Goal: Task Accomplishment & Management: Manage account settings

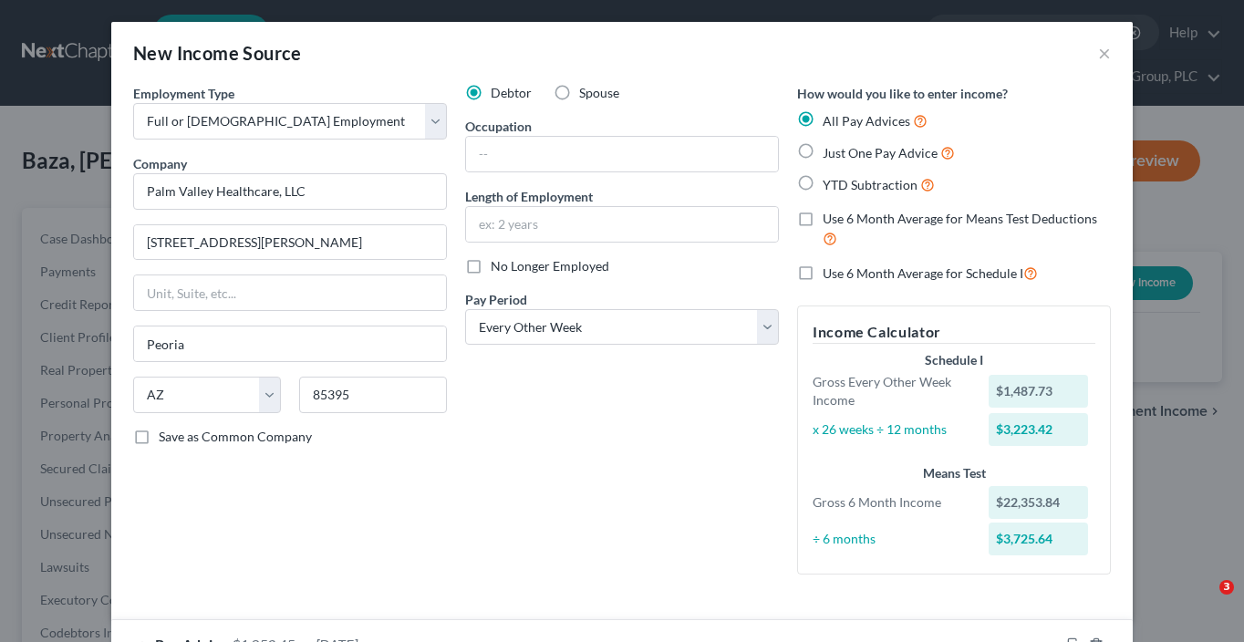
select select "0"
select select "3"
select select "2"
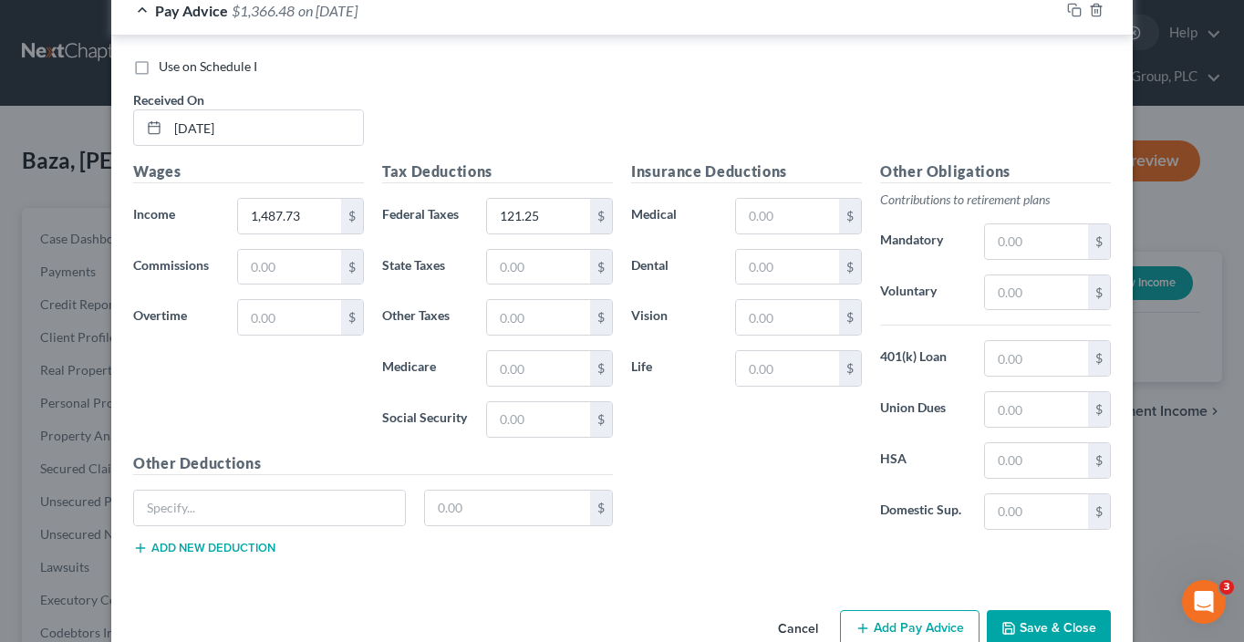
click at [1045, 610] on button "Save & Close" at bounding box center [1049, 629] width 124 height 38
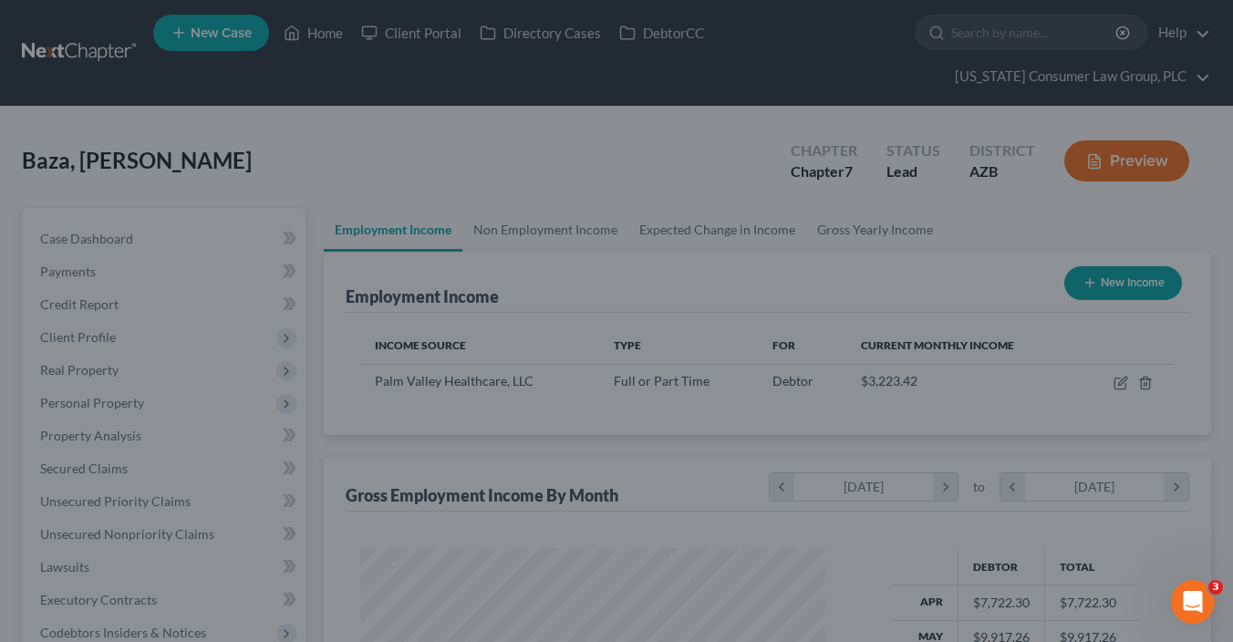
scroll to position [911899, 911728]
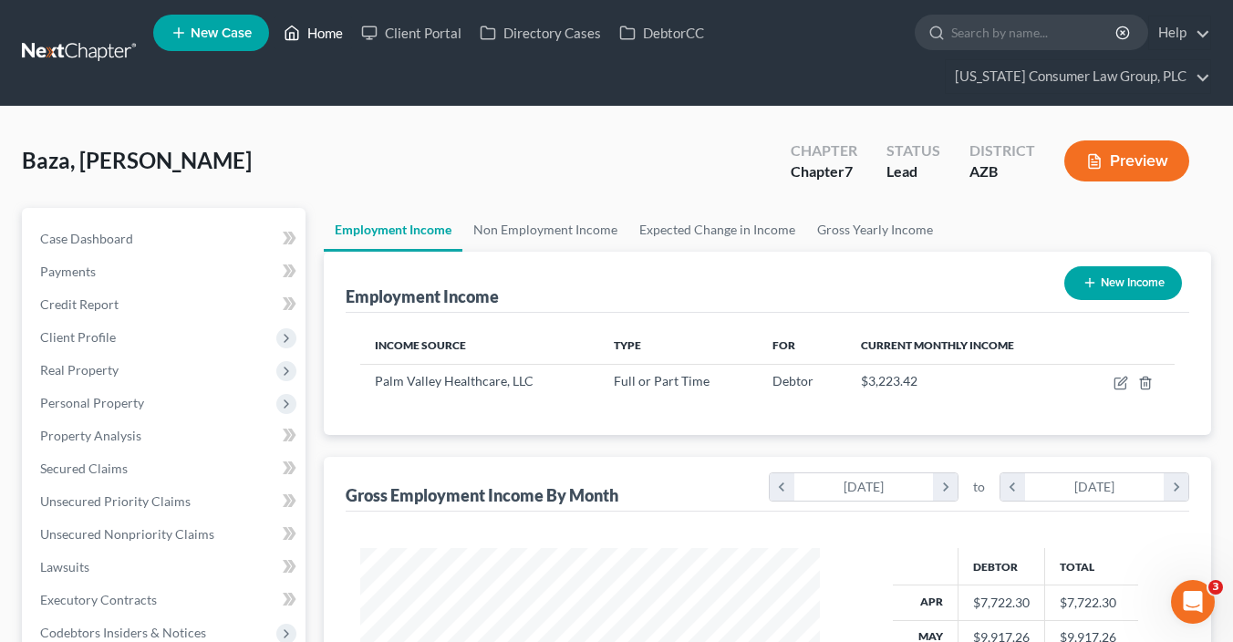
click at [317, 42] on link "Home" at bounding box center [314, 32] width 78 height 33
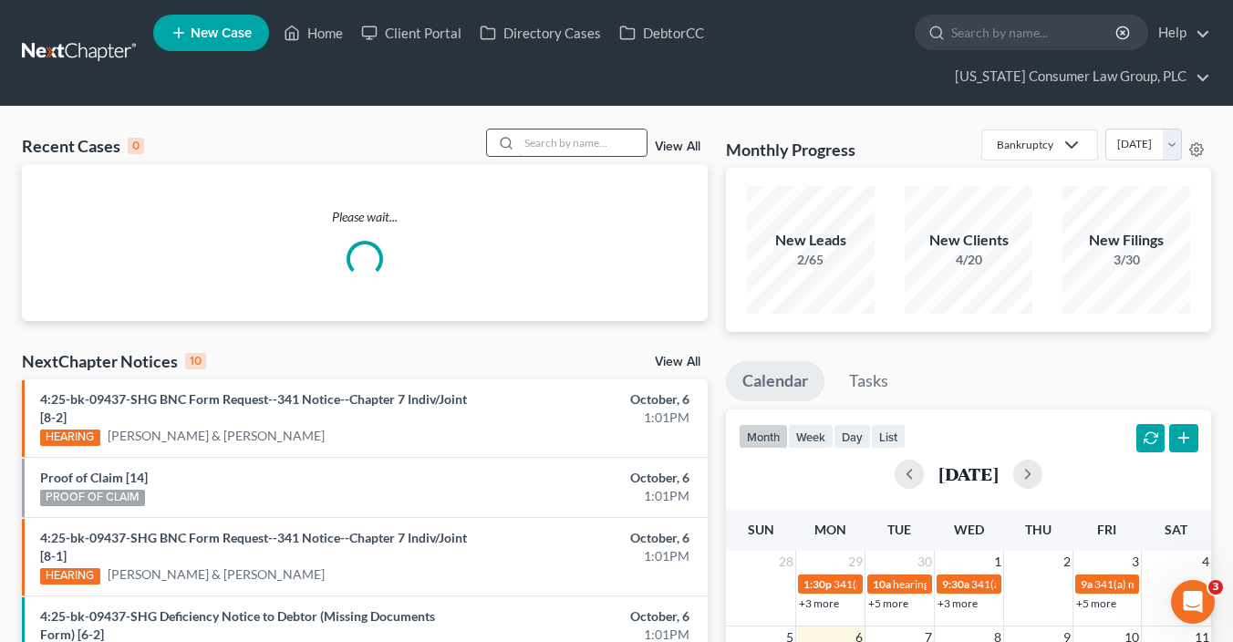
click at [592, 140] on input "search" at bounding box center [583, 143] width 128 height 26
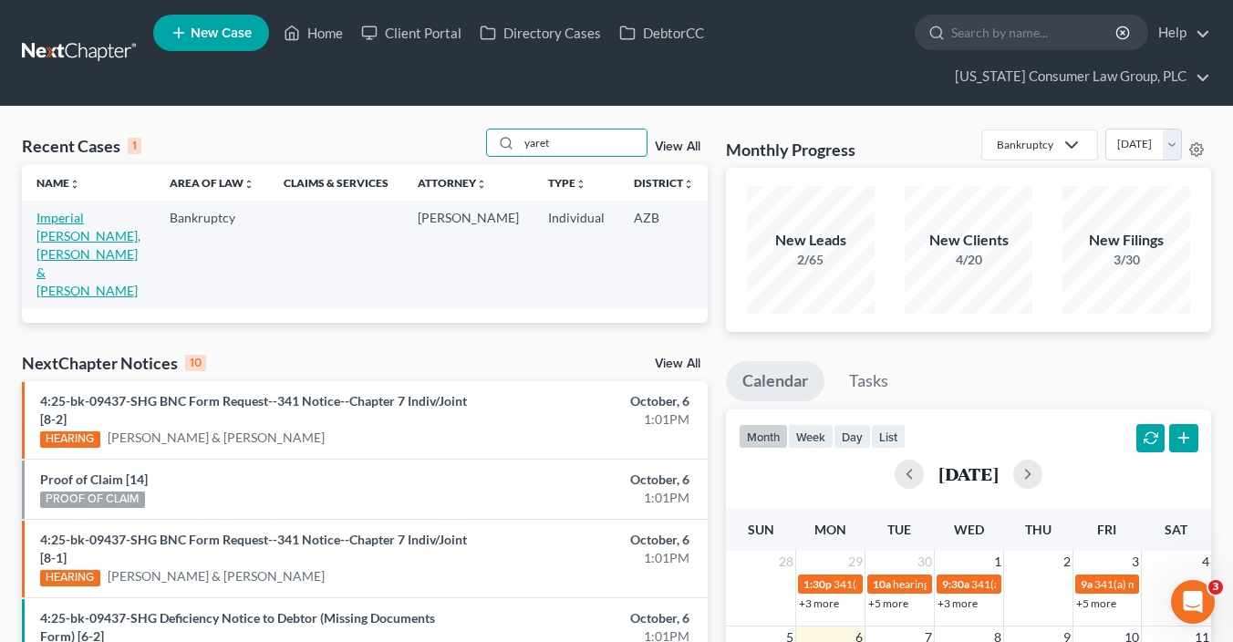
type input "yaret"
click at [79, 234] on link "Imperial [PERSON_NAME], [PERSON_NAME] & [PERSON_NAME]" at bounding box center [88, 254] width 104 height 88
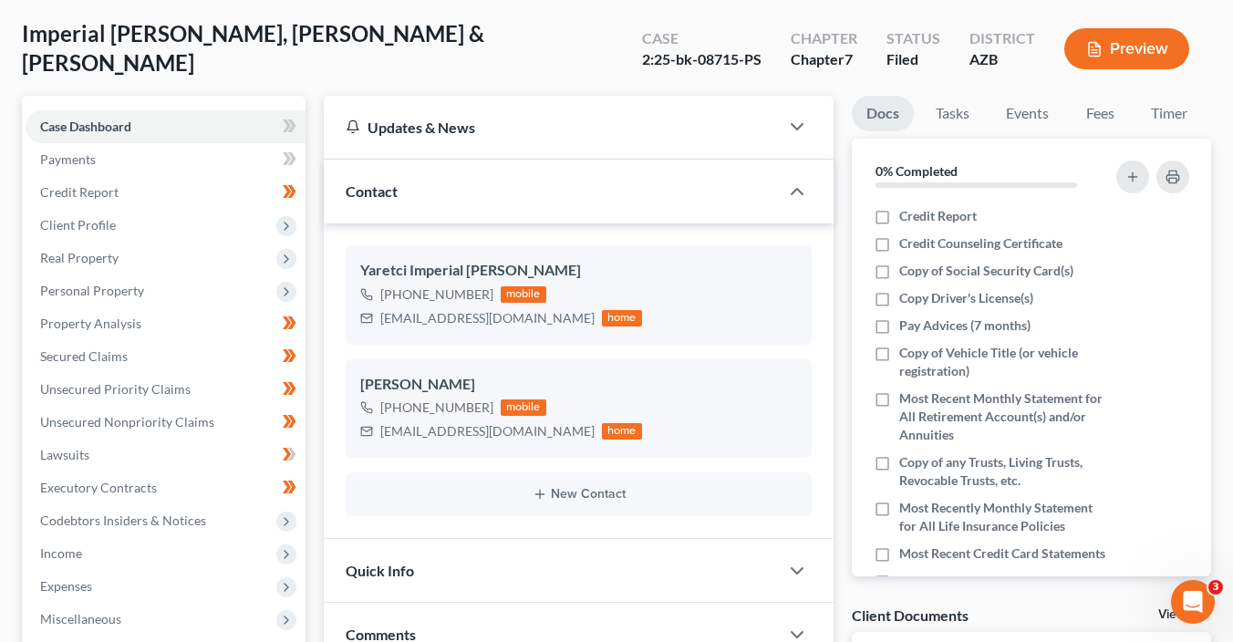
scroll to position [160, 0]
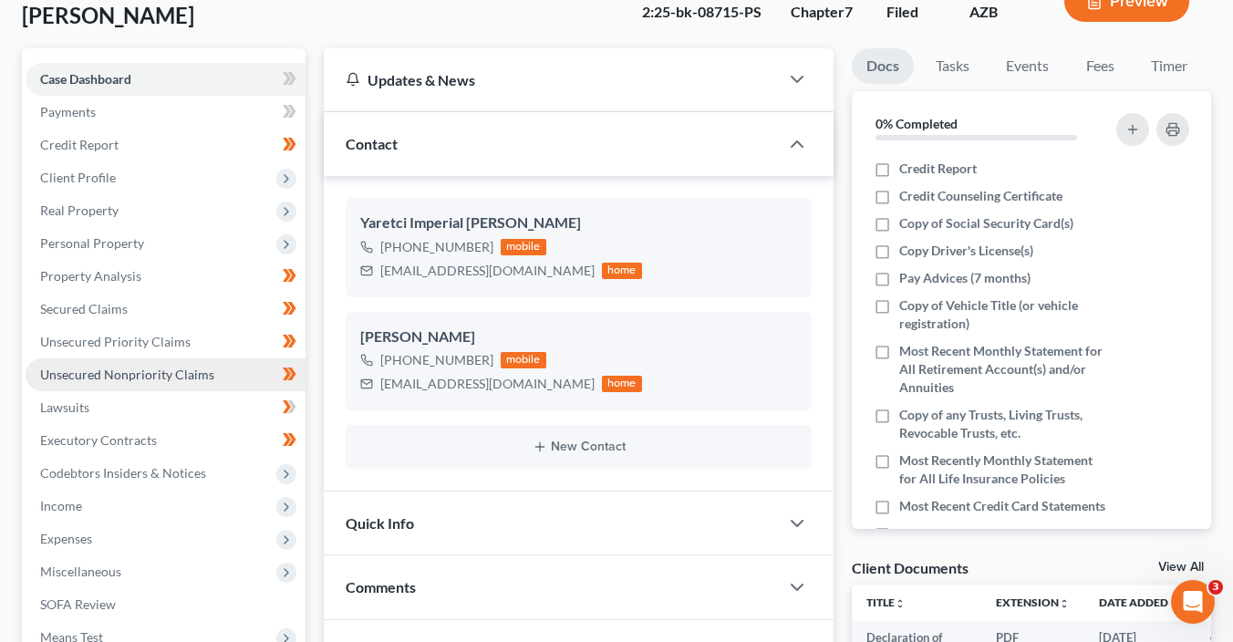
click at [172, 383] on link "Unsecured Nonpriority Claims" at bounding box center [166, 375] width 280 height 33
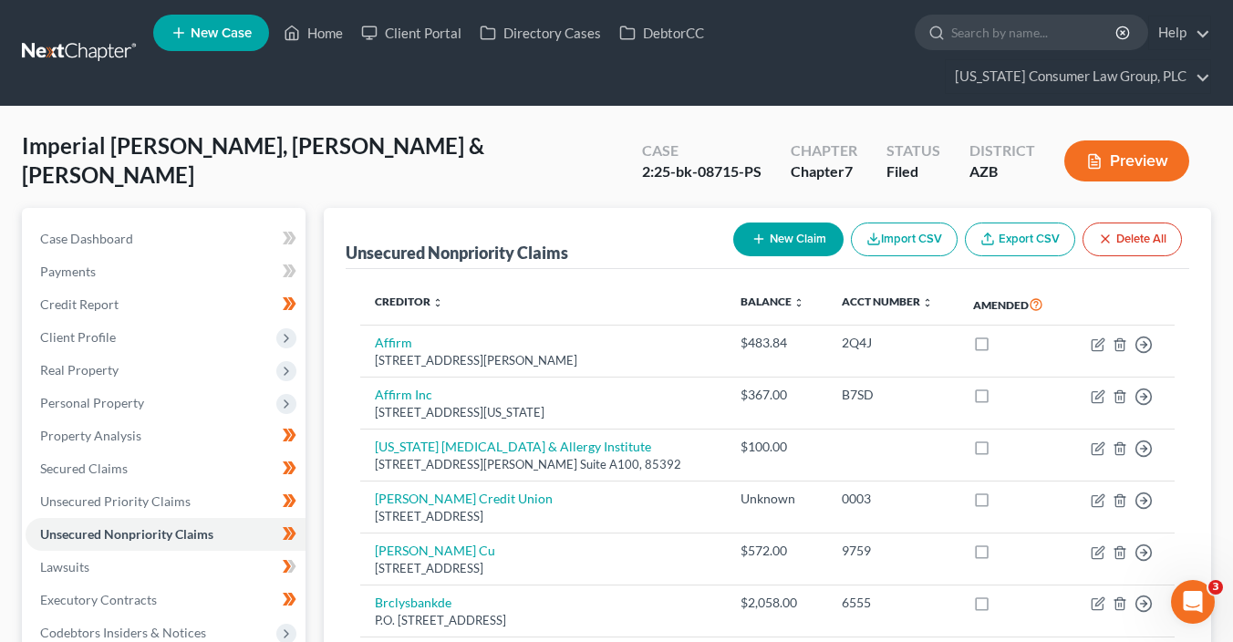
click at [779, 234] on button "New Claim" at bounding box center [788, 240] width 110 height 34
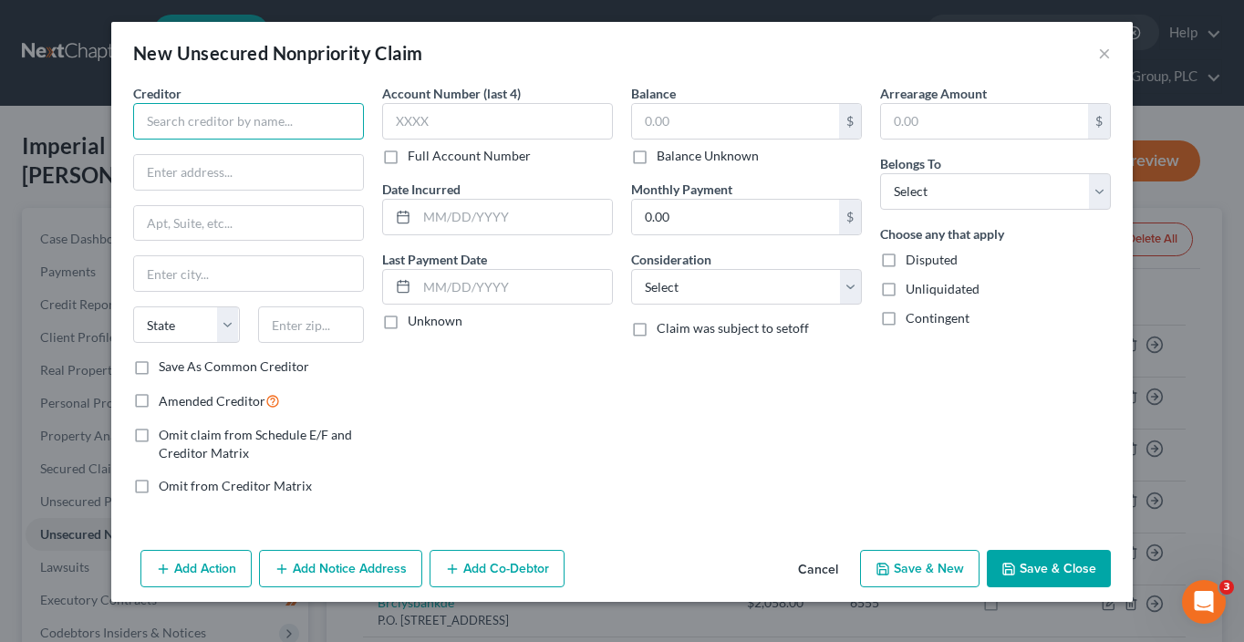
click at [201, 127] on input "text" at bounding box center [248, 121] width 231 height 36
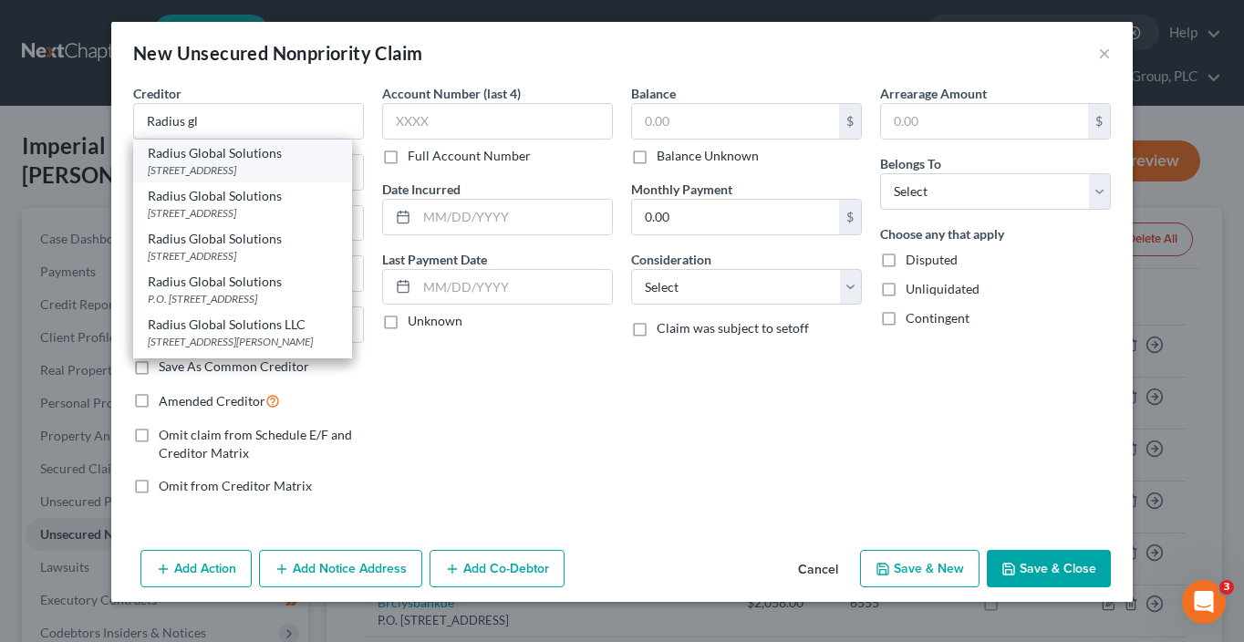
click at [206, 178] on div "7831 Glenroy Rd., Suite 250-A, Minneapolis, MN 55439" at bounding box center [243, 170] width 190 height 16
type input "Radius Global Solutions"
type input "7831 Glenroy Rd., Suite 250-A"
type input "Minneapolis"
select select "24"
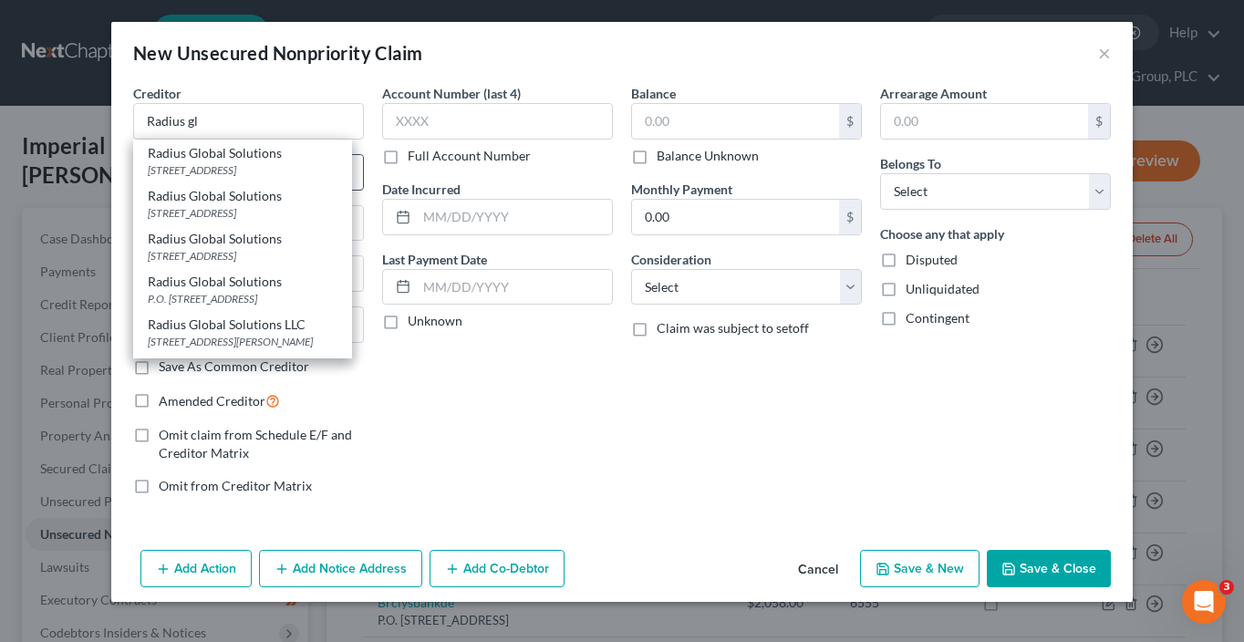
type input "55439"
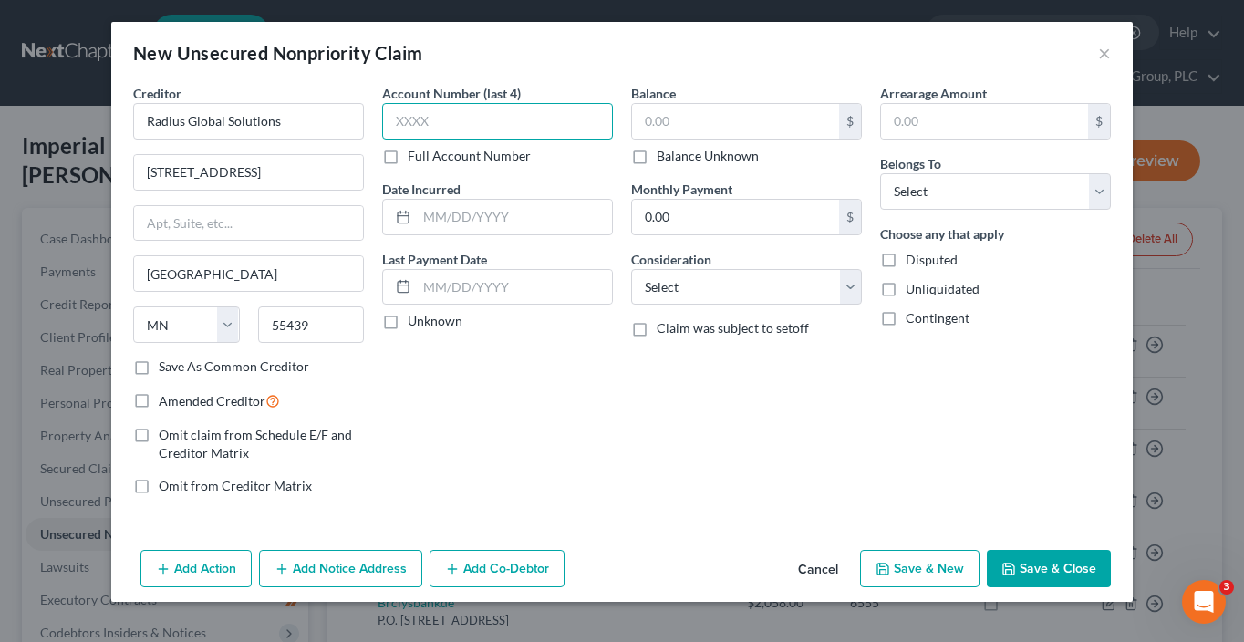
click at [426, 120] on input "text" at bounding box center [497, 121] width 231 height 36
type input "1590"
click at [693, 132] on input "text" at bounding box center [735, 121] width 207 height 35
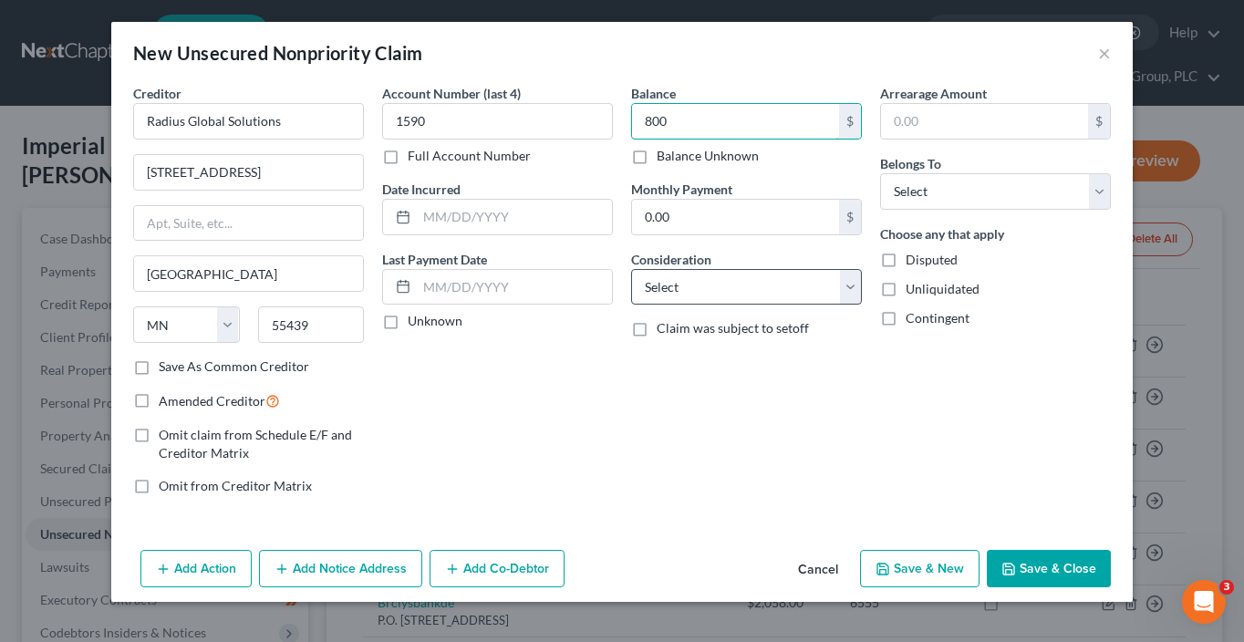
type input "800"
click at [681, 291] on select "Select Cable / Satellite Services Collection Agency Credit Card Debt Debt Couns…" at bounding box center [746, 287] width 231 height 36
select select "1"
click at [631, 269] on select "Select Cable / Satellite Services Collection Agency Credit Card Debt Debt Couns…" at bounding box center [746, 287] width 231 height 36
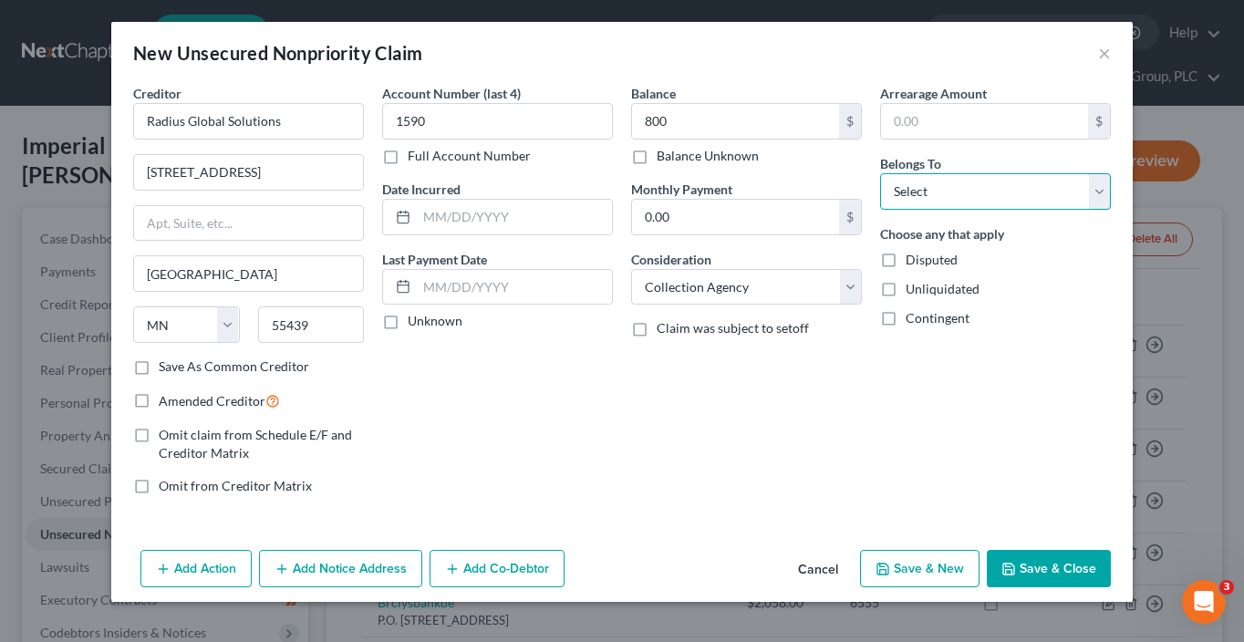
click at [949, 188] on select "Select Debtor 1 Only Debtor 2 Only Debtor 1 And Debtor 2 Only At Least One Of T…" at bounding box center [995, 191] width 231 height 36
select select "0"
click at [880, 173] on select "Select Debtor 1 Only Debtor 2 Only Debtor 1 And Debtor 2 Only At Least One Of T…" at bounding box center [995, 191] width 231 height 36
click at [212, 399] on span "Amended Creditor" at bounding box center [212, 401] width 107 height 16
click at [178, 399] on input "Amended Creditor" at bounding box center [172, 396] width 12 height 12
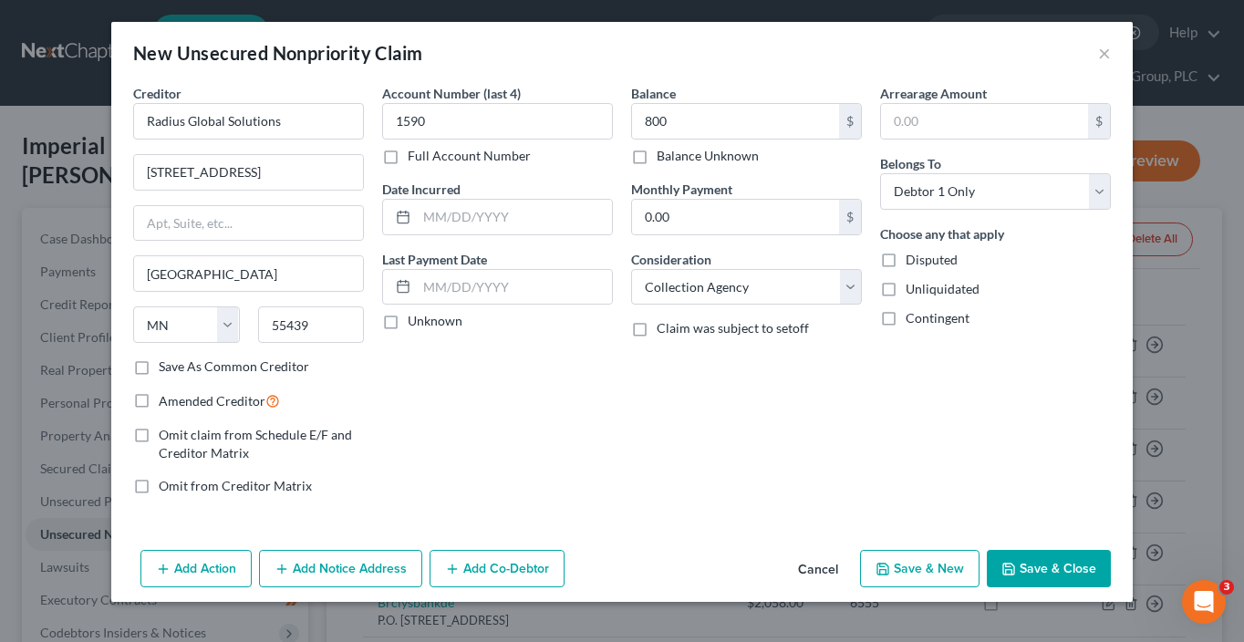
checkbox input "true"
click at [1028, 566] on button "Save & Close" at bounding box center [1049, 569] width 124 height 38
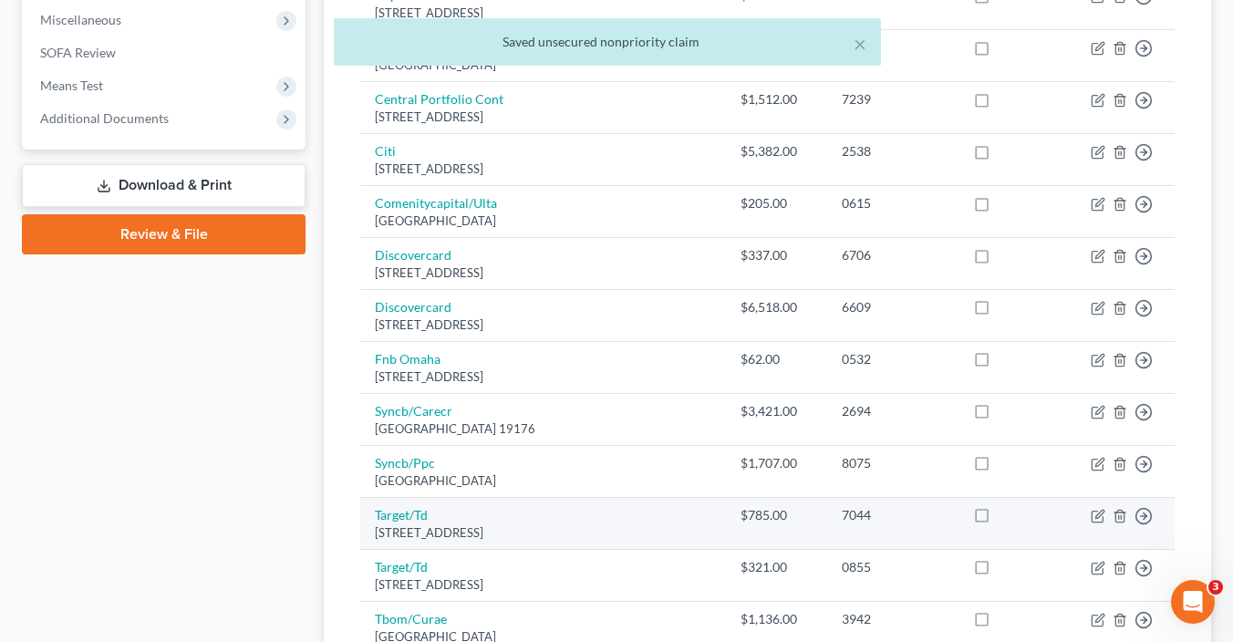
scroll to position [719, 0]
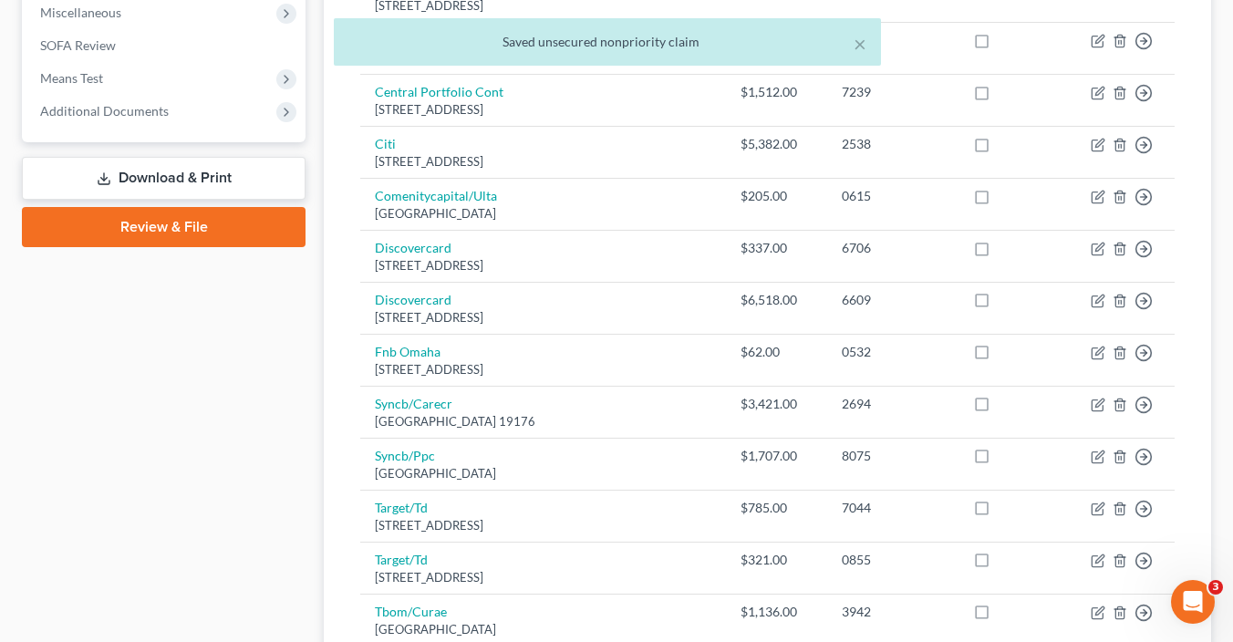
click at [160, 171] on link "Download & Print" at bounding box center [164, 178] width 284 height 43
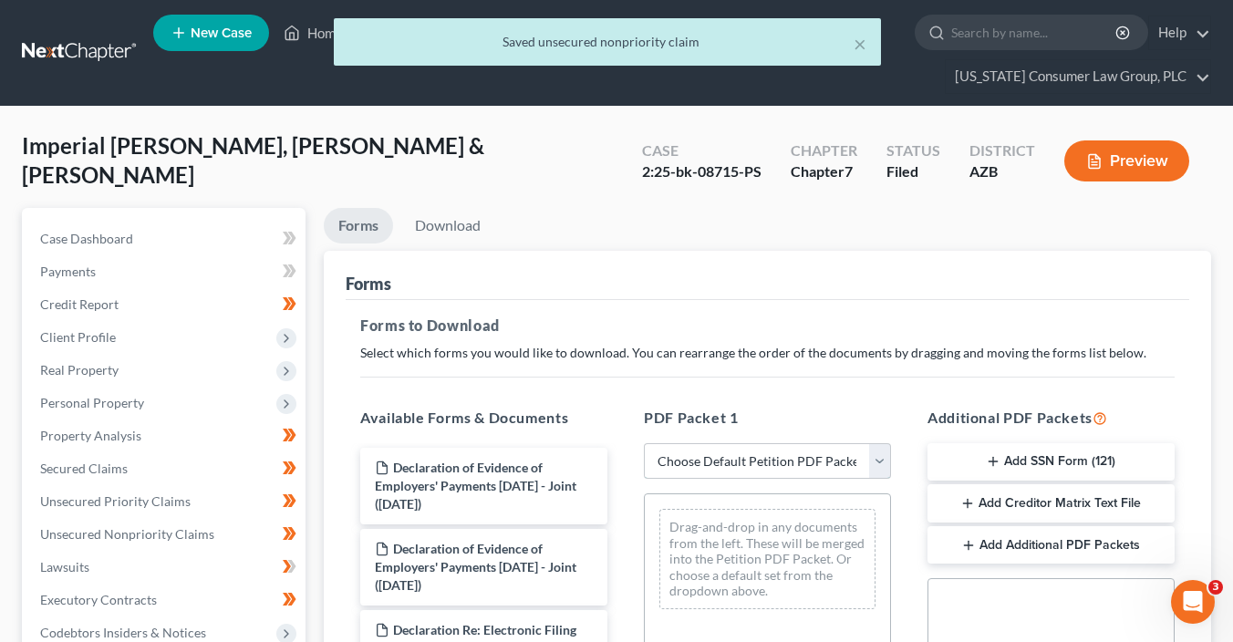
click at [813, 469] on select "Choose Default Petition PDF Packet Complete Bankruptcy Petition (all forms and …" at bounding box center [767, 461] width 247 height 36
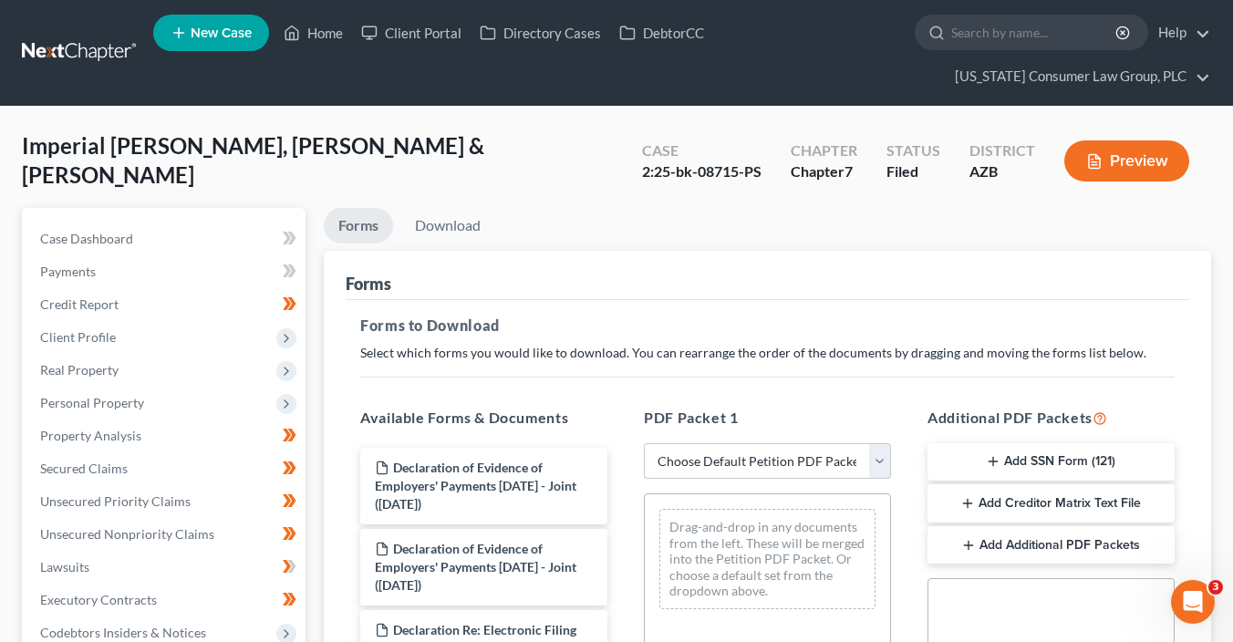
select select "2"
click at [644, 443] on select "Choose Default Petition PDF Packet Complete Bankruptcy Petition (all forms and …" at bounding box center [767, 461] width 247 height 36
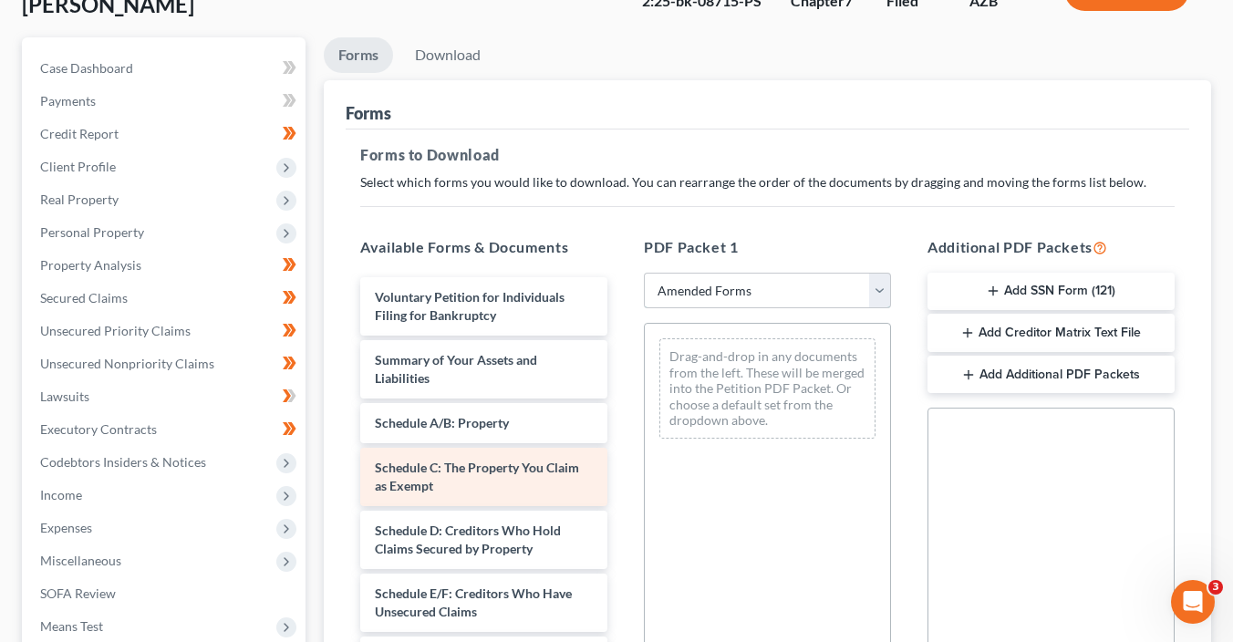
scroll to position [171, 0]
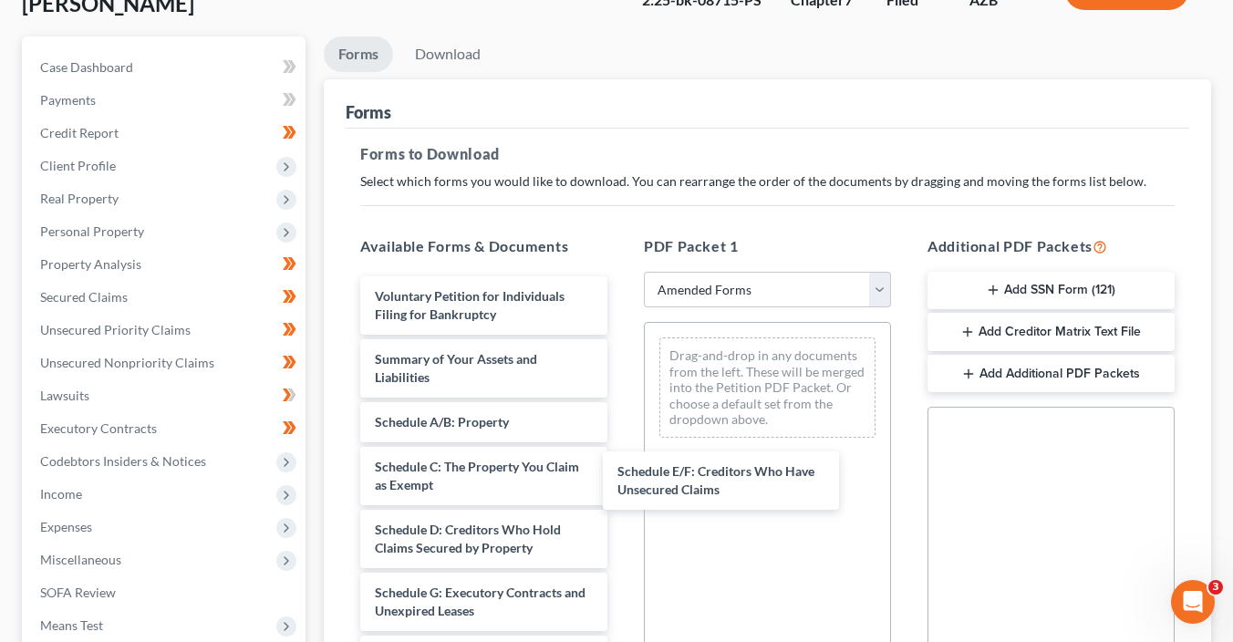
drag, startPoint x: 515, startPoint y: 589, endPoint x: 893, endPoint y: 400, distance: 422.2
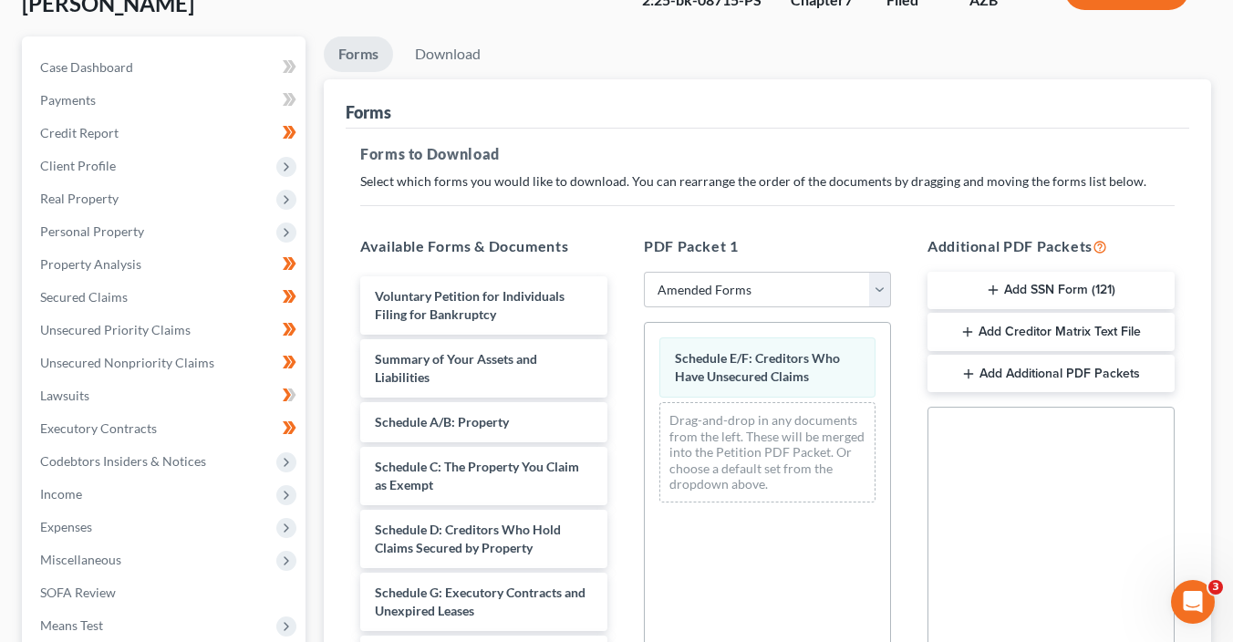
click at [976, 341] on button "Add Creditor Matrix Text File" at bounding box center [1051, 332] width 247 height 38
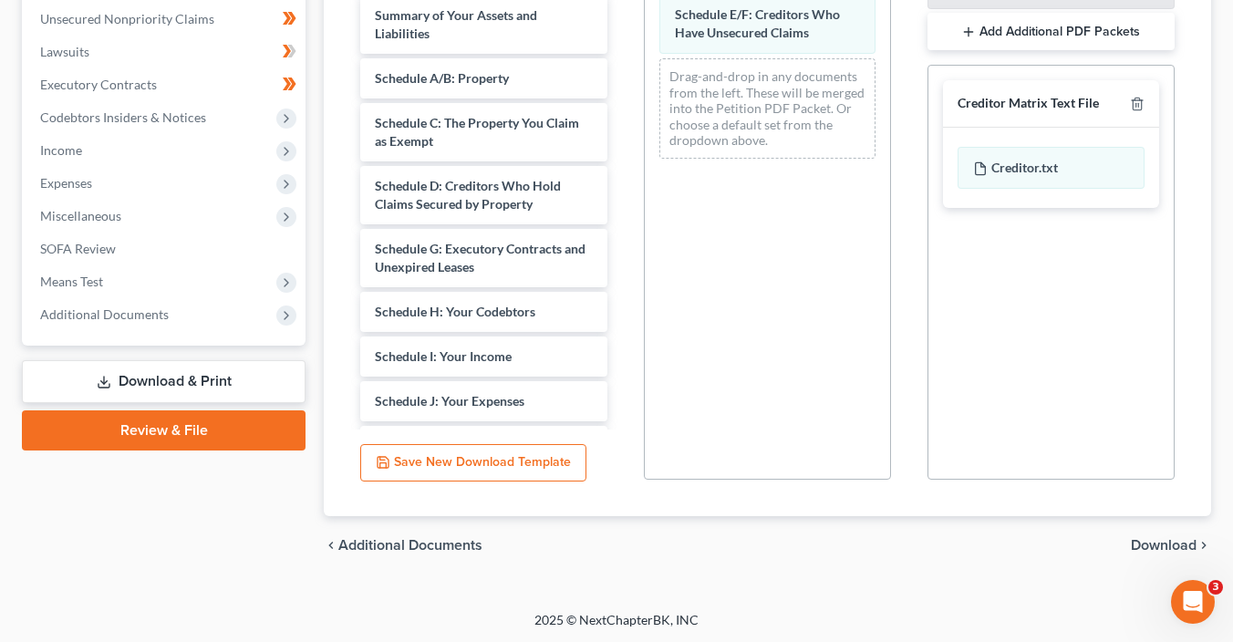
click at [1146, 546] on span "Download" at bounding box center [1164, 545] width 66 height 15
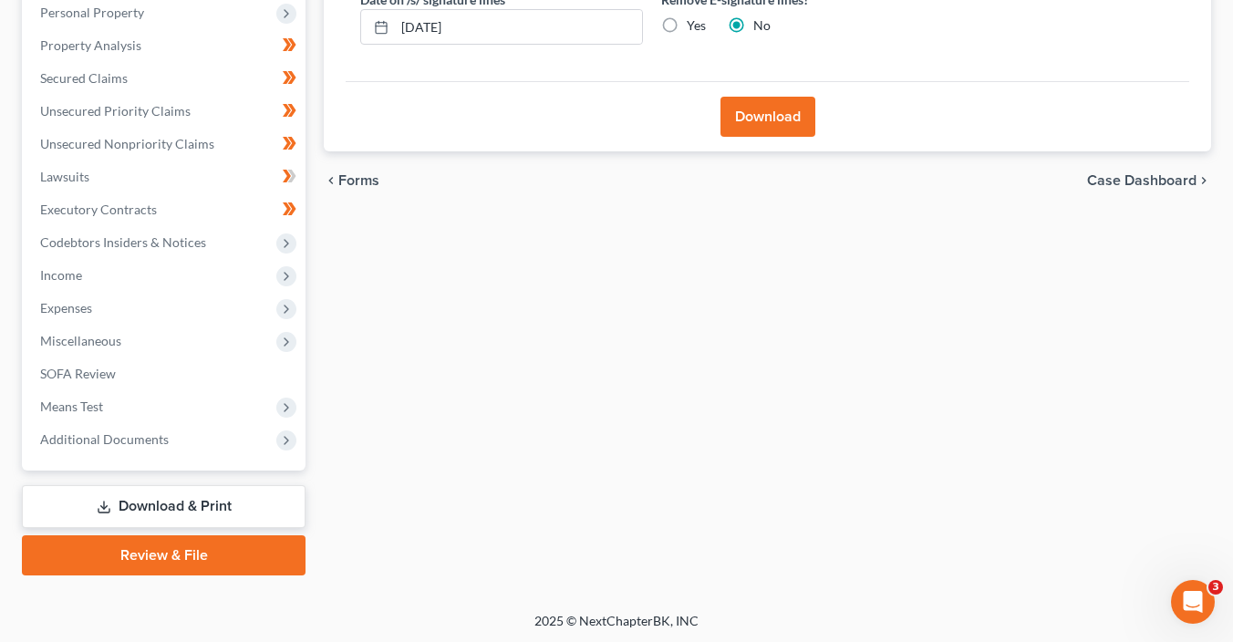
click at [764, 109] on button "Download" at bounding box center [768, 117] width 95 height 40
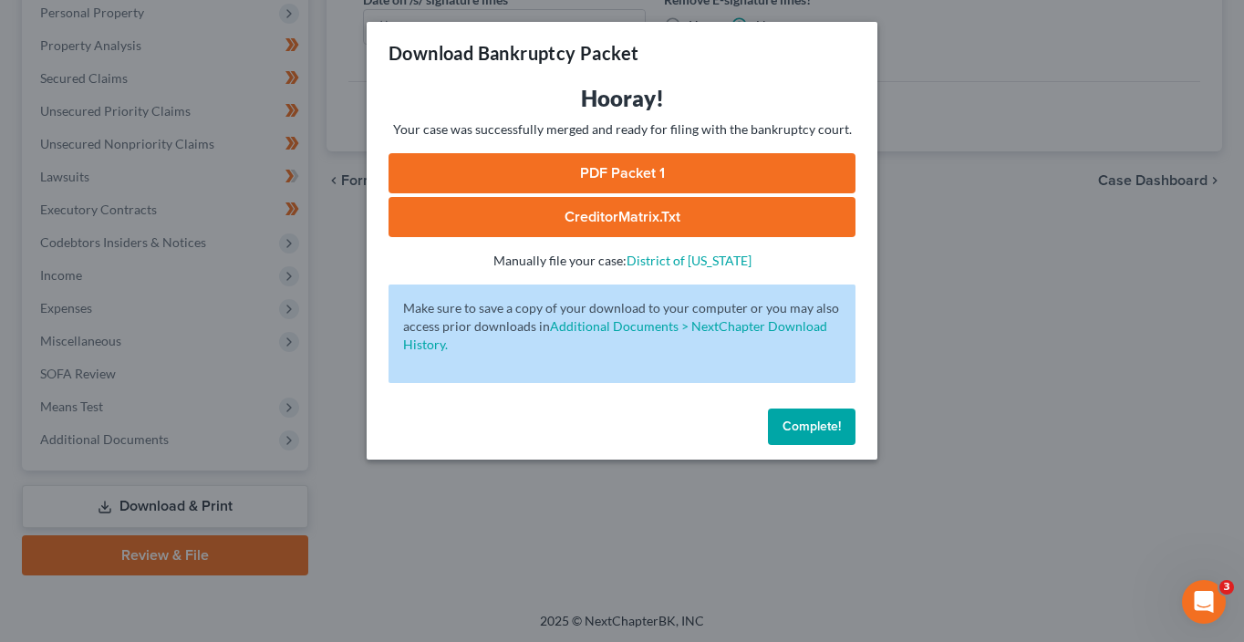
click at [656, 165] on link "PDF Packet 1" at bounding box center [622, 173] width 467 height 40
click at [552, 220] on link "CreditorMatrix.txt" at bounding box center [622, 217] width 467 height 40
click at [783, 422] on span "Complete!" at bounding box center [812, 427] width 58 height 16
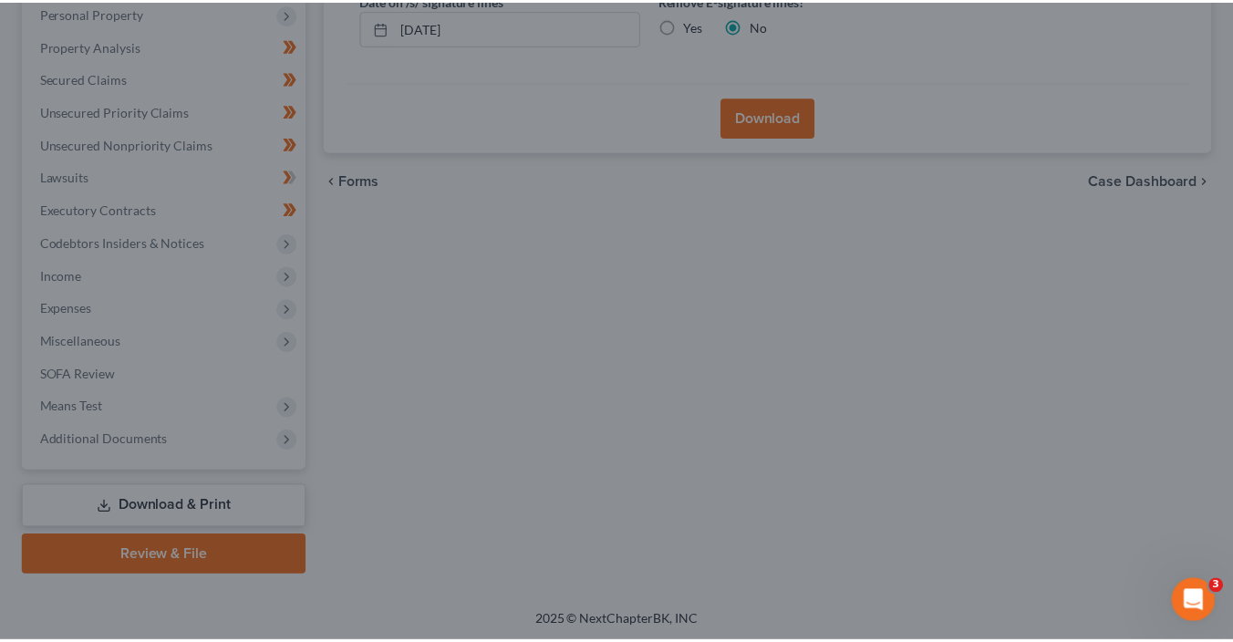
scroll to position [0, 0]
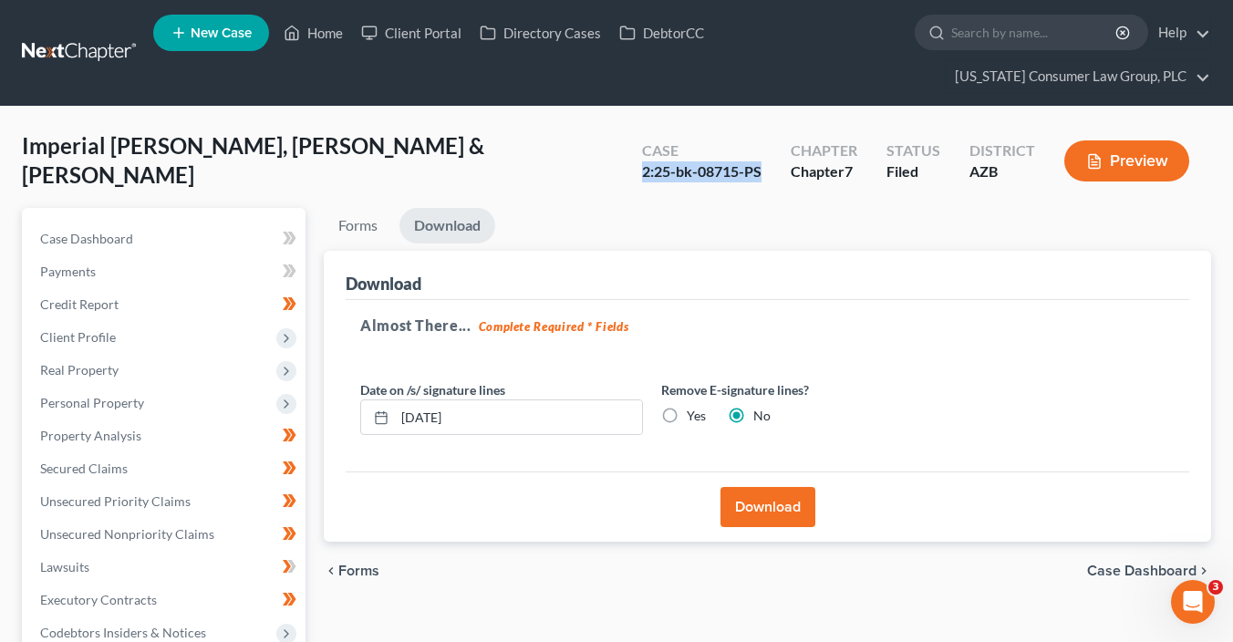
drag, startPoint x: 761, startPoint y: 172, endPoint x: 646, endPoint y: 177, distance: 115.0
click at [646, 177] on div "2:25-bk-08715-PS" at bounding box center [702, 171] width 120 height 21
copy div "2:25-bk-08715-PS"
click at [326, 37] on link "Home" at bounding box center [314, 32] width 78 height 33
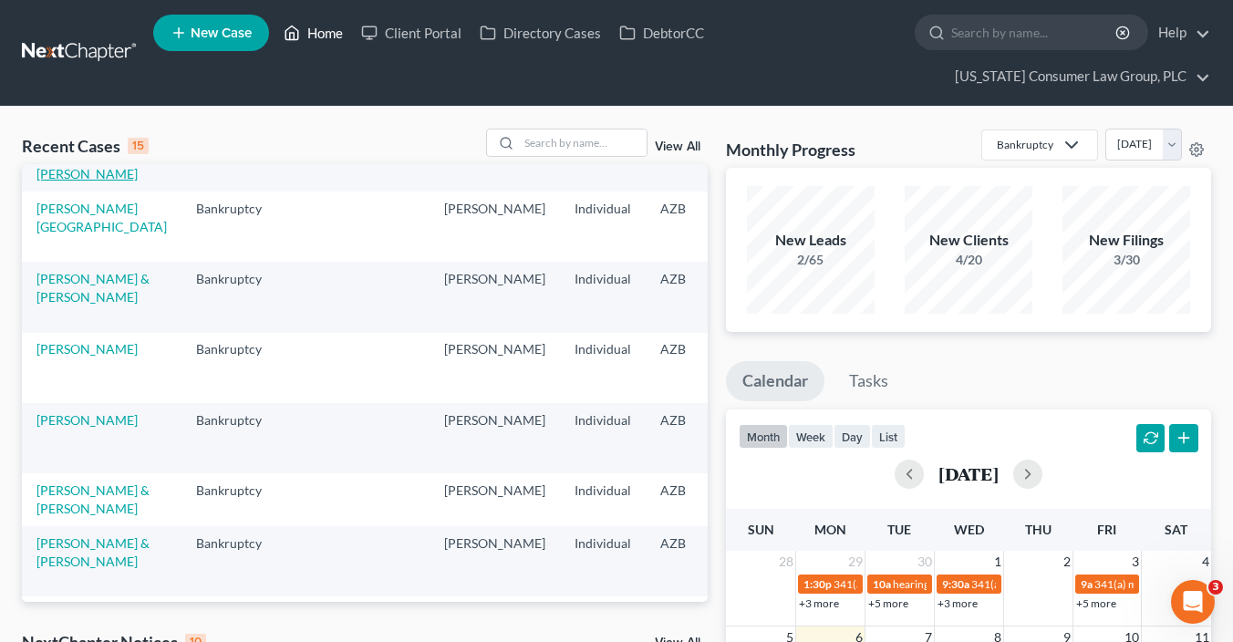
scroll to position [130, 0]
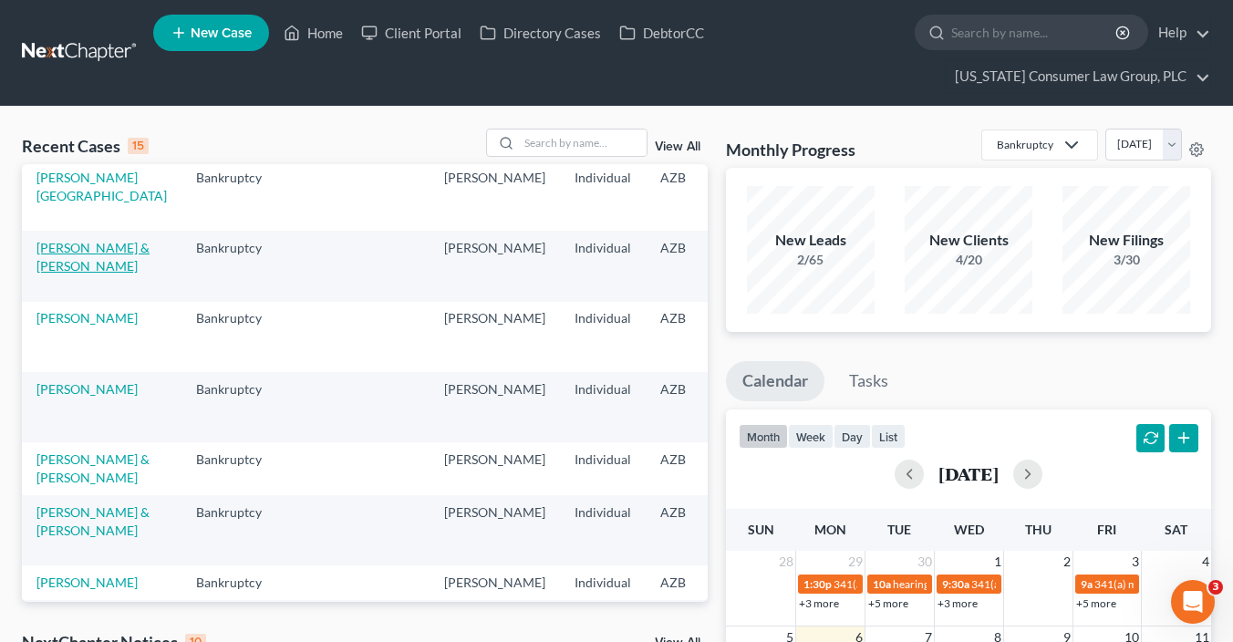
click at [56, 274] on link "[PERSON_NAME] & [PERSON_NAME]" at bounding box center [92, 257] width 113 height 34
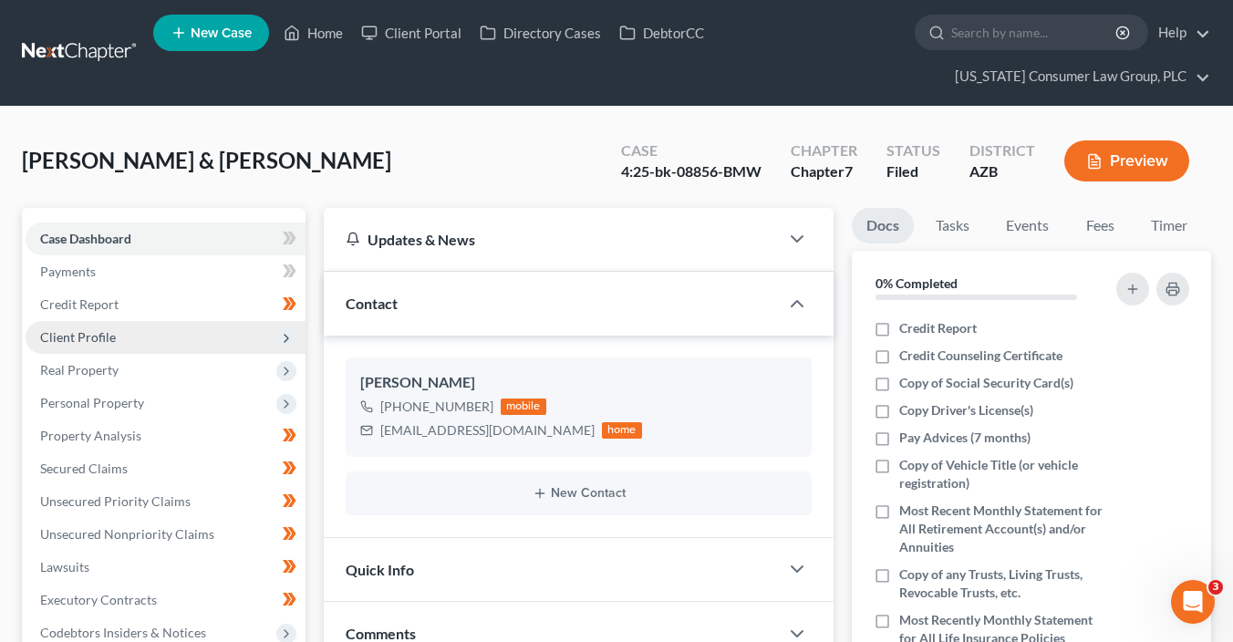
click at [111, 340] on span "Client Profile" at bounding box center [78, 337] width 76 height 16
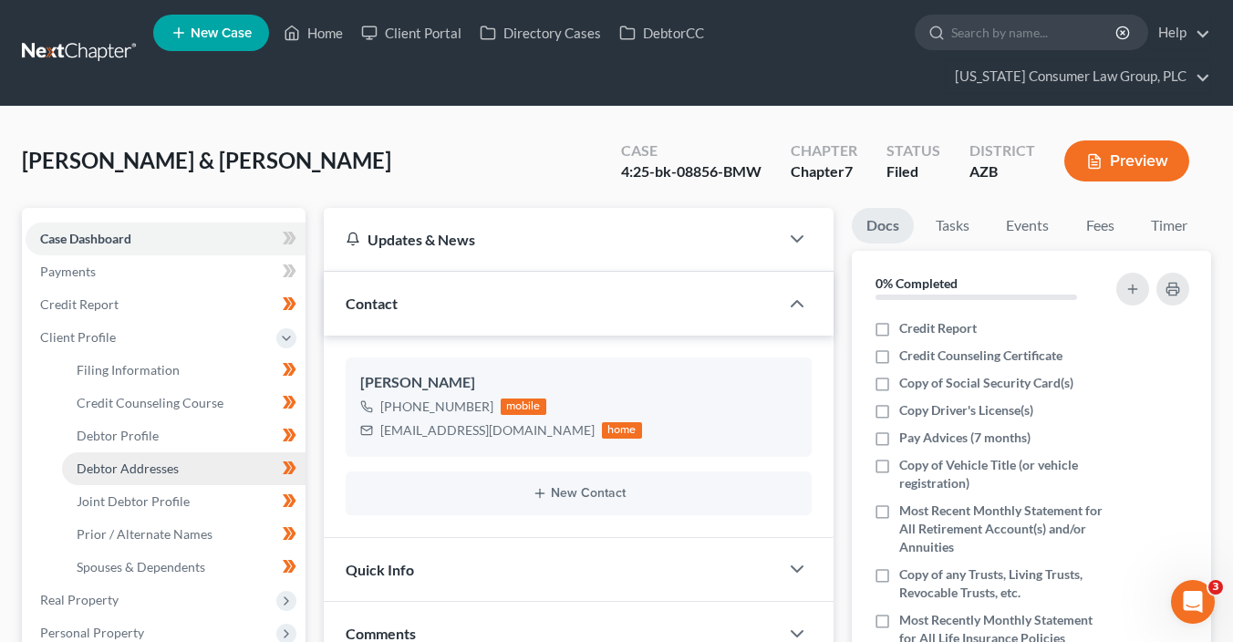
click at [168, 455] on link "Debtor Addresses" at bounding box center [184, 468] width 244 height 33
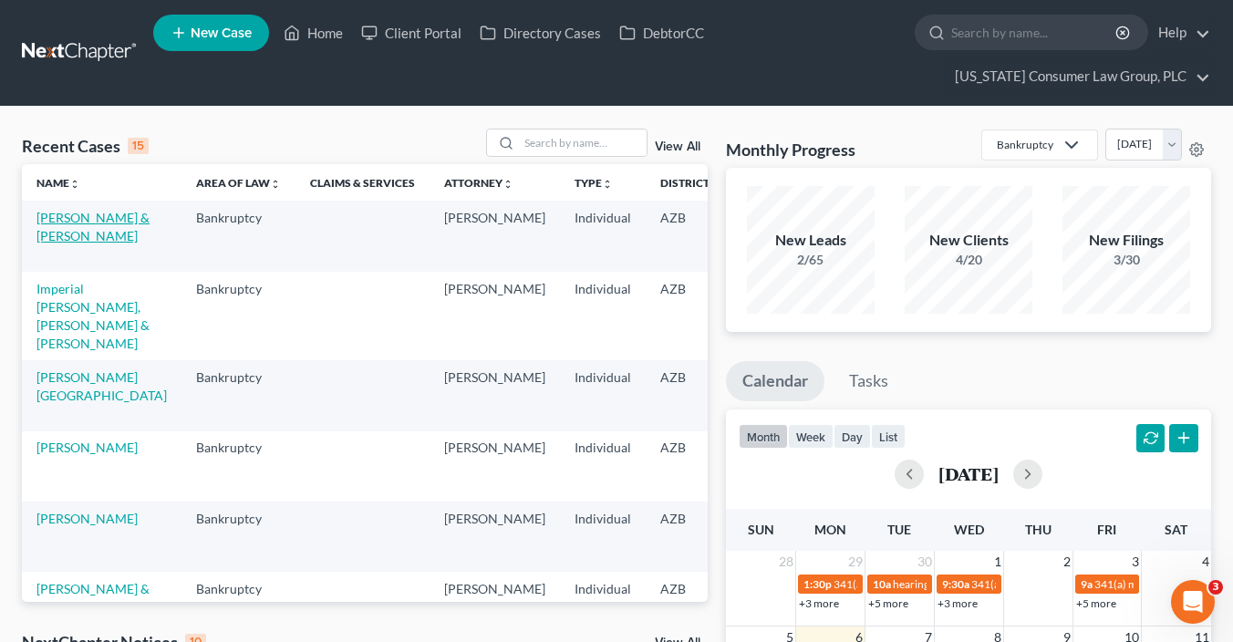
click at [68, 244] on link "[PERSON_NAME] & [PERSON_NAME]" at bounding box center [92, 227] width 113 height 34
click at [75, 244] on link "[PERSON_NAME] & [PERSON_NAME]" at bounding box center [92, 227] width 113 height 34
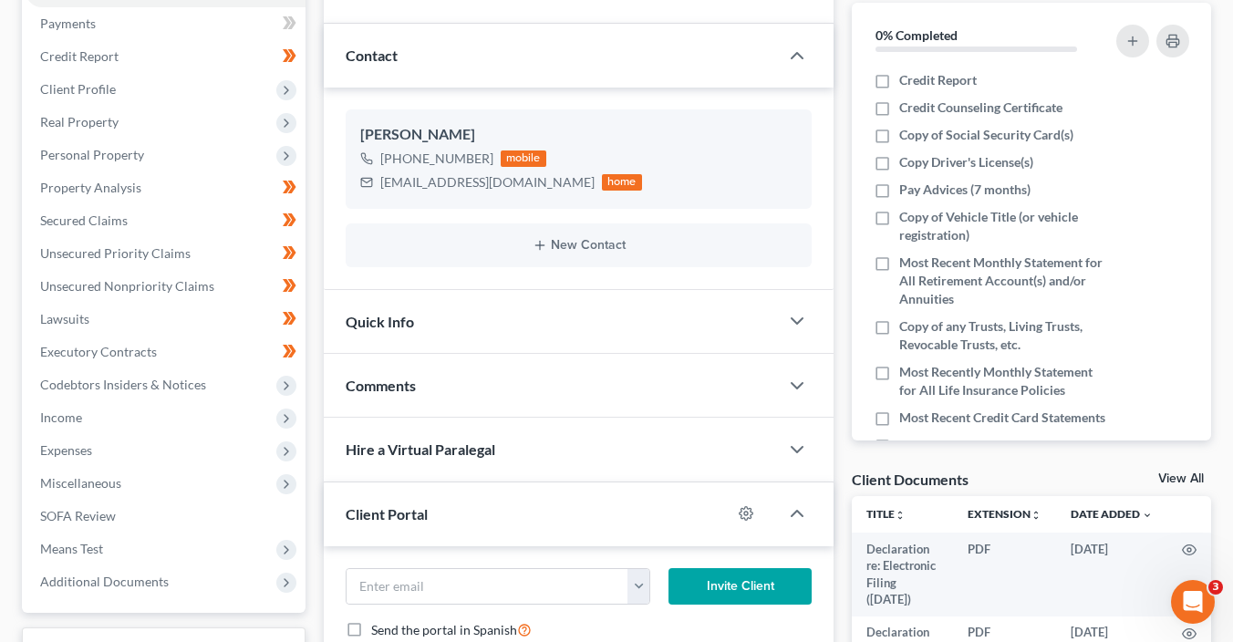
scroll to position [258, 0]
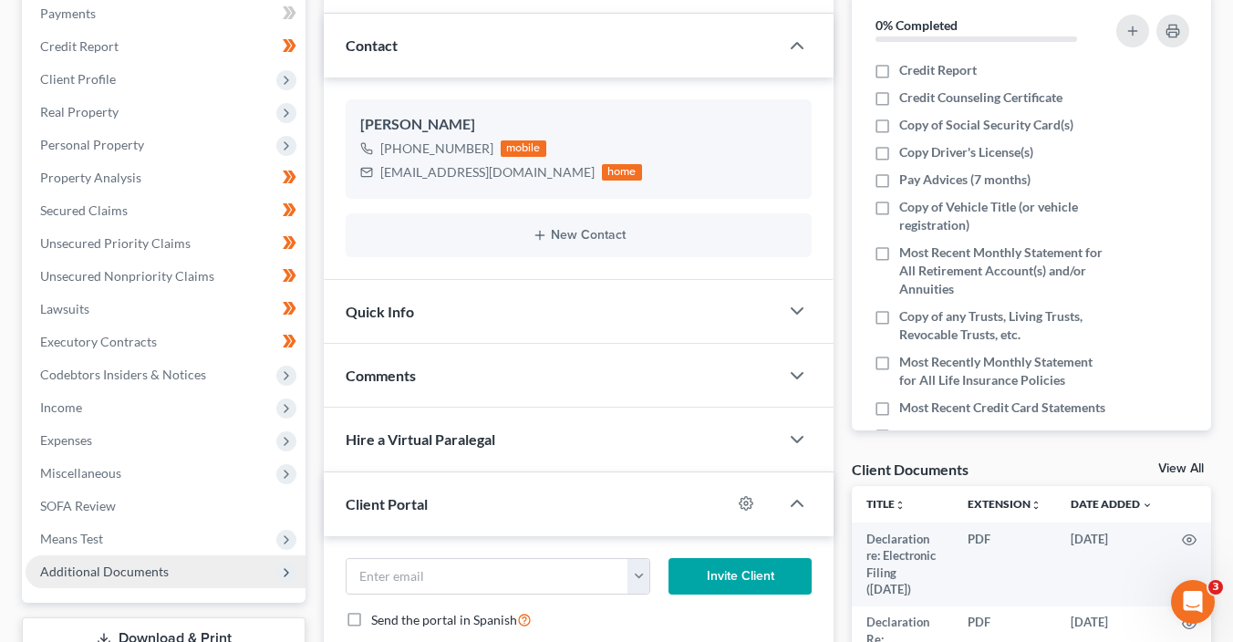
click at [173, 571] on span "Additional Documents" at bounding box center [166, 572] width 280 height 33
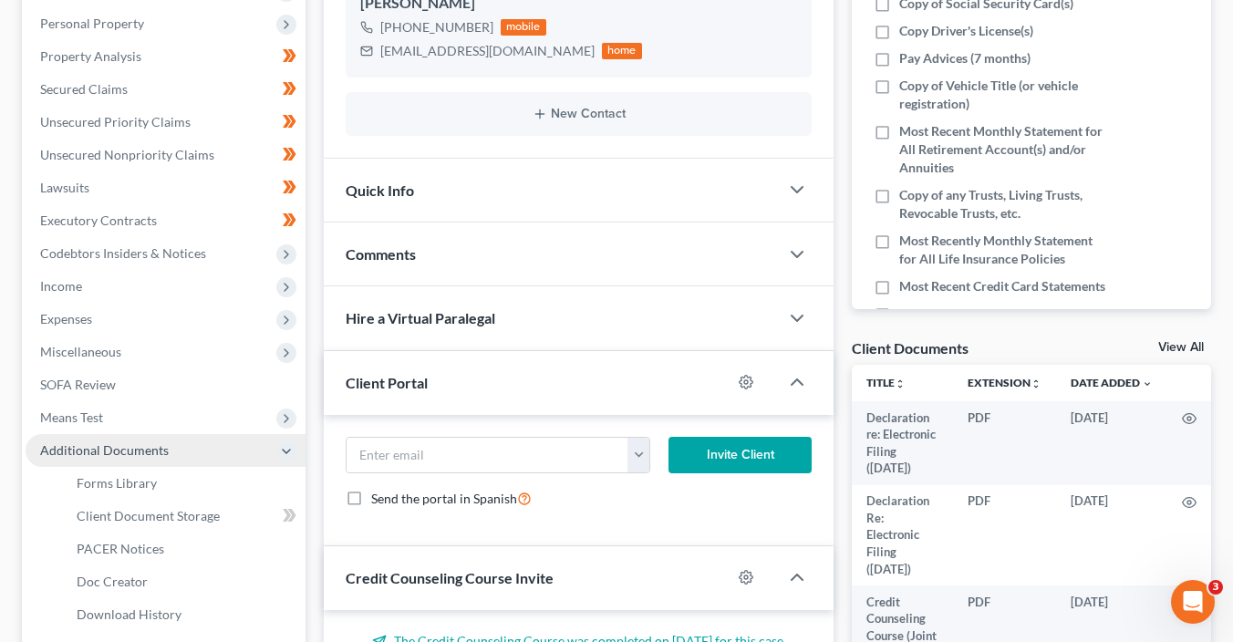
scroll to position [456, 0]
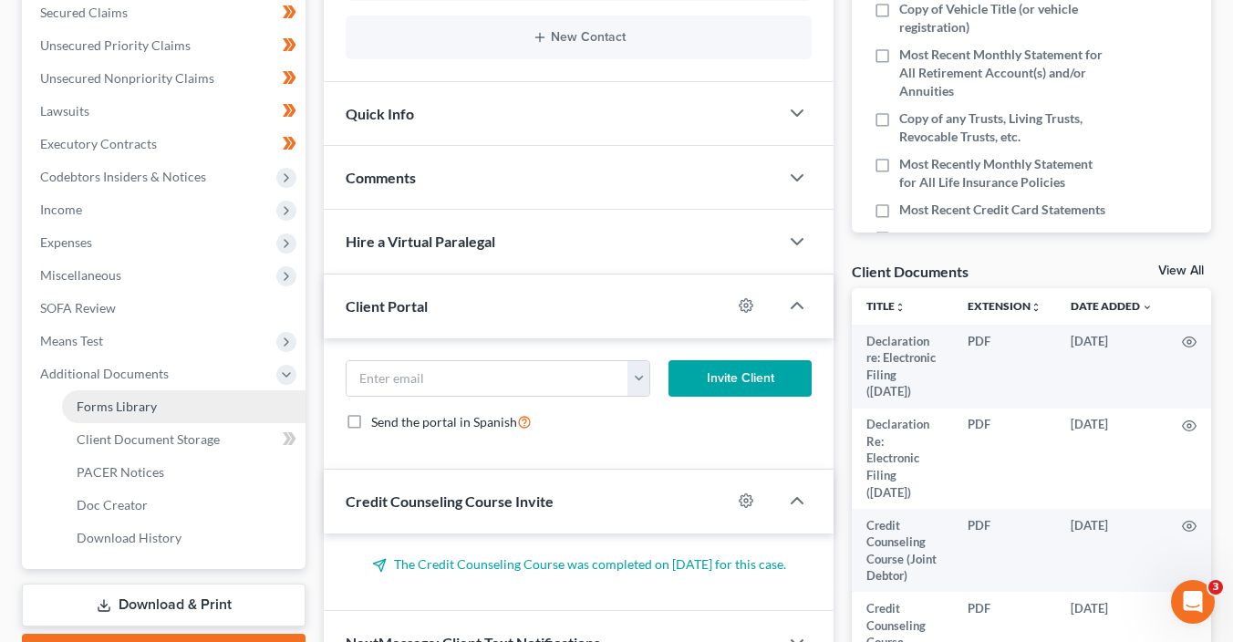
click at [157, 403] on link "Forms Library" at bounding box center [184, 406] width 244 height 33
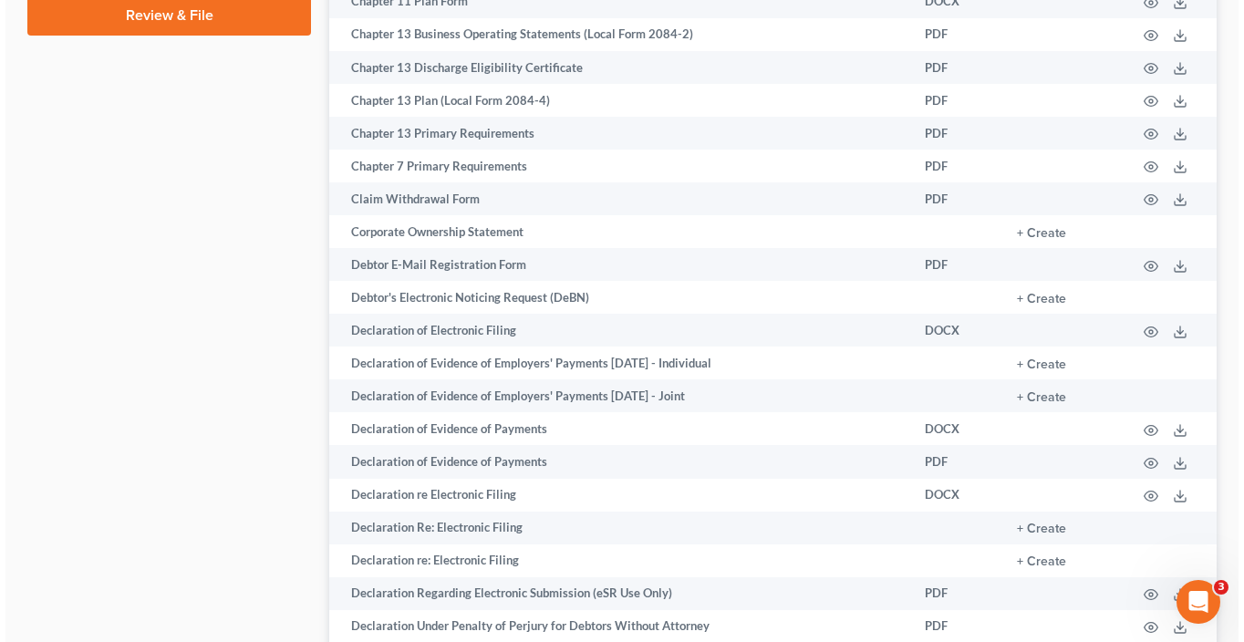
scroll to position [1096, 0]
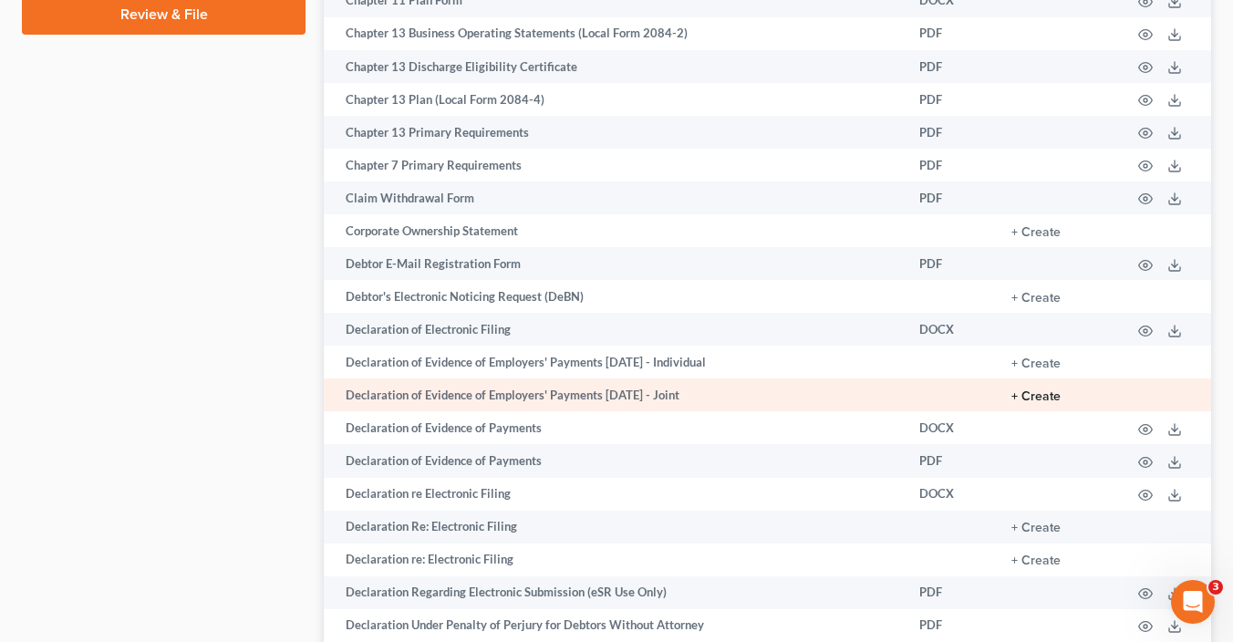
click at [1047, 403] on button "+ Create" at bounding box center [1036, 396] width 49 height 13
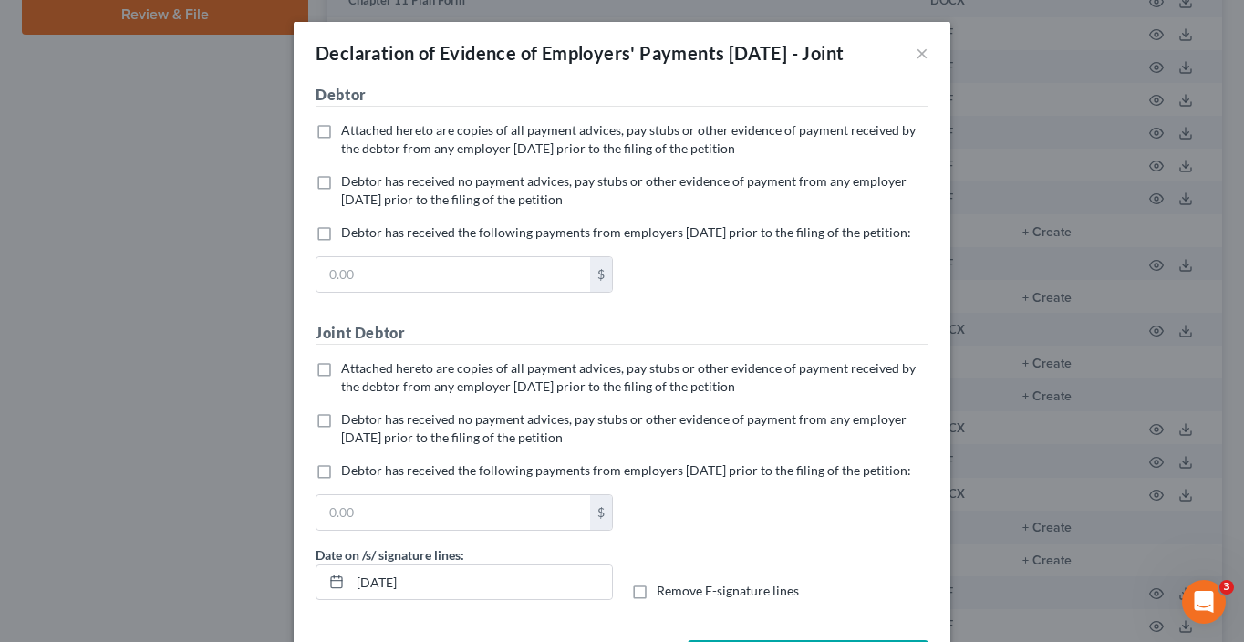
click at [492, 201] on span "Debtor has received no payment advices, pay stubs or other evidence of payment …" at bounding box center [624, 190] width 566 height 34
click at [360, 184] on input "Debtor has received no payment advices, pay stubs or other evidence of payment …" at bounding box center [354, 178] width 12 height 12
checkbox input "true"
click at [408, 394] on span "Attached hereto are copies of all payment advices, pay stubs or other evidence …" at bounding box center [628, 377] width 575 height 34
click at [360, 371] on input "Attached hereto are copies of all payment advices, pay stubs or other evidence …" at bounding box center [354, 365] width 12 height 12
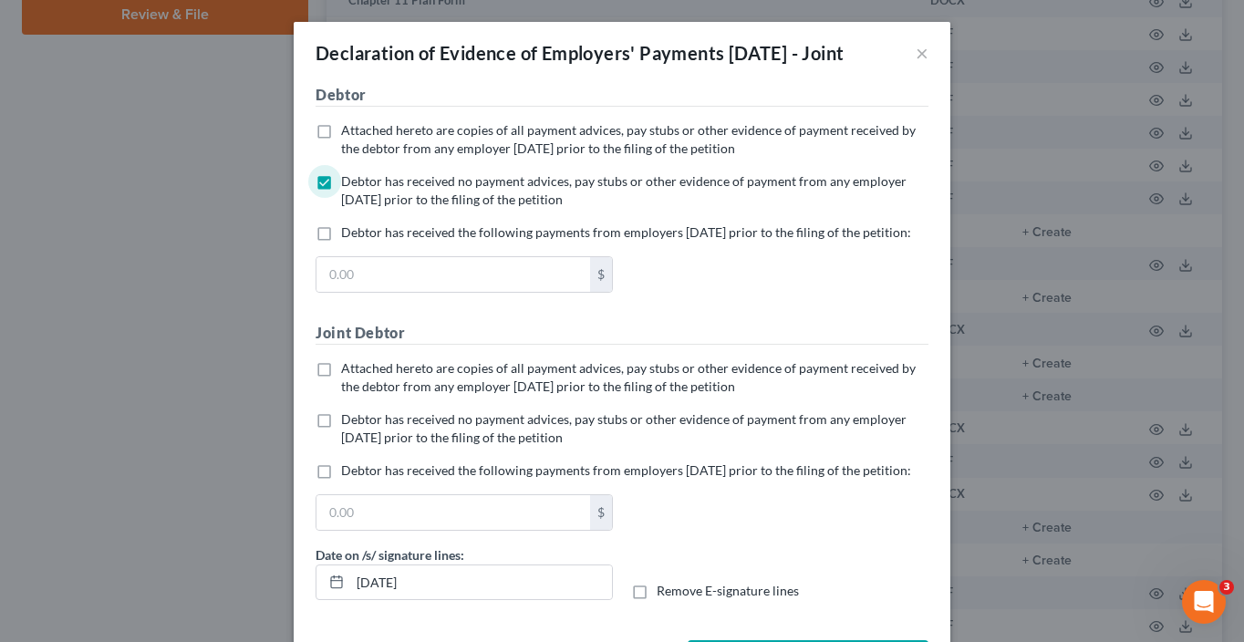
checkbox input "true"
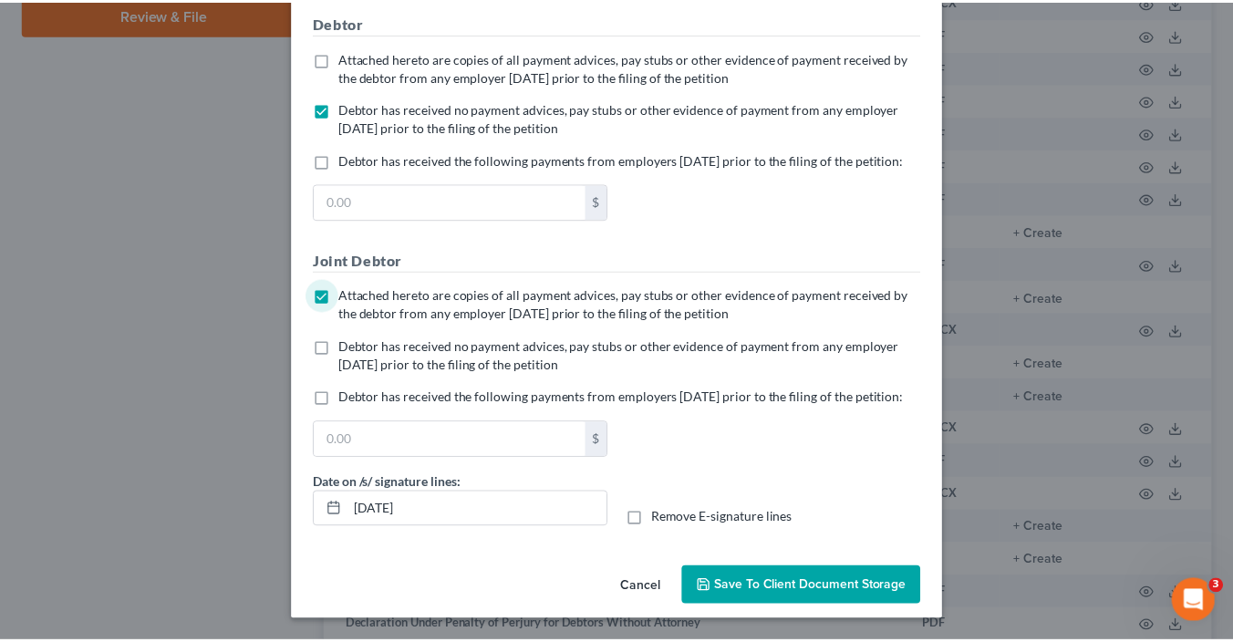
scroll to position [133, 0]
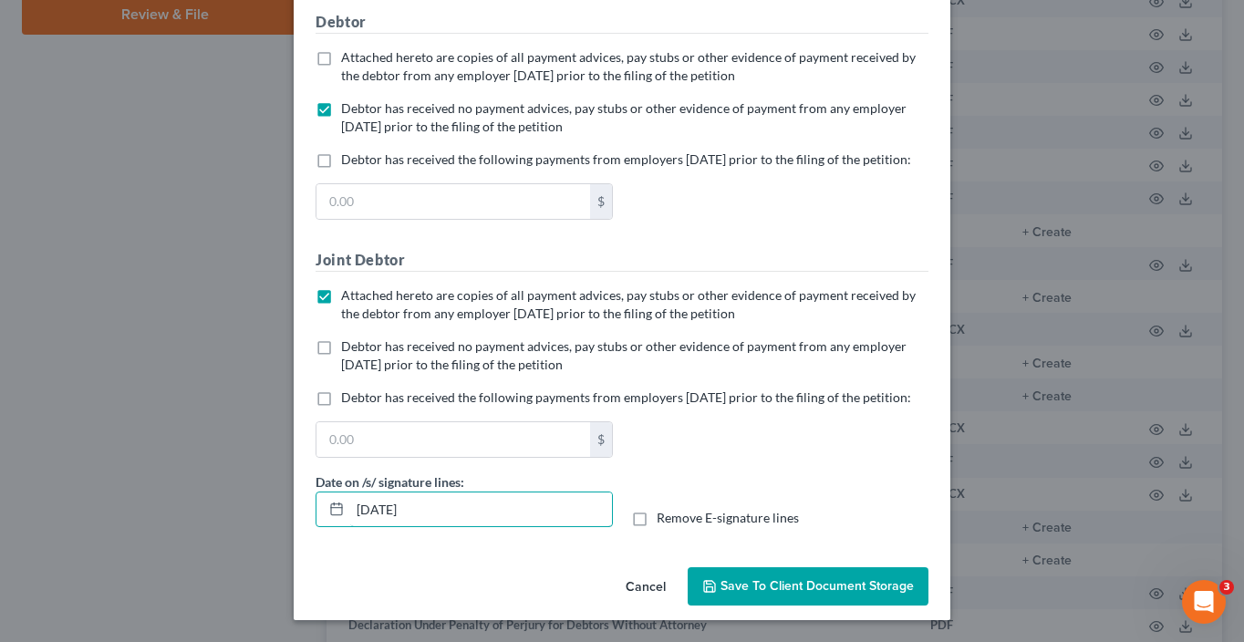
drag, startPoint x: 318, startPoint y: 496, endPoint x: 305, endPoint y: 494, distance: 13.8
click at [307, 494] on div "Date on /s/ signature lines: 10/06/2025" at bounding box center [465, 501] width 316 height 56
click at [664, 509] on input "Remove E-signature lines" at bounding box center [670, 515] width 12 height 12
checkbox input "true"
click at [825, 596] on button "Save to Client Document Storage" at bounding box center [808, 586] width 241 height 38
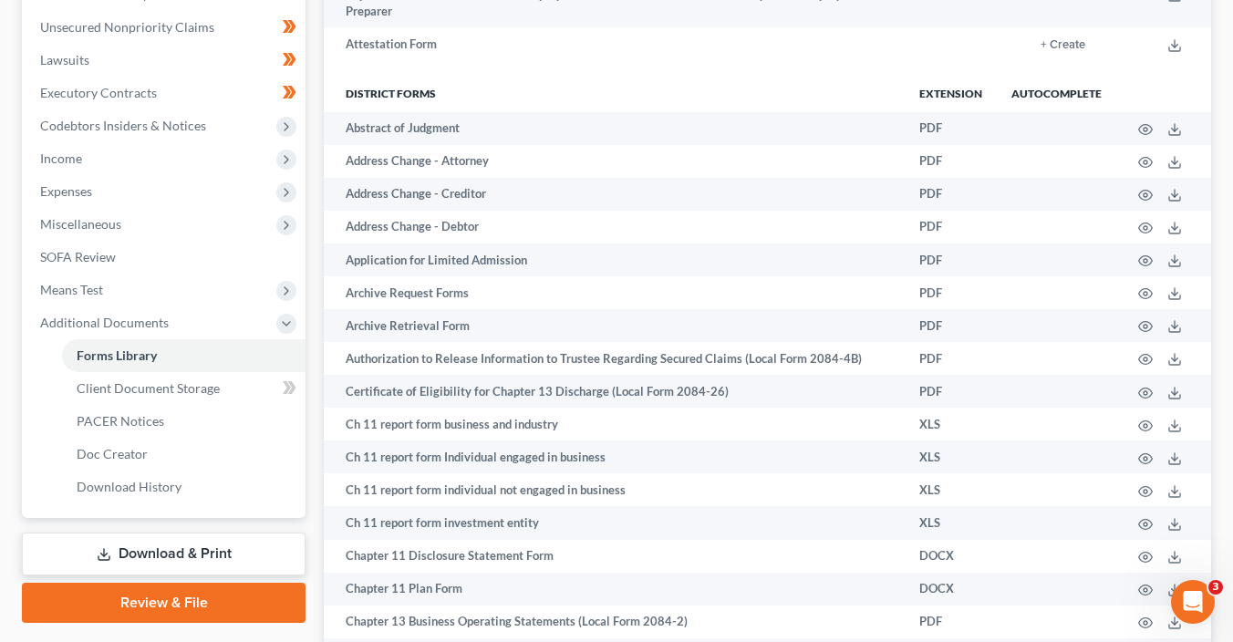
scroll to position [484, 0]
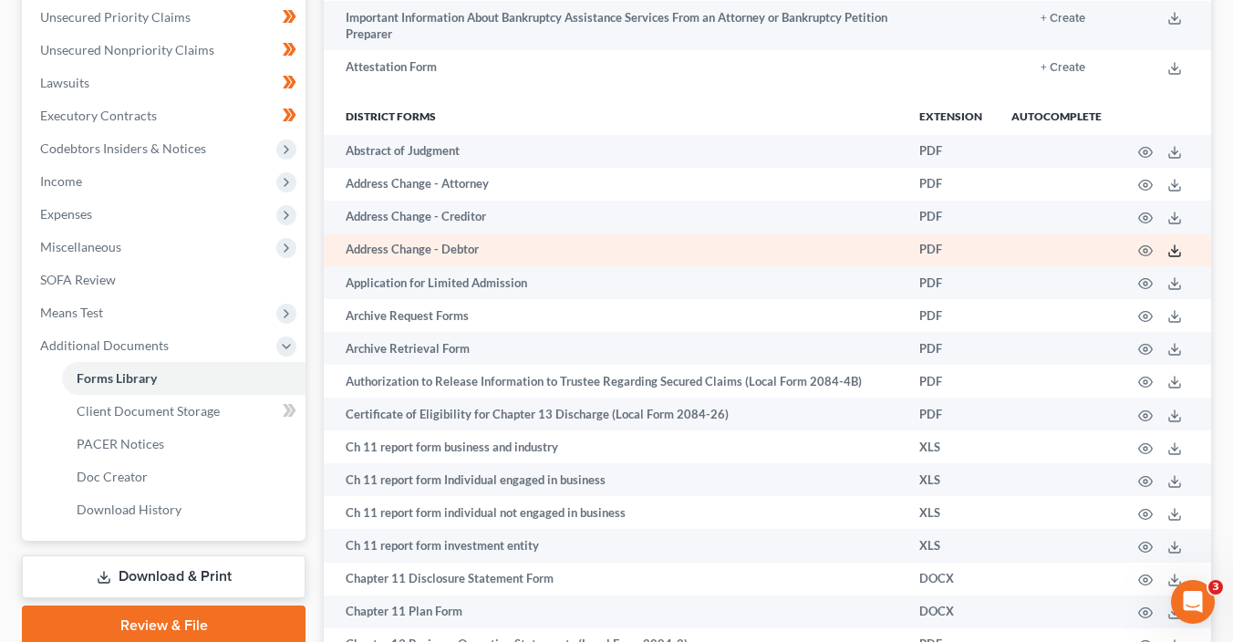
click at [1179, 256] on icon at bounding box center [1175, 251] width 15 height 15
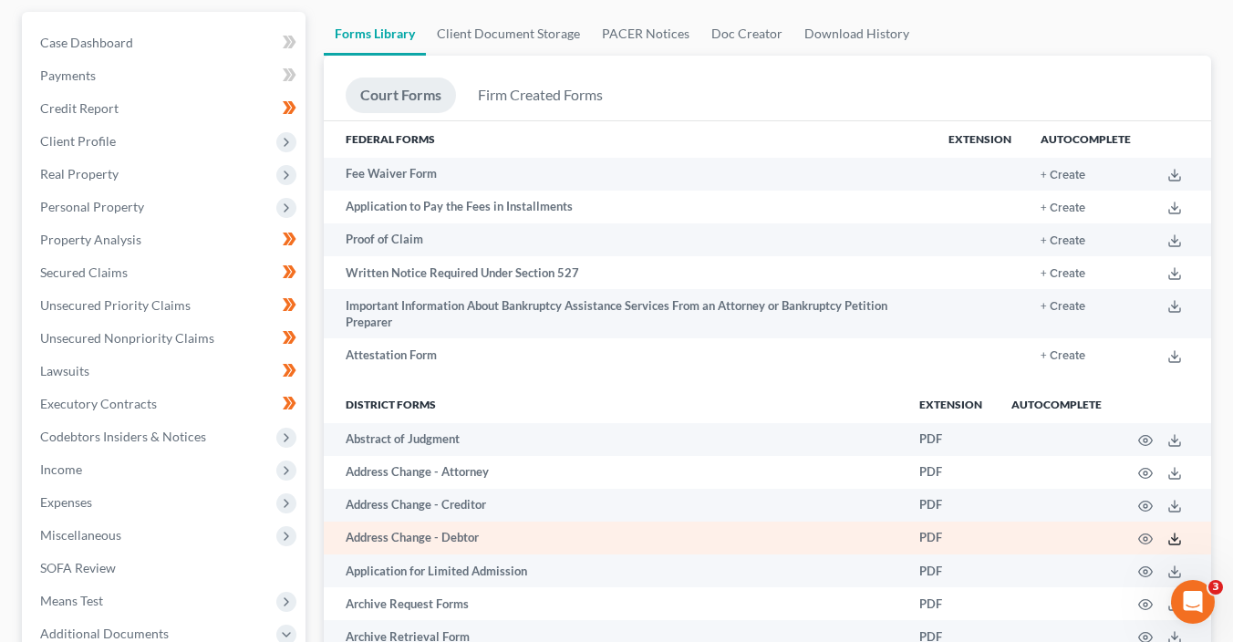
scroll to position [0, 0]
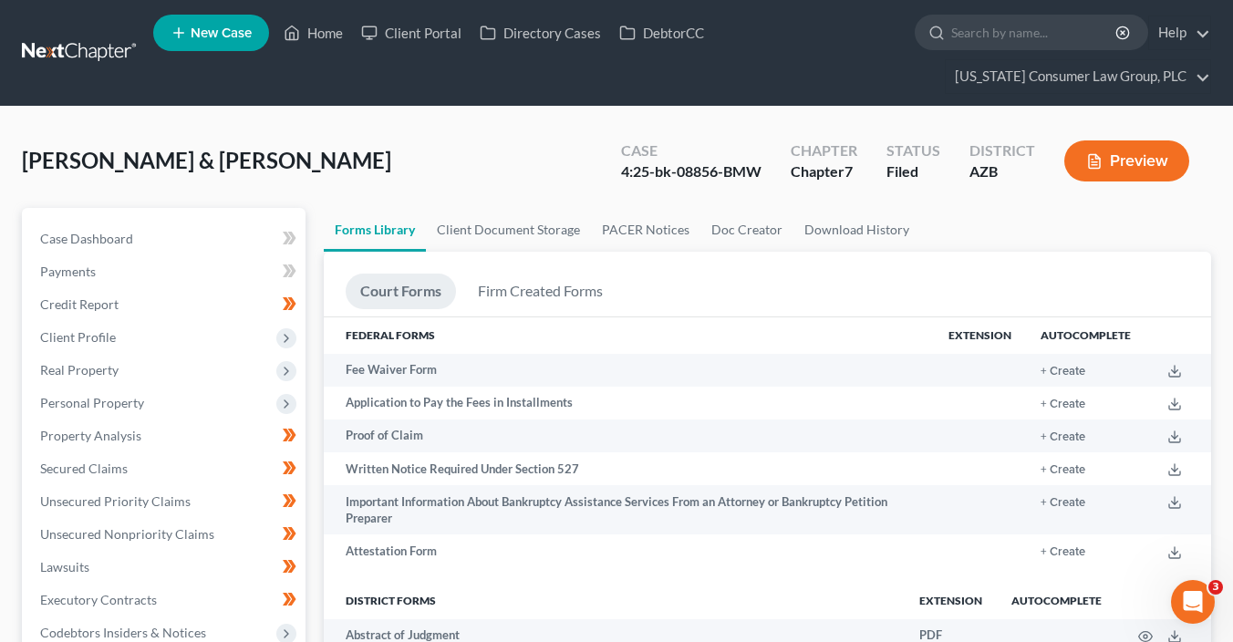
click at [1059, 227] on ul "Forms Library Client Document Storage PACER Notices Doc Creator Download History" at bounding box center [768, 230] width 888 height 44
click at [1086, 162] on icon "button" at bounding box center [1094, 161] width 16 height 16
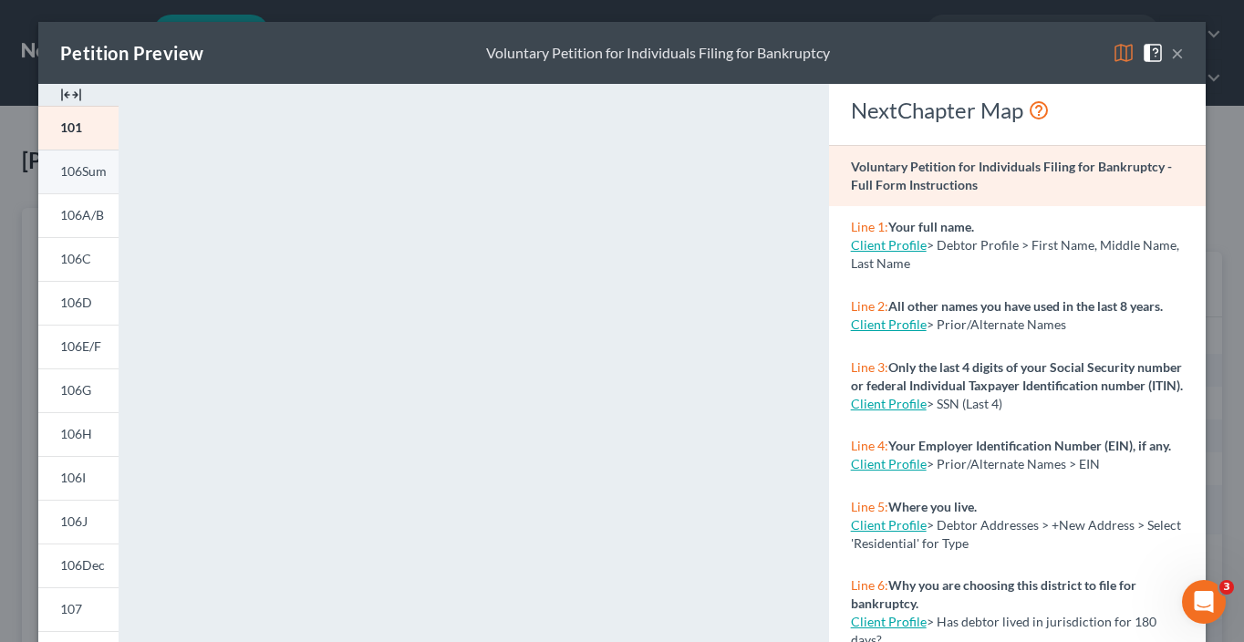
click at [78, 175] on span "106Sum" at bounding box center [83, 171] width 47 height 16
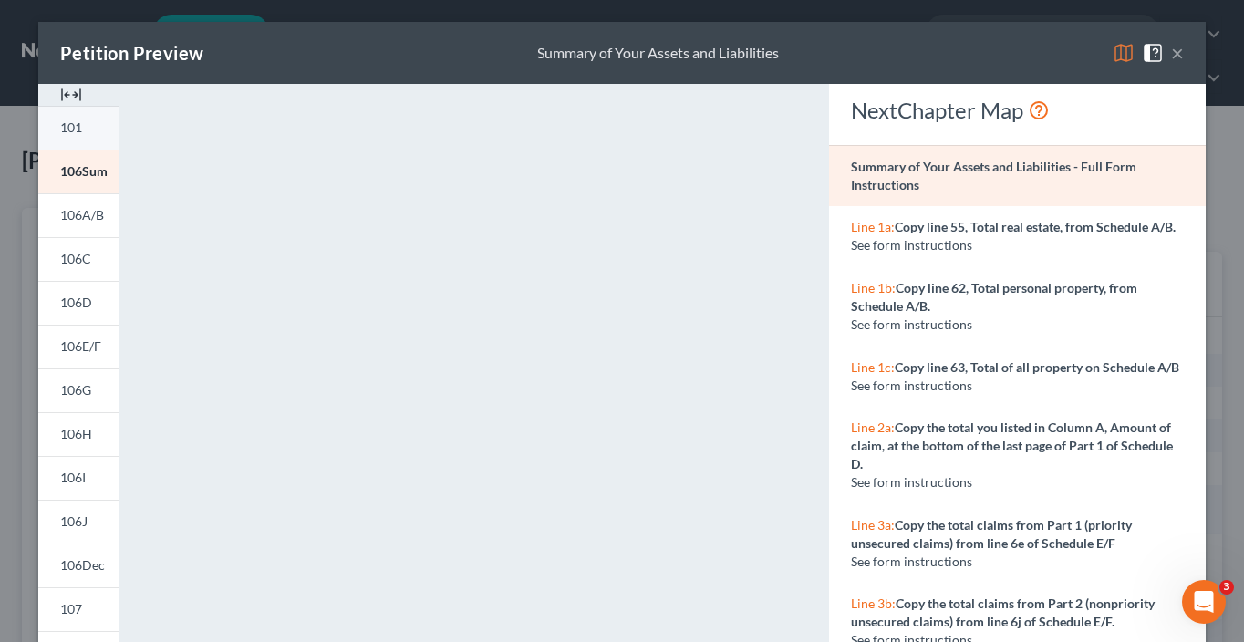
click at [68, 130] on span "101" at bounding box center [71, 128] width 22 height 16
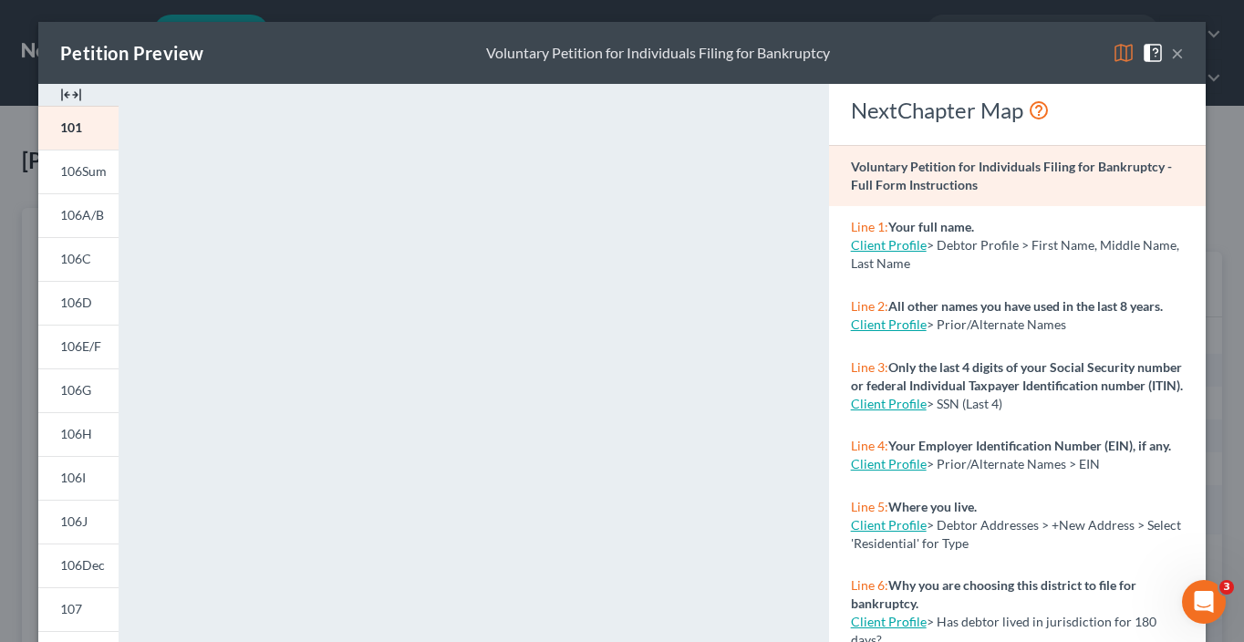
click at [1188, 56] on div "Petition Preview Voluntary Petition for Individuals Filing for Bankruptcy ×" at bounding box center [622, 53] width 1168 height 62
click at [1177, 58] on button "×" at bounding box center [1177, 53] width 13 height 22
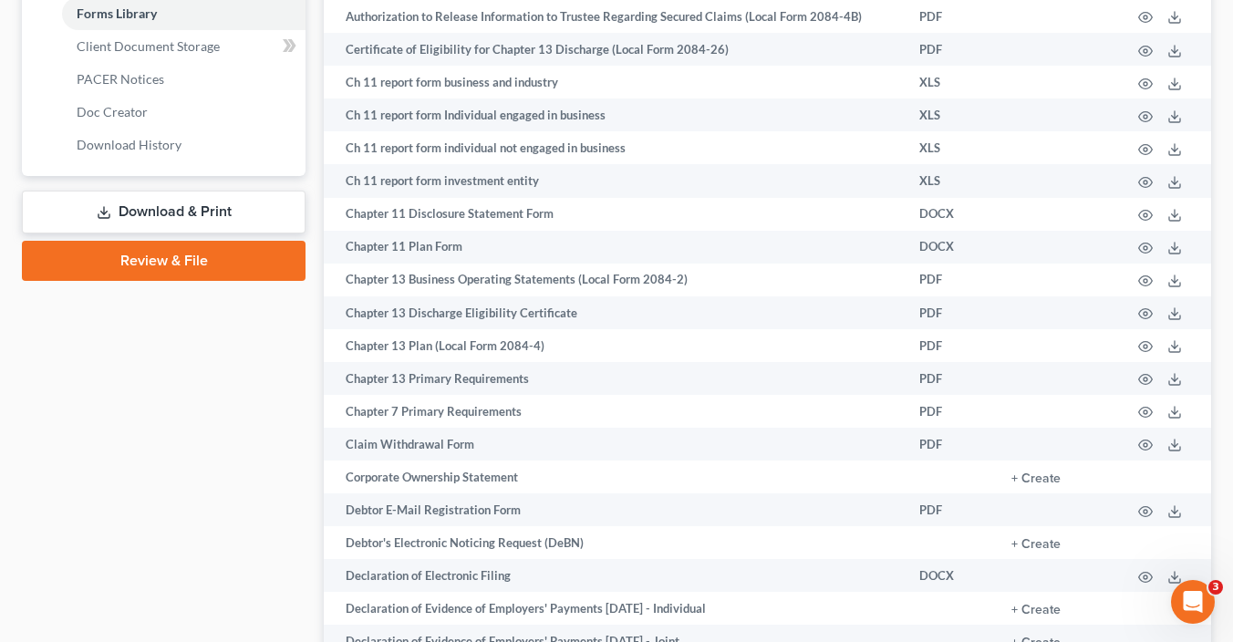
click at [191, 220] on link "Download & Print" at bounding box center [164, 212] width 284 height 43
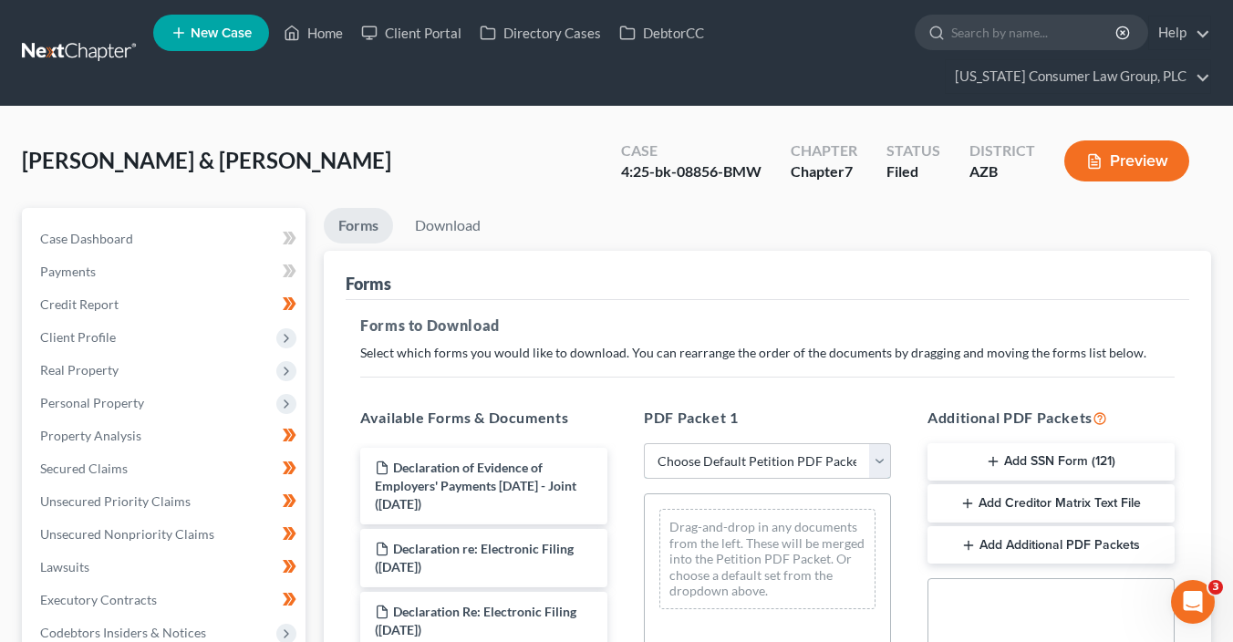
click at [800, 457] on select "Choose Default Petition PDF Packet Complete Bankruptcy Petition (all forms and …" at bounding box center [767, 461] width 247 height 36
select select "6"
click at [644, 443] on select "Choose Default Petition PDF Packet Complete Bankruptcy Petition (all forms and …" at bounding box center [767, 461] width 247 height 36
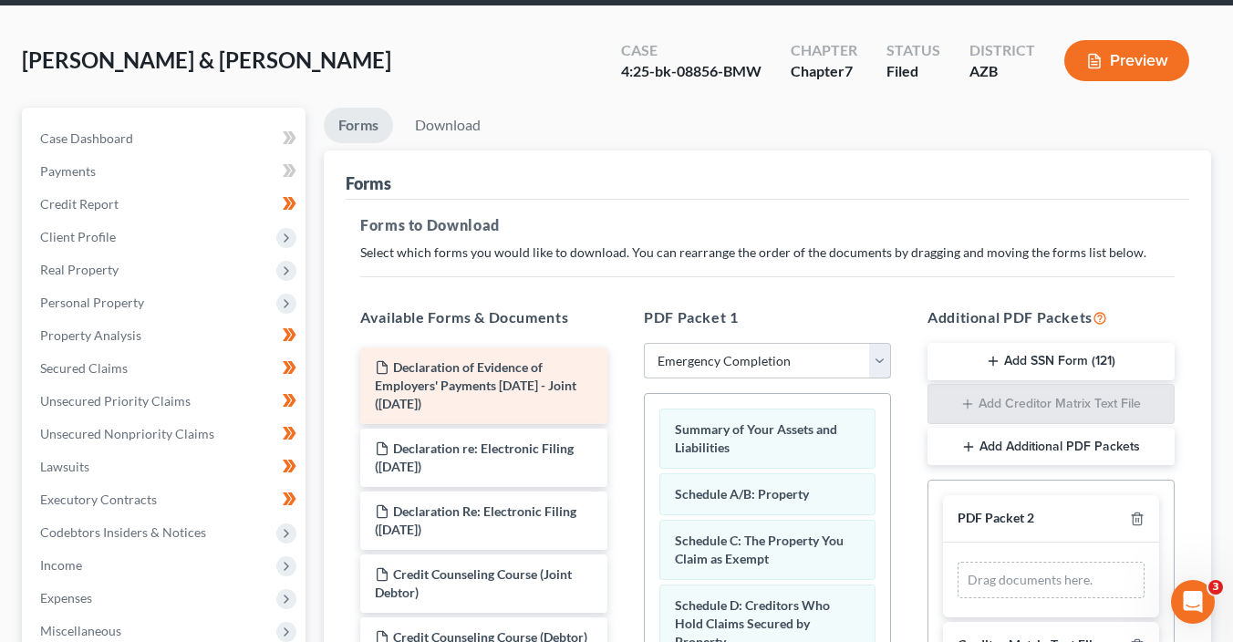
scroll to position [203, 0]
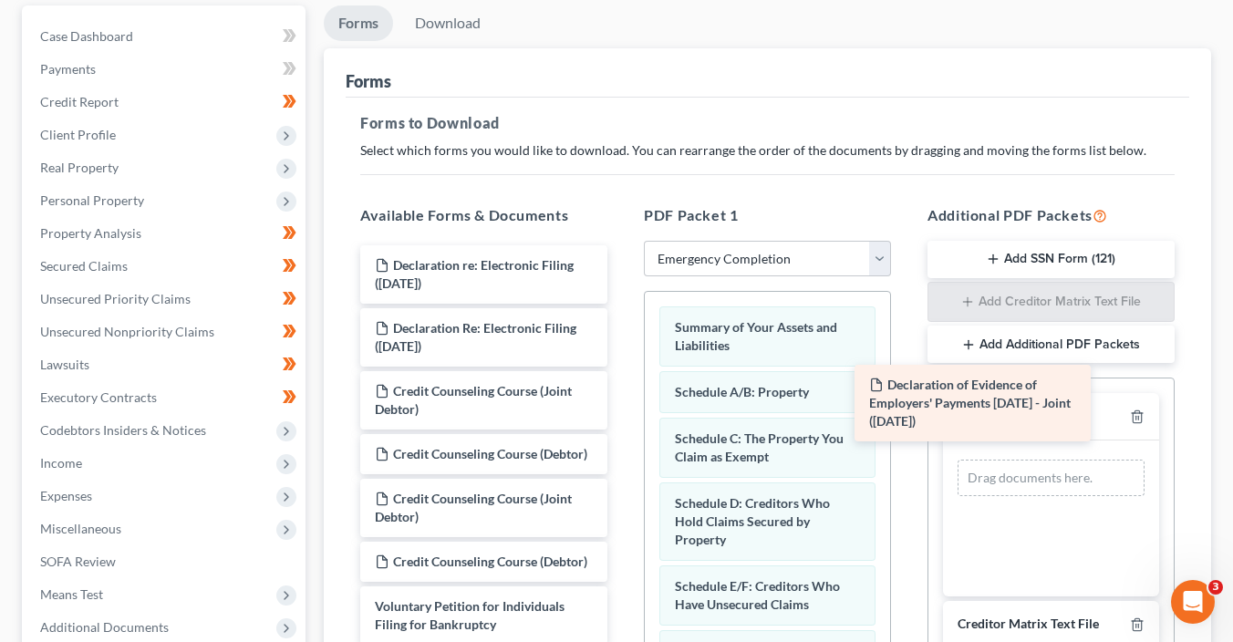
drag, startPoint x: 503, startPoint y: 286, endPoint x: 1019, endPoint y: 439, distance: 538.3
click at [622, 433] on div "Declaration of Evidence of Employers' Payments Within 60 Days - Joint (10/06/20…" at bounding box center [484, 445] width 276 height 400
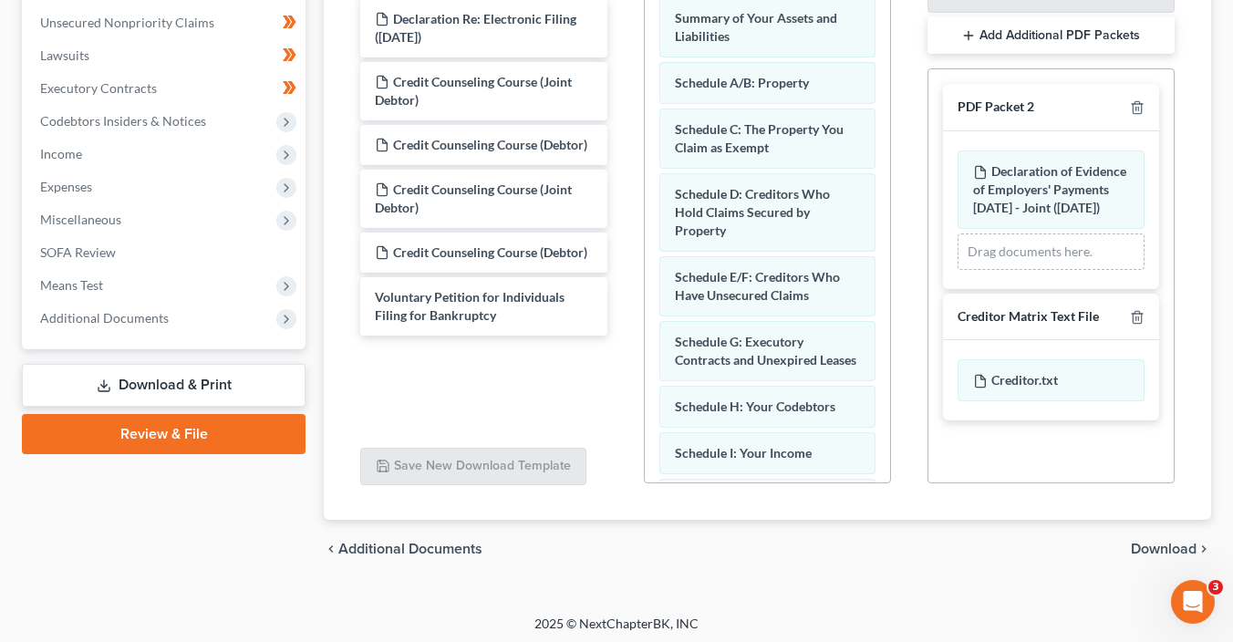
scroll to position [515, 0]
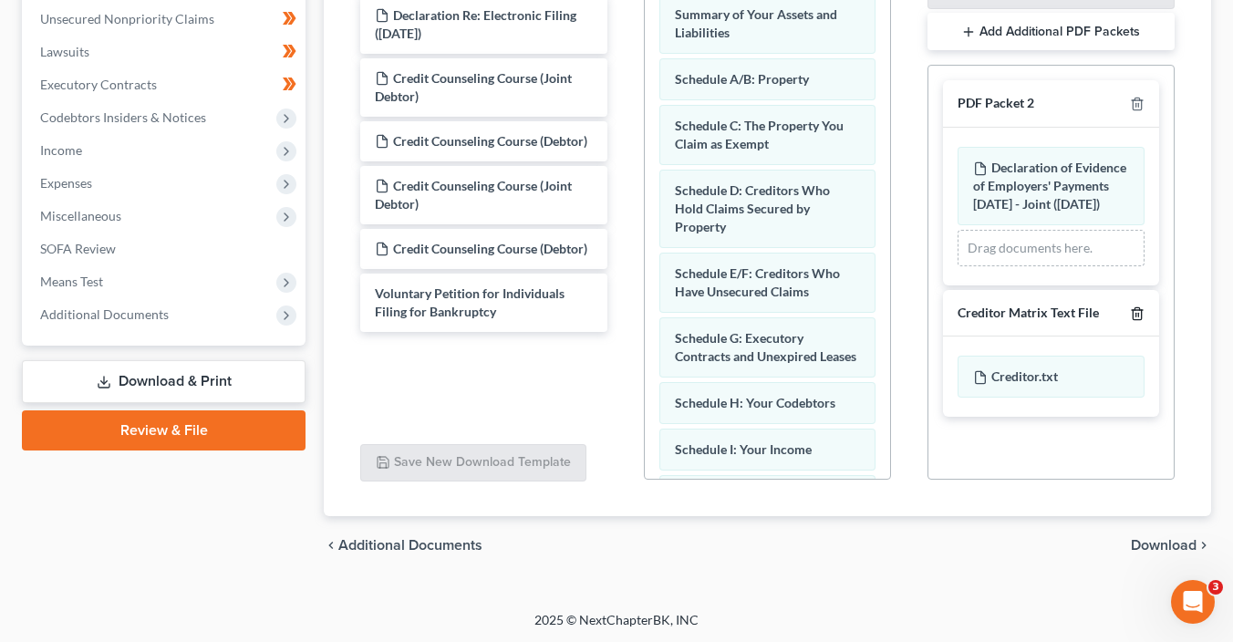
click at [1137, 317] on line "button" at bounding box center [1137, 315] width 0 height 4
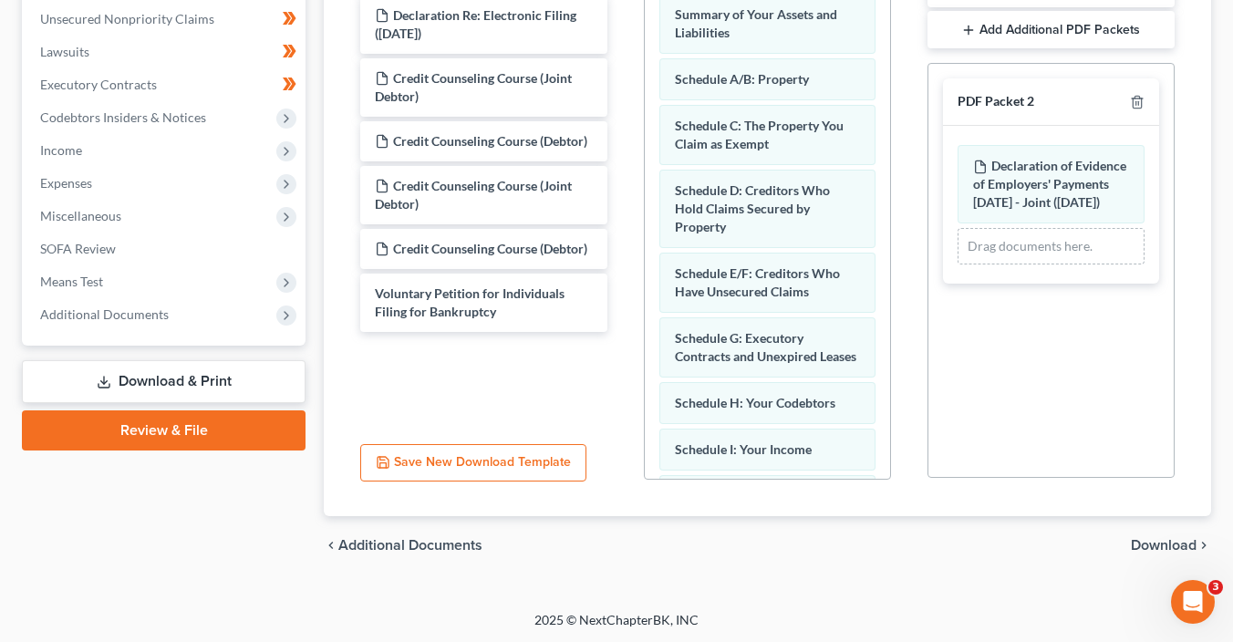
click at [1170, 542] on span "Download" at bounding box center [1164, 545] width 66 height 15
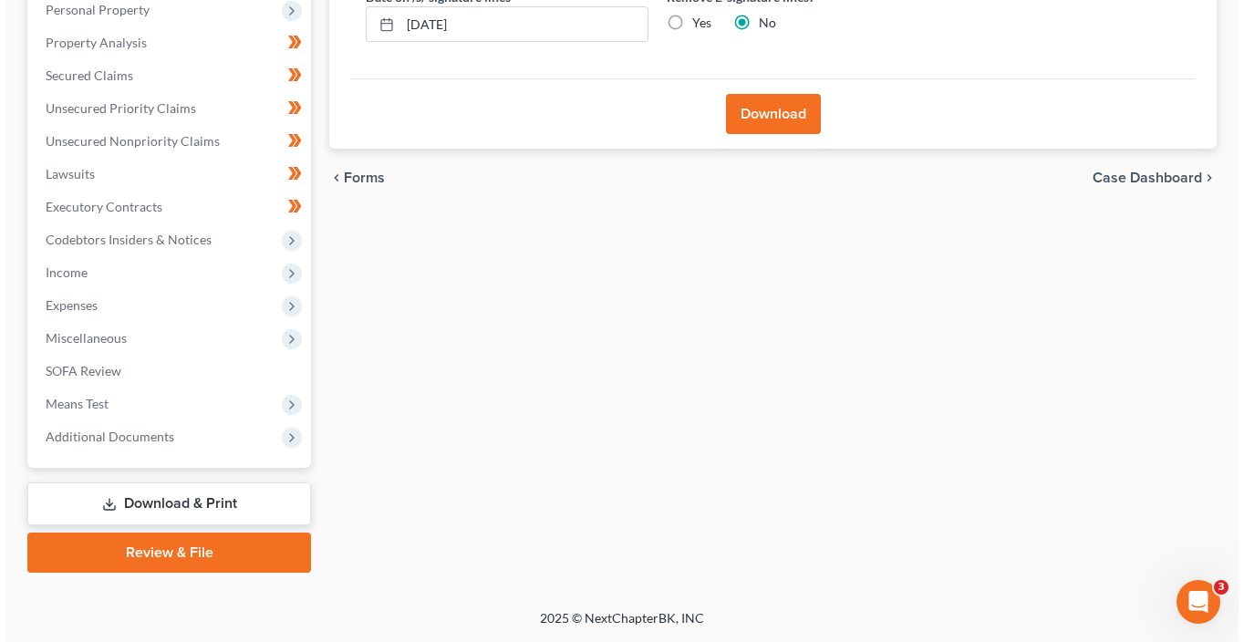
scroll to position [390, 0]
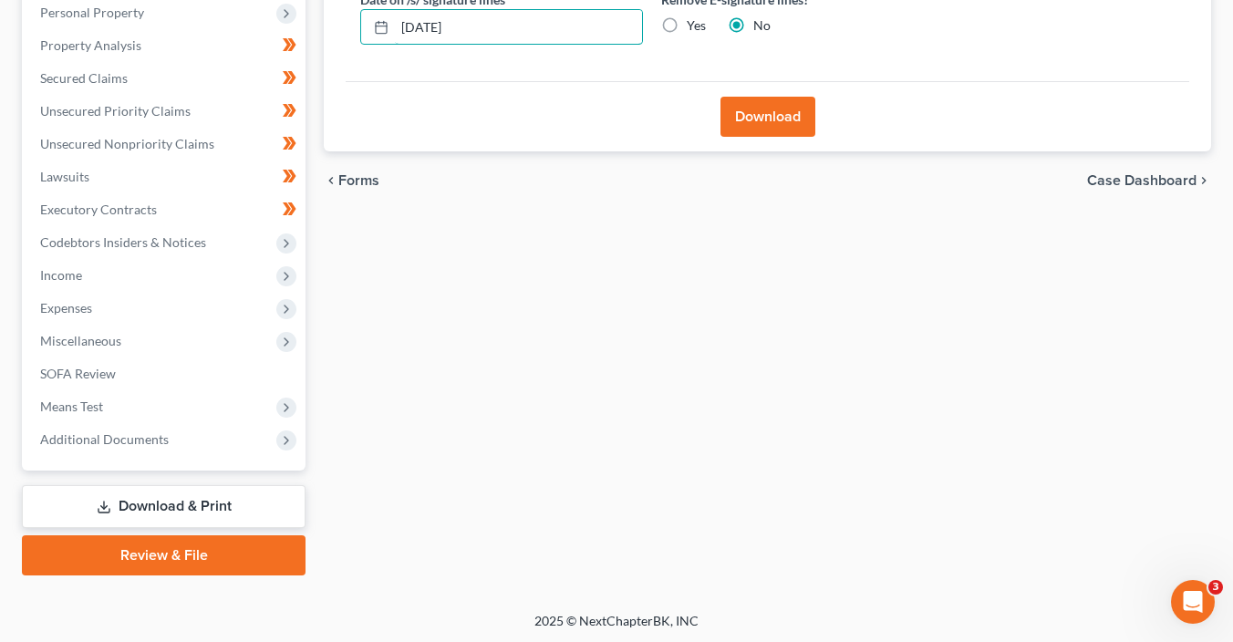
drag, startPoint x: 475, startPoint y: 19, endPoint x: 335, endPoint y: 16, distance: 140.5
click at [338, 18] on div "Download Almost There... Complete Required * Fields Date on /s/ signature lines…" at bounding box center [768, 6] width 888 height 292
click at [694, 16] on input "Yes" at bounding box center [700, 22] width 12 height 12
radio input "true"
radio input "false"
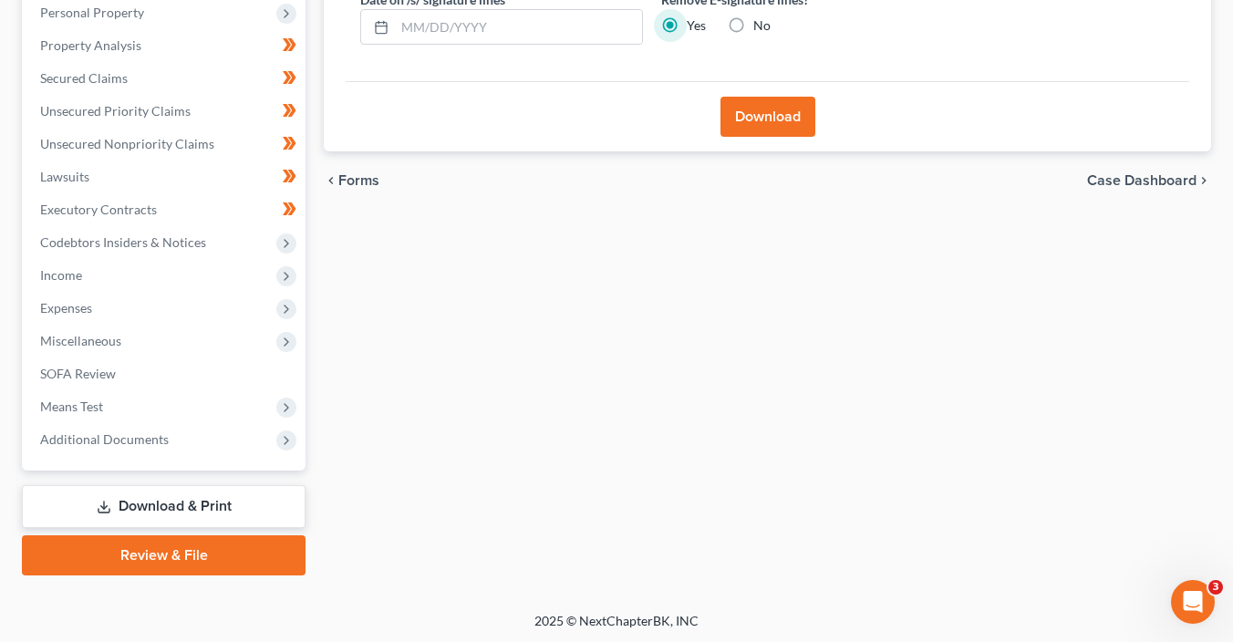
click at [768, 124] on button "Download" at bounding box center [768, 117] width 95 height 40
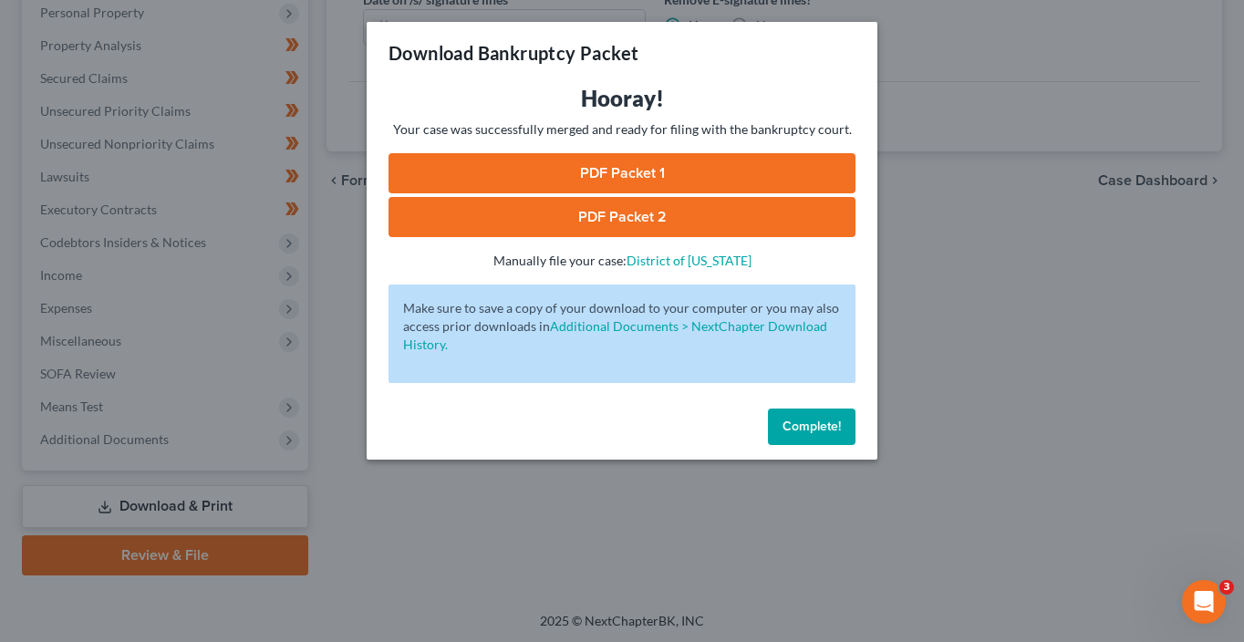
click at [627, 170] on link "PDF Packet 1" at bounding box center [622, 173] width 467 height 40
click at [565, 217] on link "PDF Packet 2" at bounding box center [622, 217] width 467 height 40
drag, startPoint x: 802, startPoint y: 442, endPoint x: 759, endPoint y: 418, distance: 49.4
click at [802, 442] on button "Complete!" at bounding box center [812, 427] width 88 height 36
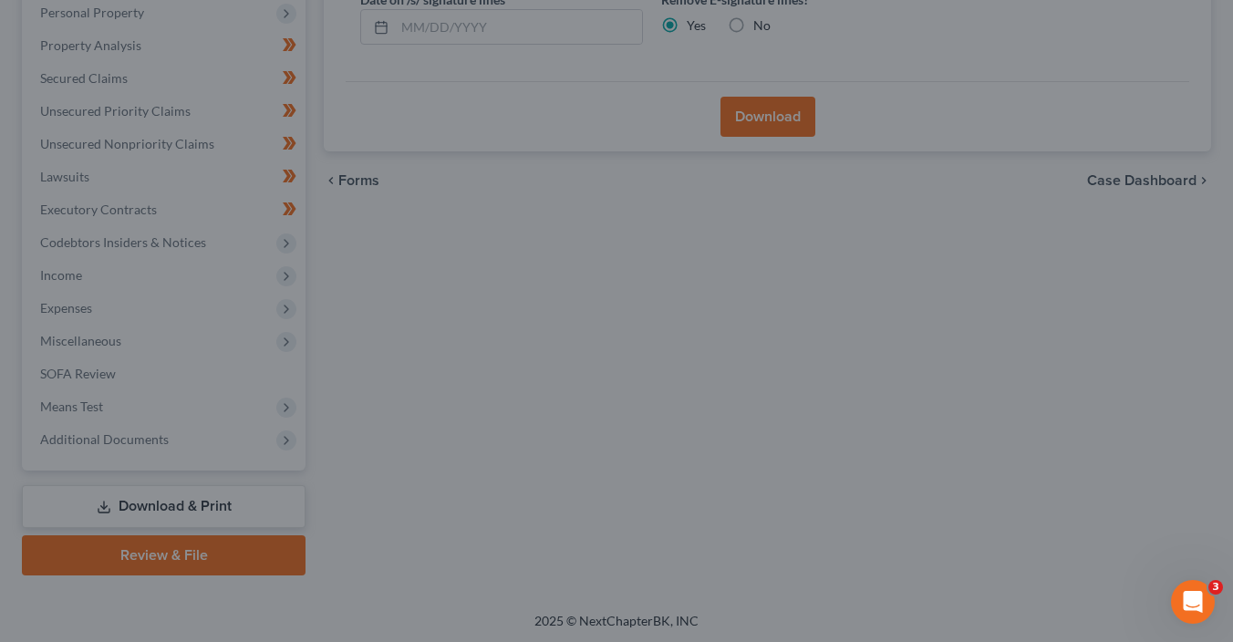
scroll to position [0, 0]
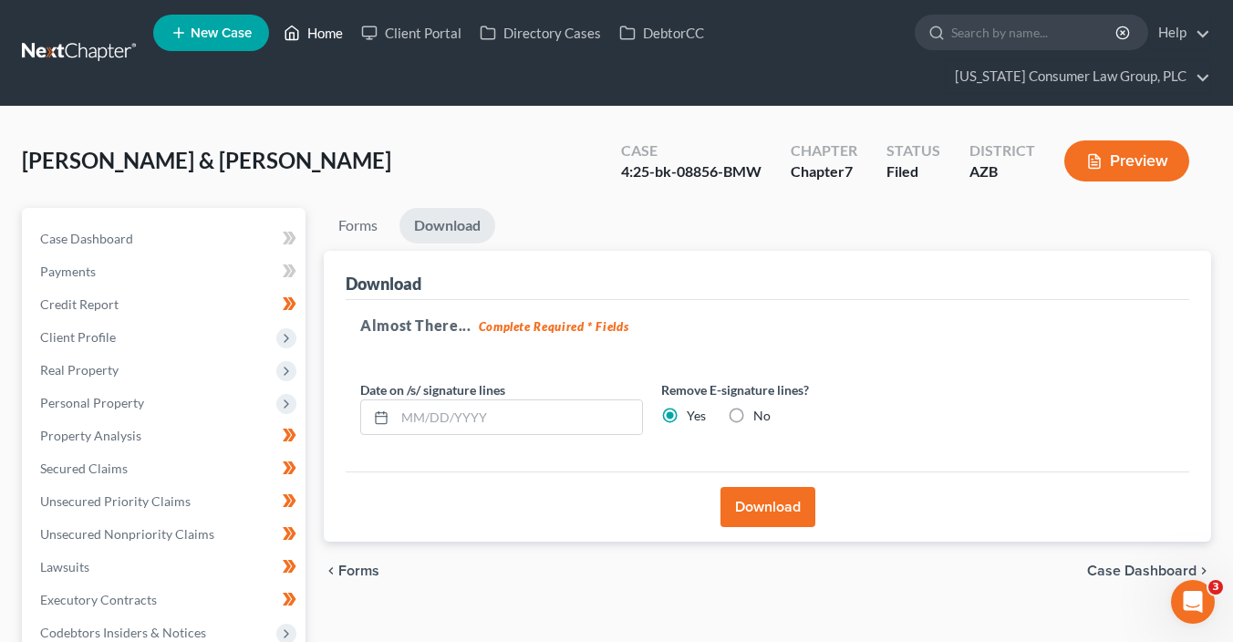
click at [317, 42] on link "Home" at bounding box center [314, 32] width 78 height 33
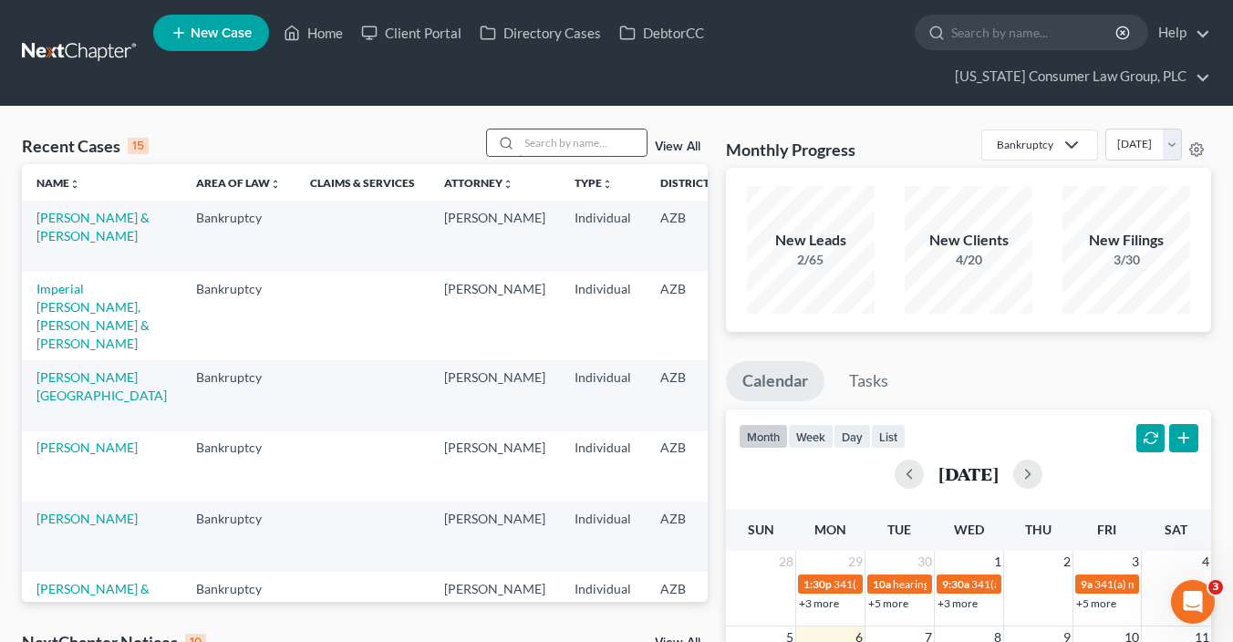
click at [610, 148] on input "search" at bounding box center [583, 143] width 128 height 26
click at [608, 145] on input "search" at bounding box center [583, 143] width 128 height 26
type input "wiessel"
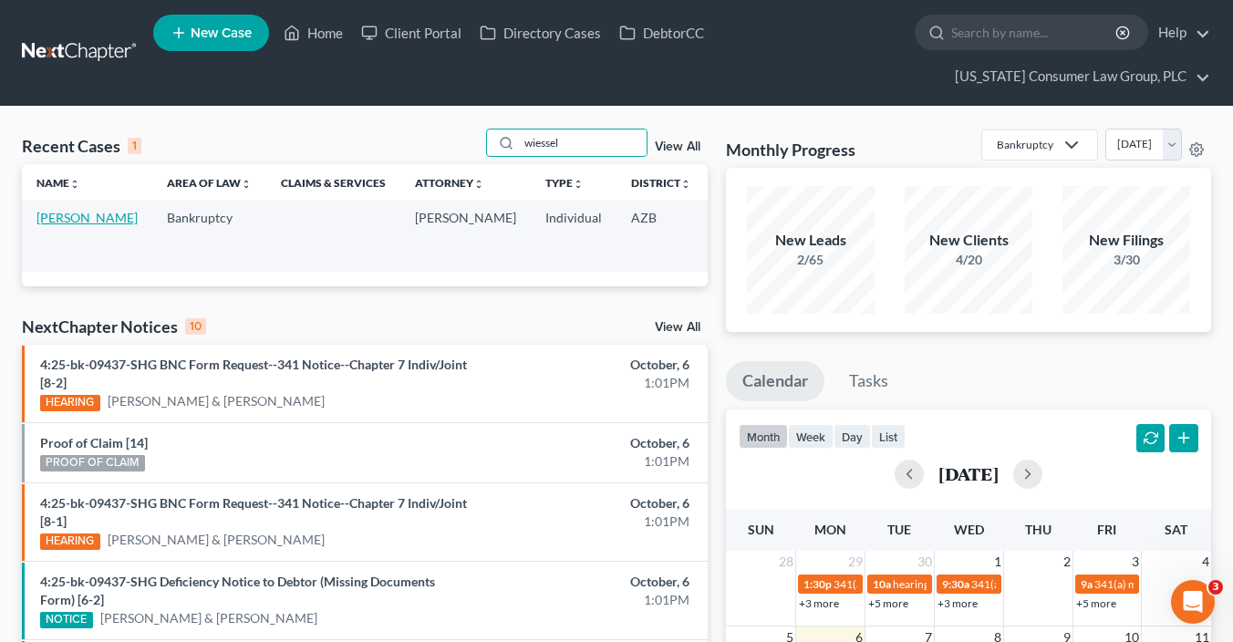
click at [61, 225] on link "[PERSON_NAME]" at bounding box center [86, 218] width 101 height 16
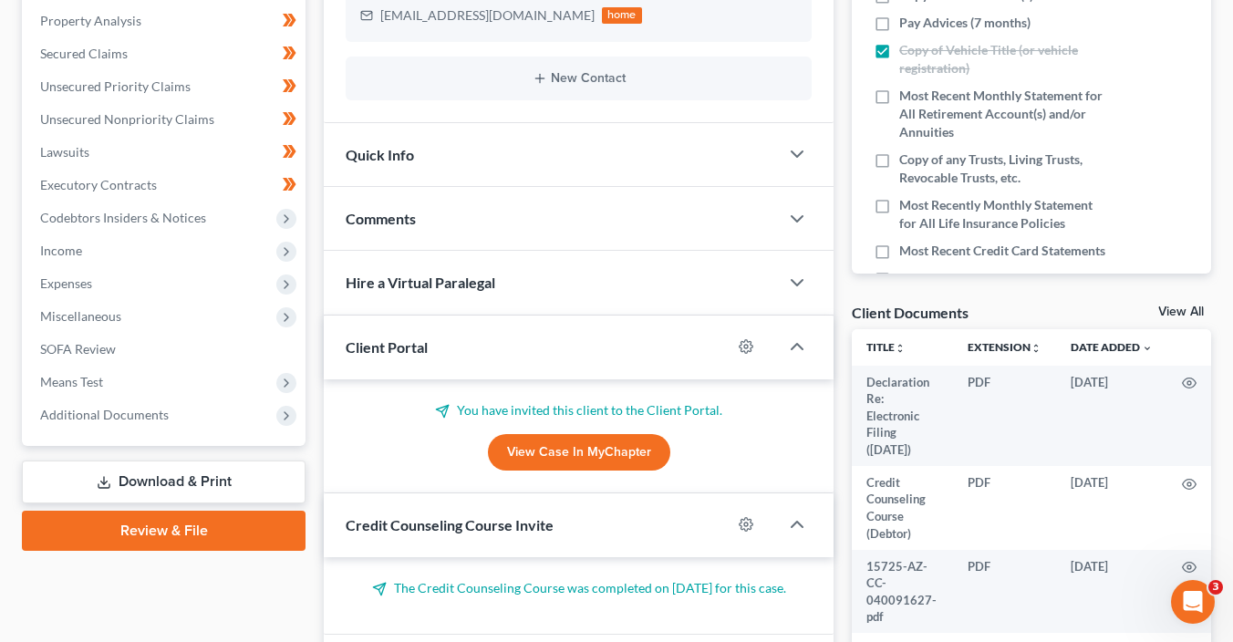
scroll to position [537, 0]
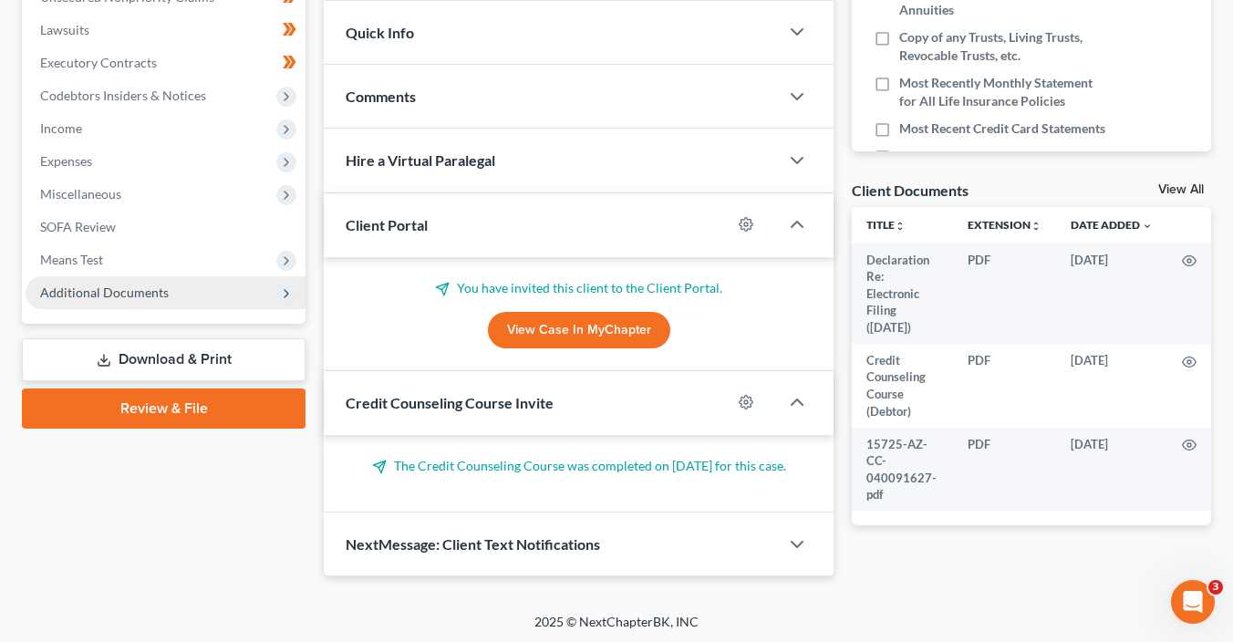
click at [143, 296] on span "Additional Documents" at bounding box center [104, 293] width 129 height 16
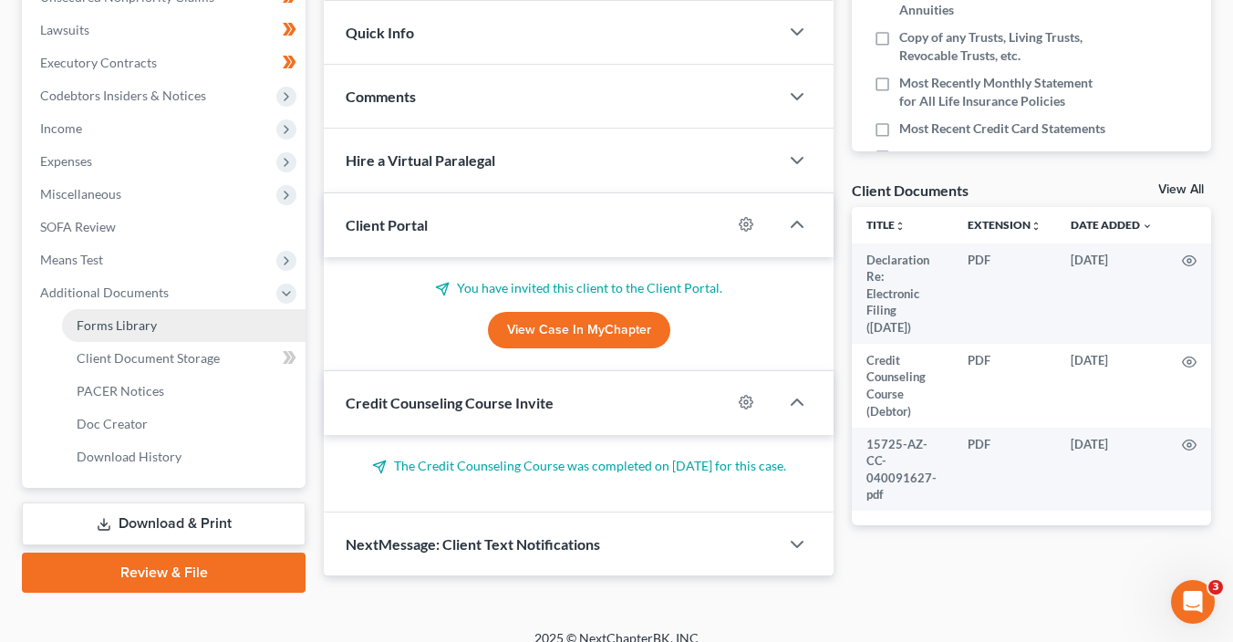
click at [154, 338] on link "Forms Library" at bounding box center [184, 325] width 244 height 33
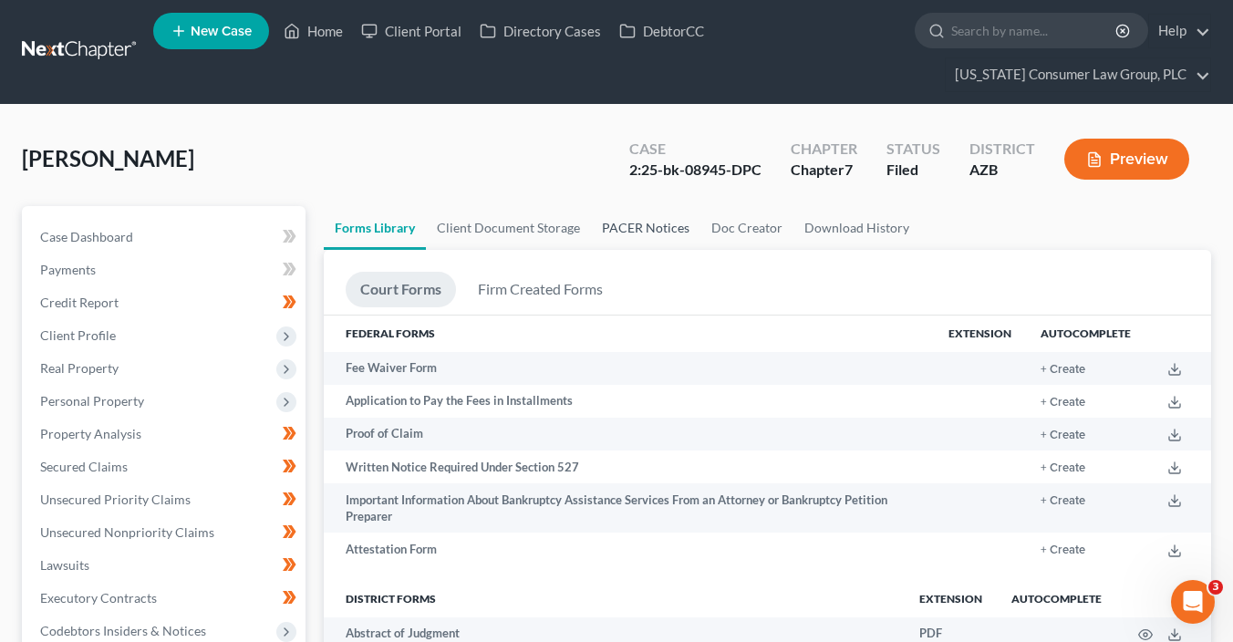
scroll to position [3, 0]
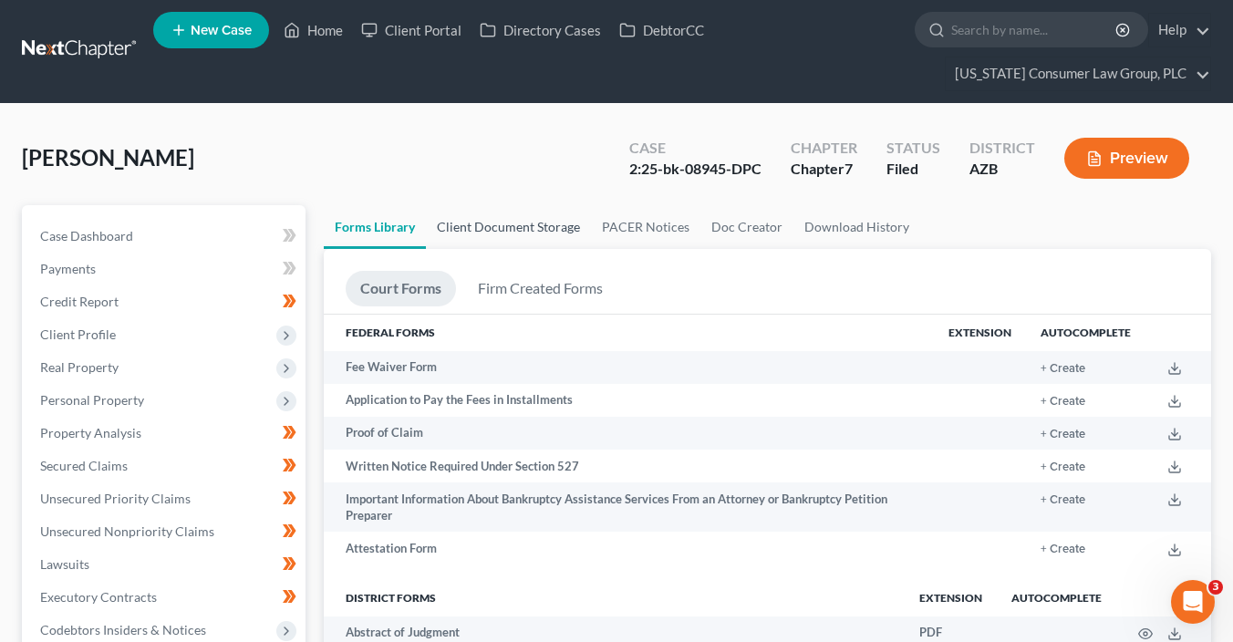
click at [508, 215] on link "Client Document Storage" at bounding box center [508, 227] width 165 height 44
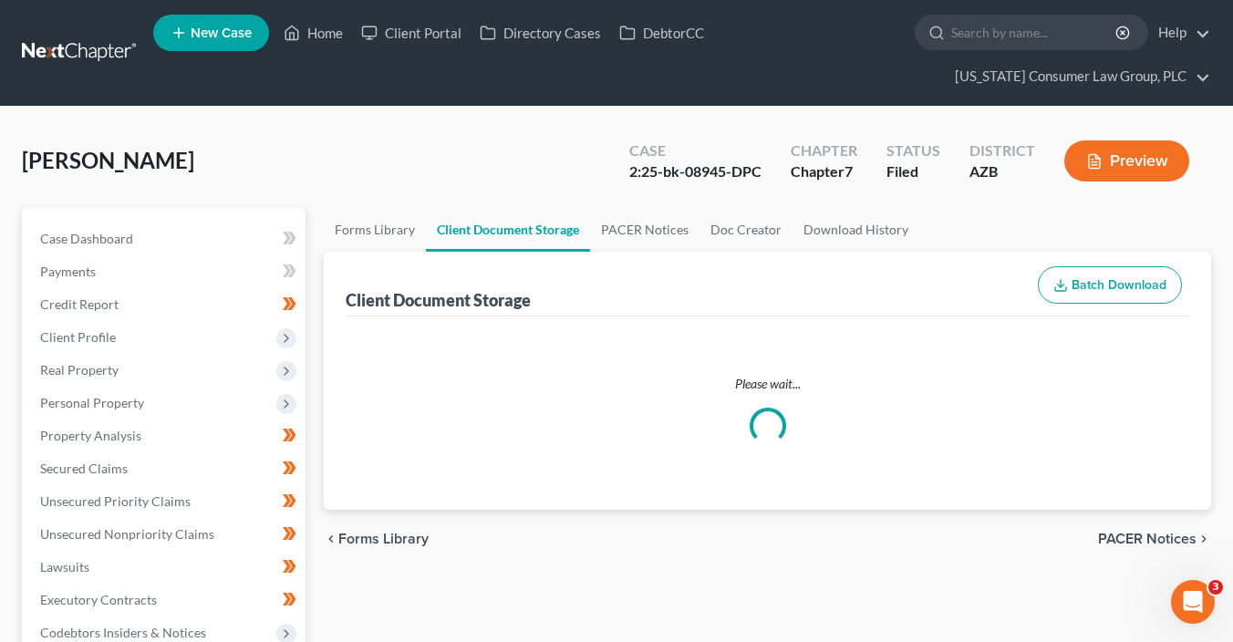
select select "14"
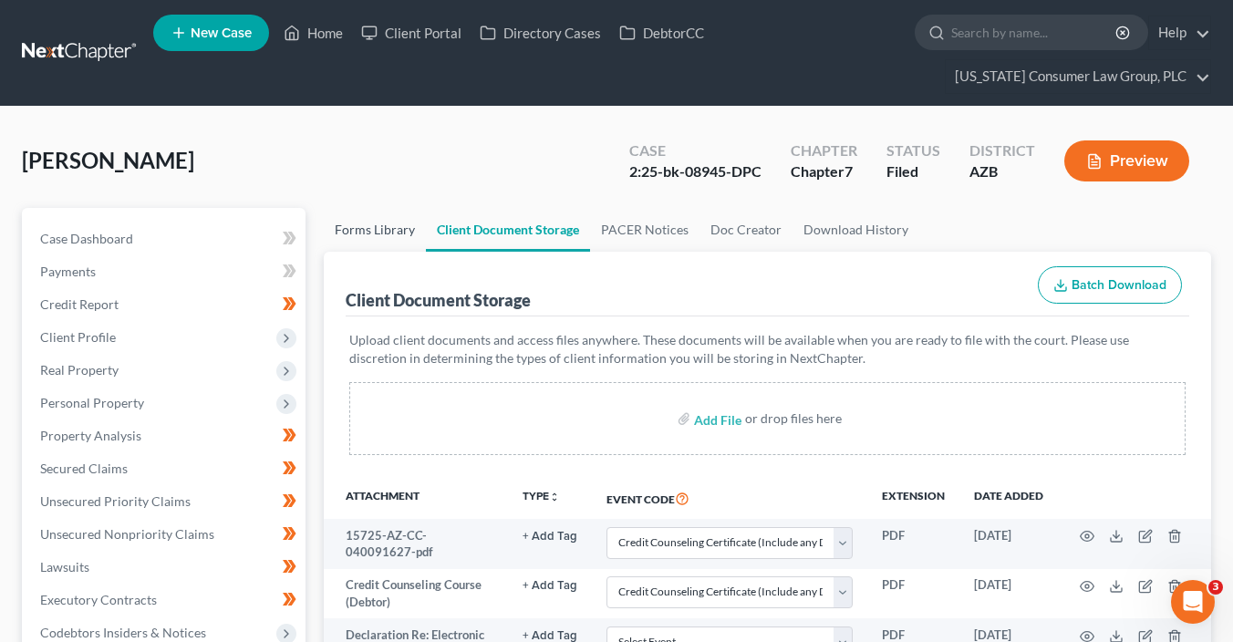
click at [382, 223] on link "Forms Library" at bounding box center [375, 230] width 102 height 44
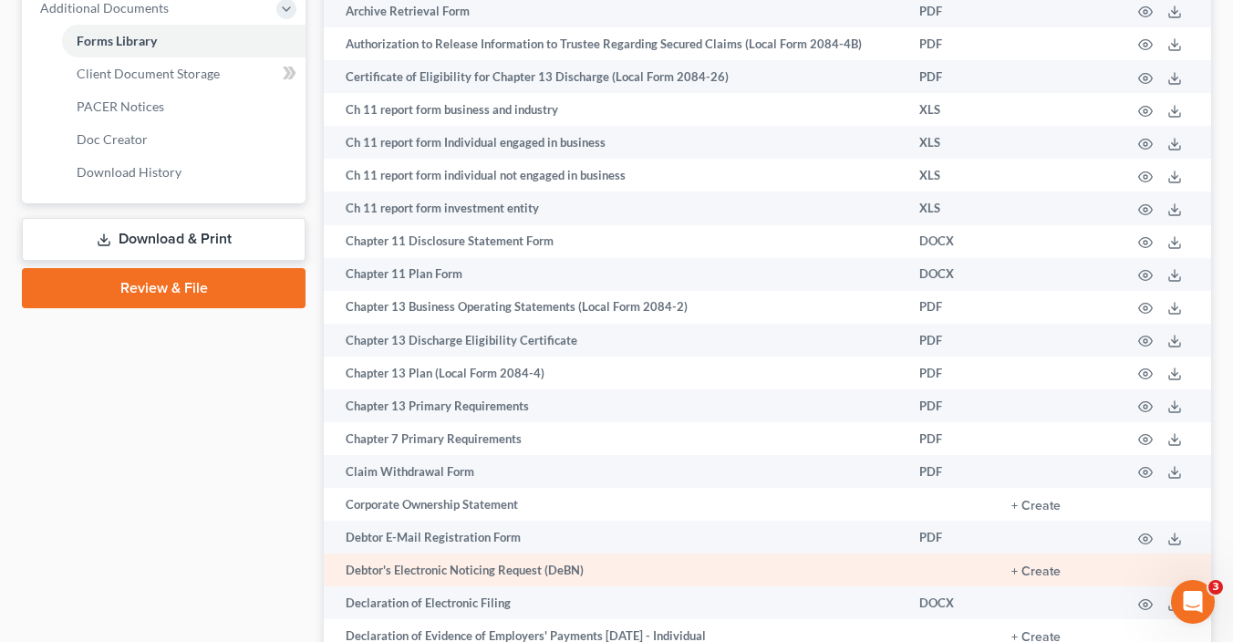
scroll to position [909, 0]
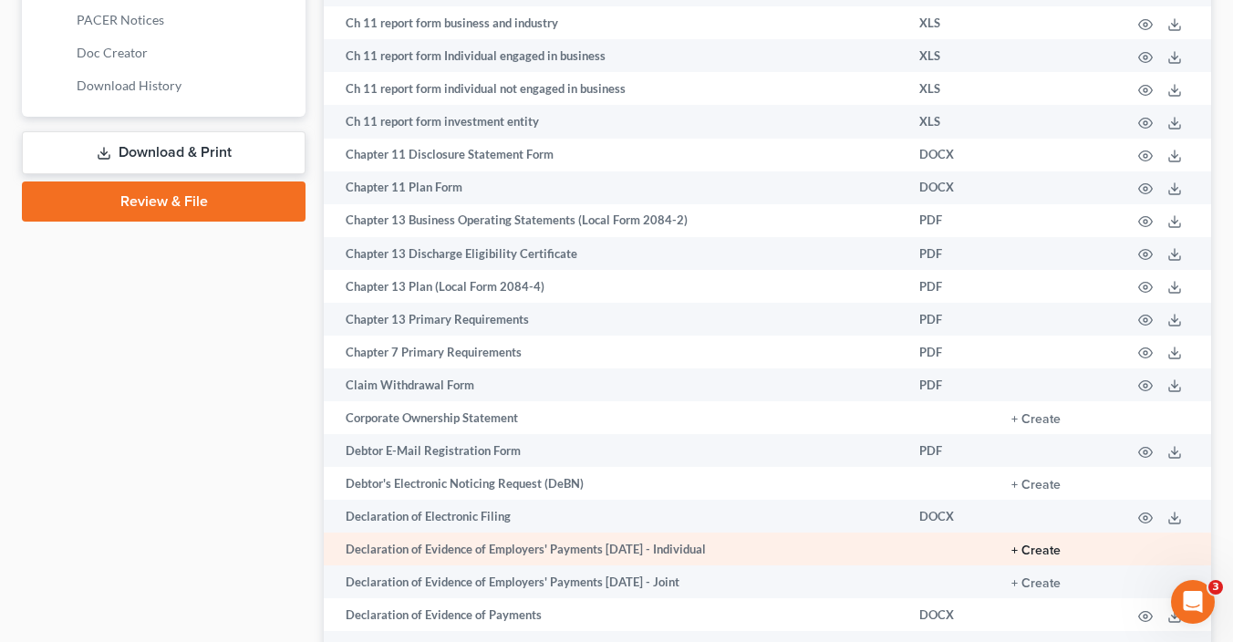
click at [1044, 555] on button "+ Create" at bounding box center [1036, 551] width 49 height 13
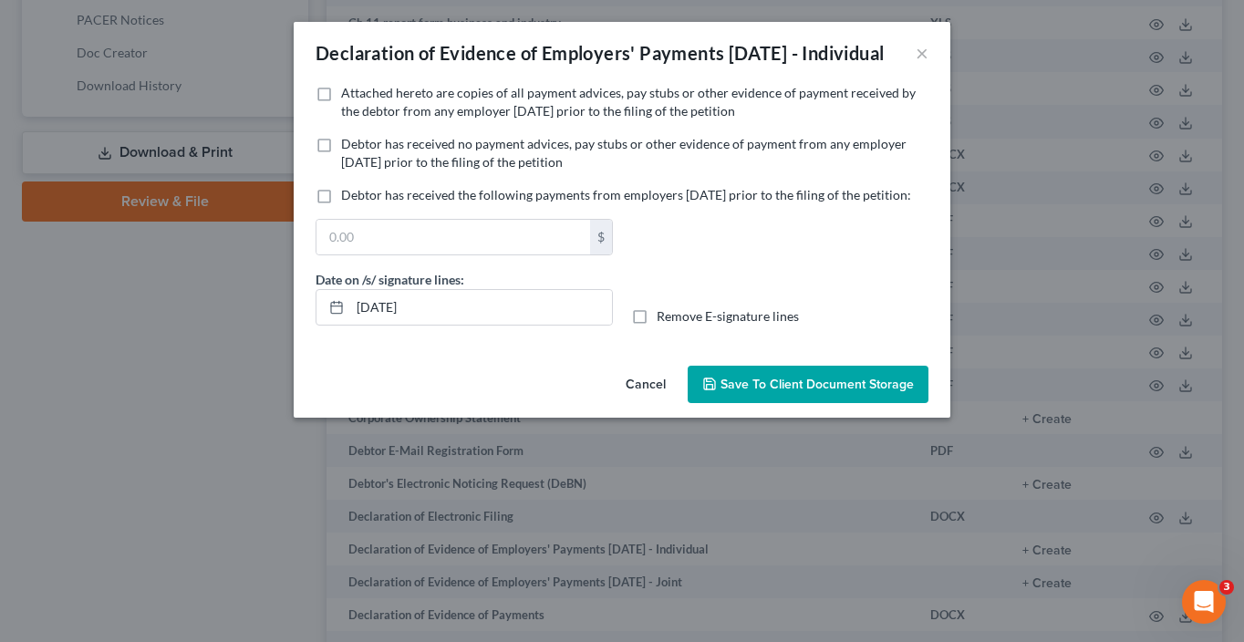
click at [483, 119] on span "Attached hereto are copies of all payment advices, pay stubs or other evidence …" at bounding box center [628, 102] width 575 height 34
click at [360, 96] on input "Attached hereto are copies of all payment advices, pay stubs or other evidence …" at bounding box center [354, 90] width 12 height 12
checkbox input "true"
drag, startPoint x: 296, startPoint y: 323, endPoint x: 193, endPoint y: 278, distance: 111.5
click at [240, 314] on div "Declaration of Evidence of Employers' Payments Within 60 Days - Individual × No…" at bounding box center [622, 321] width 1244 height 642
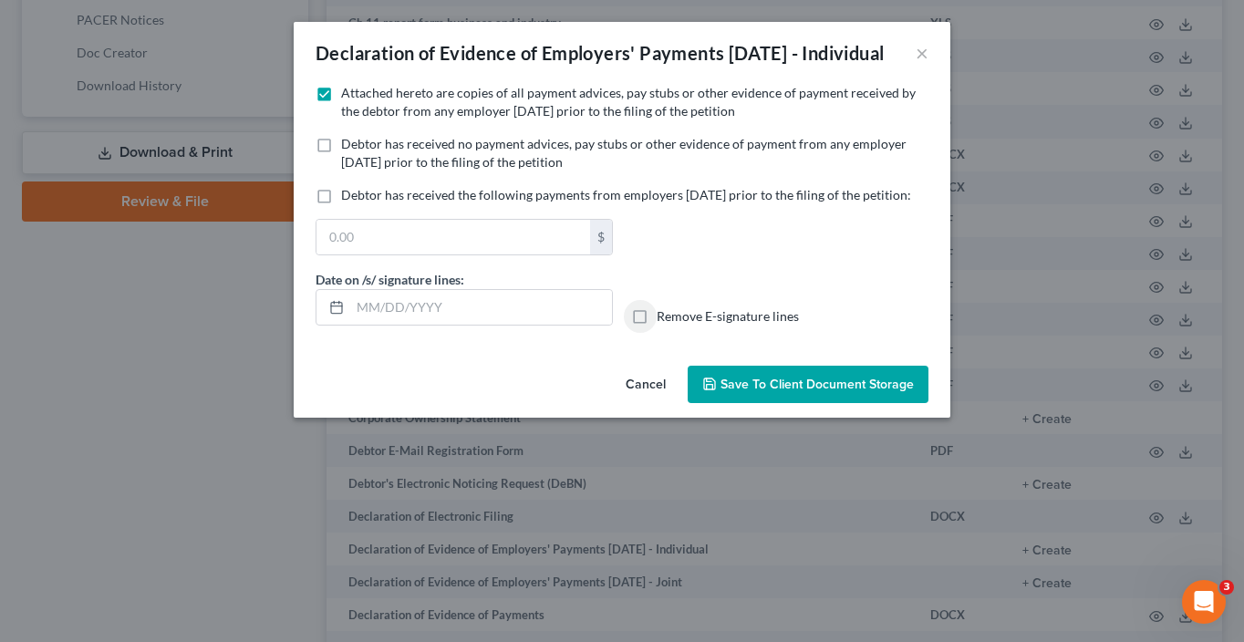
click at [664, 307] on input "Remove E-signature lines" at bounding box center [670, 313] width 12 height 12
checkbox input "true"
click at [817, 404] on button "Save to Client Document Storage" at bounding box center [808, 385] width 241 height 38
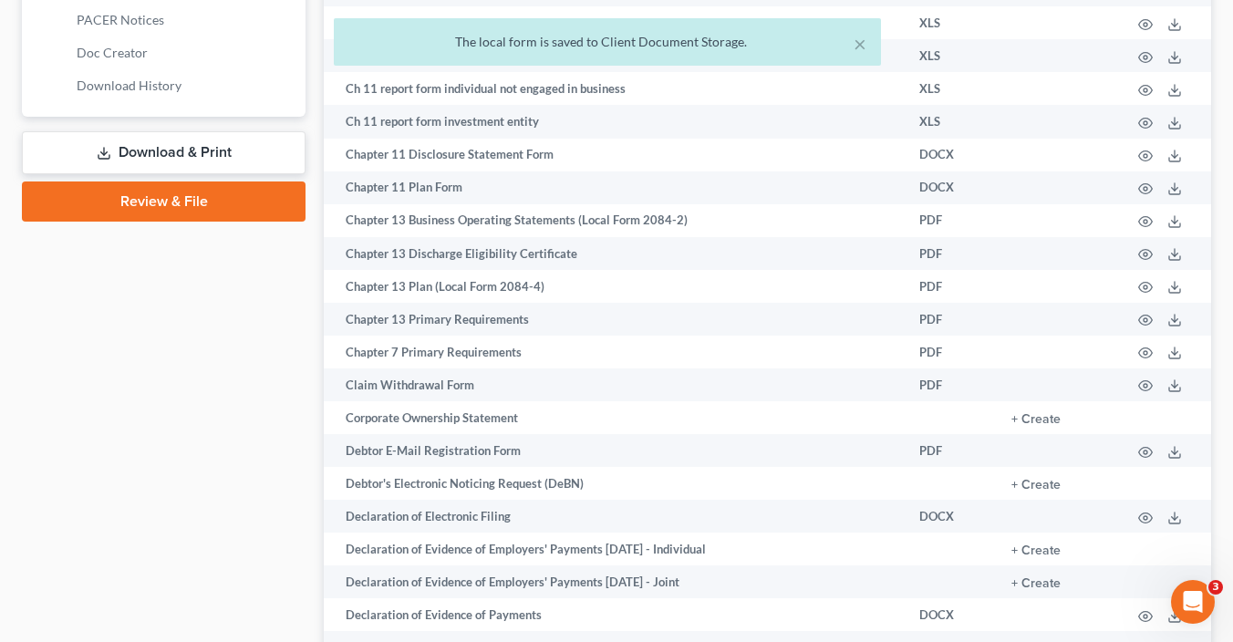
click at [252, 148] on link "Download & Print" at bounding box center [164, 152] width 284 height 43
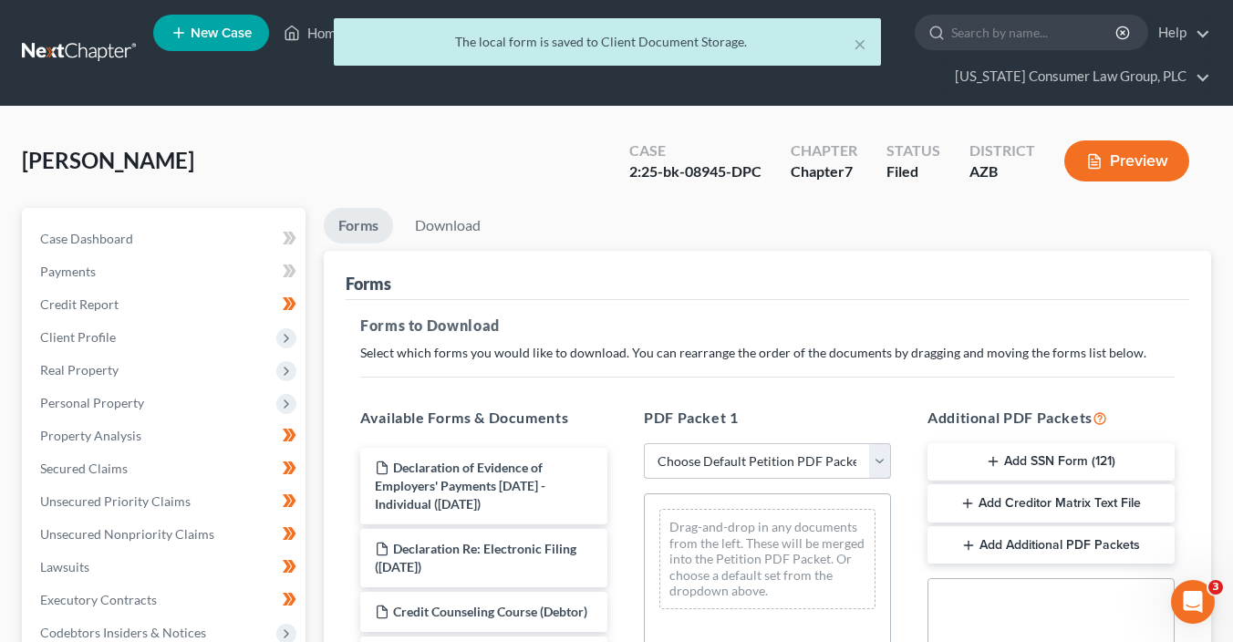
click at [801, 455] on select "Choose Default Petition PDF Packet Complete Bankruptcy Petition (all forms and …" at bounding box center [767, 461] width 247 height 36
select select "6"
click at [644, 443] on select "Choose Default Petition PDF Packet Complete Bankruptcy Petition (all forms and …" at bounding box center [767, 461] width 247 height 36
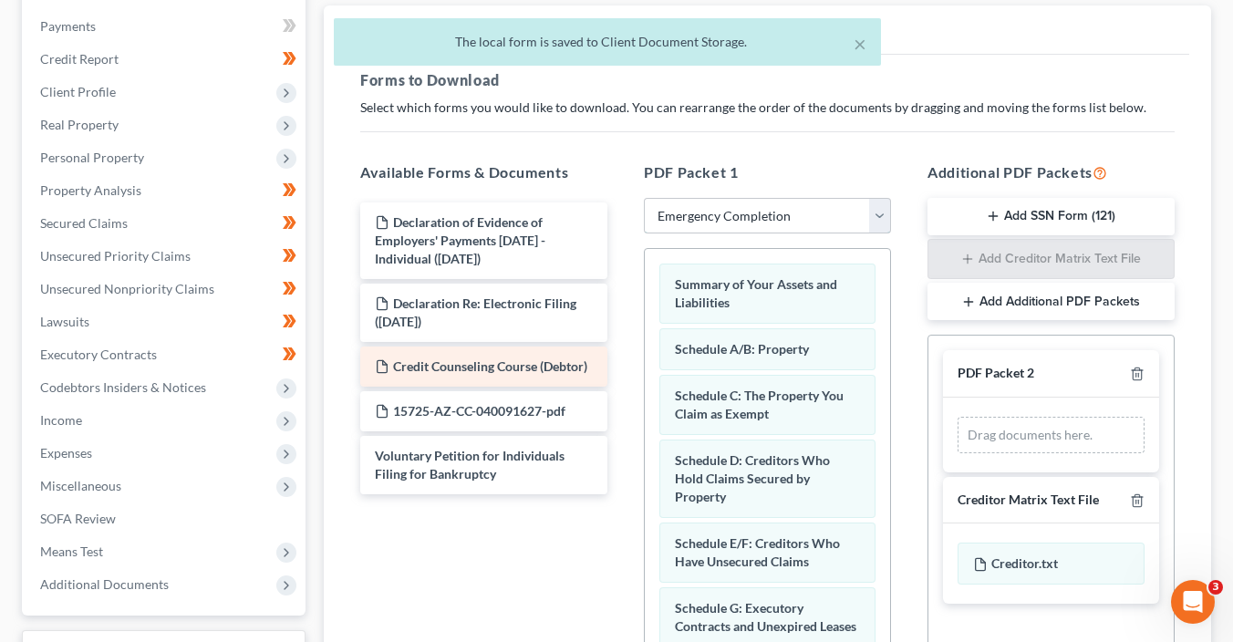
scroll to position [374, 0]
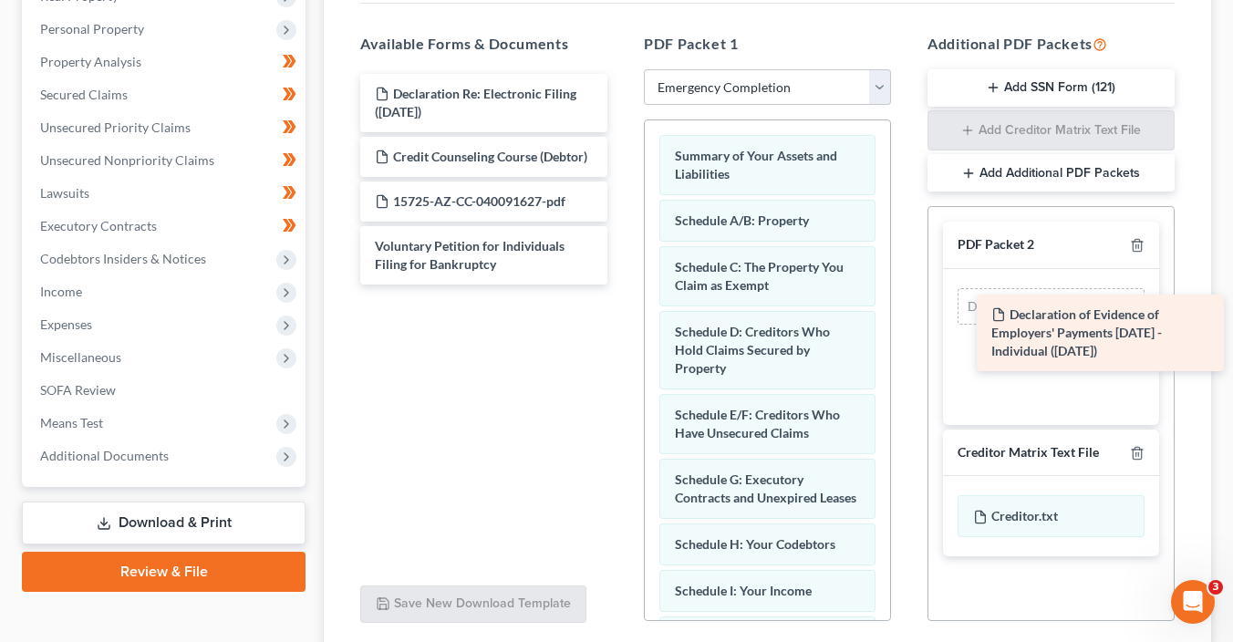
drag, startPoint x: 456, startPoint y: 112, endPoint x: 1073, endPoint y: 336, distance: 655.9
click at [622, 285] on div "Declaration of Evidence of Employers' Payments Within 60 Days - Individual (10/…" at bounding box center [484, 179] width 276 height 211
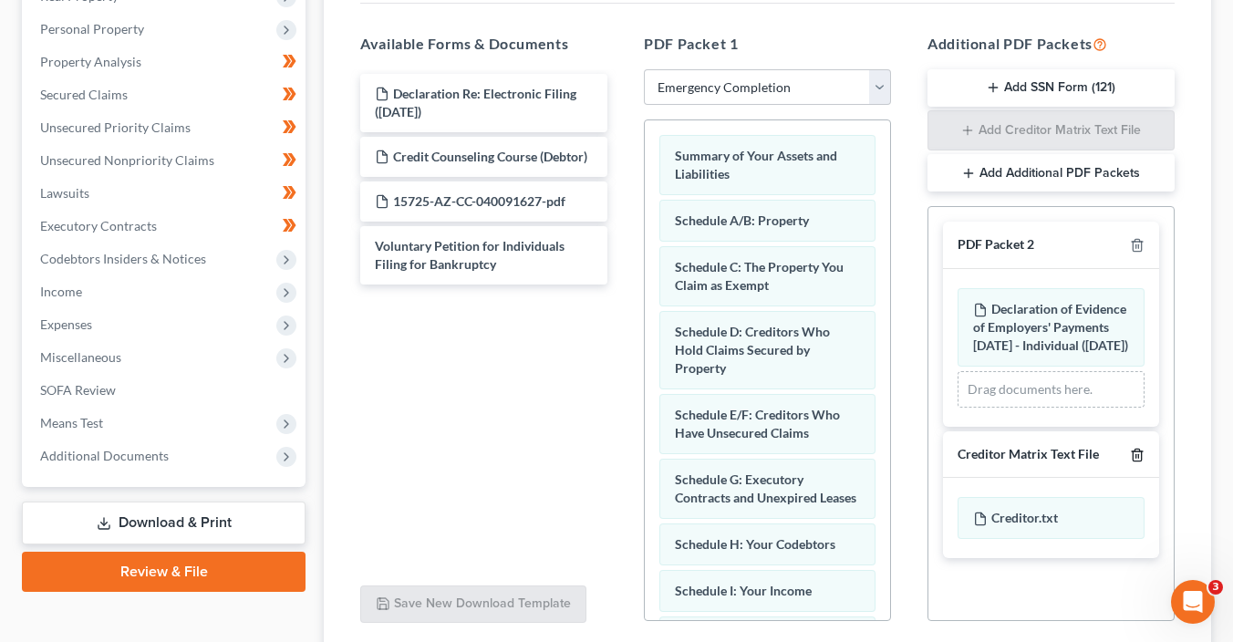
click at [1135, 462] on icon "button" at bounding box center [1137, 455] width 15 height 15
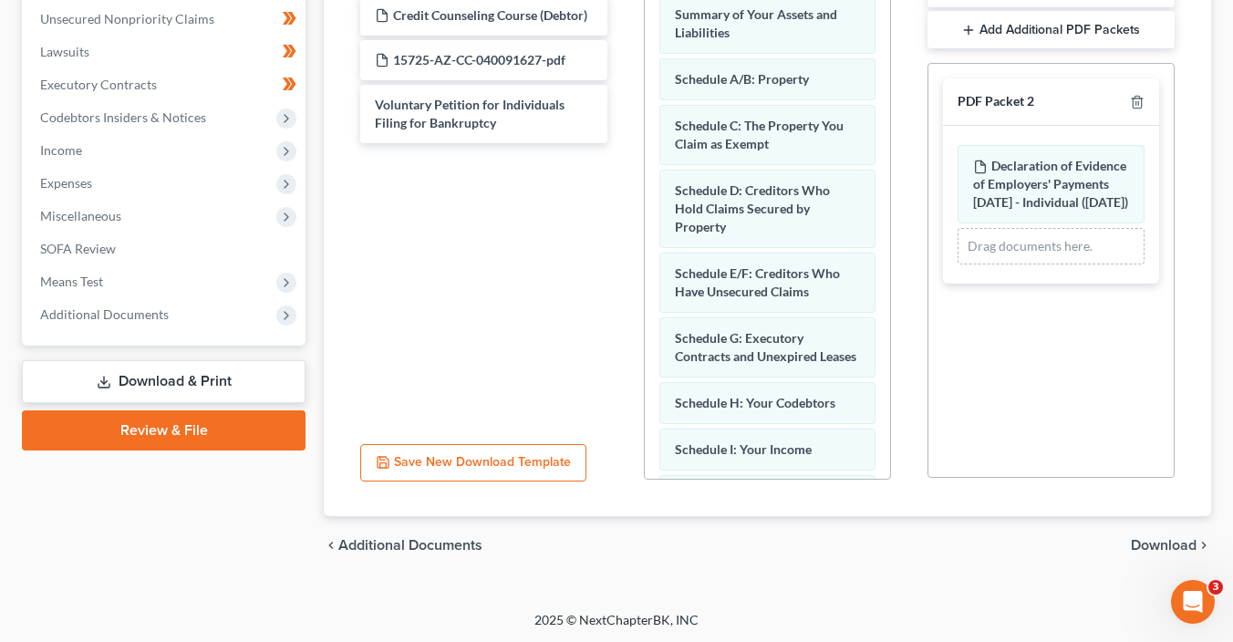
click at [1153, 543] on span "Download" at bounding box center [1164, 545] width 66 height 15
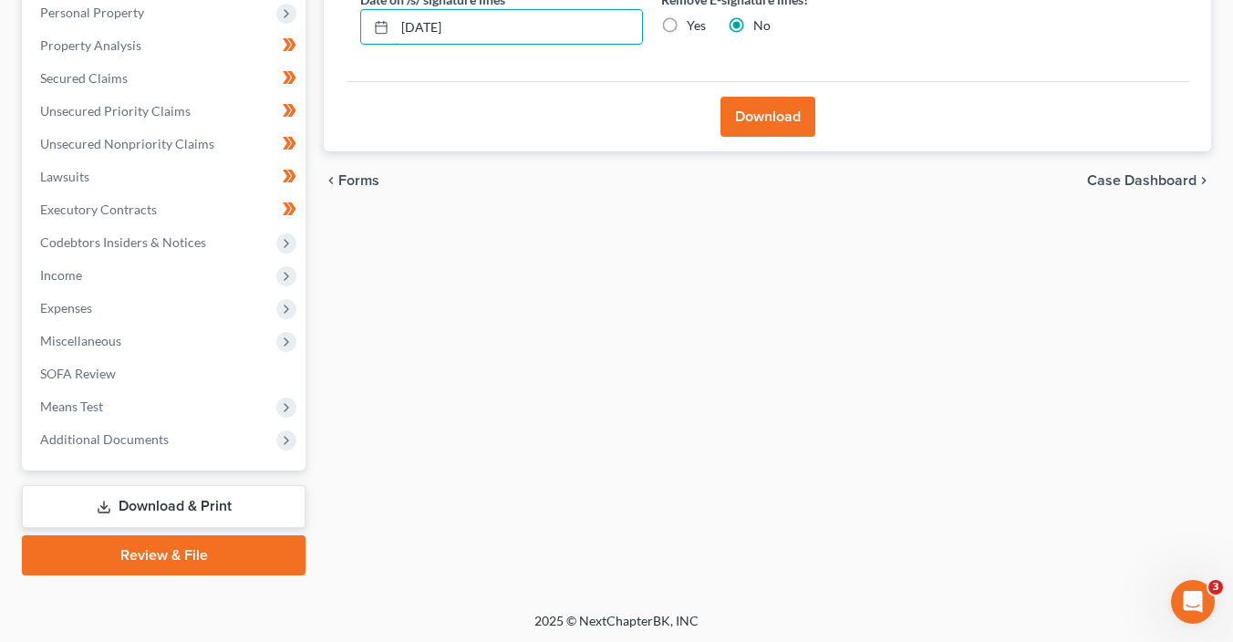
drag, startPoint x: 514, startPoint y: 36, endPoint x: 335, endPoint y: 16, distance: 180.7
click at [335, 16] on div "Download Almost There... Complete Required * Fields Date on /s/ signature lines…" at bounding box center [768, 6] width 888 height 292
click at [694, 16] on input "Yes" at bounding box center [700, 22] width 12 height 12
radio input "true"
radio input "false"
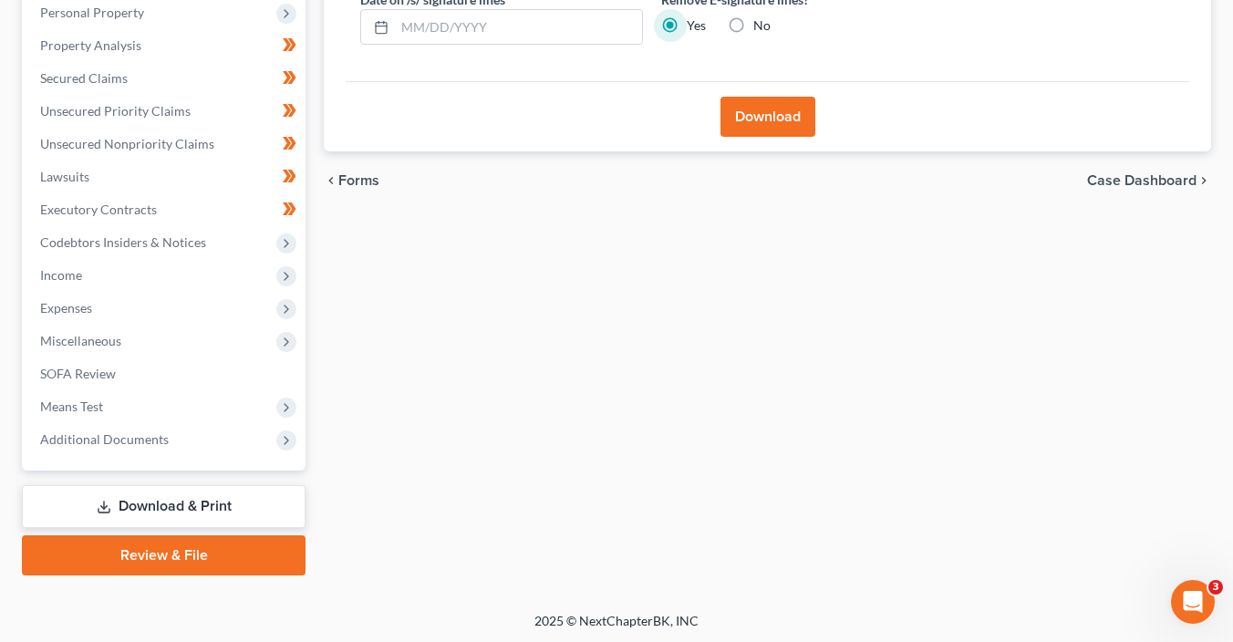
click at [793, 117] on button "Download" at bounding box center [768, 117] width 95 height 40
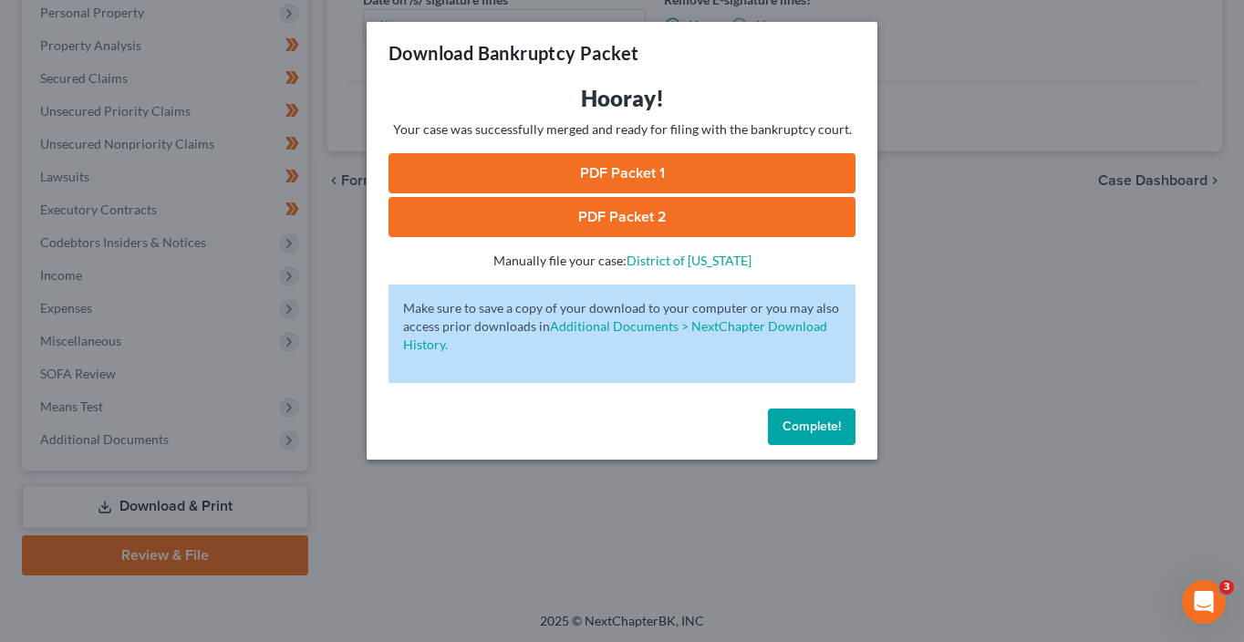
click at [629, 176] on link "PDF Packet 1" at bounding box center [622, 173] width 467 height 40
click at [540, 213] on link "PDF Packet 2" at bounding box center [622, 217] width 467 height 40
click at [831, 432] on span "Complete!" at bounding box center [812, 427] width 58 height 16
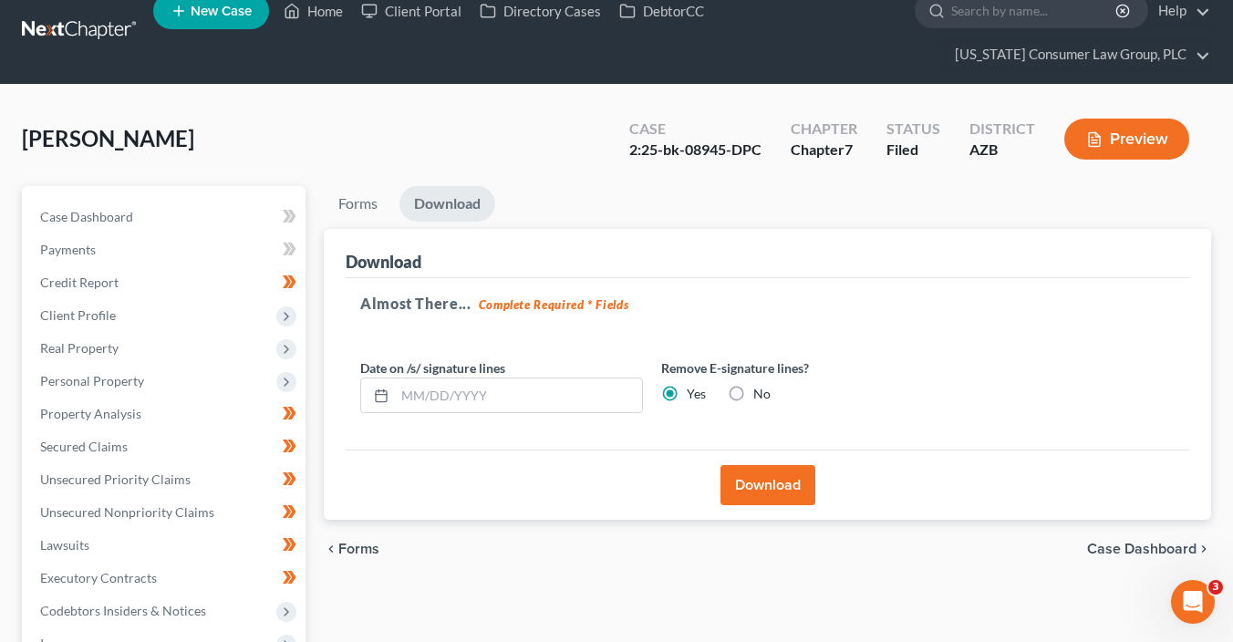
scroll to position [0, 0]
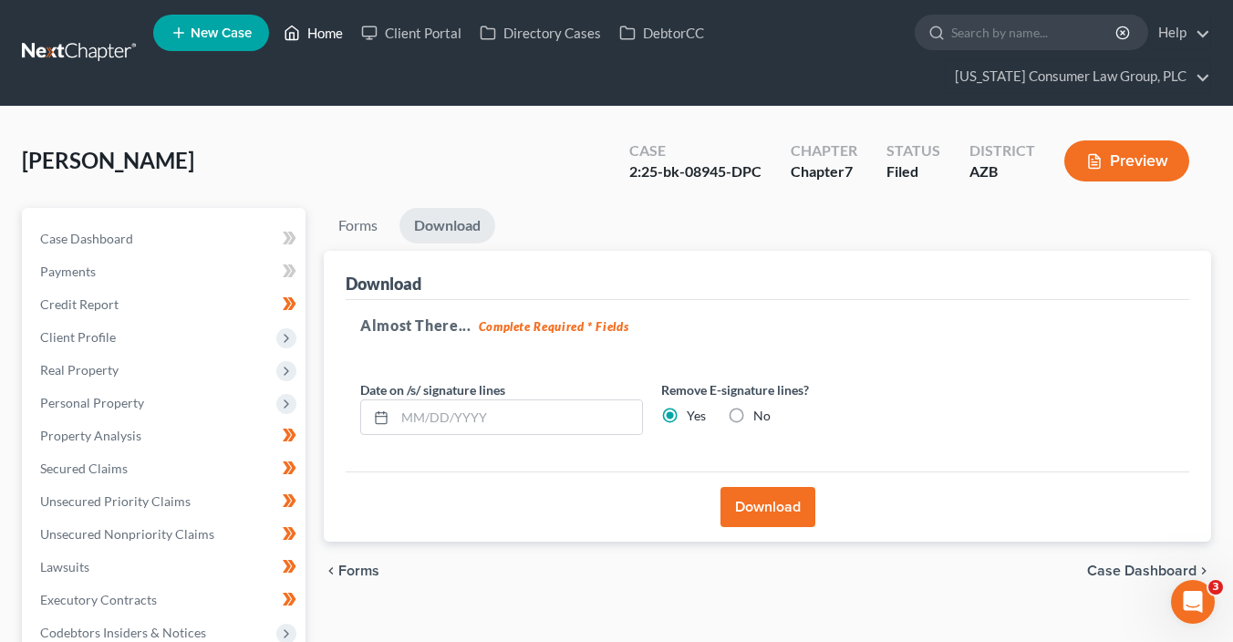
click at [321, 34] on link "Home" at bounding box center [314, 32] width 78 height 33
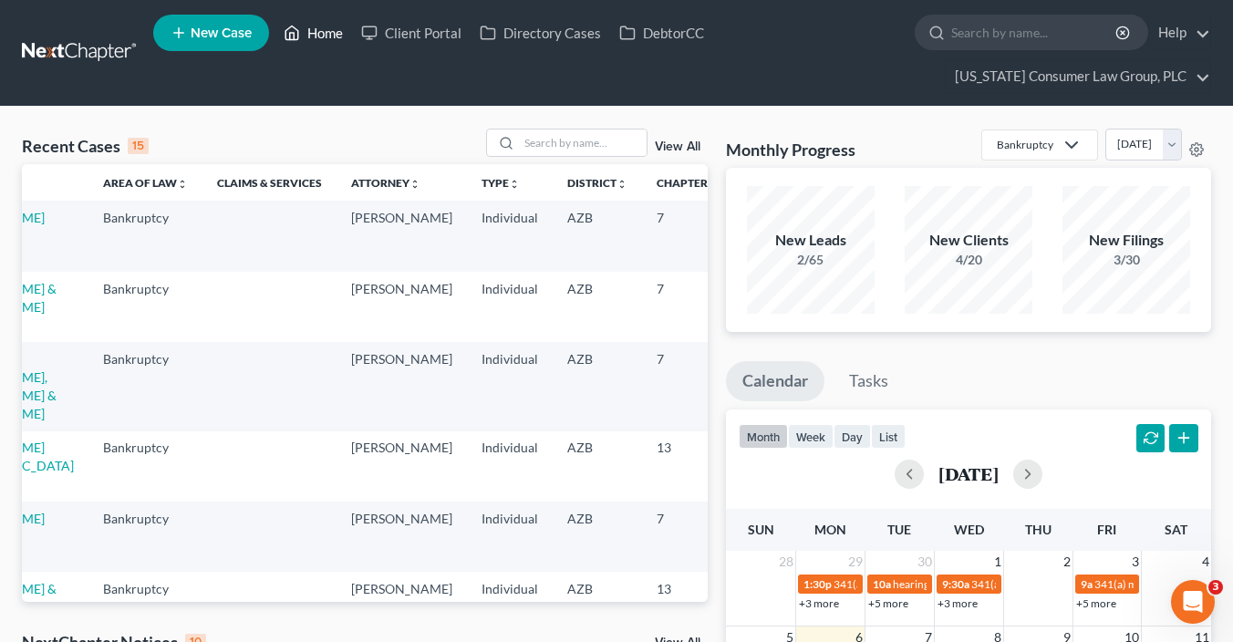
scroll to position [0, 127]
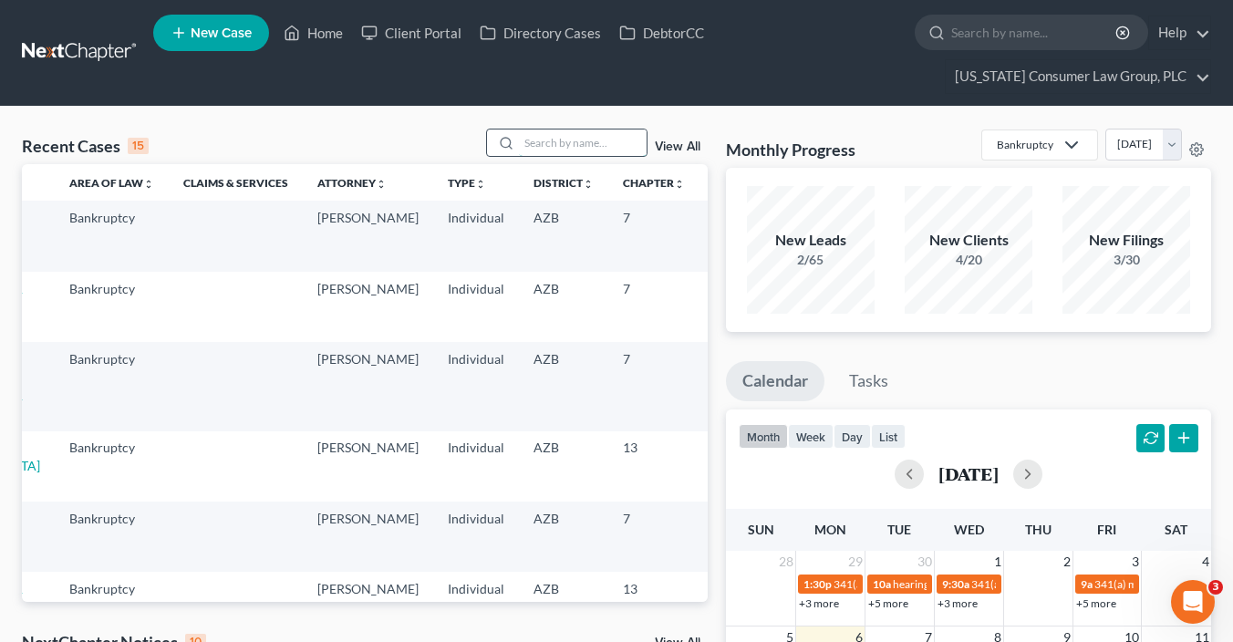
click at [590, 142] on input "search" at bounding box center [583, 143] width 128 height 26
click at [589, 142] on input "search" at bounding box center [583, 143] width 128 height 26
type input "mata"
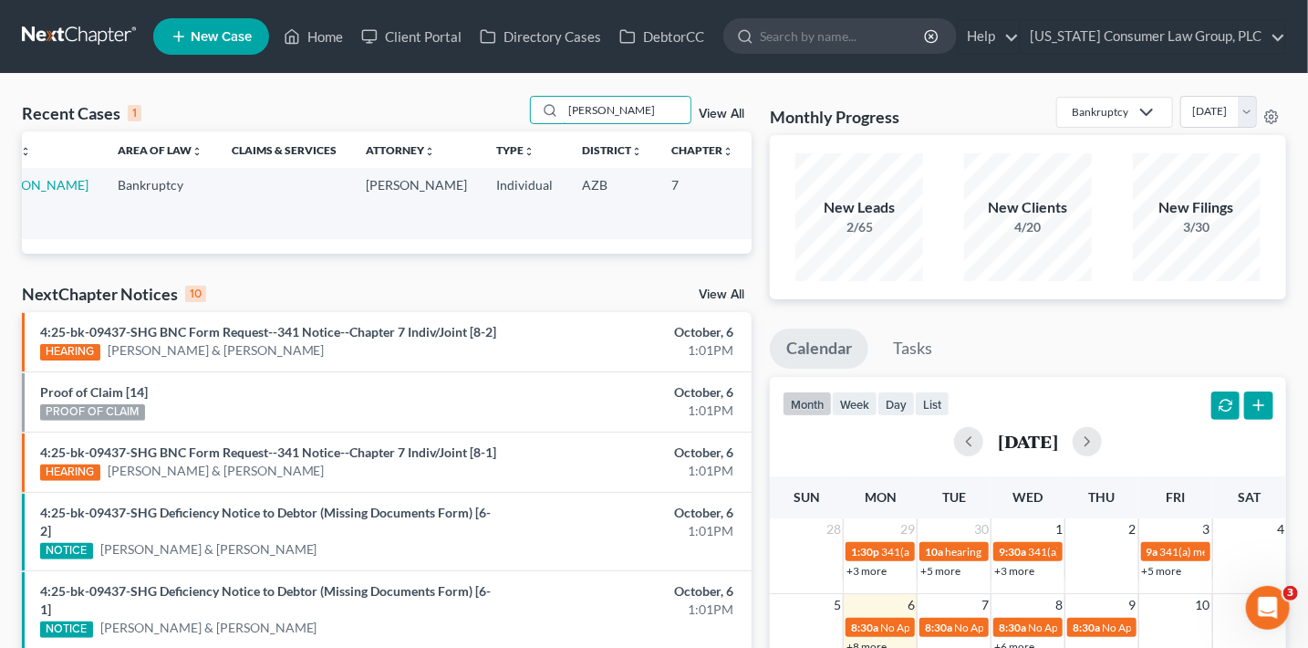
scroll to position [0, 0]
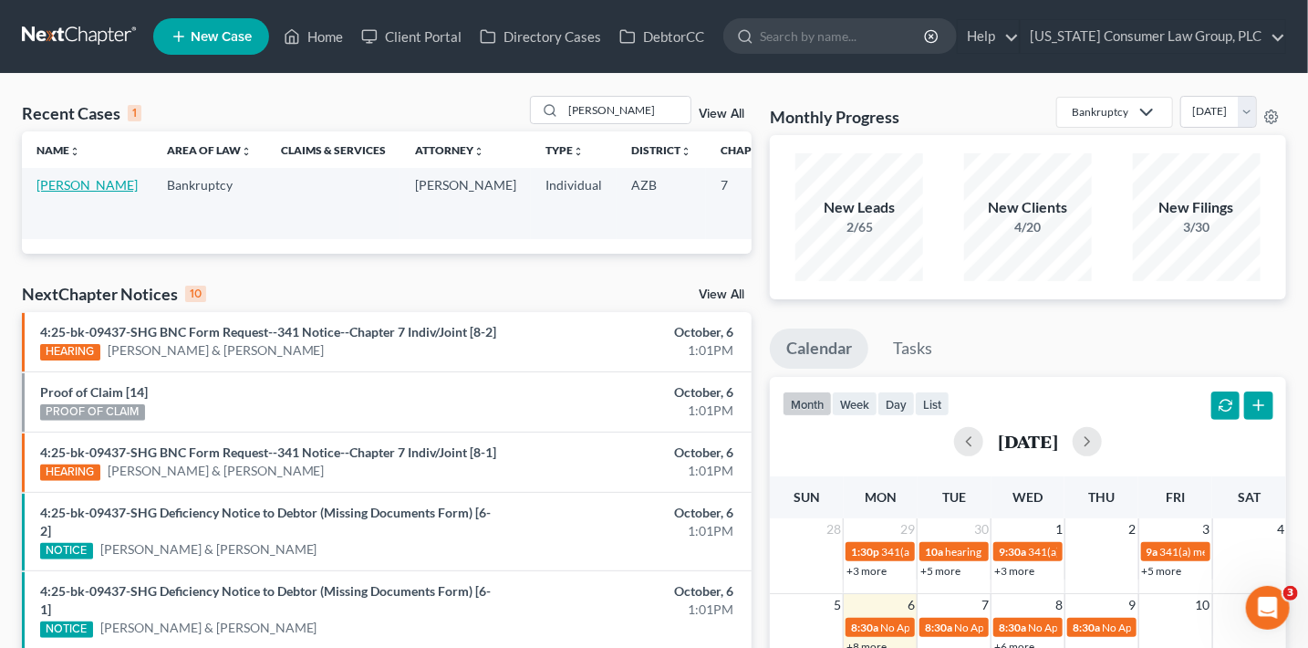
click at [52, 186] on link "[PERSON_NAME]" at bounding box center [86, 185] width 101 height 16
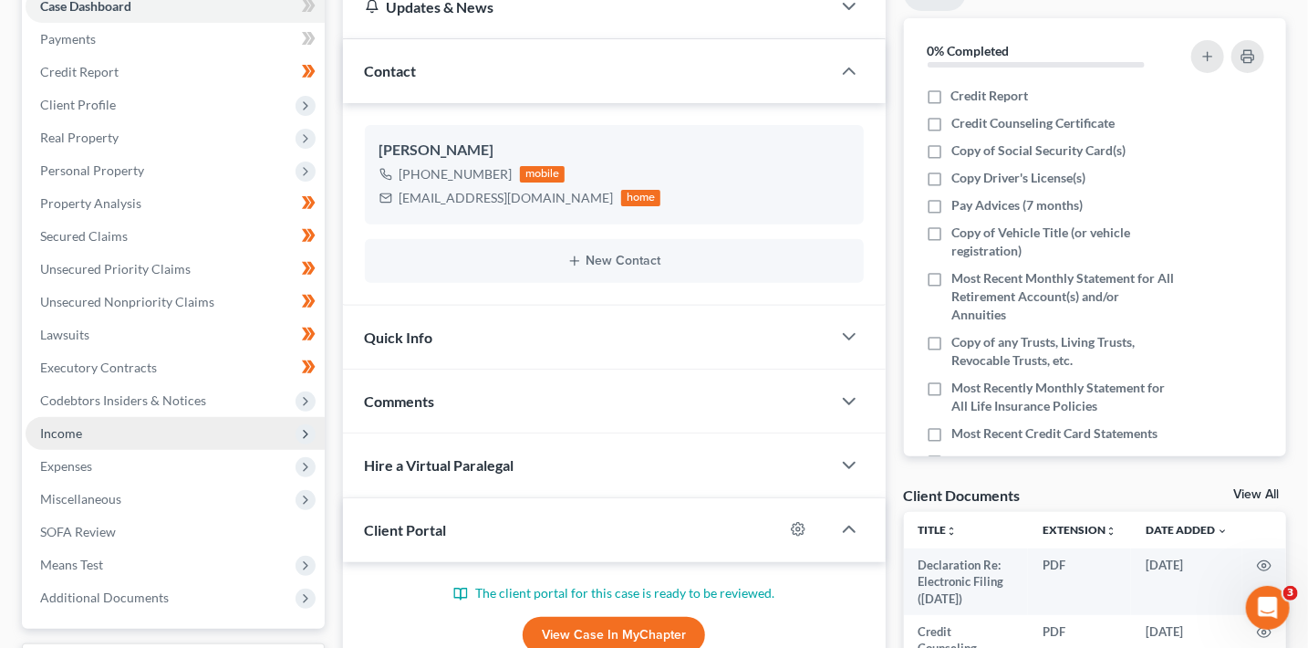
scroll to position [204, 0]
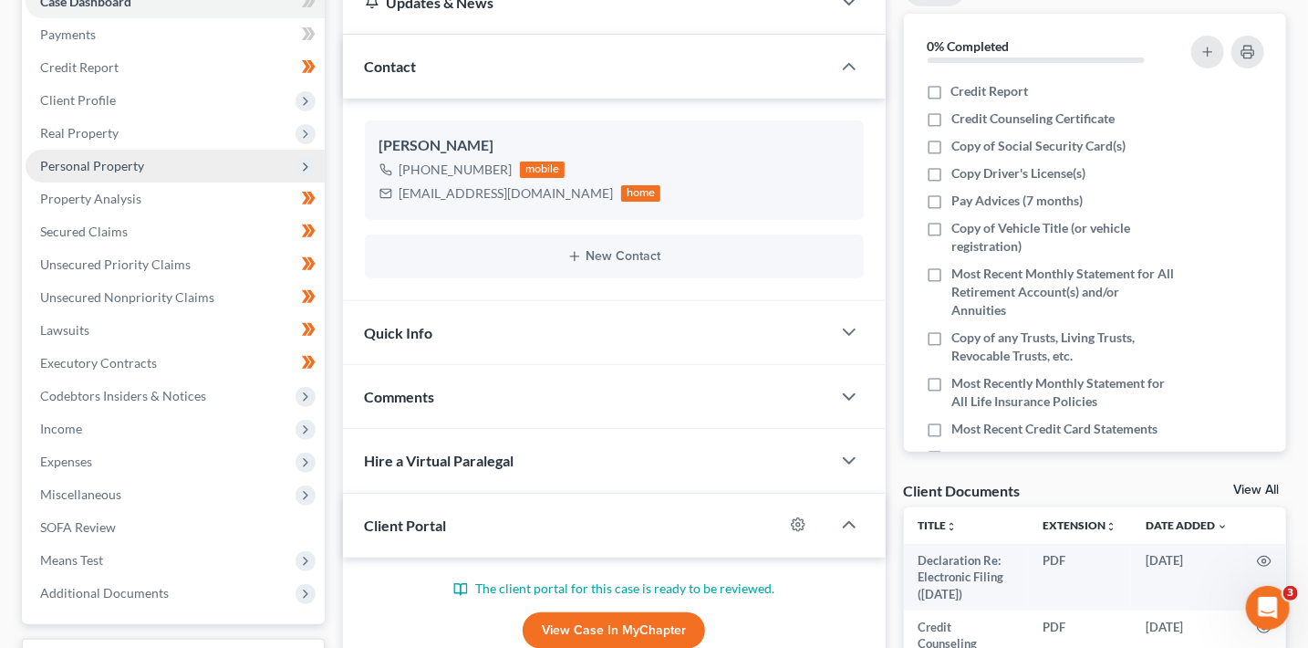
click at [138, 167] on span "Personal Property" at bounding box center [92, 166] width 104 height 16
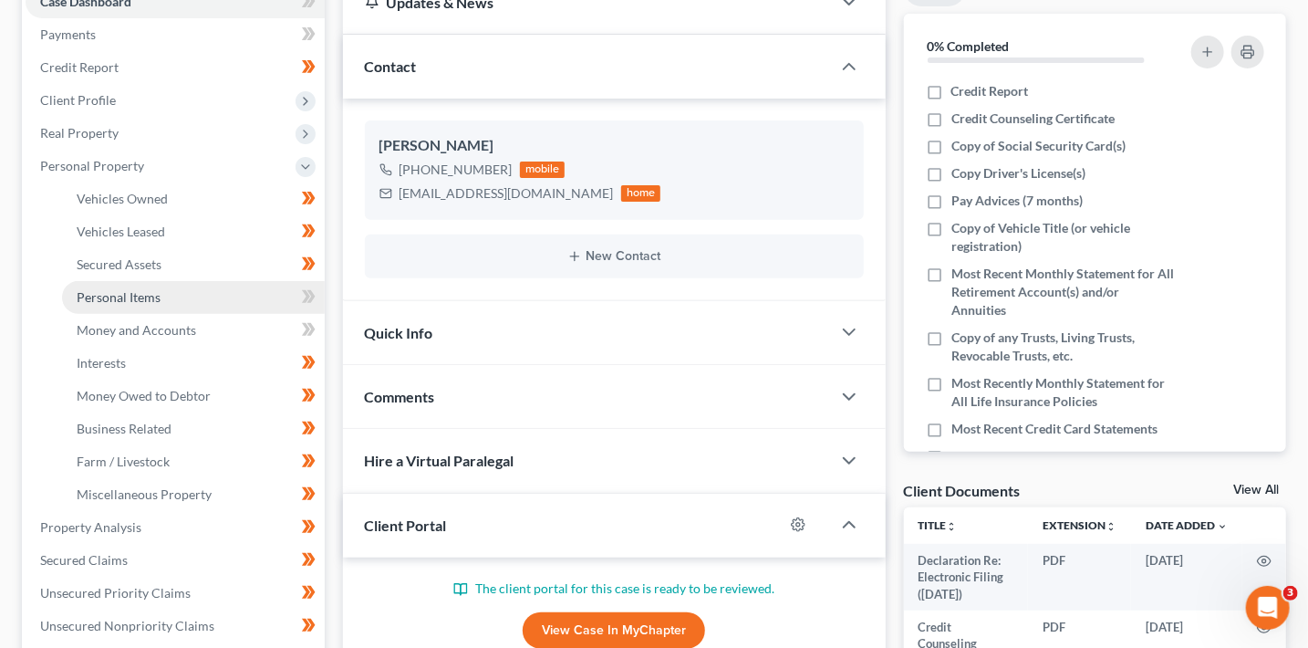
click at [221, 292] on link "Personal Items" at bounding box center [193, 297] width 263 height 33
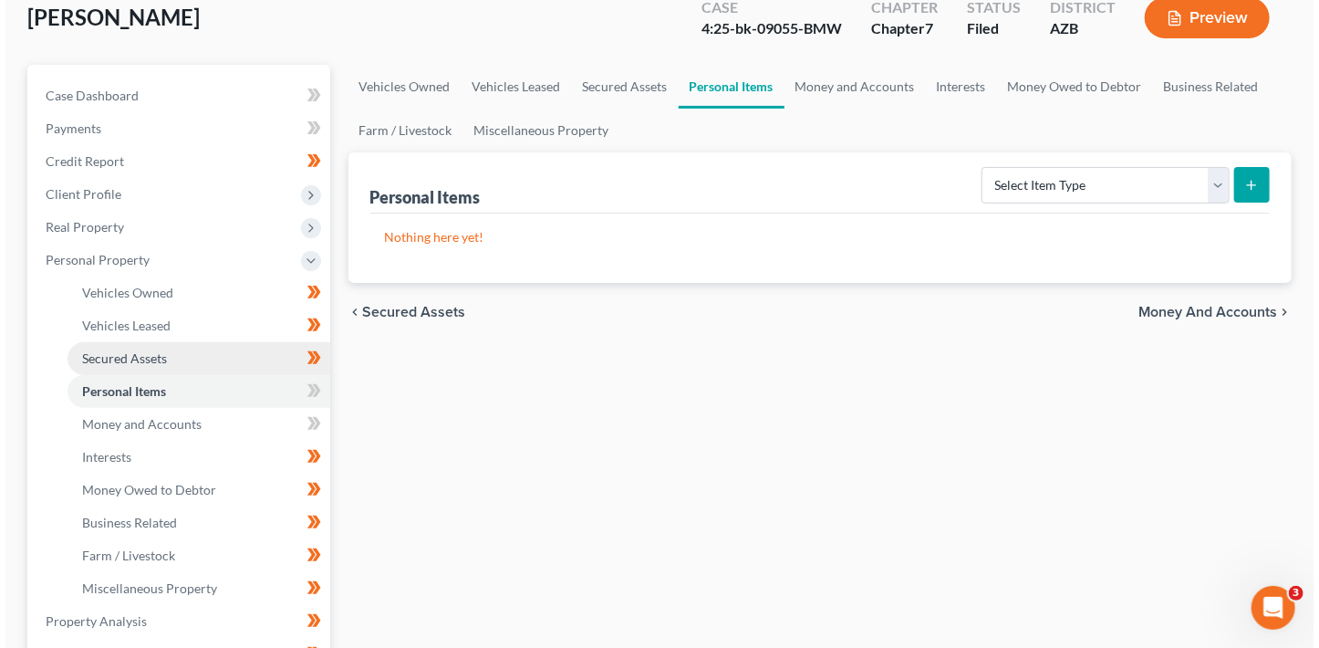
scroll to position [112, 0]
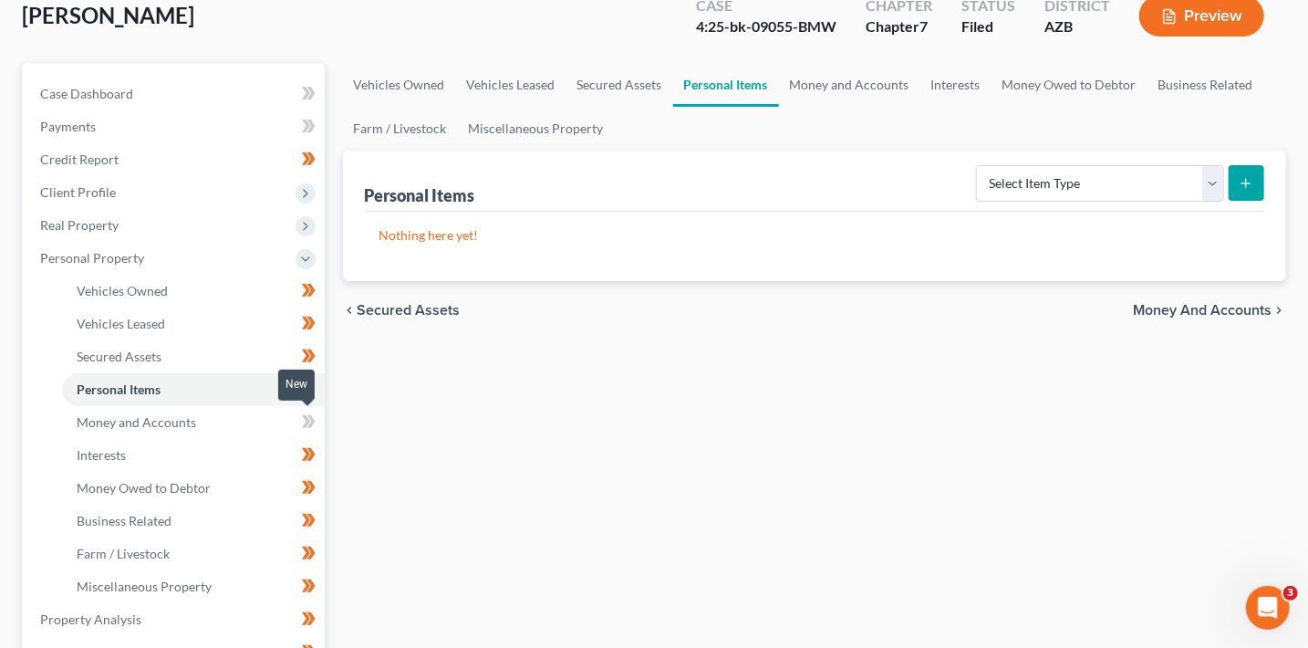
click at [309, 423] on icon at bounding box center [311, 421] width 8 height 13
click at [245, 392] on link "Personal Items" at bounding box center [193, 389] width 263 height 33
click at [1093, 180] on select "Select Item Type Clothing (A/B: 11) Collectibles Of Value (A/B: 8) Electronics …" at bounding box center [1100, 183] width 248 height 36
select select "clothing"
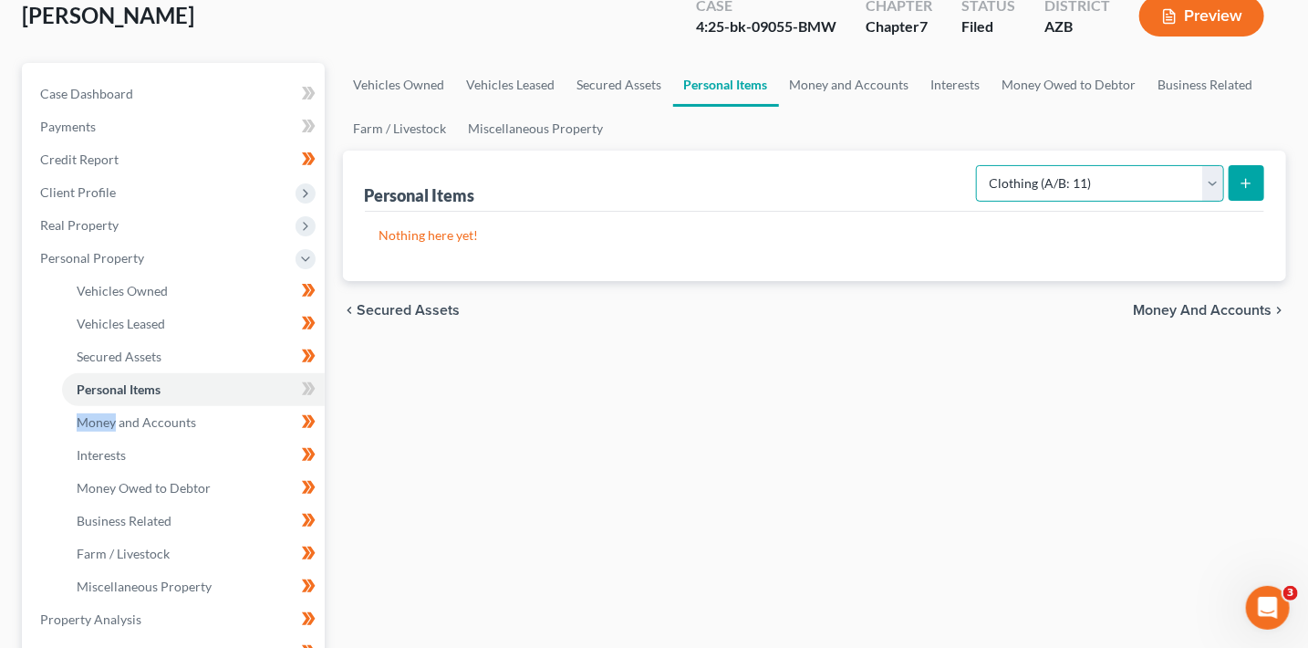
click at [980, 165] on select "Select Item Type Clothing (A/B: 11) Collectibles Of Value (A/B: 8) Electronics …" at bounding box center [1100, 183] width 248 height 36
click at [1243, 178] on button "submit" at bounding box center [1247, 183] width 36 height 36
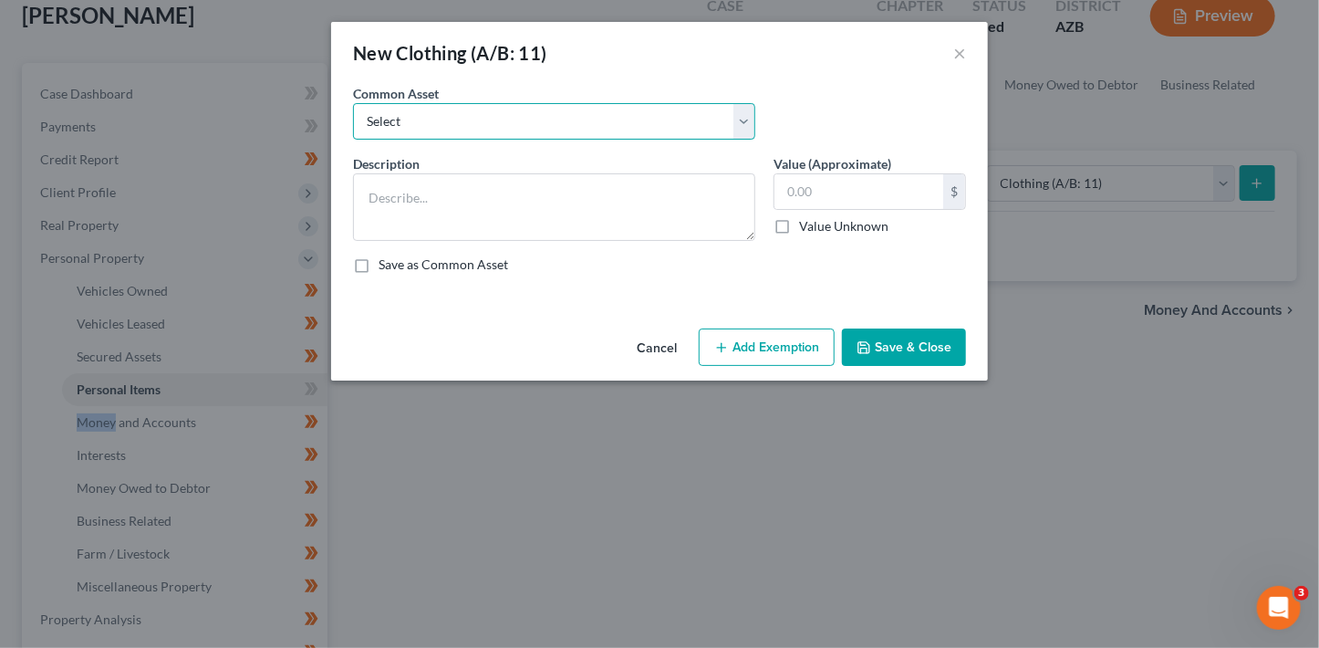
click at [618, 109] on select "Select Everyday clothing, shoes, coats" at bounding box center [554, 121] width 402 height 36
select select "0"
click at [353, 103] on select "Select Everyday clothing, shoes, coats" at bounding box center [554, 121] width 402 height 36
type textarea "Everyday clothing, shoes, coats"
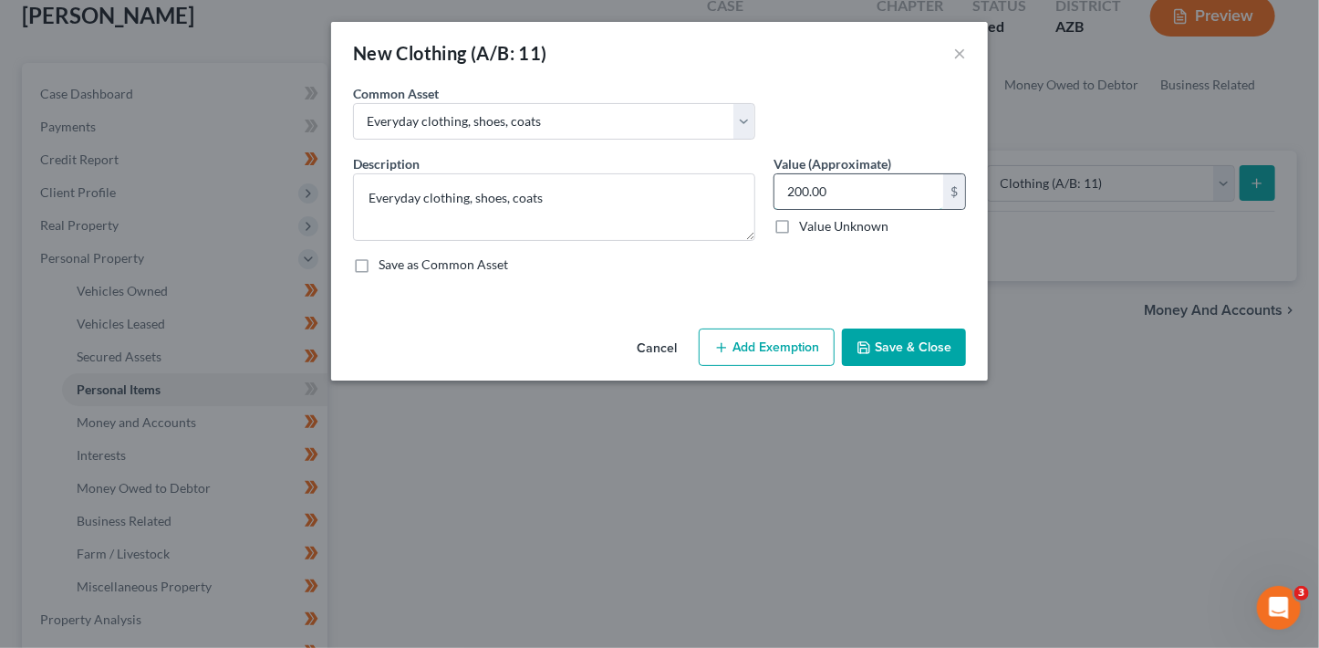
click at [863, 198] on input "200.00" at bounding box center [858, 191] width 169 height 35
type input "100"
click at [776, 353] on button "Add Exemption" at bounding box center [767, 347] width 136 height 38
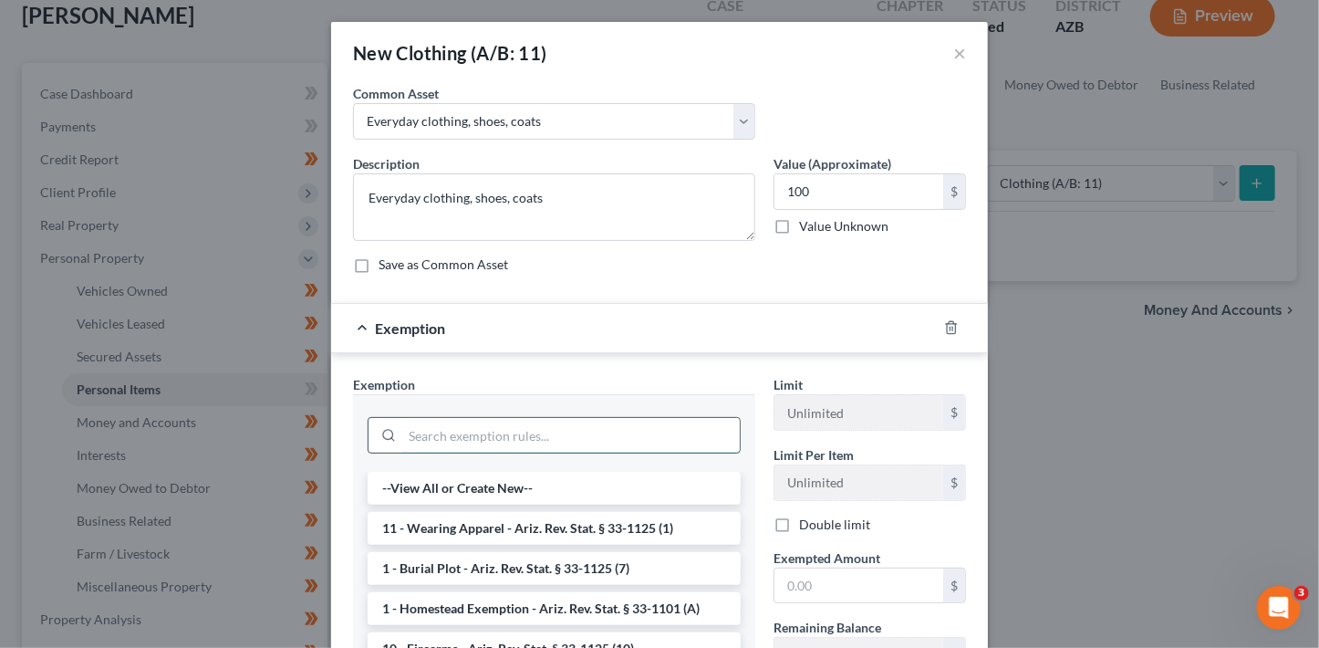
click at [483, 428] on input "search" at bounding box center [571, 435] width 338 height 35
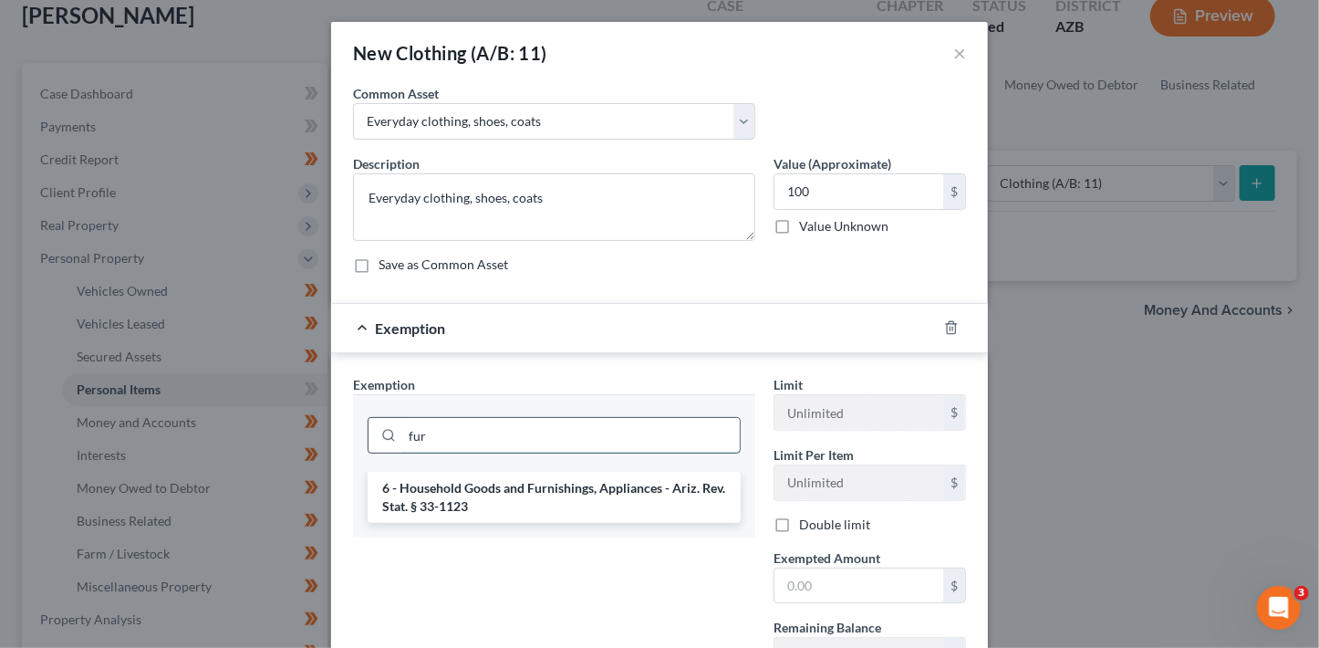
type input "furn"
drag, startPoint x: 518, startPoint y: 438, endPoint x: 302, endPoint y: 411, distance: 217.9
click at [320, 412] on div "New Clothing (A/B: 11) × An exemption set must first be selected from the Filin…" at bounding box center [659, 324] width 1319 height 648
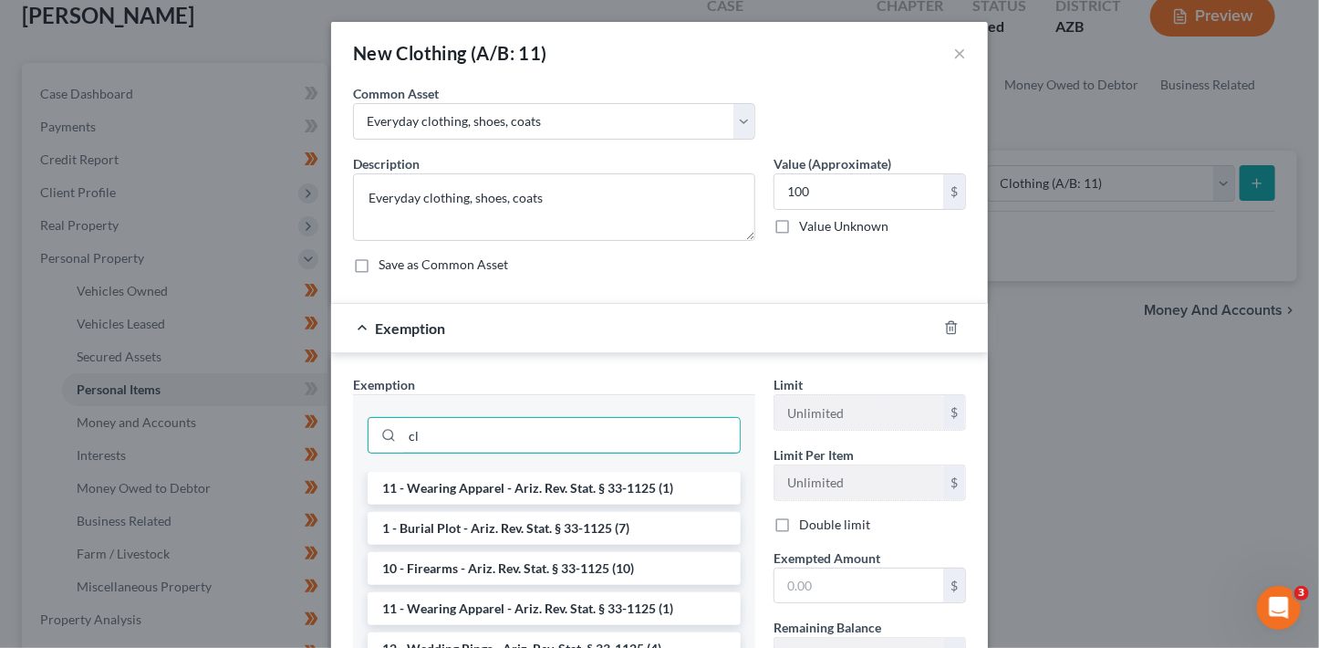
type input "c"
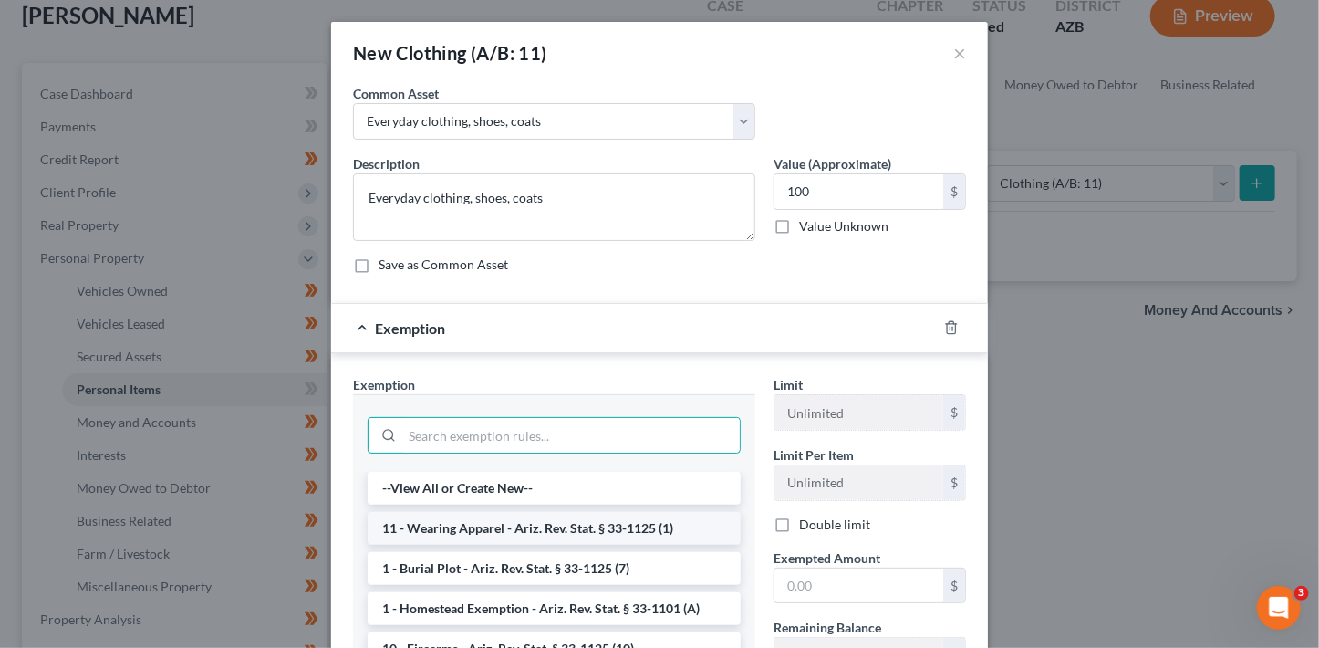
click at [404, 535] on li "11 - Wearing Apparel - Ariz. Rev. Stat. § 33-1125 (1)" at bounding box center [554, 528] width 373 height 33
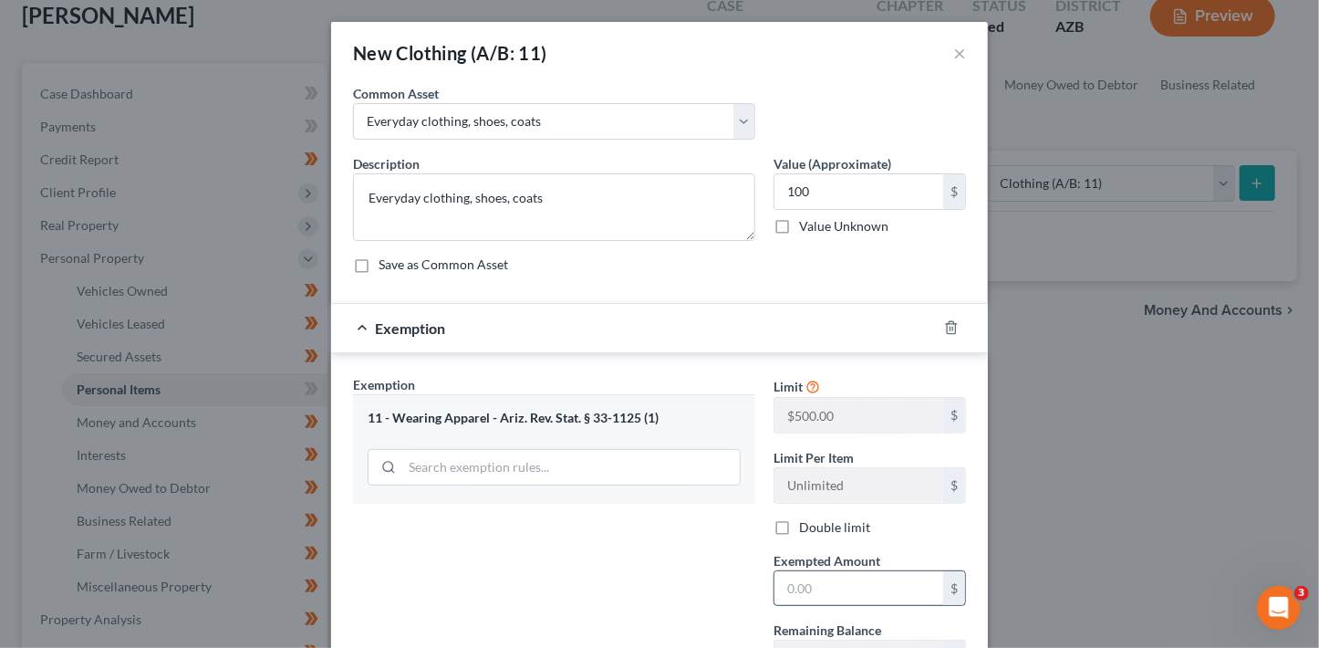
click at [847, 589] on input "text" at bounding box center [858, 588] width 169 height 35
type input "100"
click at [691, 588] on div "Exemption Set must be selected for CA. Exemption * 11 - Wearing Apparel - Ariz.…" at bounding box center [554, 533] width 421 height 316
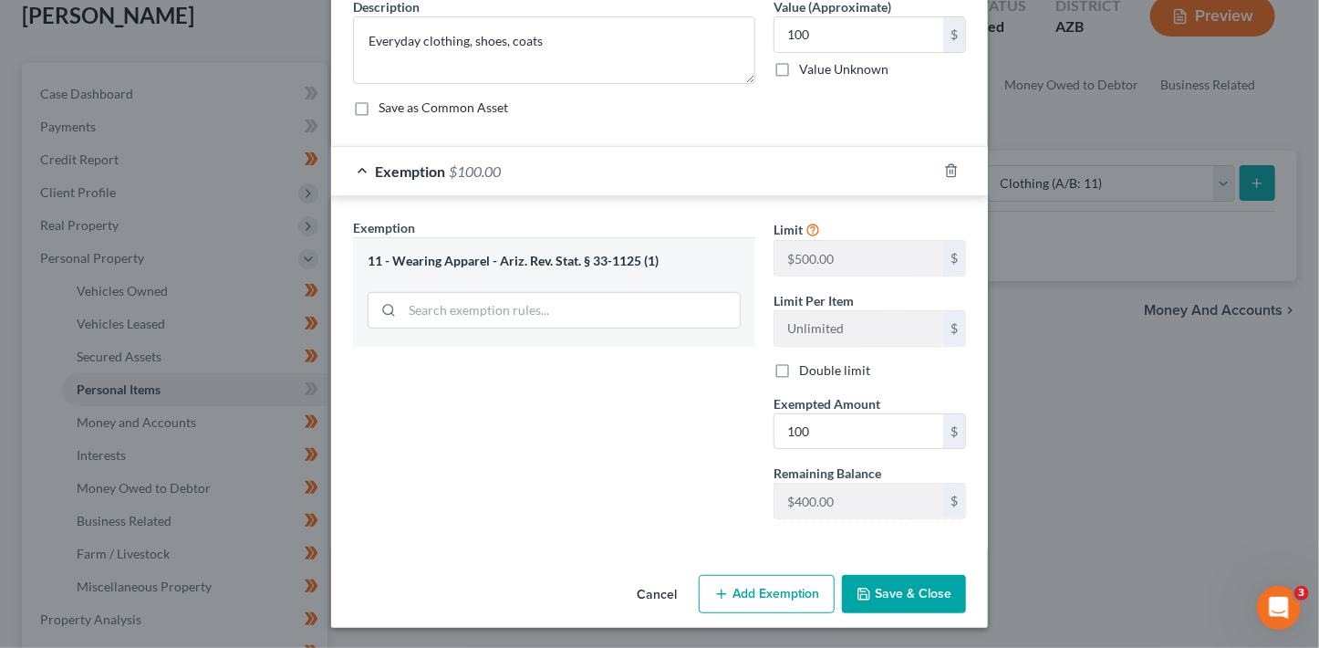
click at [868, 580] on button "Save & Close" at bounding box center [904, 594] width 124 height 38
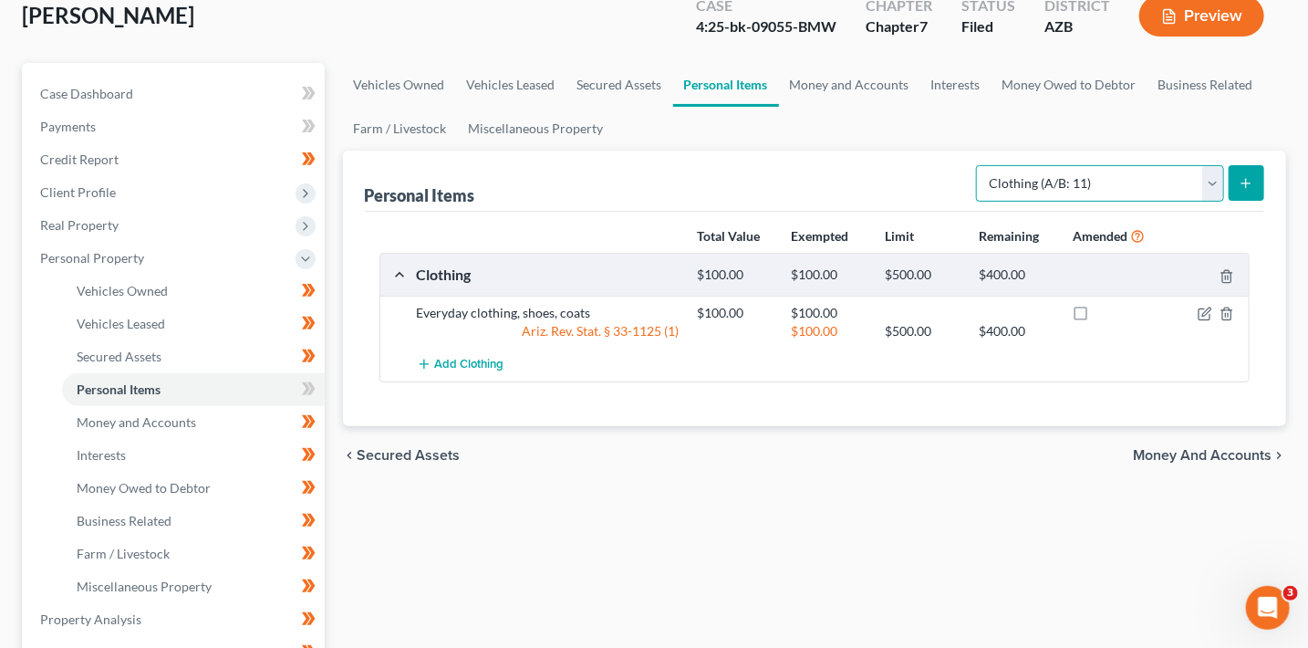
click at [1055, 186] on select "Select Item Type Clothing (A/B: 11) Collectibles Of Value (A/B: 8) Electronics …" at bounding box center [1100, 183] width 248 height 36
select select "electronics"
click at [980, 165] on select "Select Item Type Clothing (A/B: 11) Collectibles Of Value (A/B: 8) Electronics …" at bounding box center [1100, 183] width 248 height 36
click at [1242, 181] on icon "submit" at bounding box center [1246, 183] width 15 height 15
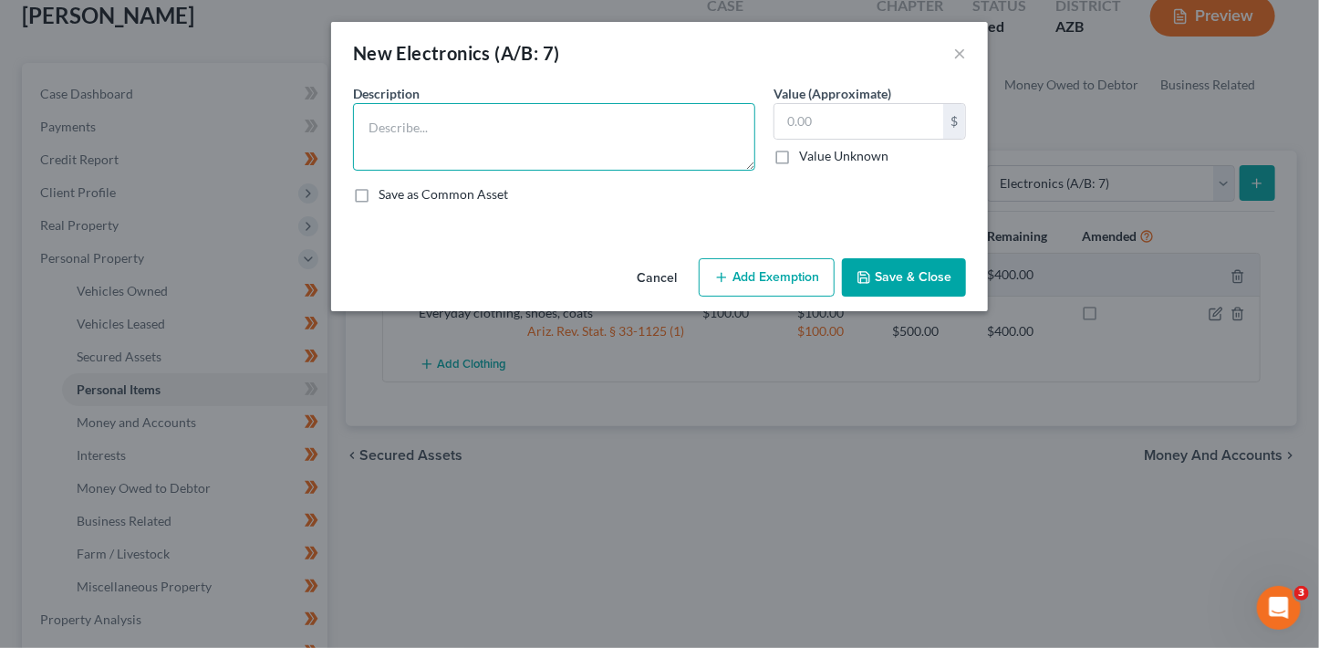
click at [525, 133] on textarea at bounding box center [554, 137] width 402 height 68
type textarea "TV, cell phone"
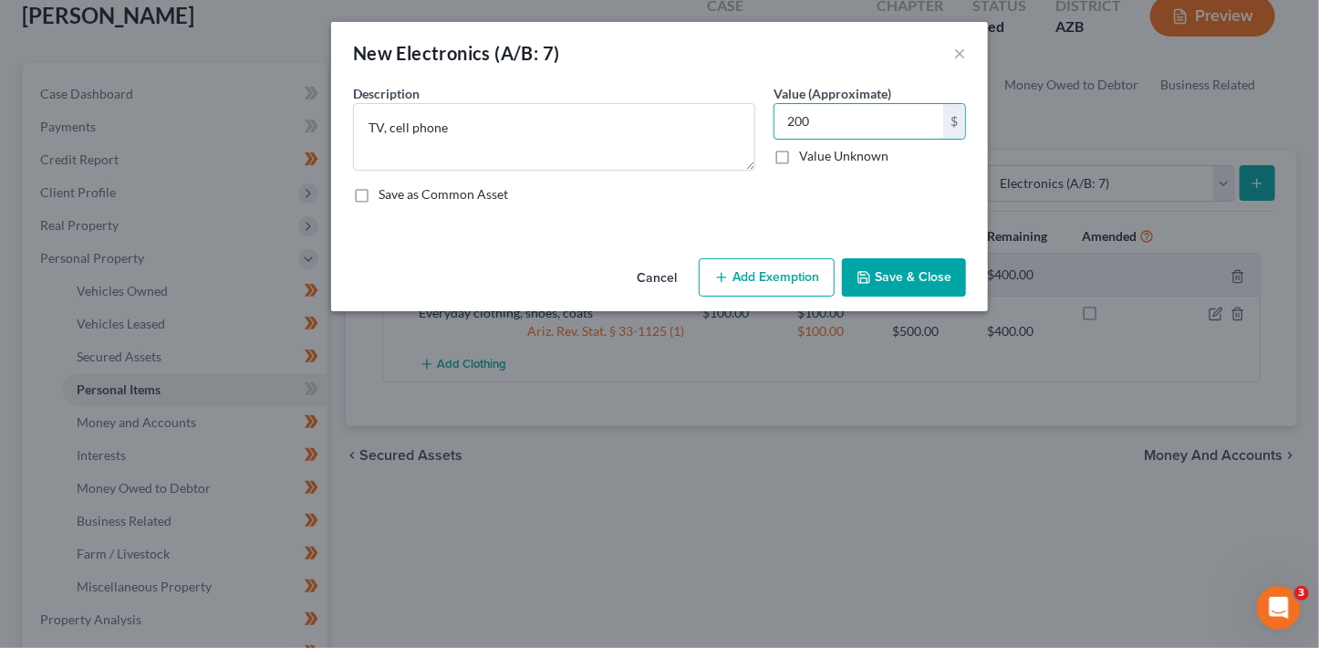
type input "200"
click at [777, 292] on button "Add Exemption" at bounding box center [767, 277] width 136 height 38
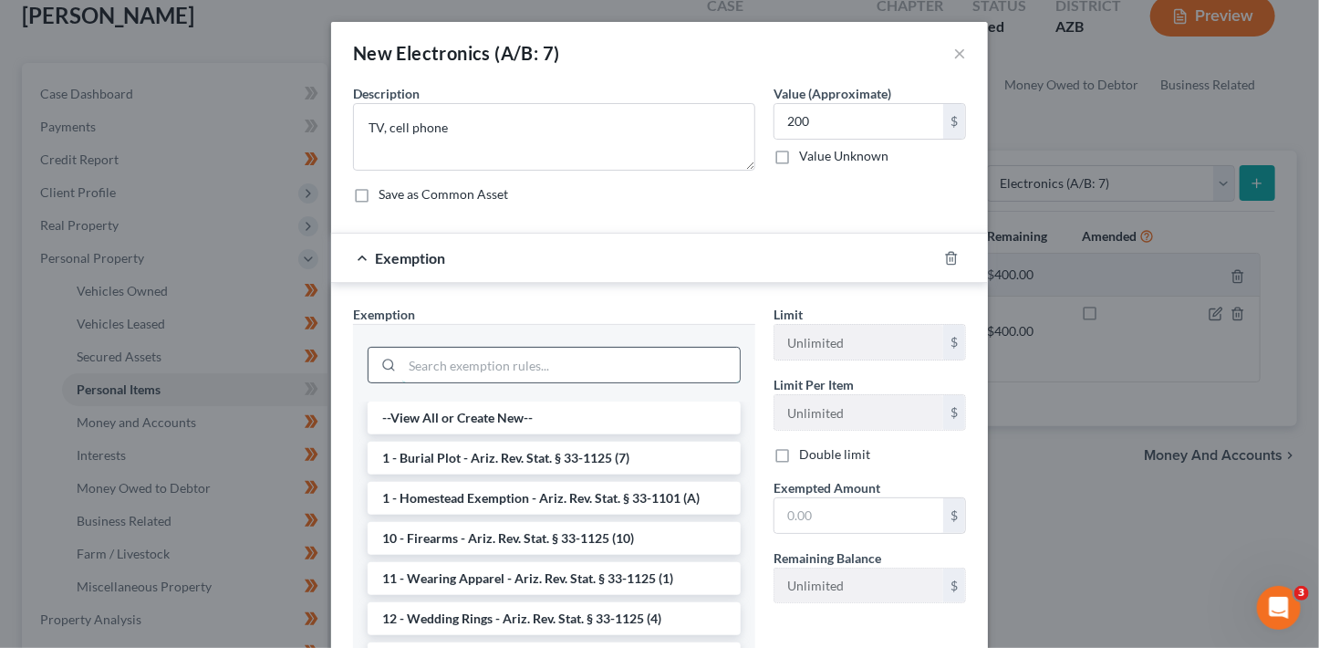
click at [514, 370] on input "search" at bounding box center [571, 365] width 338 height 35
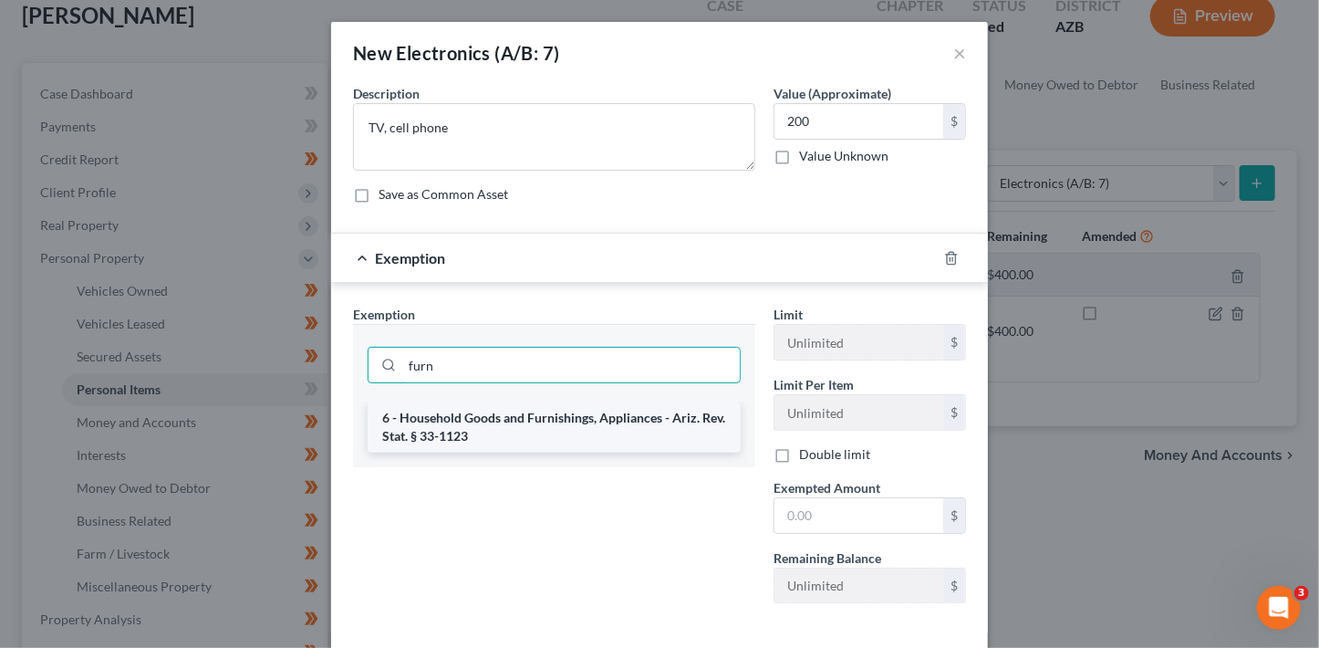
type input "furn"
click at [546, 408] on li "6 - Household Goods and Furnishings, Appliances - Ariz. Rev. Stat. § 33-1123" at bounding box center [554, 426] width 373 height 51
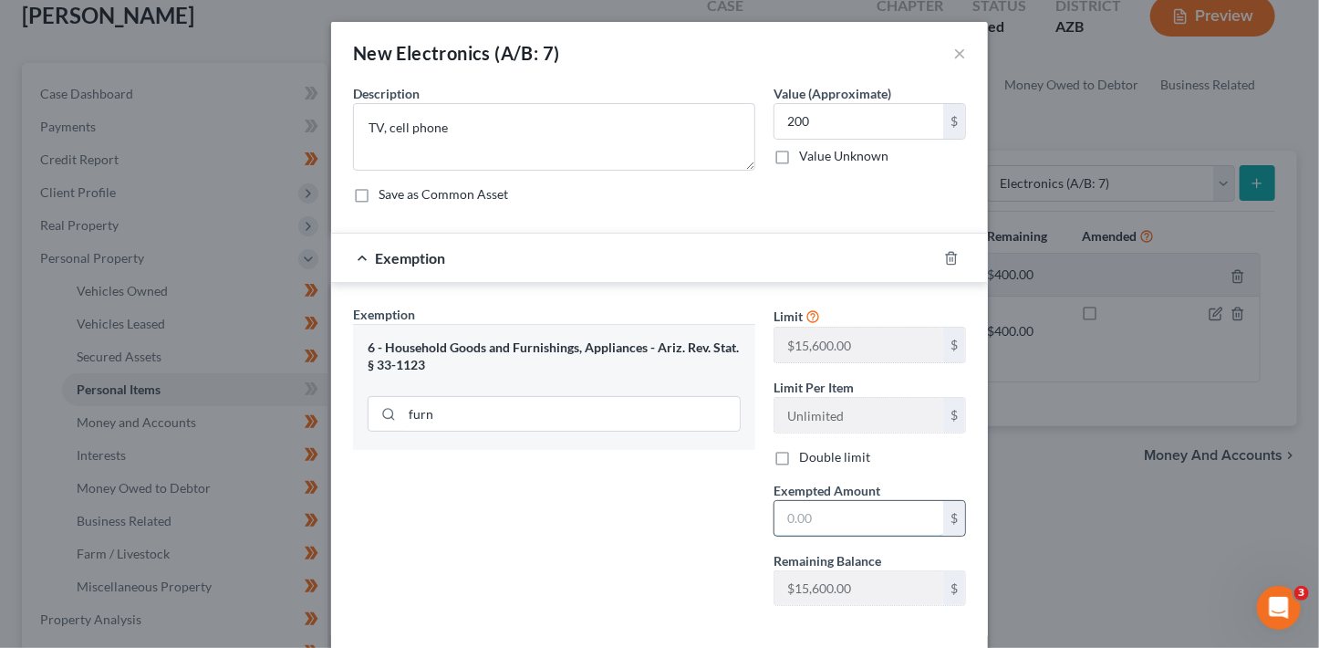
click at [796, 520] on input "text" at bounding box center [858, 518] width 169 height 35
type input "200"
click at [658, 515] on div "Exemption Set must be selected for CA. Exemption * 6 - Household Goods and Furn…" at bounding box center [554, 463] width 421 height 316
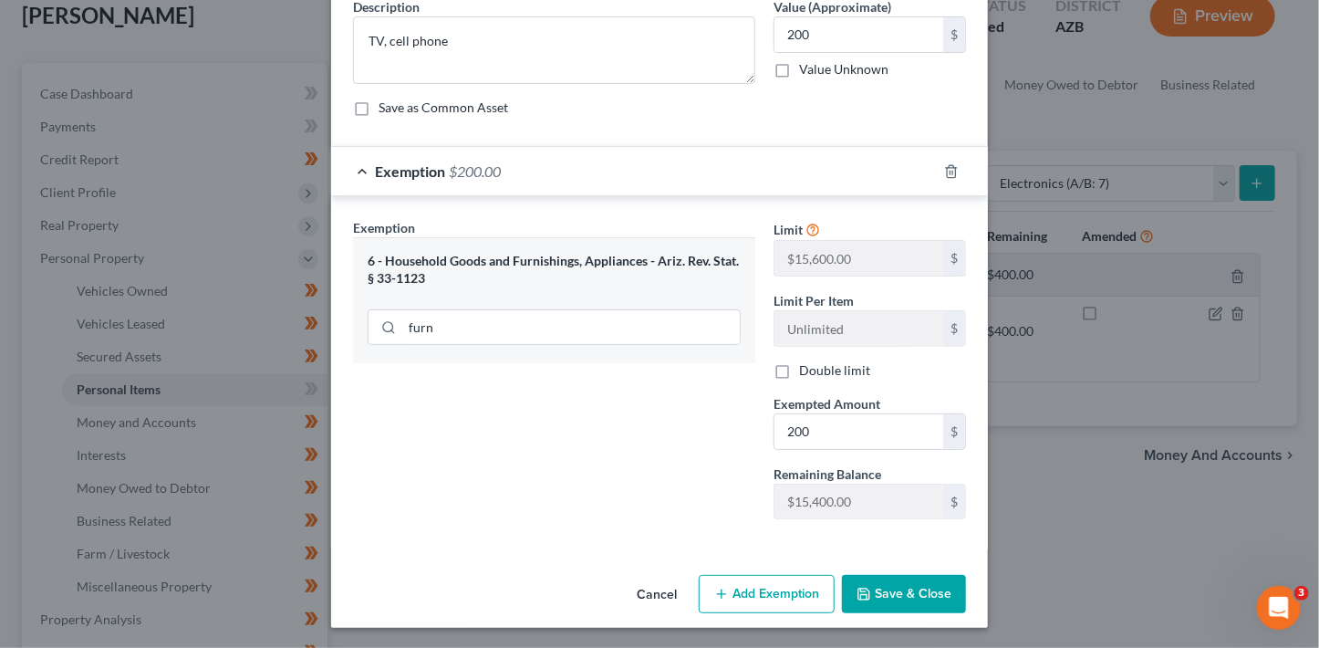
click at [871, 577] on button "Save & Close" at bounding box center [904, 594] width 124 height 38
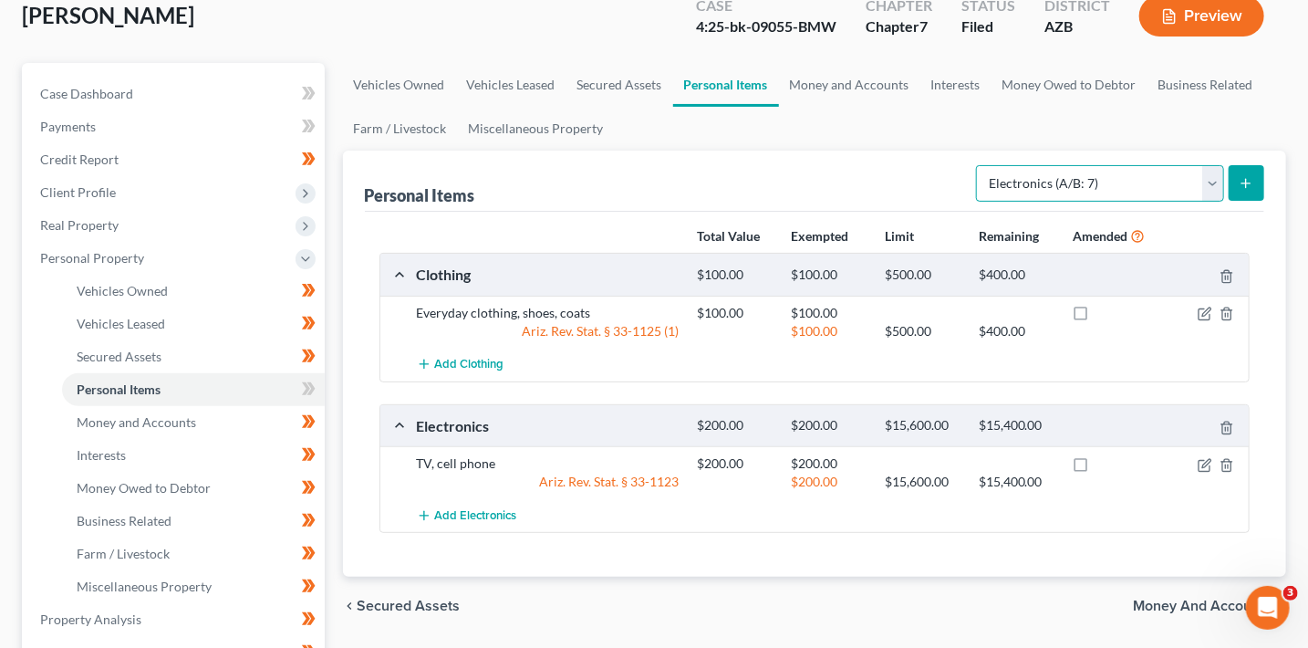
click at [1082, 181] on select "Select Item Type Clothing (A/B: 11) Collectibles Of Value (A/B: 8) Electronics …" at bounding box center [1100, 183] width 248 height 36
select select "household_goods"
click at [980, 165] on select "Select Item Type Clothing (A/B: 11) Collectibles Of Value (A/B: 8) Electronics …" at bounding box center [1100, 183] width 248 height 36
click at [1241, 176] on icon "submit" at bounding box center [1246, 183] width 15 height 15
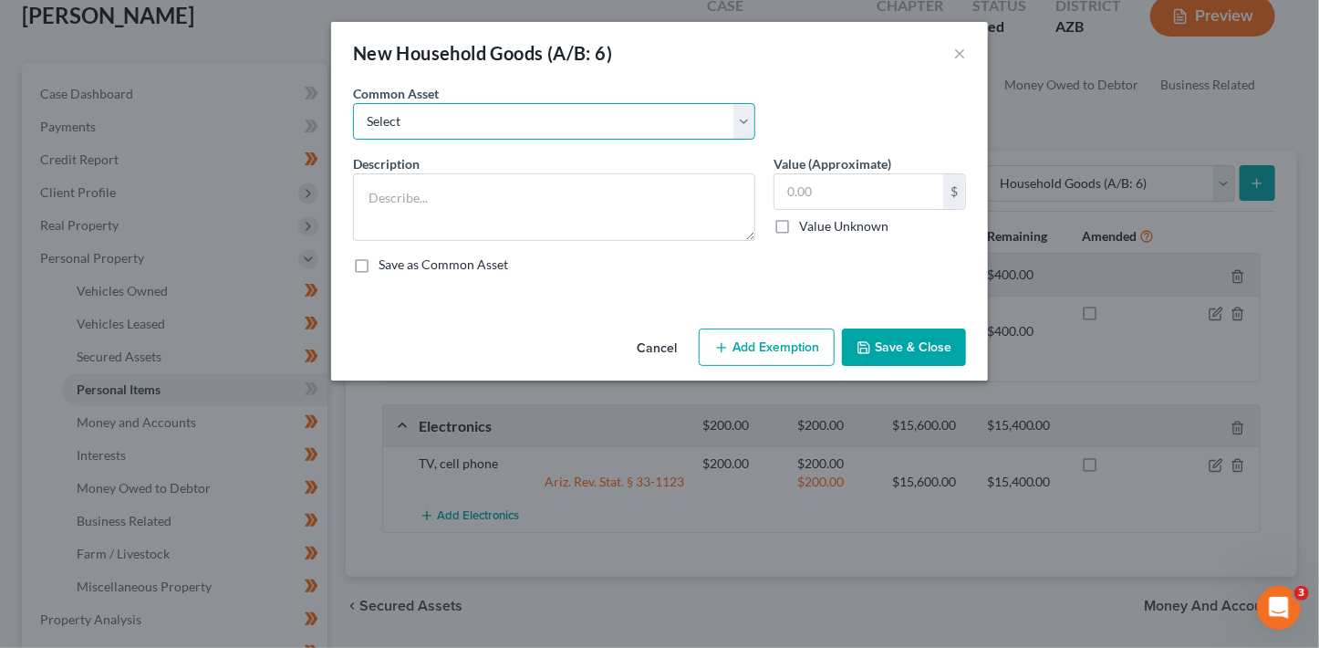
click at [584, 113] on select "Select Furniture, linens, kitchen supplies, miscellaneous household goods" at bounding box center [554, 121] width 402 height 36
select select "0"
click at [353, 103] on select "Select Furniture, linens, kitchen supplies, miscellaneous household goods" at bounding box center [554, 121] width 402 height 36
type textarea "Furniture, linens, kitchen supplies, miscellaneous household goods"
type input "1,000.00"
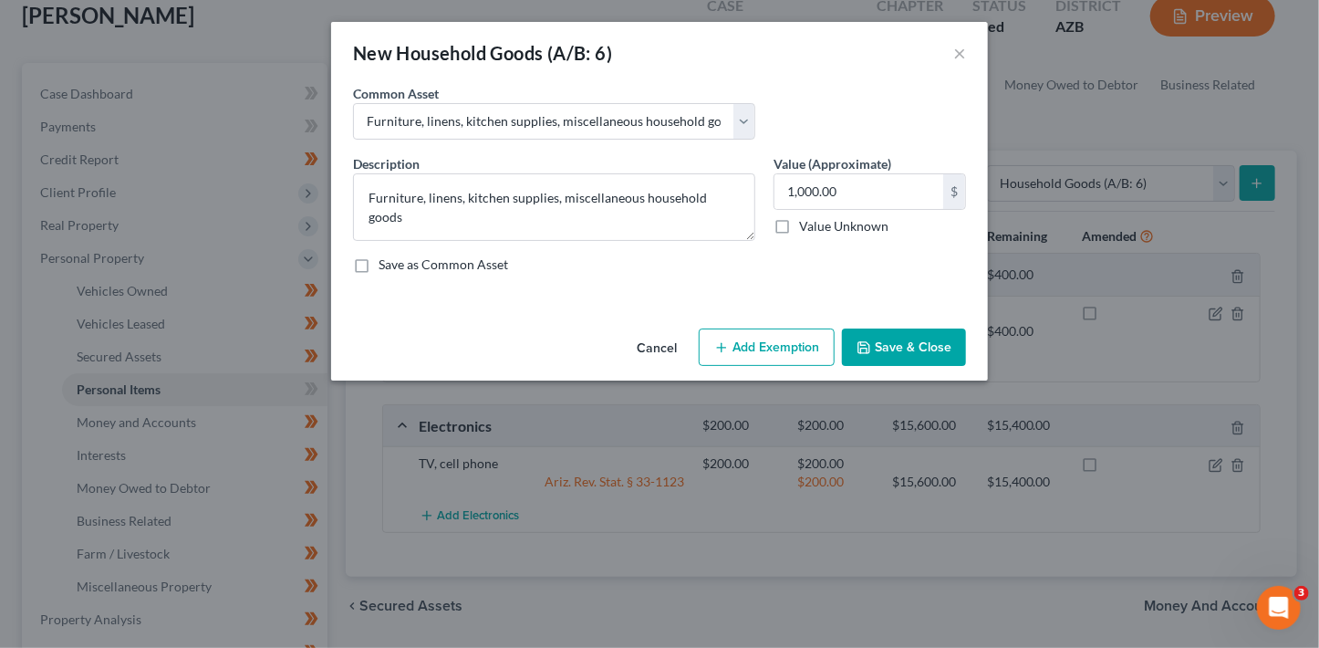
click at [758, 347] on button "Add Exemption" at bounding box center [767, 347] width 136 height 38
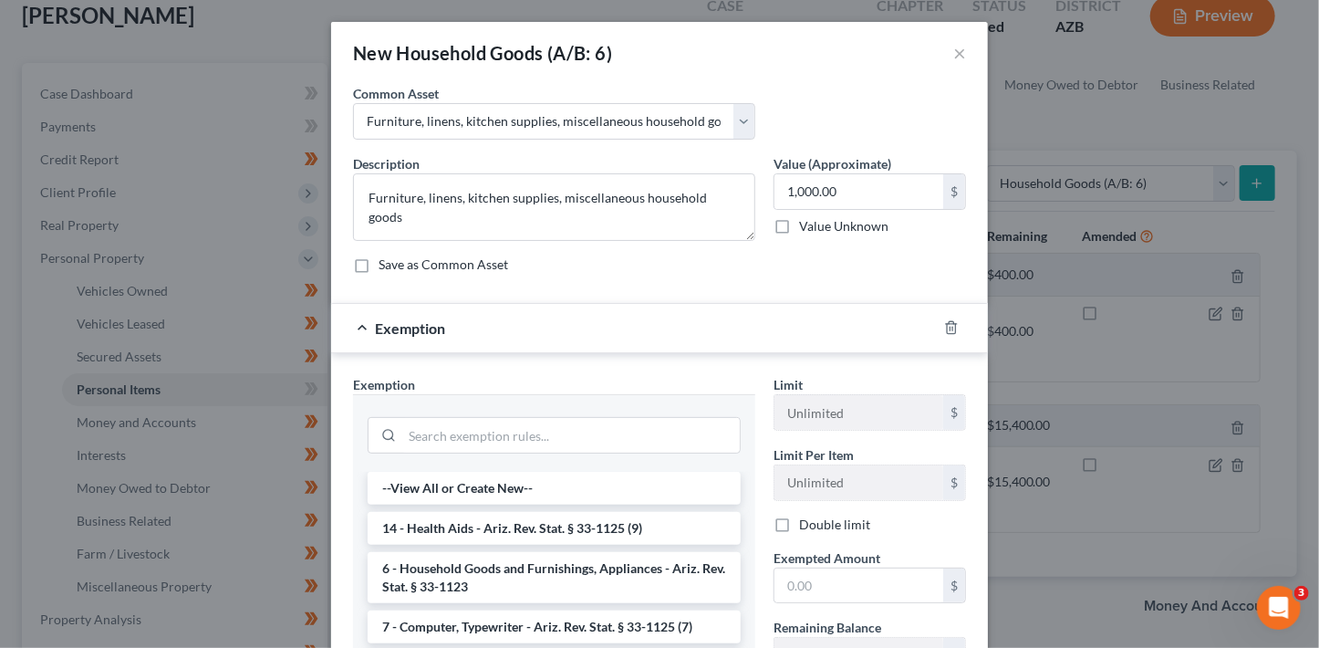
drag, startPoint x: 483, startPoint y: 588, endPoint x: 588, endPoint y: 568, distance: 107.7
click at [483, 587] on li "6 - Household Goods and Furnishings, Appliances - Ariz. Rev. Stat. § 33-1123" at bounding box center [554, 577] width 373 height 51
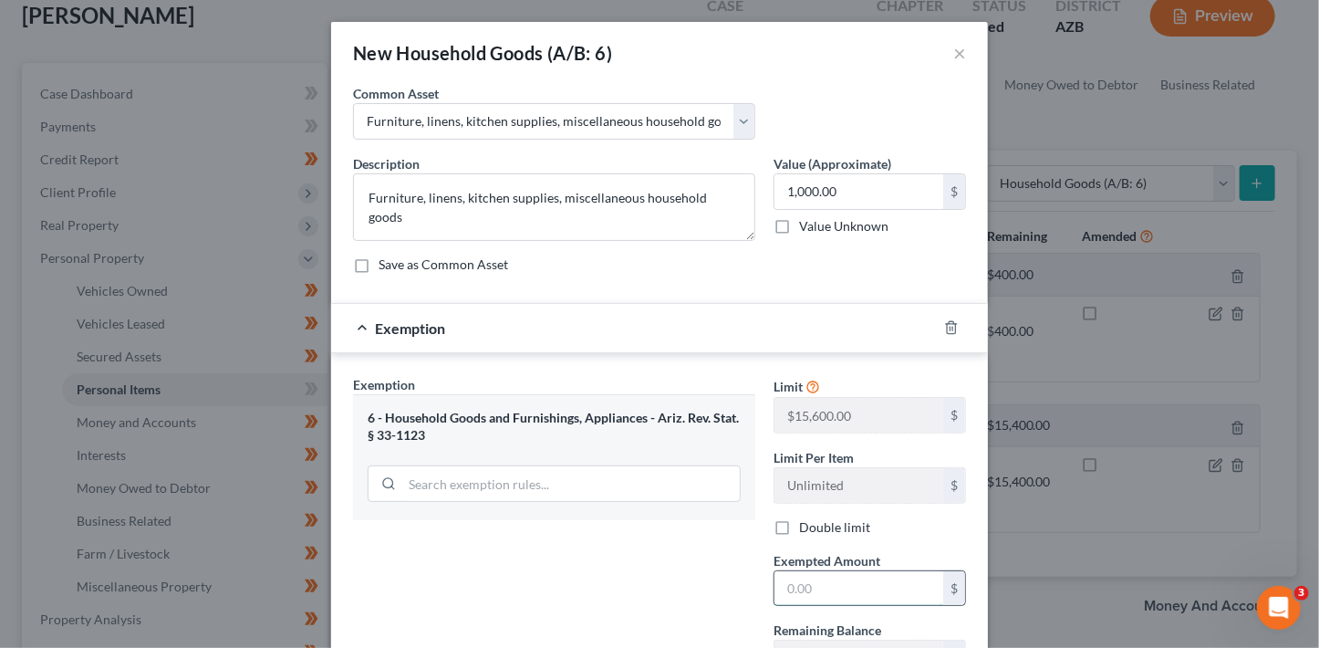
click at [780, 588] on input "text" at bounding box center [858, 588] width 169 height 35
type input "100"
click at [855, 173] on div "1,000.00 $" at bounding box center [870, 191] width 192 height 36
click at [857, 197] on input "1,000.00" at bounding box center [858, 191] width 169 height 35
type input "100"
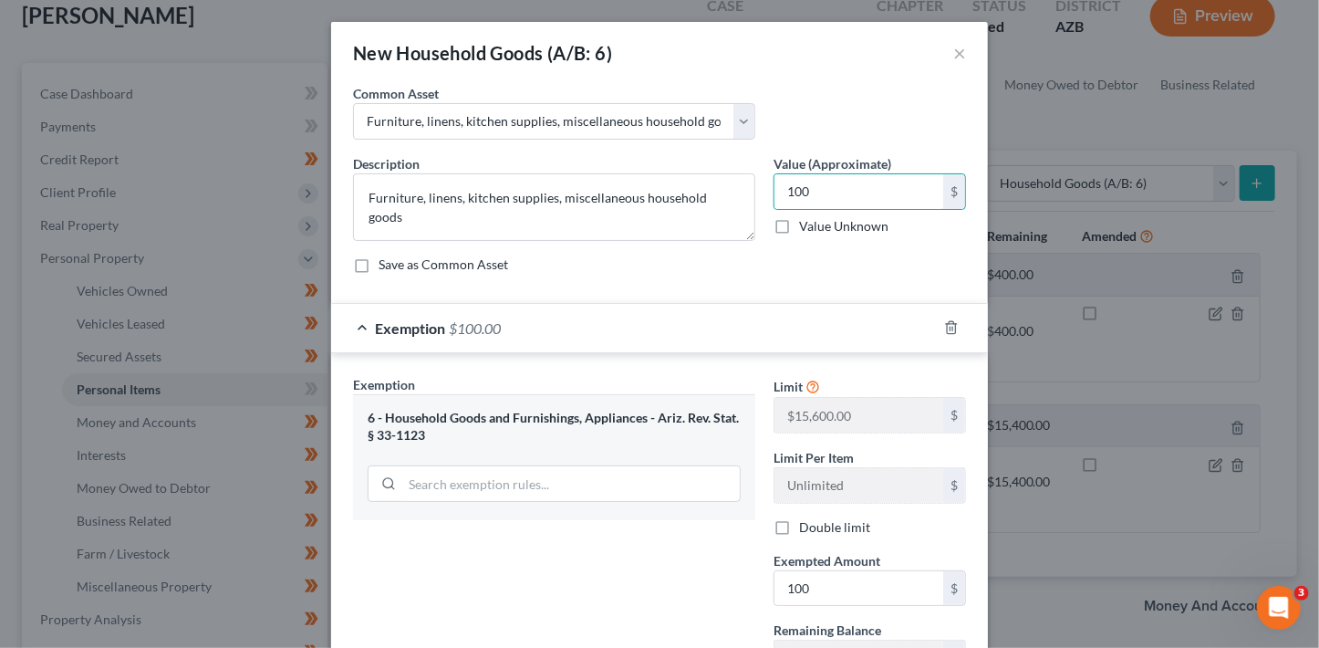
click at [790, 275] on div "Description * Furniture, linens, kitchen supplies, miscellaneous household good…" at bounding box center [659, 221] width 631 height 134
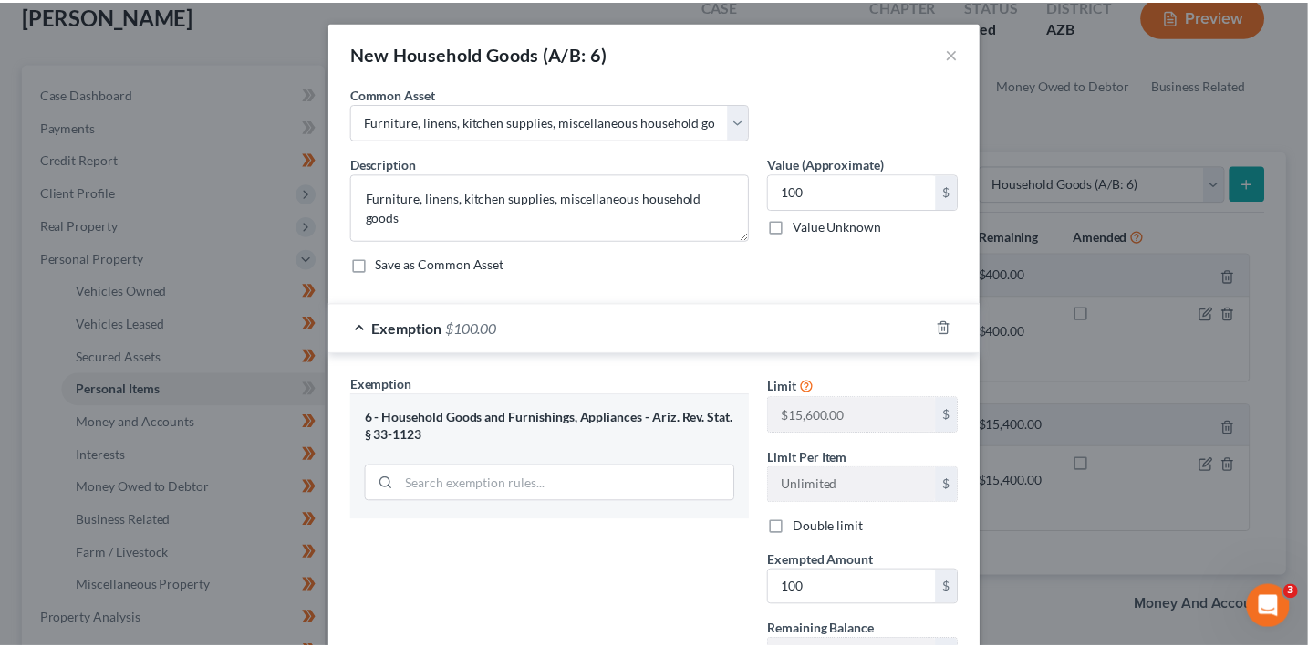
scroll to position [157, 0]
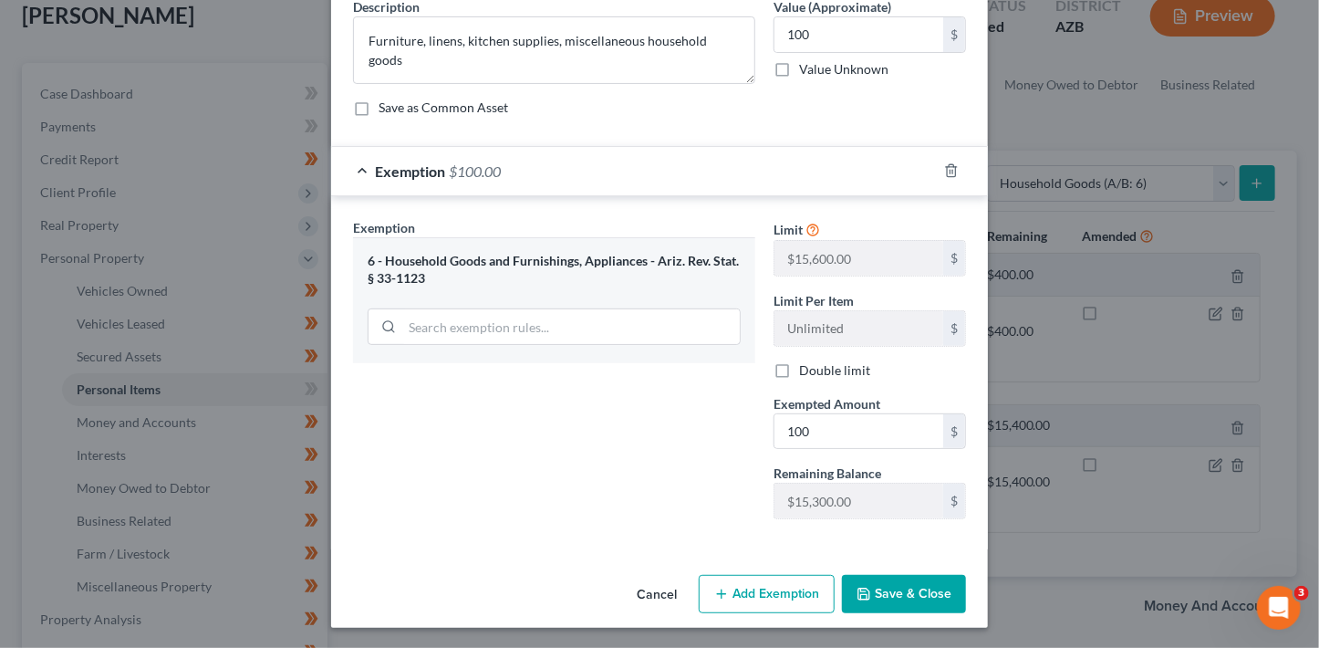
click at [903, 588] on button "Save & Close" at bounding box center [904, 594] width 124 height 38
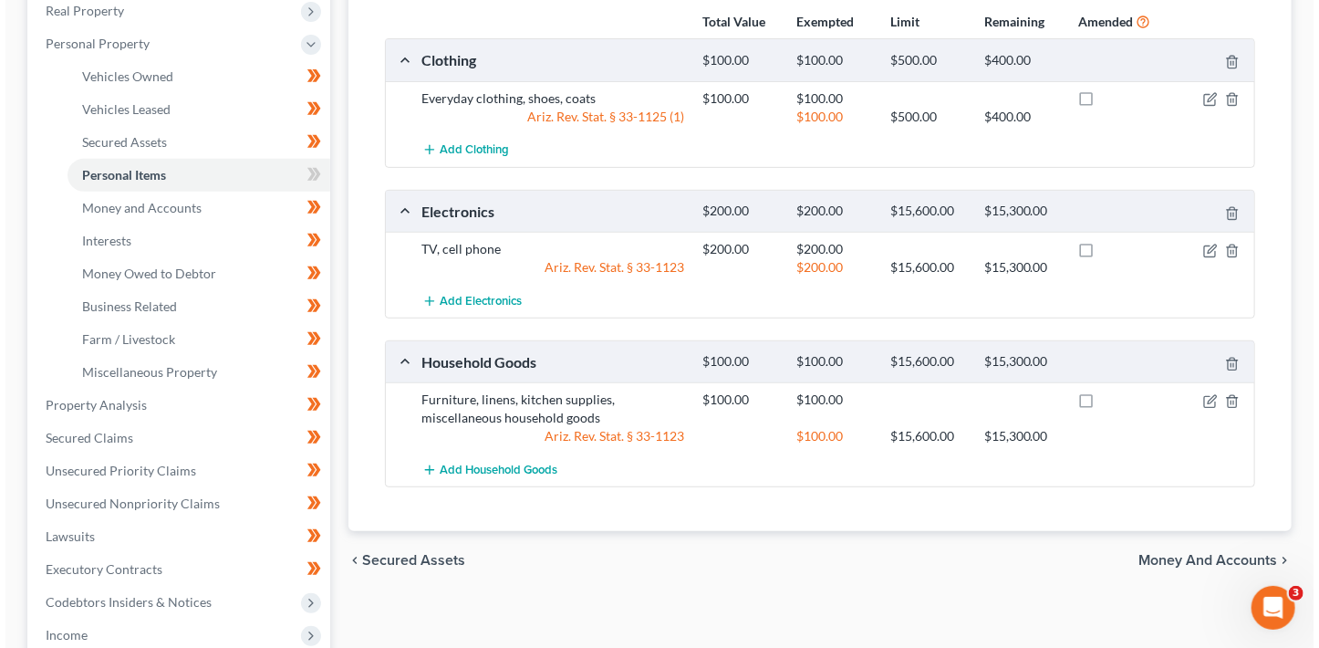
scroll to position [367, 0]
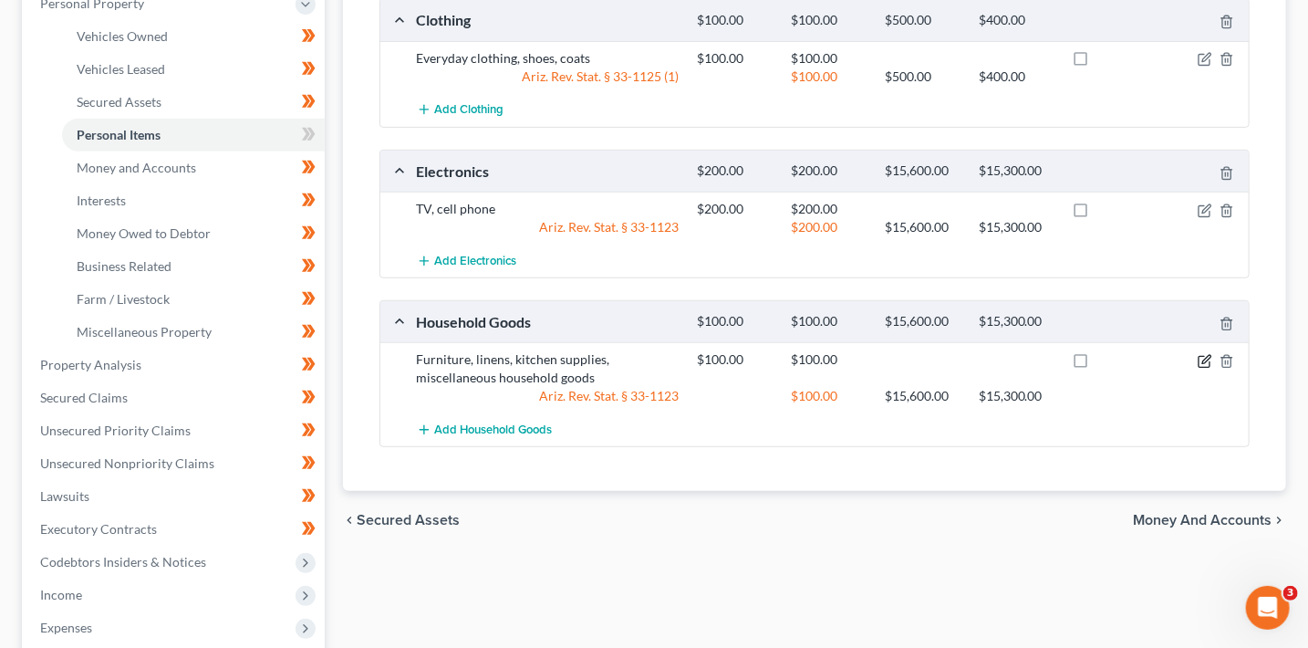
click at [1203, 358] on icon "button" at bounding box center [1206, 359] width 8 height 8
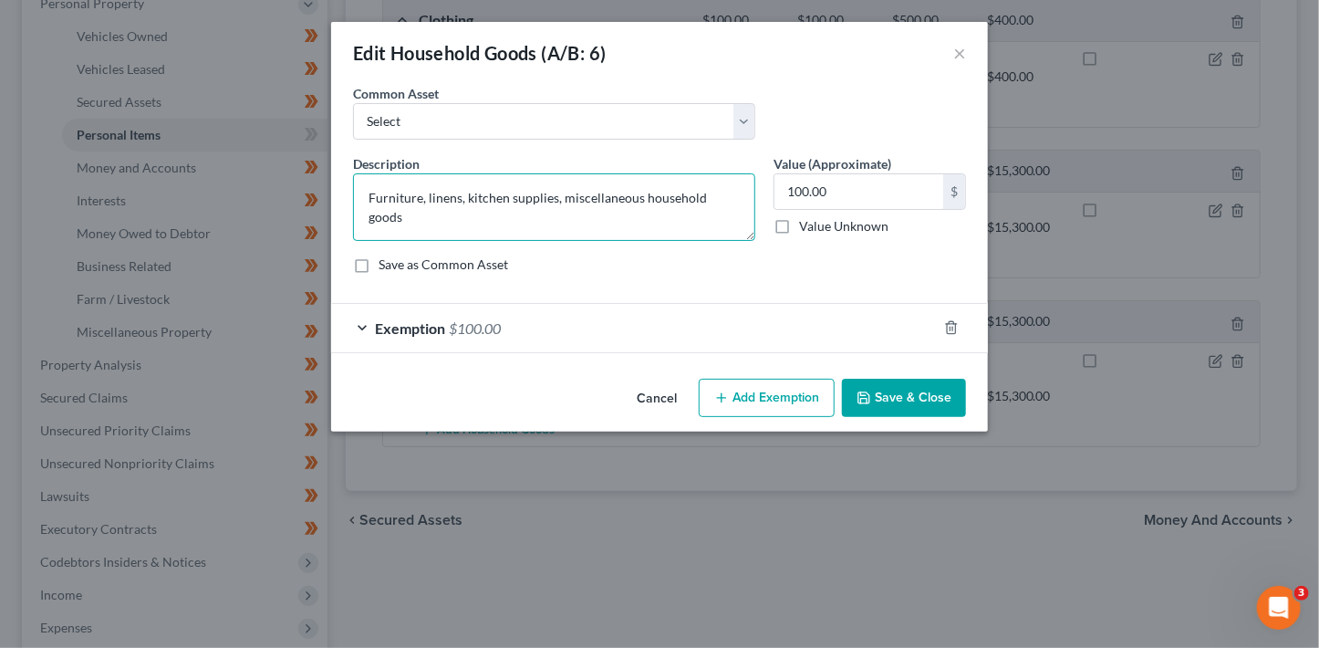
click at [463, 192] on textarea "Furniture, linens, kitchen supplies, miscellaneous household goods" at bounding box center [554, 207] width 402 height 68
type textarea "Furniture, linens, refrigerator kitchen supplies, miscellaneous household goods"
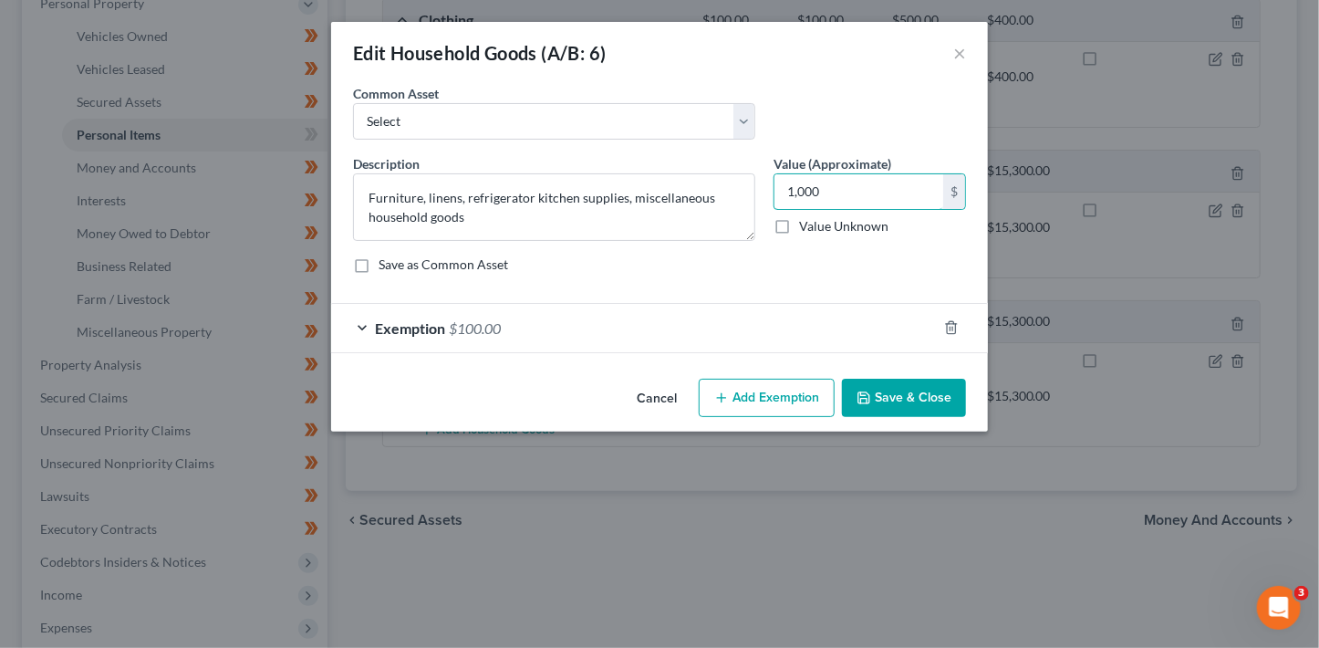
type input "1,000"
click at [514, 333] on div "Exemption $100.00" at bounding box center [634, 328] width 606 height 48
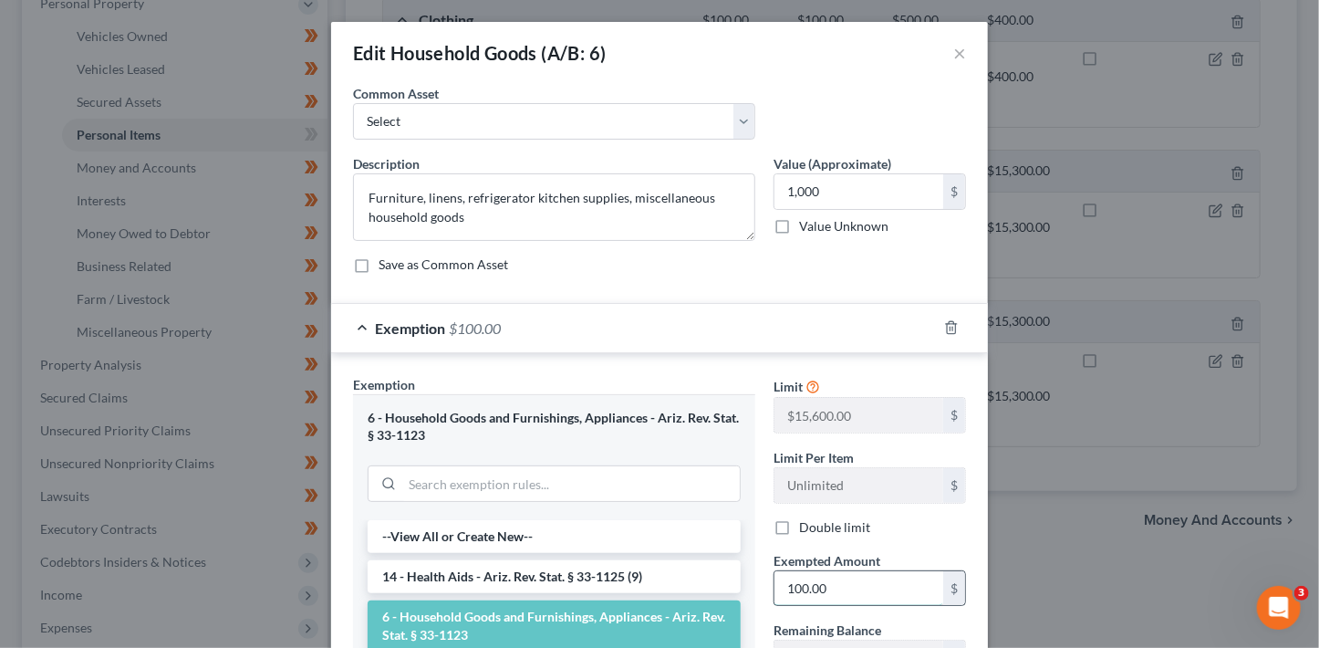
click at [838, 581] on input "100.00" at bounding box center [858, 588] width 169 height 35
type input "1,000"
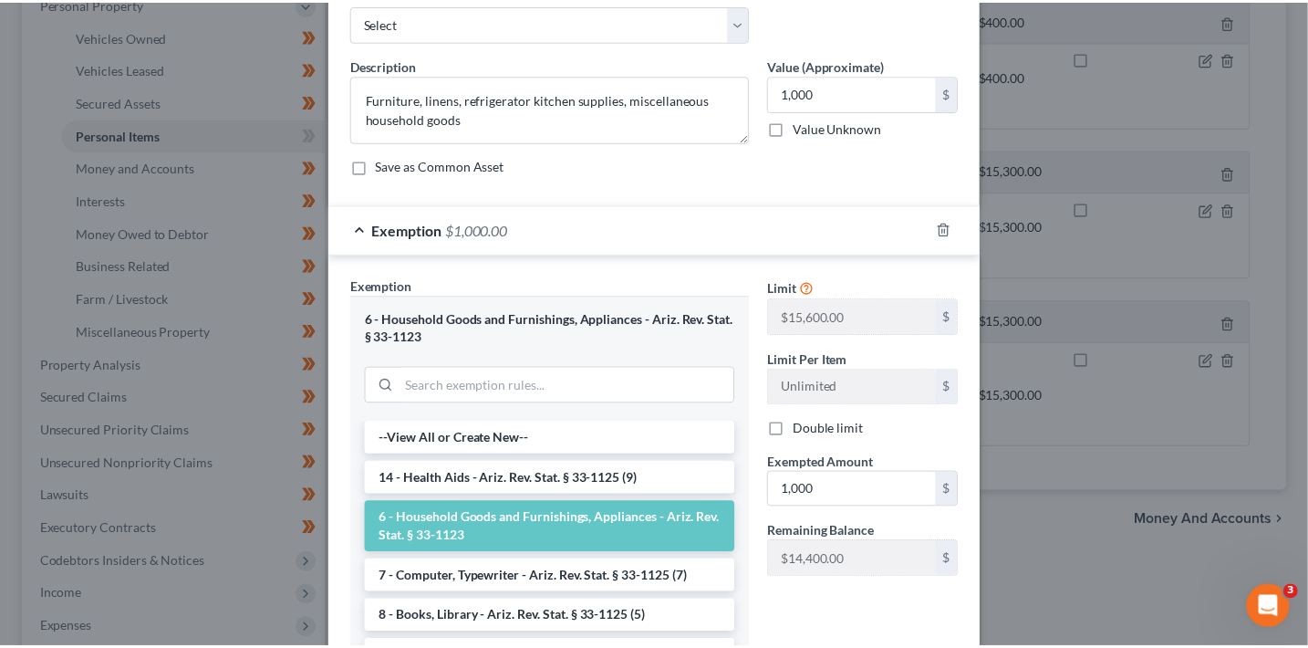
scroll to position [293, 0]
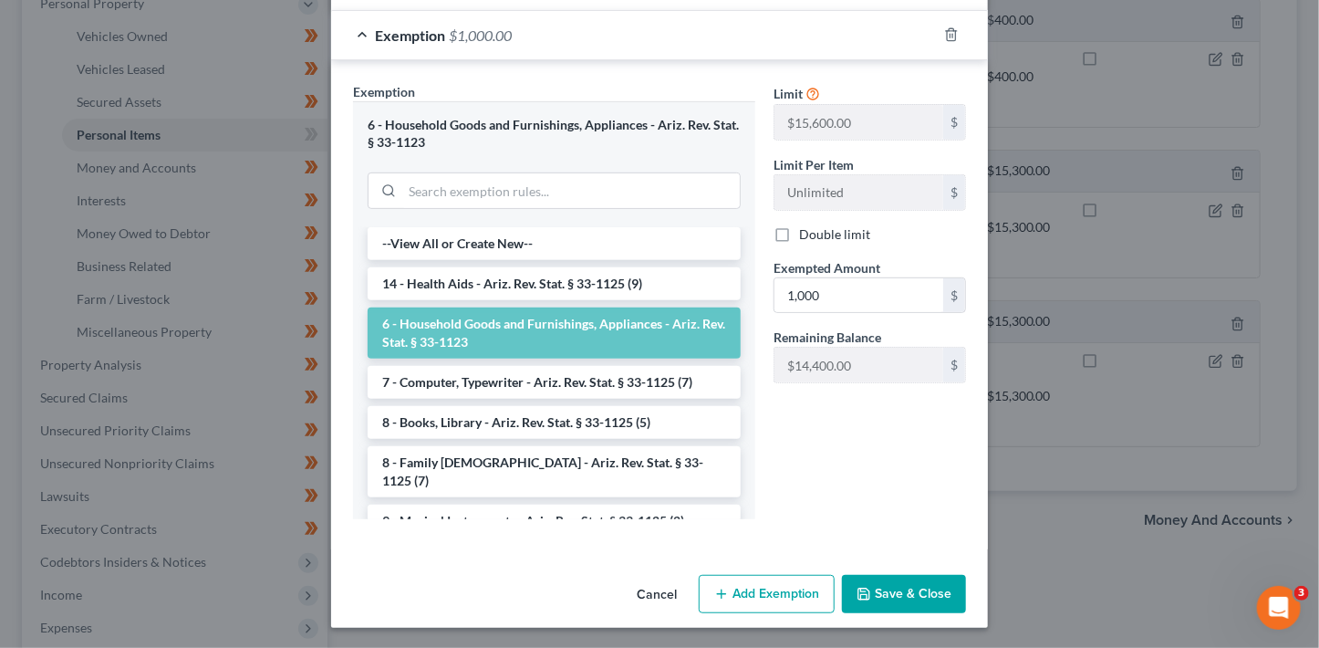
click at [884, 606] on button "Save & Close" at bounding box center [904, 594] width 124 height 38
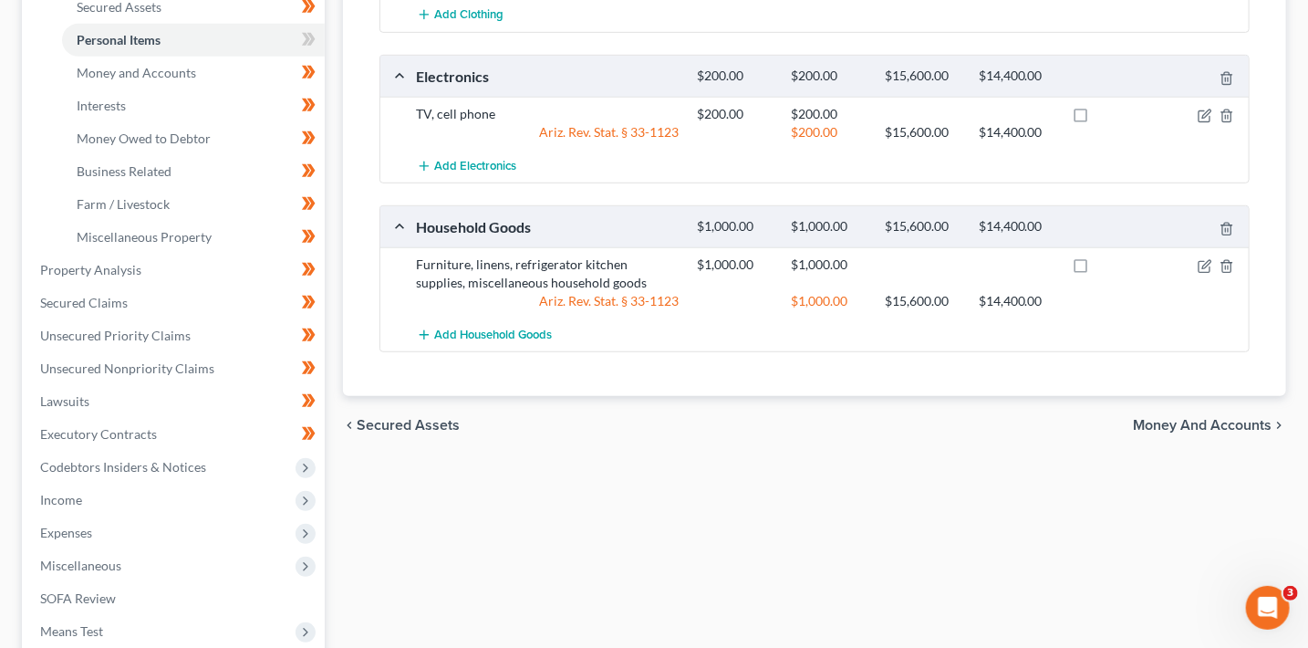
scroll to position [682, 0]
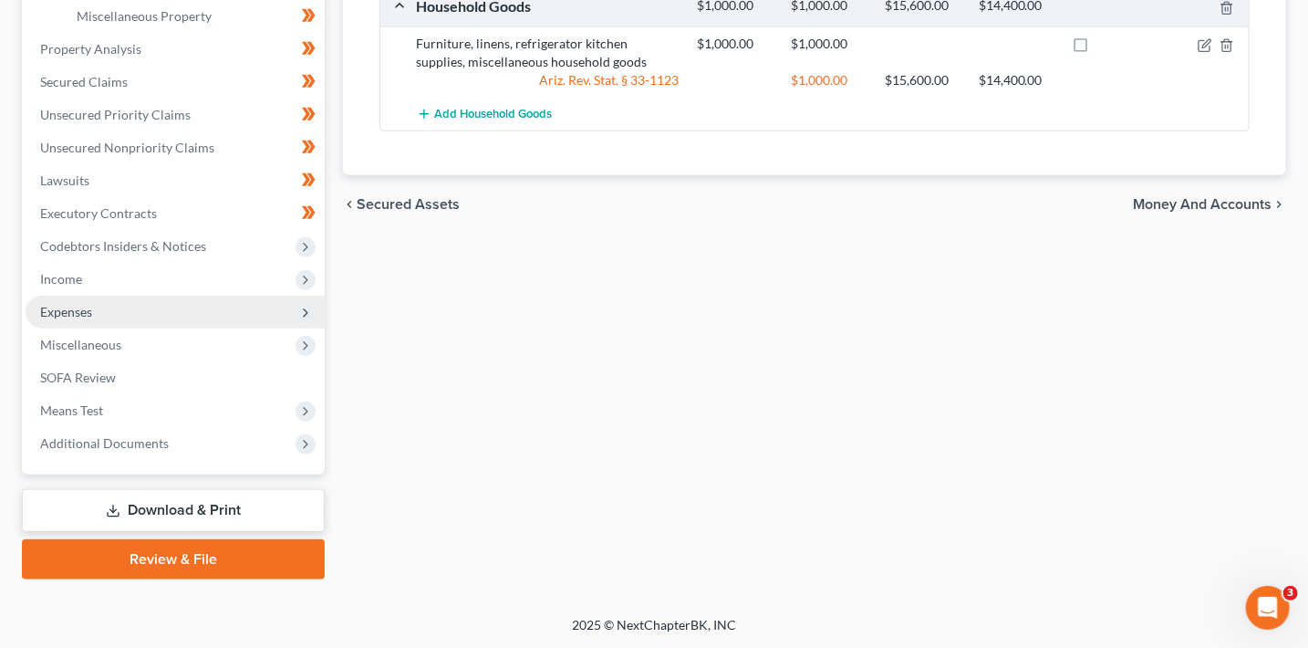
click at [76, 307] on span "Expenses" at bounding box center [66, 312] width 52 height 16
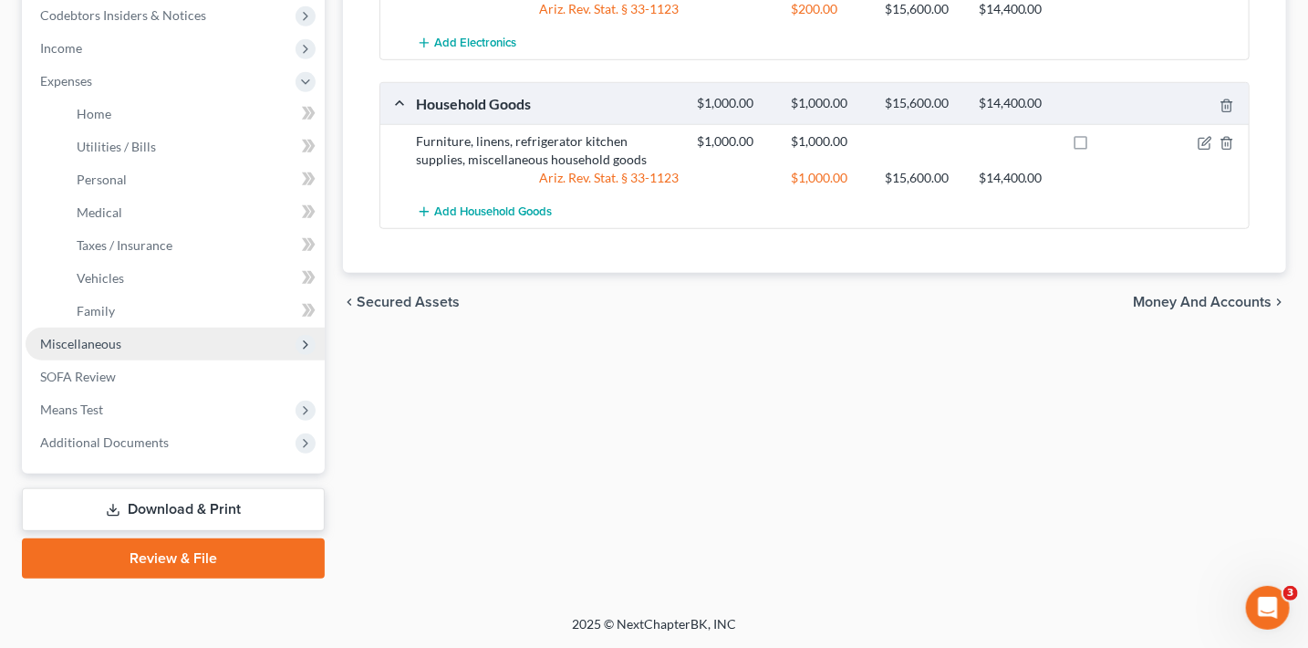
scroll to position [584, 0]
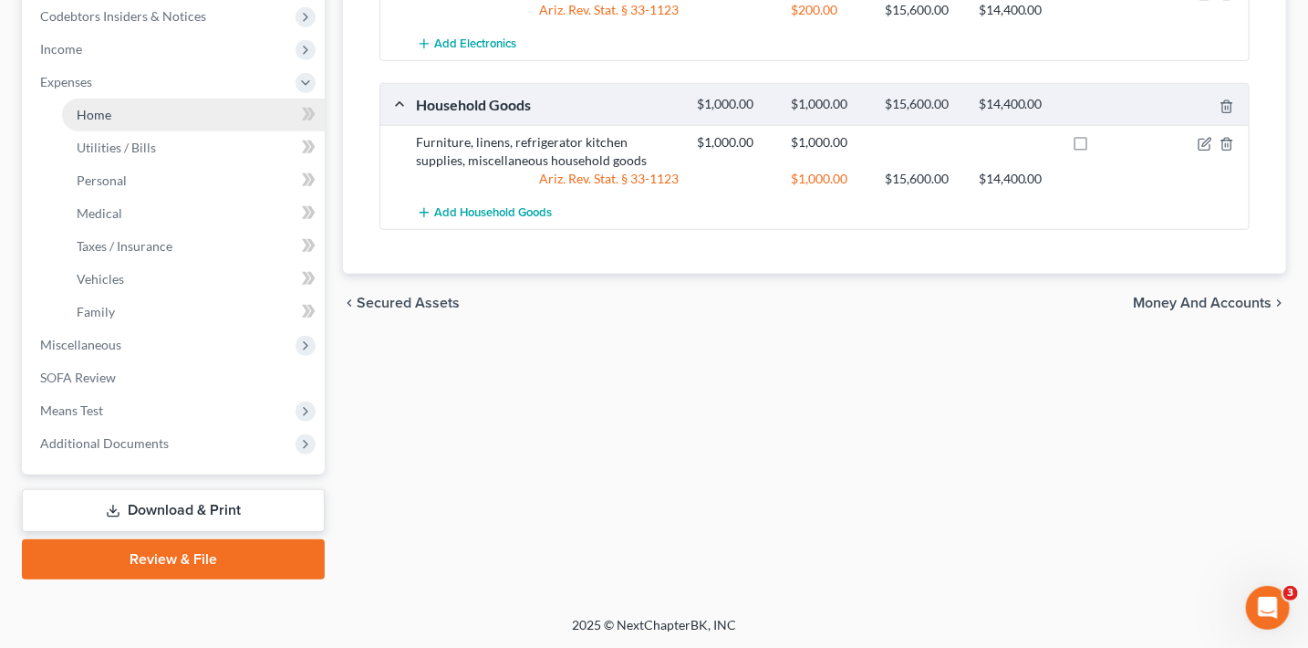
click at [179, 105] on link "Home" at bounding box center [193, 115] width 263 height 33
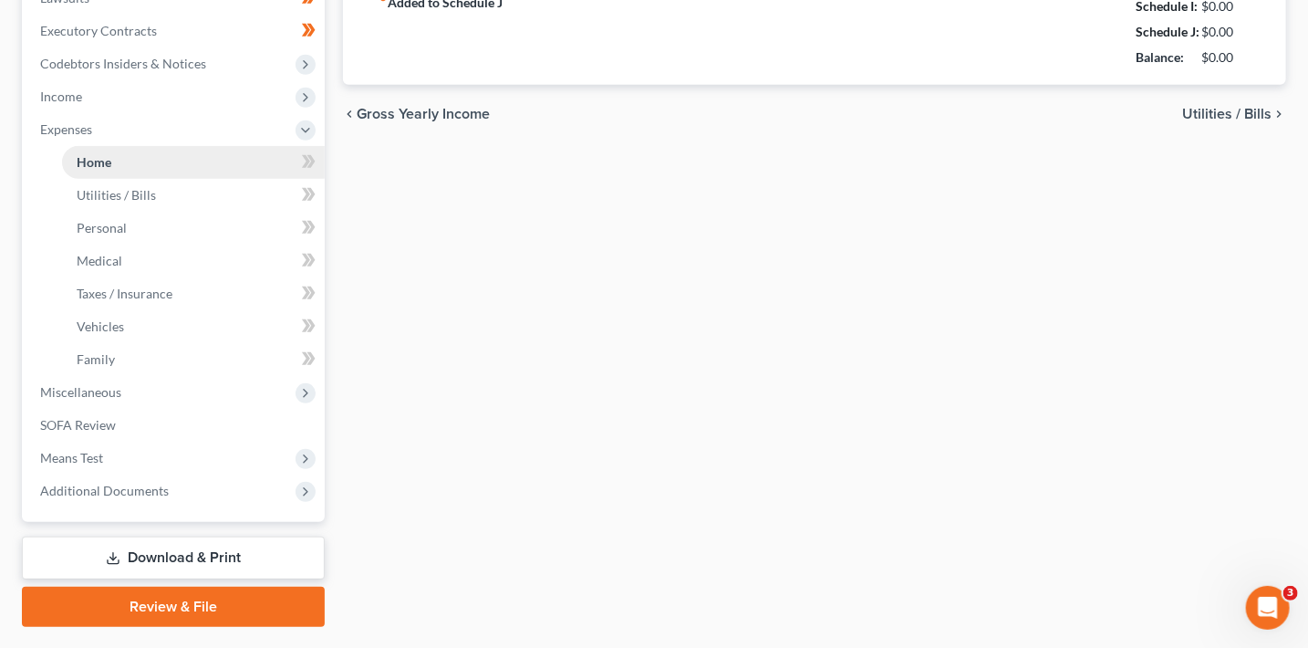
type input "950.00"
radio input "true"
type input "0.00"
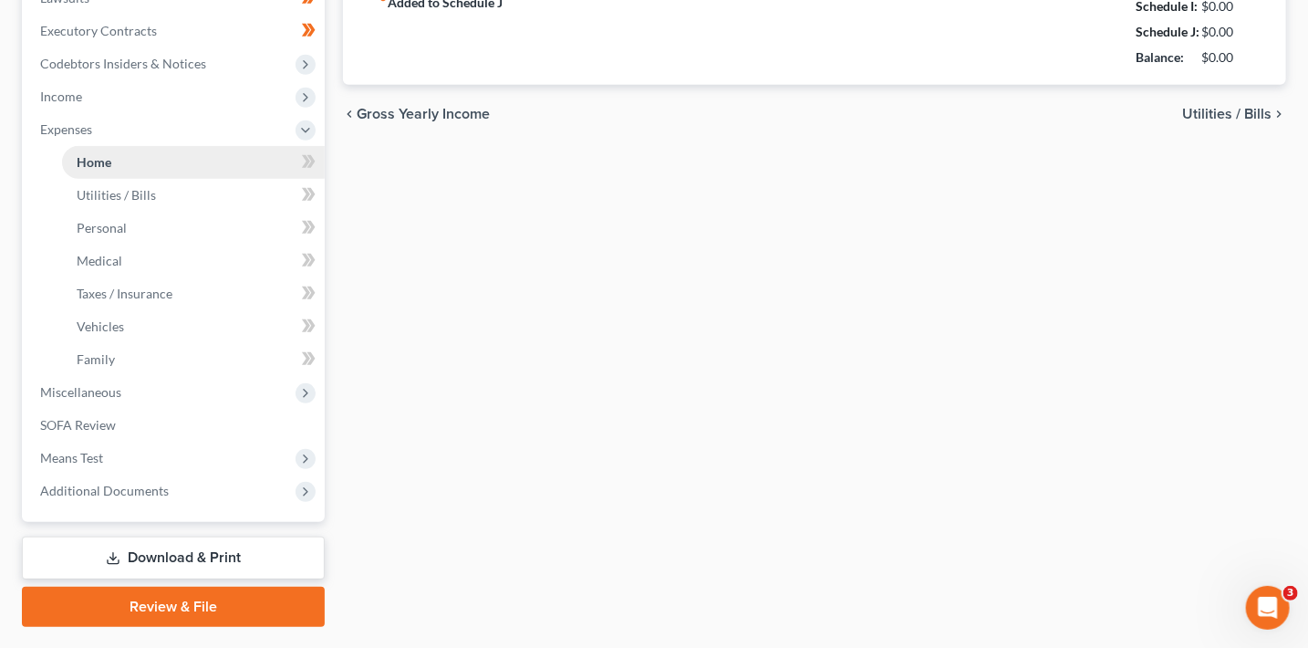
type input "0.00"
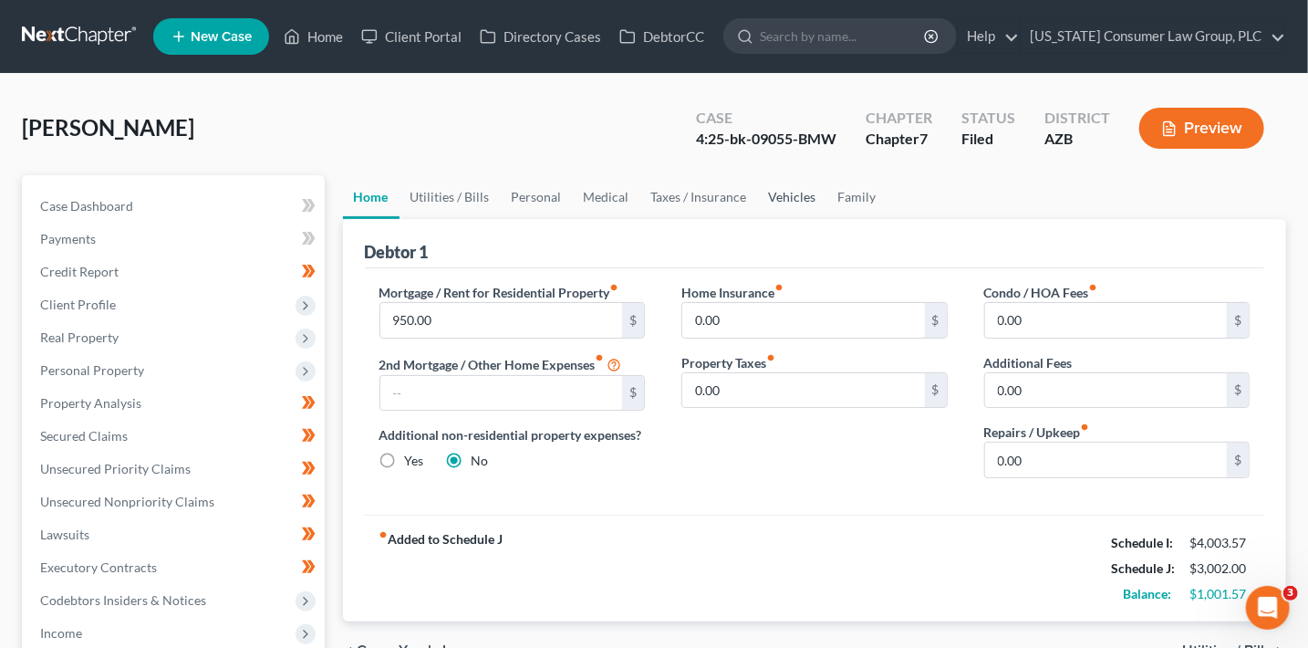
click at [786, 192] on link "Vehicles" at bounding box center [792, 197] width 69 height 44
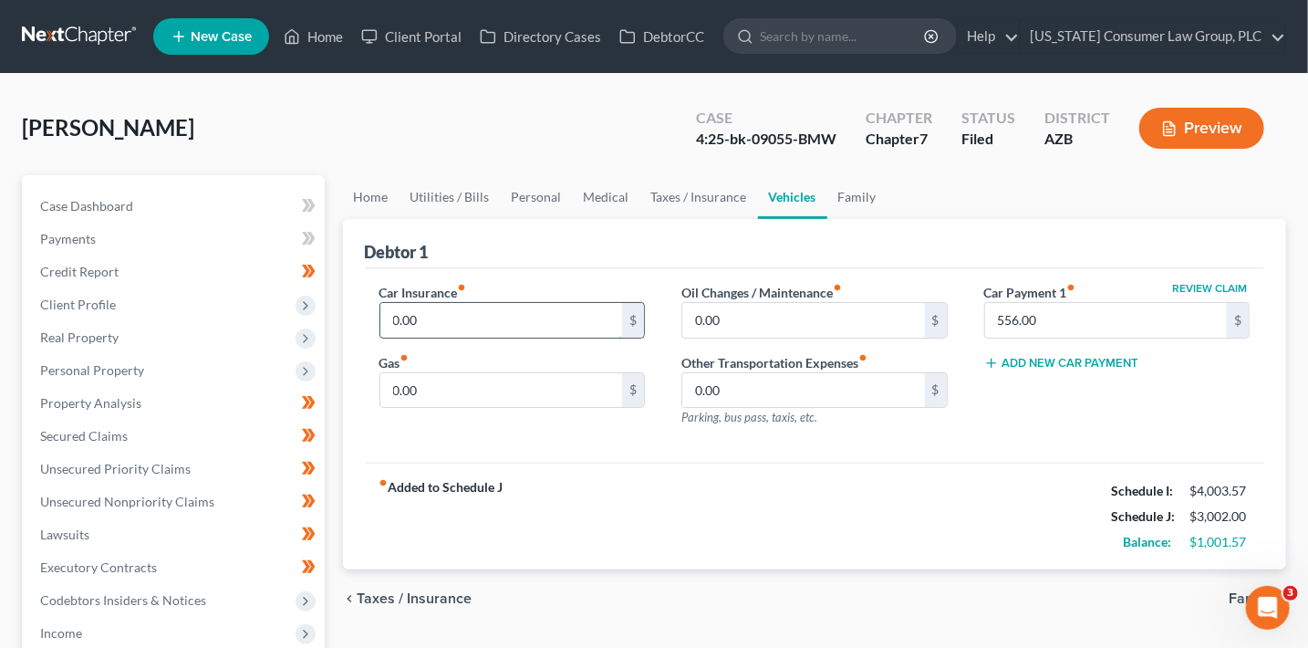
click at [516, 325] on input "0.00" at bounding box center [501, 320] width 243 height 35
type input "210"
type input "100"
type input "65"
click at [697, 189] on link "Taxes / Insurance" at bounding box center [699, 197] width 118 height 44
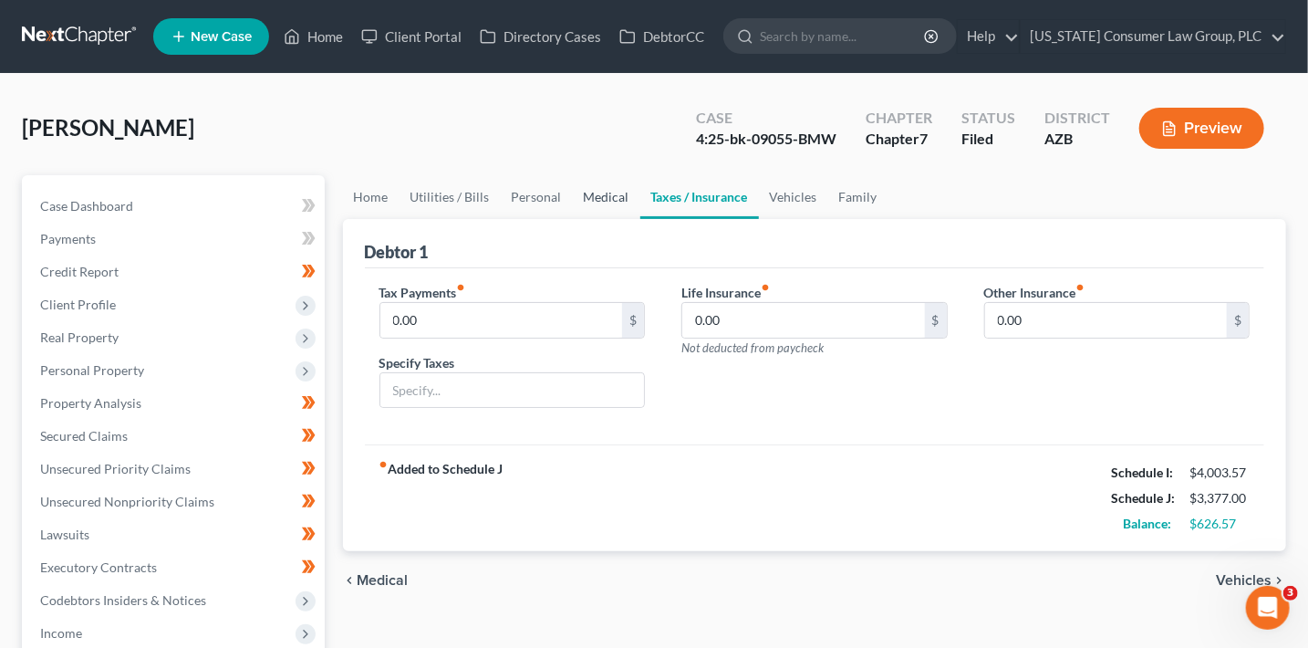
click at [587, 197] on link "Medical" at bounding box center [607, 197] width 68 height 44
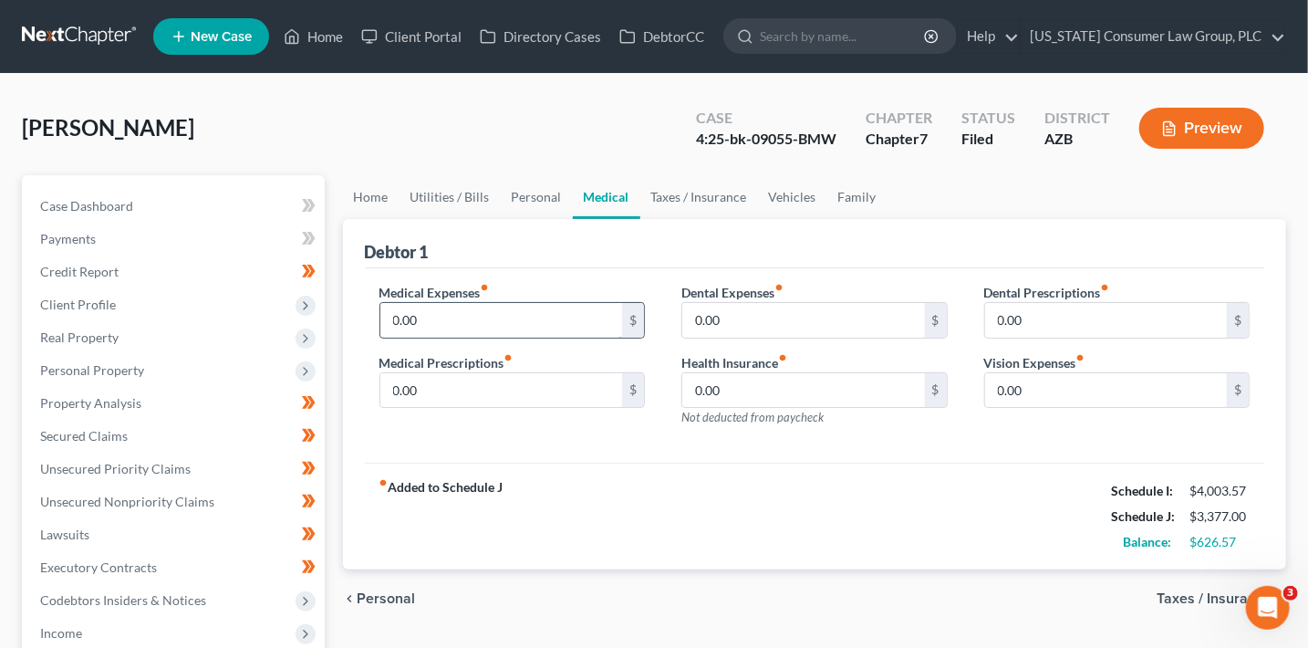
click at [513, 327] on input "0.00" at bounding box center [501, 320] width 243 height 35
type input "150"
click at [739, 272] on div "Medical Expenses fiber_manual_record 150 $ Medical Prescriptions fiber_manual_r…" at bounding box center [815, 365] width 900 height 195
click at [541, 203] on link "Personal" at bounding box center [537, 197] width 72 height 44
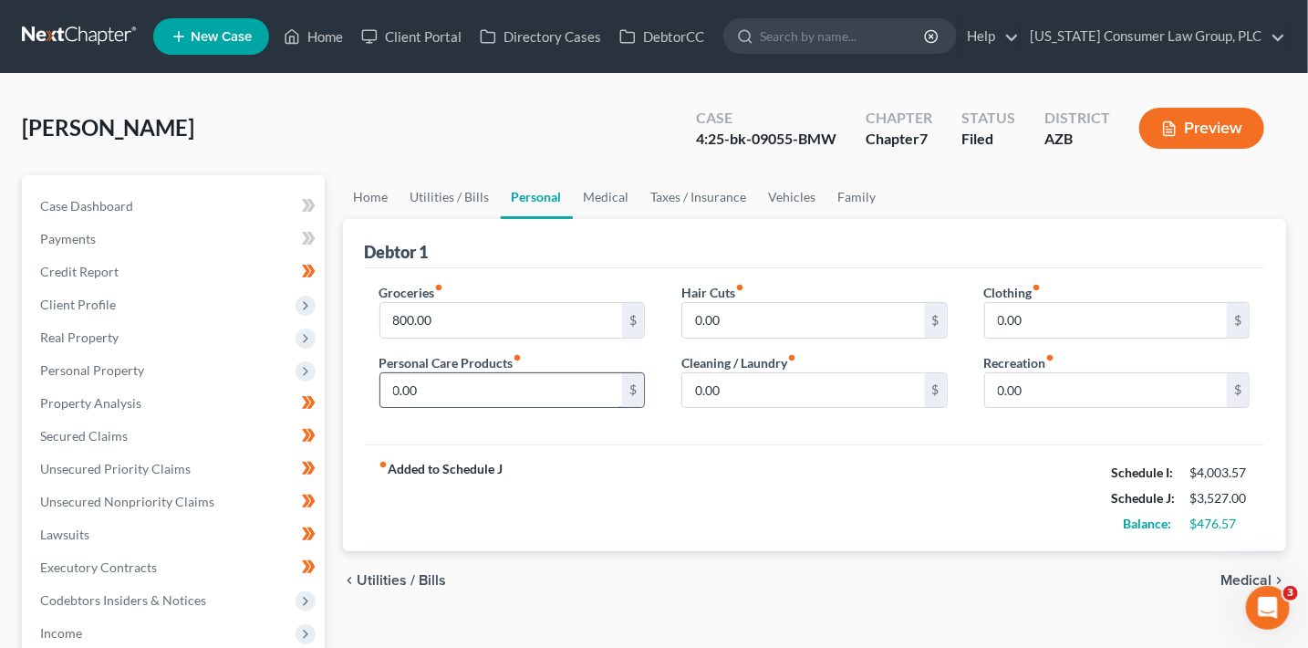
click at [425, 394] on input "0.00" at bounding box center [501, 390] width 243 height 35
type input "75"
type input "150"
type input "200"
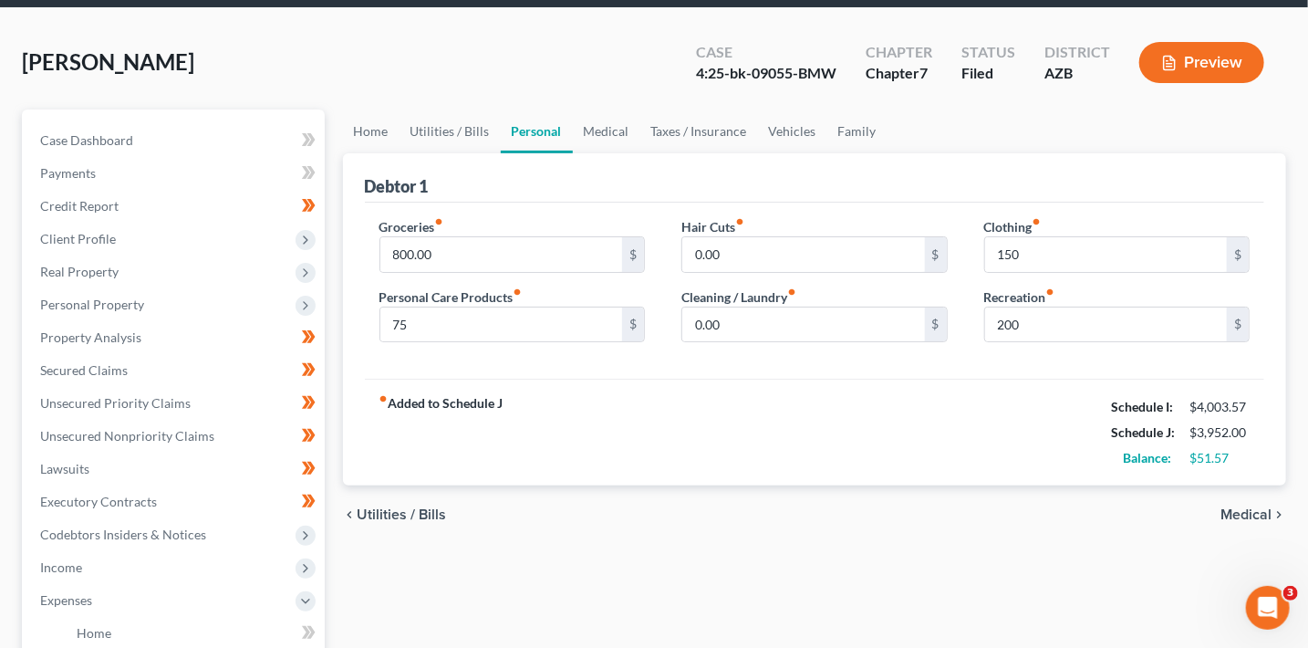
scroll to position [57, 0]
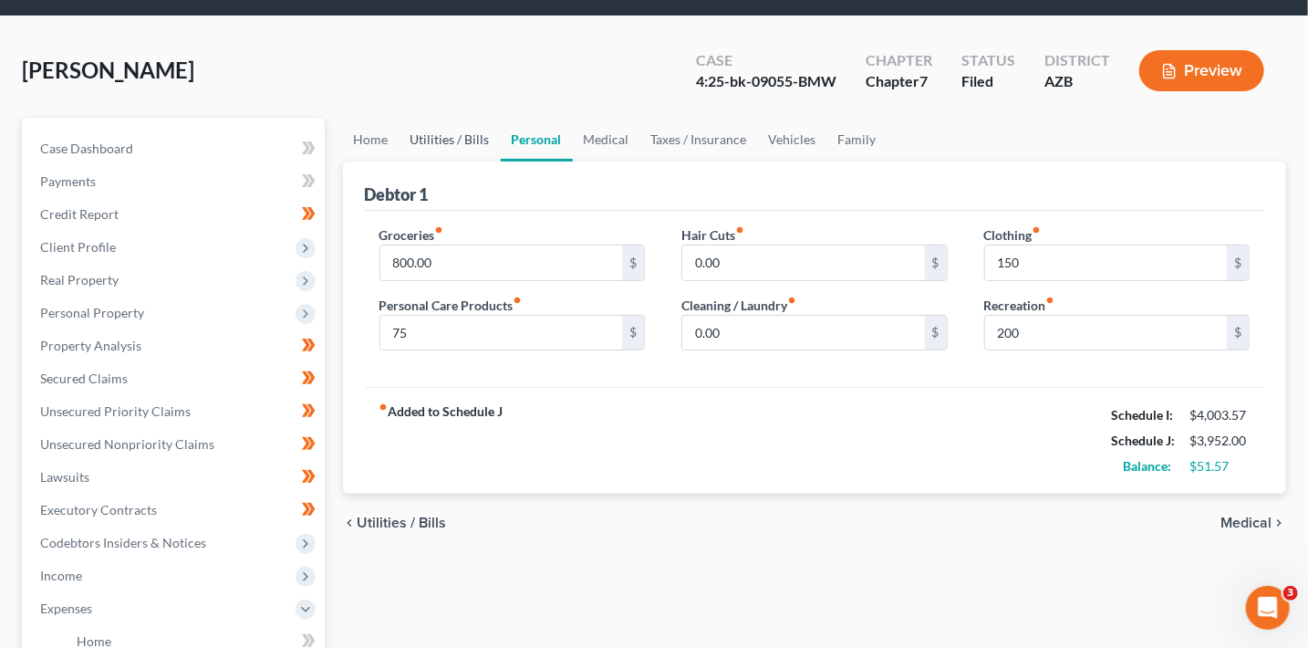
click at [455, 132] on link "Utilities / Bills" at bounding box center [450, 140] width 101 height 44
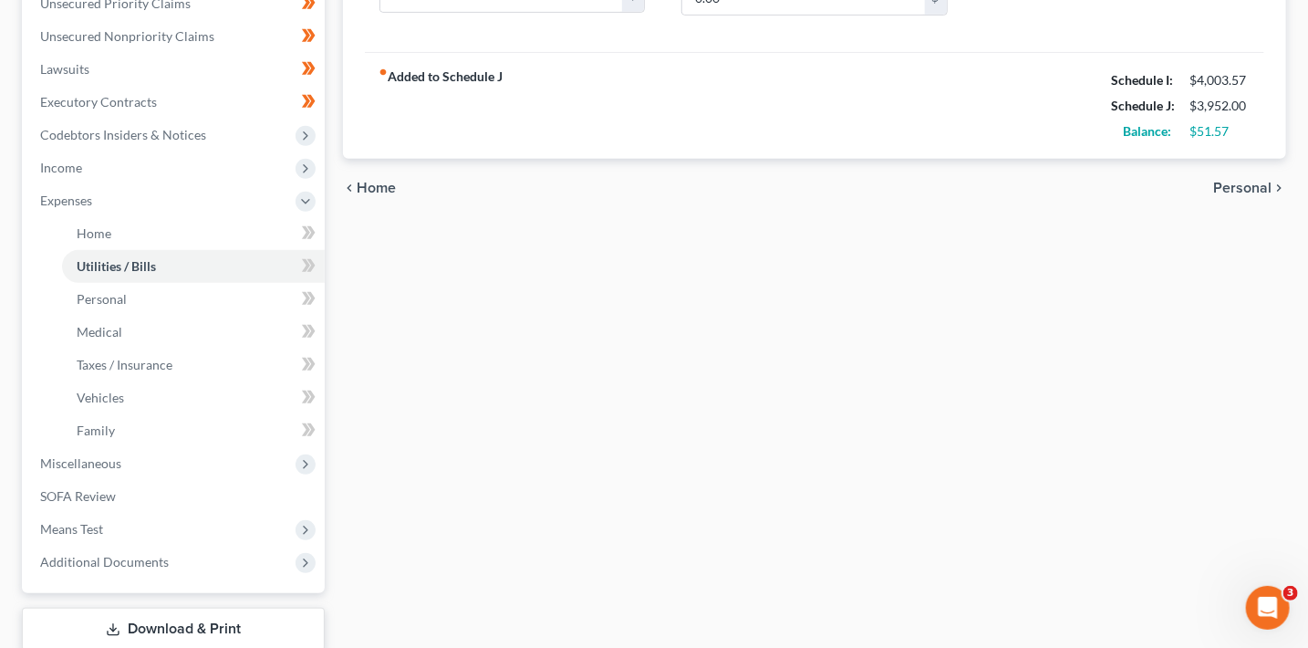
scroll to position [580, 0]
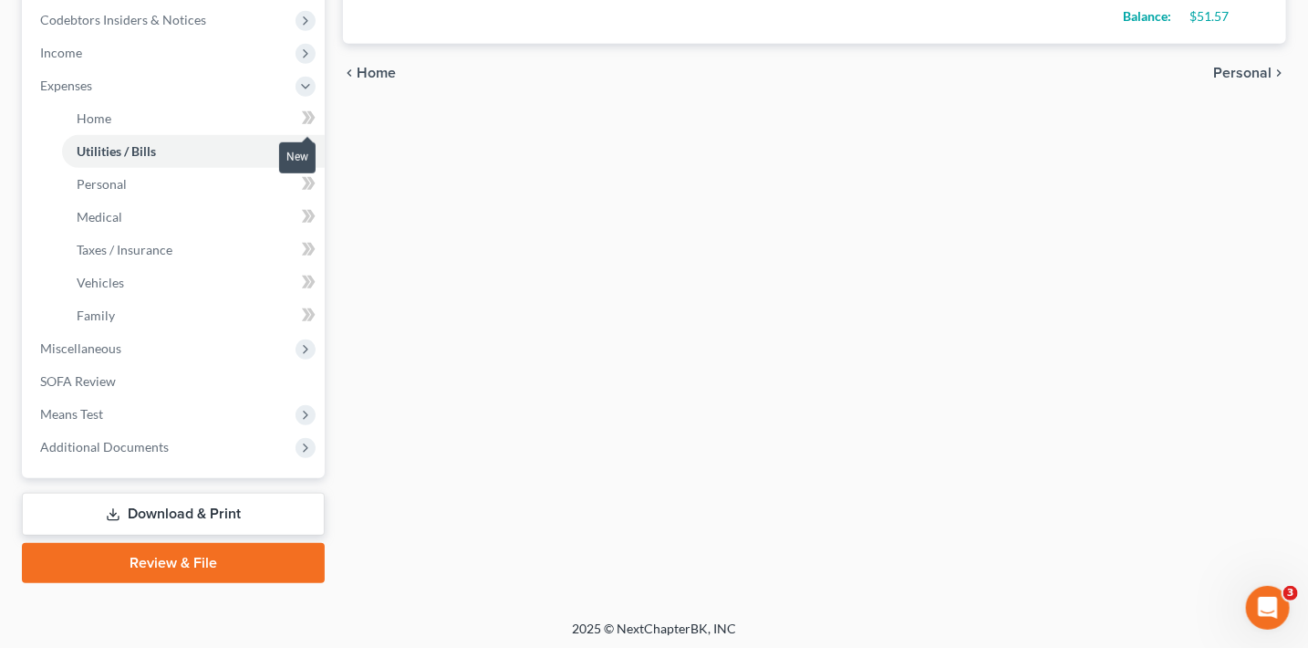
click at [296, 113] on span at bounding box center [309, 120] width 32 height 27
click at [298, 119] on span at bounding box center [309, 120] width 32 height 27
click at [310, 154] on icon at bounding box center [311, 150] width 8 height 13
click at [316, 182] on span at bounding box center [309, 185] width 32 height 27
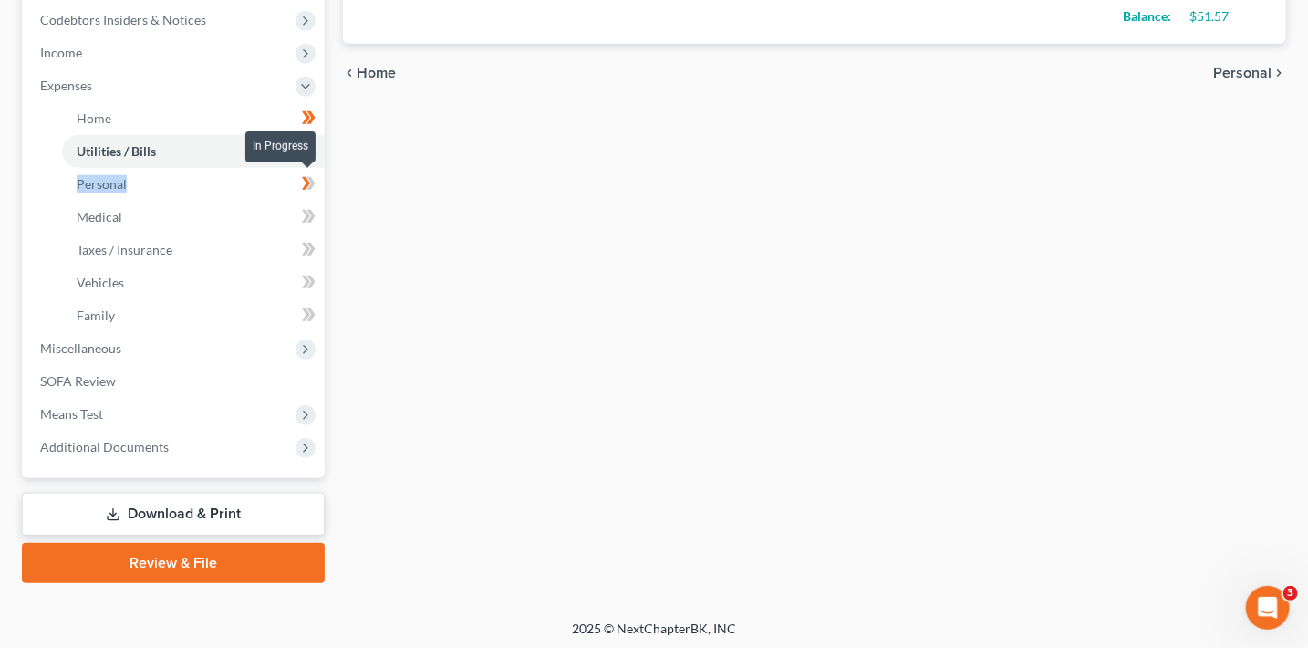
drag, startPoint x: 316, startPoint y: 182, endPoint x: 317, endPoint y: 192, distance: 11.1
click at [316, 182] on span at bounding box center [309, 185] width 32 height 27
click at [317, 209] on span at bounding box center [309, 218] width 32 height 27
click at [319, 241] on span at bounding box center [309, 251] width 32 height 27
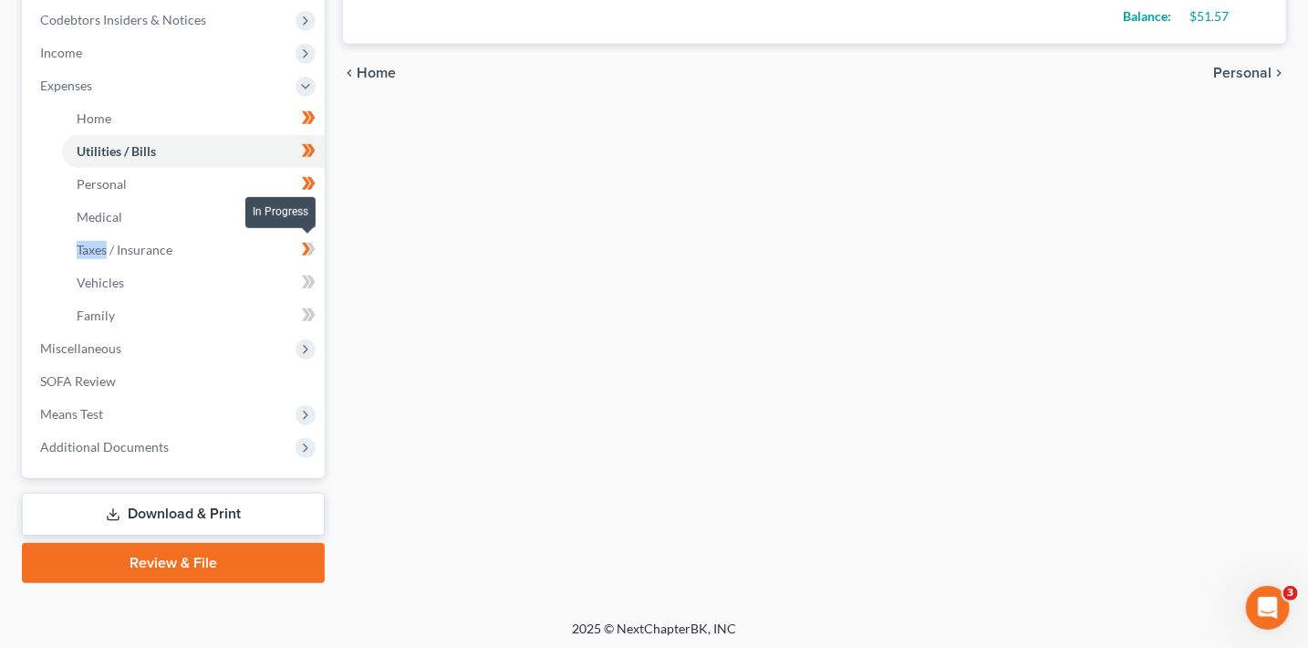
click at [319, 241] on span at bounding box center [309, 251] width 32 height 27
click at [316, 274] on span at bounding box center [309, 284] width 32 height 27
click at [316, 273] on span at bounding box center [309, 284] width 32 height 27
click at [313, 304] on icon at bounding box center [309, 315] width 14 height 23
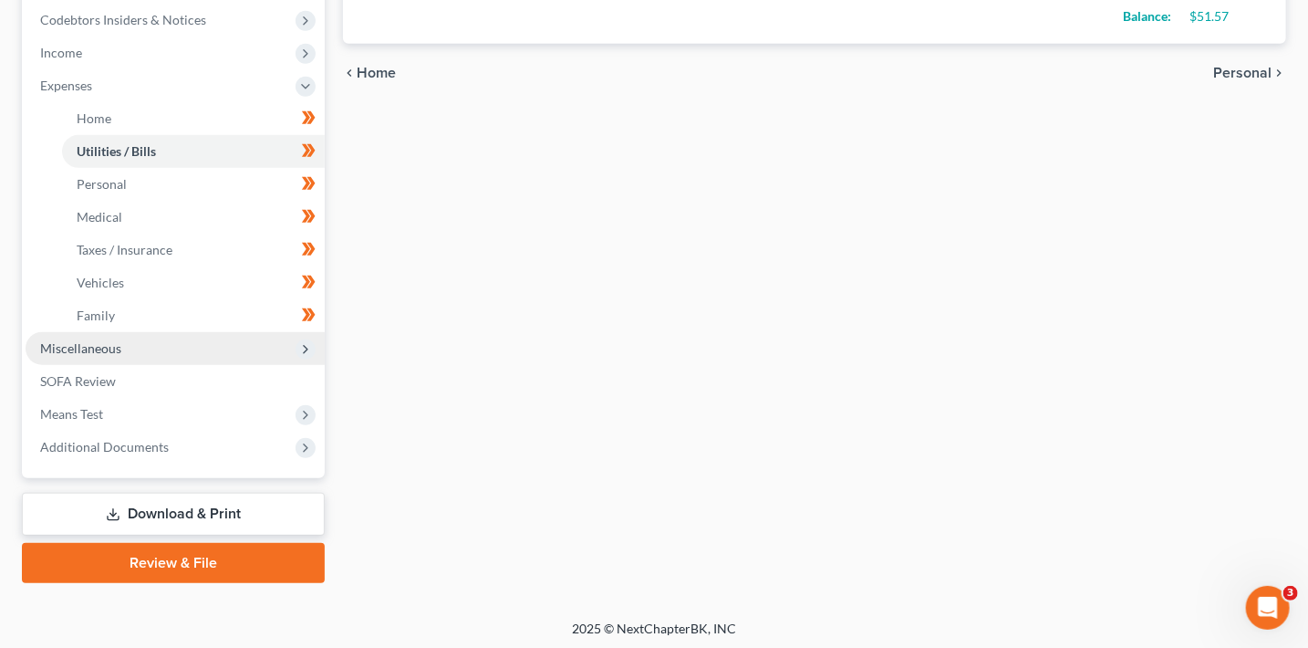
click at [311, 342] on icon at bounding box center [305, 349] width 15 height 15
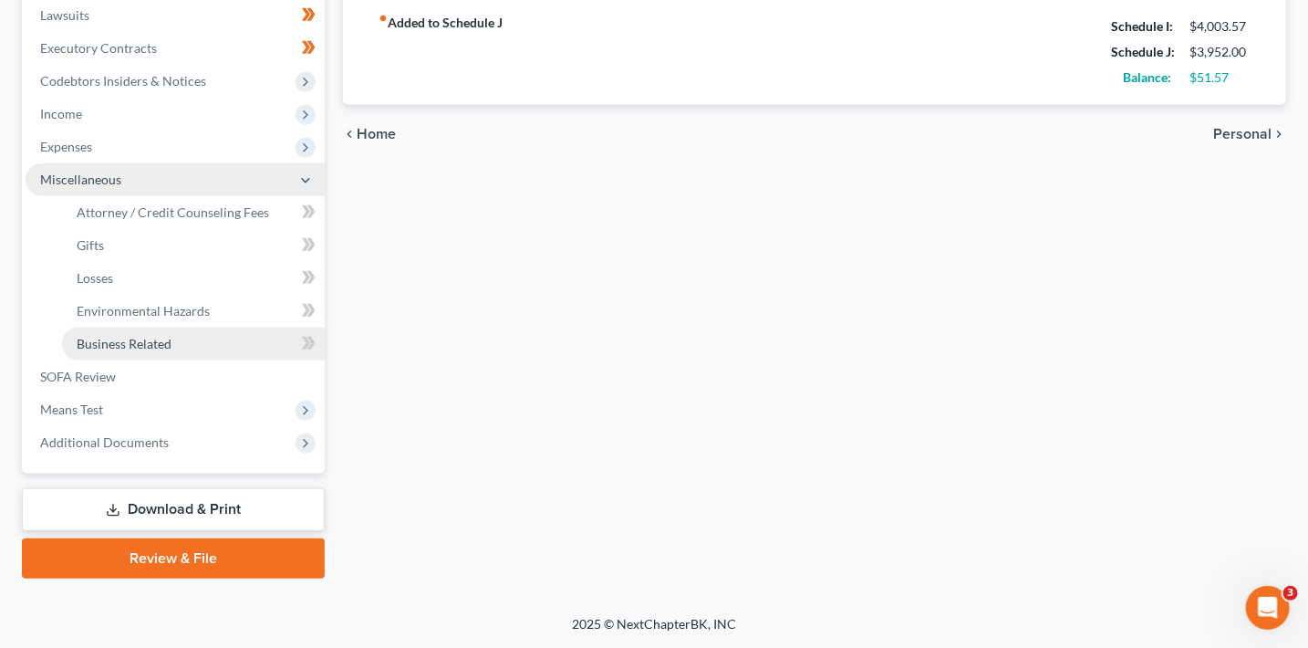
scroll to position [518, 0]
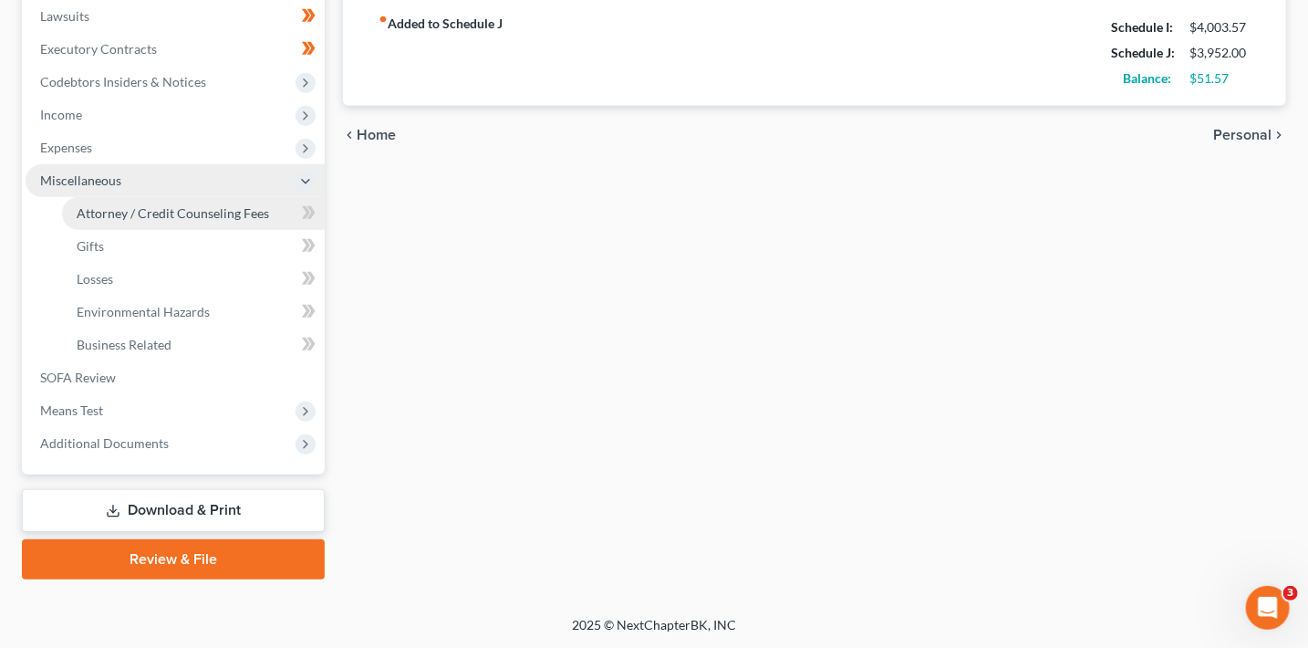
click at [232, 210] on span "Attorney / Credit Counseling Fees" at bounding box center [173, 213] width 192 height 16
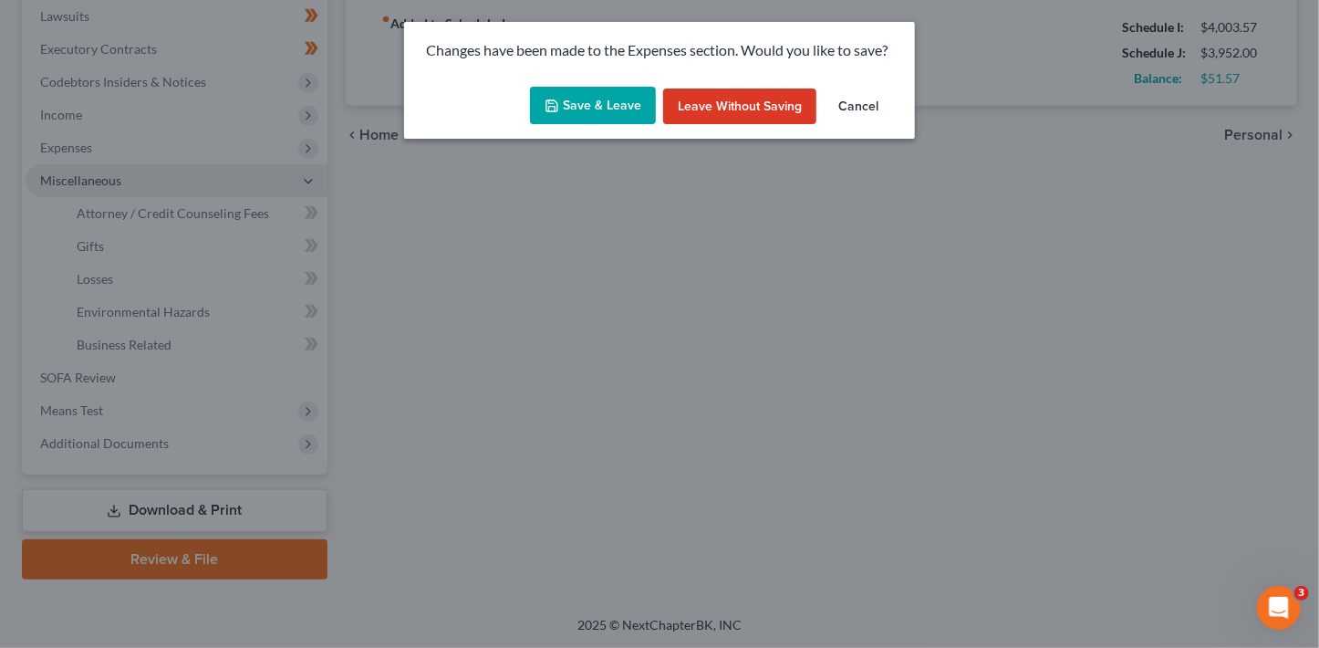
click at [584, 105] on button "Save & Leave" at bounding box center [593, 106] width 126 height 38
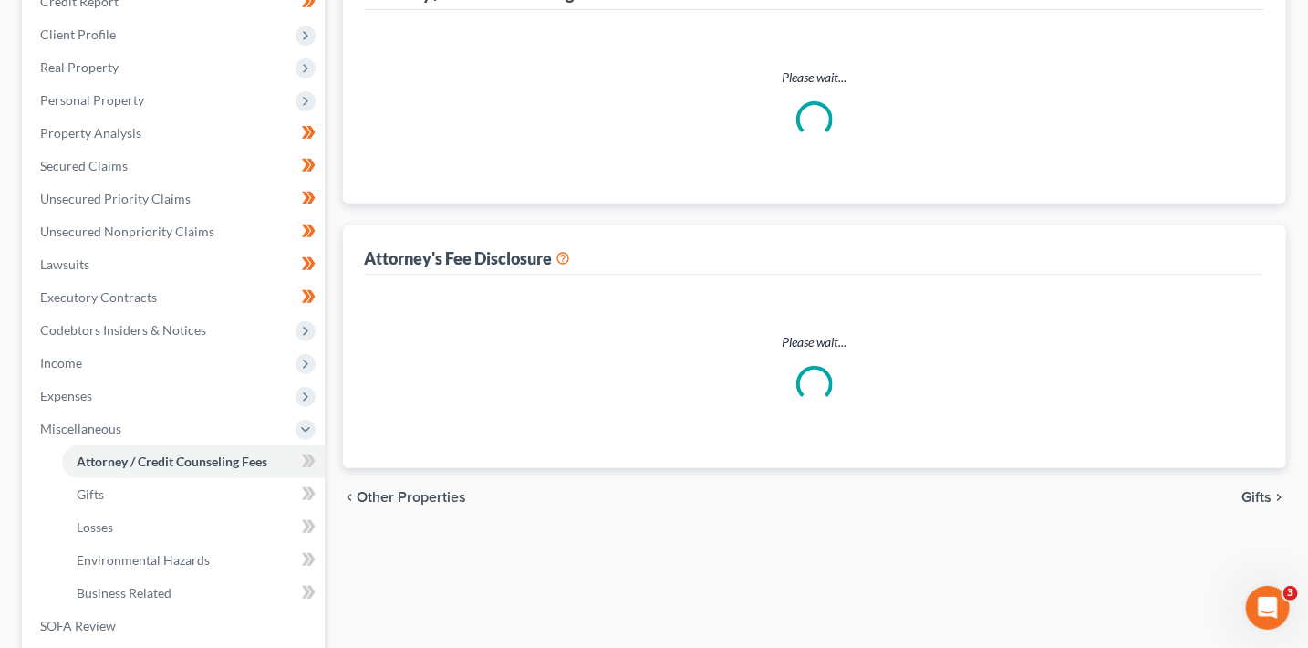
select select "8"
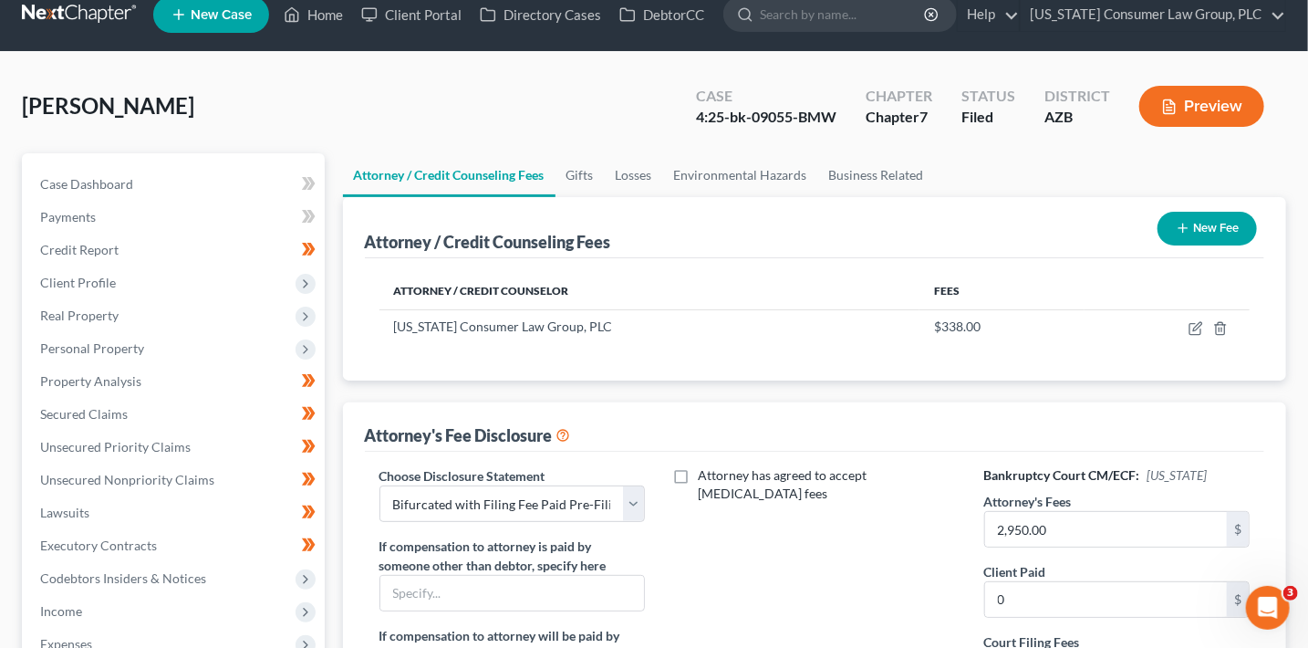
scroll to position [230, 0]
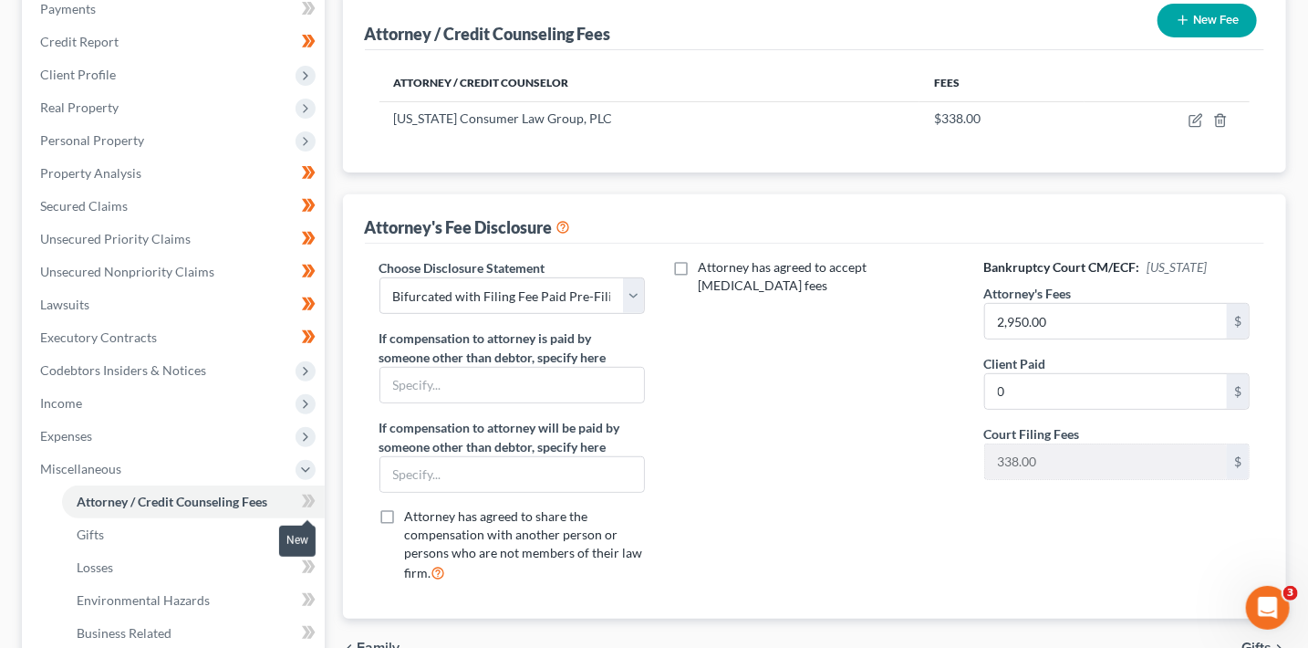
click at [322, 501] on span at bounding box center [309, 503] width 32 height 27
drag, startPoint x: 322, startPoint y: 501, endPoint x: 318, endPoint y: 514, distance: 13.3
click at [321, 504] on span at bounding box center [309, 503] width 32 height 27
click at [317, 543] on span at bounding box center [309, 536] width 32 height 27
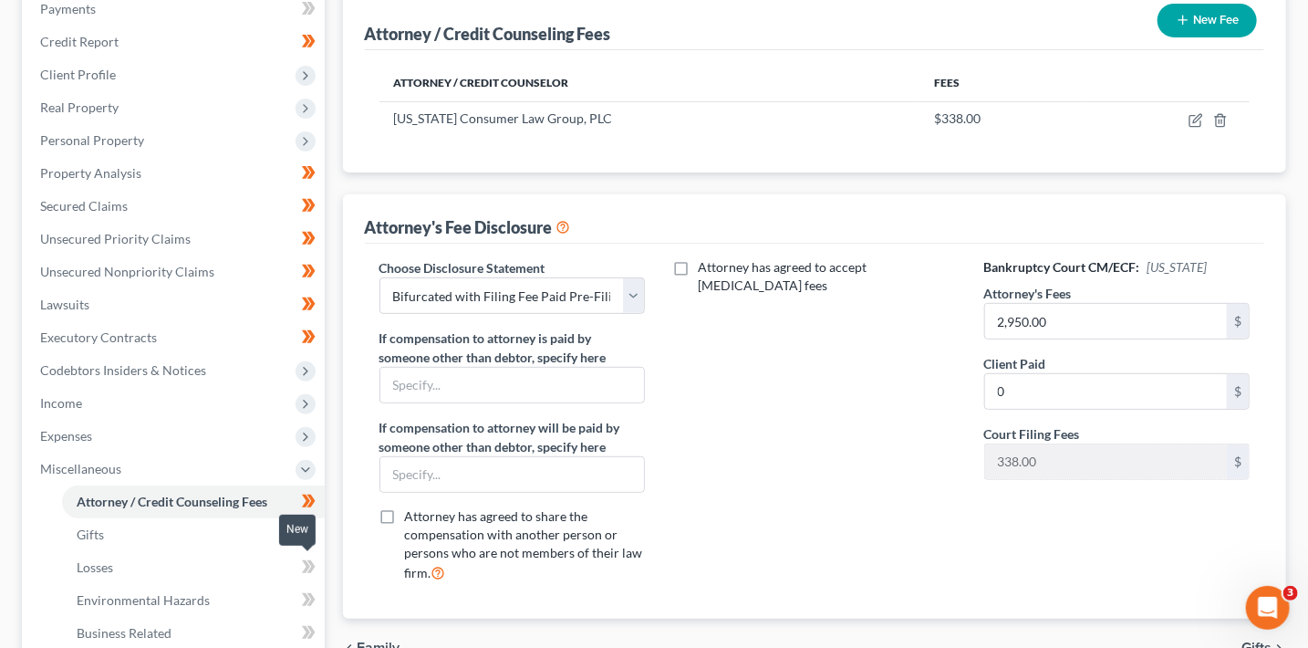
click at [310, 556] on icon at bounding box center [309, 567] width 14 height 23
click at [312, 559] on icon at bounding box center [309, 567] width 14 height 23
click at [316, 597] on span at bounding box center [309, 601] width 32 height 27
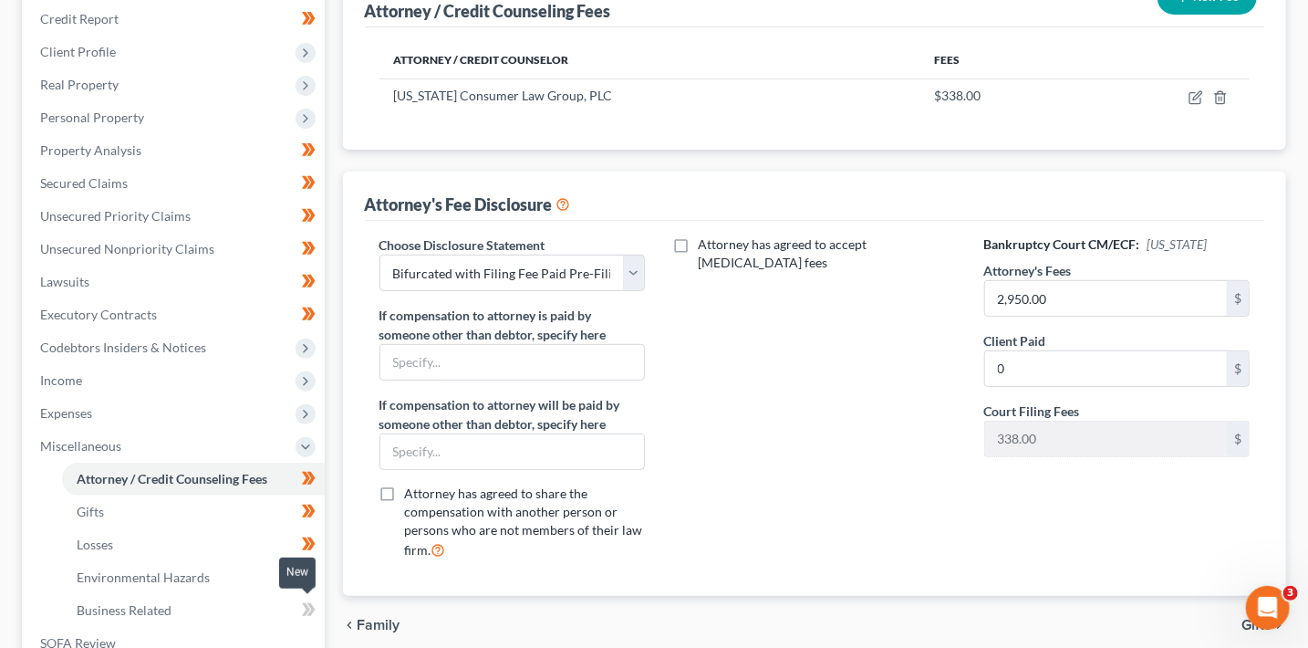
click at [314, 598] on icon at bounding box center [309, 609] width 14 height 23
click at [118, 146] on span "Property Analysis" at bounding box center [90, 150] width 101 height 16
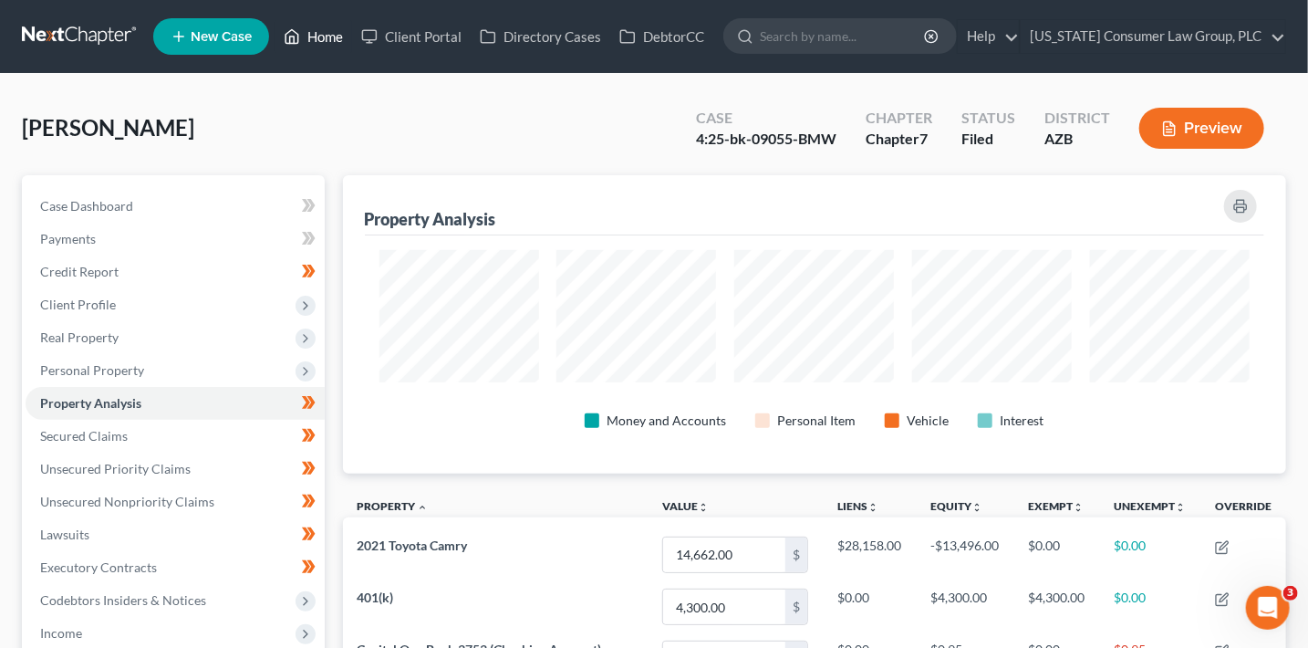
click at [343, 47] on link "Home" at bounding box center [314, 36] width 78 height 33
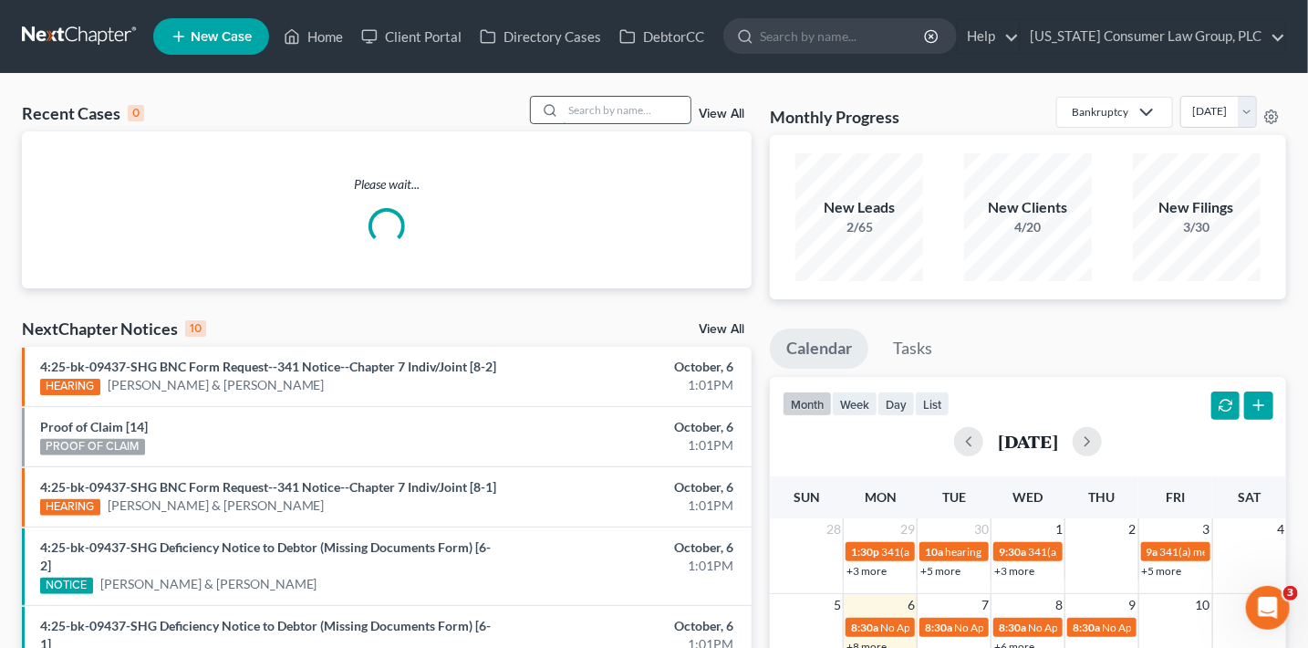
click at [625, 108] on input "search" at bounding box center [627, 110] width 128 height 26
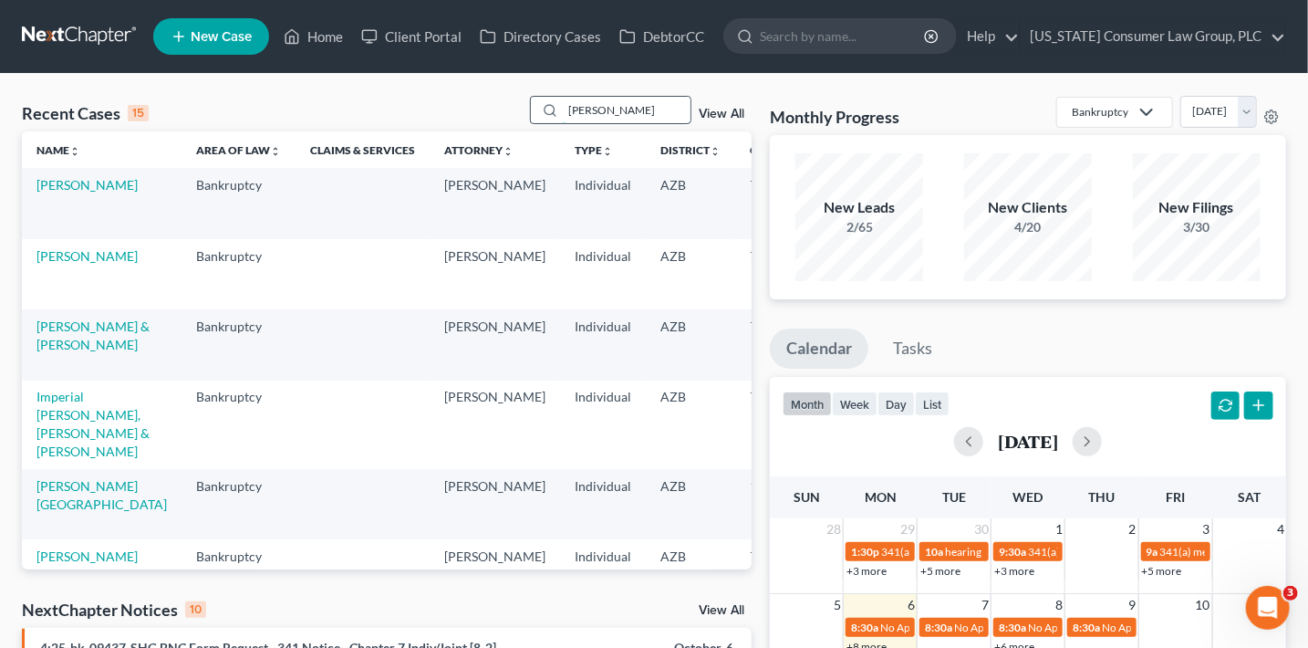
type input "sotello"
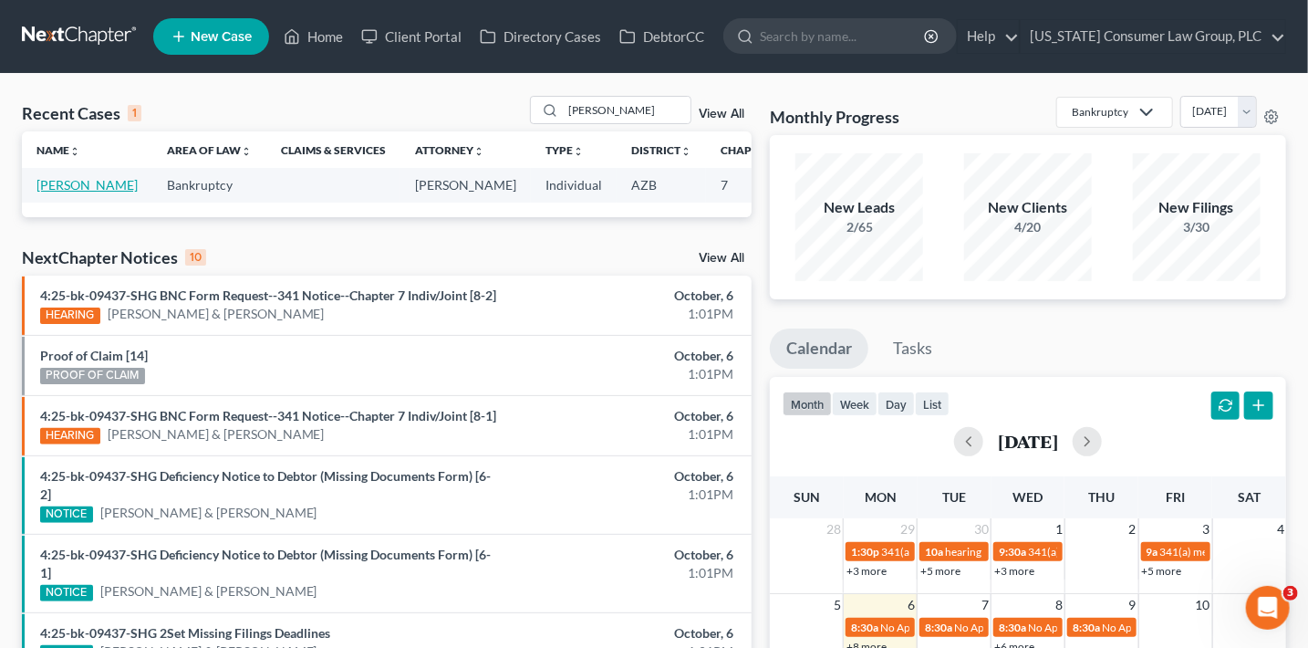
click at [53, 192] on link "[PERSON_NAME]" at bounding box center [86, 185] width 101 height 16
click at [57, 192] on link "[PERSON_NAME]" at bounding box center [86, 185] width 101 height 16
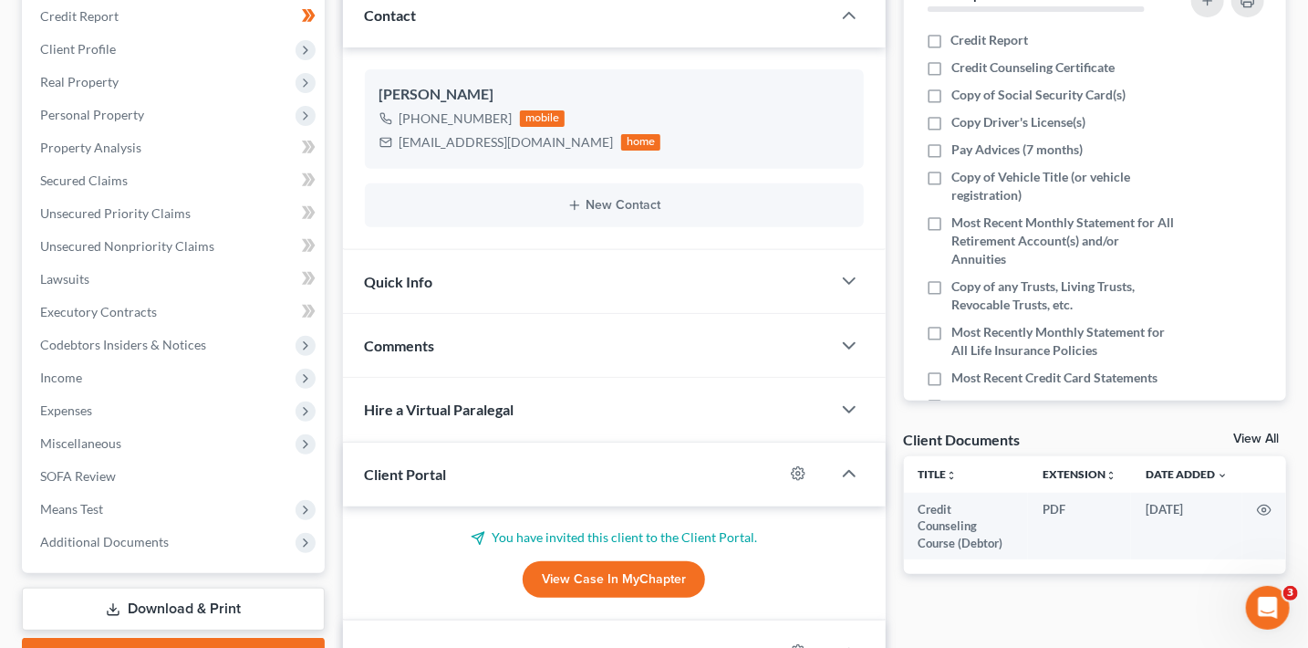
scroll to position [265, 0]
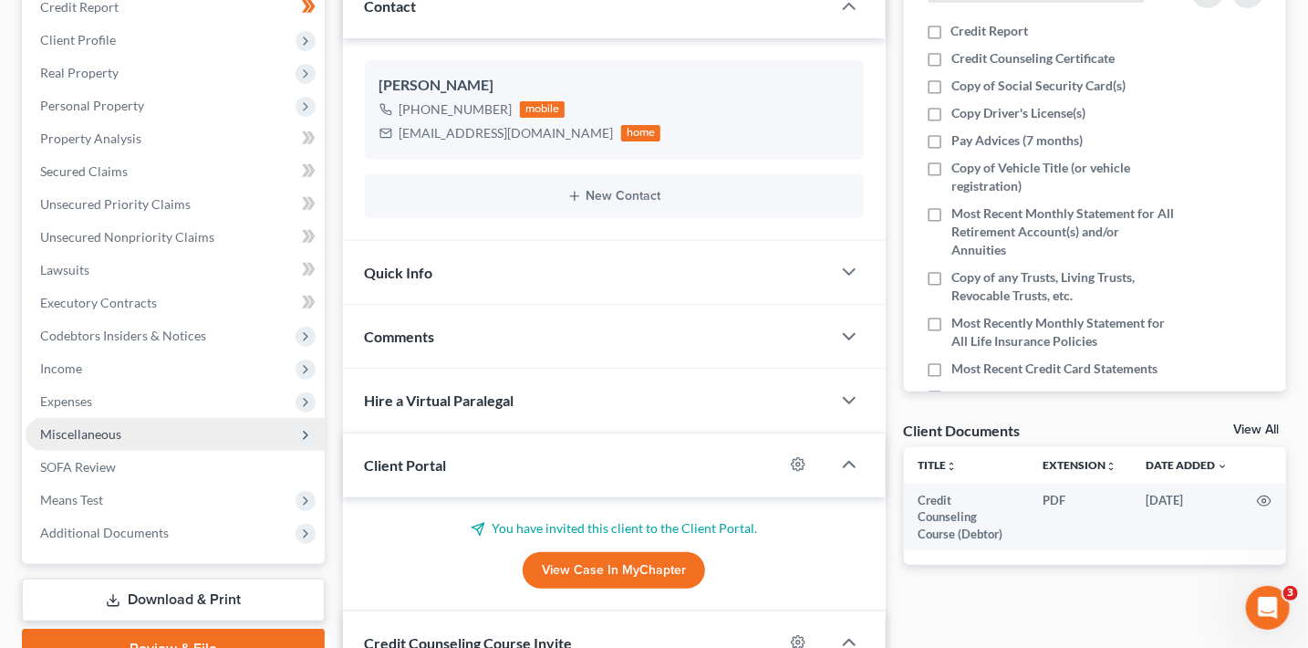
click at [112, 438] on span "Miscellaneous" at bounding box center [80, 434] width 81 height 16
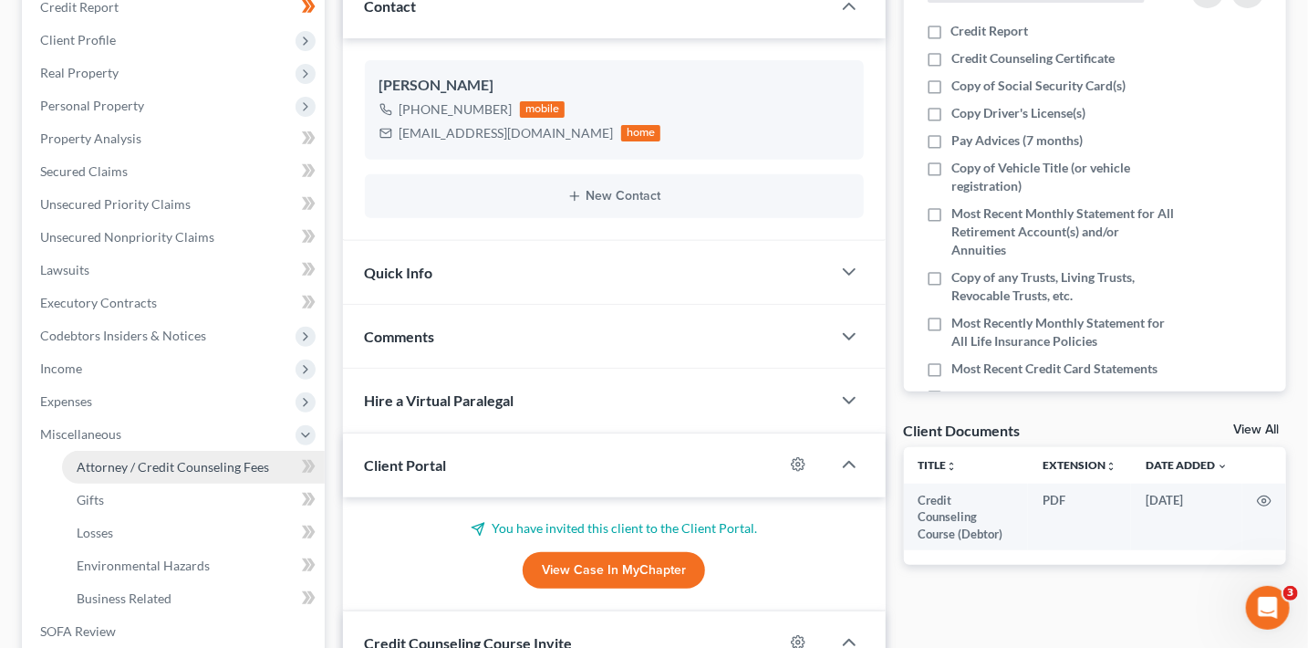
click at [250, 465] on span "Attorney / Credit Counseling Fees" at bounding box center [173, 467] width 192 height 16
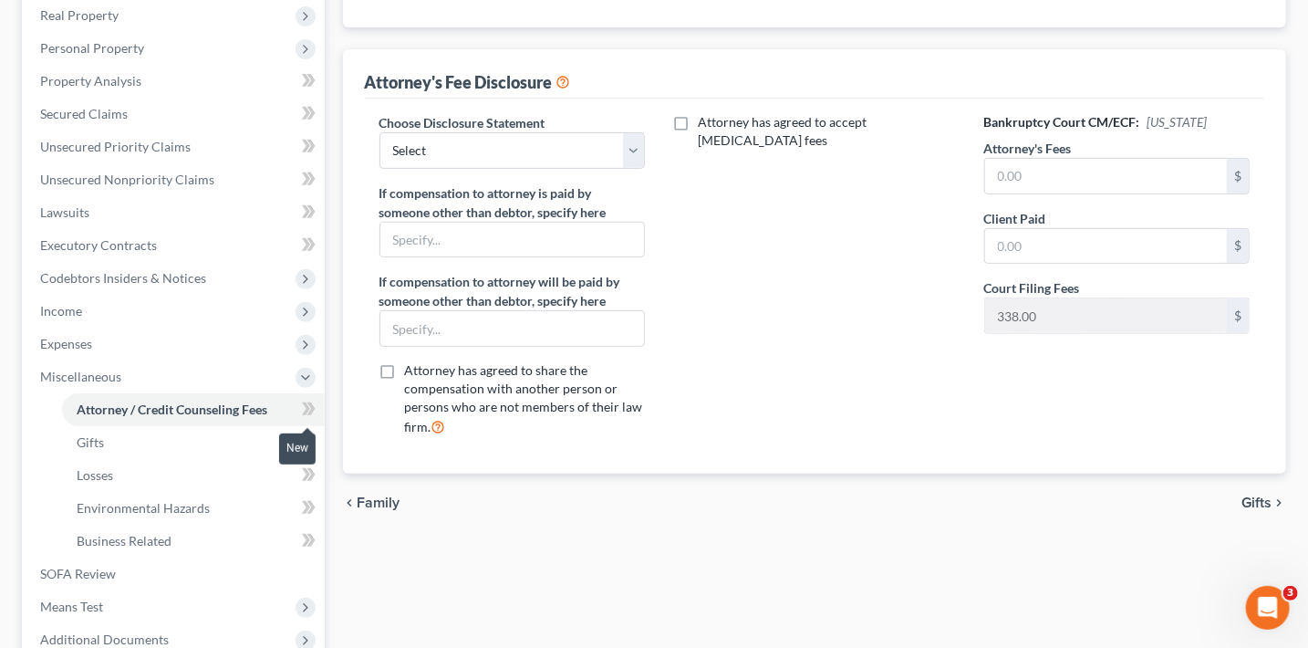
scroll to position [341, 0]
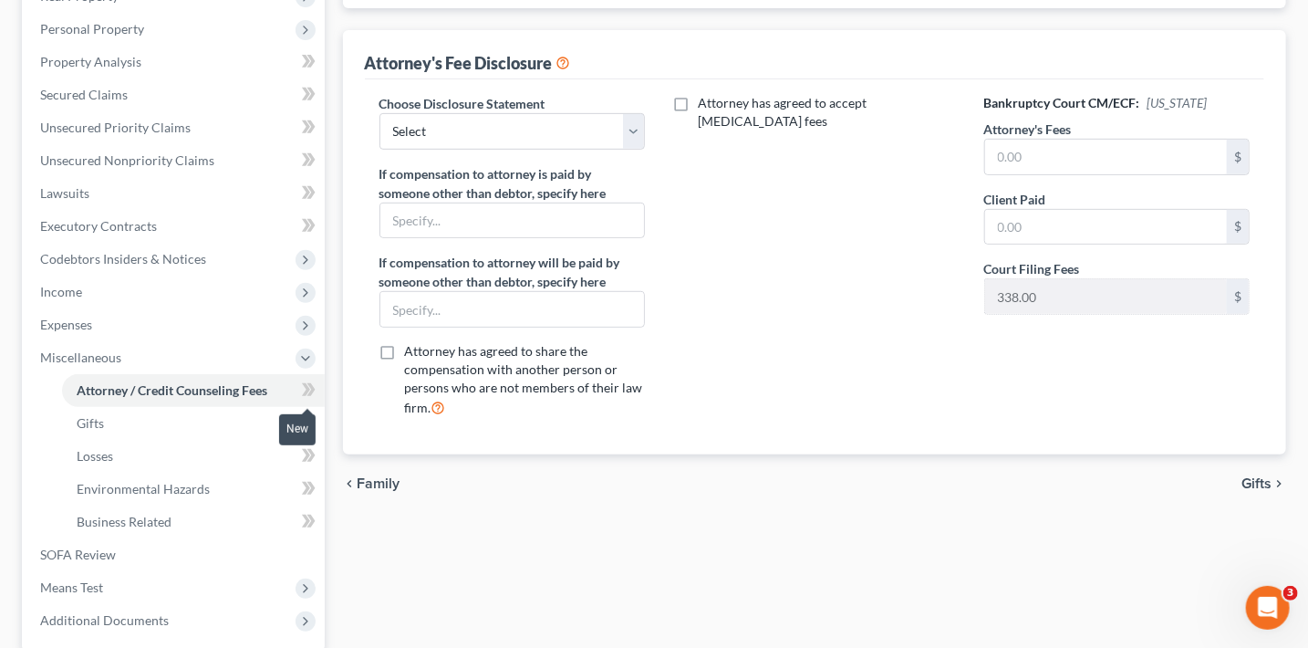
click at [311, 383] on icon at bounding box center [311, 389] width 8 height 13
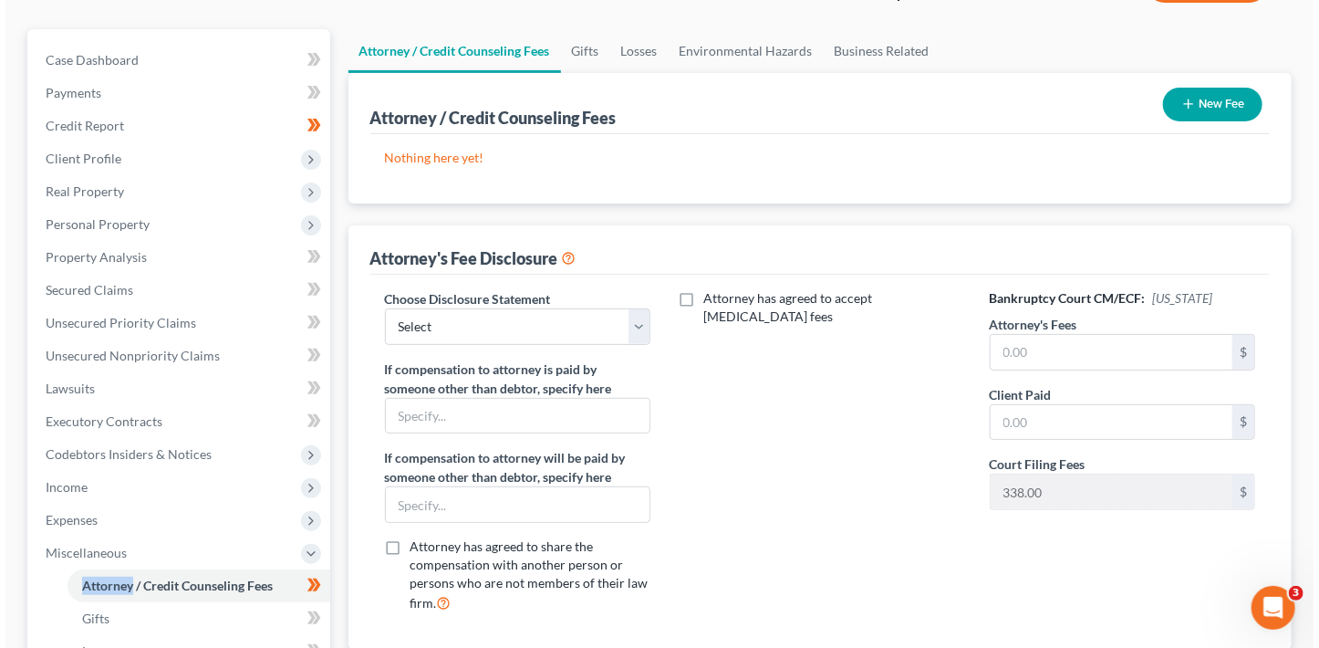
scroll to position [0, 0]
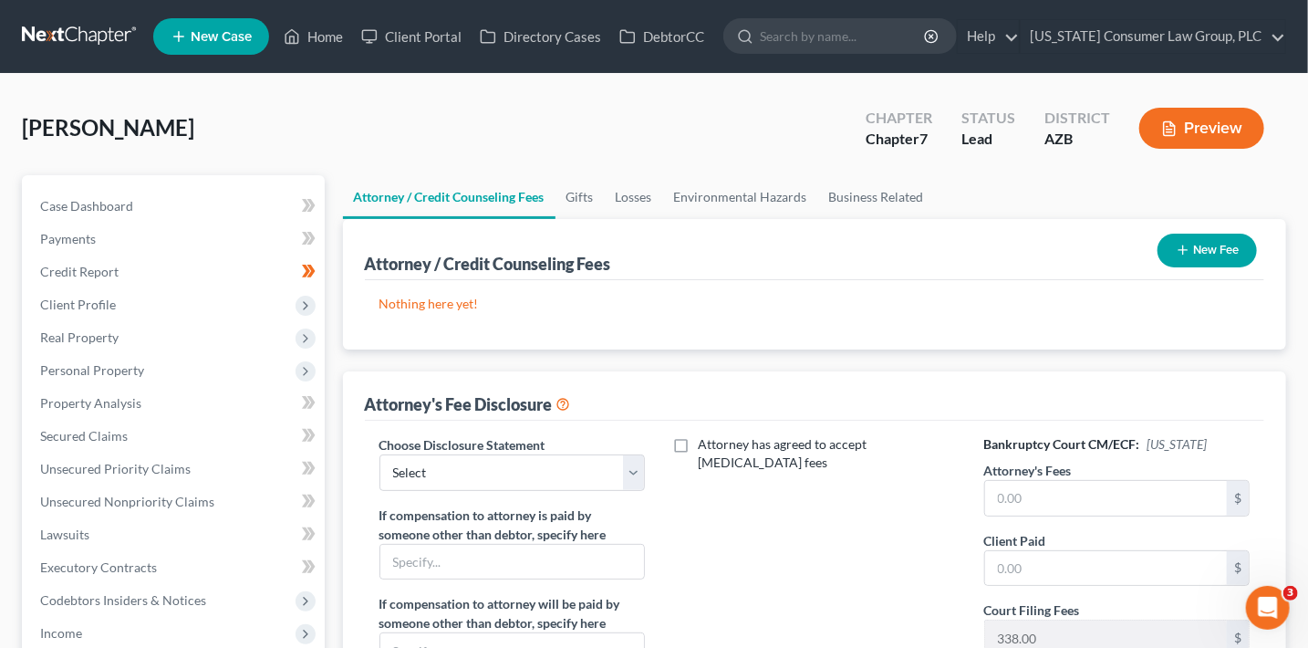
click at [1200, 234] on button "New Fee" at bounding box center [1207, 251] width 99 height 34
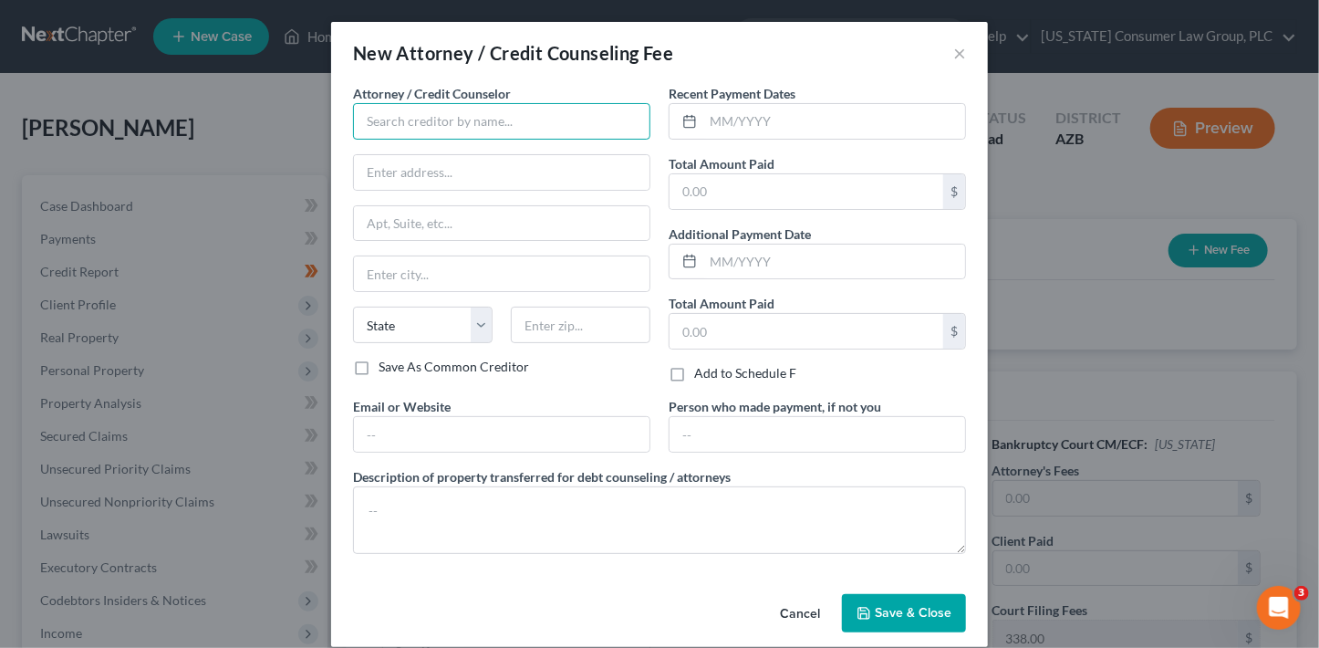
click at [551, 120] on input "text" at bounding box center [501, 121] width 297 height 36
type input "[US_STATE] Consumer Law Group, PLC"
type input "2350 East Germann Road, Suite 38"
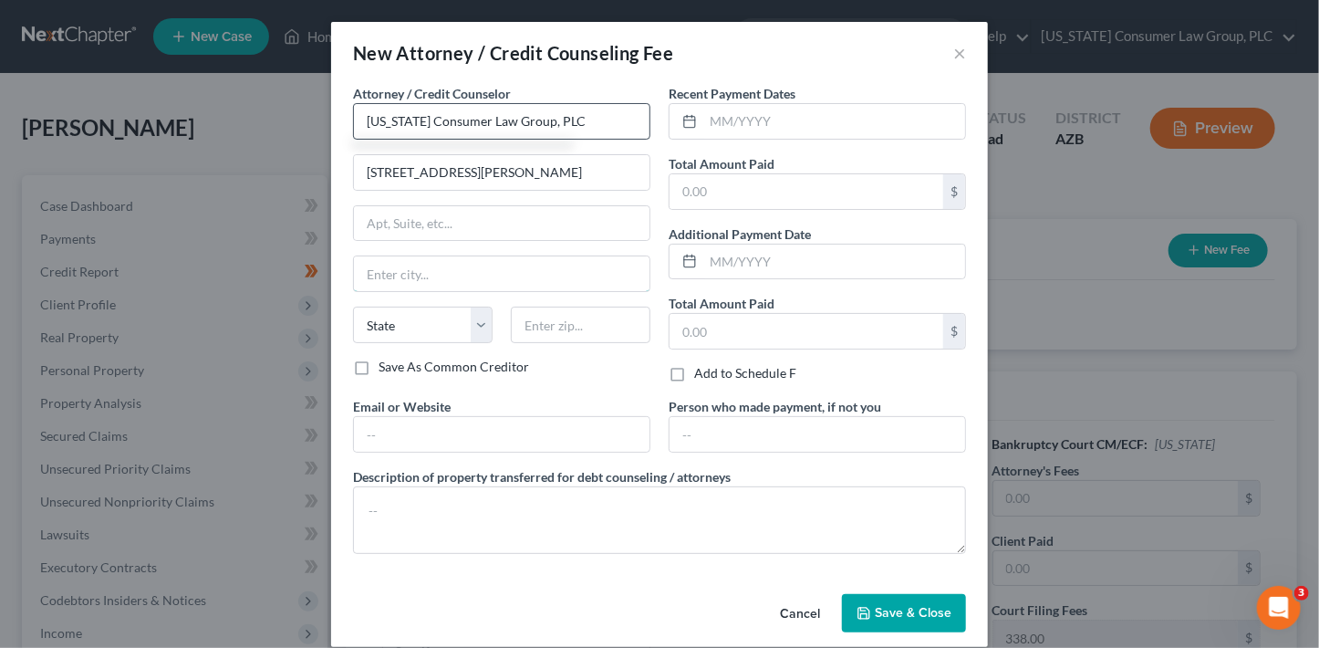
type input "Chandler"
select select "3"
type input "85286"
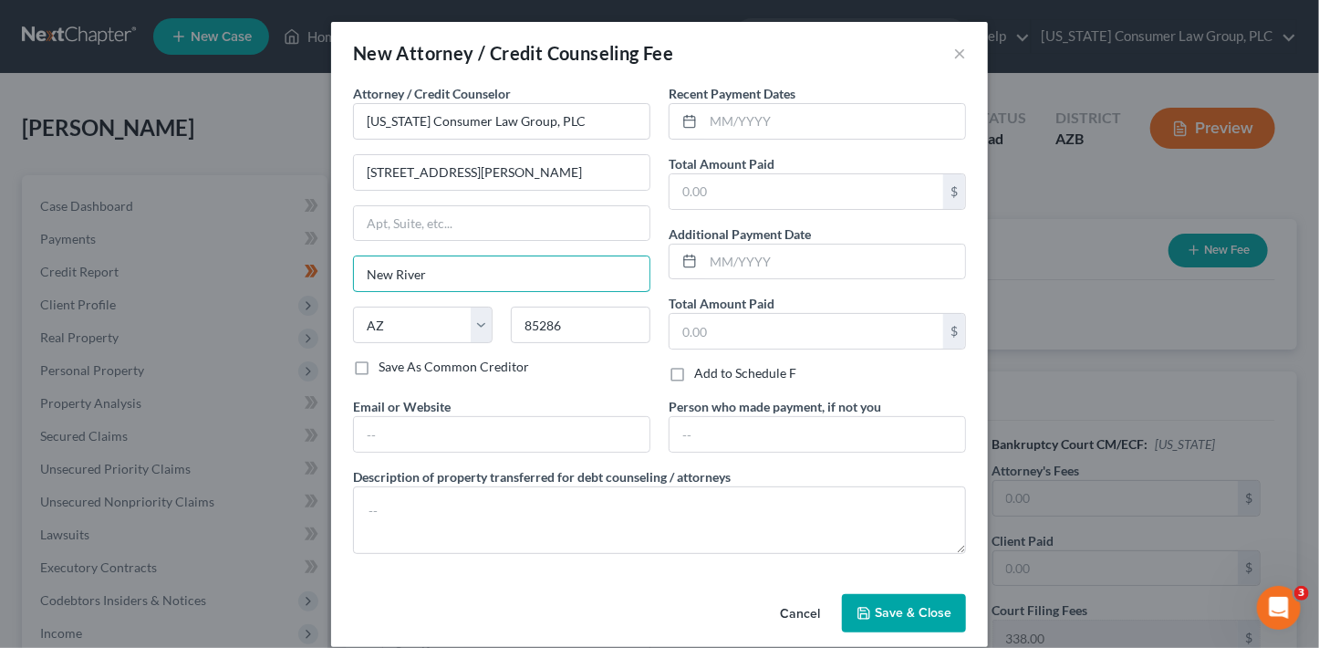
drag, startPoint x: 499, startPoint y: 279, endPoint x: 288, endPoint y: 264, distance: 211.3
click at [292, 268] on div "New Attorney / Credit Counseling Fee × Attorney / Credit Counselor * Arizona Co…" at bounding box center [659, 324] width 1319 height 648
type input "Chandler"
click at [362, 423] on input "text" at bounding box center [502, 434] width 296 height 35
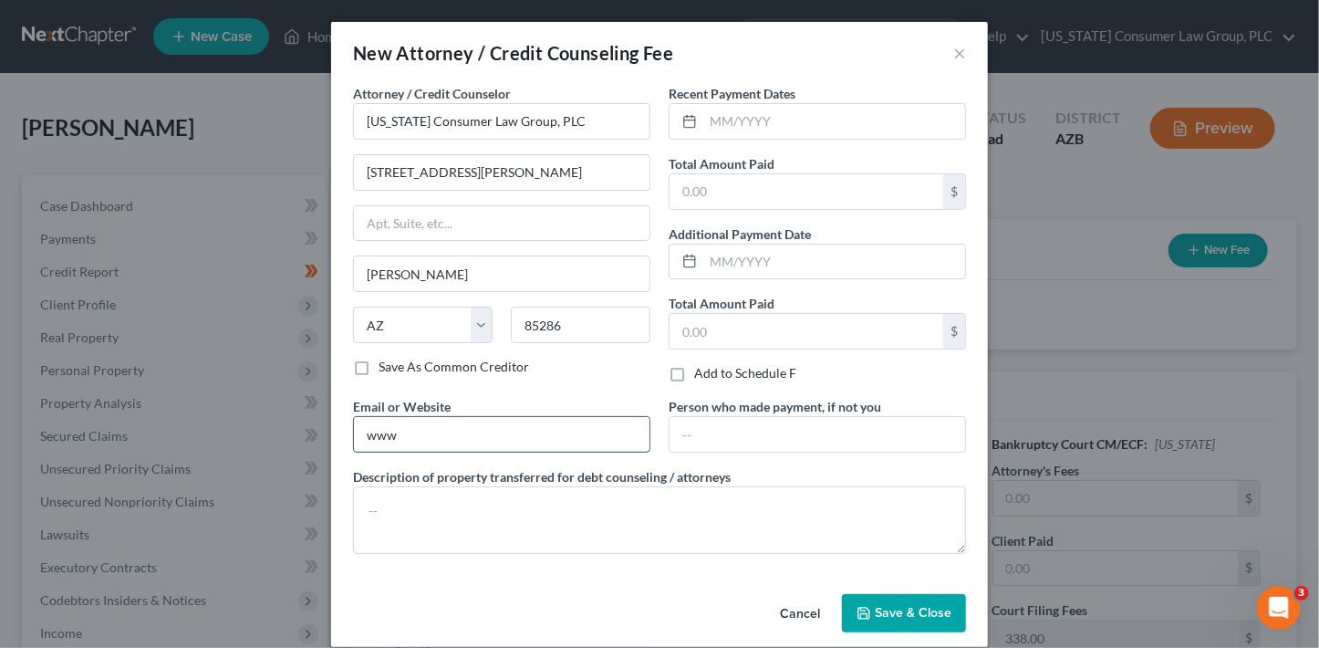
type input "www.skibalaw.com"
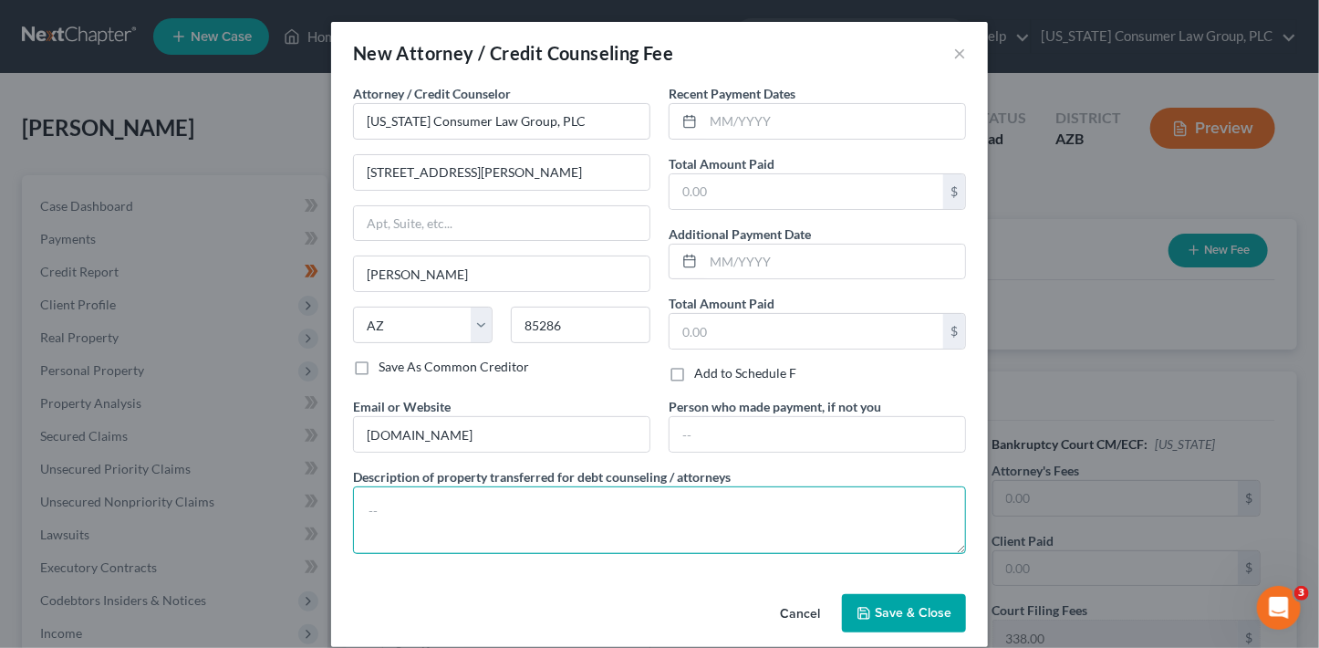
drag, startPoint x: 407, startPoint y: 526, endPoint x: 411, endPoint y: 512, distance: 15.0
click at [408, 525] on textarea at bounding box center [659, 520] width 613 height 68
type textarea ";"
paste textarea "Filing fee: $338.00"
type textarea "Filing fee: $338.00"
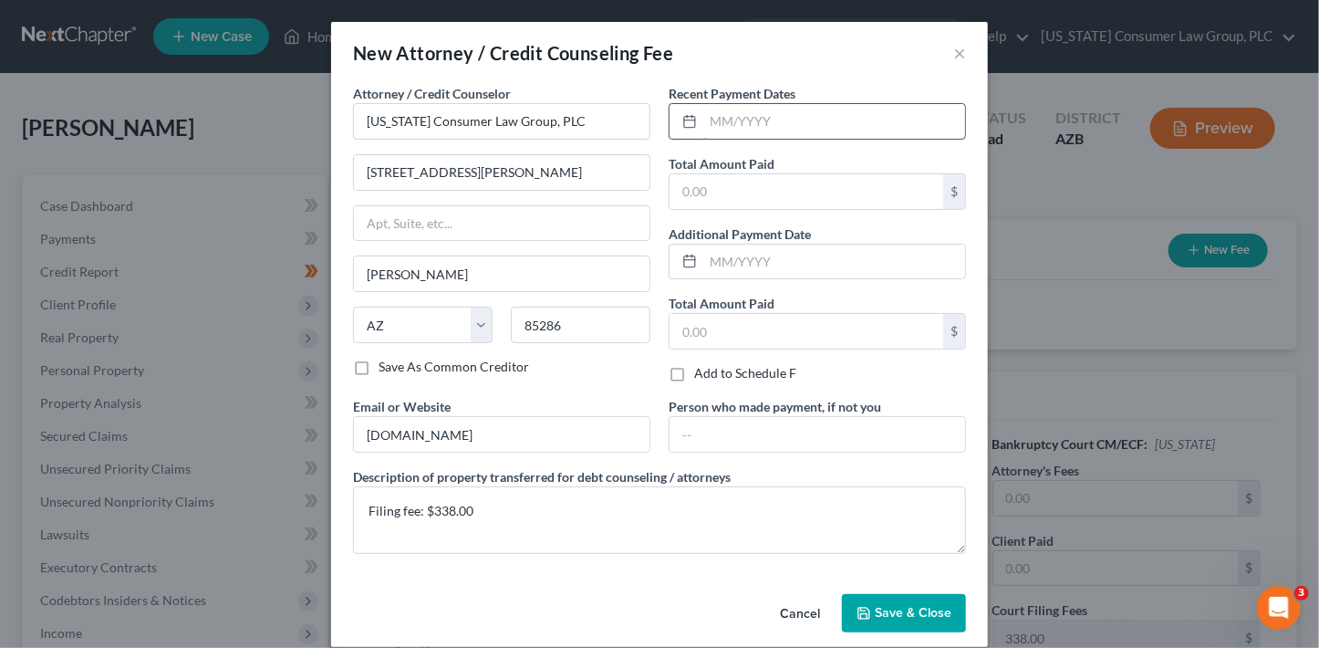
click at [754, 122] on input "text" at bounding box center [834, 121] width 262 height 35
type input "09/2025"
type input "338"
click at [943, 605] on span "Save & Close" at bounding box center [913, 613] width 77 height 16
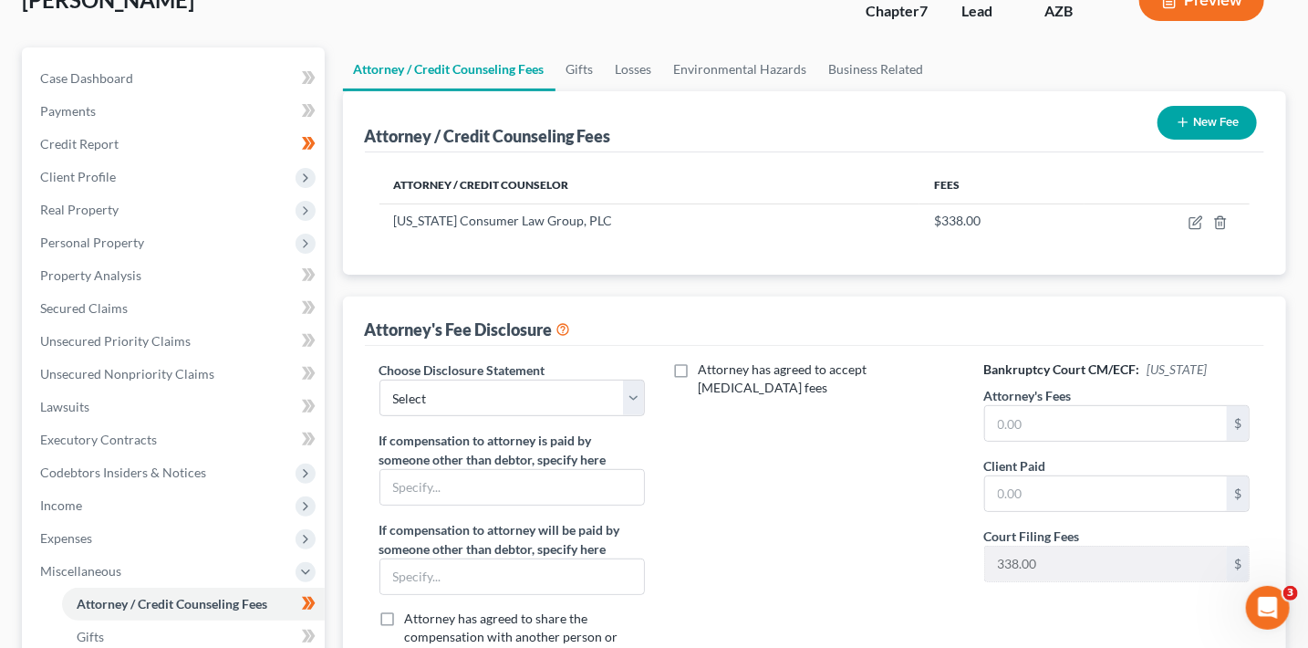
scroll to position [142, 0]
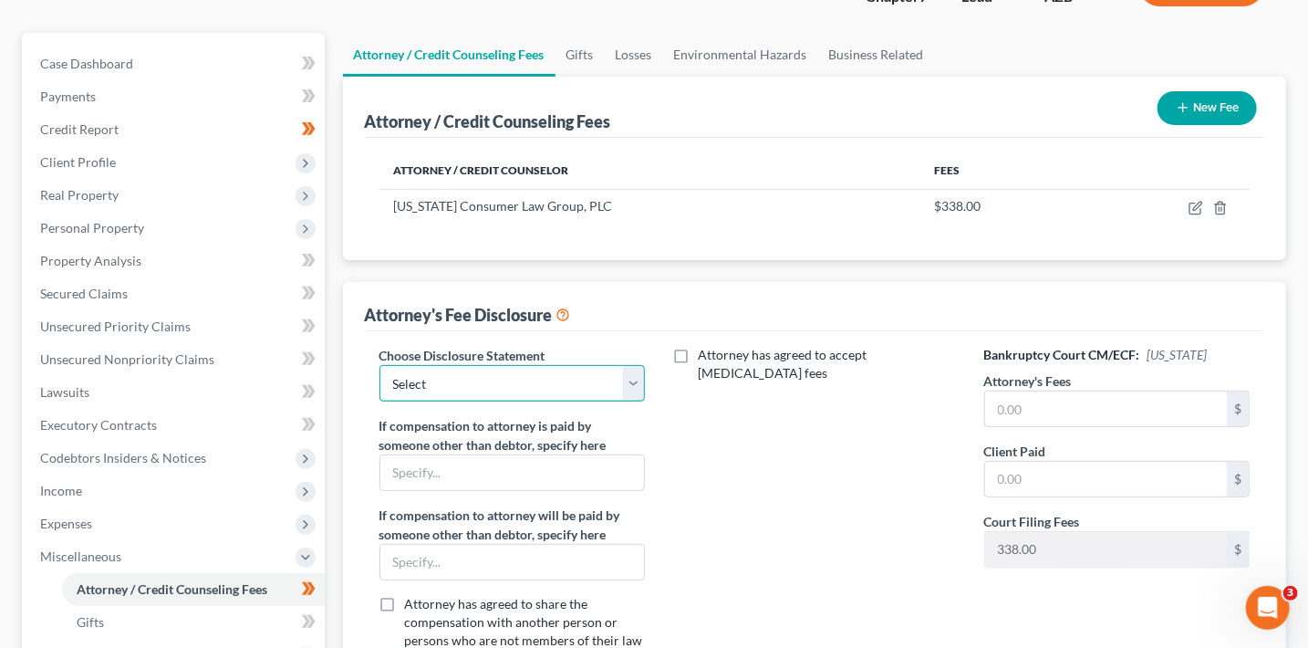
click at [537, 377] on select "Select Bold Disclosure Bradford Alpha Disclosure Brashear Viscardi Disclosure M…" at bounding box center [512, 383] width 266 height 36
select select "8"
click at [379, 365] on select "Select Bold Disclosure Bradford Alpha Disclosure Brashear Viscardi Disclosure M…" at bounding box center [512, 383] width 266 height 36
click at [1109, 402] on input "text" at bounding box center [1106, 408] width 243 height 35
type input "2,950"
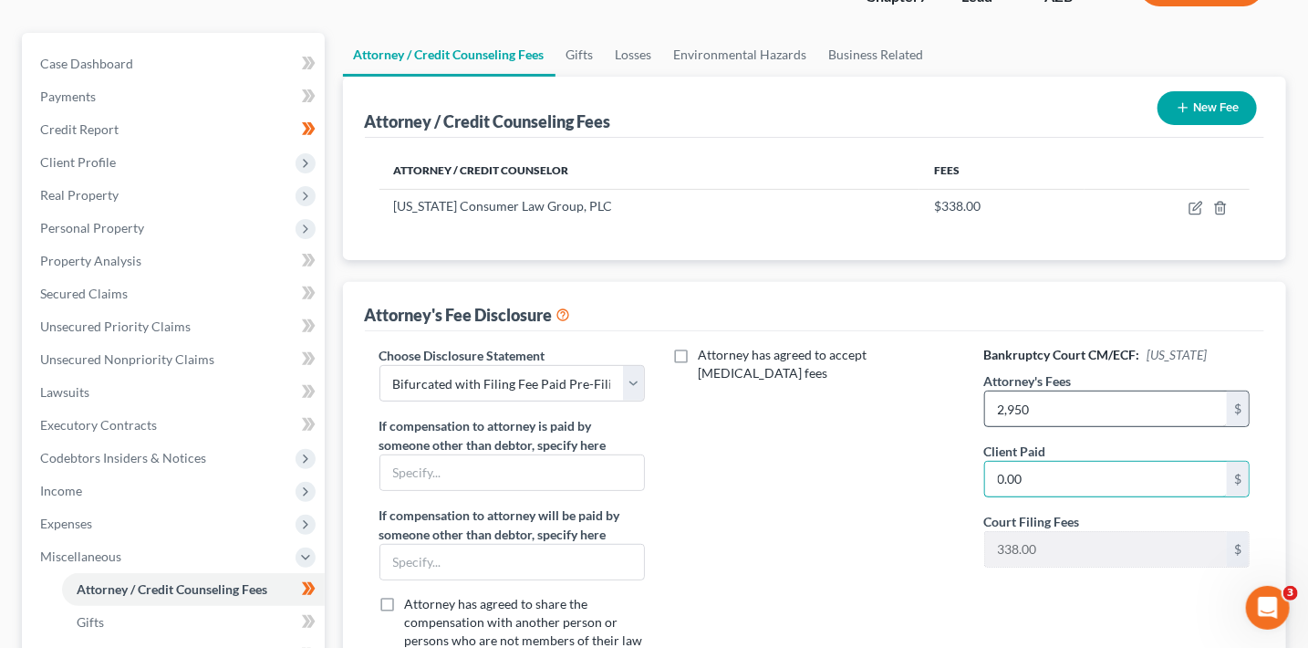
type input "0.00"
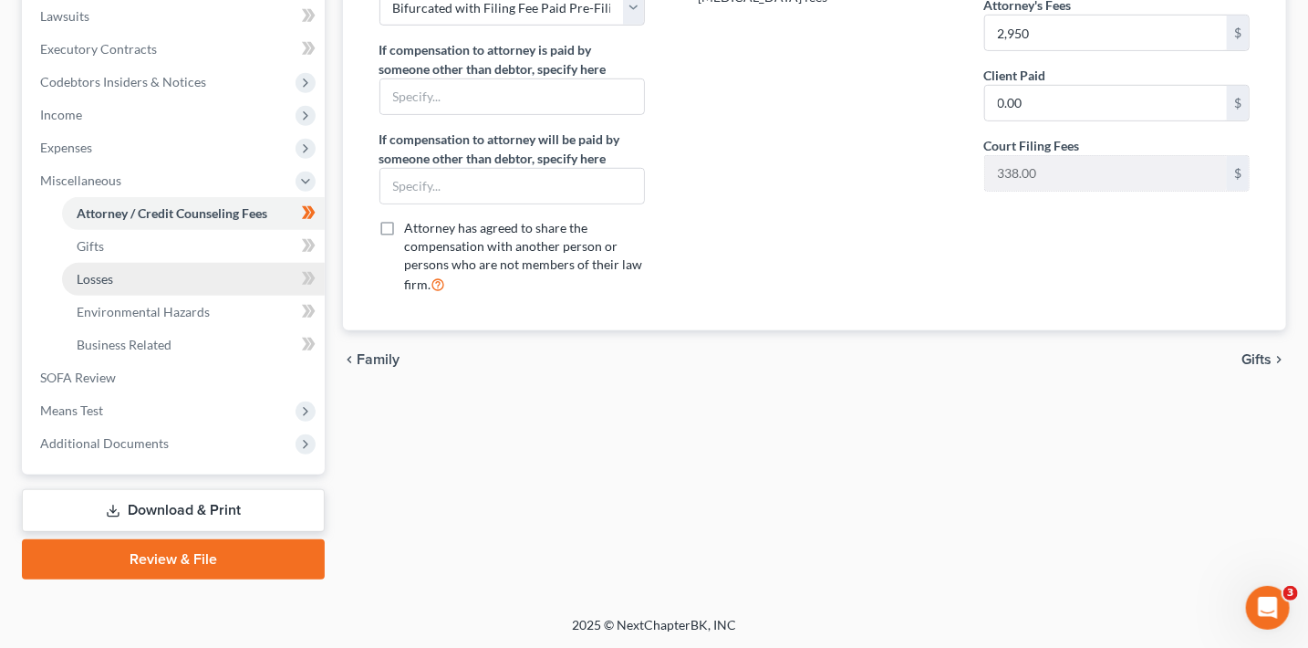
scroll to position [259, 0]
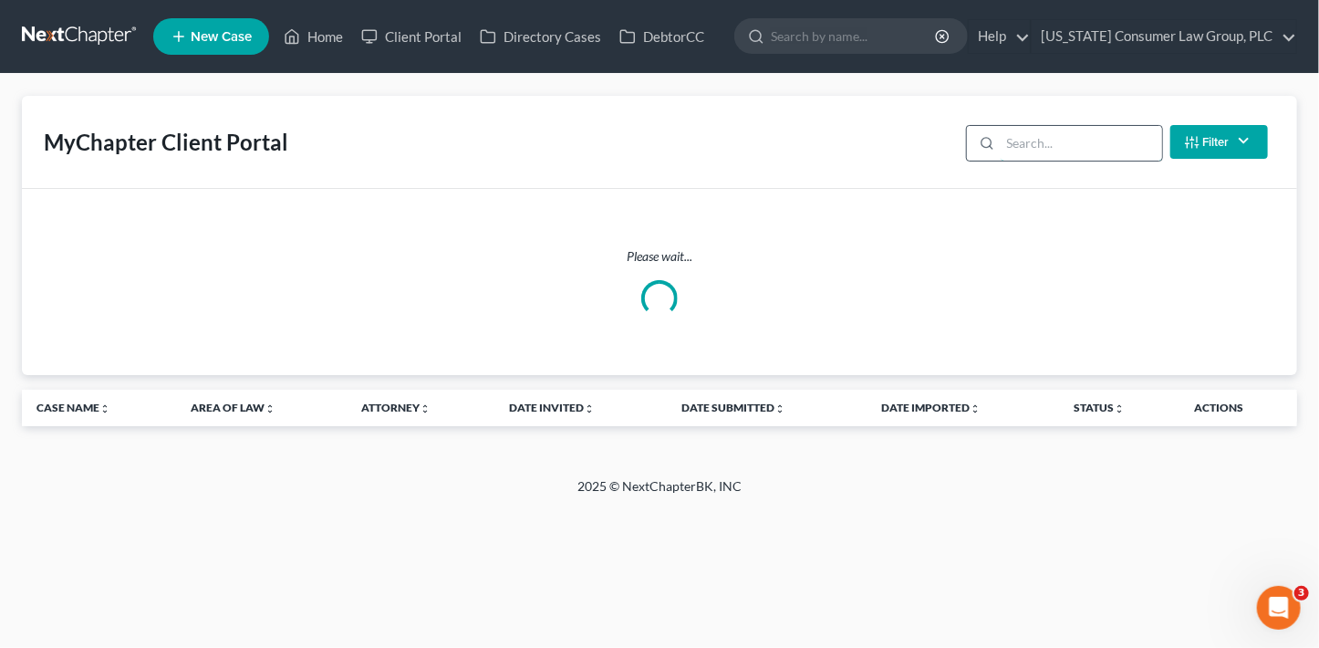
click at [1061, 151] on input "search" at bounding box center [1081, 143] width 161 height 35
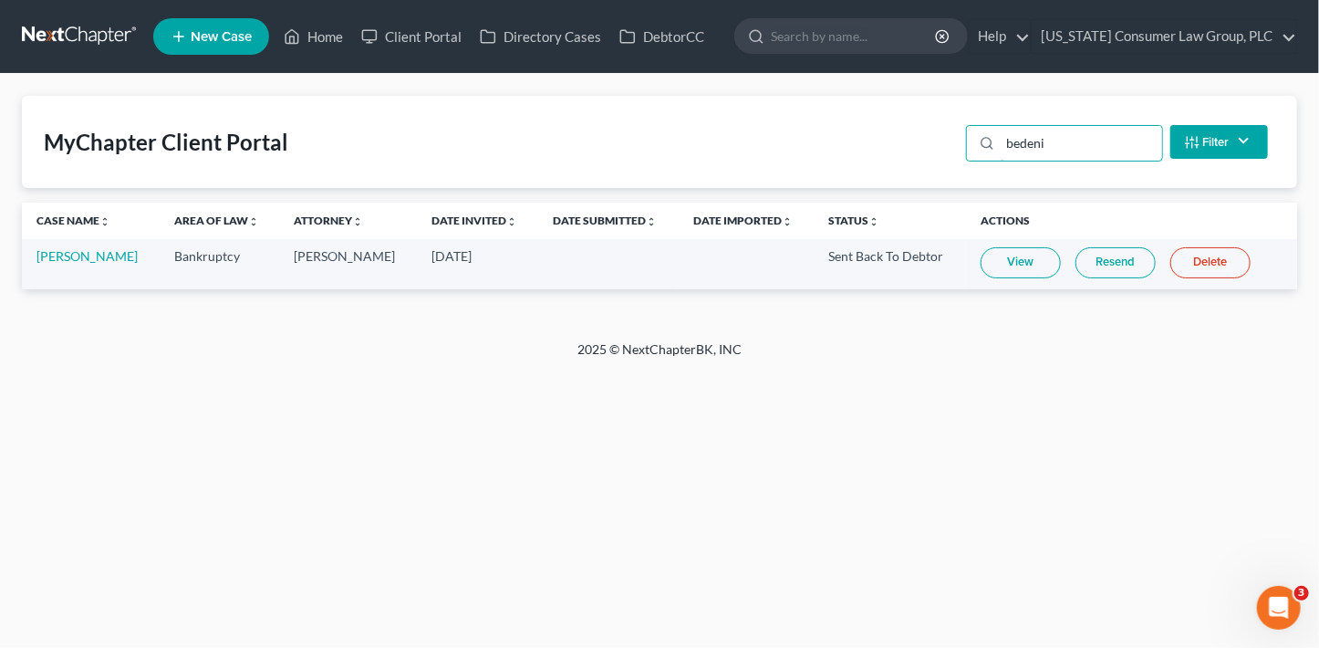
type input "bedeni"
click at [1117, 261] on link "Resend" at bounding box center [1116, 262] width 80 height 31
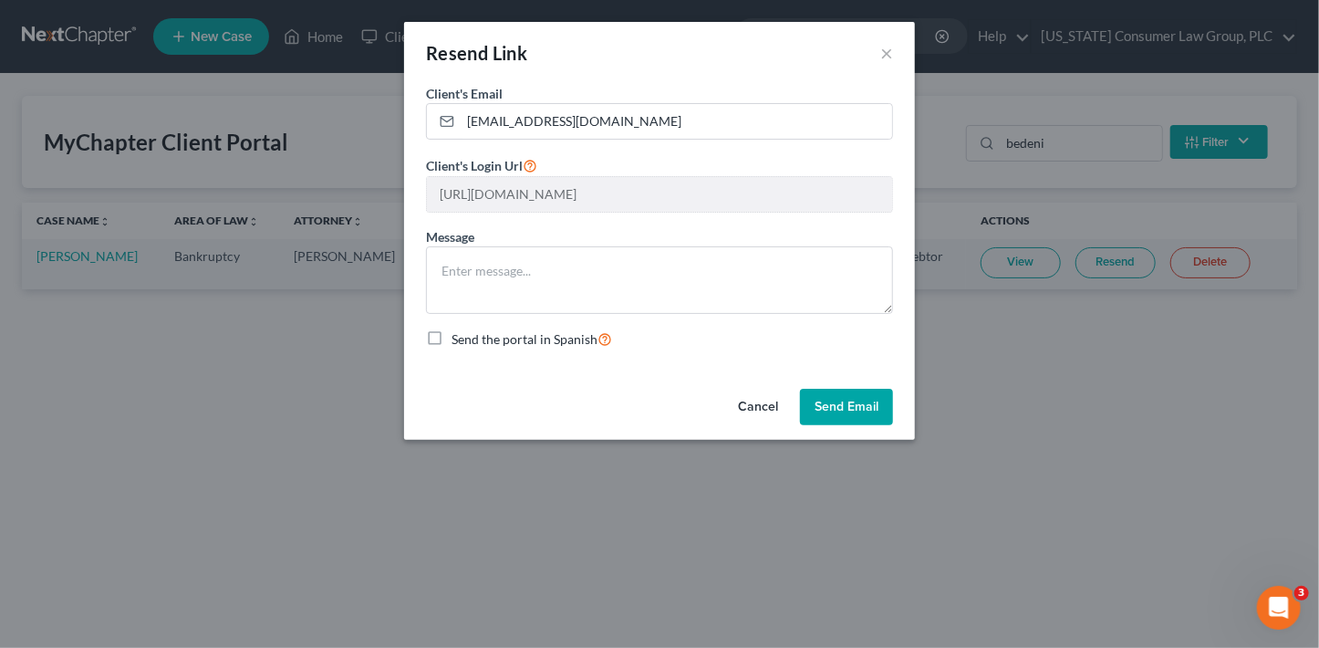
click at [868, 400] on button "Send Email" at bounding box center [846, 407] width 93 height 36
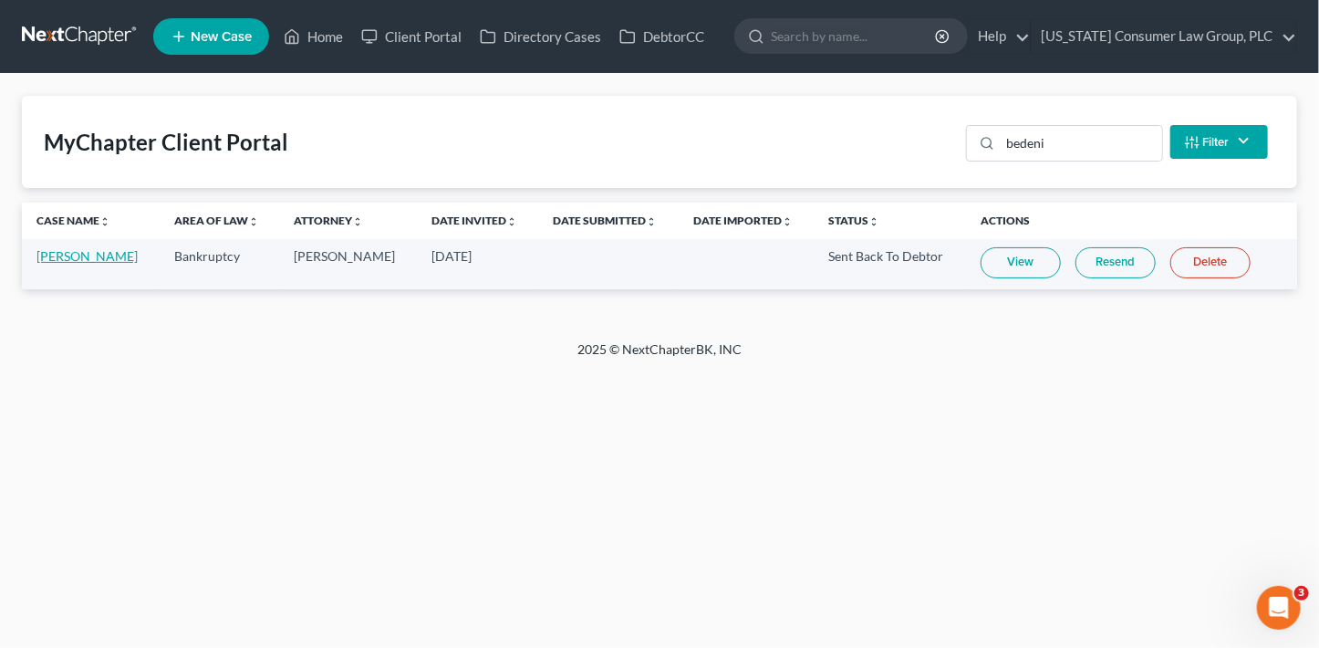
click at [88, 260] on link "[PERSON_NAME]" at bounding box center [86, 256] width 101 height 16
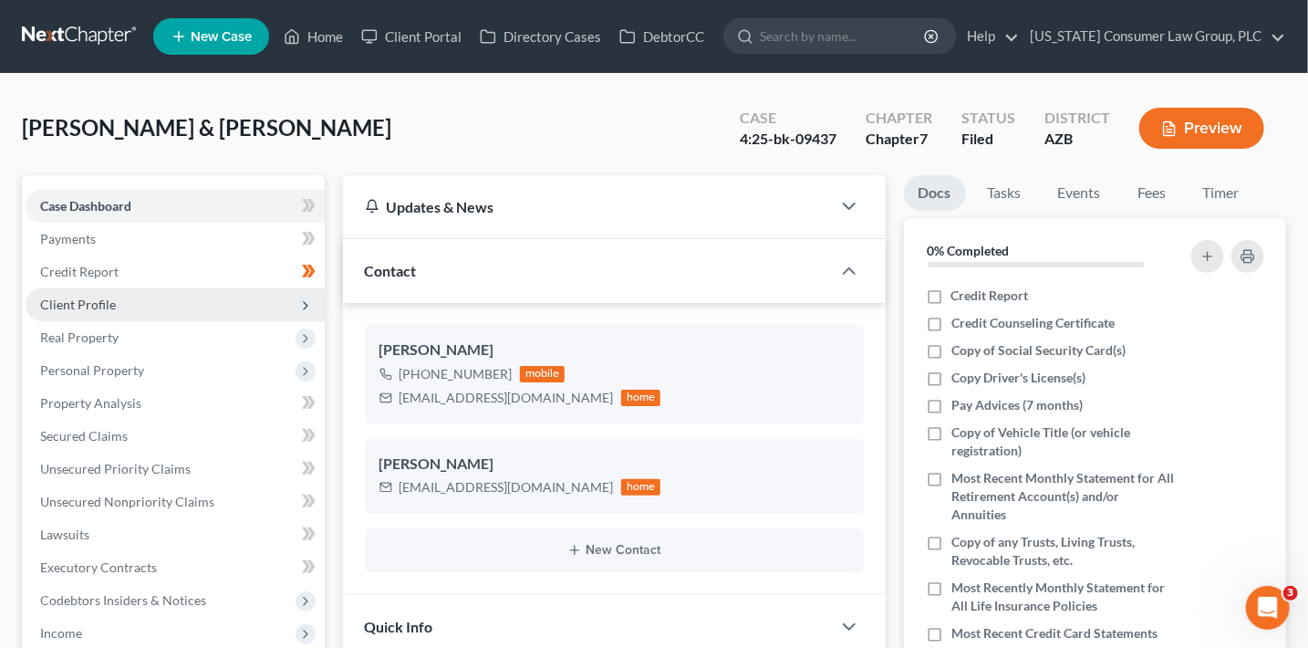
click at [119, 305] on span "Client Profile" at bounding box center [175, 304] width 299 height 33
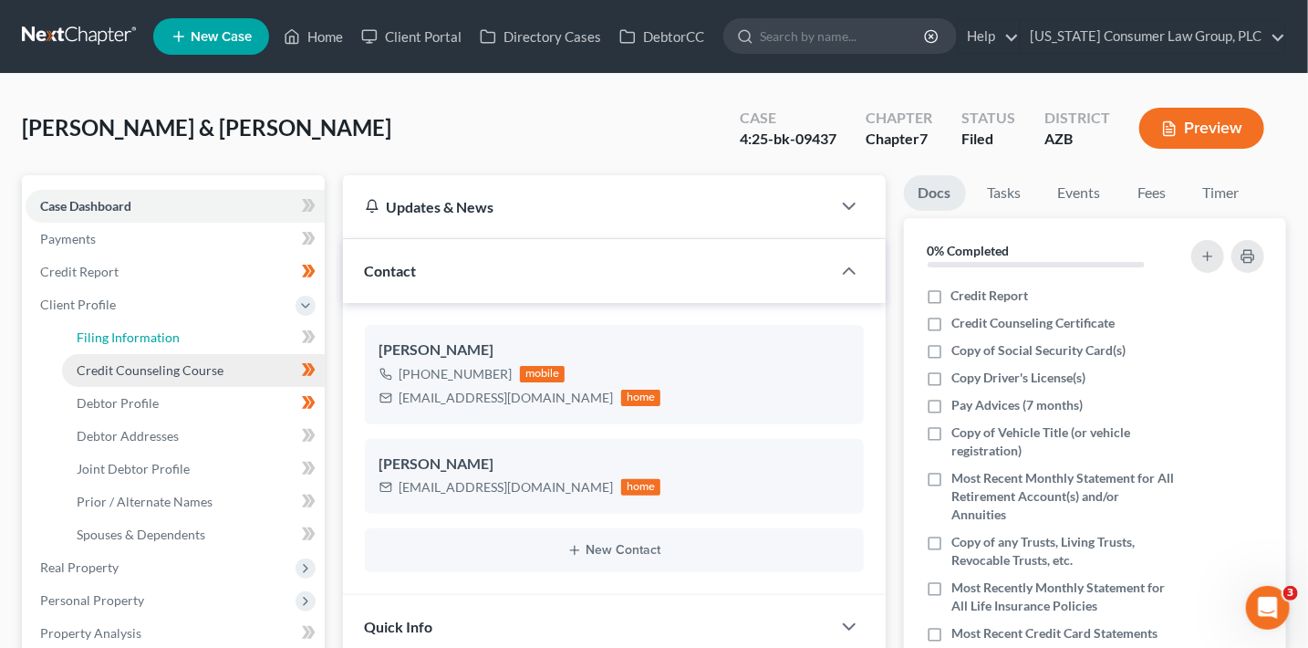
drag, startPoint x: 187, startPoint y: 331, endPoint x: 214, endPoint y: 358, distance: 38.1
click at [187, 331] on link "Filing Information" at bounding box center [193, 337] width 263 height 33
select select "1"
select select "0"
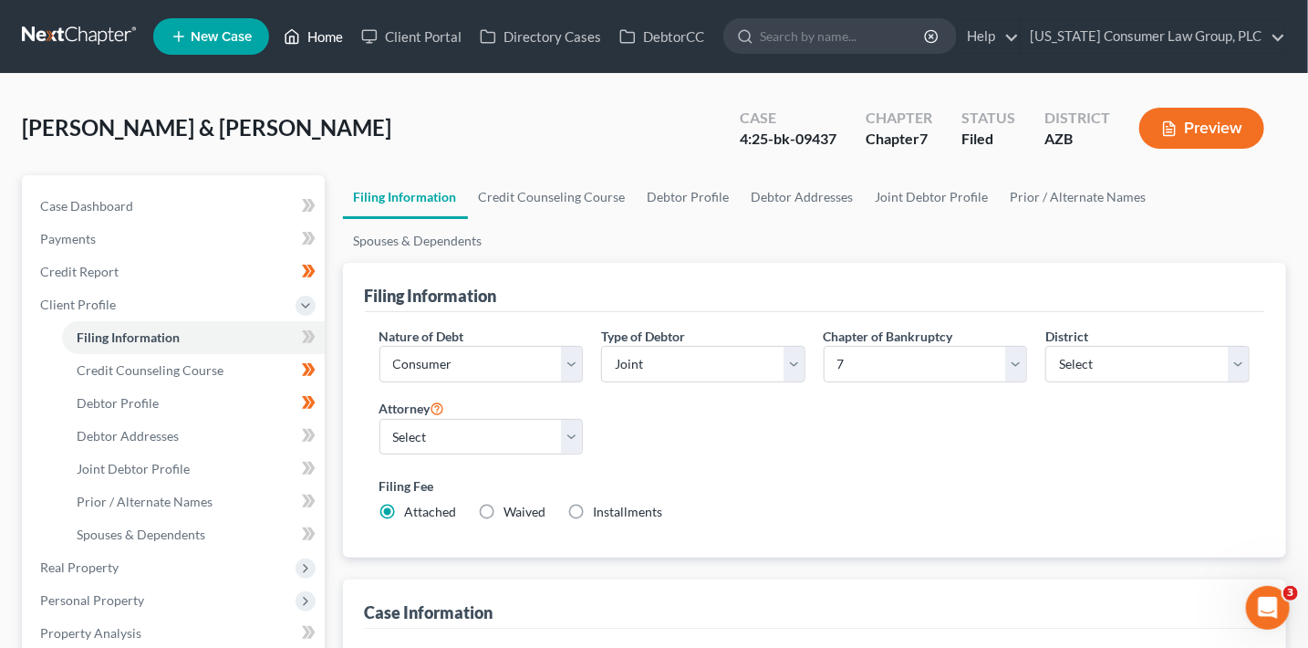
click at [336, 35] on link "Home" at bounding box center [314, 36] width 78 height 33
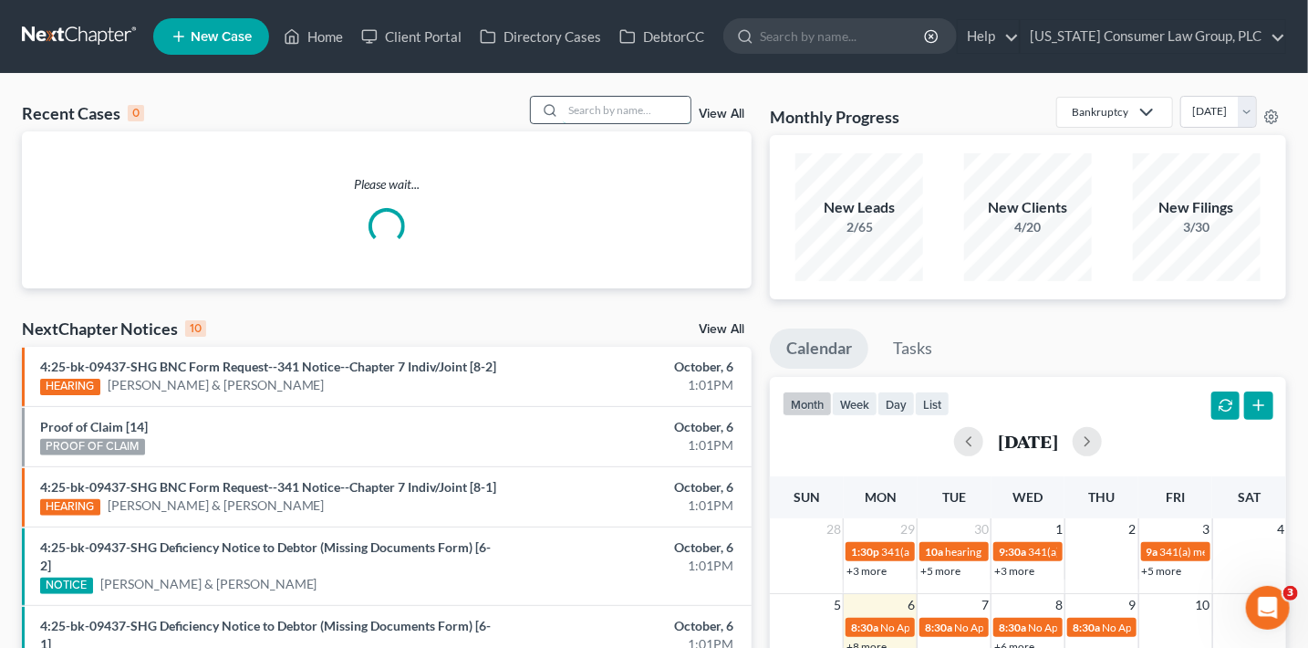
click at [600, 97] on input "search" at bounding box center [627, 110] width 128 height 26
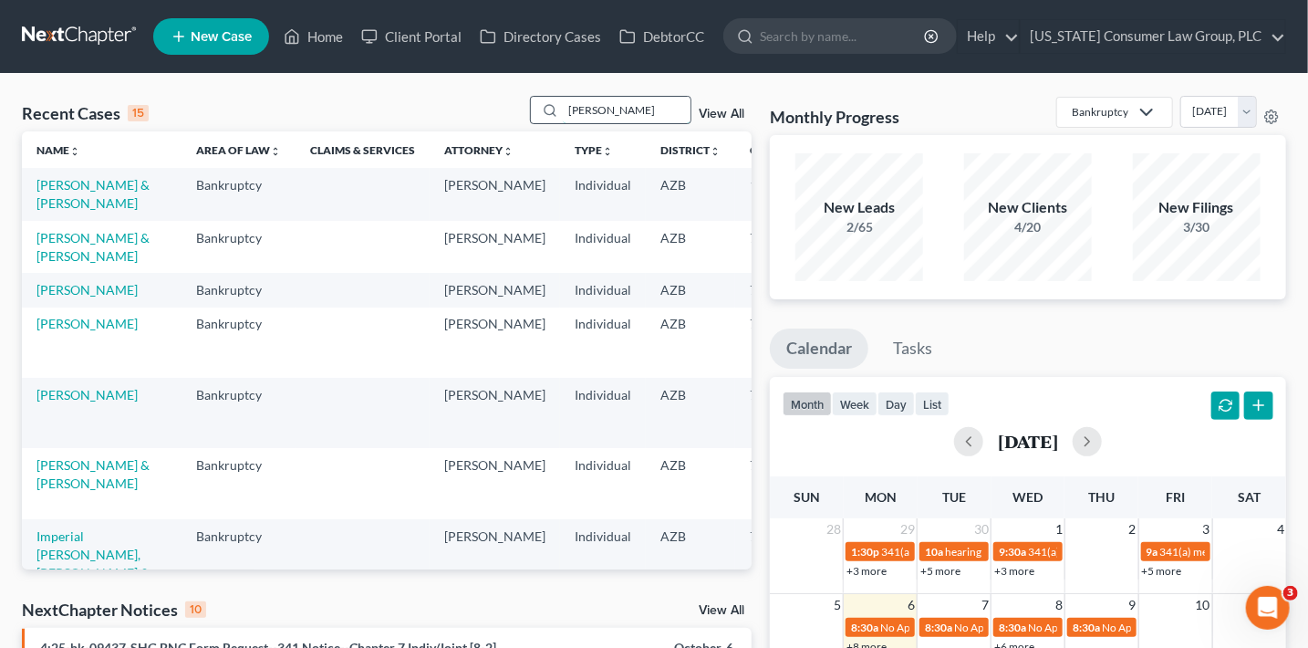
type input "sotello"
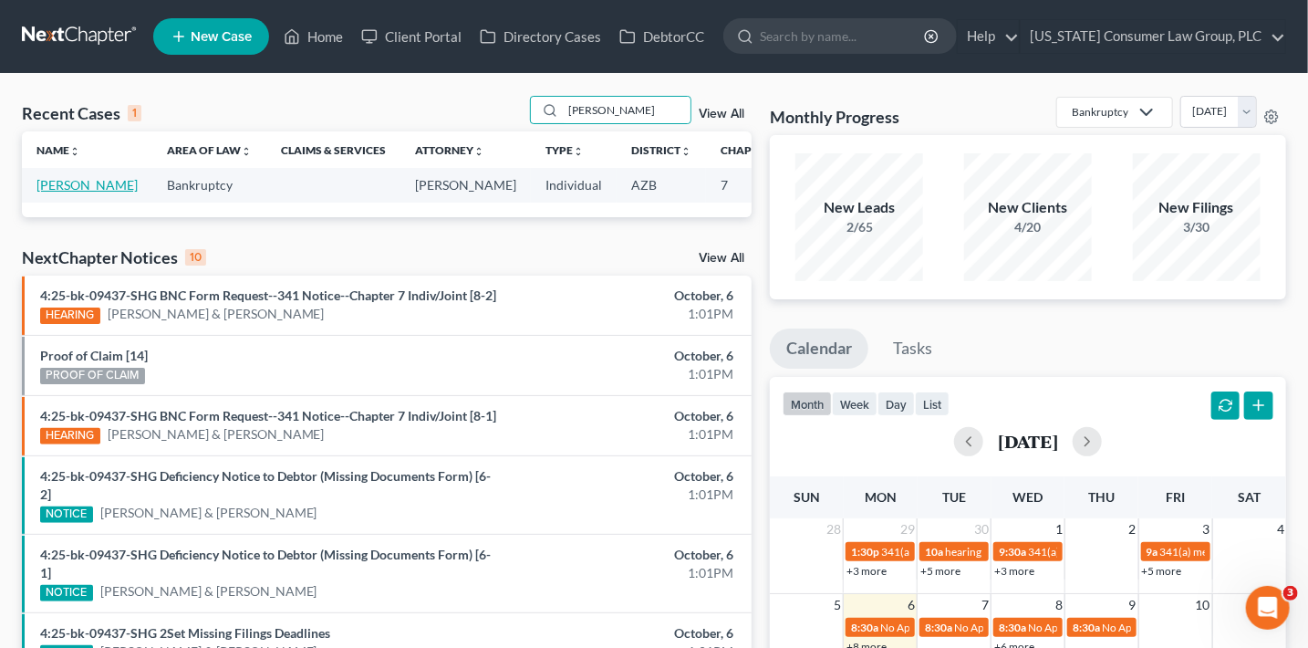
click at [43, 192] on link "[PERSON_NAME]" at bounding box center [86, 185] width 101 height 16
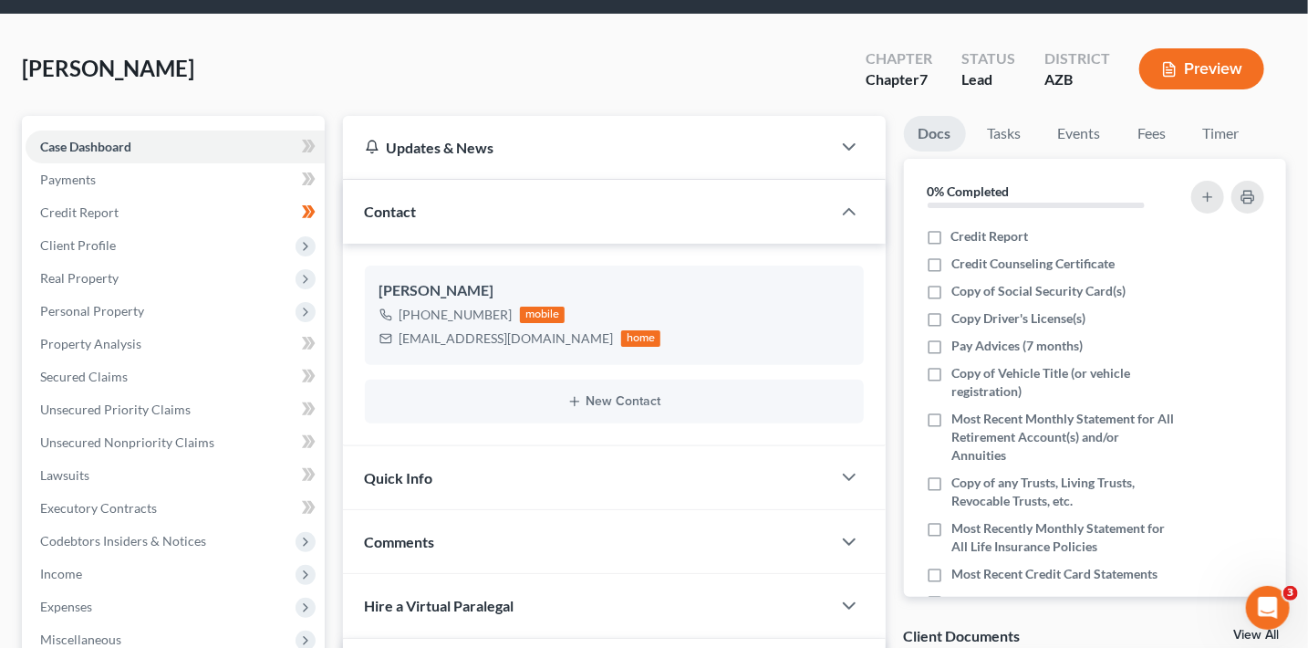
scroll to position [70, 0]
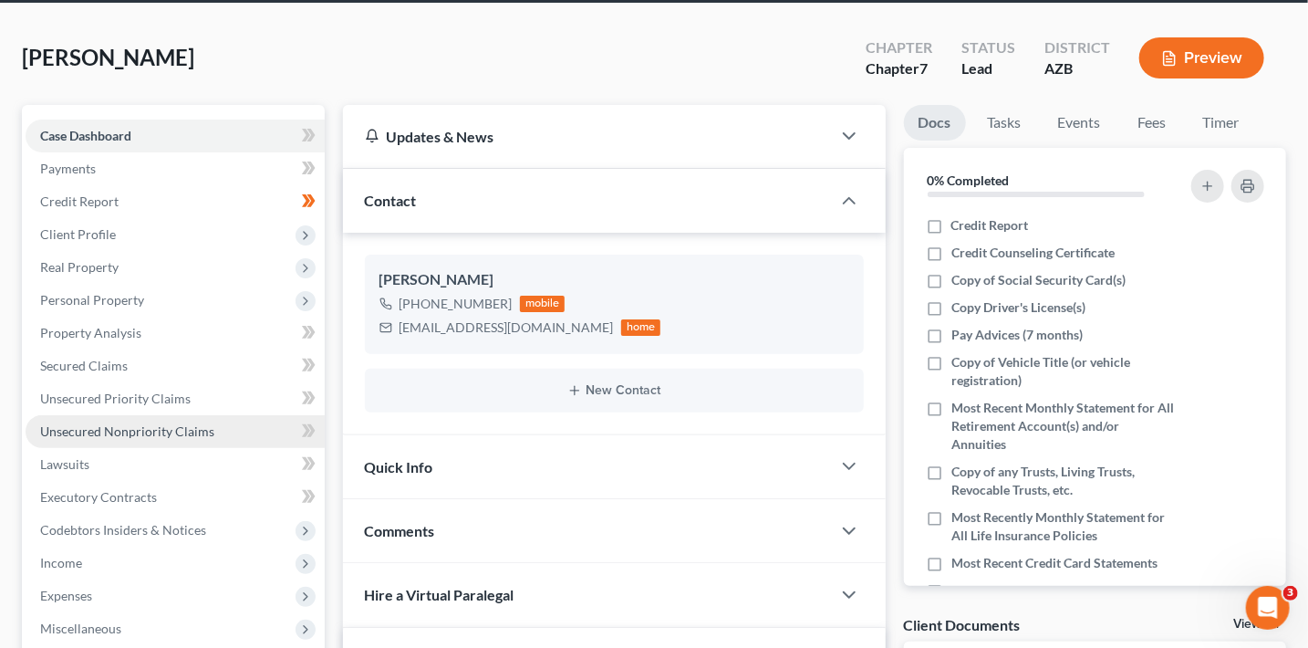
click at [184, 432] on span "Unsecured Nonpriority Claims" at bounding box center [127, 431] width 174 height 16
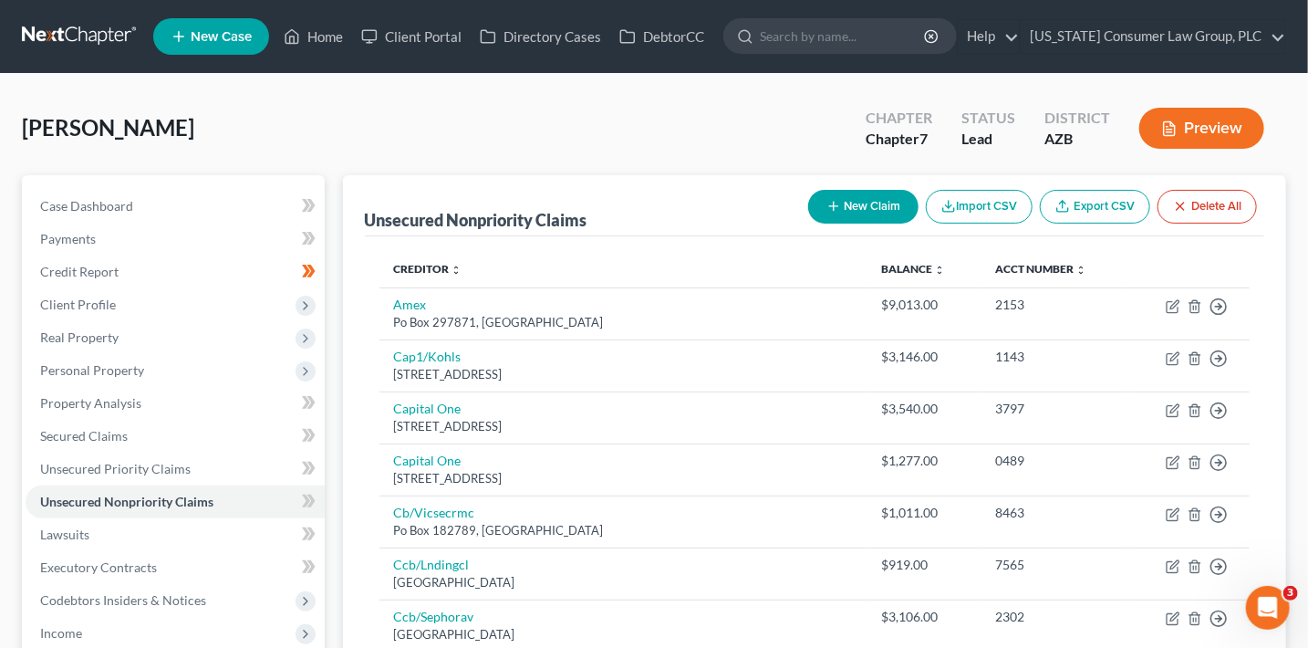
click at [870, 201] on button "New Claim" at bounding box center [863, 207] width 110 height 34
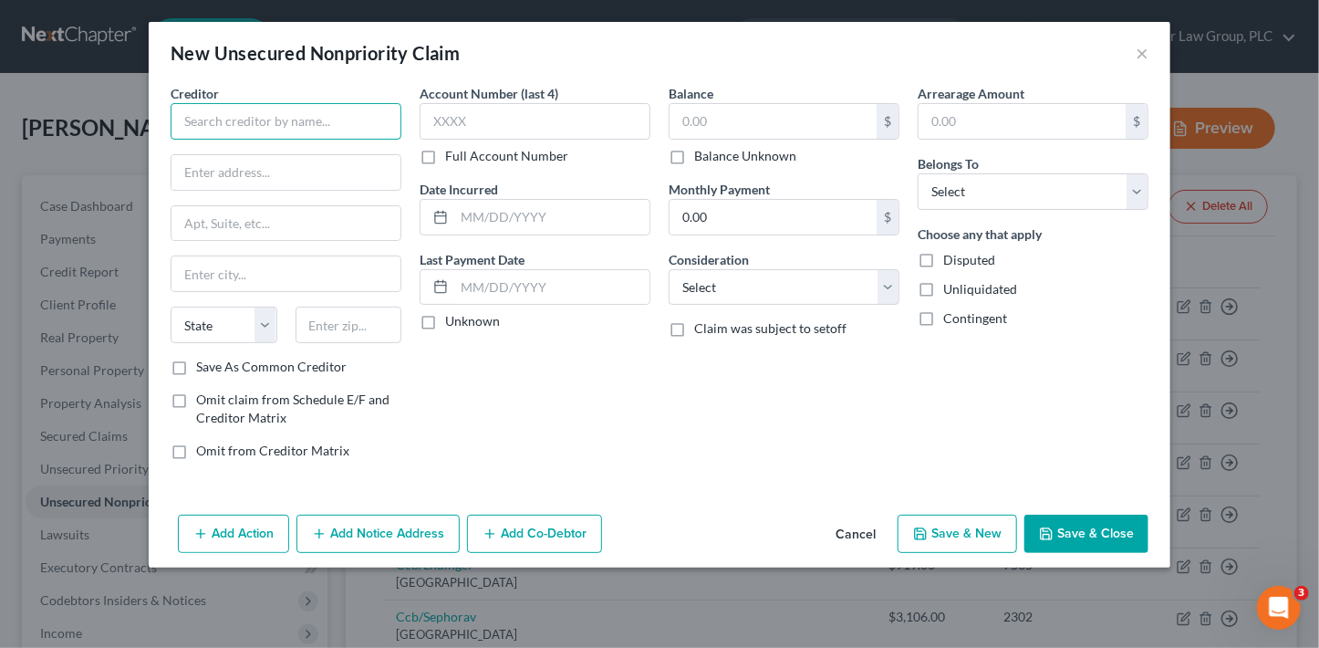
click at [347, 117] on input "text" at bounding box center [286, 121] width 231 height 36
click at [211, 120] on input "John Lincoln Medical Center" at bounding box center [286, 121] width 231 height 36
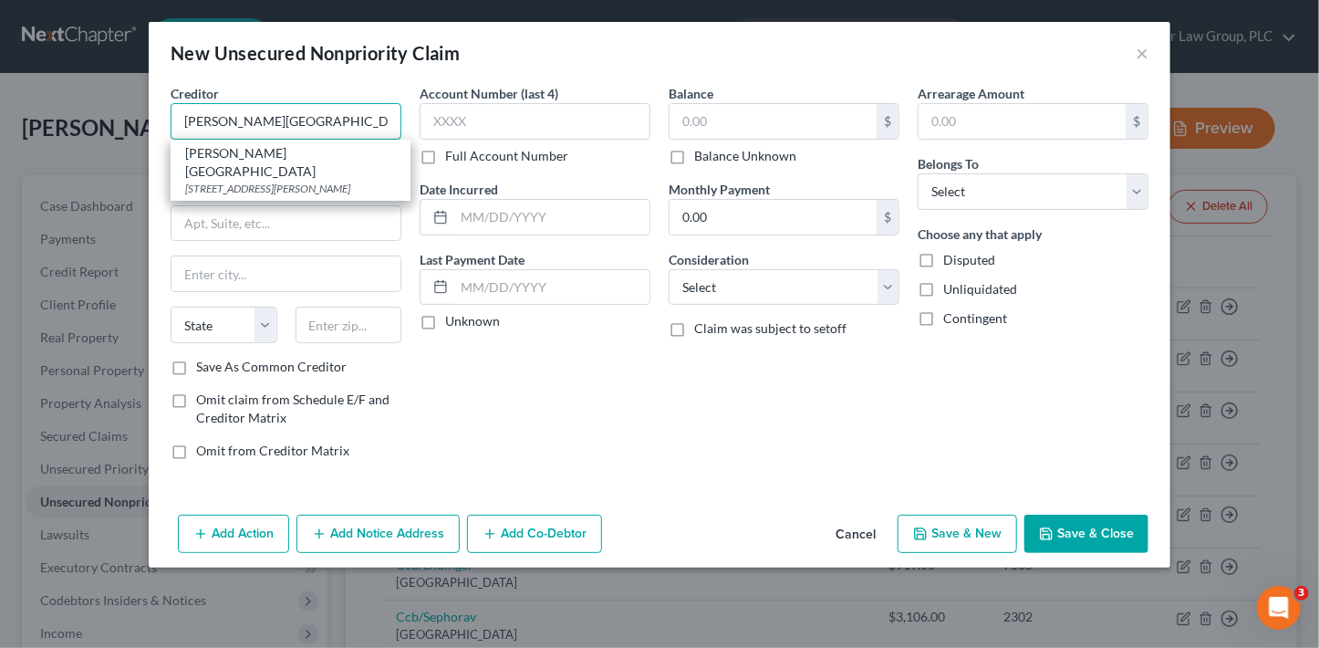
click at [384, 130] on input "John C. Lincoln Medical Center" at bounding box center [286, 121] width 231 height 36
type input "John C. Lincoln Medical Center"
click at [365, 151] on div "John C. Lincoln Medical Center" at bounding box center [290, 162] width 211 height 36
type input "250 East Dunlap Avenue"
type input "Phoenix"
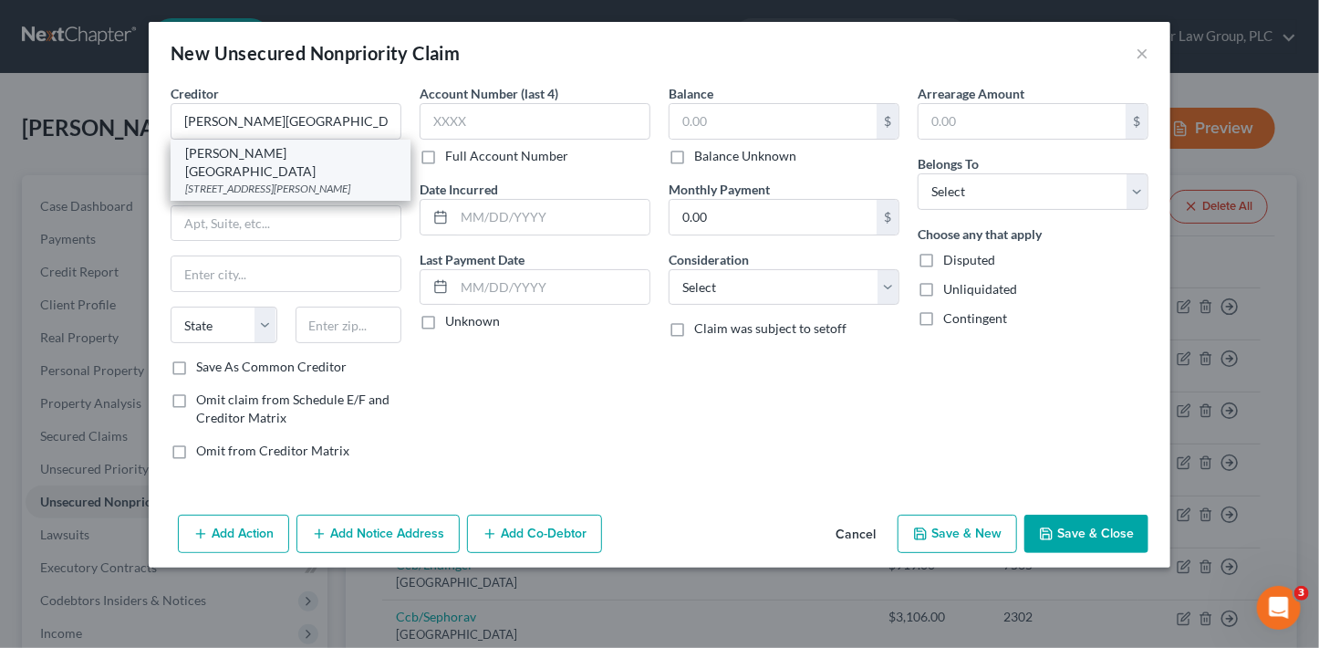
select select "3"
type input "85020"
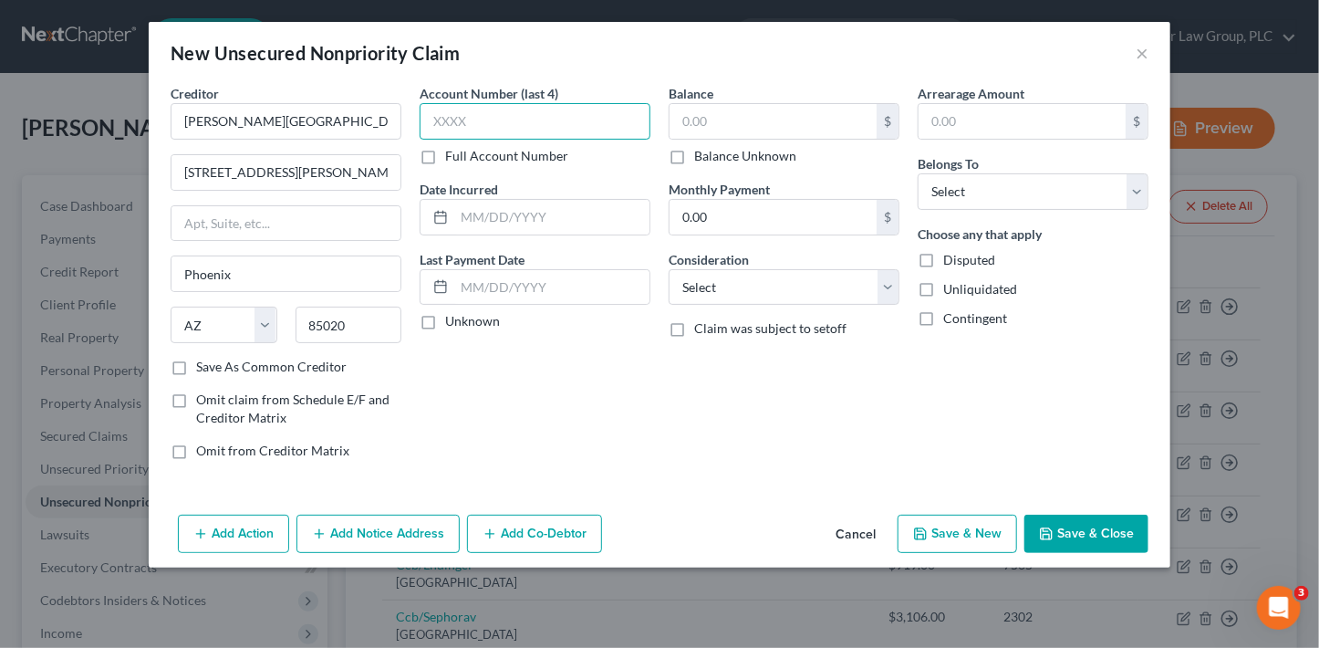
click at [493, 119] on input "text" at bounding box center [535, 121] width 231 height 36
click at [696, 110] on input "text" at bounding box center [773, 121] width 207 height 35
type input "311.38"
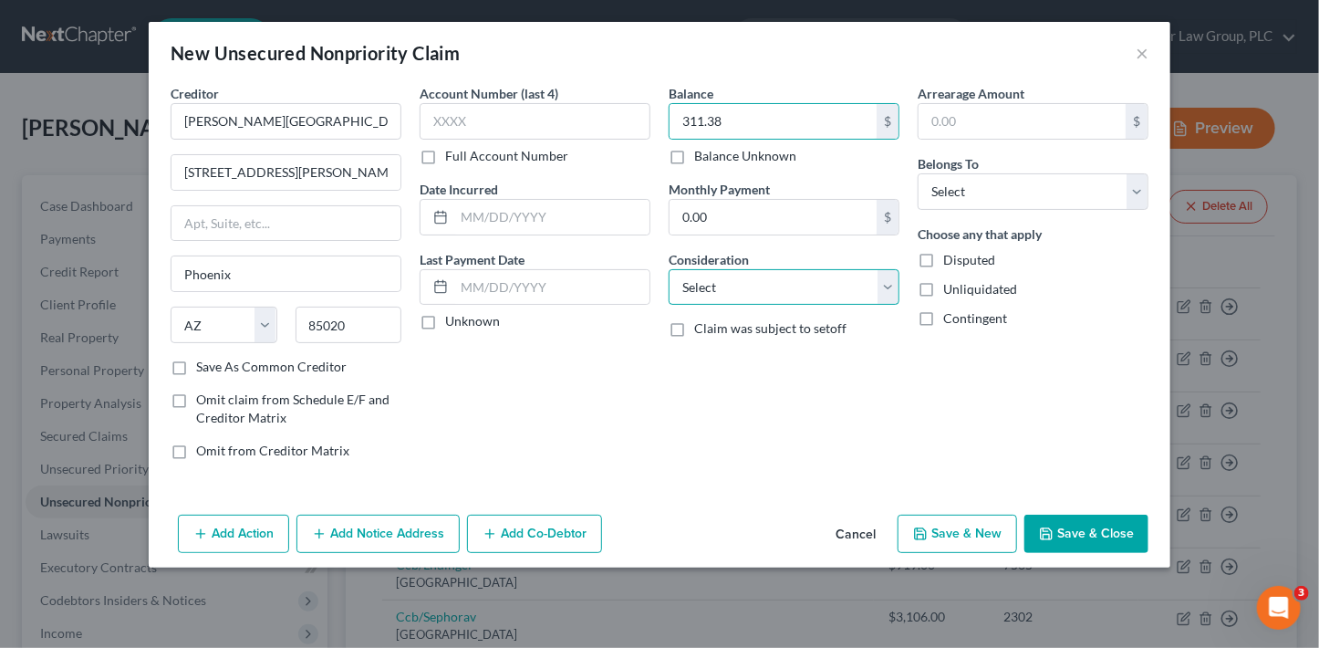
click at [757, 295] on select "Select Cable / Satellite Services Collection Agency Credit Card Debt Debt Couns…" at bounding box center [784, 287] width 231 height 36
select select "9"
click at [669, 269] on select "Select Cable / Satellite Services Collection Agency Credit Card Debt Debt Couns…" at bounding box center [784, 287] width 231 height 36
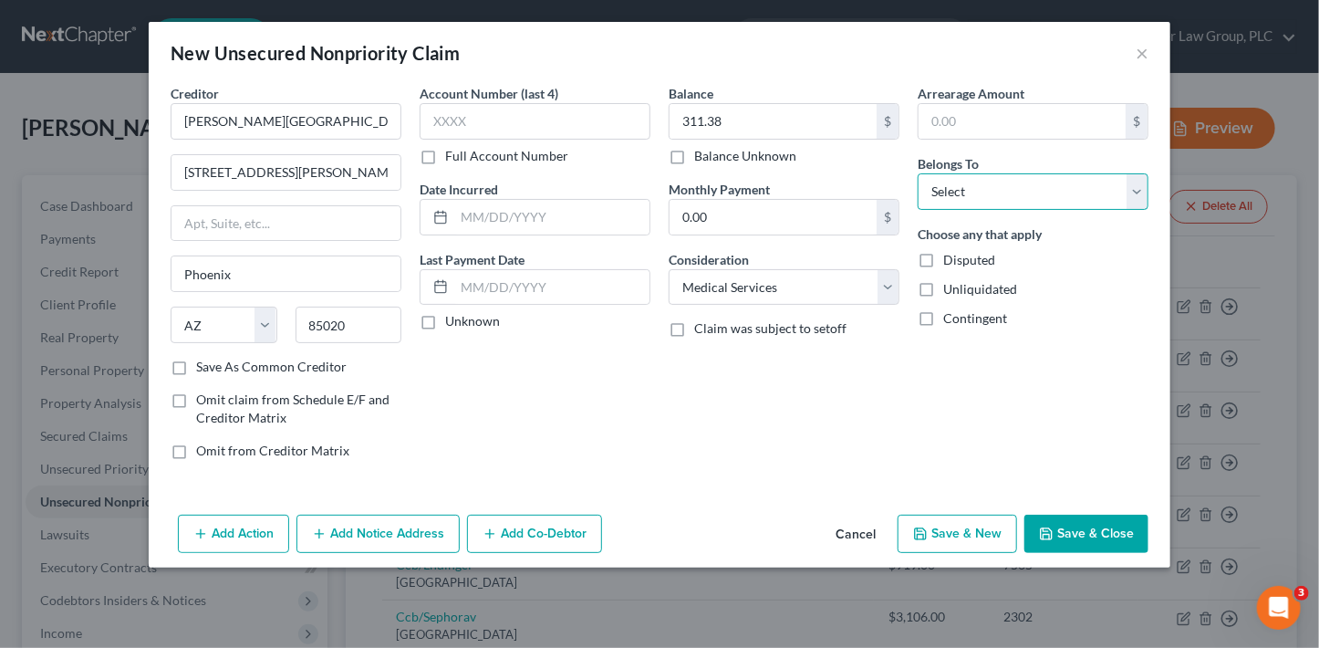
click at [947, 180] on select "Select Debtor 1 Only Debtor 2 Only Debtor 1 And Debtor 2 Only At Least One Of T…" at bounding box center [1033, 191] width 231 height 36
select select "0"
click at [918, 173] on select "Select Debtor 1 Only Debtor 2 Only Debtor 1 And Debtor 2 Only At Least One Of T…" at bounding box center [1033, 191] width 231 height 36
click at [401, 539] on button "Add Notice Address" at bounding box center [377, 533] width 163 height 38
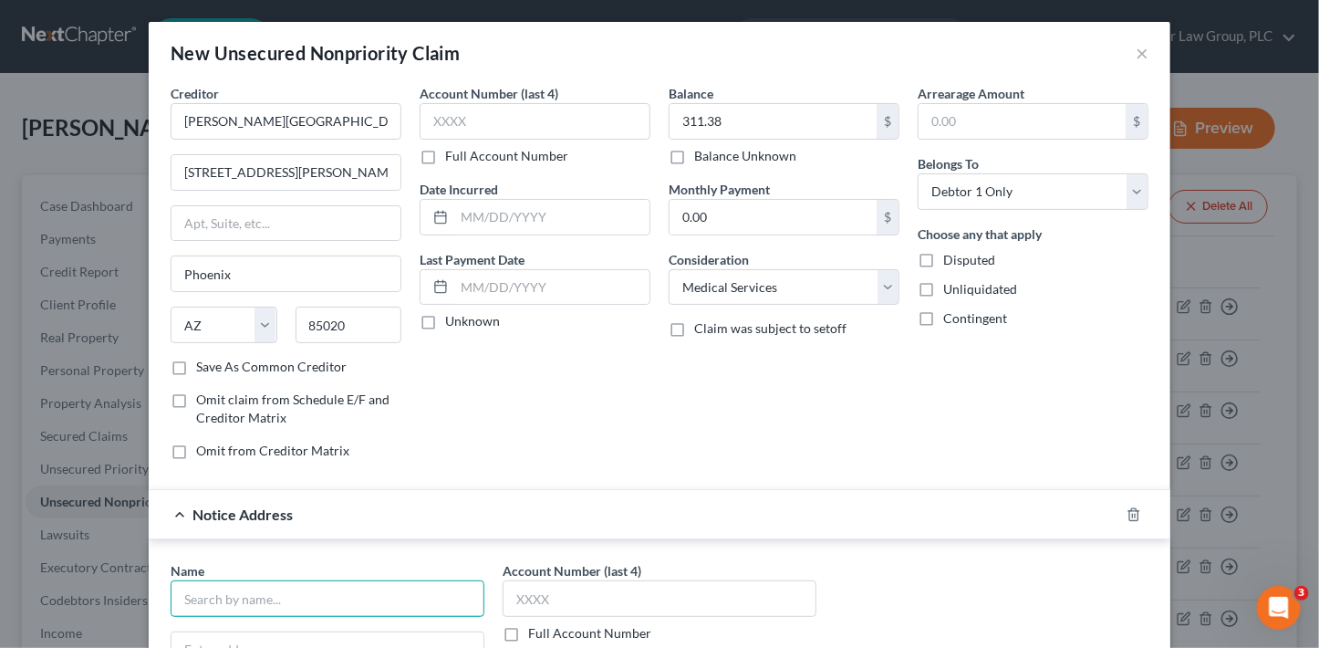
click at [275, 587] on input "text" at bounding box center [328, 598] width 314 height 36
type input "Arstrat"
click at [263, 645] on div "9800 Centre Parkway, Houston, TX 77036" at bounding box center [280, 647] width 190 height 16
type input "9800 Centre Parkway"
type input "Houston"
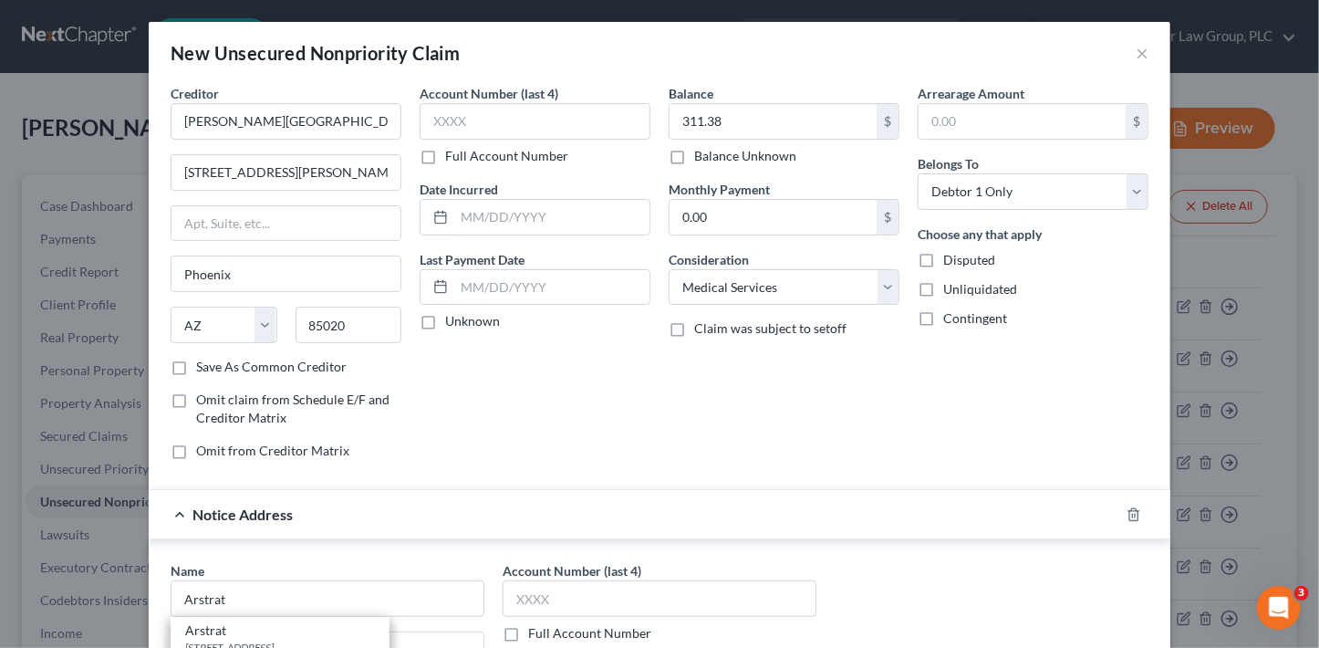
select select "45"
type input "77036"
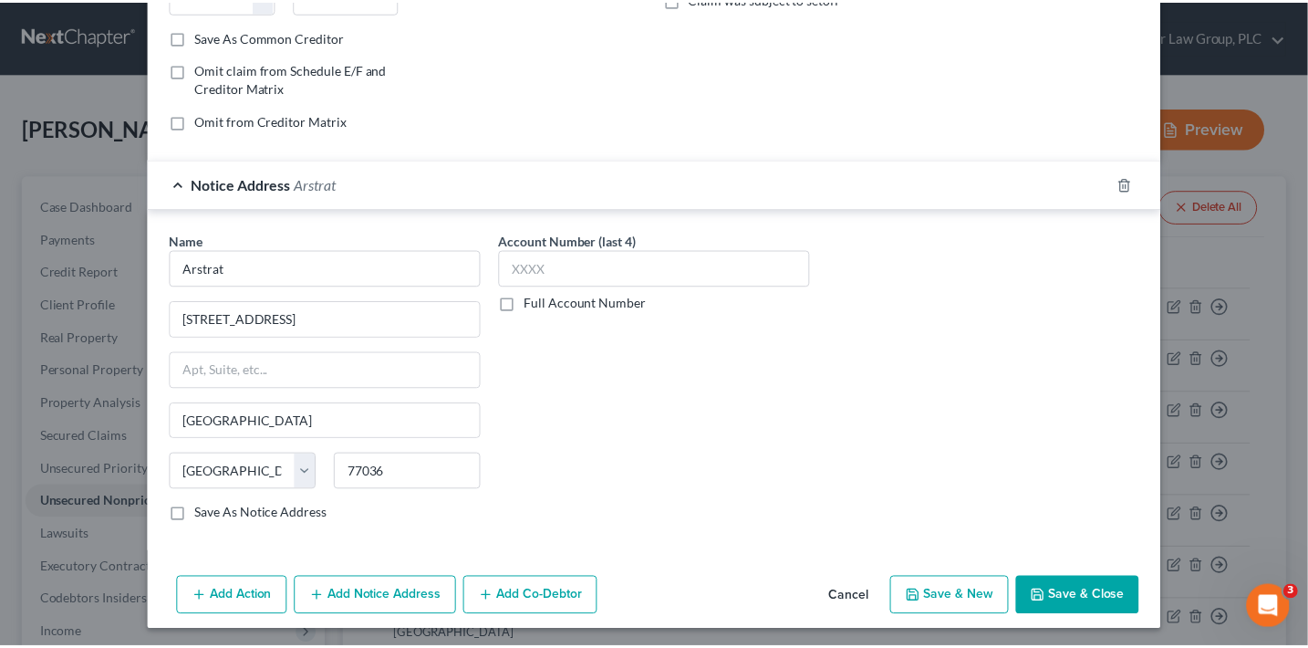
scroll to position [331, 0]
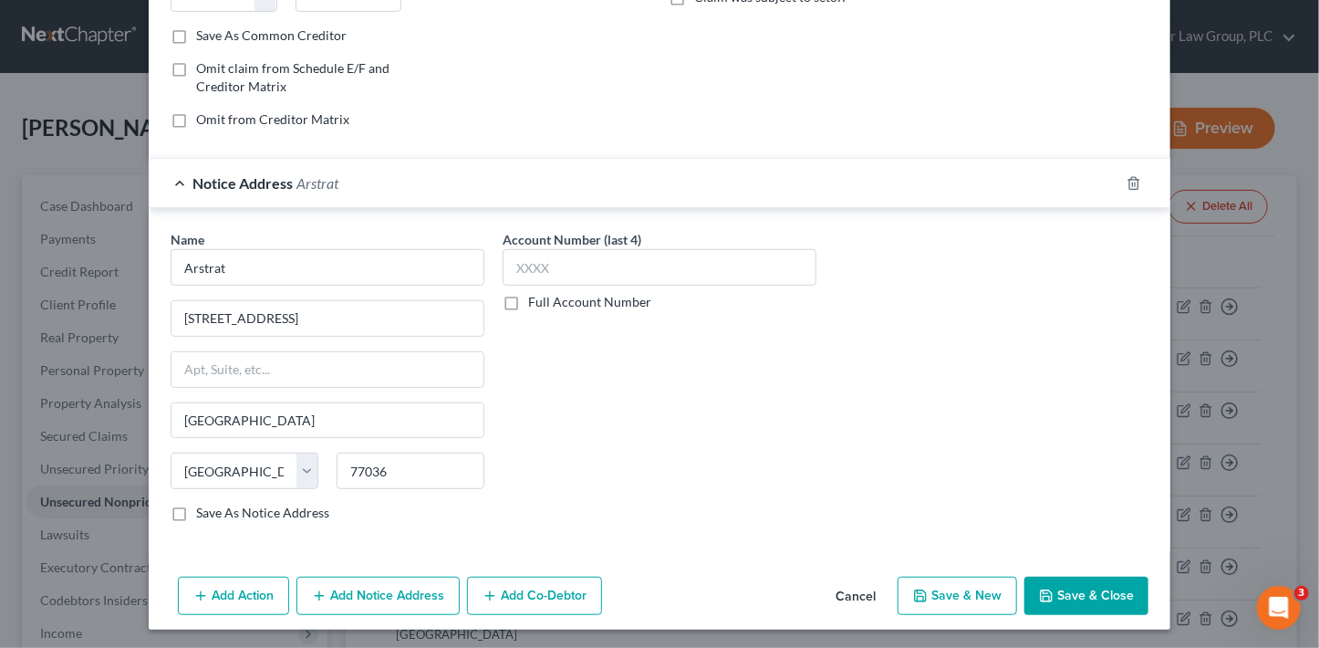
click at [1081, 591] on button "Save & Close" at bounding box center [1086, 596] width 124 height 38
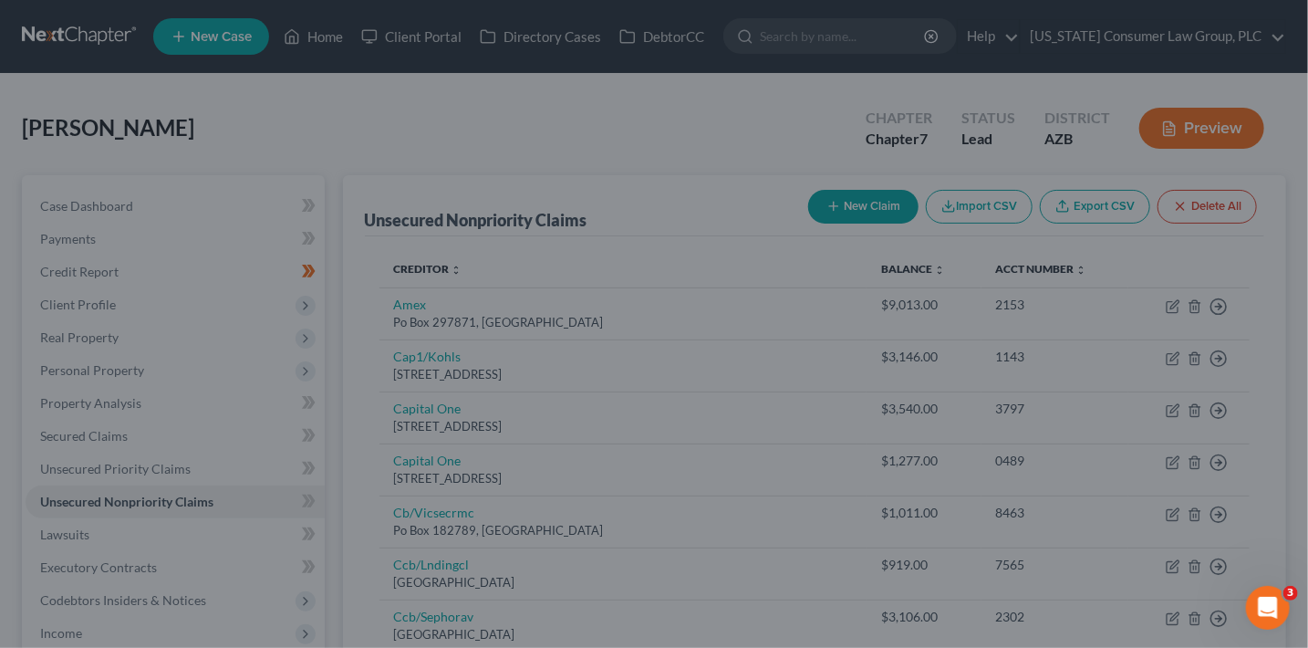
scroll to position [0, 0]
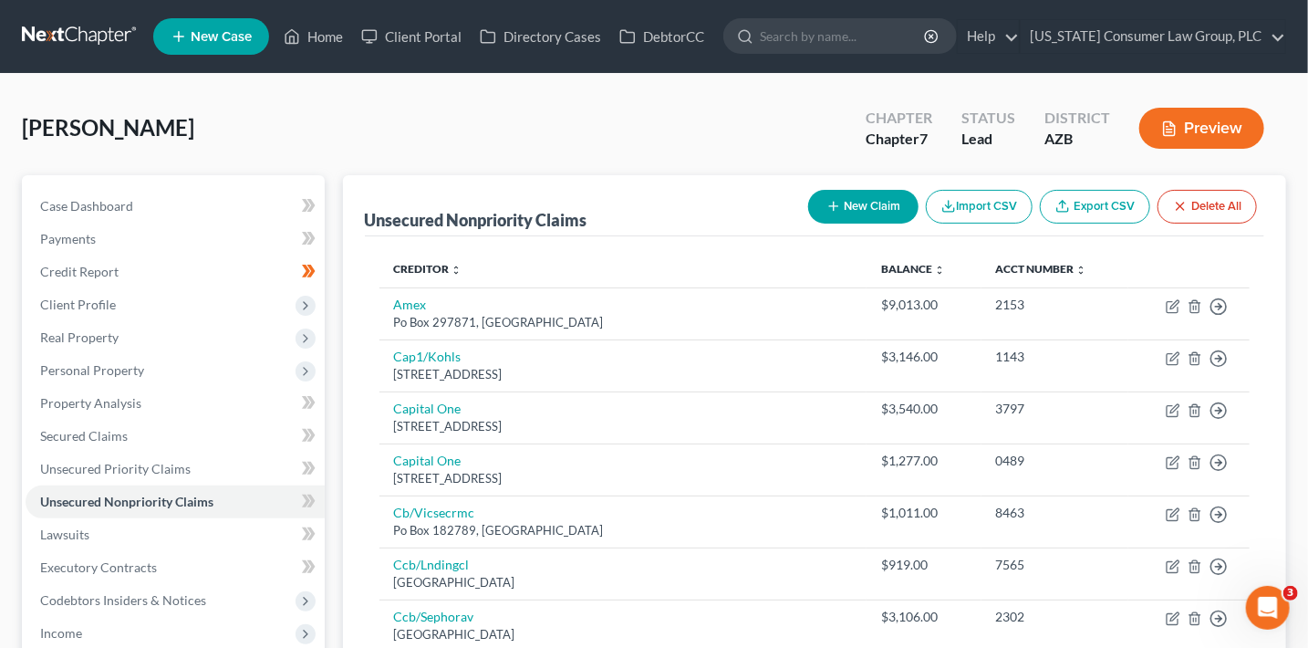
click at [864, 213] on button "New Claim" at bounding box center [863, 207] width 110 height 34
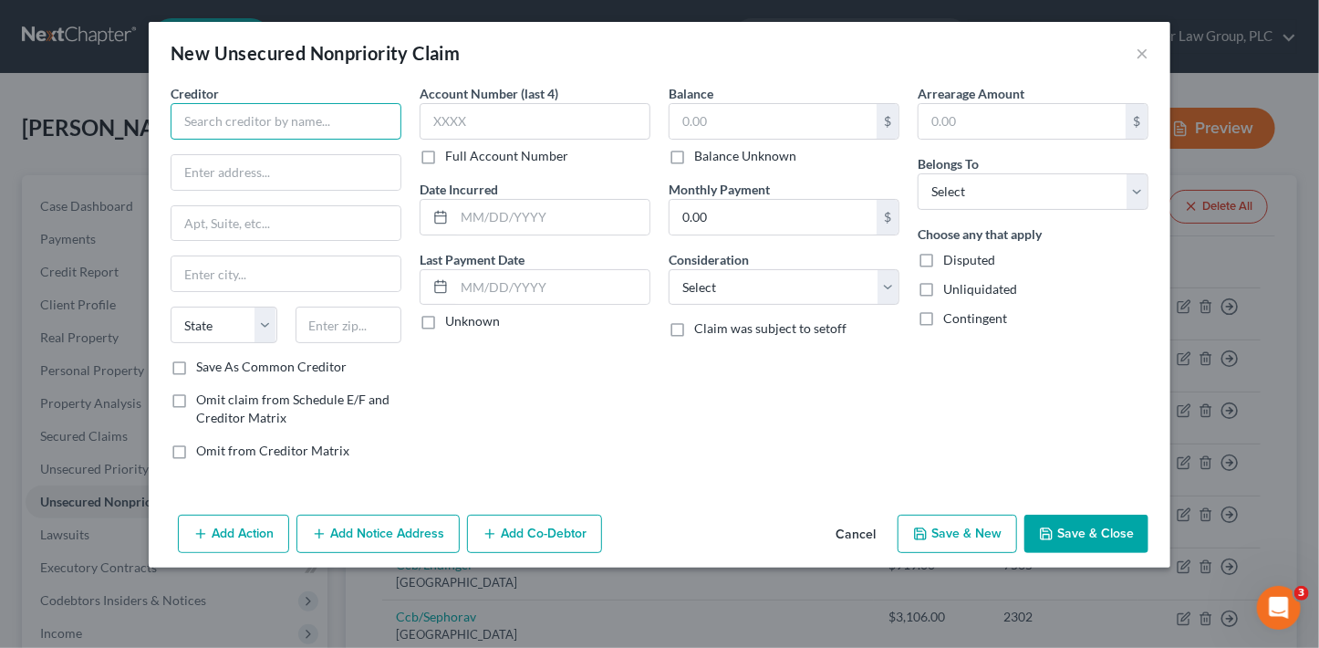
click at [270, 121] on input "text" at bounding box center [286, 121] width 231 height 36
type input "J"
type input "DJO, LLC"
type input "PO Box 660852"
type input "75266"
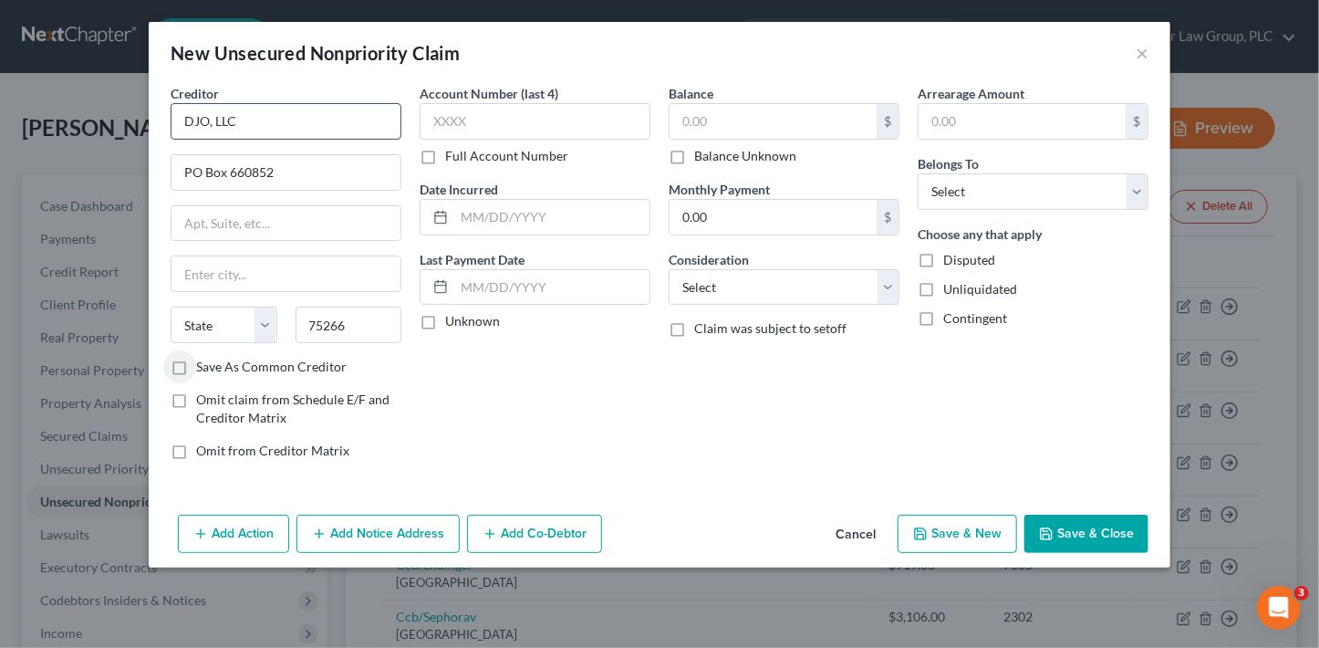
type input "Dallas"
select select "45"
click at [203, 358] on input "Save As Common Creditor" at bounding box center [209, 364] width 12 height 12
checkbox input "true"
click at [583, 117] on input "text" at bounding box center [535, 121] width 231 height 36
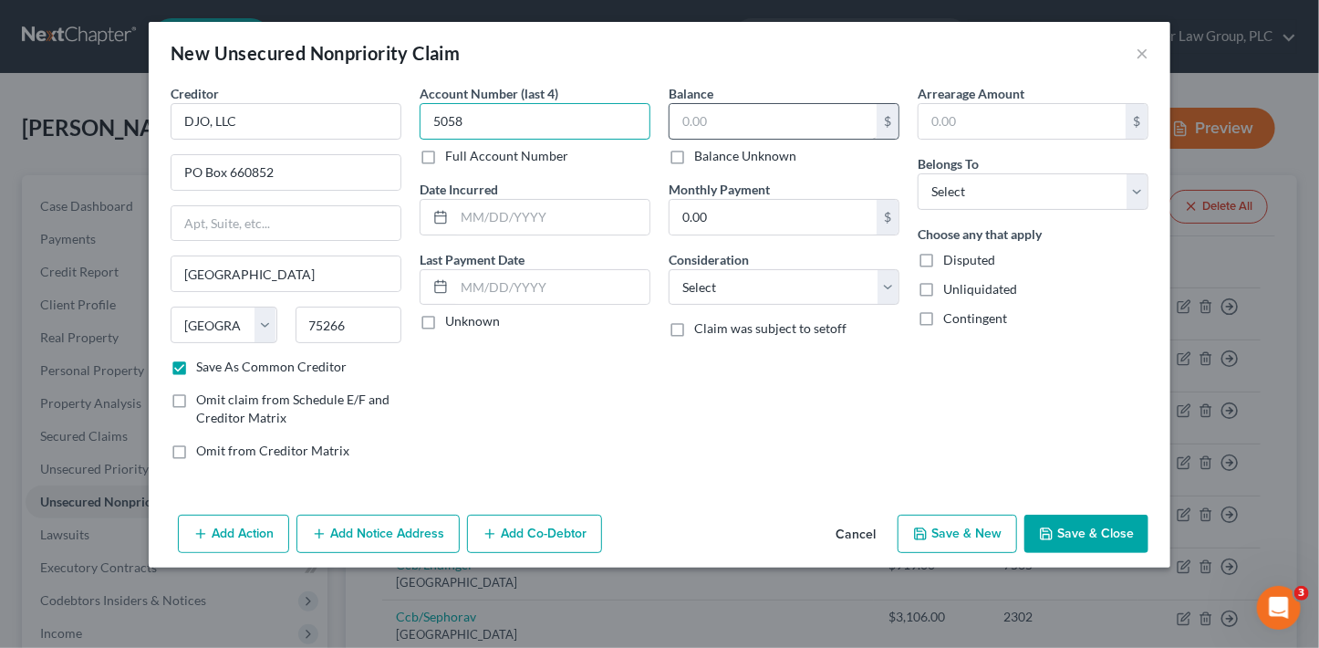
type input "5058"
click at [743, 120] on input "text" at bounding box center [773, 121] width 207 height 35
type input "250"
click at [743, 300] on select "Select Cable / Satellite Services Collection Agency Credit Card Debt Debt Couns…" at bounding box center [784, 287] width 231 height 36
select select "9"
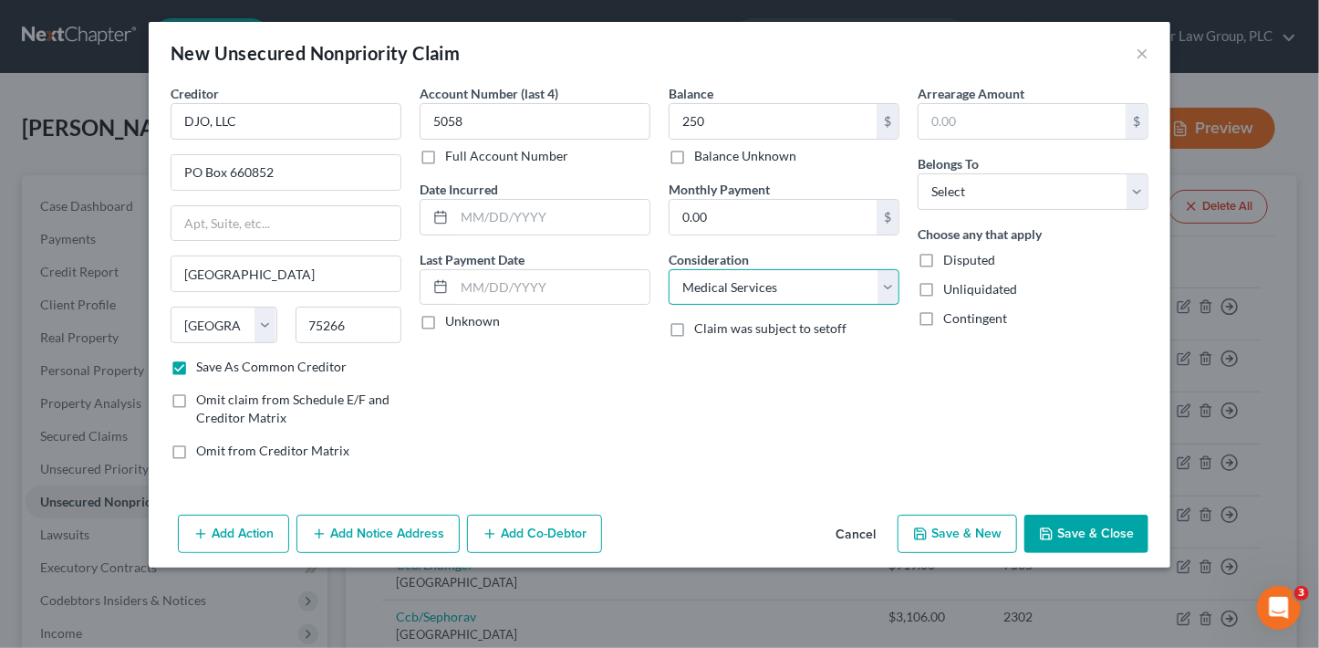
click at [669, 269] on select "Select Cable / Satellite Services Collection Agency Credit Card Debt Debt Couns…" at bounding box center [784, 287] width 231 height 36
click at [1017, 201] on select "Select Debtor 1 Only Debtor 2 Only Debtor 1 And Debtor 2 Only At Least One Of T…" at bounding box center [1033, 191] width 231 height 36
select select "0"
click at [918, 173] on select "Select Debtor 1 Only Debtor 2 Only Debtor 1 And Debtor 2 Only At Least One Of T…" at bounding box center [1033, 191] width 231 height 36
click at [1093, 535] on button "Save & Close" at bounding box center [1086, 533] width 124 height 38
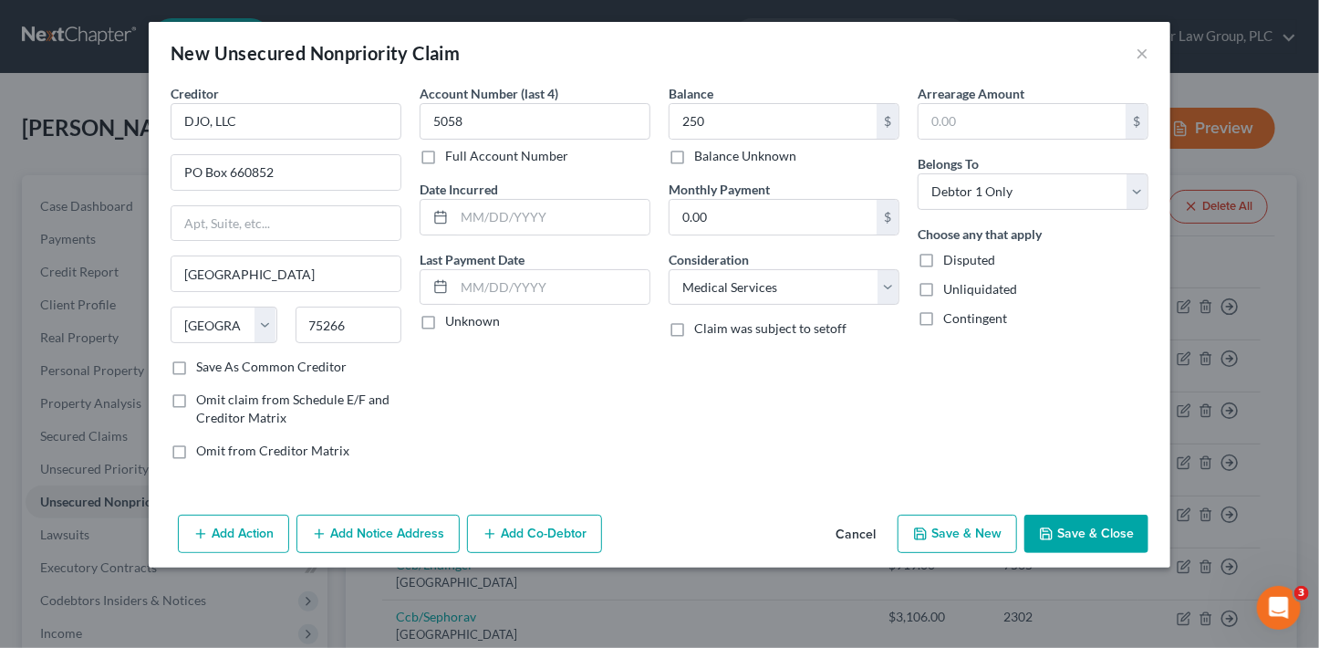
checkbox input "false"
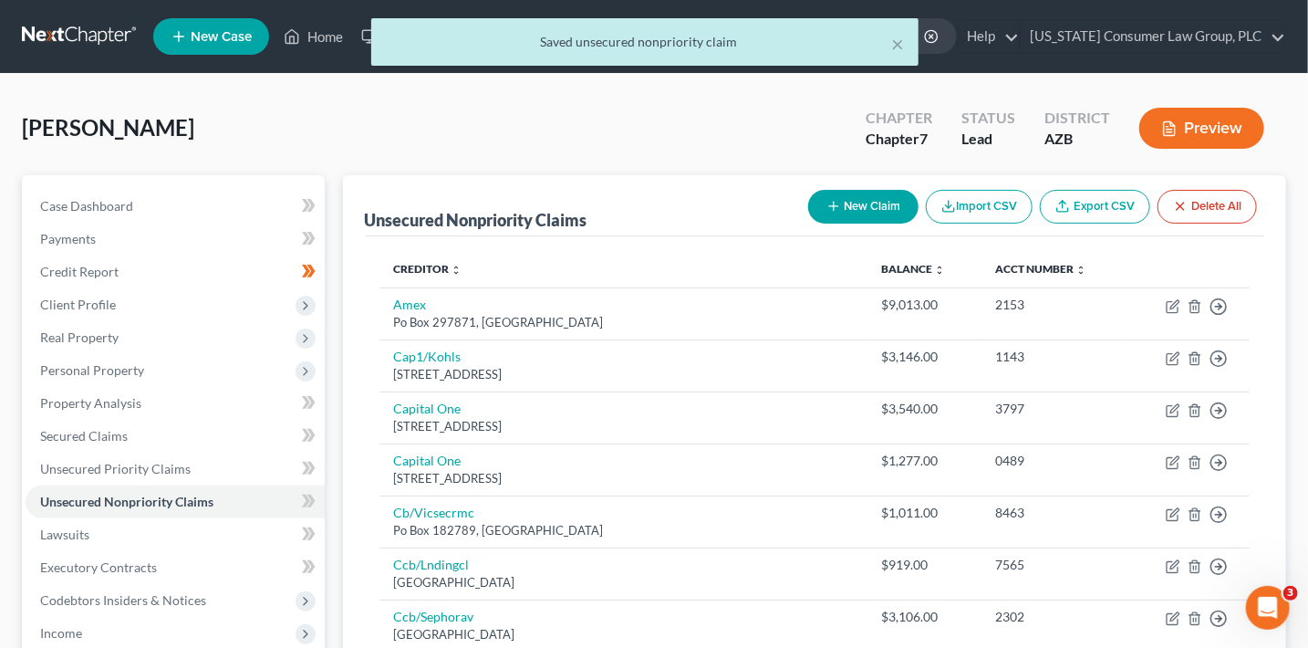
click at [845, 210] on button "New Claim" at bounding box center [863, 207] width 110 height 34
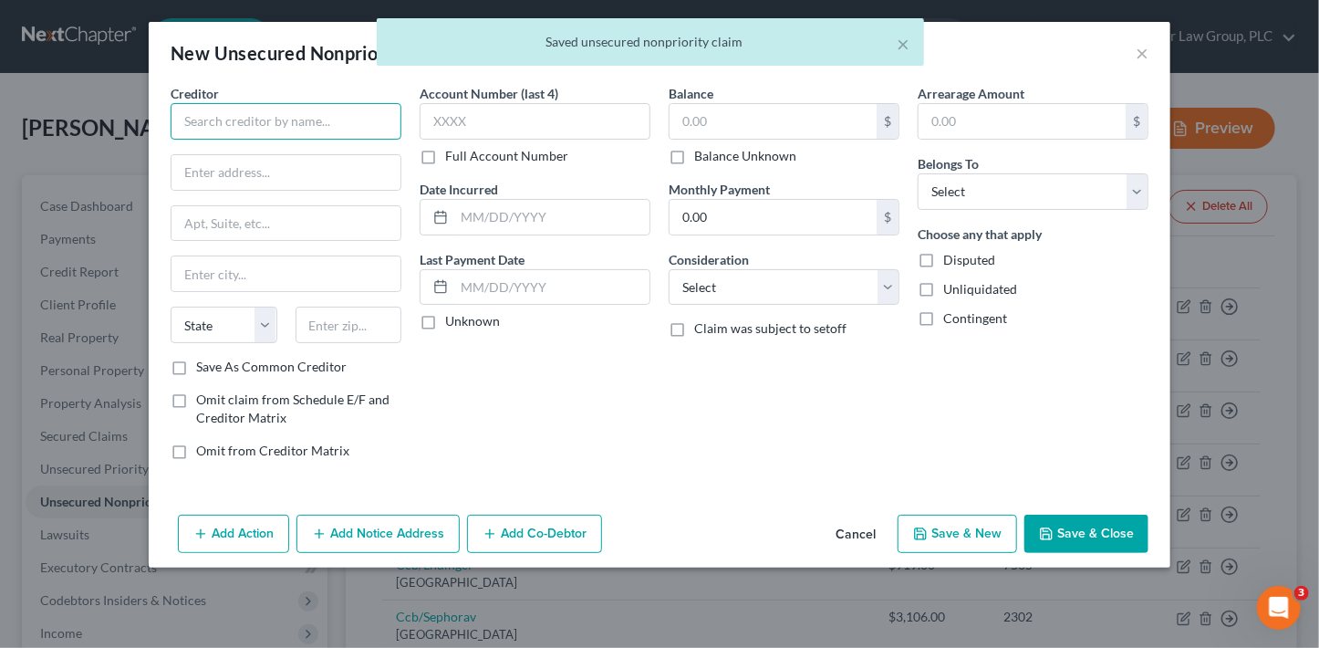
click at [244, 129] on input "text" at bounding box center [286, 121] width 231 height 36
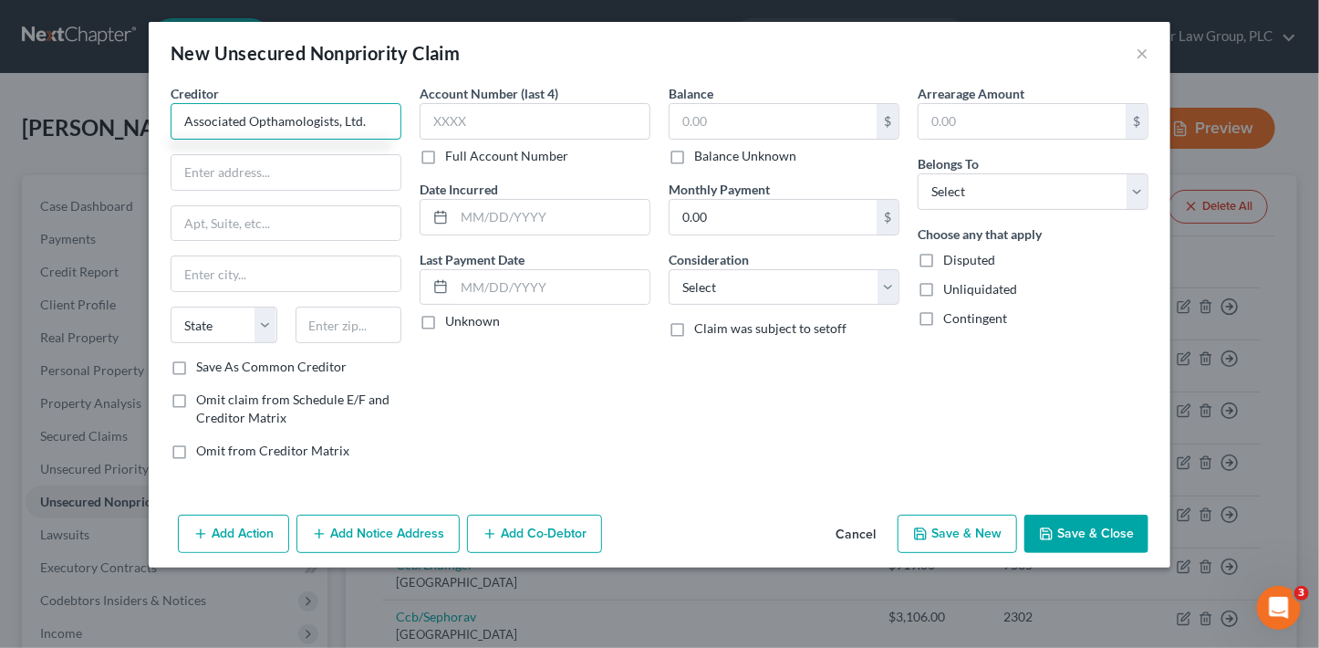
type input "Associated Opthamologists, Ltd."
type input "2111 E. Highland Ave., Suite 240"
type input "85016"
type input "Phoenix"
select select "3"
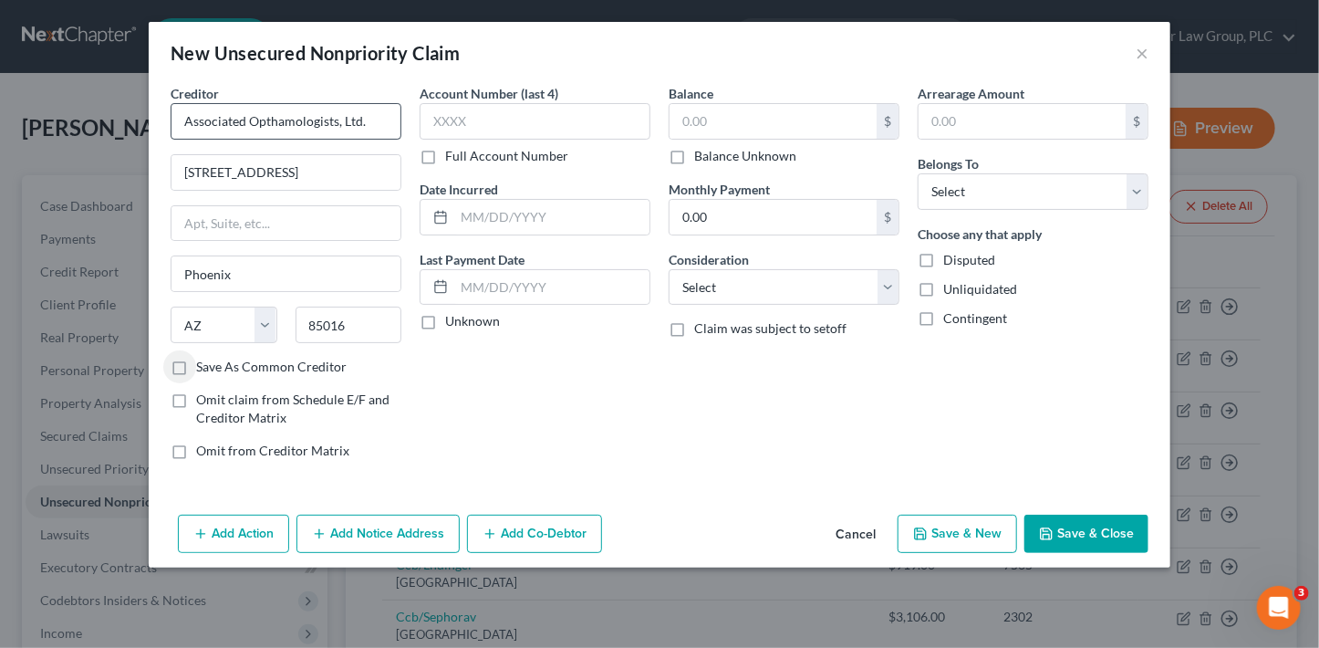
click at [203, 358] on input "Save As Common Creditor" at bounding box center [209, 364] width 12 height 12
checkbox input "true"
click at [546, 117] on input "text" at bounding box center [535, 121] width 231 height 36
type input "6170"
click at [713, 114] on input "text" at bounding box center [773, 121] width 207 height 35
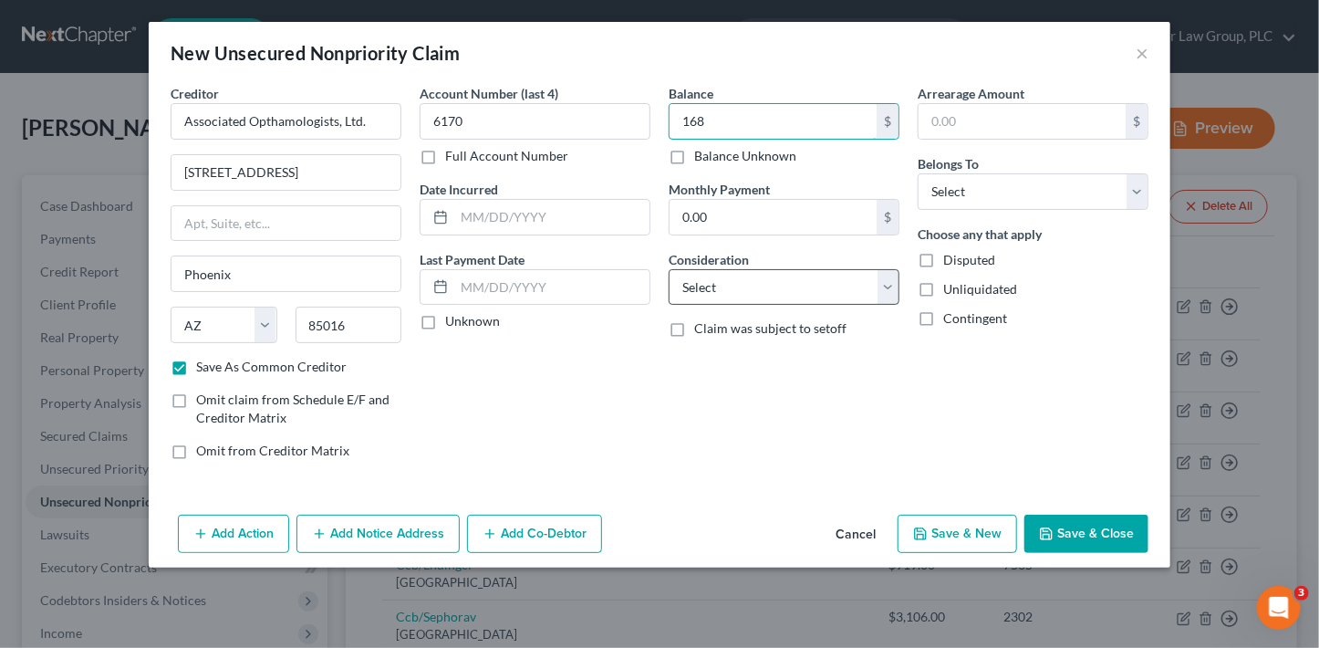
type input "168"
click at [752, 291] on select "Select Cable / Satellite Services Collection Agency Credit Card Debt Debt Couns…" at bounding box center [784, 287] width 231 height 36
select select "9"
click at [669, 269] on select "Select Cable / Satellite Services Collection Agency Credit Card Debt Debt Couns…" at bounding box center [784, 287] width 231 height 36
click at [981, 181] on select "Select Debtor 1 Only Debtor 2 Only Debtor 1 And Debtor 2 Only At Least One Of T…" at bounding box center [1033, 191] width 231 height 36
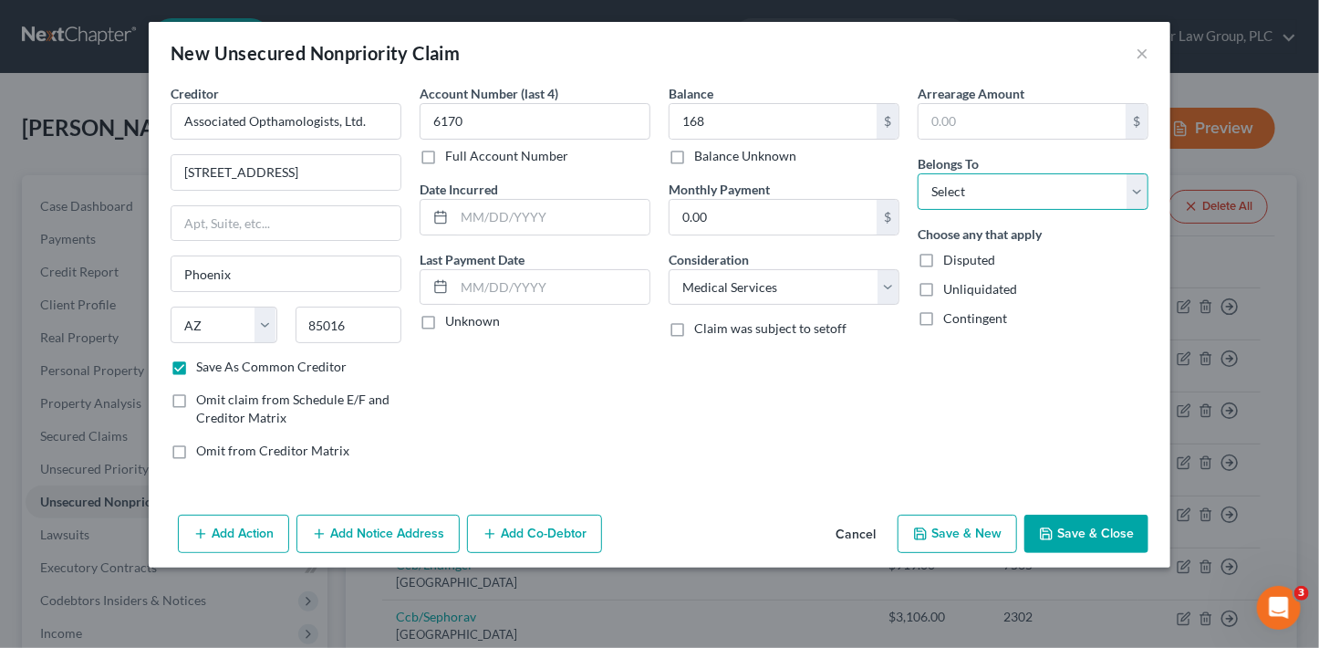
select select "0"
click at [918, 173] on select "Select Debtor 1 Only Debtor 2 Only Debtor 1 And Debtor 2 Only At Least One Of T…" at bounding box center [1033, 191] width 231 height 36
click at [1094, 522] on button "Save & Close" at bounding box center [1086, 533] width 124 height 38
checkbox input "false"
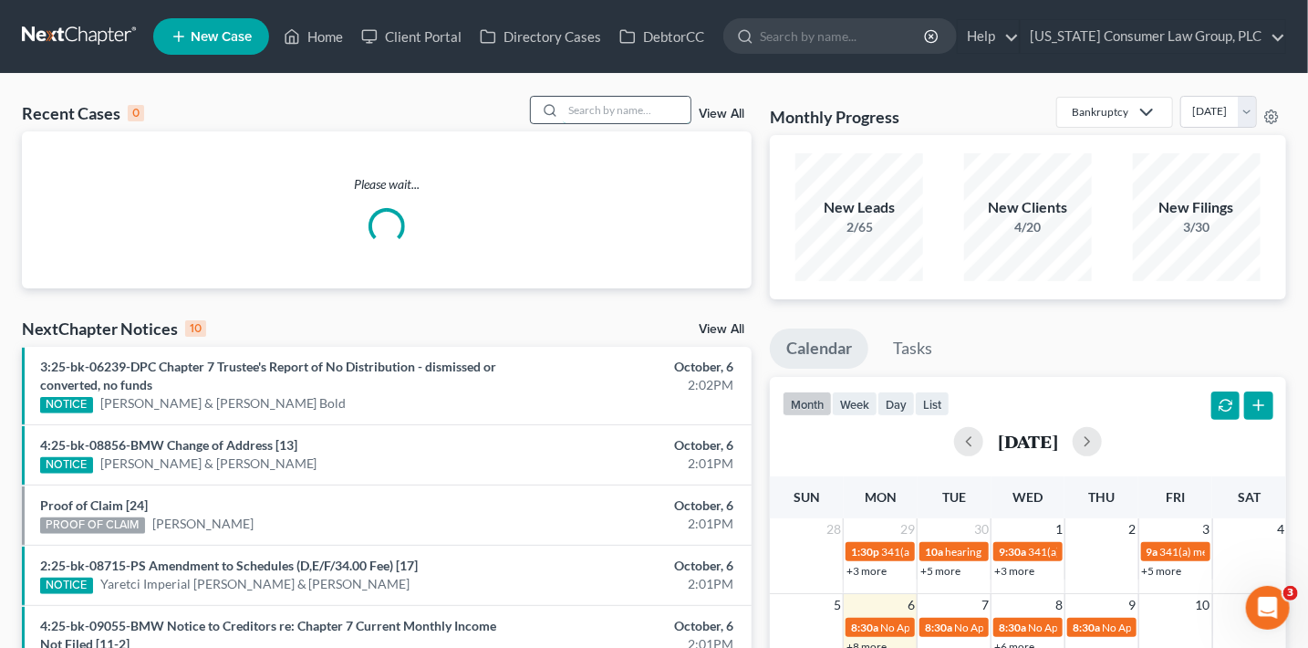
click at [580, 115] on input "search" at bounding box center [627, 110] width 128 height 26
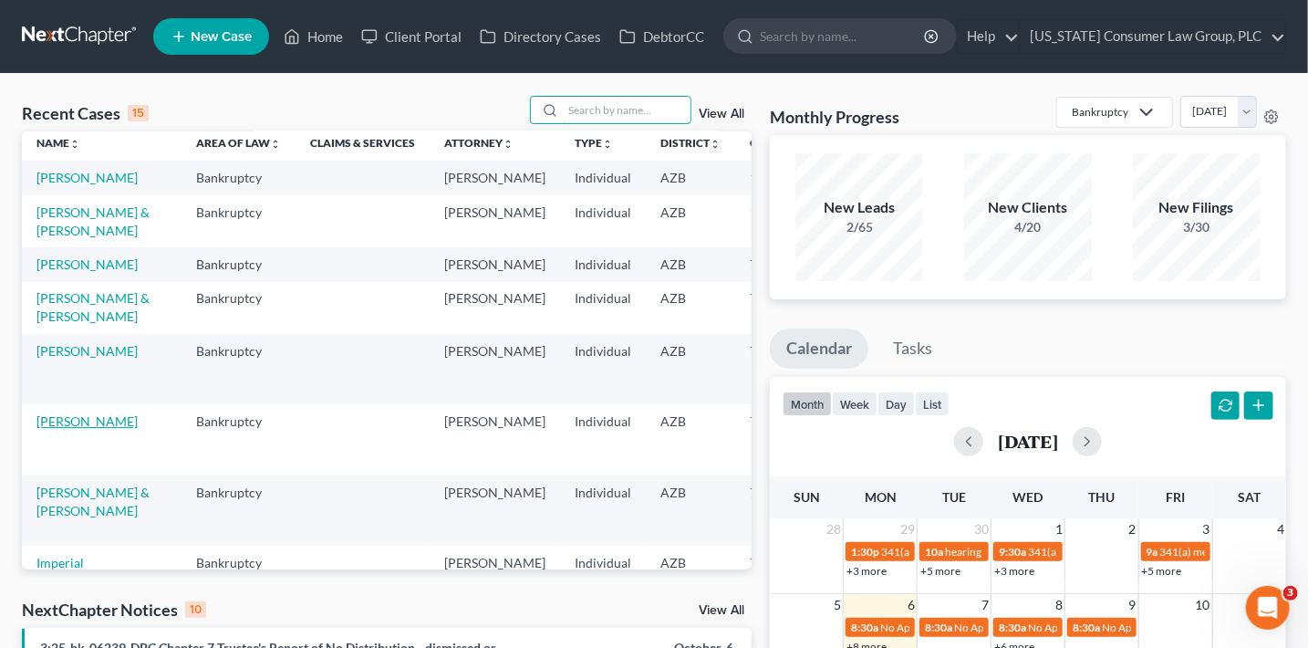
scroll to position [9, 0]
click at [64, 443] on td "[PERSON_NAME]" at bounding box center [102, 437] width 160 height 70
click at [64, 427] on link "[PERSON_NAME]" at bounding box center [86, 419] width 101 height 16
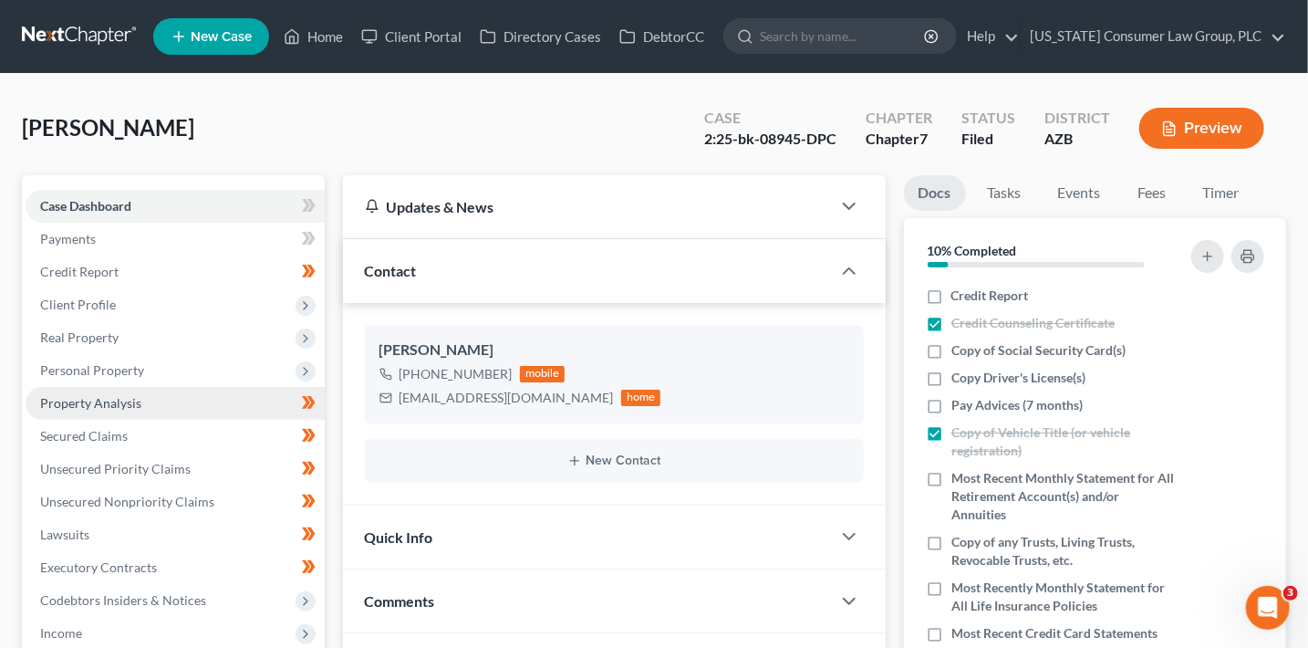
click at [138, 401] on span "Property Analysis" at bounding box center [90, 403] width 101 height 16
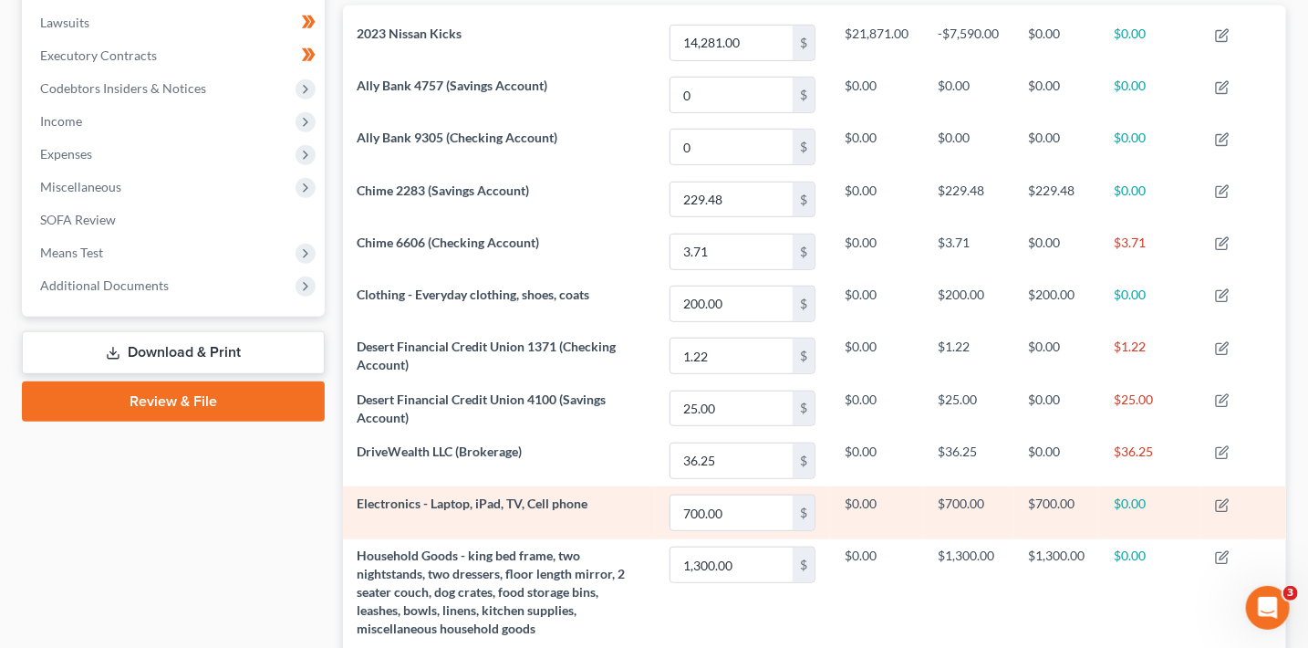
scroll to position [525, 0]
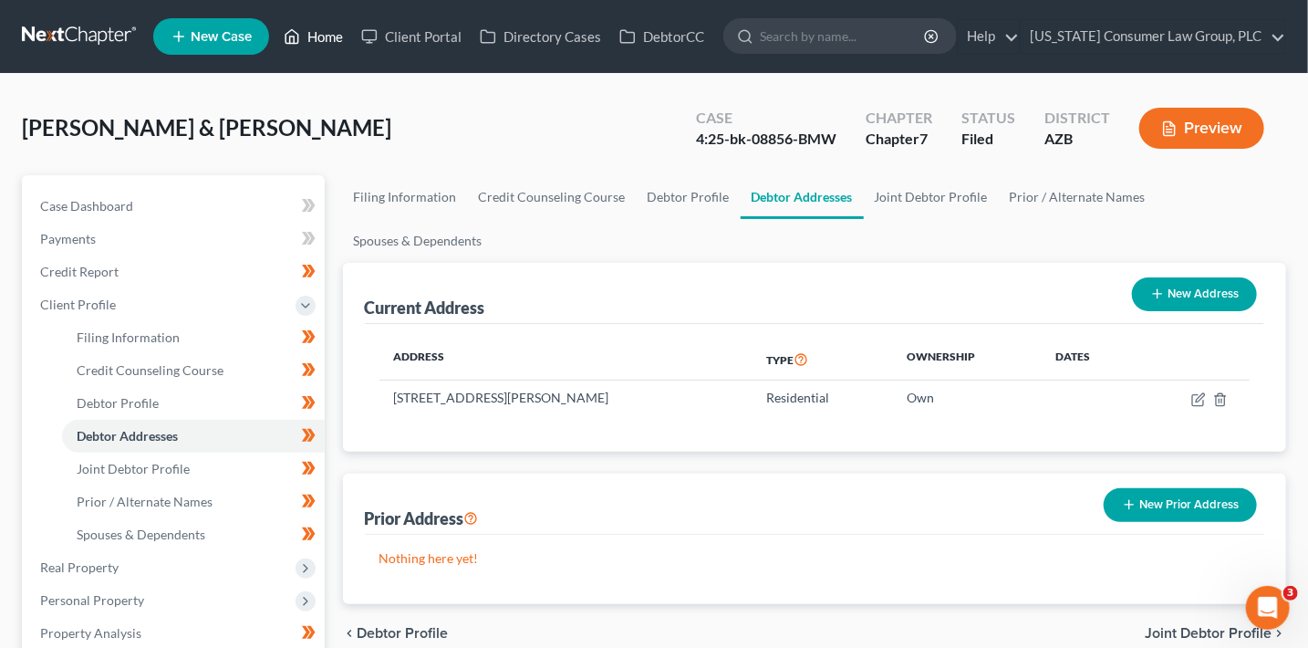
click at [342, 44] on link "Home" at bounding box center [314, 36] width 78 height 33
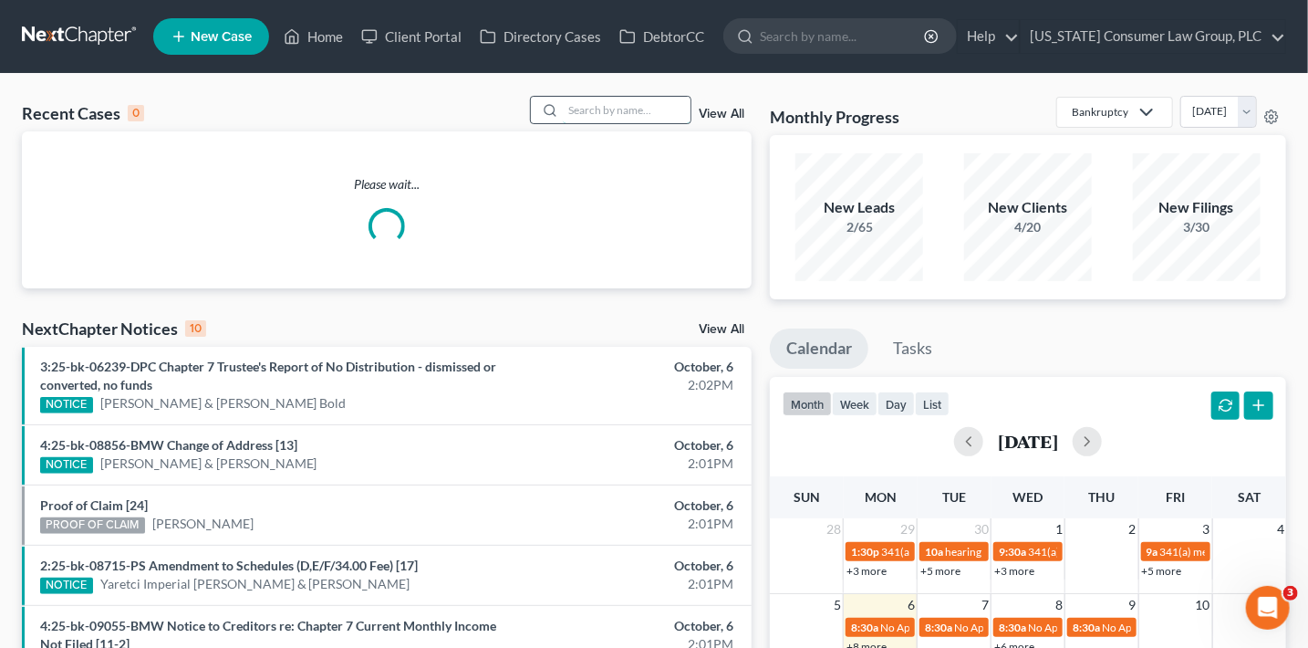
click at [602, 113] on input "search" at bounding box center [627, 110] width 128 height 26
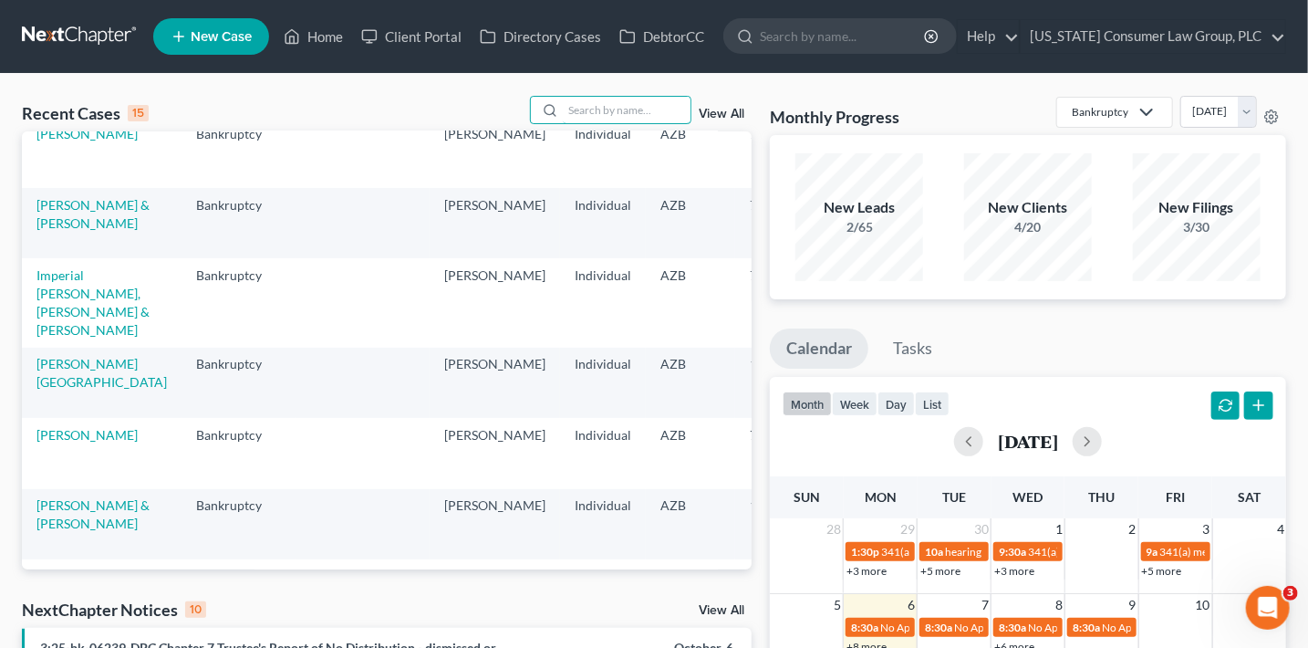
scroll to position [338, 0]
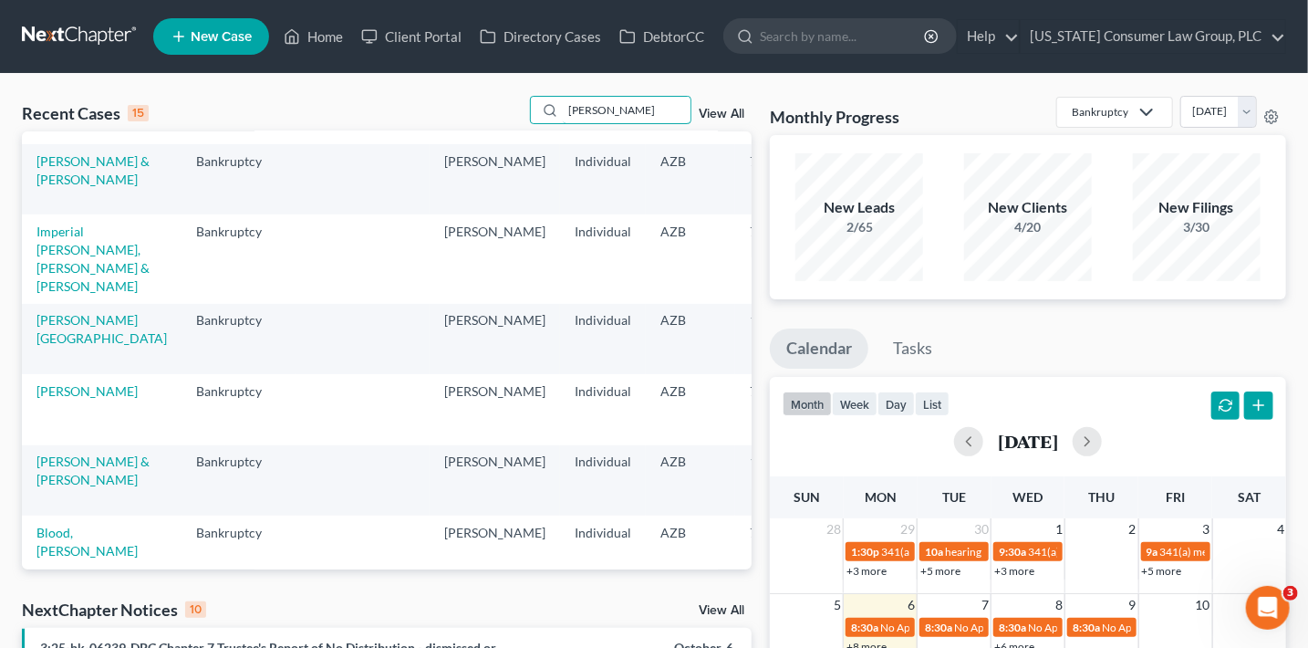
type input "[PERSON_NAME]"
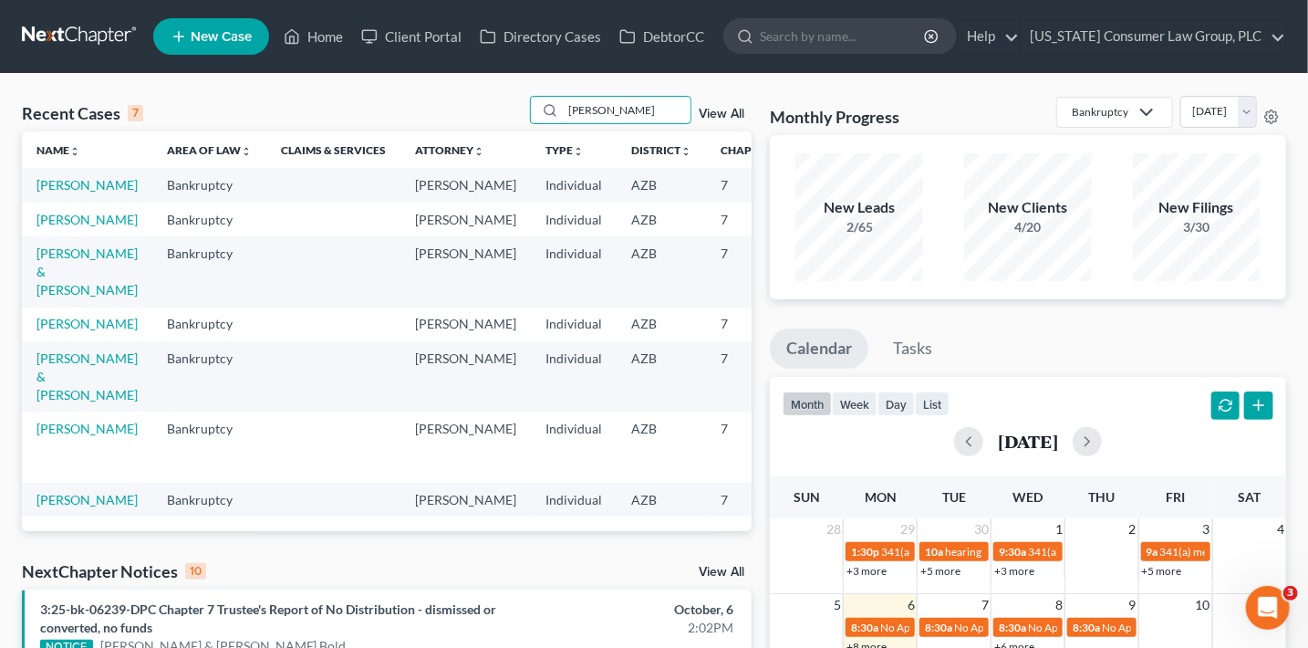
scroll to position [0, 0]
click at [46, 192] on link "[PERSON_NAME]" at bounding box center [86, 185] width 101 height 16
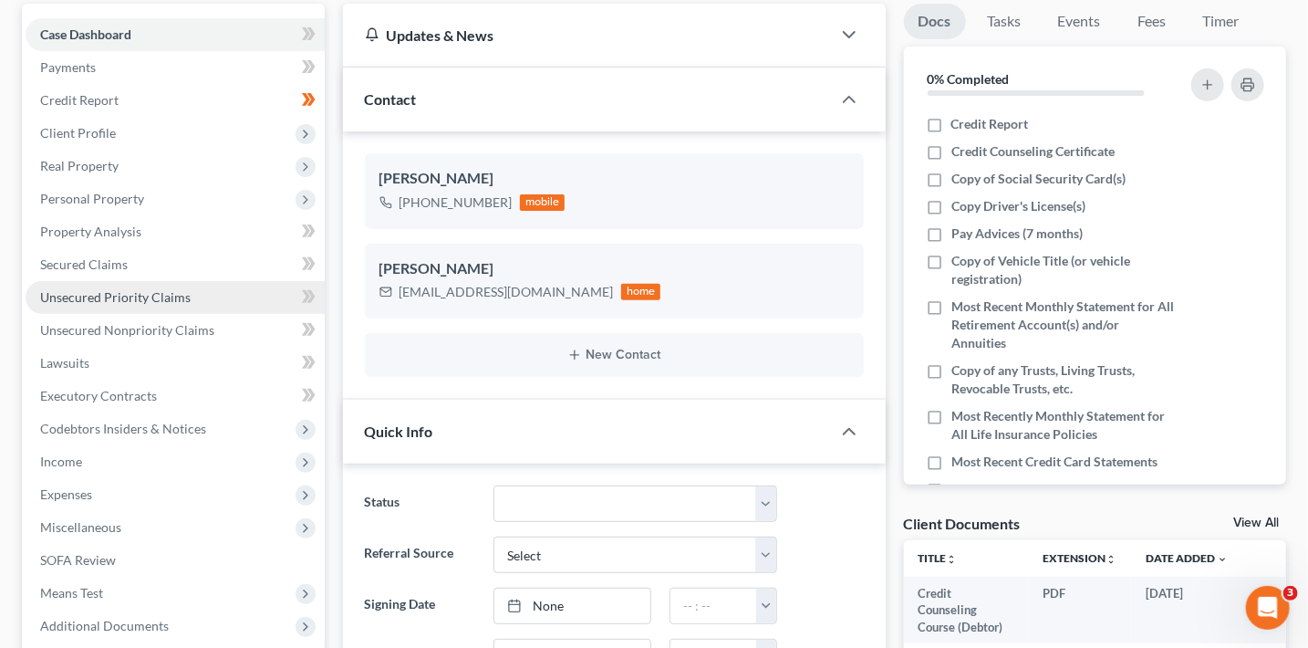
scroll to position [175, 0]
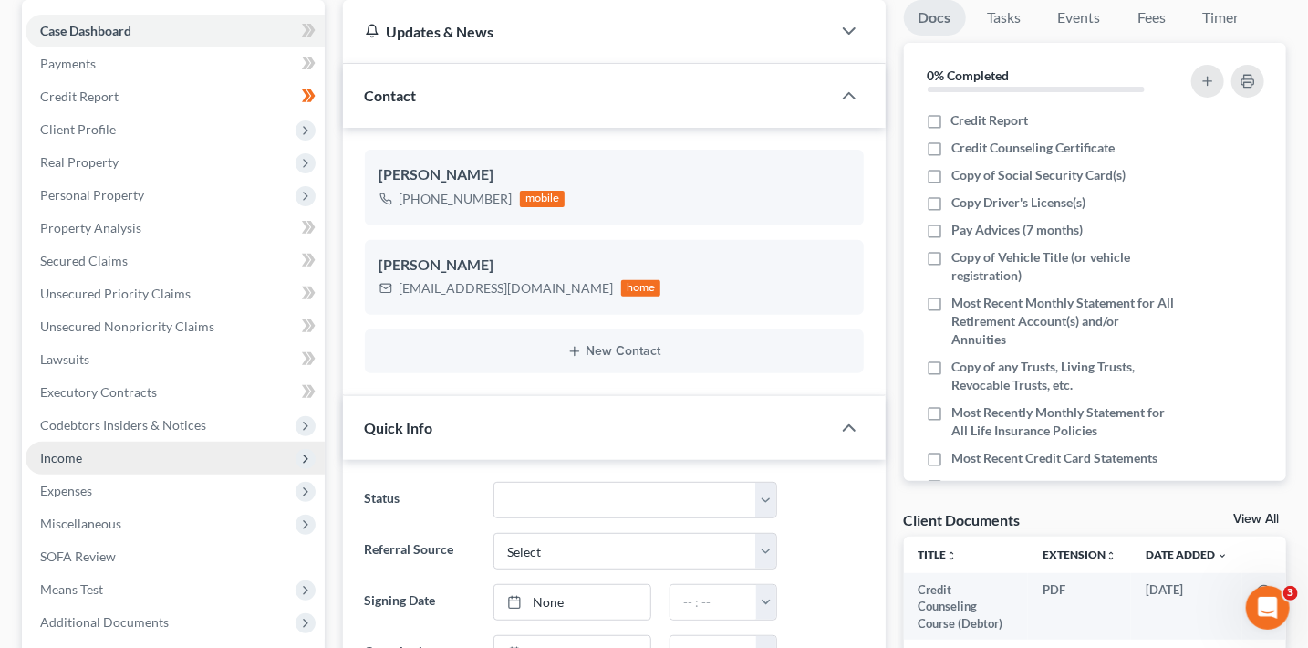
click at [105, 462] on span "Income" at bounding box center [175, 458] width 299 height 33
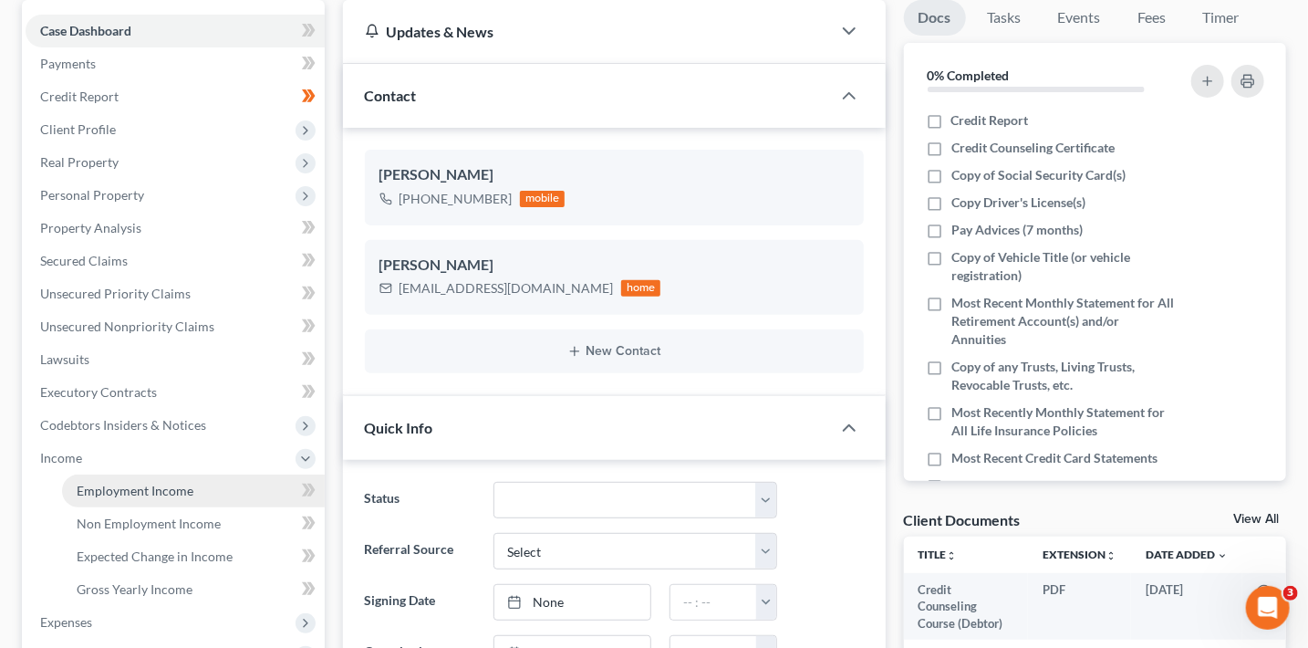
click at [216, 489] on link "Employment Income" at bounding box center [193, 490] width 263 height 33
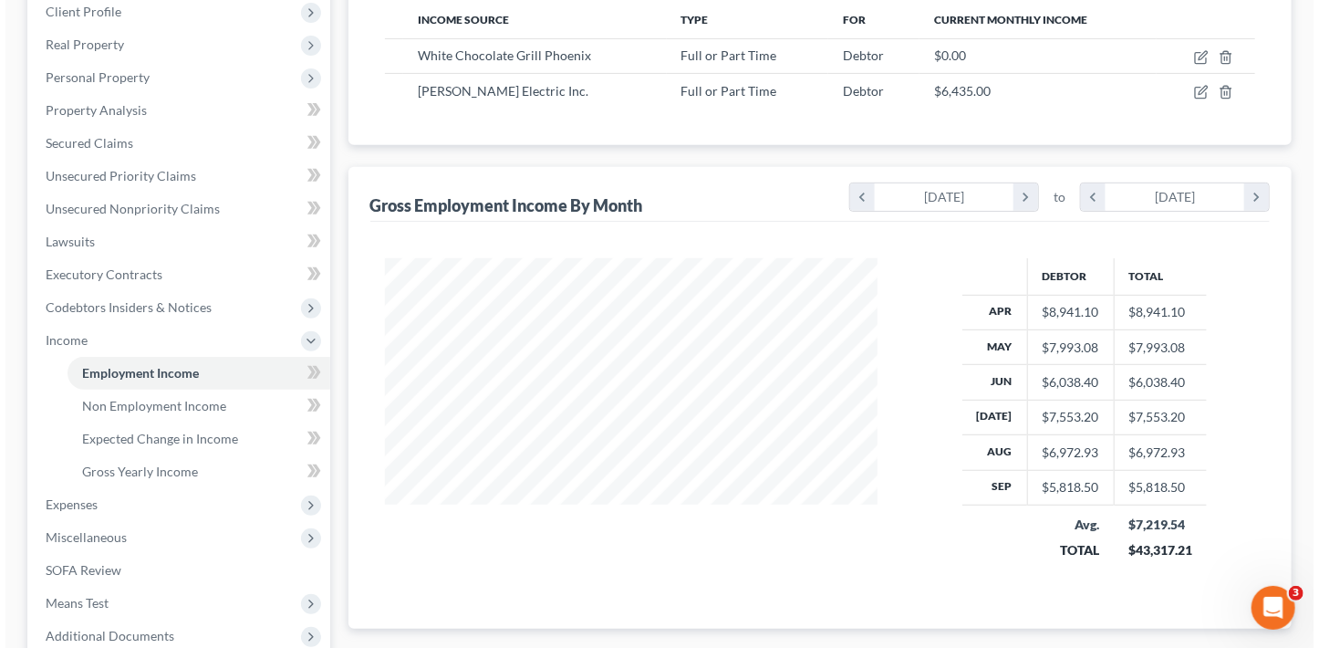
scroll to position [292, 0]
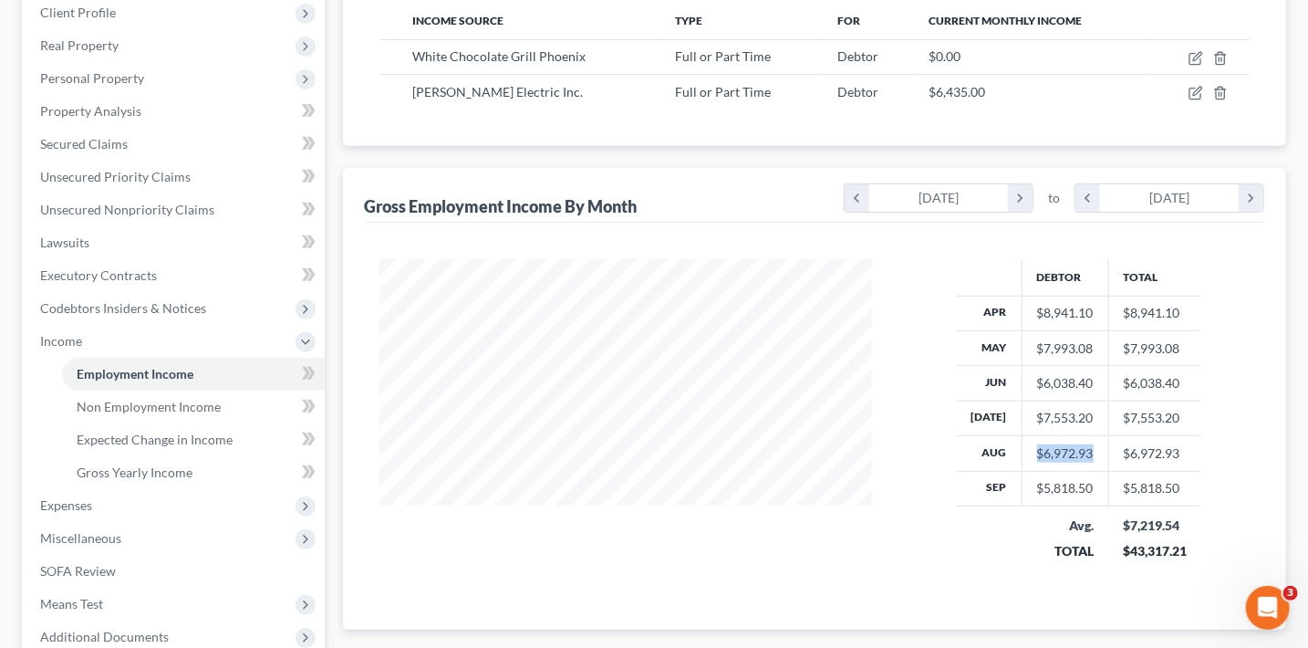
drag, startPoint x: 1033, startPoint y: 454, endPoint x: 1094, endPoint y: 455, distance: 61.1
click at [1094, 455] on td "$6,972.93" at bounding box center [1065, 453] width 87 height 35
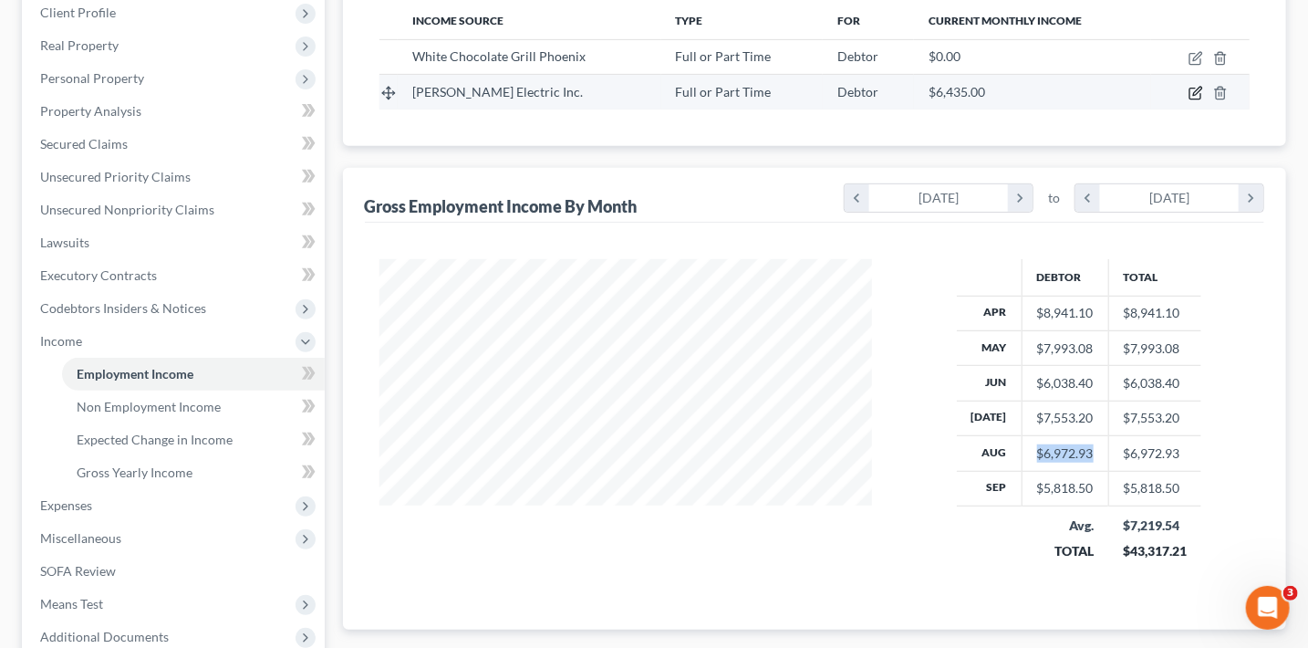
click at [1190, 90] on icon "button" at bounding box center [1195, 93] width 11 height 11
select select "0"
select select "3"
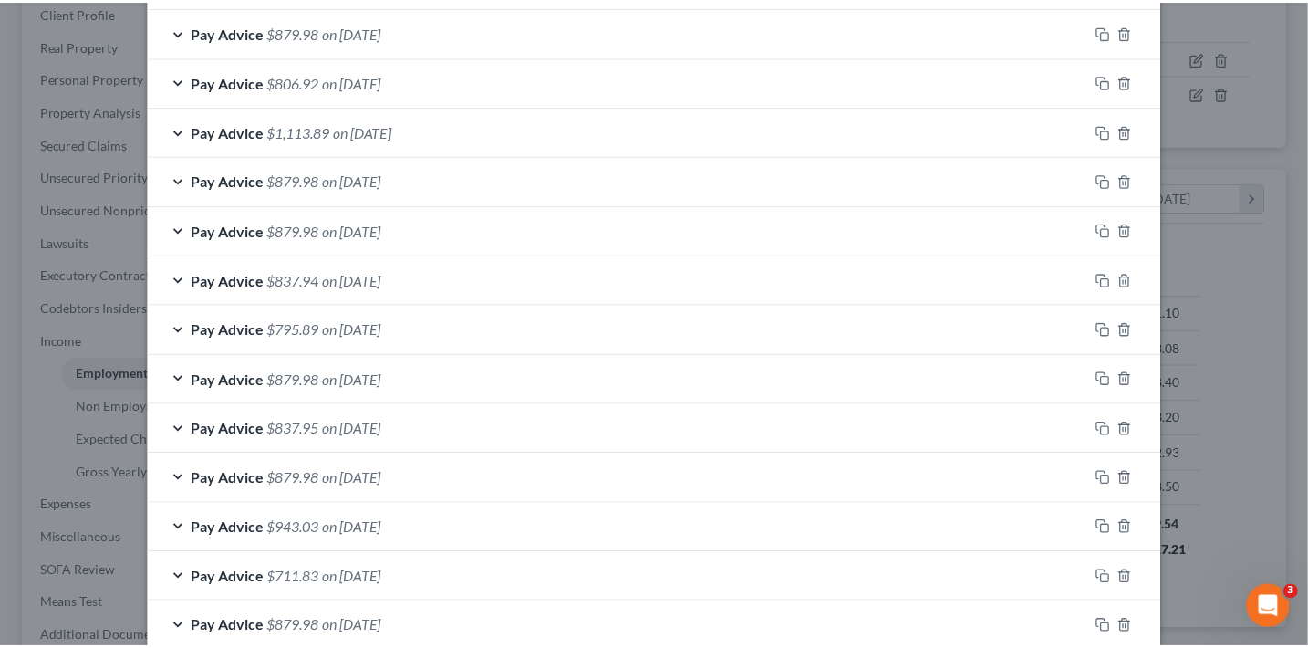
scroll to position [1352, 0]
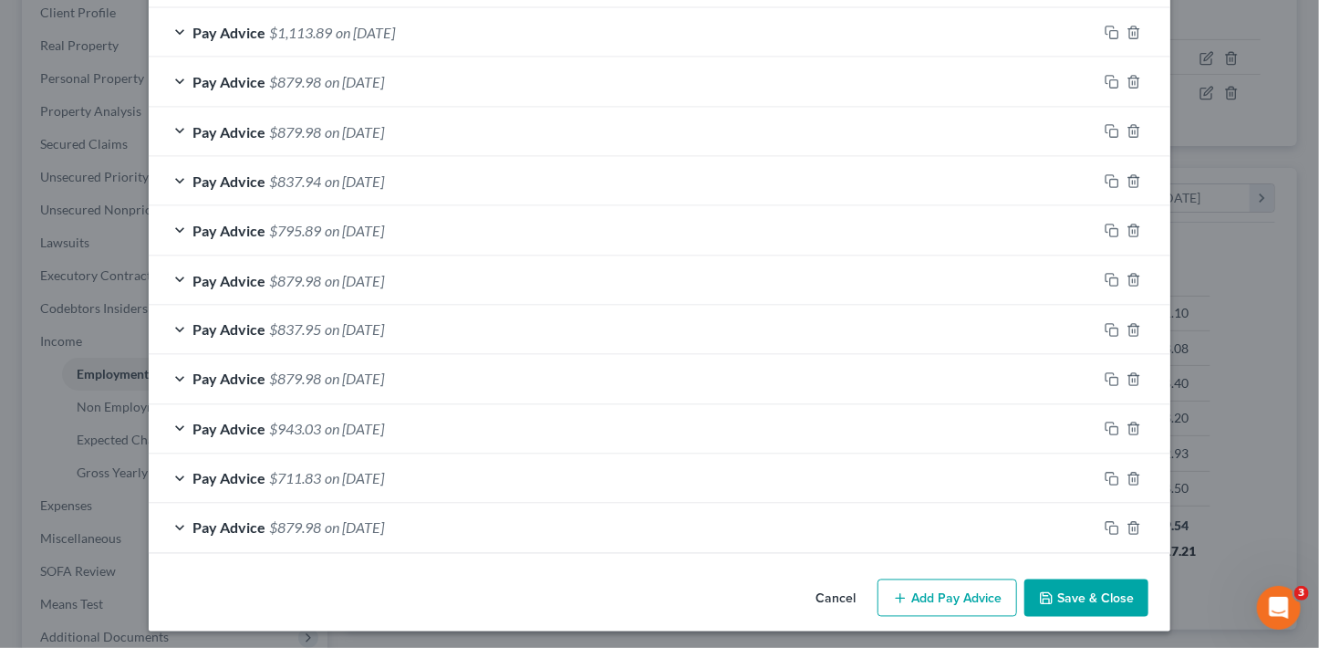
click at [1071, 598] on button "Save & Close" at bounding box center [1086, 598] width 124 height 38
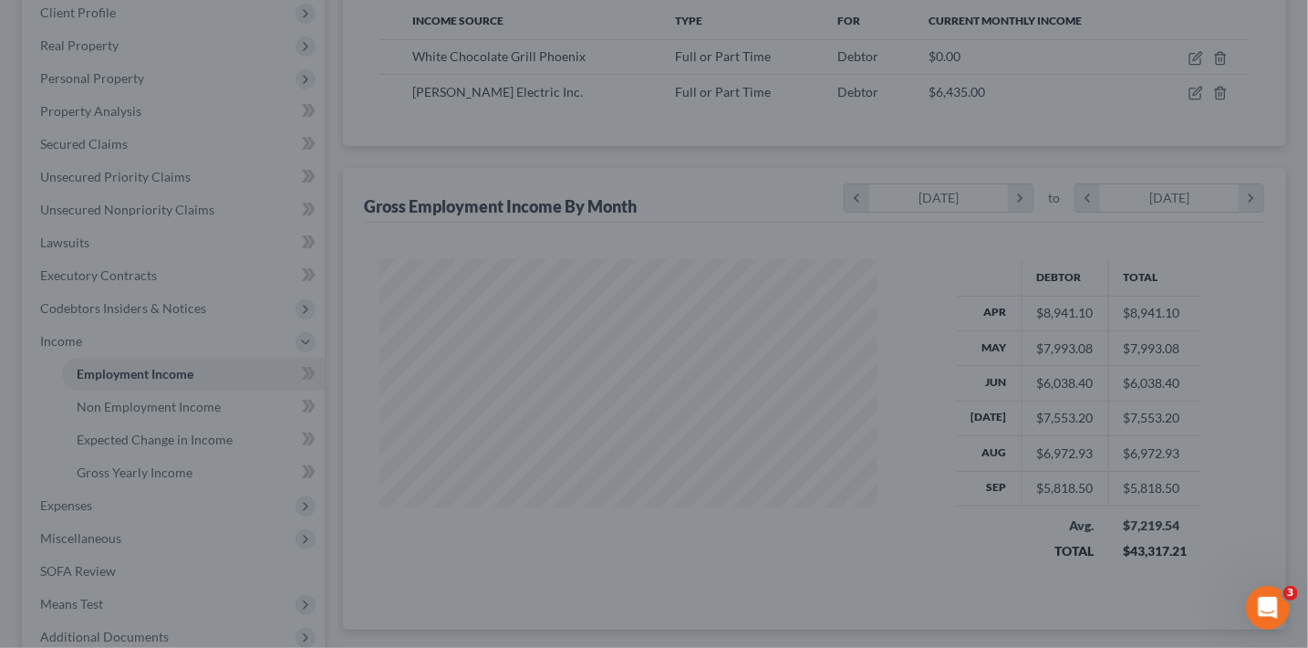
scroll to position [911899, 911695]
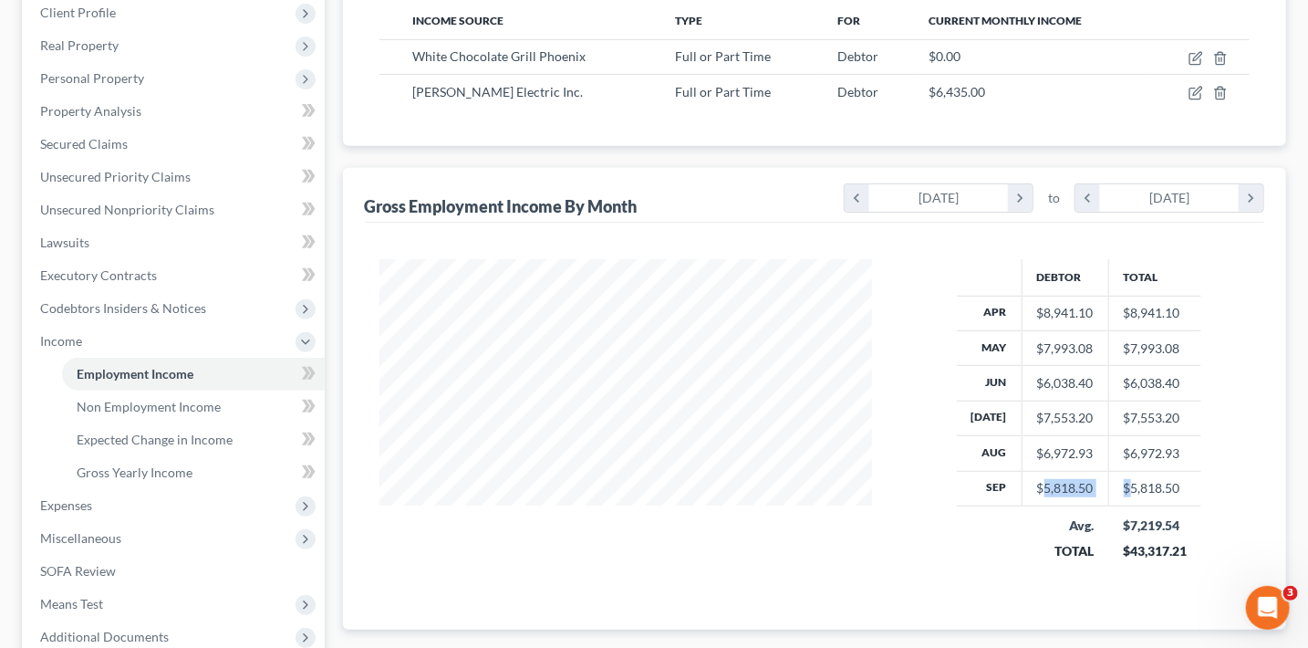
drag, startPoint x: 1036, startPoint y: 479, endPoint x: 1126, endPoint y: 486, distance: 89.7
click at [1126, 486] on tr "Sep $5,818.50 $5,818.50" at bounding box center [1079, 488] width 245 height 35
click at [1097, 497] on td "$5,818.50" at bounding box center [1065, 488] width 87 height 35
drag, startPoint x: 1033, startPoint y: 486, endPoint x: 1105, endPoint y: 486, distance: 72.1
click at [1105, 486] on tr "Sep $5,818.50 $5,818.50" at bounding box center [1079, 488] width 245 height 35
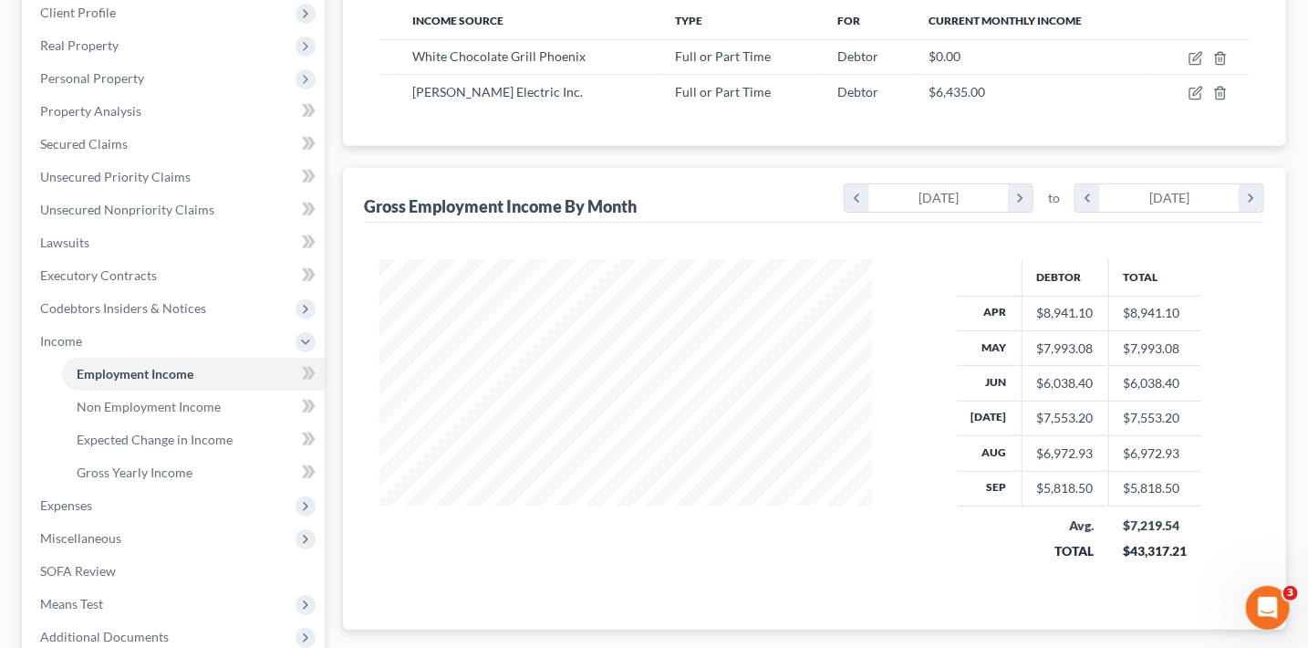
click at [929, 434] on div "Debtor Total Apr $8,941.10 $8,941.10 May $7,993.08 $7,993.08 Jun $6,038.40 $6,0…" at bounding box center [1079, 422] width 378 height 327
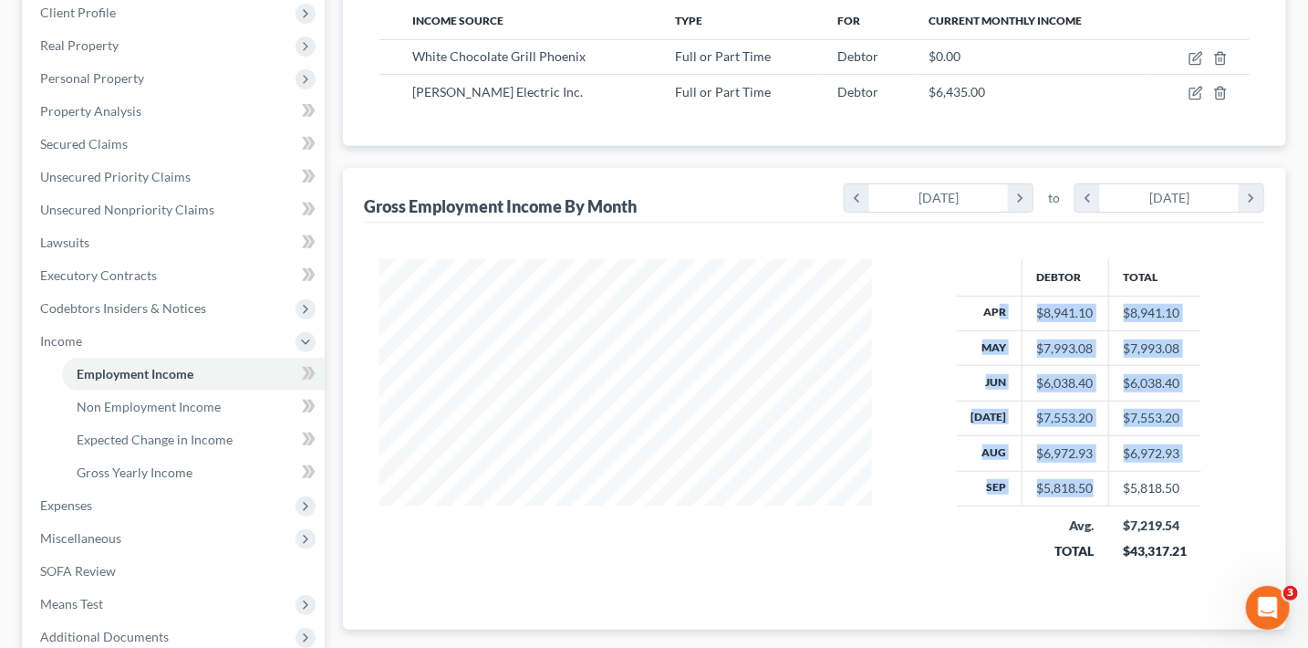
drag, startPoint x: 1090, startPoint y: 487, endPoint x: 995, endPoint y: 305, distance: 205.6
click at [995, 305] on tbody "Apr $8,941.10 $8,941.10 May $7,993.08 $7,993.08 Jun $6,038.40 $6,038.40 [DATE] …" at bounding box center [1079, 401] width 245 height 210
click at [992, 311] on th "Apr" at bounding box center [990, 313] width 66 height 35
drag, startPoint x: 1030, startPoint y: 309, endPoint x: 1229, endPoint y: 473, distance: 257.9
click at [1229, 473] on div "Debtor Total Apr $8,941.10 $8,941.10 May $7,993.08 $7,993.08 Jun $6,038.40 $6,0…" at bounding box center [1079, 422] width 378 height 327
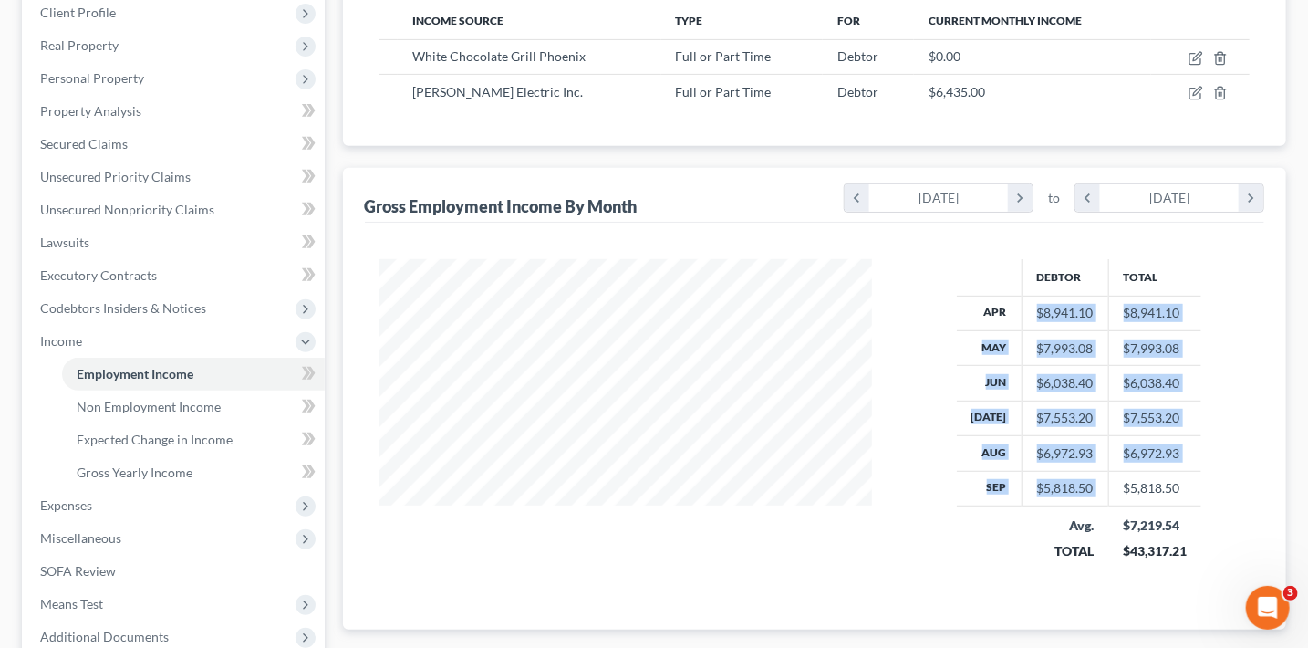
click at [1007, 400] on th "[DATE]" at bounding box center [990, 417] width 66 height 35
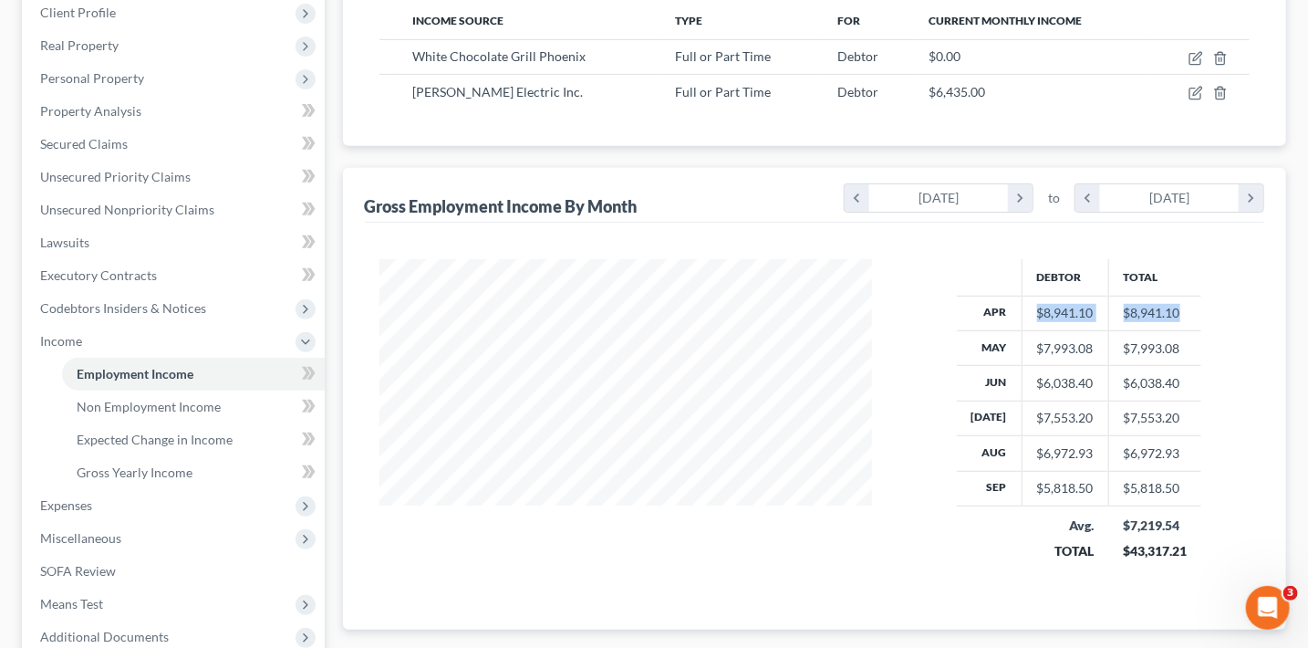
drag, startPoint x: 1034, startPoint y: 310, endPoint x: 1191, endPoint y: 315, distance: 157.9
click at [1191, 315] on tr "Apr $8,941.10 $8,941.10" at bounding box center [1079, 313] width 245 height 35
click at [1097, 333] on td "$7,993.08" at bounding box center [1065, 347] width 87 height 35
drag, startPoint x: 1071, startPoint y: 311, endPoint x: 1029, endPoint y: 313, distance: 42.0
click at [1029, 313] on td "$8,941.10" at bounding box center [1065, 313] width 87 height 35
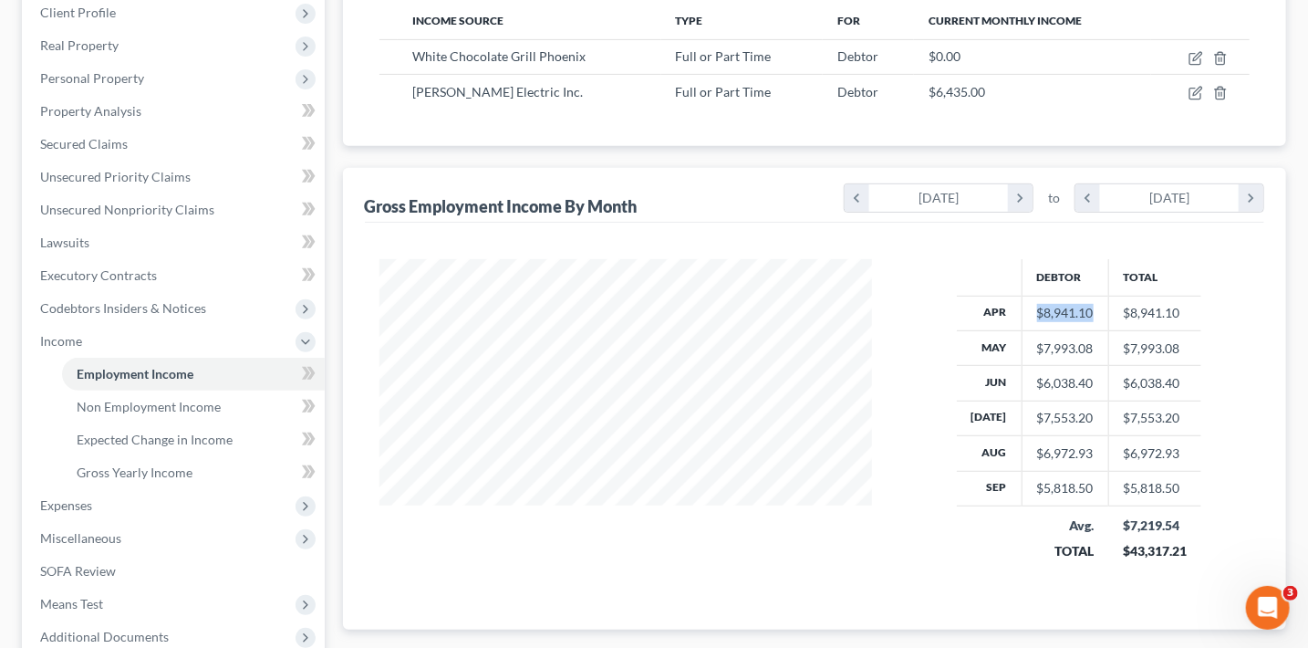
click at [1029, 315] on td "$8,941.10" at bounding box center [1065, 313] width 87 height 35
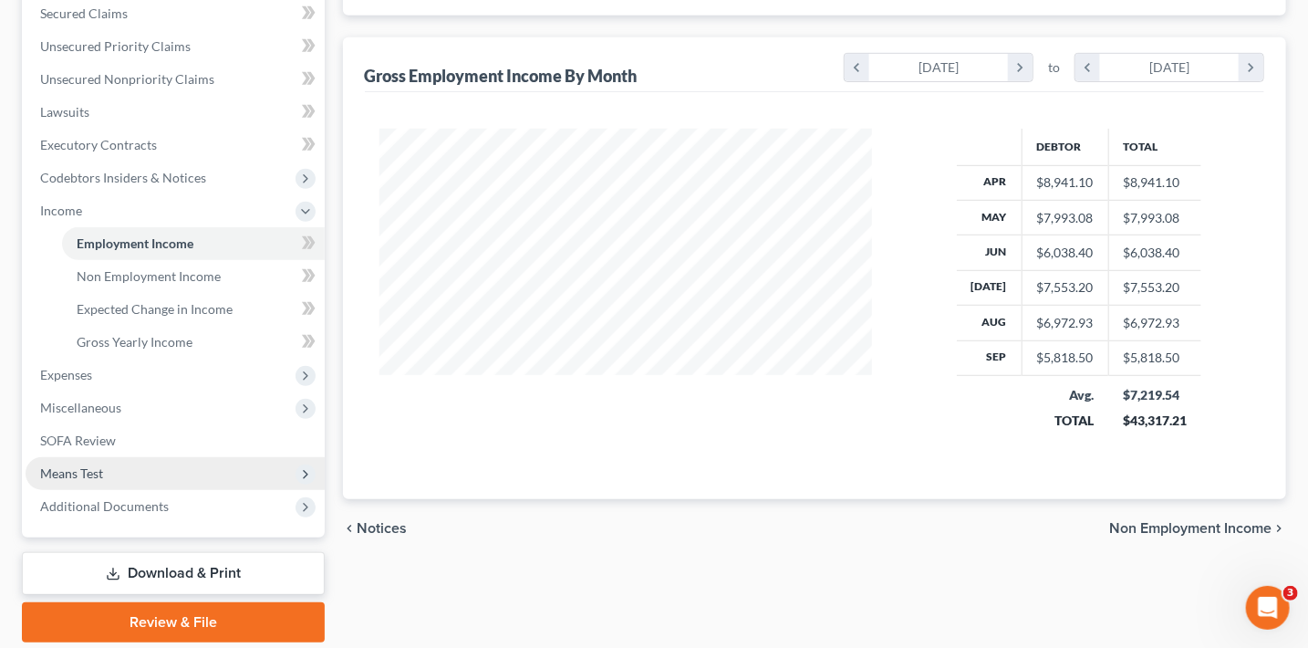
scroll to position [423, 0]
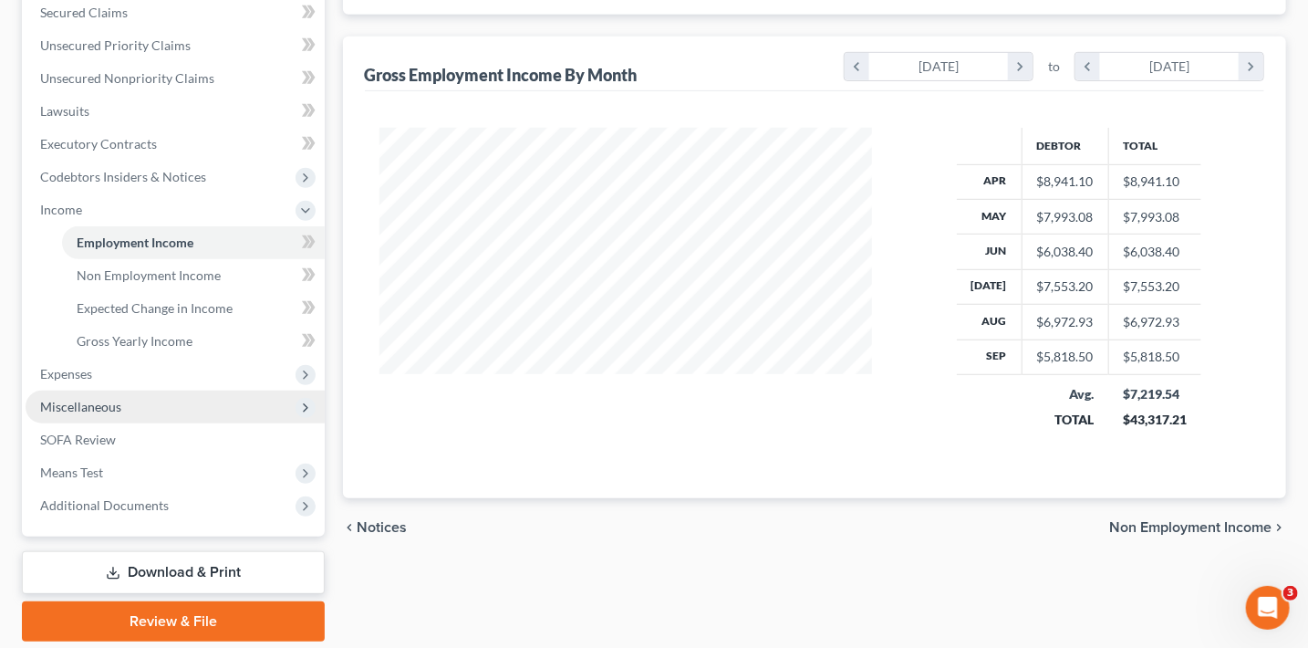
click at [126, 415] on span "Miscellaneous" at bounding box center [175, 406] width 299 height 33
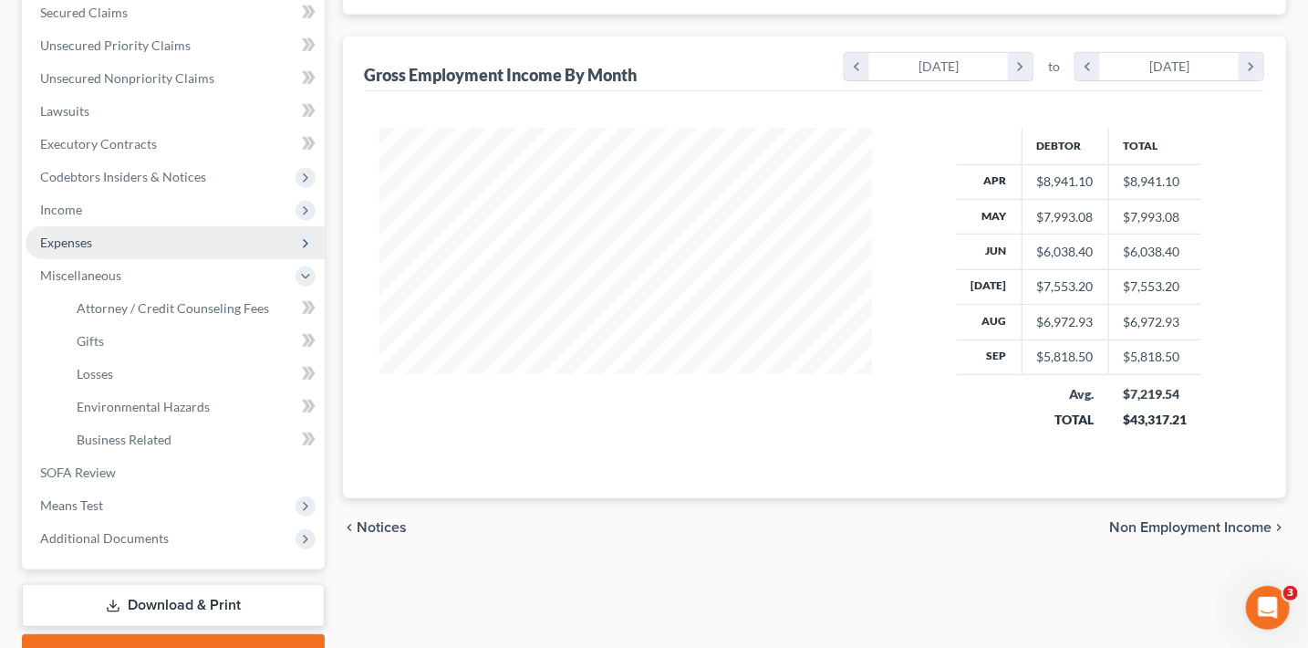
click at [105, 247] on span "Expenses" at bounding box center [175, 242] width 299 height 33
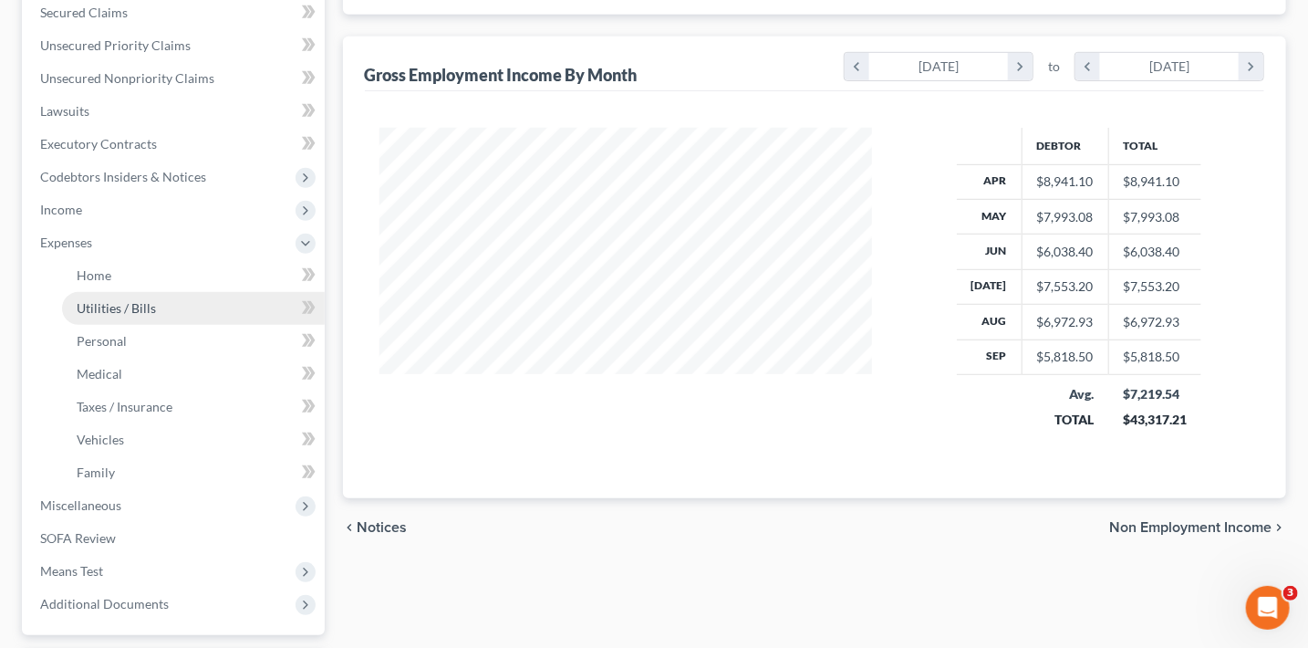
click at [161, 296] on link "Utilities / Bills" at bounding box center [193, 308] width 263 height 33
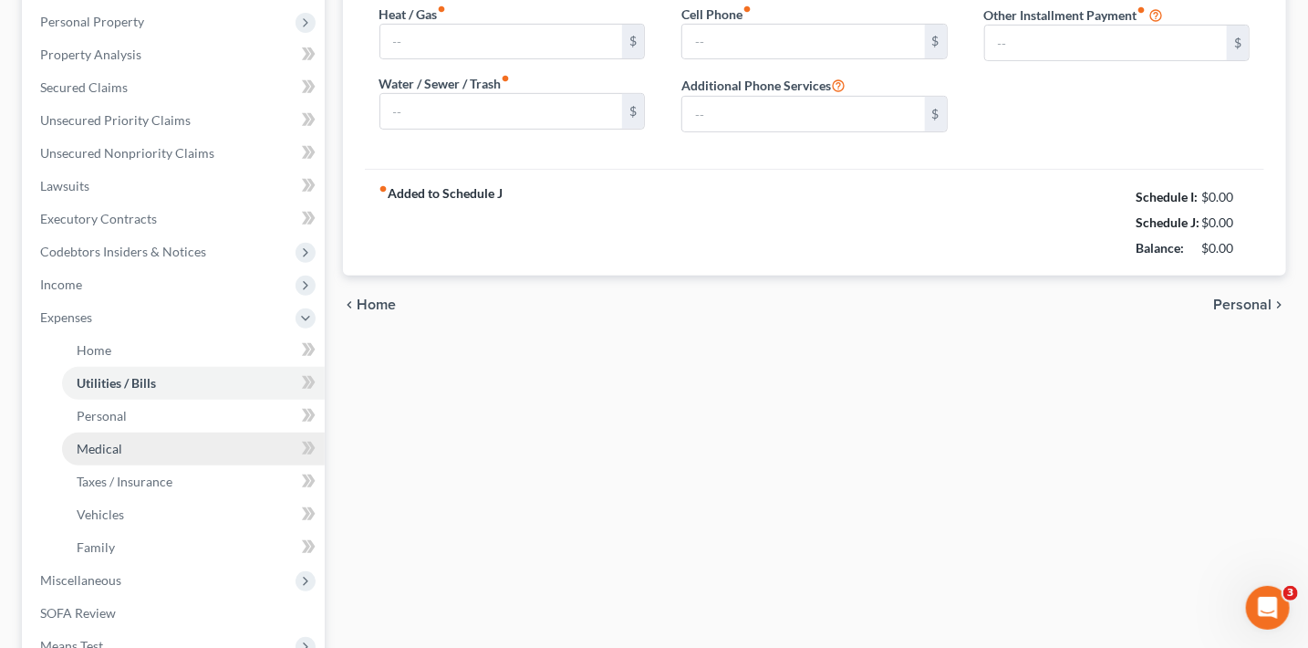
type input "150.00"
type input "0.00"
type input "70.00"
type input "115.00"
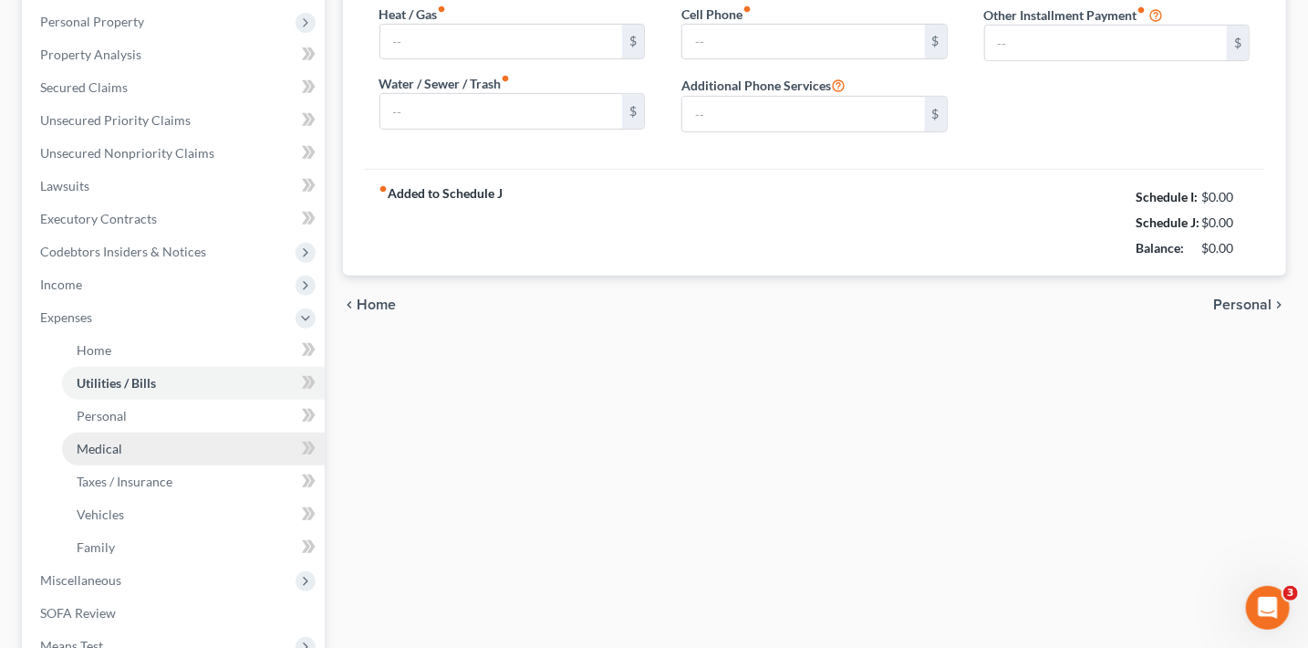
type input "0.00"
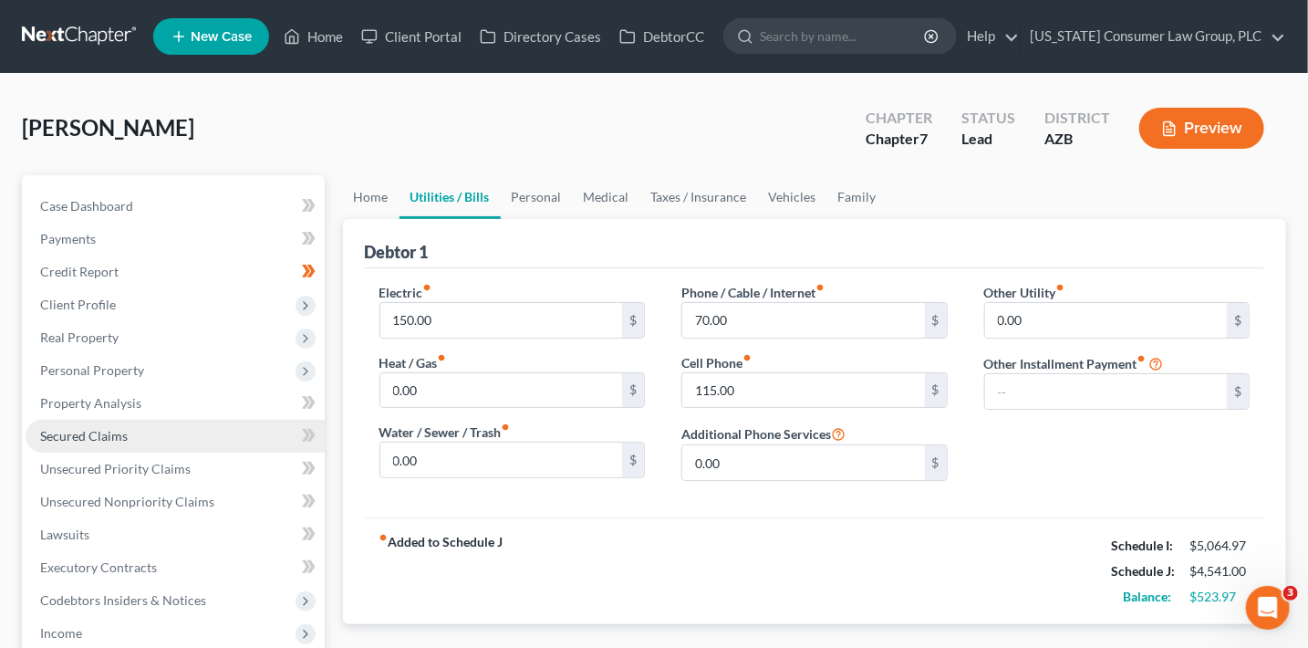
click at [138, 426] on link "Secured Claims" at bounding box center [175, 436] width 299 height 33
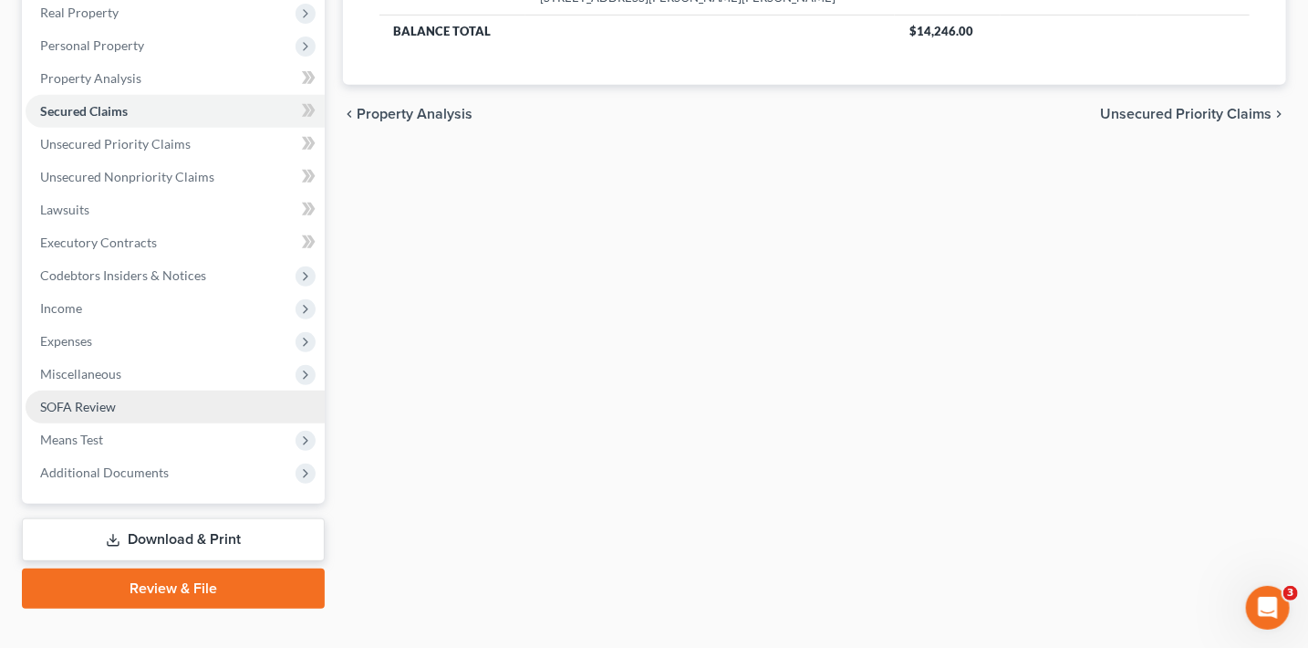
scroll to position [354, 0]
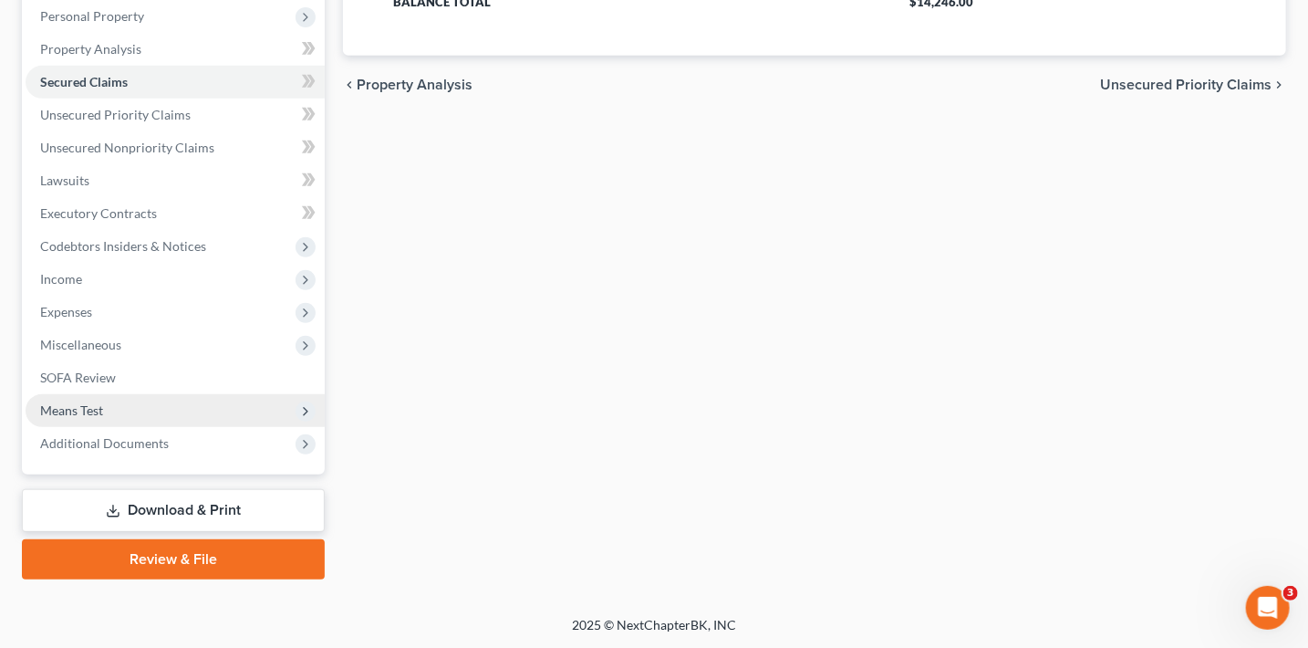
click at [113, 416] on span "Means Test" at bounding box center [175, 410] width 299 height 33
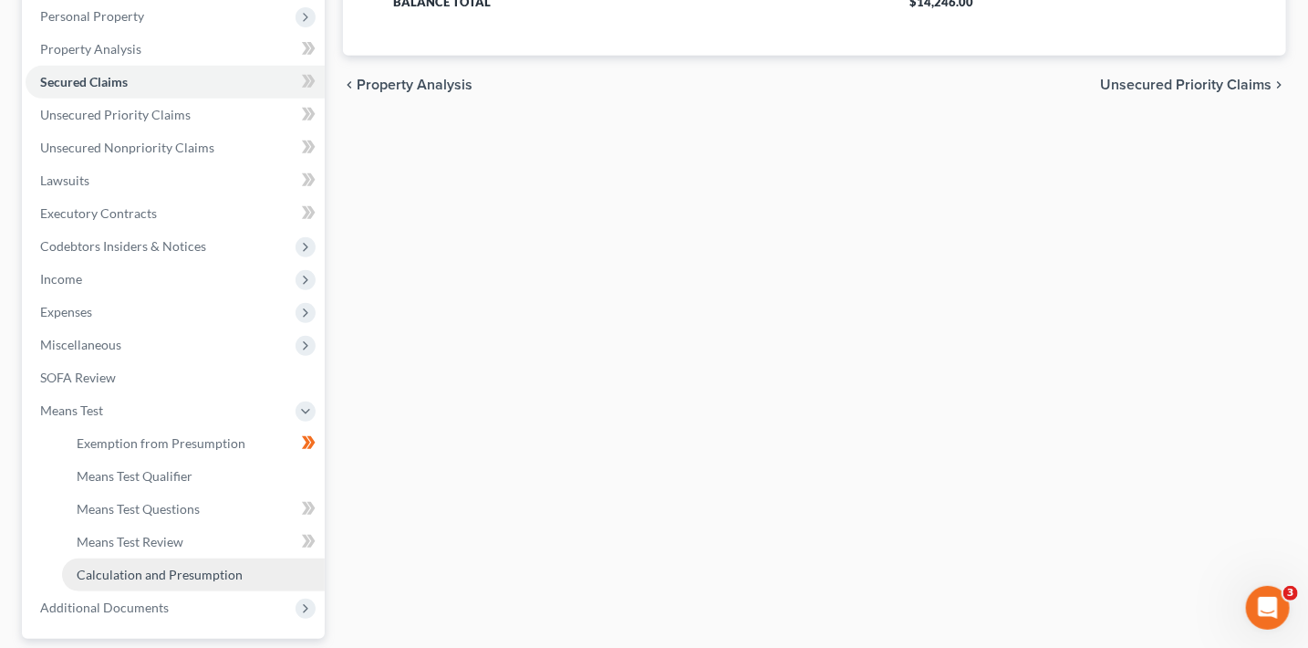
click at [196, 572] on span "Calculation and Presumption" at bounding box center [160, 574] width 166 height 16
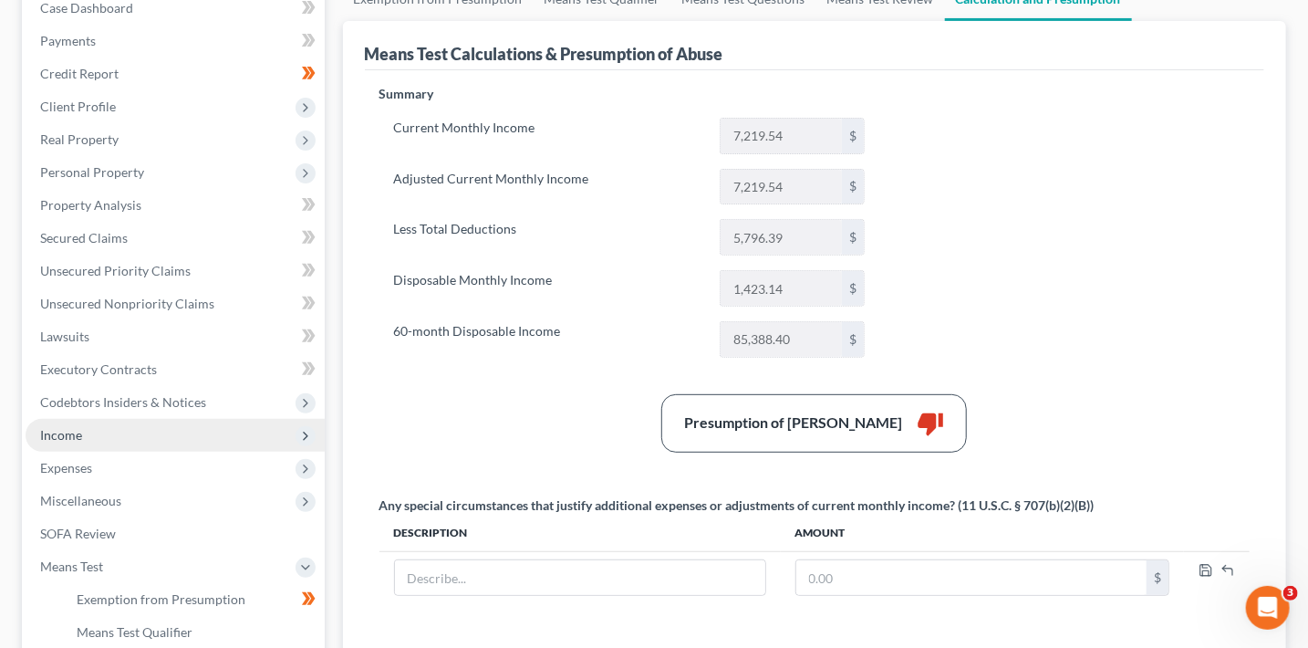
scroll to position [373, 0]
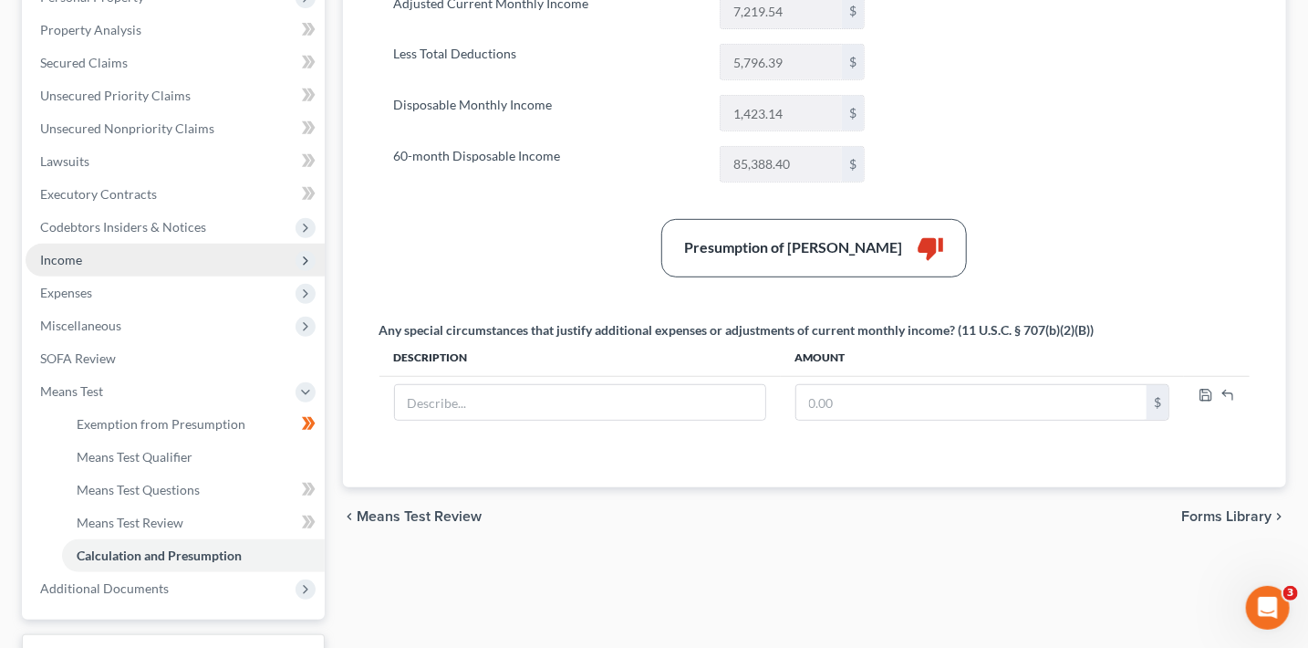
click at [96, 254] on span "Income" at bounding box center [175, 260] width 299 height 33
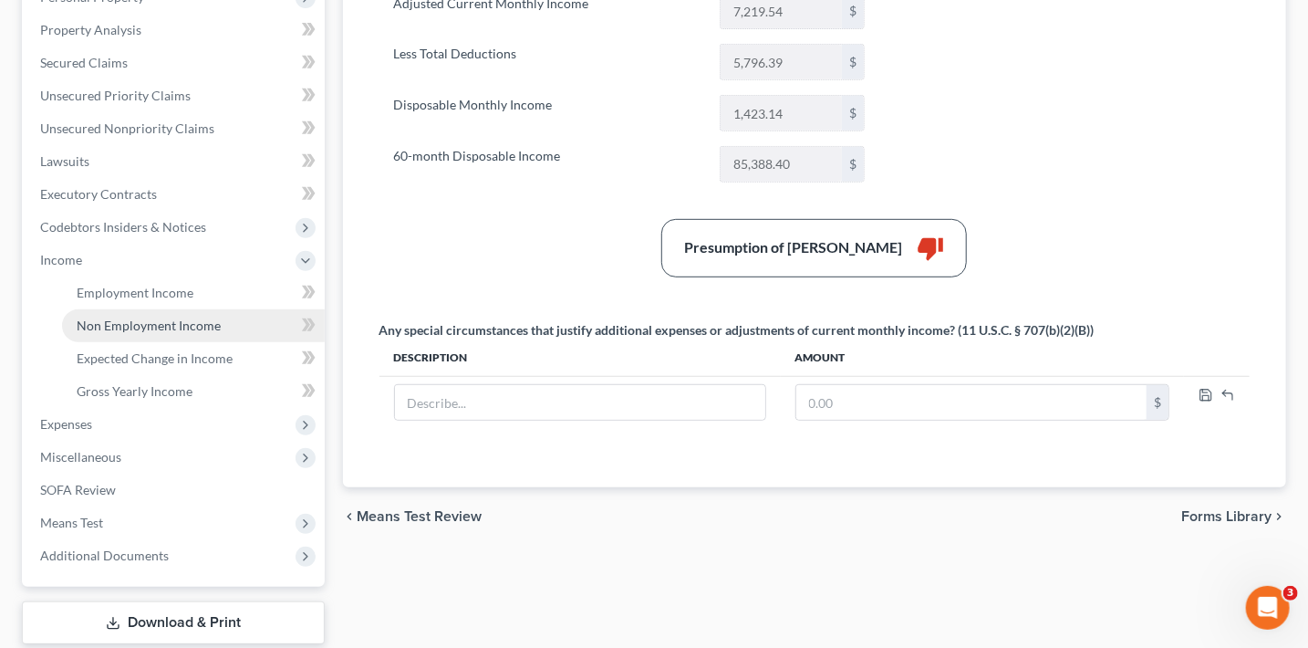
click at [126, 309] on link "Non Employment Income" at bounding box center [193, 325] width 263 height 33
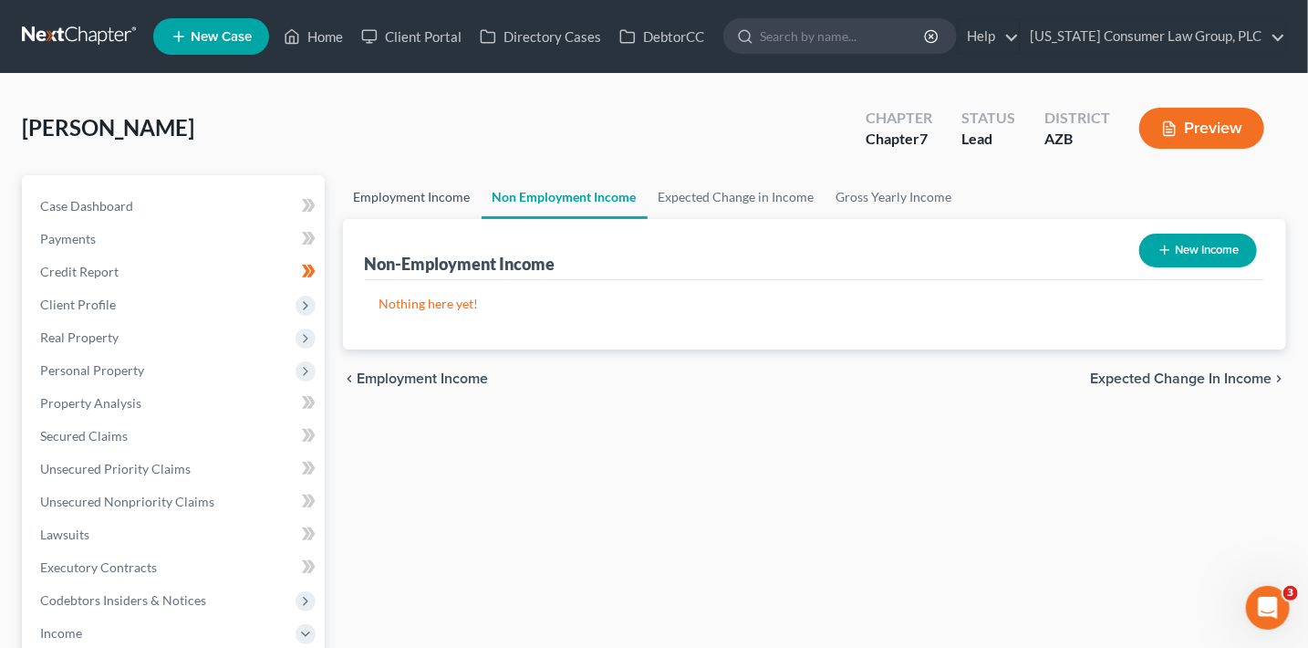
click at [404, 207] on link "Employment Income" at bounding box center [412, 197] width 139 height 44
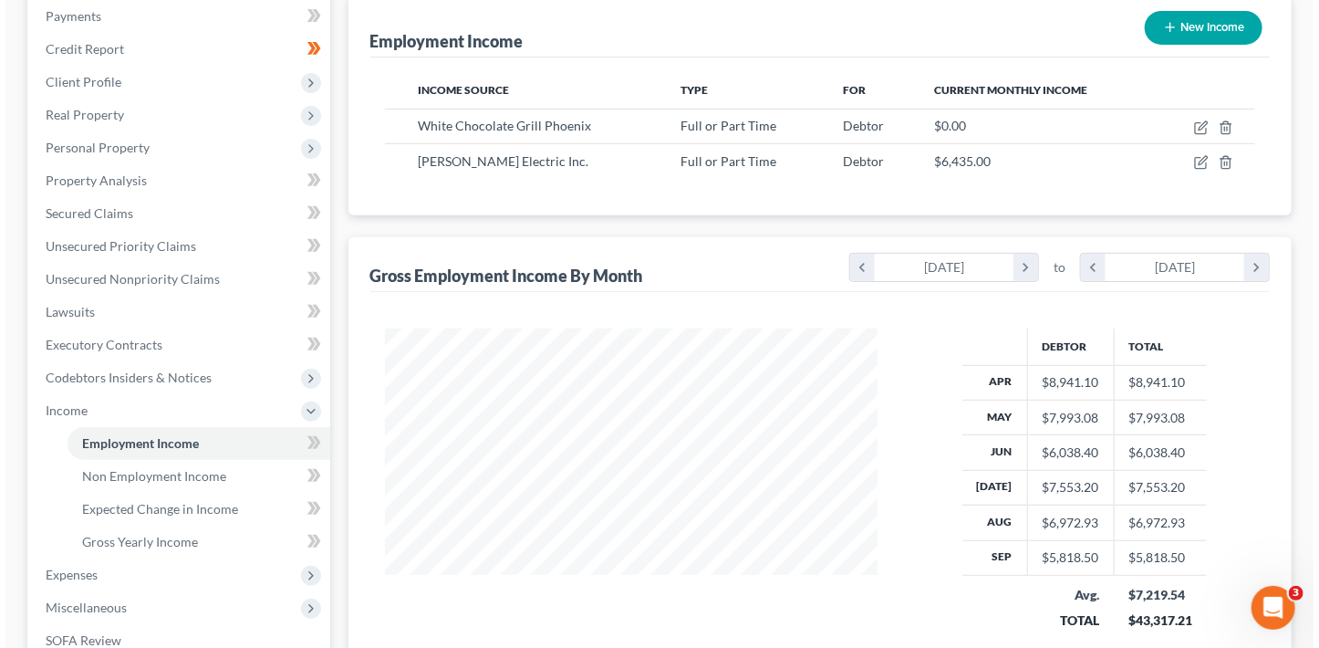
scroll to position [192, 0]
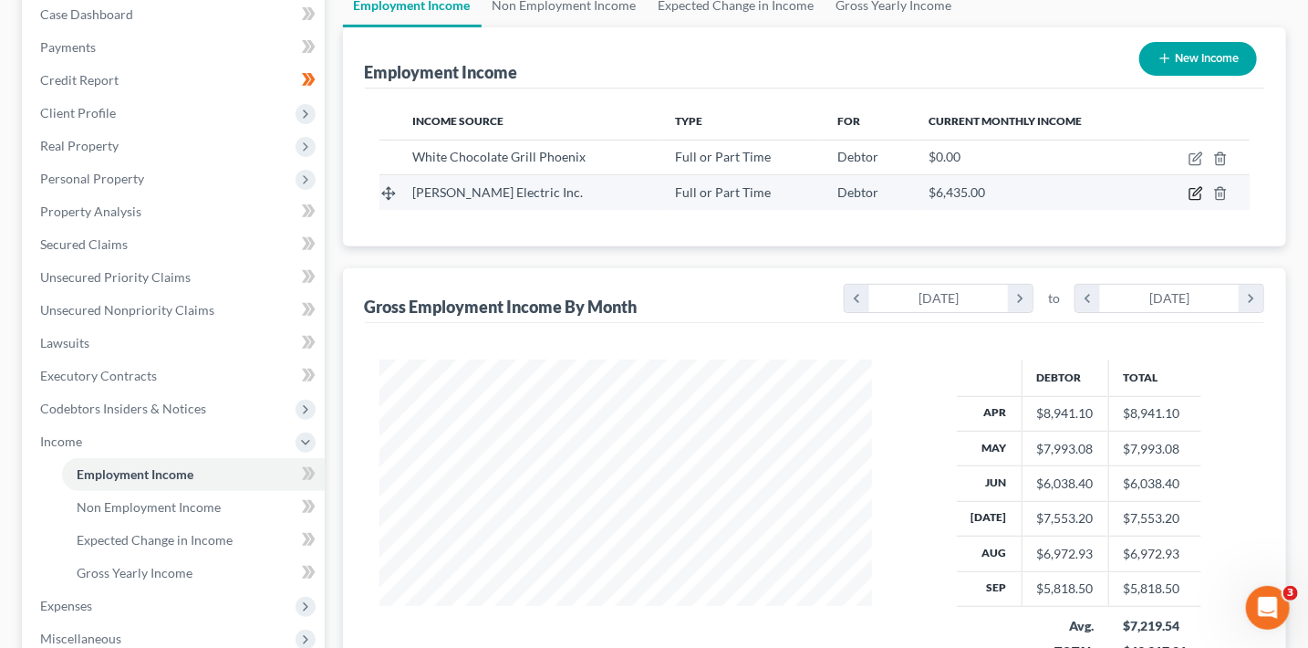
click at [1193, 189] on icon "button" at bounding box center [1196, 193] width 15 height 15
select select "0"
select select "3"
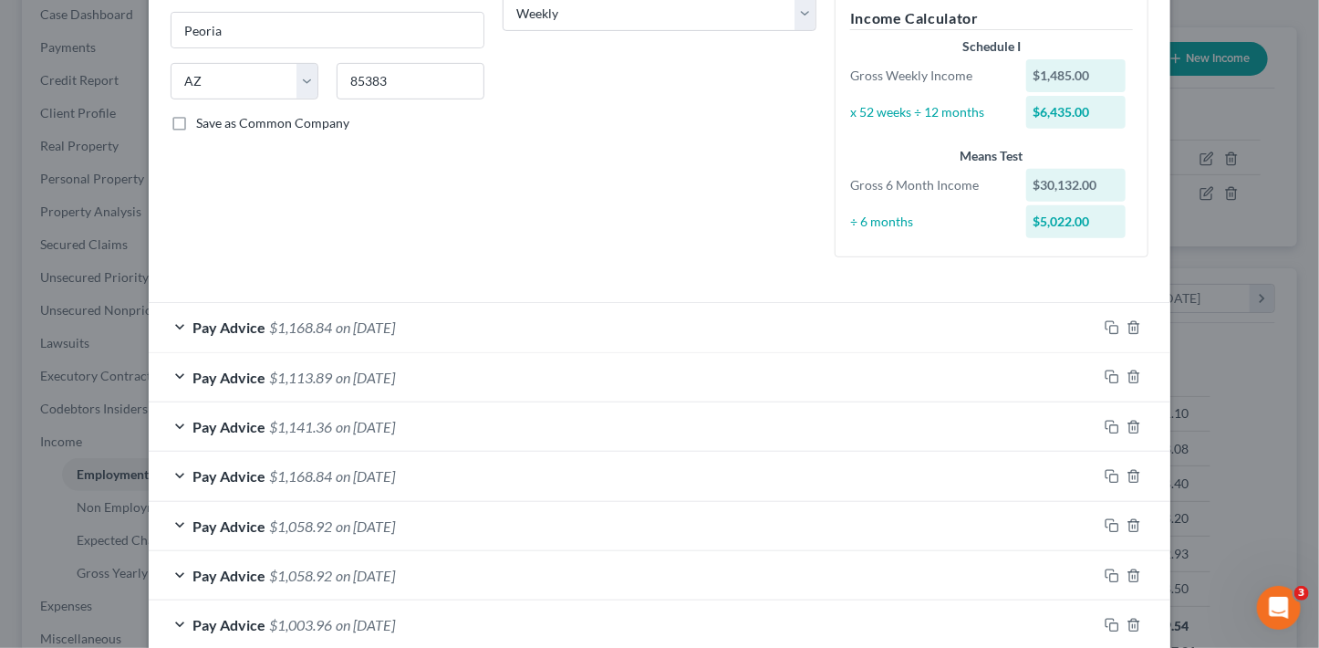
scroll to position [317, 0]
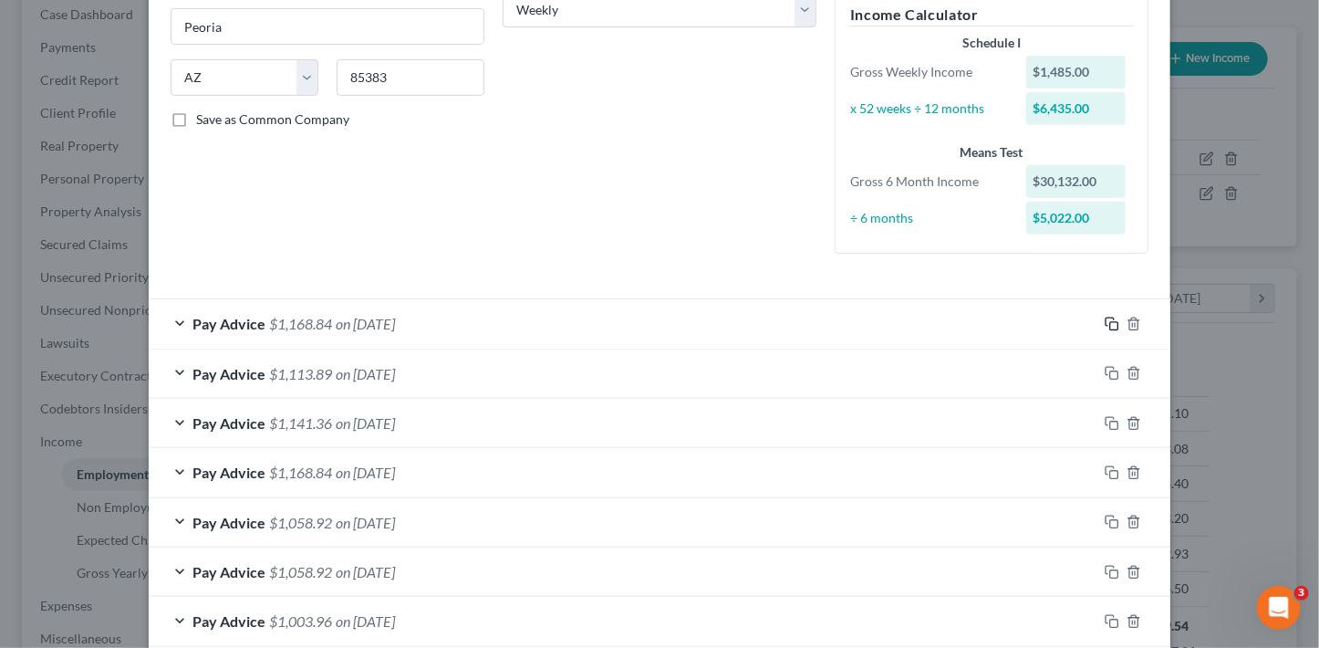
click at [1109, 322] on icon "button" at bounding box center [1112, 324] width 15 height 15
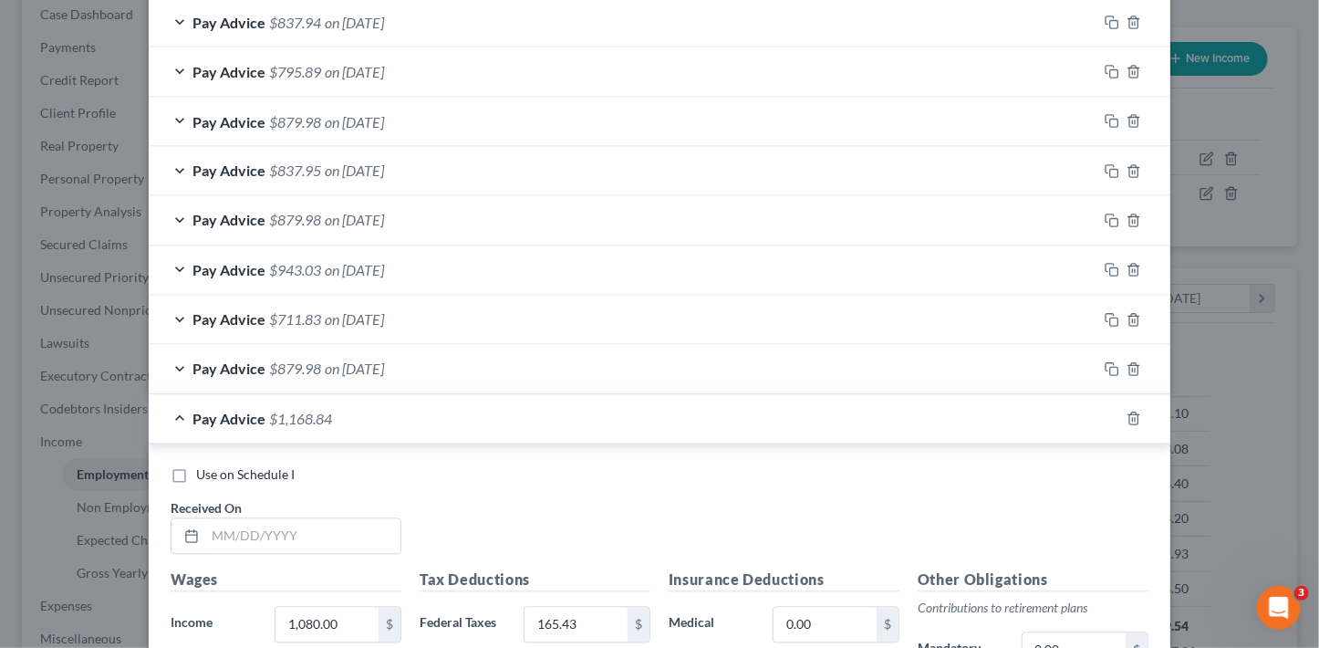
scroll to position [1834, 0]
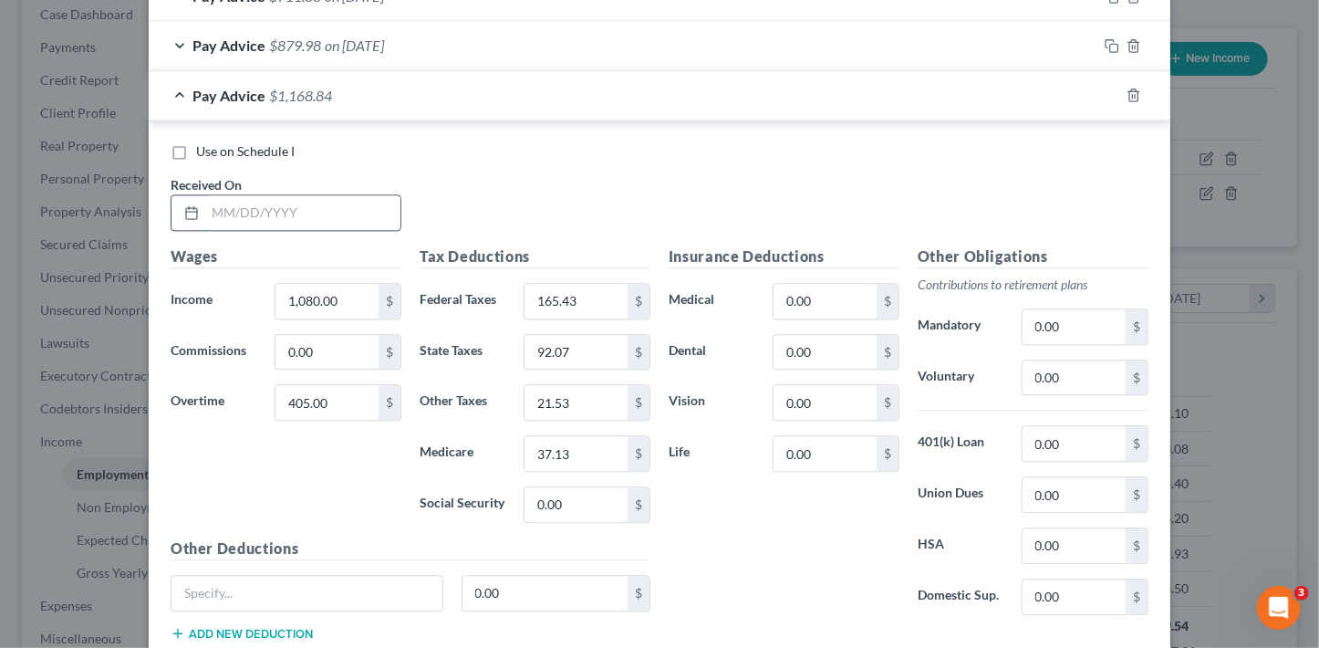
click at [221, 203] on input "text" at bounding box center [302, 212] width 195 height 35
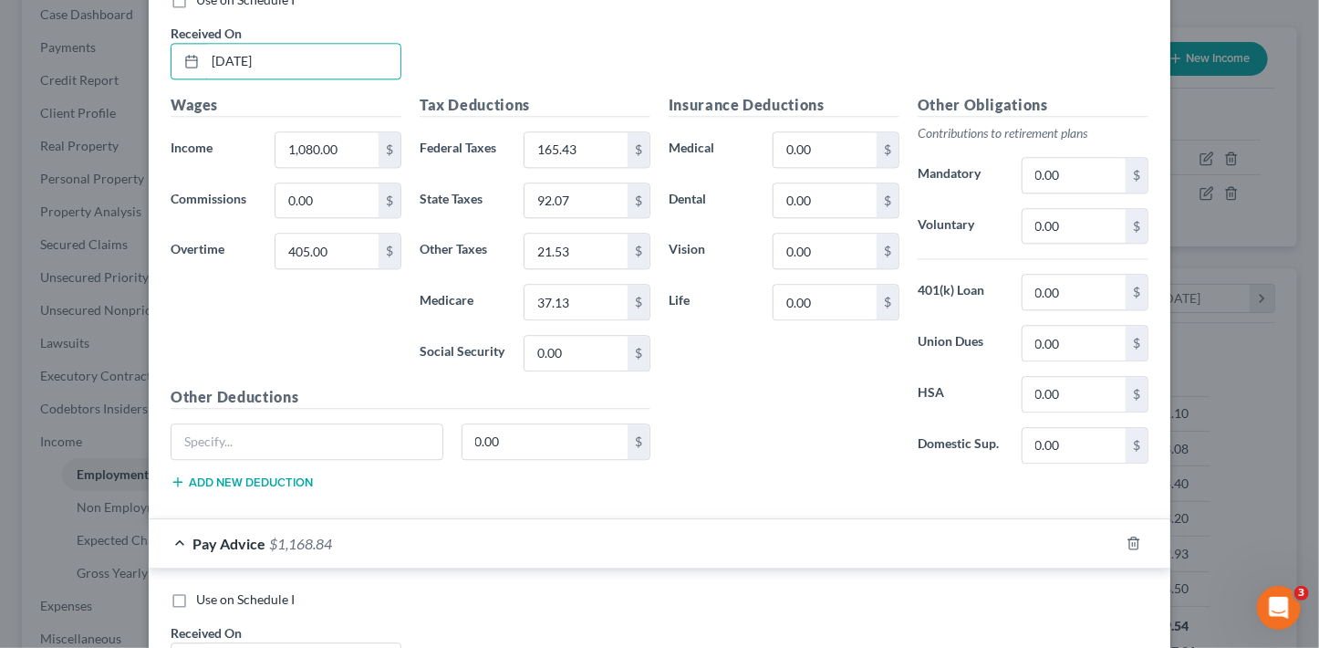
scroll to position [2266, 0]
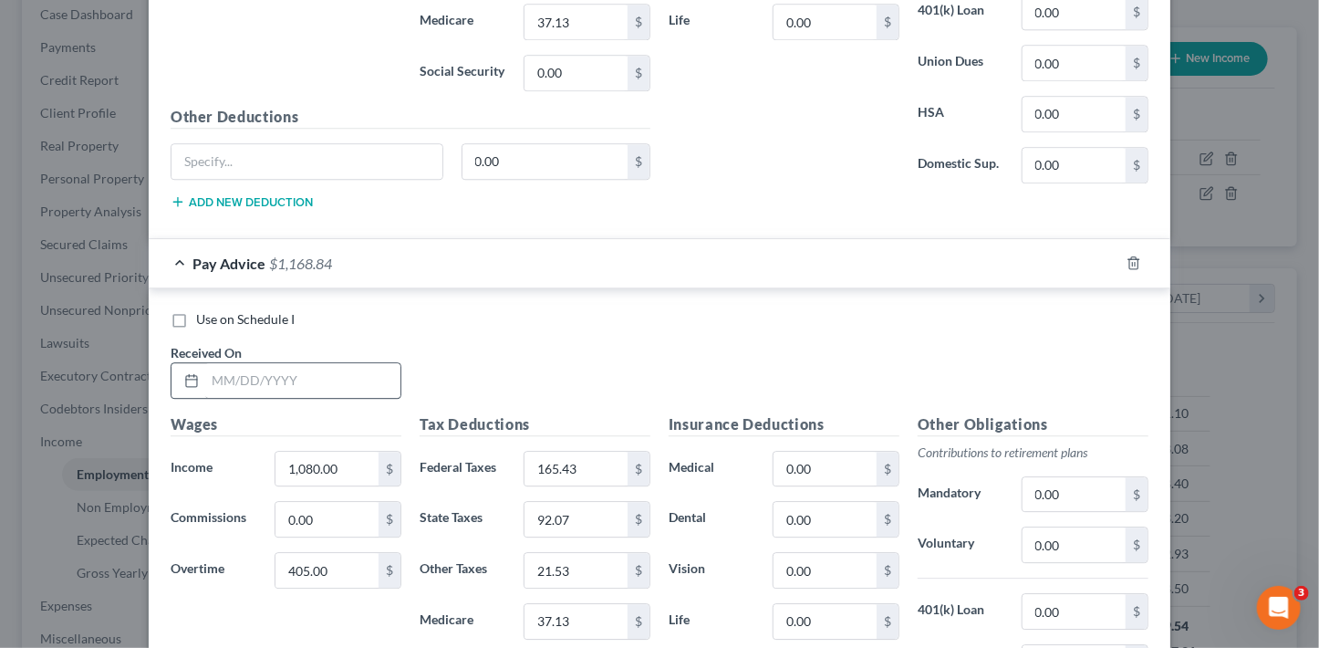
type input "10/1/25"
click at [265, 363] on input "text" at bounding box center [302, 380] width 195 height 35
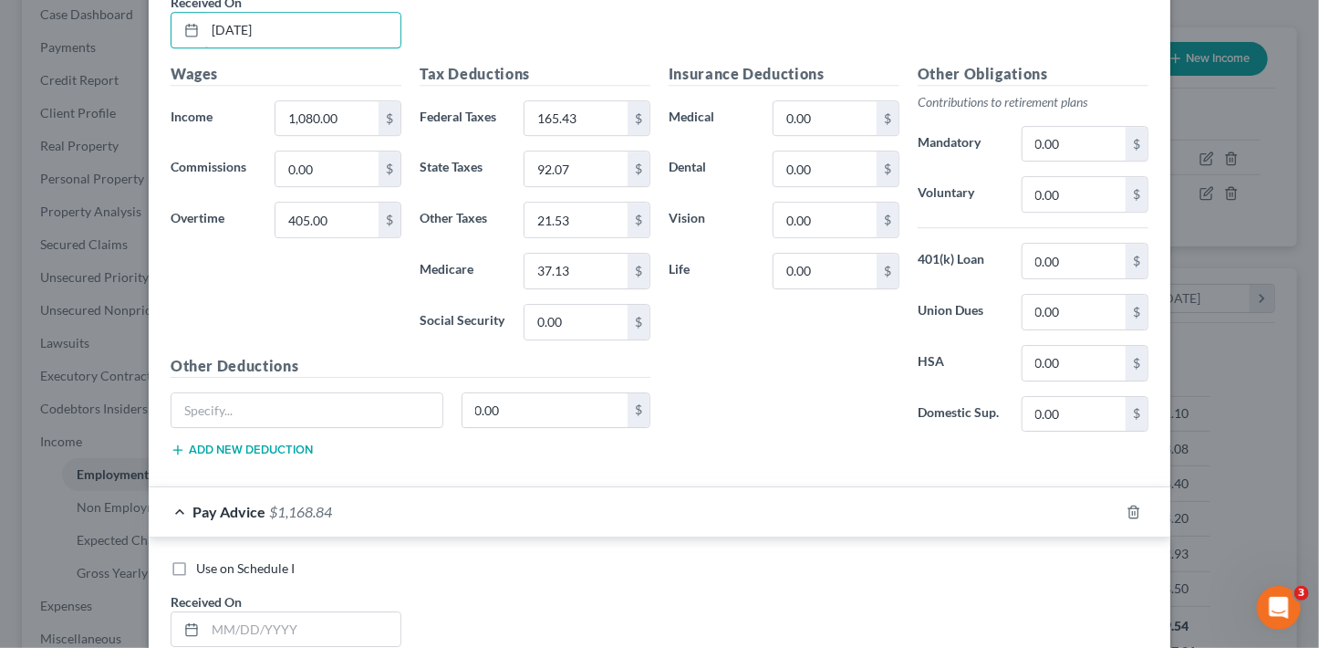
scroll to position [2625, 0]
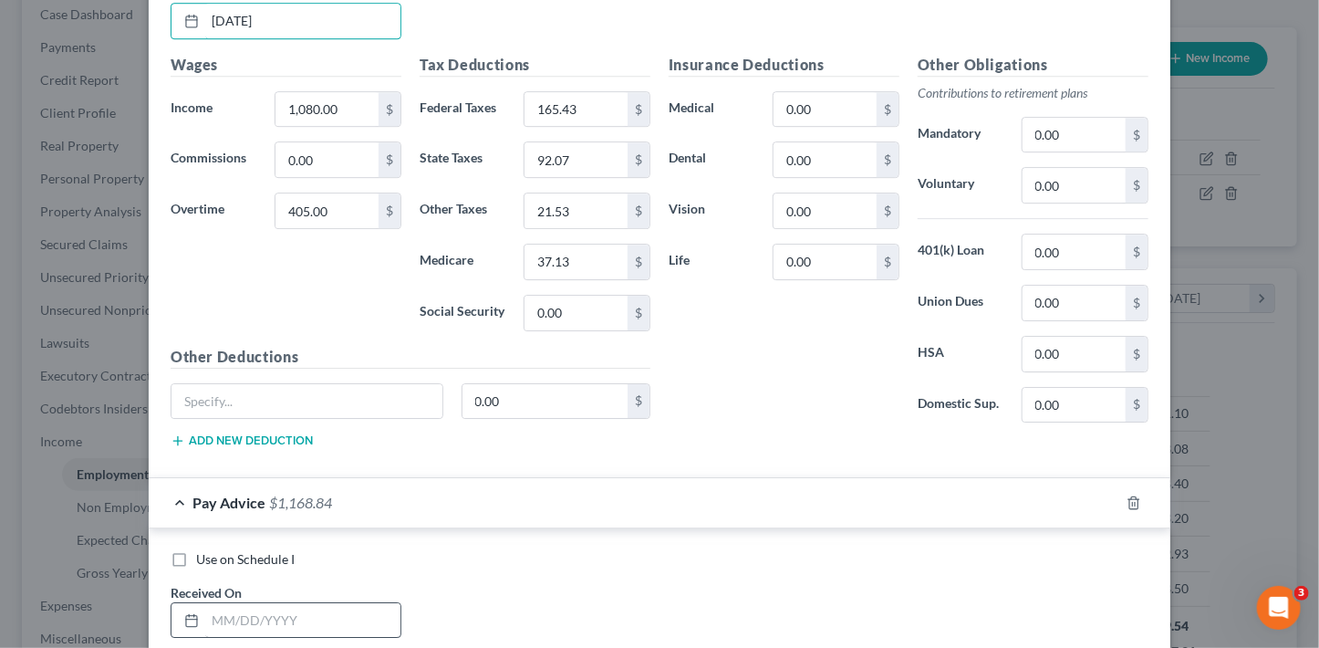
type input "10/1/25"
click at [283, 605] on input "text" at bounding box center [302, 620] width 195 height 35
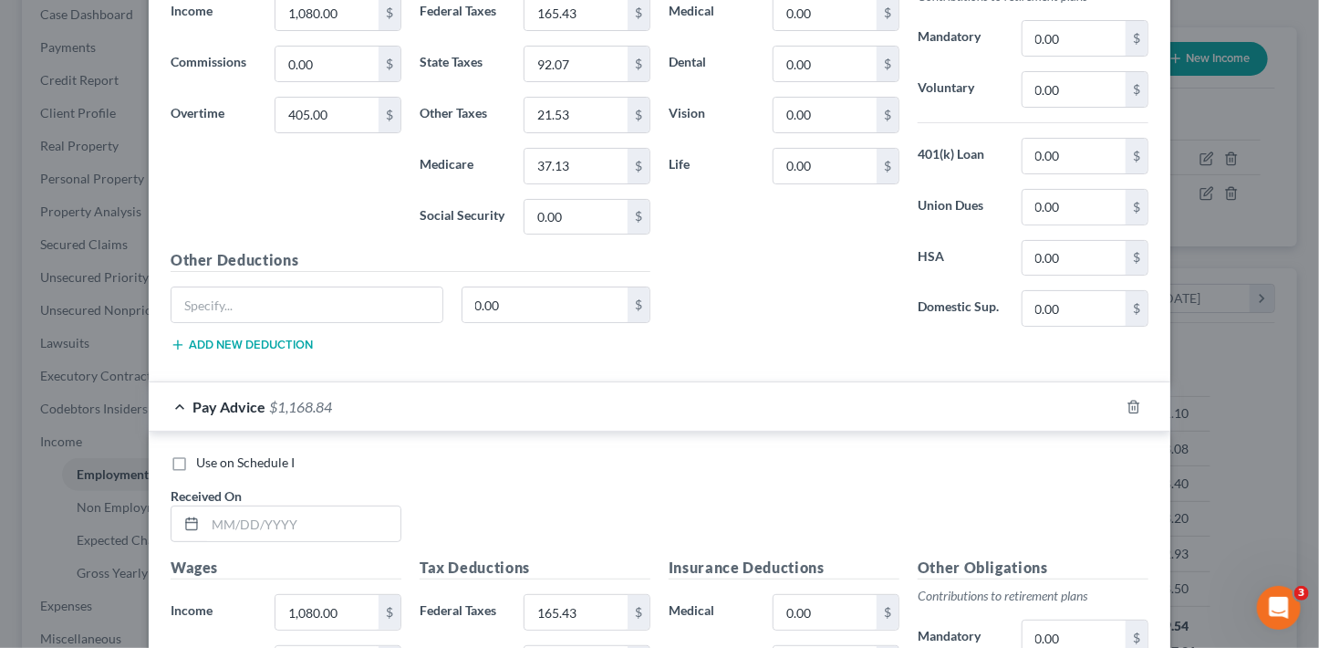
scroll to position [3346, 0]
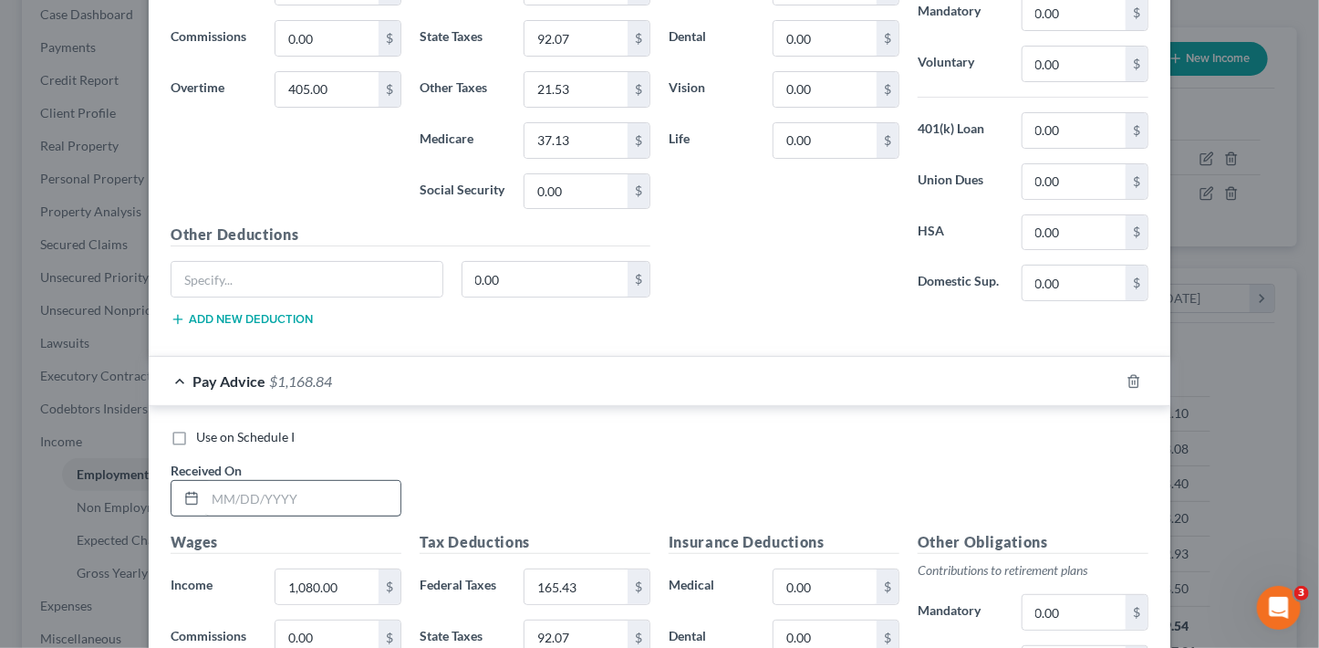
type input "10/1/25"
click at [270, 493] on input "text" at bounding box center [302, 498] width 195 height 35
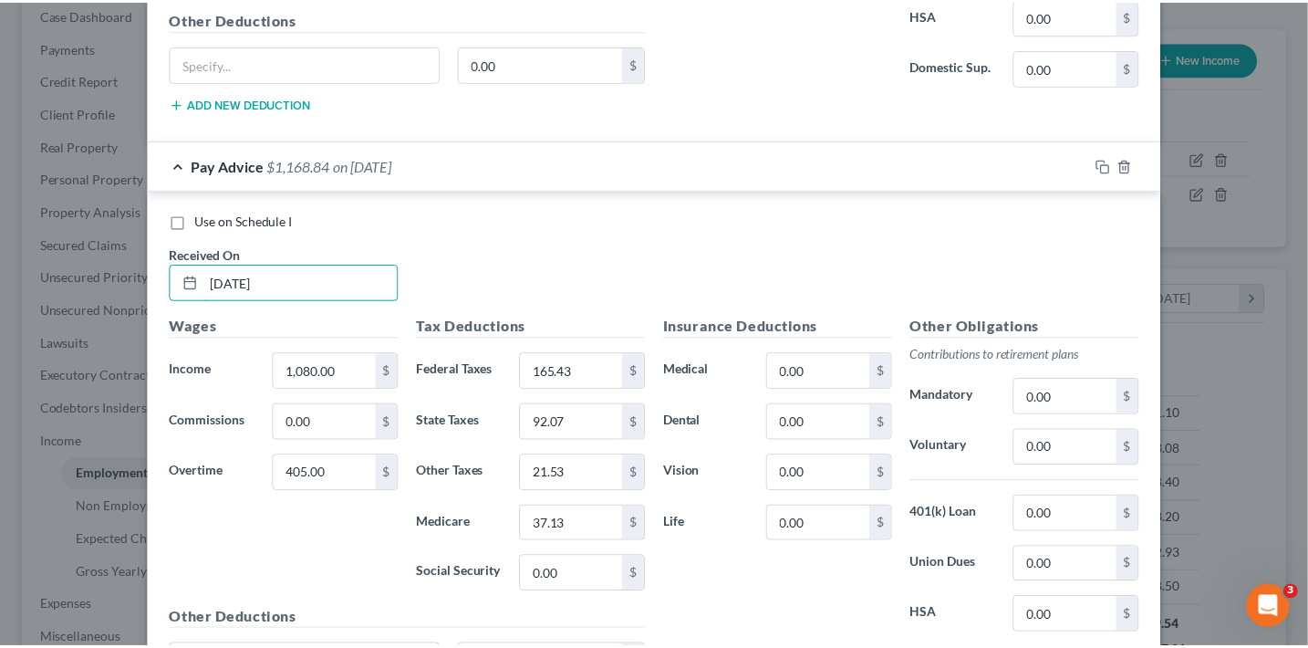
scroll to position [3736, 0]
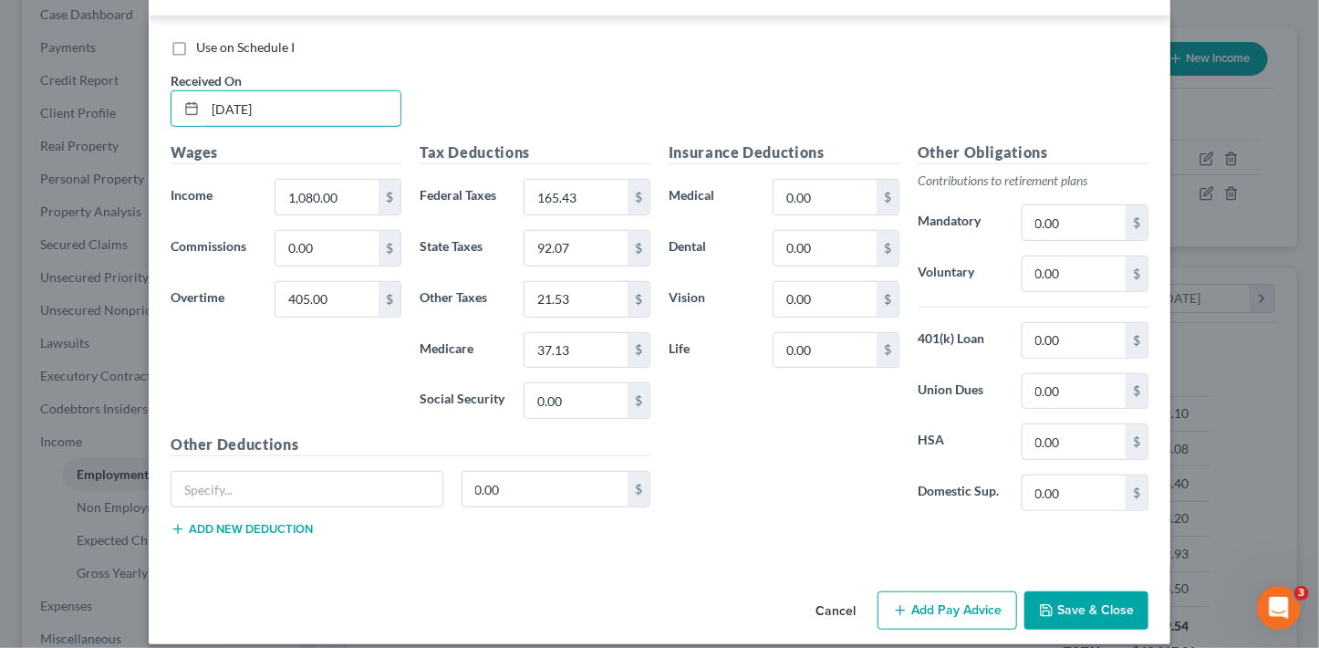
type input "10/1/25"
click at [1039, 603] on icon "button" at bounding box center [1046, 610] width 15 height 15
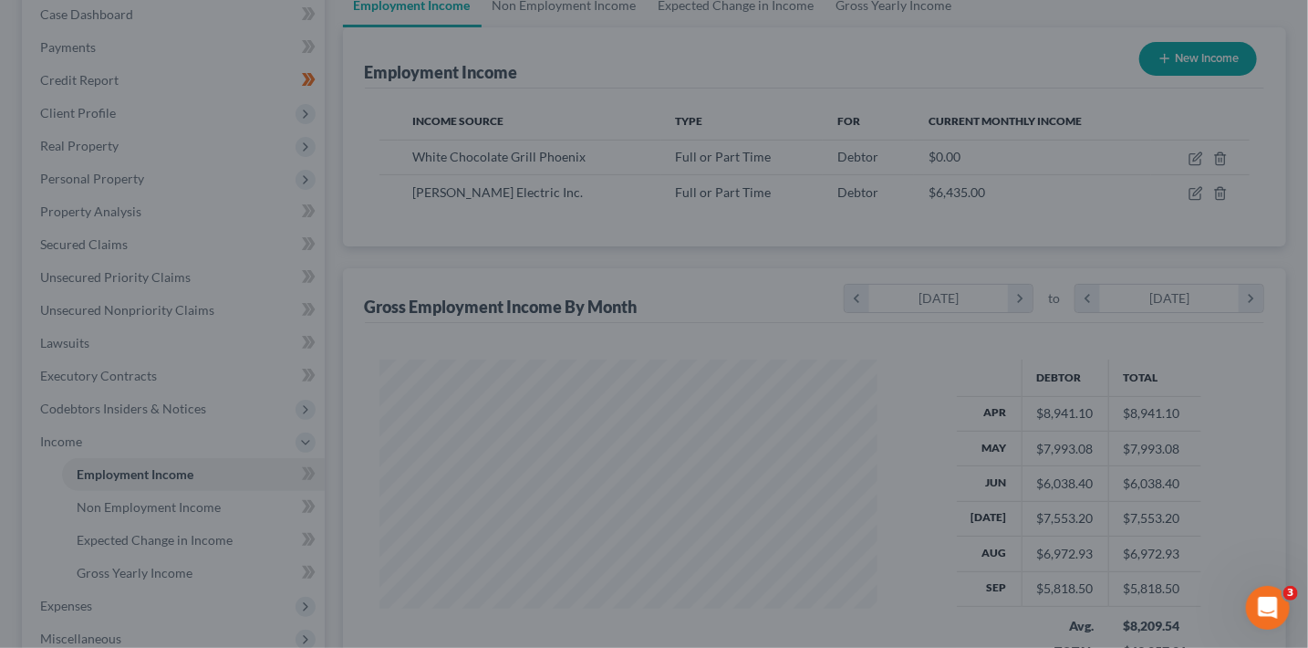
scroll to position [911899, 911695]
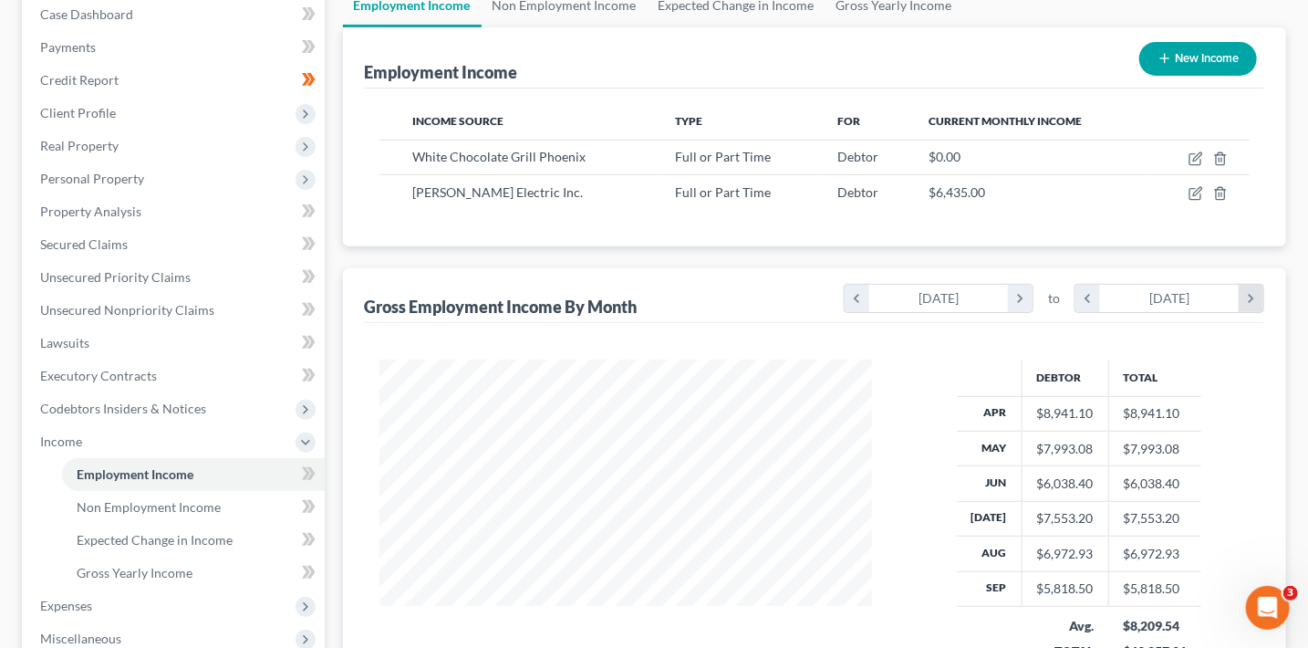
click at [1246, 298] on icon "chevron_right" at bounding box center [1251, 298] width 25 height 27
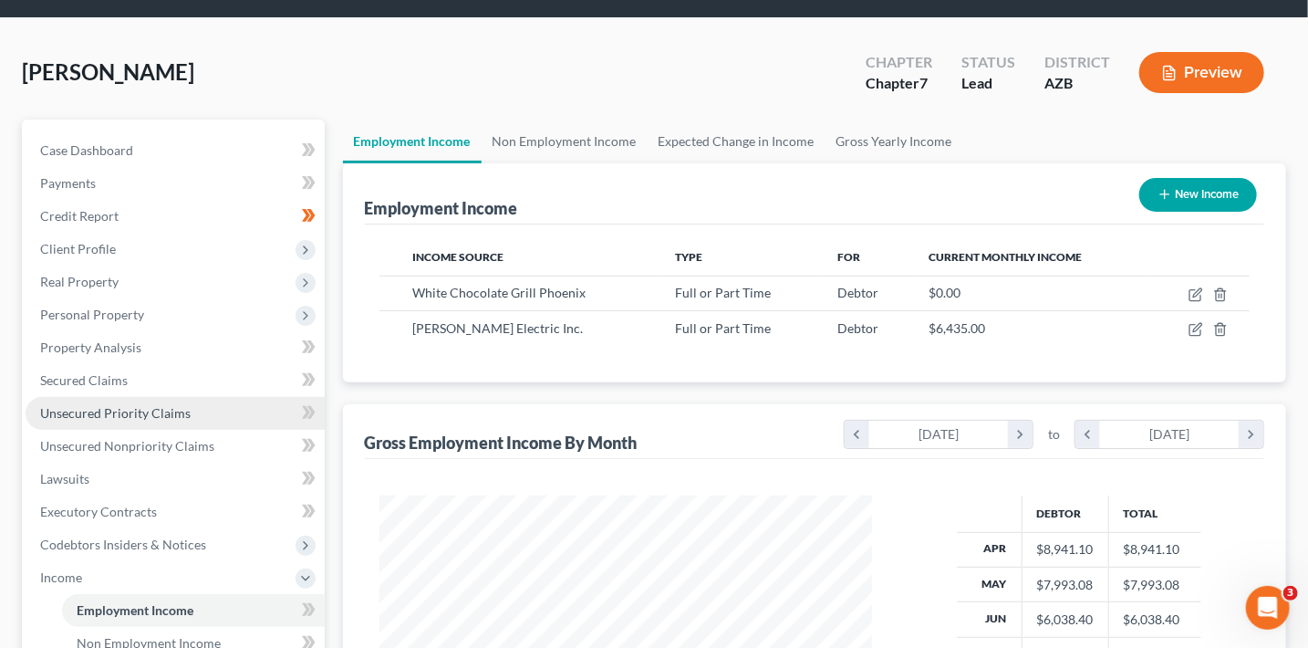
scroll to position [45, 0]
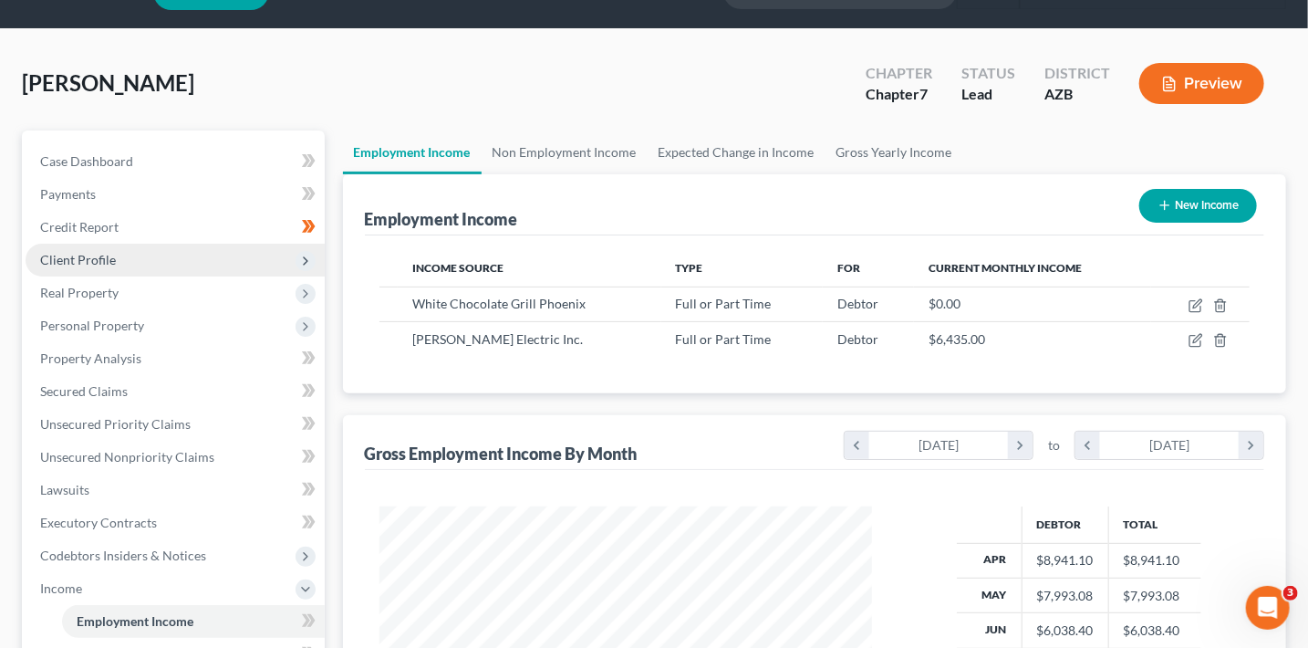
click at [117, 254] on span "Client Profile" at bounding box center [175, 260] width 299 height 33
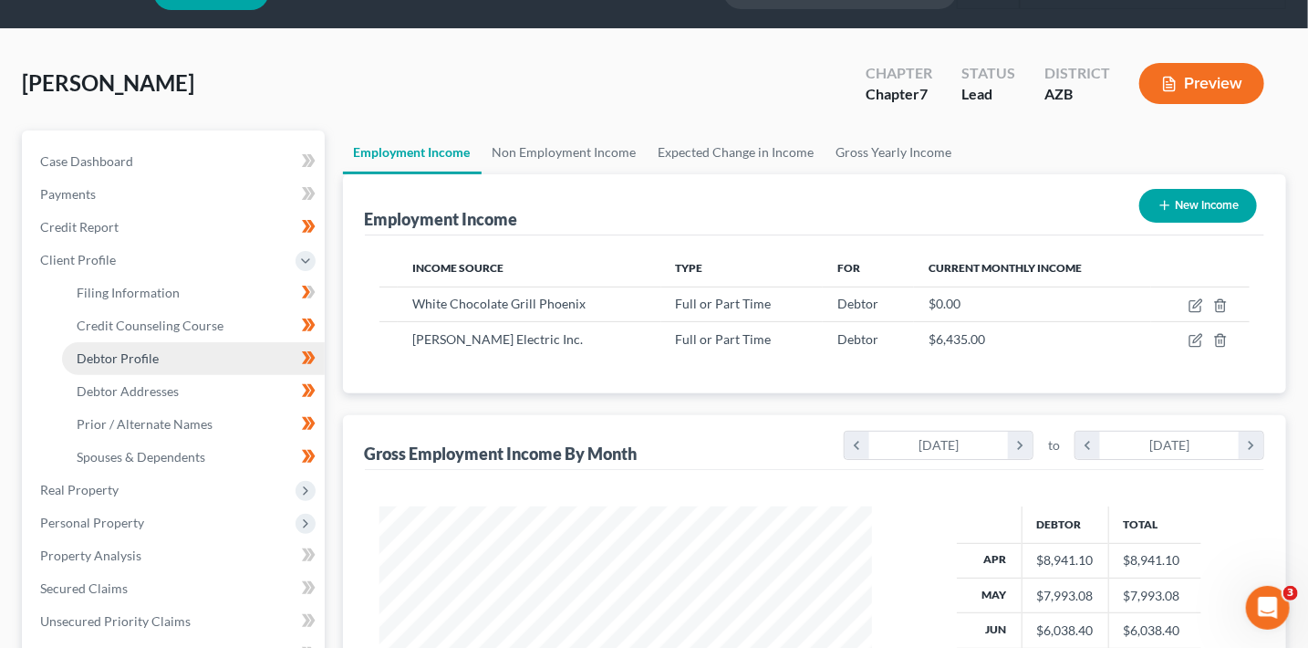
click at [182, 348] on link "Debtor Profile" at bounding box center [193, 358] width 263 height 33
select select "0"
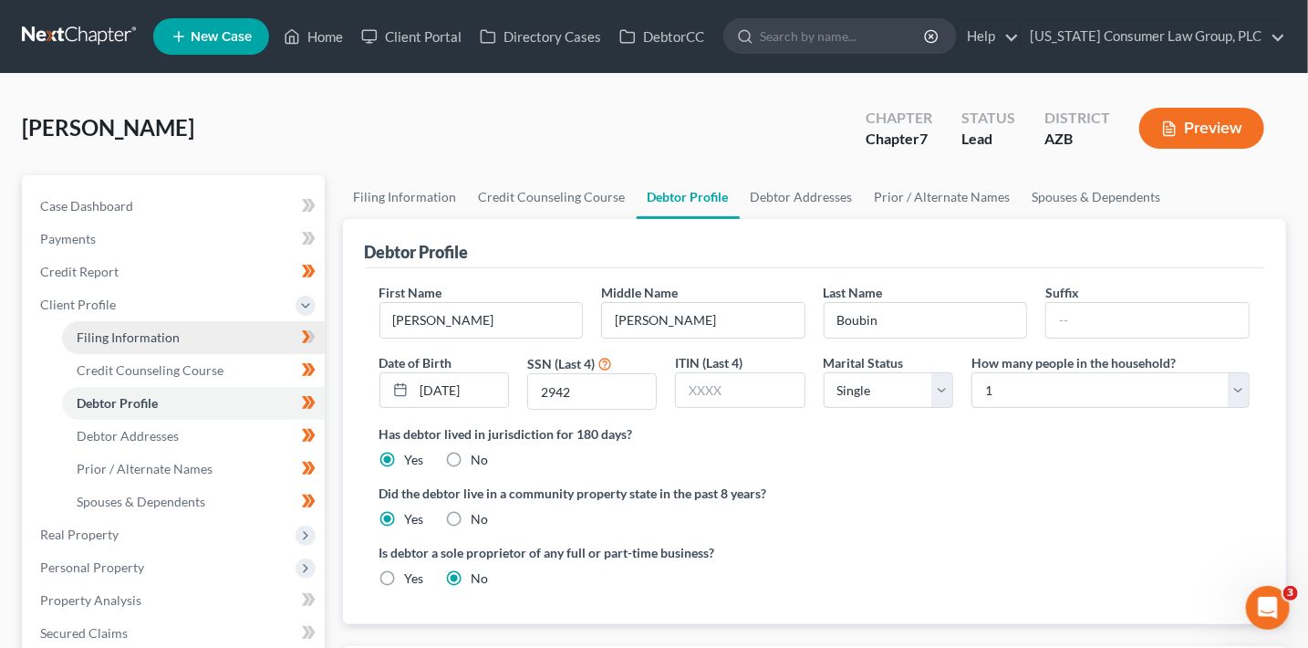
click at [183, 339] on link "Filing Information" at bounding box center [193, 337] width 263 height 33
select select "1"
select select "0"
select select "3"
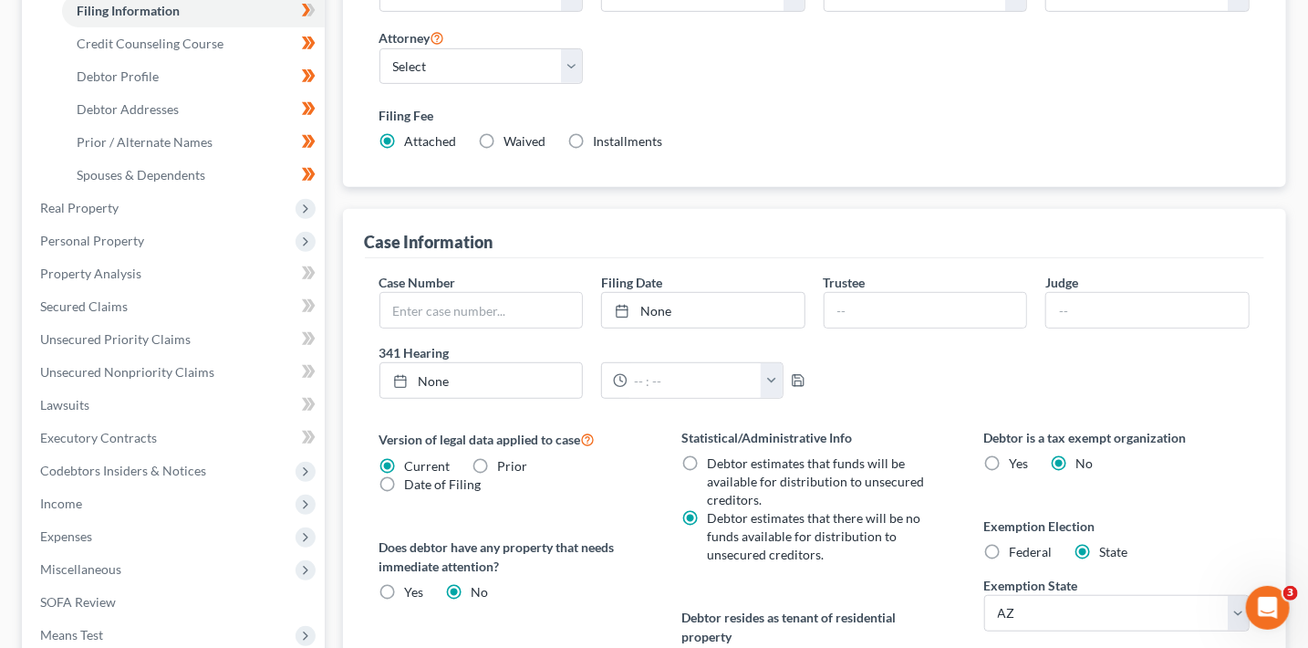
scroll to position [328, 0]
type input "10/6/2025"
click at [706, 317] on link "10/6/2025" at bounding box center [703, 308] width 203 height 35
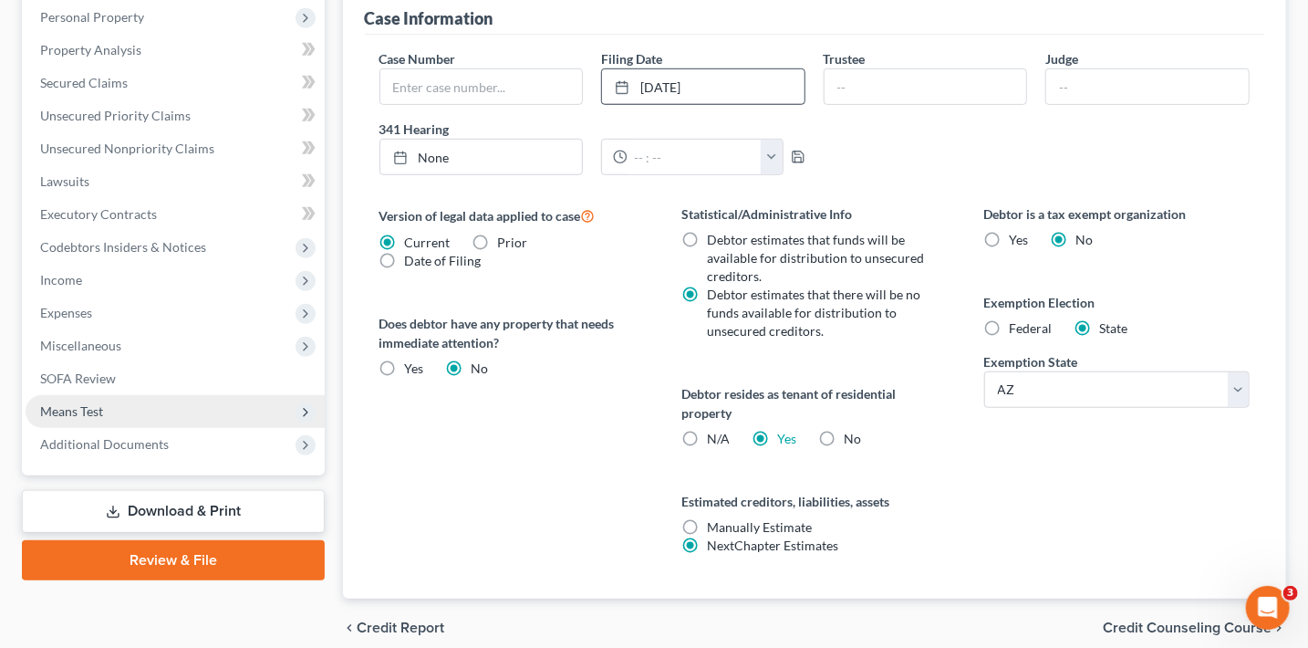
click at [190, 407] on span "Means Test" at bounding box center [175, 411] width 299 height 33
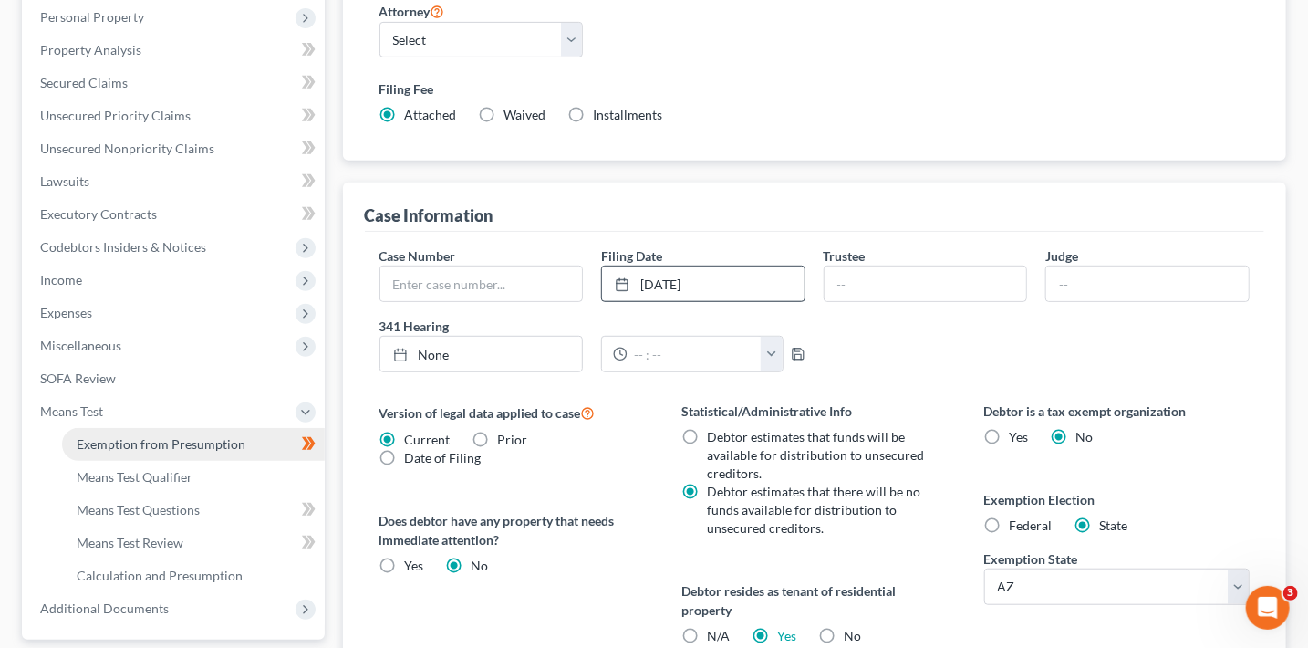
click at [213, 436] on span "Exemption from Presumption" at bounding box center [161, 444] width 169 height 16
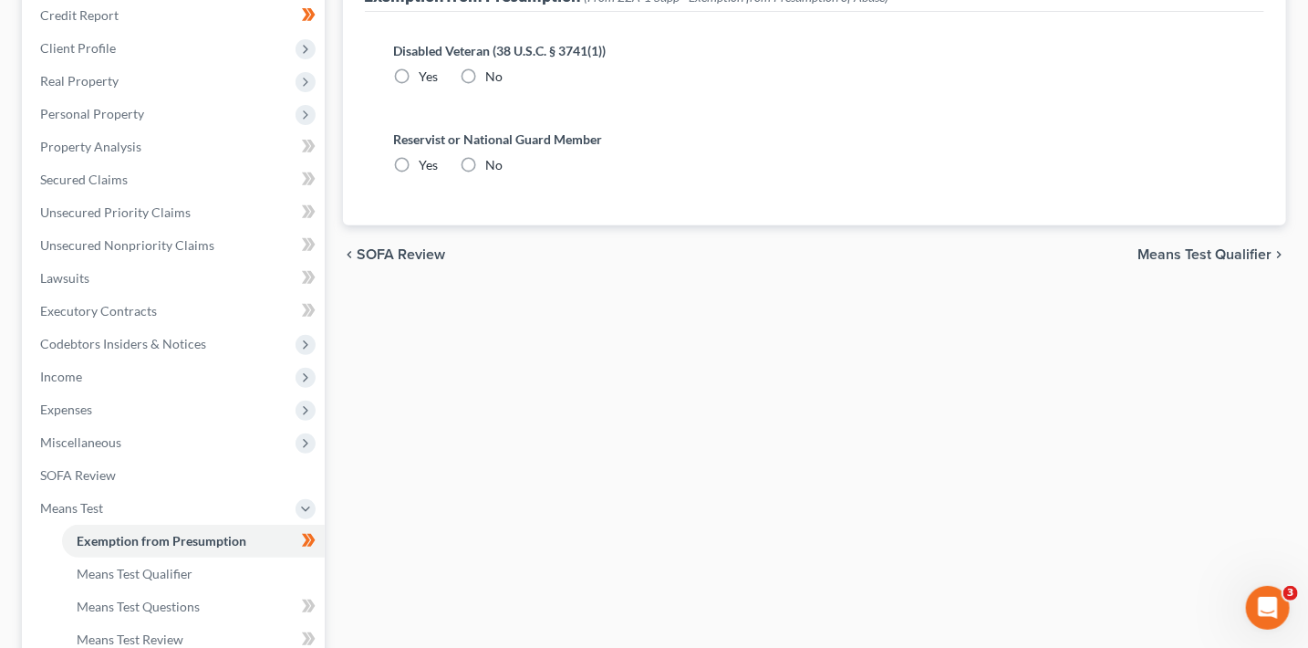
radio input "true"
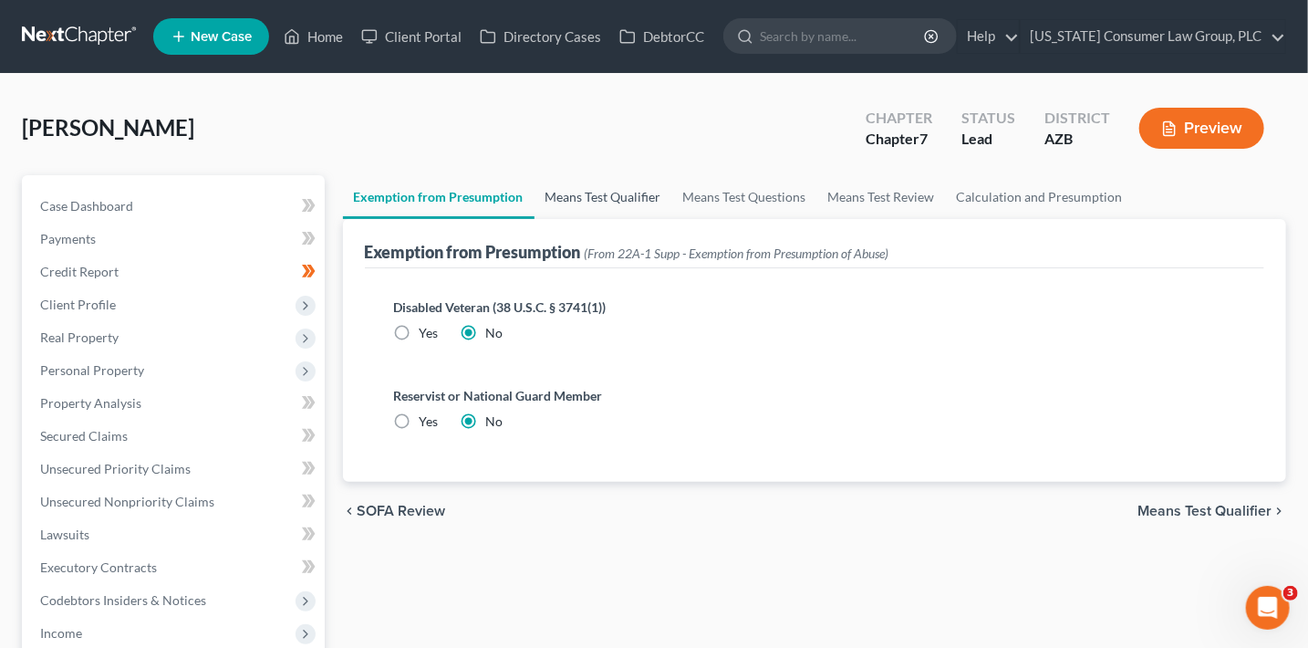
click at [574, 209] on link "Means Test Qualifier" at bounding box center [604, 197] width 138 height 44
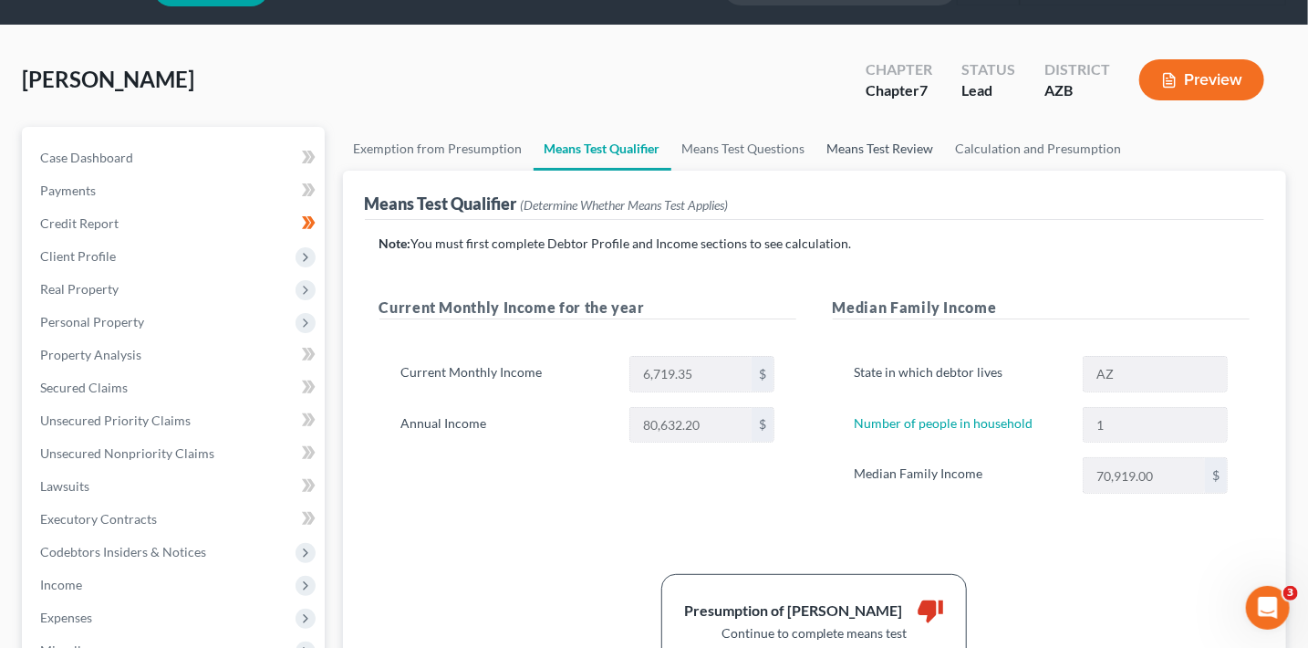
scroll to position [30, 0]
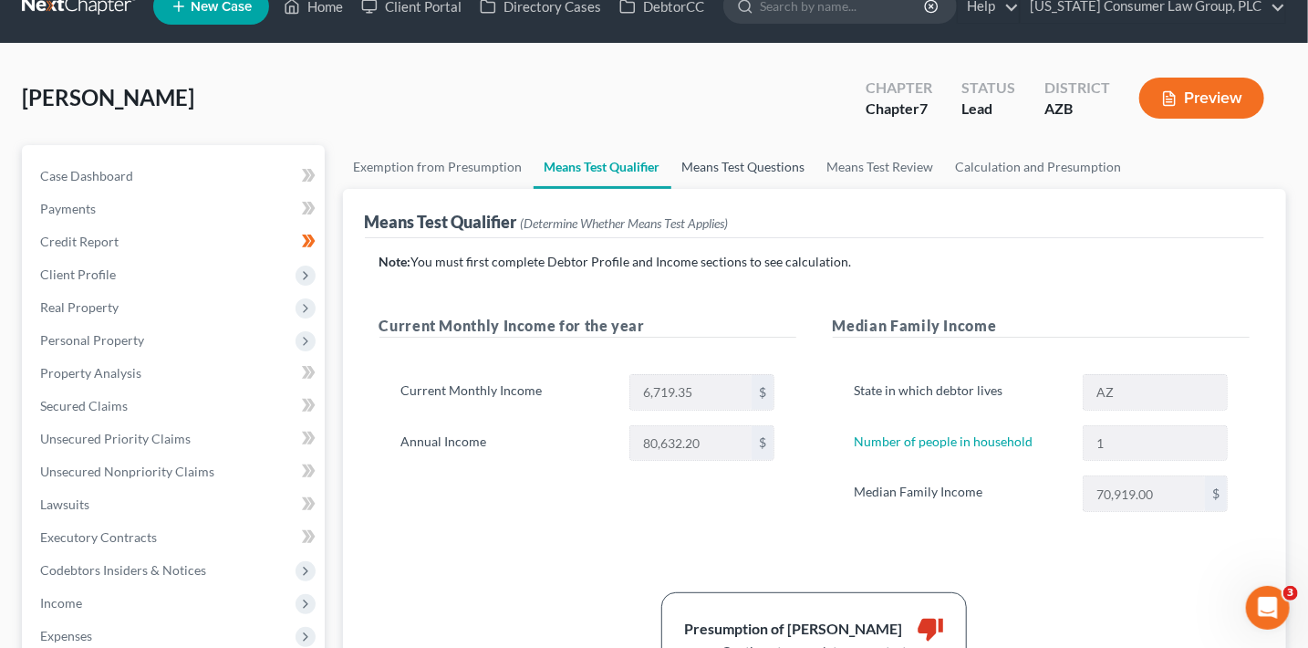
click at [767, 170] on link "Means Test Questions" at bounding box center [743, 167] width 145 height 44
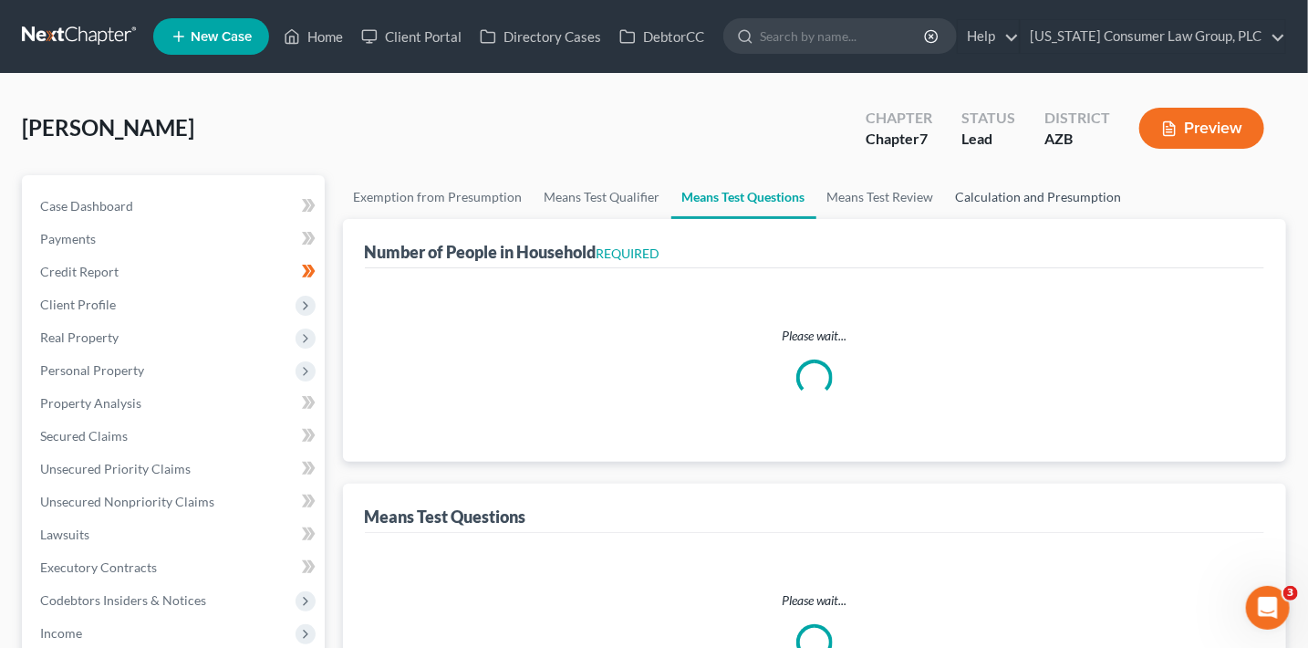
select select "1"
select select "60"
select select "1"
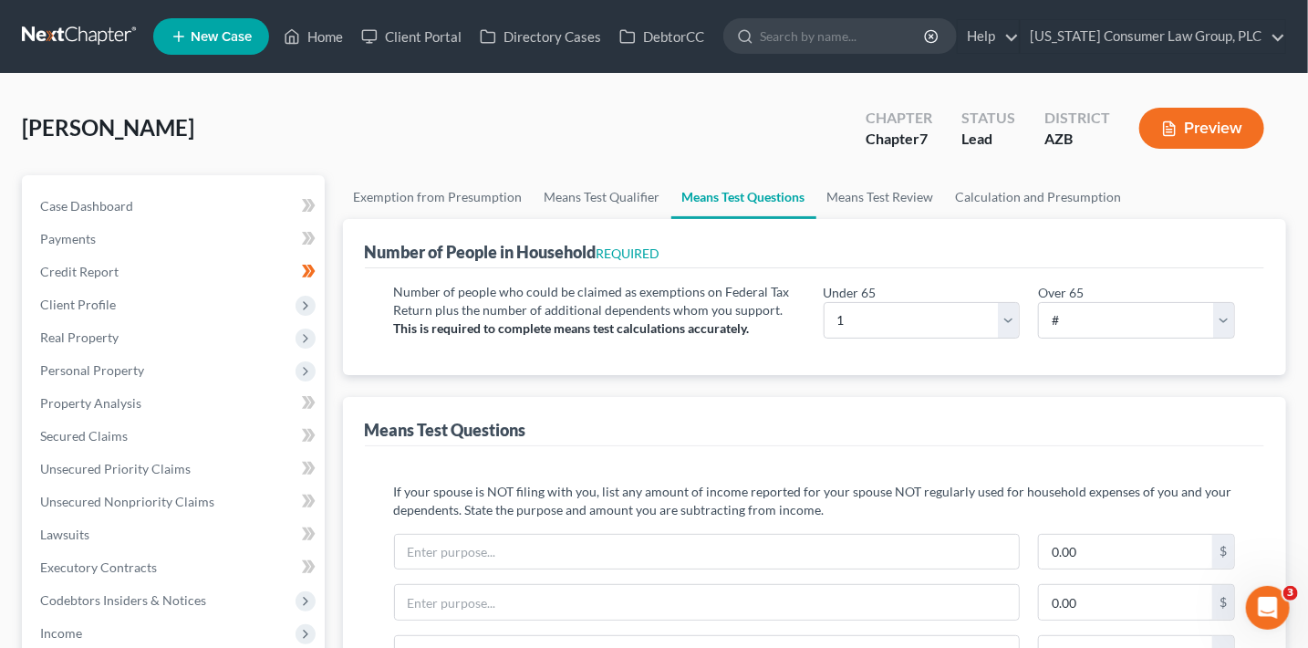
click at [1047, 222] on div "Number of People in Household REQUIRED" at bounding box center [815, 243] width 900 height 49
click at [1029, 192] on link "Calculation and Presumption" at bounding box center [1039, 197] width 188 height 44
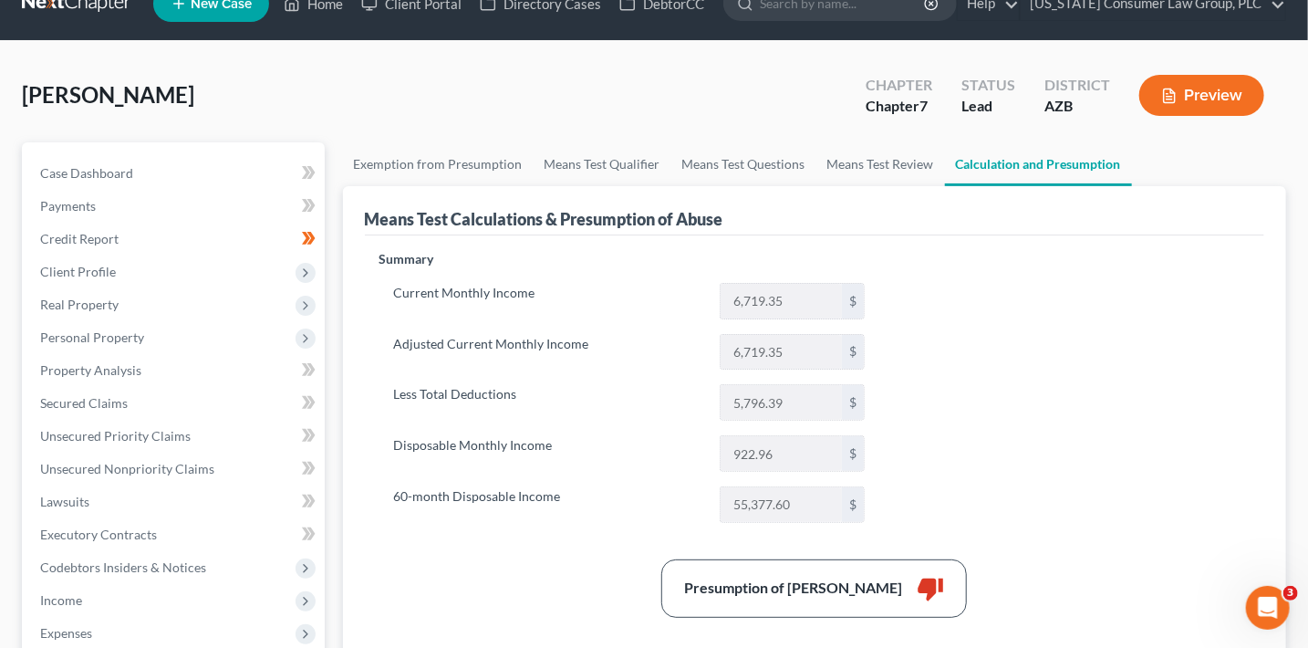
scroll to position [47, 0]
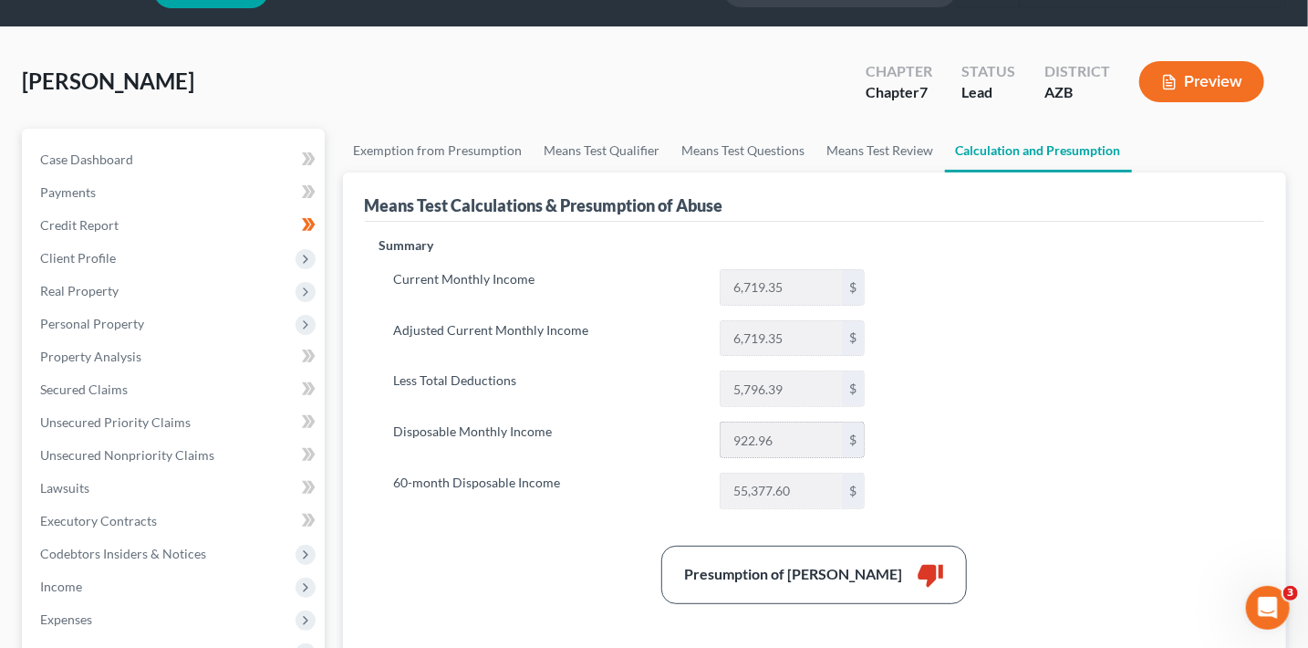
drag, startPoint x: 803, startPoint y: 436, endPoint x: 720, endPoint y: 439, distance: 83.1
click at [720, 439] on div "922.96 $" at bounding box center [792, 439] width 145 height 36
click at [779, 442] on input "922.96" at bounding box center [781, 439] width 121 height 35
drag, startPoint x: 807, startPoint y: 440, endPoint x: 695, endPoint y: 443, distance: 112.3
click at [714, 444] on div "922.96 $" at bounding box center [792, 439] width 163 height 36
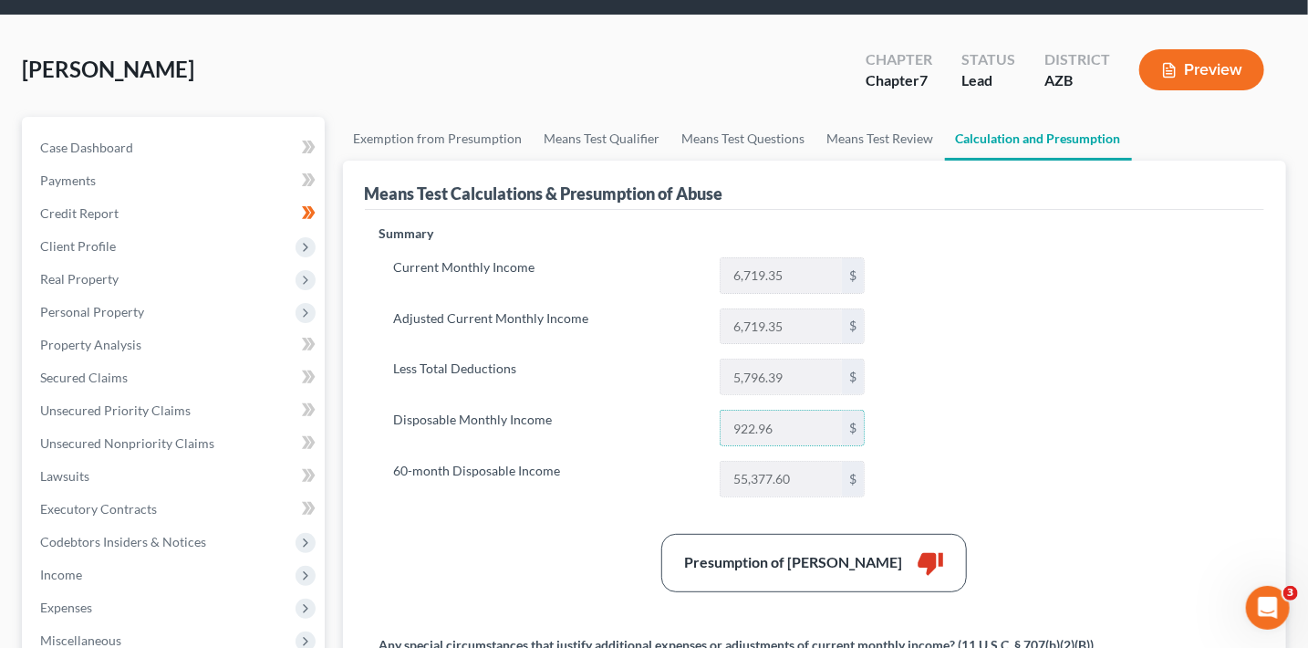
scroll to position [74, 0]
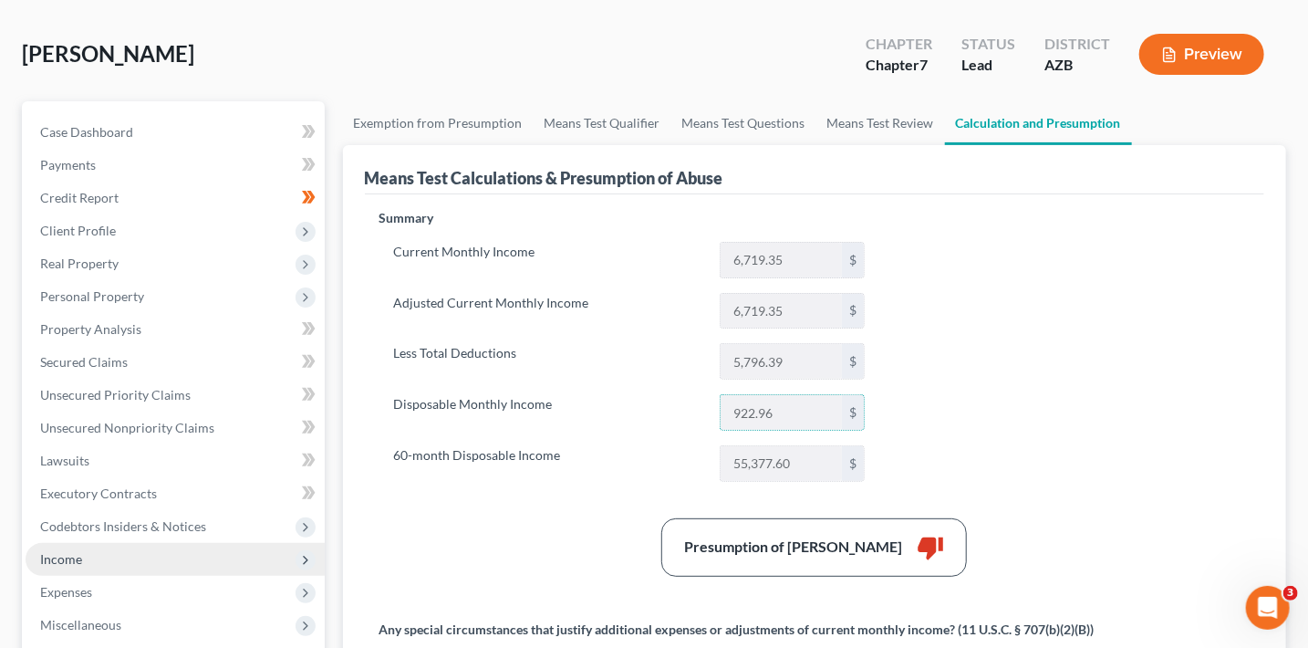
click at [108, 561] on span "Income" at bounding box center [175, 559] width 299 height 33
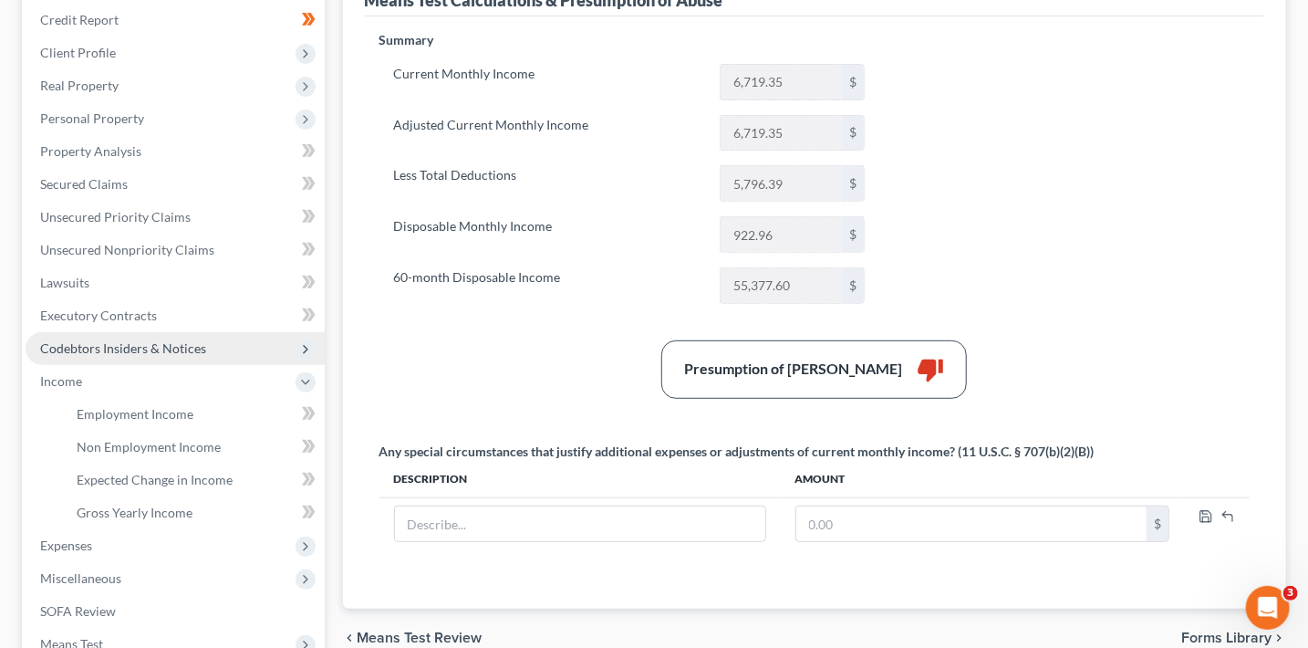
scroll to position [257, 0]
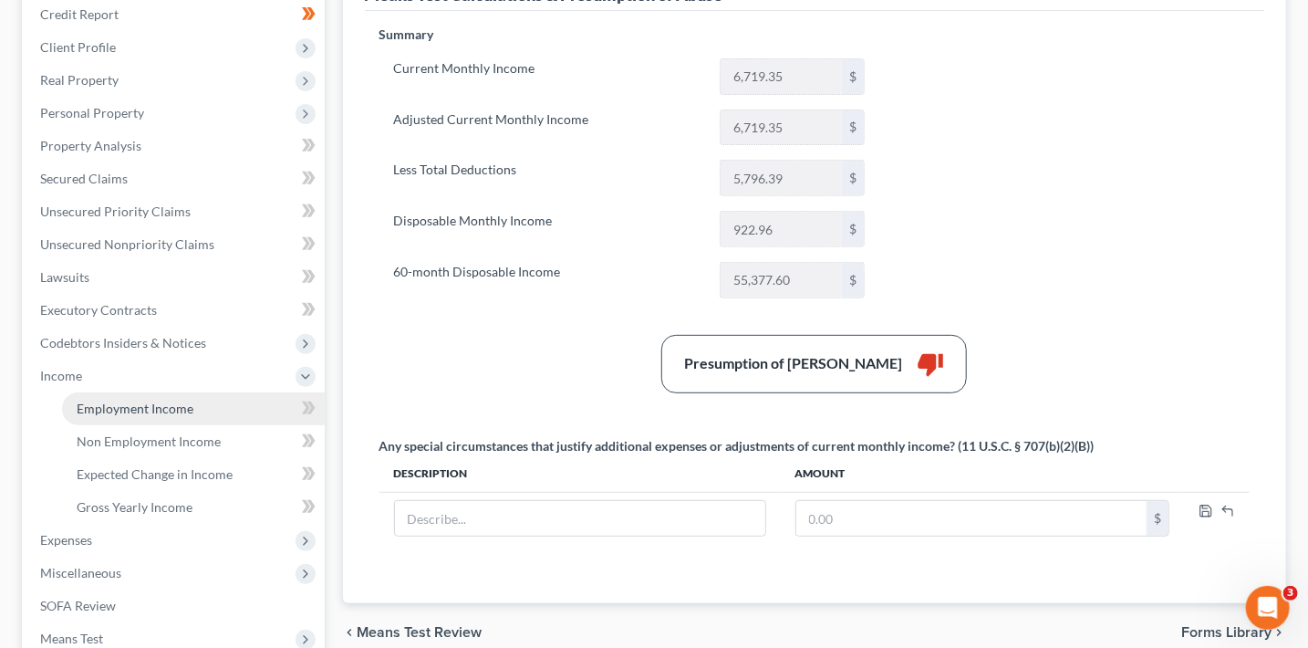
click at [165, 407] on span "Employment Income" at bounding box center [135, 408] width 117 height 16
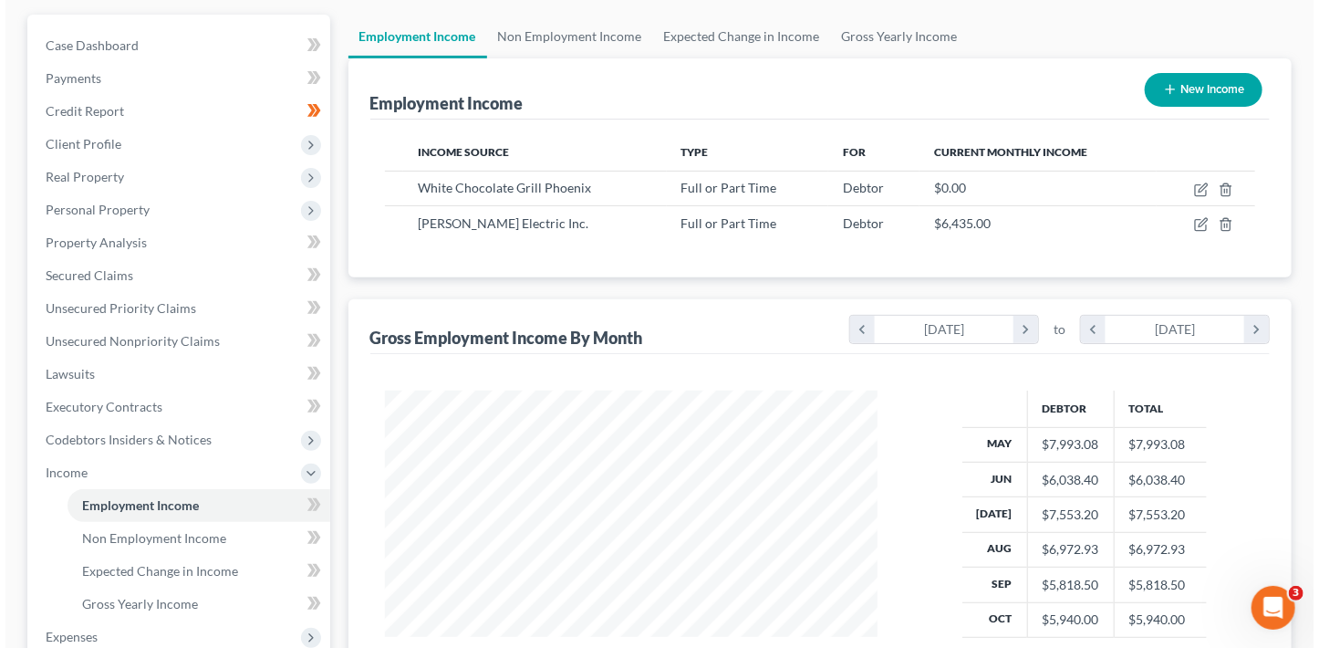
scroll to position [215, 0]
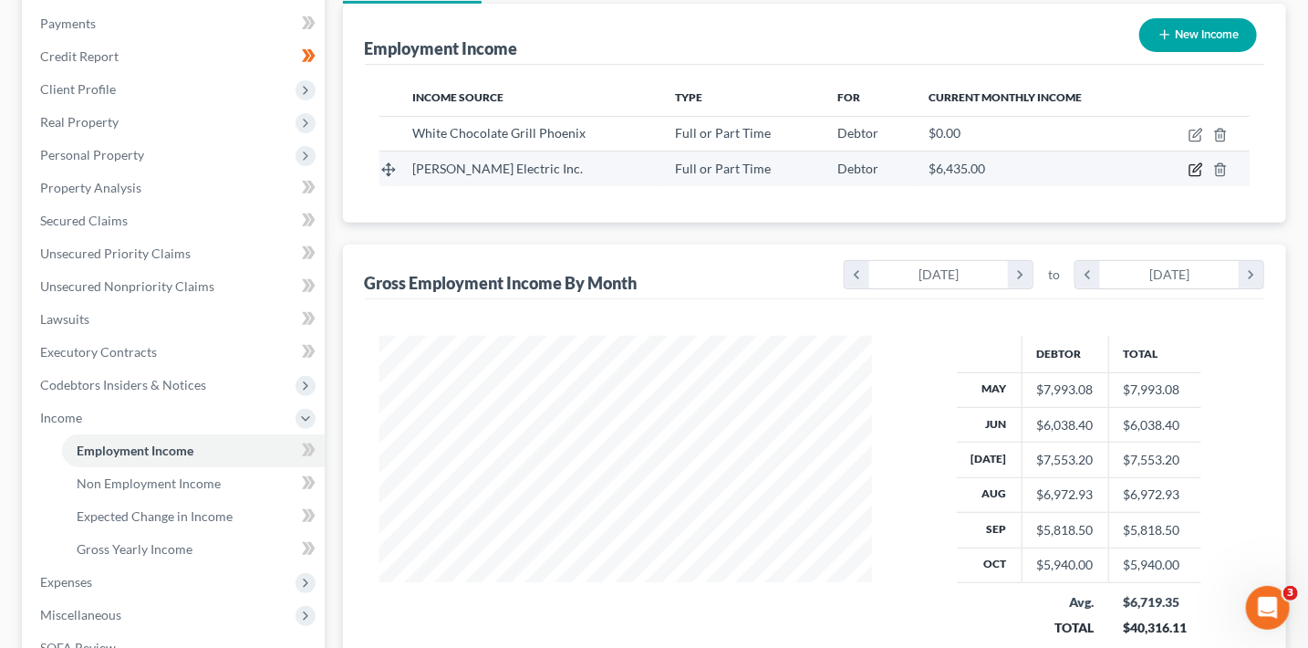
click at [1199, 173] on icon "button" at bounding box center [1196, 169] width 15 height 15
select select "0"
select select "3"
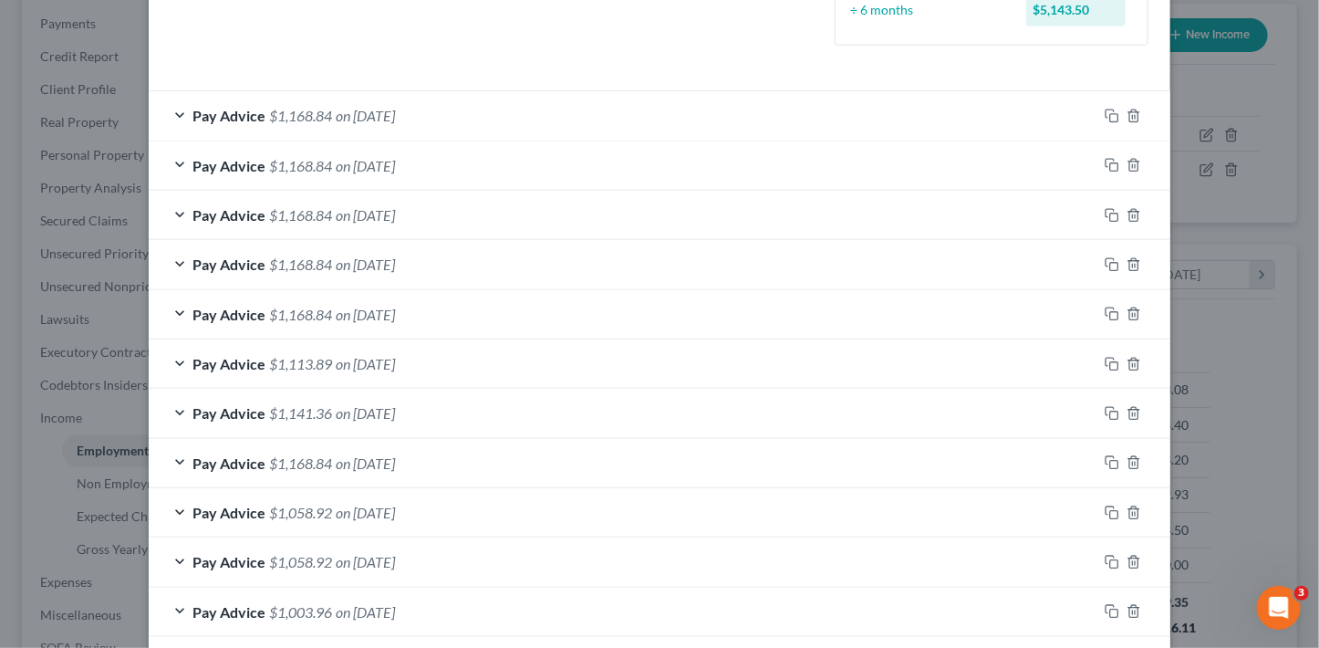
scroll to position [540, 0]
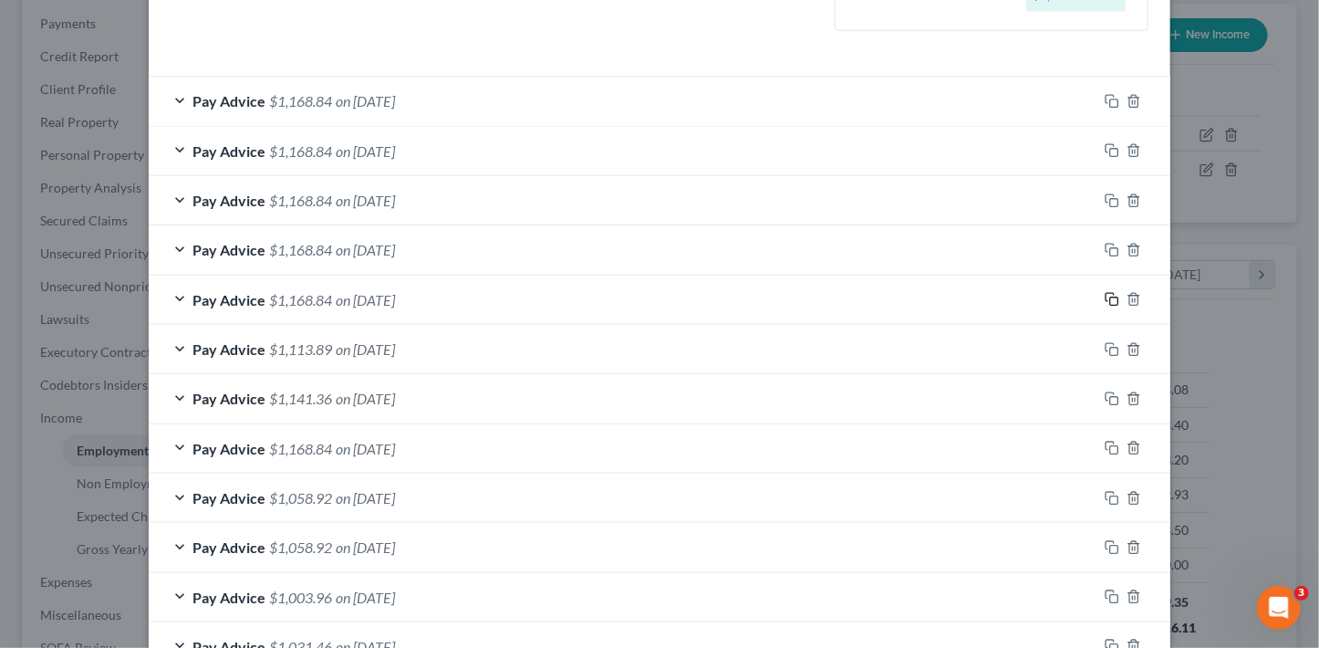
click at [1110, 297] on rect "button" at bounding box center [1114, 301] width 8 height 8
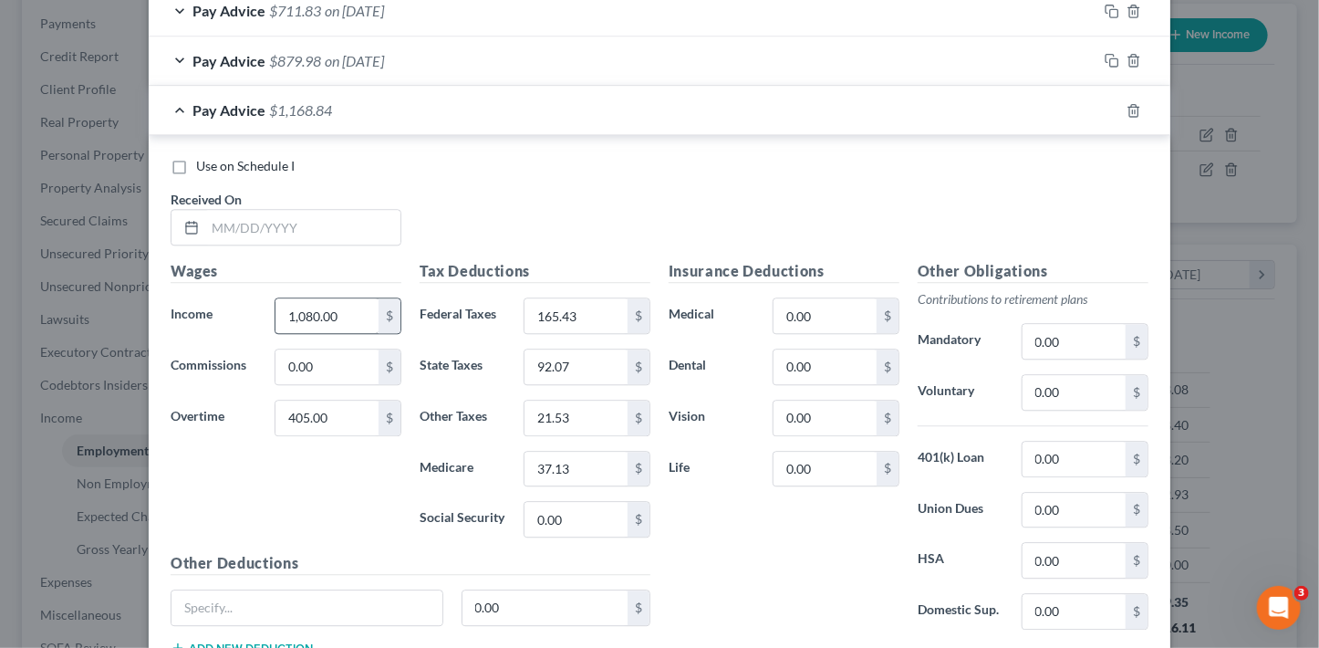
scroll to position [2002, 0]
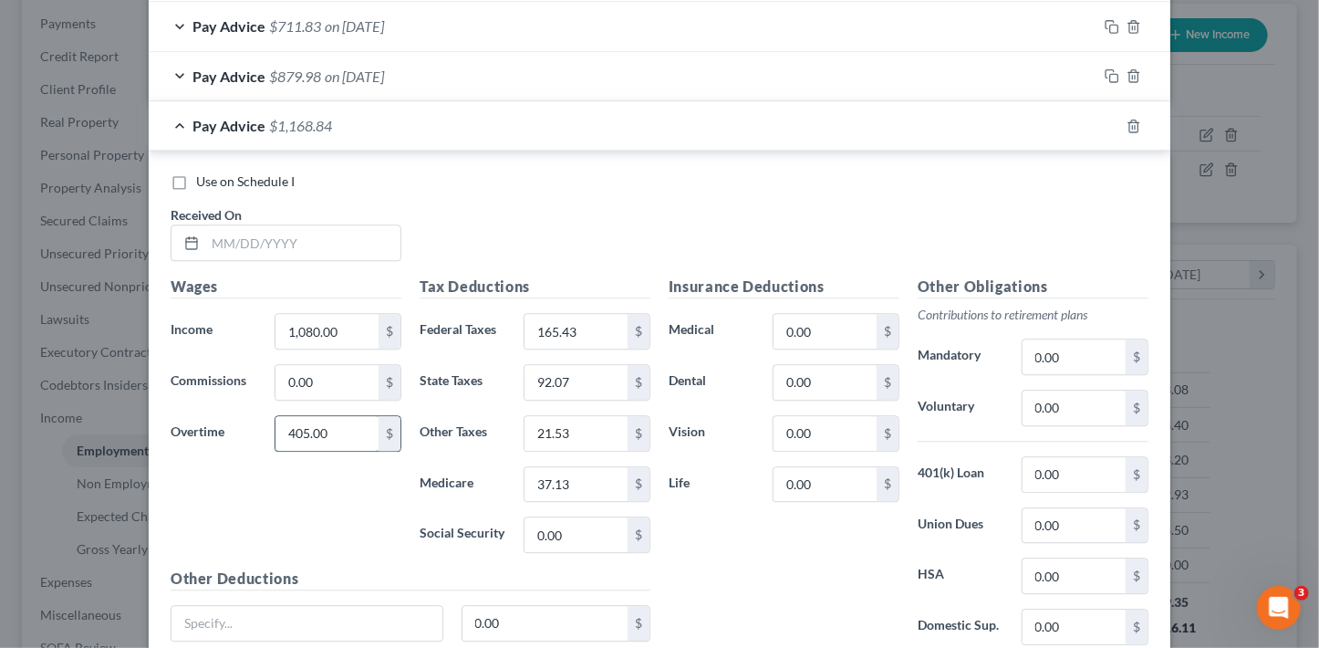
drag, startPoint x: 334, startPoint y: 429, endPoint x: 285, endPoint y: 423, distance: 49.6
click at [285, 423] on input "405.00" at bounding box center [326, 433] width 103 height 35
click at [357, 422] on input "405.00" at bounding box center [326, 433] width 103 height 35
click at [1127, 124] on icon "button" at bounding box center [1134, 126] width 15 height 15
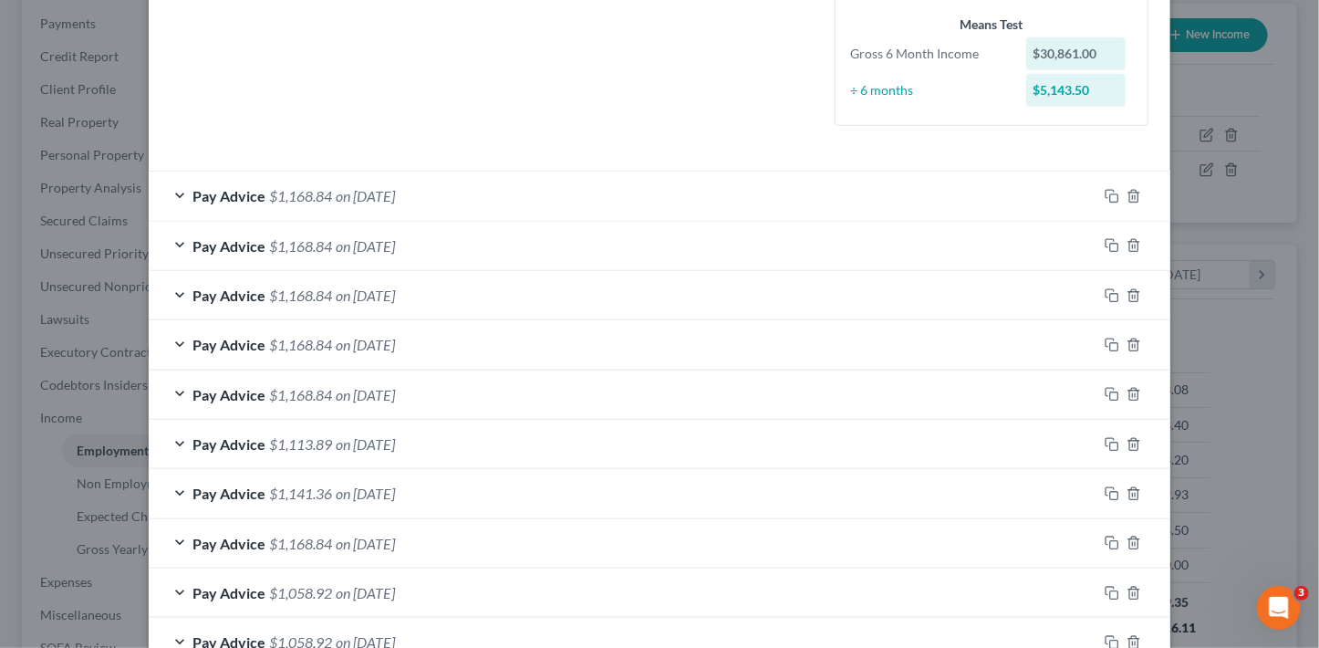
scroll to position [438, 0]
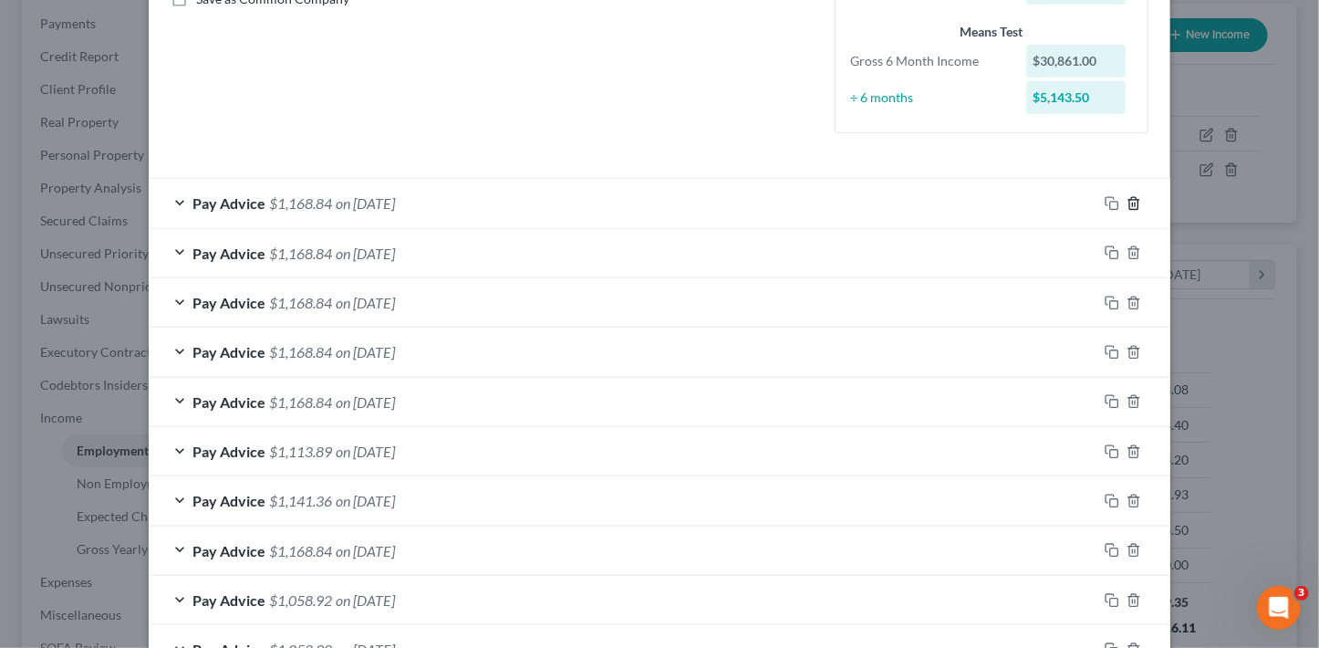
click at [1133, 203] on line "button" at bounding box center [1133, 205] width 0 height 4
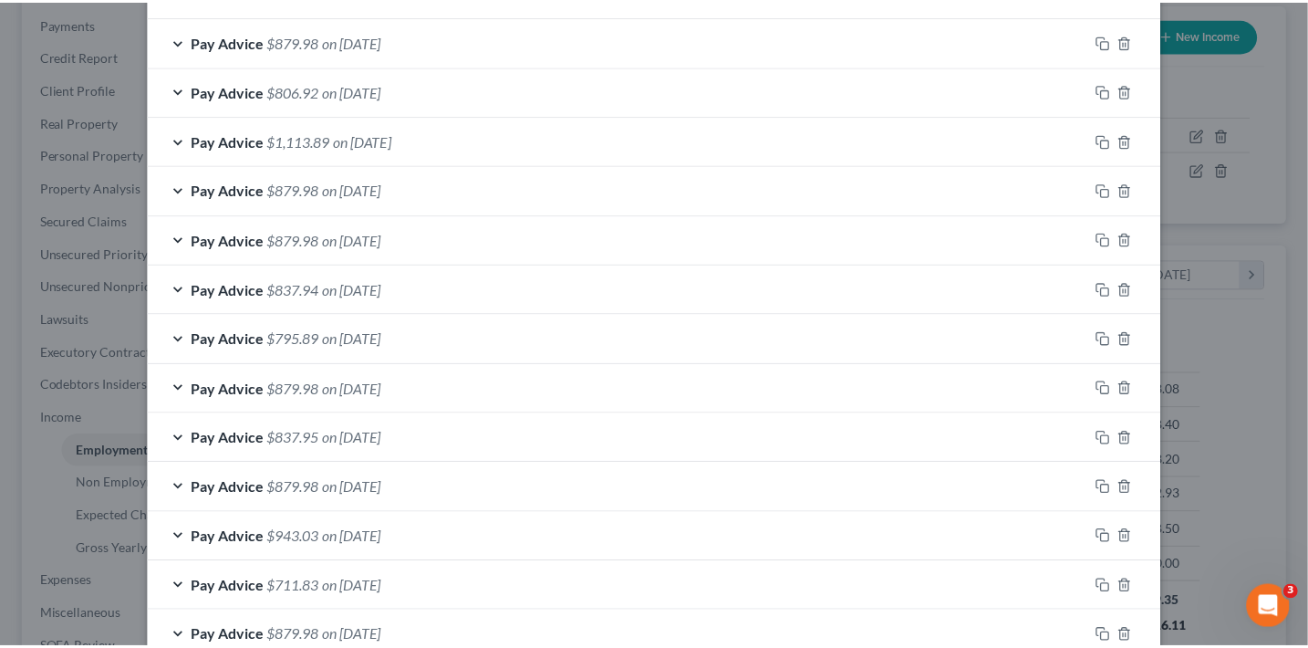
scroll to position [1352, 0]
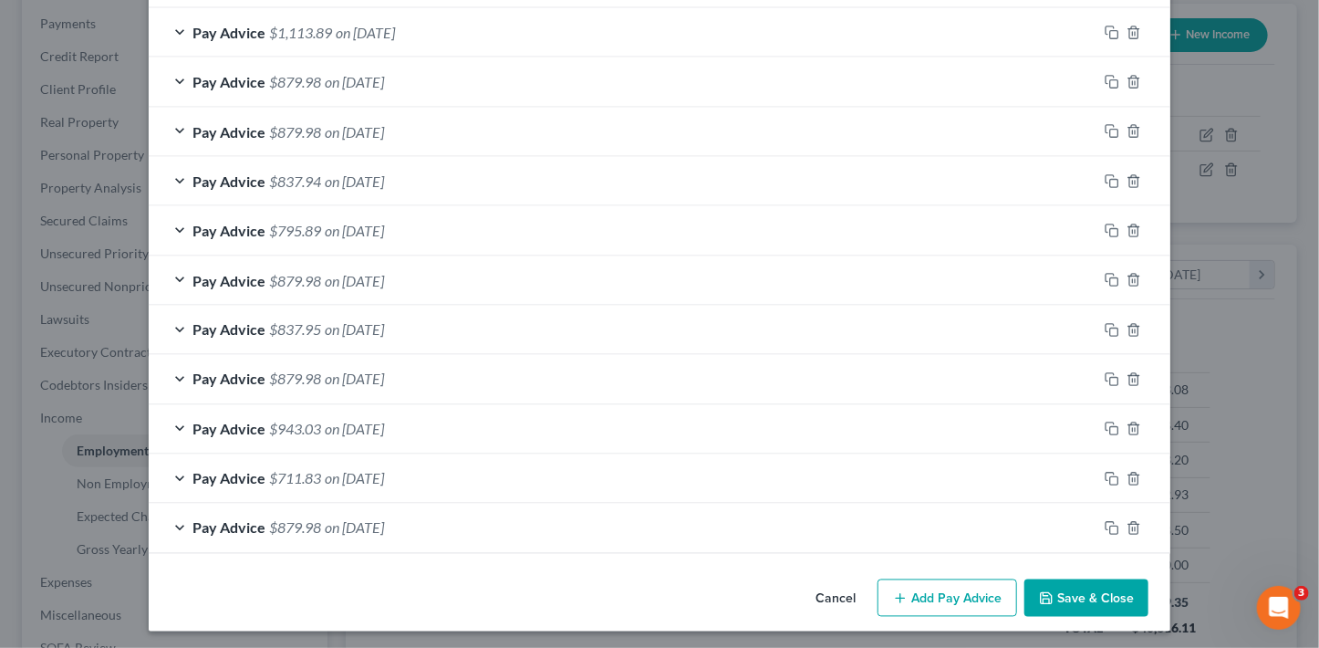
click at [1049, 591] on icon "button" at bounding box center [1046, 598] width 15 height 15
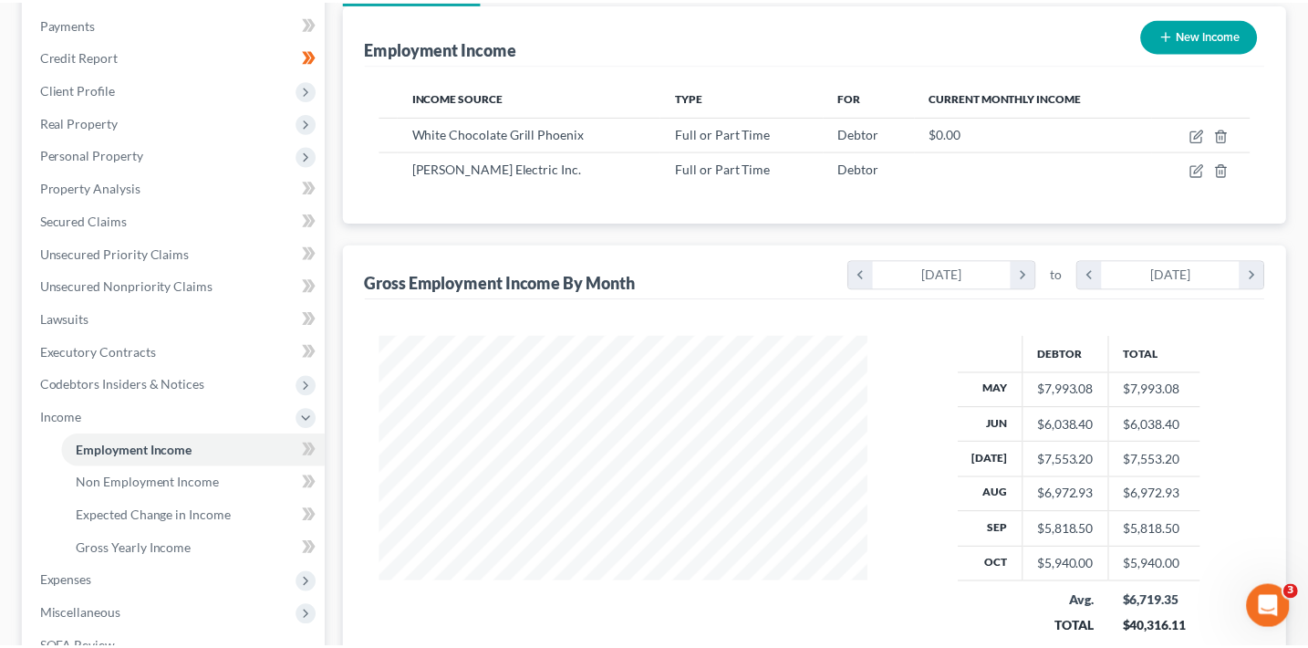
scroll to position [911899, 911695]
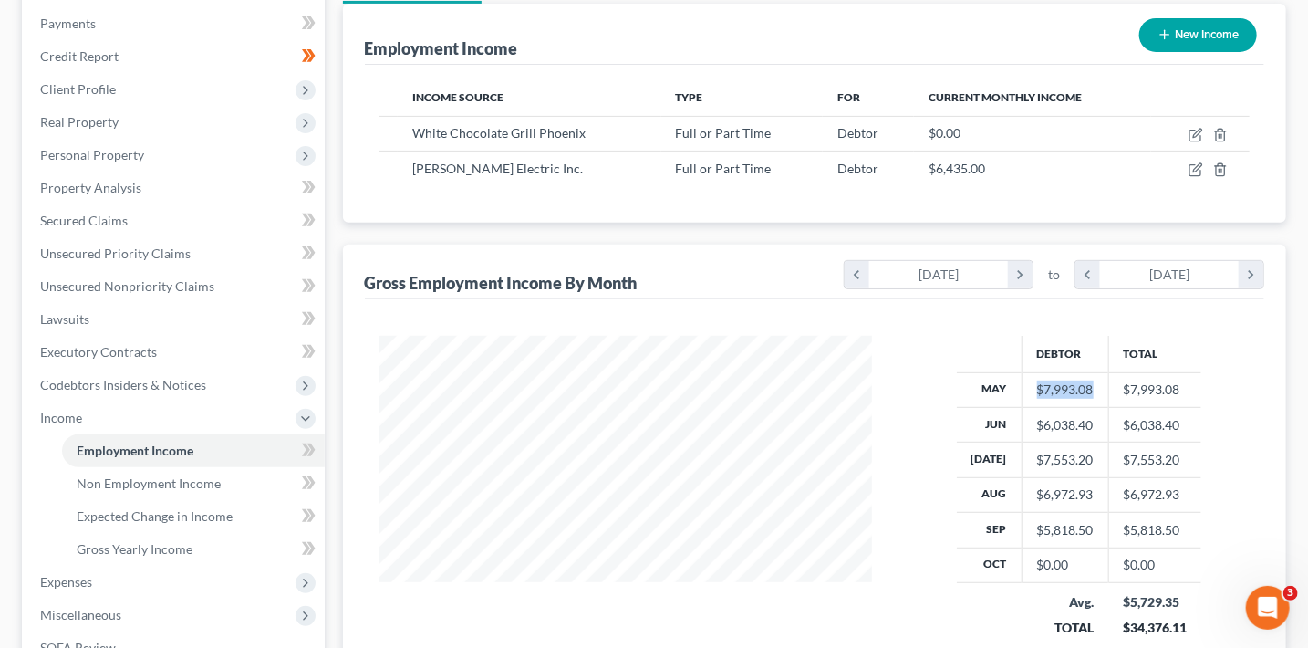
drag, startPoint x: 966, startPoint y: 396, endPoint x: 1044, endPoint y: 397, distance: 77.5
click at [1044, 397] on tr "May $7,993.08 $7,993.08" at bounding box center [1079, 389] width 245 height 35
click at [1003, 321] on div "Debtor Total May $7,993.08 $7,993.08 Jun $6,038.40 $6,038.40 Jul $7,553.20 $7,5…" at bounding box center [815, 502] width 900 height 407
click at [1251, 275] on icon "chevron_right" at bounding box center [1251, 274] width 25 height 27
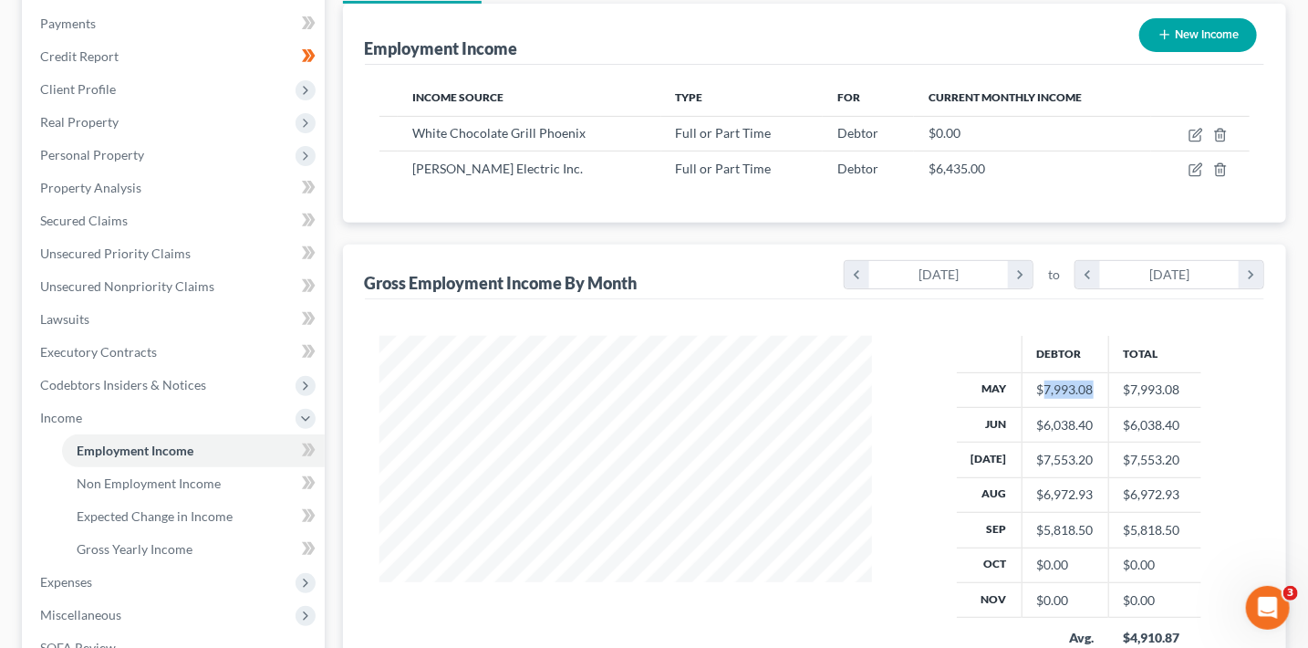
drag, startPoint x: 1034, startPoint y: 390, endPoint x: 1088, endPoint y: 389, distance: 53.9
click at [1088, 389] on td "$7,993.08" at bounding box center [1065, 389] width 87 height 35
click at [1085, 391] on div "$7,993.08" at bounding box center [1065, 389] width 57 height 18
click at [1027, 273] on icon "chevron_right" at bounding box center [1020, 274] width 25 height 27
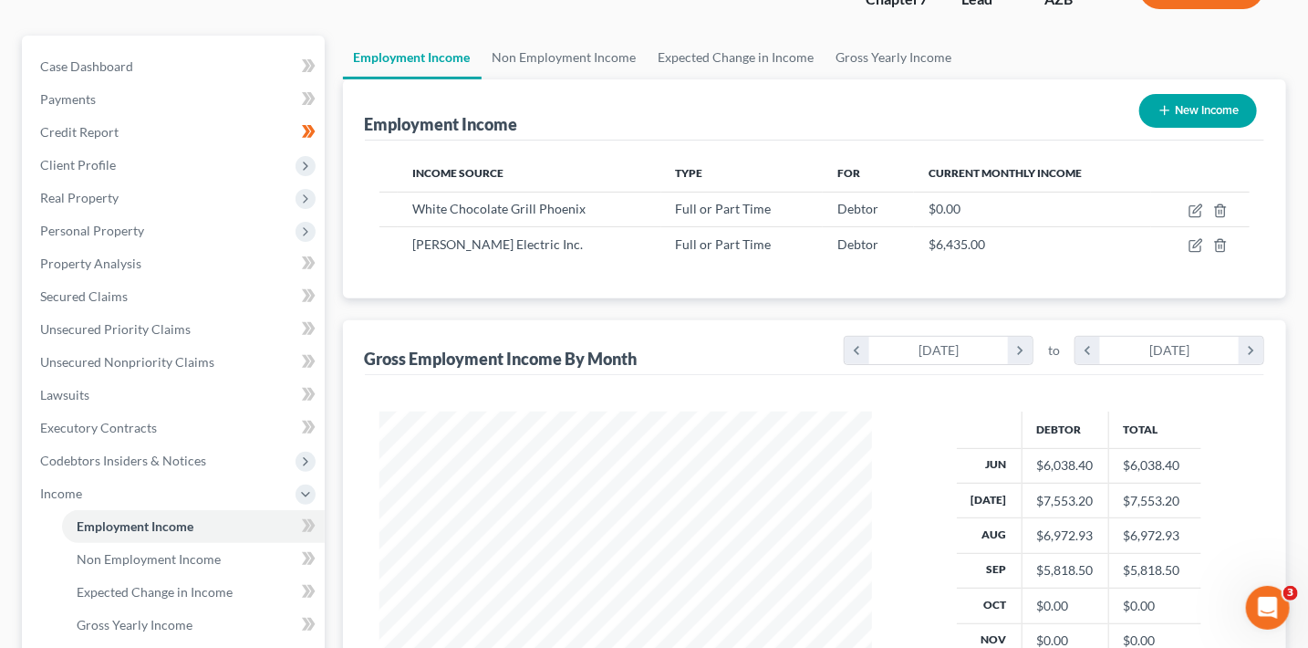
scroll to position [128, 0]
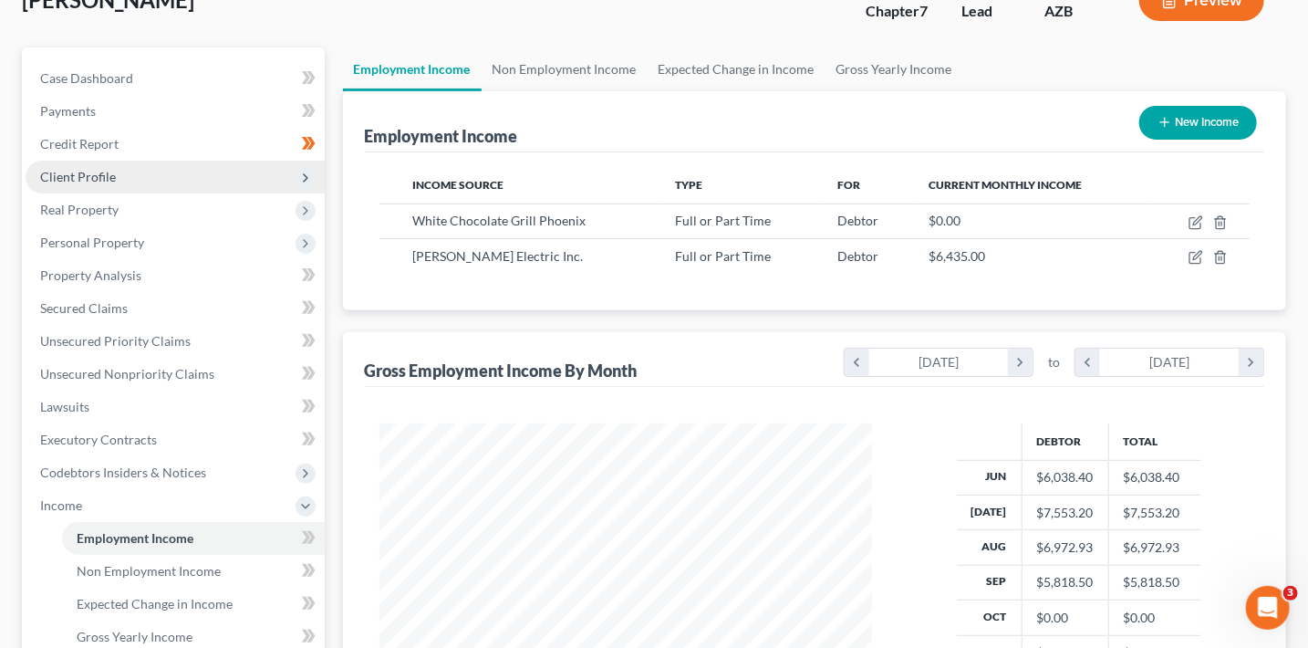
click at [101, 176] on span "Client Profile" at bounding box center [78, 177] width 76 height 16
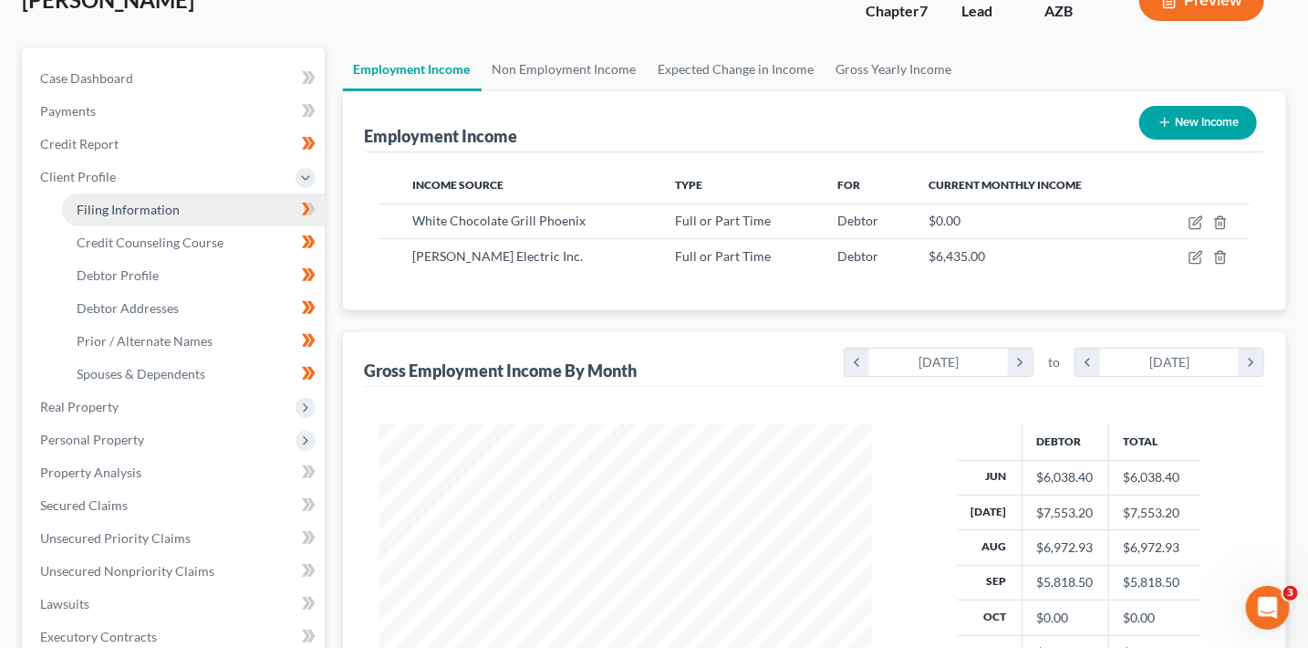
click at [128, 204] on span "Filing Information" at bounding box center [128, 210] width 103 height 16
select select "1"
select select "0"
select select "4"
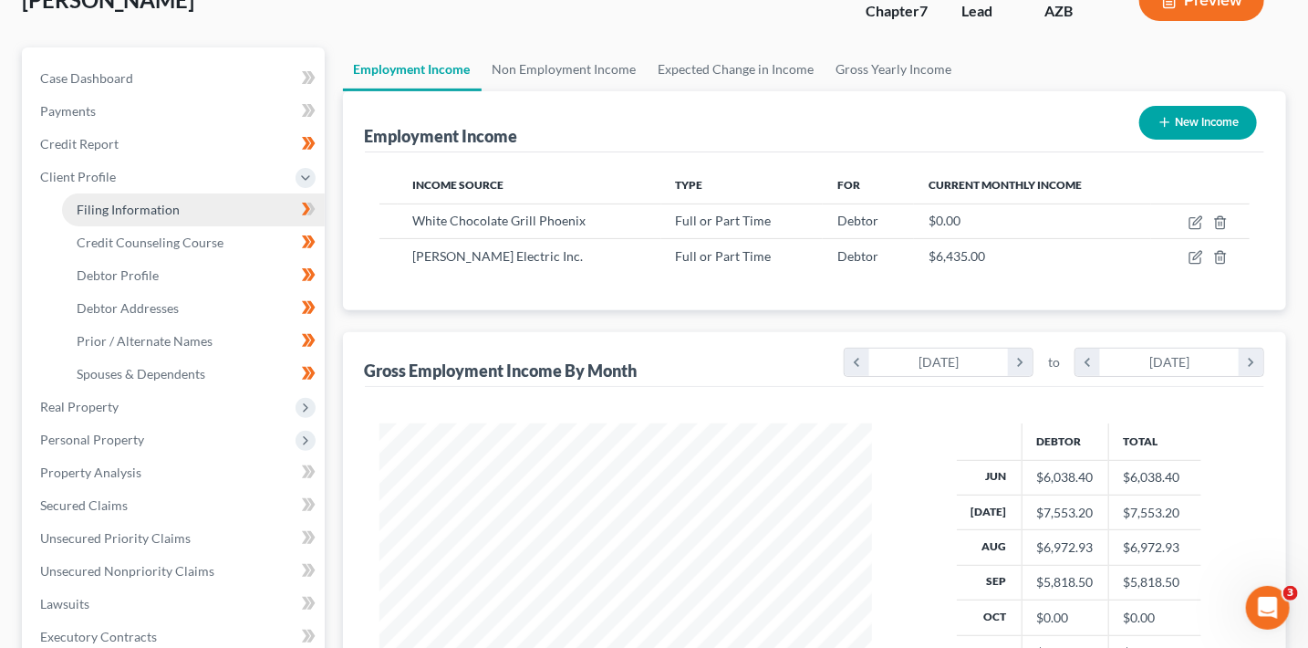
select select "0"
select select "3"
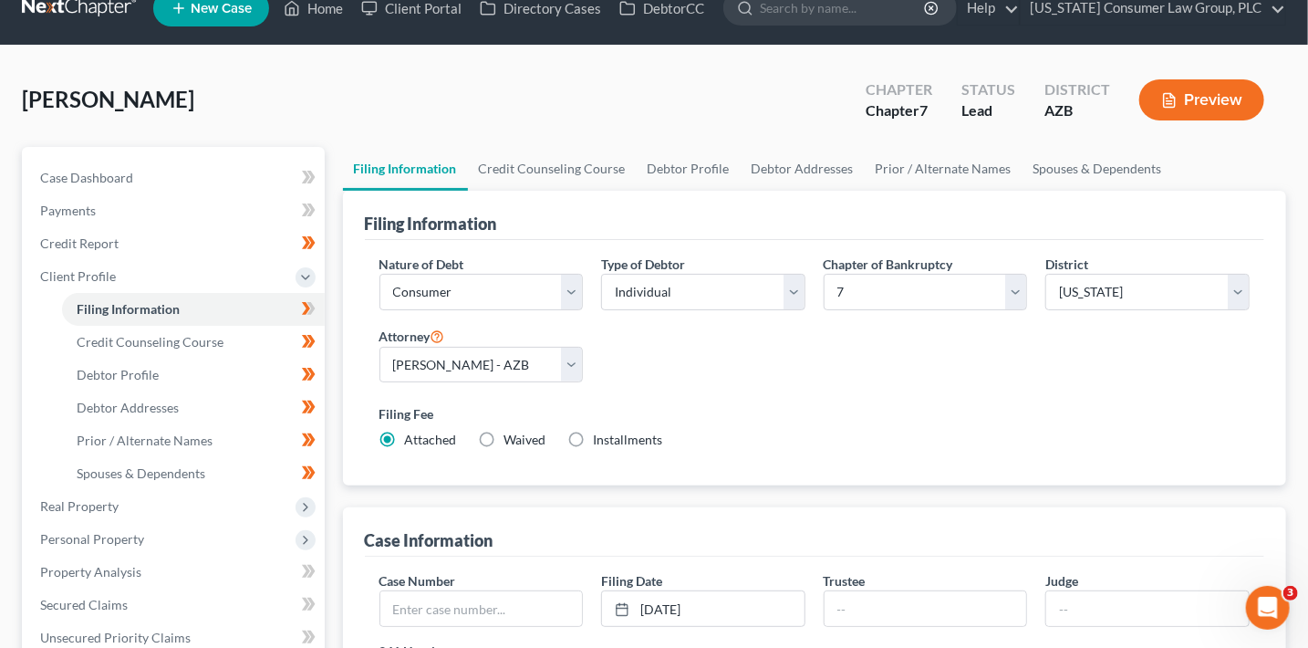
scroll to position [240, 0]
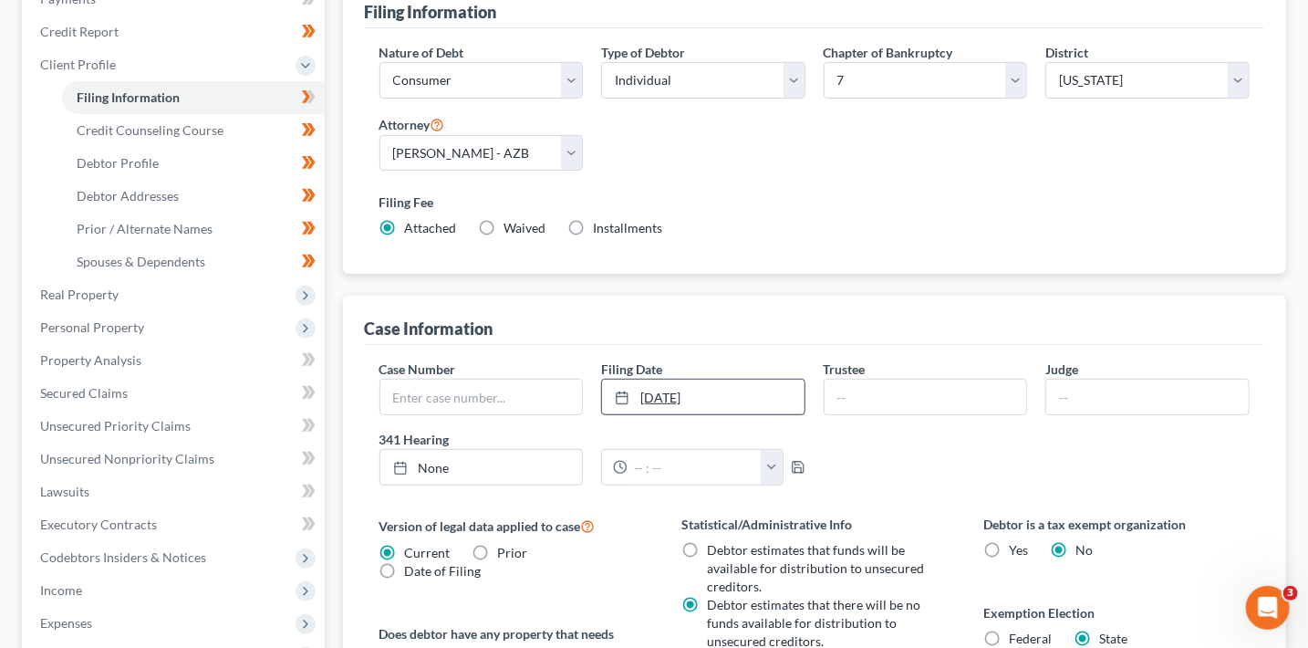
click at [752, 407] on link "11/1/2025" at bounding box center [703, 396] width 203 height 35
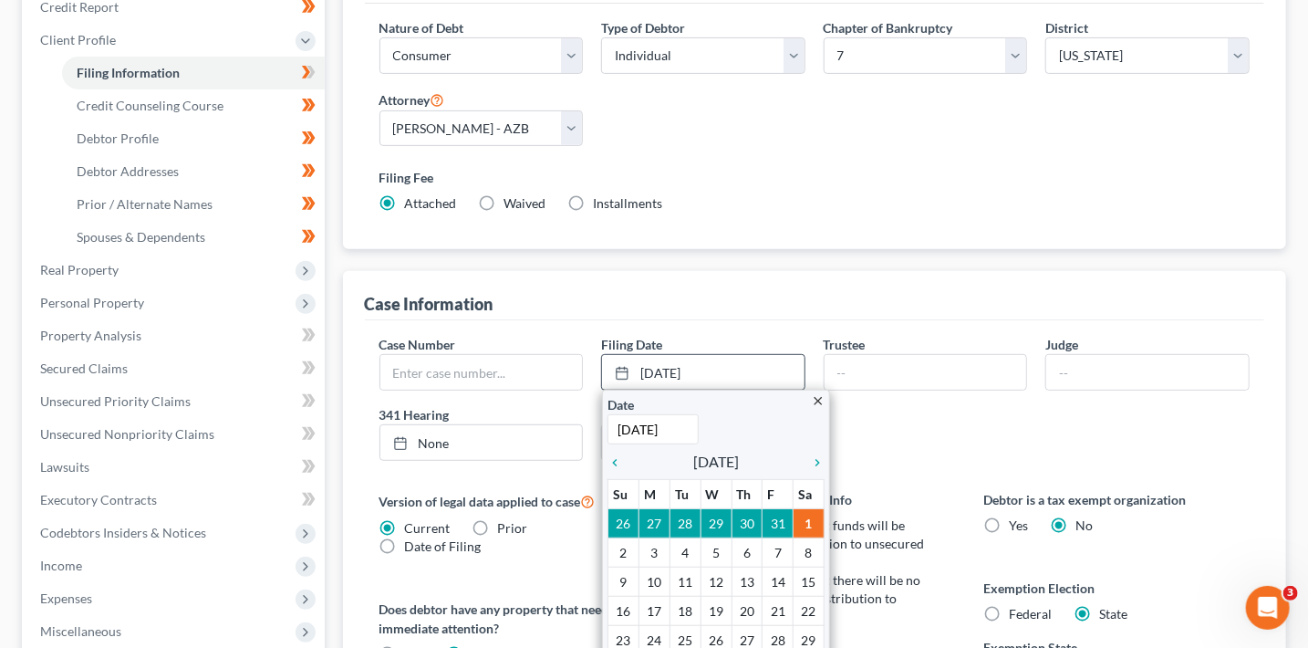
scroll to position [627, 0]
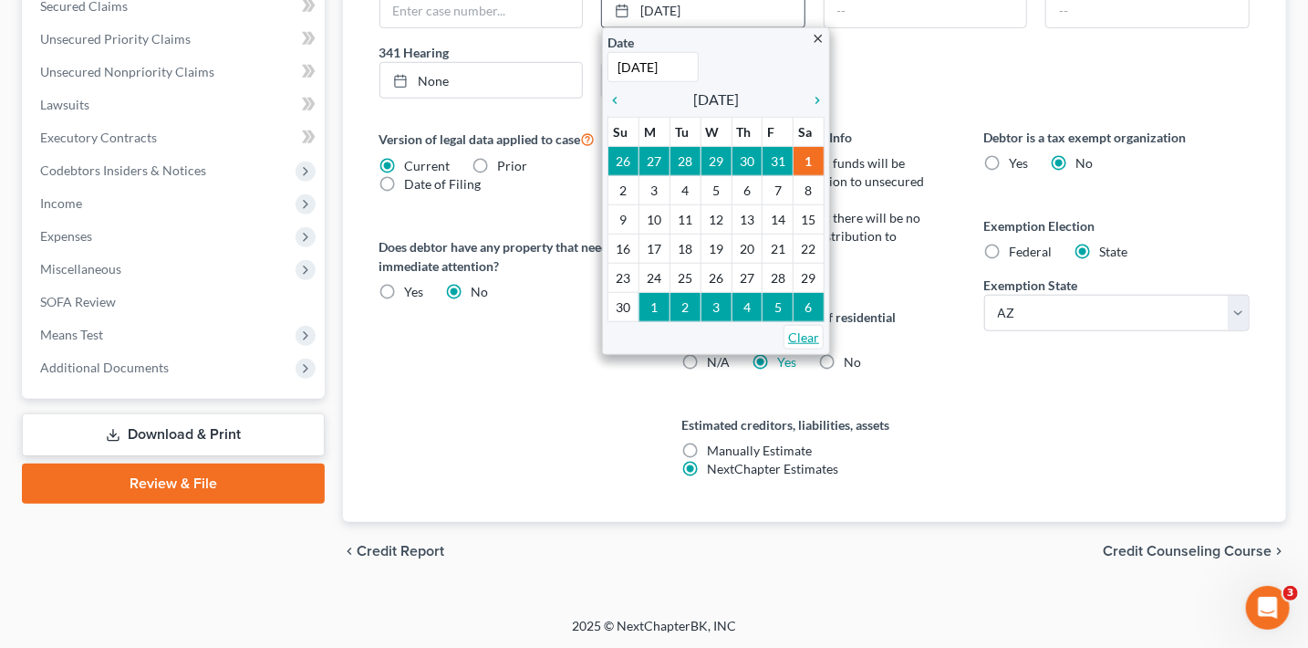
click at [808, 334] on link "Clear" at bounding box center [804, 337] width 40 height 25
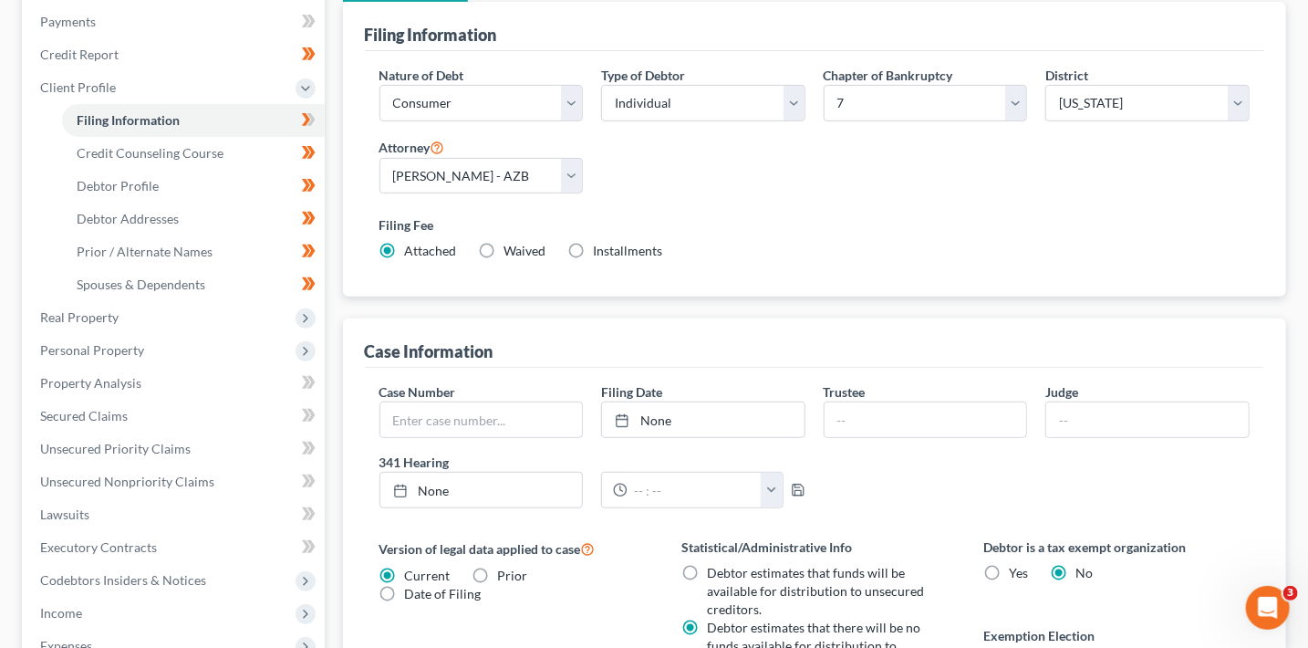
scroll to position [197, 0]
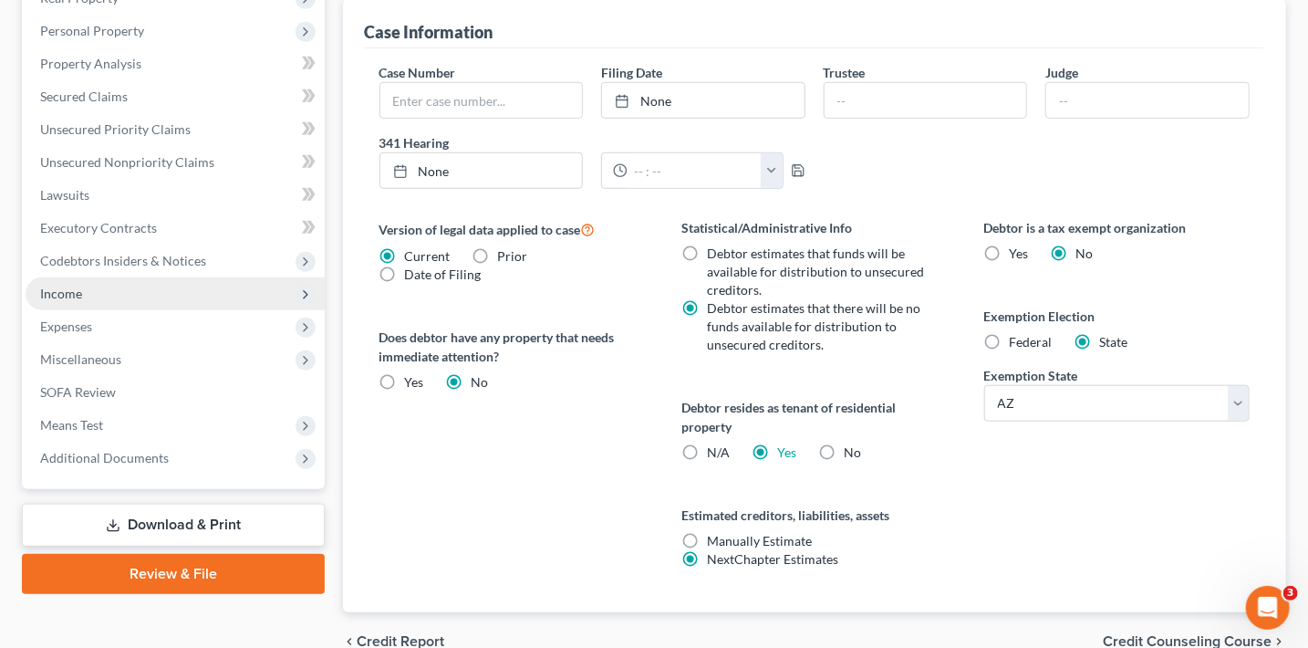
click at [89, 296] on span "Income" at bounding box center [175, 293] width 299 height 33
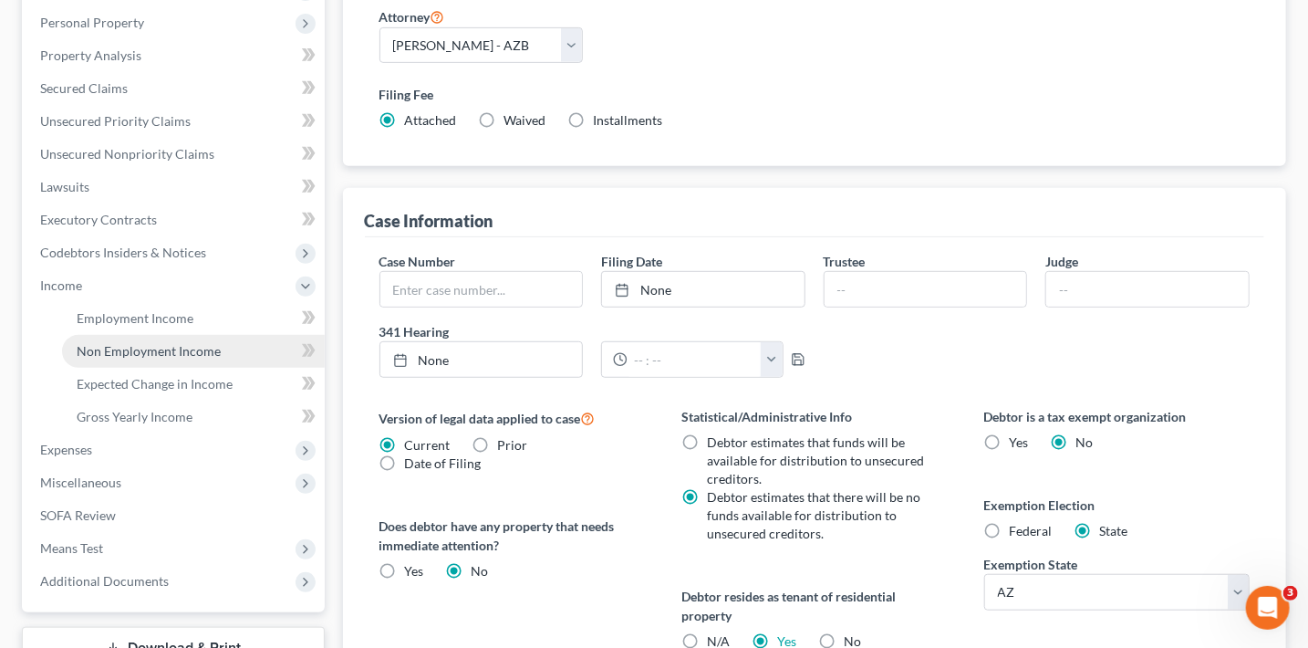
scroll to position [339, 0]
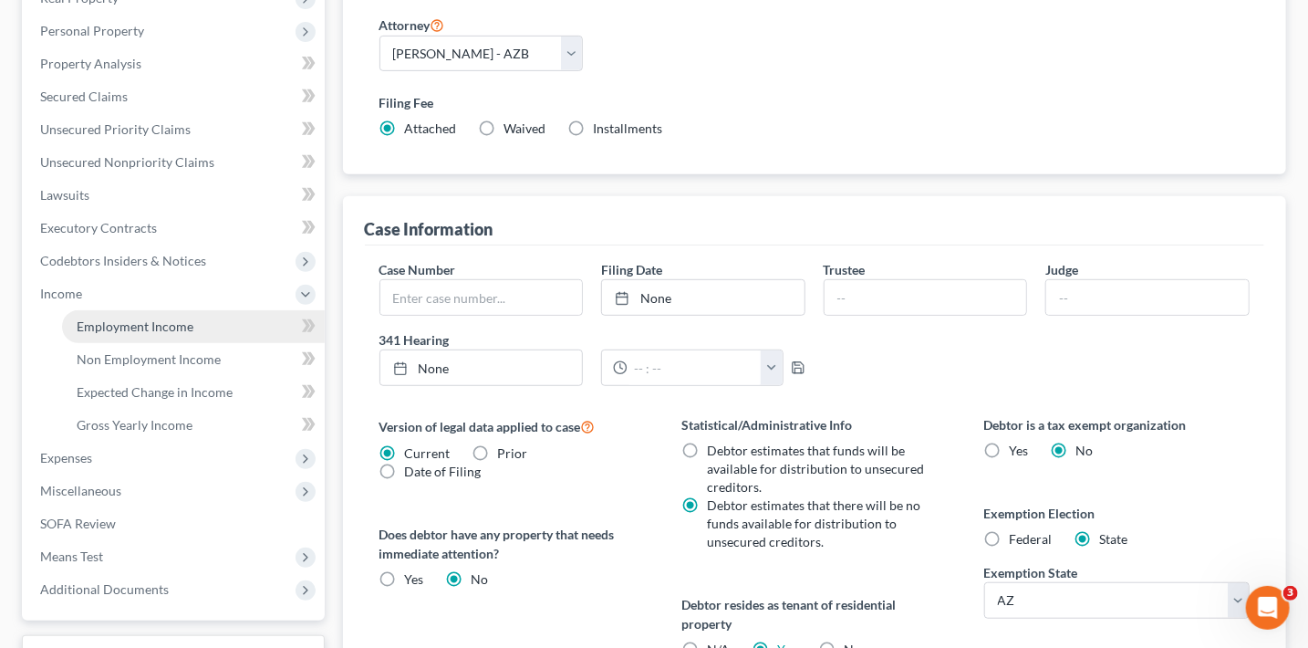
click at [168, 339] on link "Employment Income" at bounding box center [193, 326] width 263 height 33
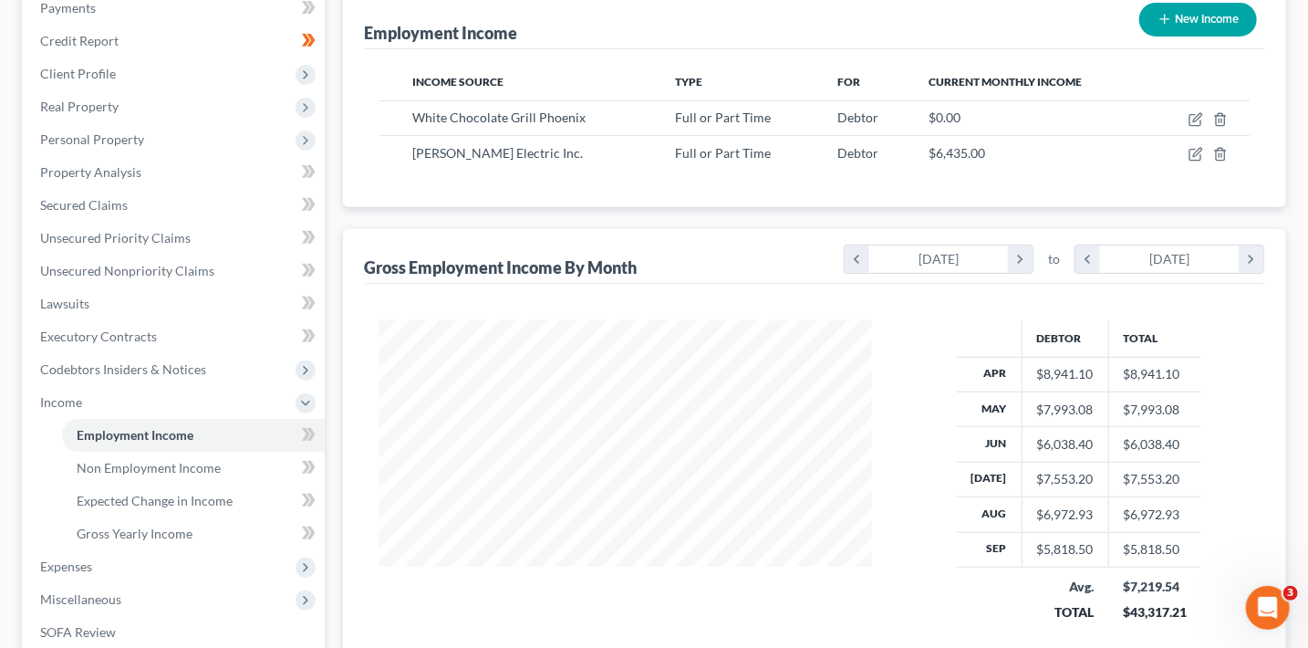
scroll to position [335, 0]
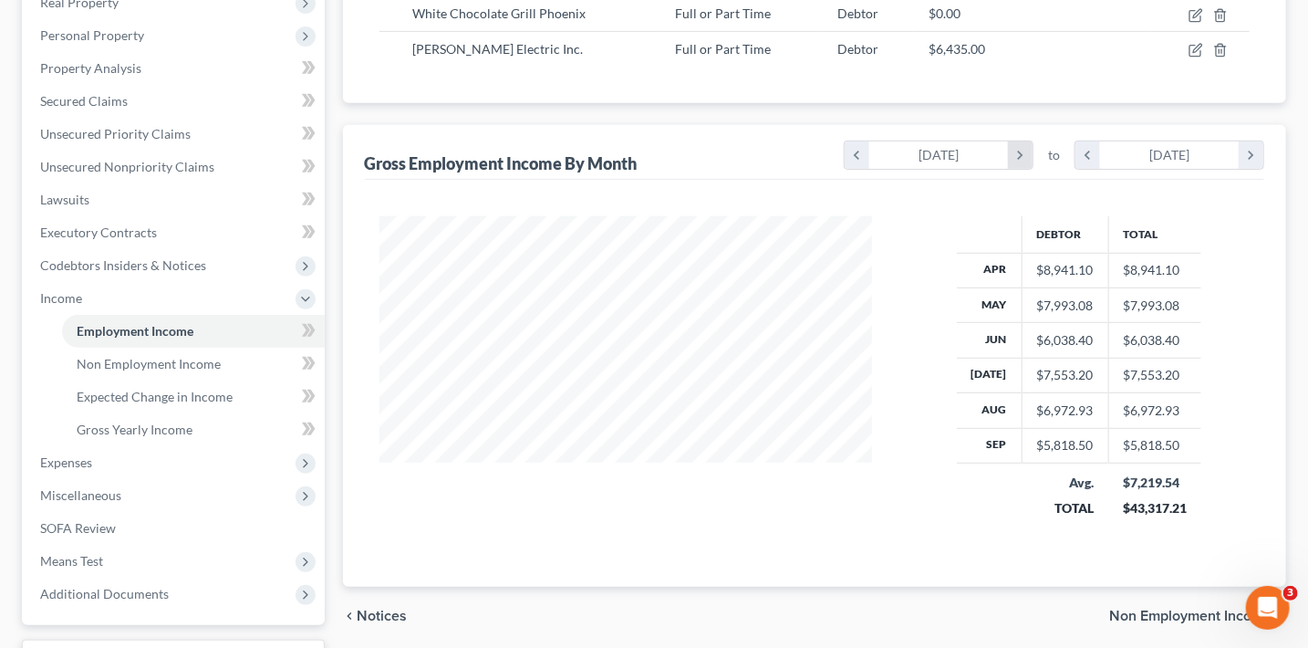
click at [1012, 161] on icon "chevron_right" at bounding box center [1020, 154] width 25 height 27
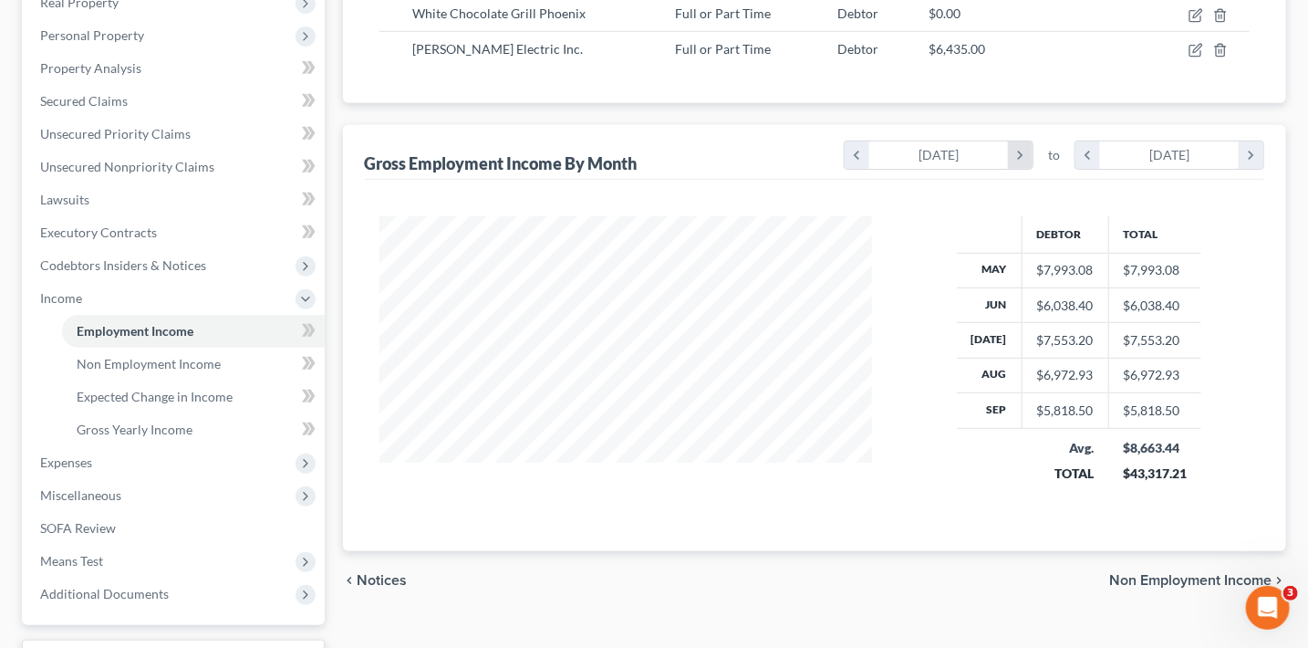
scroll to position [911933, 911695]
click at [1012, 161] on icon "chevron_right" at bounding box center [1020, 154] width 25 height 27
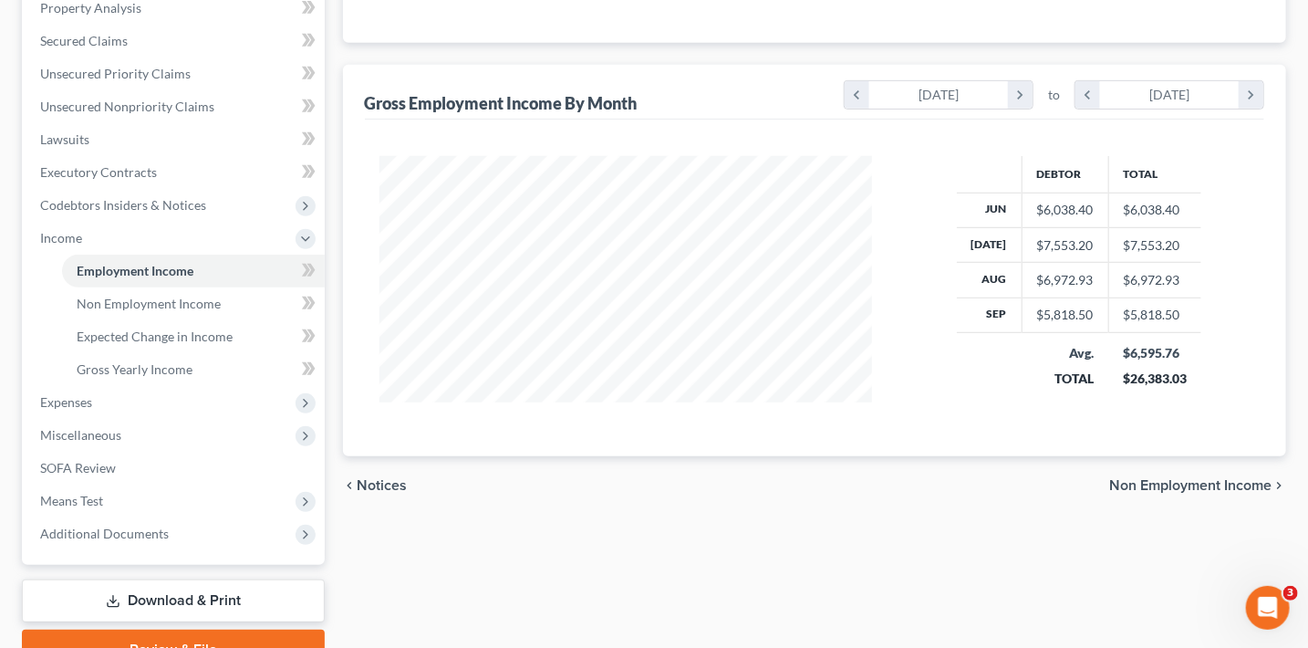
scroll to position [409, 0]
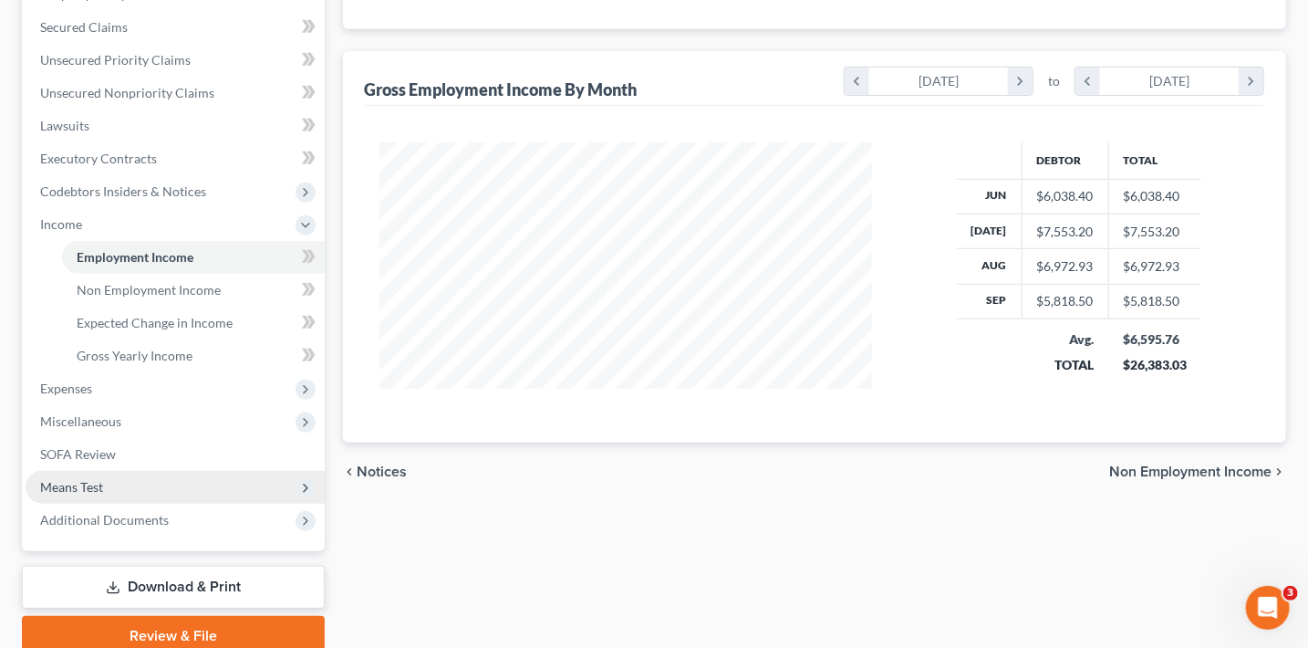
click at [105, 488] on span "Means Test" at bounding box center [175, 487] width 299 height 33
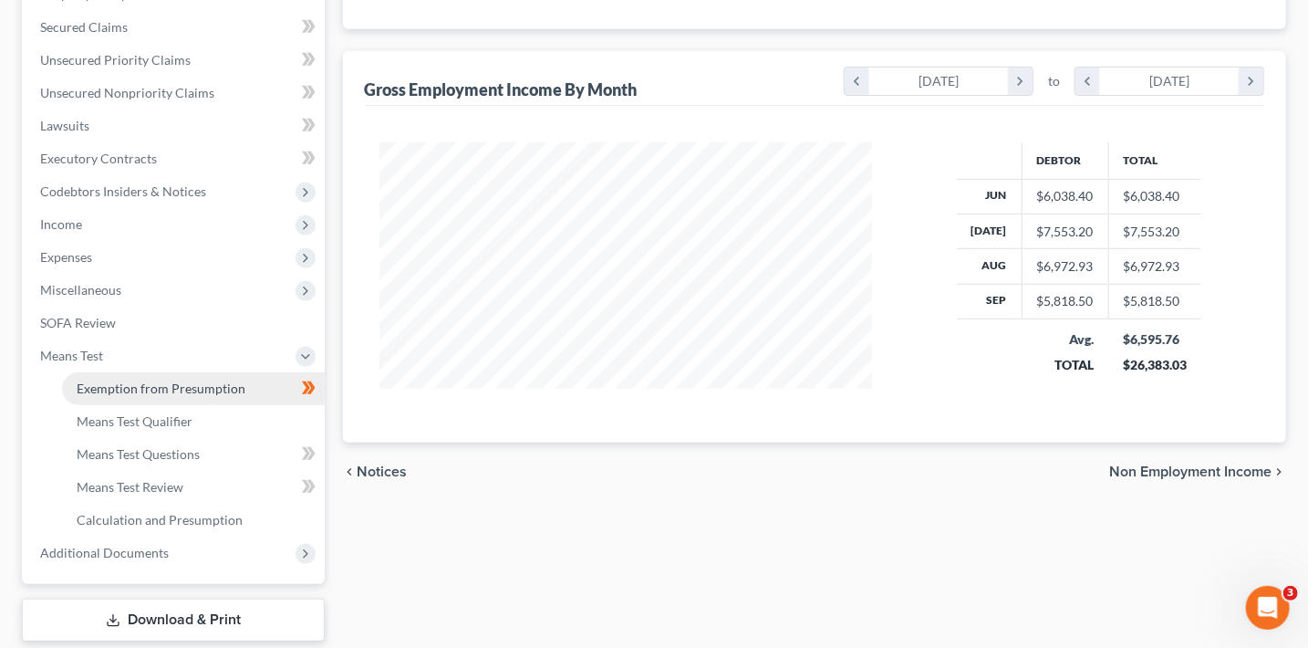
click at [162, 395] on link "Exemption from Presumption" at bounding box center [193, 388] width 263 height 33
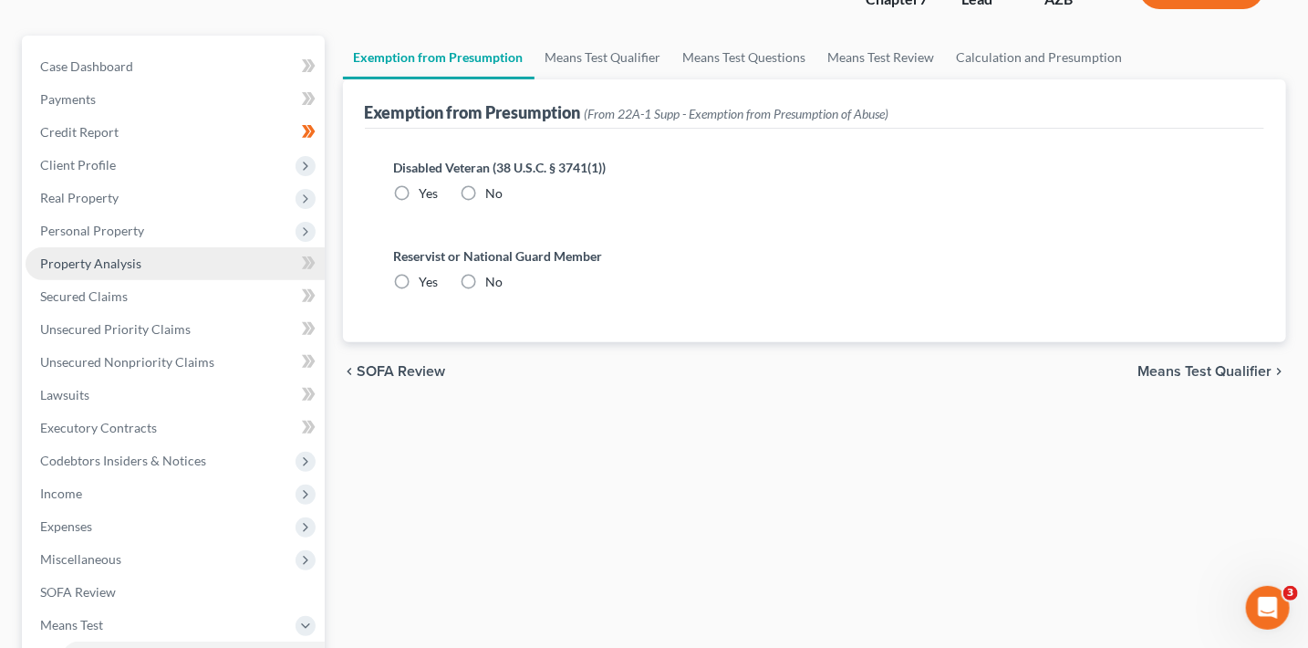
radio input "true"
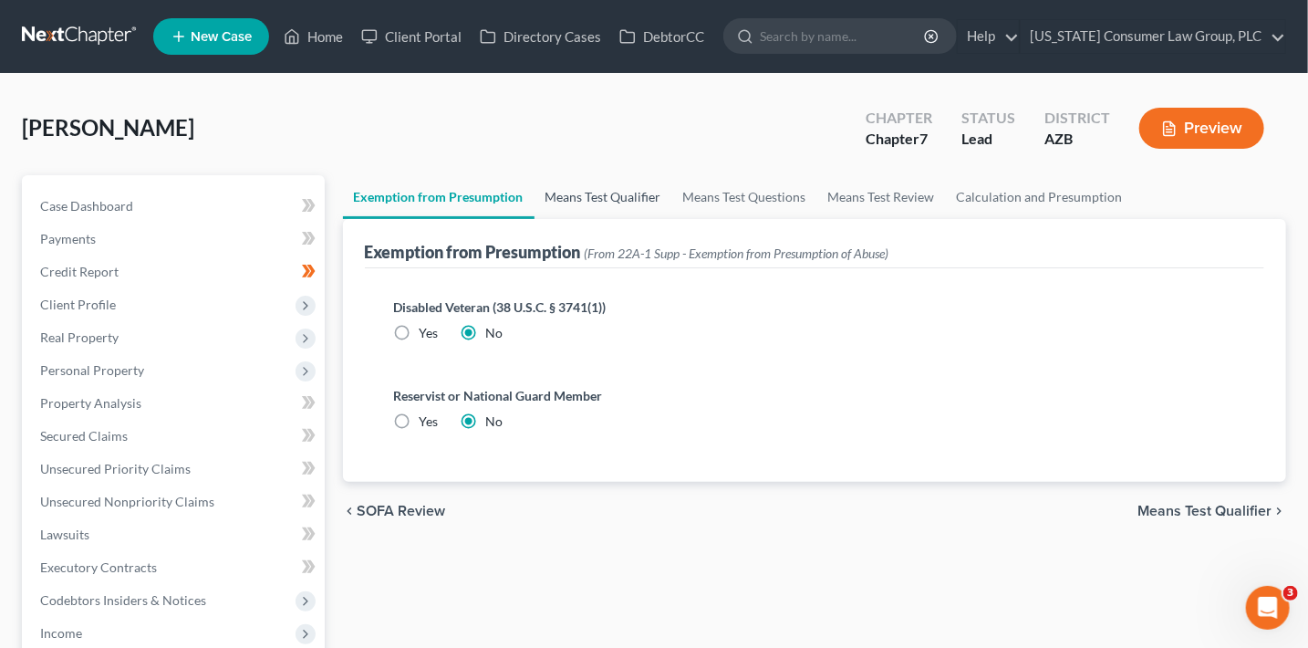
click at [597, 199] on link "Means Test Qualifier" at bounding box center [604, 197] width 138 height 44
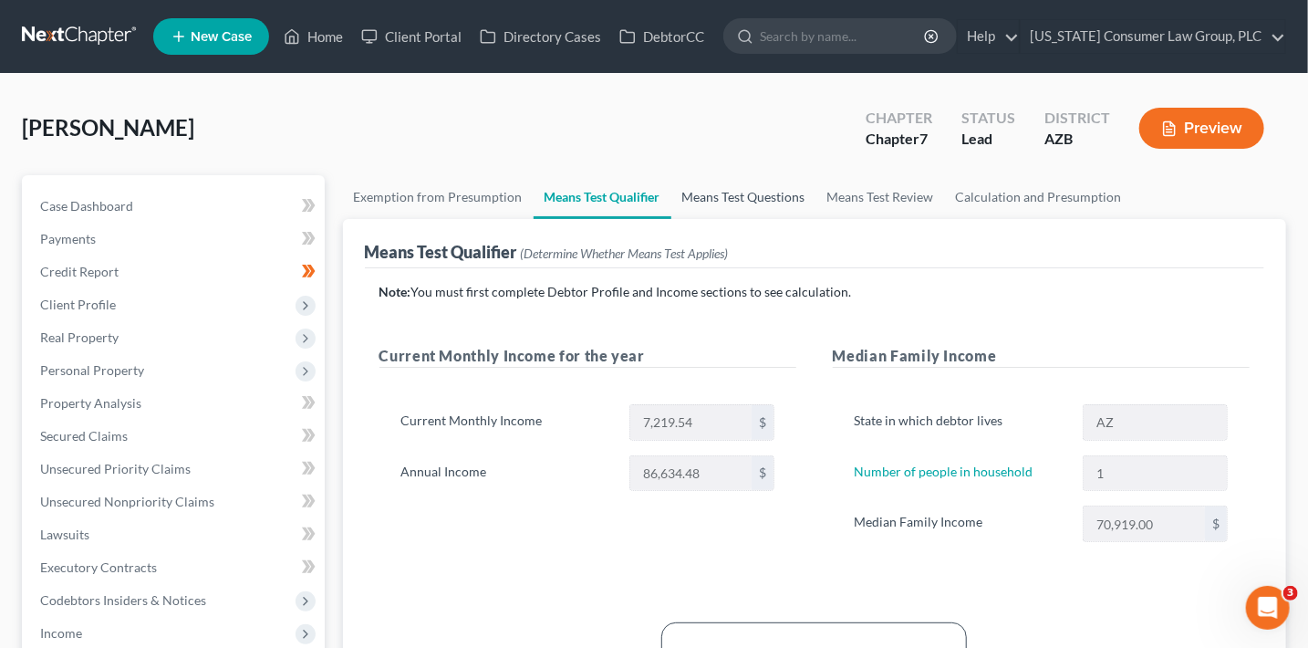
click at [755, 203] on link "Means Test Questions" at bounding box center [743, 197] width 145 height 44
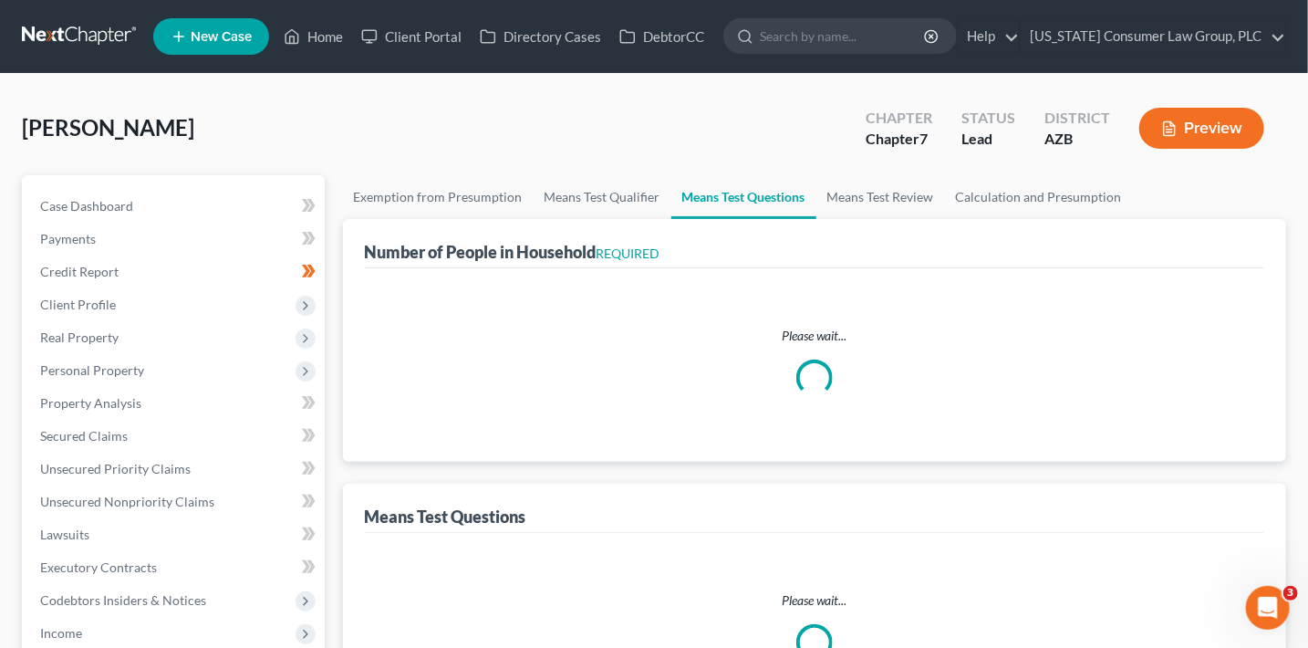
select select "1"
select select "60"
select select "1"
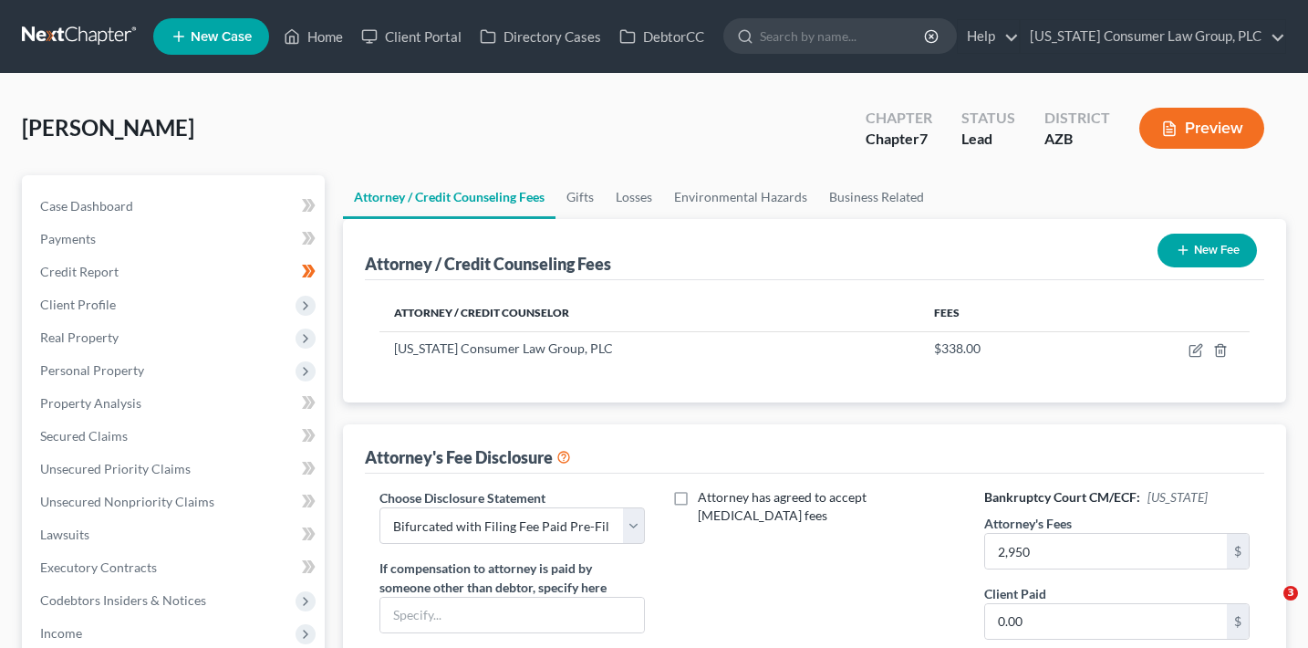
select select "8"
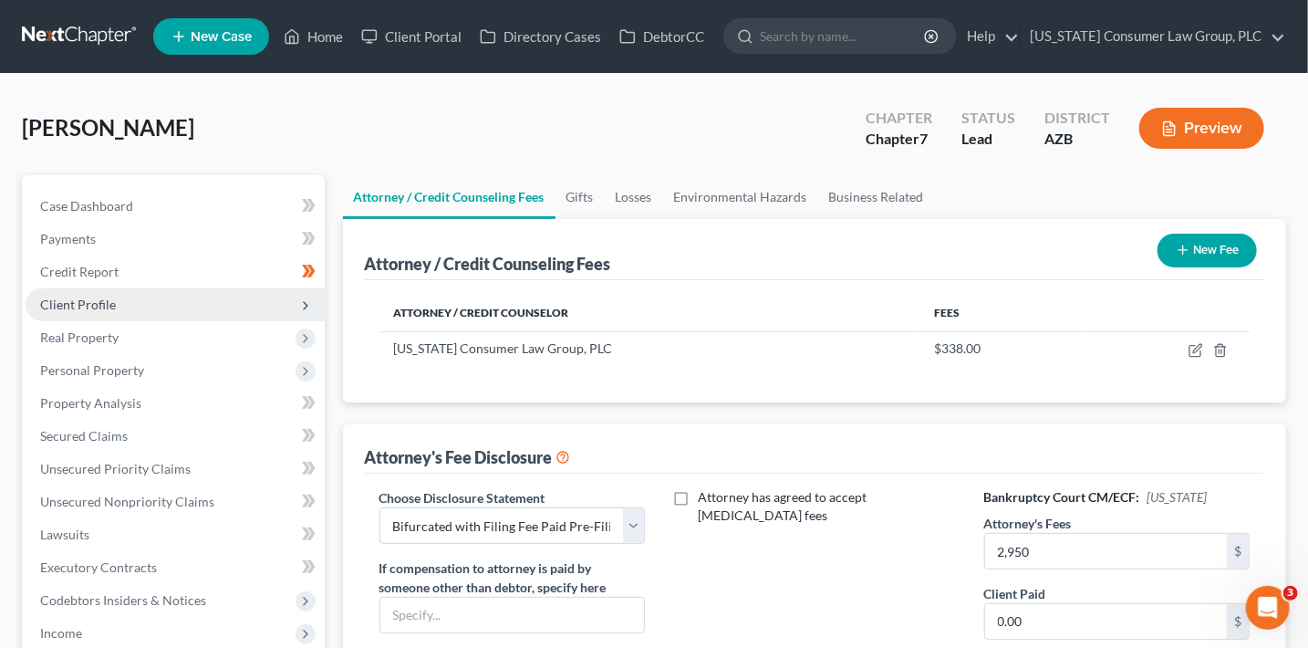
click at [311, 297] on span "Client Profile" at bounding box center [175, 304] width 299 height 33
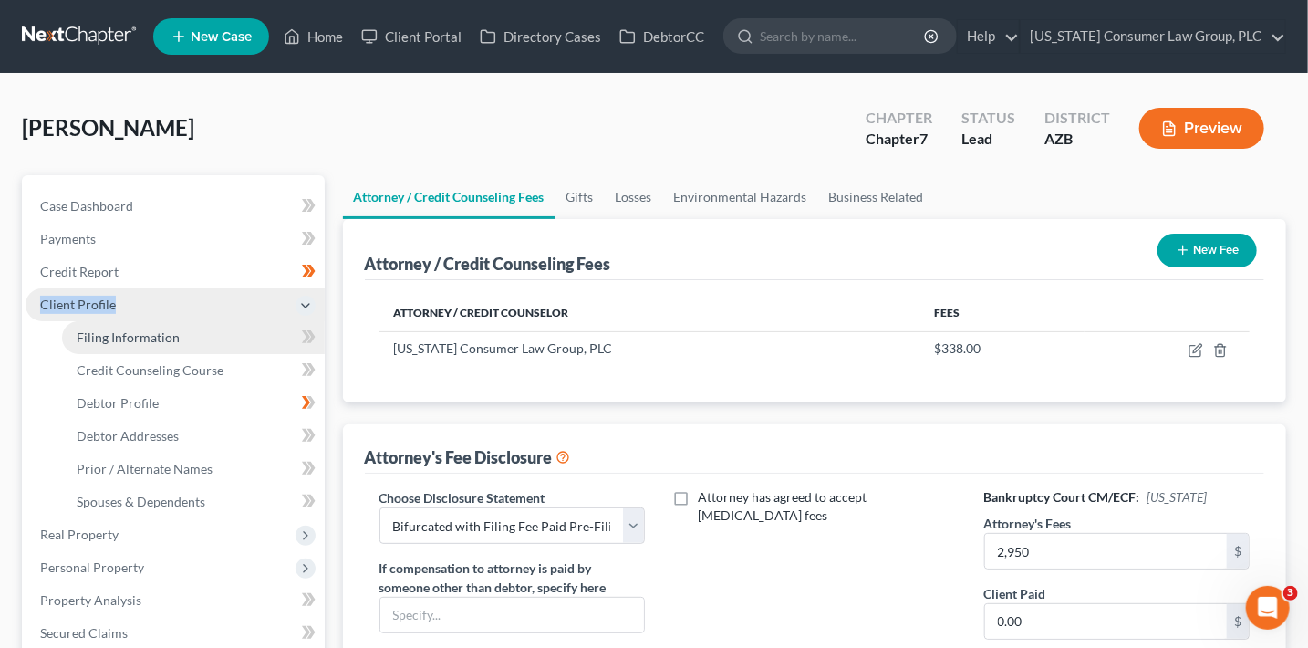
click at [209, 327] on link "Filing Information" at bounding box center [193, 337] width 263 height 33
select select "1"
select select "0"
select select "3"
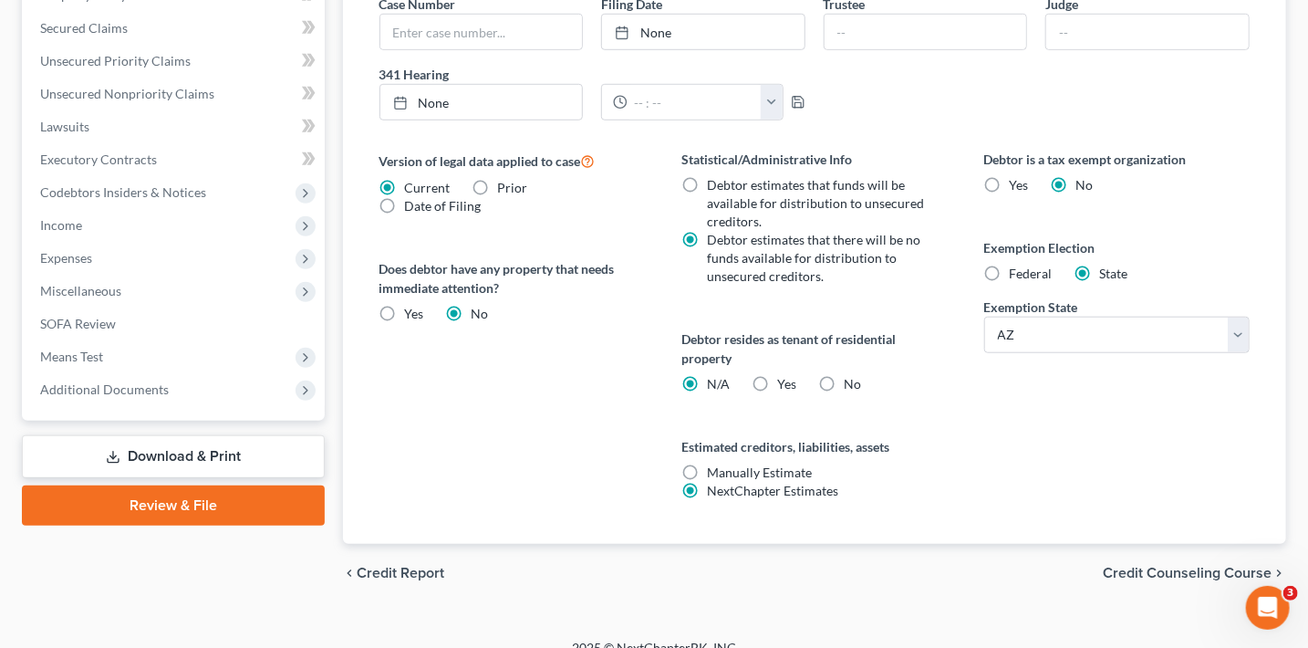
scroll to position [627, 0]
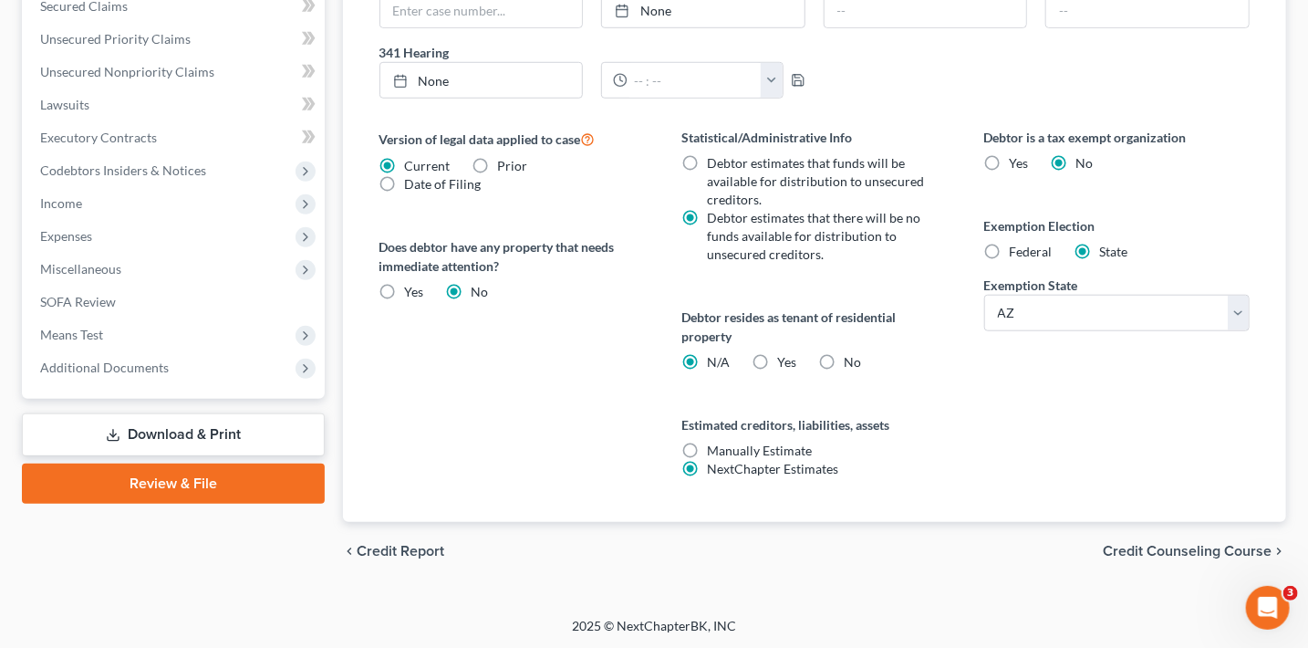
click at [844, 355] on label "No" at bounding box center [852, 362] width 17 height 18
click at [851, 355] on input "No" at bounding box center [857, 359] width 12 height 12
radio input "true"
radio input "false"
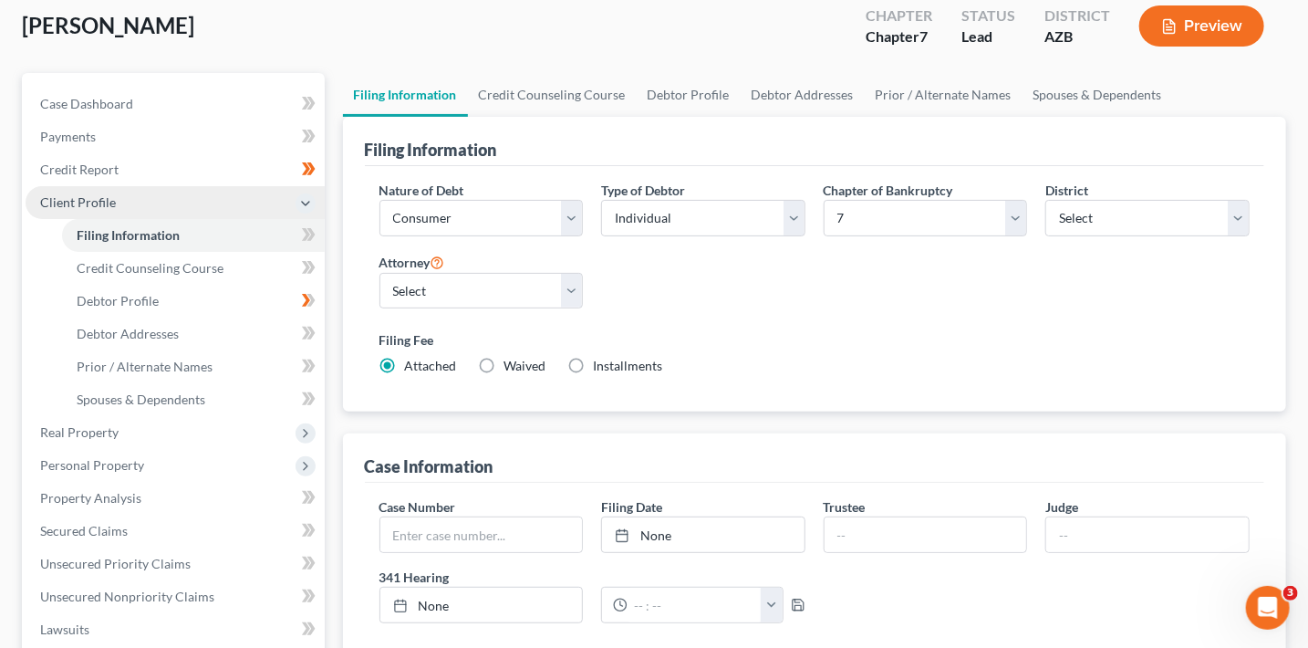
scroll to position [0, 0]
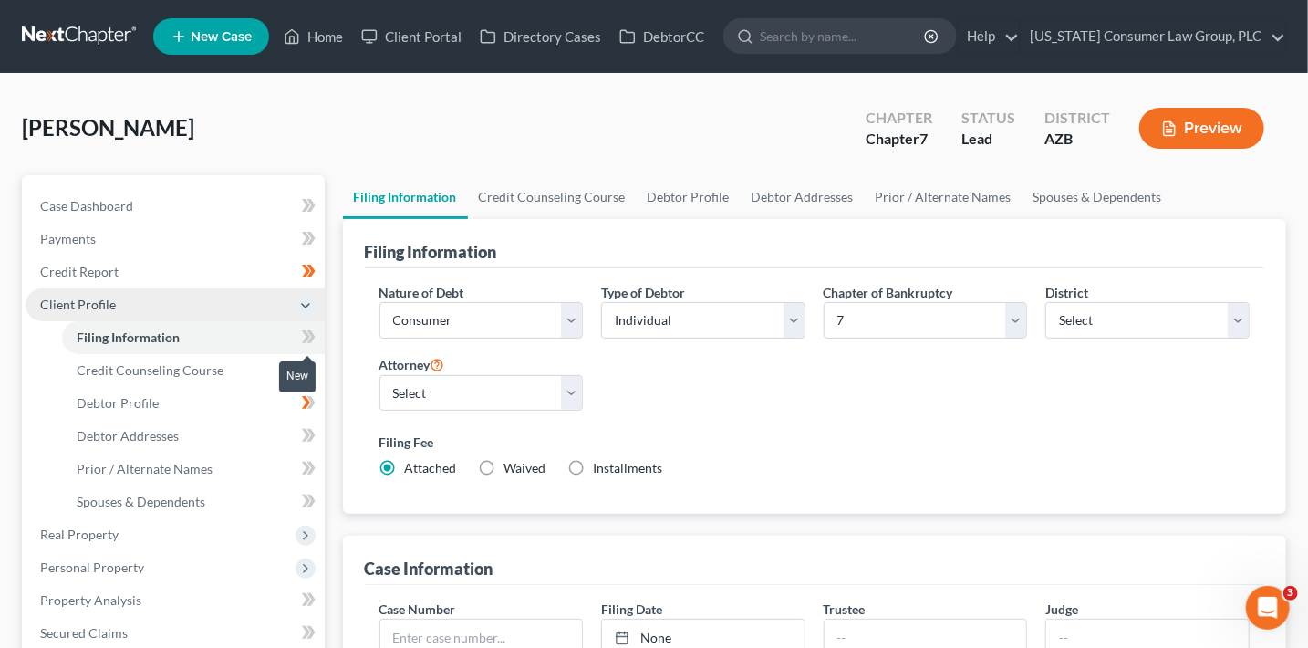
click at [307, 337] on icon at bounding box center [306, 336] width 8 height 13
click at [260, 359] on link "Credit Counseling Course" at bounding box center [193, 370] width 263 height 33
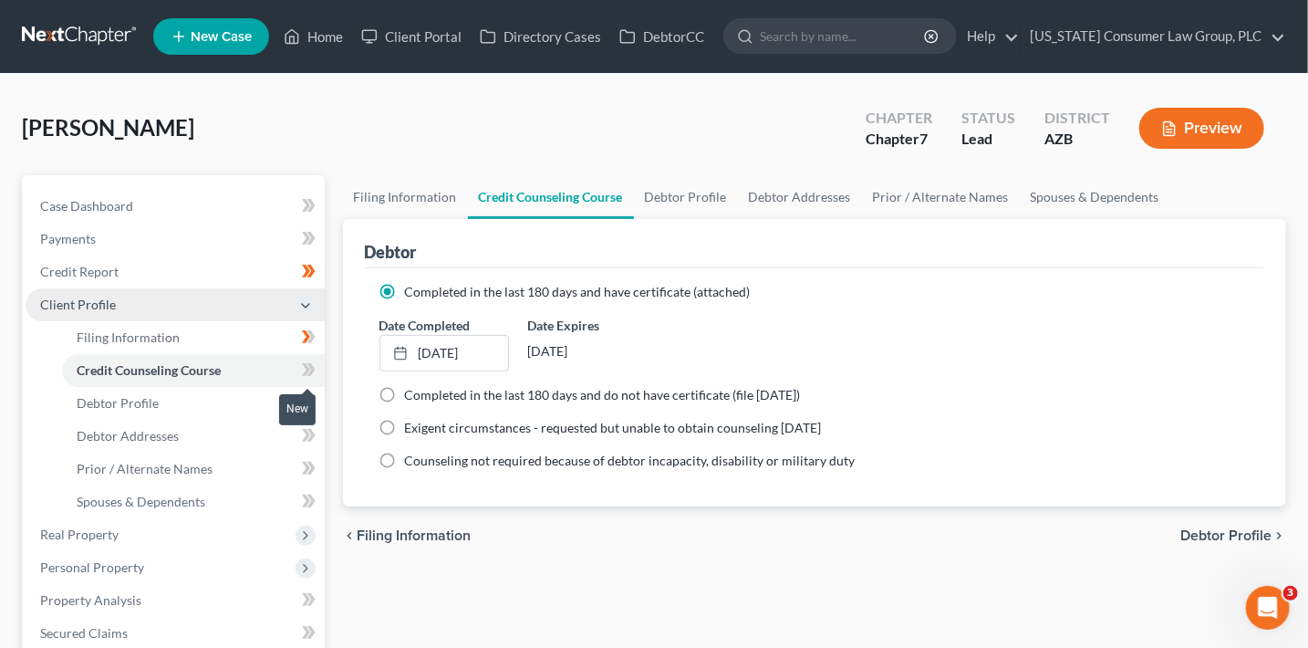
click at [312, 376] on icon at bounding box center [309, 370] width 14 height 23
click at [228, 400] on link "Debtor Profile" at bounding box center [193, 403] width 263 height 33
select select "0"
select select "1"
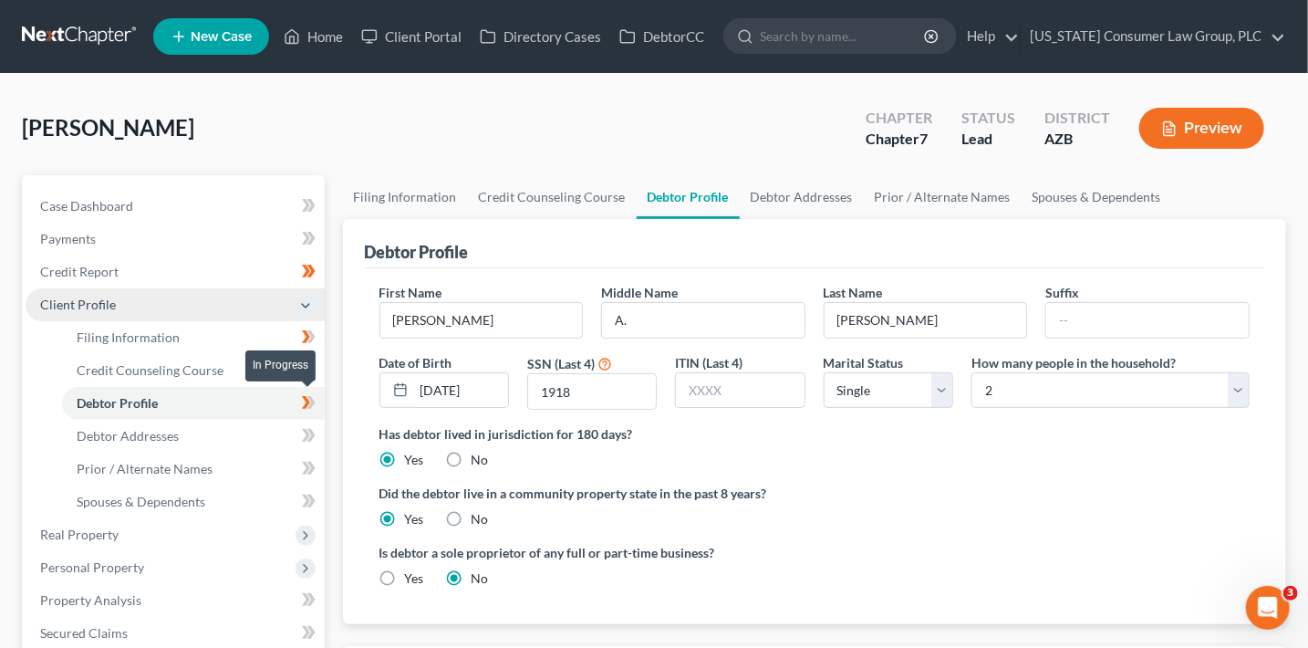
click at [307, 408] on icon at bounding box center [309, 402] width 14 height 23
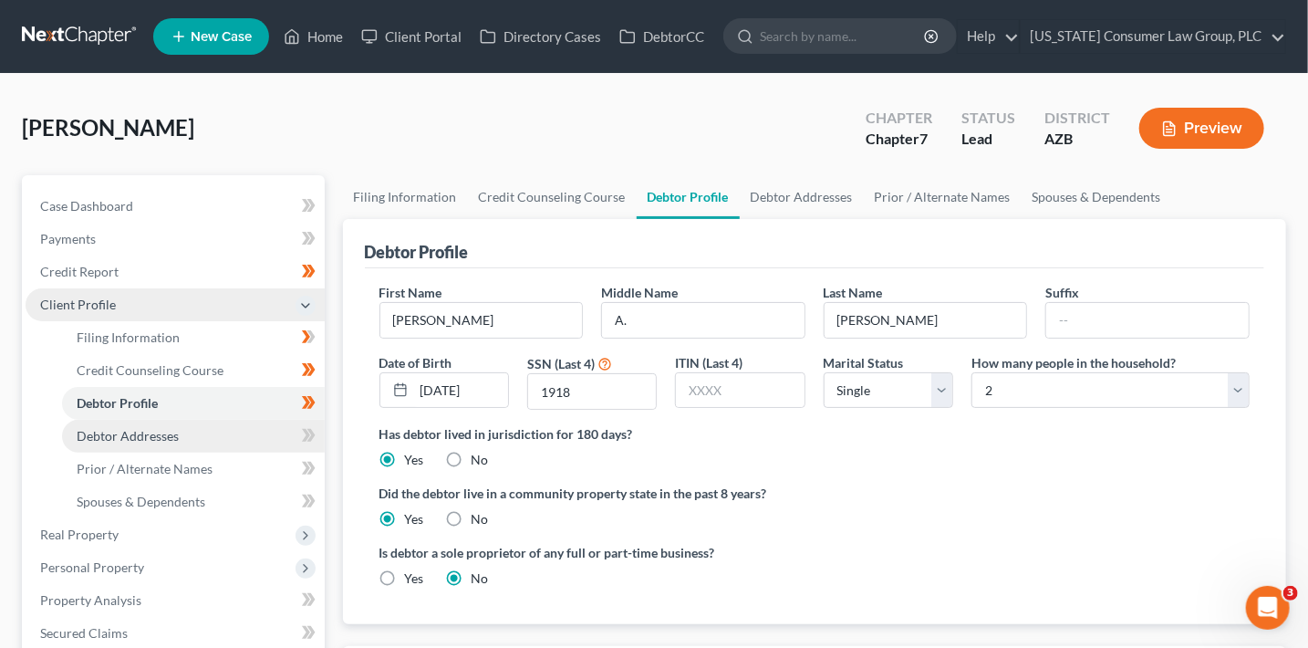
click at [226, 433] on link "Debtor Addresses" at bounding box center [193, 436] width 263 height 33
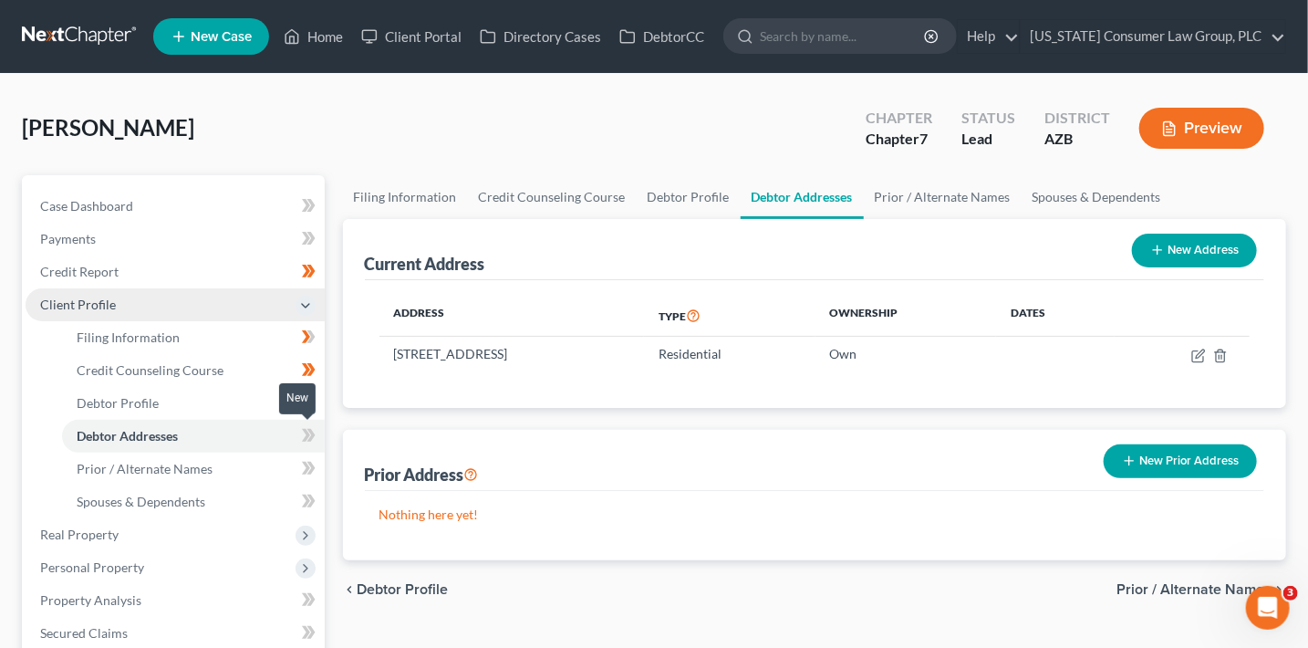
click at [299, 436] on span at bounding box center [309, 437] width 32 height 27
click at [215, 472] on link "Prior / Alternate Names" at bounding box center [193, 468] width 263 height 33
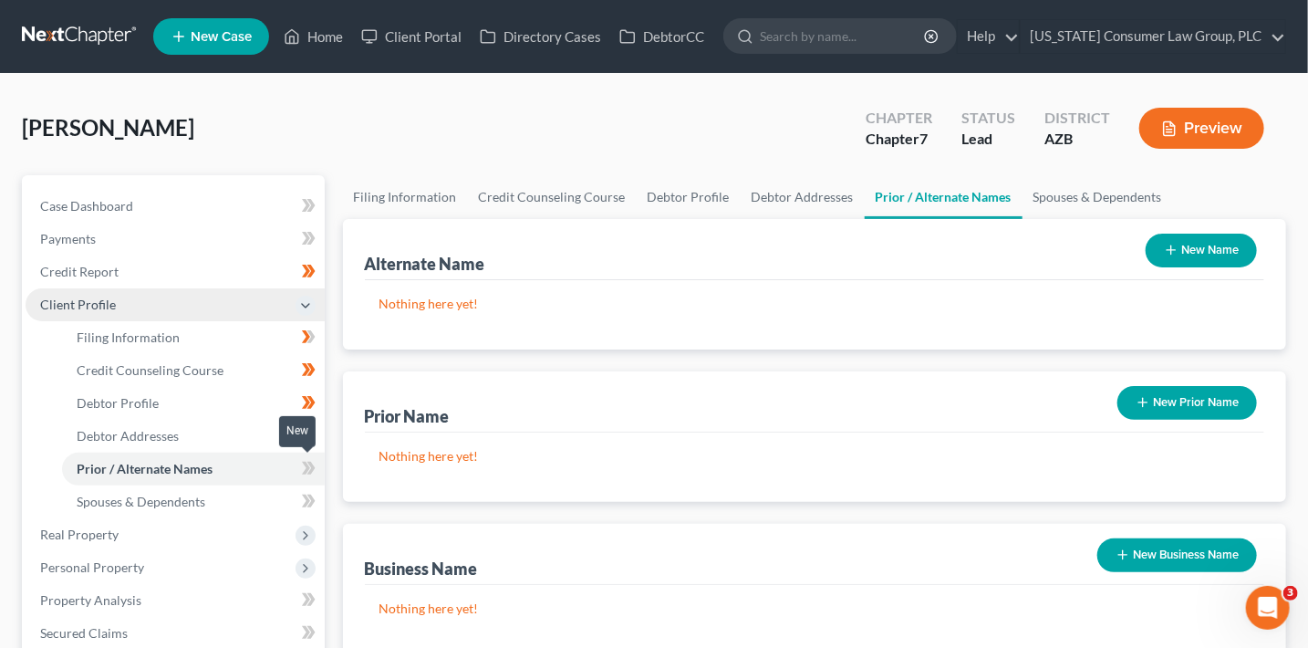
click at [317, 465] on span at bounding box center [309, 470] width 32 height 27
drag, startPoint x: 317, startPoint y: 465, endPoint x: 224, endPoint y: 480, distance: 94.2
click at [311, 468] on span at bounding box center [309, 470] width 32 height 27
click at [226, 504] on link "Spouses & Dependents" at bounding box center [193, 501] width 263 height 33
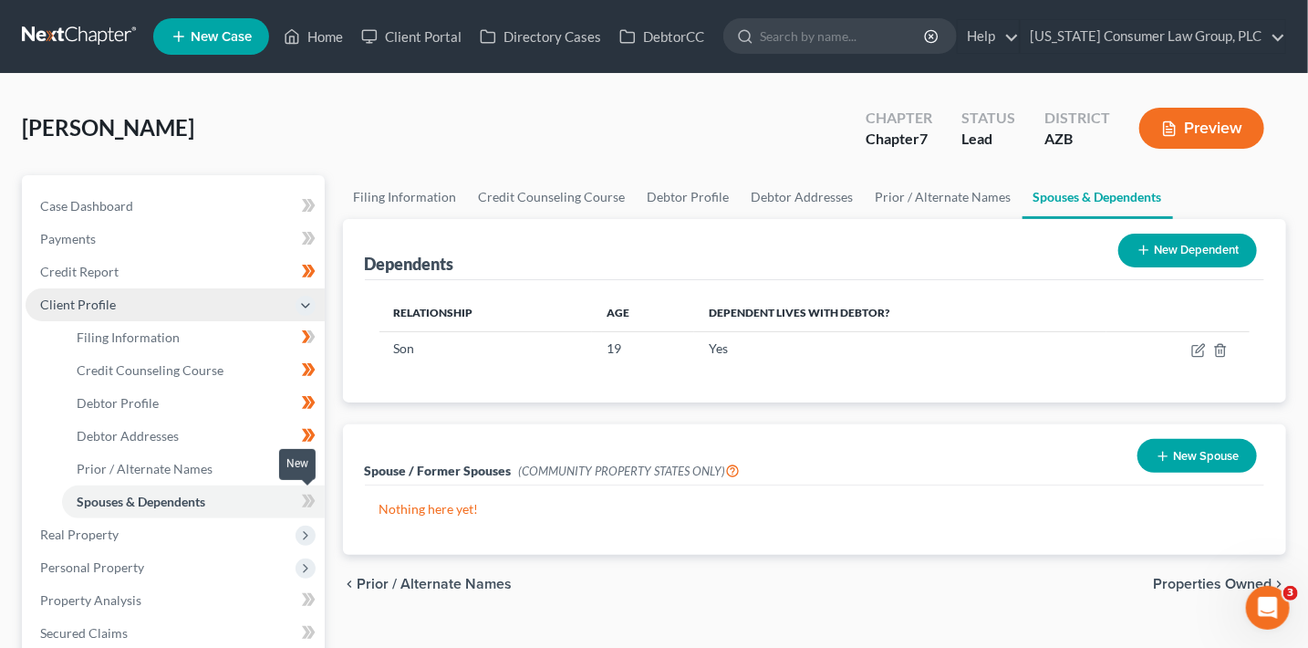
click at [317, 504] on span at bounding box center [309, 503] width 32 height 27
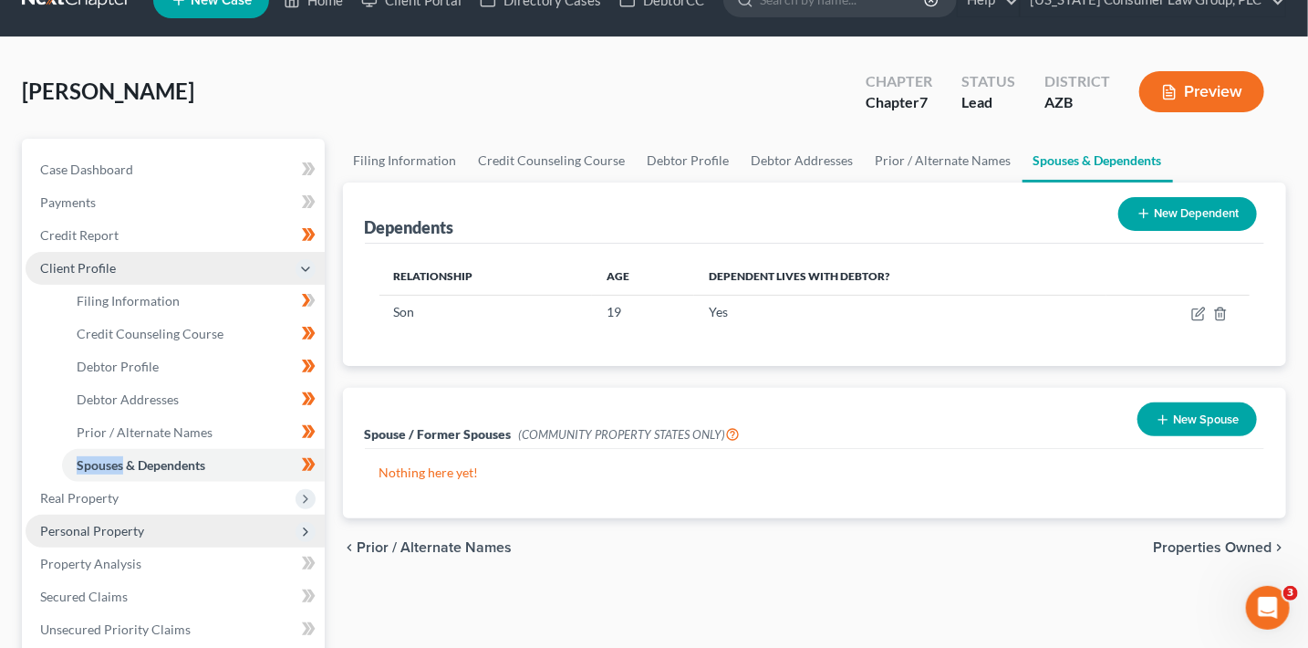
scroll to position [40, 0]
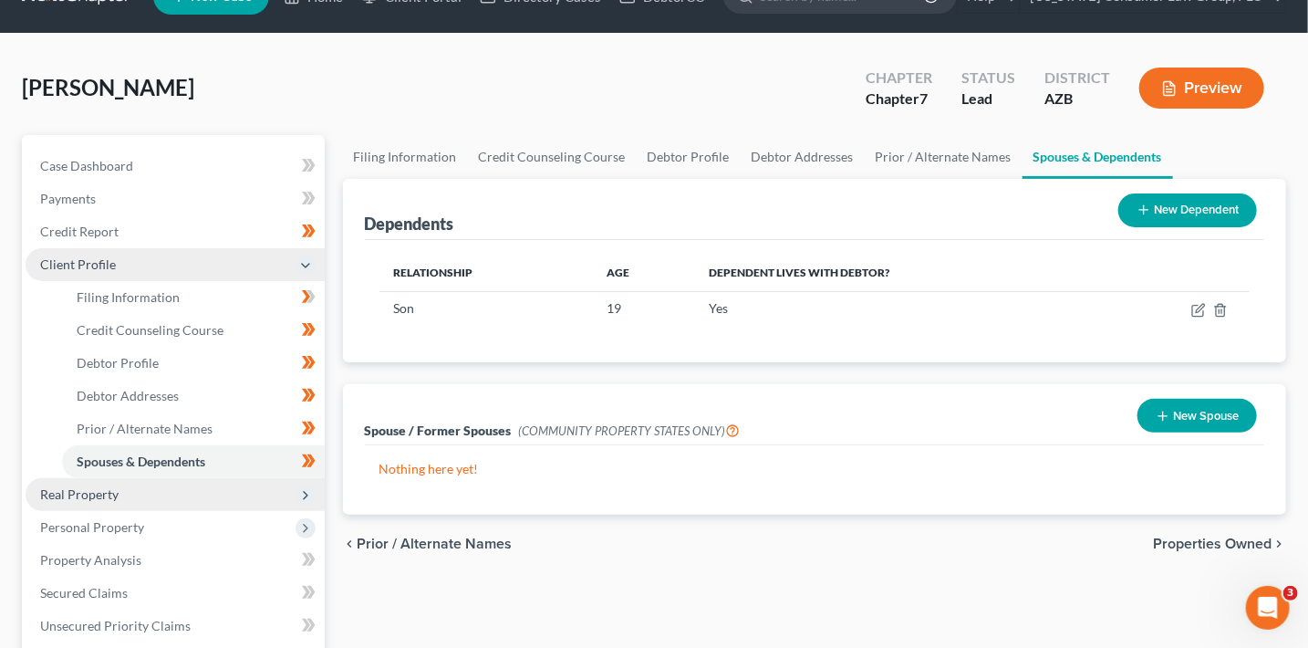
click at [253, 488] on span "Real Property" at bounding box center [175, 494] width 299 height 33
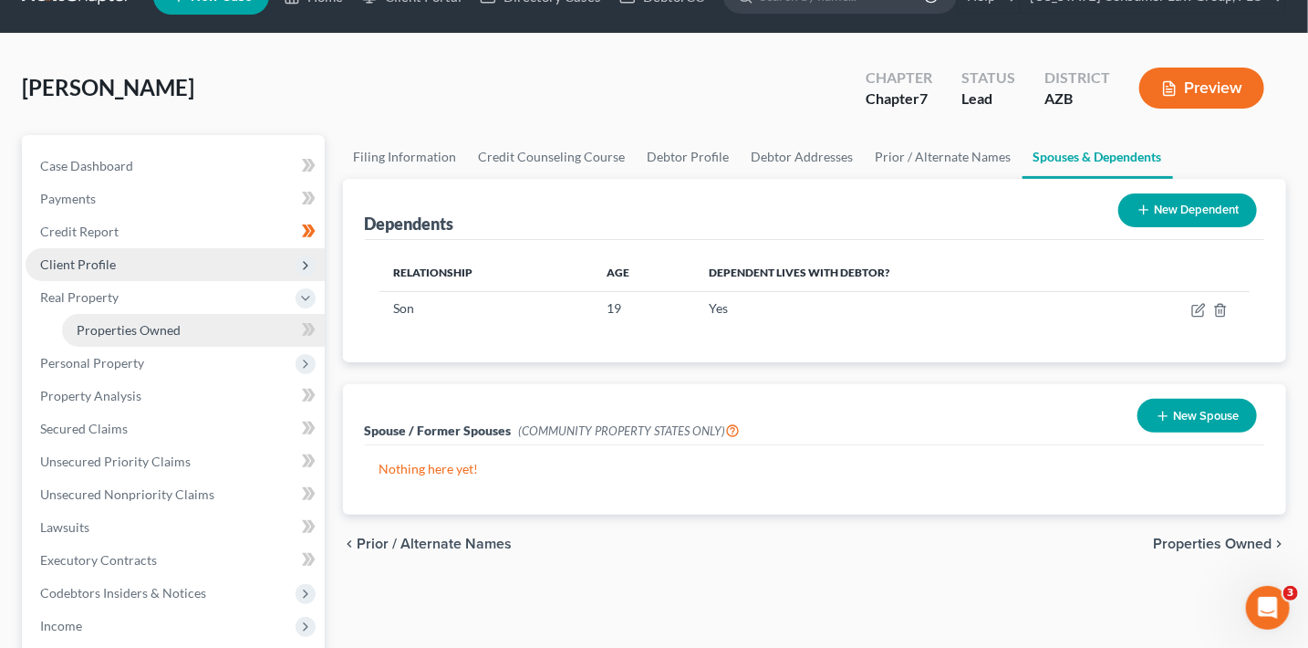
click at [228, 322] on link "Properties Owned" at bounding box center [193, 330] width 263 height 33
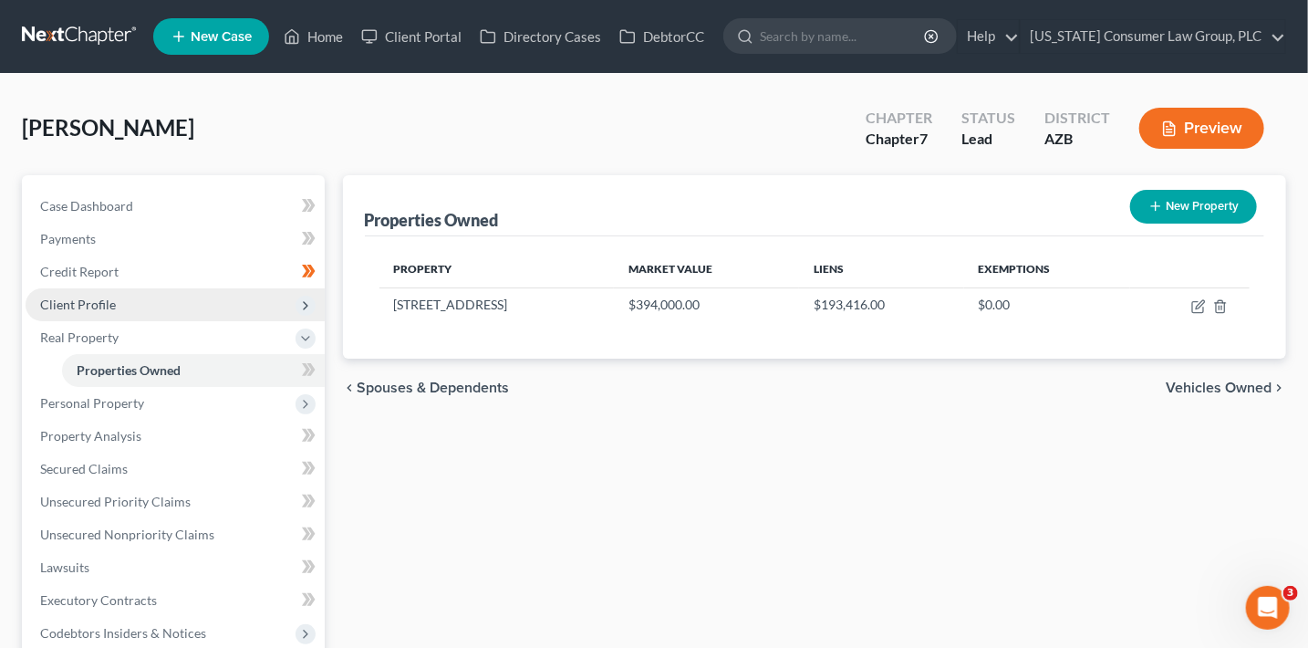
click at [327, 371] on div "Case Dashboard Payments Invoices Payments Payments Credit Report Client Profile" at bounding box center [173, 570] width 321 height 791
click at [317, 381] on span at bounding box center [309, 372] width 32 height 27
click at [1203, 308] on icon "button" at bounding box center [1197, 307] width 11 height 11
select select "3"
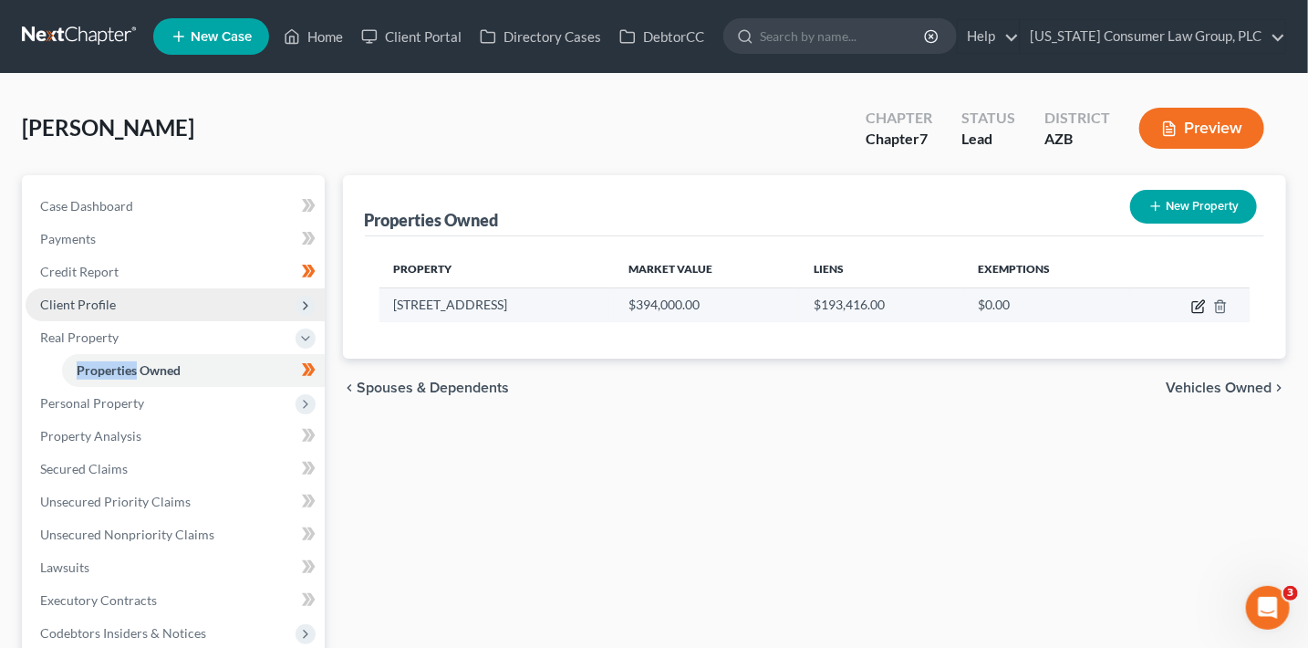
select select "0"
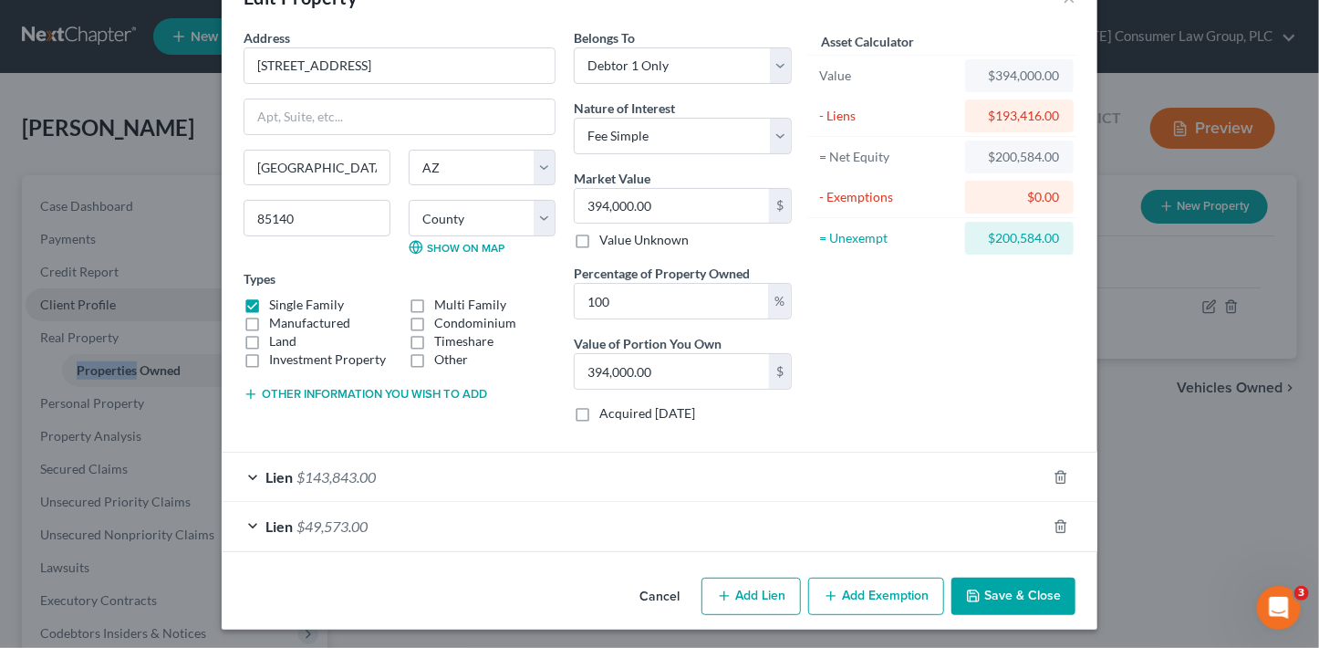
scroll to position [57, 0]
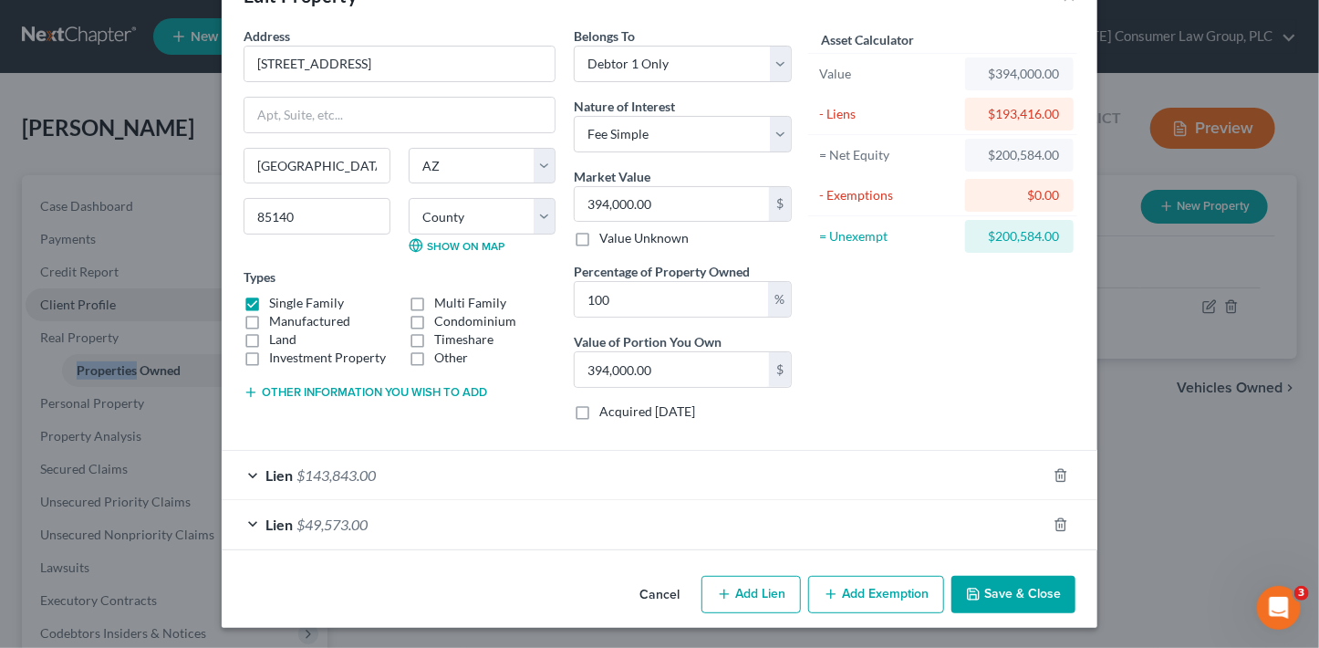
click at [869, 588] on button "Add Exemption" at bounding box center [876, 595] width 136 height 38
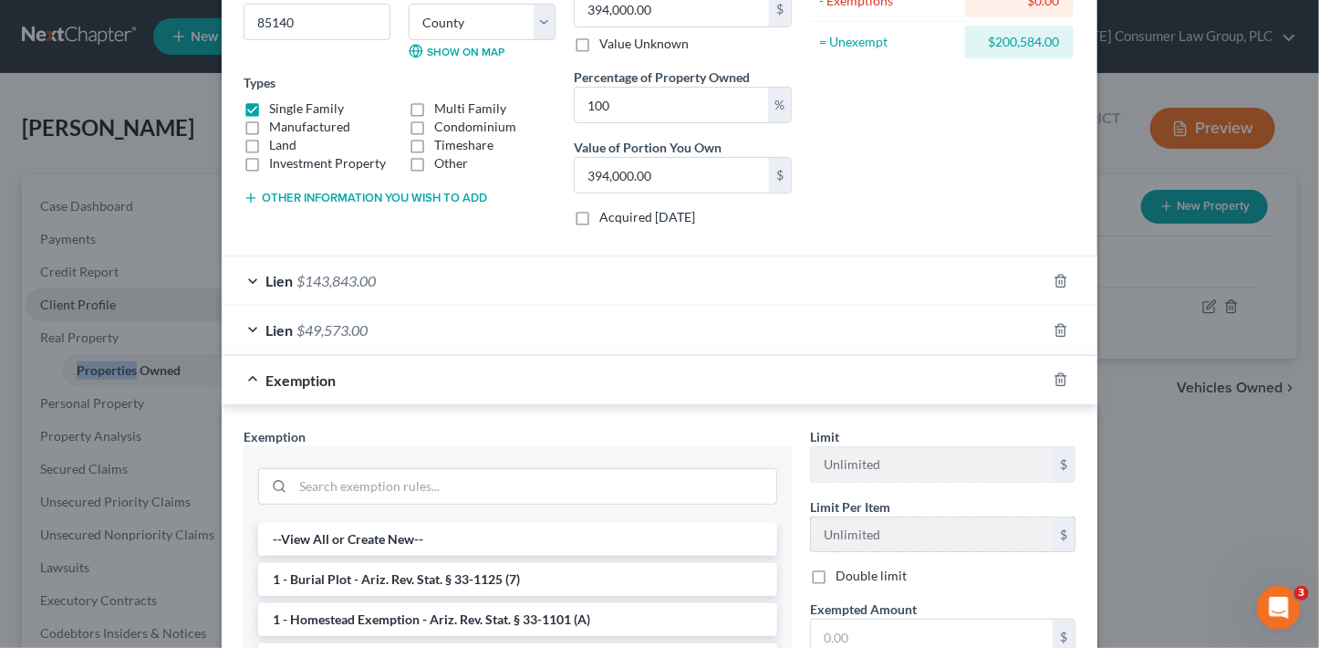
scroll to position [252, 0]
click at [878, 619] on input "text" at bounding box center [932, 636] width 242 height 35
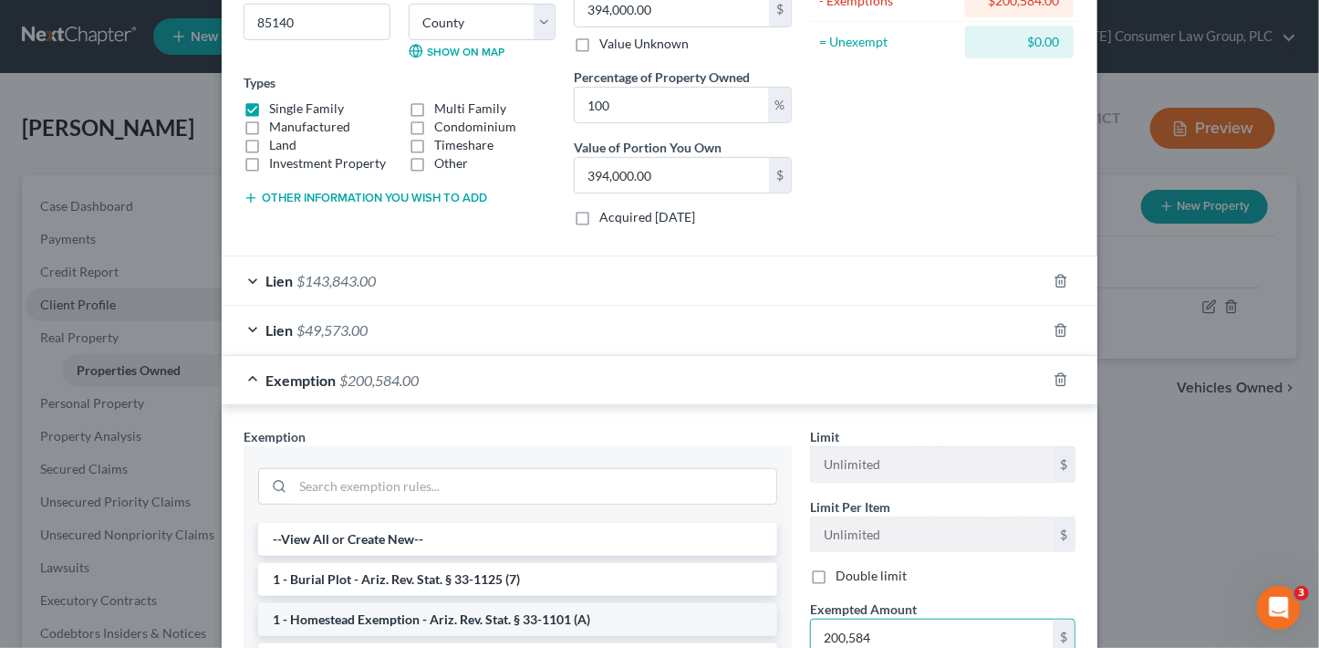
type input "200,584"
click at [524, 611] on li "1 - Homestead Exemption - Ariz. Rev. Stat. § 33-1101 (A)" at bounding box center [517, 619] width 519 height 33
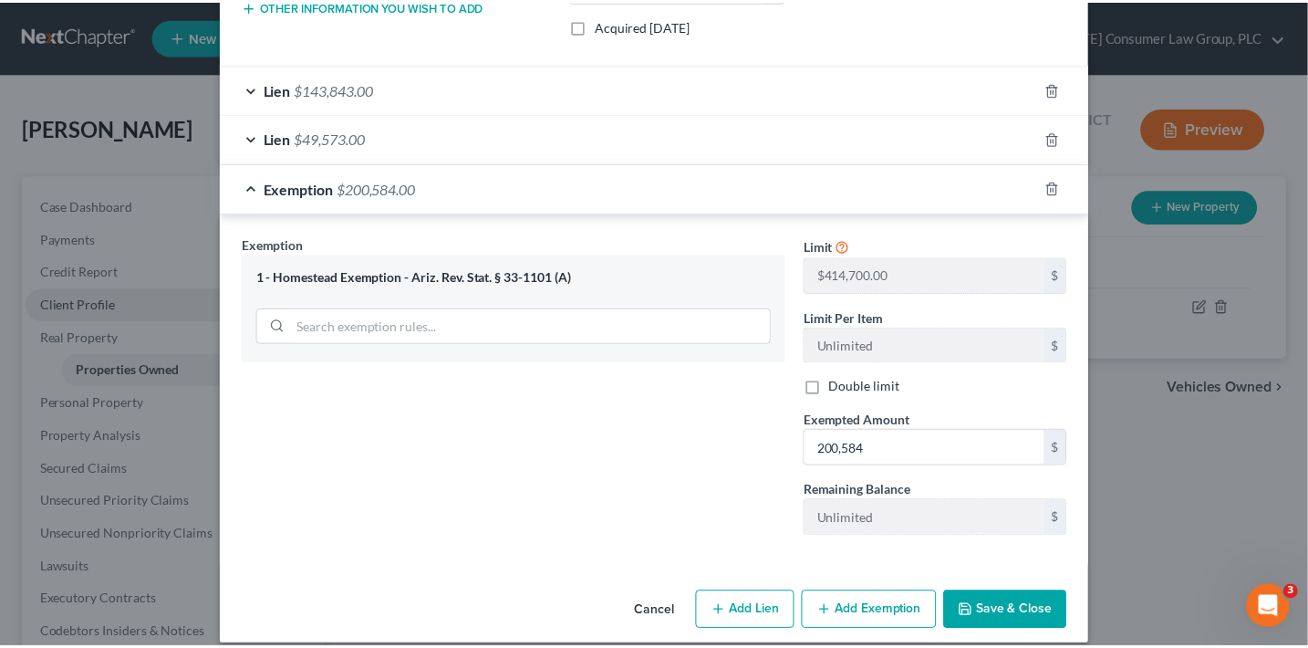
scroll to position [459, 0]
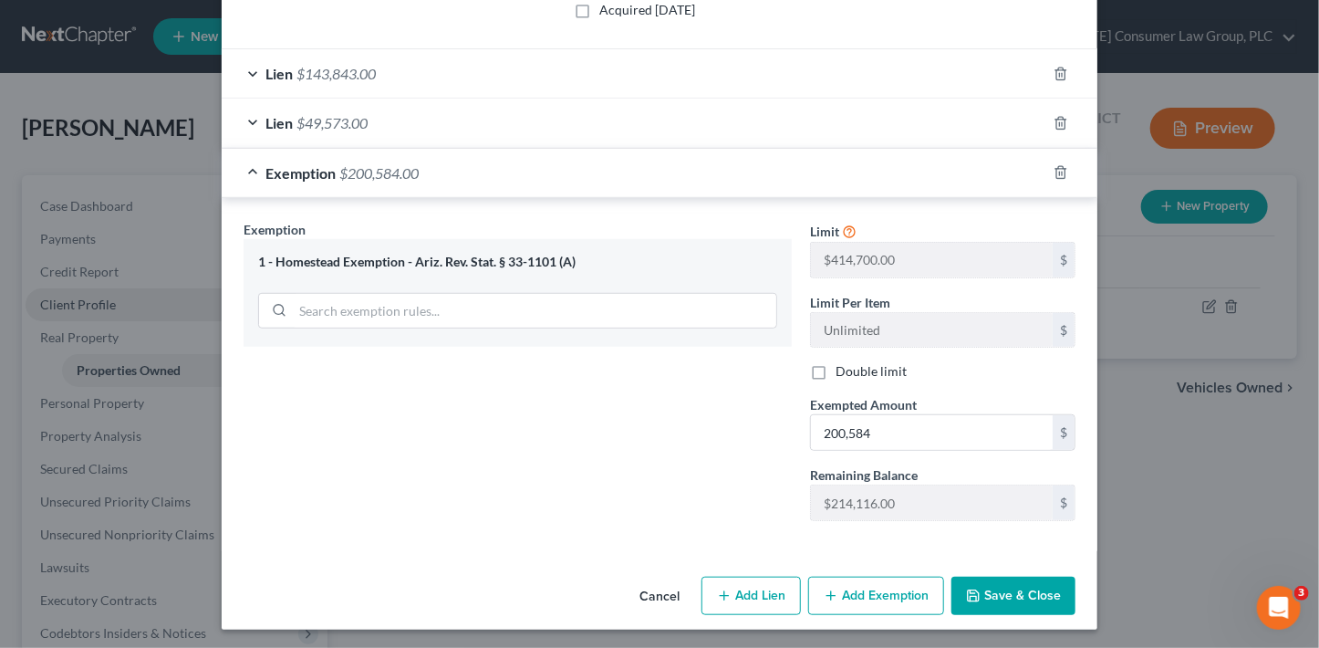
click at [1020, 599] on button "Save & Close" at bounding box center [1013, 596] width 124 height 38
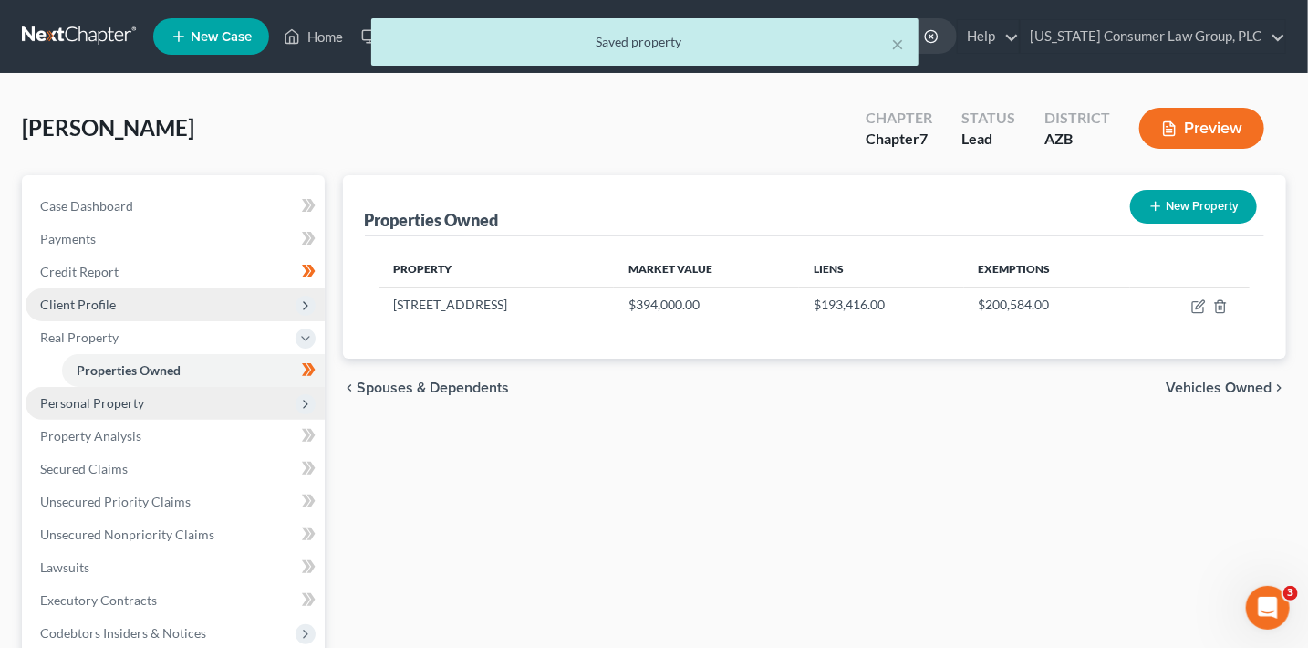
click at [211, 398] on span "Personal Property" at bounding box center [175, 403] width 299 height 33
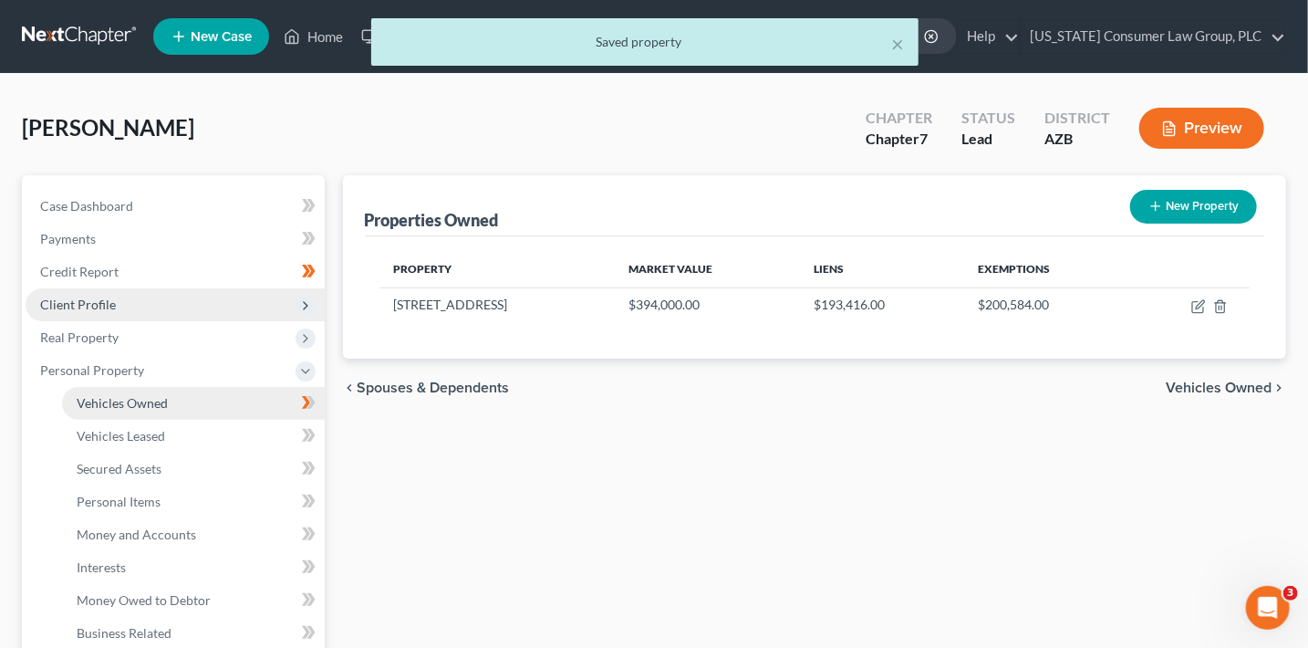
click at [235, 404] on link "Vehicles Owned" at bounding box center [193, 403] width 263 height 33
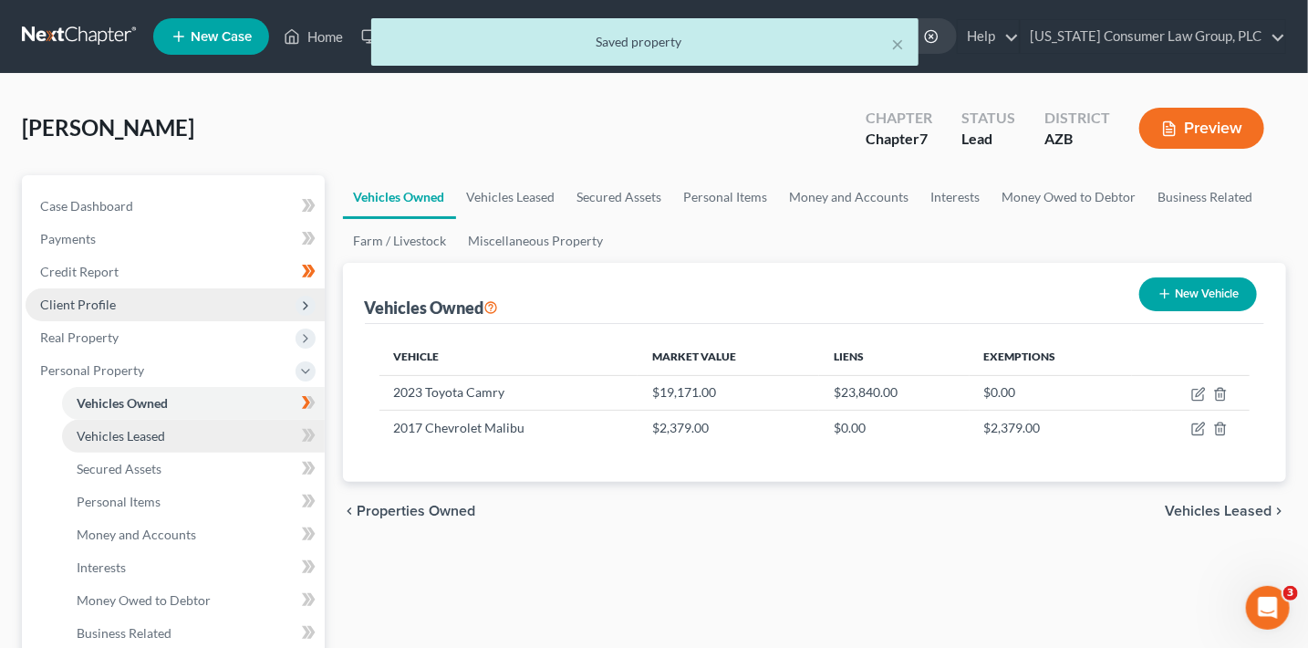
click at [236, 434] on link "Vehicles Leased" at bounding box center [193, 436] width 263 height 33
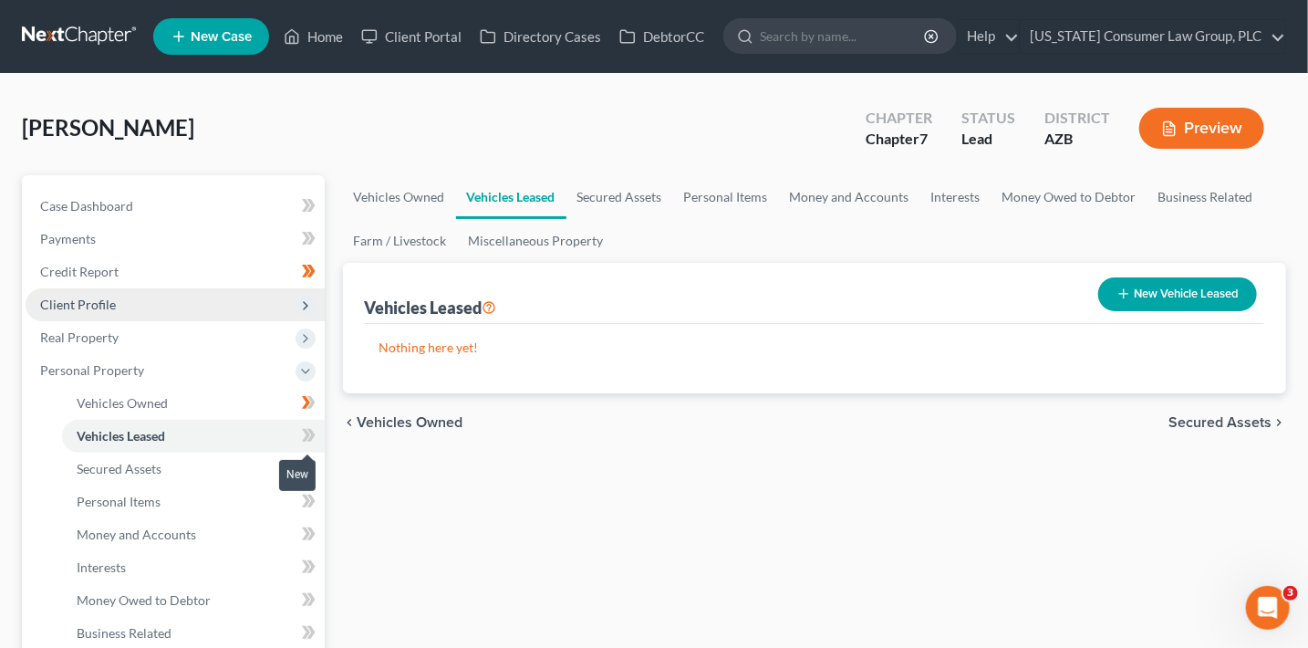
click at [324, 437] on span at bounding box center [309, 437] width 32 height 27
click at [261, 461] on link "Secured Assets" at bounding box center [193, 468] width 263 height 33
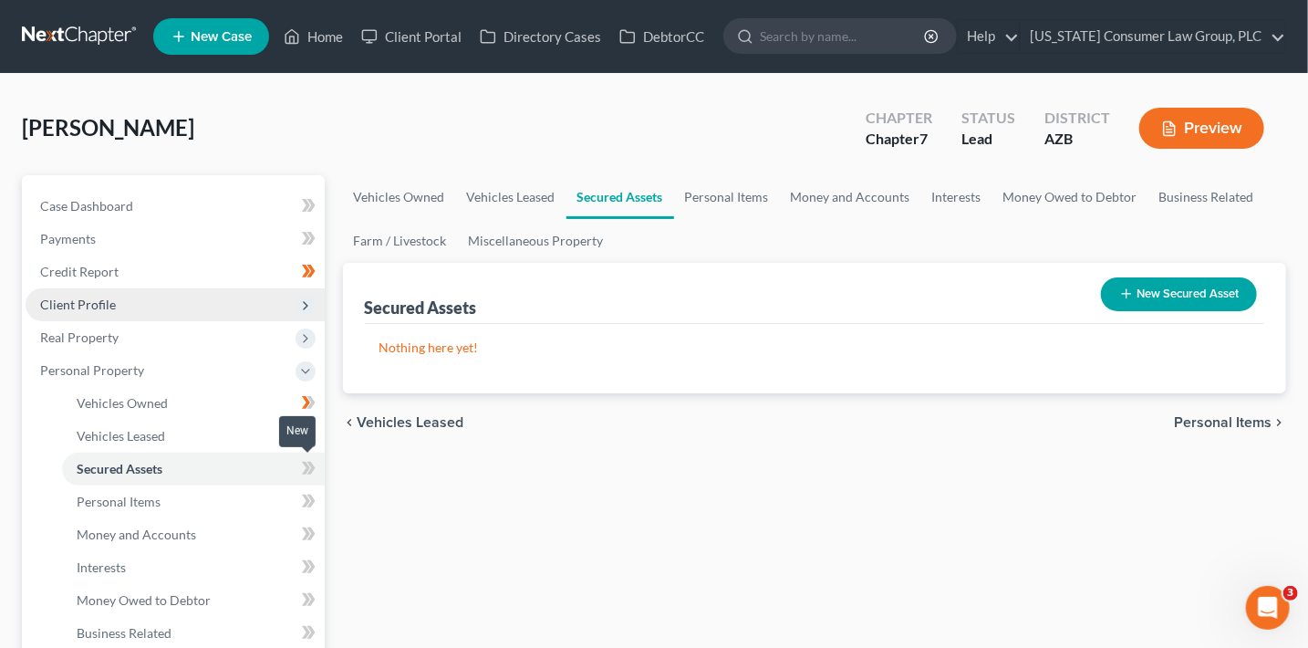
click at [323, 468] on span at bounding box center [309, 470] width 32 height 27
drag, startPoint x: 323, startPoint y: 468, endPoint x: 289, endPoint y: 476, distance: 34.7
click at [323, 468] on span at bounding box center [309, 470] width 32 height 27
click at [223, 497] on link "Personal Items" at bounding box center [193, 501] width 263 height 33
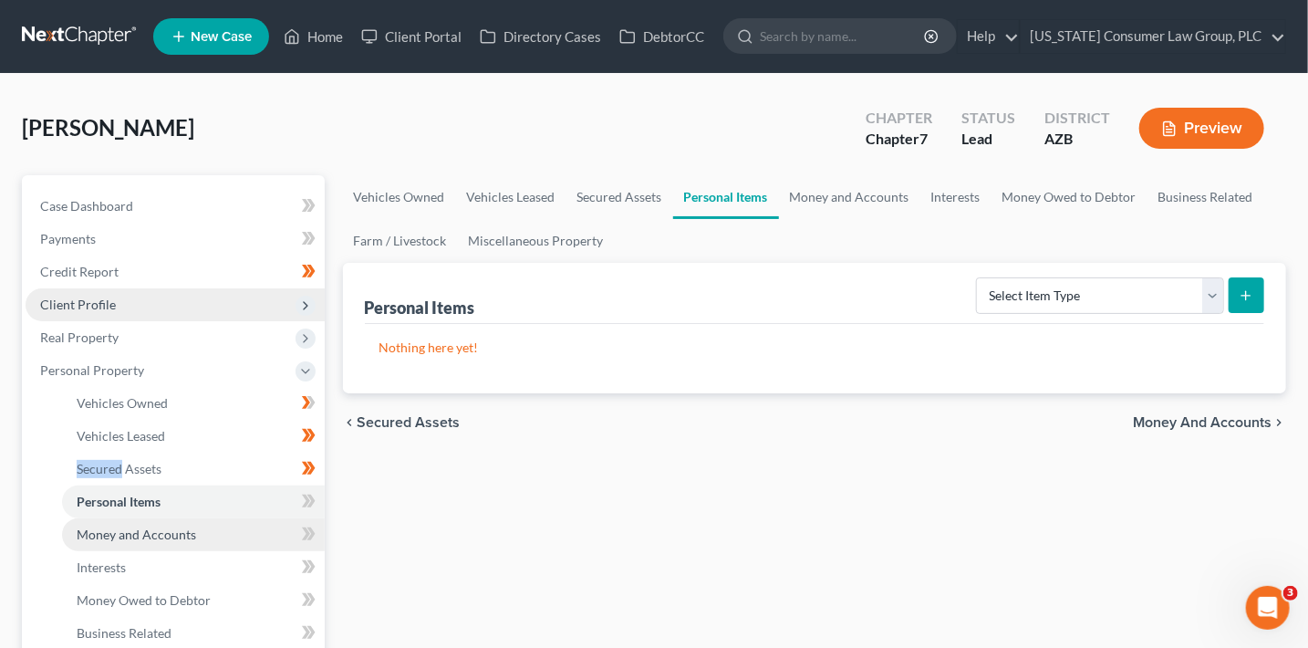
click at [266, 528] on link "Money and Accounts" at bounding box center [193, 534] width 263 height 33
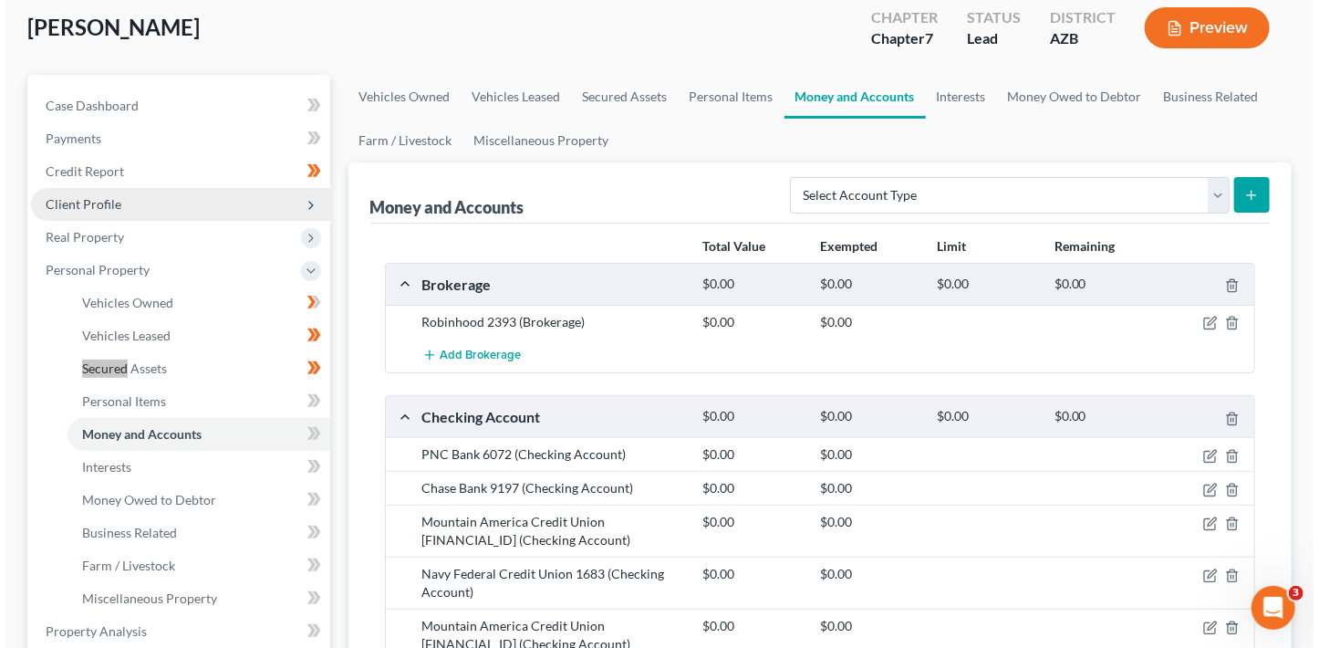
scroll to position [99, 0]
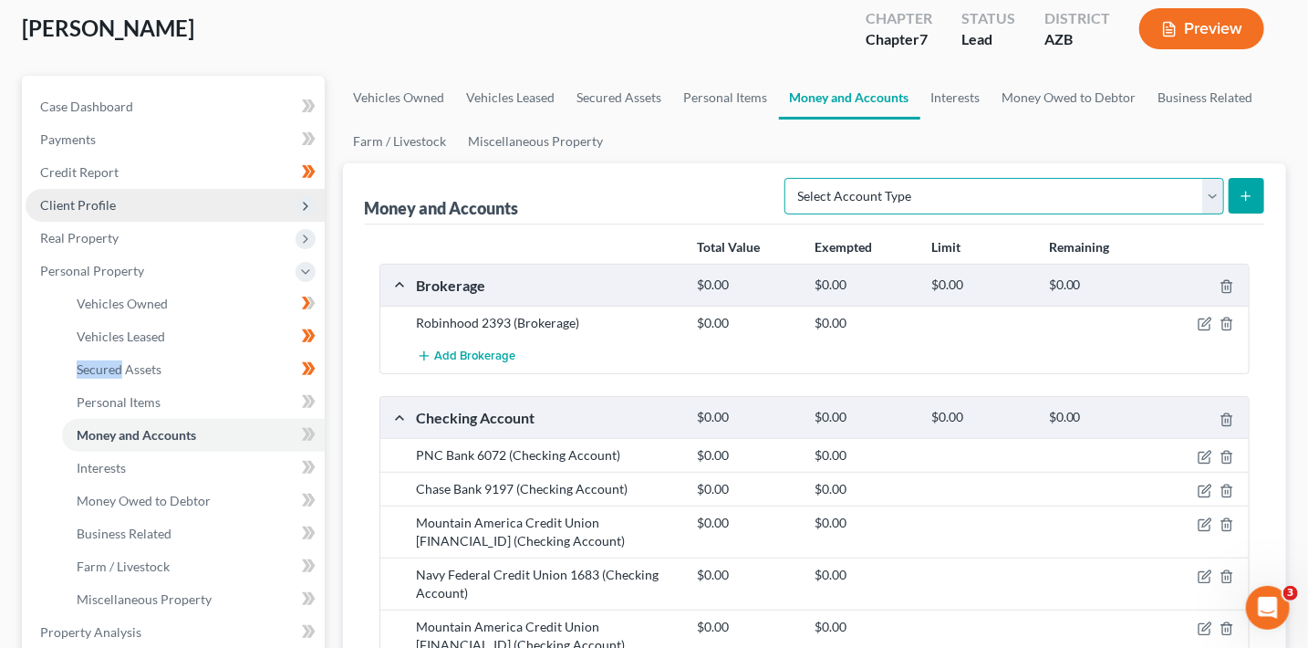
click at [1041, 191] on select "Select Account Type Brokerage (A/B: 18, SOFA: 20) Cash on Hand (A/B: 16) Certif…" at bounding box center [1005, 196] width 440 height 36
click at [1067, 193] on select "Select Account Type Brokerage (A/B: 18, SOFA: 20) Cash on Hand (A/B: 16) Certif…" at bounding box center [1005, 196] width 440 height 36
select select "other"
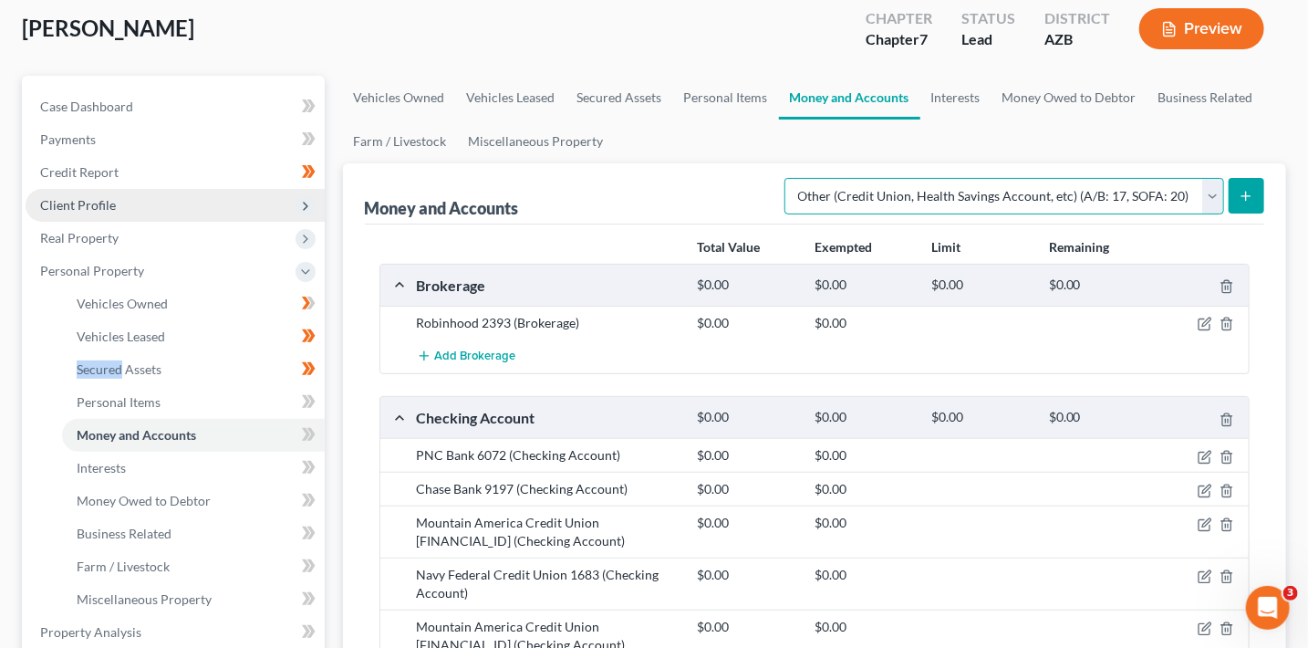
click at [791, 178] on select "Select Account Type Brokerage (A/B: 18, SOFA: 20) Cash on Hand (A/B: 16) Certif…" at bounding box center [1005, 196] width 440 height 36
click at [1238, 195] on button "submit" at bounding box center [1247, 196] width 36 height 36
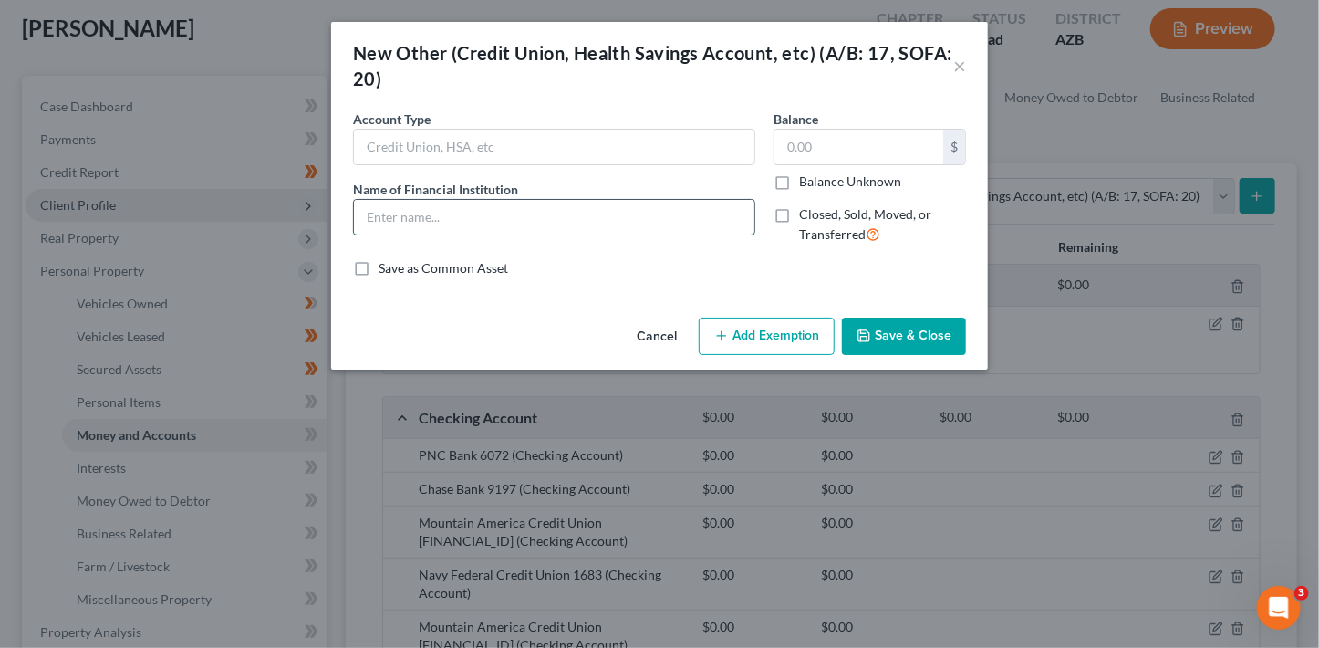
click at [669, 215] on input "text" at bounding box center [554, 217] width 400 height 35
paste input "Sologenic (SOLO) cryptocurrency wallet held via Sologenic app. Contains approxi…"
type input "Sologenic (SOLO) cryptocurrency wallet held via Sologenic app. Contains approxi…"
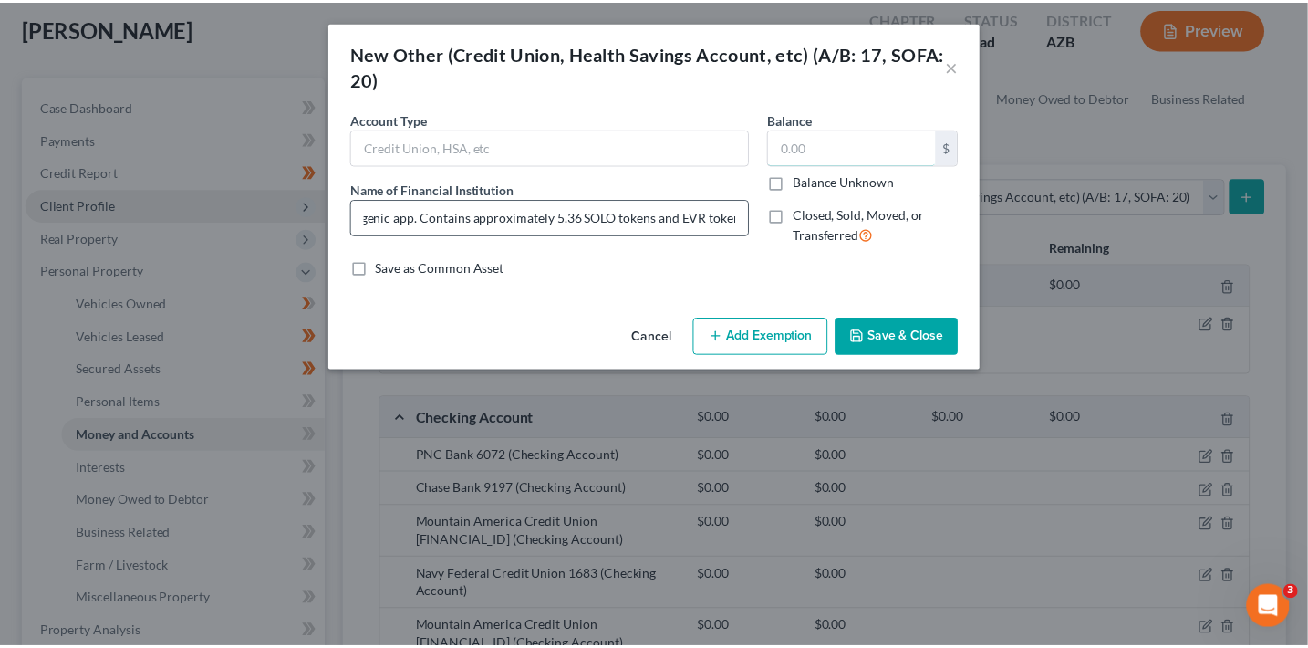
scroll to position [0, 0]
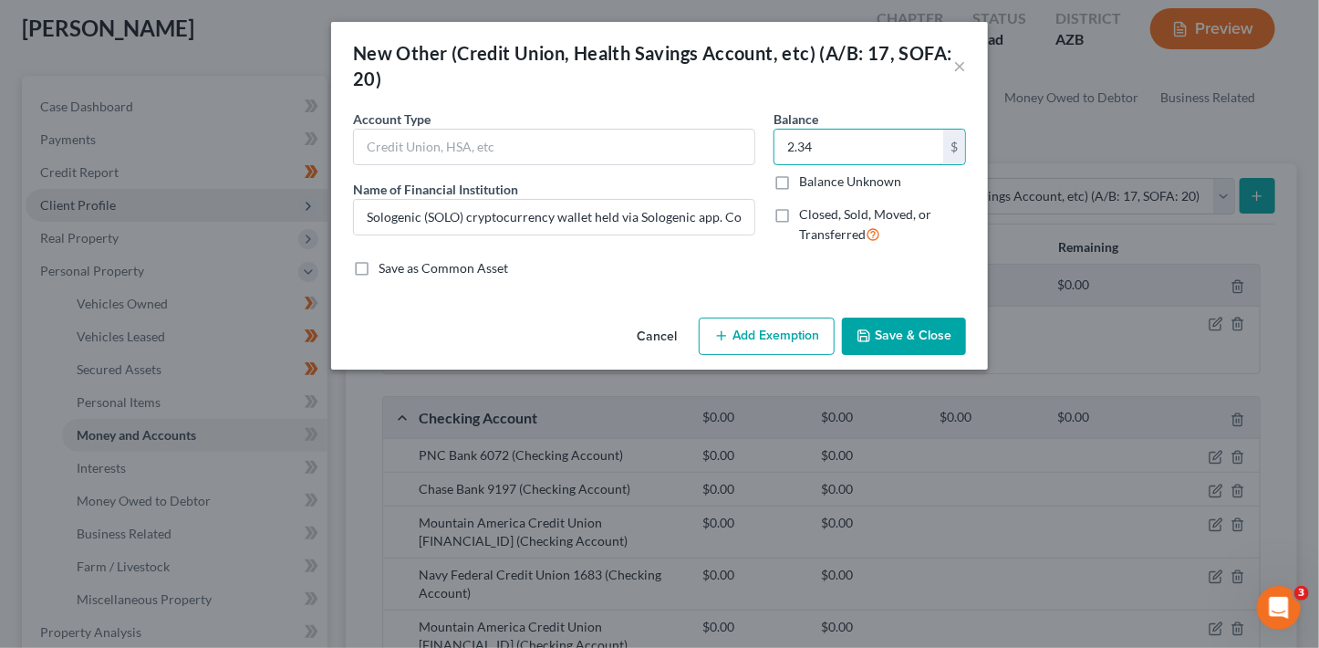
type input "2.34"
click at [889, 337] on button "Save & Close" at bounding box center [904, 336] width 124 height 38
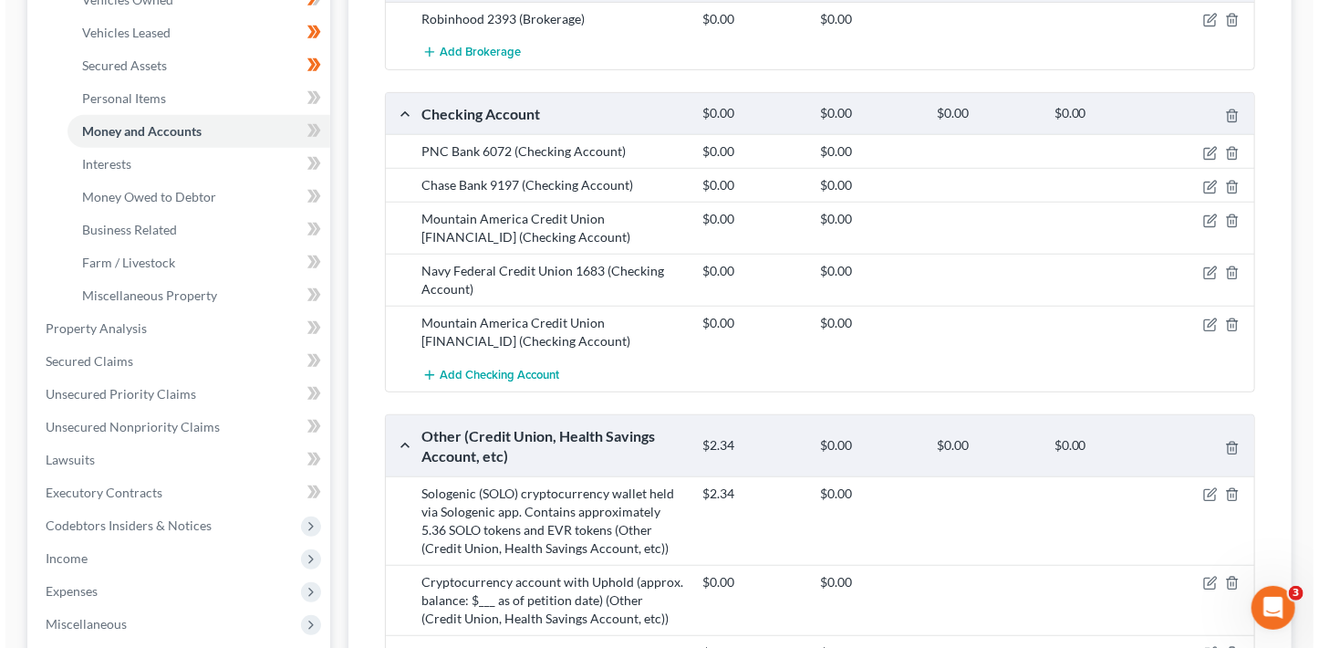
scroll to position [467, 0]
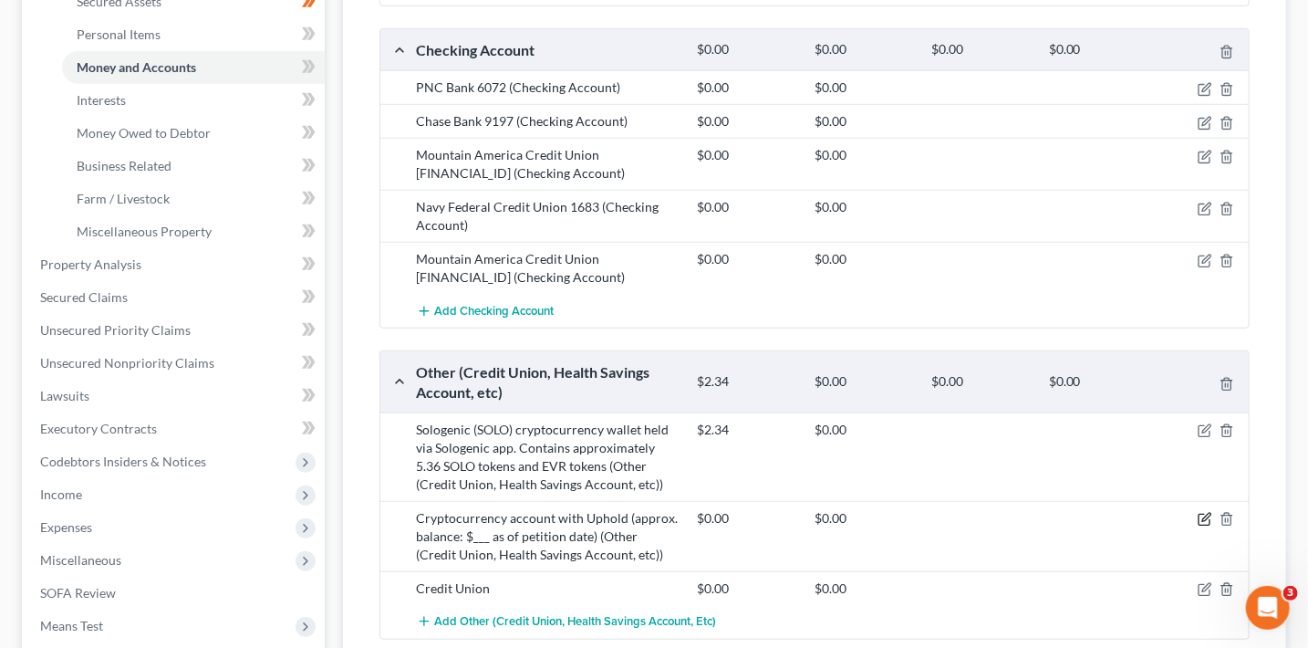
click at [1204, 513] on icon "button" at bounding box center [1205, 519] width 15 height 15
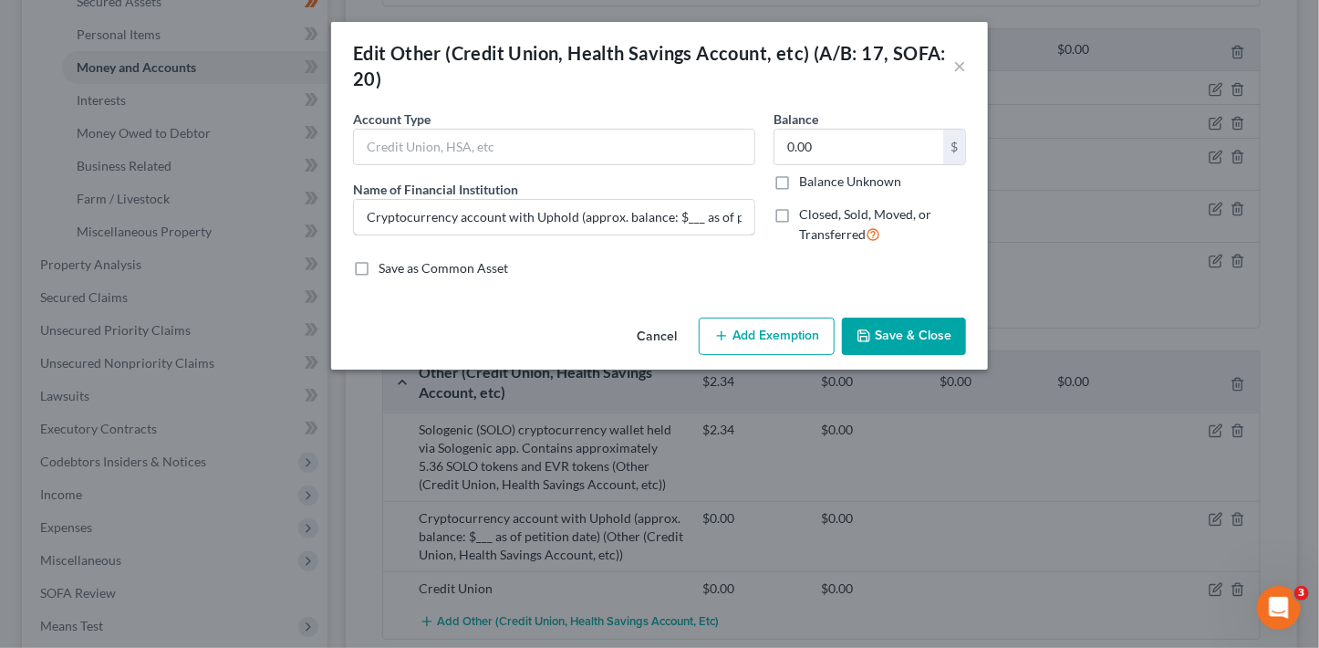
drag, startPoint x: 571, startPoint y: 216, endPoint x: 666, endPoint y: 234, distance: 96.6
click at [572, 216] on input "Cryptocurrency account with Uphold (approx. balance: $___ as of petition date)" at bounding box center [554, 217] width 400 height 35
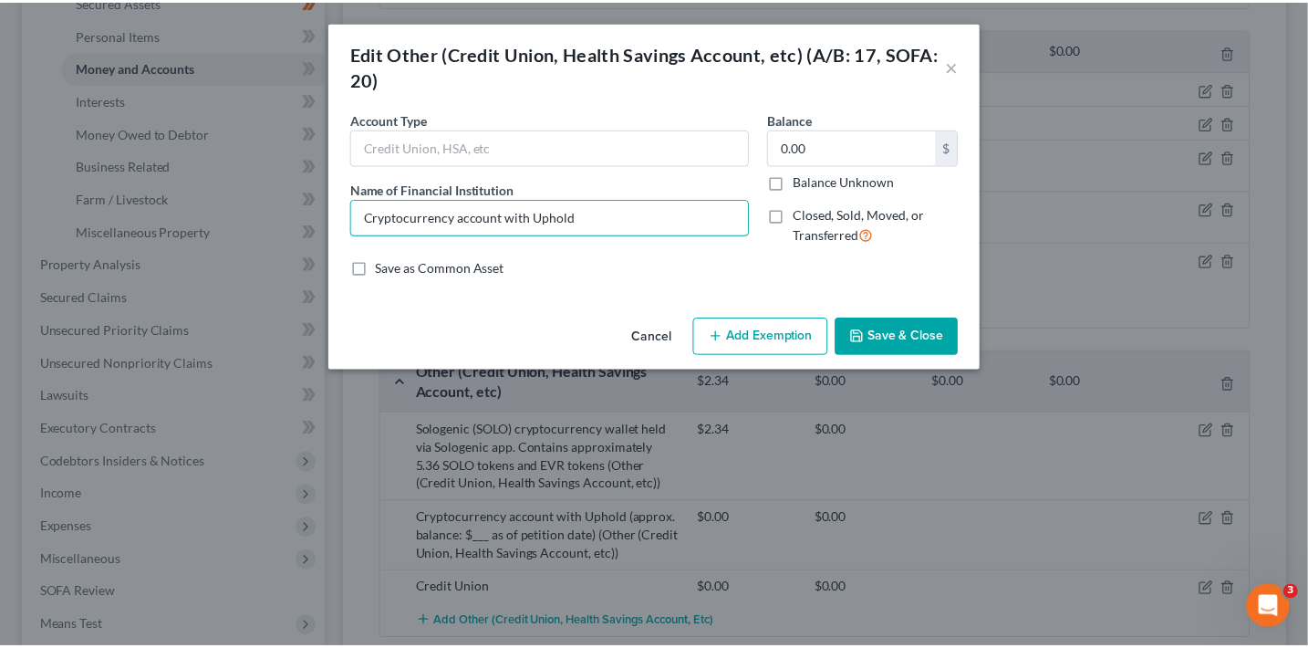
scroll to position [0, 0]
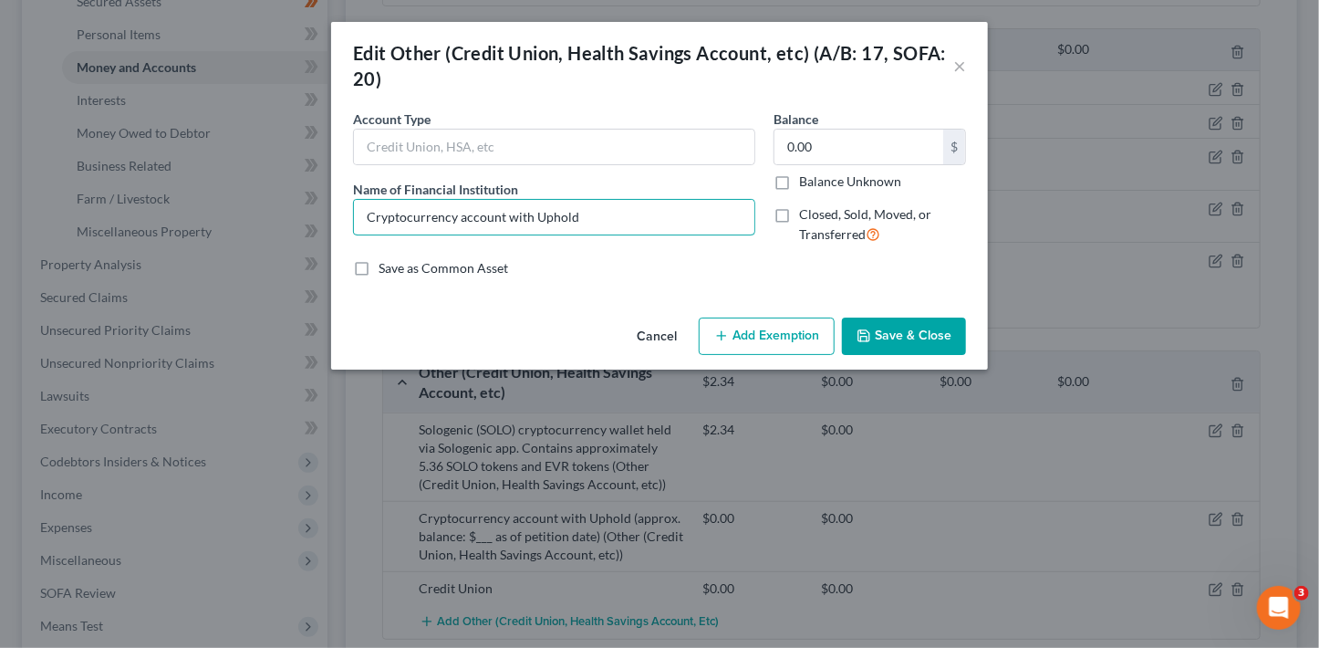
type input "Cryptocurrency account with Uphold"
click at [908, 331] on button "Save & Close" at bounding box center [904, 336] width 124 height 38
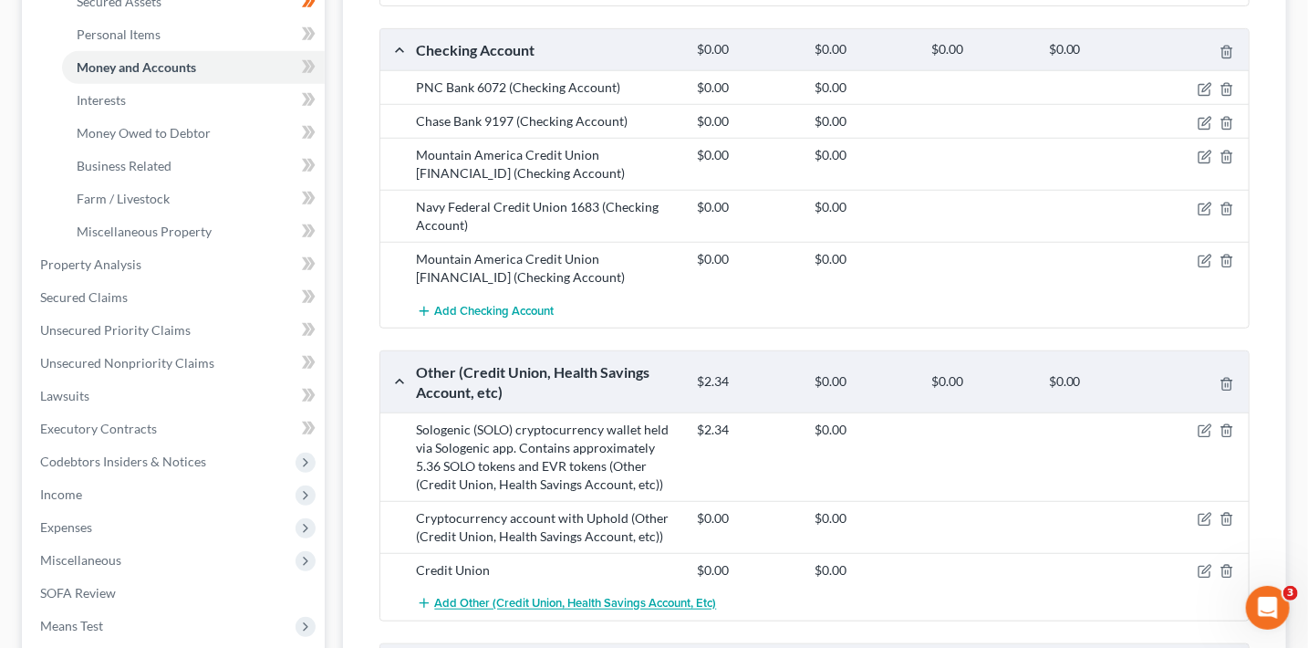
click at [485, 598] on span "Add Other (Credit Union, Health Savings Account, etc)" at bounding box center [576, 604] width 282 height 15
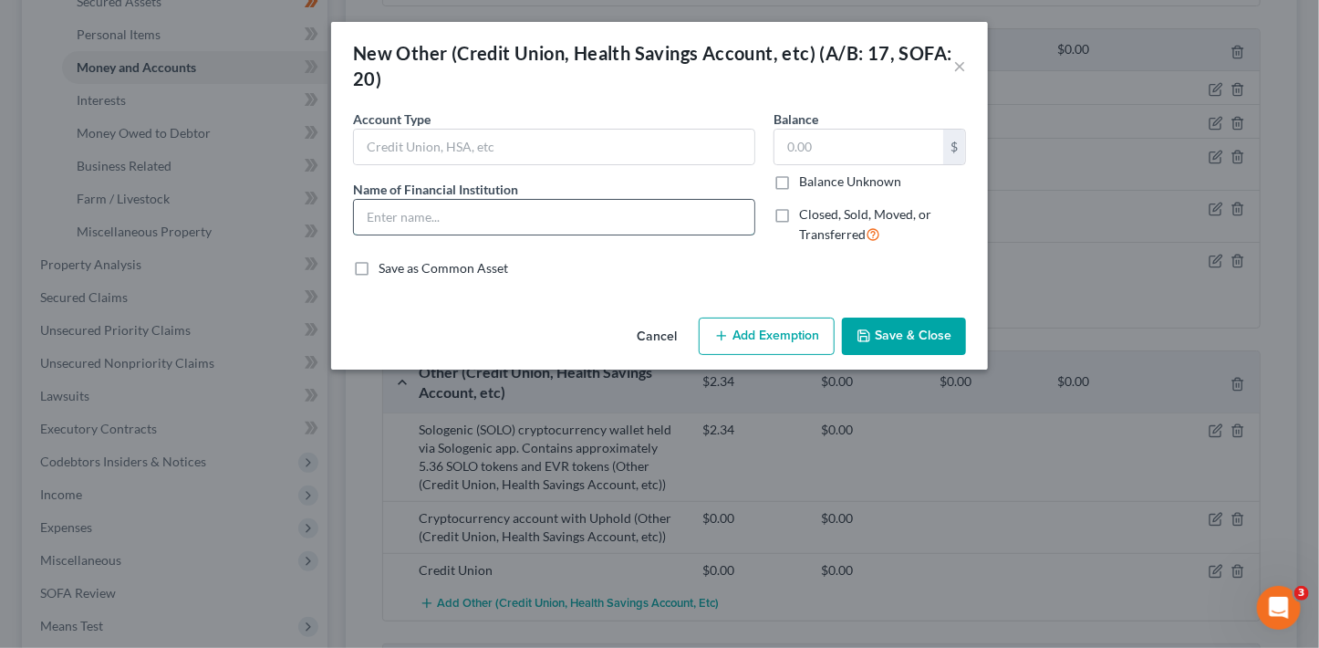
click at [404, 213] on input "text" at bounding box center [554, 217] width 400 height 35
type input "Crypto.com wallet"
type input "45.08"
click at [909, 327] on button "Save & Close" at bounding box center [904, 336] width 124 height 38
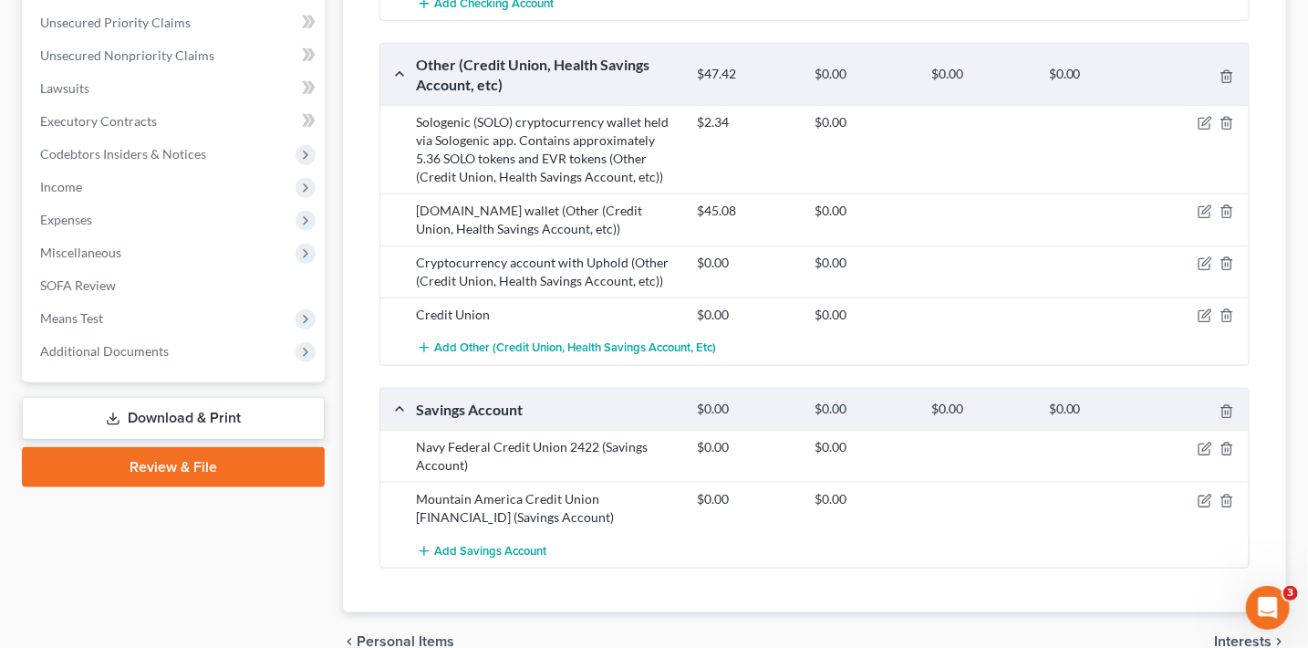
scroll to position [788, 0]
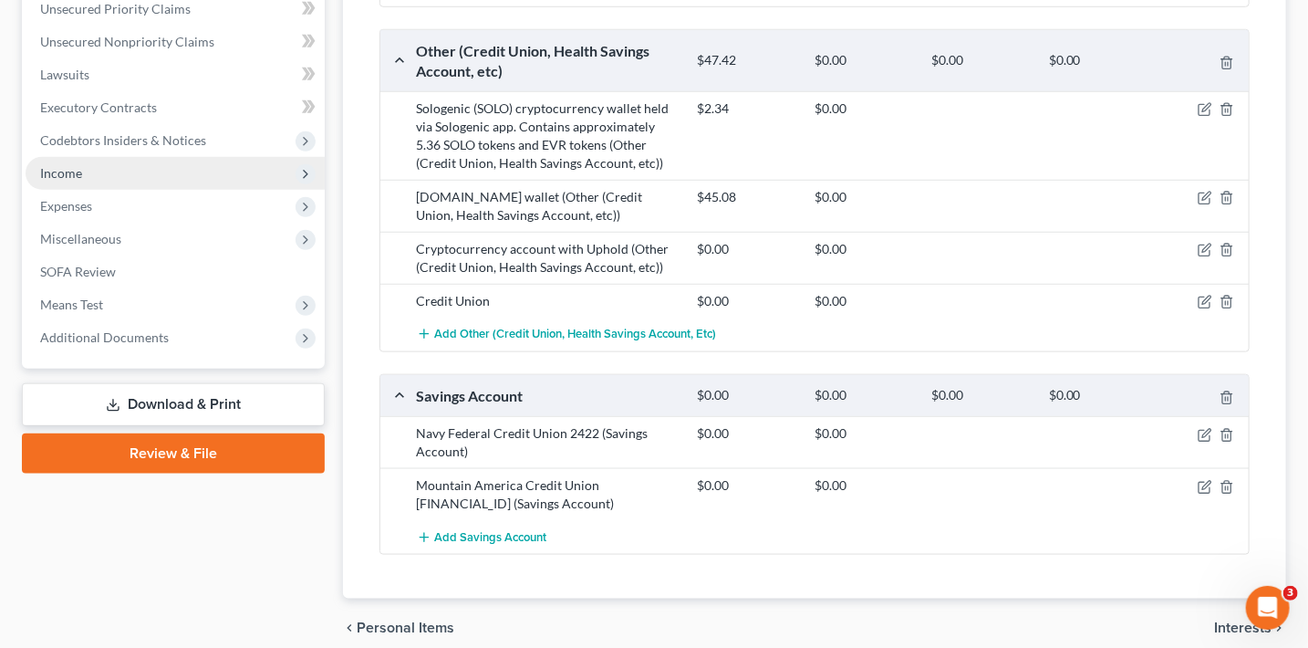
click at [80, 168] on span "Income" at bounding box center [61, 173] width 42 height 16
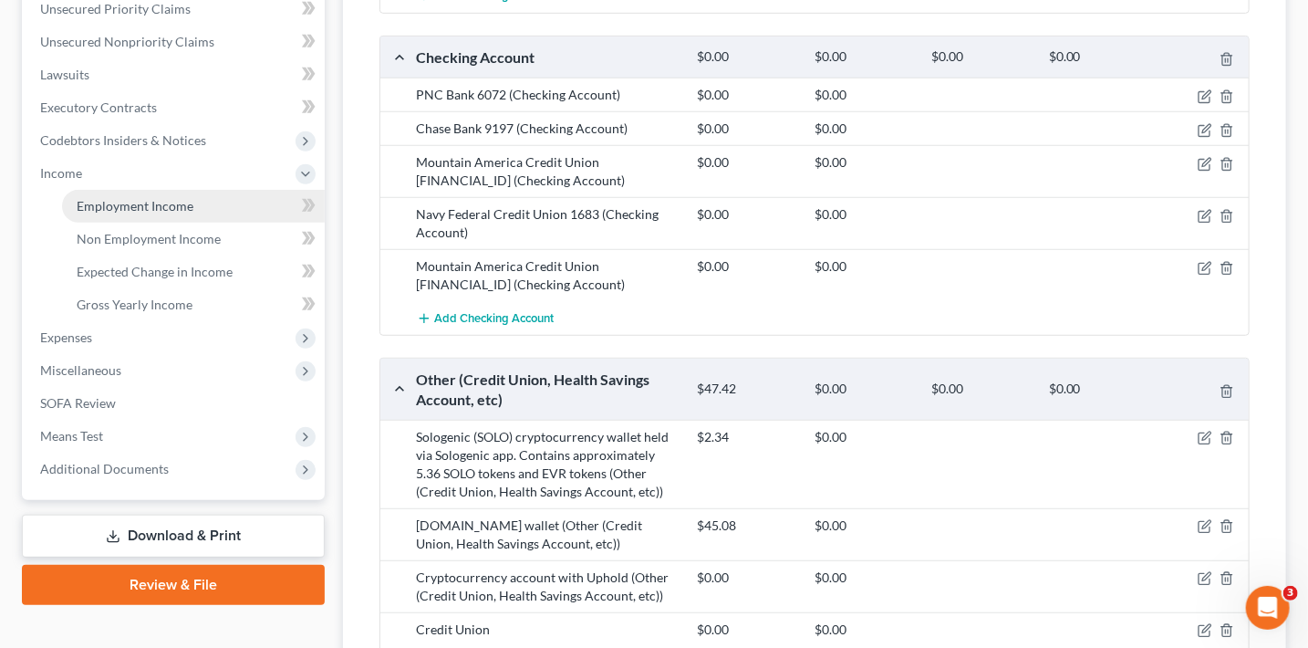
click at [98, 212] on span "Employment Income" at bounding box center [135, 206] width 117 height 16
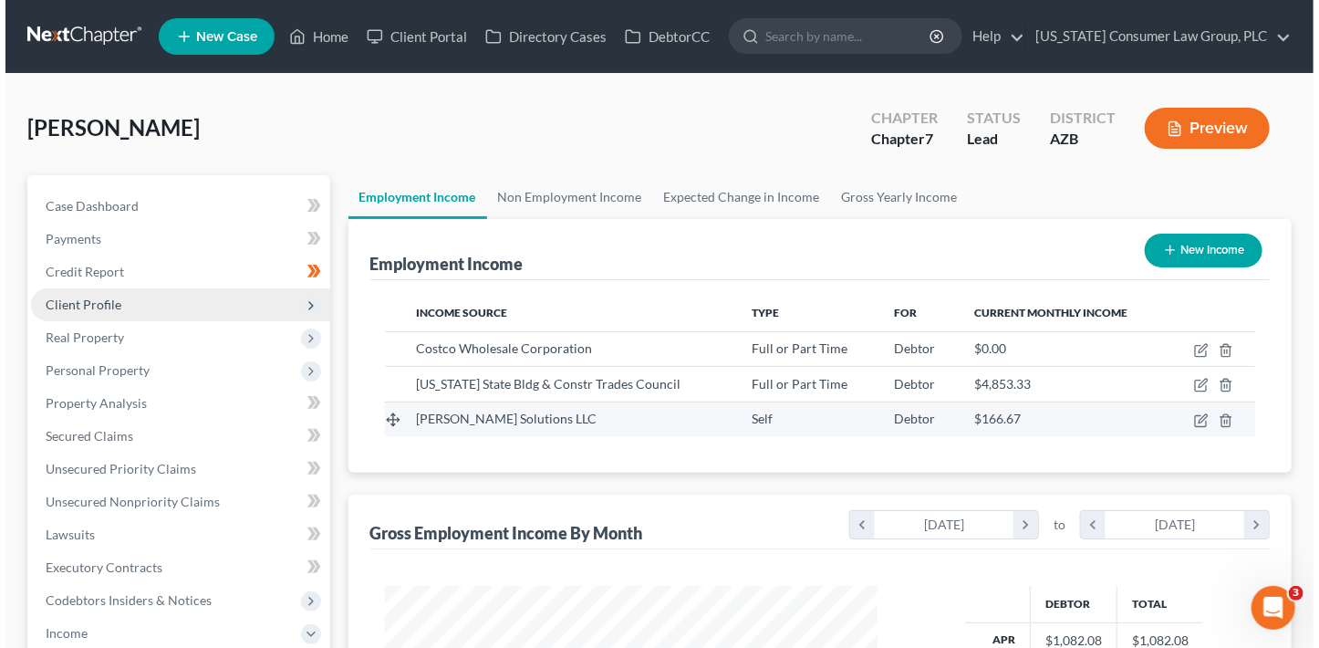
scroll to position [325, 529]
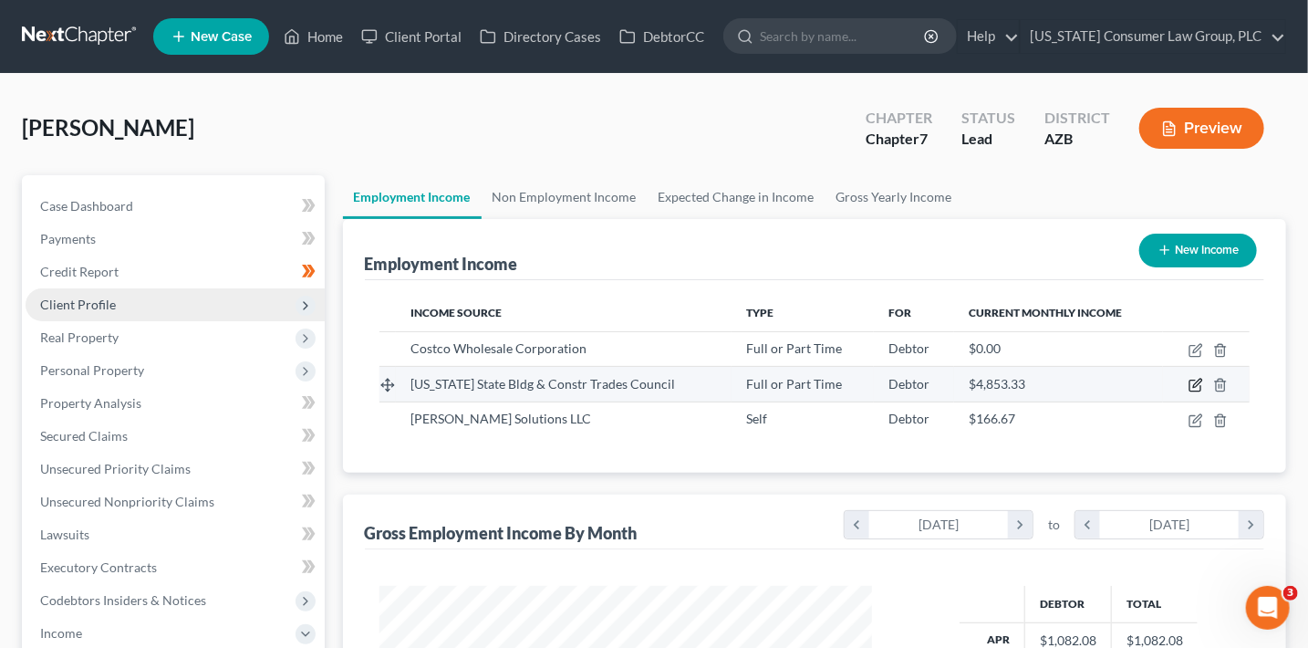
click at [1197, 386] on icon "button" at bounding box center [1196, 385] width 15 height 15
select select "0"
select select "3"
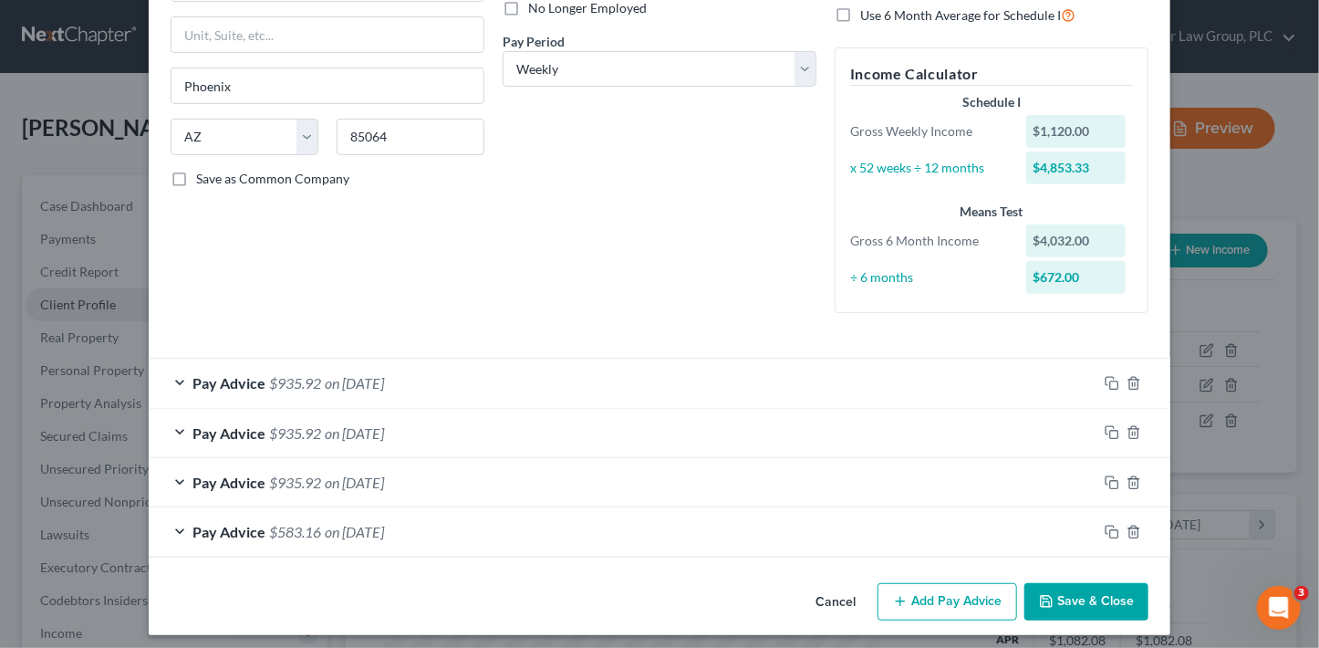
scroll to position [266, 0]
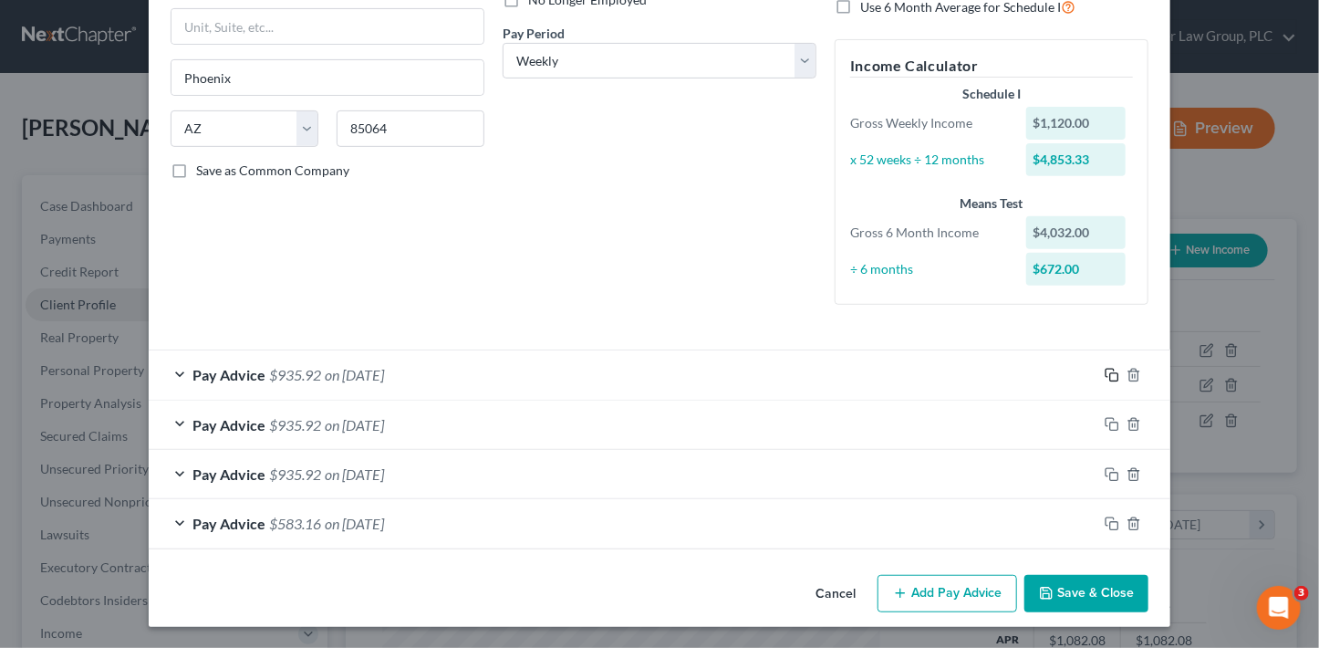
click at [1110, 374] on rect "button" at bounding box center [1114, 377] width 8 height 8
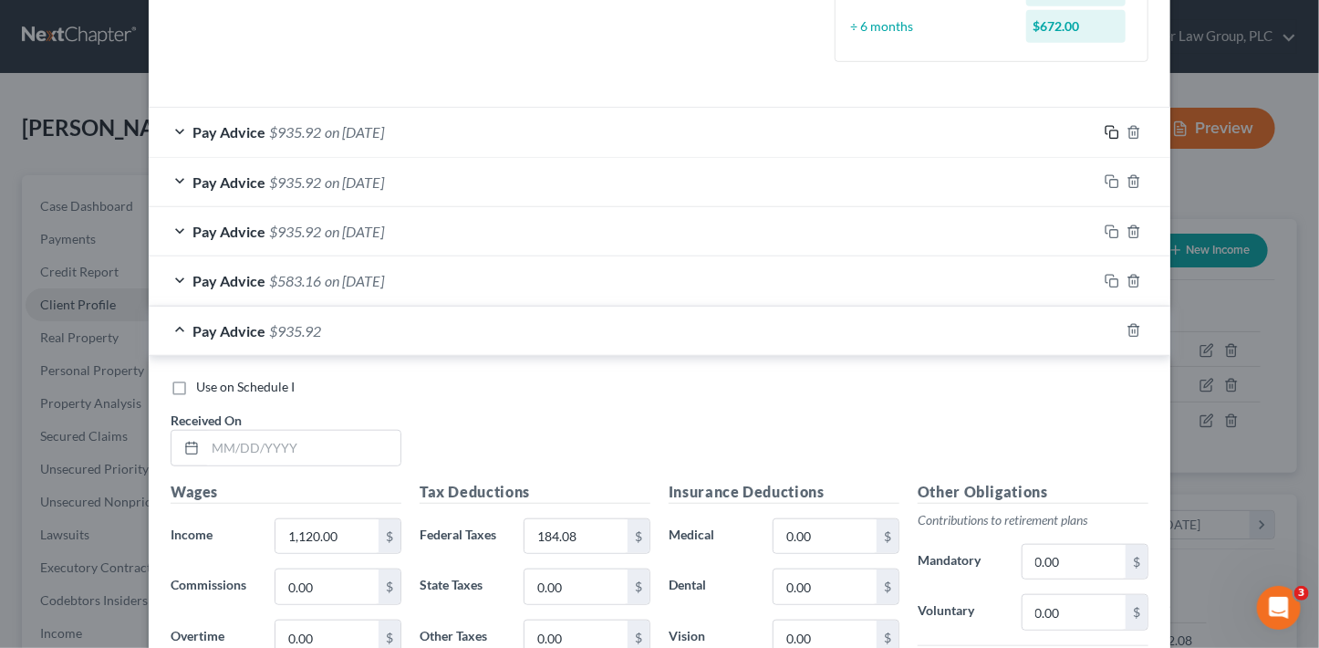
scroll to position [512, 0]
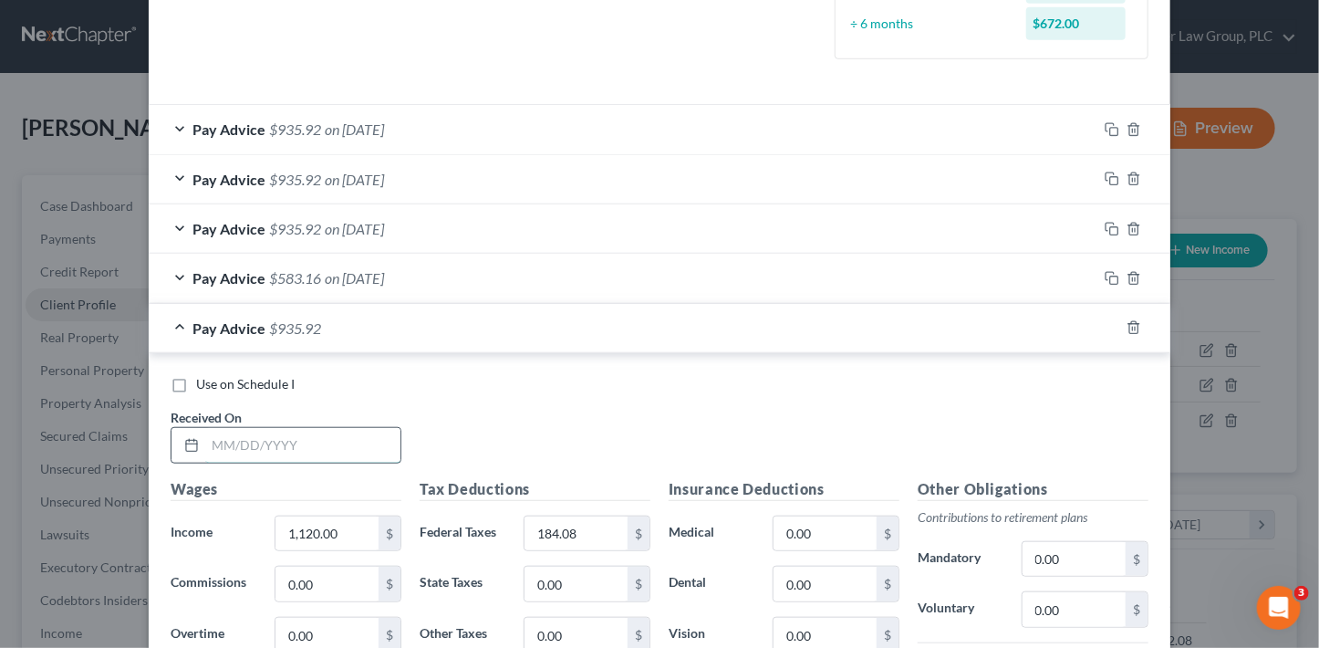
click at [345, 437] on input "text" at bounding box center [302, 445] width 195 height 35
type input "9/30/25"
type input "1,182"
type input "197.07"
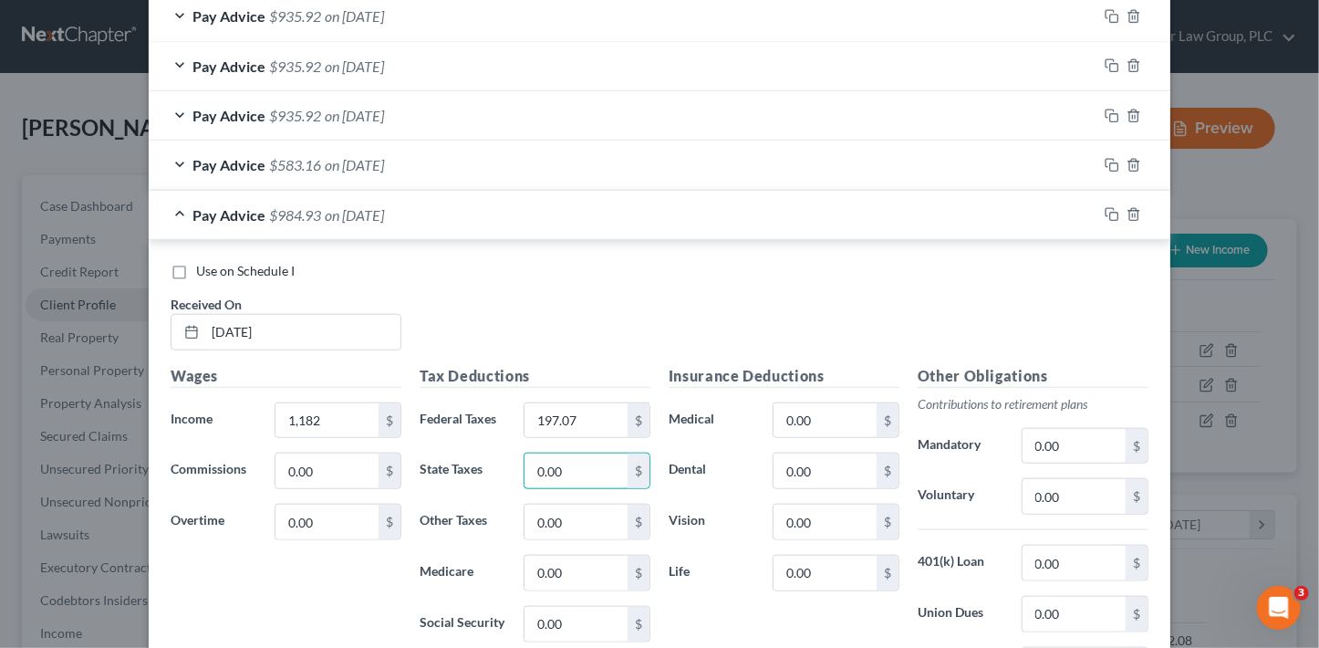
scroll to position [691, 0]
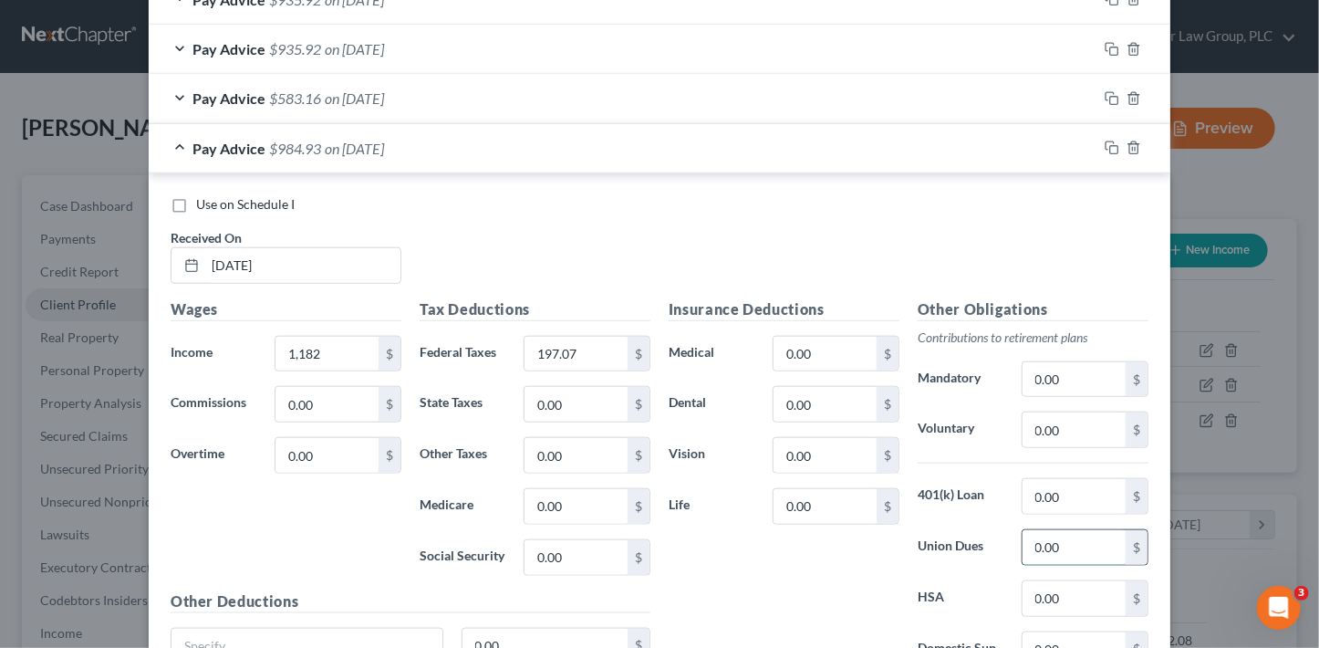
click at [1042, 542] on input "0.00" at bounding box center [1074, 547] width 103 height 35
type input "42.55"
drag, startPoint x: 999, startPoint y: 215, endPoint x: 1067, endPoint y: 177, distance: 78.4
click at [1000, 213] on div "Use on Schedule I Received On * 9/30/25" at bounding box center [659, 246] width 996 height 103
click at [1107, 147] on icon "button" at bounding box center [1112, 147] width 15 height 15
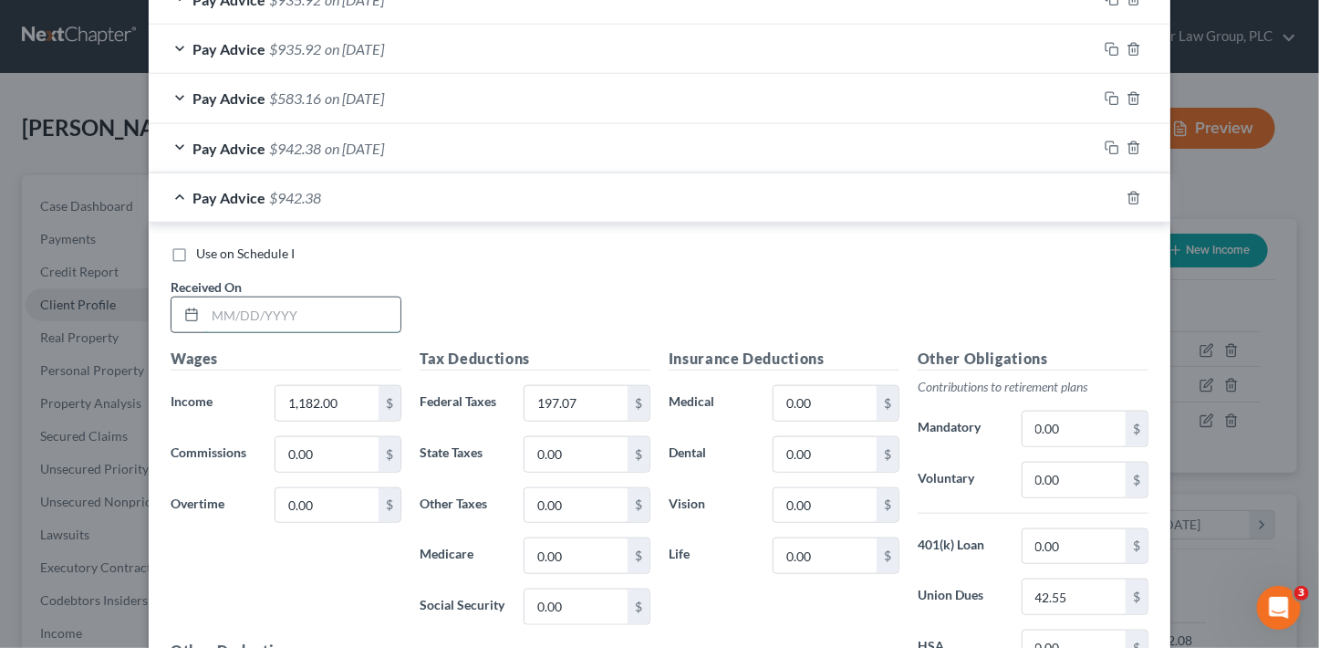
click at [327, 307] on input "text" at bounding box center [302, 314] width 195 height 35
type input "9/23/25"
click at [566, 409] on input "197.07" at bounding box center [576, 403] width 103 height 35
type input "197.06"
click at [1108, 149] on icon "button" at bounding box center [1112, 147] width 15 height 15
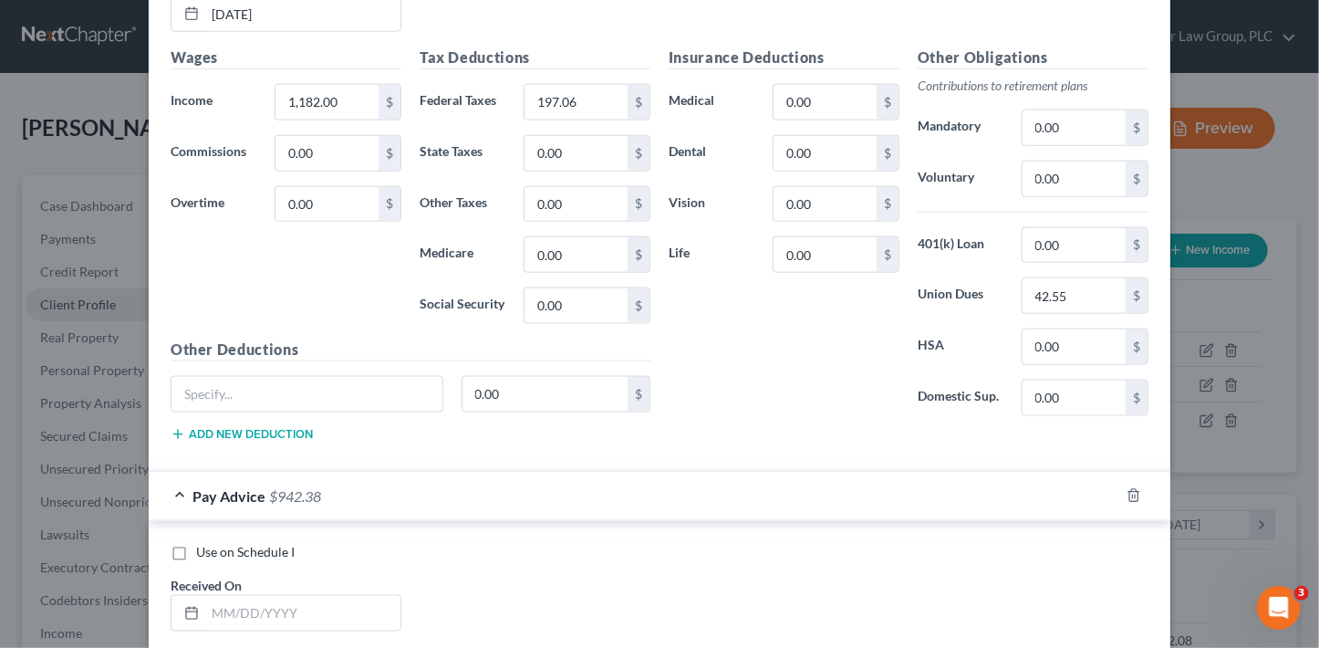
scroll to position [1069, 0]
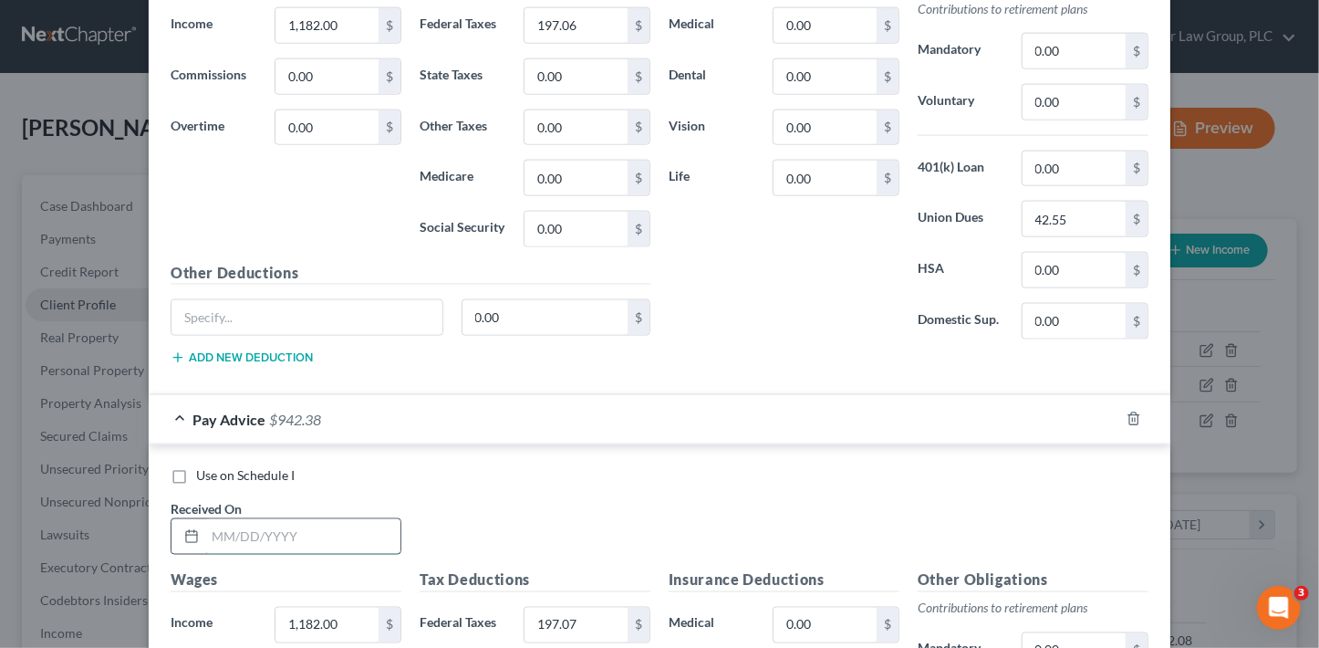
click at [291, 525] on input "text" at bounding box center [302, 536] width 195 height 35
type input "9/16/25"
click at [1110, 415] on icon "button" at bounding box center [1112, 418] width 15 height 15
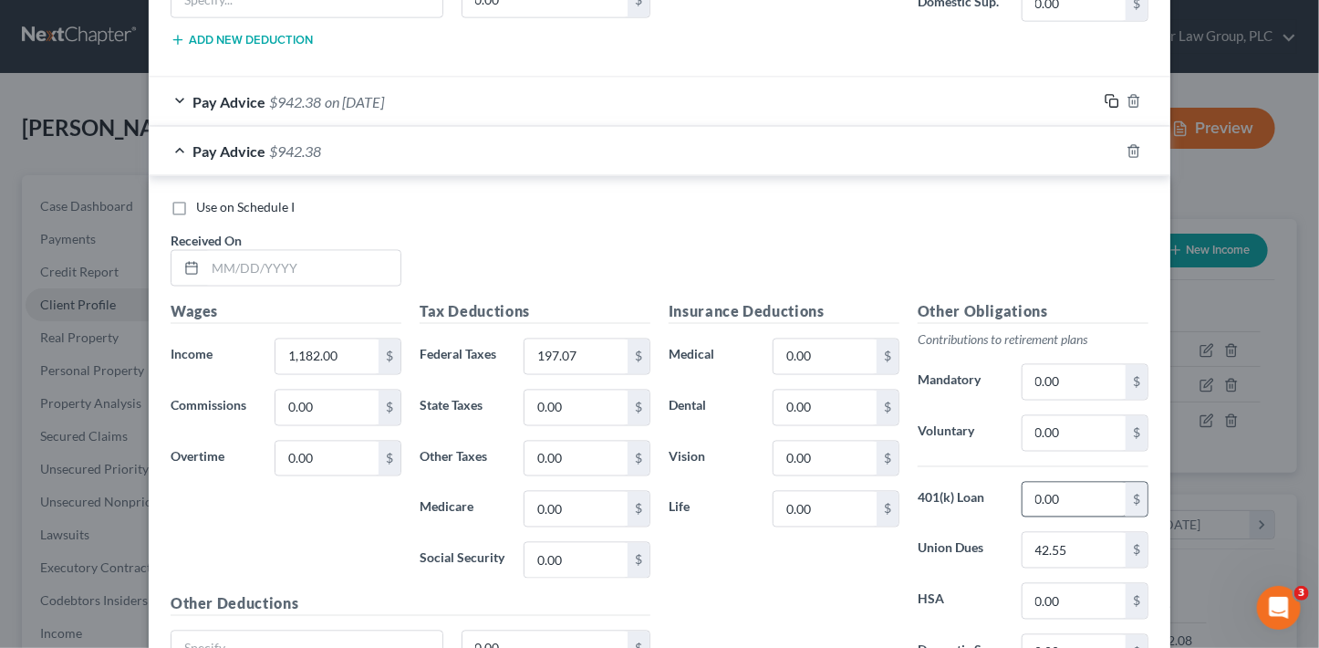
scroll to position [1466, 0]
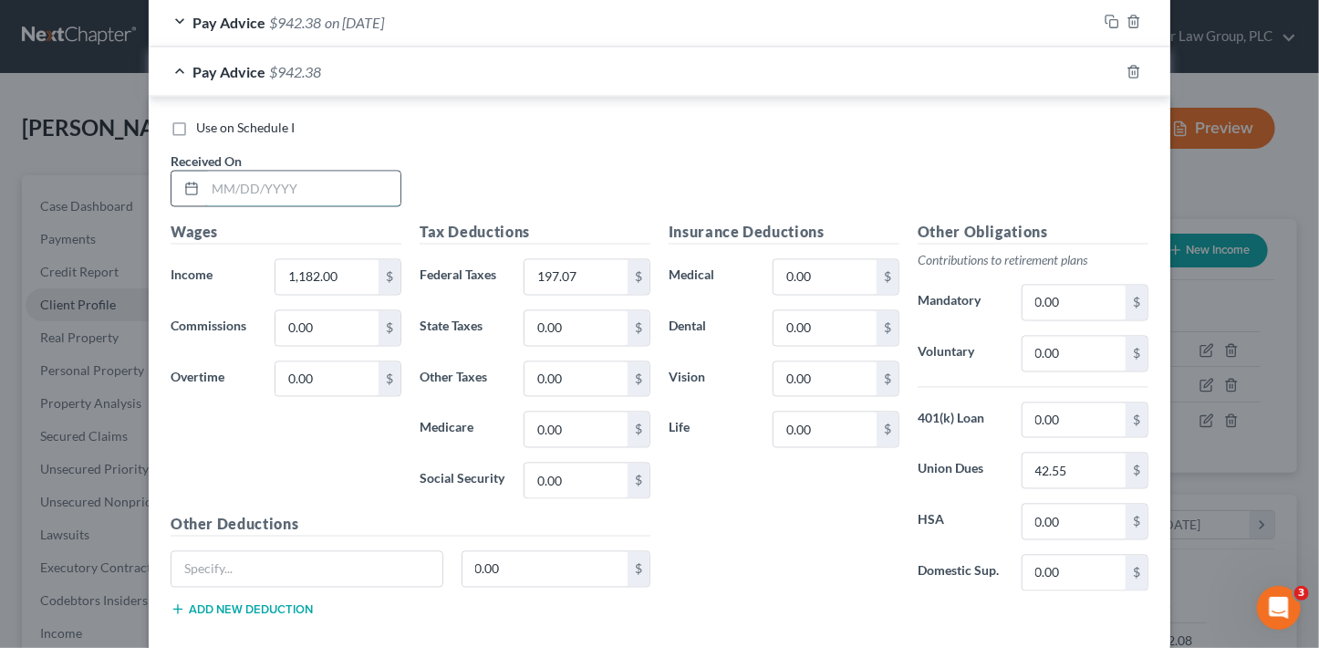
click at [348, 191] on input "text" at bounding box center [302, 188] width 195 height 35
type input "9/9/25"
type input "1,120"
type input "184.08"
click at [1079, 462] on input "42.55" at bounding box center [1074, 470] width 103 height 35
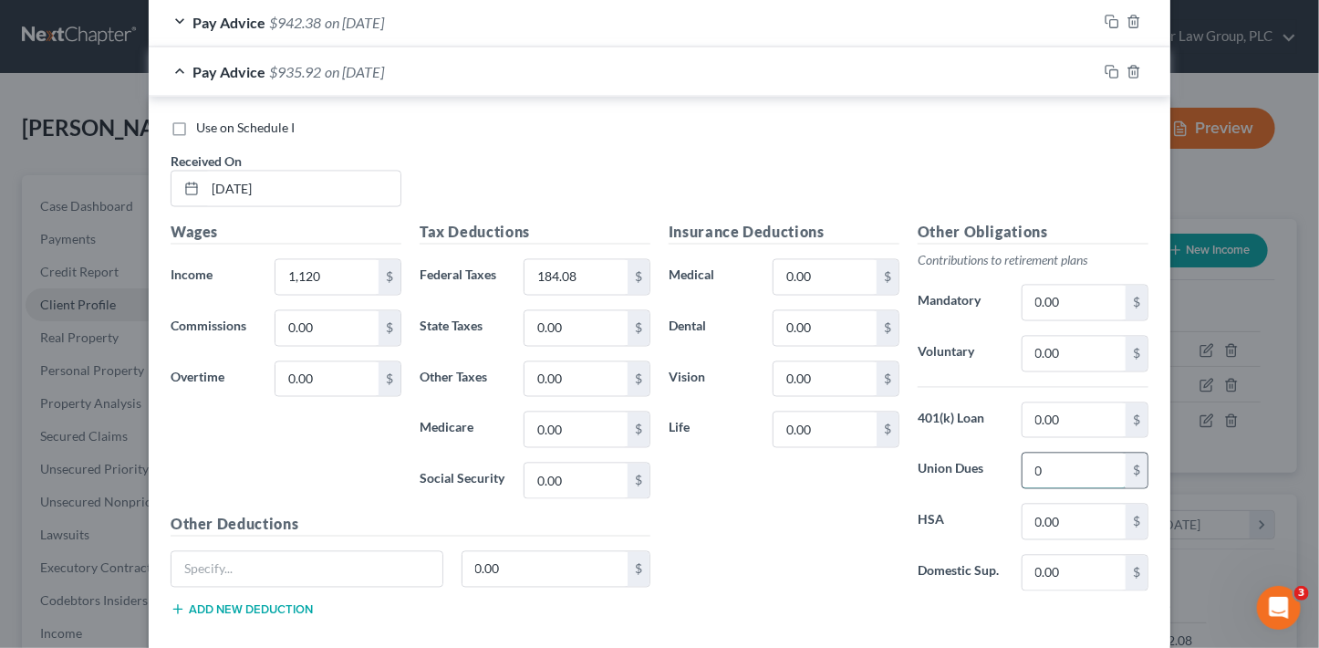
type input "0"
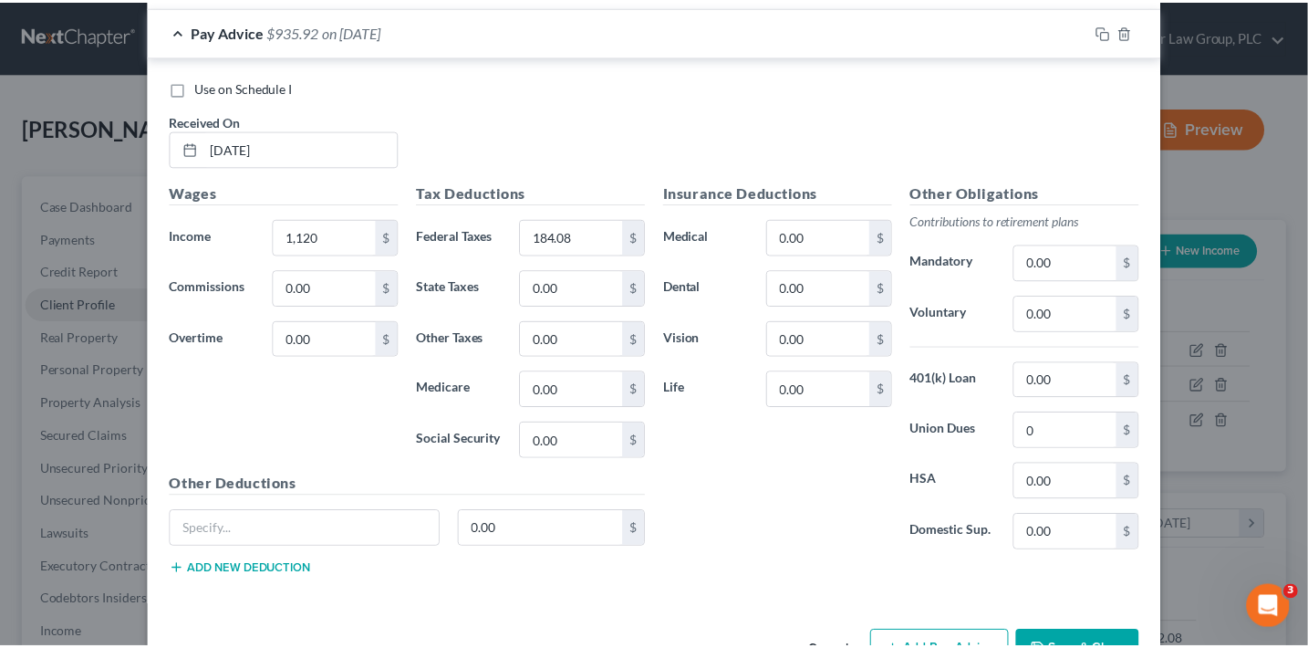
scroll to position [1556, 0]
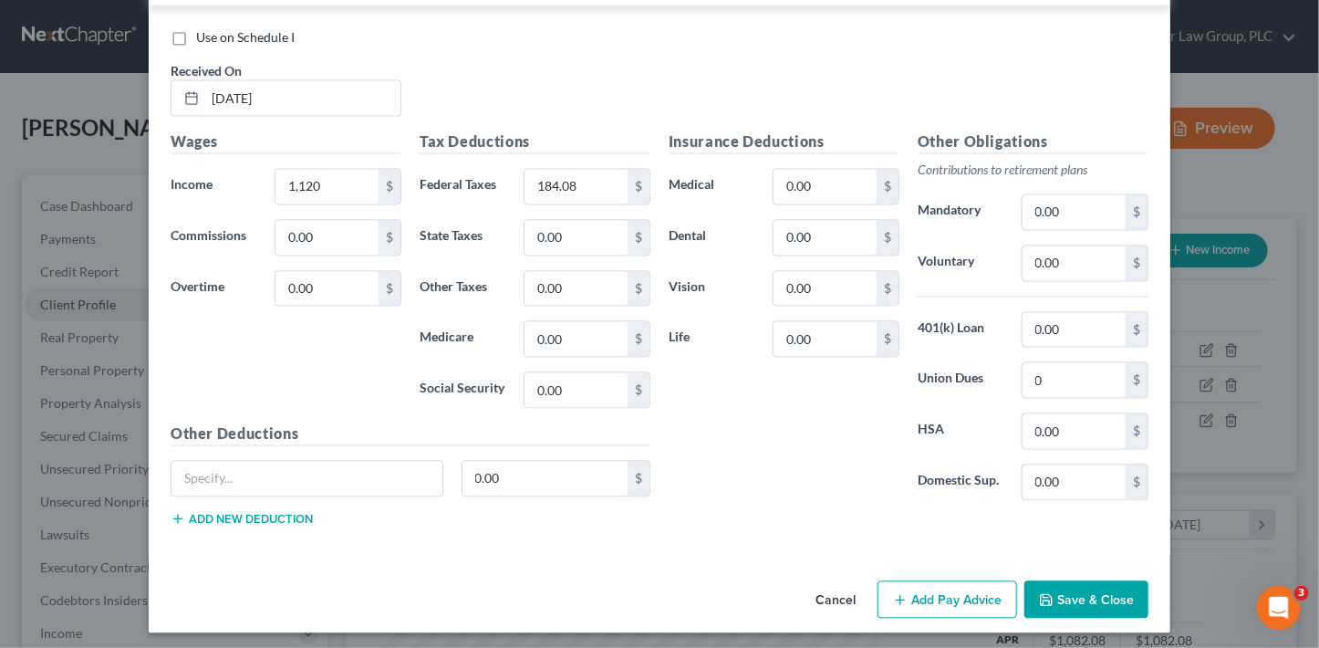
click at [1117, 589] on button "Save & Close" at bounding box center [1086, 600] width 124 height 38
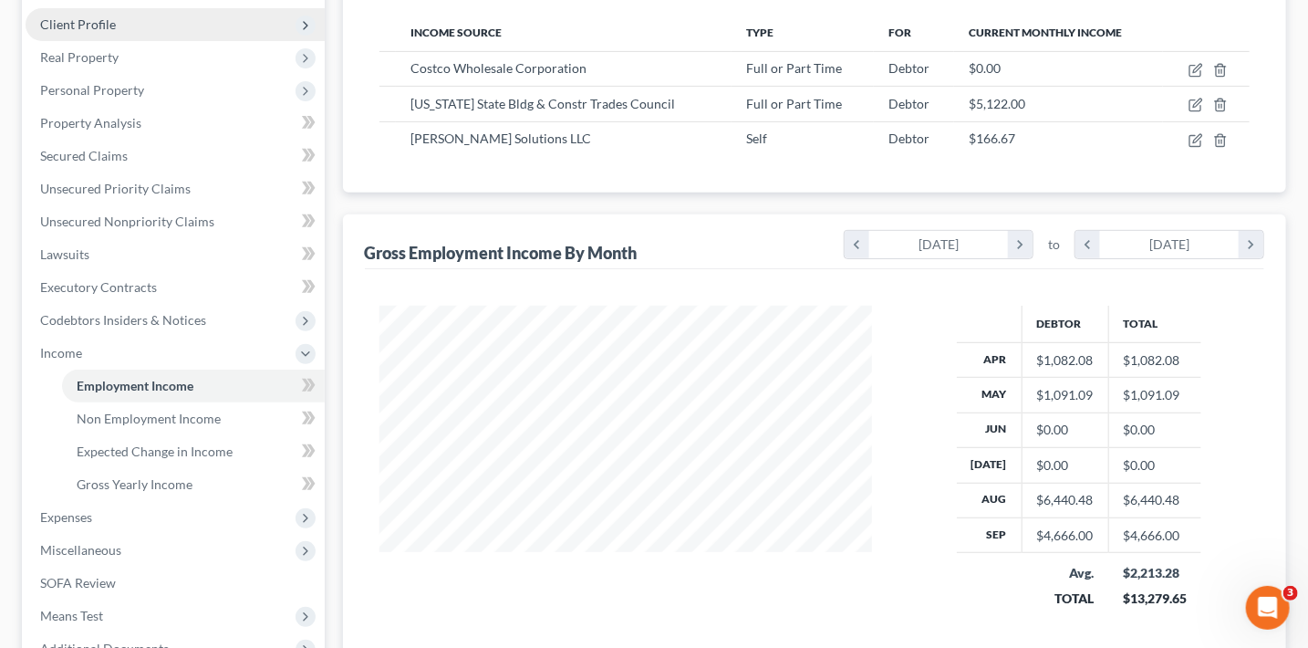
scroll to position [379, 0]
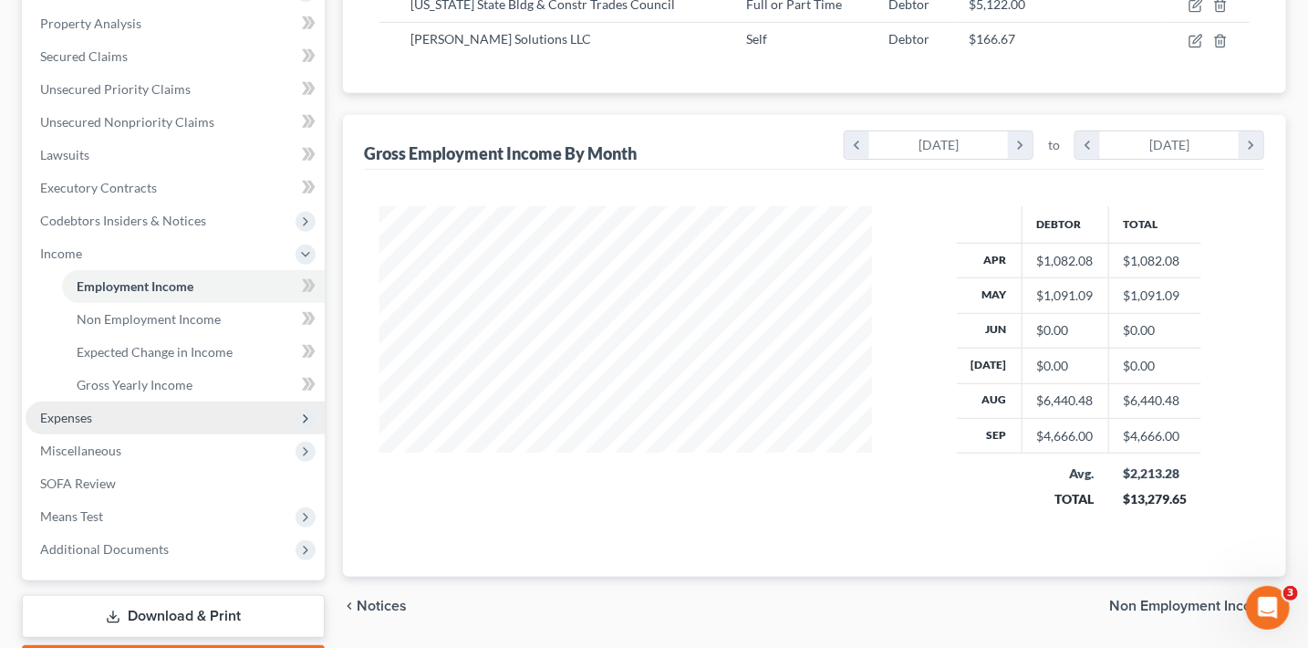
click at [92, 421] on span "Expenses" at bounding box center [66, 418] width 52 height 16
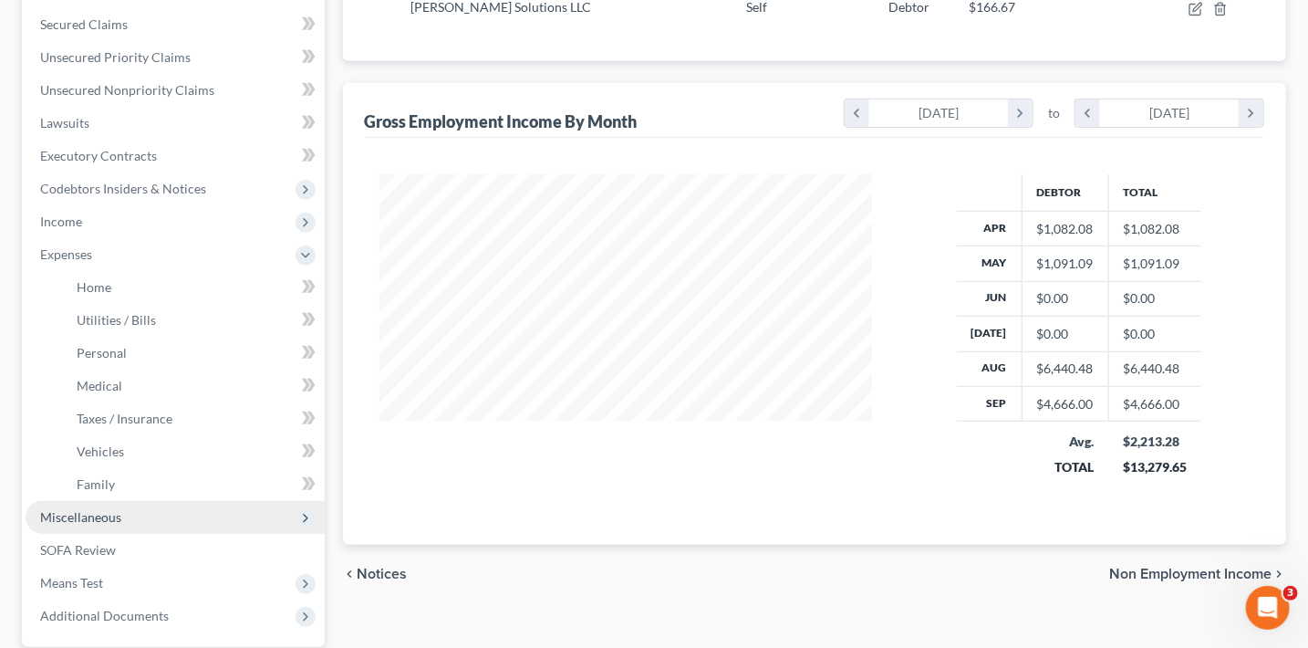
scroll to position [426, 0]
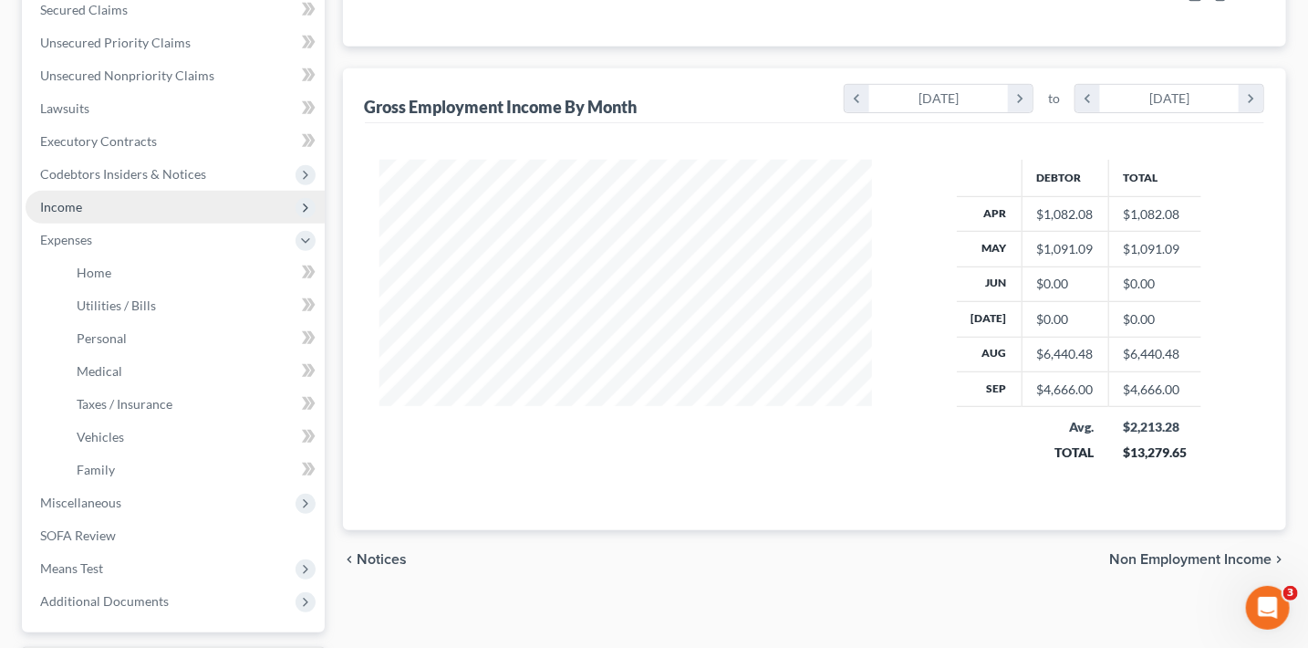
click at [78, 201] on span "Income" at bounding box center [61, 207] width 42 height 16
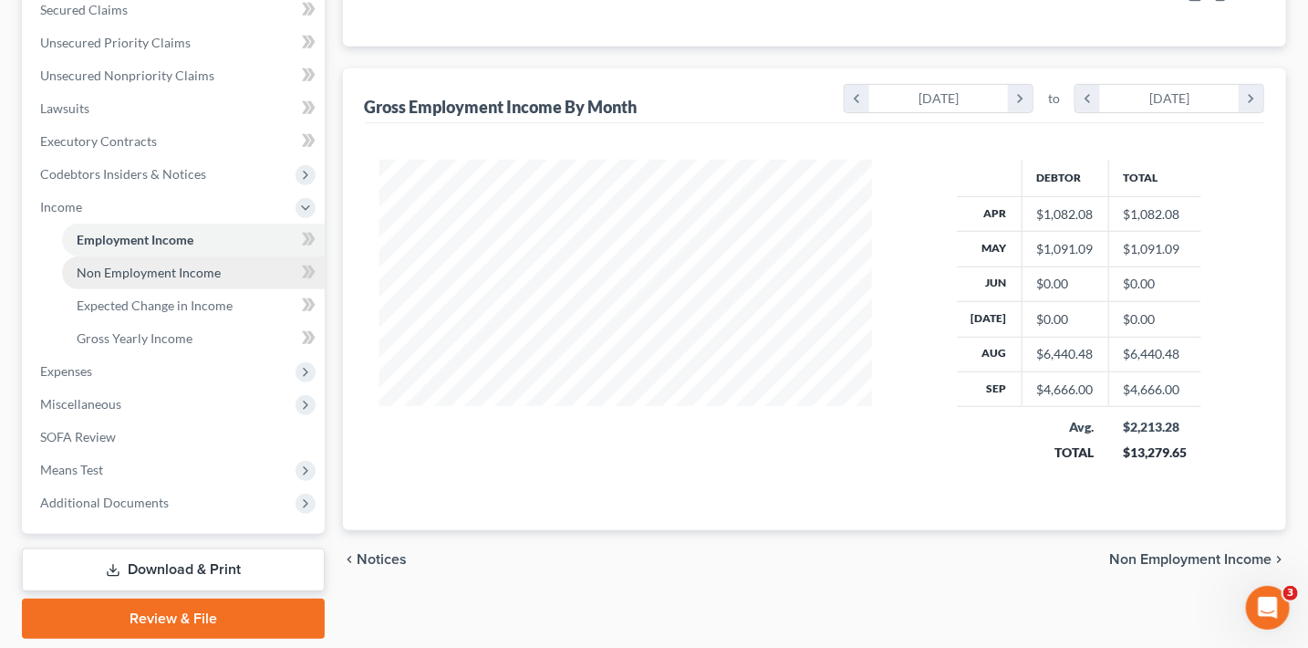
click at [147, 281] on link "Non Employment Income" at bounding box center [193, 272] width 263 height 33
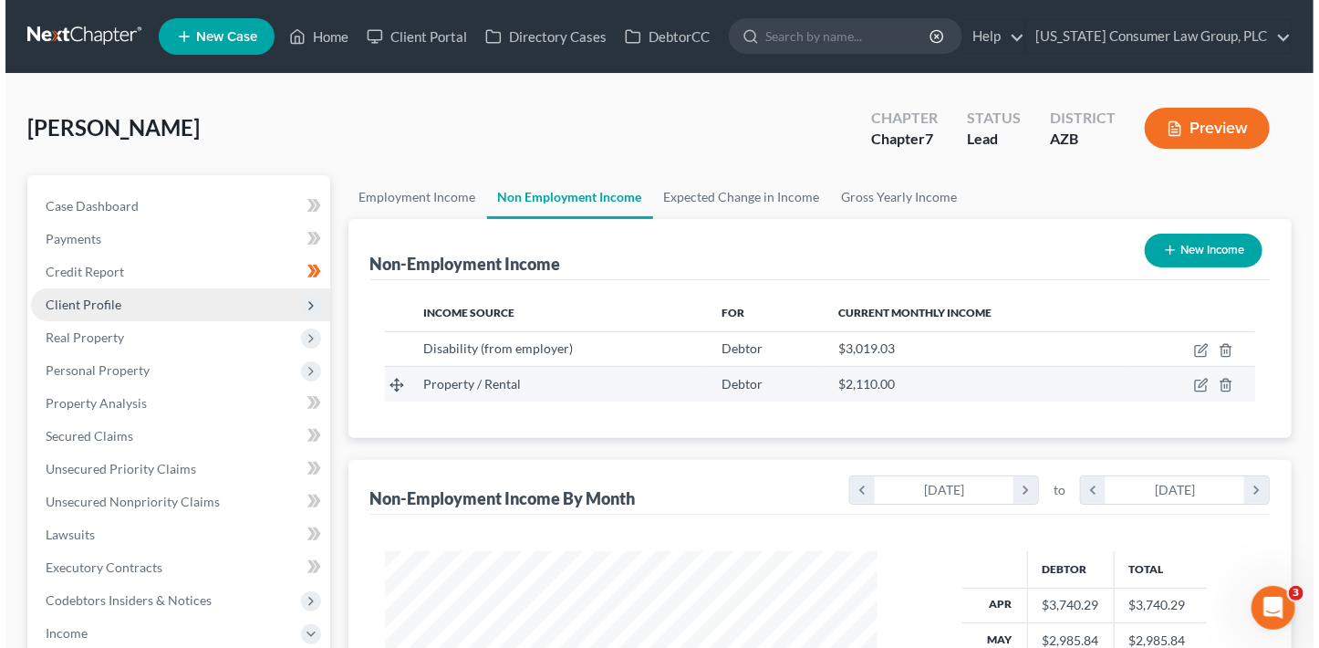
scroll to position [325, 529]
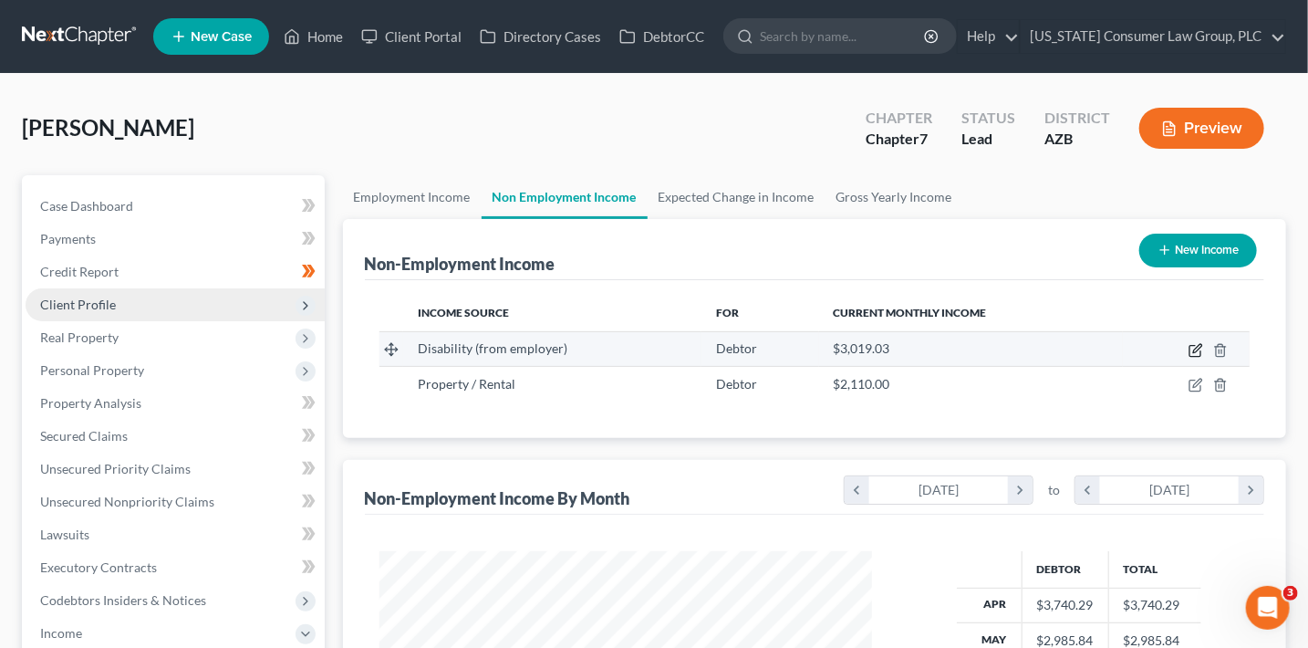
click at [1191, 352] on icon "button" at bounding box center [1196, 350] width 15 height 15
select select "1"
select select "3"
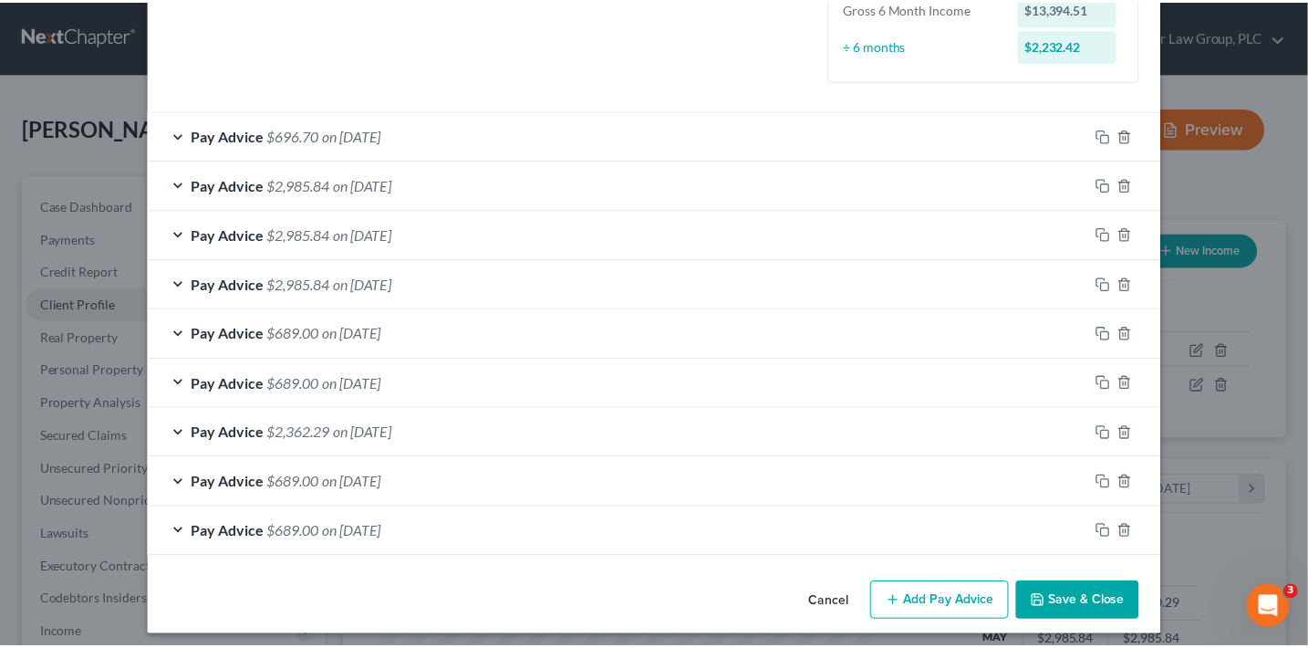
scroll to position [275, 0]
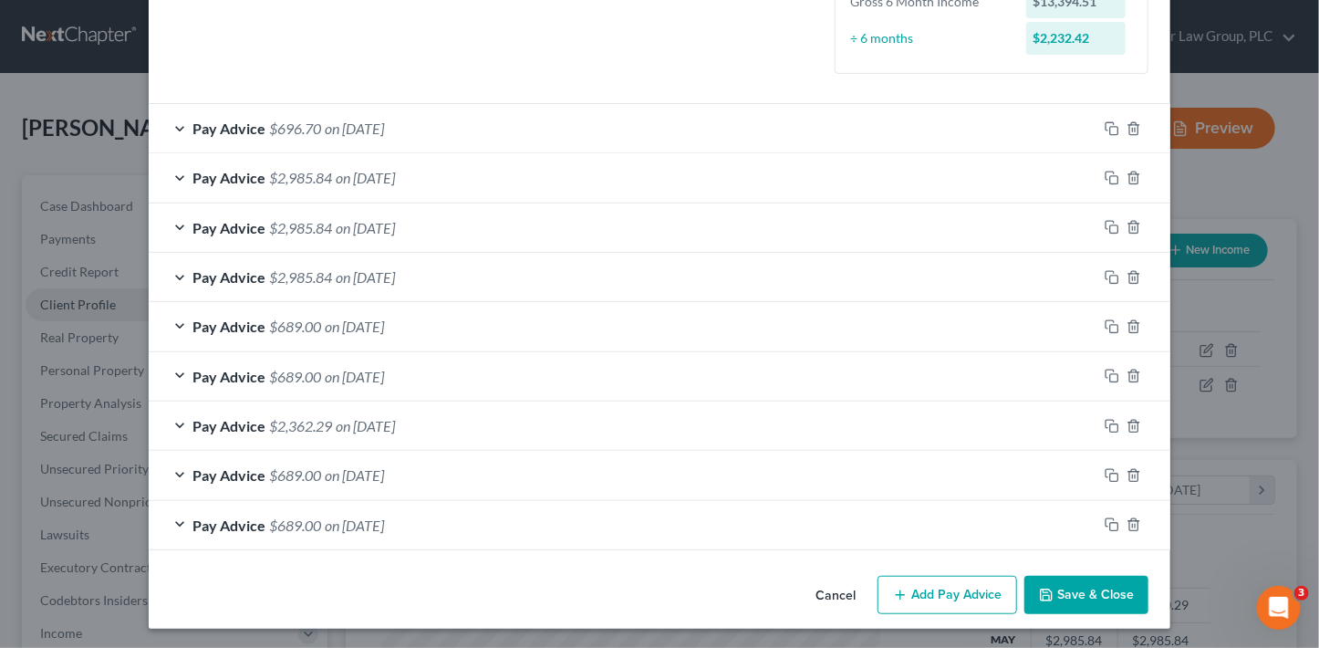
click at [1095, 594] on button "Save & Close" at bounding box center [1086, 595] width 124 height 38
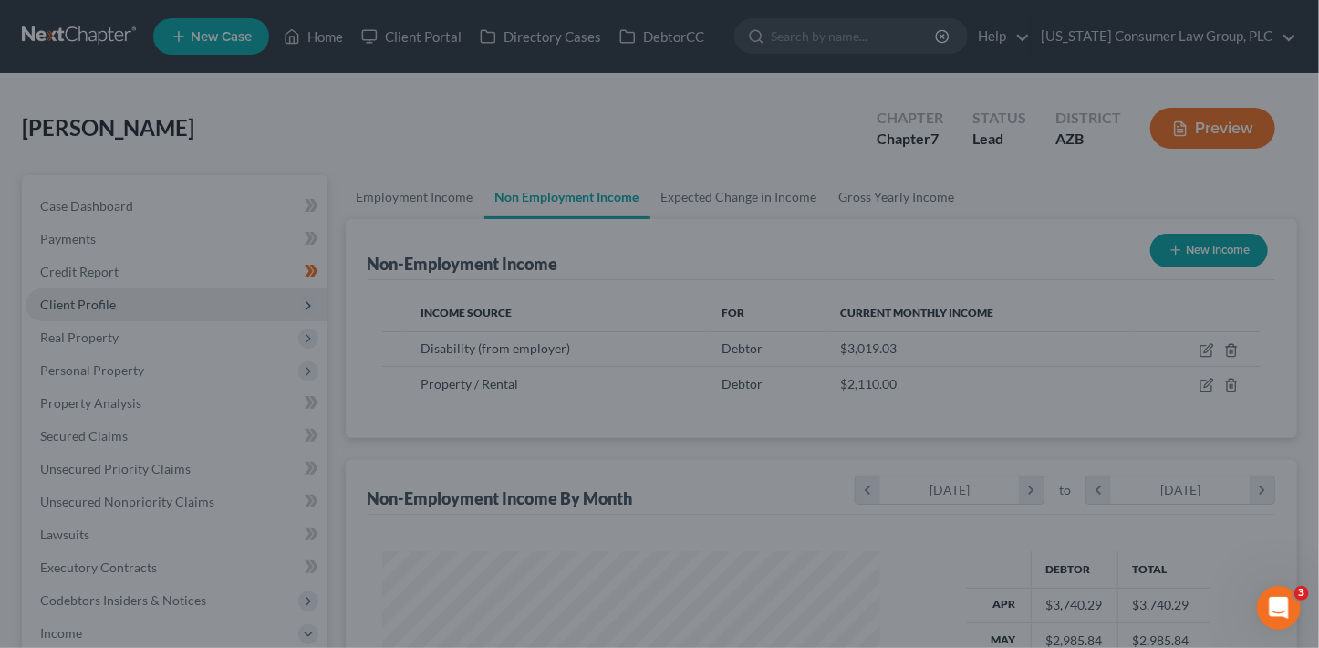
scroll to position [911899, 911695]
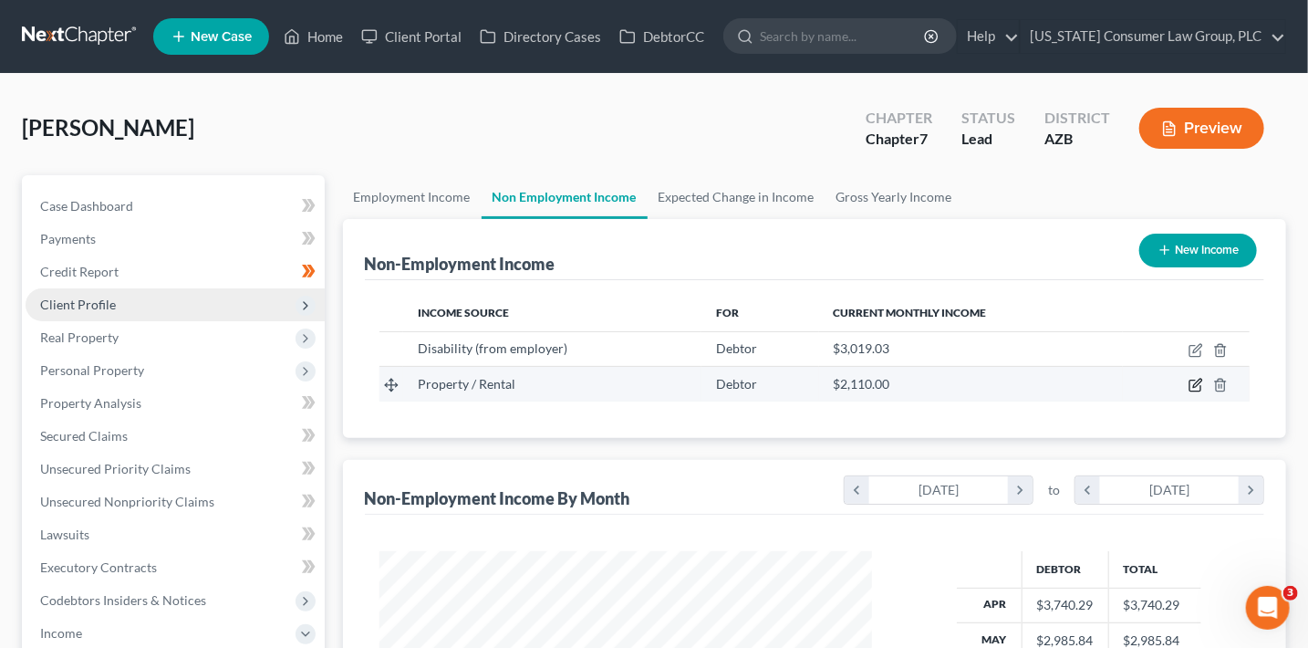
click at [1192, 386] on icon "button" at bounding box center [1196, 385] width 15 height 15
select select "9"
select select "0"
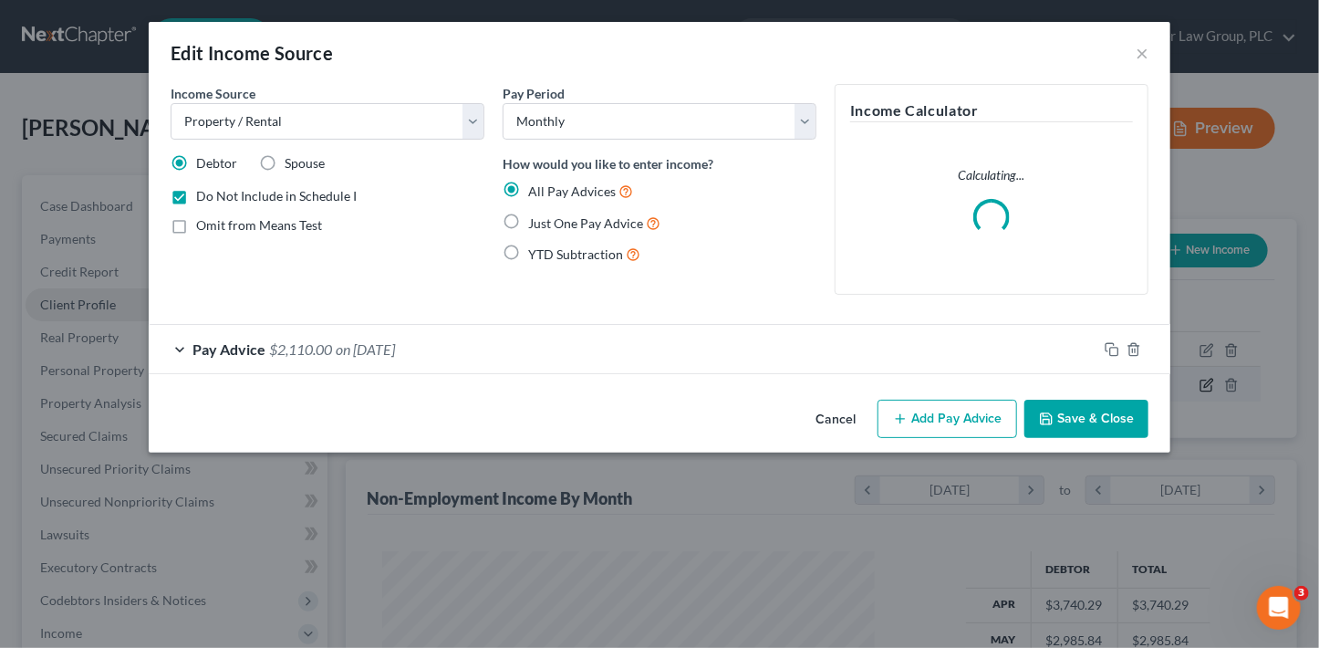
scroll to position [325, 534]
click at [1071, 424] on button "Save & Close" at bounding box center [1086, 419] width 124 height 38
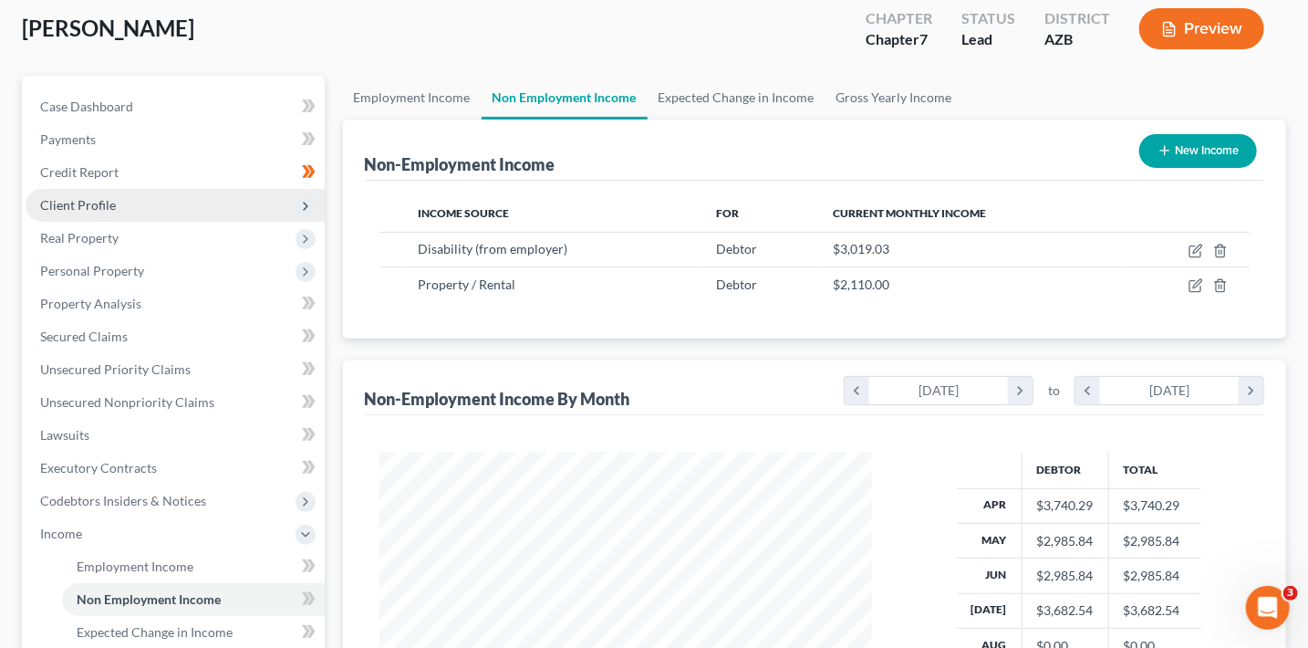
scroll to position [416, 0]
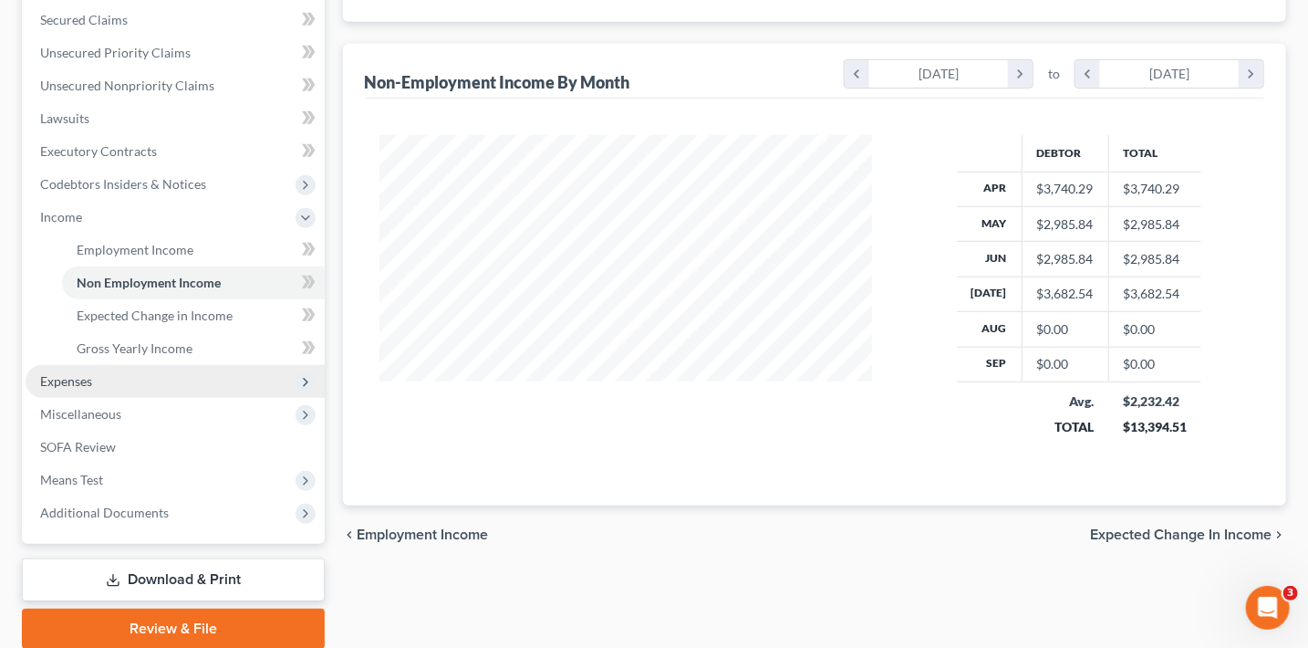
click at [179, 372] on span "Expenses" at bounding box center [175, 381] width 299 height 33
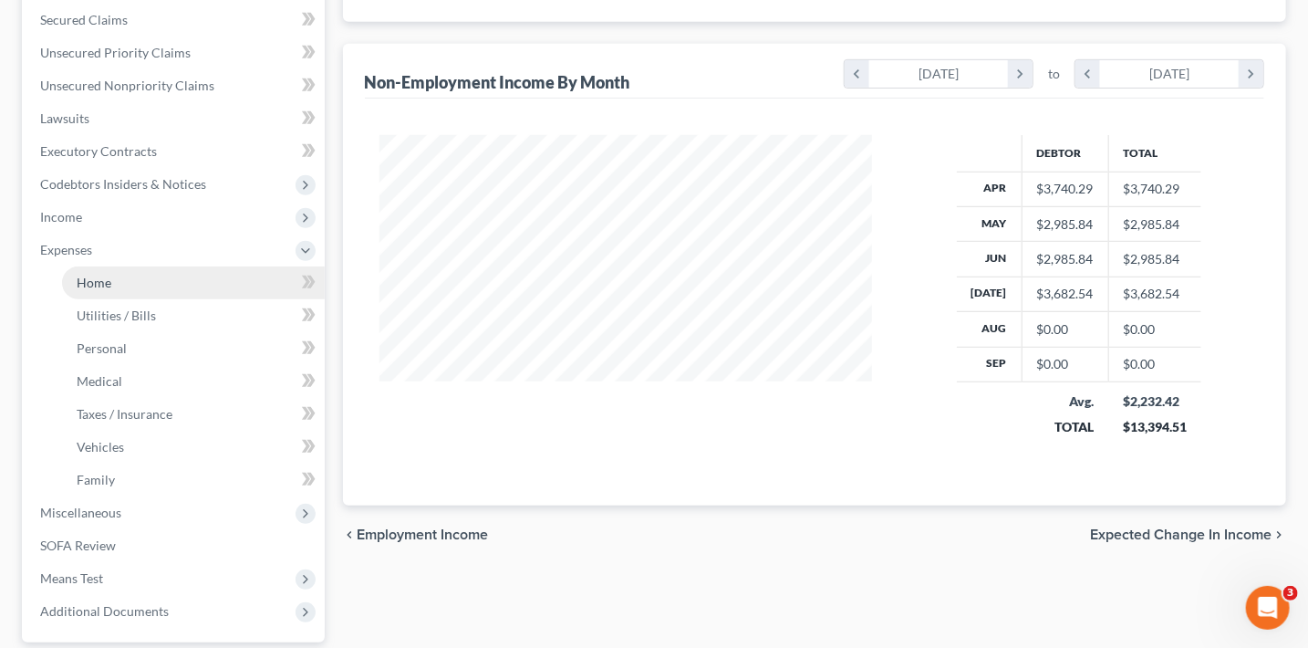
click at [178, 286] on link "Home" at bounding box center [193, 282] width 263 height 33
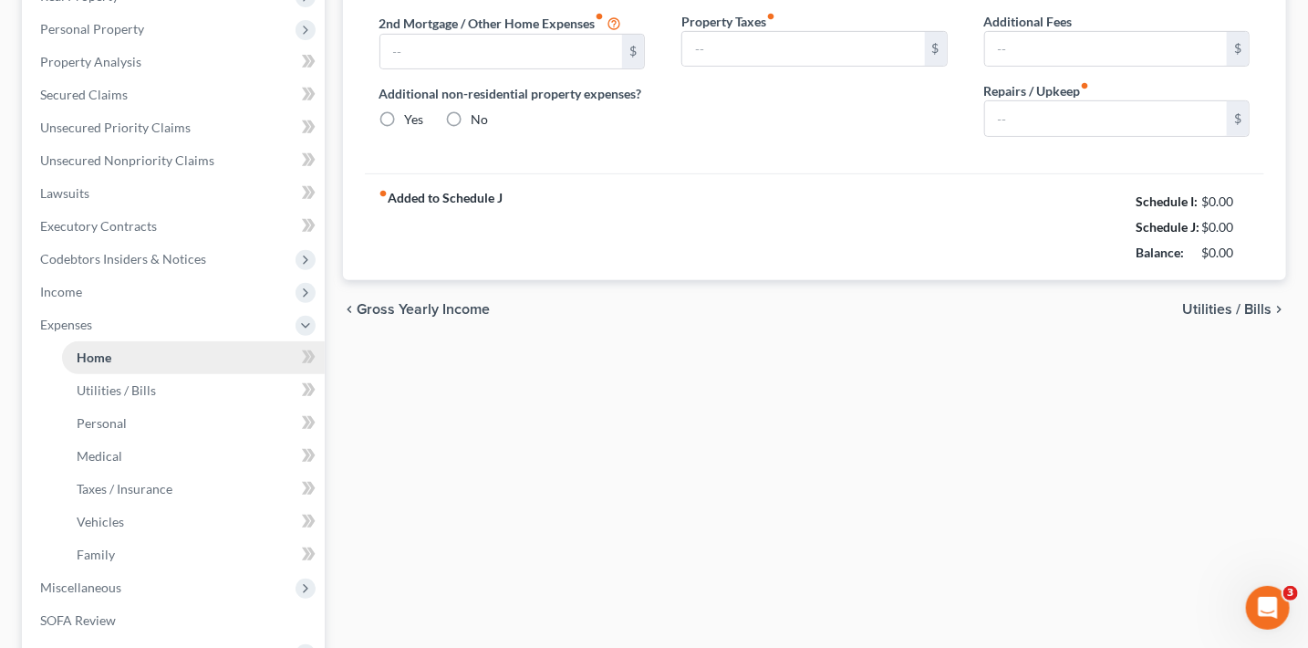
type input "0.00"
radio input "true"
type input "0.00"
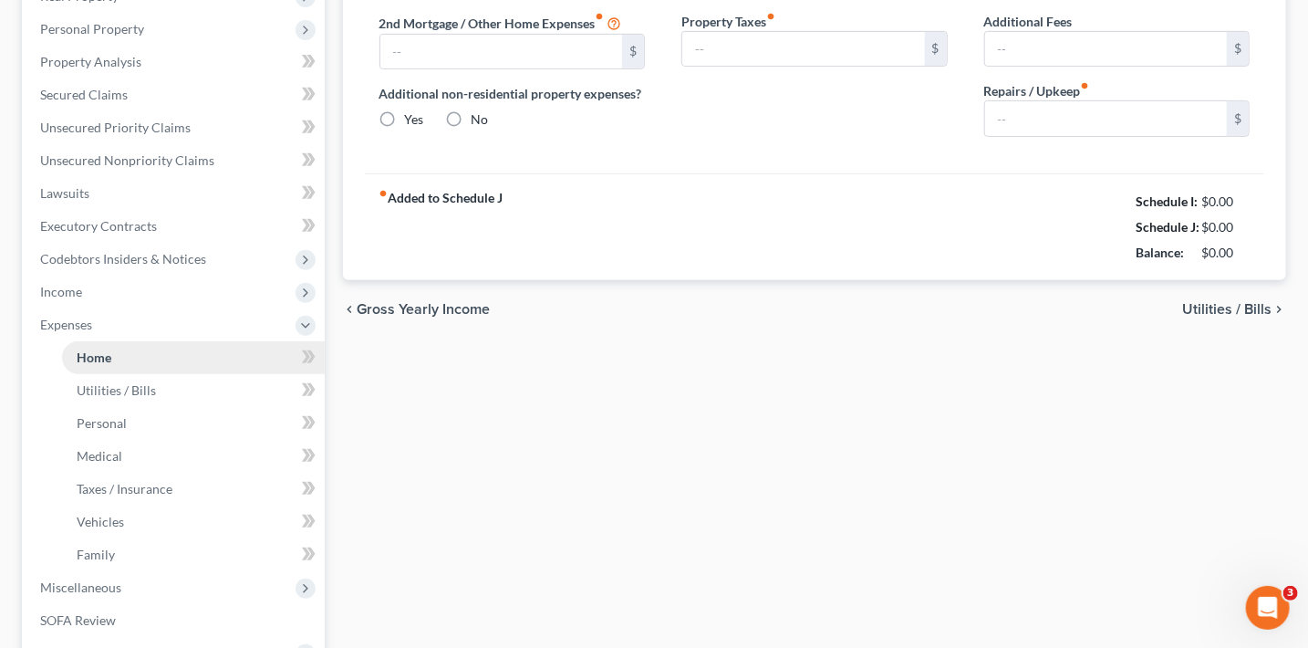
type input "0.00"
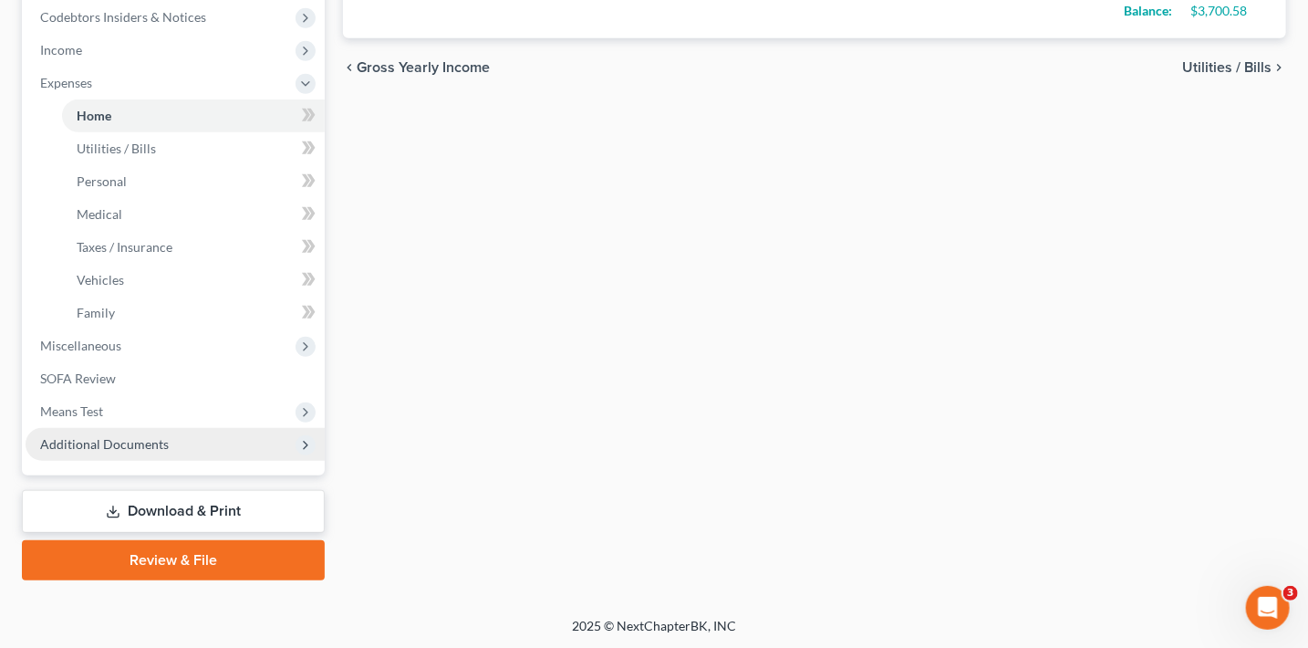
scroll to position [584, 0]
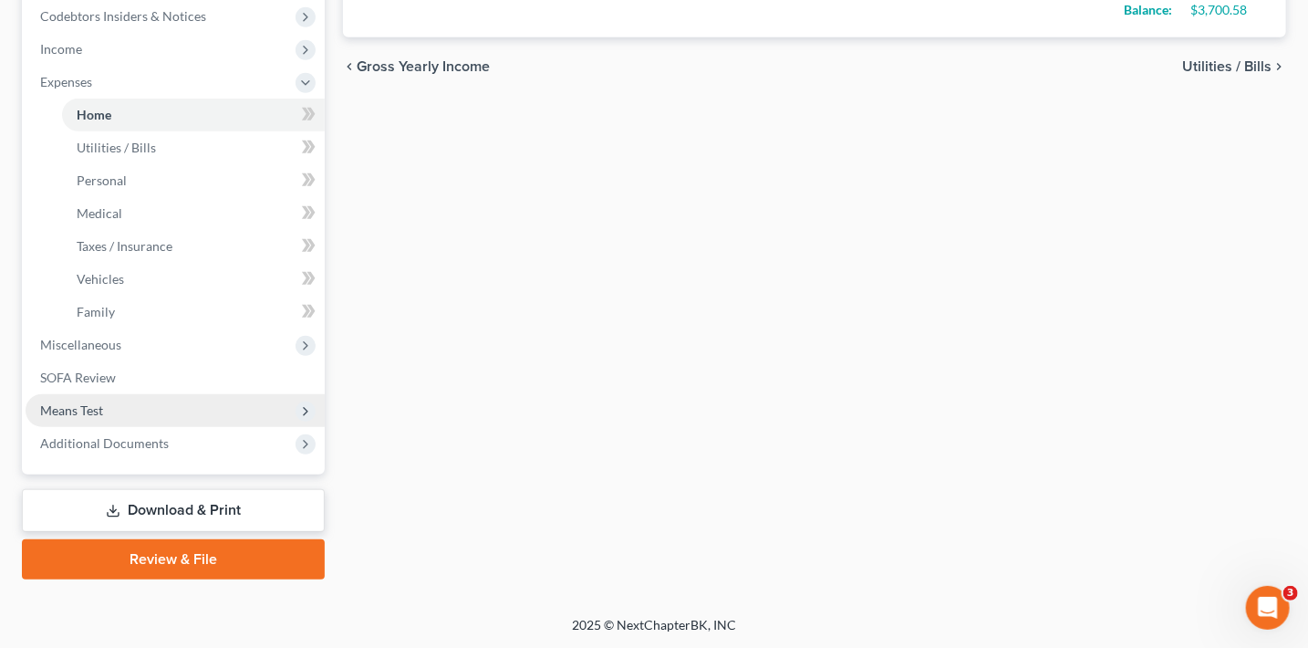
click at [103, 411] on span "Means Test" at bounding box center [175, 410] width 299 height 33
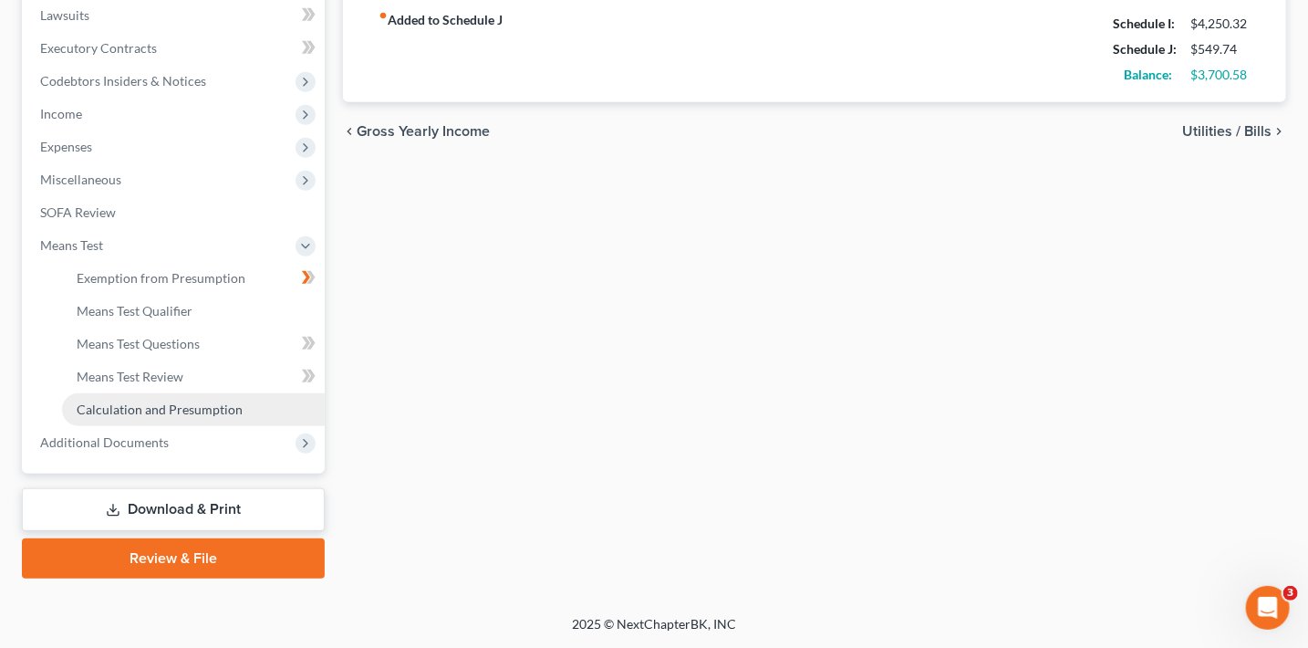
scroll to position [518, 0]
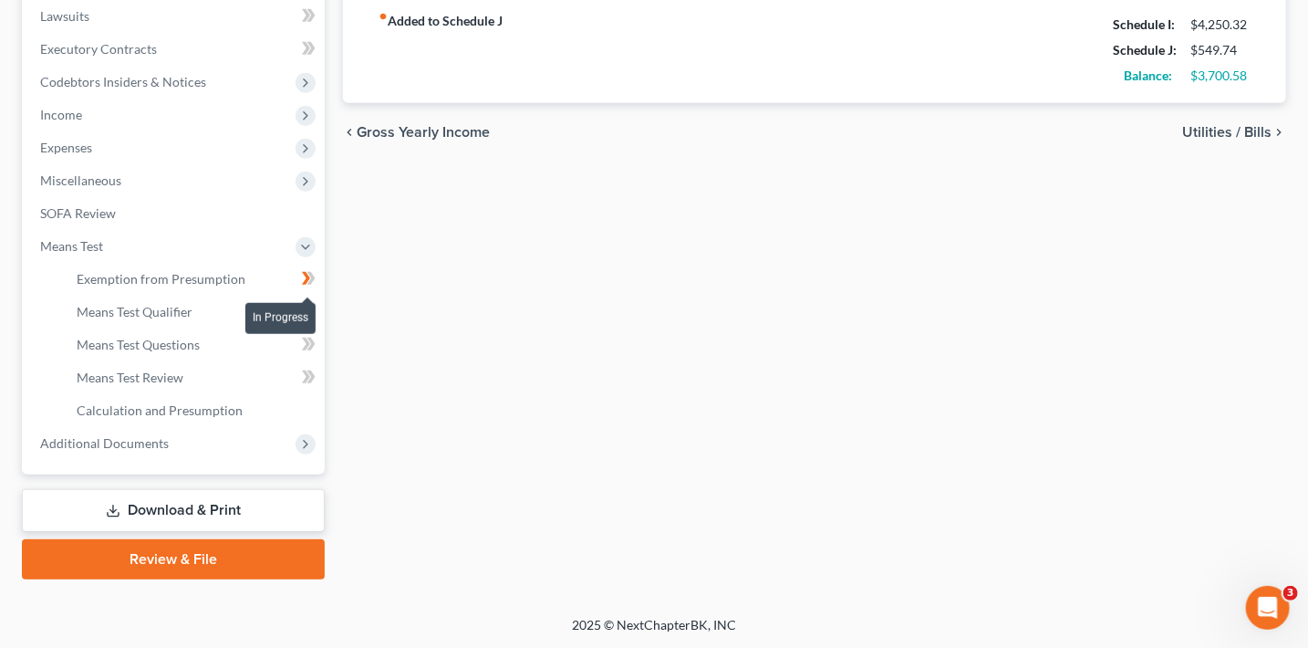
click at [322, 284] on span at bounding box center [309, 280] width 32 height 27
click at [208, 307] on link "Means Test Qualifier" at bounding box center [193, 312] width 263 height 33
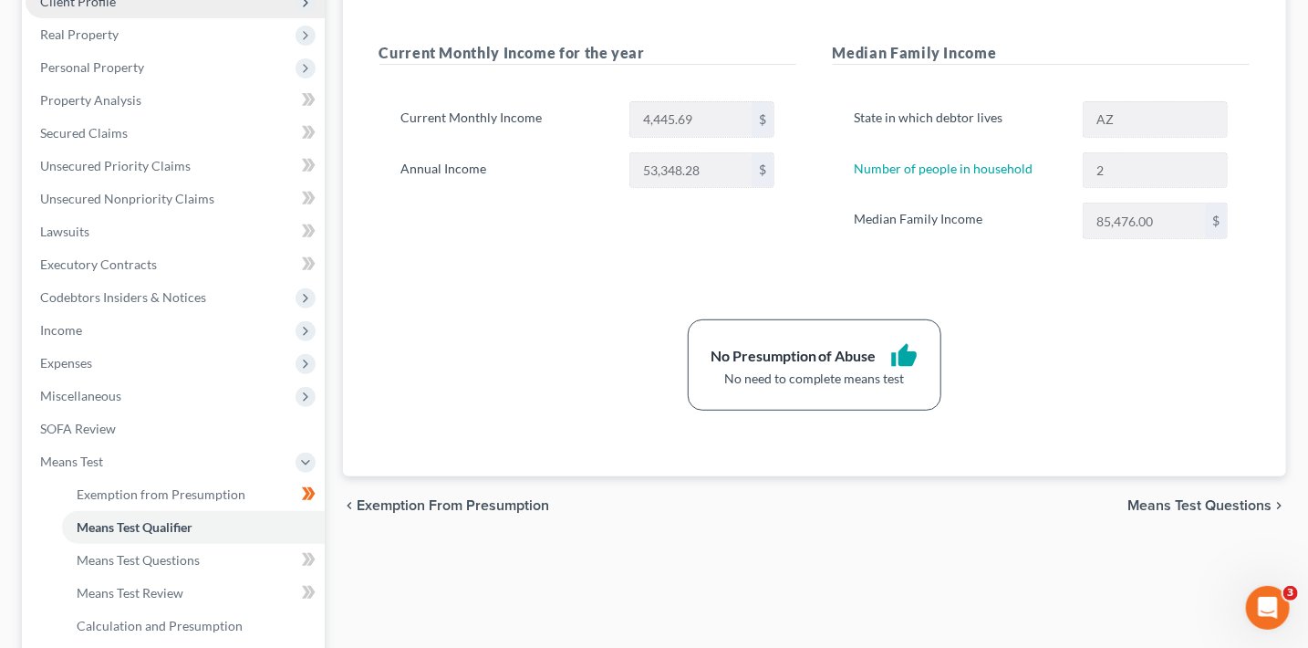
scroll to position [304, 0]
click at [183, 199] on span "Unsecured Nonpriority Claims" at bounding box center [127, 198] width 174 height 16
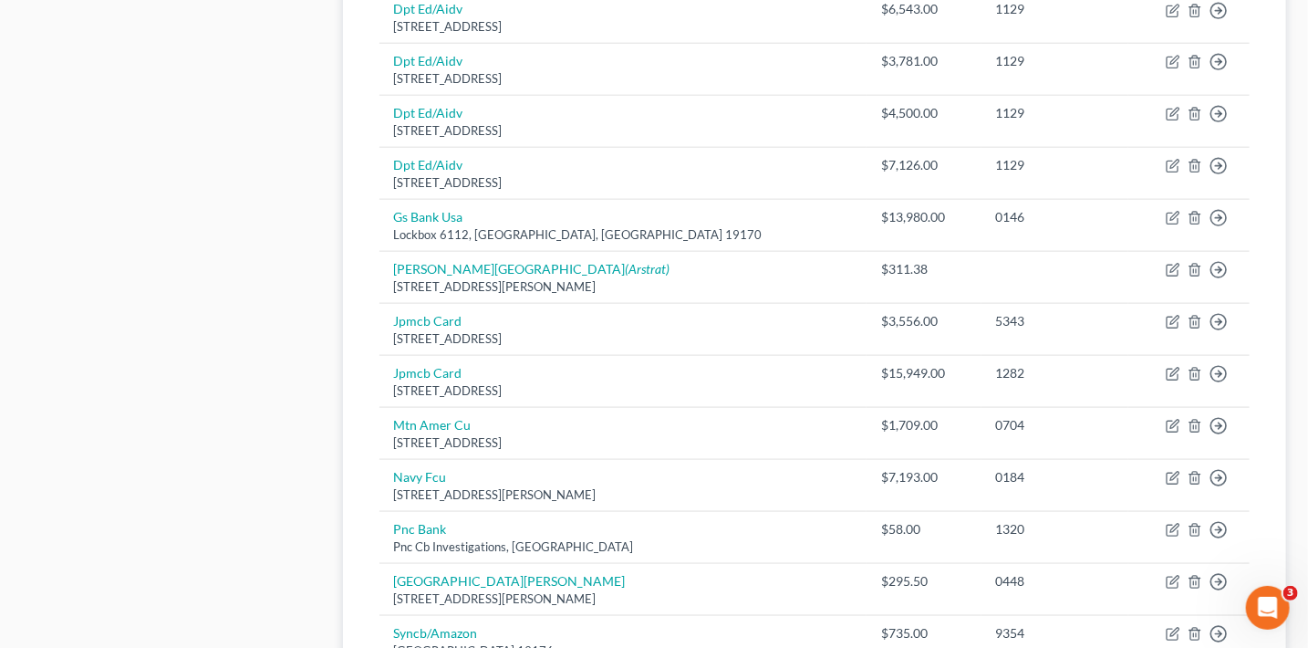
scroll to position [1033, 0]
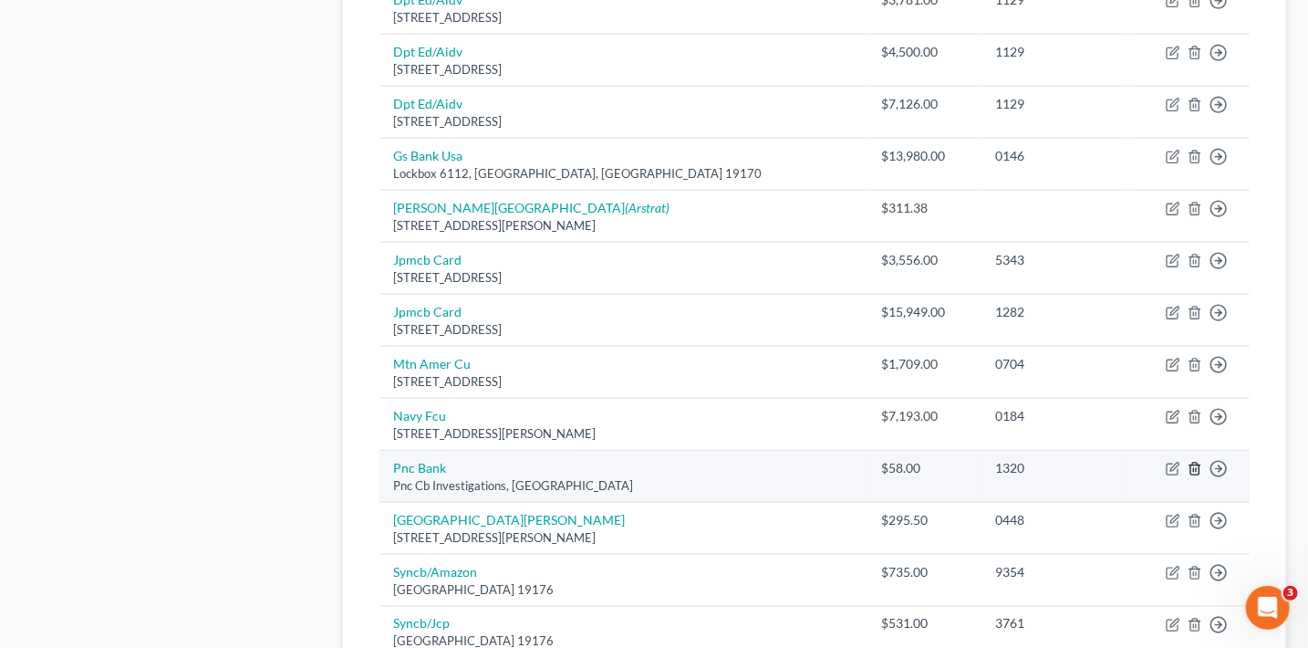
click at [1190, 465] on icon "button" at bounding box center [1195, 469] width 15 height 15
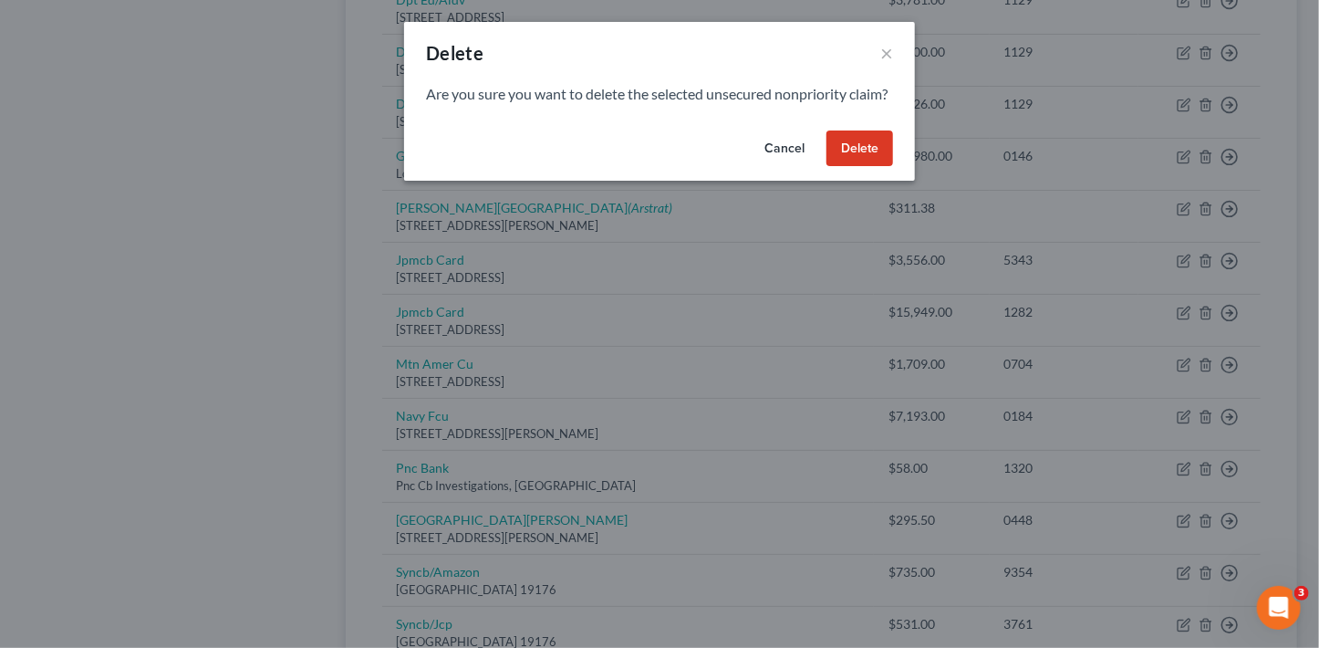
click at [853, 167] on button "Delete" at bounding box center [859, 148] width 67 height 36
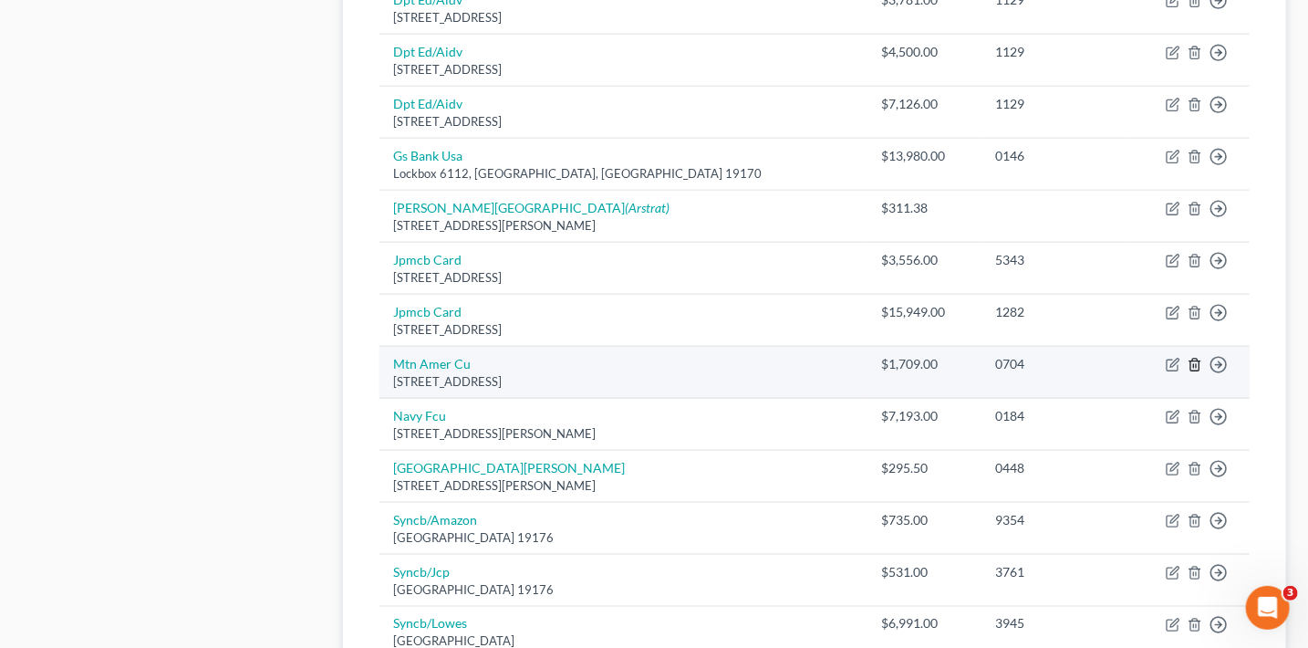
click at [1193, 360] on icon "button" at bounding box center [1195, 365] width 15 height 15
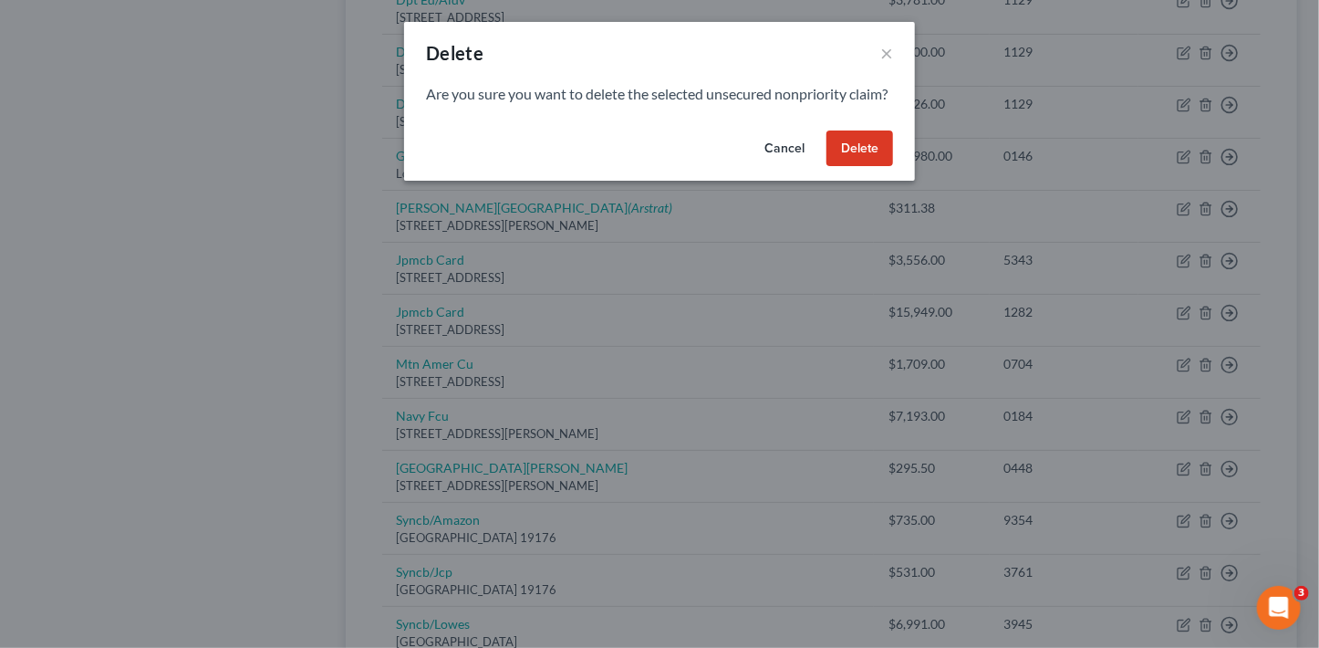
click at [876, 164] on button "Delete" at bounding box center [859, 148] width 67 height 36
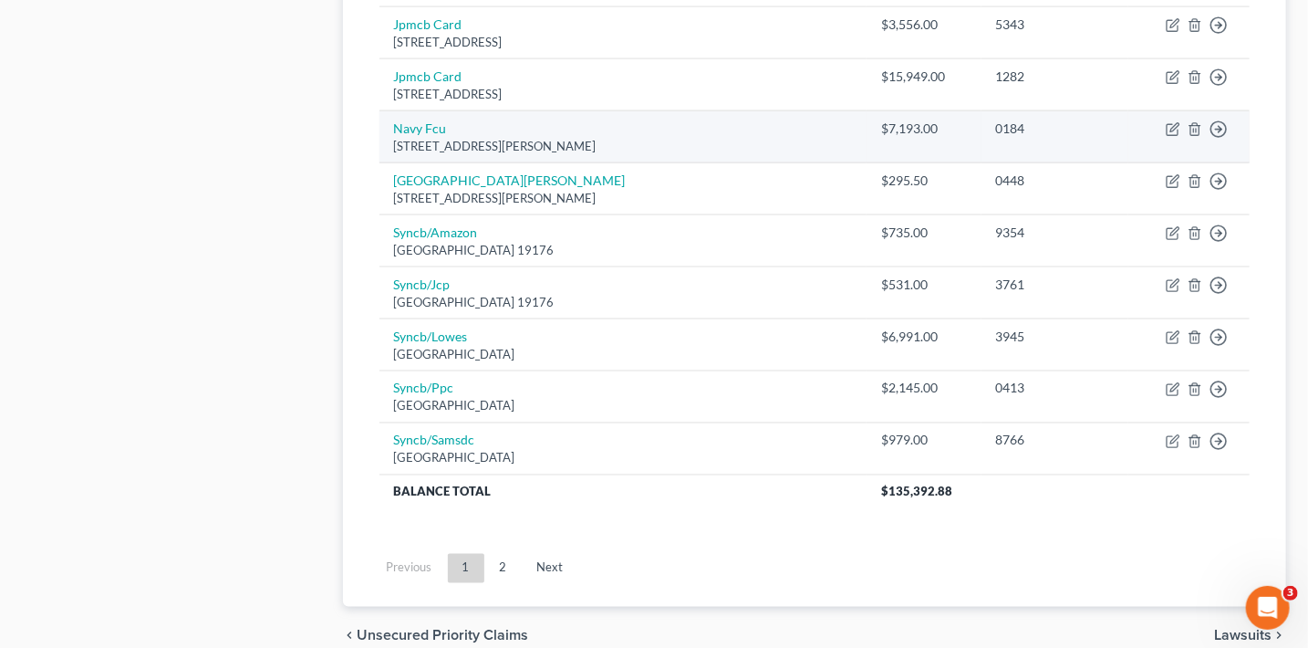
scroll to position [1265, 0]
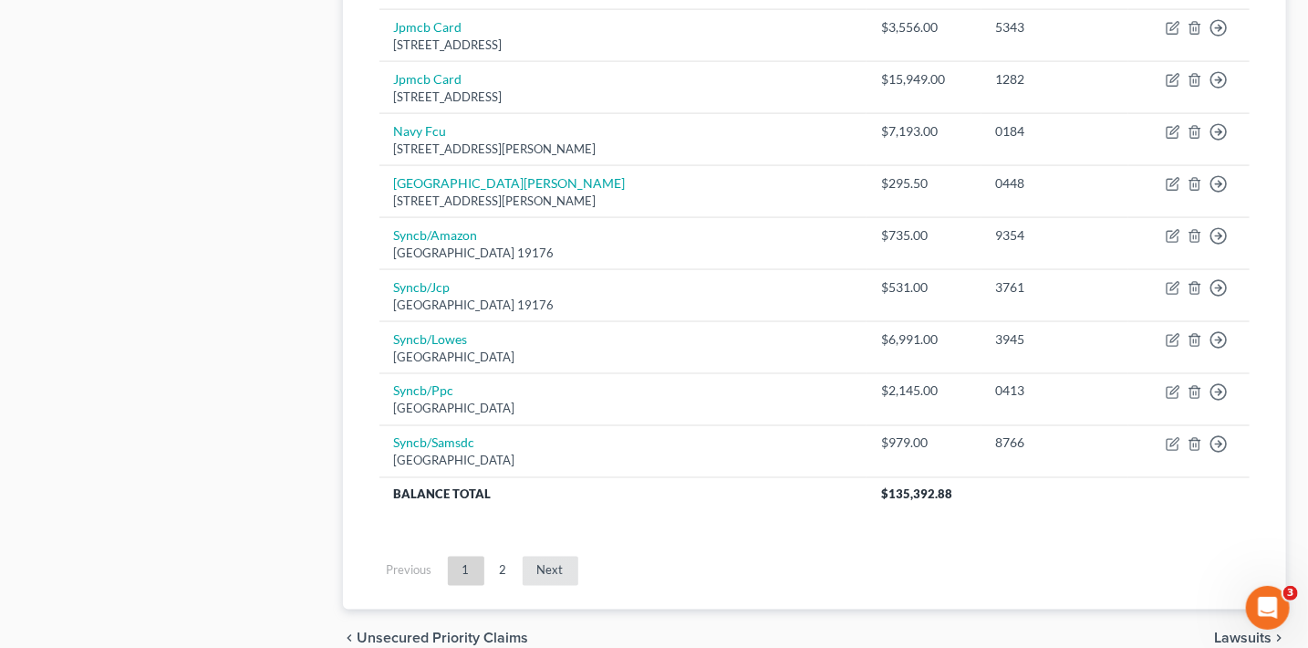
click at [543, 564] on link "Next" at bounding box center [551, 570] width 56 height 29
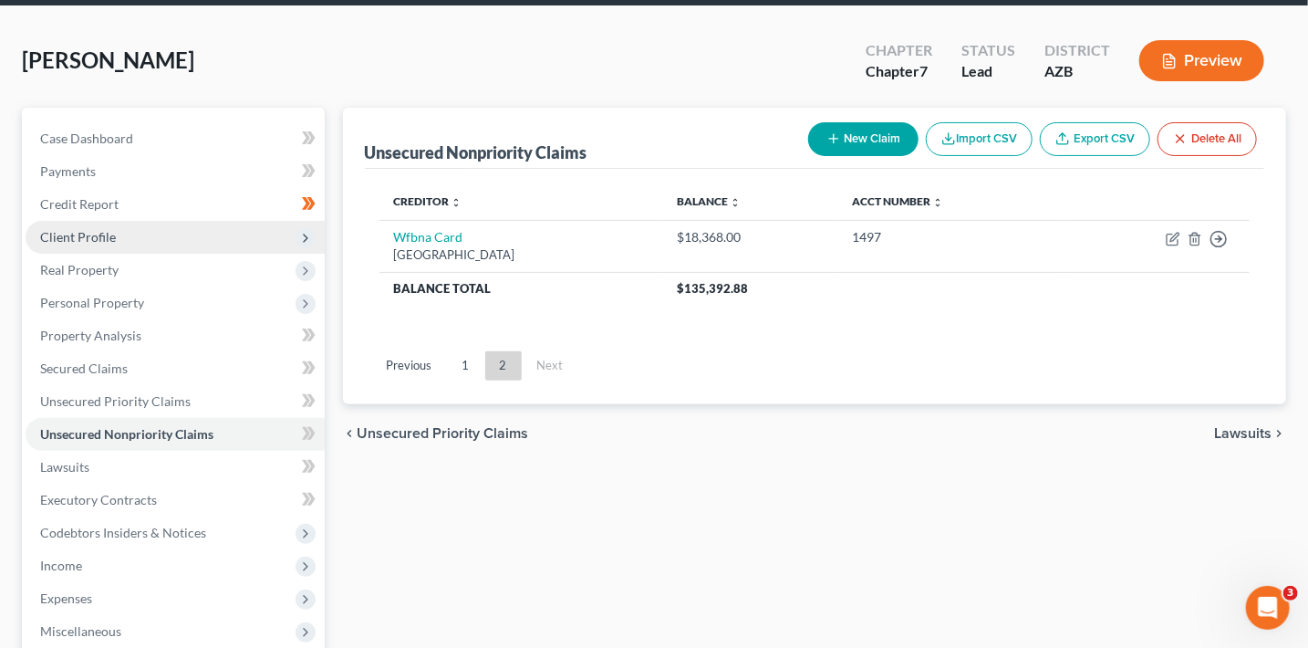
scroll to position [0, 0]
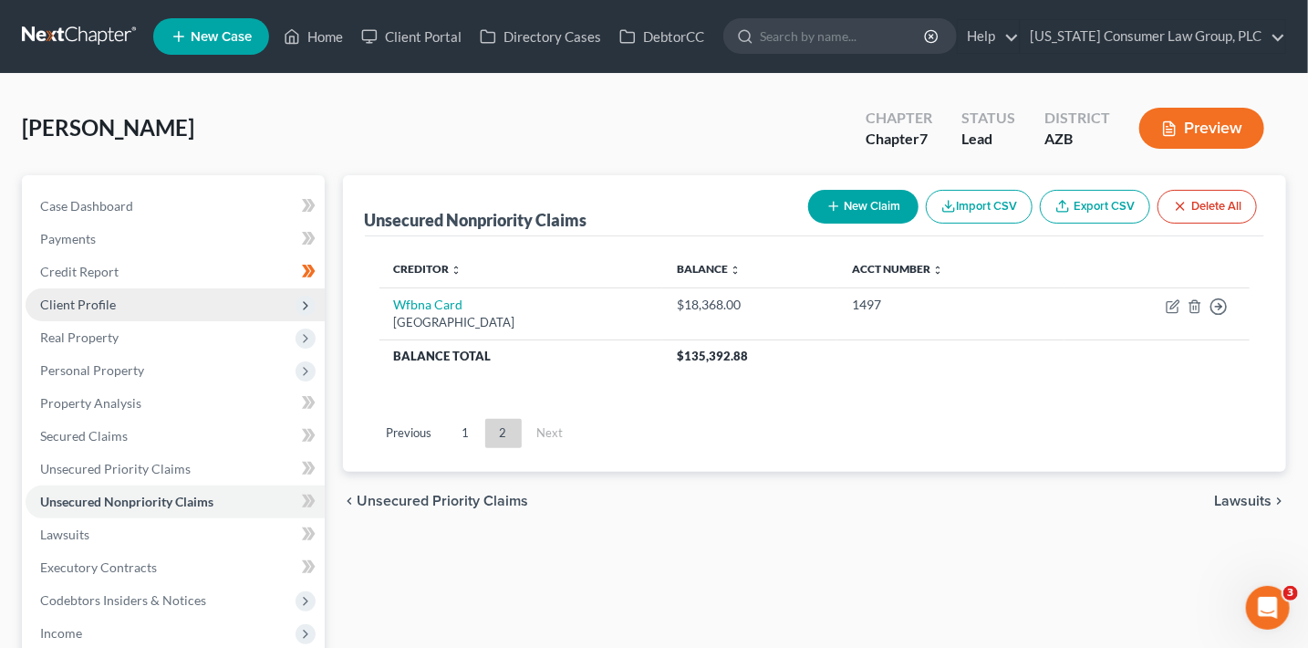
click at [866, 211] on button "New Claim" at bounding box center [863, 207] width 110 height 34
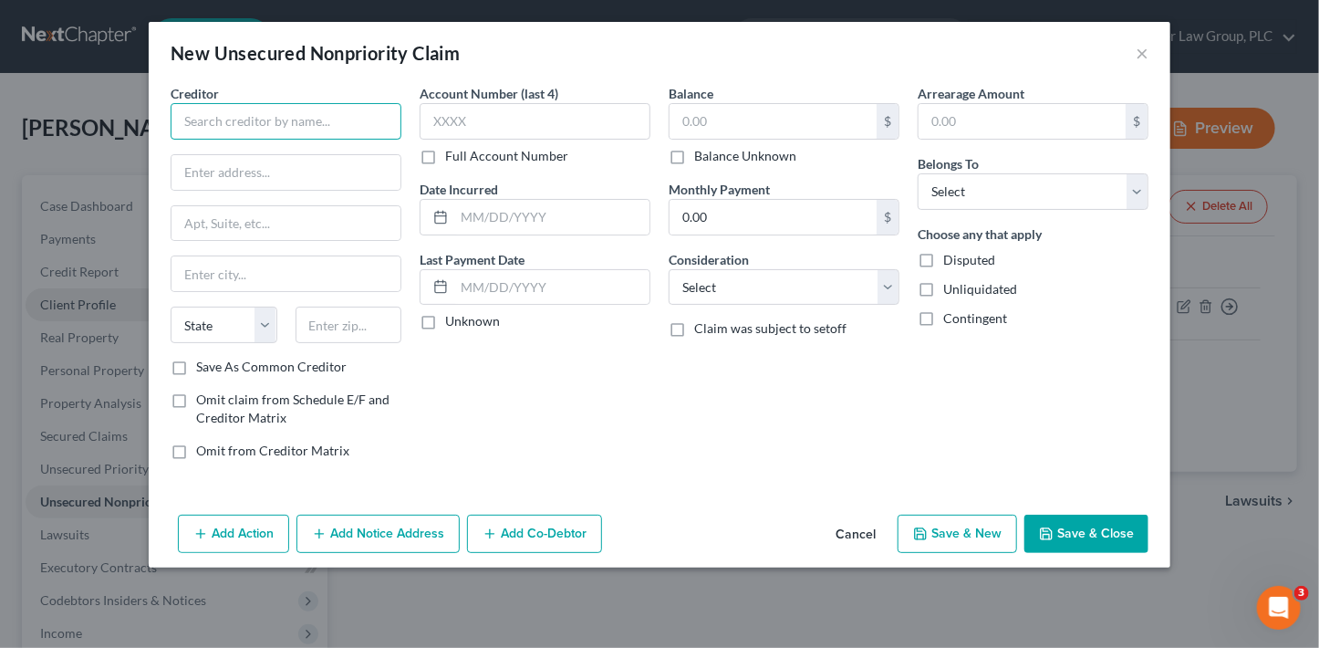
click at [359, 109] on input "text" at bounding box center [286, 121] width 231 height 36
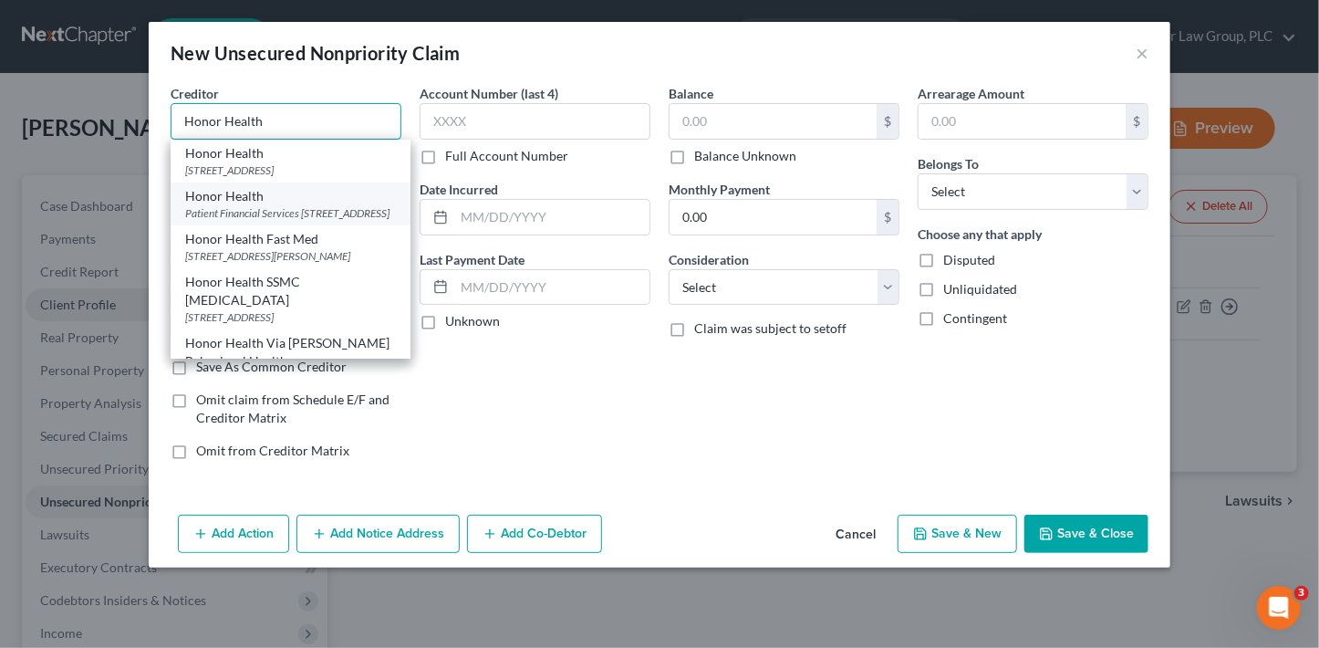
type input "Honor Health"
click at [345, 220] on div "Patient Financial Services 2500 W. Utopia Rd., #100, Phoenix, AZ 85027" at bounding box center [290, 213] width 211 height 16
type input "Patient Financial Services"
type input "2500 W. Utopia Rd., #100"
type input "Phoenix"
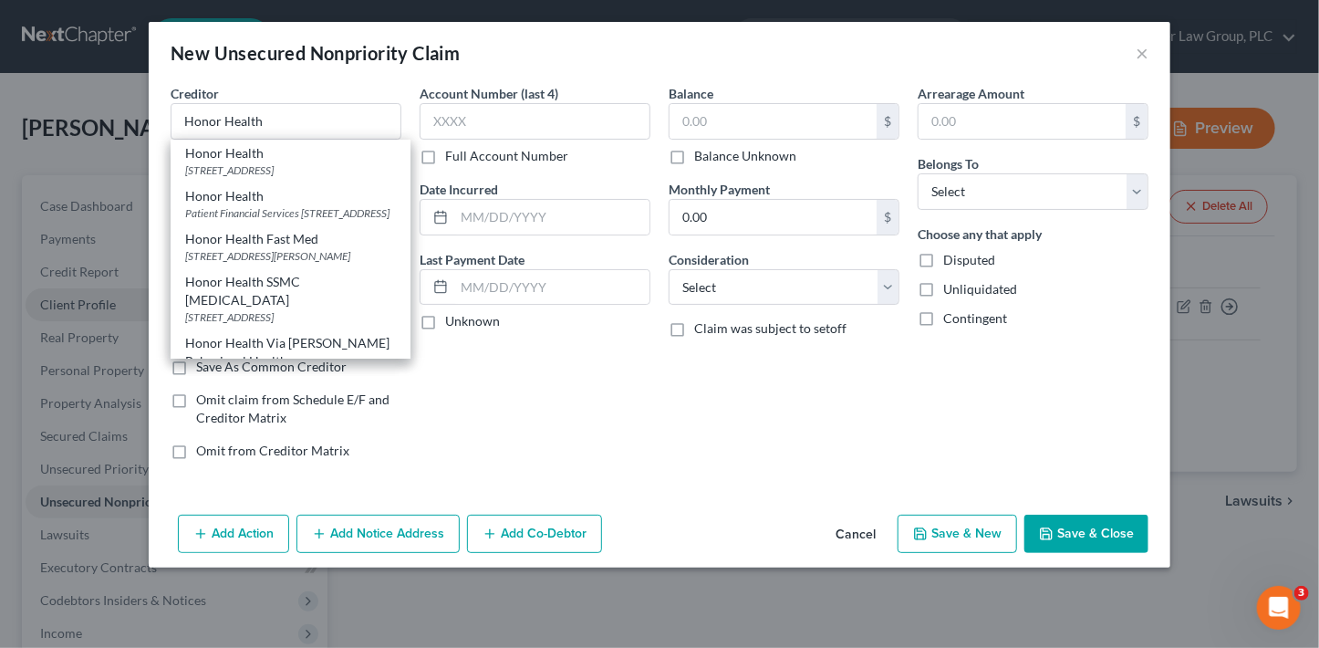
select select "3"
type input "85027"
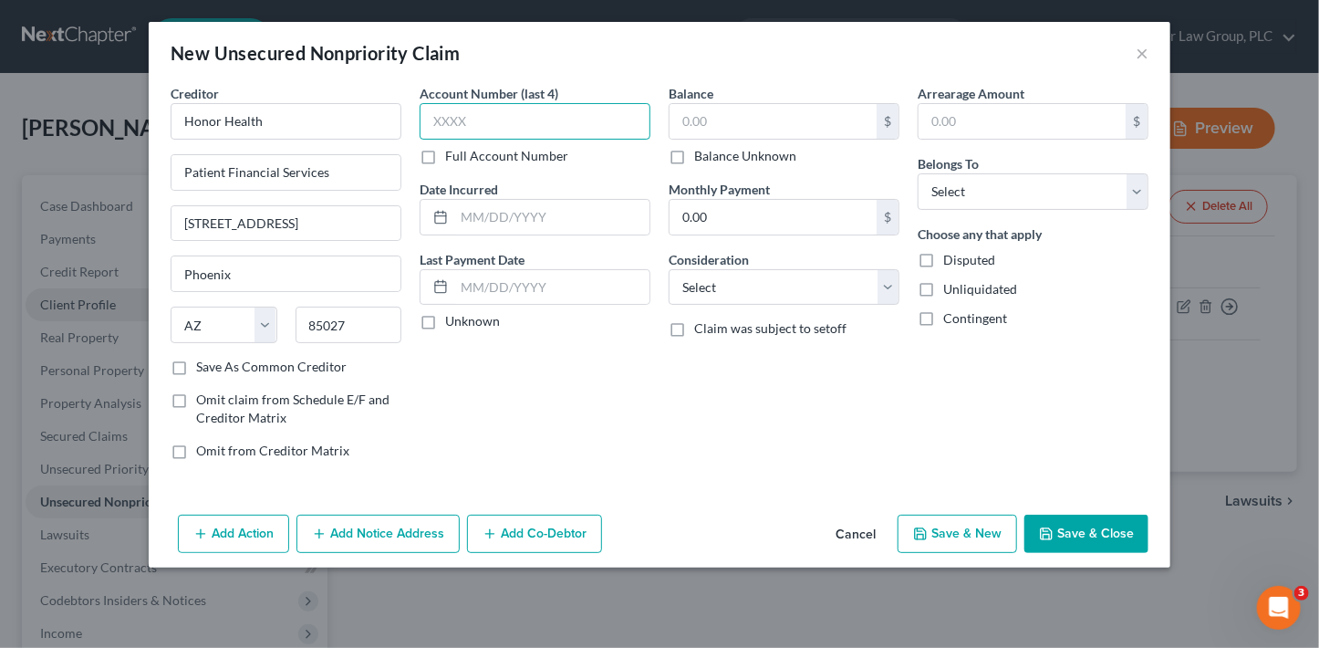
click at [492, 112] on input "text" at bounding box center [535, 121] width 231 height 36
type input "0448"
click at [692, 117] on input "text" at bounding box center [773, 121] width 207 height 35
type input "295.50"
click at [796, 306] on div "Balance 295.50 $ Balance Unknown Balance Undetermined 295.50 $ Balance Unknown …" at bounding box center [784, 279] width 249 height 390
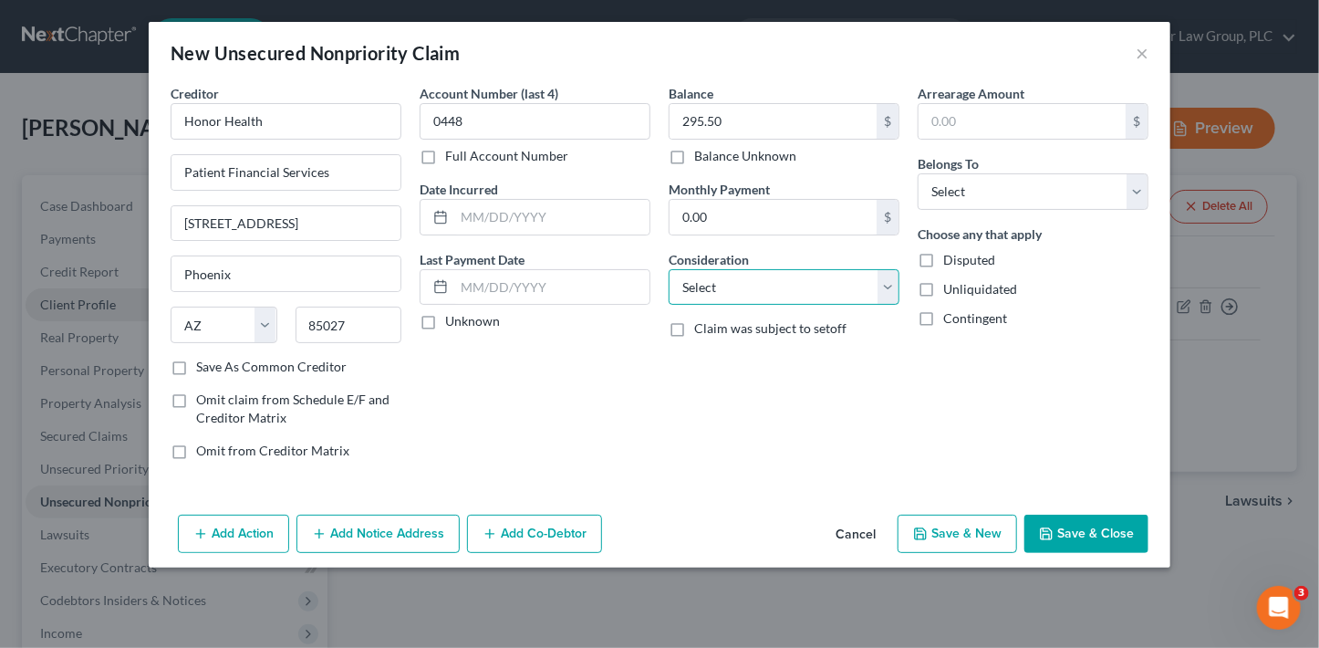
click at [796, 278] on select "Select Cable / Satellite Services Collection Agency Credit Card Debt Debt Couns…" at bounding box center [784, 287] width 231 height 36
select select "9"
click at [669, 269] on select "Select Cable / Satellite Services Collection Agency Credit Card Debt Debt Couns…" at bounding box center [784, 287] width 231 height 36
click at [974, 187] on select "Select Debtor 1 Only Debtor 2 Only Debtor 1 And Debtor 2 Only At Least One Of T…" at bounding box center [1033, 191] width 231 height 36
select select "0"
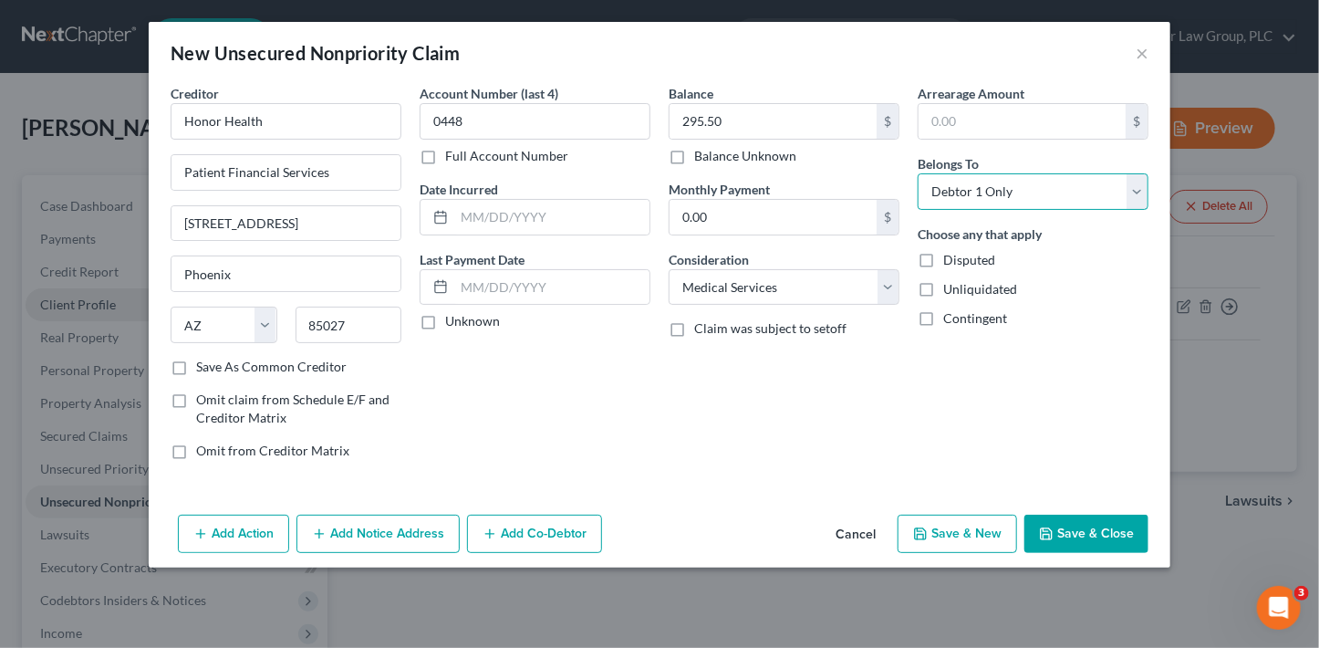
click at [918, 173] on select "Select Debtor 1 Only Debtor 2 Only Debtor 1 And Debtor 2 Only At Least One Of T…" at bounding box center [1033, 191] width 231 height 36
click at [1117, 541] on button "Save & Close" at bounding box center [1086, 533] width 124 height 38
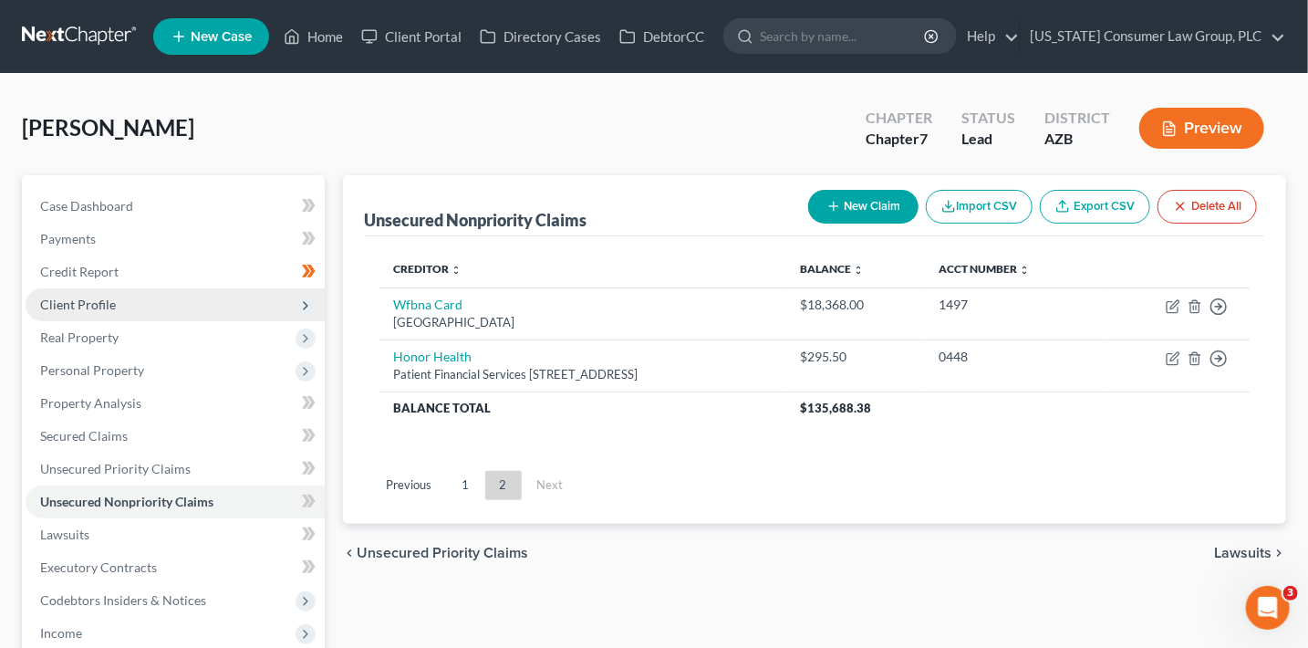
click at [838, 208] on button "New Claim" at bounding box center [863, 207] width 110 height 34
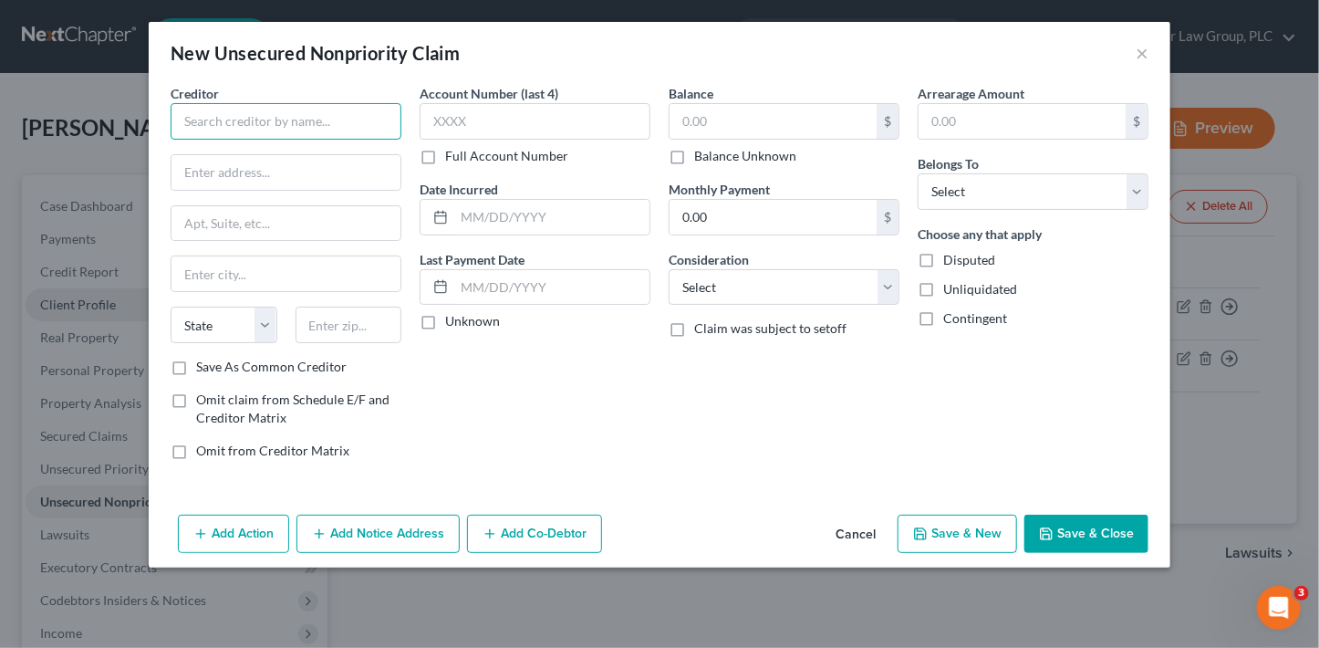
click at [312, 123] on input "text" at bounding box center [286, 121] width 231 height 36
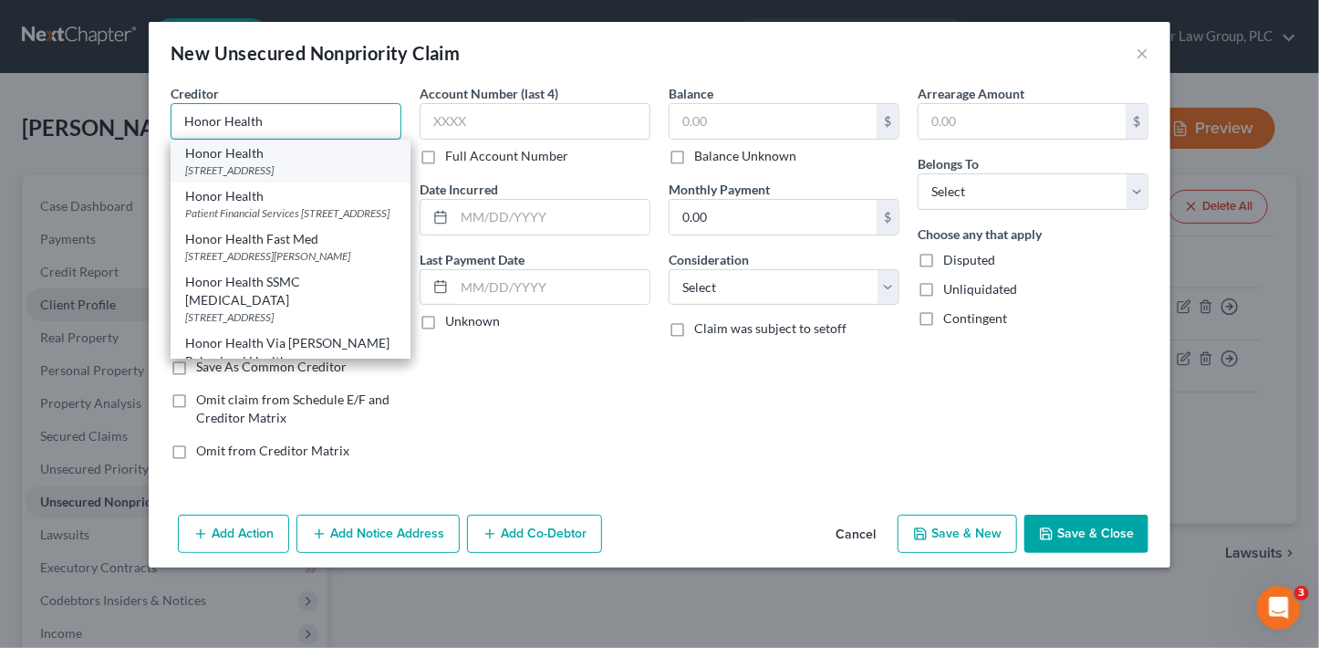
type input "Honor Health"
click at [354, 169] on div "2500 W. Utopia Rd. #100, Phoenix, AZ 85027" at bounding box center [290, 170] width 211 height 16
type input "2500 W. Utopia Rd. #100"
type input "Phoenix"
select select "3"
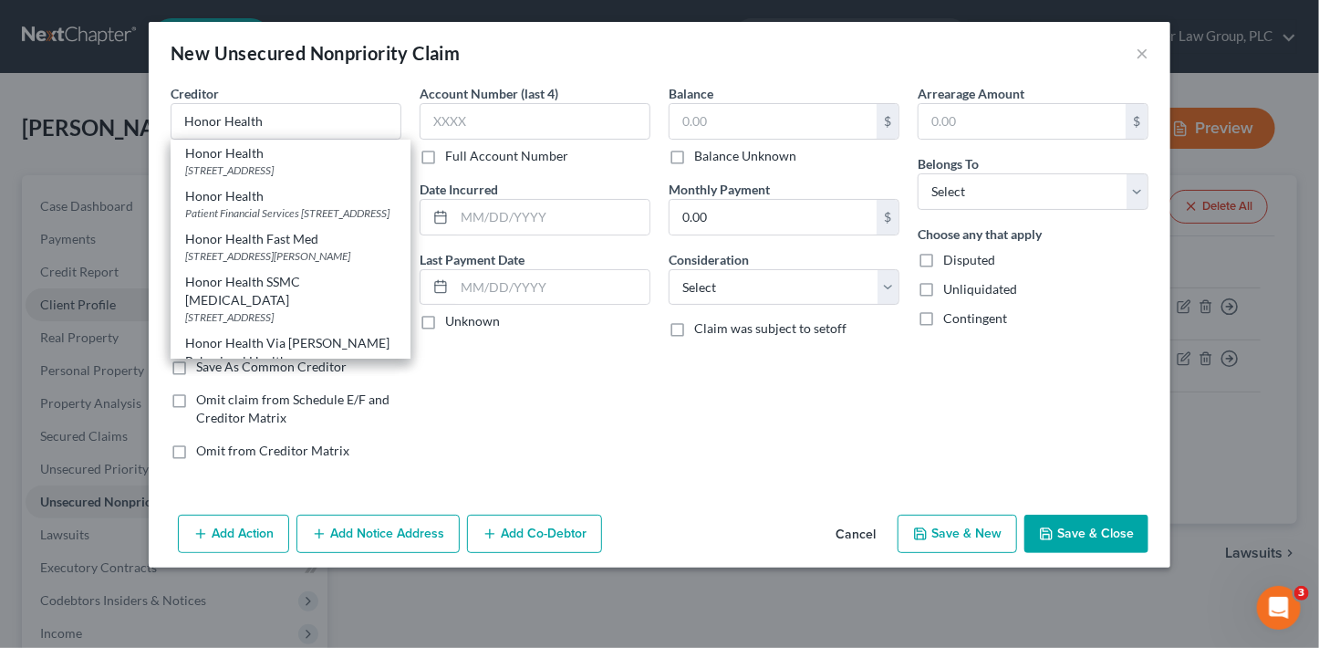
type input "85027"
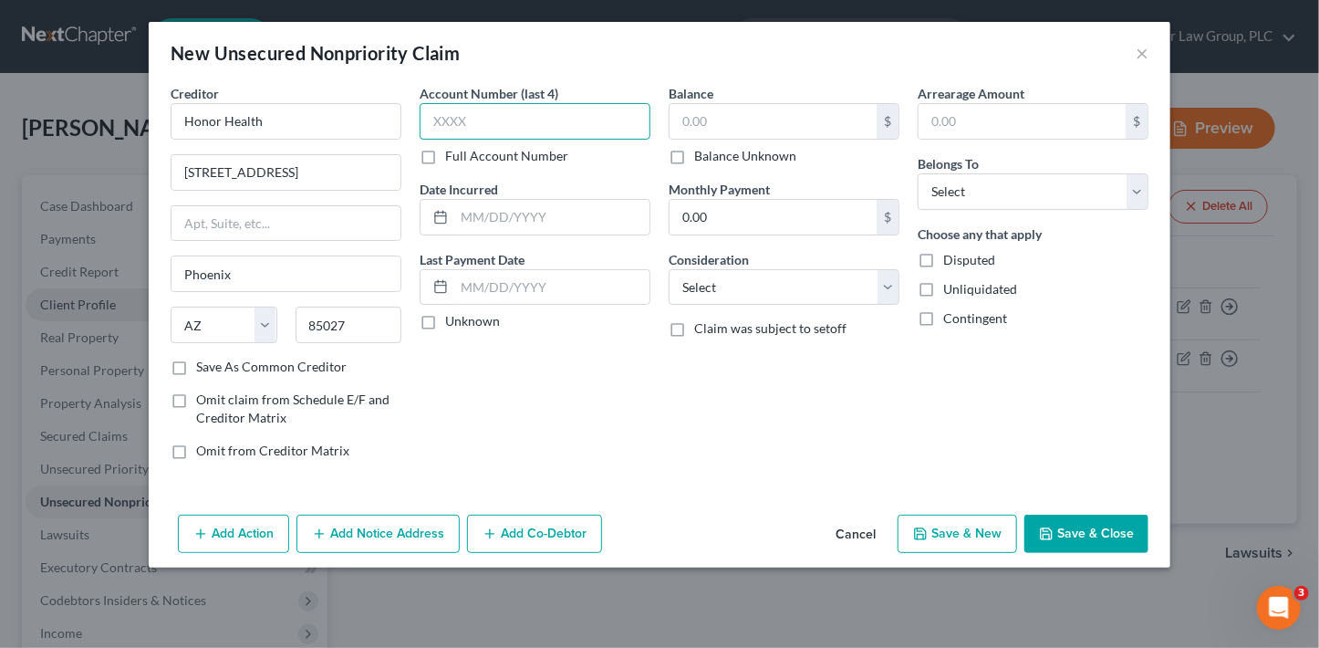
click at [443, 126] on input "text" at bounding box center [535, 121] width 231 height 36
type input "0821"
click at [726, 130] on input "text" at bounding box center [773, 121] width 207 height 35
type input "33.05"
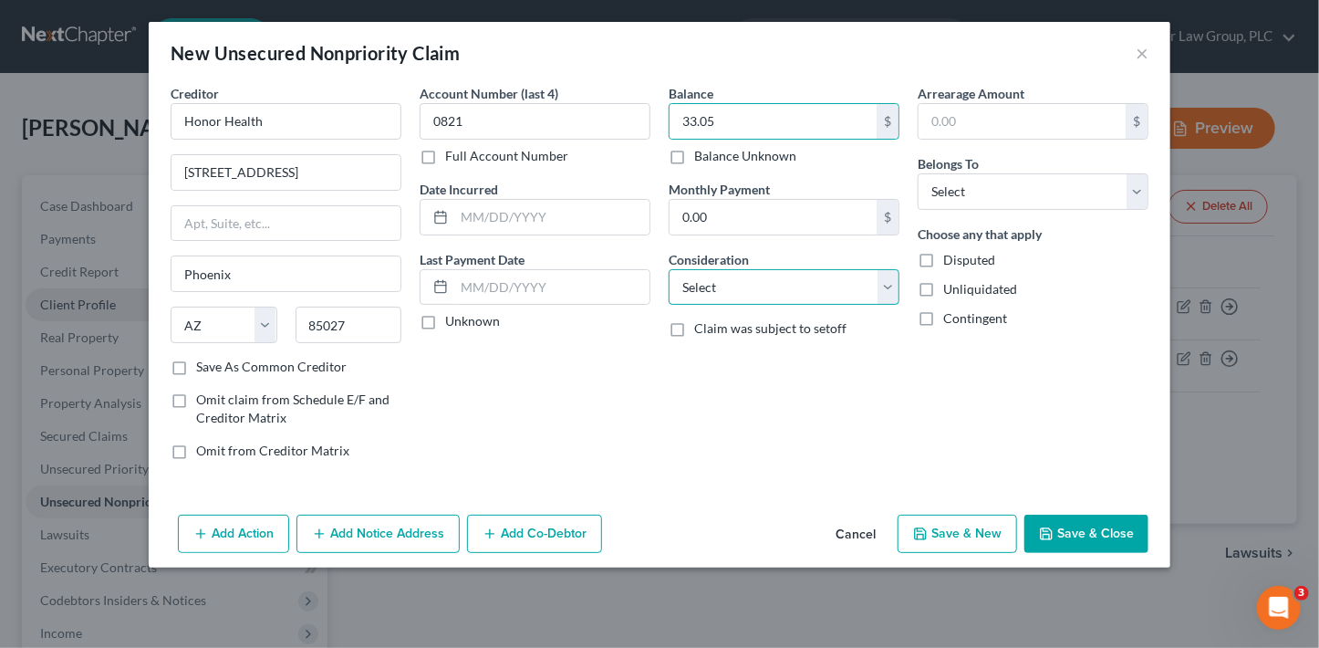
click at [789, 289] on select "Select Cable / Satellite Services Collection Agency Credit Card Debt Debt Couns…" at bounding box center [784, 287] width 231 height 36
select select "9"
click at [669, 269] on select "Select Cable / Satellite Services Collection Agency Credit Card Debt Debt Couns…" at bounding box center [784, 287] width 231 height 36
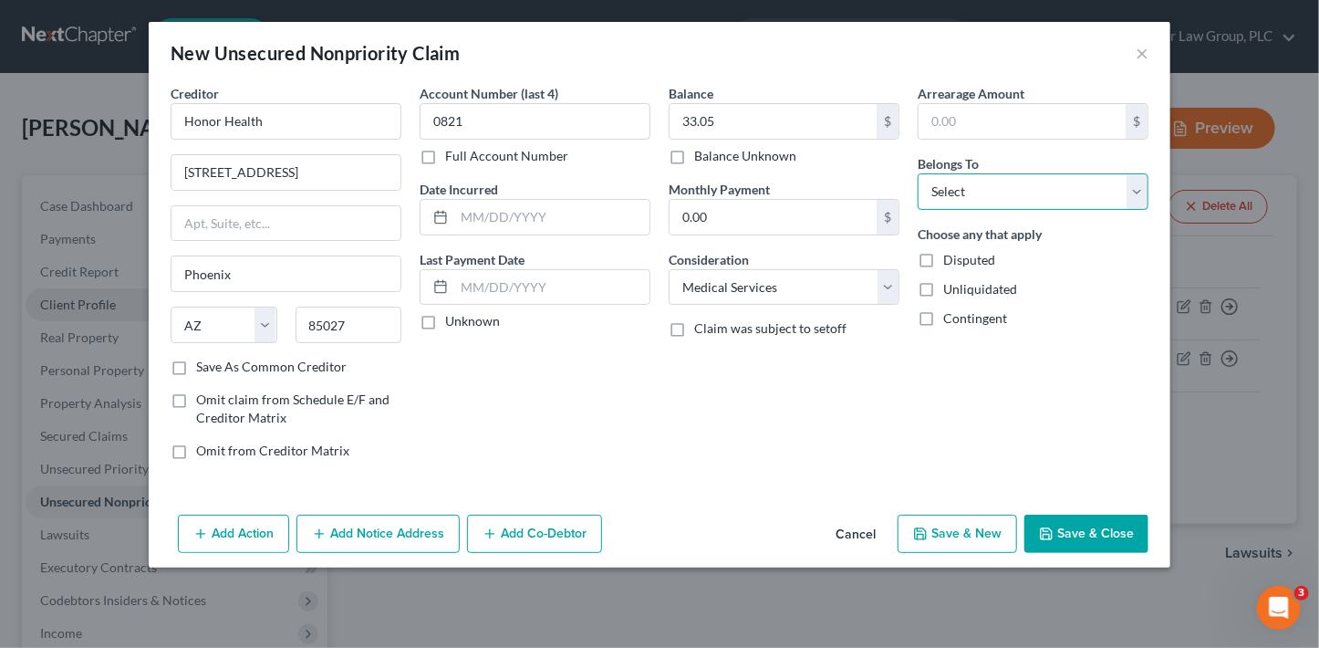
click at [977, 189] on select "Select Debtor 1 Only Debtor 2 Only Debtor 1 And Debtor 2 Only At Least One Of T…" at bounding box center [1033, 191] width 231 height 36
select select "0"
click at [918, 173] on select "Select Debtor 1 Only Debtor 2 Only Debtor 1 And Debtor 2 Only At Least One Of T…" at bounding box center [1033, 191] width 231 height 36
click at [1066, 517] on button "Save & Close" at bounding box center [1086, 533] width 124 height 38
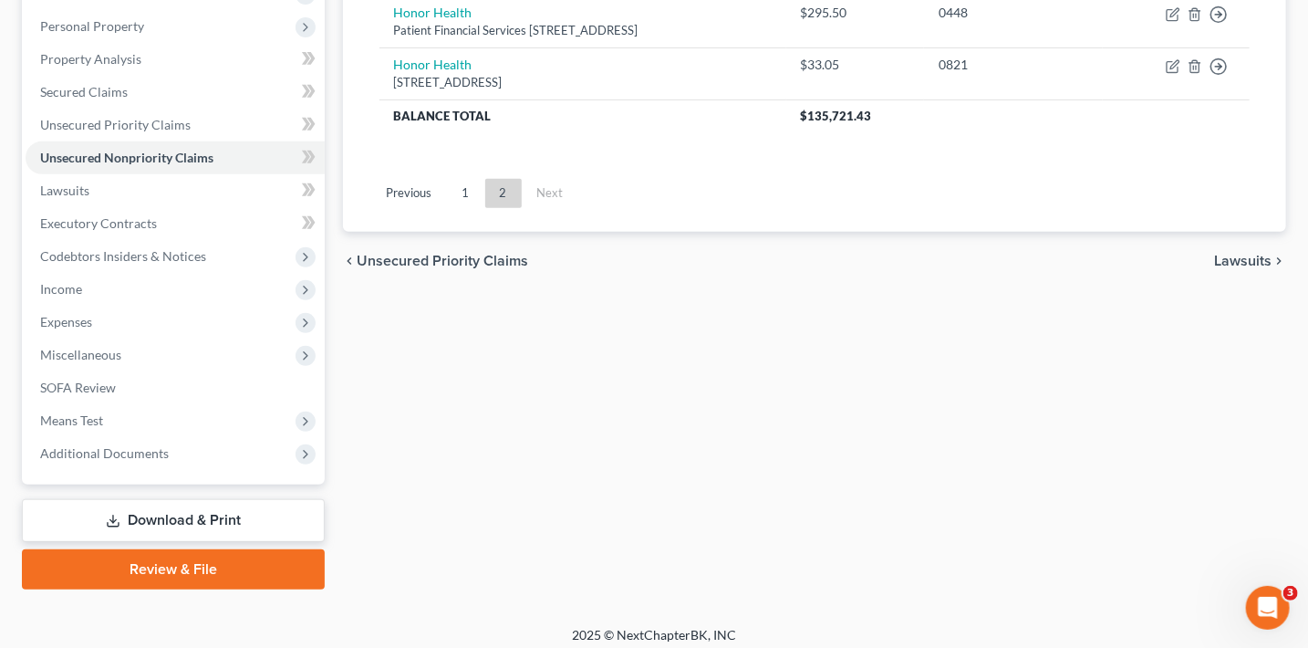
scroll to position [354, 0]
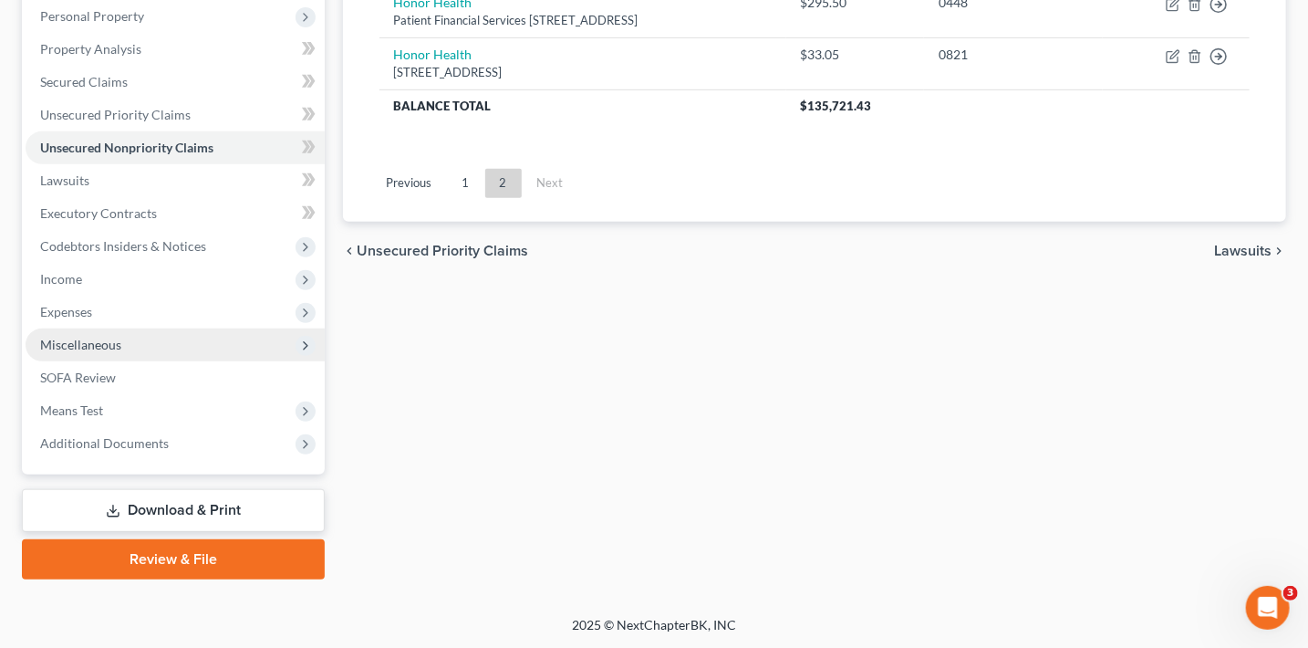
click at [99, 352] on span "Miscellaneous" at bounding box center [175, 344] width 299 height 33
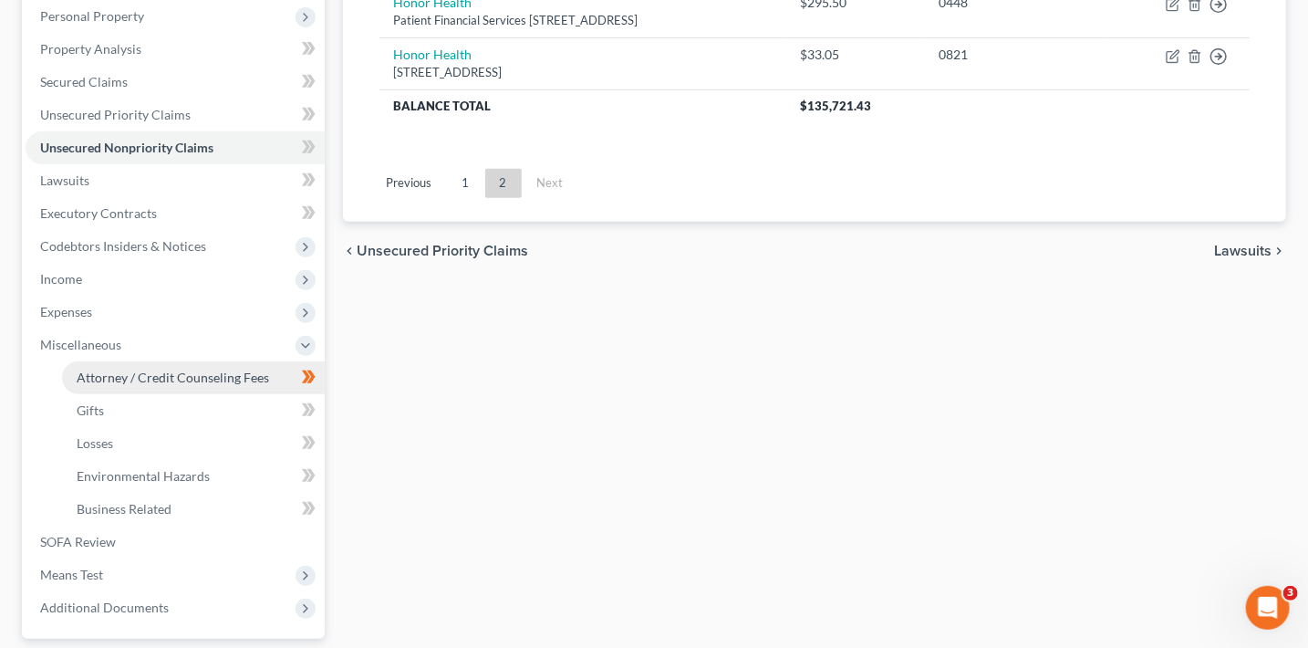
click at [125, 368] on link "Attorney / Credit Counseling Fees" at bounding box center [193, 377] width 263 height 33
select select "8"
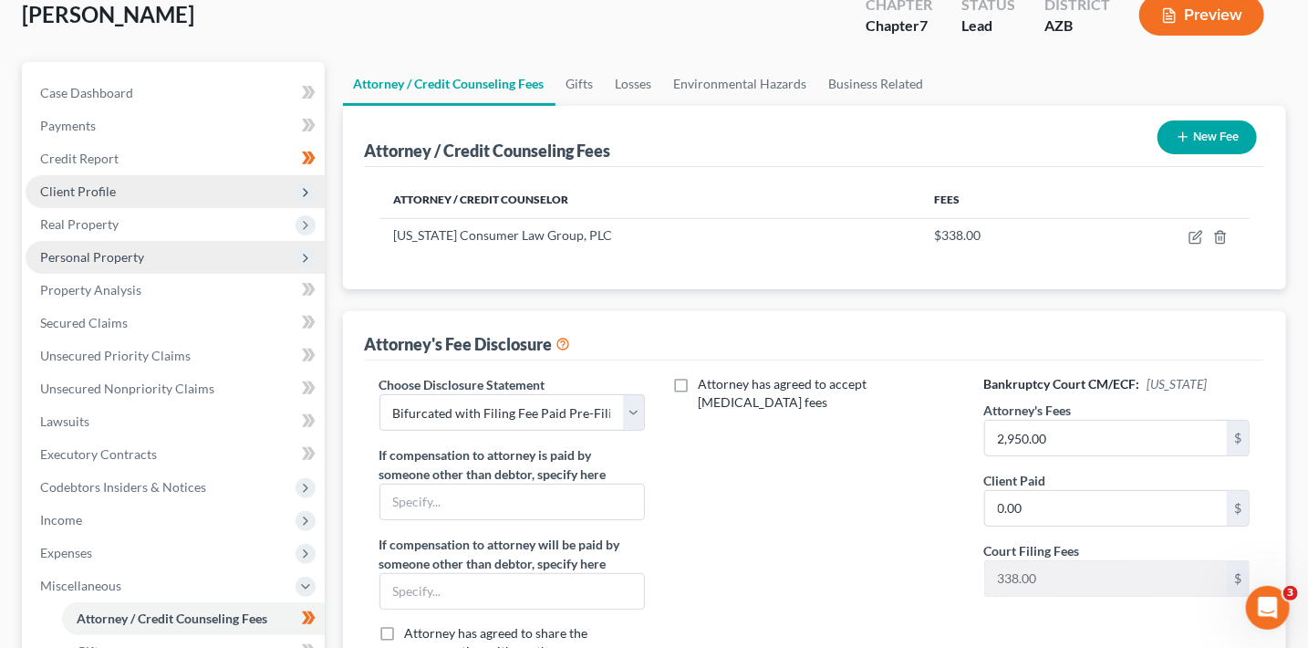
scroll to position [442, 0]
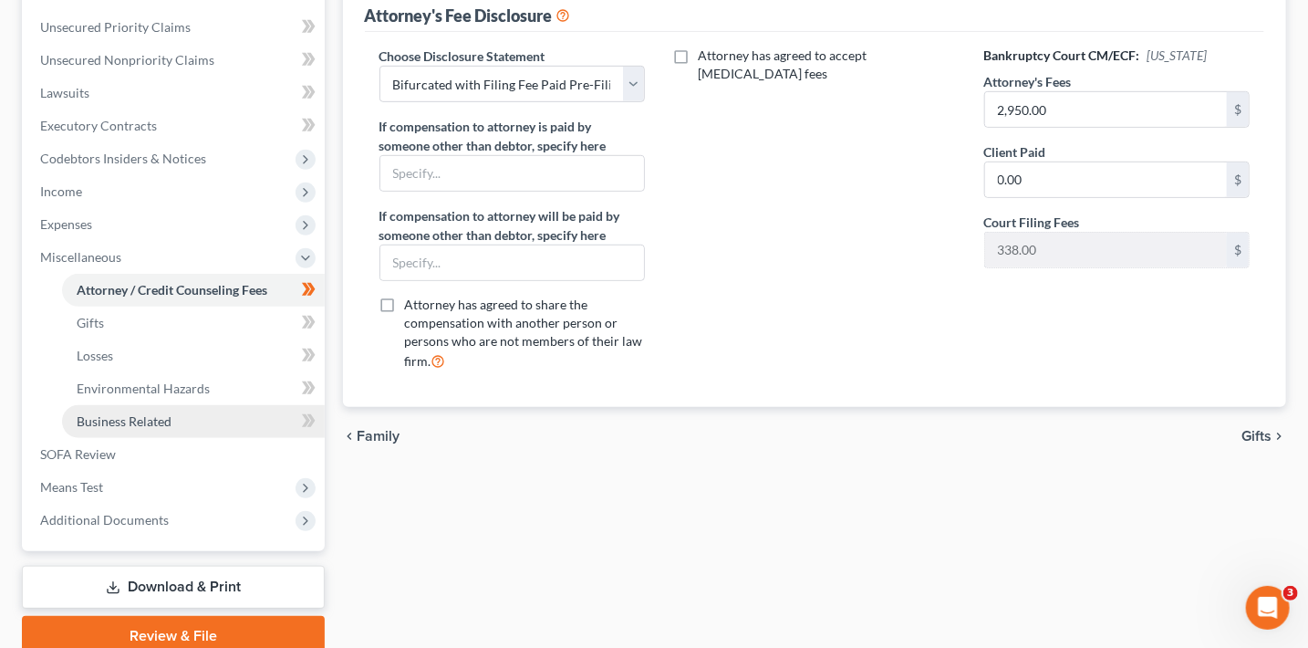
click at [153, 433] on link "Business Related" at bounding box center [193, 421] width 263 height 33
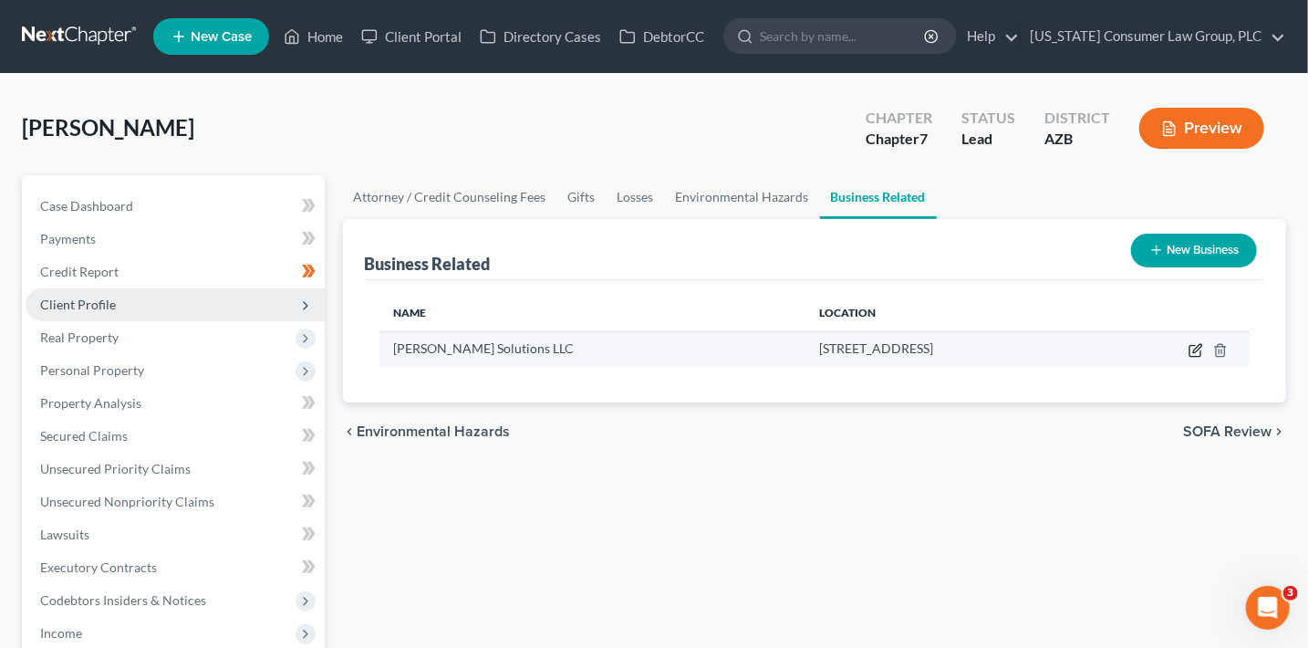
click at [1190, 349] on icon "button" at bounding box center [1196, 350] width 15 height 15
select select "member"
select select "3"
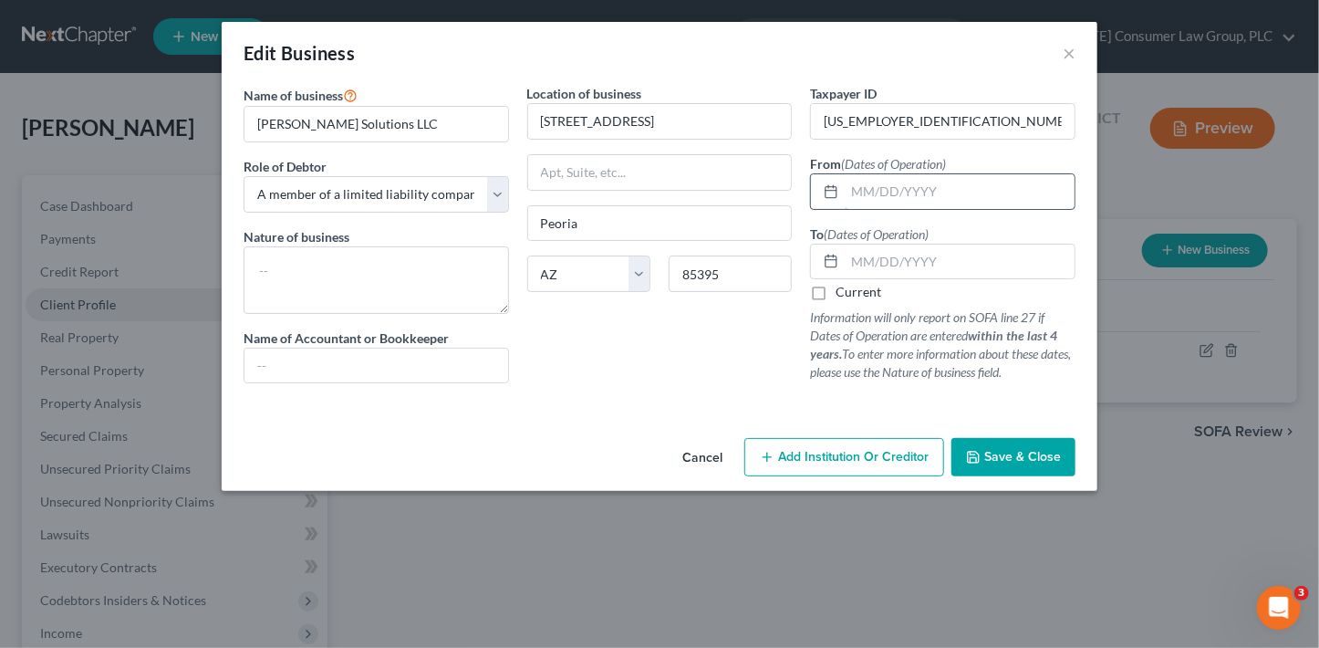
click at [867, 191] on input "text" at bounding box center [960, 191] width 230 height 35
click at [1001, 188] on input "04/28/2025" at bounding box center [960, 191] width 230 height 35
type input "04/28/2024"
click at [834, 293] on div "Current" at bounding box center [942, 292] width 265 height 18
click at [867, 297] on label "Current" at bounding box center [859, 292] width 46 height 18
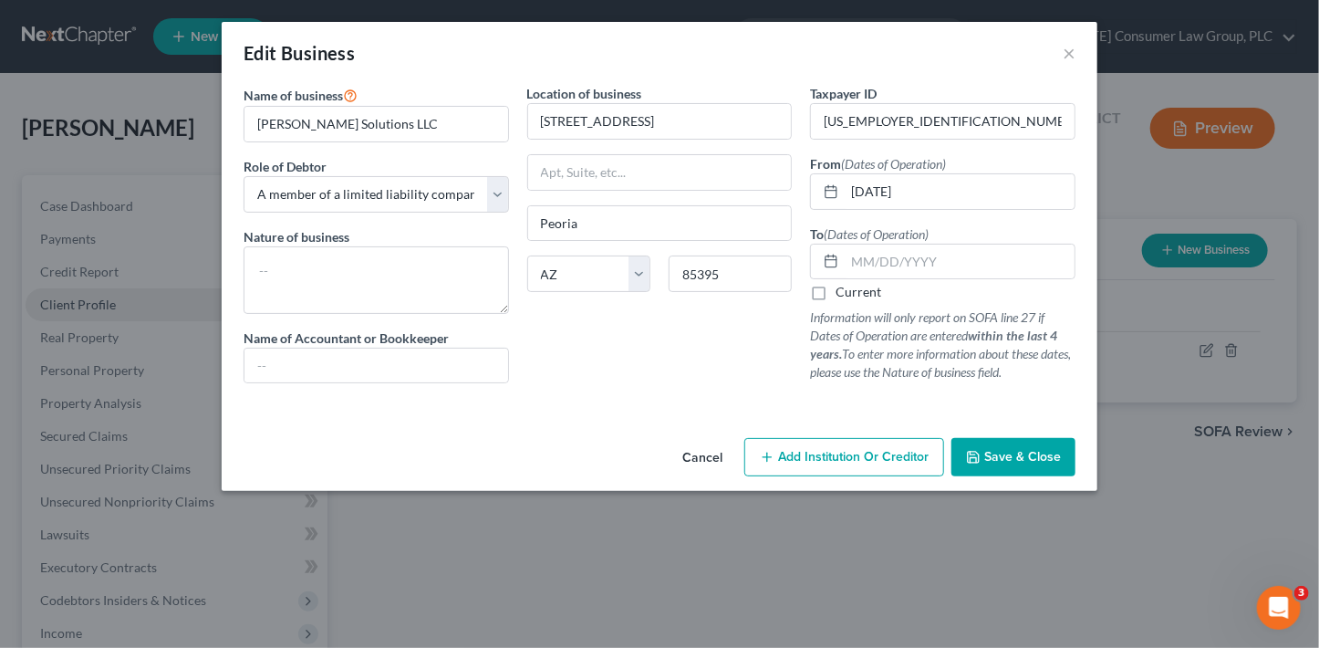
click at [855, 295] on input "Current" at bounding box center [849, 289] width 12 height 12
checkbox input "true"
click at [1004, 450] on span "Save & Close" at bounding box center [1022, 457] width 77 height 16
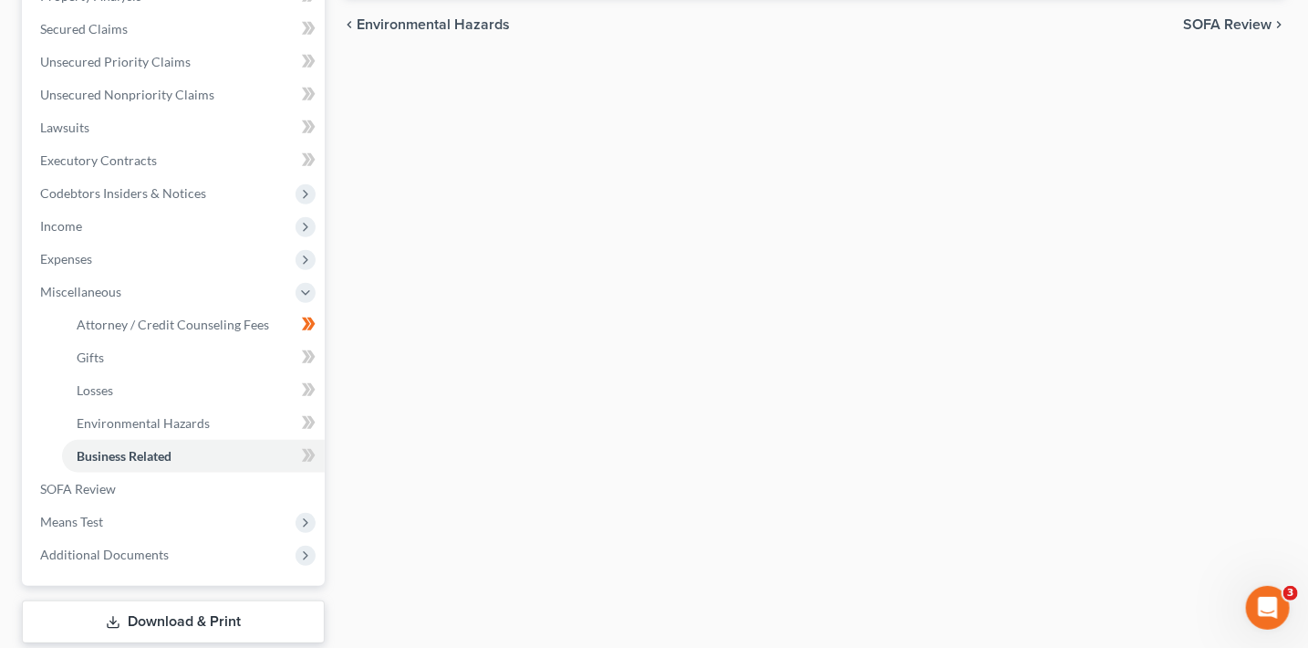
scroll to position [431, 0]
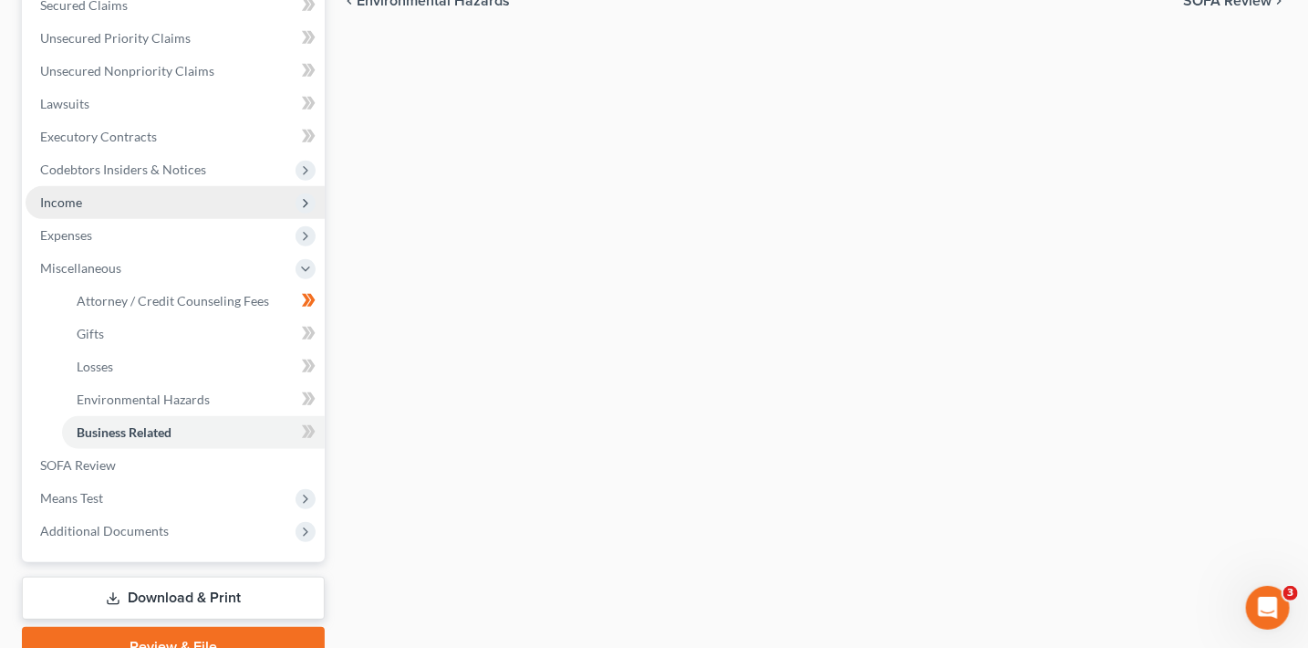
click at [64, 195] on span "Income" at bounding box center [61, 202] width 42 height 16
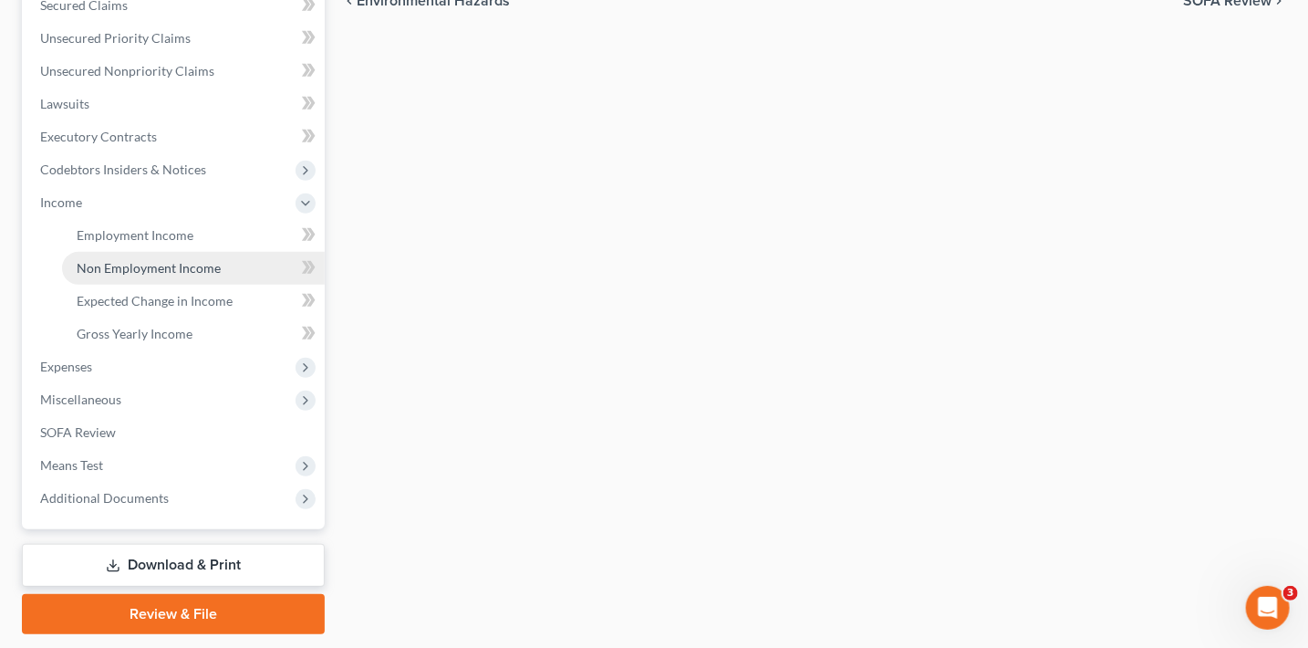
click at [178, 273] on span "Non Employment Income" at bounding box center [149, 268] width 144 height 16
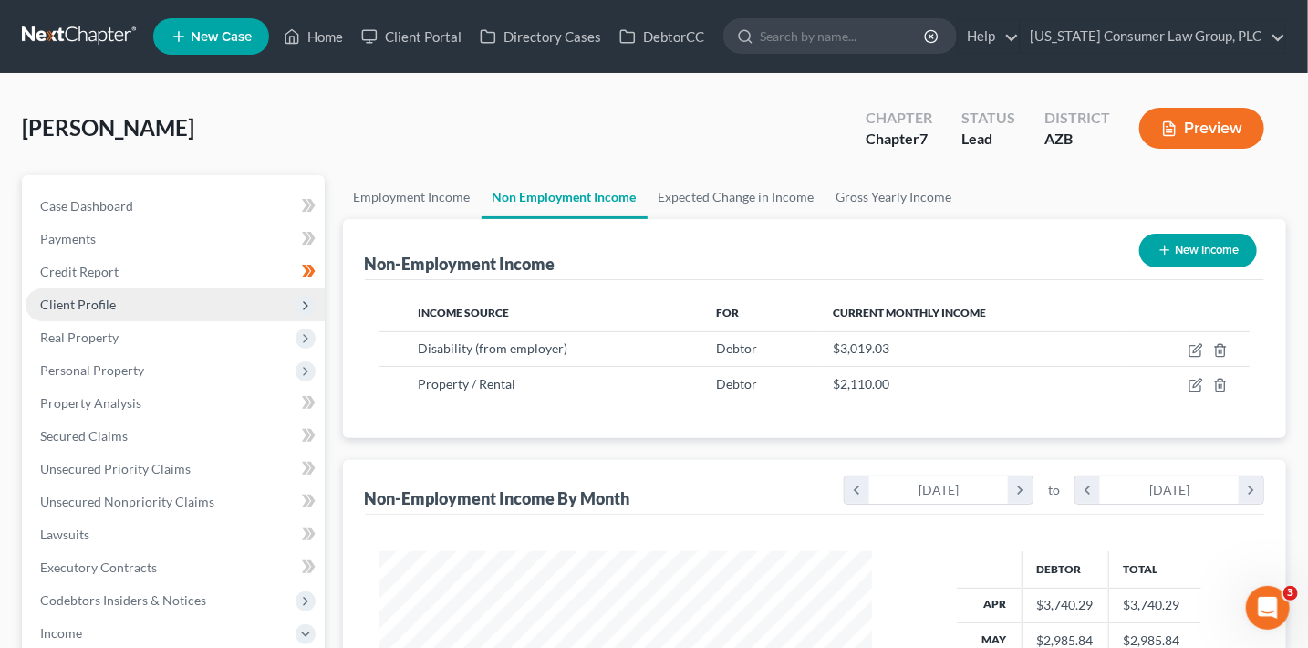
scroll to position [325, 529]
click at [1220, 386] on line "button" at bounding box center [1220, 387] width 0 height 4
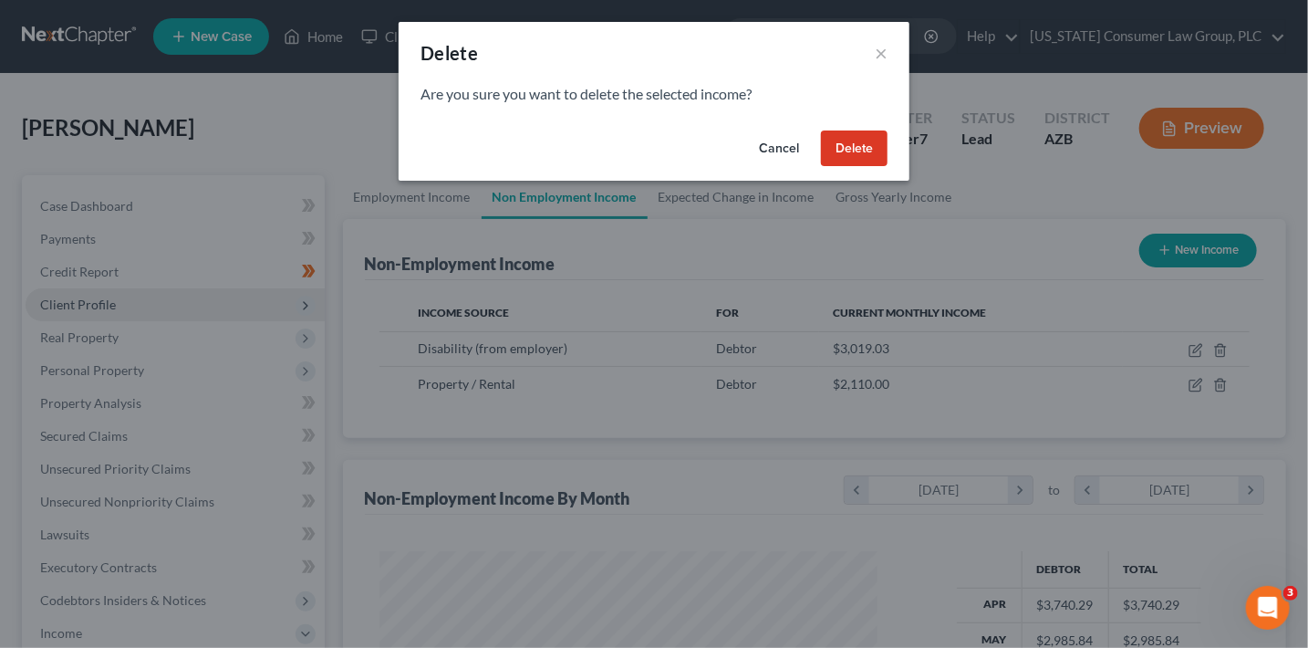
scroll to position [325, 534]
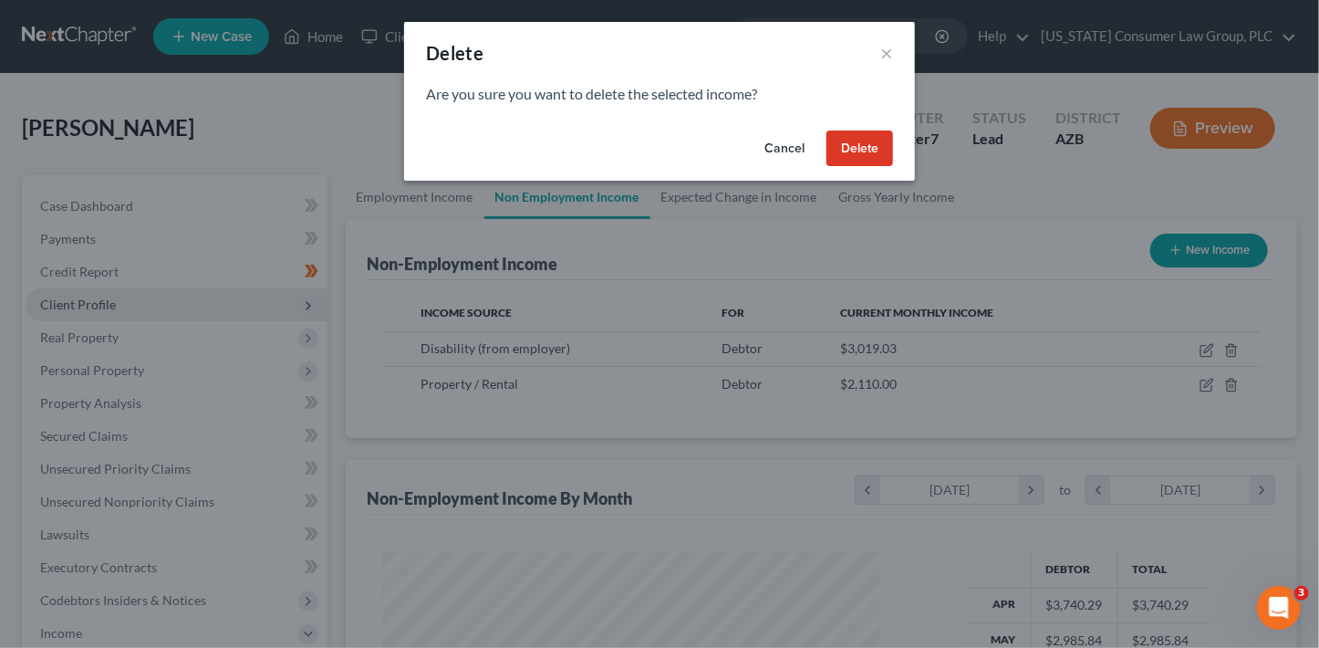
click at [867, 144] on button "Delete" at bounding box center [859, 148] width 67 height 36
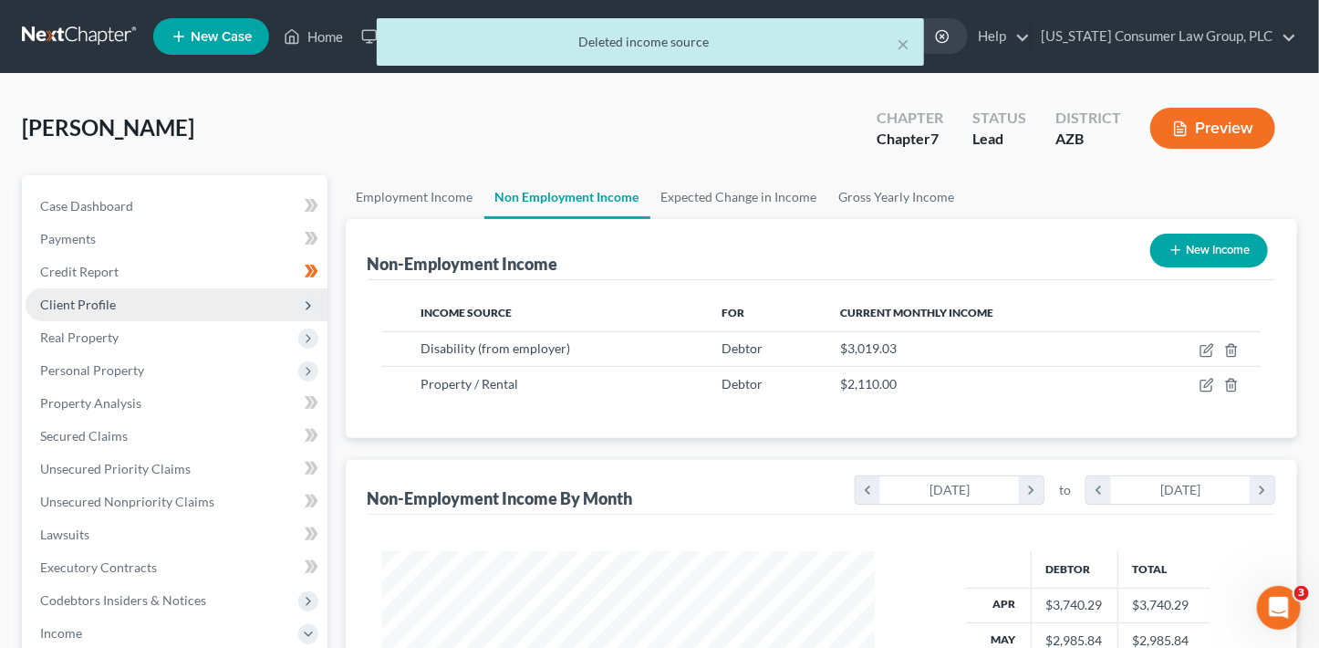
scroll to position [911899, 911695]
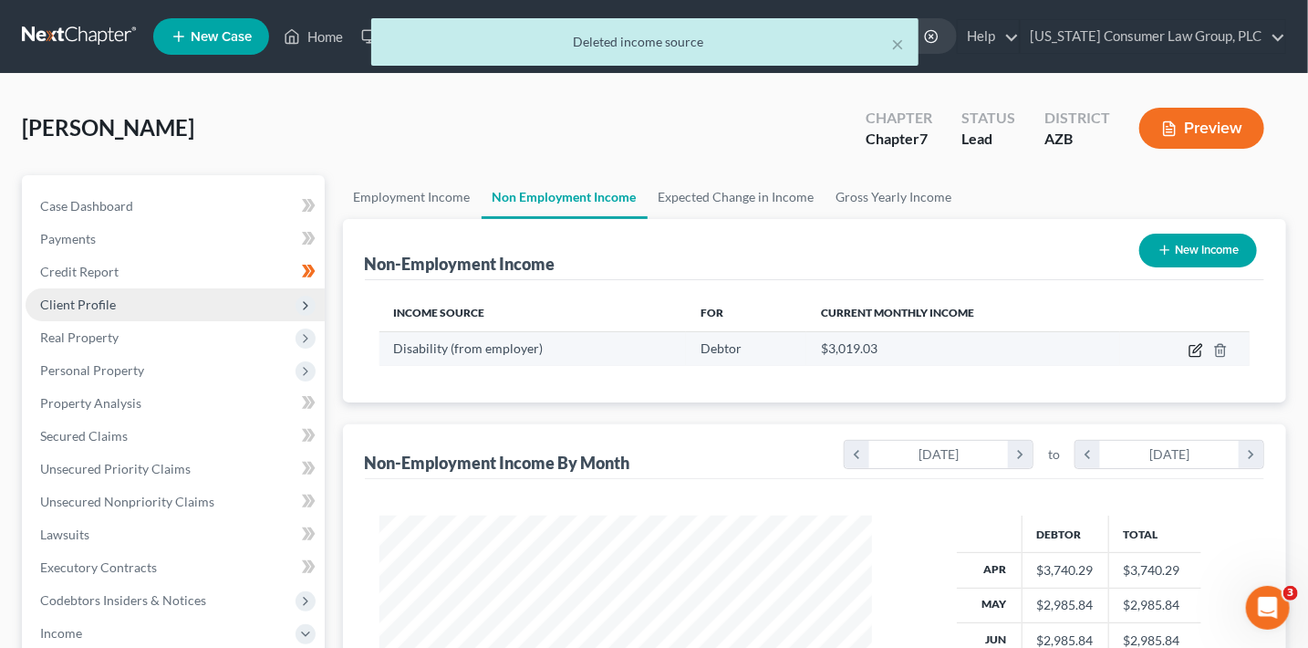
click at [1199, 354] on icon "button" at bounding box center [1196, 350] width 15 height 15
select select "1"
select select "3"
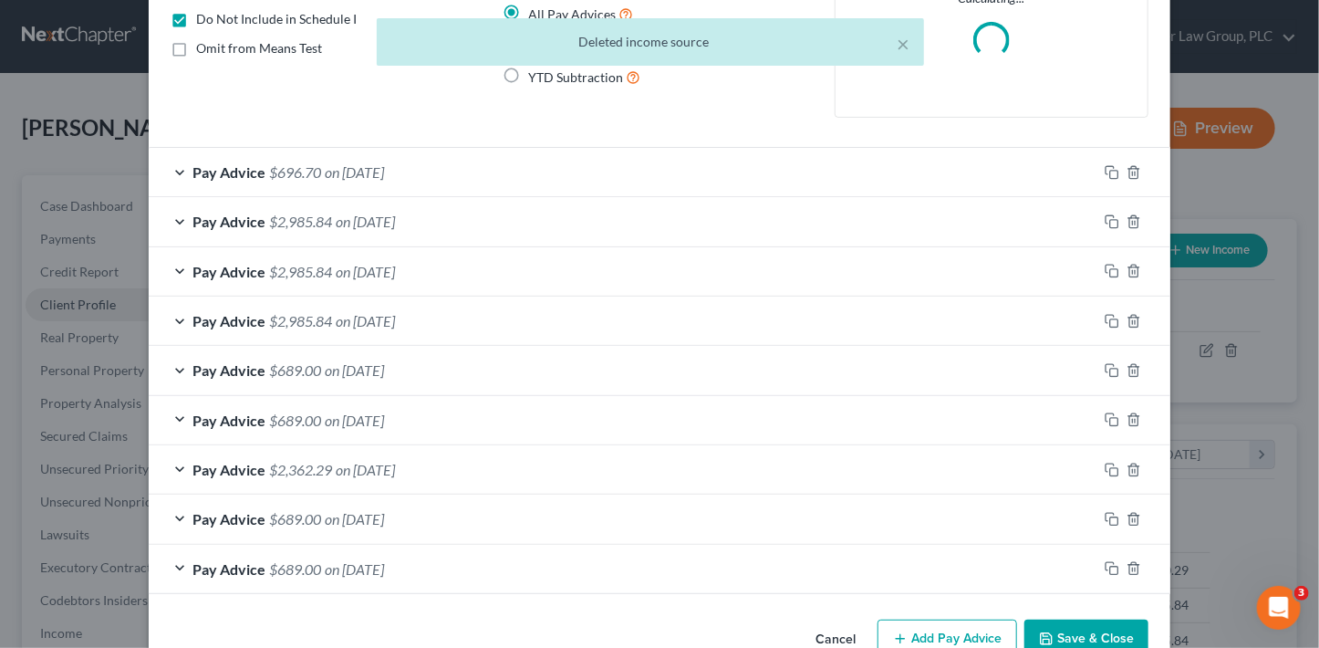
scroll to position [221, 0]
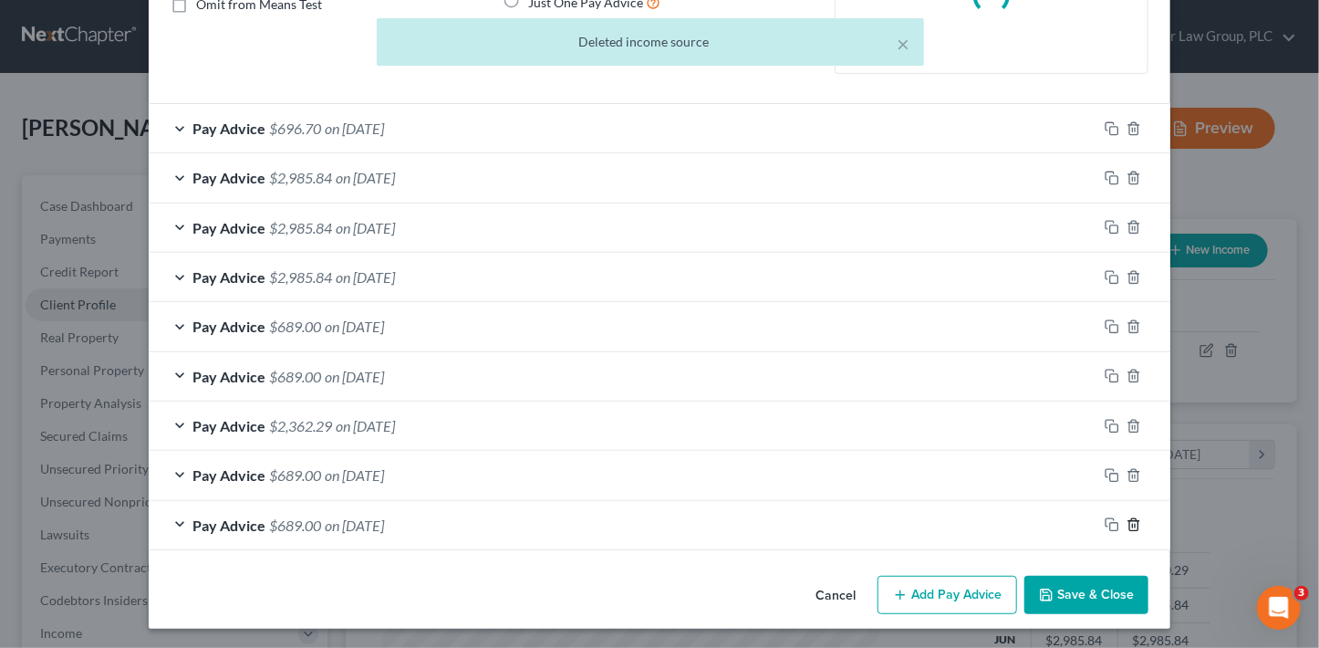
click at [1128, 519] on icon "button" at bounding box center [1134, 524] width 15 height 15
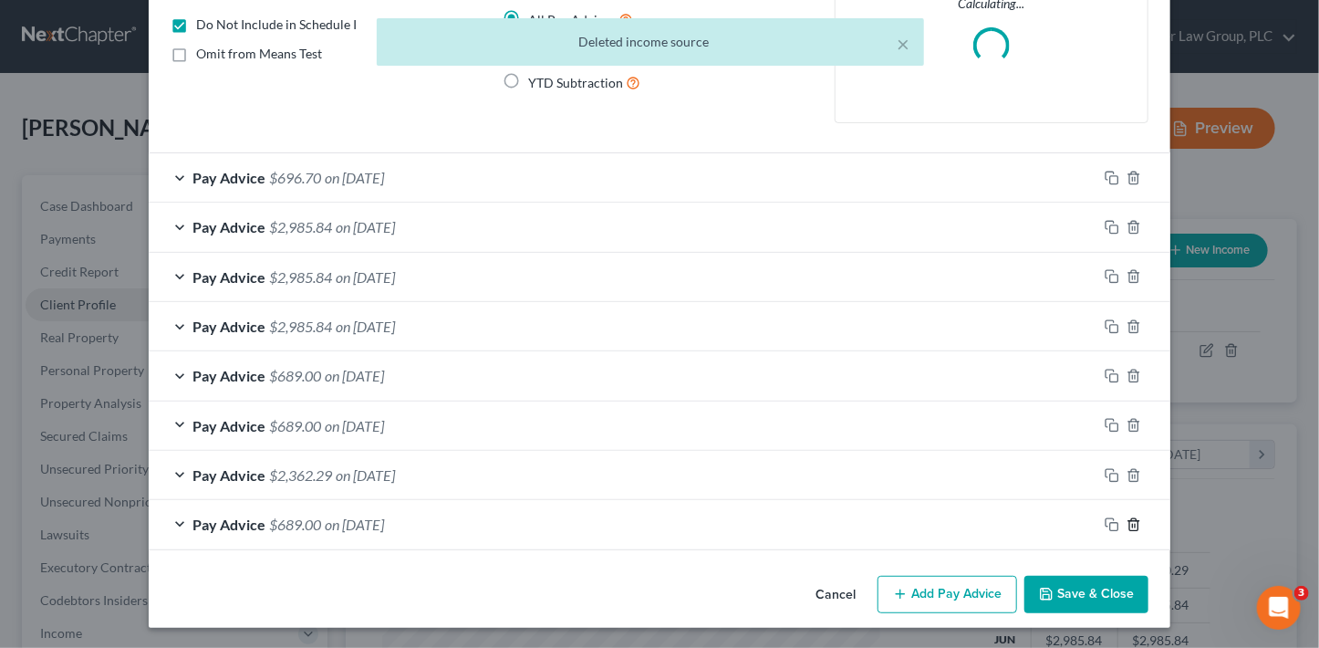
click at [1128, 519] on icon "button" at bounding box center [1134, 524] width 15 height 15
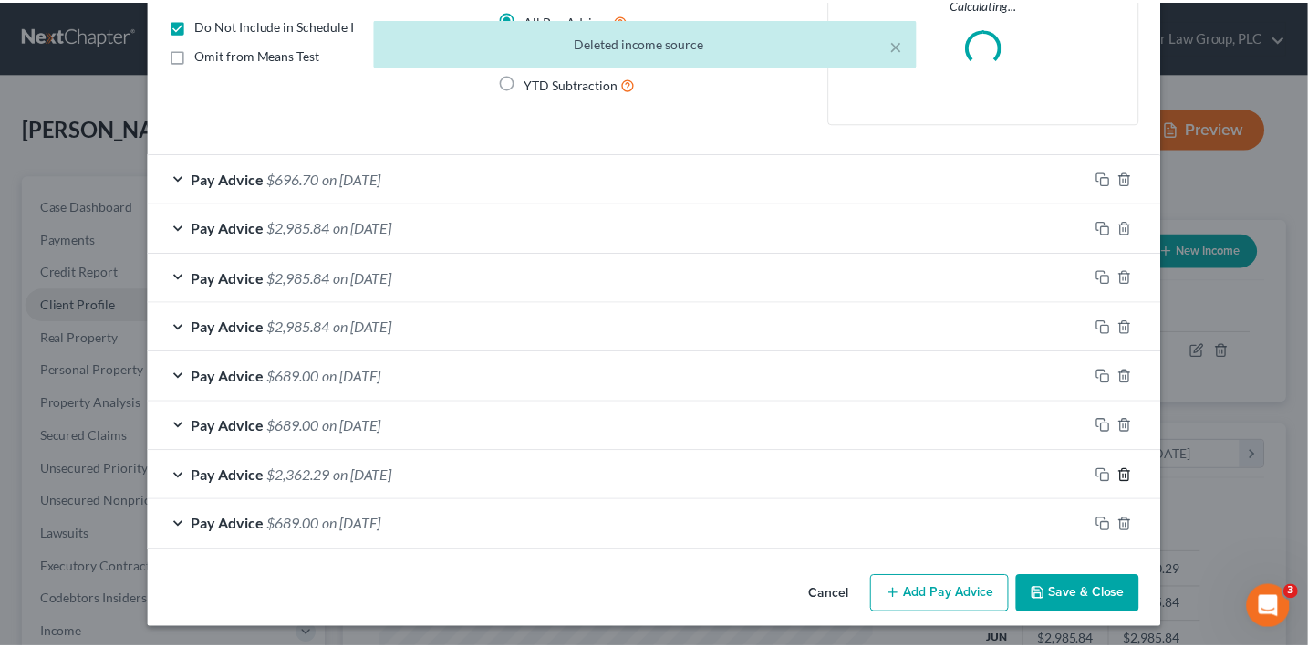
scroll to position [122, 0]
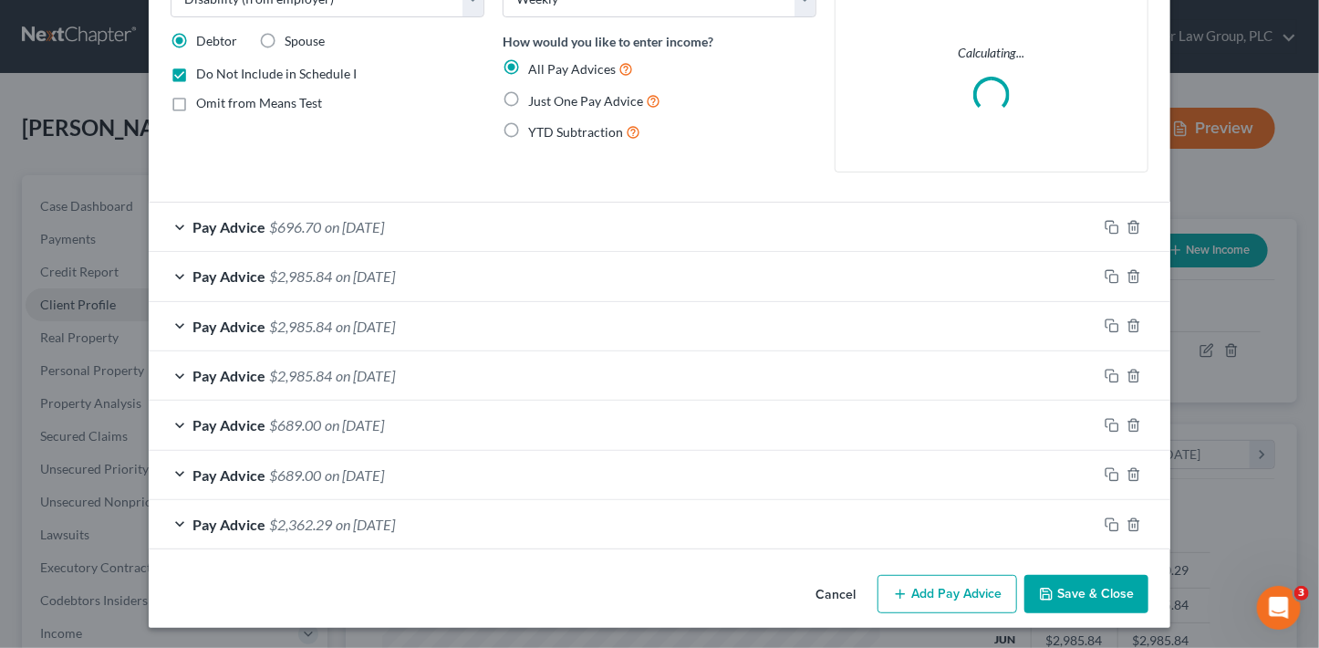
click at [1076, 587] on button "Save & Close" at bounding box center [1086, 594] width 124 height 38
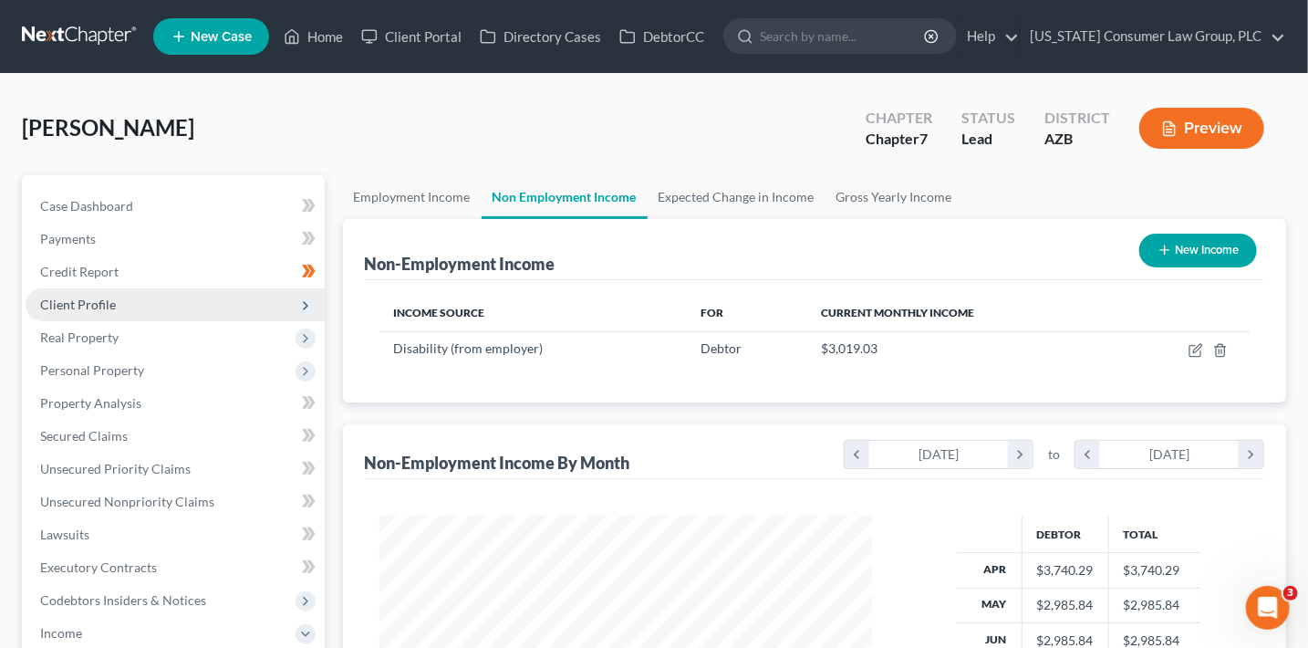
scroll to position [3, 0]
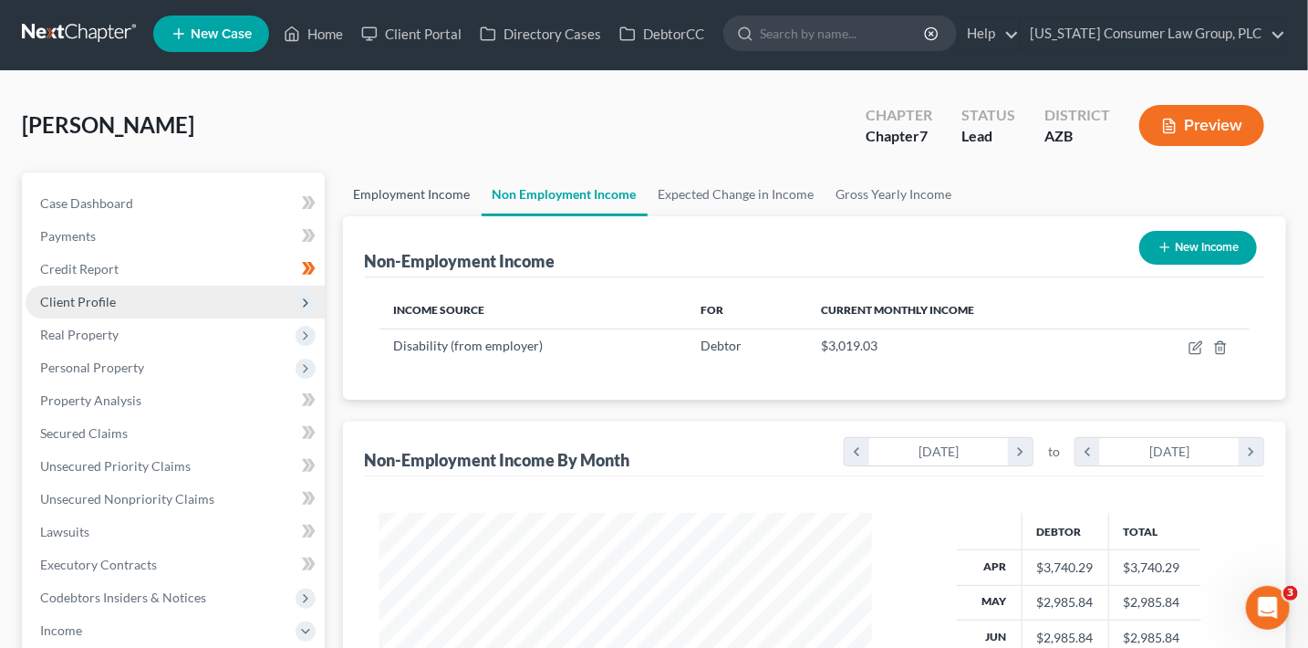
click at [440, 192] on link "Employment Income" at bounding box center [412, 194] width 139 height 44
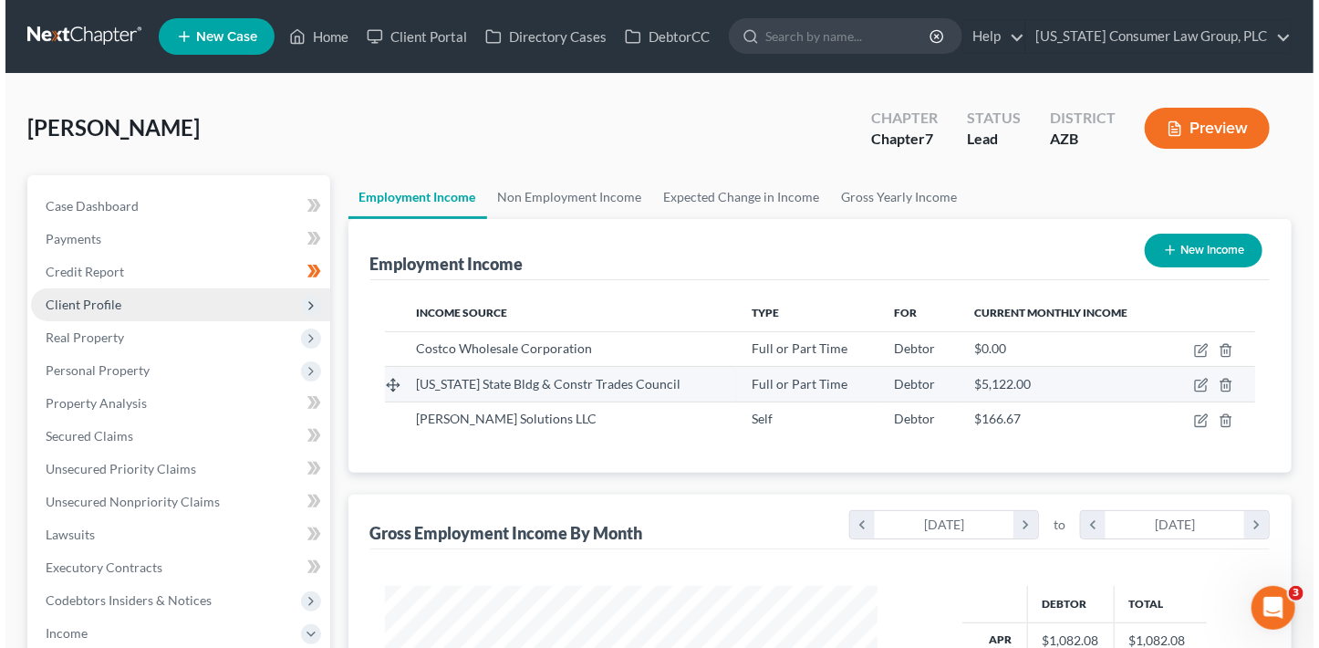
scroll to position [325, 529]
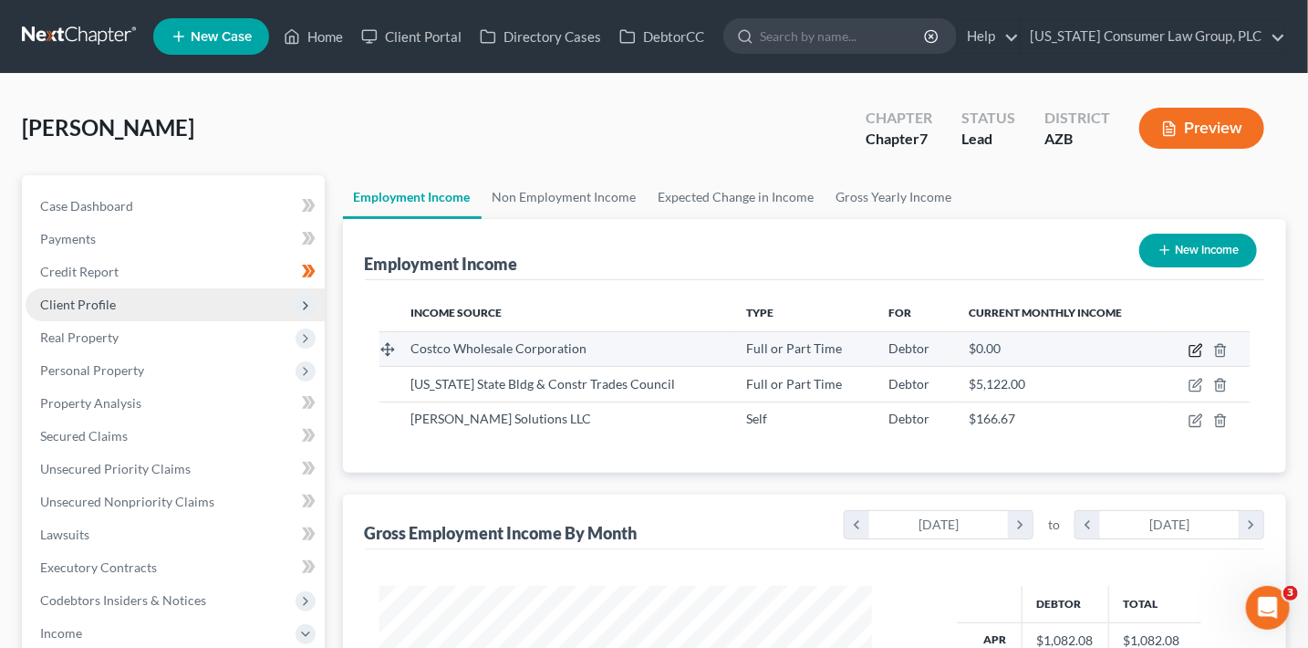
click at [1193, 347] on icon "button" at bounding box center [1196, 350] width 15 height 15
select select "0"
select select "50"
select select "2"
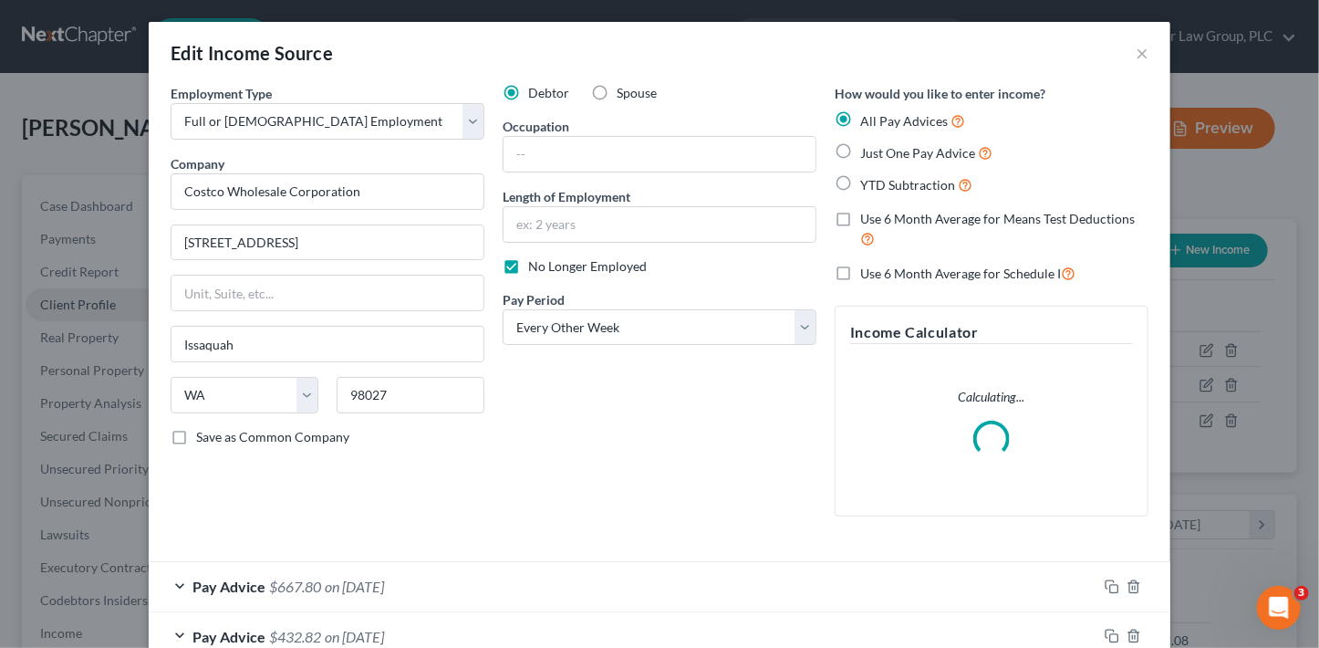
scroll to position [310, 0]
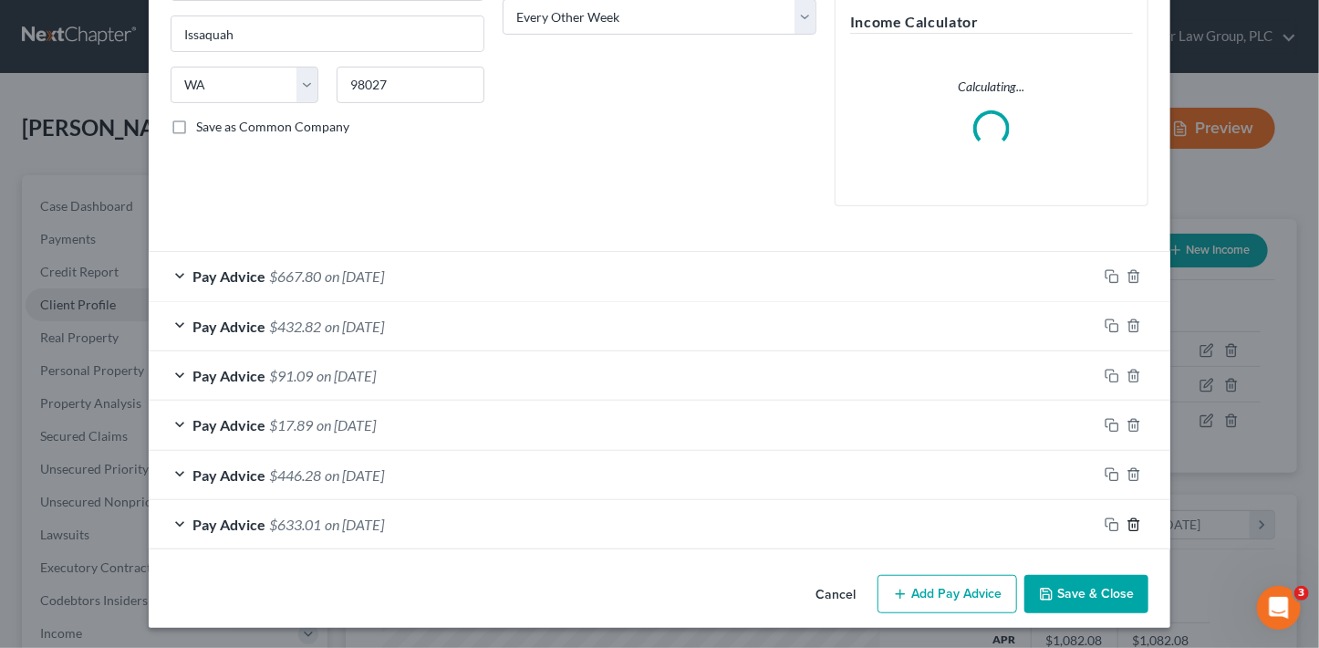
click at [1131, 520] on icon "button" at bounding box center [1134, 524] width 15 height 15
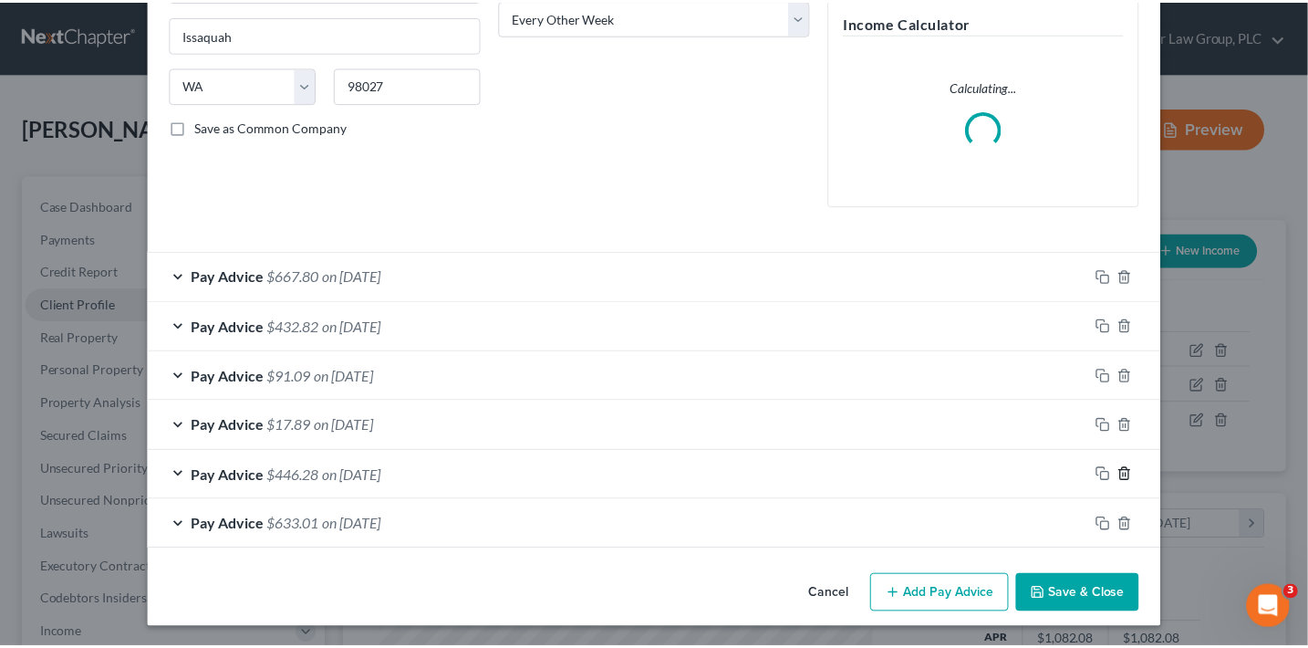
scroll to position [261, 0]
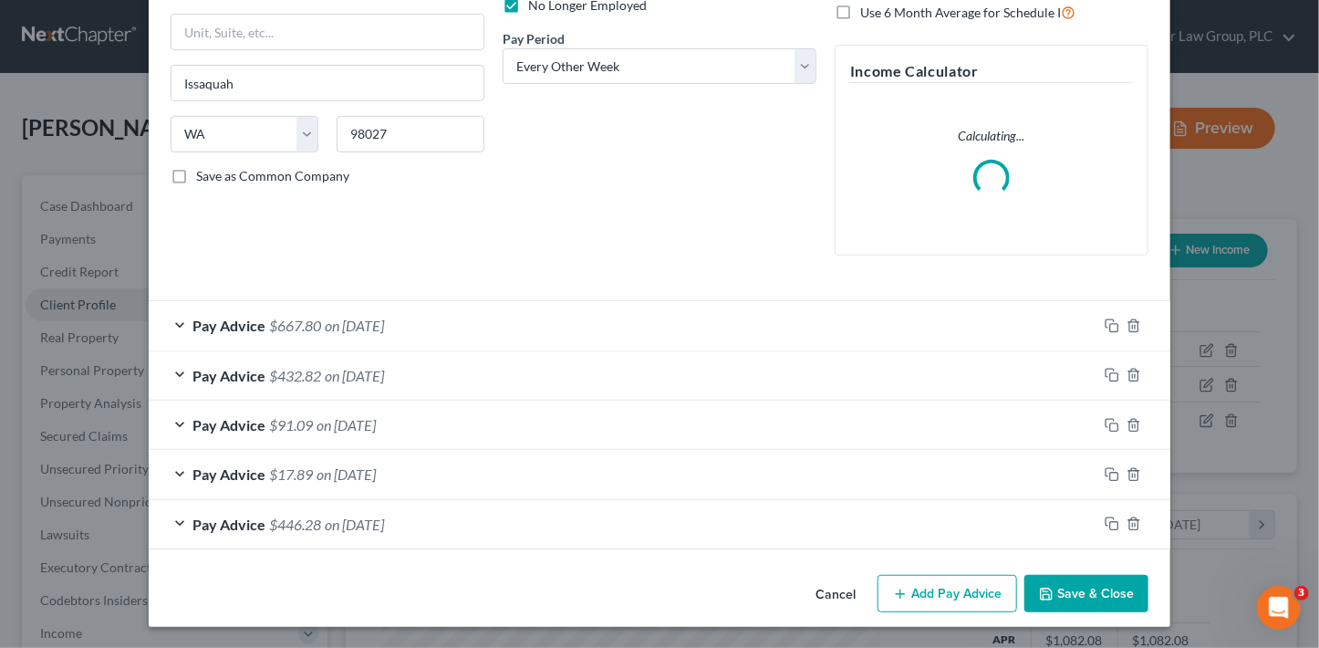
click at [1080, 595] on button "Save & Close" at bounding box center [1086, 594] width 124 height 38
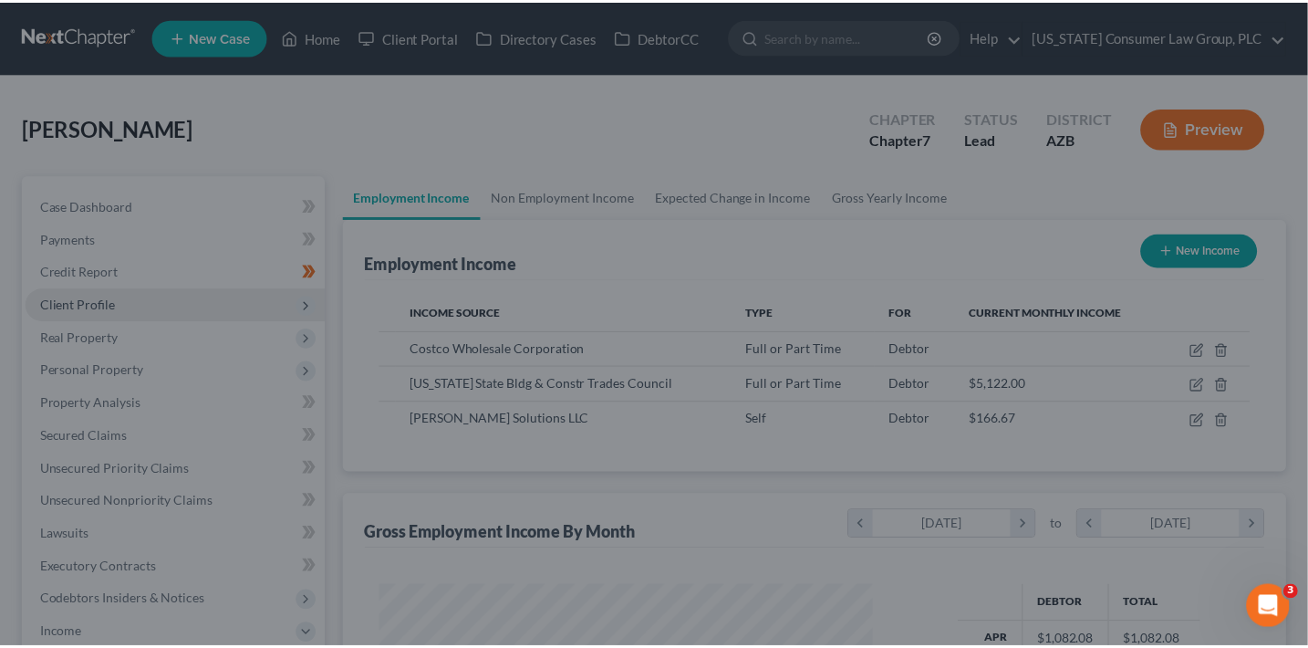
scroll to position [911899, 911695]
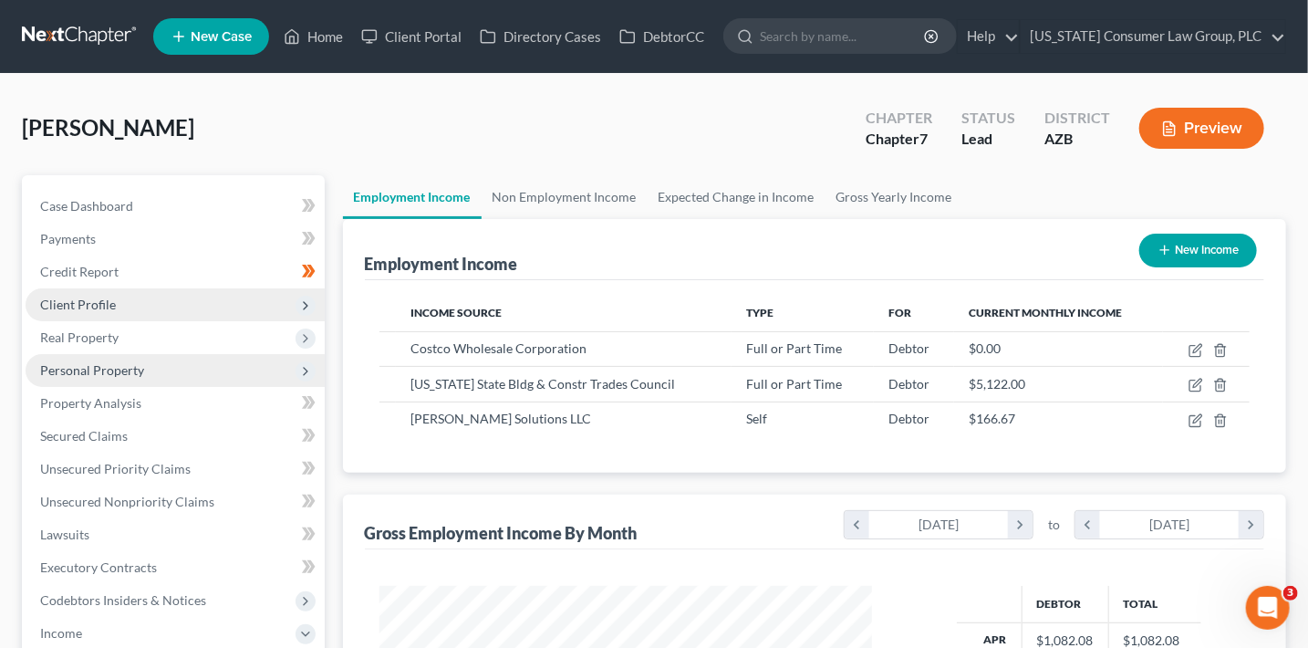
click at [82, 363] on span "Personal Property" at bounding box center [92, 370] width 104 height 16
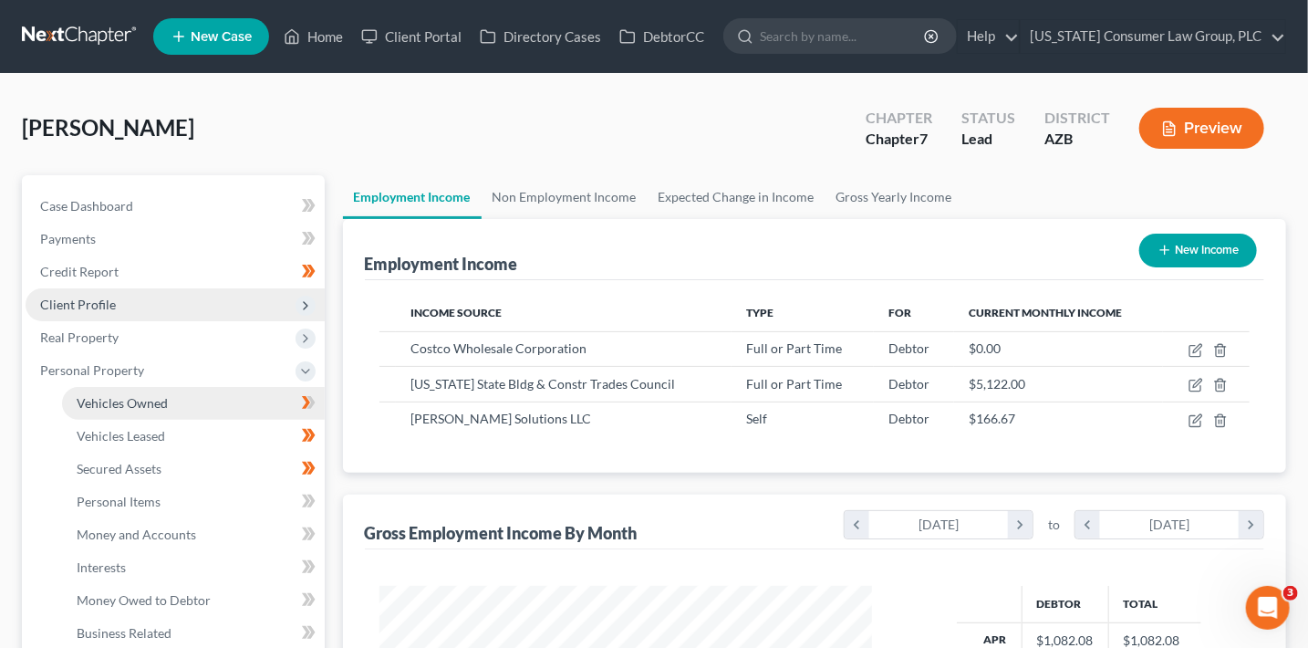
click at [100, 398] on span "Vehicles Owned" at bounding box center [122, 403] width 91 height 16
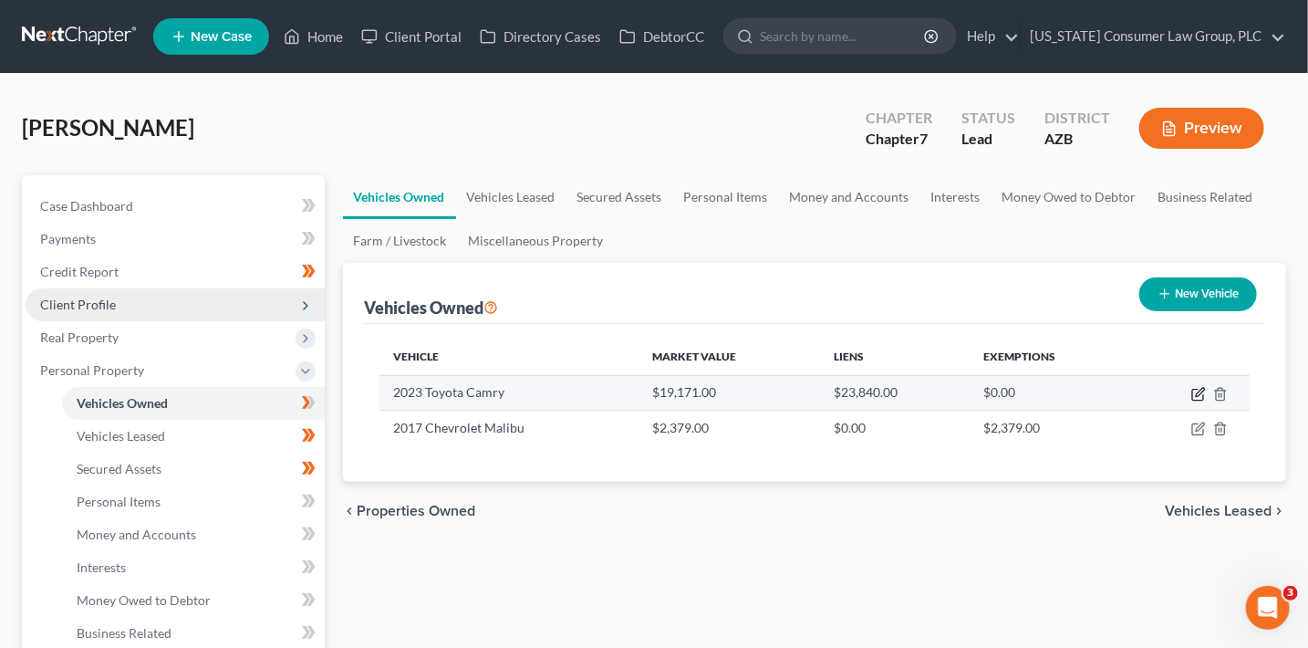
click at [1200, 394] on icon "button" at bounding box center [1198, 394] width 15 height 15
select select "0"
select select "3"
select select "0"
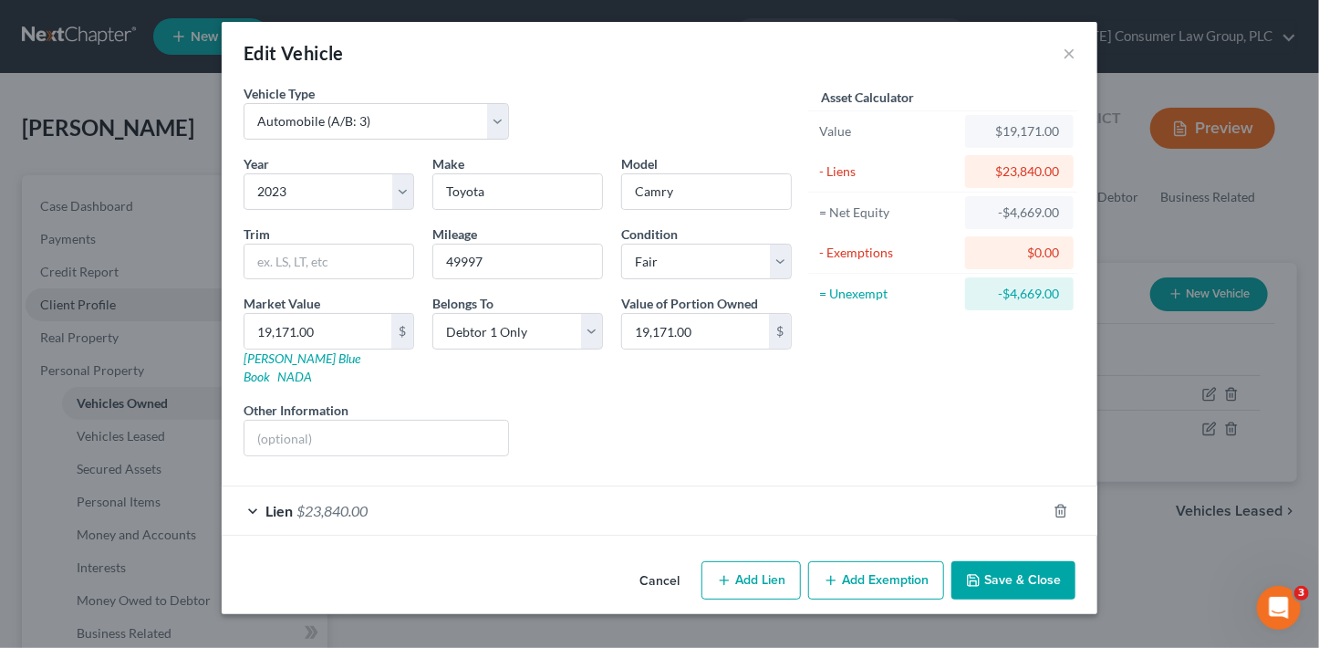
click at [1029, 563] on button "Save & Close" at bounding box center [1013, 580] width 124 height 38
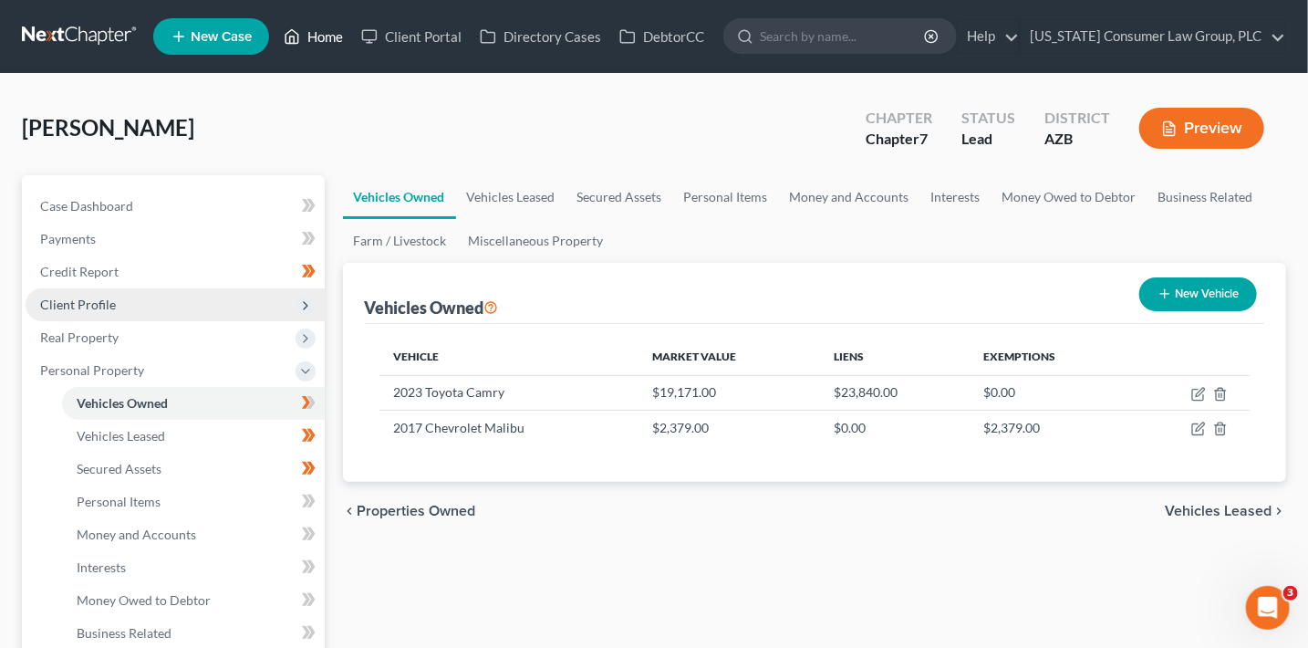
click at [316, 27] on link "Home" at bounding box center [314, 36] width 78 height 33
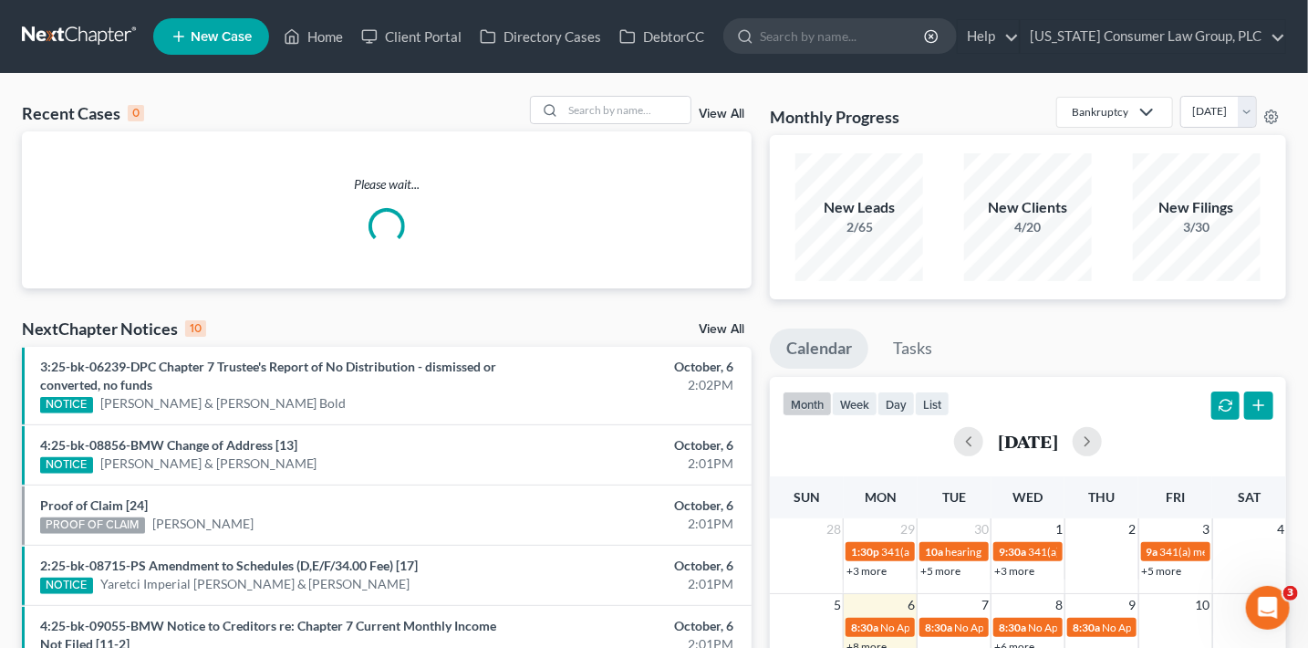
click at [722, 108] on link "View All" at bounding box center [722, 114] width 46 height 13
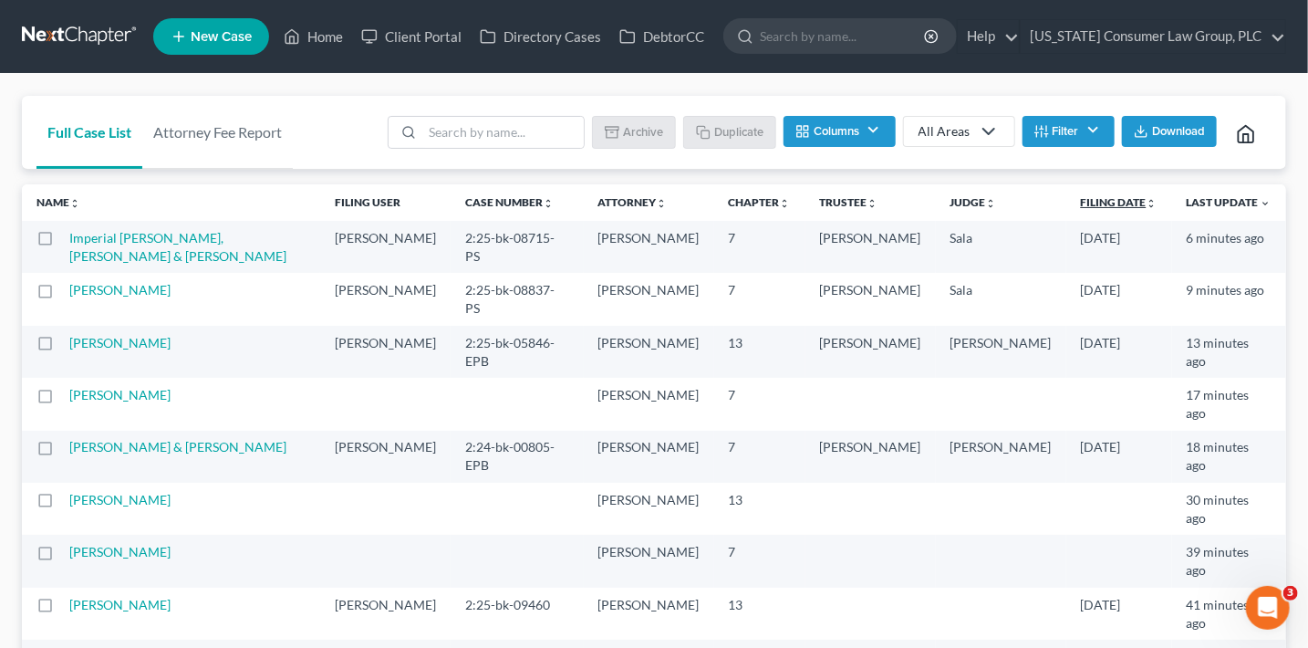
click at [1147, 206] on icon "unfold_more" at bounding box center [1152, 203] width 11 height 11
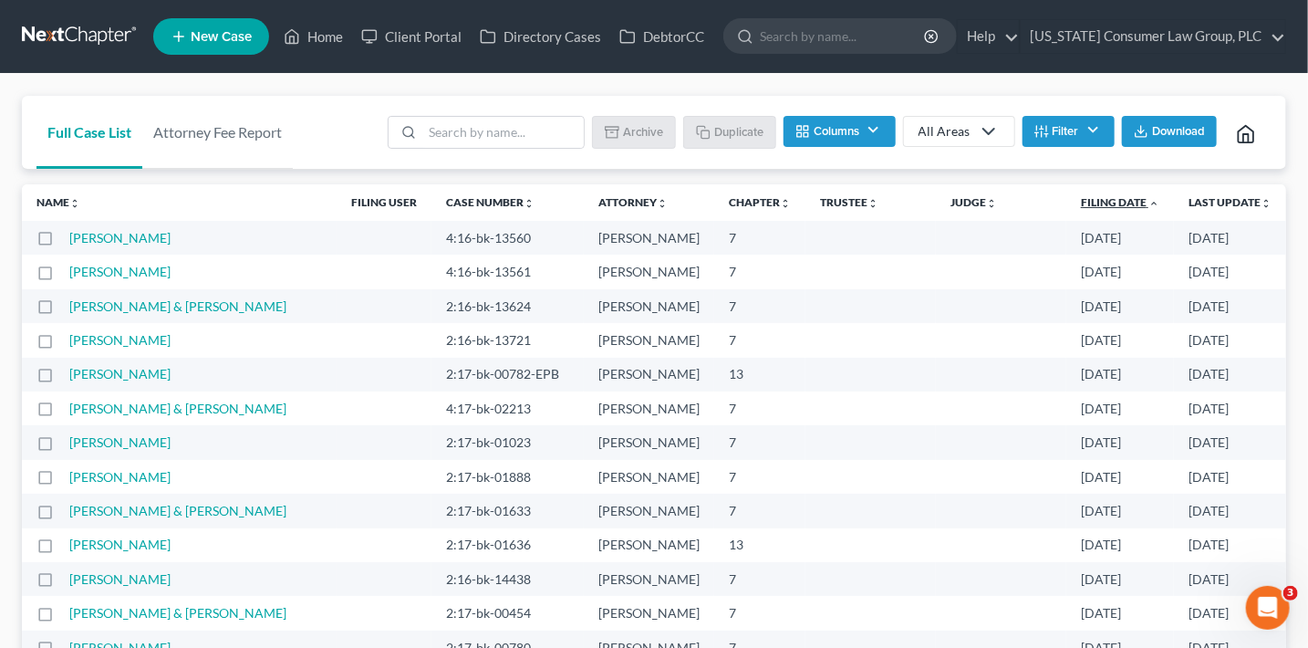
click at [1148, 206] on icon "expand_less" at bounding box center [1153, 203] width 11 height 11
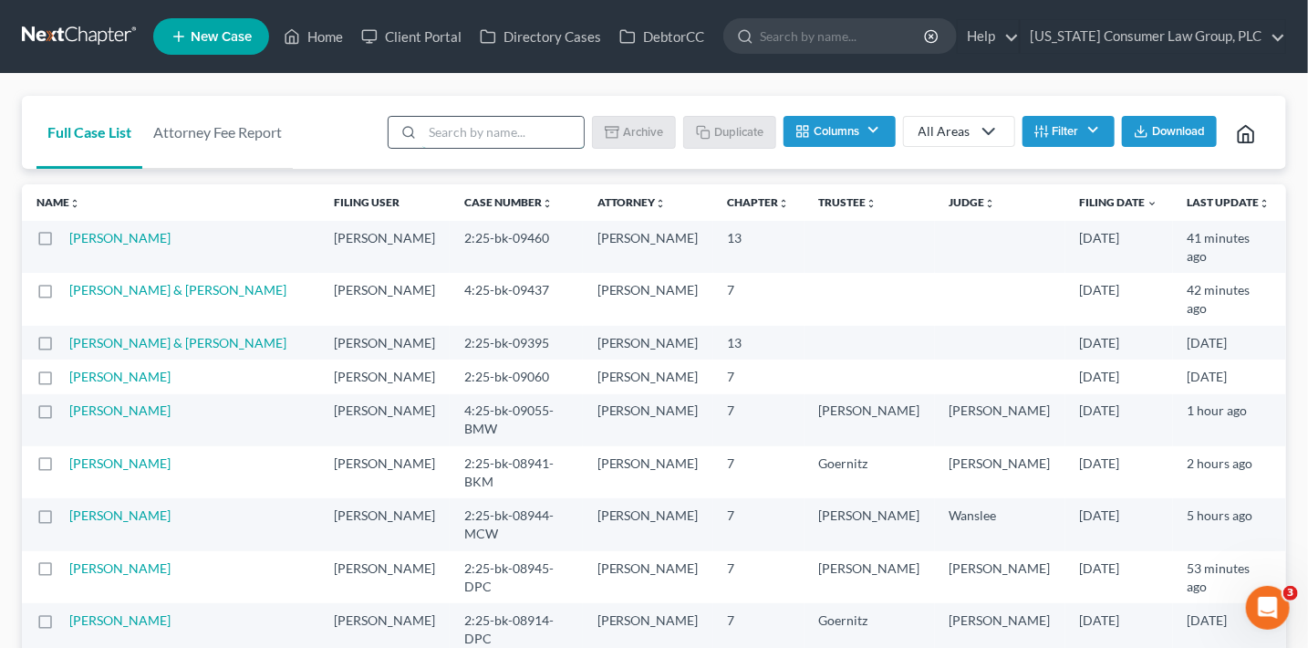
click at [487, 131] on input "search" at bounding box center [502, 132] width 161 height 31
type input "jarvis"
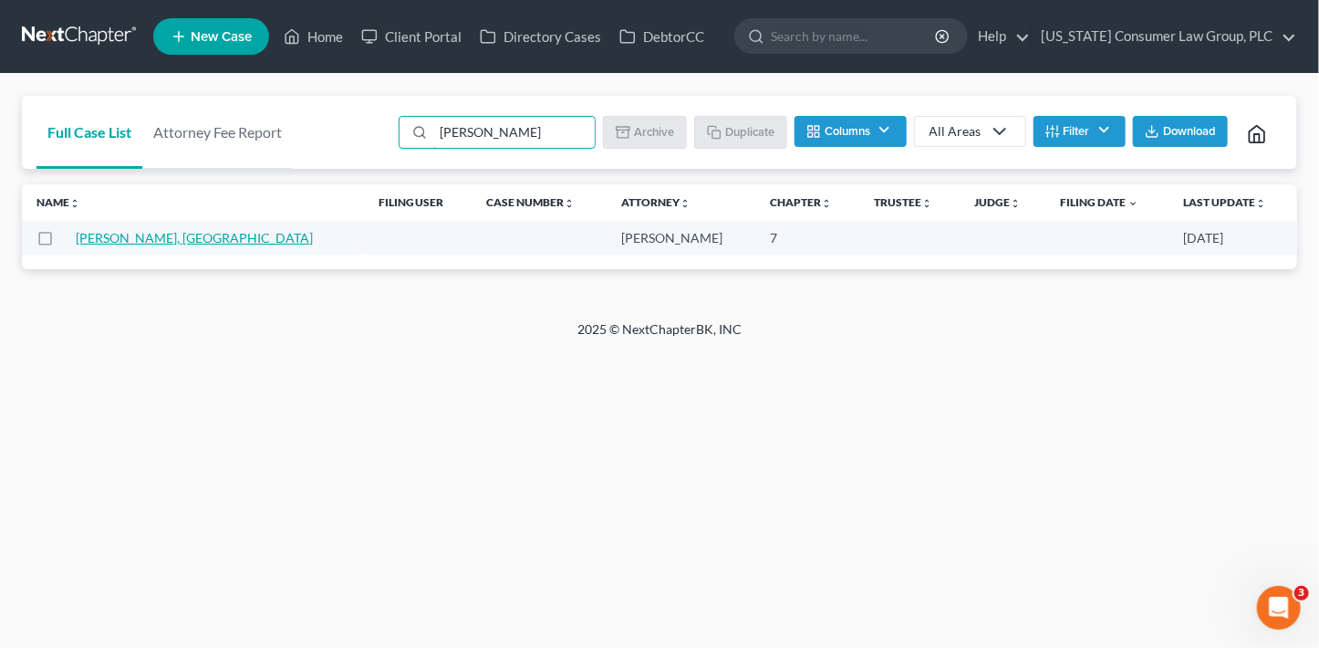
click at [136, 231] on link "Jarvis, Phoenix" at bounding box center [194, 238] width 237 height 16
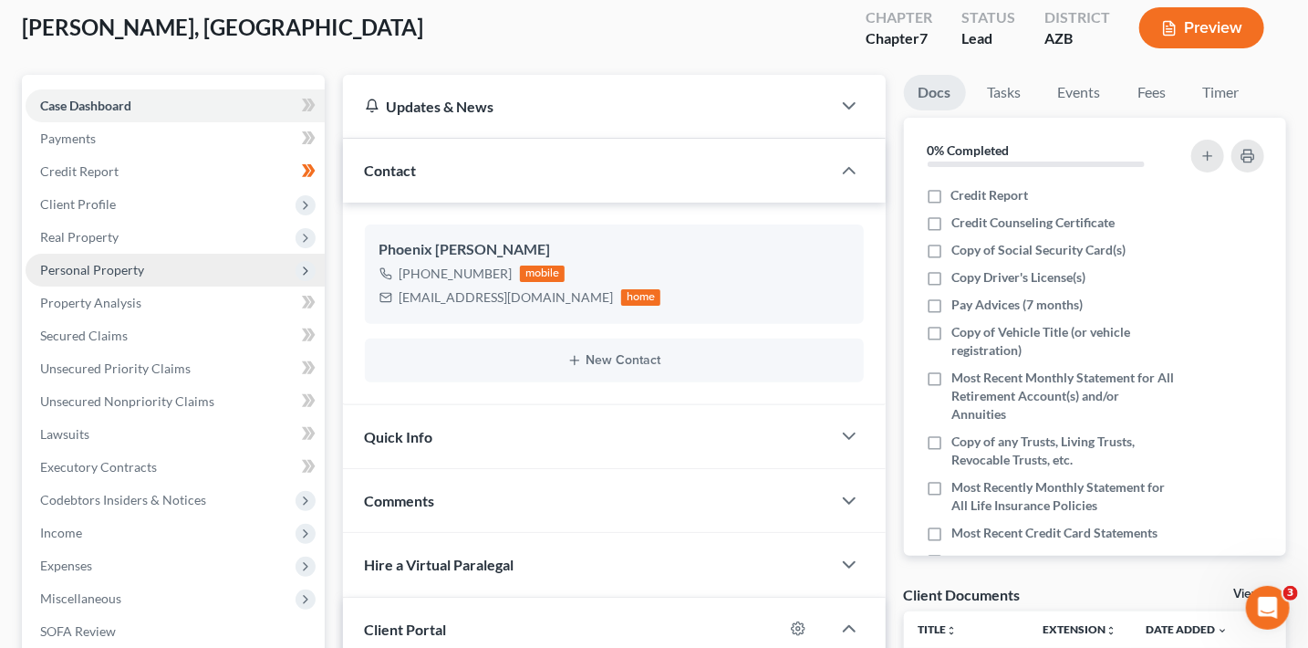
scroll to position [117, 0]
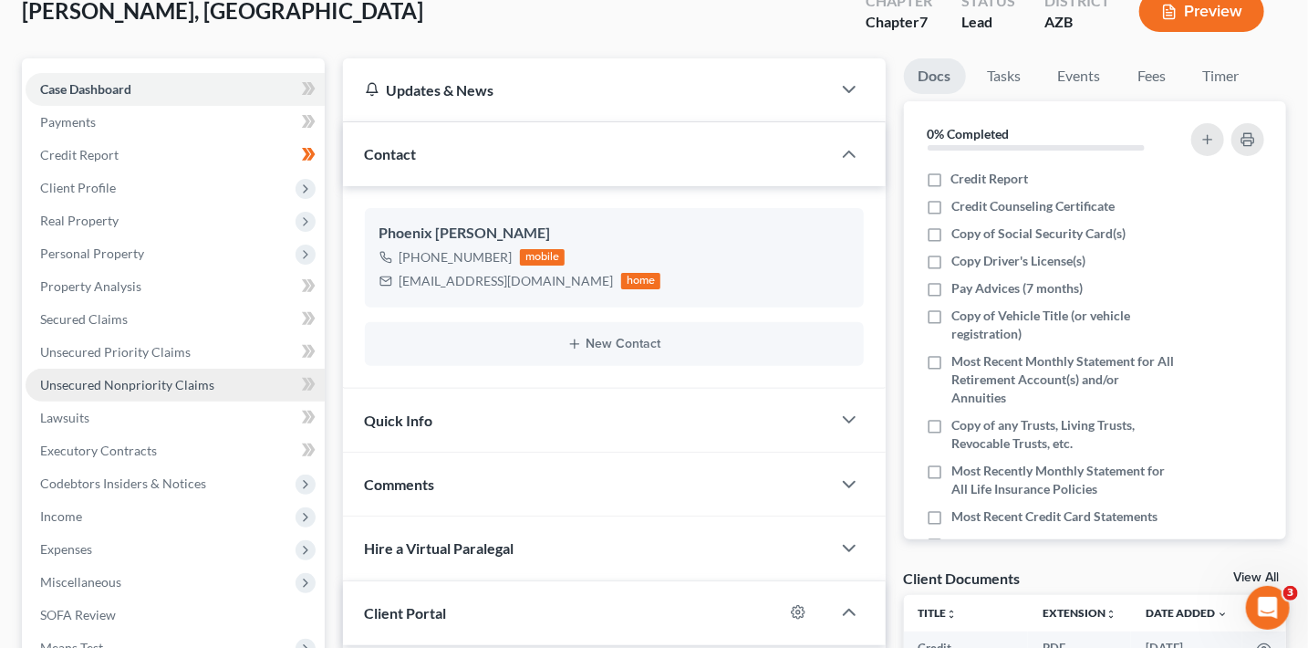
click at [145, 382] on span "Unsecured Nonpriority Claims" at bounding box center [127, 385] width 174 height 16
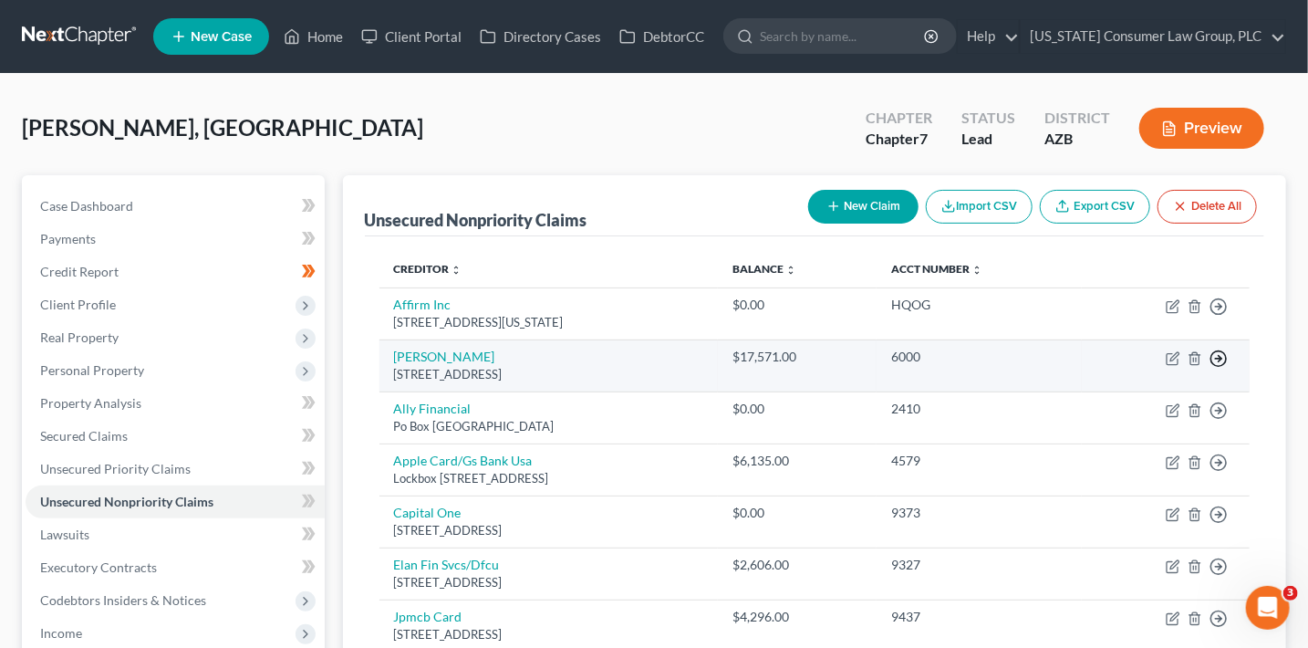
click at [1228, 352] on td "Move to D Move to E Move to G Move to Notice Only" at bounding box center [1166, 365] width 168 height 52
click at [1222, 356] on icon "button" at bounding box center [1219, 358] width 18 height 18
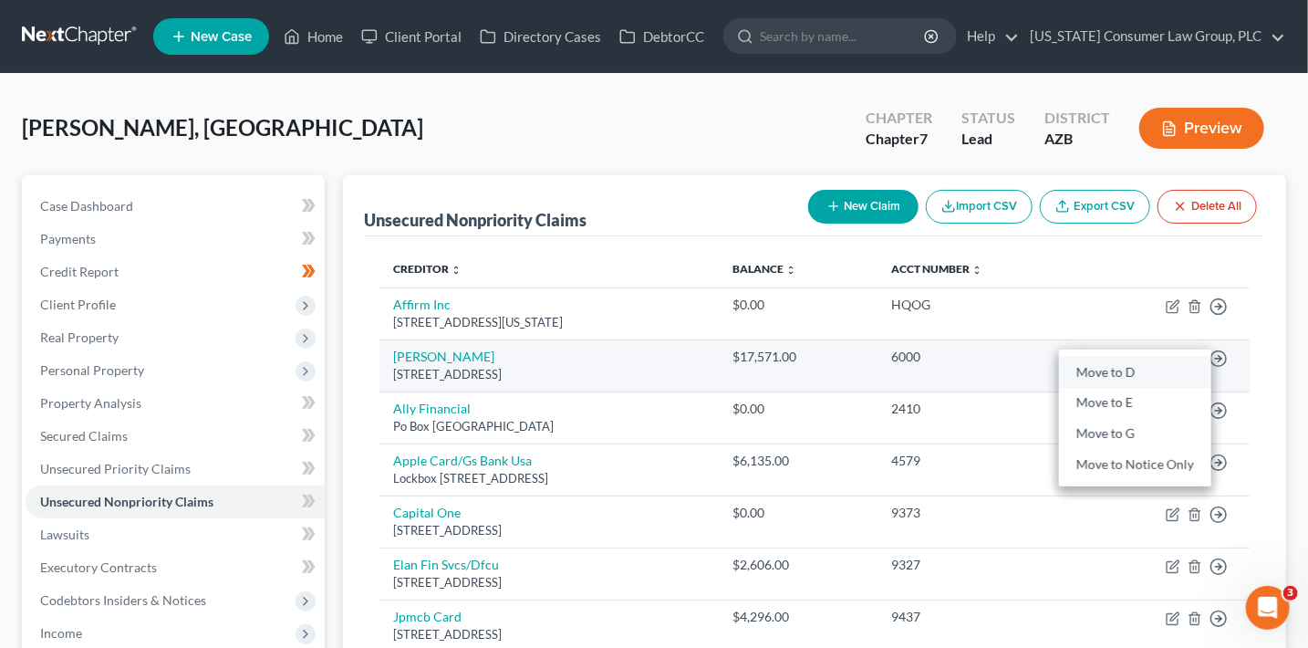
click at [1113, 370] on link "Move to D" at bounding box center [1135, 372] width 152 height 31
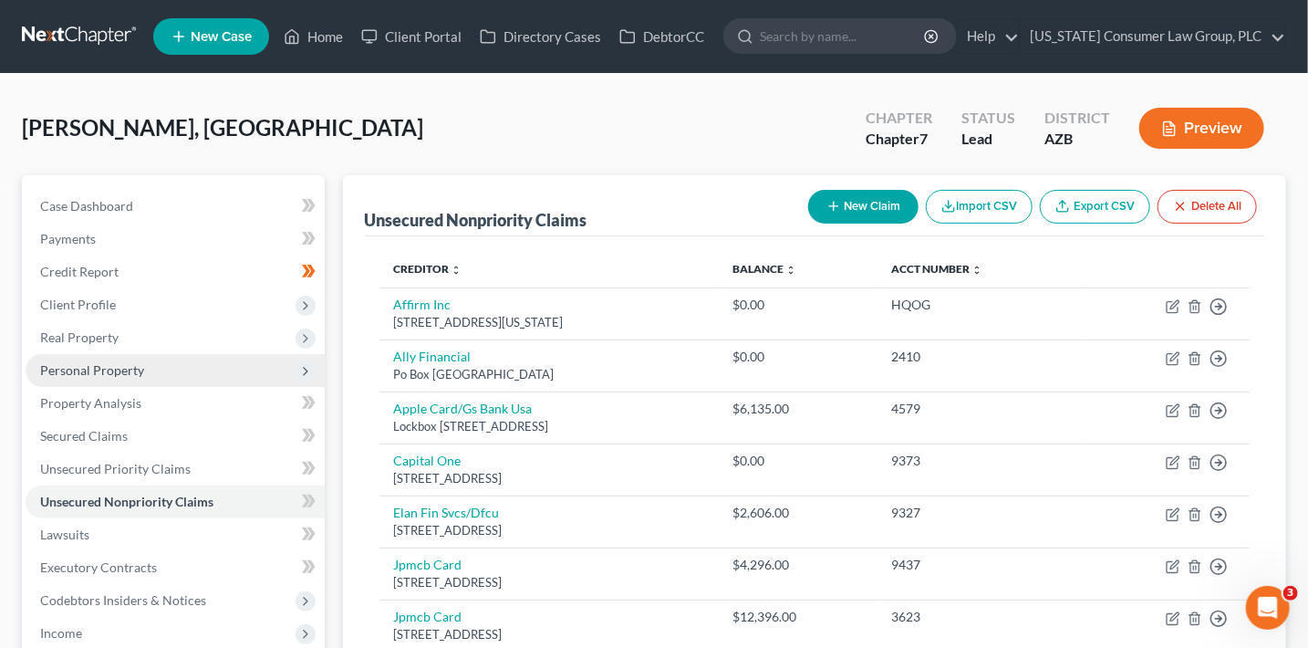
click at [109, 363] on span "Personal Property" at bounding box center [92, 370] width 104 height 16
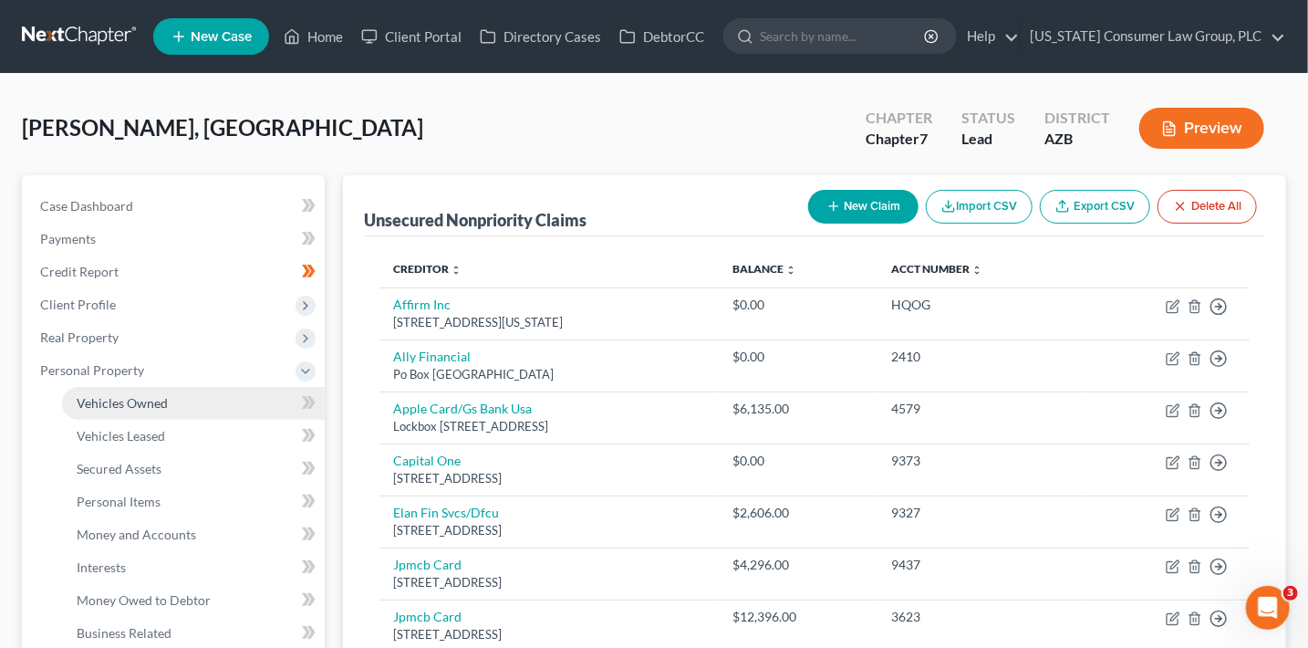
click at [134, 391] on link "Vehicles Owned" at bounding box center [193, 403] width 263 height 33
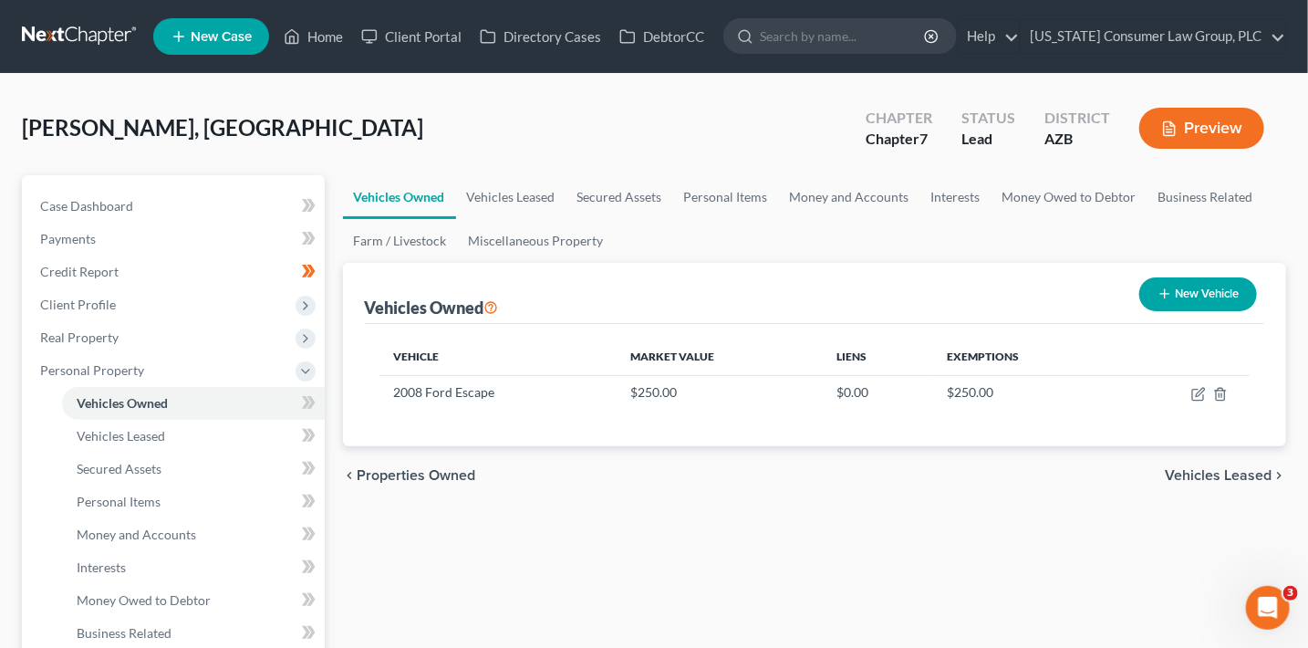
click at [1152, 288] on button "New Vehicle" at bounding box center [1198, 294] width 118 height 34
select select "0"
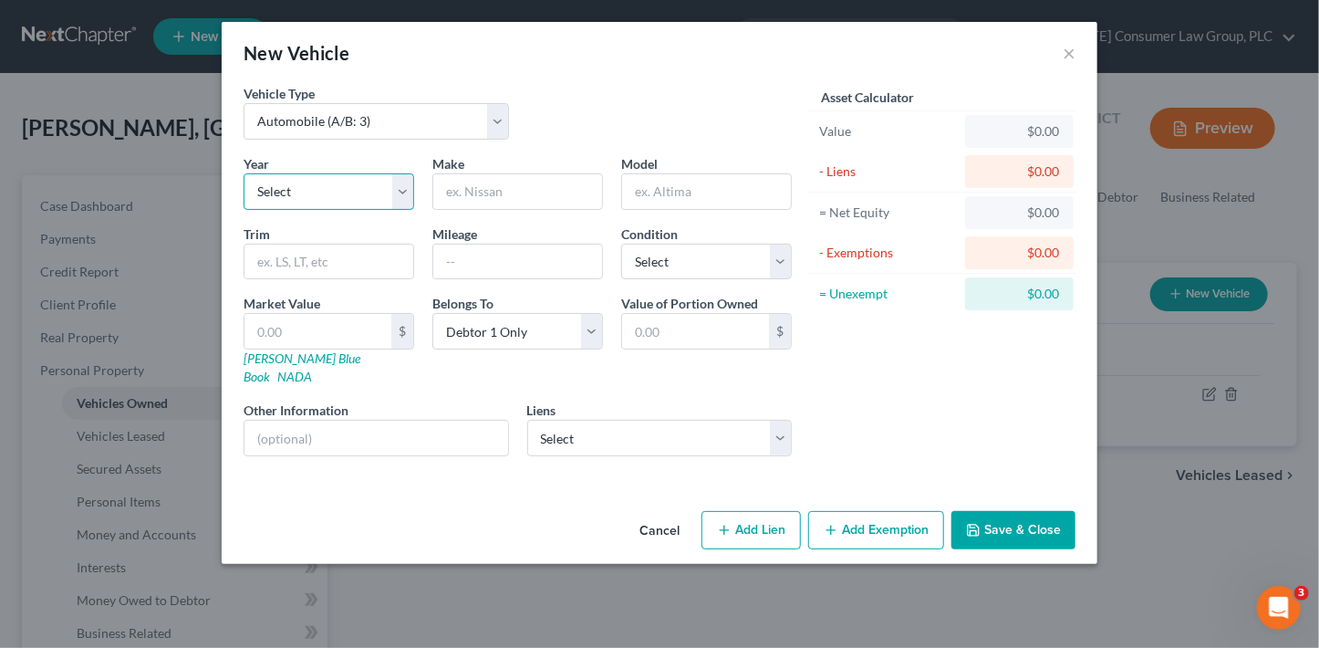
click at [277, 202] on select "Select 2026 2025 2024 2023 2022 2021 2020 2019 2018 2017 2016 2015 2014 2013 20…" at bounding box center [329, 191] width 171 height 36
click at [307, 122] on select "Select Automobile (A/B: 3) Truck (A/B: 3) Trailer (A/B: 4) Watercraft (A/B: 4) …" at bounding box center [376, 121] width 265 height 36
select select "3"
click at [244, 103] on select "Select Automobile (A/B: 3) Truck (A/B: 3) Trailer (A/B: 4) Watercraft (A/B: 4) …" at bounding box center [376, 121] width 265 height 36
click at [307, 192] on select "Select 2026 2025 2024 2023 2022 2021 2020 2019 2018 2017 2016 2015 2014 2013 20…" at bounding box center [329, 191] width 171 height 36
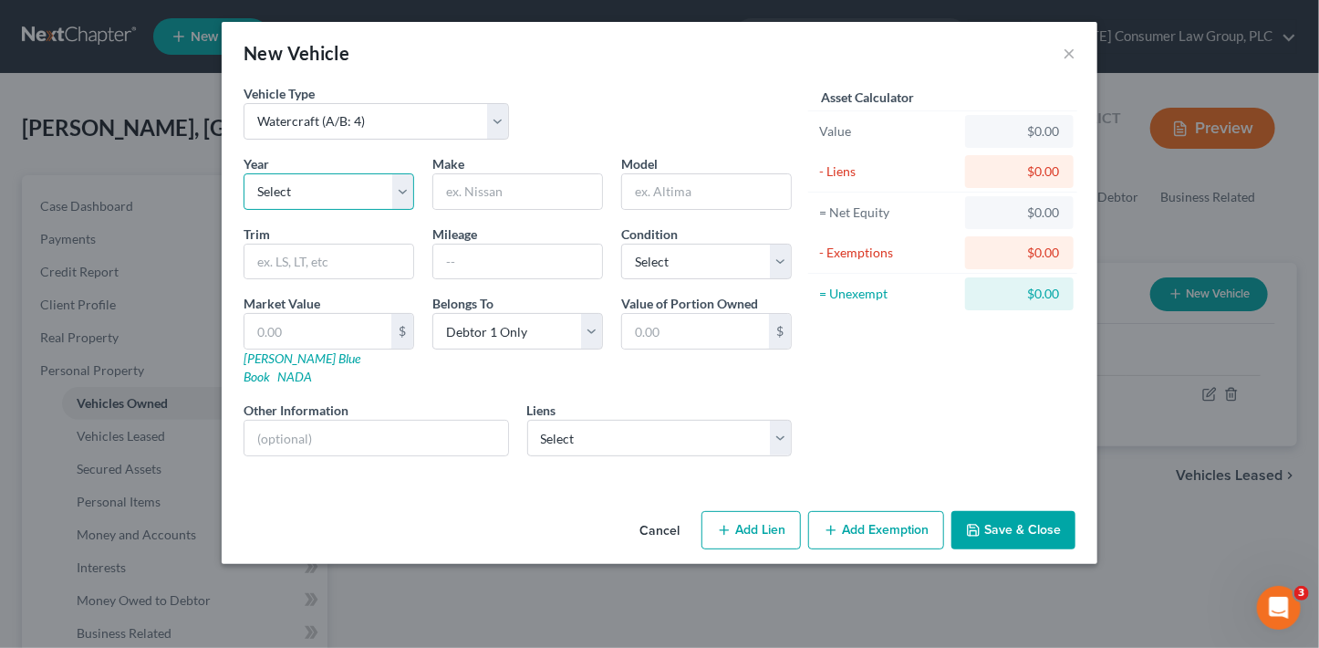
select select "11"
click at [244, 173] on select "Select 2026 2025 2024 2023 2022 2021 2020 2019 2018 2017 2016 2015 2014 2013 20…" at bounding box center [329, 191] width 171 height 36
click at [481, 197] on input "text" at bounding box center [517, 191] width 169 height 35
type input "Sun Tracker"
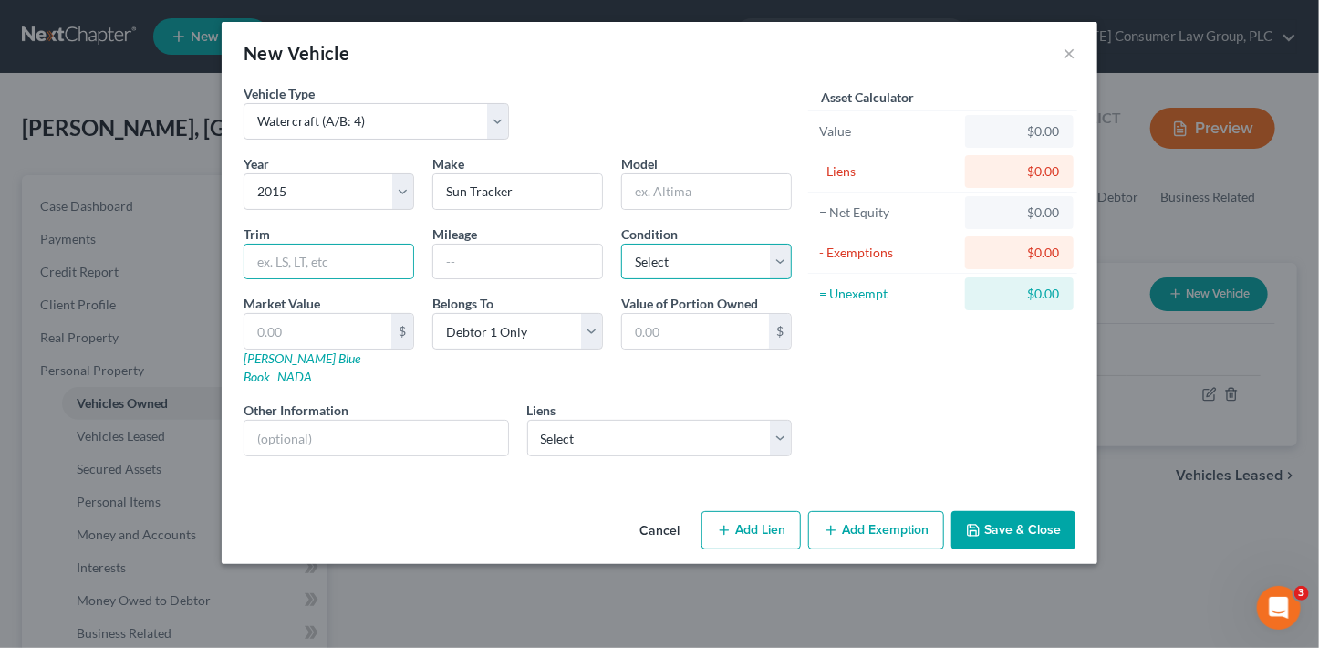
click at [660, 265] on select "Select Excellent Very Good Good Fair Poor" at bounding box center [706, 262] width 171 height 36
select select "3"
click at [621, 244] on select "Select Excellent Very Good Good Fair Poor" at bounding box center [706, 262] width 171 height 36
click at [312, 369] on link "NADA" at bounding box center [294, 377] width 35 height 16
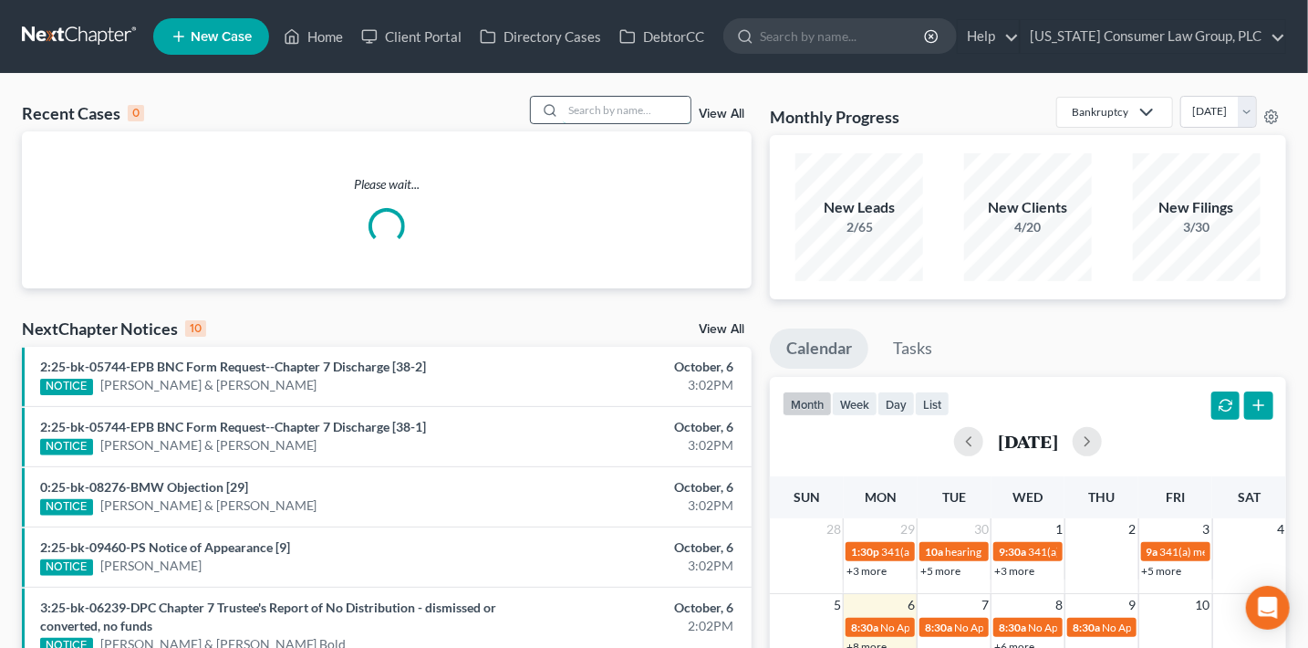
click at [655, 114] on input "search" at bounding box center [627, 110] width 128 height 26
type input "[PERSON_NAME]"
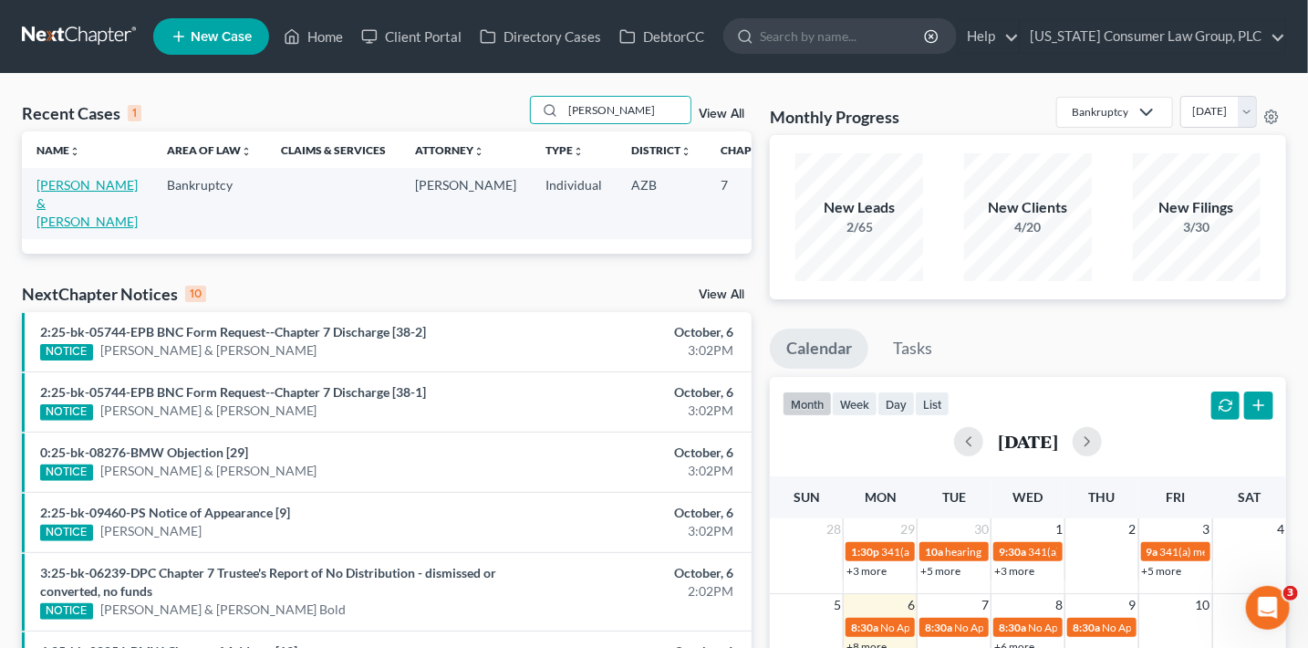
click at [68, 229] on link "[PERSON_NAME] & [PERSON_NAME]" at bounding box center [86, 203] width 101 height 52
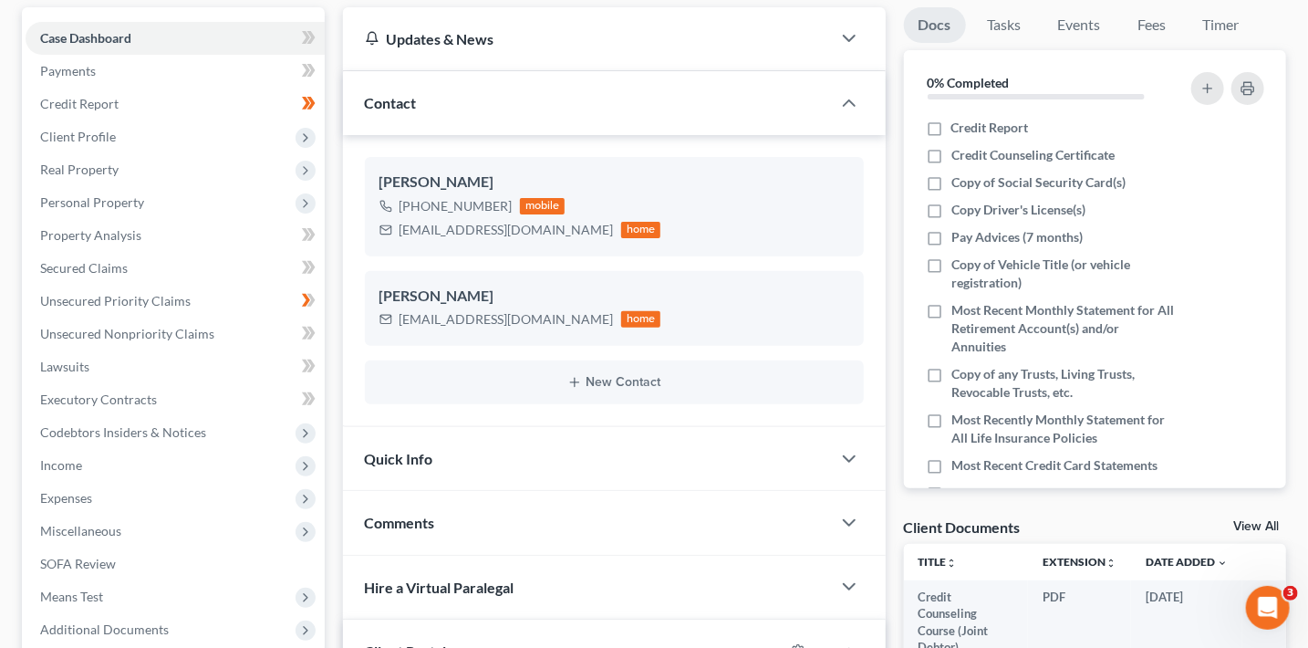
scroll to position [171, 0]
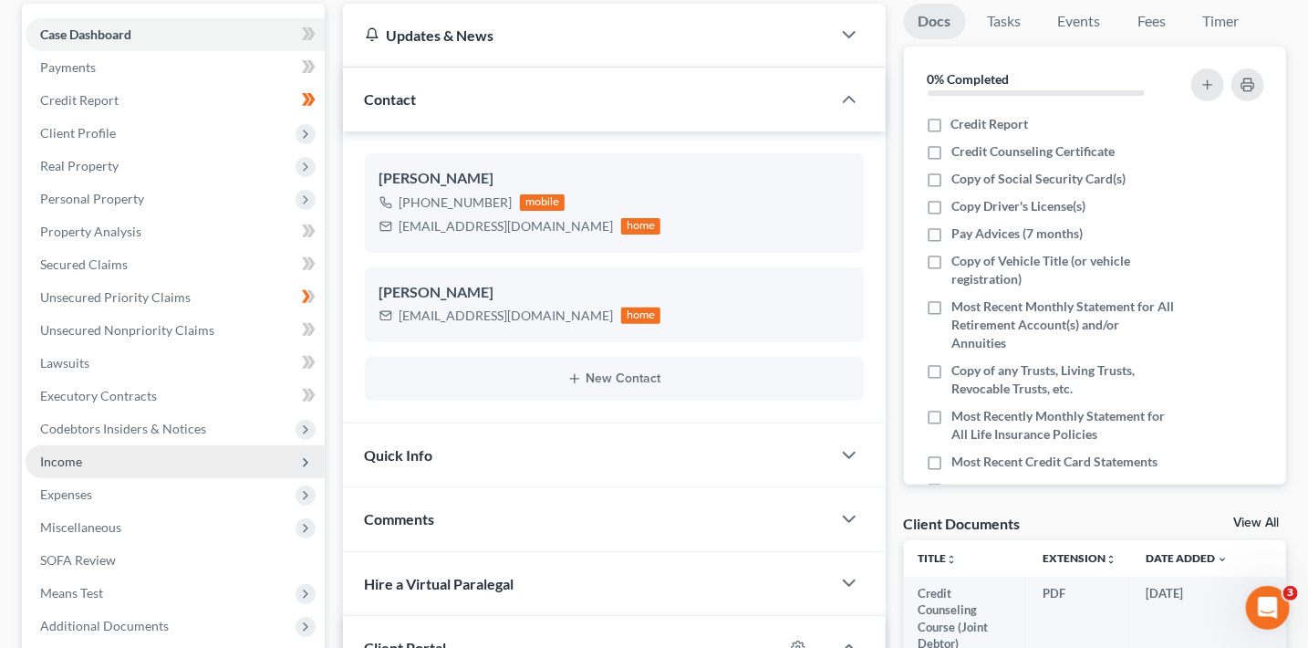
click at [71, 466] on span "Income" at bounding box center [61, 461] width 42 height 16
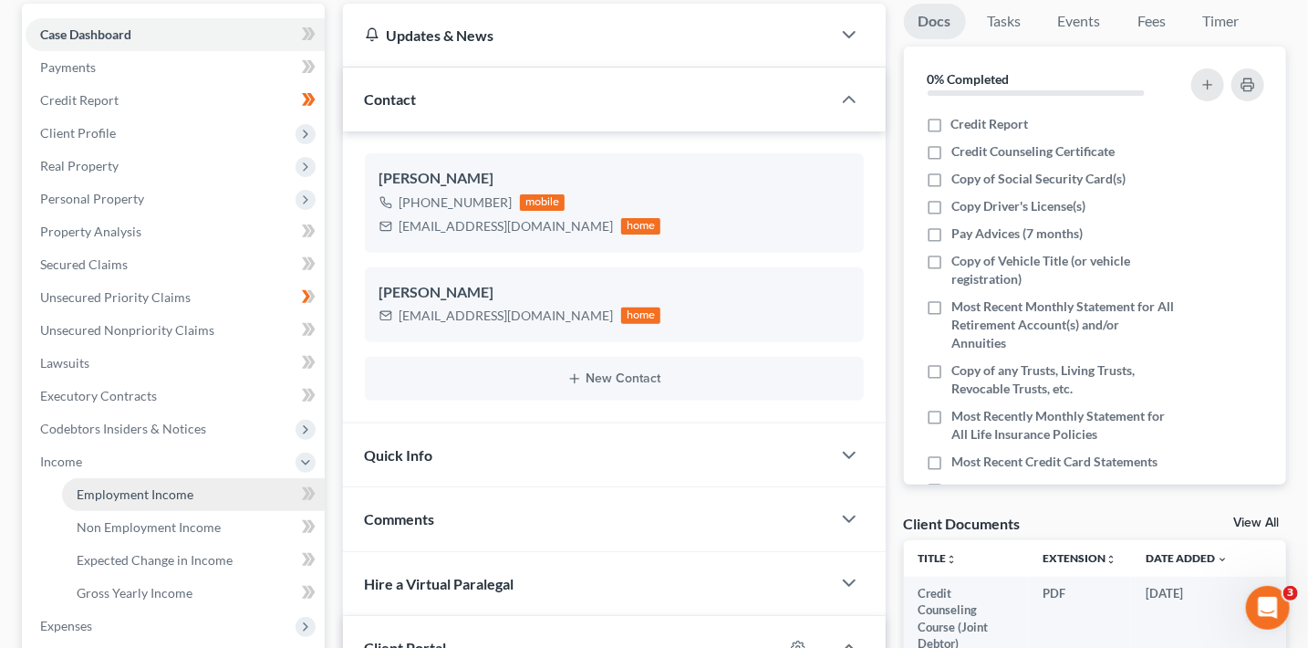
click at [195, 494] on link "Employment Income" at bounding box center [193, 494] width 263 height 33
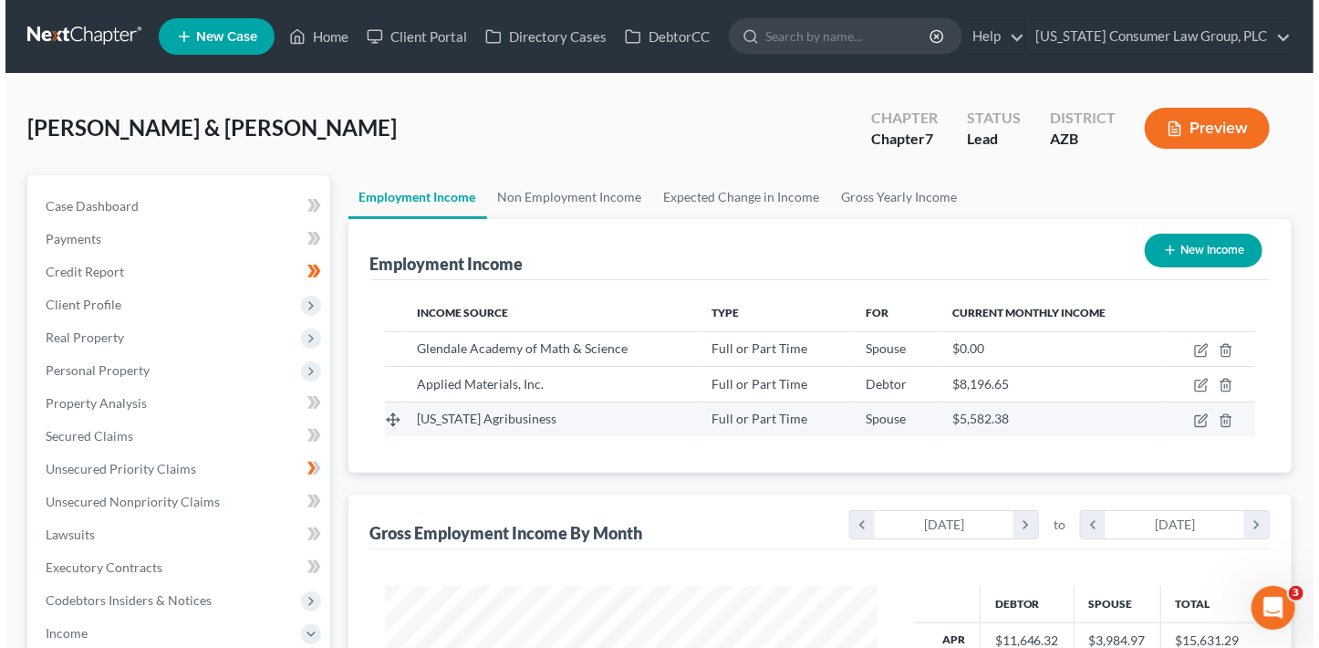
scroll to position [325, 529]
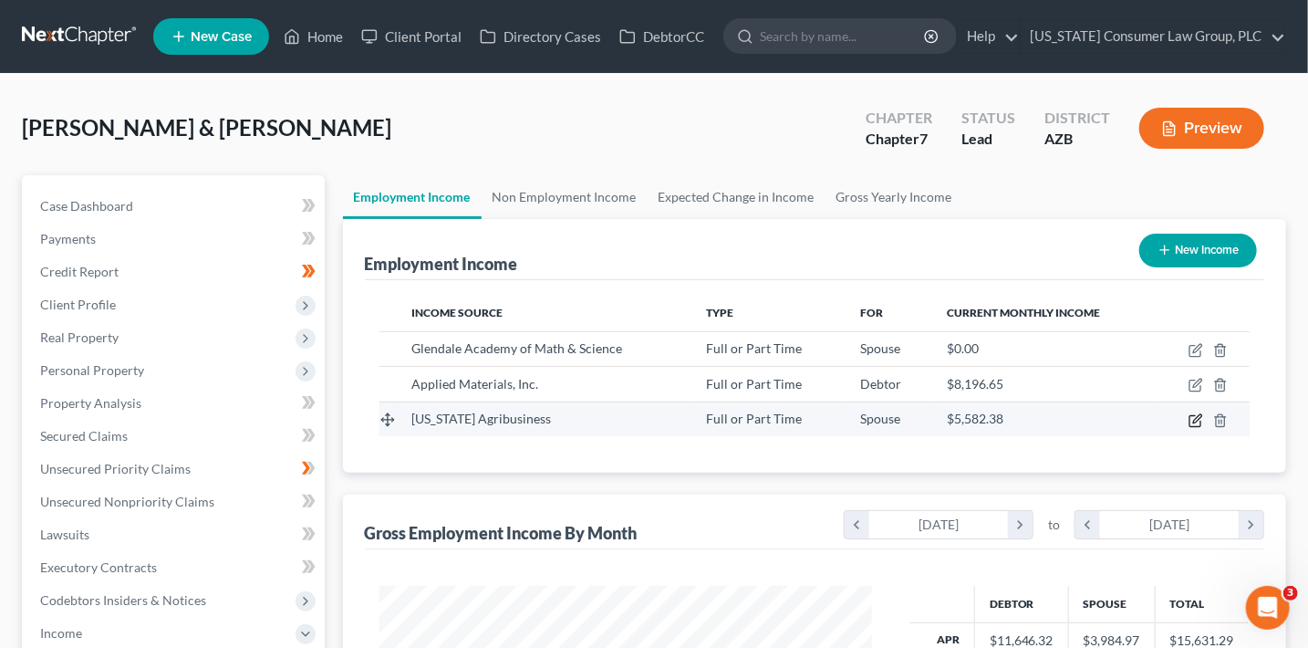
click at [1192, 421] on icon "button" at bounding box center [1196, 420] width 15 height 15
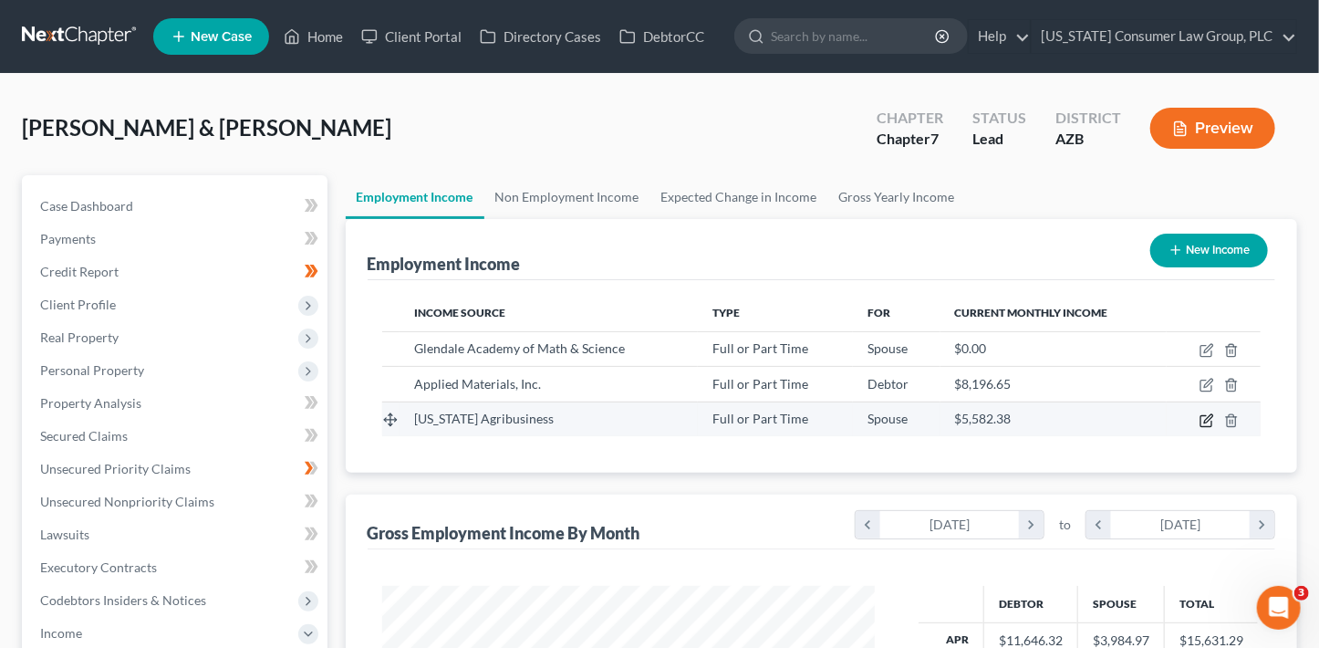
select select "0"
select select "3"
select select "1"
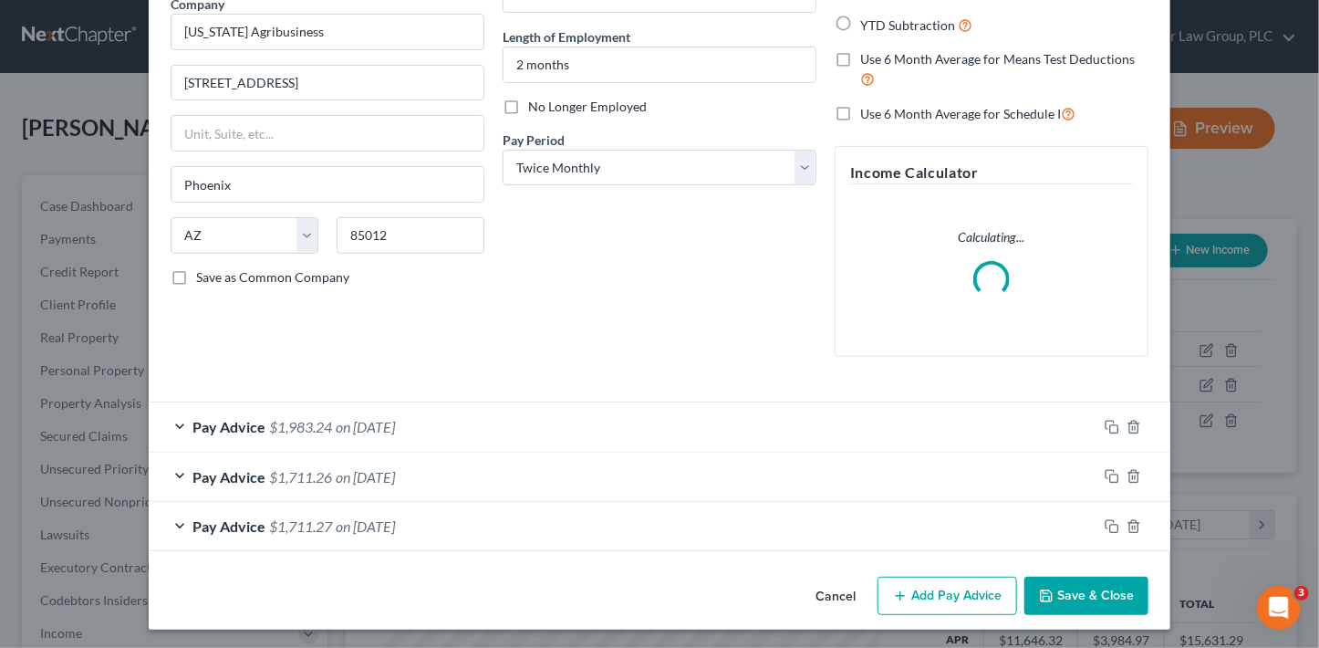
scroll to position [161, 0]
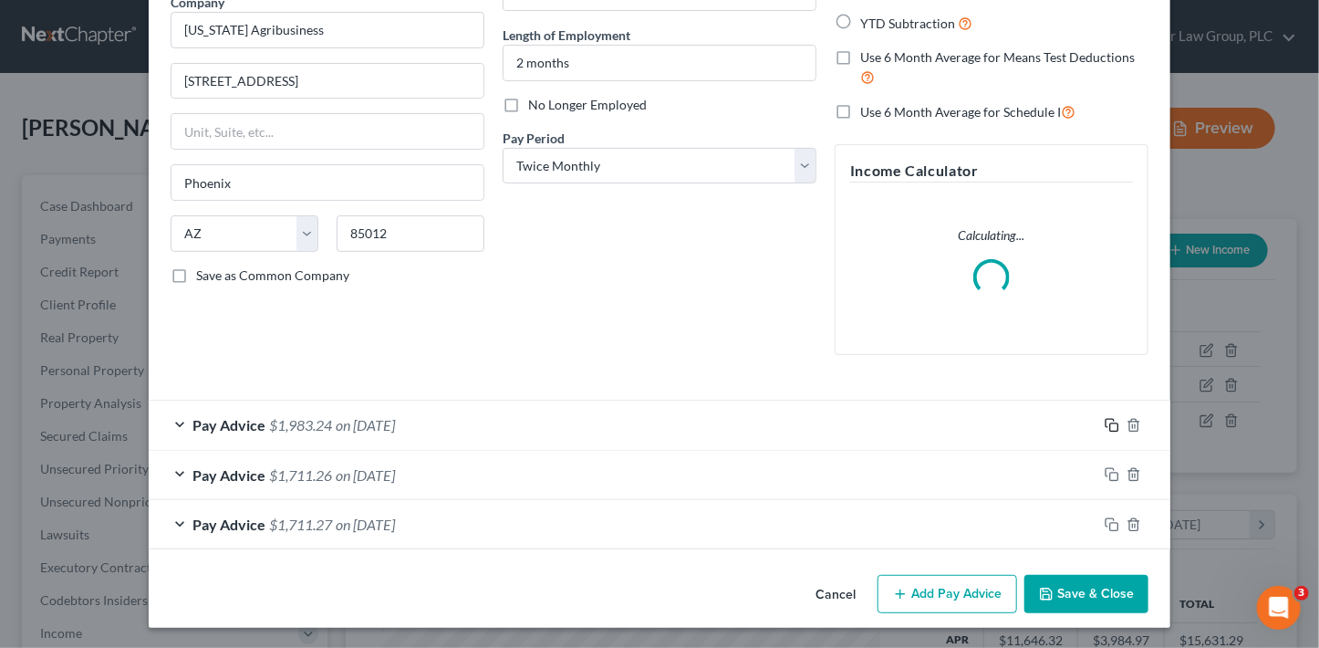
click at [1110, 425] on icon "button" at bounding box center [1112, 425] width 15 height 15
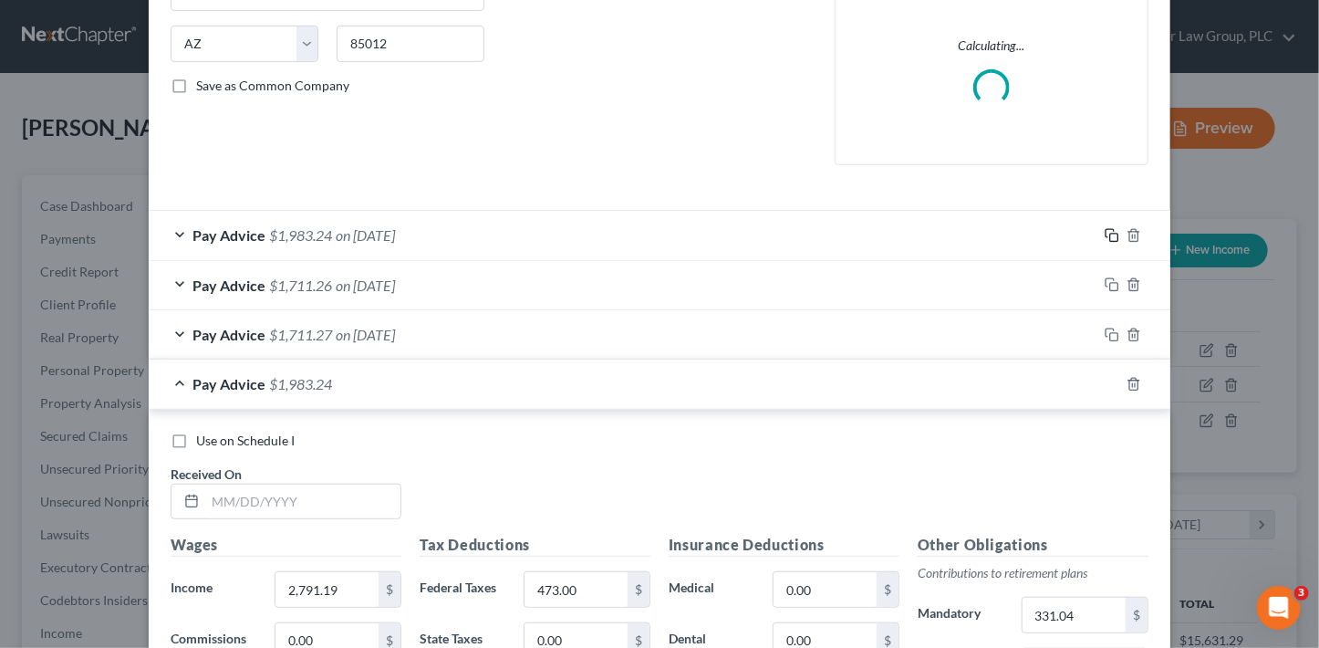
scroll to position [352, 0]
click at [302, 505] on input "text" at bounding box center [302, 500] width 195 height 35
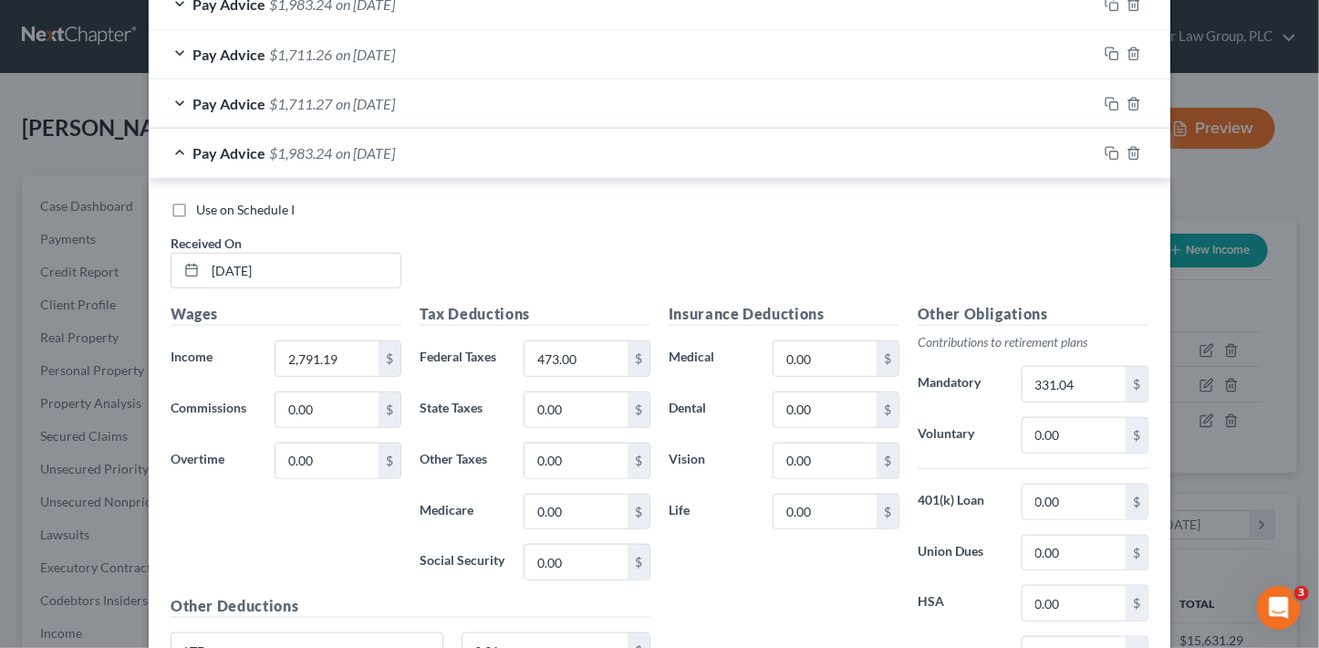
scroll to position [702, 0]
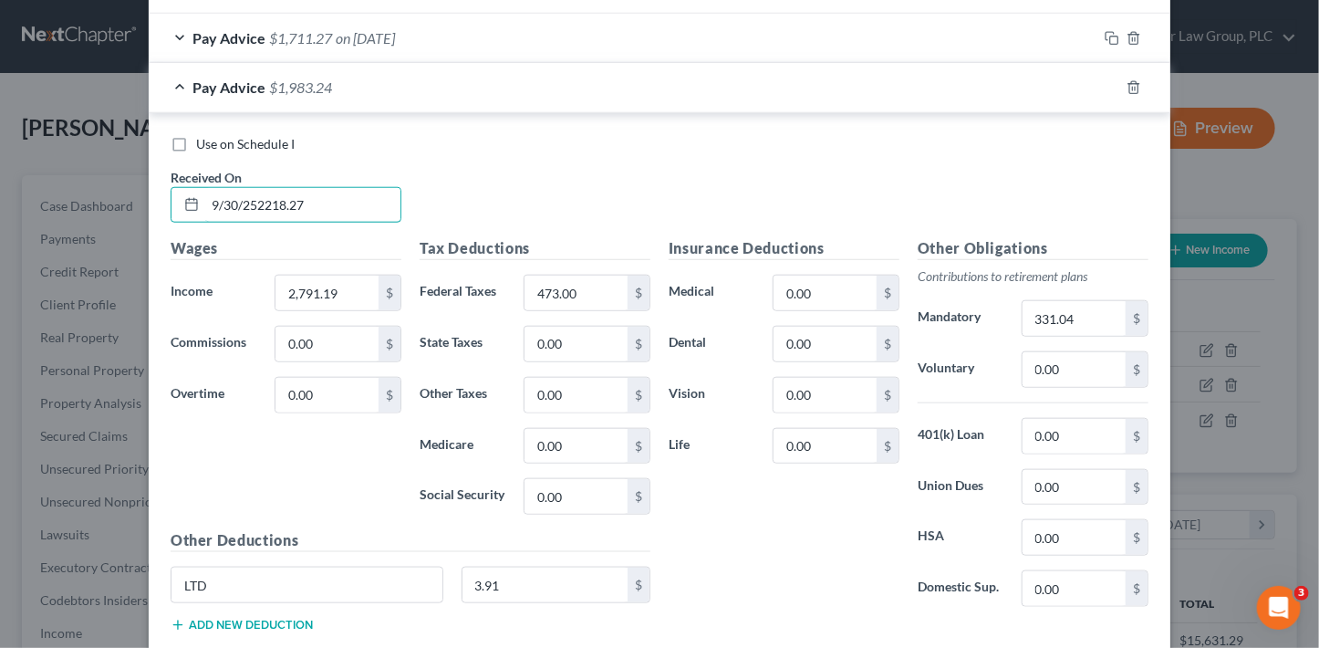
type input "9/30/252218.27"
type input "358.47"
type input "3.11"
click at [1096, 327] on input "331.04" at bounding box center [1074, 318] width 103 height 35
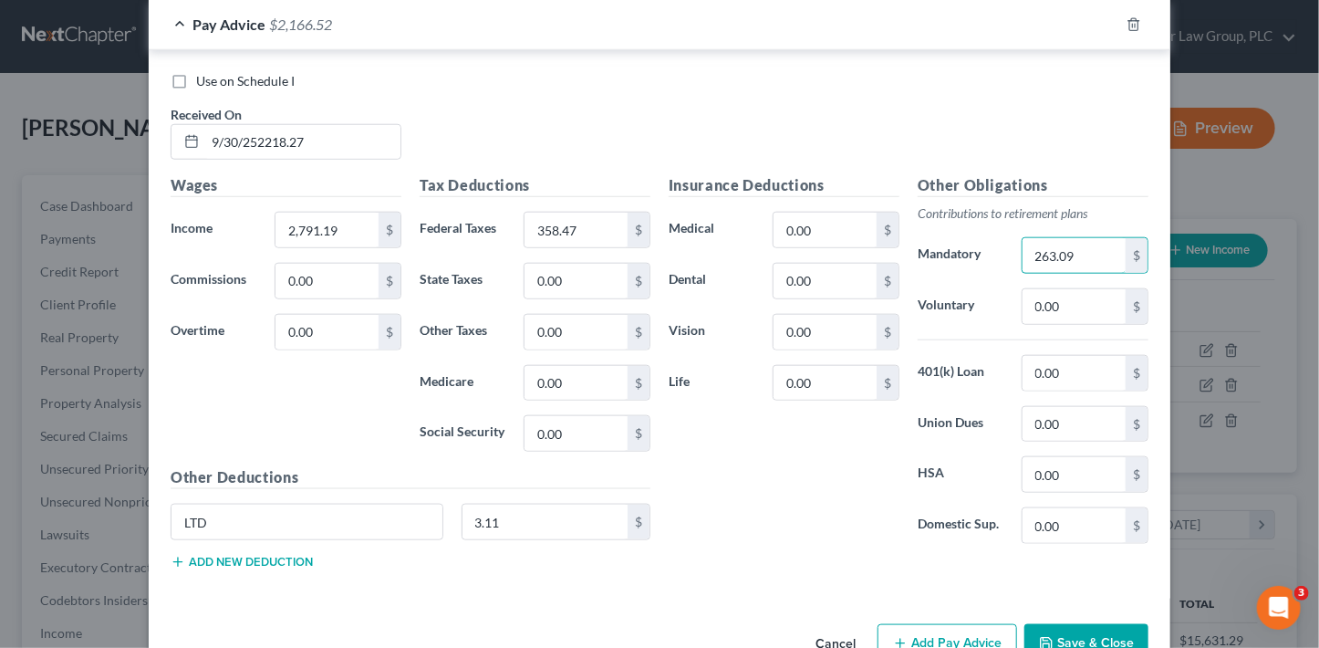
scroll to position [812, 0]
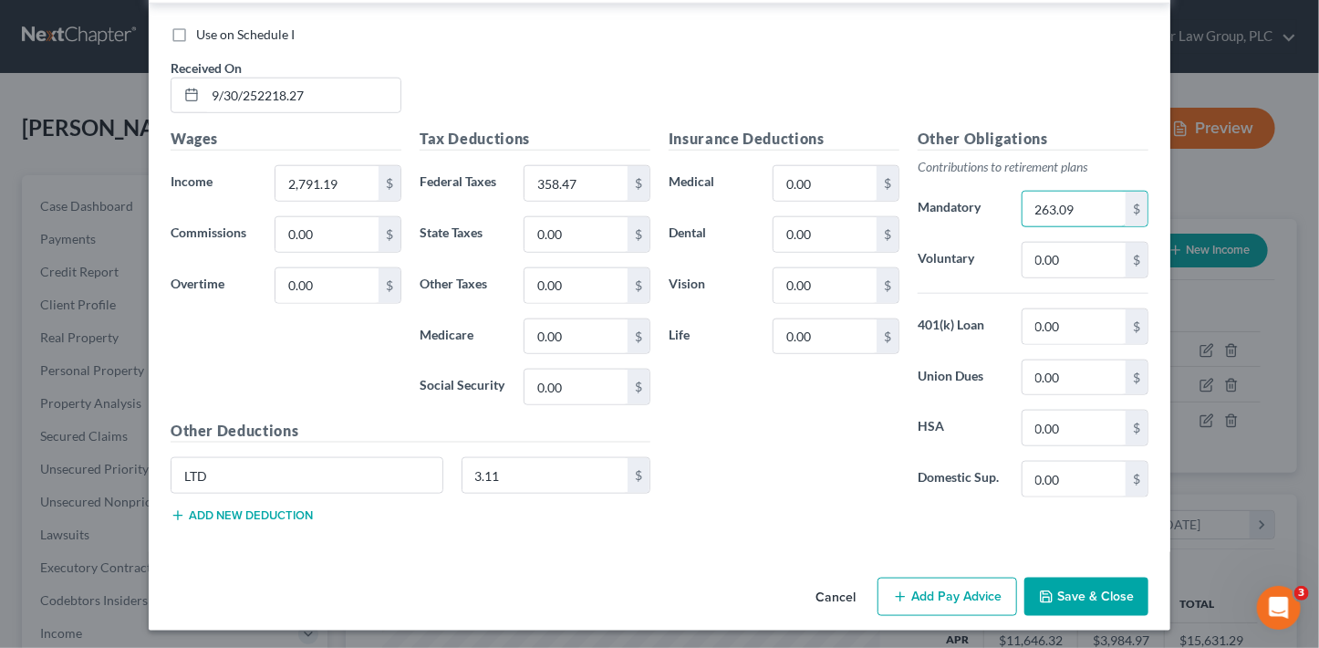
type input "263.09"
click at [1097, 592] on button "Save & Close" at bounding box center [1086, 596] width 124 height 38
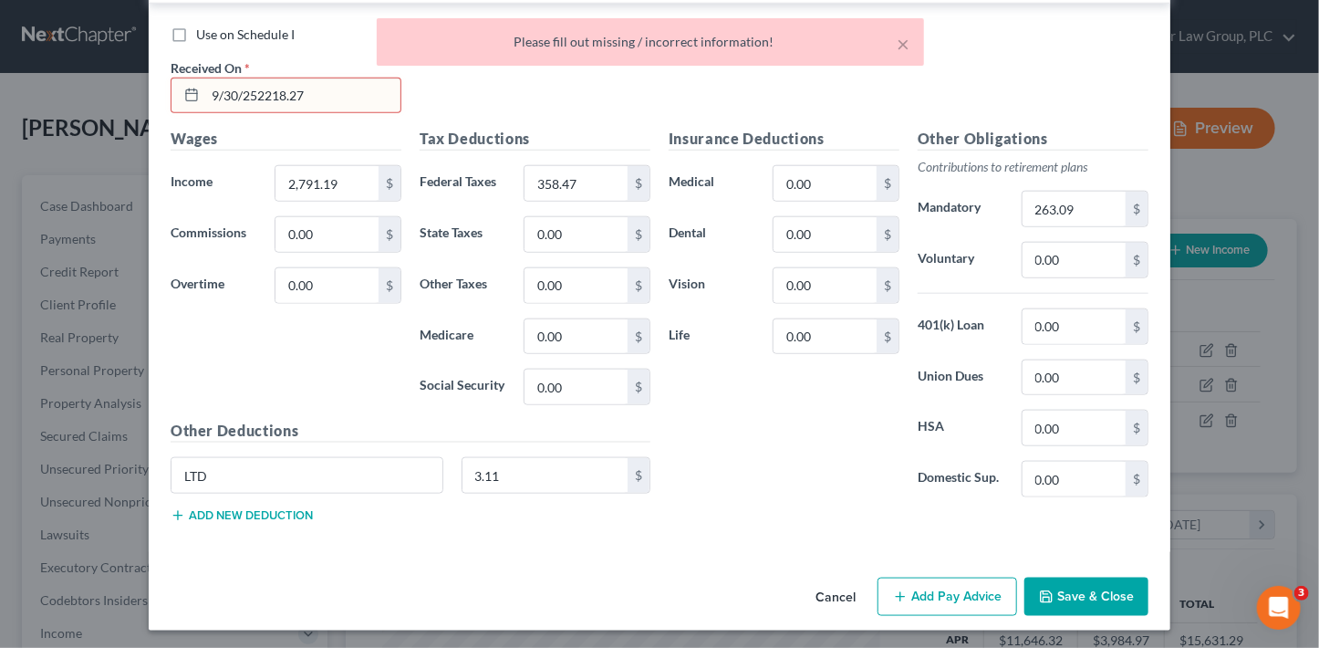
click at [335, 85] on input "9/30/252218.27" at bounding box center [302, 95] width 195 height 35
drag, startPoint x: 334, startPoint y: 99, endPoint x: -5, endPoint y: 66, distance: 341.0
click at [0, 66] on html "Home New Case Client Portal Directory Cases DebtorCC Arizona Consumer Law Group…" at bounding box center [659, 567] width 1319 height 1134
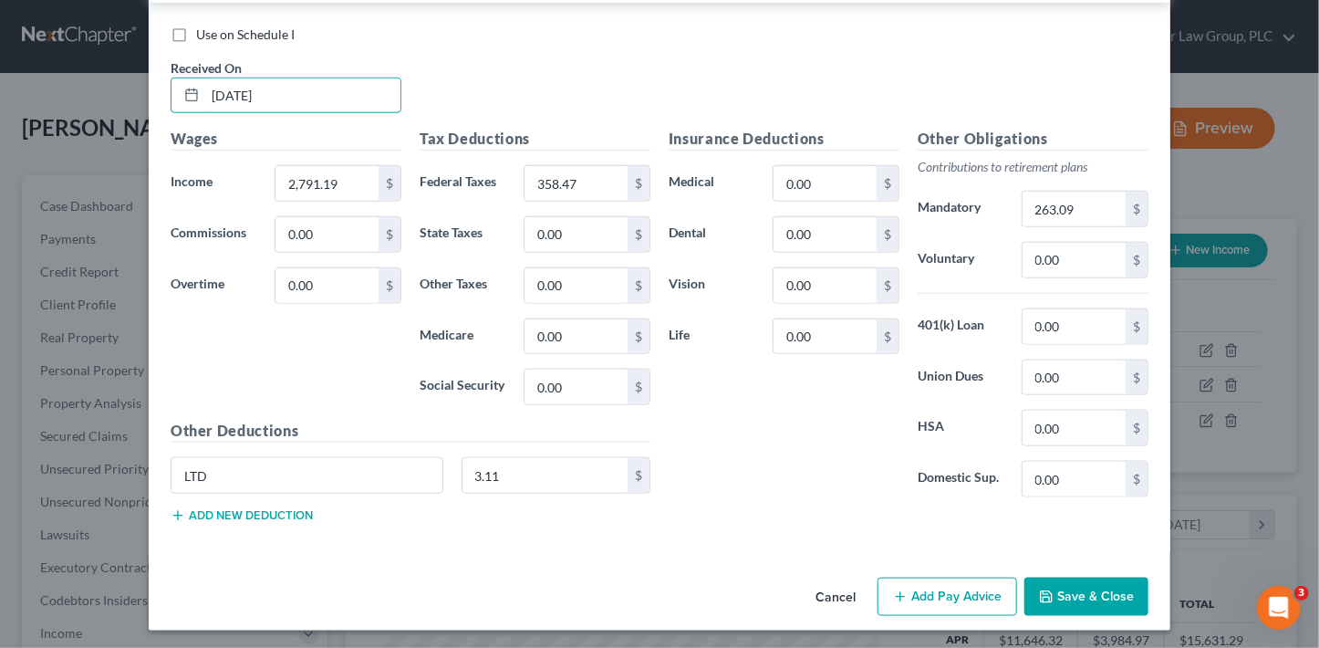
type input "09/30/25"
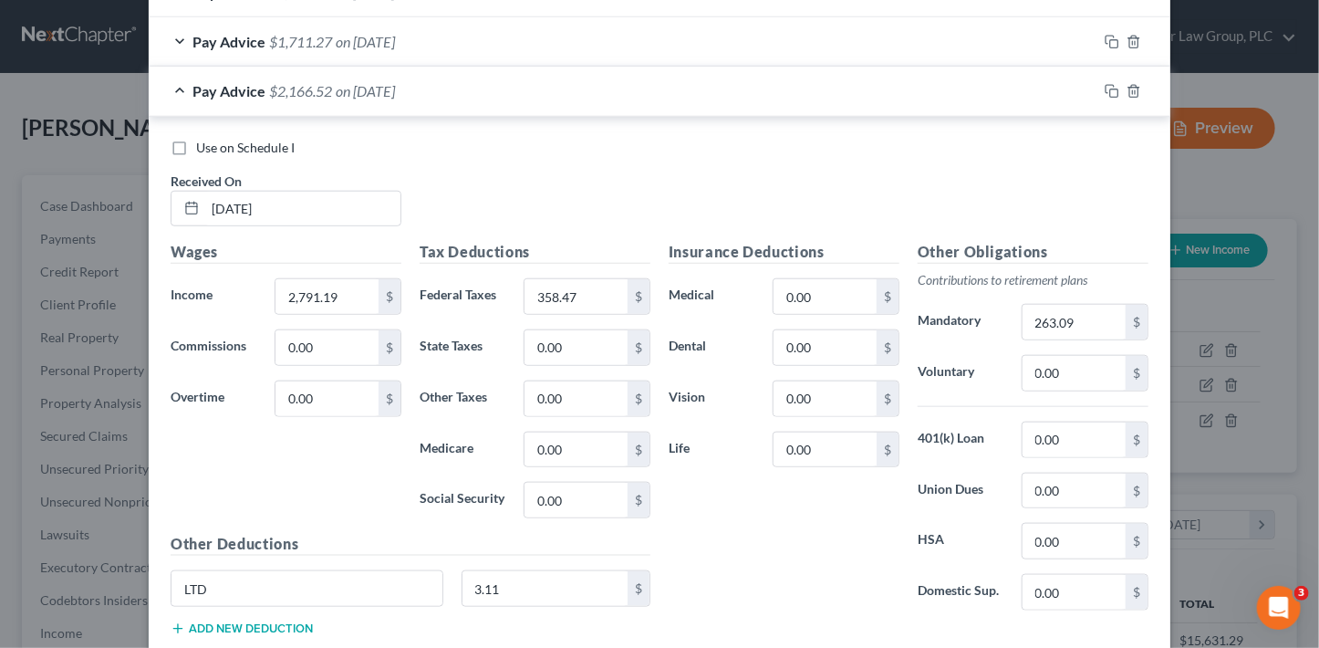
scroll to position [697, 0]
click at [1107, 96] on icon "button" at bounding box center [1112, 93] width 15 height 15
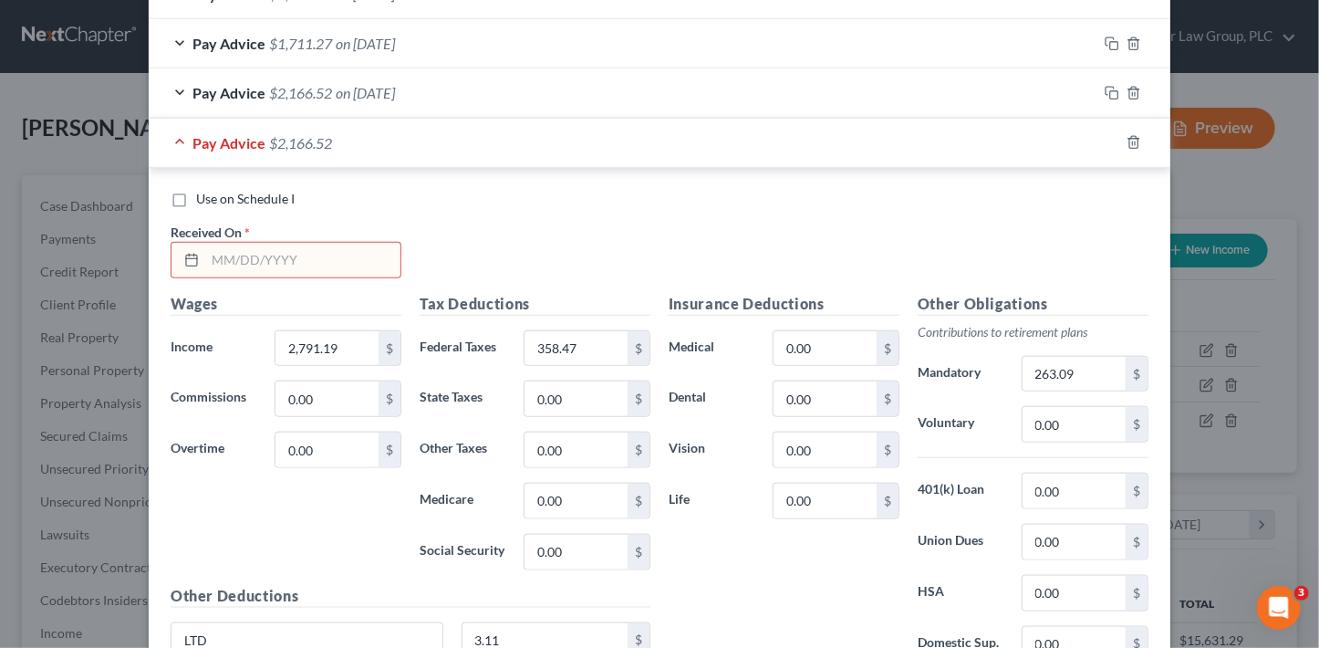
click at [365, 262] on input "text" at bounding box center [302, 260] width 195 height 35
type input "9/15/25"
type input "2,504.73"
type input "415.75"
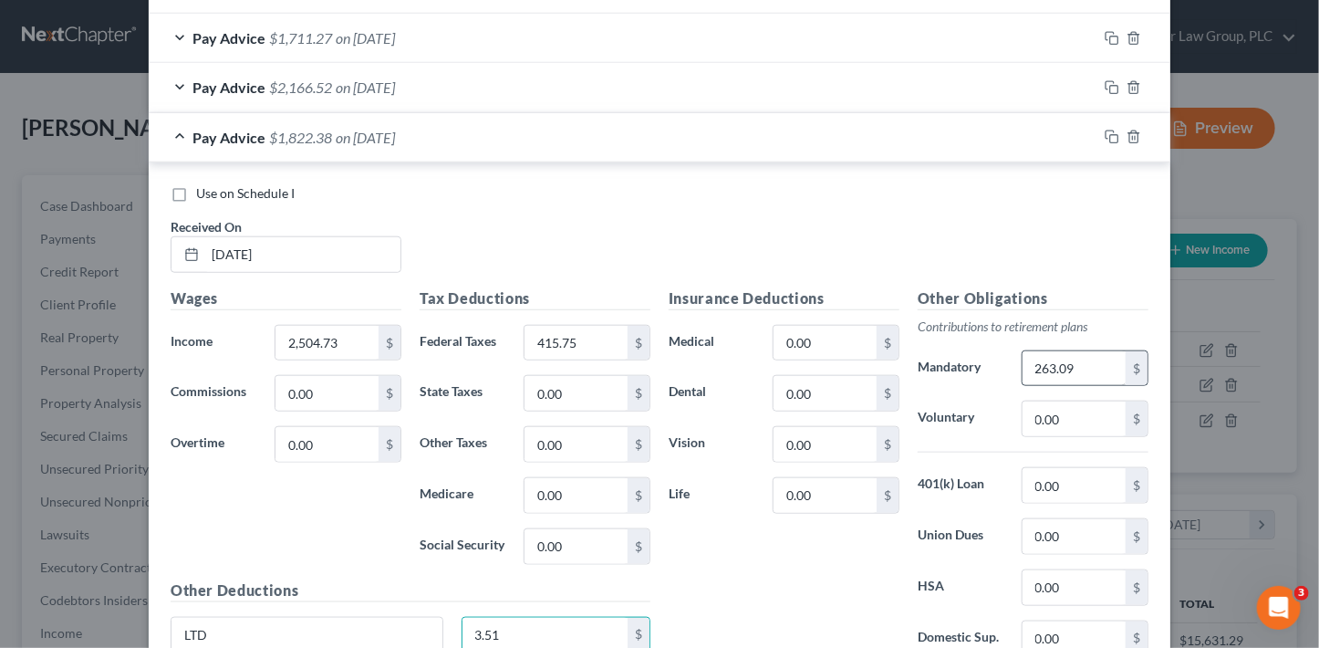
type input "3.51"
click at [1055, 362] on input "263.09" at bounding box center [1074, 368] width 103 height 35
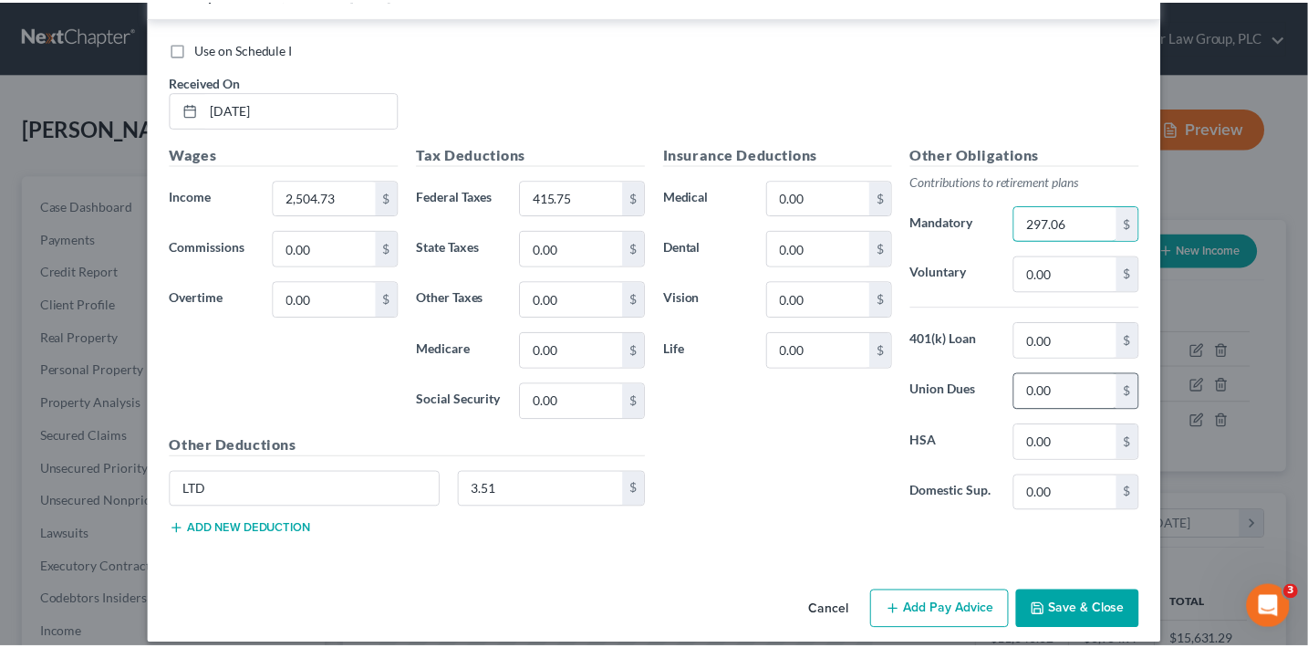
scroll to position [861, 0]
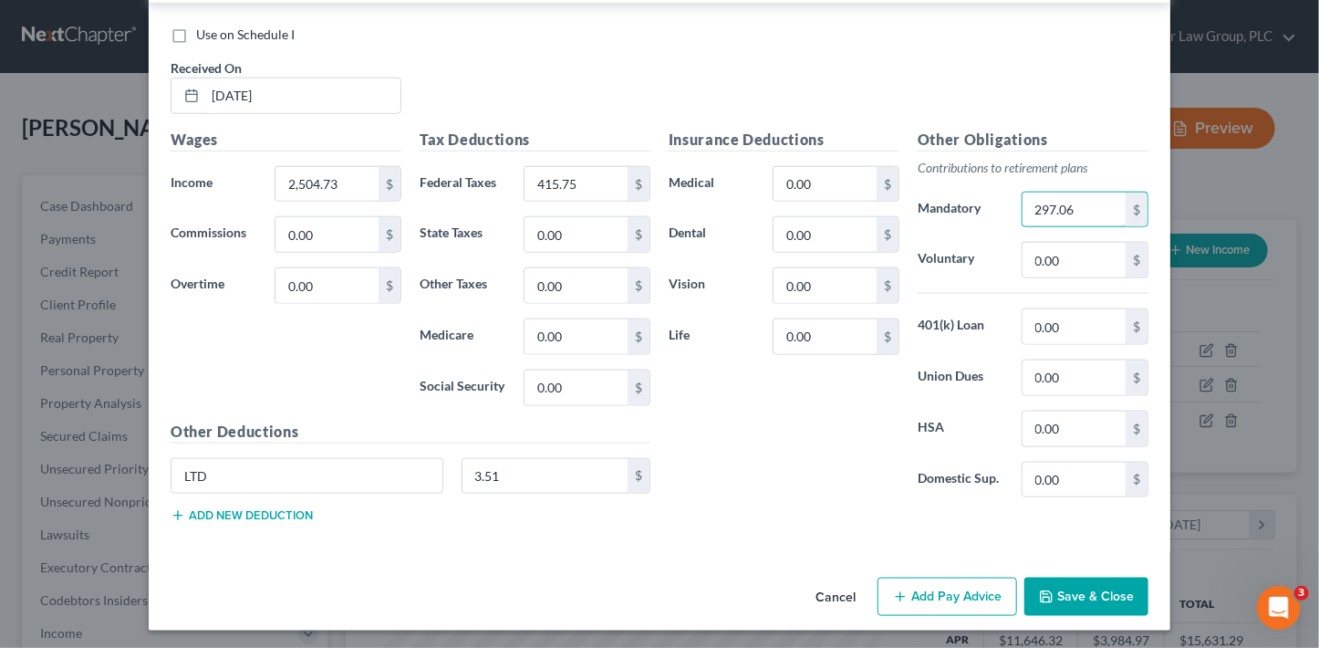
type input "297.06"
click at [1102, 608] on button "Save & Close" at bounding box center [1086, 596] width 124 height 38
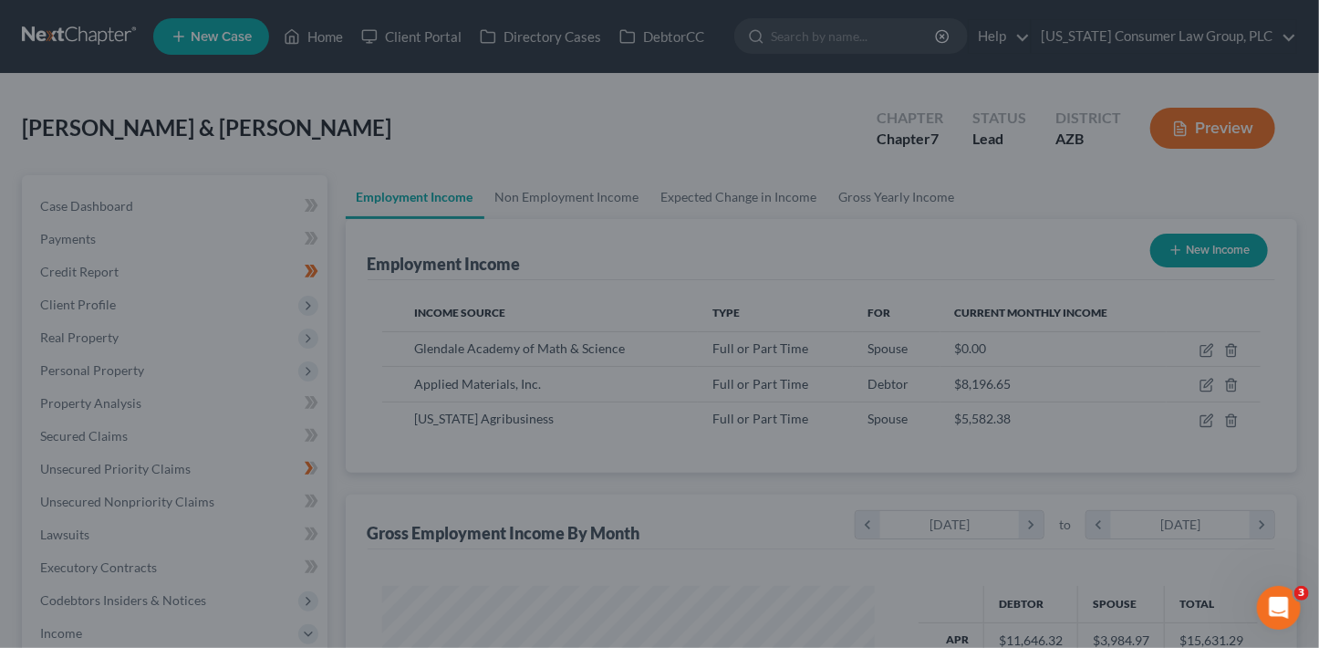
scroll to position [911899, 911695]
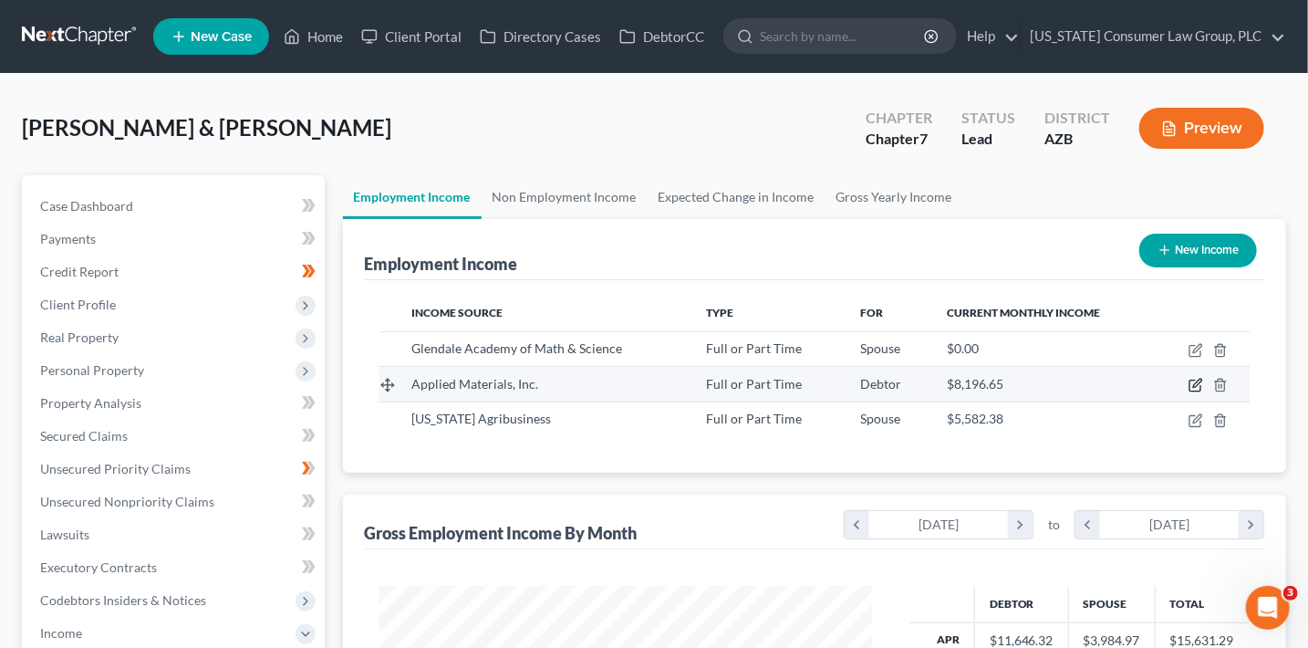
click at [1194, 380] on icon "button" at bounding box center [1196, 385] width 15 height 15
select select "0"
select select "4"
select select "2"
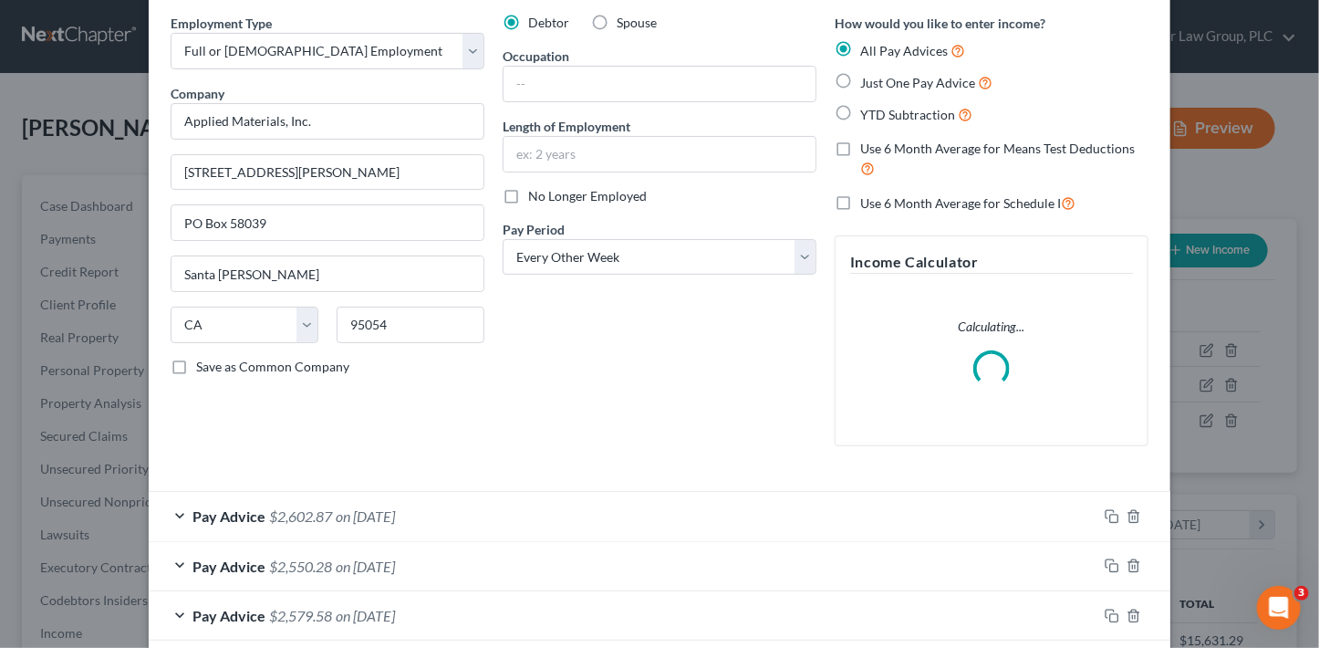
scroll to position [224, 0]
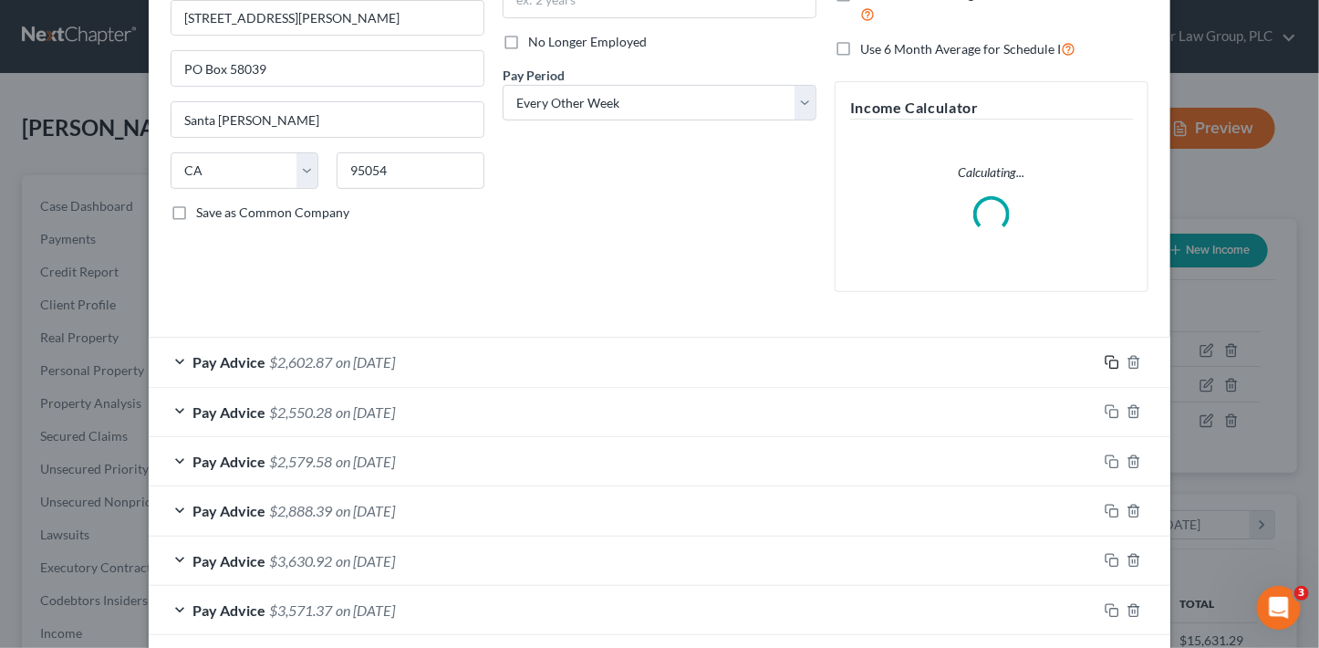
click at [1110, 366] on rect "button" at bounding box center [1114, 364] width 8 height 8
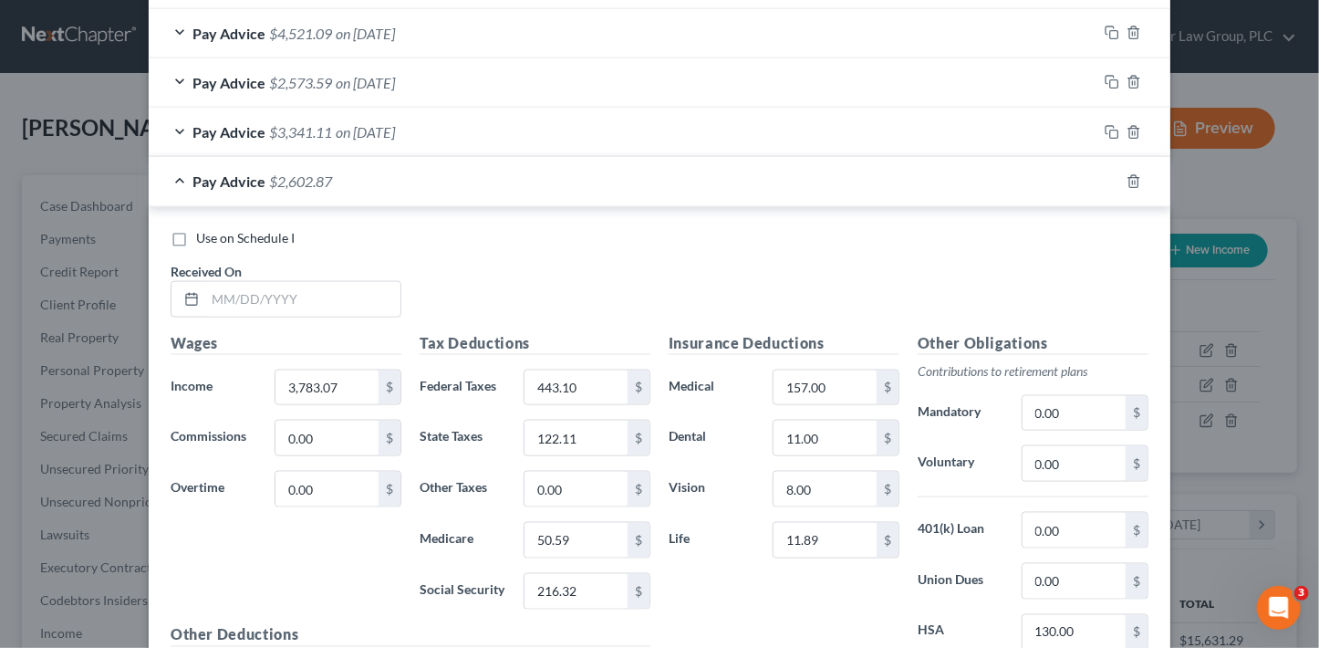
scroll to position [1048, 0]
click at [309, 287] on input "text" at bounding box center [302, 300] width 195 height 35
type input "9/5/25"
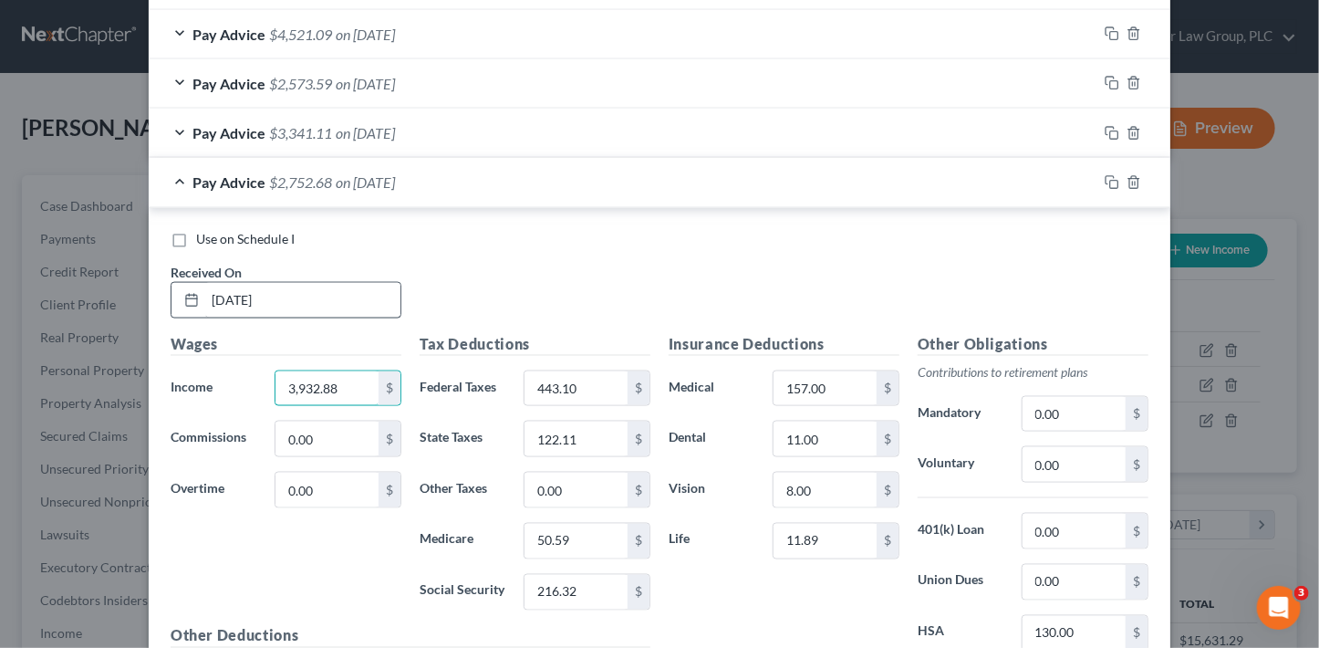
type input "3,932.88"
type input "881.78"
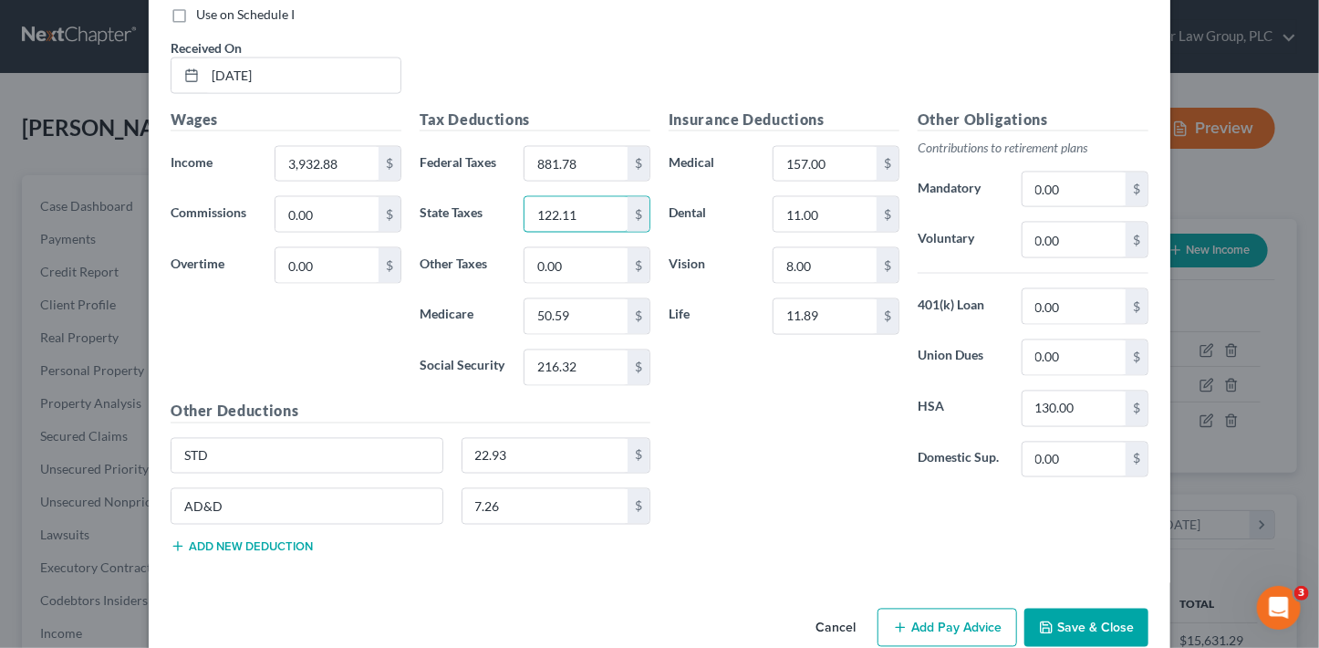
scroll to position [1353, 0]
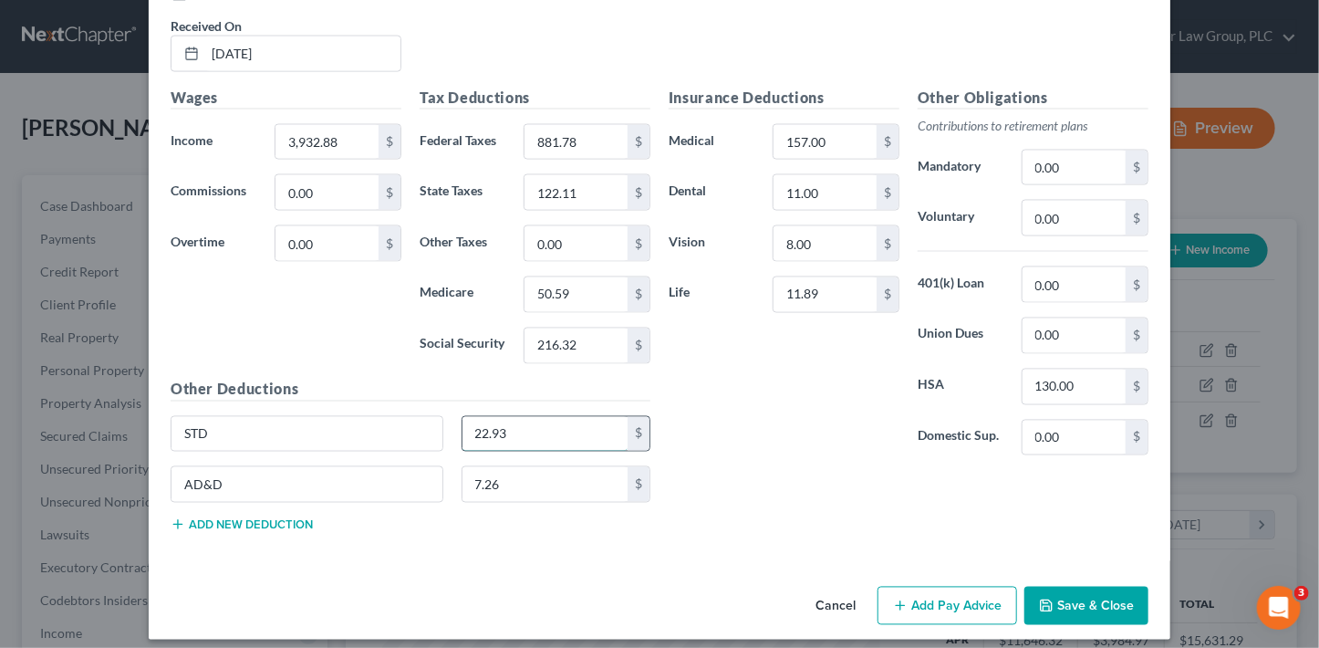
click at [580, 434] on input "22.93" at bounding box center [545, 434] width 166 height 35
type input "22.93"
drag, startPoint x: 590, startPoint y: 192, endPoint x: 515, endPoint y: 172, distance: 77.2
click at [515, 174] on div "122.11 $" at bounding box center [586, 192] width 145 height 36
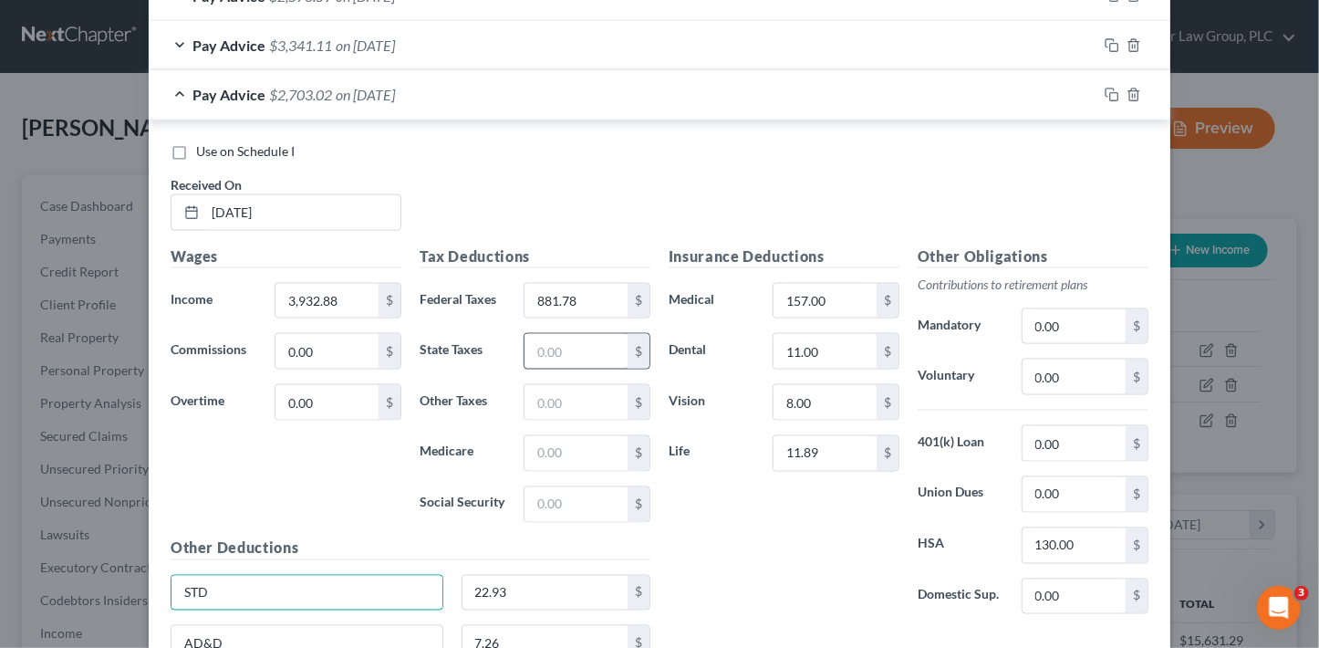
scroll to position [1149, 0]
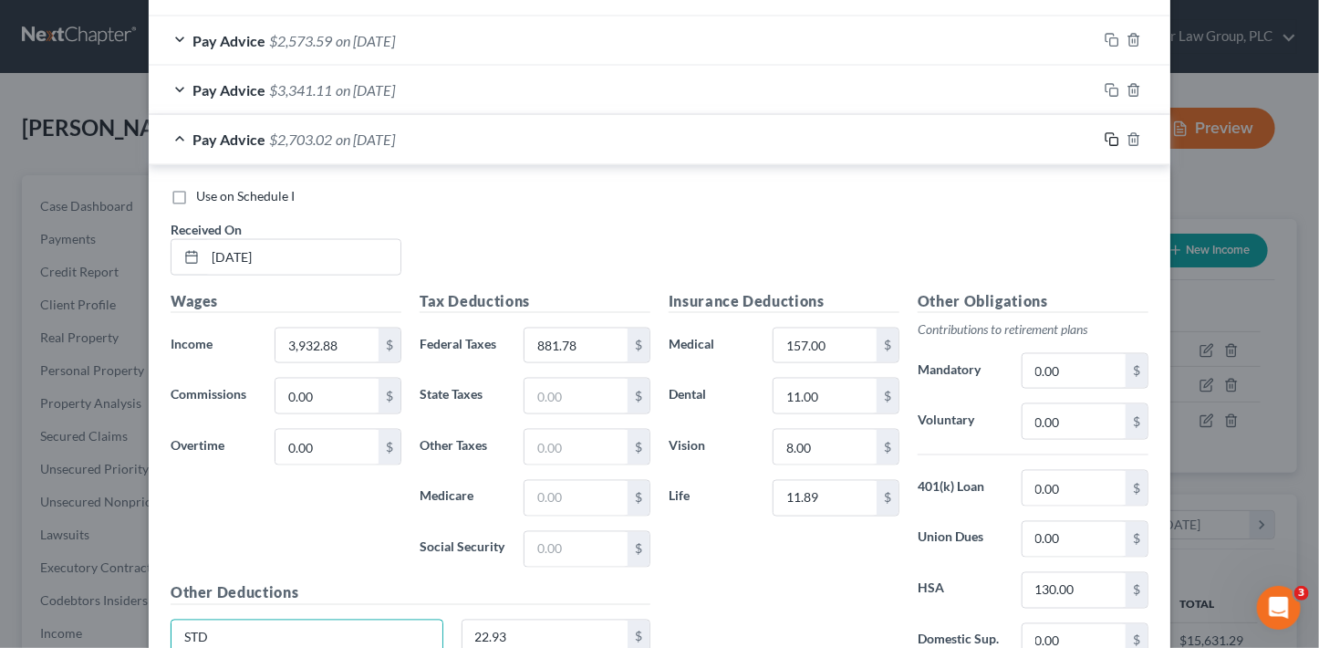
click at [1107, 132] on icon "button" at bounding box center [1112, 139] width 15 height 15
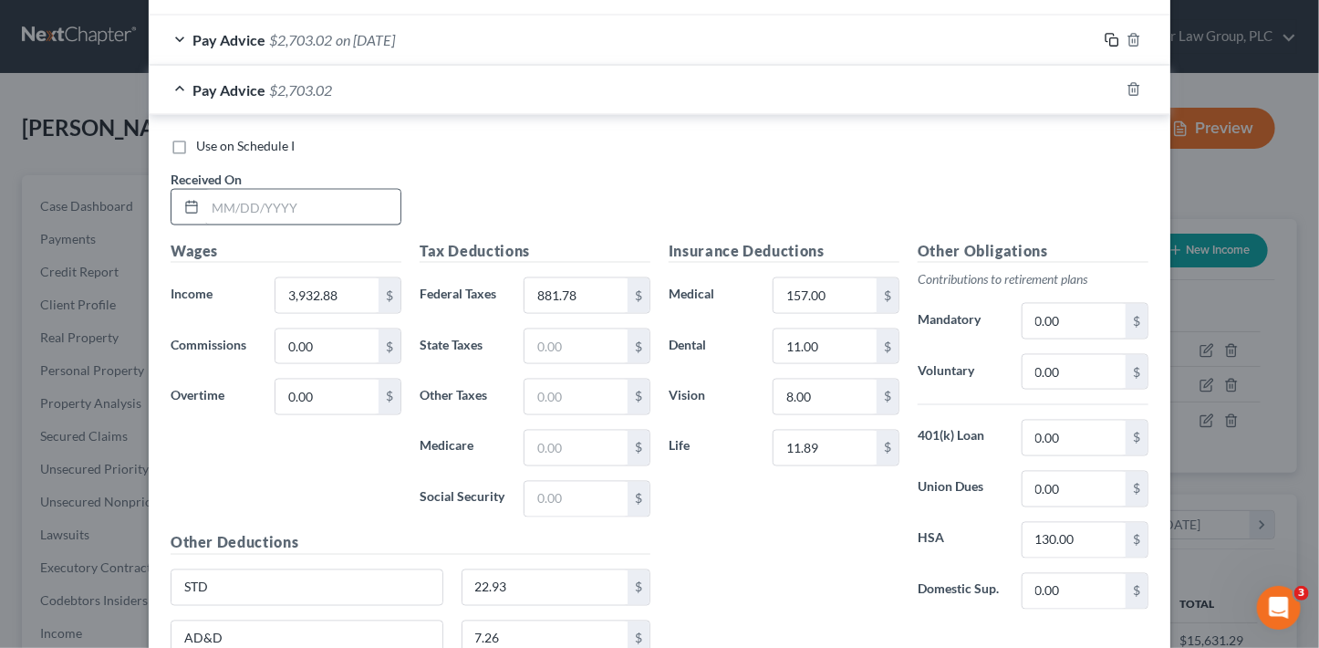
scroll to position [1252, 0]
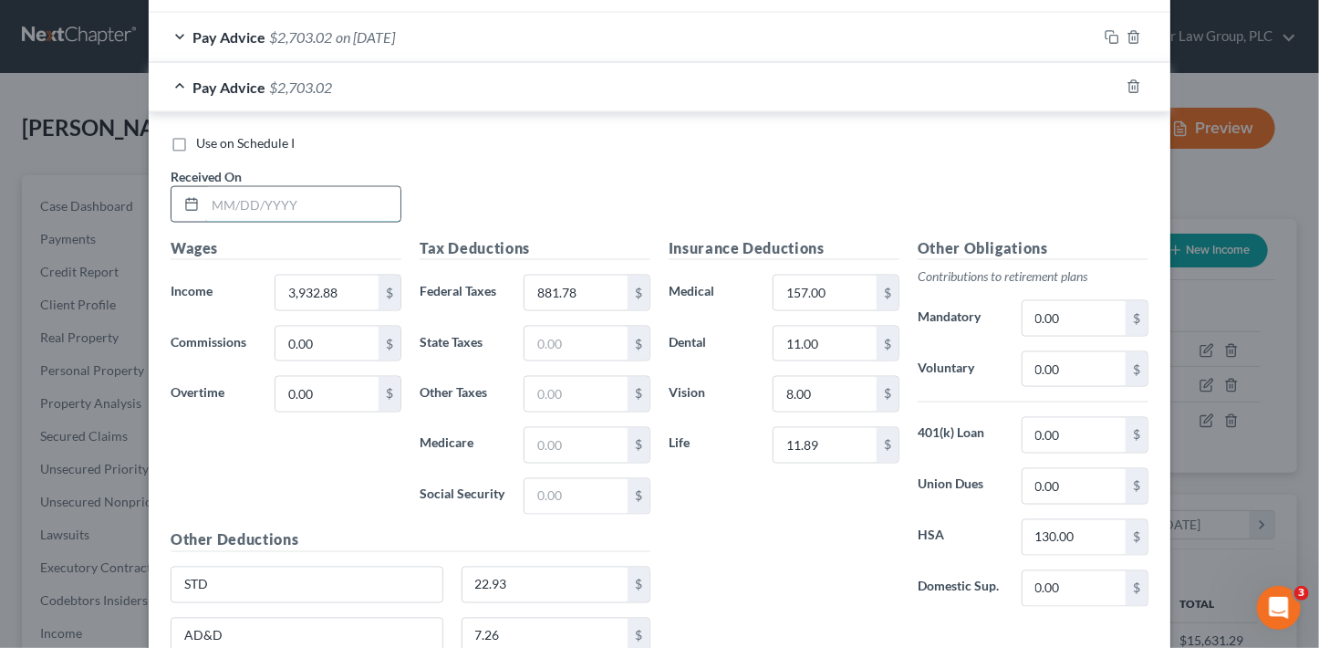
click at [343, 200] on input "text" at bounding box center [302, 204] width 195 height 35
type input "9/19/25"
type input "4,554.42"
type input "1,087.81"
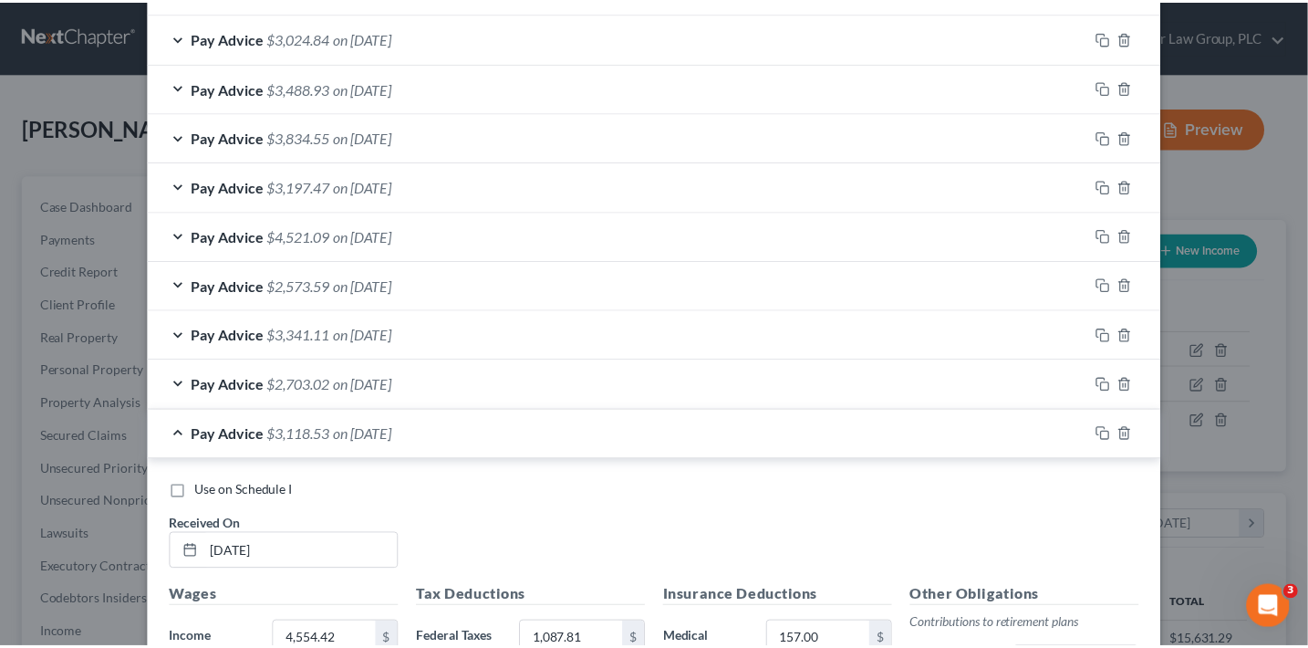
scroll to position [1408, 0]
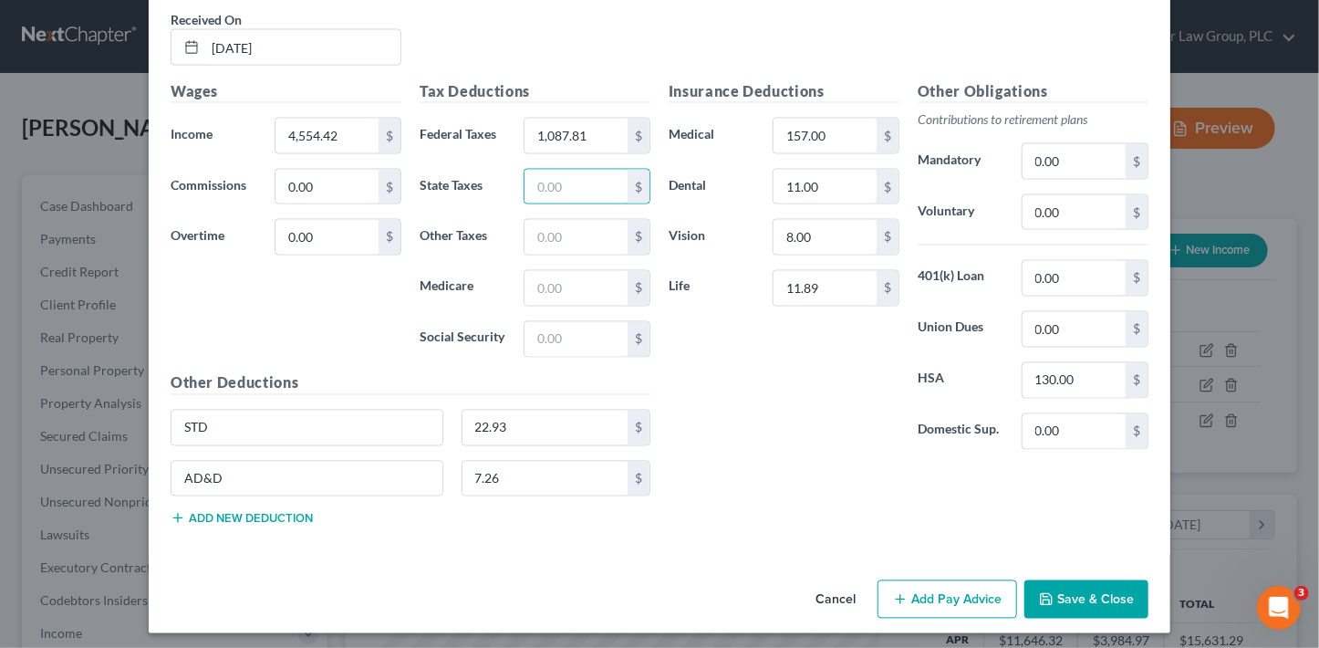
click at [1082, 581] on button "Save & Close" at bounding box center [1086, 599] width 124 height 38
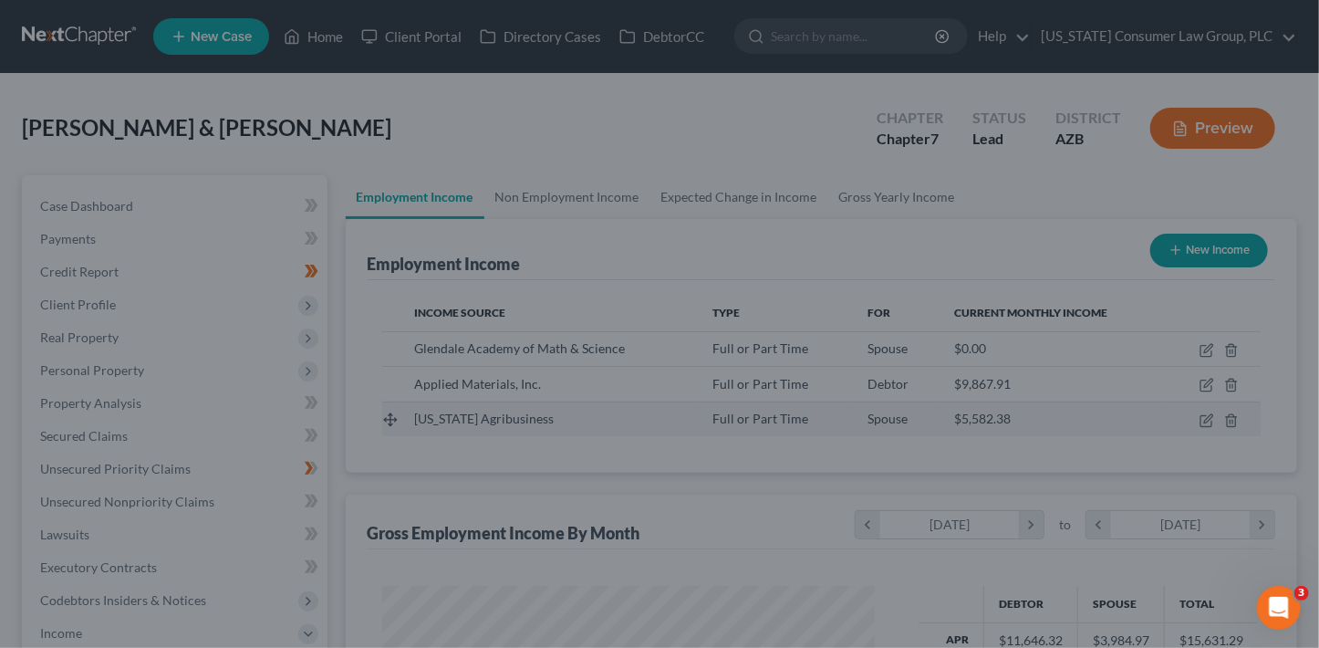
scroll to position [911899, 911695]
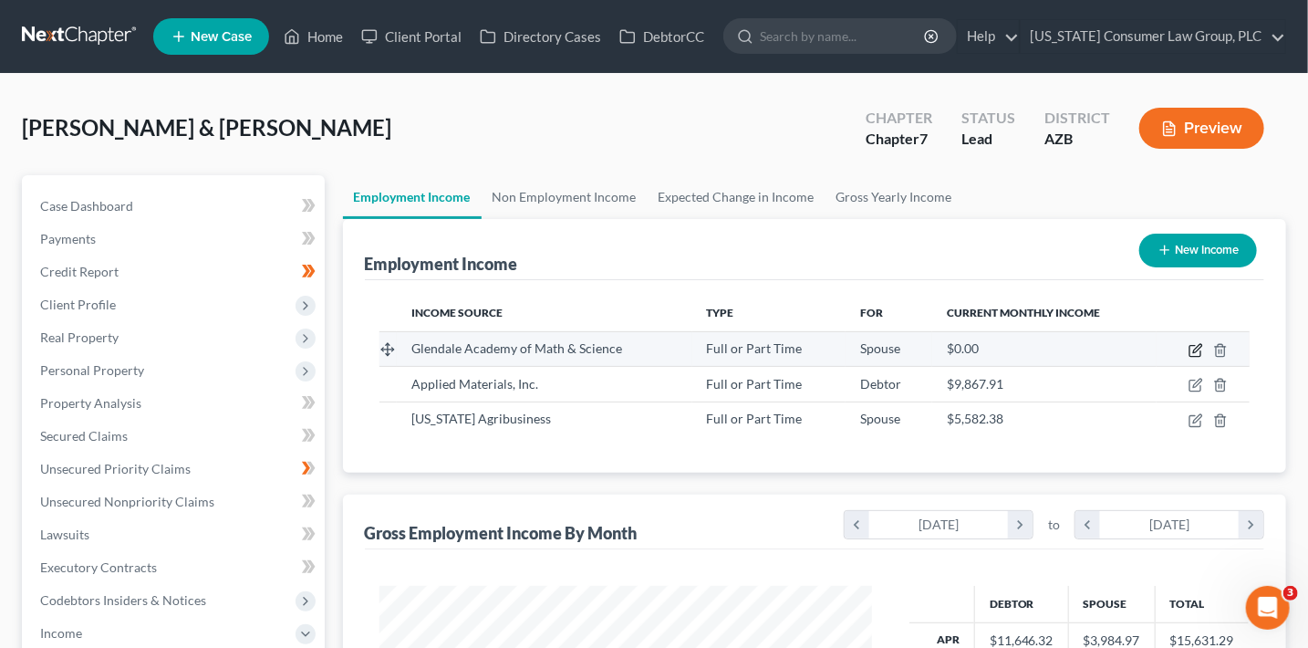
click at [1193, 347] on icon "button" at bounding box center [1196, 350] width 15 height 15
select select "0"
select select "3"
select select "1"
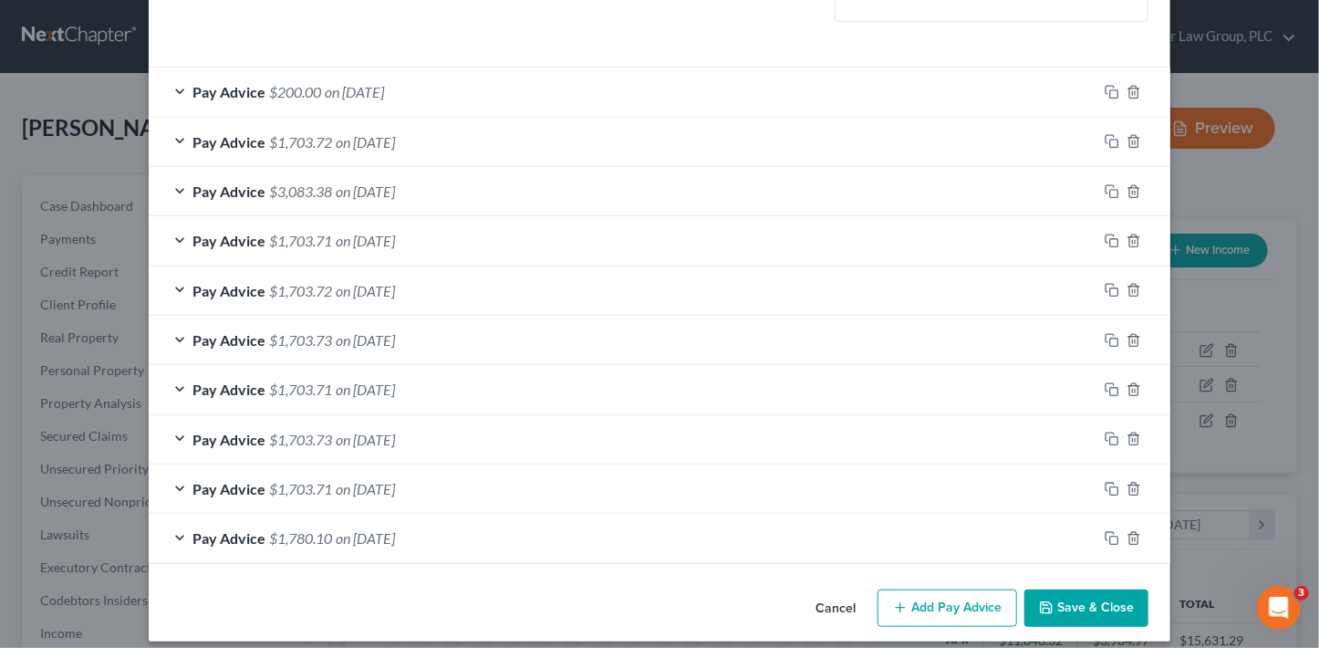
scroll to position [507, 0]
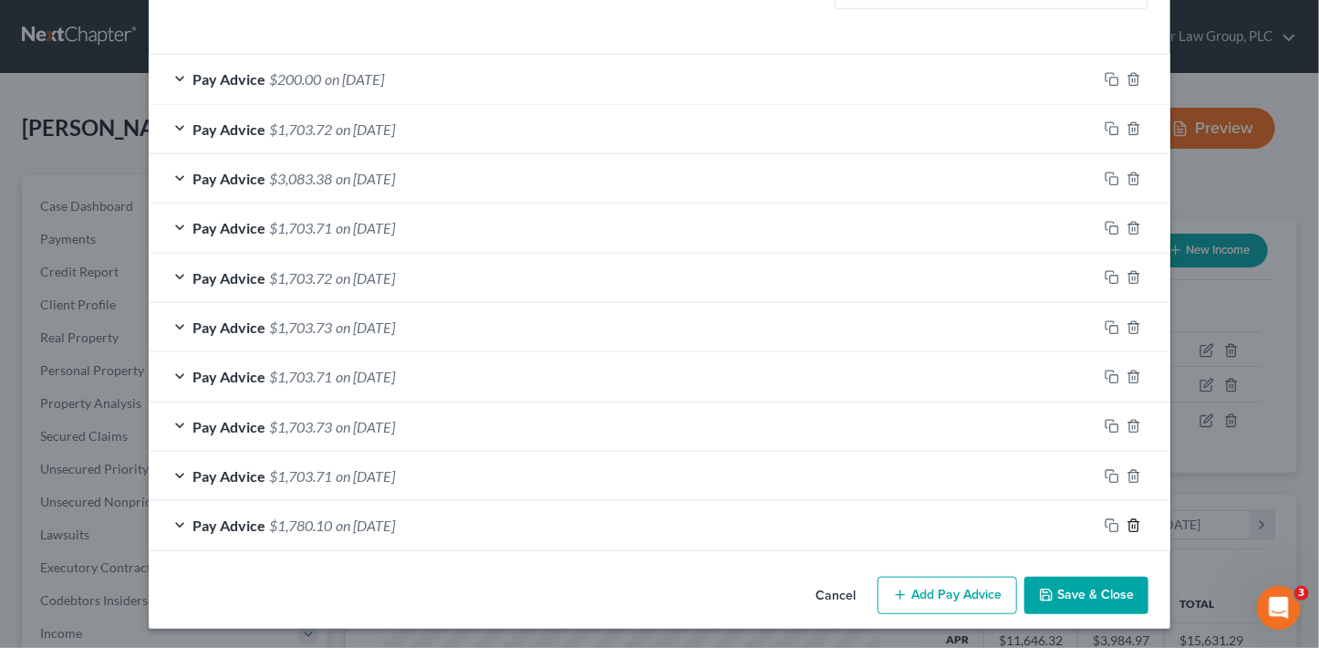
click at [1135, 525] on line "button" at bounding box center [1135, 527] width 0 height 4
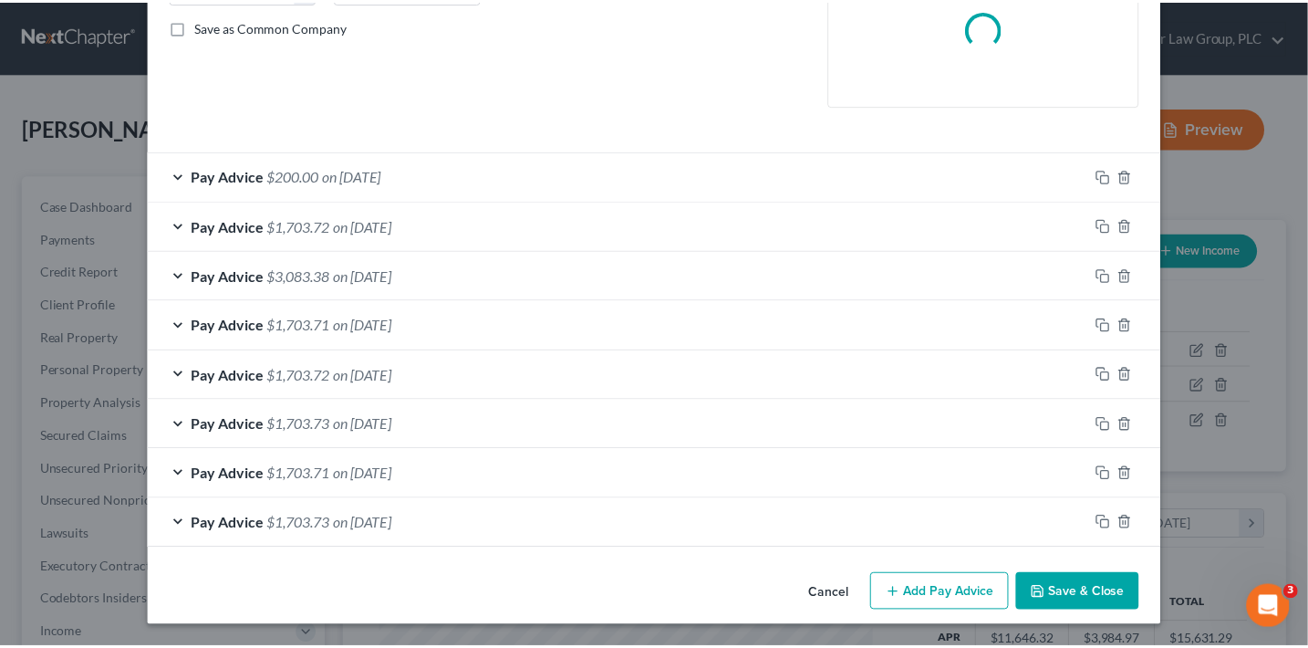
scroll to position [409, 0]
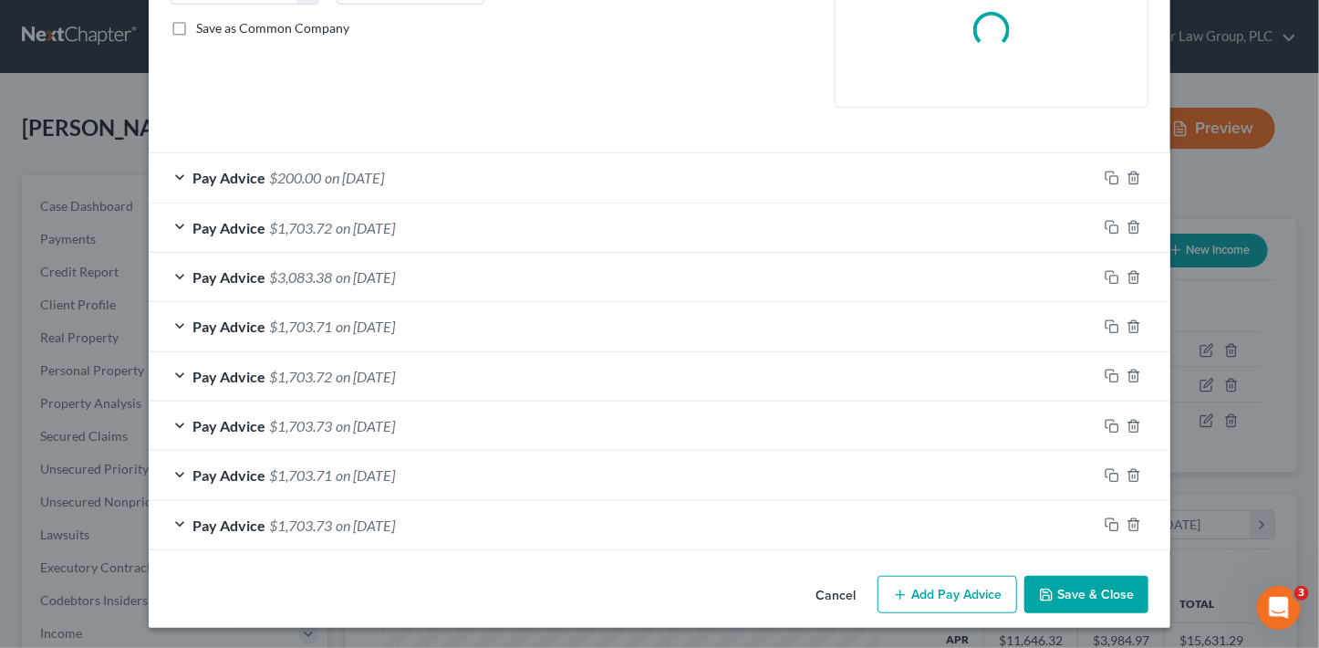
click at [1086, 594] on button "Save & Close" at bounding box center [1086, 595] width 124 height 38
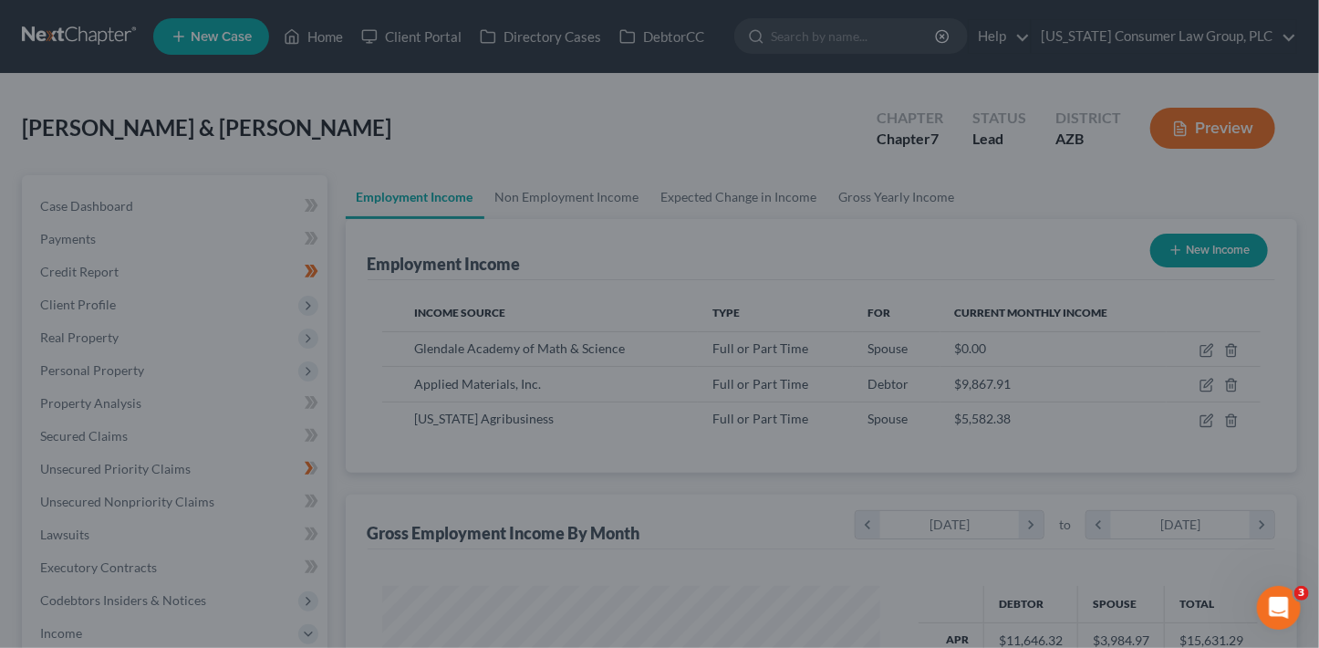
scroll to position [911899, 911695]
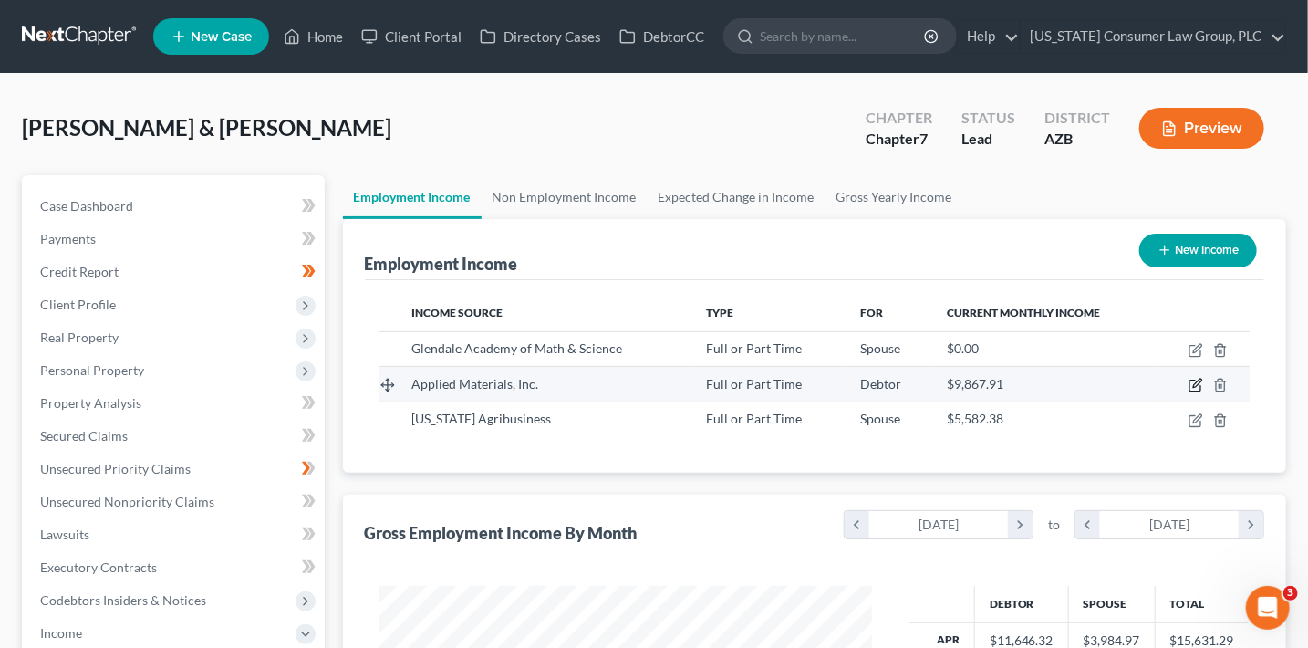
click at [1193, 383] on icon "button" at bounding box center [1196, 385] width 15 height 15
select select "0"
select select "4"
select select "2"
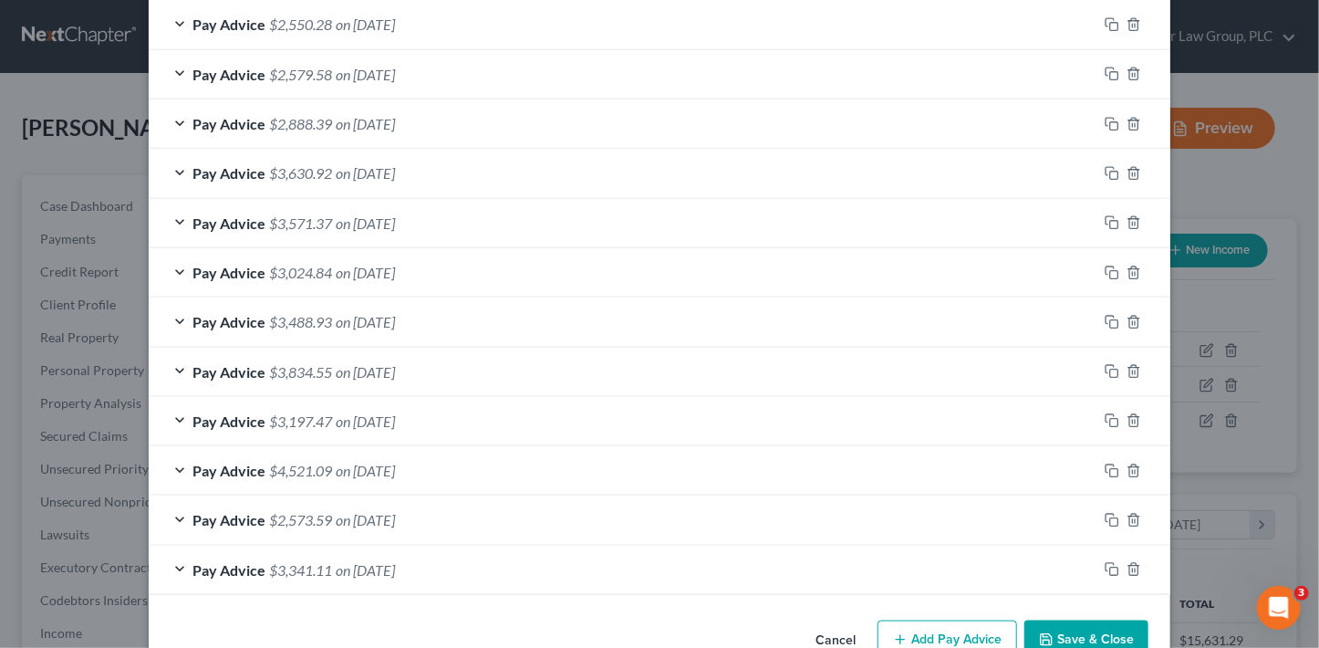
scroll to position [754, 0]
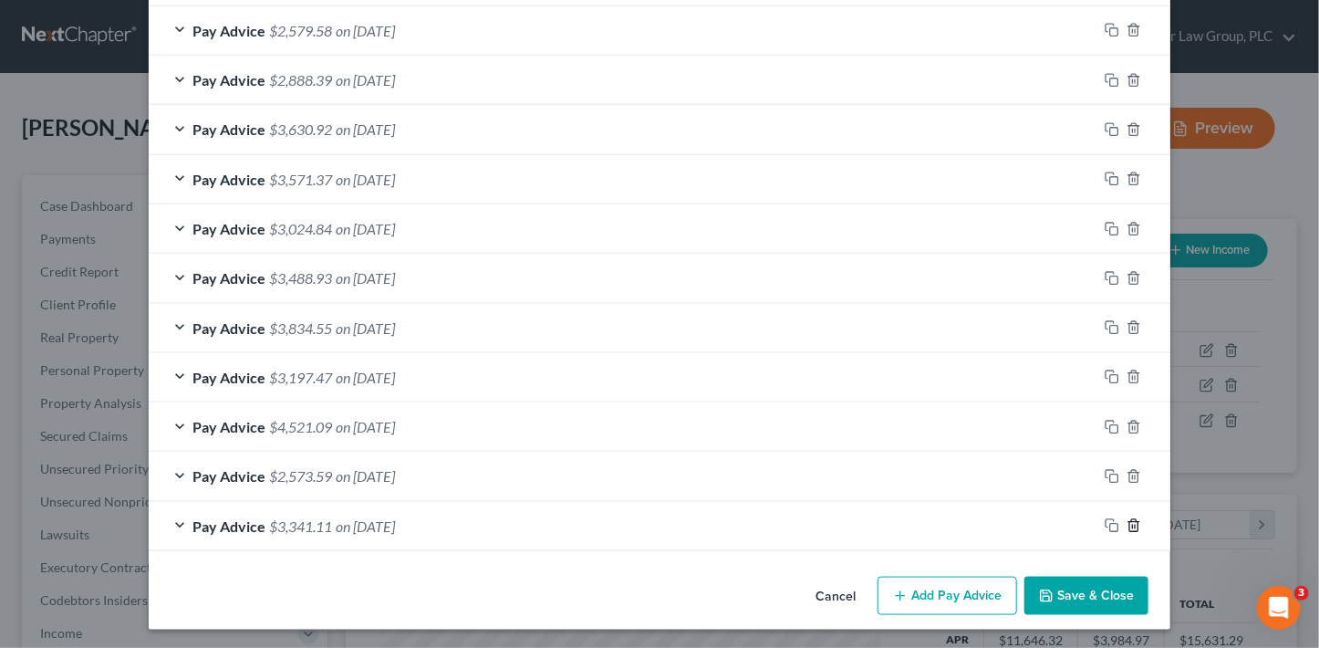
click at [1134, 525] on icon "button" at bounding box center [1134, 525] width 15 height 15
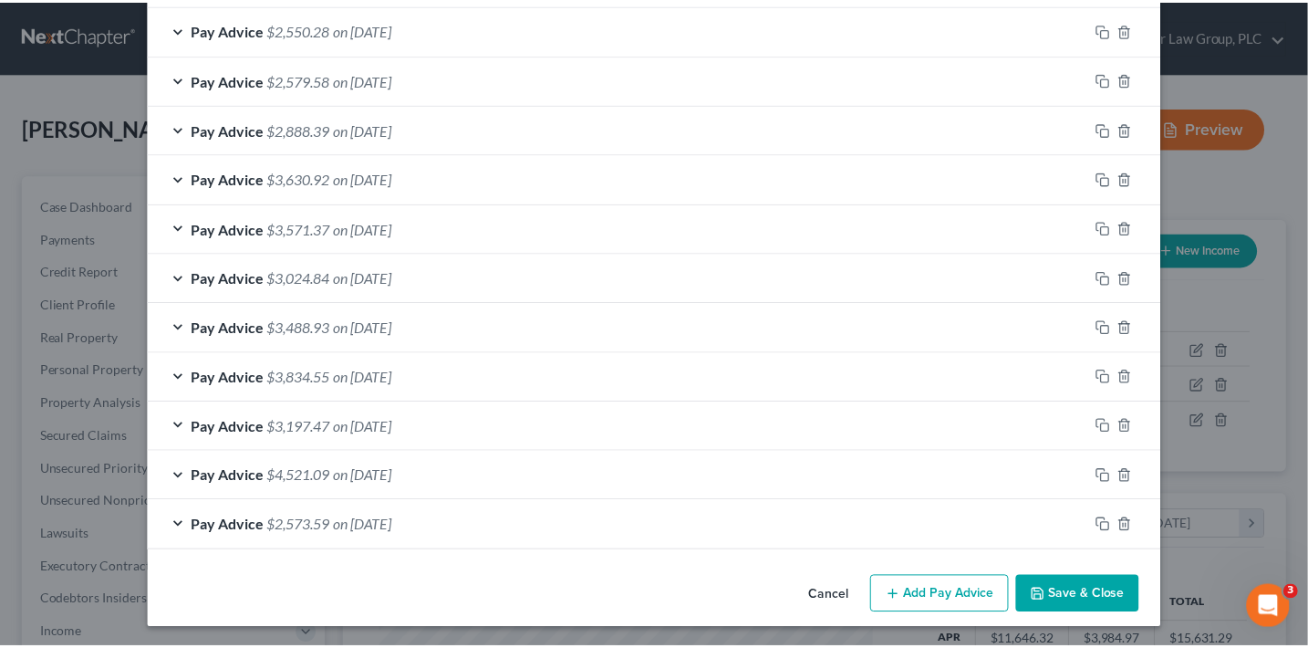
scroll to position [714, 0]
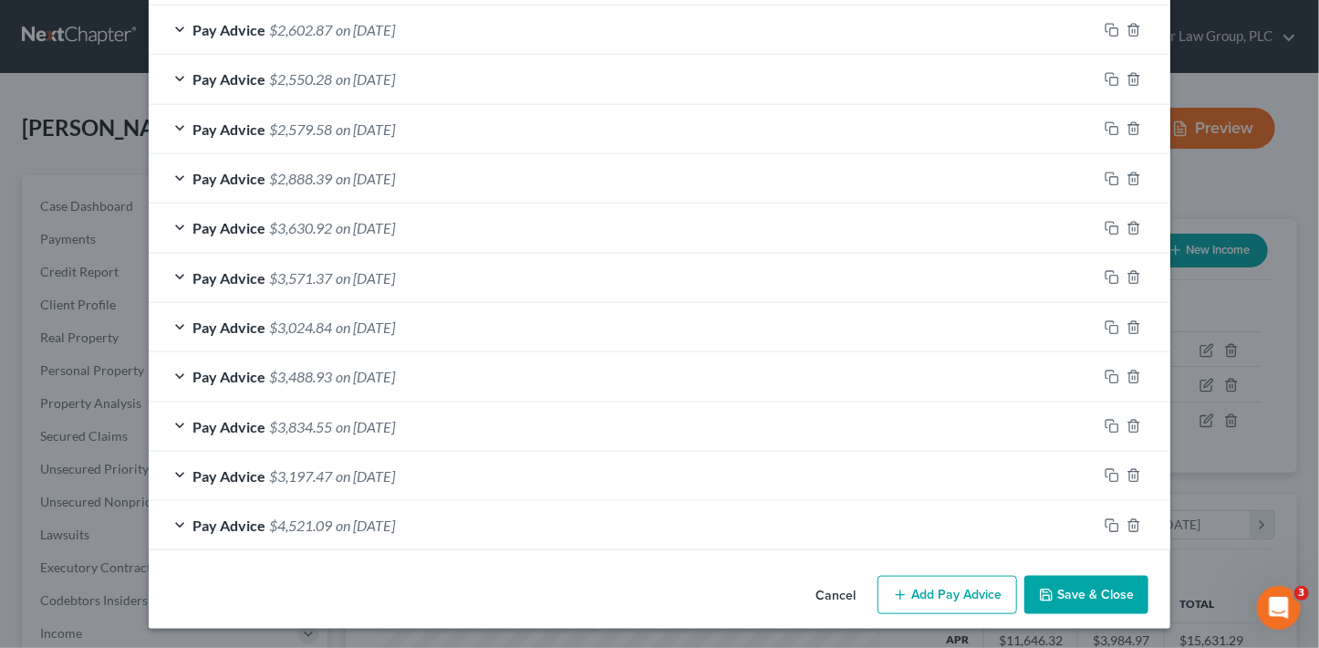
click at [1106, 589] on button "Save & Close" at bounding box center [1086, 595] width 124 height 38
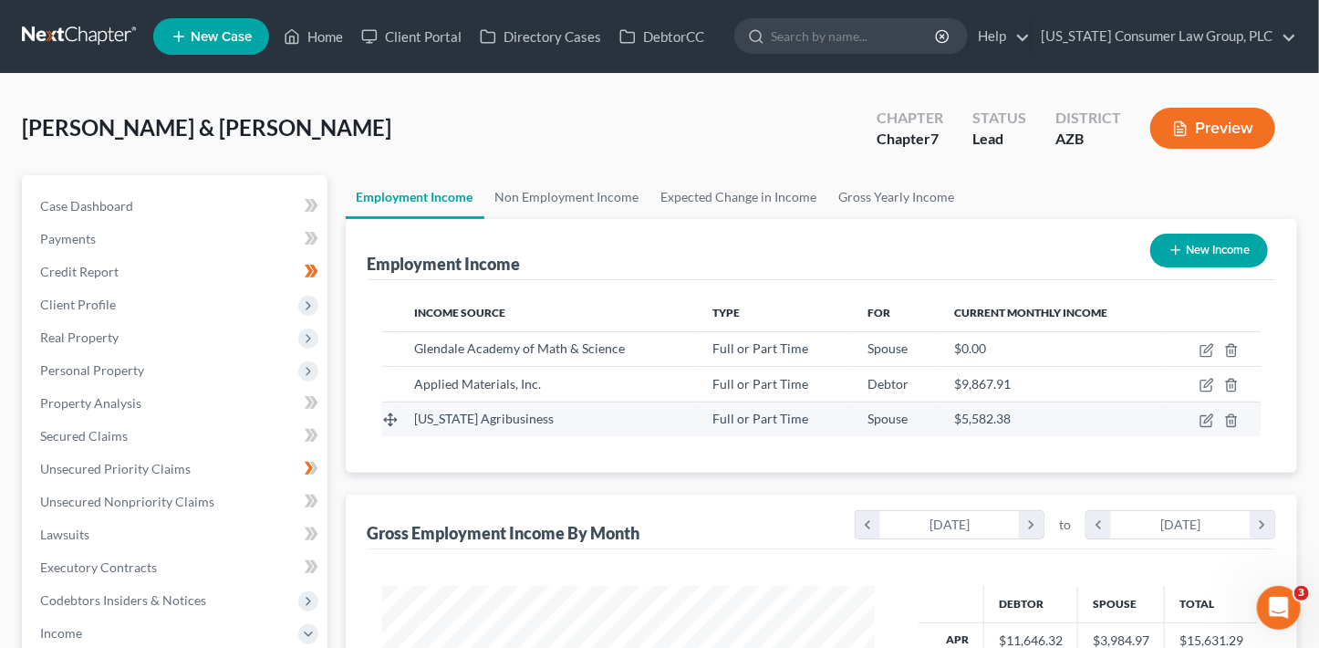
scroll to position [911899, 911695]
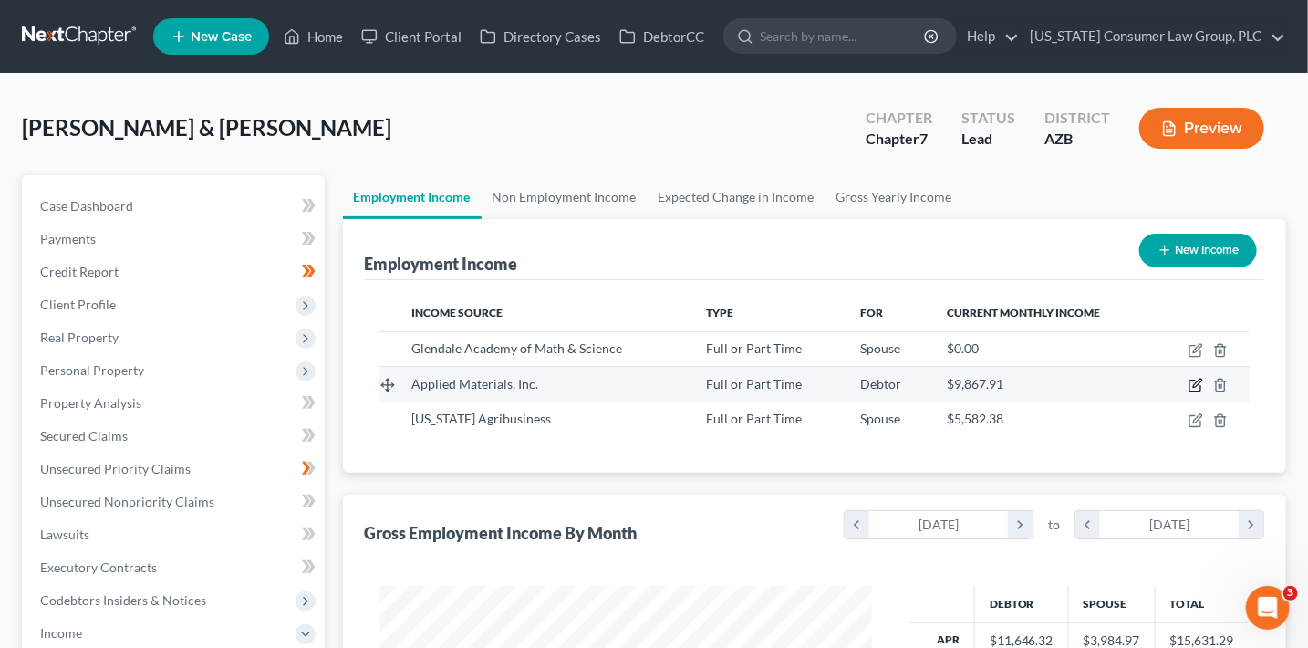
click at [1201, 390] on icon "button" at bounding box center [1196, 385] width 15 height 15
select select "0"
select select "4"
select select "2"
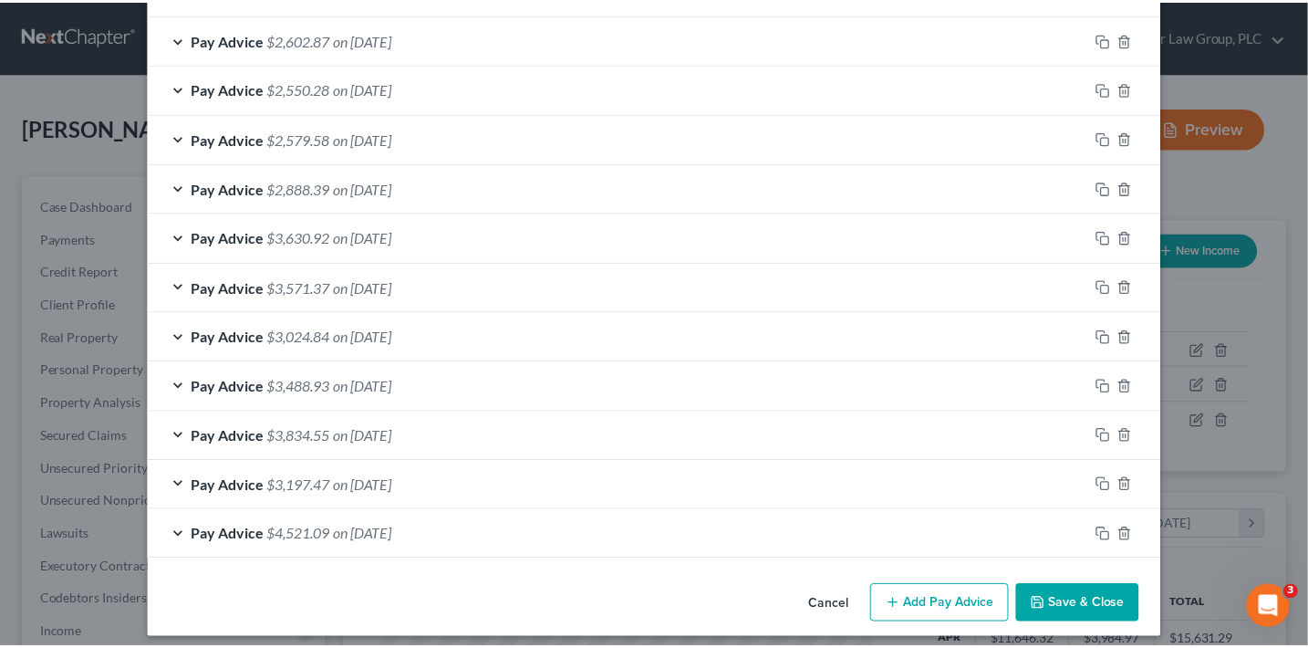
scroll to position [714, 0]
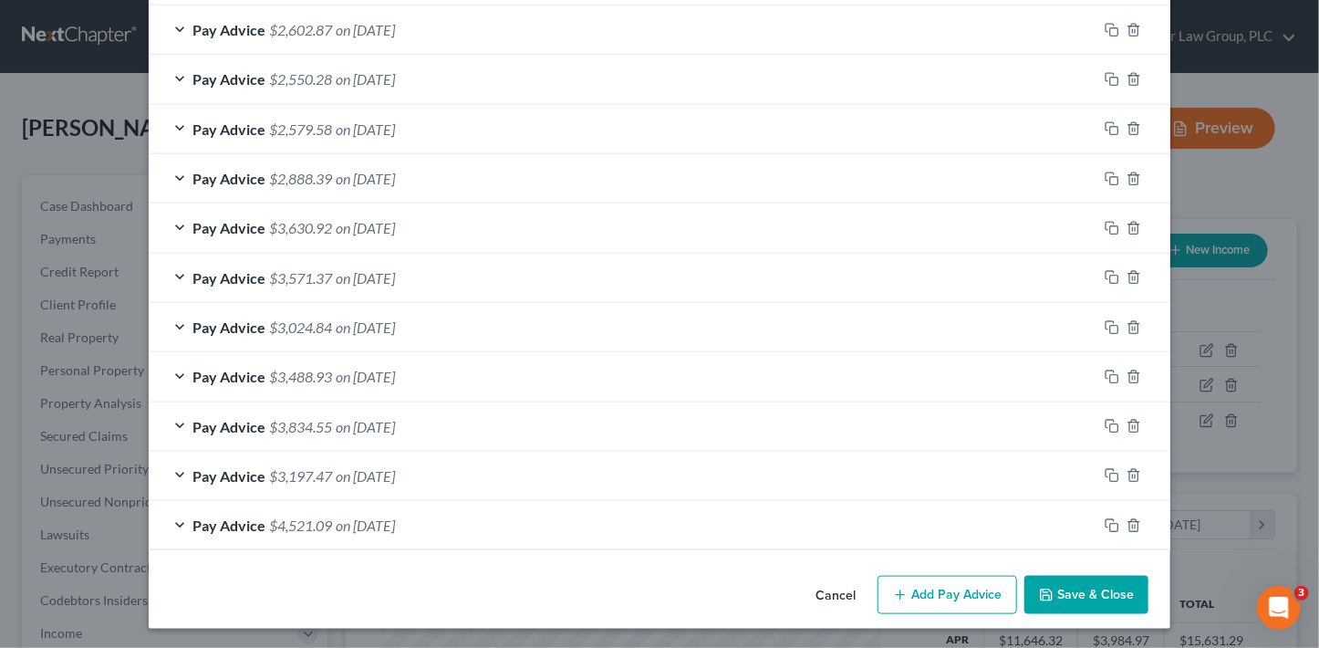
click at [1045, 583] on button "Save & Close" at bounding box center [1086, 595] width 124 height 38
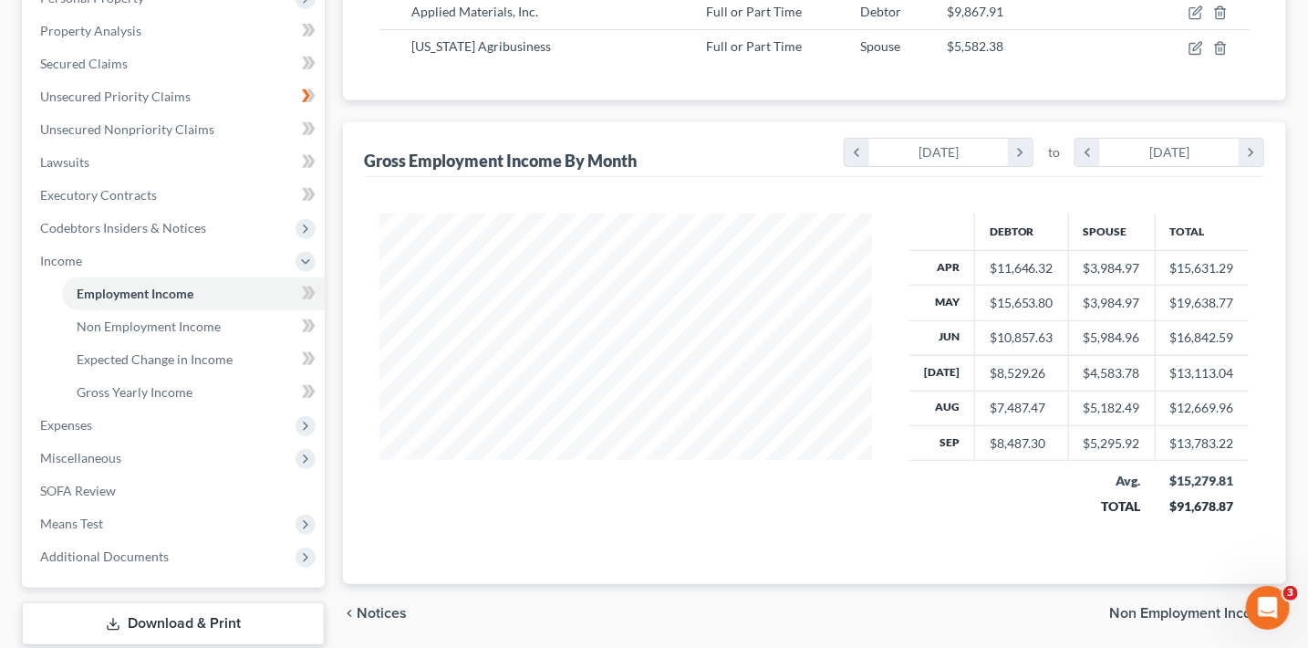
scroll to position [430, 0]
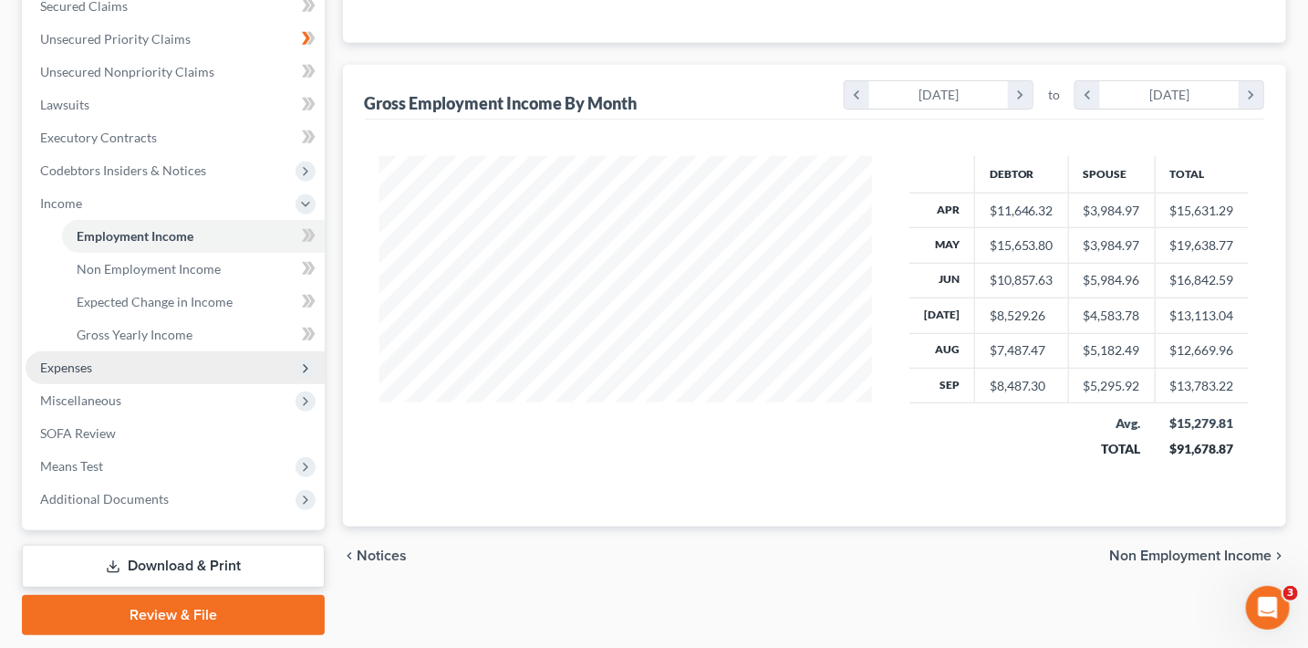
click at [104, 377] on span "Expenses" at bounding box center [175, 367] width 299 height 33
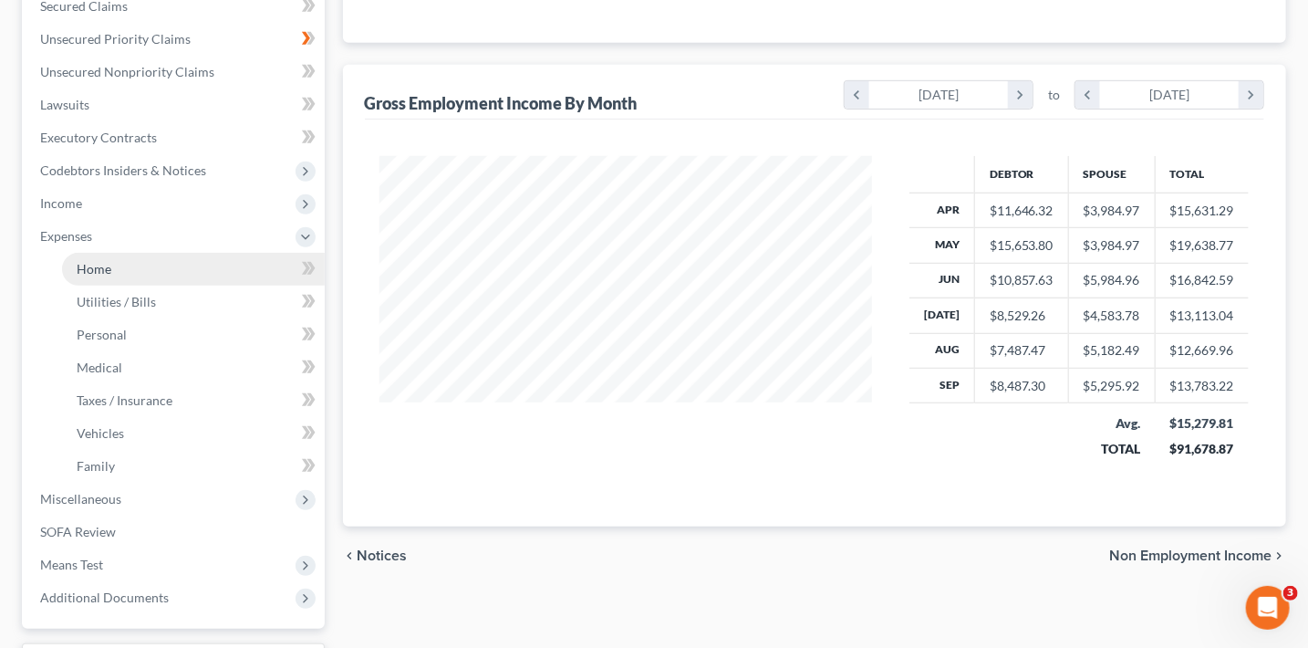
click at [134, 270] on link "Home" at bounding box center [193, 269] width 263 height 33
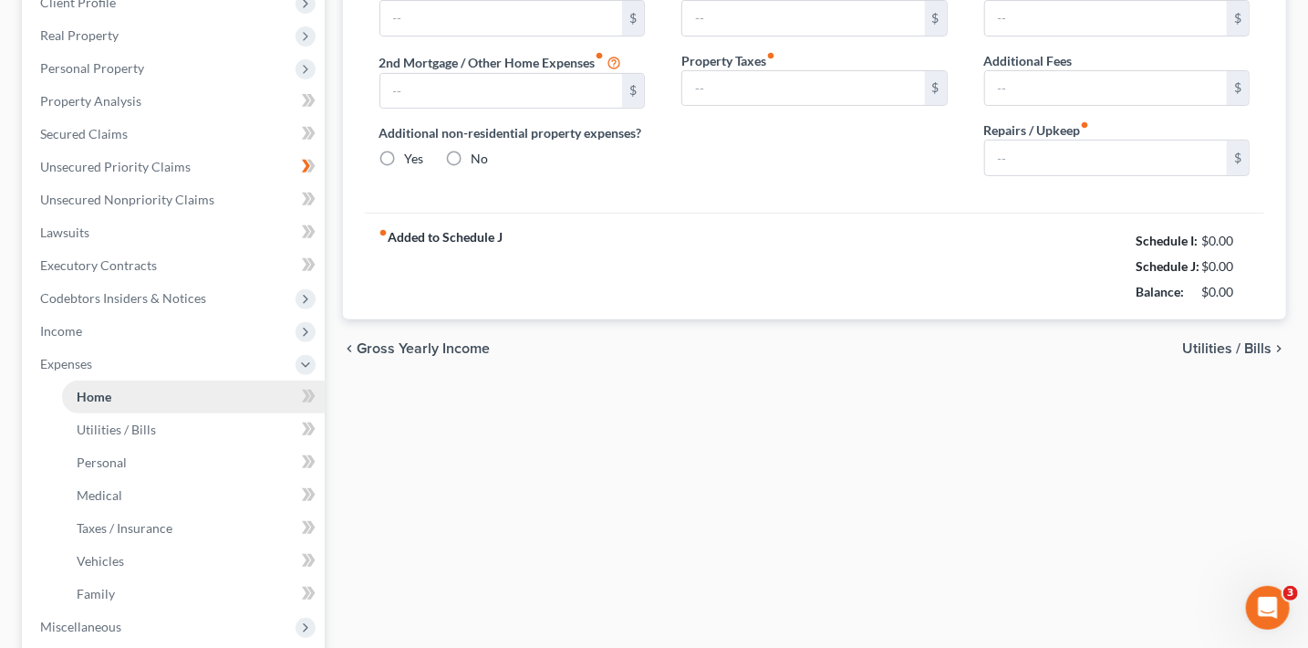
type input "0.00"
radio input "true"
type input "0.00"
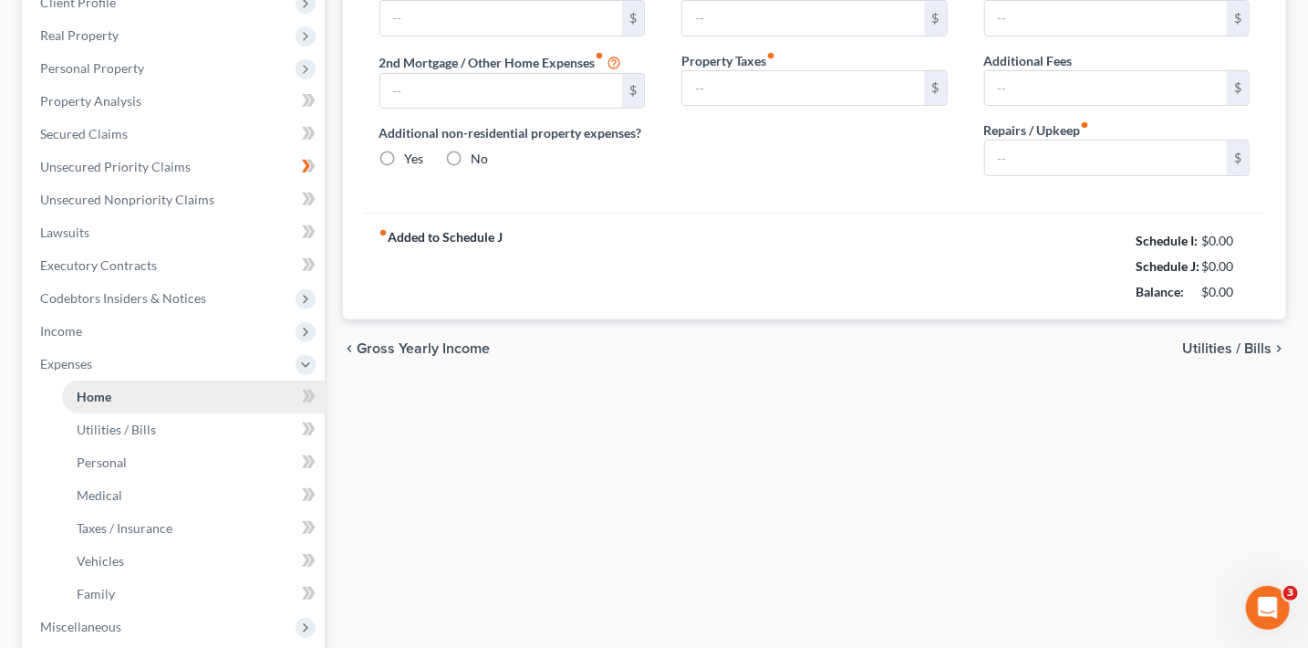
type input "0.00"
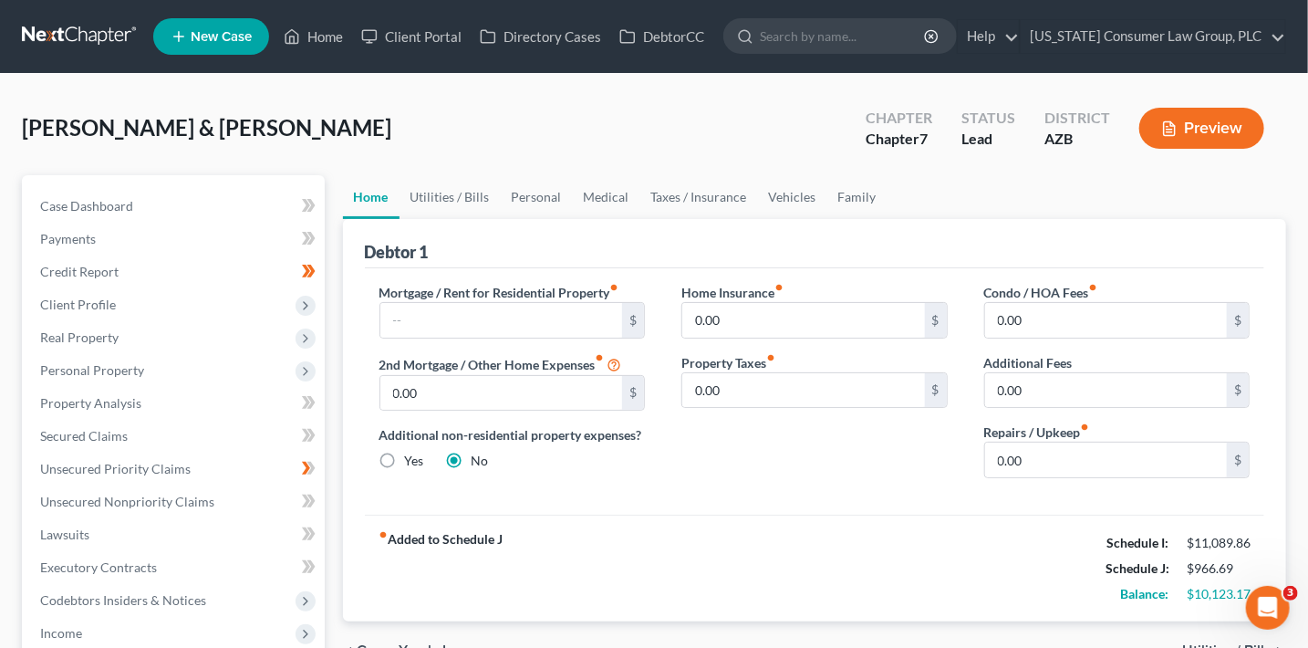
click at [544, 338] on div "Mortgage / Rent for Residential Property fiber_manual_record $ 2nd Mortgage / O…" at bounding box center [512, 388] width 303 height 210
click at [168, 433] on link "Secured Claims" at bounding box center [175, 436] width 299 height 33
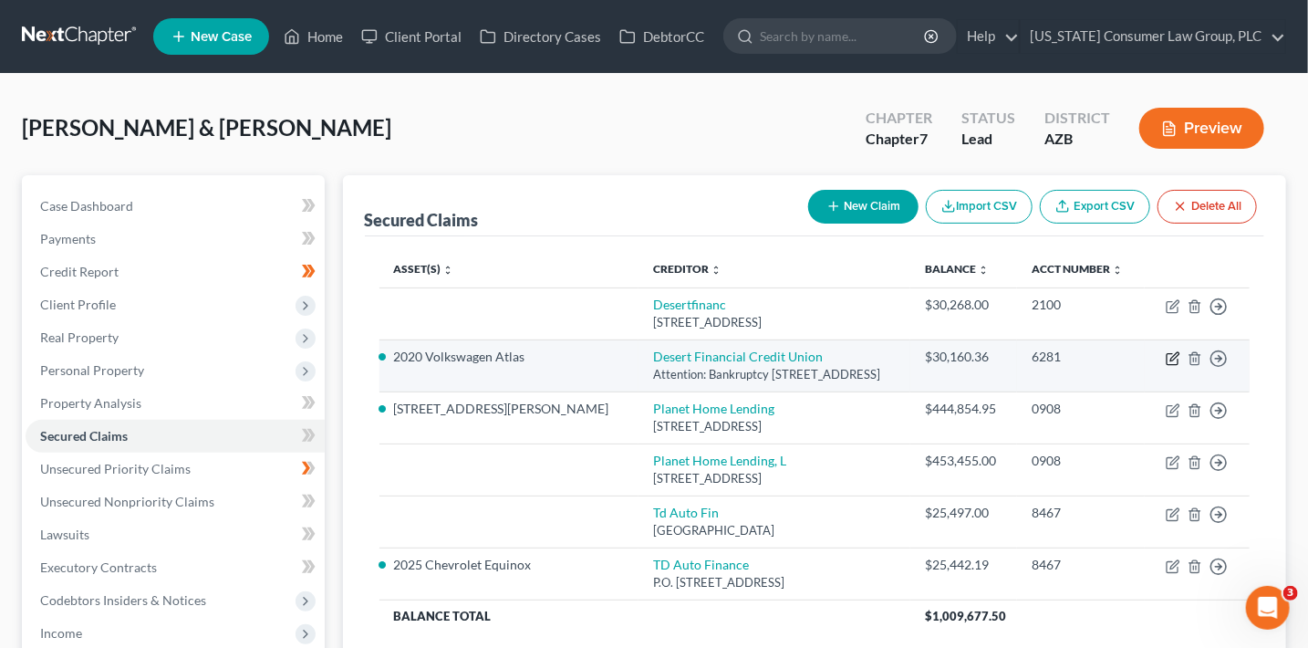
click at [1173, 358] on icon "button" at bounding box center [1174, 356] width 8 height 8
select select "3"
select select "2"
select select "0"
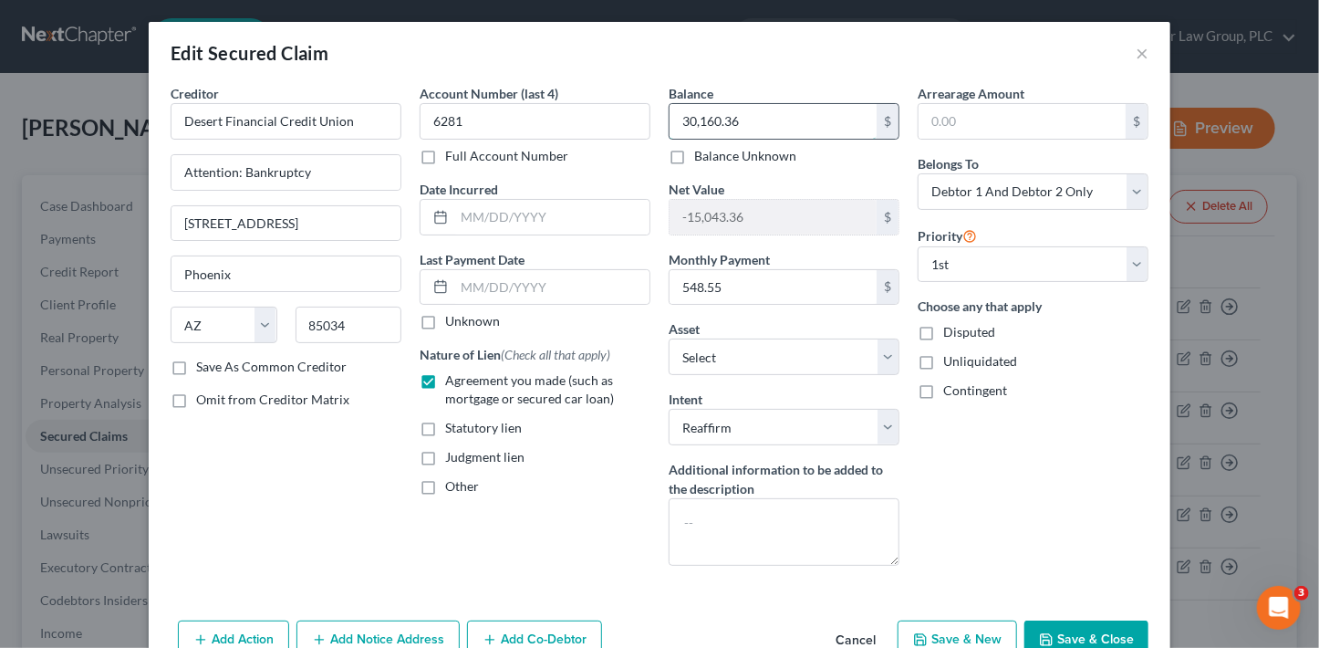
click at [771, 127] on input "30,160.36" at bounding box center [773, 121] width 207 height 35
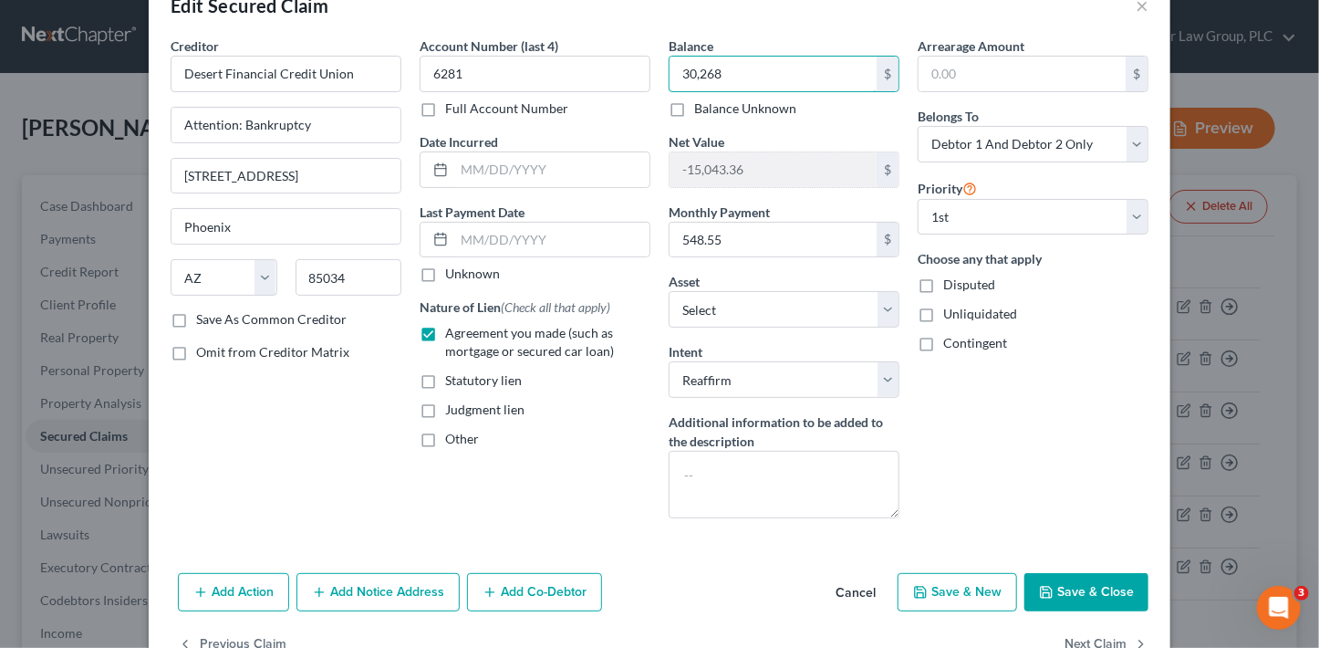
scroll to position [98, 0]
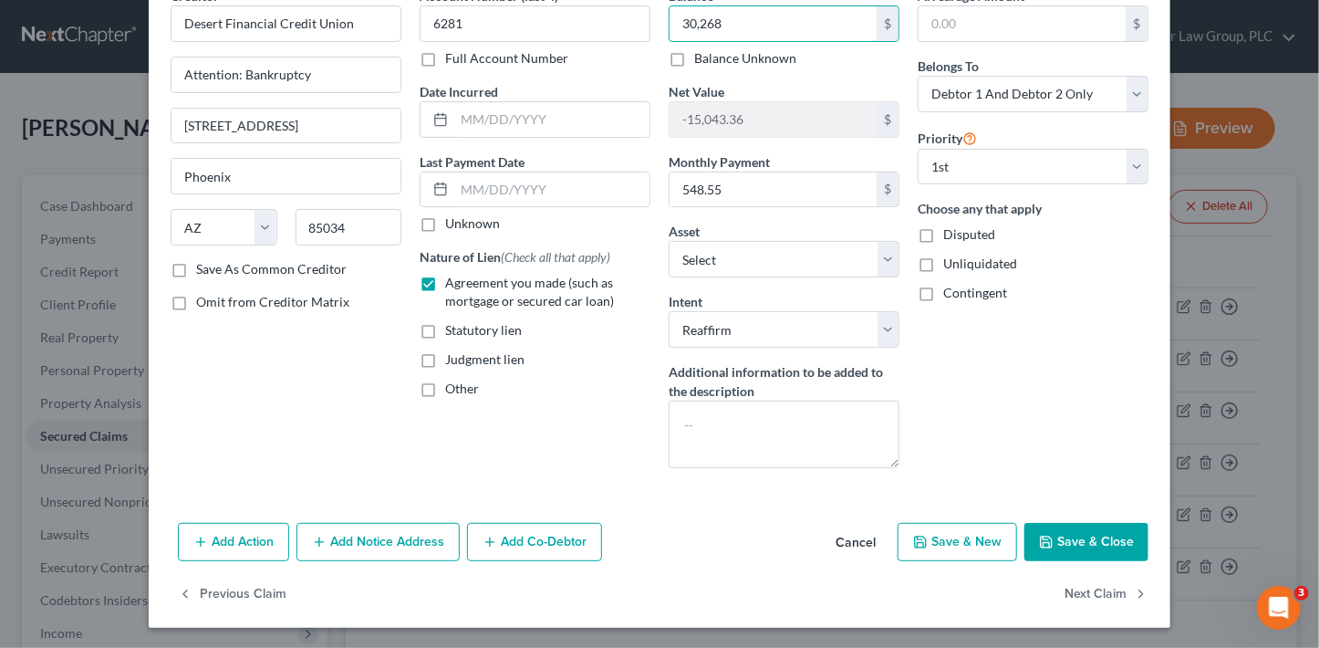
type input "30,268"
click at [1073, 540] on button "Save & Close" at bounding box center [1086, 542] width 124 height 38
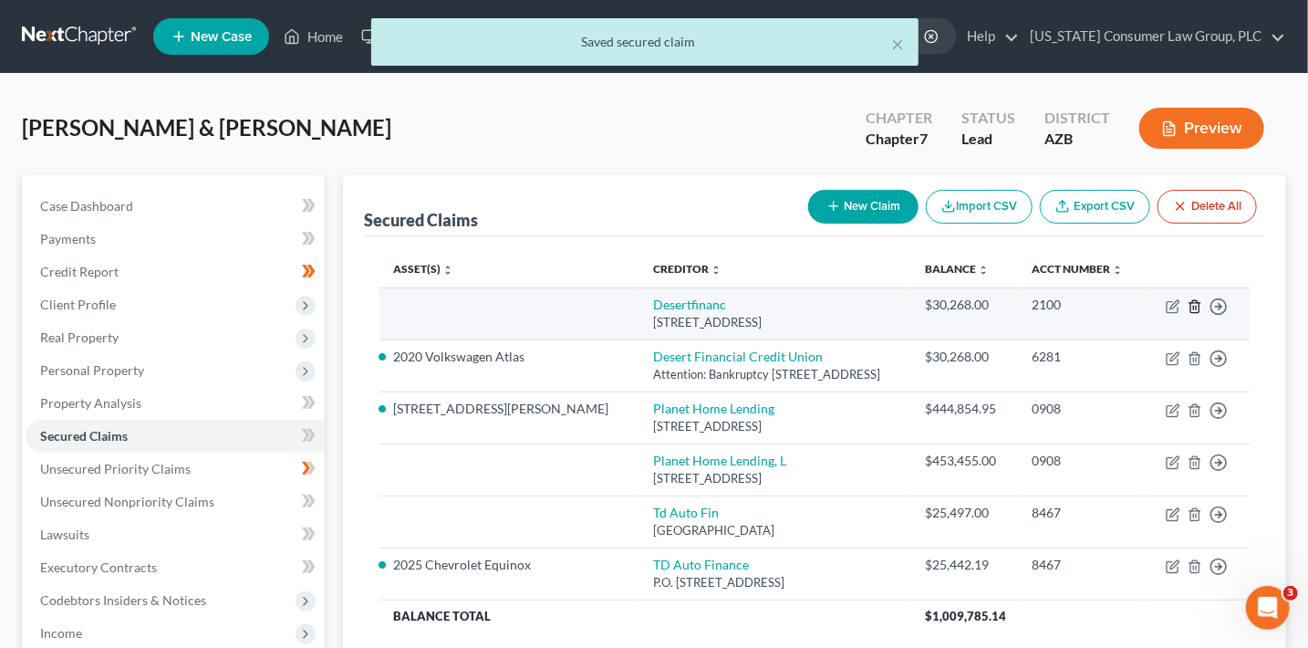
click at [1197, 307] on icon "button" at bounding box center [1195, 306] width 15 height 15
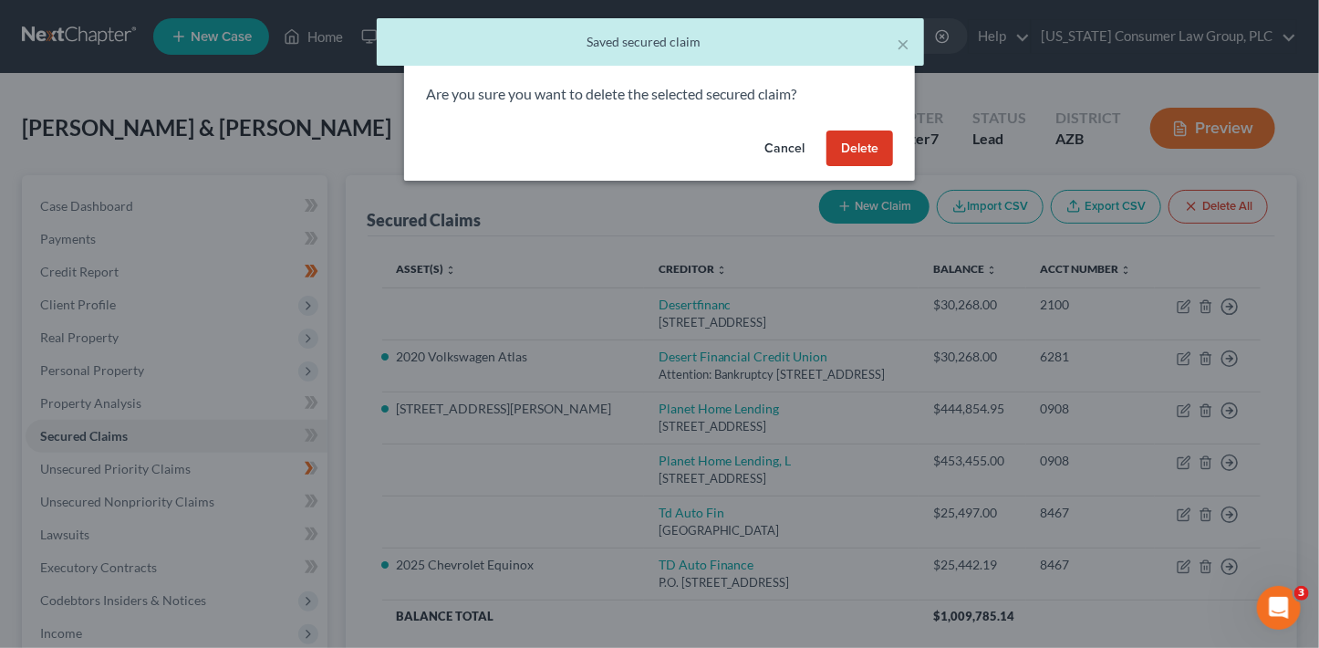
click at [880, 152] on button "Delete" at bounding box center [859, 148] width 67 height 36
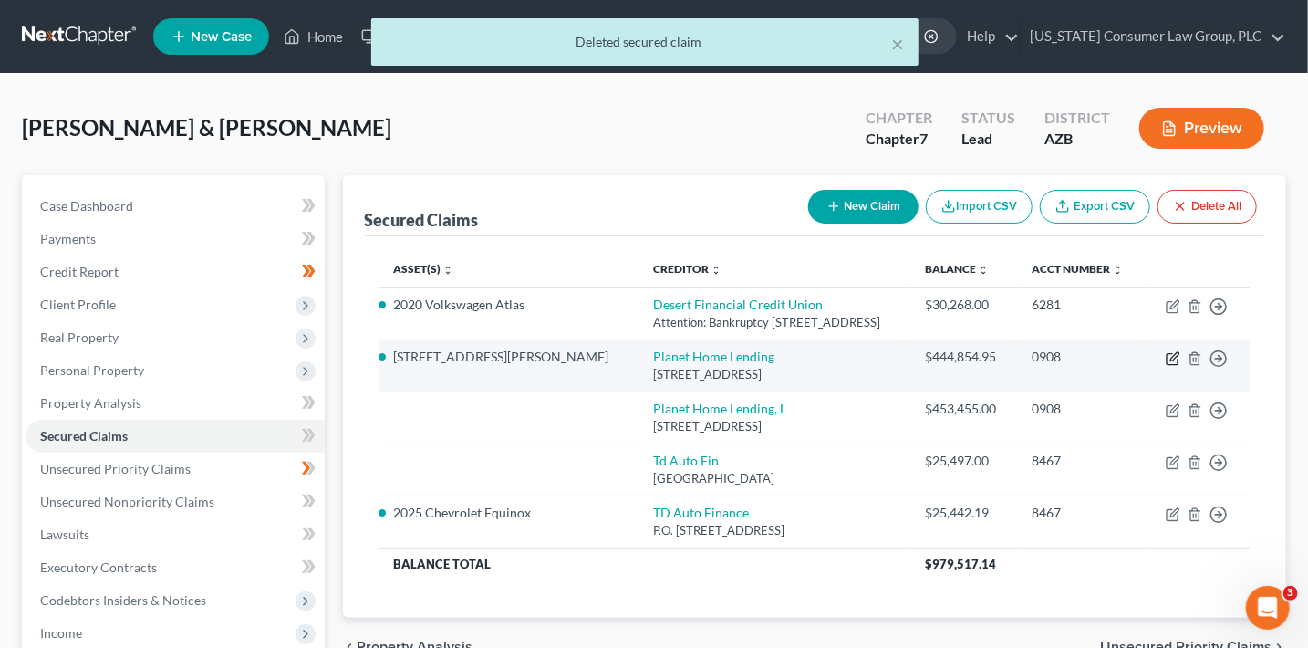
click at [1176, 354] on icon "button" at bounding box center [1173, 358] width 15 height 15
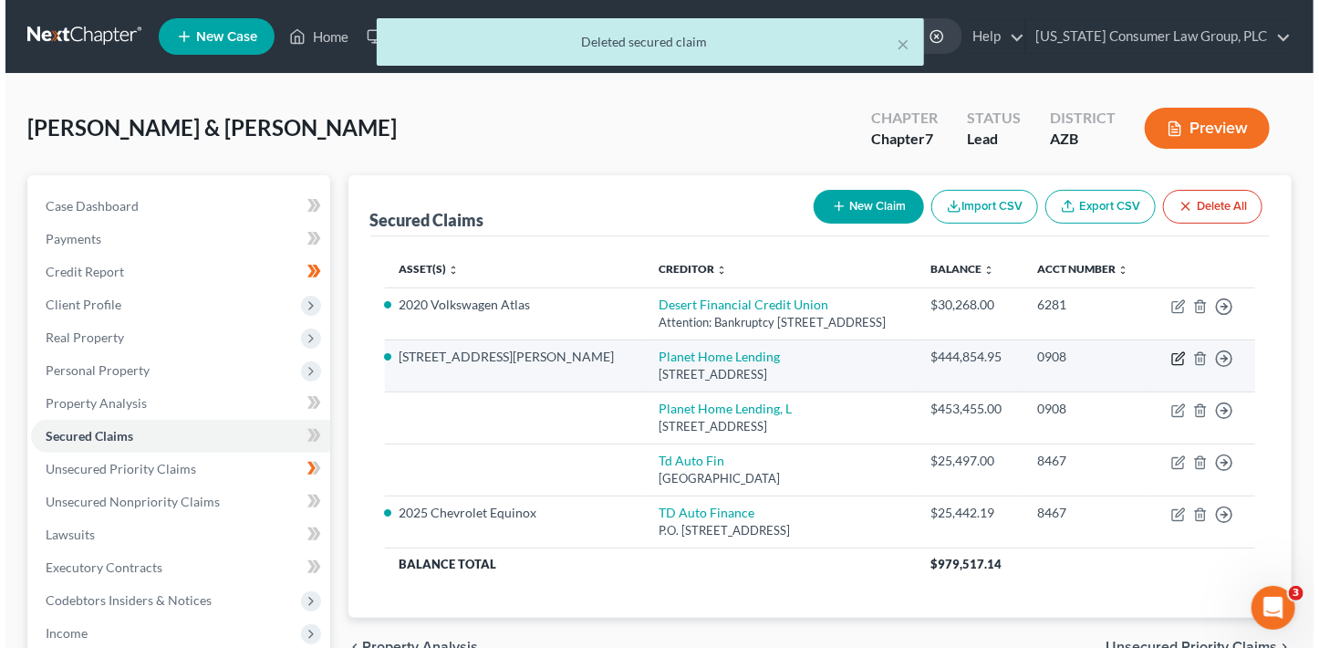
select select "6"
select select "2"
select select "0"
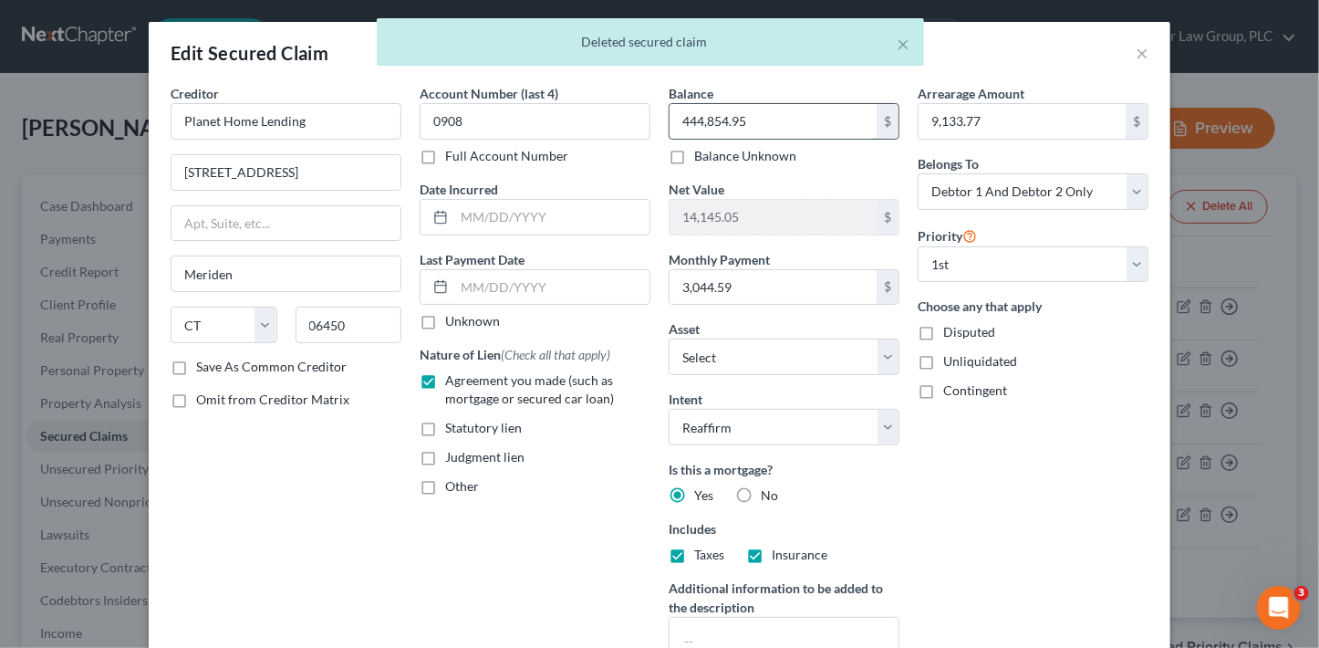
click at [754, 128] on input "444,854.95" at bounding box center [773, 121] width 207 height 35
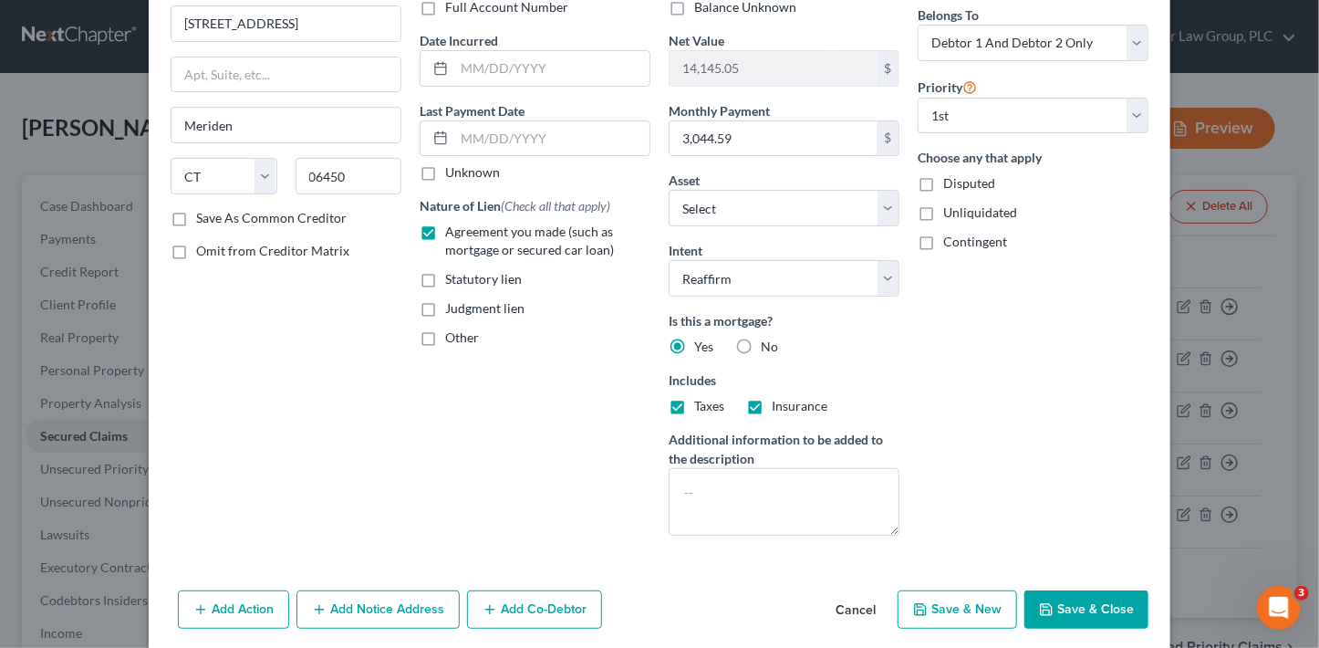
scroll to position [216, 0]
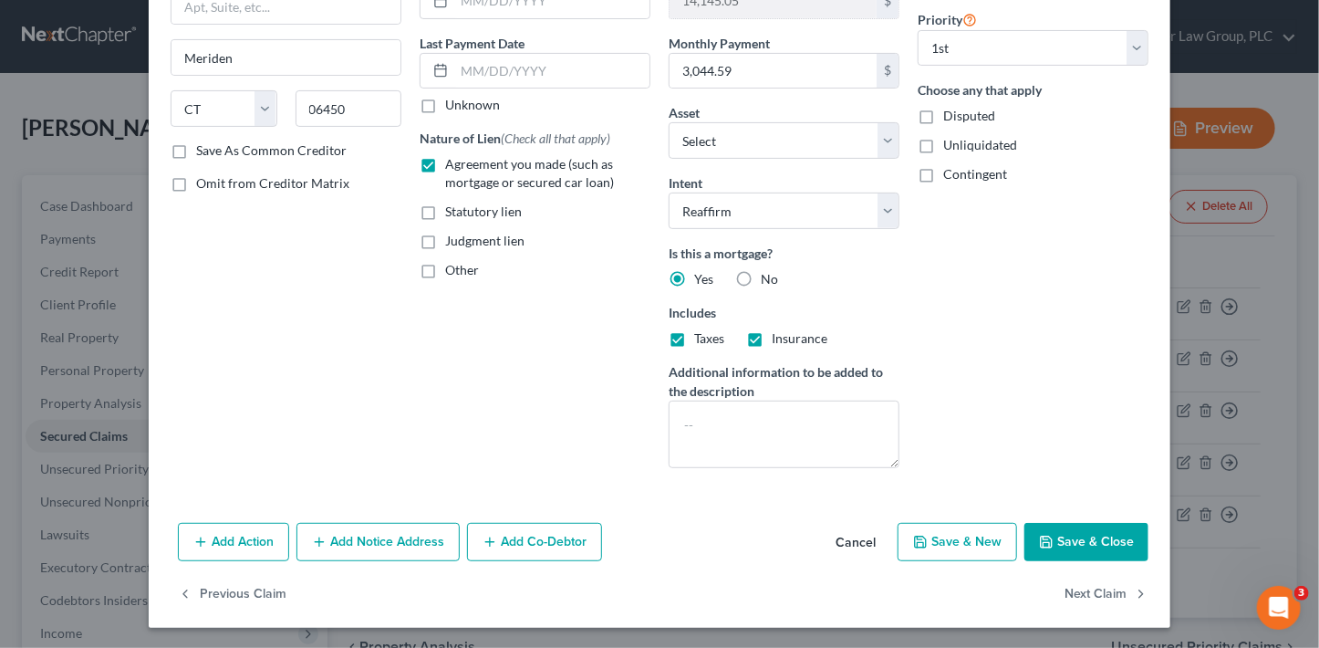
type input "453,455"
click at [1093, 544] on button "Save & Close" at bounding box center [1086, 542] width 124 height 38
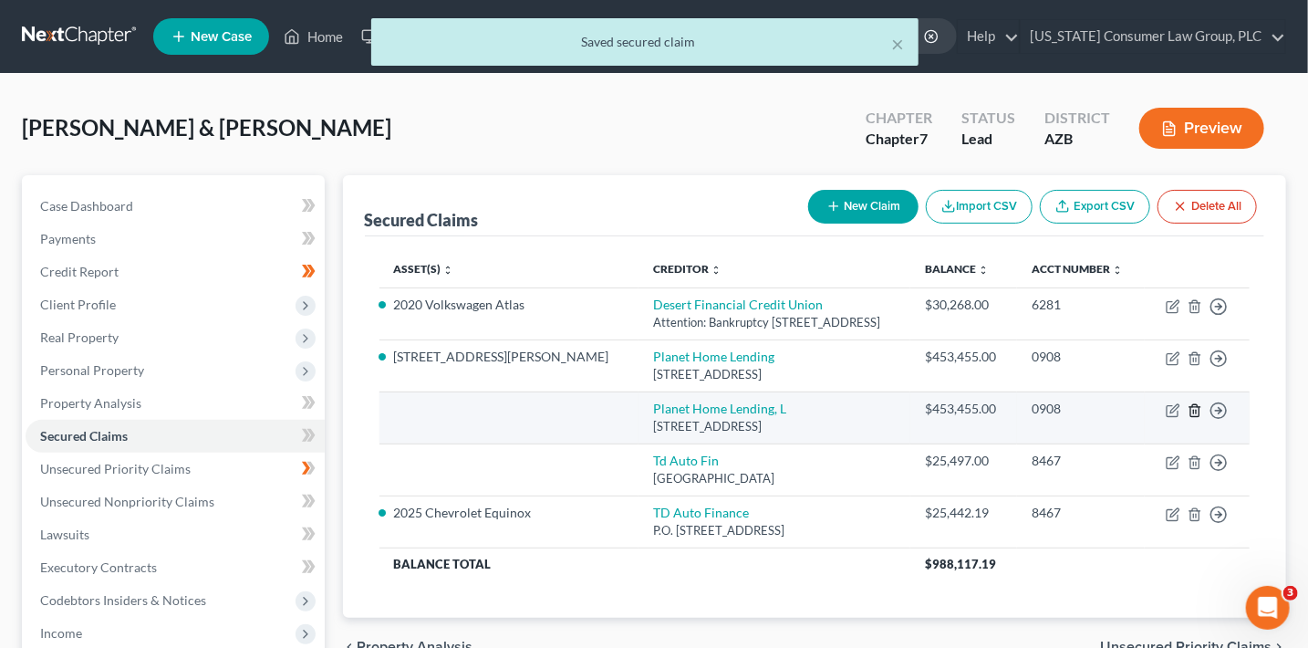
click at [1193, 408] on icon "button" at bounding box center [1195, 410] width 15 height 15
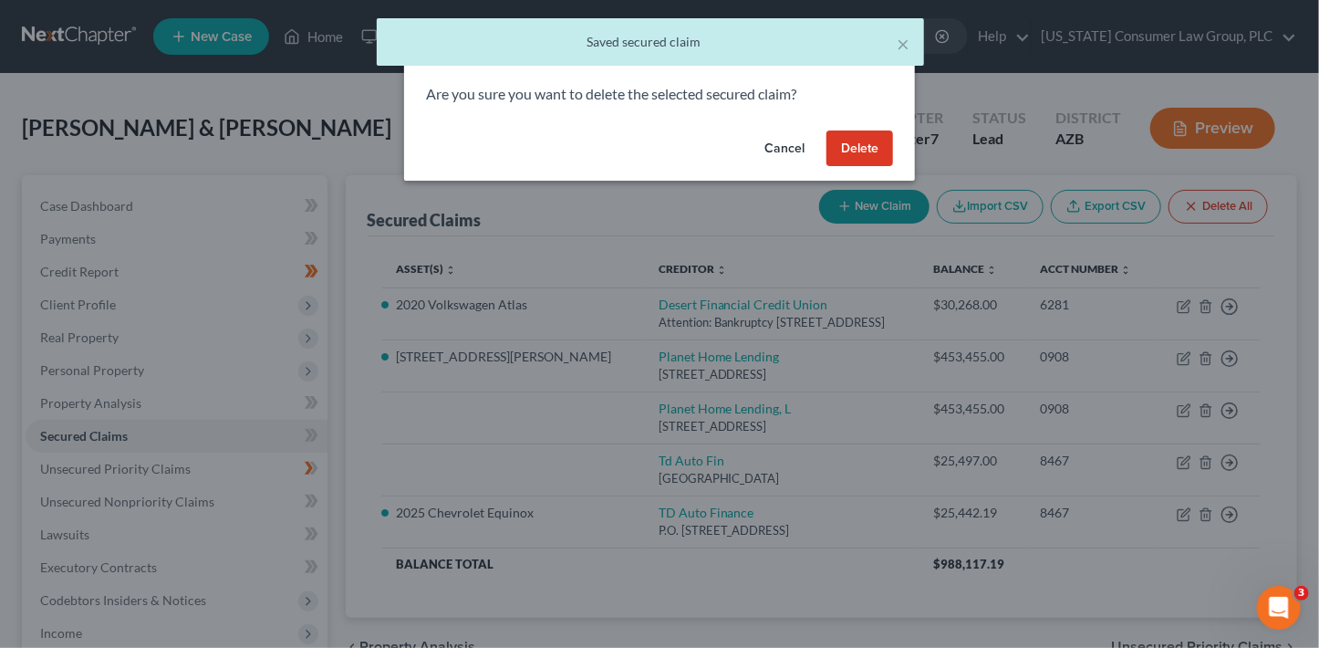
click at [886, 144] on button "Delete" at bounding box center [859, 148] width 67 height 36
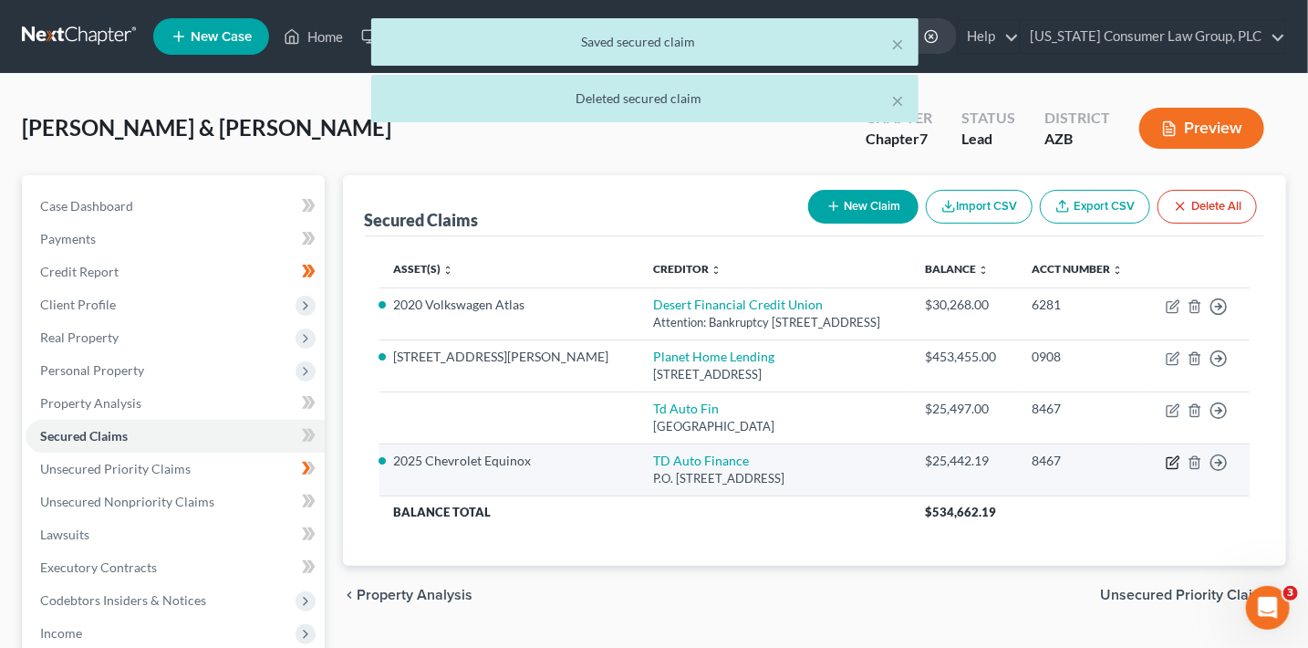
click at [1177, 462] on icon "button" at bounding box center [1173, 462] width 15 height 15
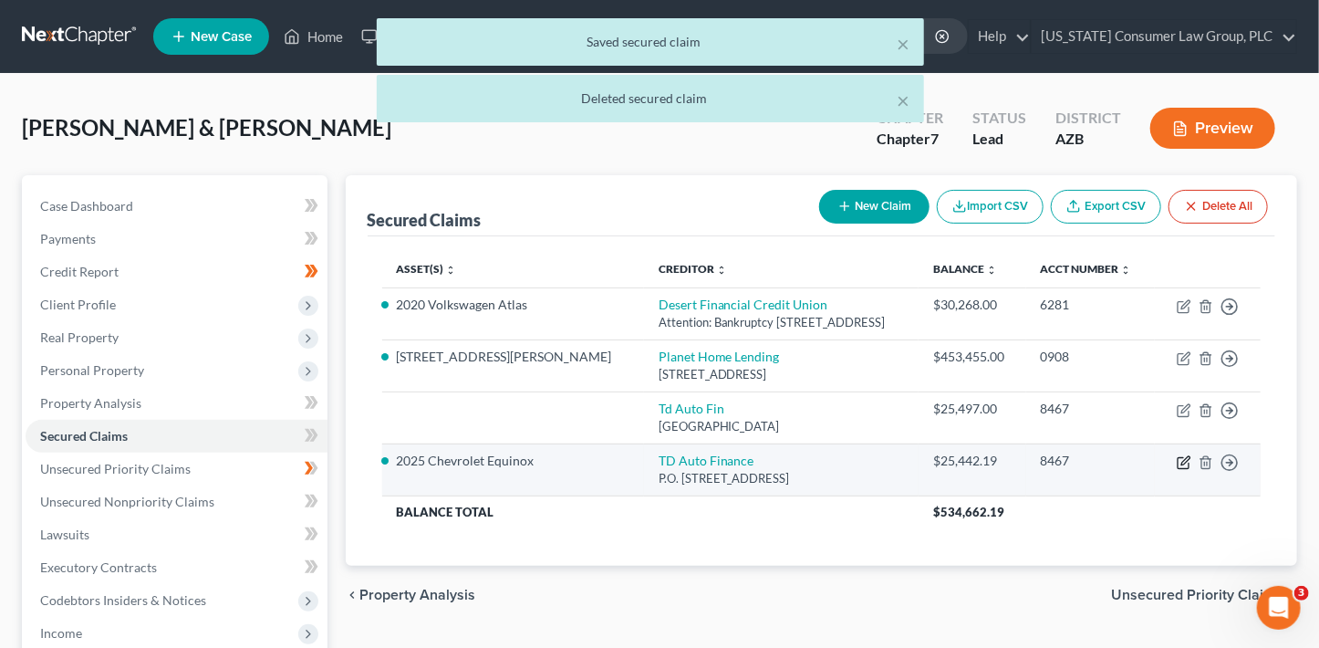
select select "20"
select select "2"
select select "0"
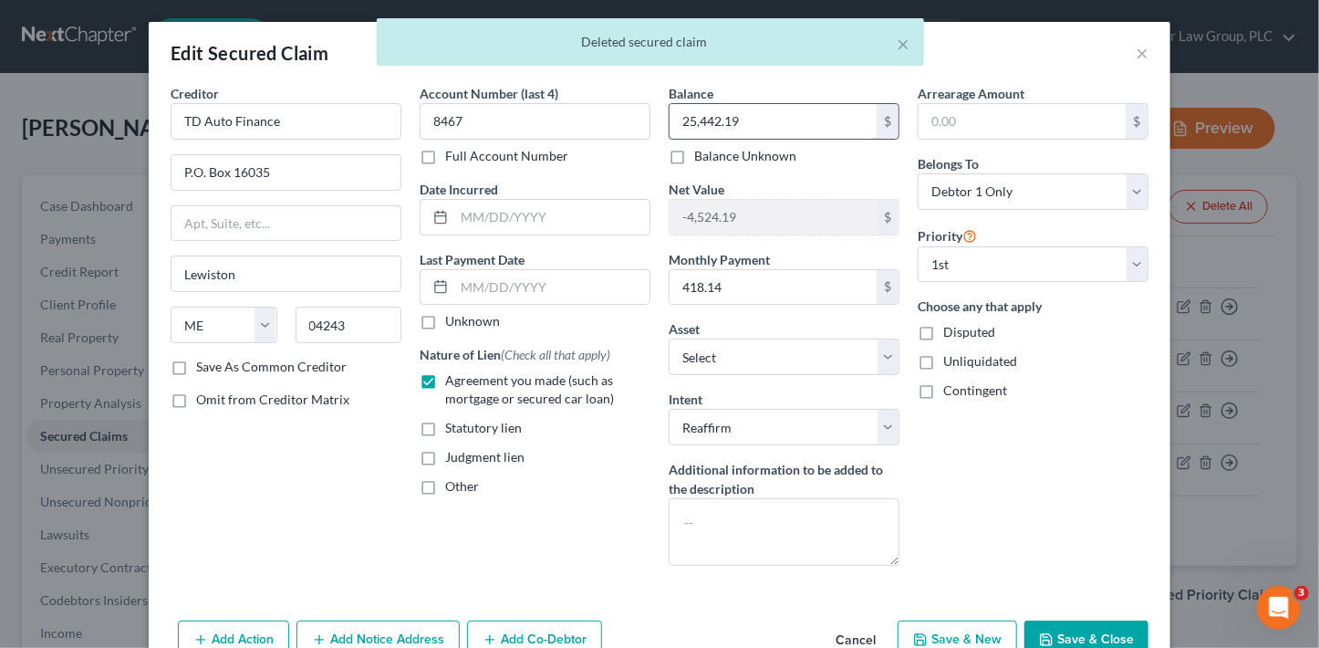
click at [742, 126] on input "25,442.19" at bounding box center [773, 121] width 207 height 35
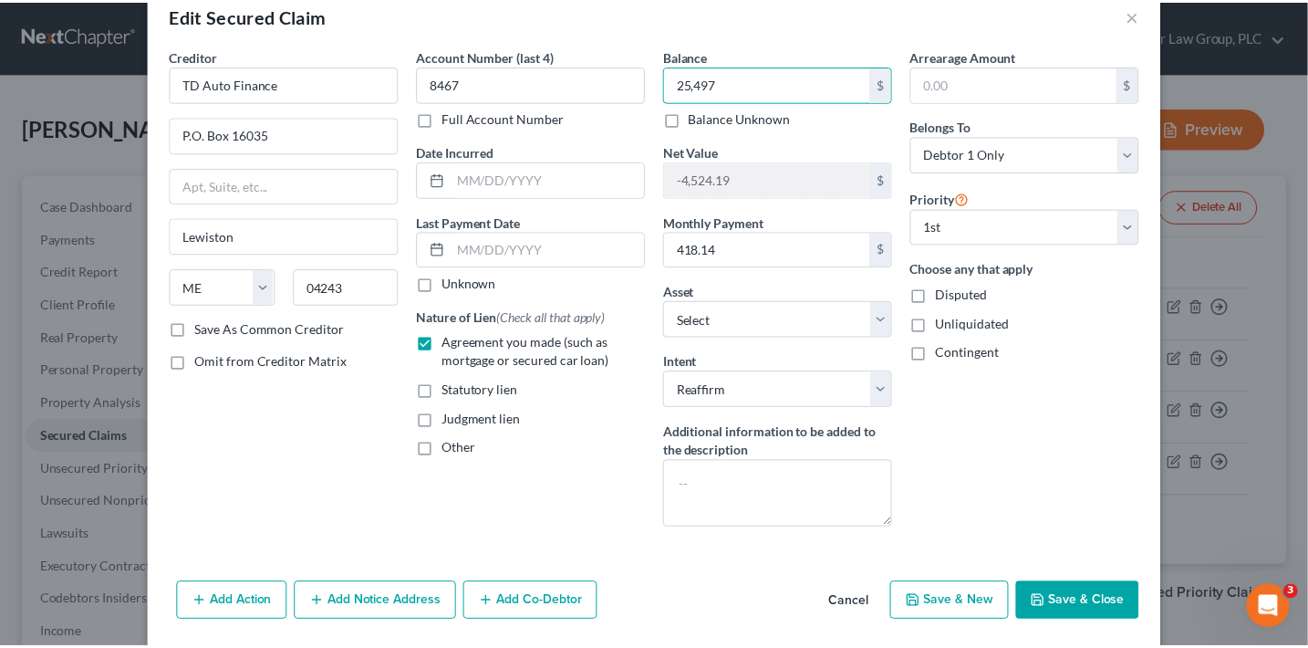
scroll to position [98, 0]
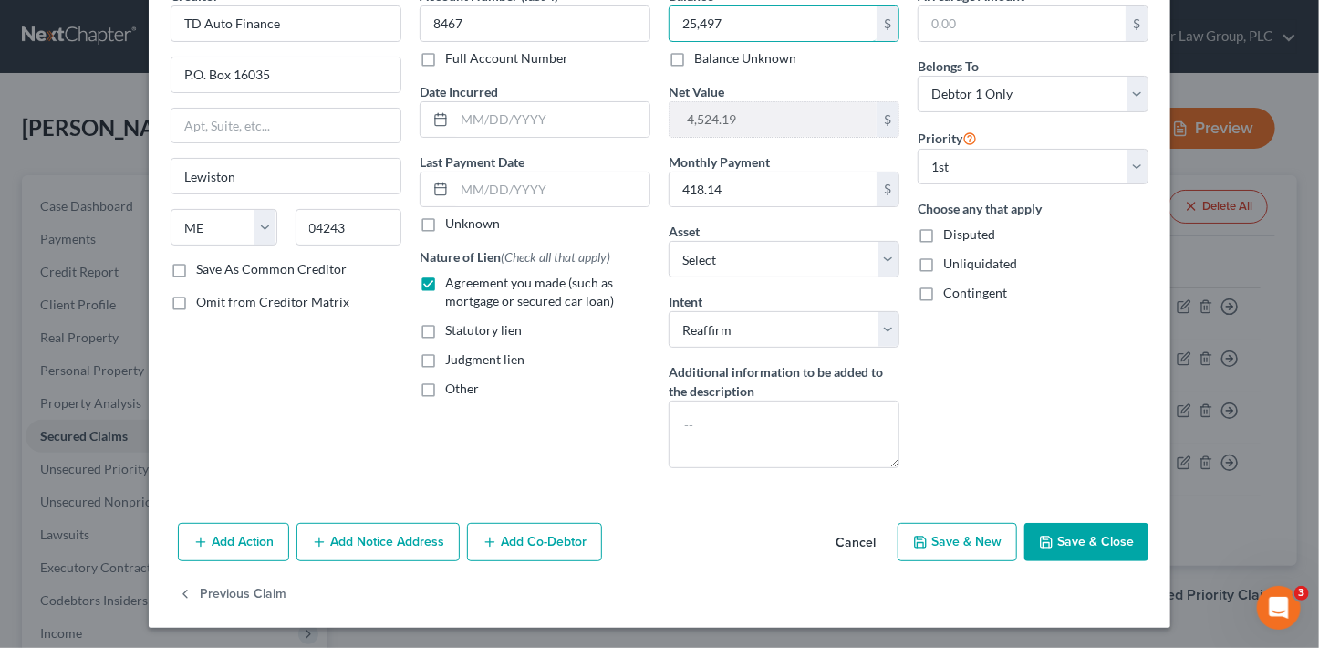
type input "25,497"
click at [1092, 515] on div "Add Action Add Notice Address Add Co-Debtor Cancel Save & New Save & Close" at bounding box center [660, 545] width 1022 height 60
click at [1099, 538] on button "Save & Close" at bounding box center [1086, 542] width 124 height 38
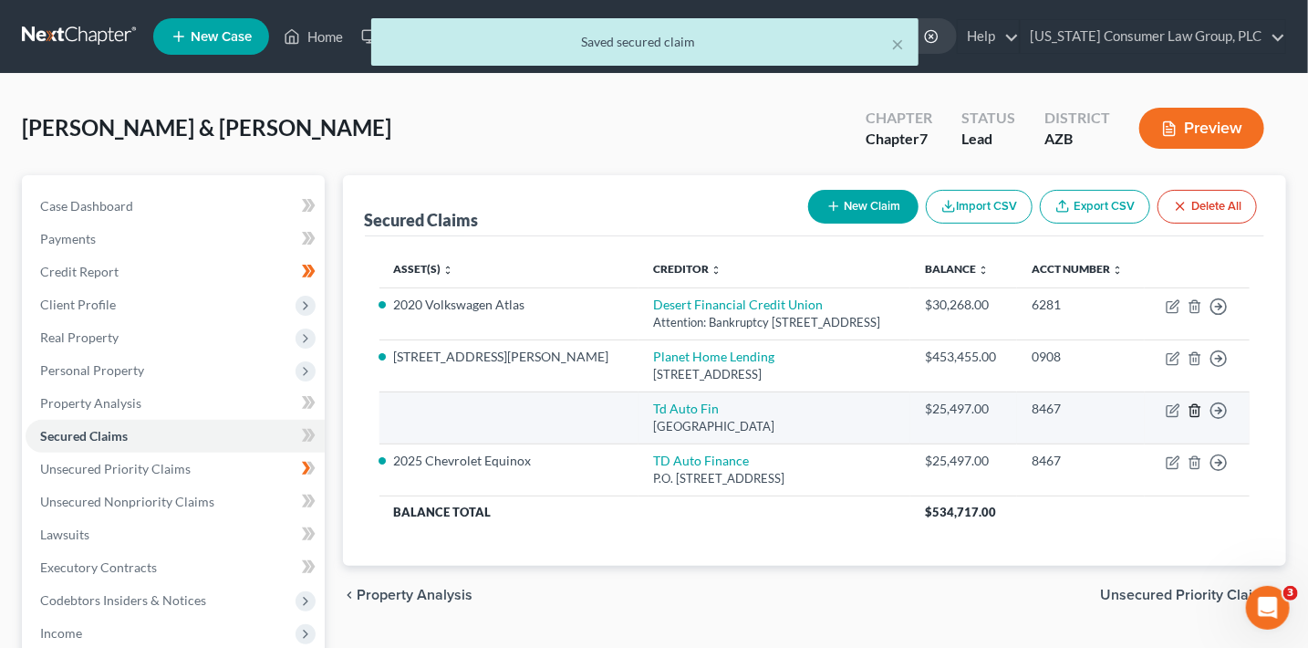
click at [1196, 407] on icon "button" at bounding box center [1195, 410] width 15 height 15
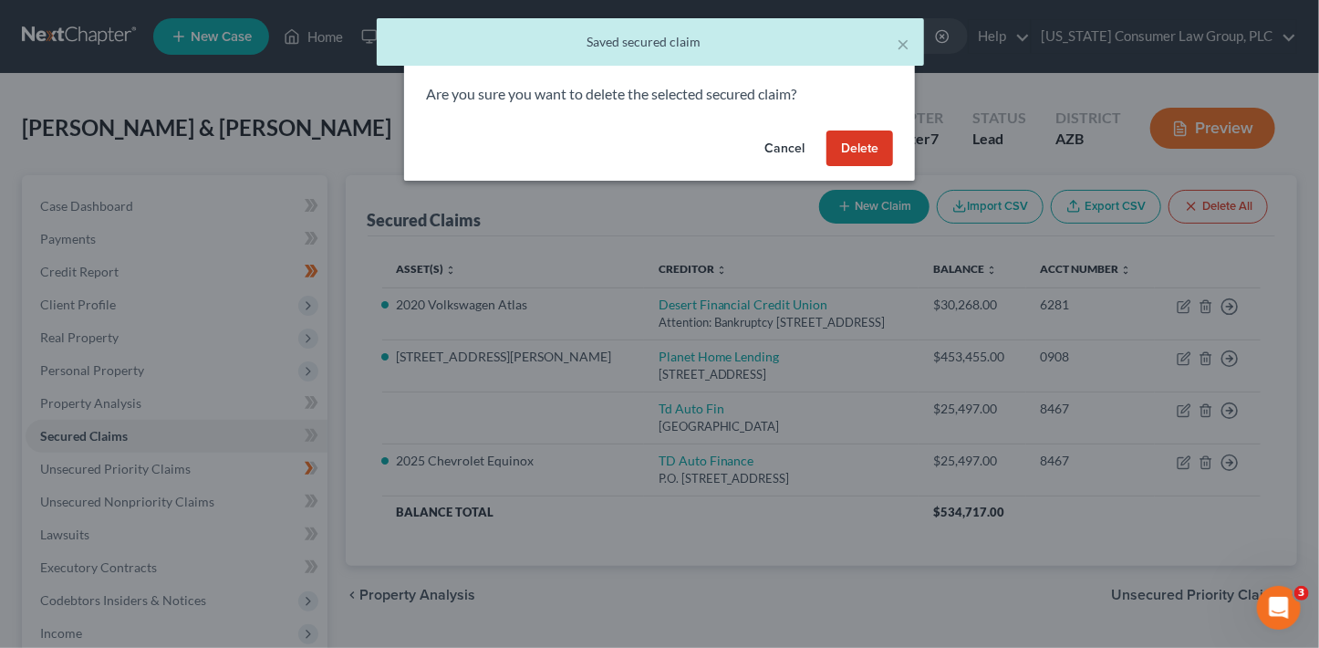
click at [861, 154] on button "Delete" at bounding box center [859, 148] width 67 height 36
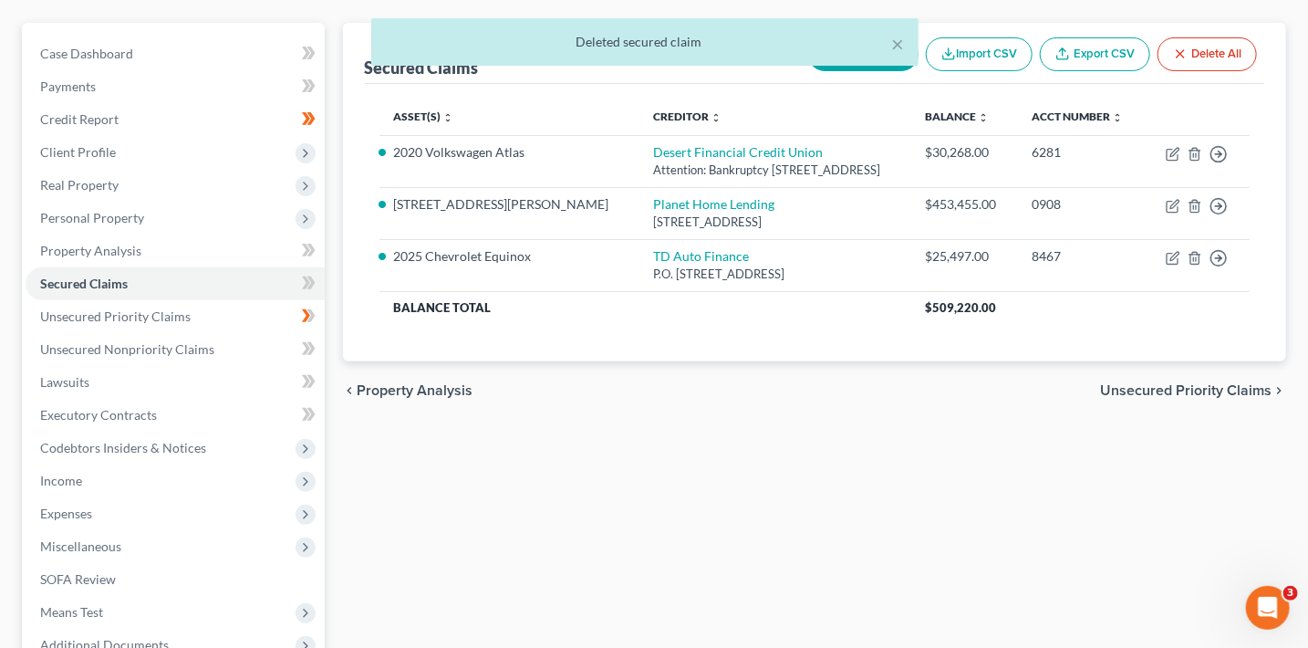
scroll to position [169, 0]
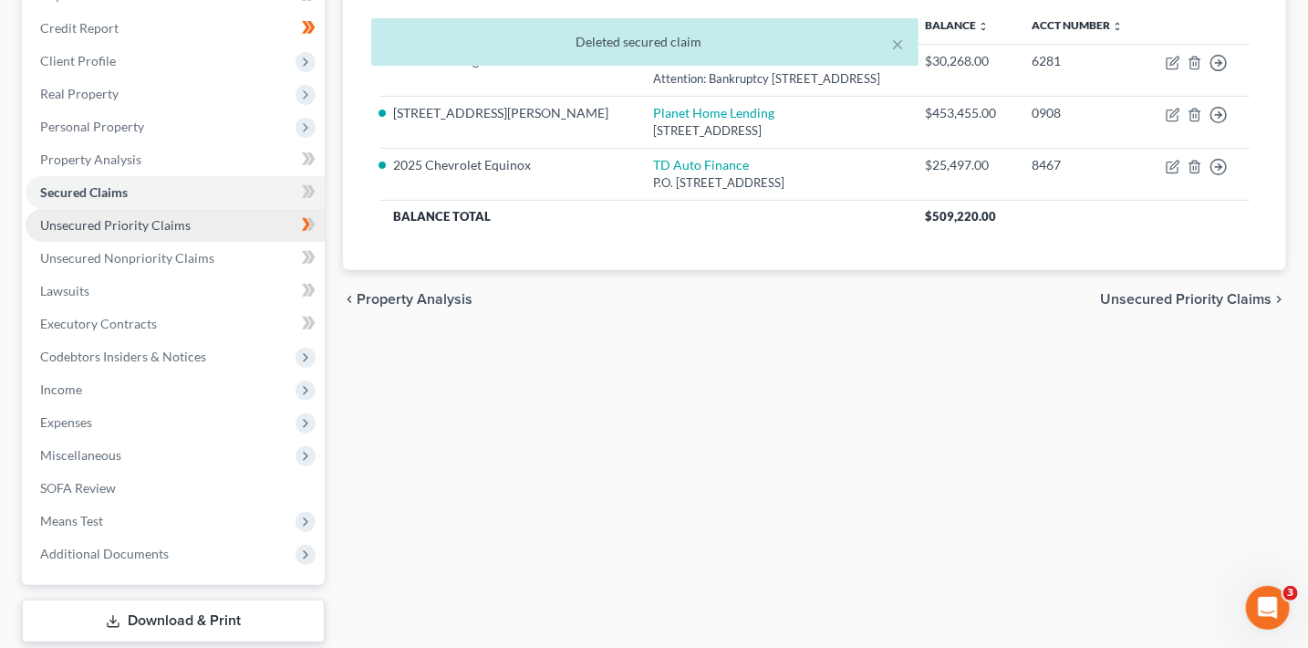
click at [164, 223] on span "Unsecured Priority Claims" at bounding box center [115, 225] width 151 height 16
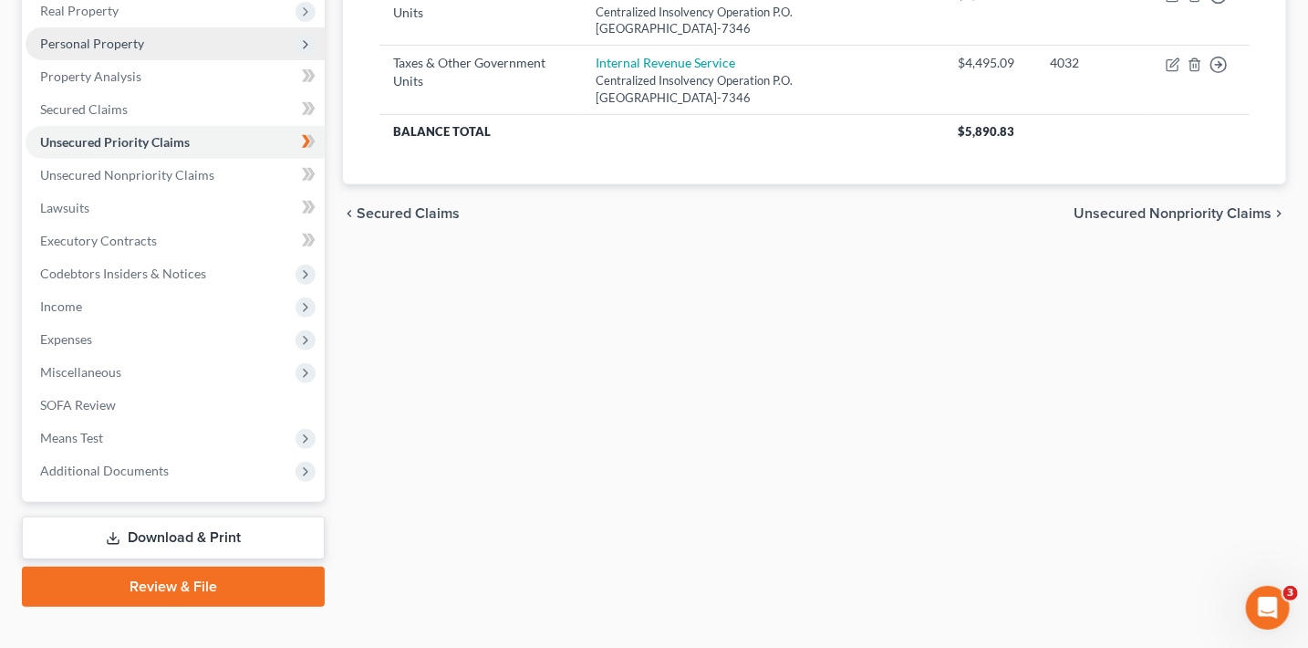
scroll to position [354, 0]
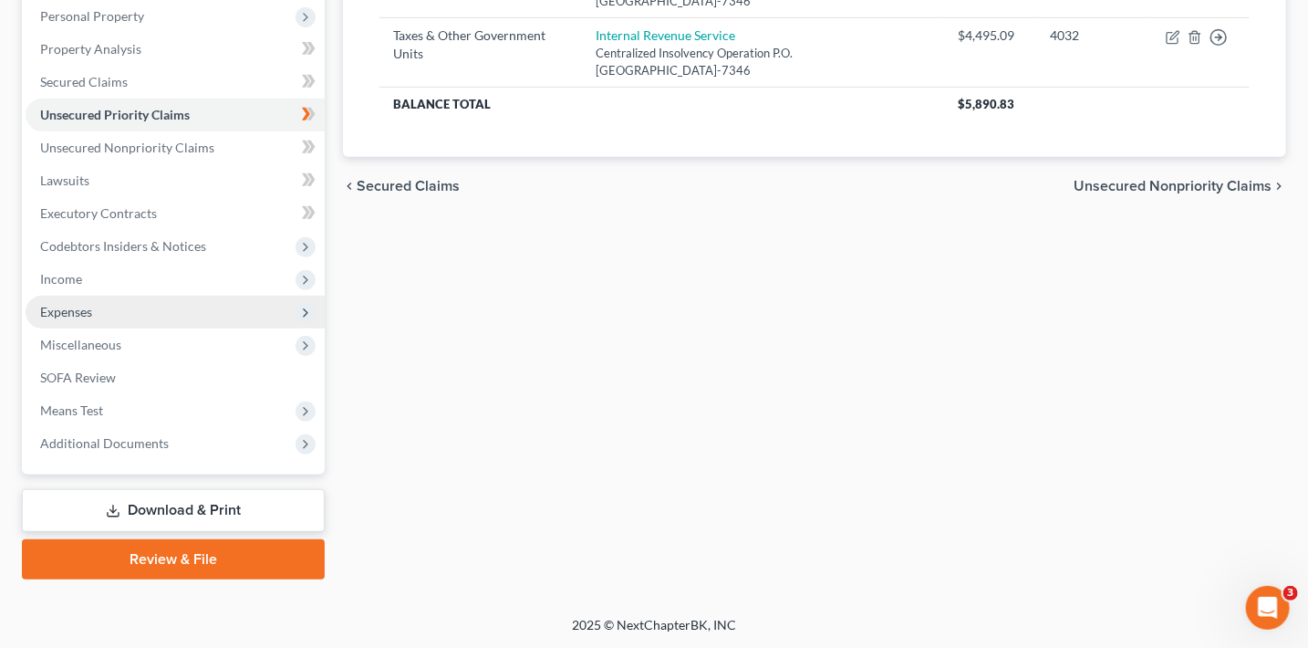
click at [88, 319] on span "Expenses" at bounding box center [175, 312] width 299 height 33
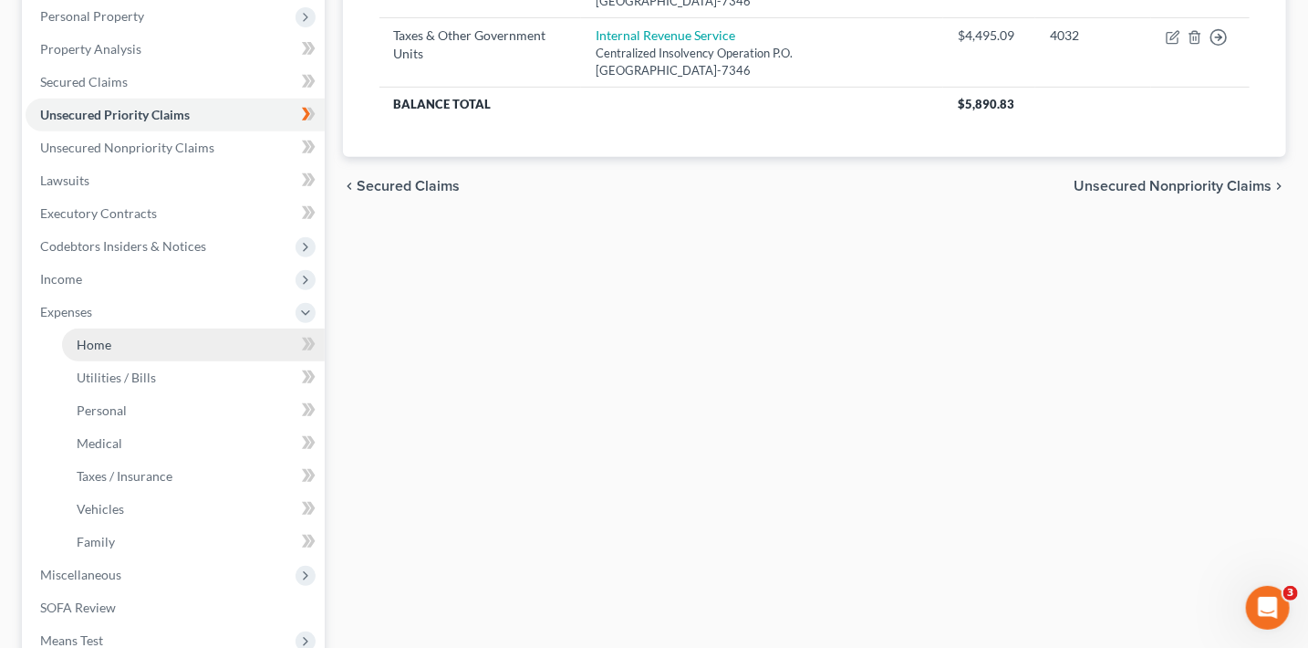
click at [96, 328] on link "Home" at bounding box center [193, 344] width 263 height 33
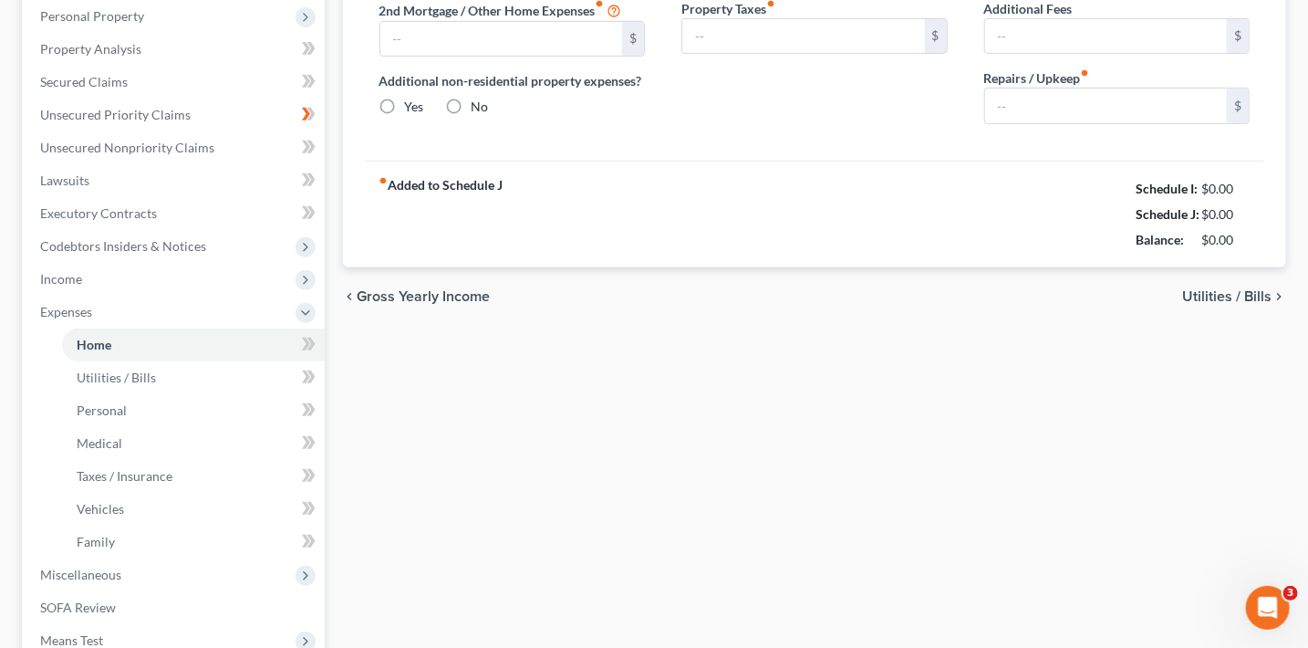
scroll to position [177, 0]
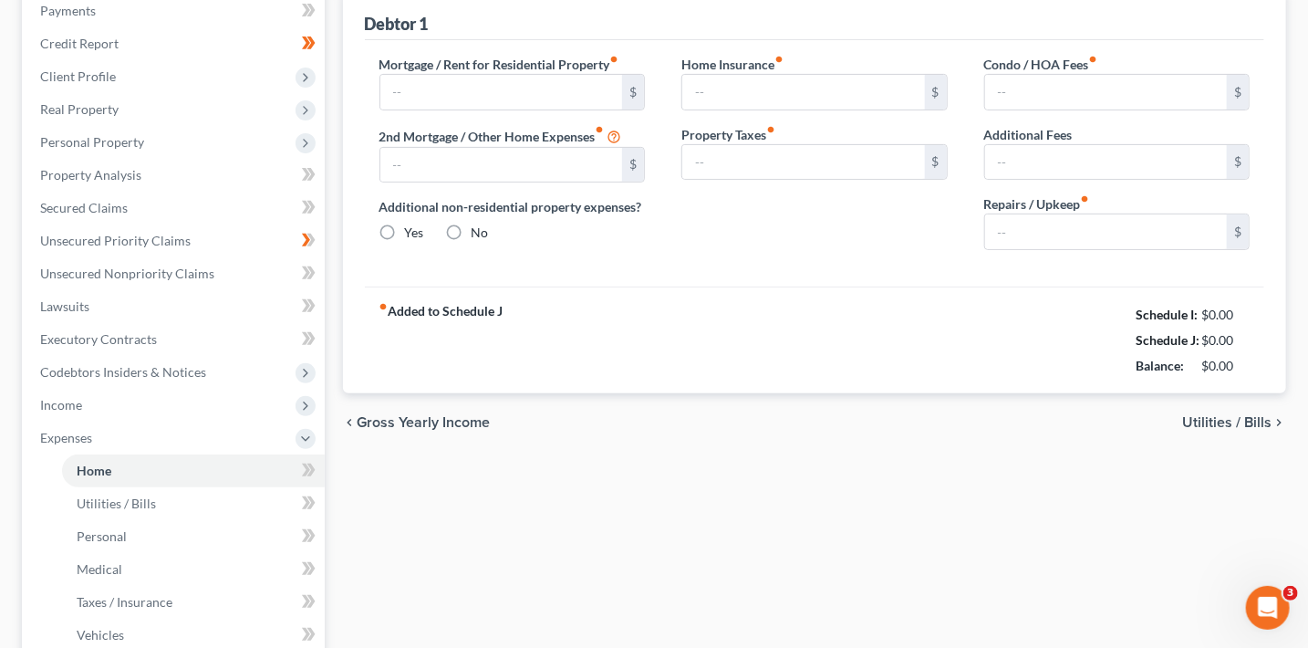
type input "0.00"
radio input "true"
type input "0.00"
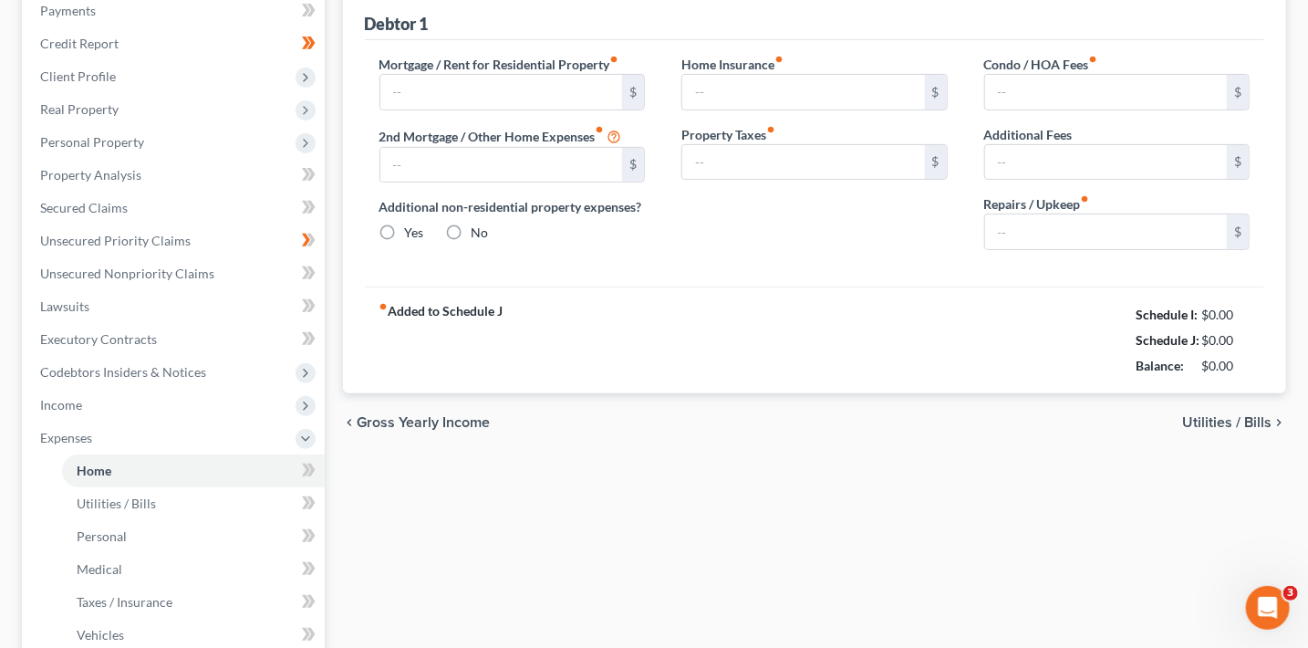
type input "0.00"
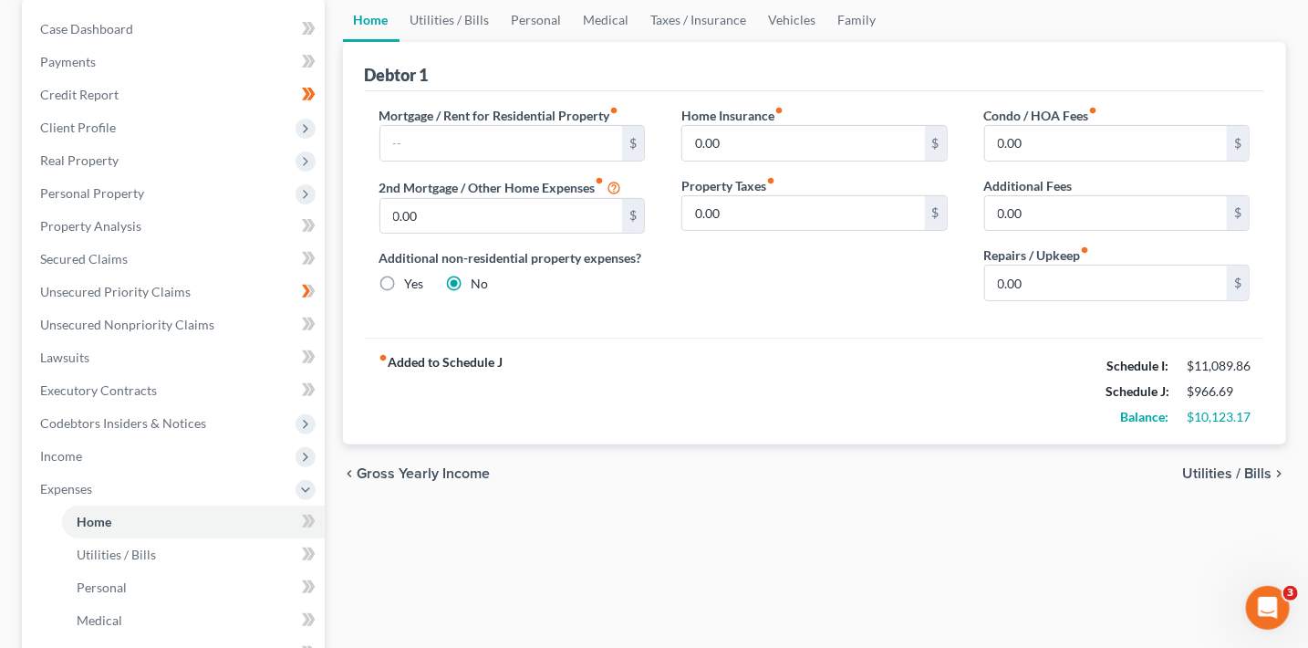
scroll to position [0, 0]
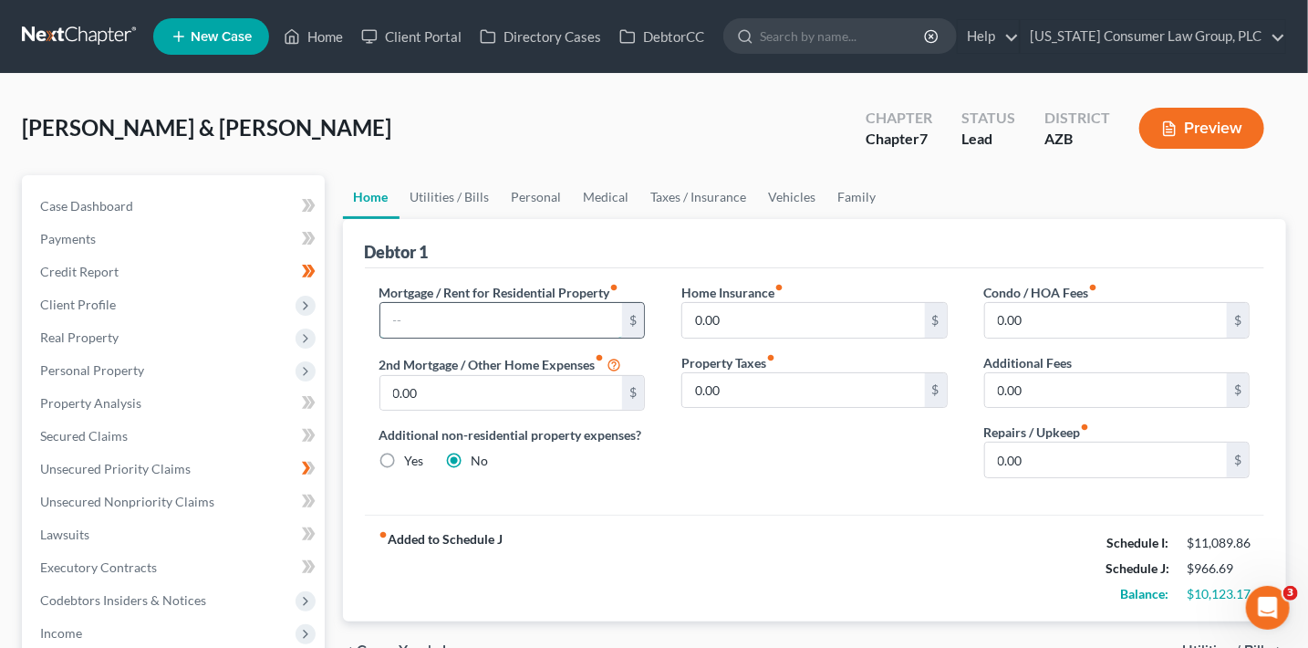
click at [454, 316] on input "text" at bounding box center [501, 320] width 243 height 35
type input "3,083"
type input "66.40"
type input "100"
type input "200"
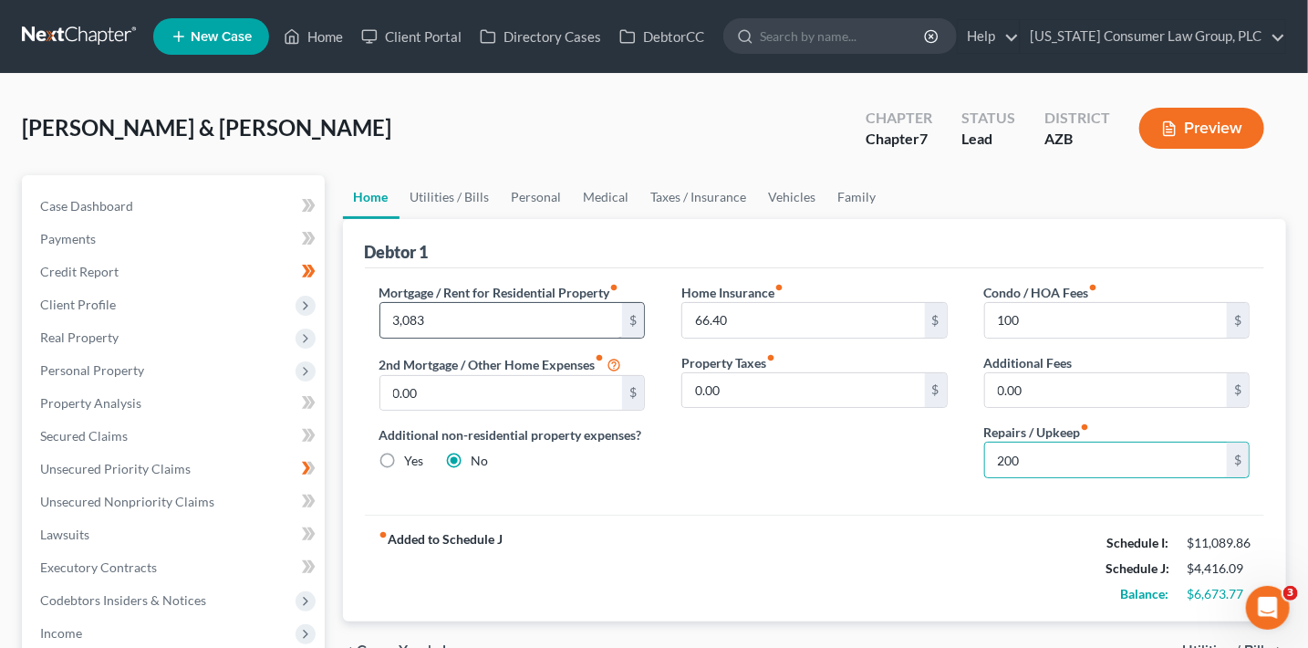
scroll to position [8, 0]
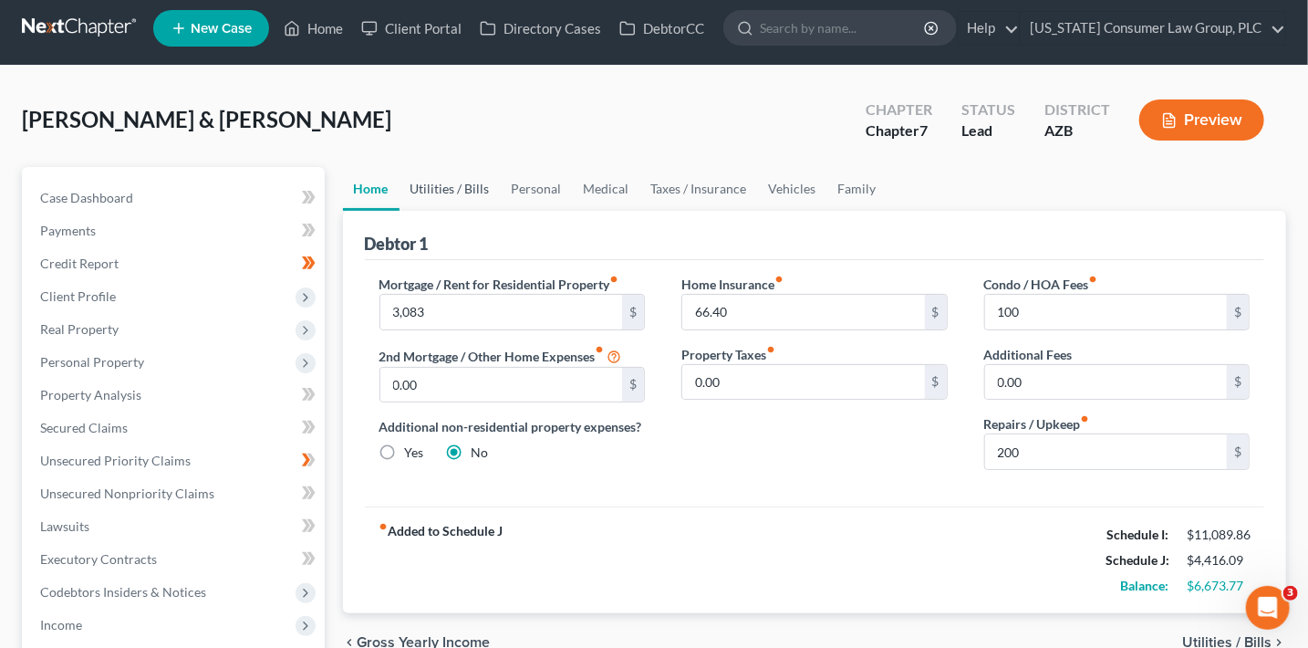
click at [434, 193] on link "Utilities / Bills" at bounding box center [450, 189] width 101 height 44
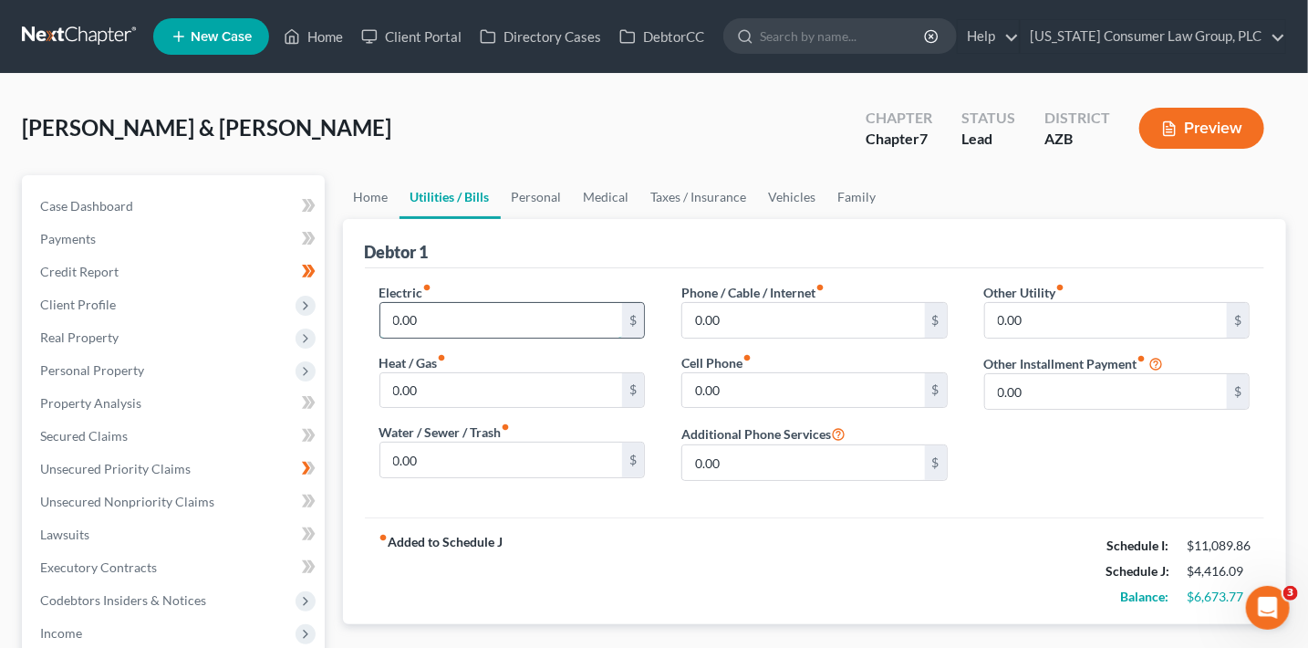
click at [458, 322] on input "0.00" at bounding box center [501, 320] width 243 height 35
type input "245"
type input "0"
type input "113"
type input "4"
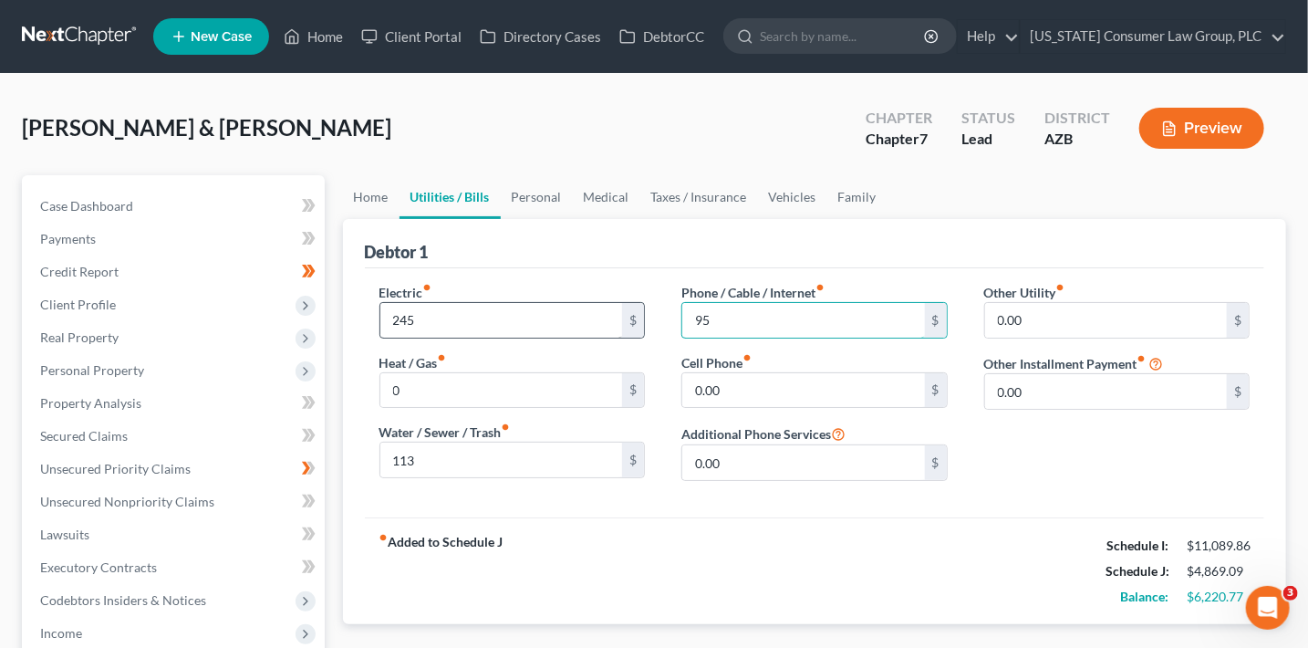
type input "95"
type input "411"
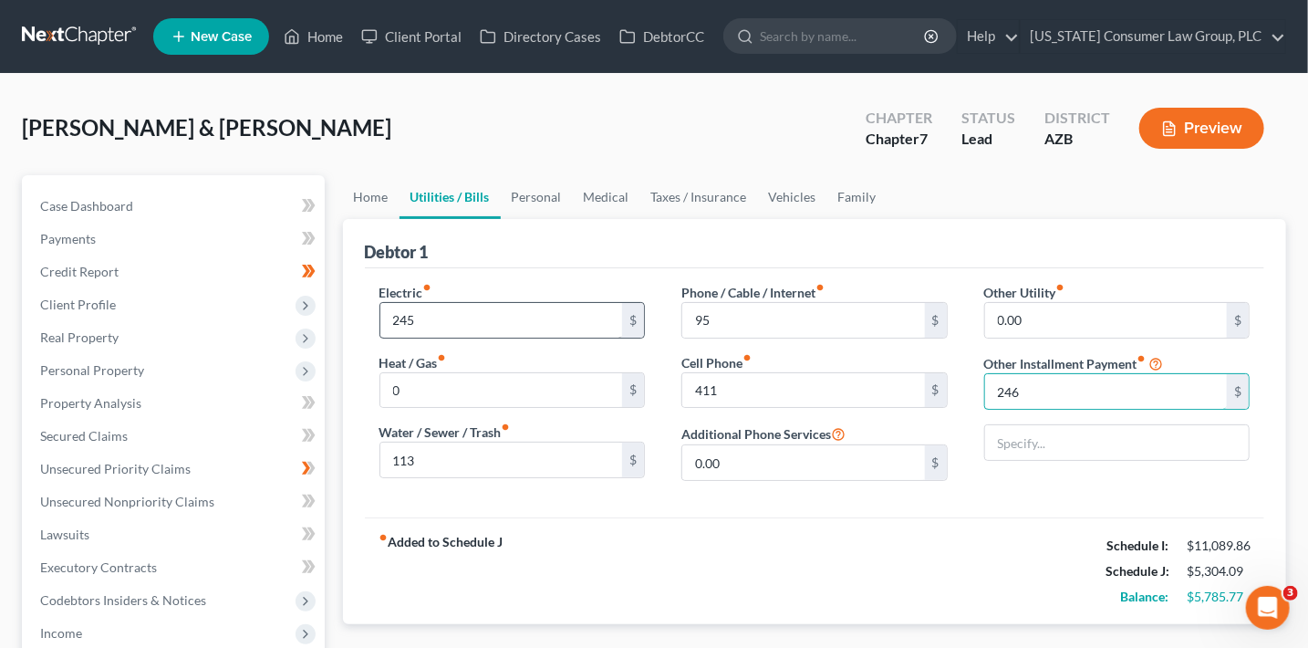
type input "246"
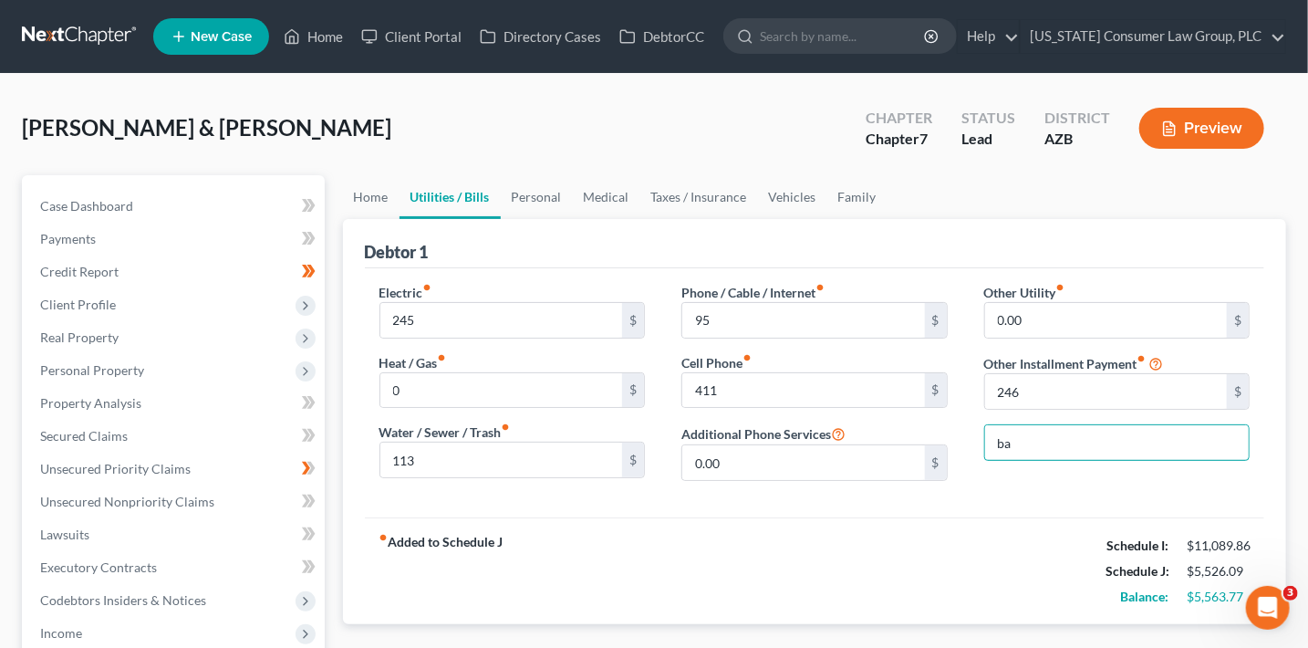
type input "Bankruptcy Legal Fees (Payment Plan)"
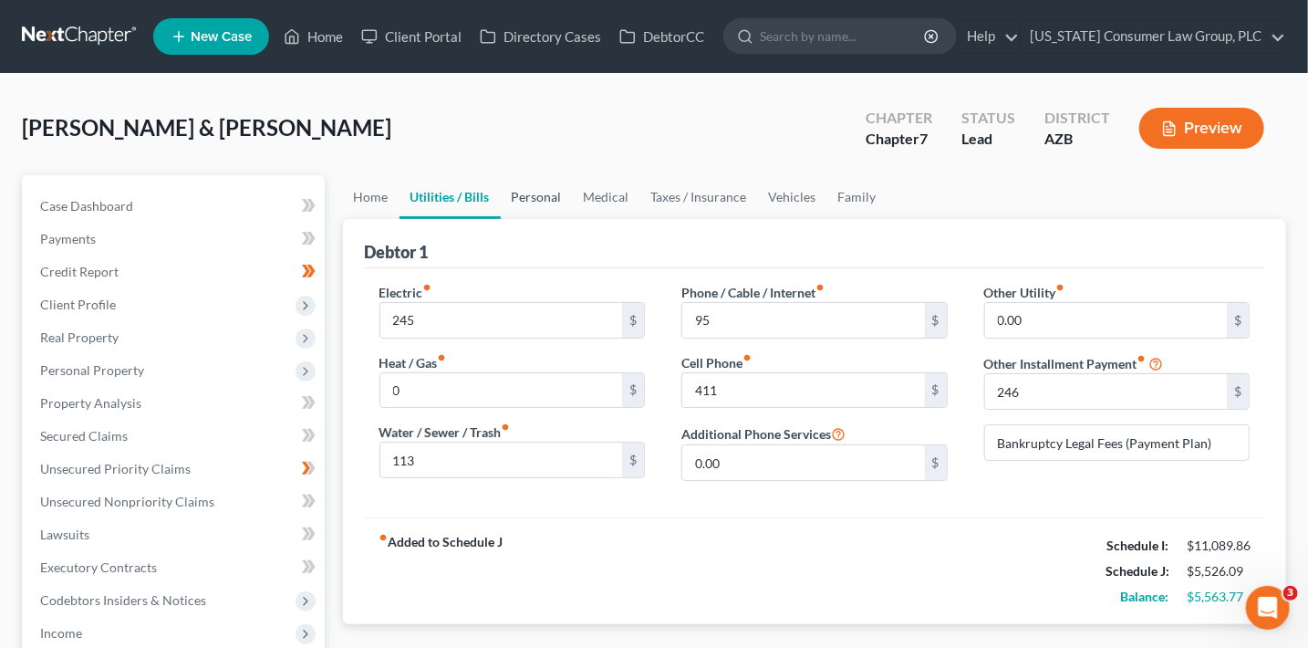
click at [530, 207] on link "Personal" at bounding box center [537, 197] width 72 height 44
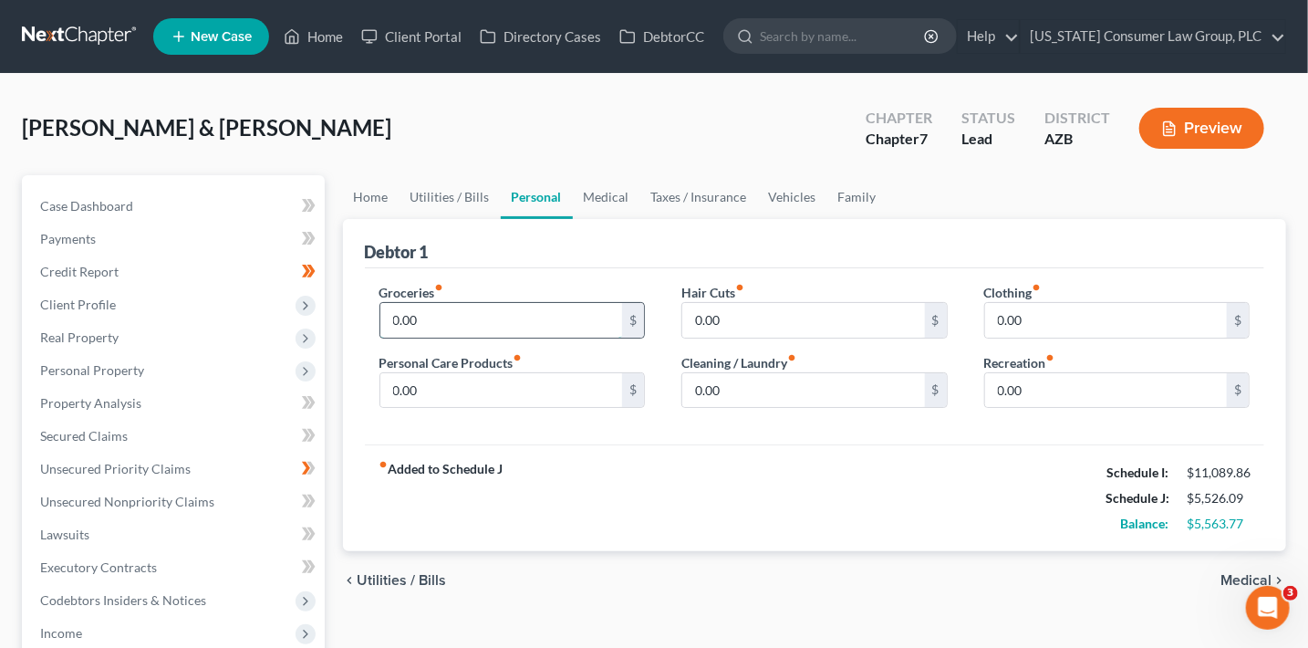
click at [421, 320] on input "0.00" at bounding box center [501, 320] width 243 height 35
type input "1,000"
type input "75"
type input "200"
type input "350"
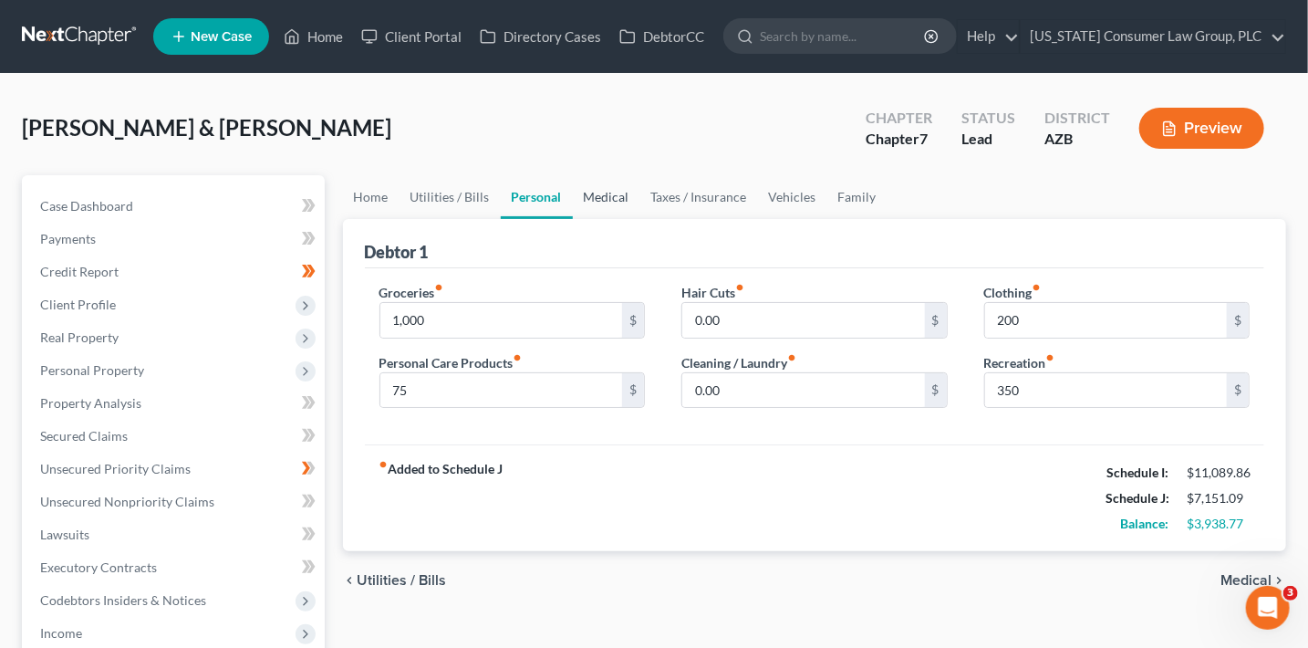
click at [598, 196] on link "Medical" at bounding box center [607, 197] width 68 height 44
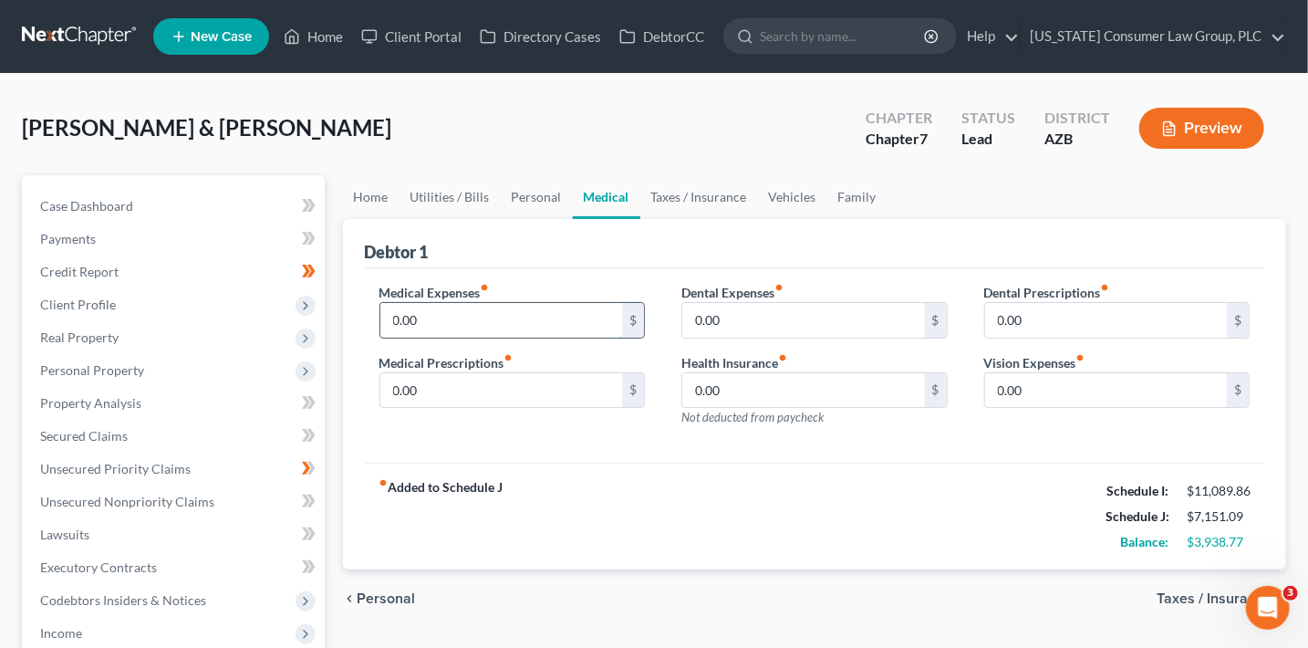
click at [531, 309] on input "0.00" at bounding box center [501, 320] width 243 height 35
type input "300"
click at [676, 209] on link "Taxes / Insurance" at bounding box center [699, 197] width 118 height 44
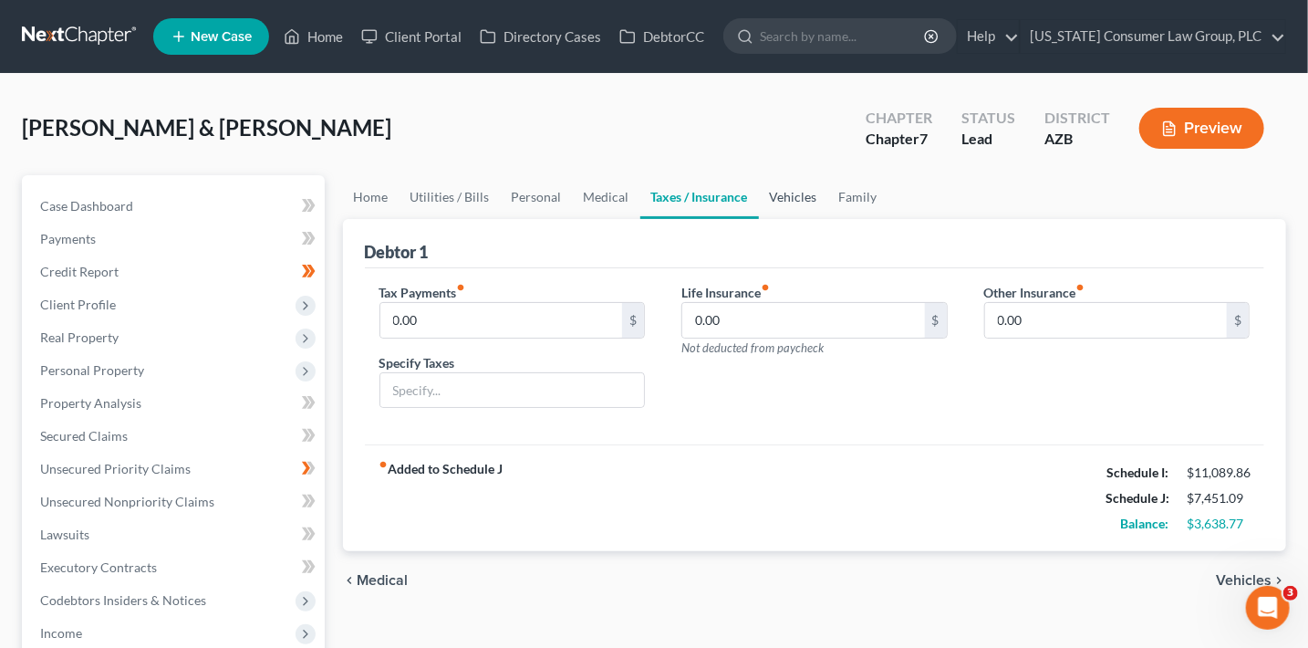
click at [764, 199] on link "Vehicles" at bounding box center [793, 197] width 69 height 44
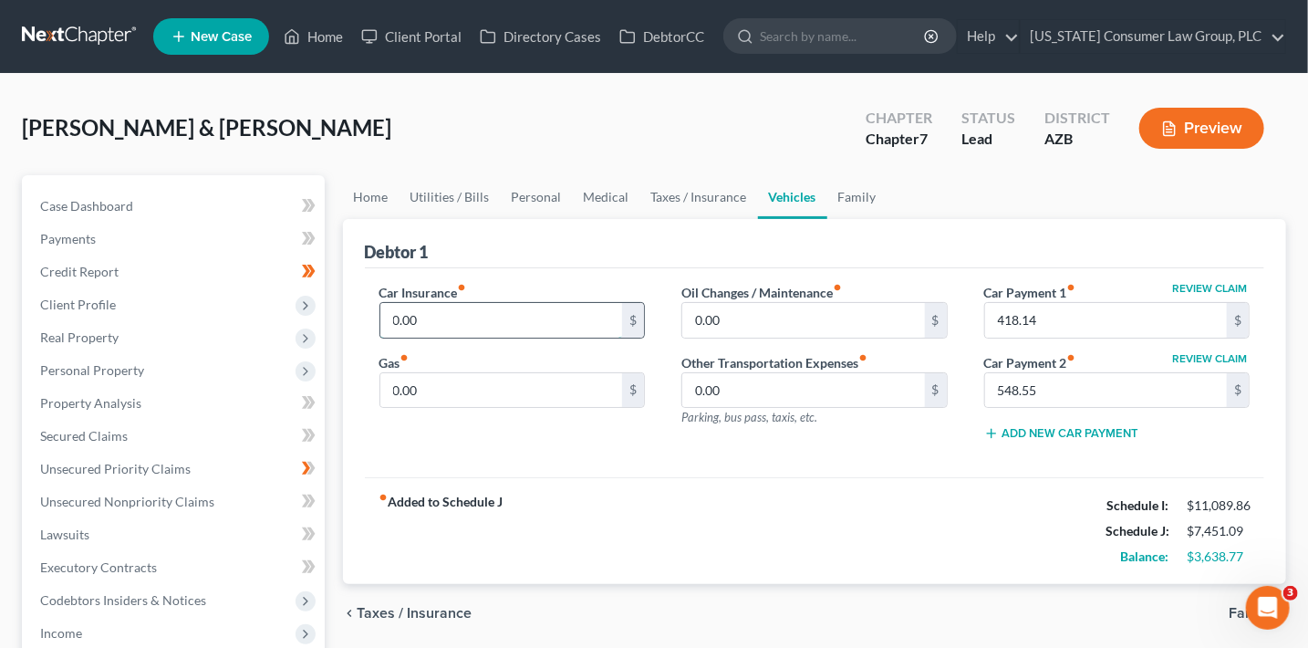
click at [489, 304] on input "0.00" at bounding box center [501, 320] width 243 height 35
type input "533.61"
type input "800"
type input "150"
click at [522, 203] on link "Personal" at bounding box center [537, 197] width 72 height 44
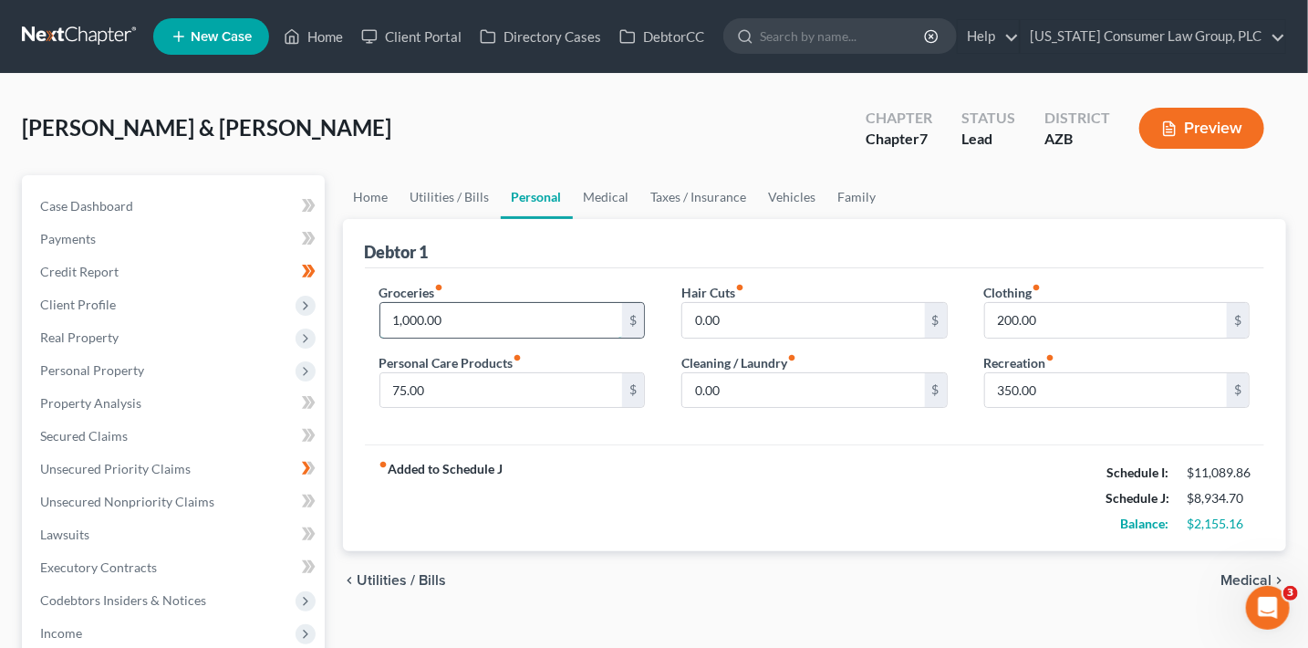
click at [482, 318] on input "1,000.00" at bounding box center [501, 320] width 243 height 35
type input "1,255"
click at [389, 192] on link "Home" at bounding box center [371, 197] width 57 height 44
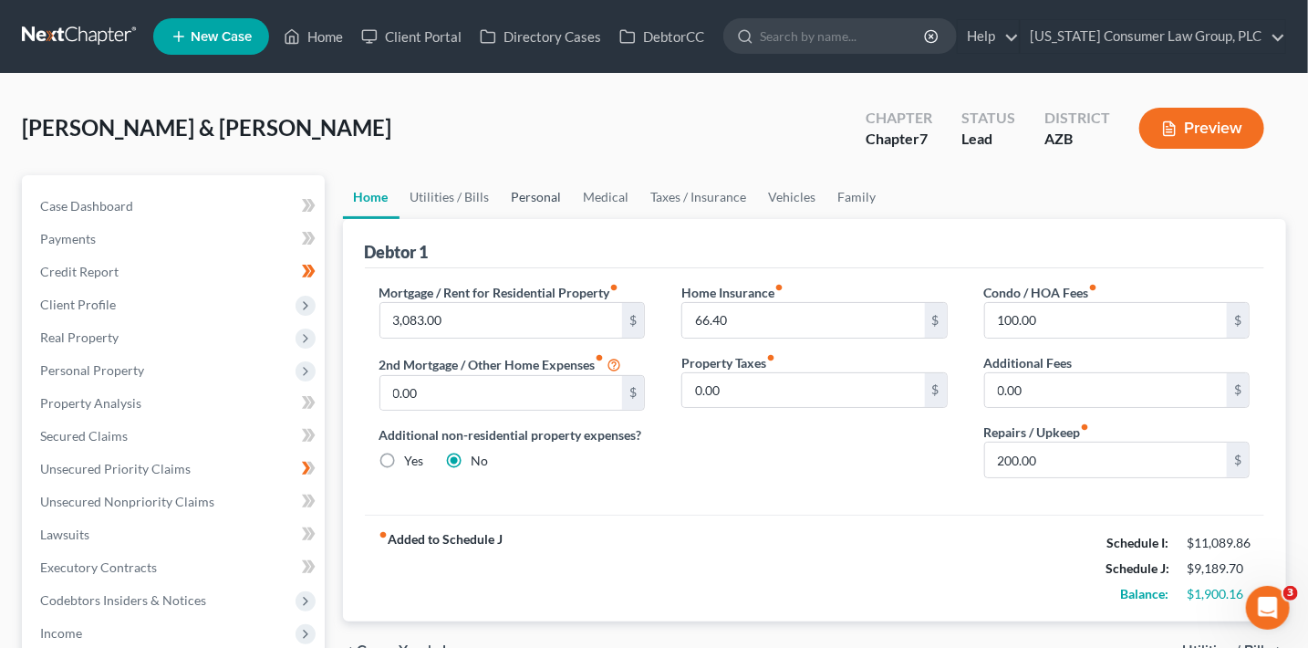
click at [536, 195] on link "Personal" at bounding box center [537, 197] width 72 height 44
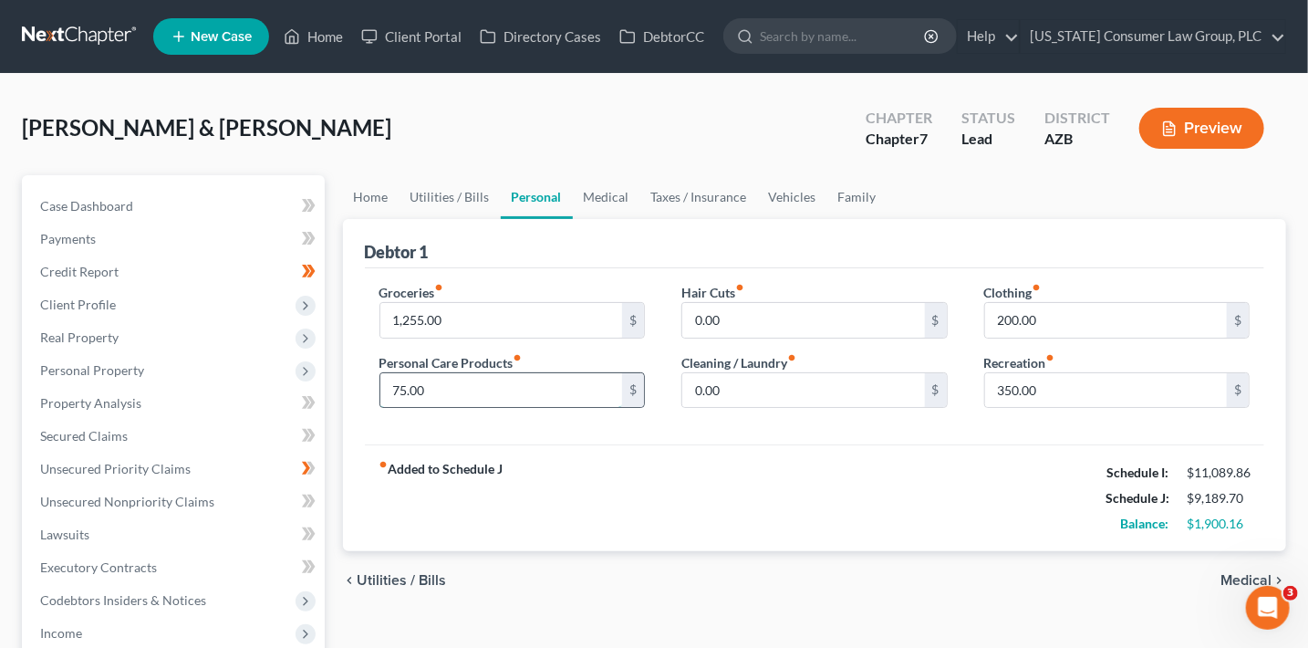
click at [484, 387] on input "75.00" at bounding box center [501, 390] width 243 height 35
type input "125"
click at [1037, 327] on input "200.00" at bounding box center [1106, 320] width 243 height 35
type input "300"
type input "450"
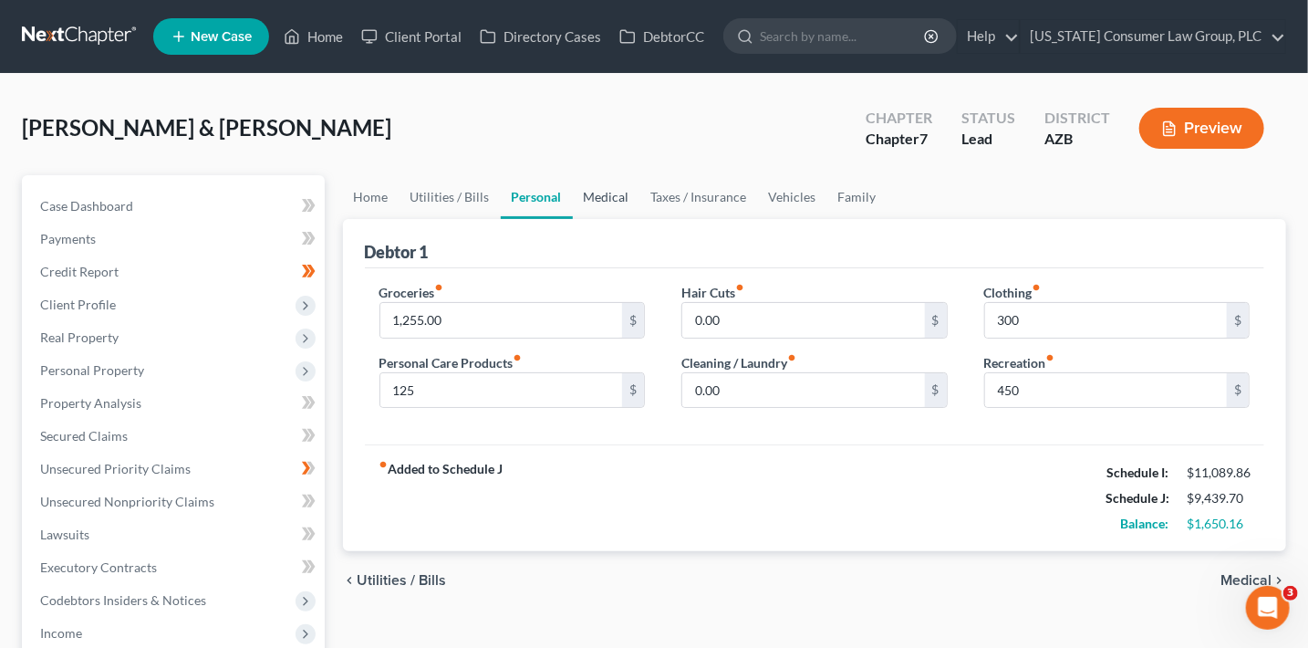
click at [618, 190] on link "Medical" at bounding box center [607, 197] width 68 height 44
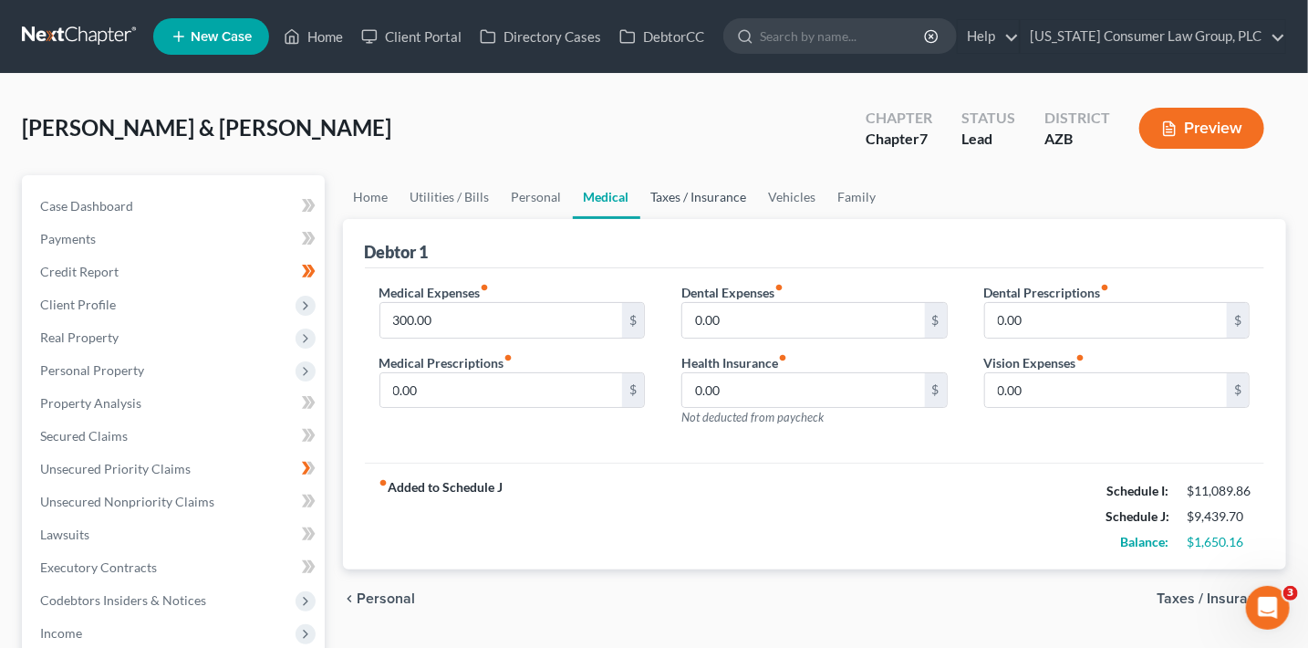
click at [677, 198] on link "Taxes / Insurance" at bounding box center [699, 197] width 118 height 44
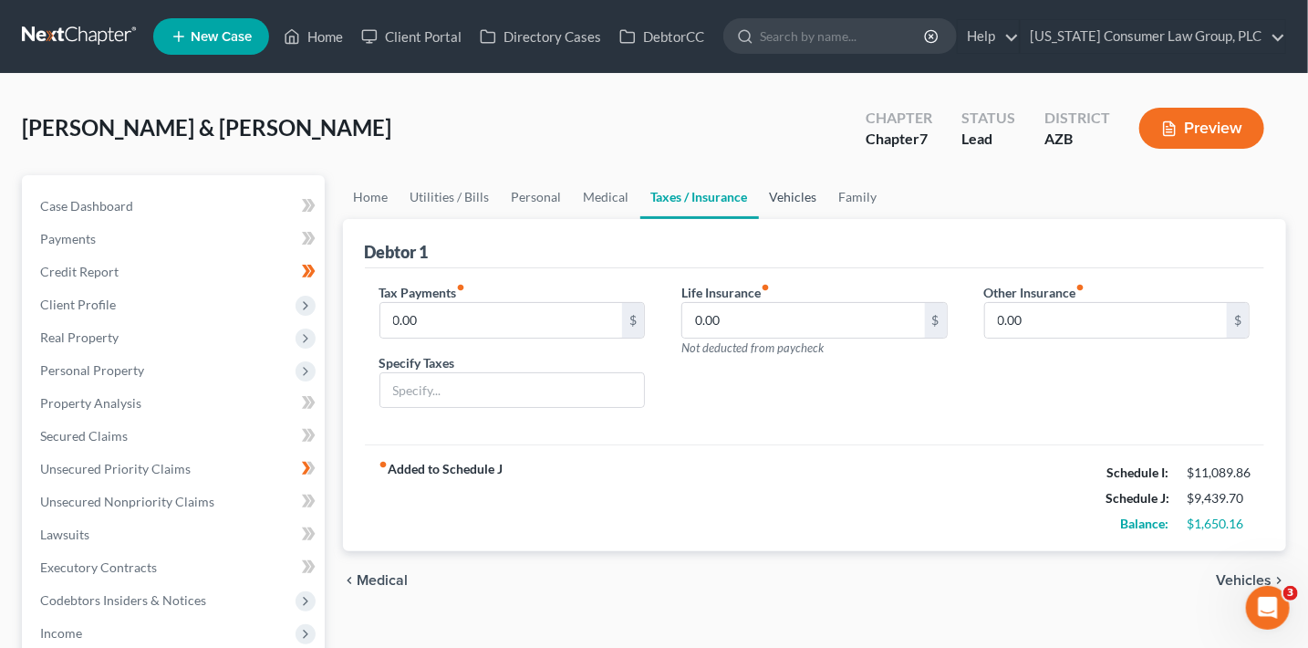
click at [773, 192] on link "Vehicles" at bounding box center [793, 197] width 69 height 44
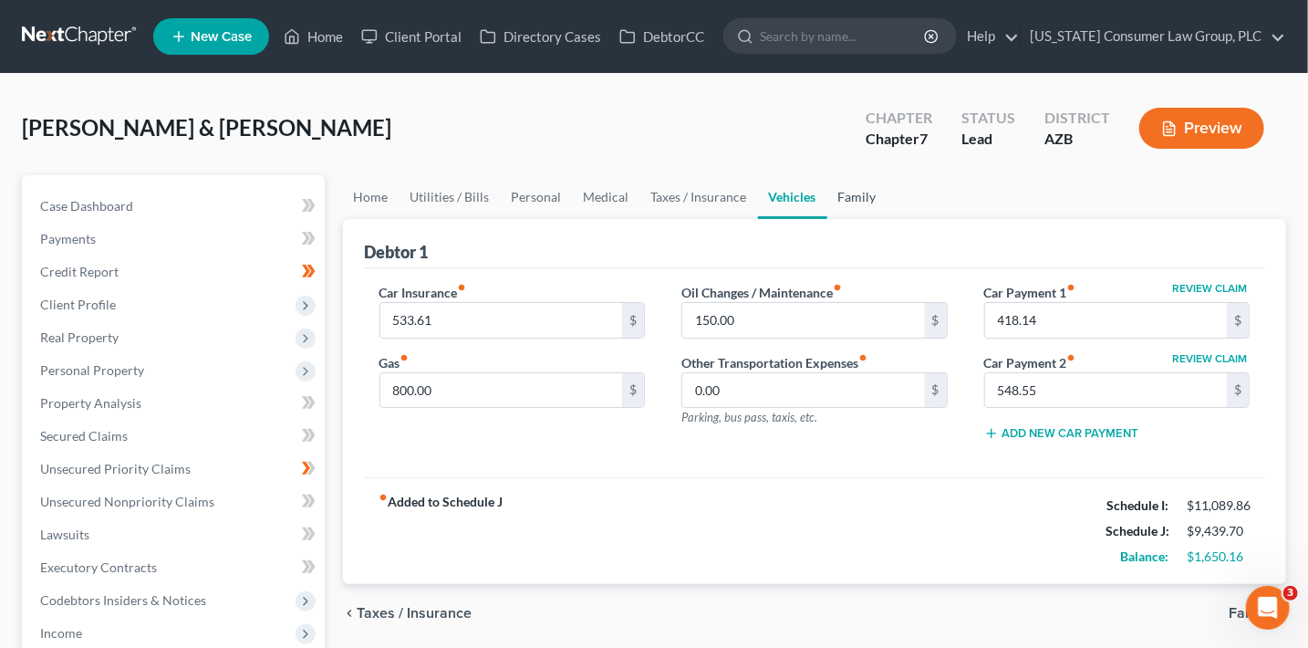
click at [866, 191] on link "Family" at bounding box center [857, 197] width 60 height 44
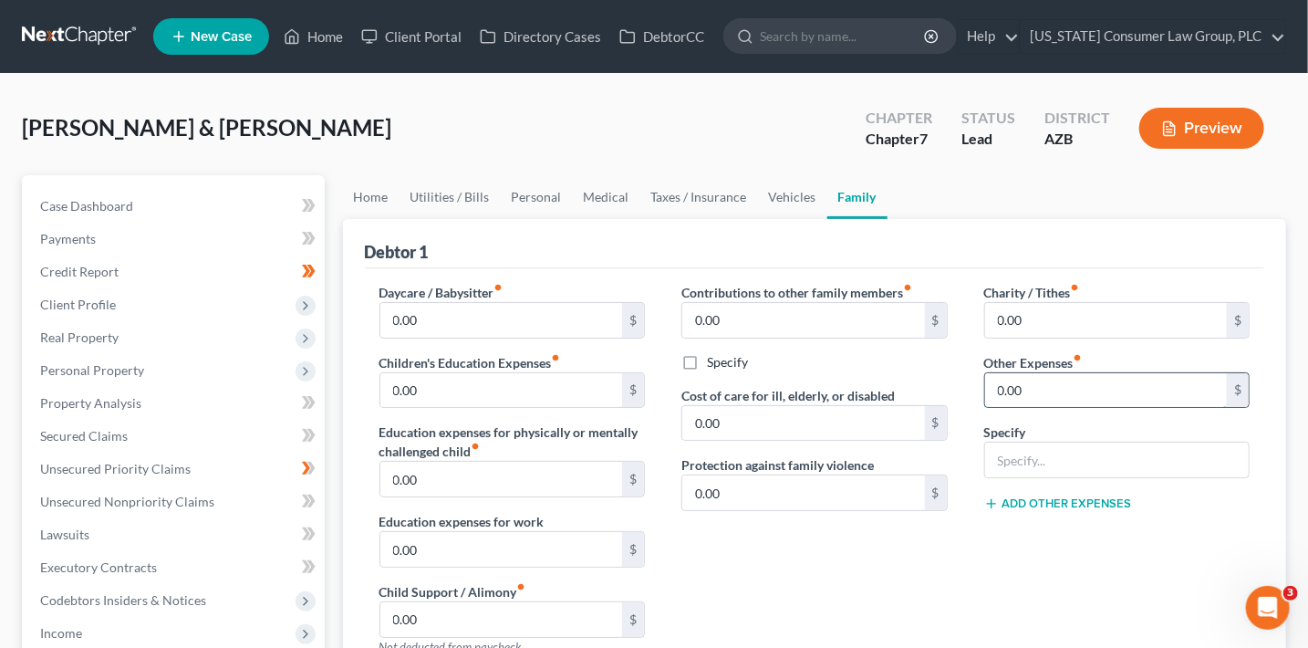
click at [1010, 390] on input "0.00" at bounding box center [1106, 390] width 243 height 35
type input "390"
type input "Misc. Expenses"
click at [986, 564] on div "Charity / Tithes fiber_manual_record 0.00 $ Other Expenses fiber_manual_record …" at bounding box center [1117, 477] width 303 height 388
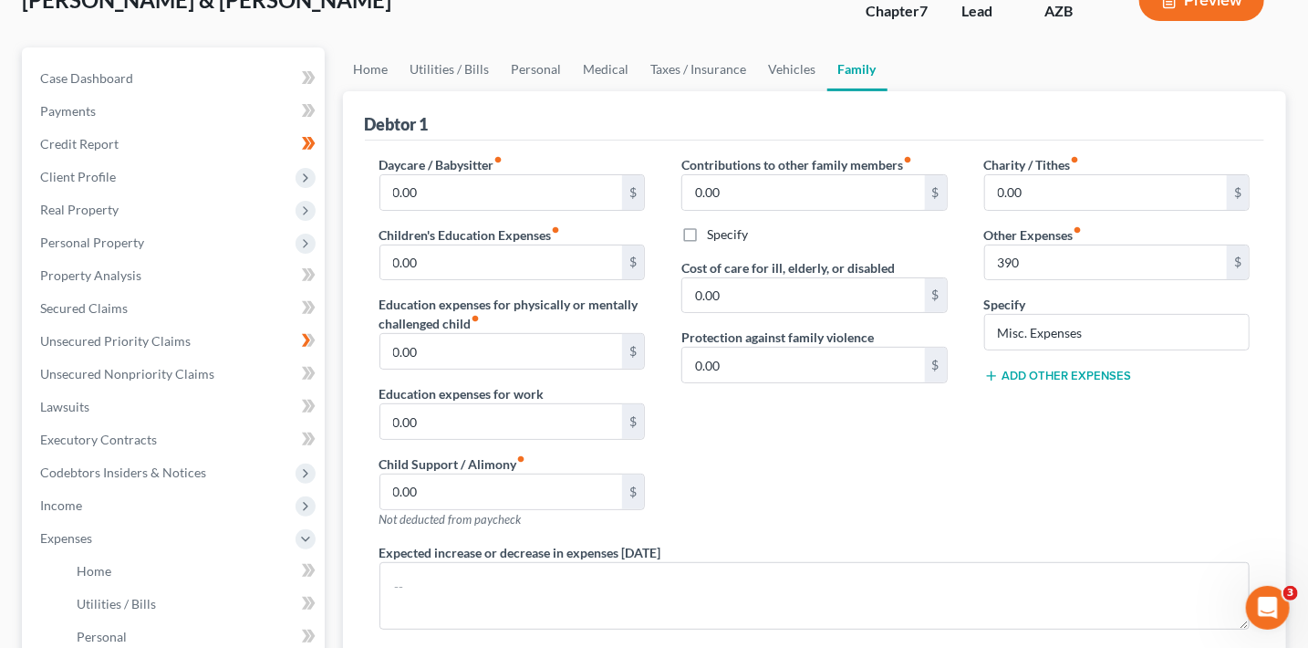
scroll to position [128, 0]
click at [99, 504] on span "Income" at bounding box center [175, 505] width 299 height 33
click at [117, 535] on span "Employment Income" at bounding box center [135, 538] width 117 height 16
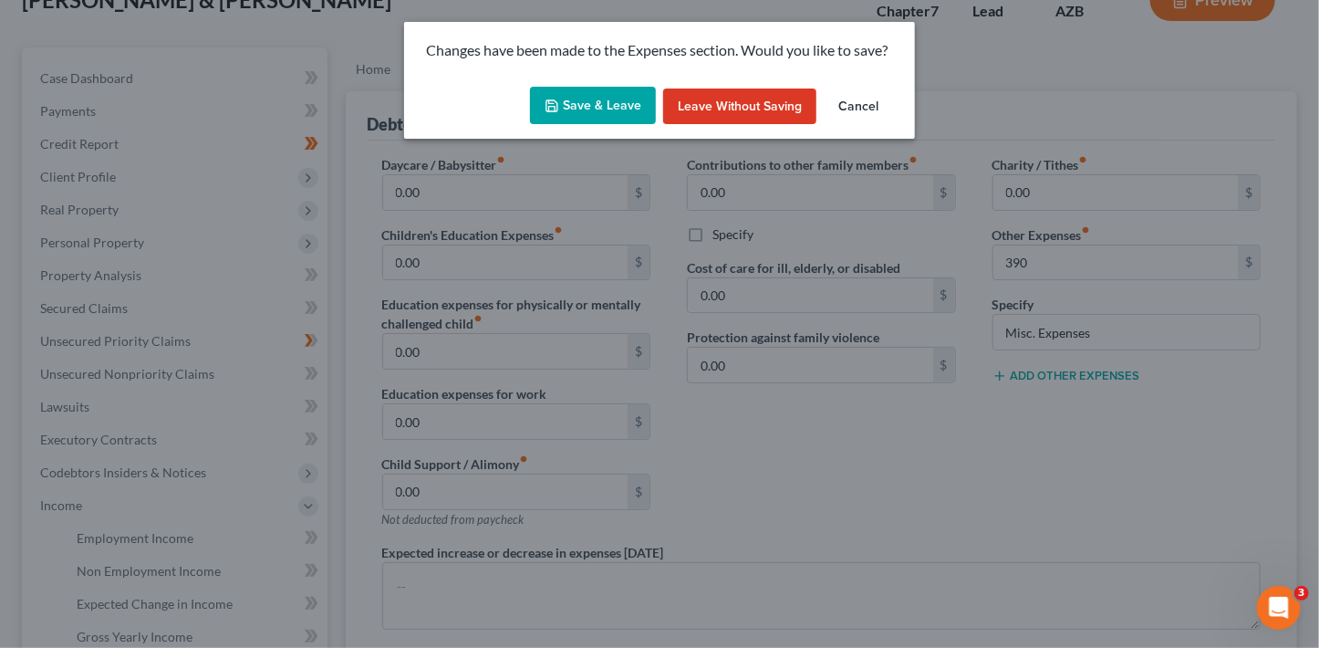
click at [598, 111] on button "Save & Leave" at bounding box center [593, 106] width 126 height 38
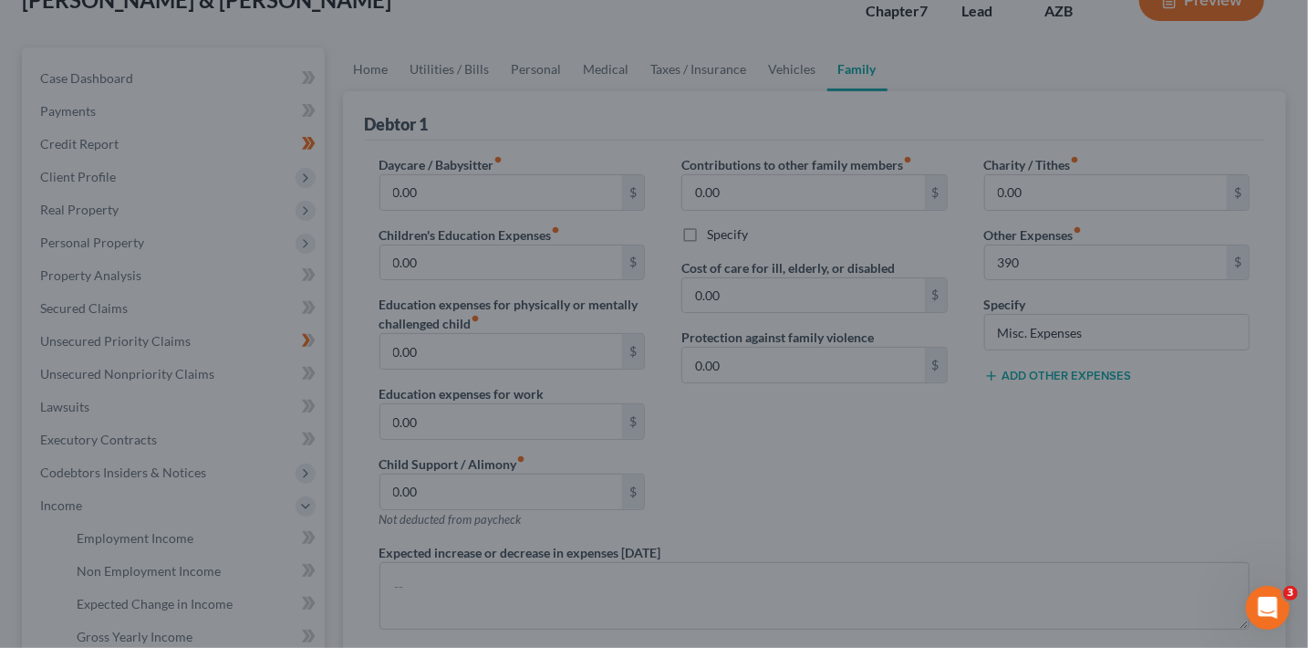
type input "390.00"
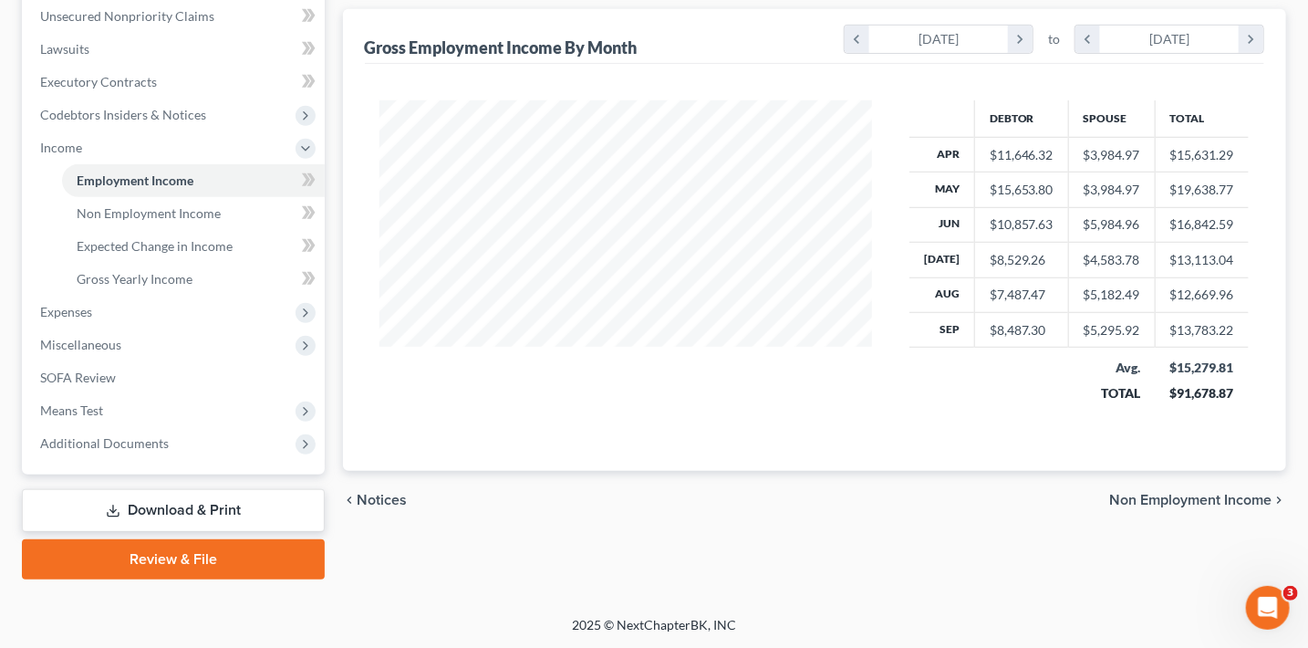
scroll to position [325, 529]
click at [123, 410] on span "Means Test" at bounding box center [175, 410] width 299 height 33
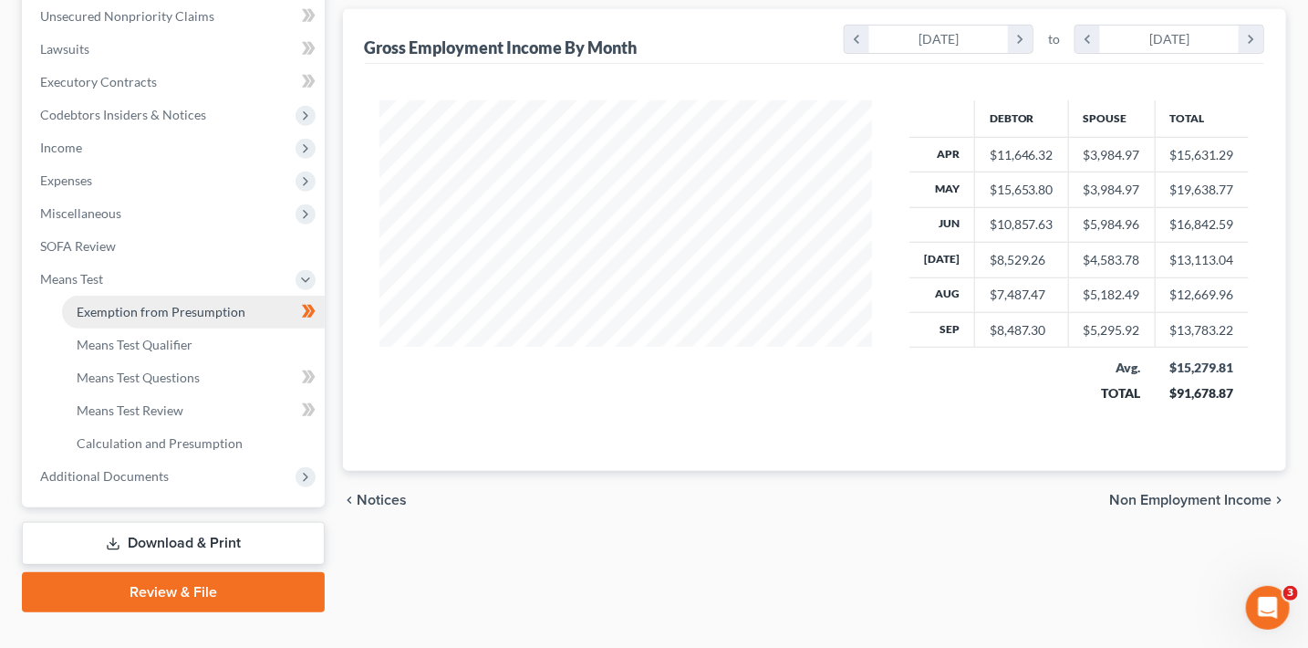
click at [202, 311] on span "Exemption from Presumption" at bounding box center [161, 312] width 169 height 16
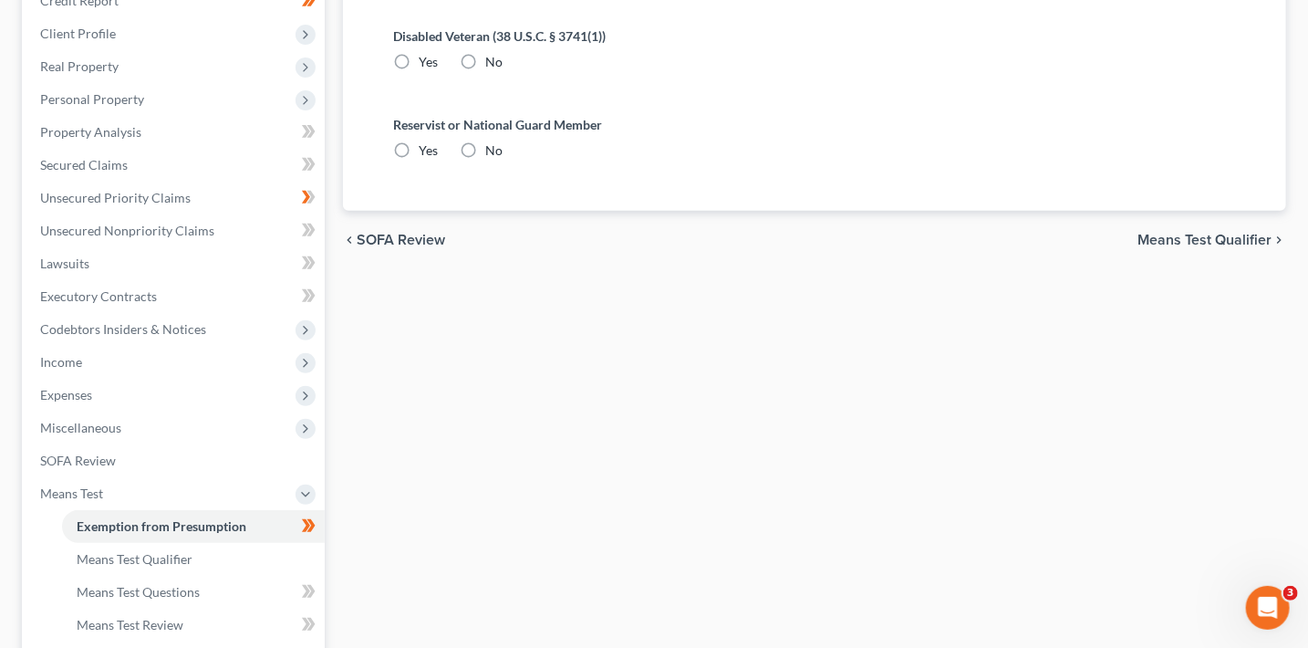
radio input "true"
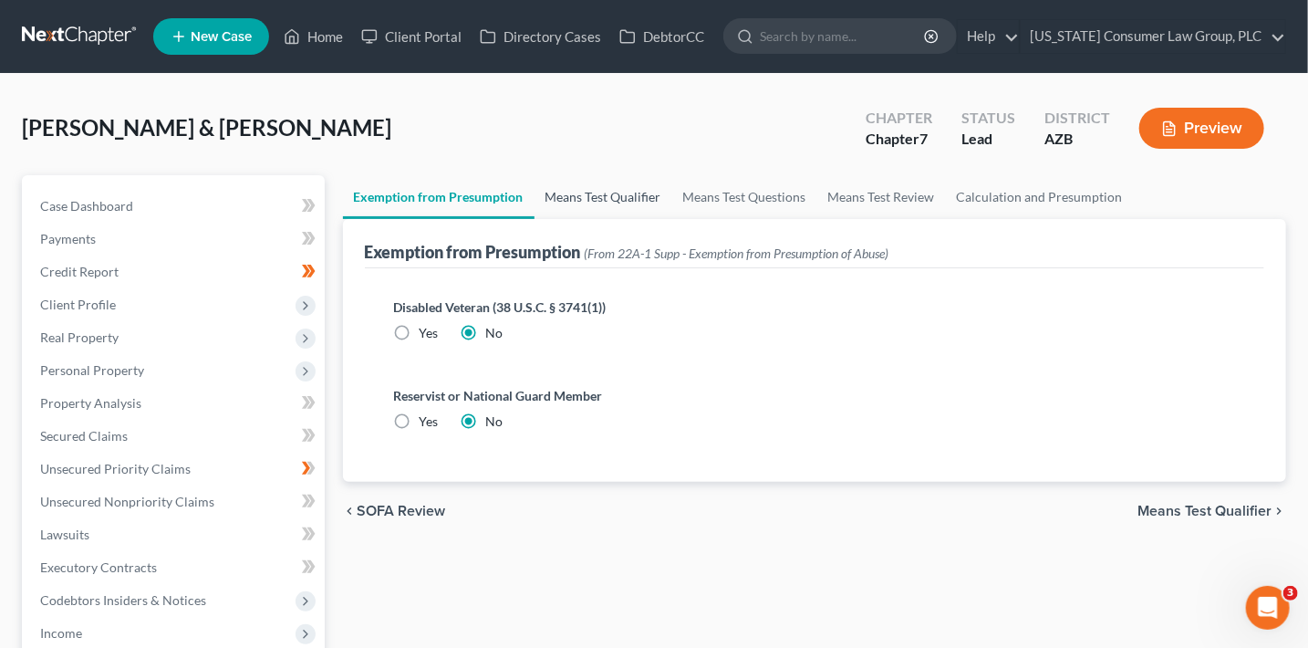
click at [582, 202] on link "Means Test Qualifier" at bounding box center [604, 197] width 138 height 44
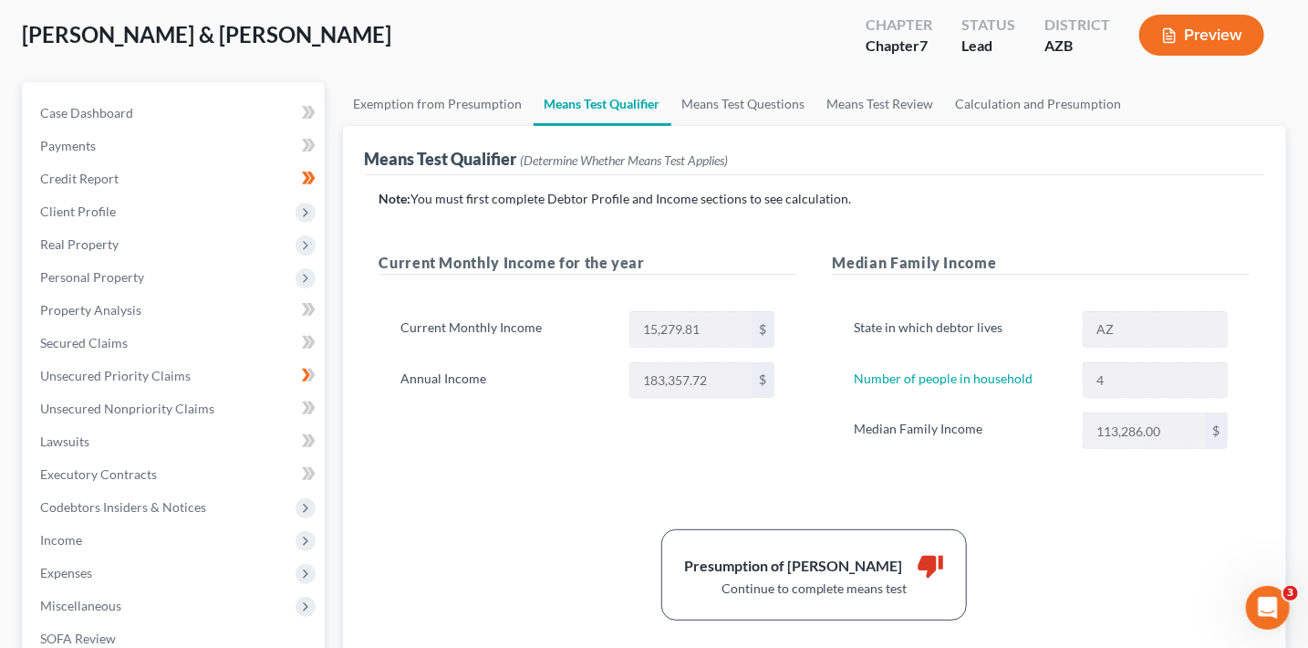
scroll to position [122, 0]
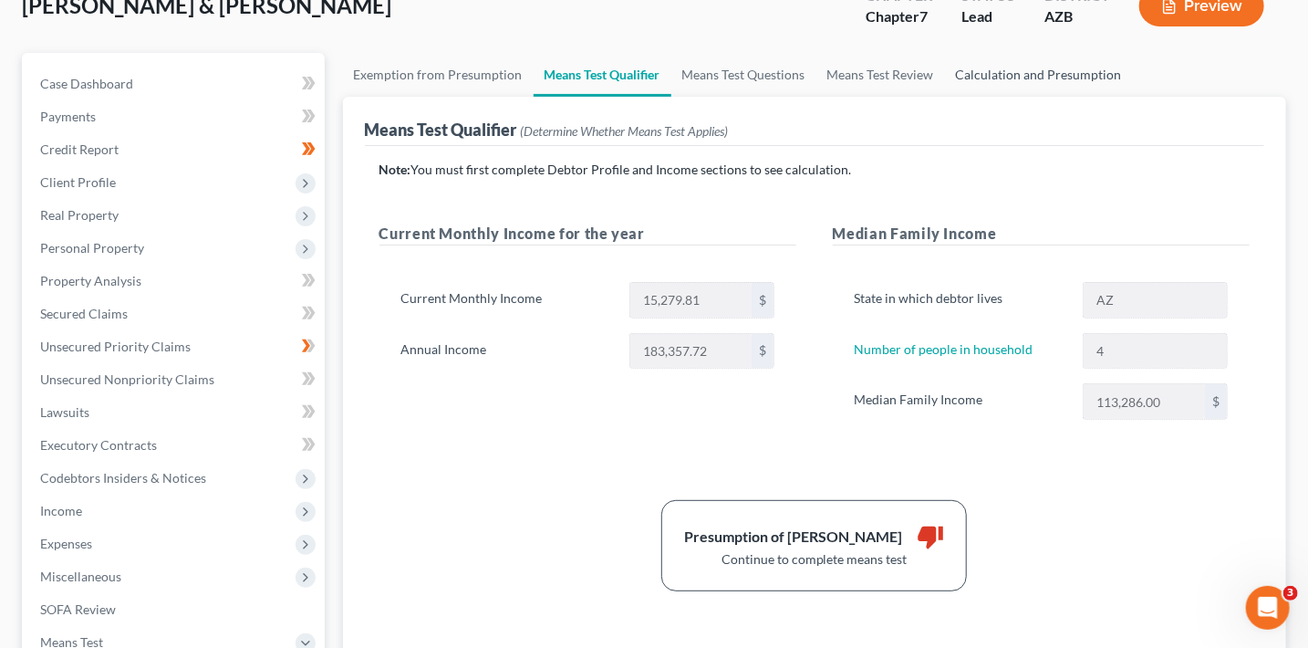
click at [1032, 73] on link "Calculation and Presumption" at bounding box center [1039, 75] width 188 height 44
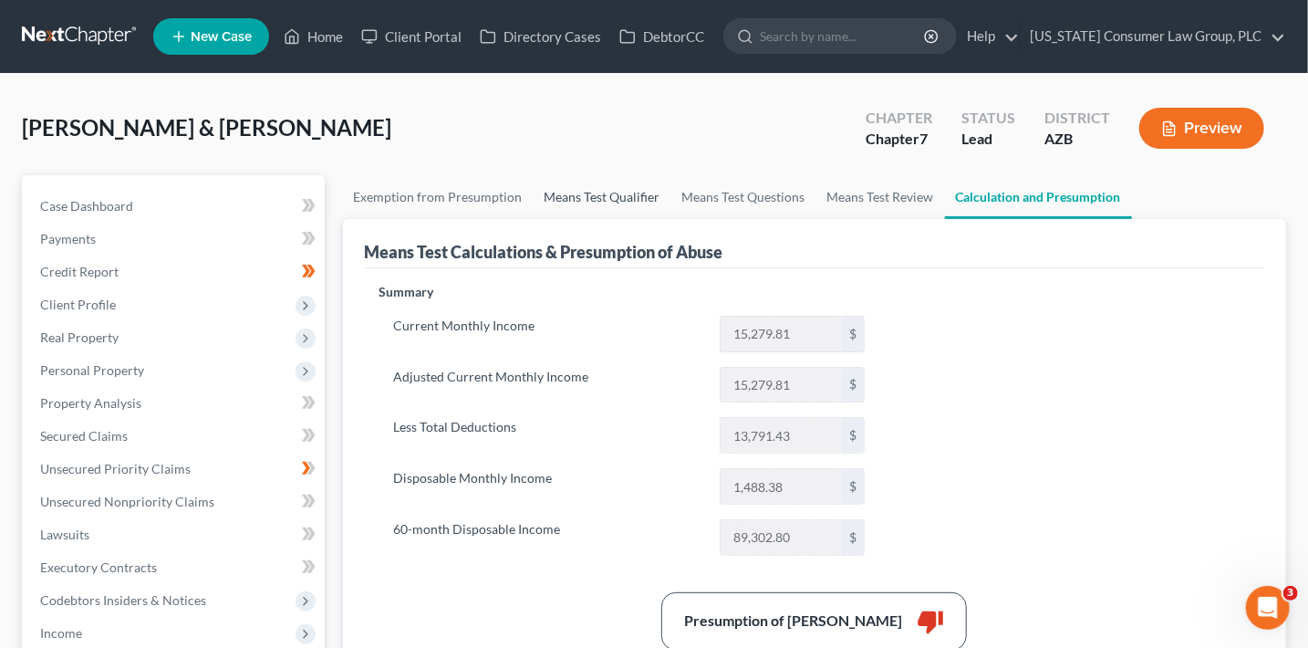
click at [623, 209] on link "Means Test Qualifier" at bounding box center [603, 197] width 138 height 44
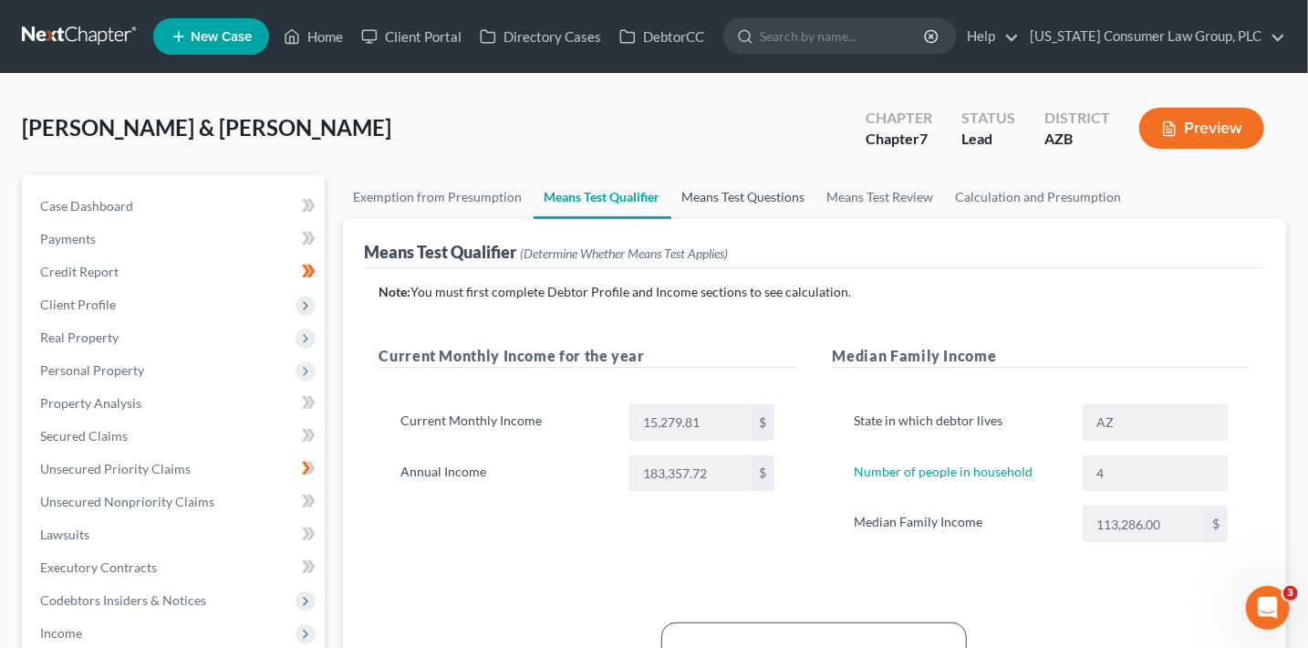
click at [736, 196] on link "Means Test Questions" at bounding box center [743, 197] width 145 height 44
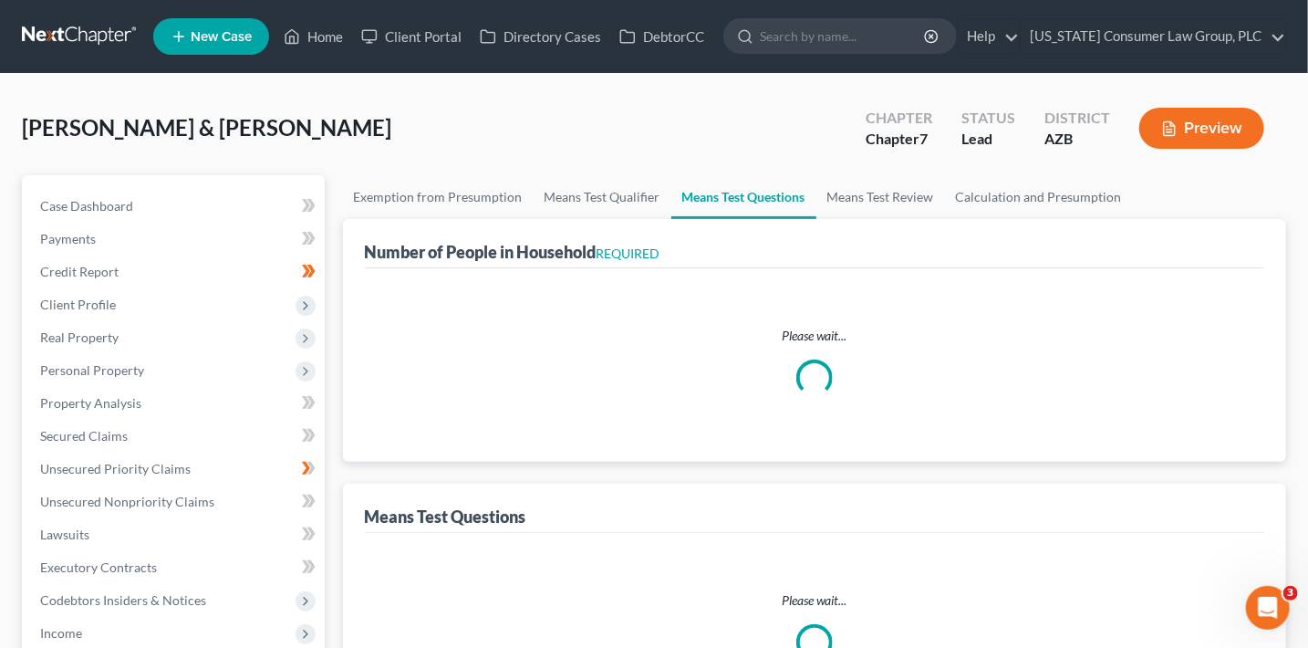
select select "0"
select select "60"
select select "1"
select select "60"
select select "1"
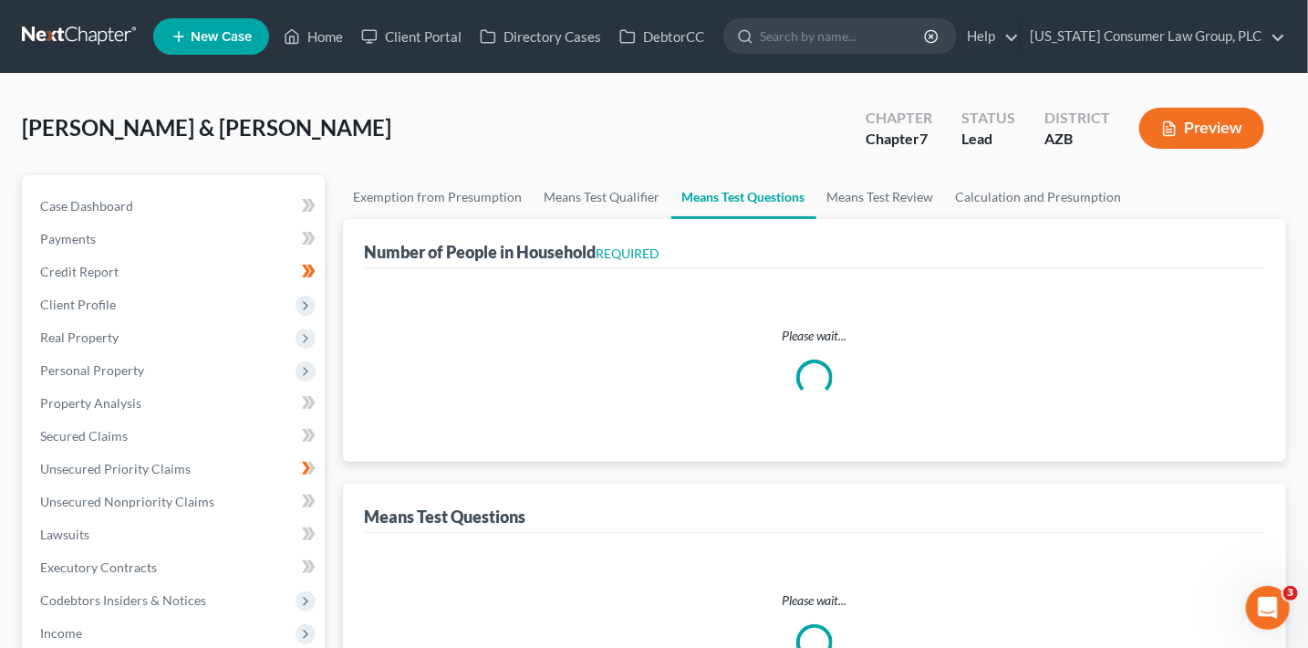
select select "60"
select select "4"
select select "2"
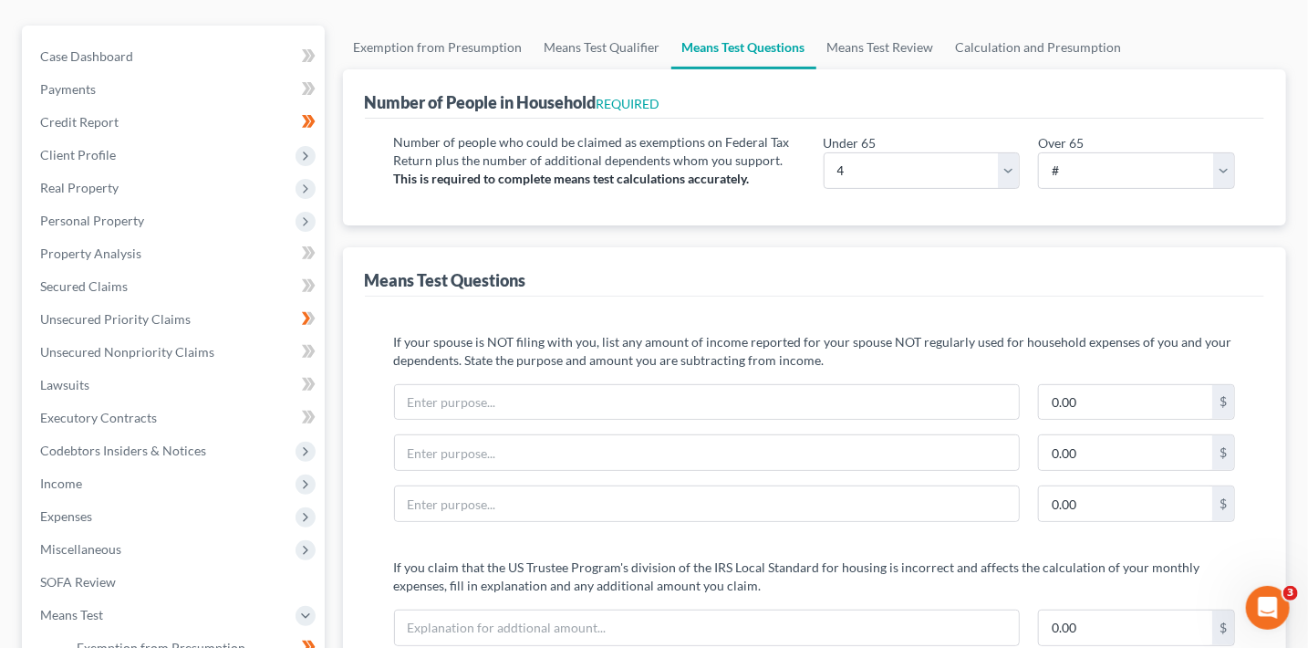
scroll to position [52, 0]
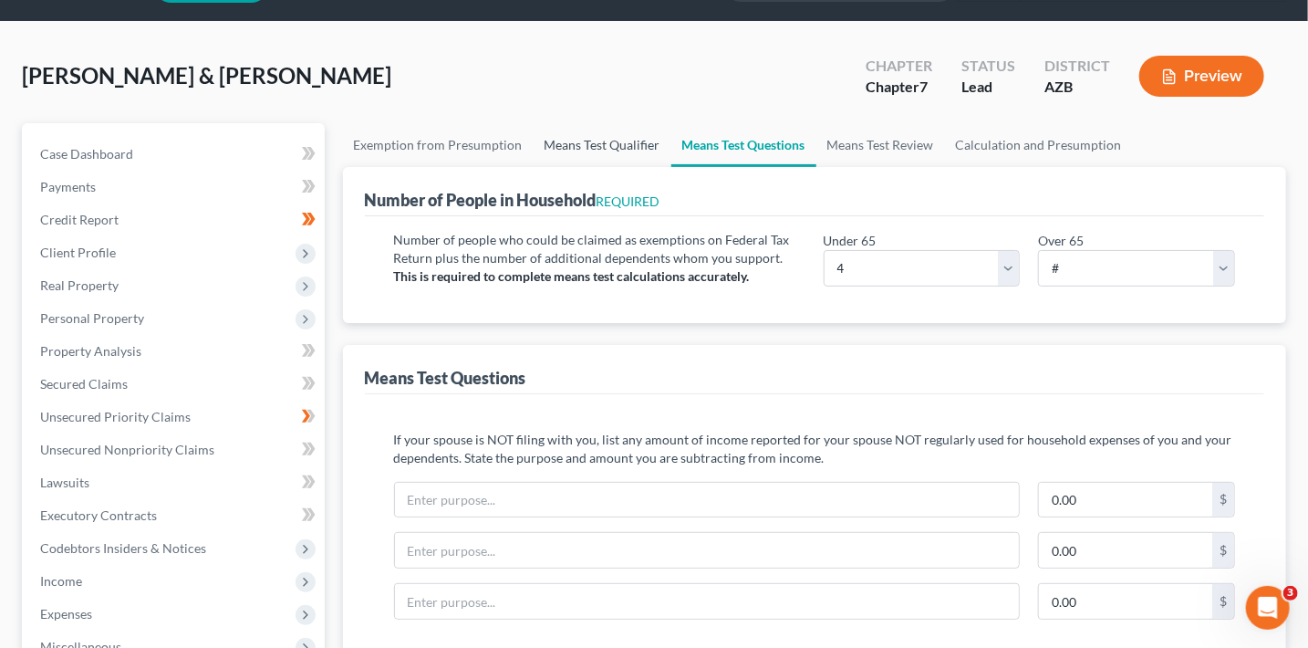
click at [575, 147] on link "Means Test Qualifier" at bounding box center [603, 145] width 138 height 44
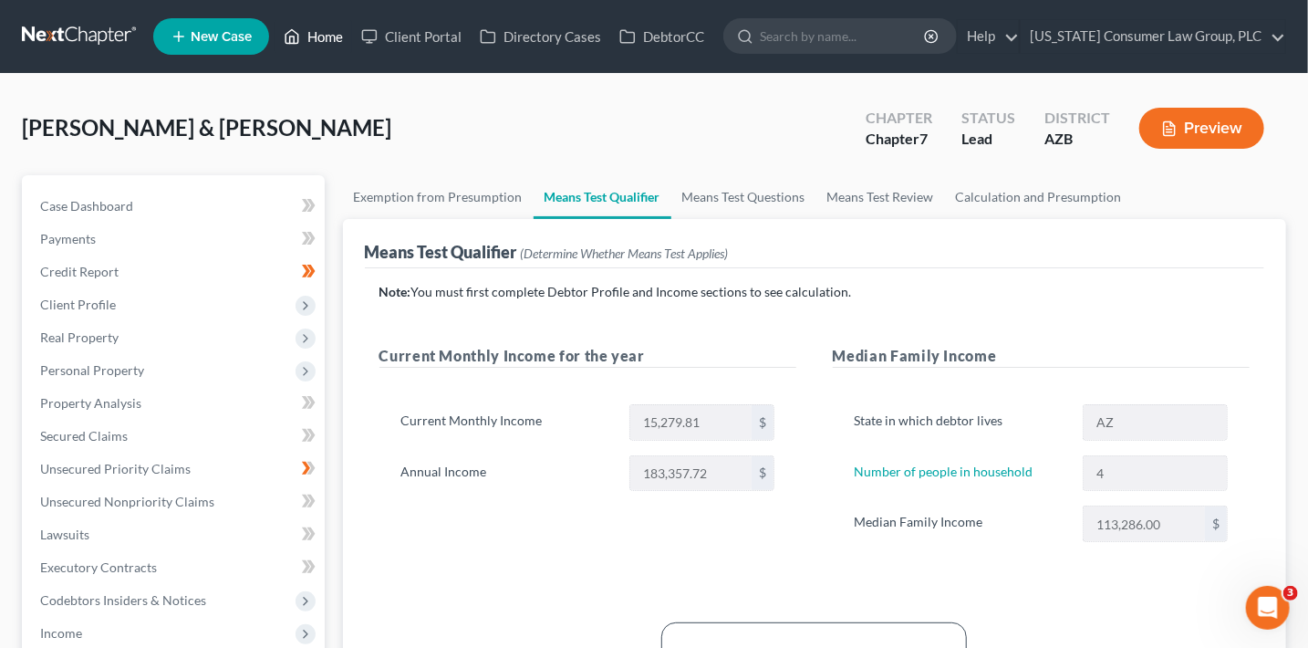
click at [338, 46] on link "Home" at bounding box center [314, 36] width 78 height 33
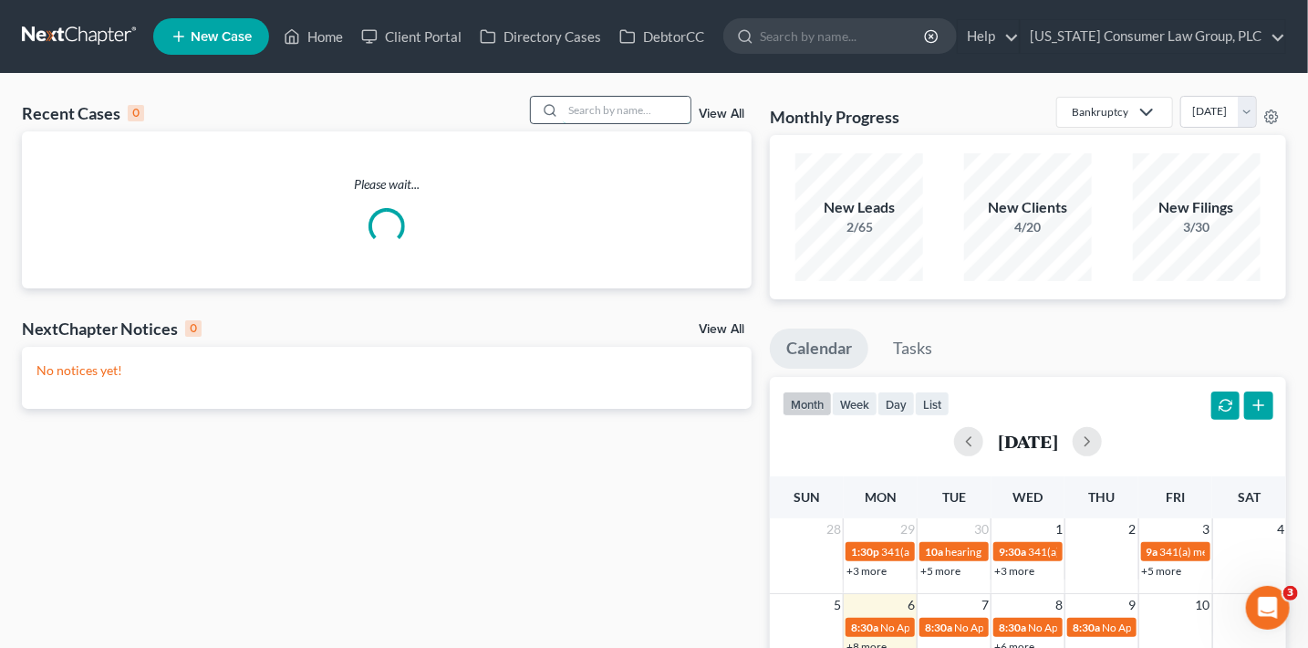
click at [585, 114] on input "search" at bounding box center [627, 110] width 128 height 26
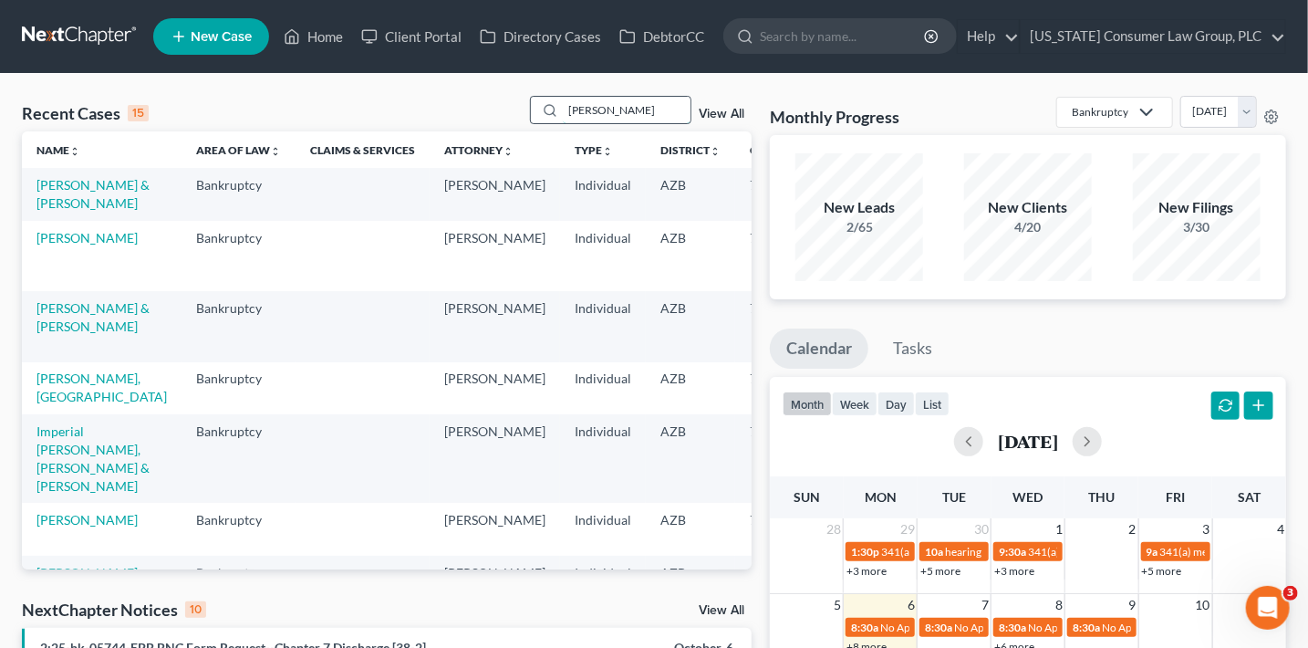
type input "villasenor"
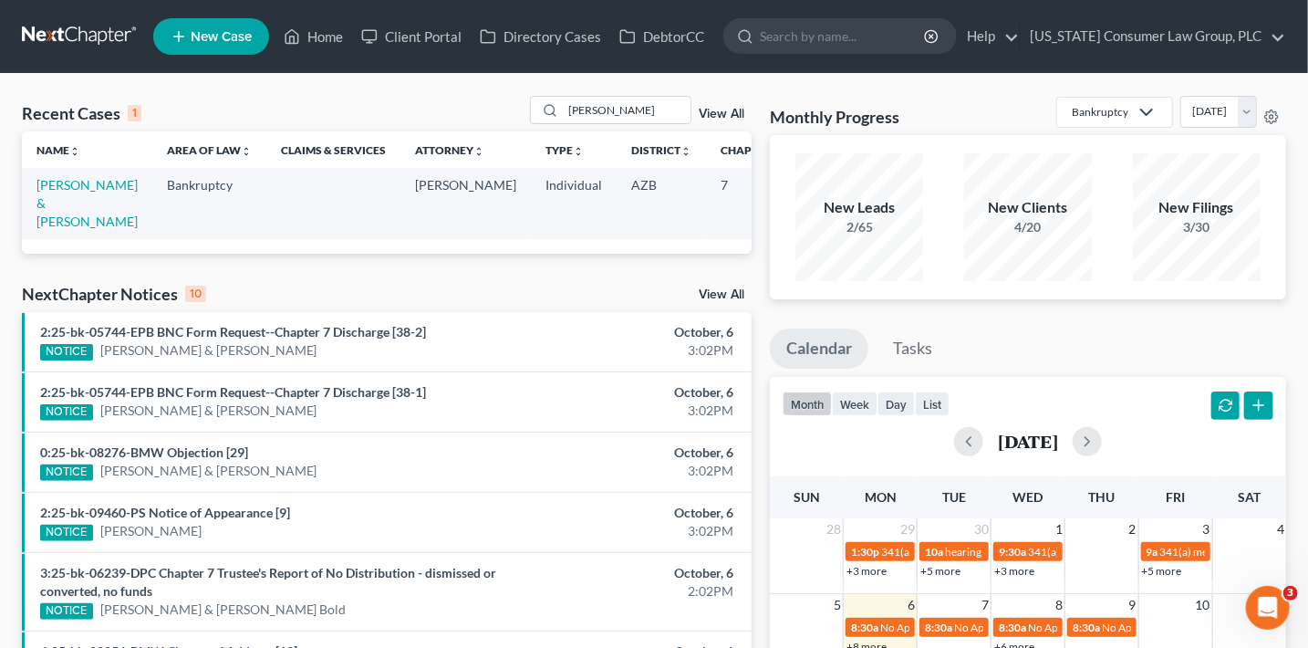
click at [65, 231] on td "Villasenor, Kirk & Natalie" at bounding box center [87, 203] width 130 height 70
click at [65, 223] on link "Villasenor, Kirk & Natalie" at bounding box center [86, 203] width 101 height 52
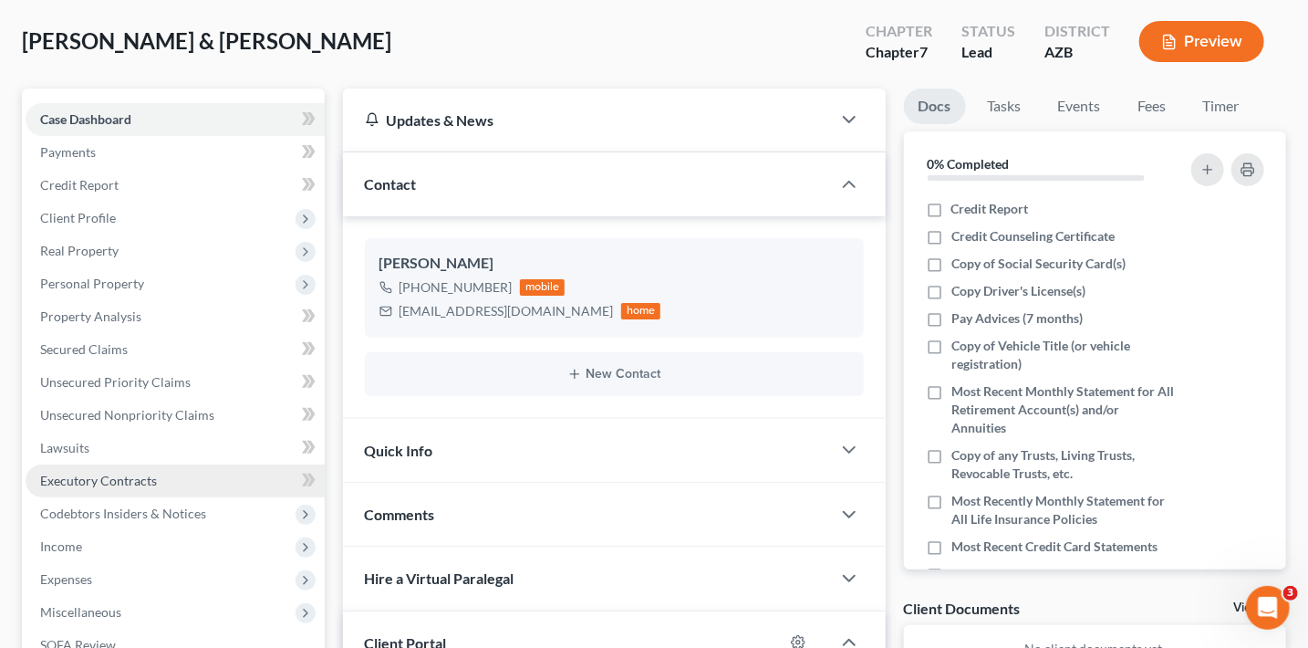
scroll to position [88, 0]
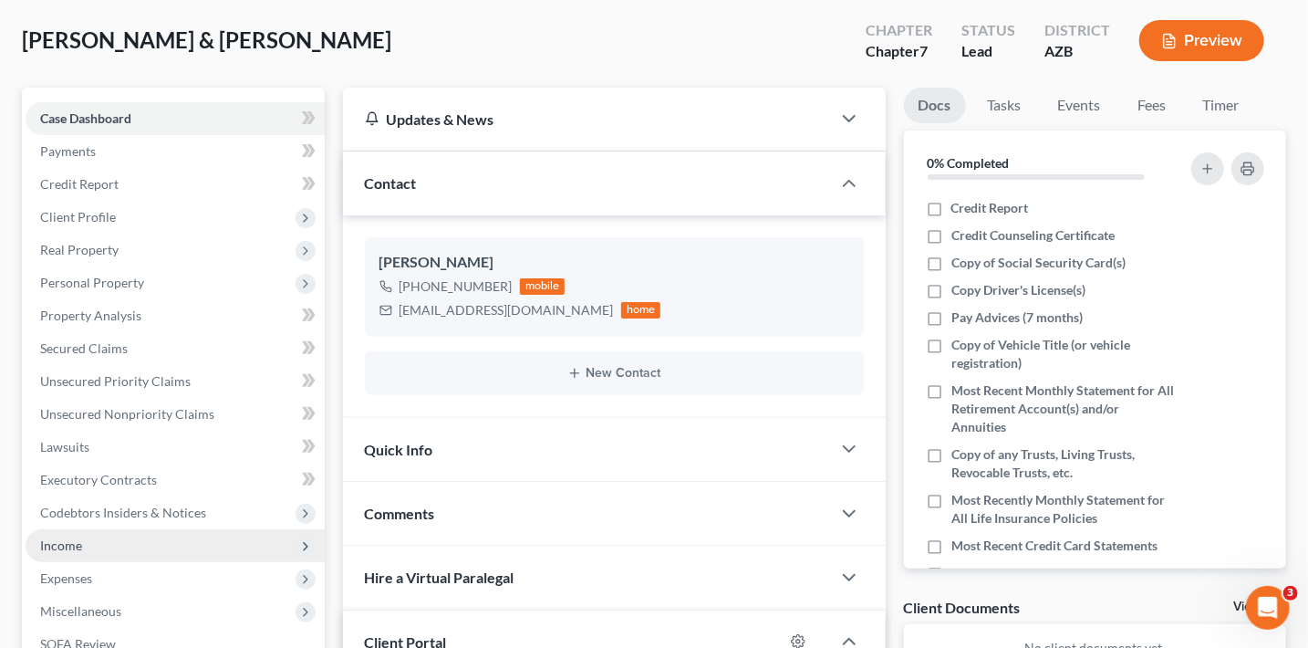
click at [58, 546] on span "Income" at bounding box center [61, 545] width 42 height 16
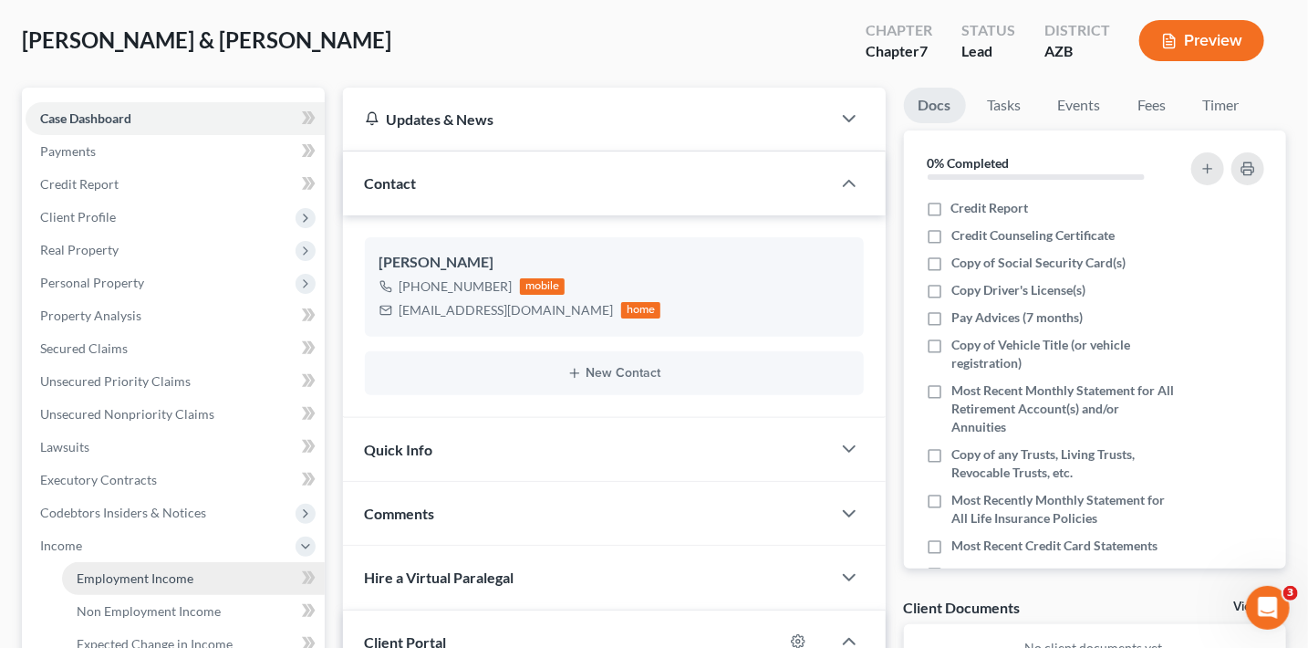
click at [118, 575] on span "Employment Income" at bounding box center [135, 578] width 117 height 16
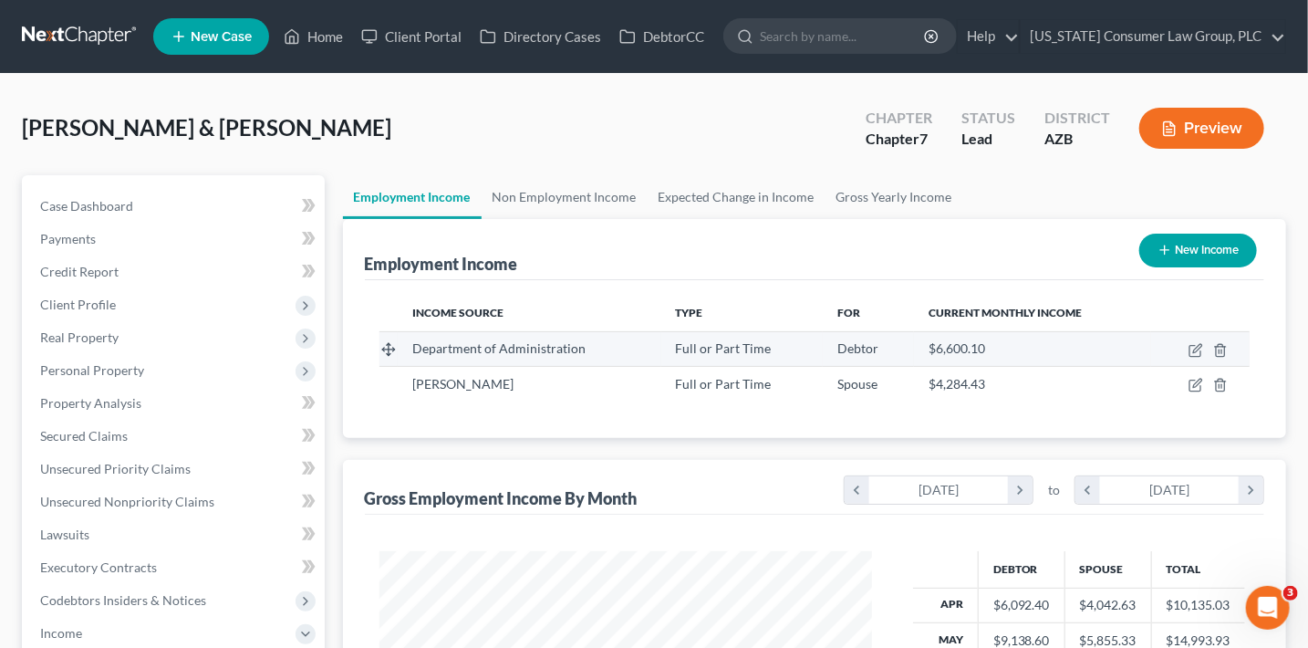
scroll to position [325, 529]
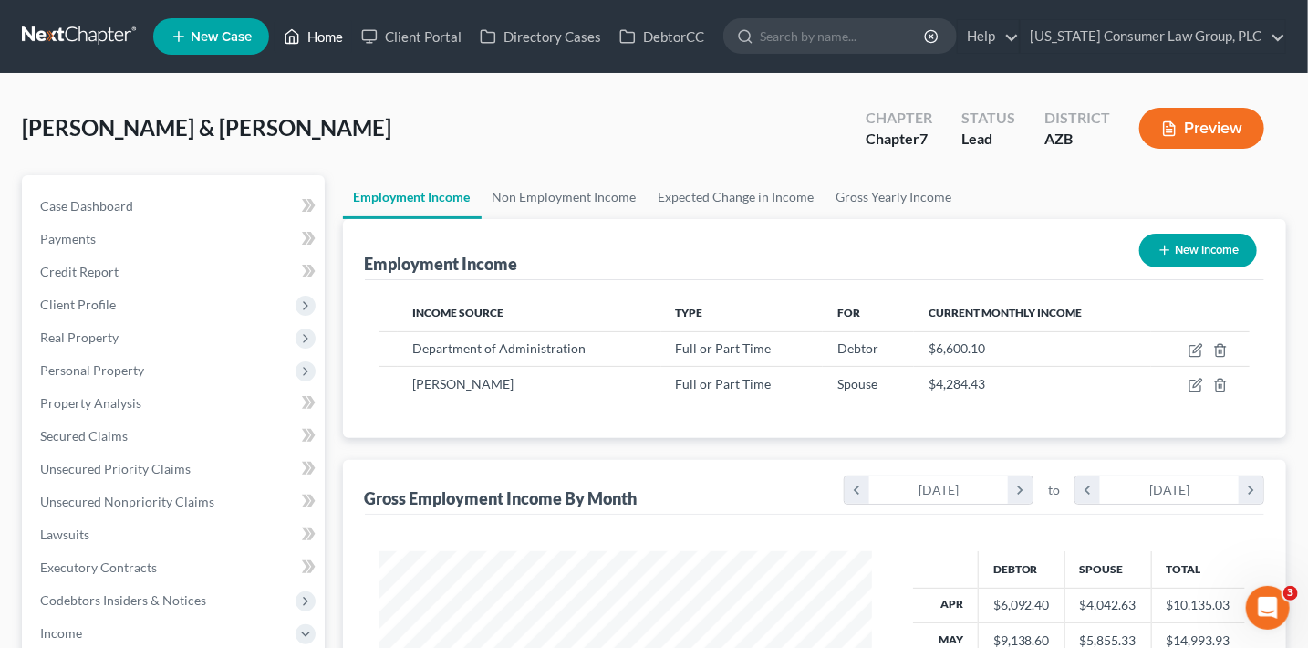
click at [305, 38] on link "Home" at bounding box center [314, 36] width 78 height 33
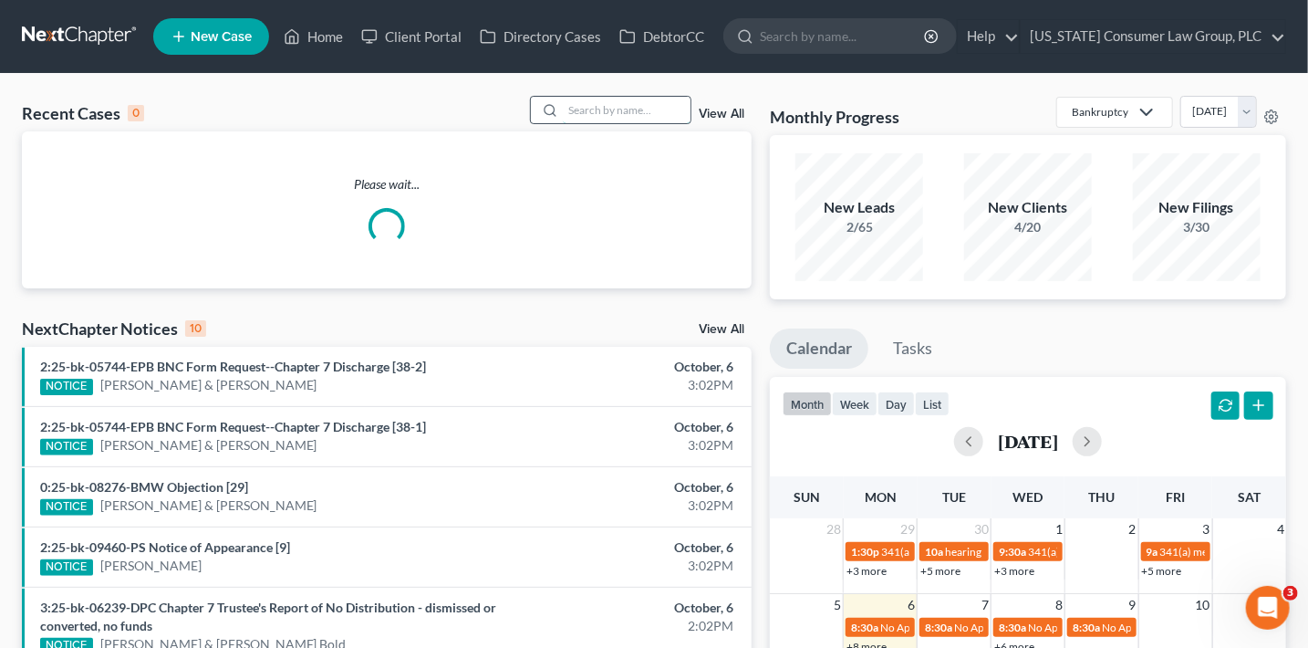
click at [604, 113] on input "search" at bounding box center [627, 110] width 128 height 26
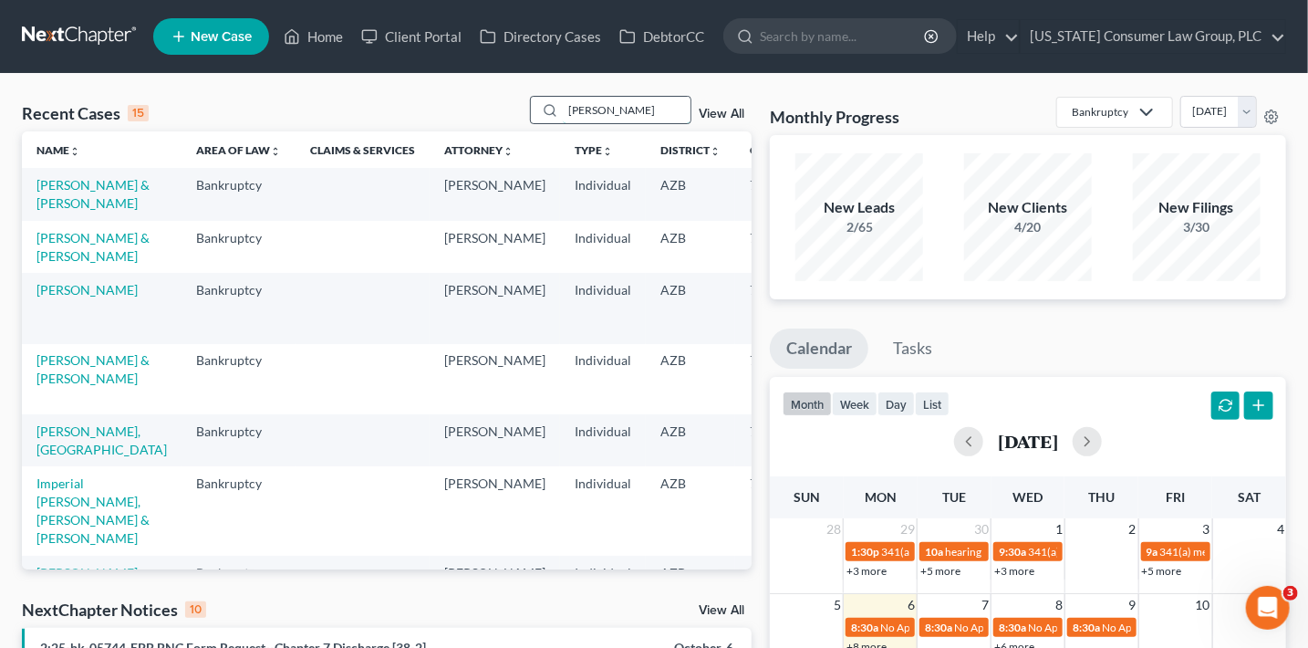
type input "sotello"
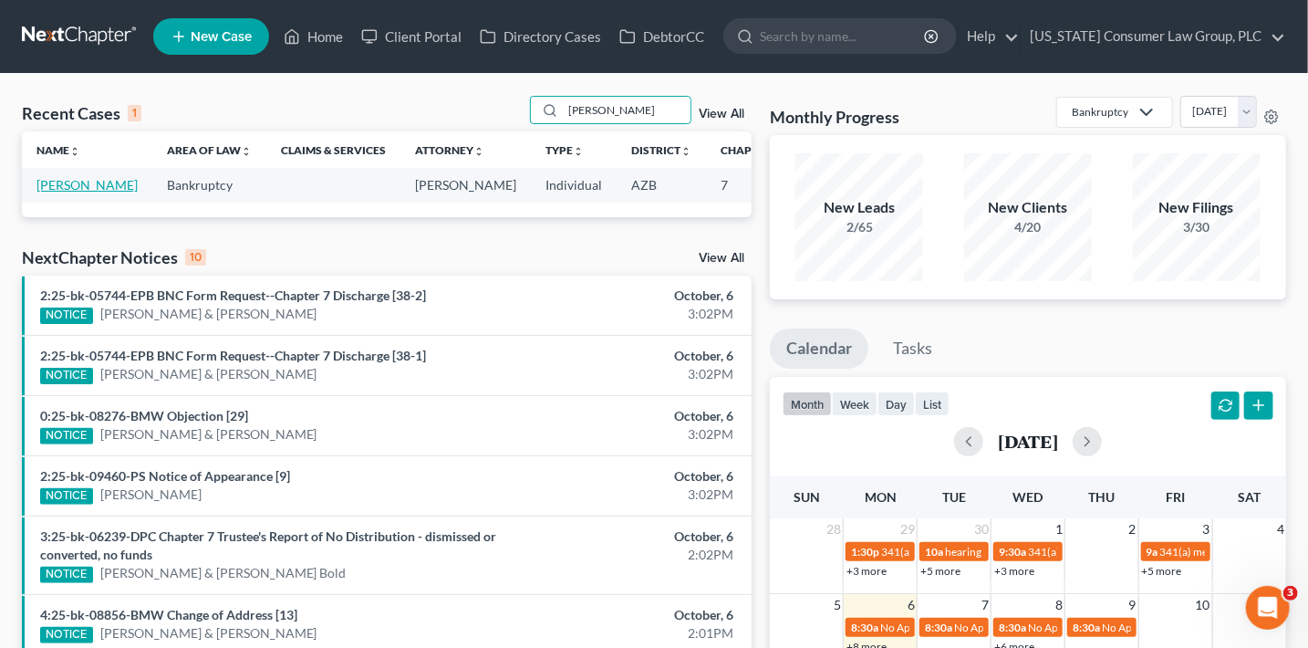
click at [40, 192] on link "Sotello, Melissa" at bounding box center [86, 185] width 101 height 16
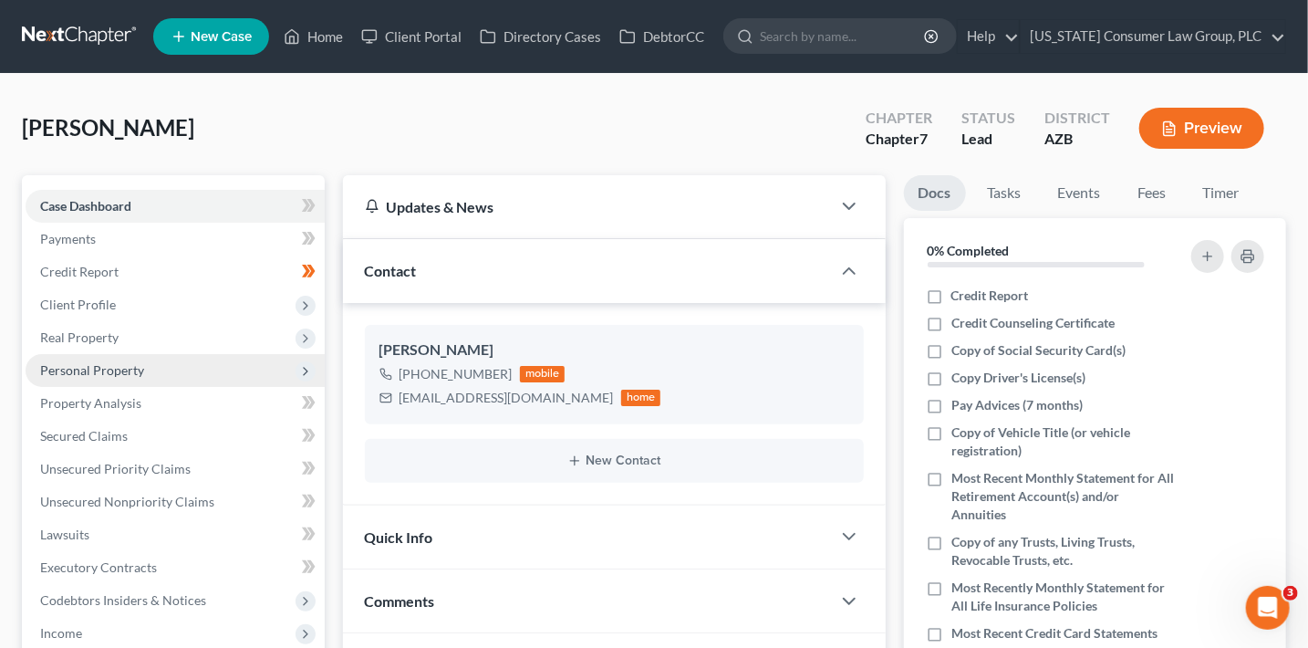
click at [106, 362] on span "Personal Property" at bounding box center [92, 370] width 104 height 16
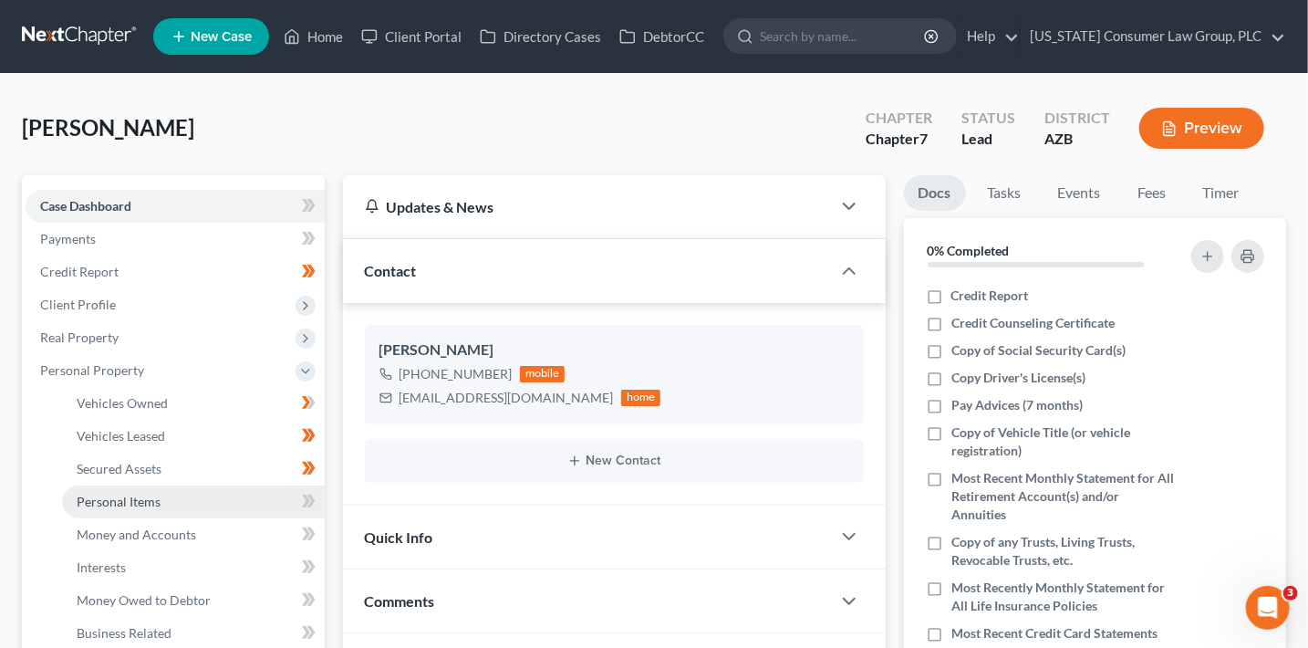
click at [155, 501] on span "Personal Items" at bounding box center [119, 502] width 84 height 16
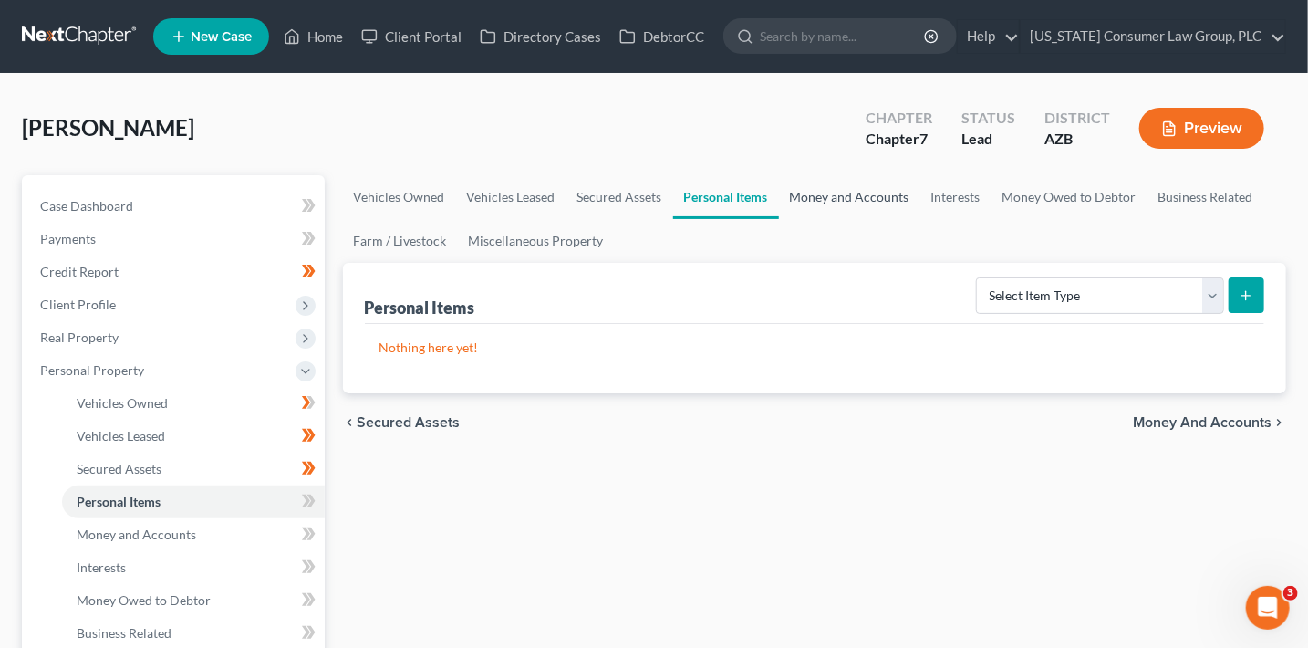
click at [848, 201] on link "Money and Accounts" at bounding box center [849, 197] width 141 height 44
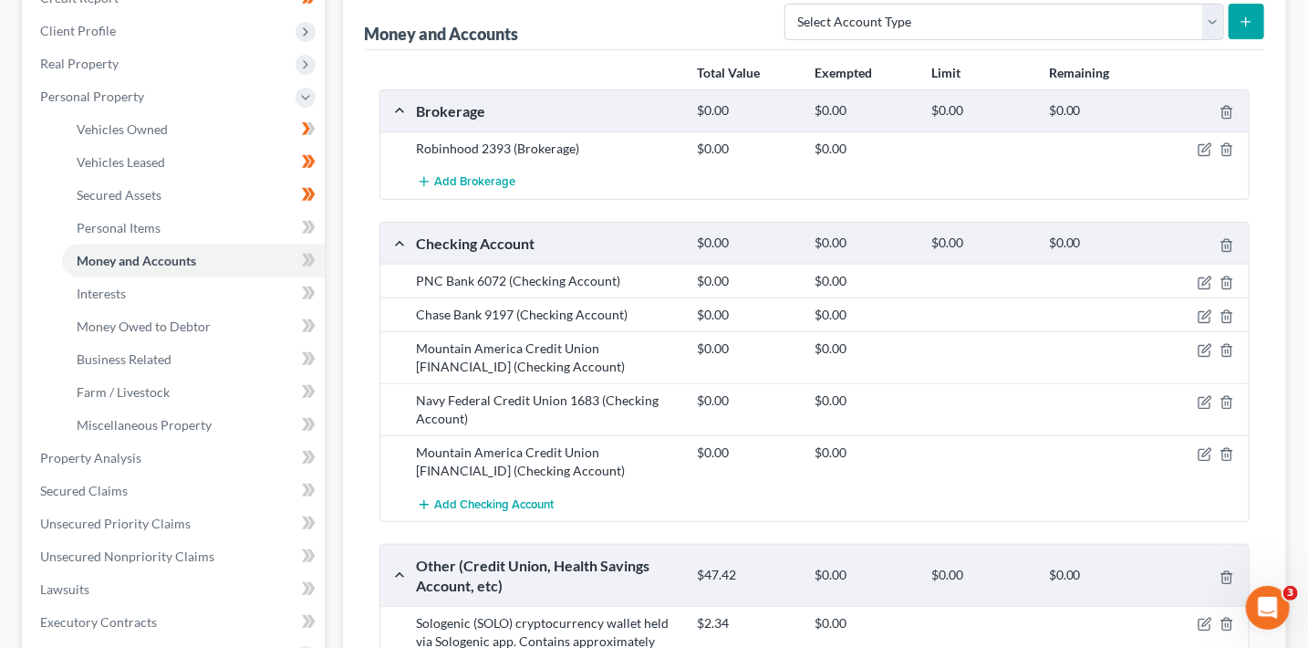
scroll to position [314, 0]
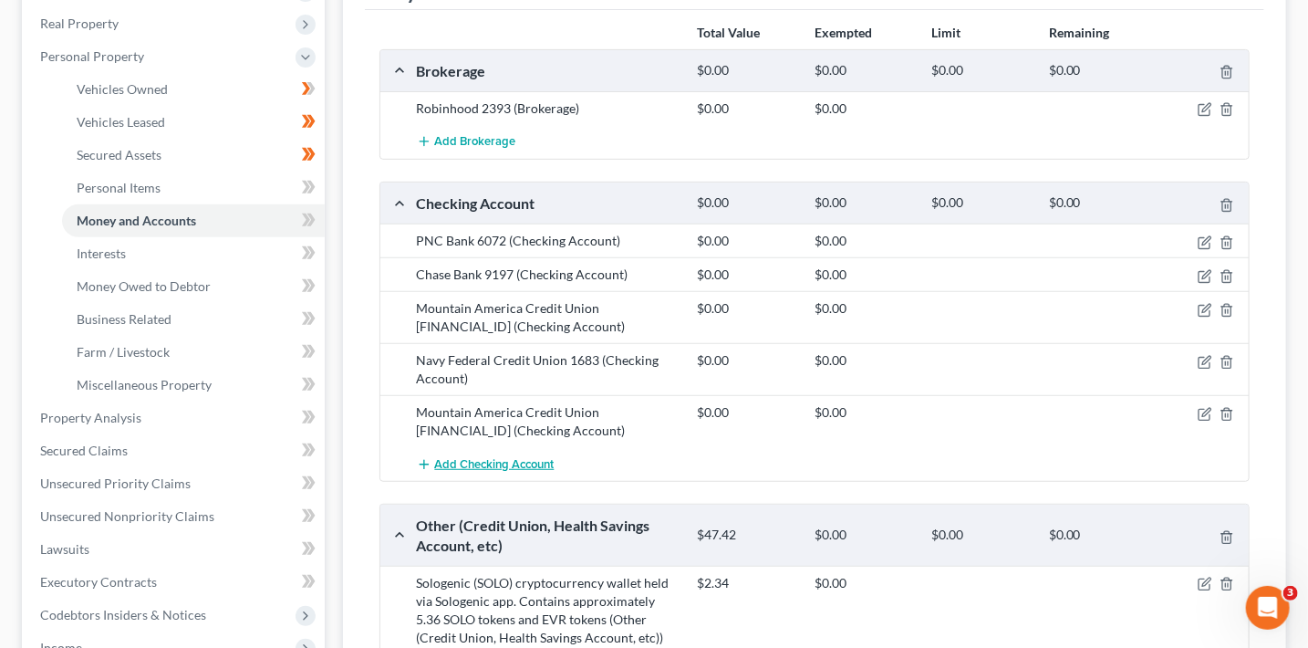
click at [477, 471] on button "Add Checking Account" at bounding box center [486, 464] width 138 height 34
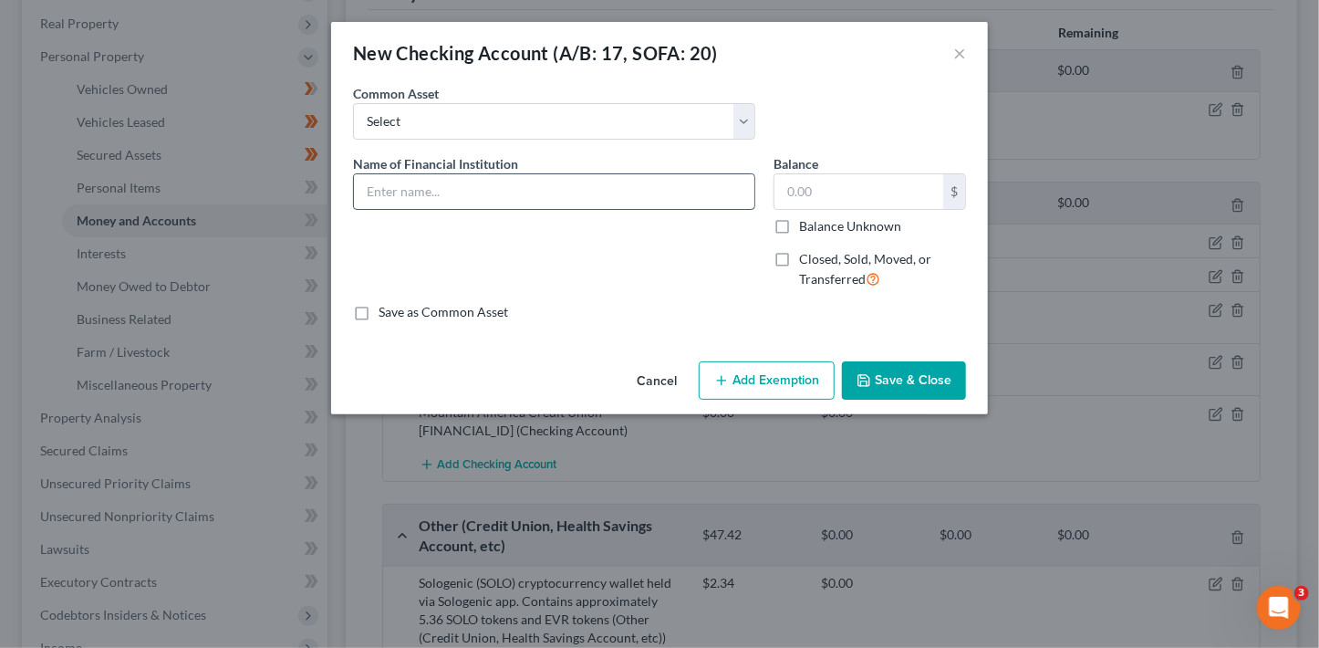
click at [416, 189] on input "text" at bounding box center [554, 191] width 400 height 35
paste input "Chase Bank 9732 [joint account with daughter]"
type input "Chase Bank 9732 [joint account with daughter]"
click at [896, 383] on button "Save & Close" at bounding box center [904, 380] width 124 height 38
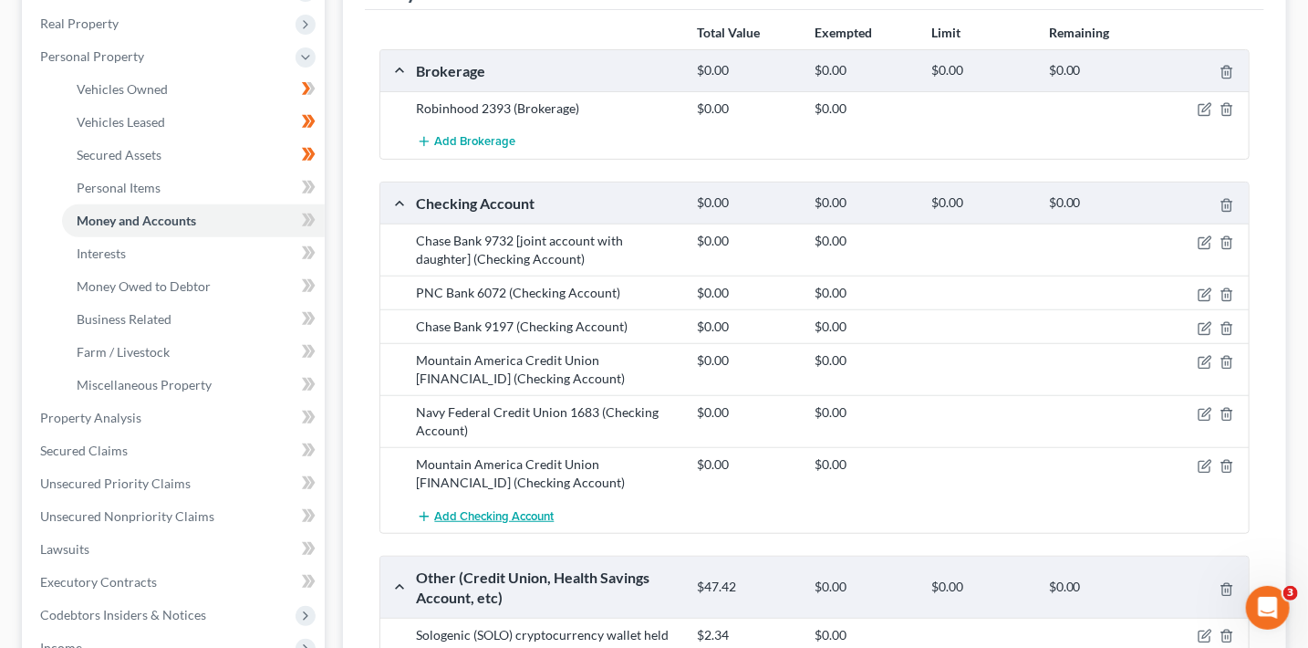
click at [525, 510] on span "Add Checking Account" at bounding box center [495, 516] width 120 height 15
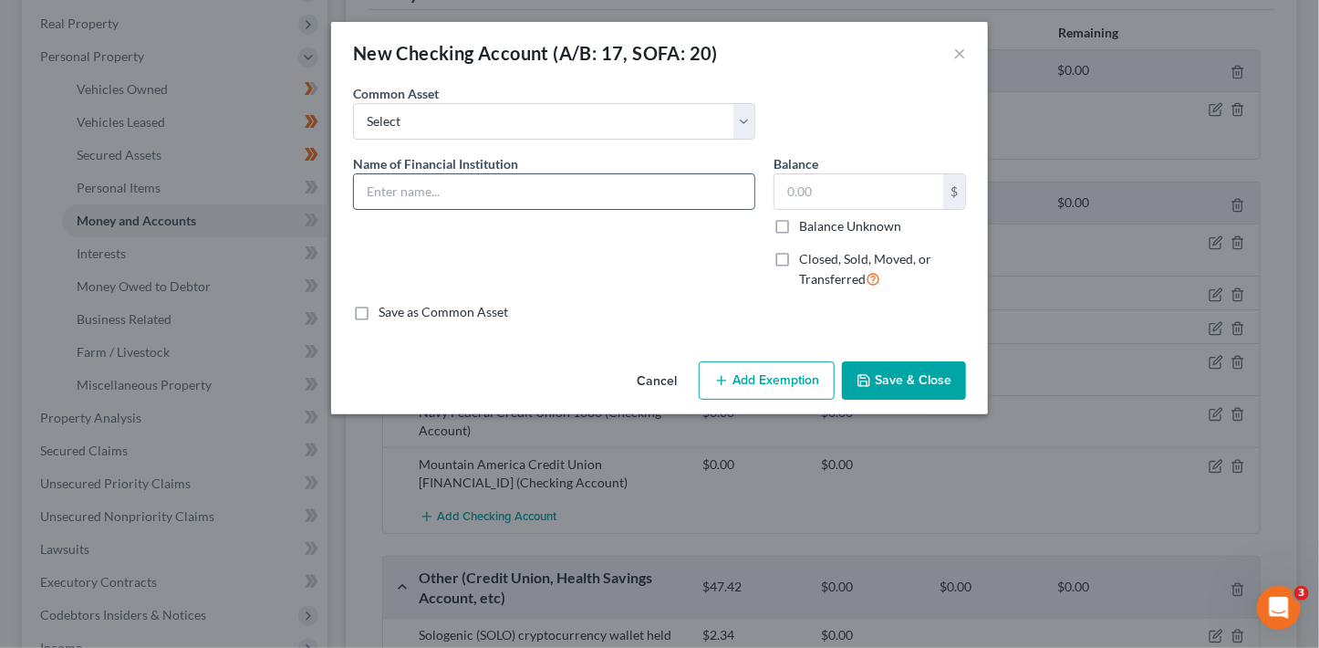
click at [507, 194] on input "text" at bounding box center [554, 191] width 400 height 35
paste input "Chase Bank 5536 [joint account with son]"
type input "Chase Bank 5536 [joint account with son]"
click at [933, 405] on div "Cancel Add Exemption Save & Close" at bounding box center [659, 384] width 657 height 60
click at [933, 390] on button "Save & Close" at bounding box center [904, 380] width 124 height 38
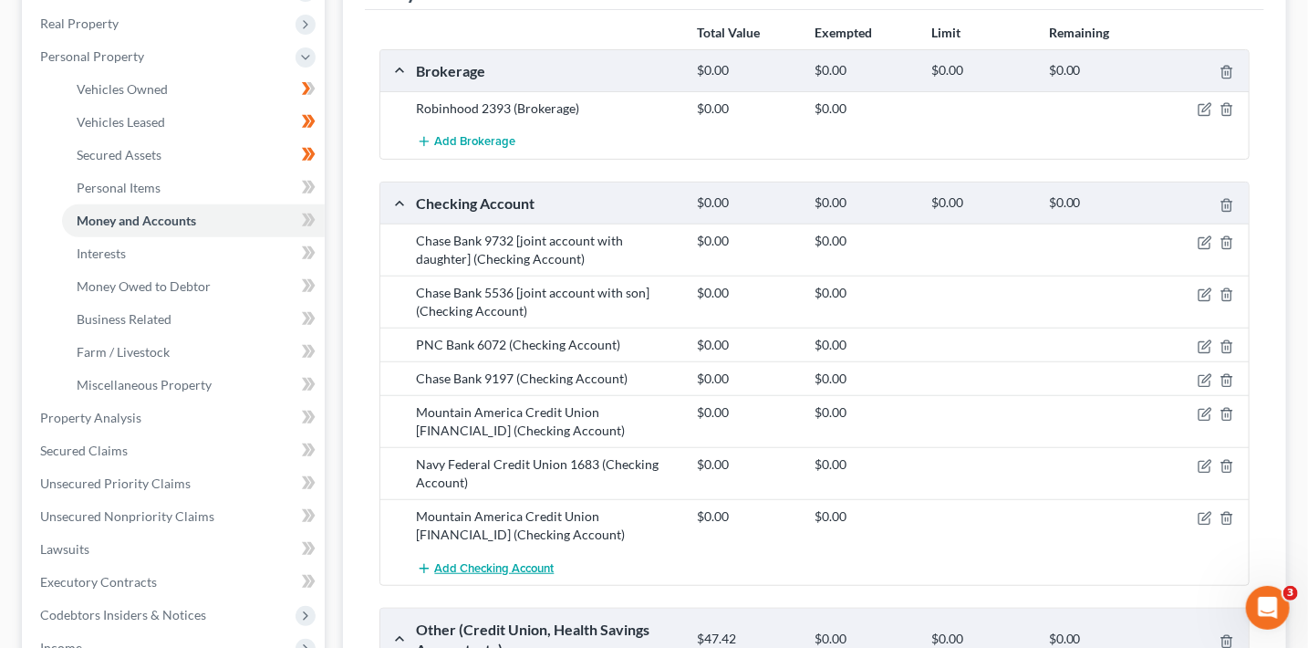
click at [507, 563] on span "Add Checking Account" at bounding box center [495, 568] width 120 height 15
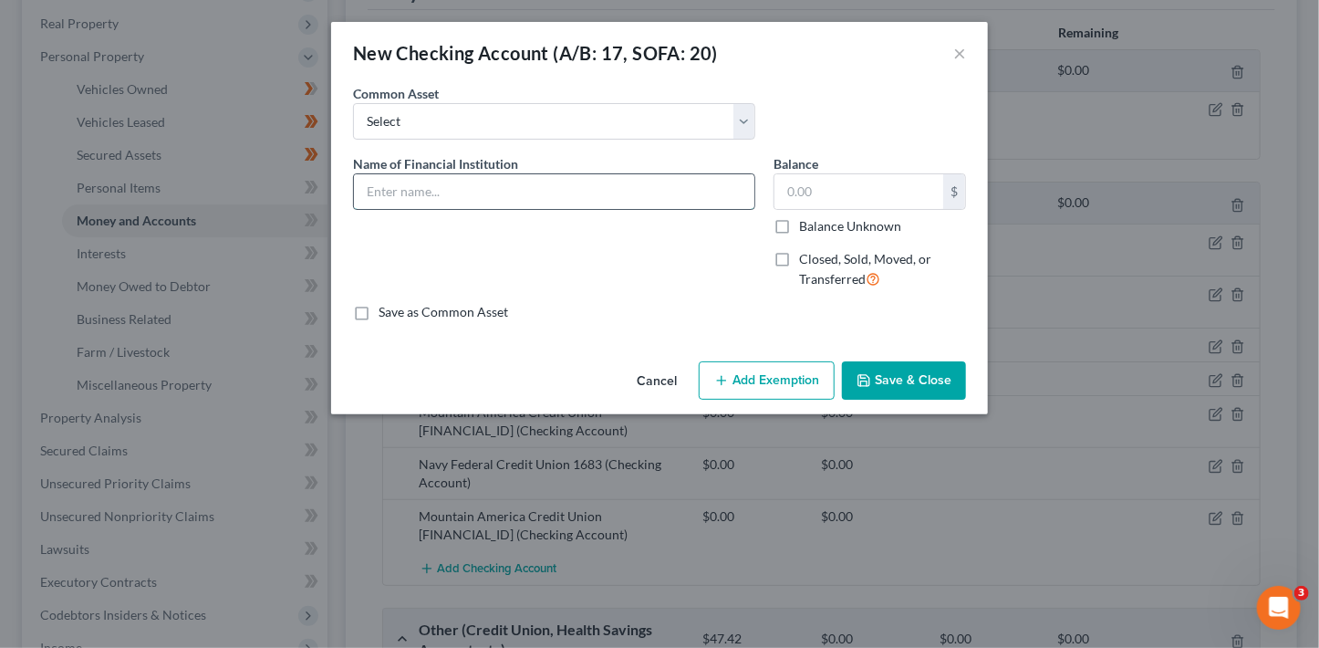
click at [478, 183] on input "text" at bounding box center [554, 191] width 400 height 35
paste input "Mountain America Credit Union 9181 [joint account with son]"
type input "Mountain America Credit Union 9181 [joint account with son]"
click at [920, 378] on button "Save & Close" at bounding box center [904, 380] width 124 height 38
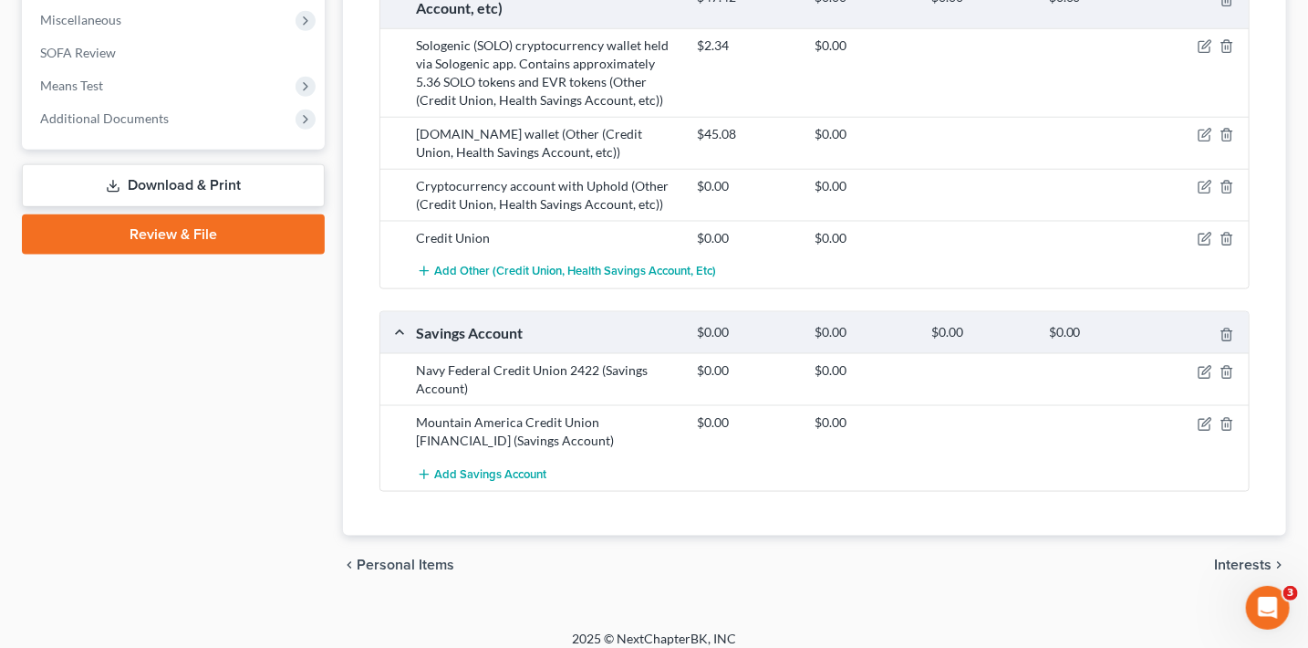
scroll to position [1018, 0]
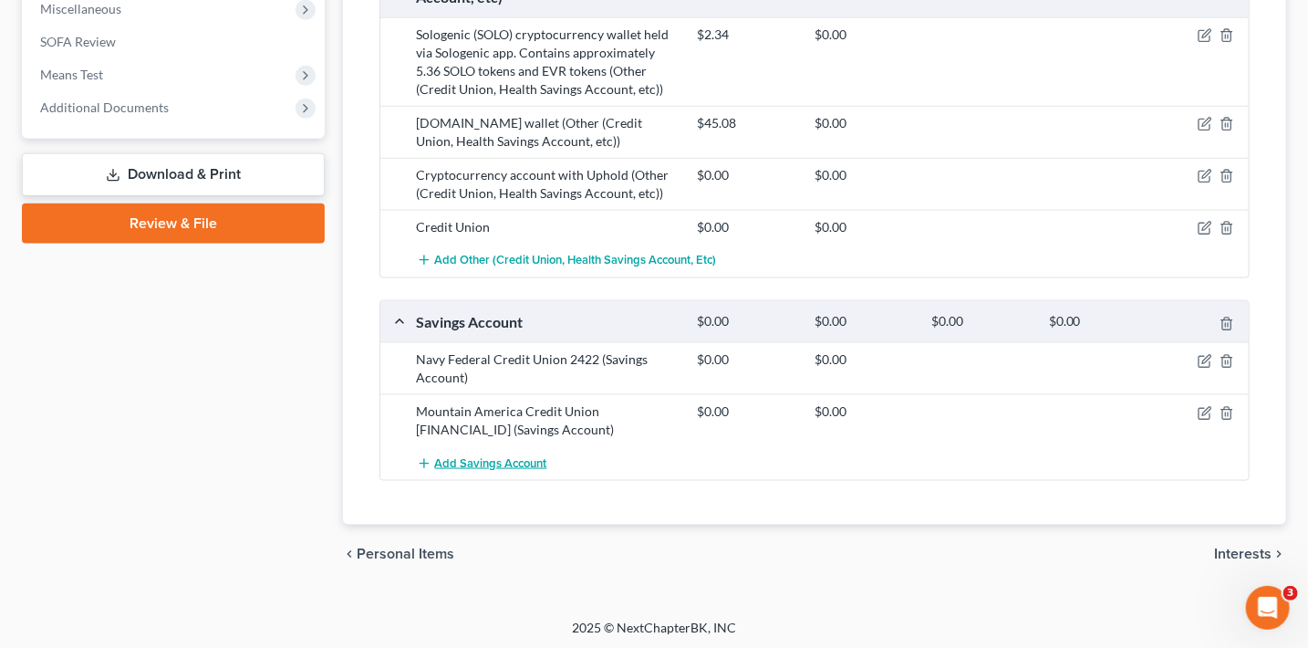
click at [506, 459] on span "Add Savings Account" at bounding box center [491, 463] width 112 height 15
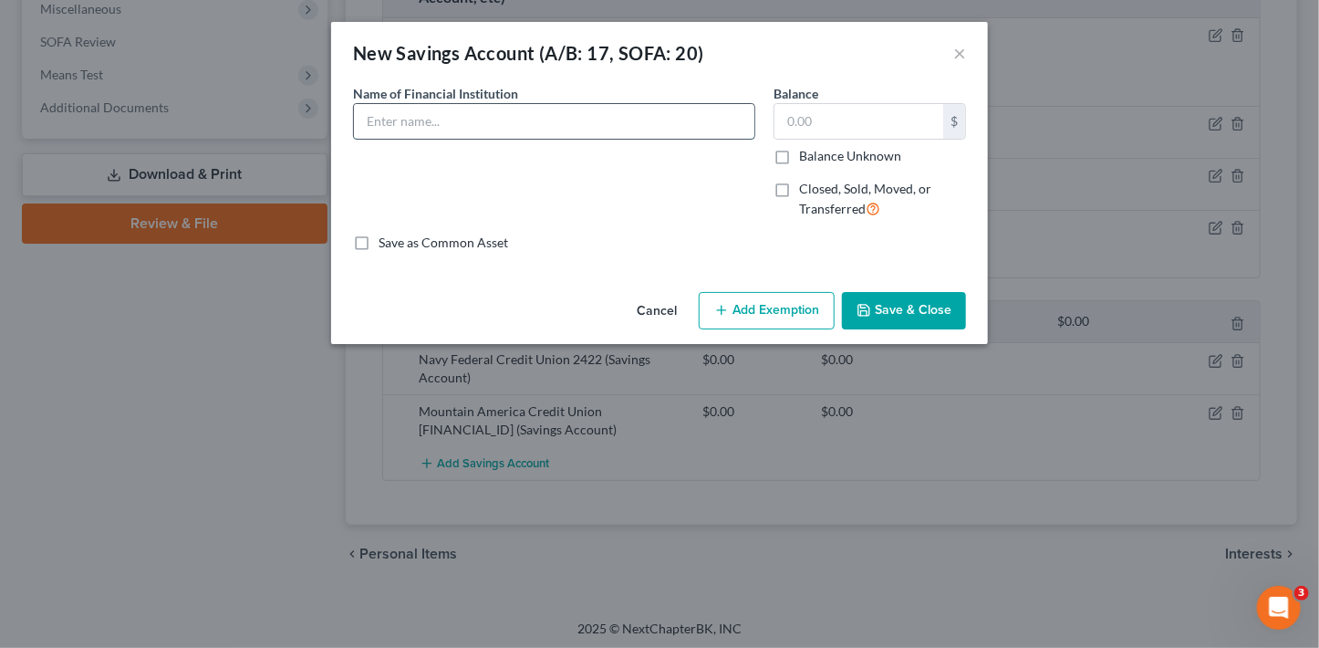
click at [474, 138] on input "text" at bounding box center [554, 121] width 400 height 35
paste input "Mountain America Credit Union 9181 [joint account with son]"
type input "Mountain America Credit Union 9181 [joint account with son]"
click at [894, 320] on button "Save & Close" at bounding box center [904, 311] width 124 height 38
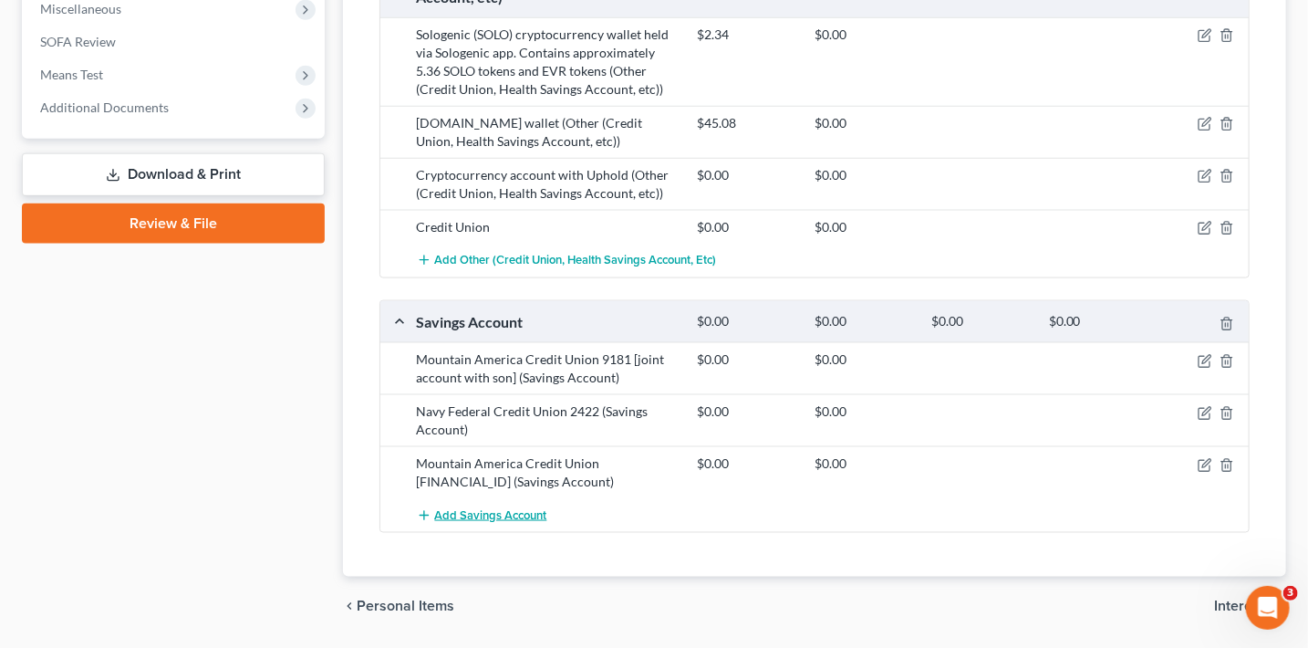
click at [496, 517] on button "Add Savings Account" at bounding box center [482, 515] width 130 height 34
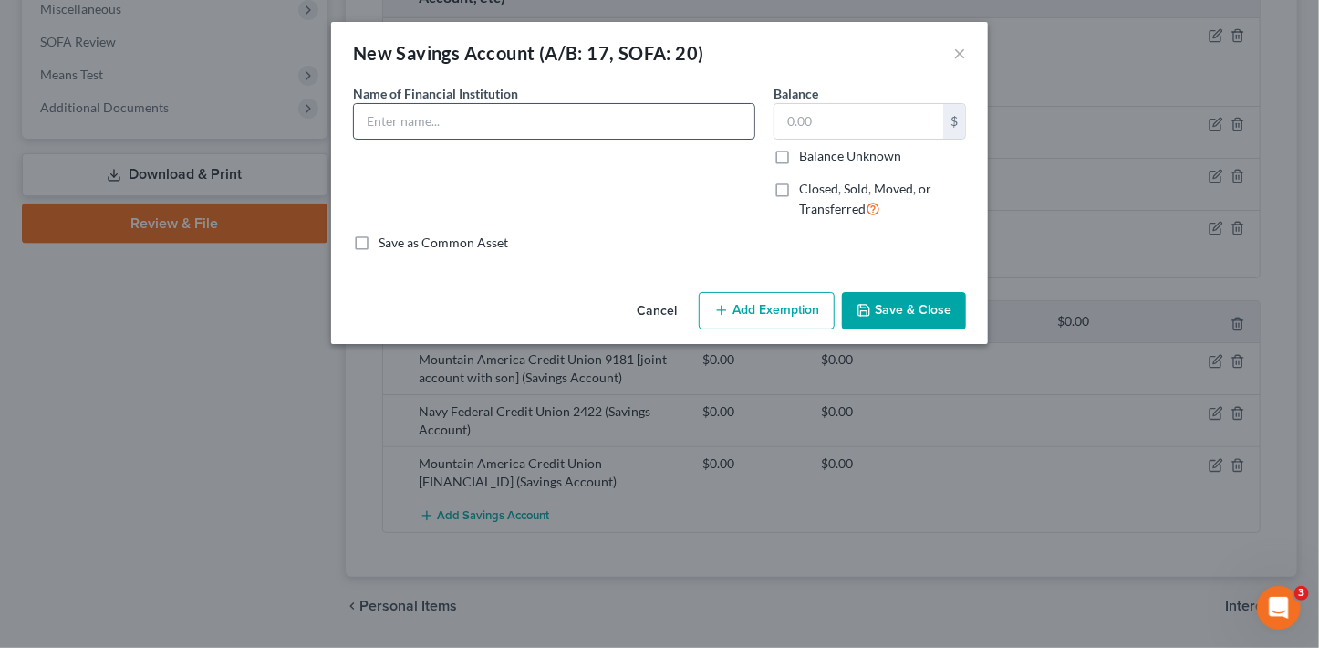
click at [403, 110] on input "text" at bounding box center [554, 121] width 400 height 35
paste input "Mountain America Credit Union 1408 [joint account with son]"
type input "Mountain America Credit Union 1408 [joint account with son]"
click at [933, 322] on button "Save & Close" at bounding box center [904, 311] width 124 height 38
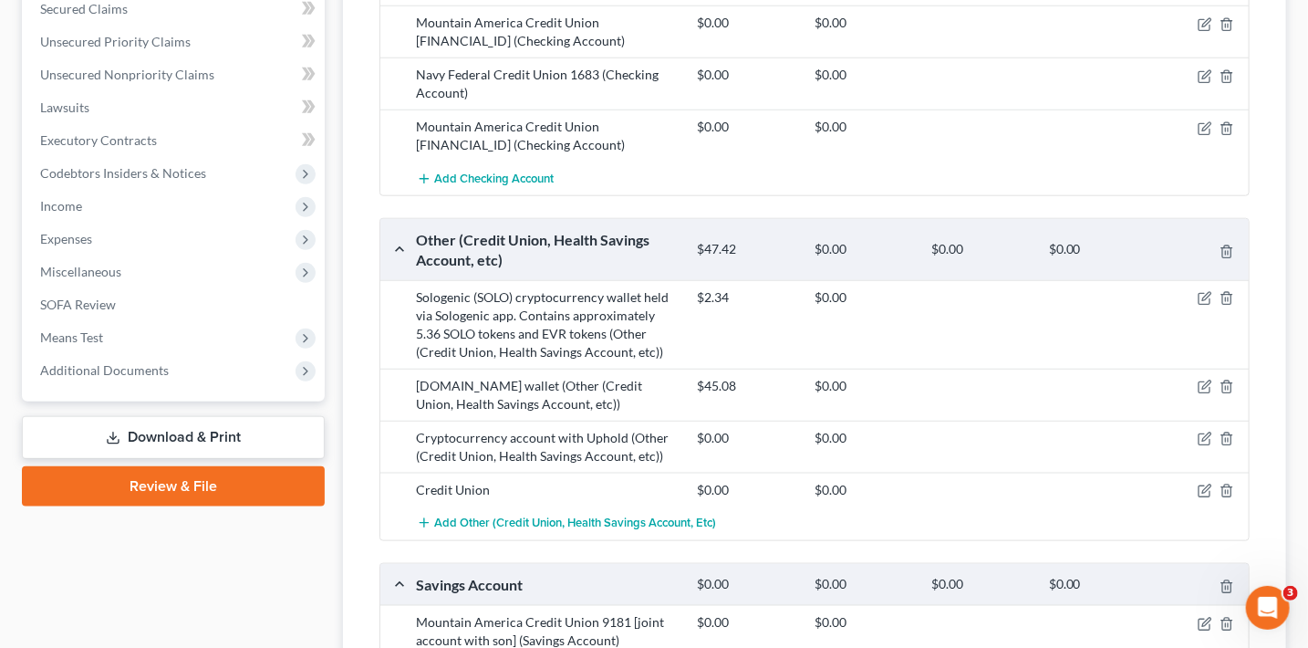
scroll to position [754, 0]
click at [544, 176] on span "Add Checking Account" at bounding box center [495, 179] width 120 height 15
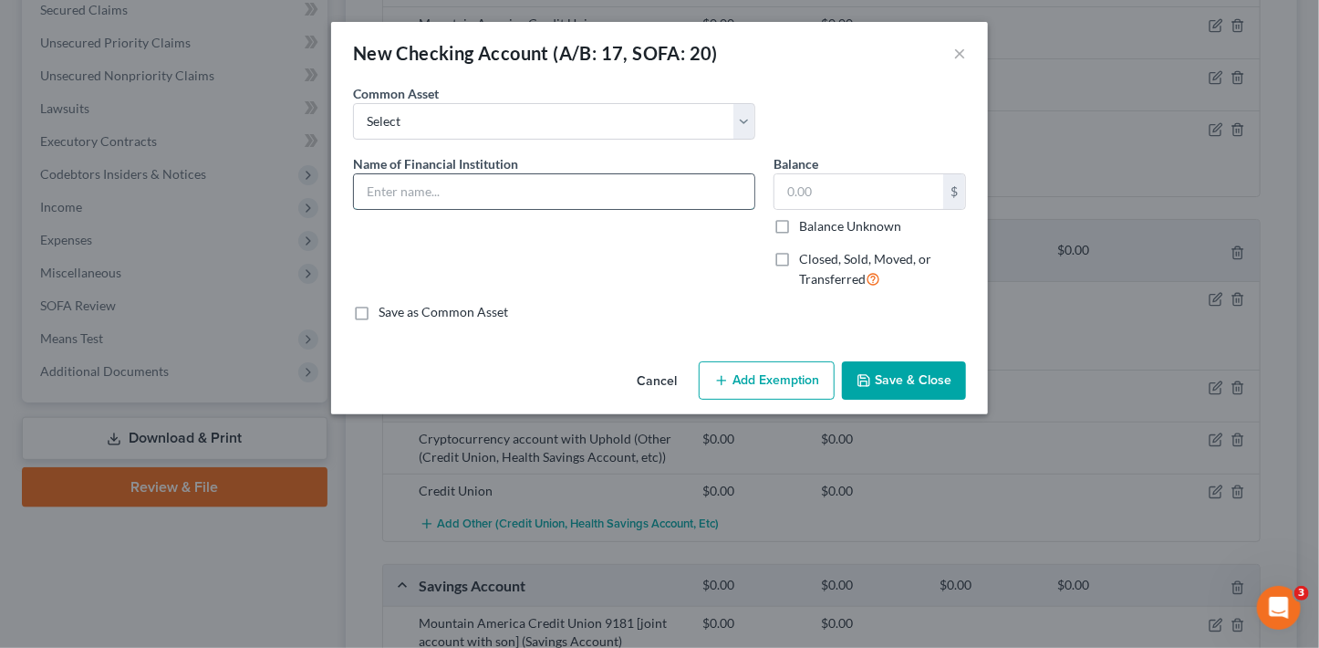
click at [463, 181] on input "text" at bounding box center [554, 191] width 400 height 35
paste input "Mountain America Credit Union 1408 [joint account with son]"
type input "Mountain America Credit Union 1408 [joint account with son]"
click at [917, 369] on button "Save & Close" at bounding box center [904, 380] width 124 height 38
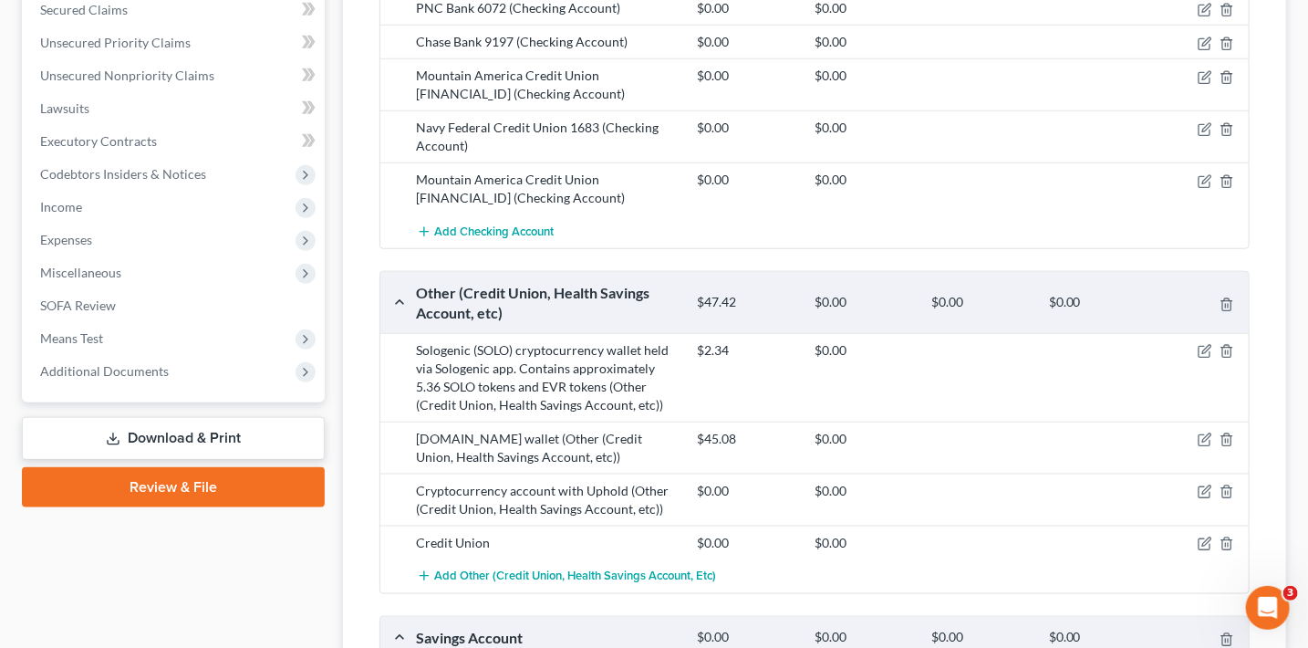
scroll to position [752, 0]
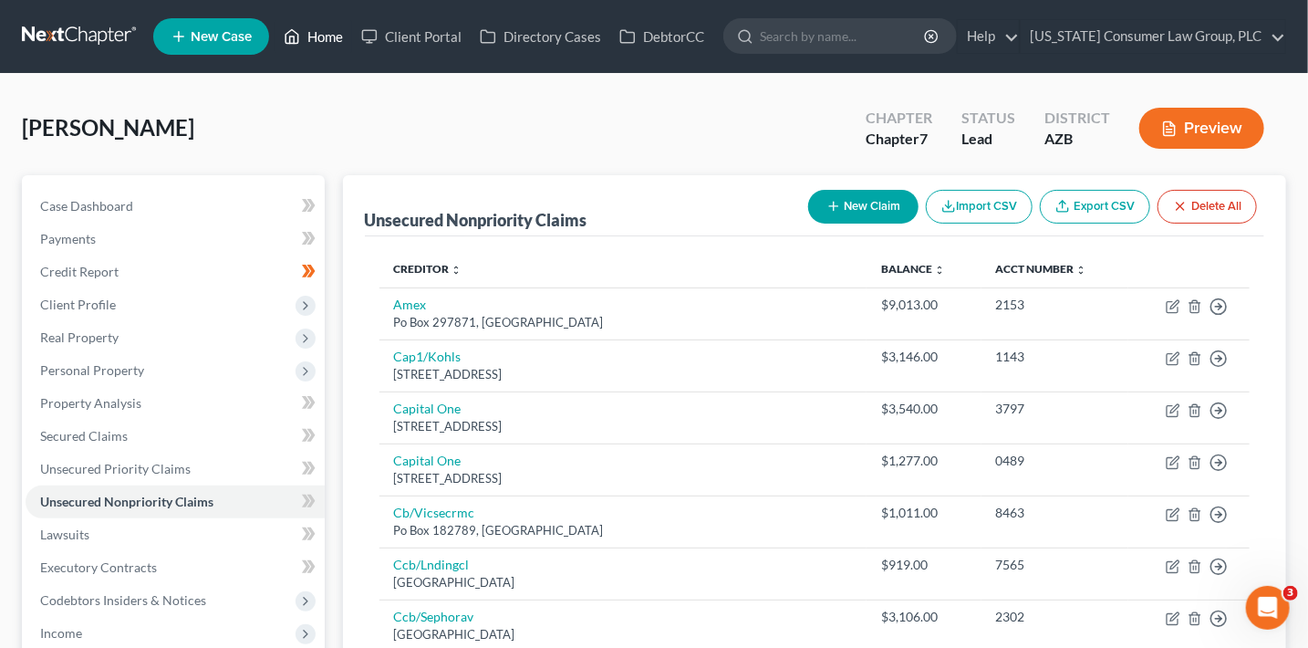
click at [318, 38] on link "Home" at bounding box center [314, 36] width 78 height 33
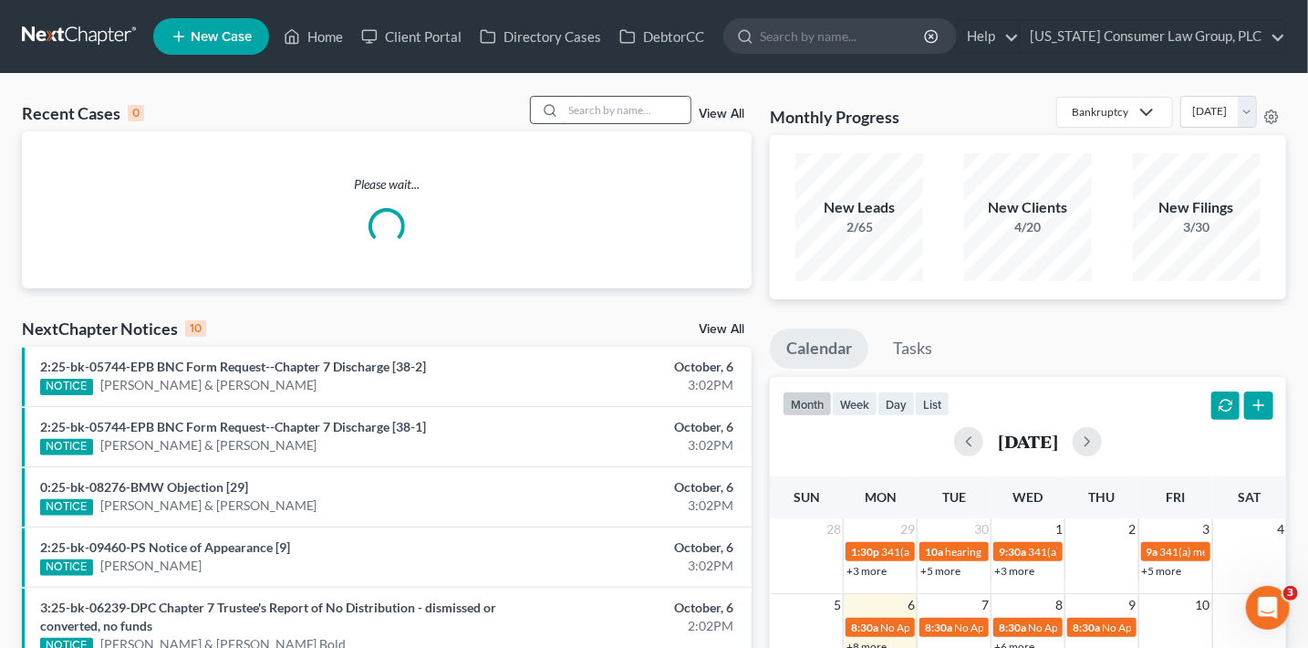
click at [595, 108] on input "search" at bounding box center [627, 110] width 128 height 26
type input "[PERSON_NAME]"
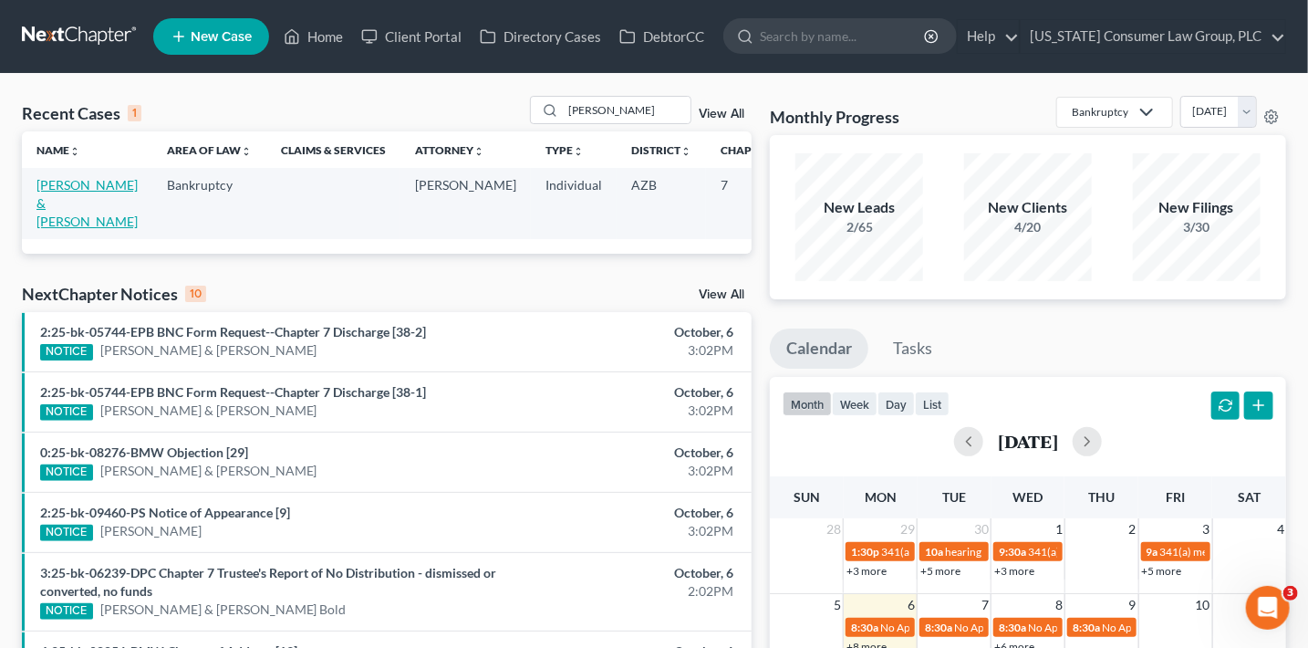
click at [72, 214] on link "[PERSON_NAME] & [PERSON_NAME]" at bounding box center [86, 203] width 101 height 52
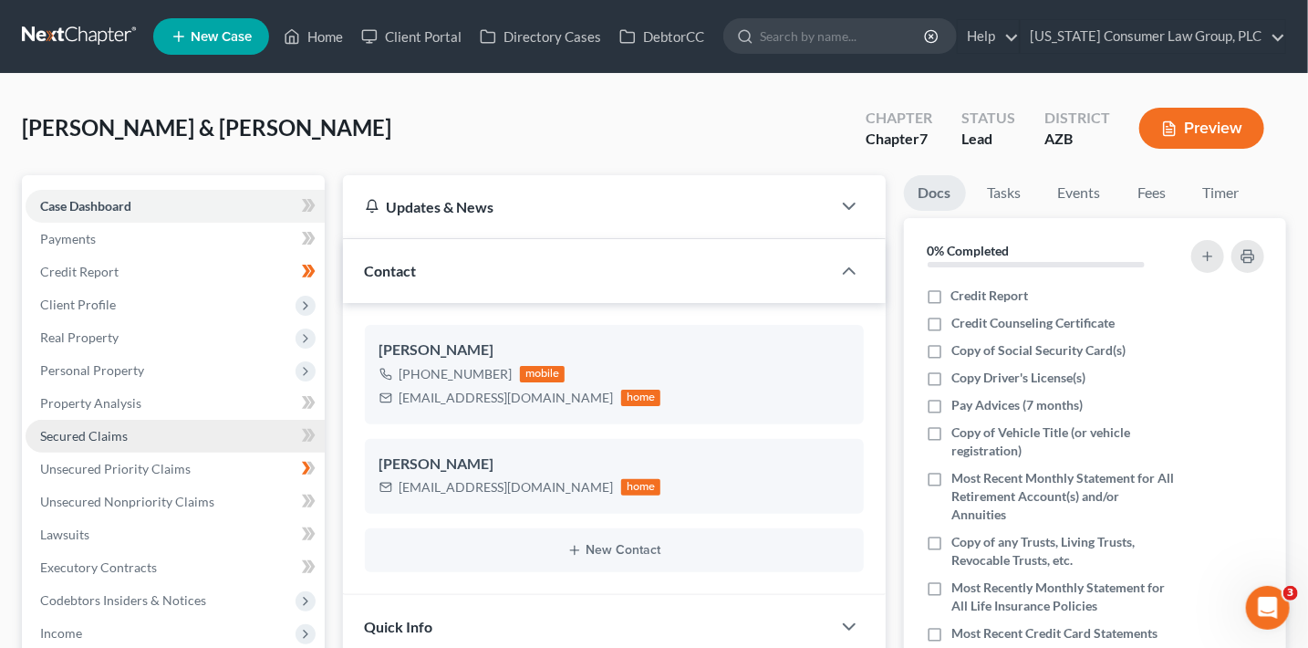
click at [140, 439] on link "Secured Claims" at bounding box center [175, 436] width 299 height 33
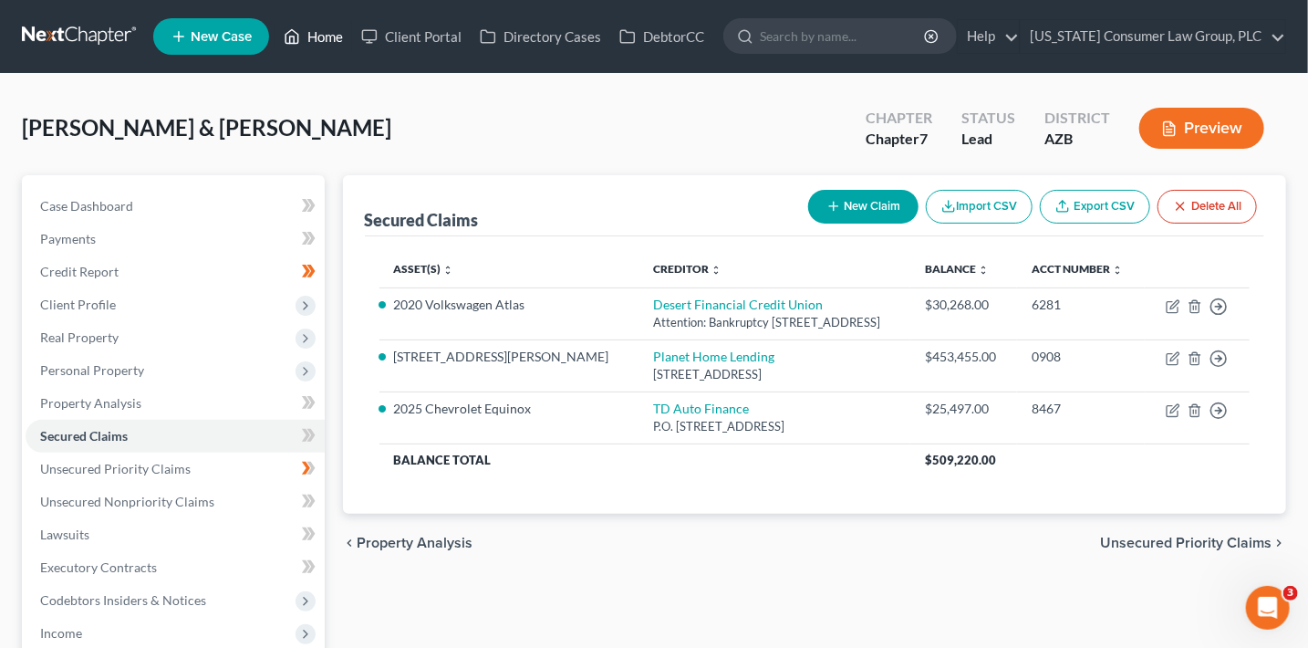
click at [331, 52] on link "Home" at bounding box center [314, 36] width 78 height 33
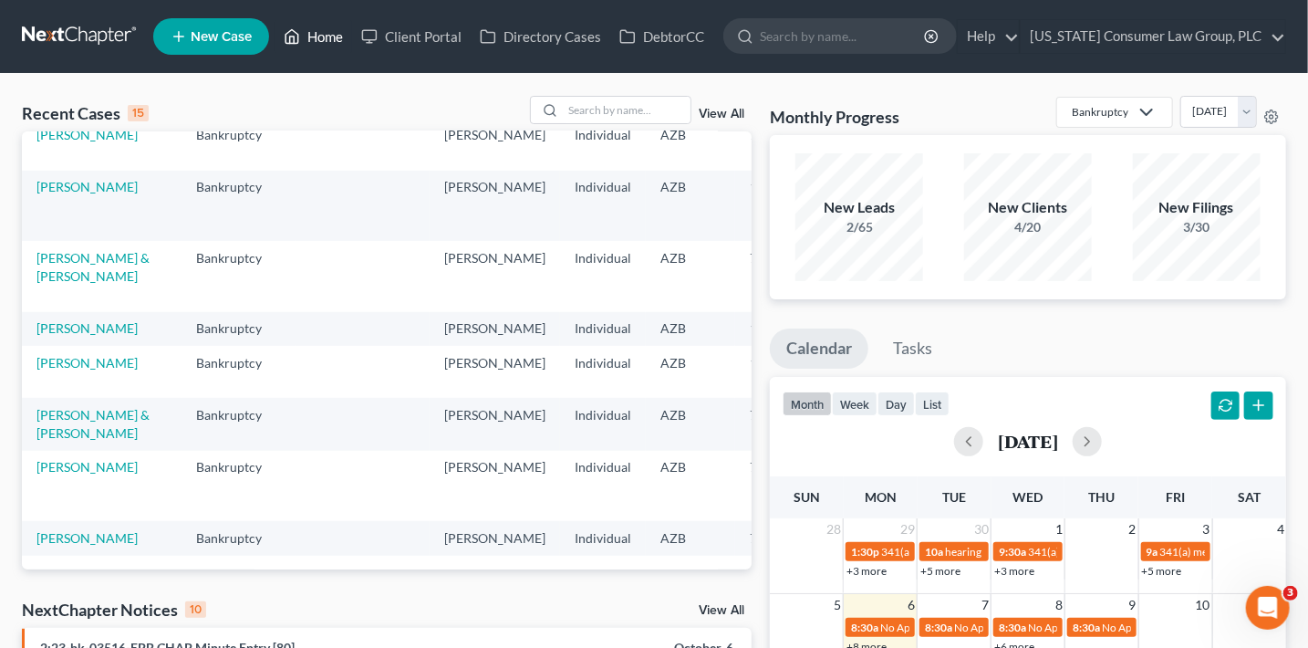
scroll to position [610, 0]
click at [645, 115] on input "search" at bounding box center [627, 110] width 128 height 26
type input "wiessel"
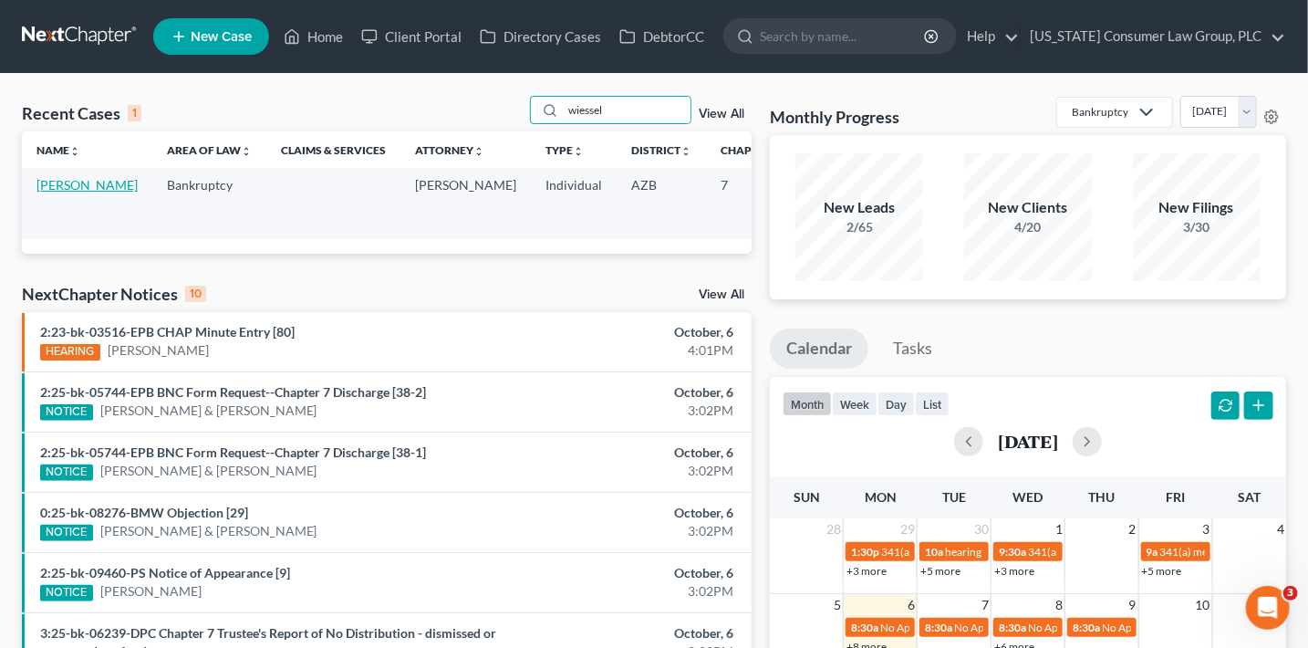
click at [37, 192] on link "[PERSON_NAME]" at bounding box center [86, 185] width 101 height 16
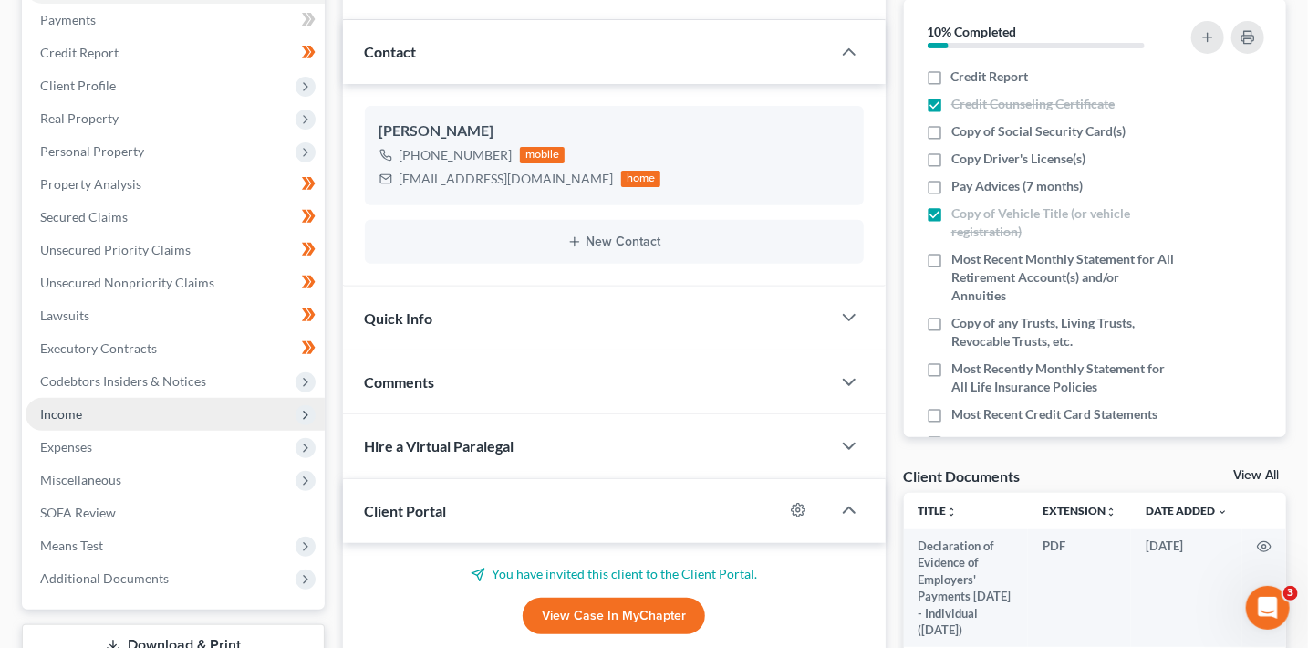
scroll to position [285, 0]
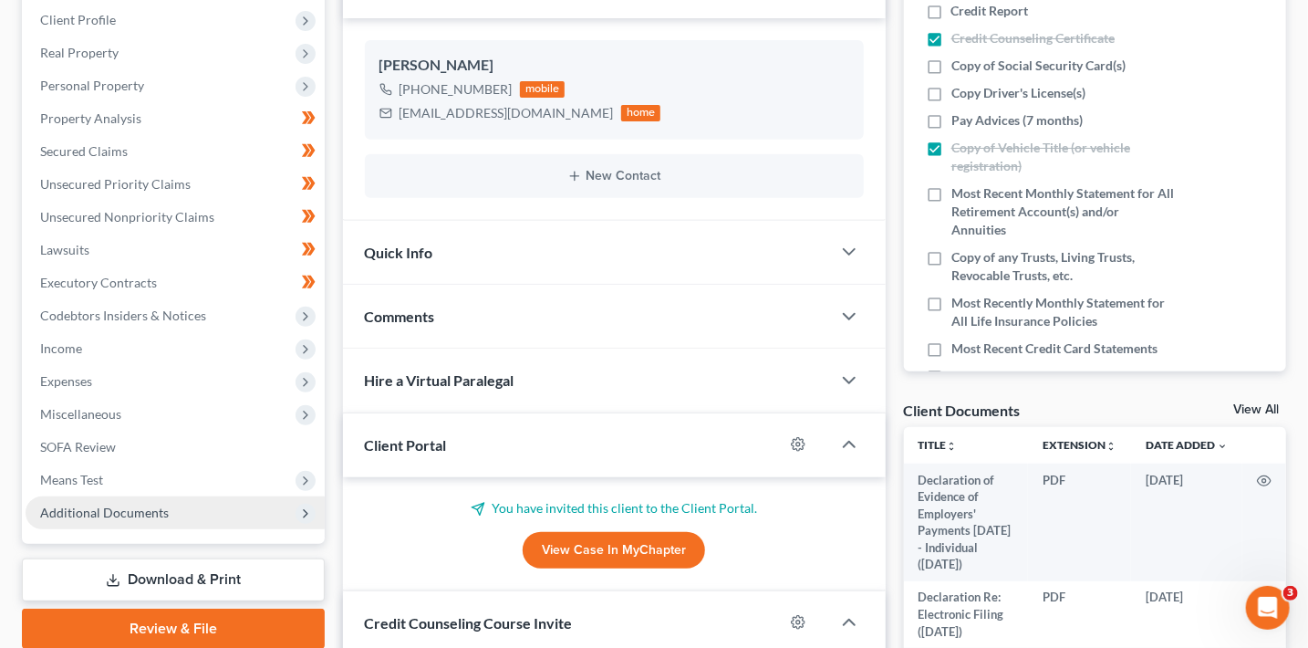
click at [116, 512] on span "Additional Documents" at bounding box center [104, 512] width 129 height 16
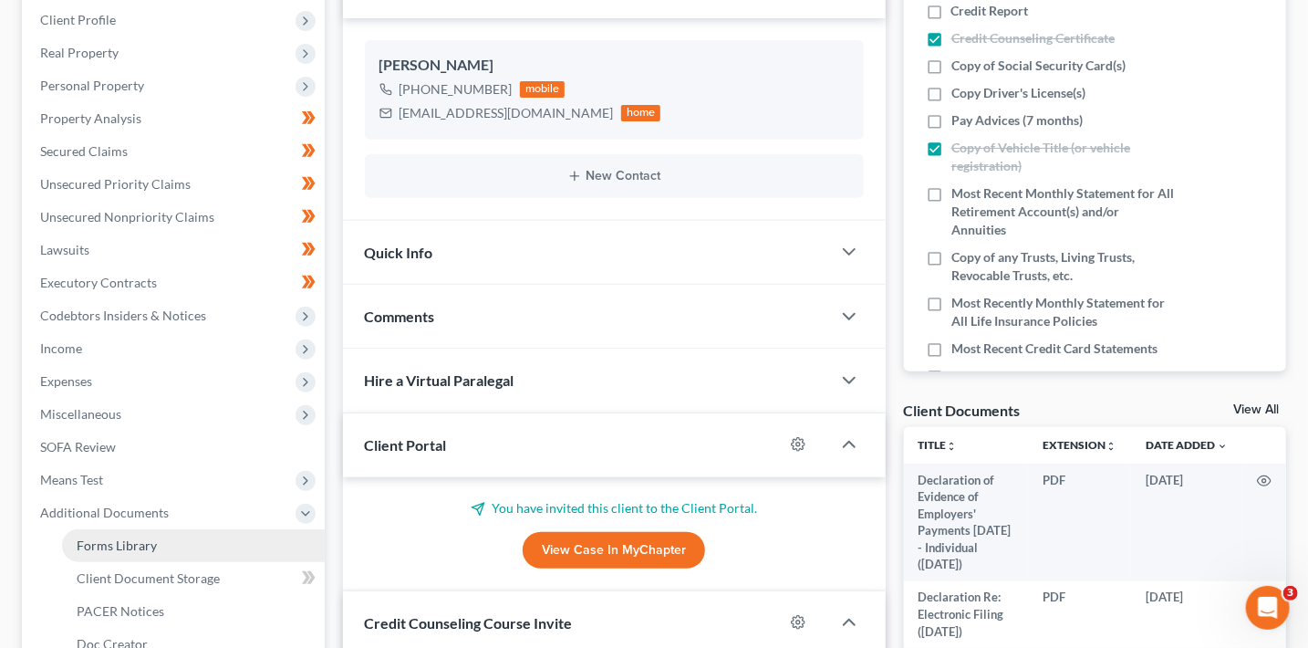
click at [162, 544] on link "Forms Library" at bounding box center [193, 545] width 263 height 33
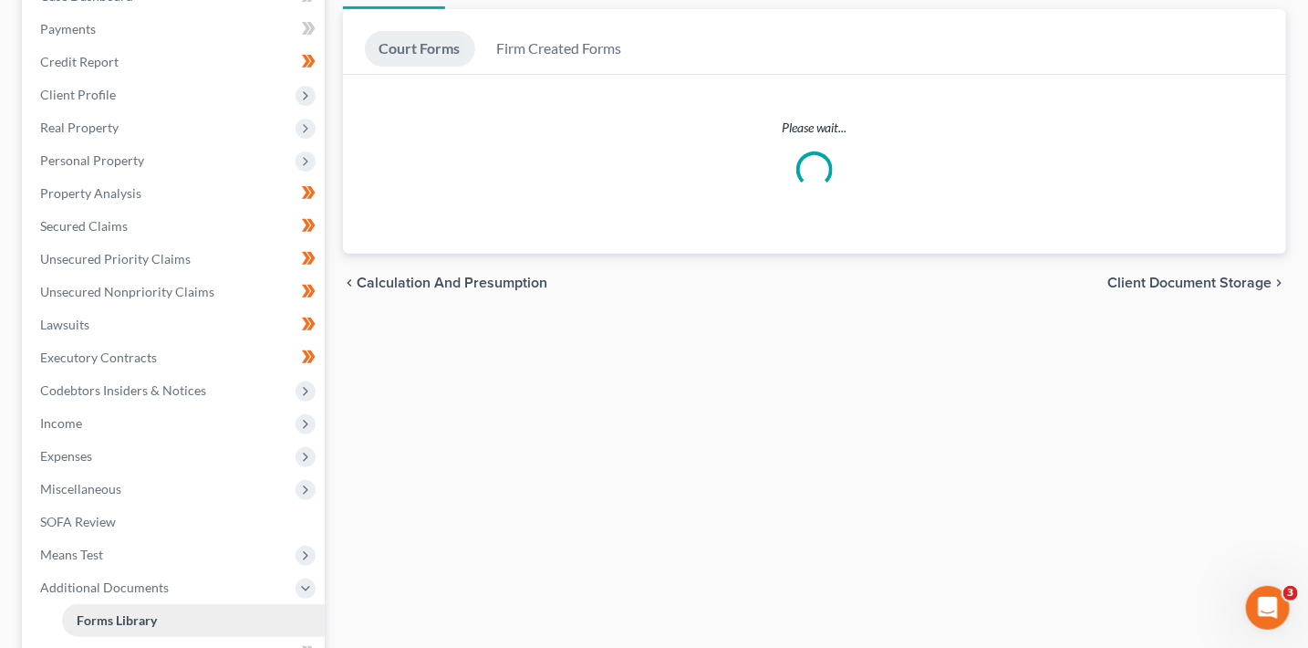
scroll to position [50, 0]
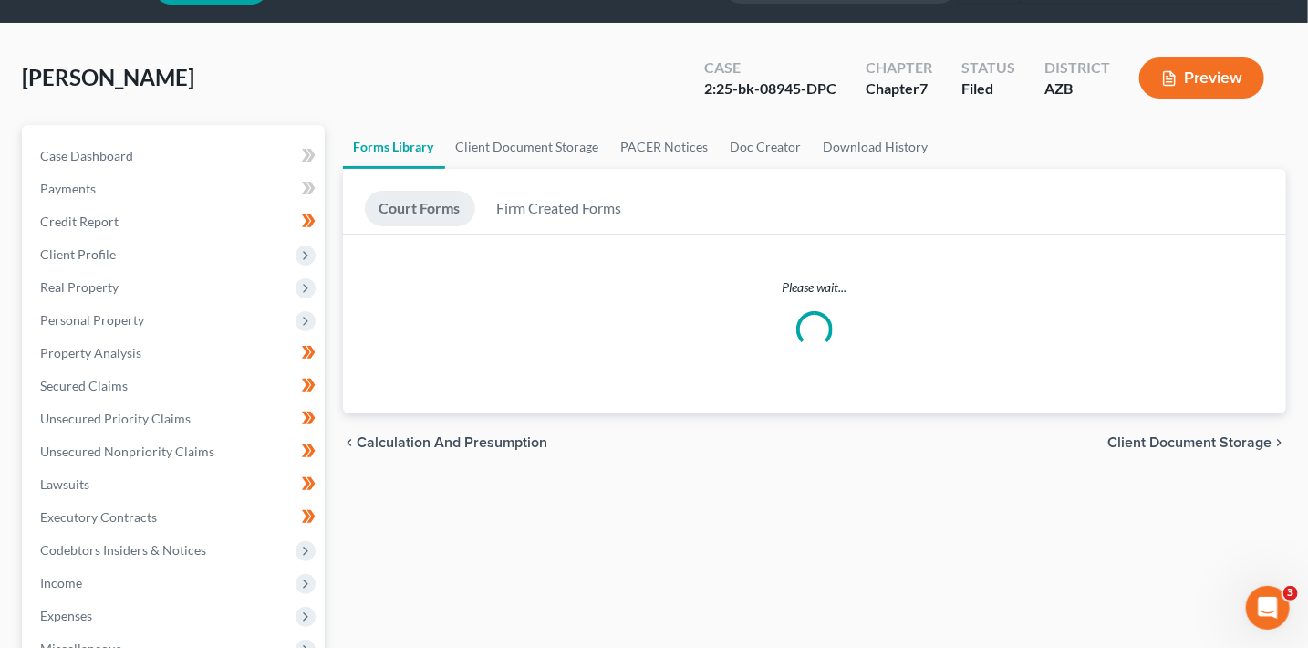
click at [162, 544] on ul "Case Dashboard Payments Invoices Payments Payments Credit Report Client Profile" at bounding box center [175, 534] width 299 height 788
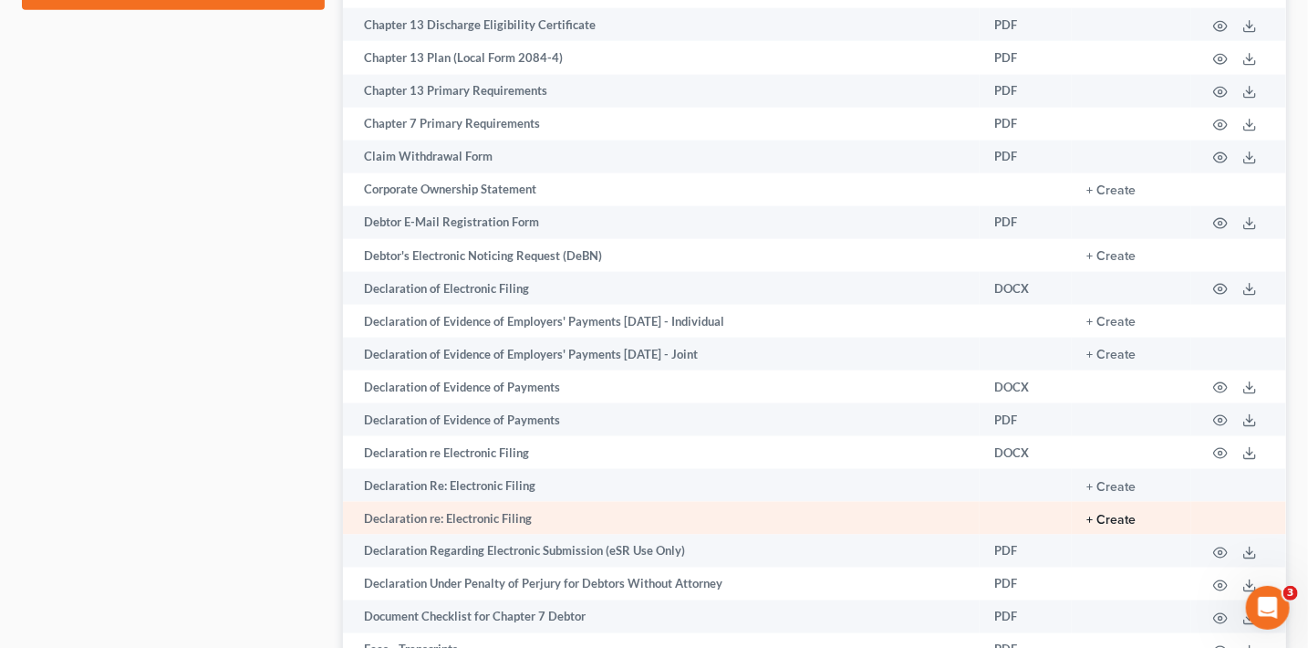
scroll to position [1105, 0]
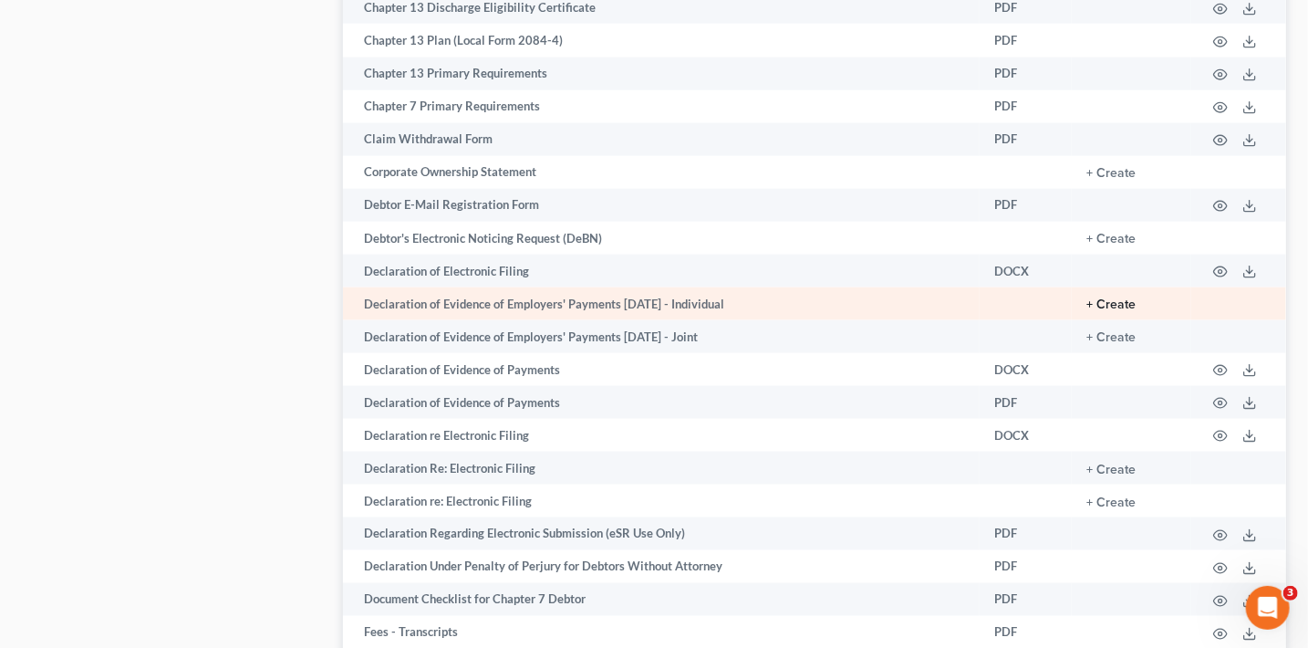
click at [1119, 311] on button "+ Create" at bounding box center [1110, 304] width 49 height 13
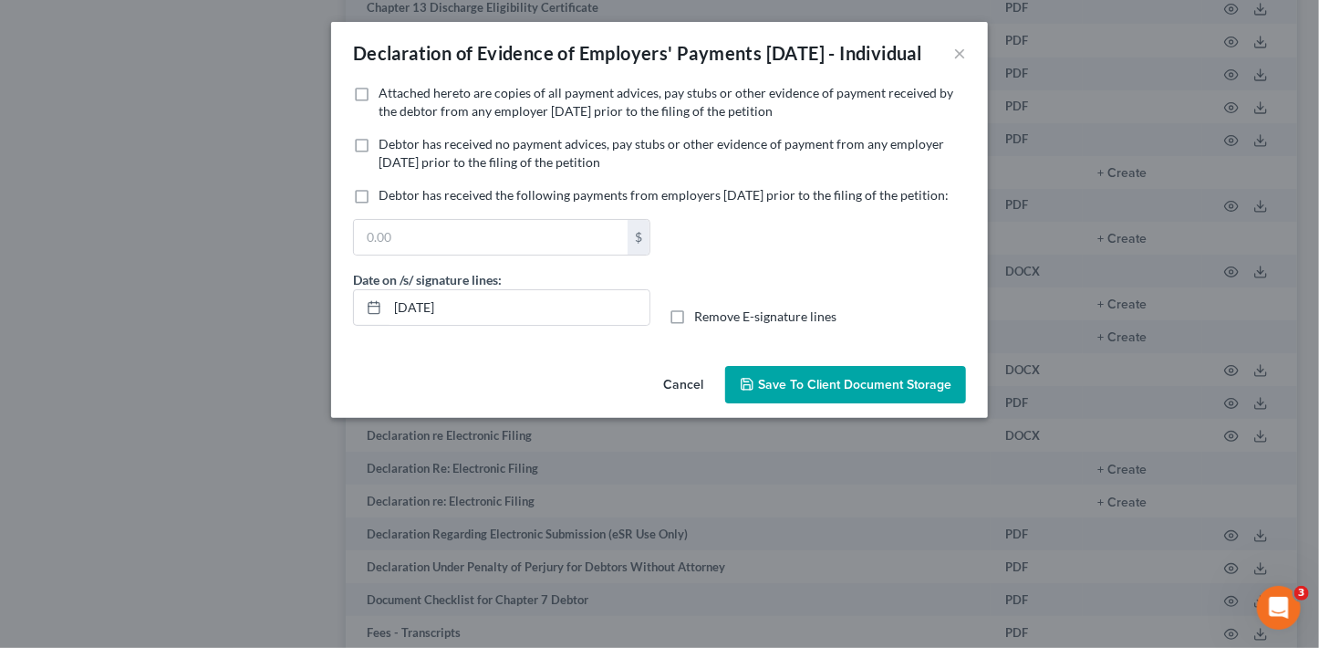
drag, startPoint x: 473, startPoint y: 122, endPoint x: 480, endPoint y: 138, distance: 16.8
click at [473, 119] on span "Attached hereto are copies of all payment advices, pay stubs or other evidence …" at bounding box center [666, 102] width 575 height 34
click at [398, 96] on input "Attached hereto are copies of all payment advices, pay stubs or other evidence …" at bounding box center [392, 90] width 12 height 12
checkbox input "true"
click at [771, 392] on span "Save to Client Document Storage" at bounding box center [854, 385] width 193 height 16
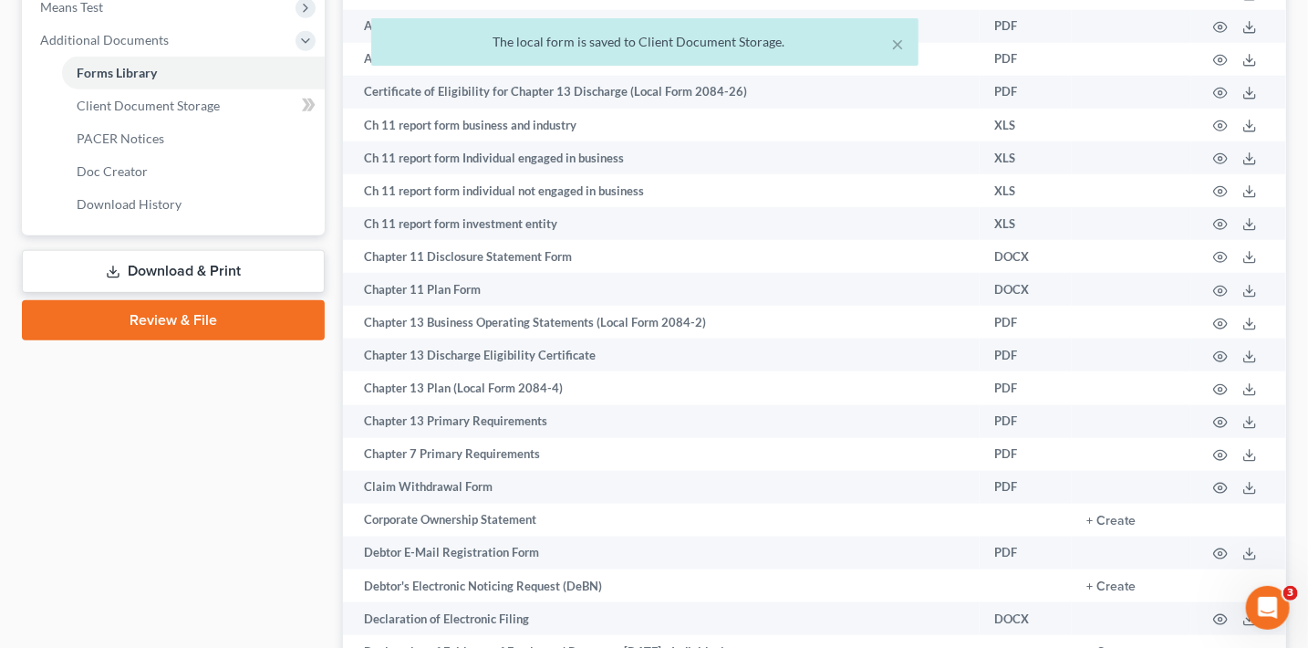
click at [227, 265] on link "Download & Print" at bounding box center [173, 271] width 303 height 43
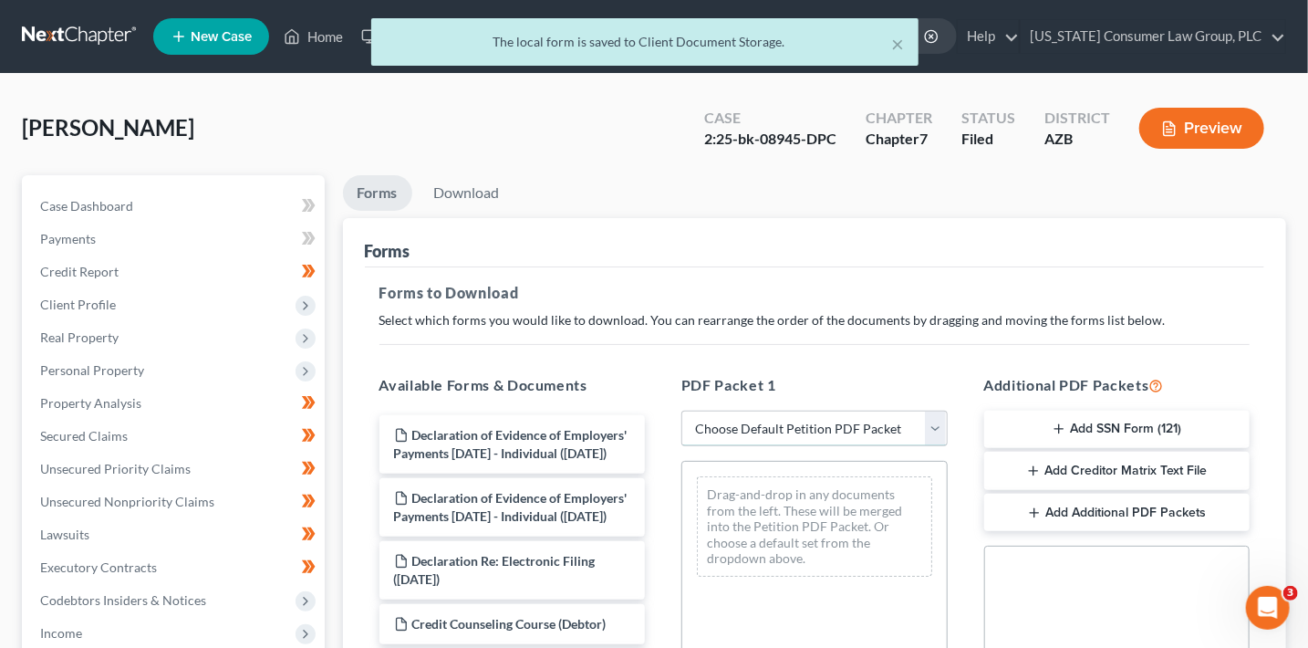
click at [806, 426] on select "Choose Default Petition PDF Packet Complete Bankruptcy Petition (all forms and …" at bounding box center [814, 429] width 266 height 36
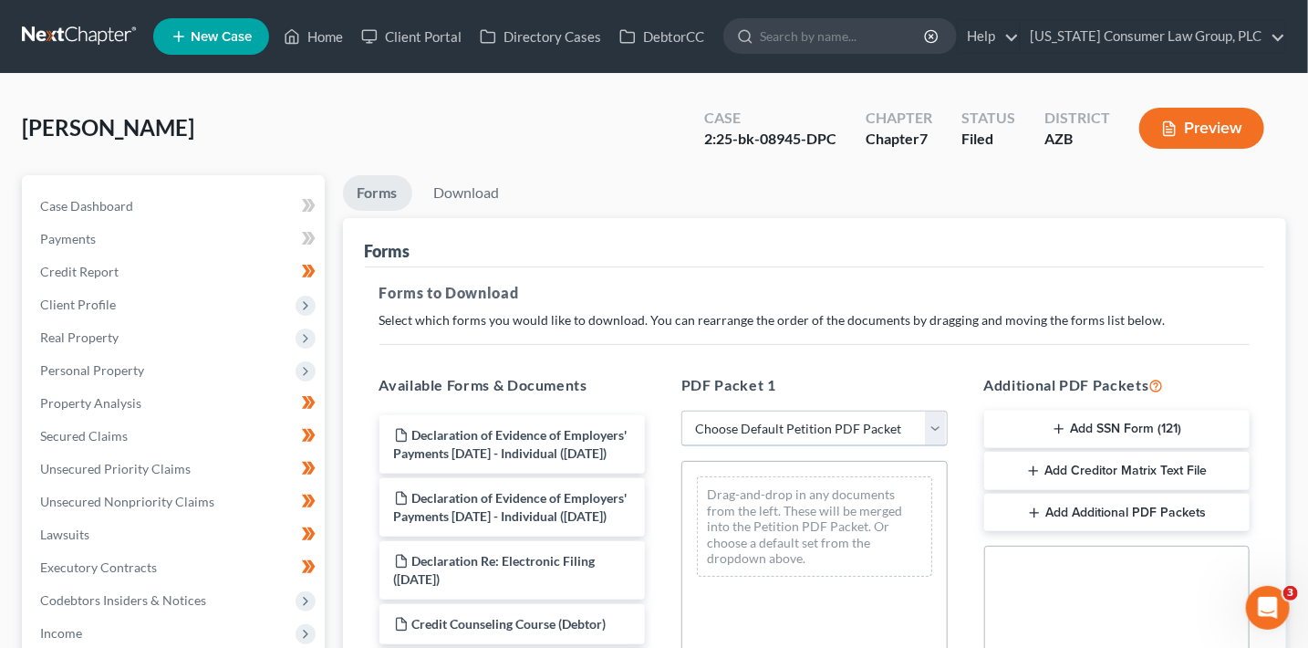
select select "6"
click at [681, 411] on select "Choose Default Petition PDF Packet Complete Bankruptcy Petition (all forms and …" at bounding box center [814, 429] width 266 height 36
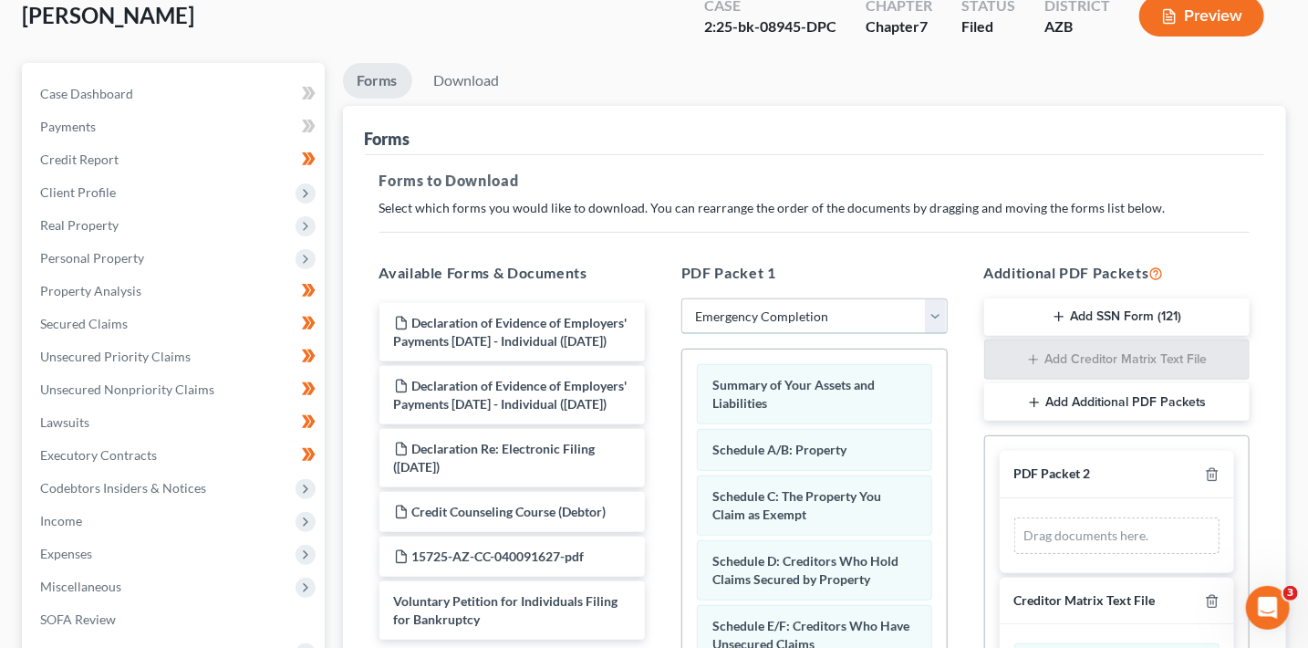
scroll to position [185, 0]
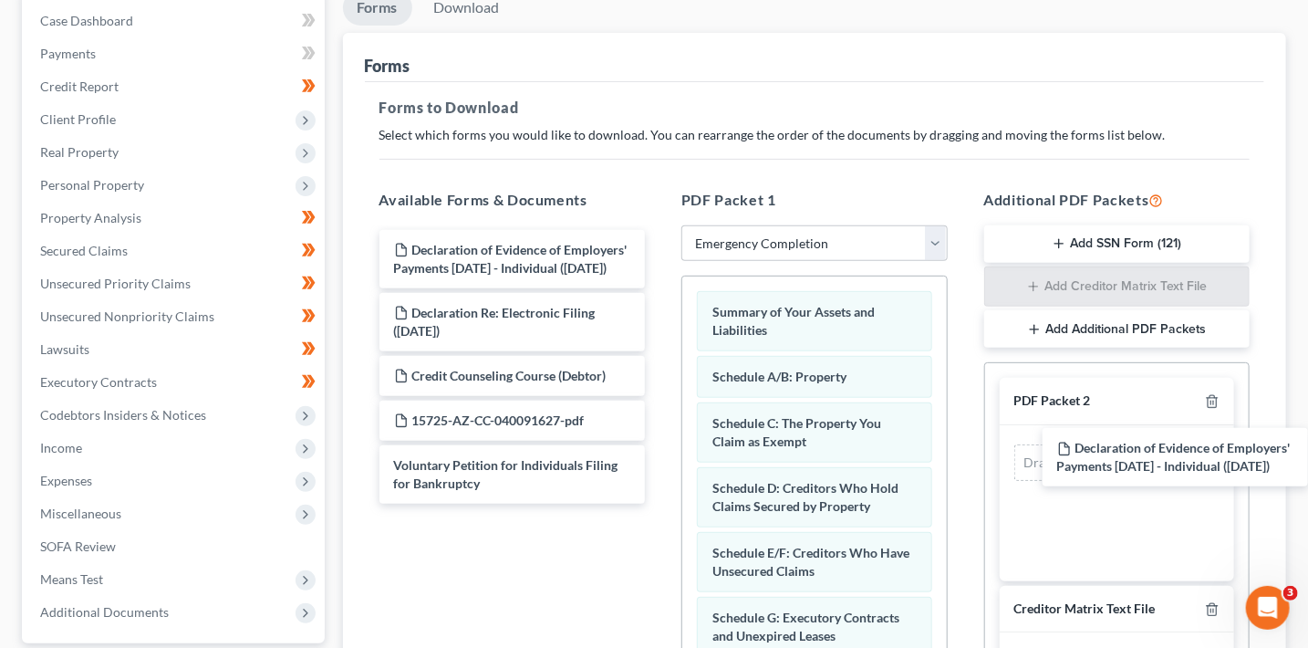
drag, startPoint x: 594, startPoint y: 289, endPoint x: 1233, endPoint y: 473, distance: 665.5
click at [660, 487] on div "Declaration of Evidence of Employers' Payments Within 60 Days - Individual (10/…" at bounding box center [513, 367] width 296 height 274
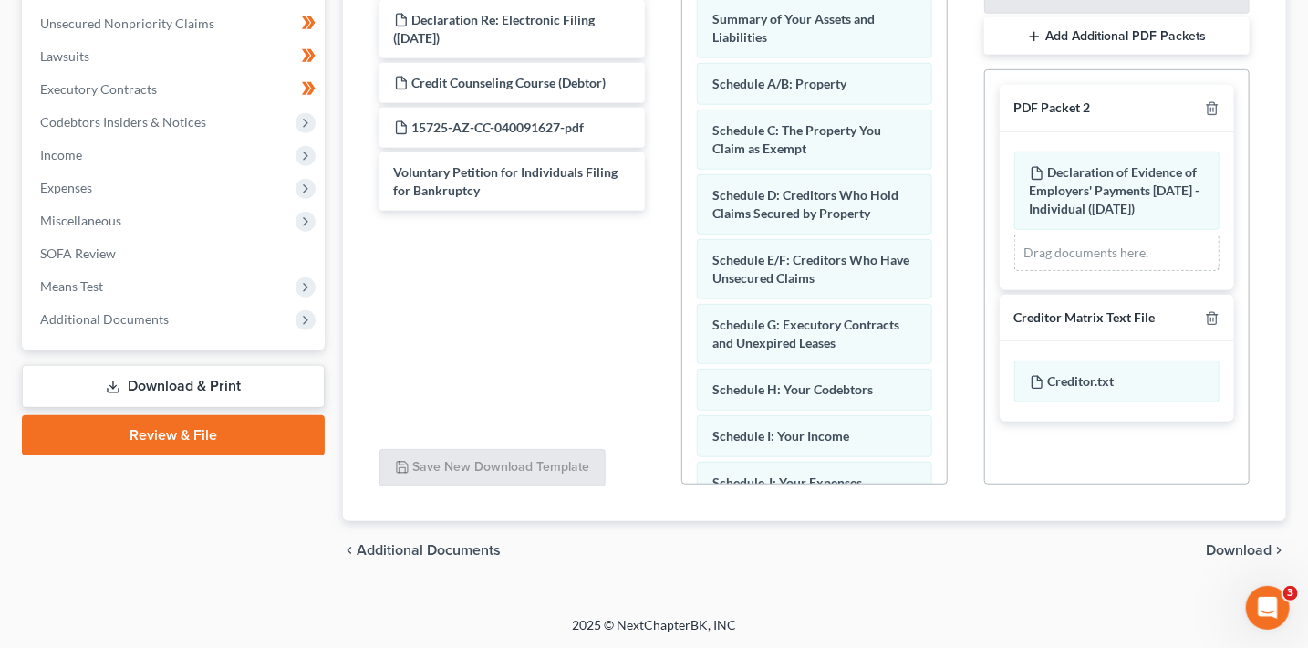
click at [1255, 548] on span "Download" at bounding box center [1239, 550] width 66 height 15
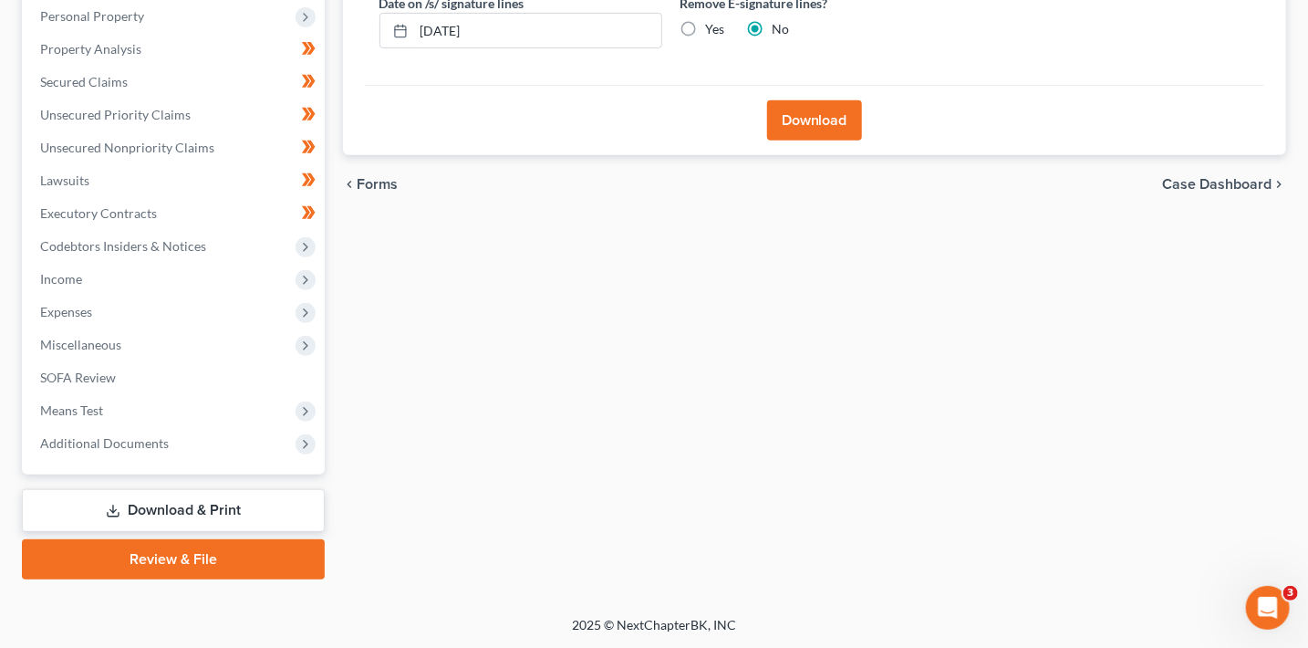
scroll to position [78, 0]
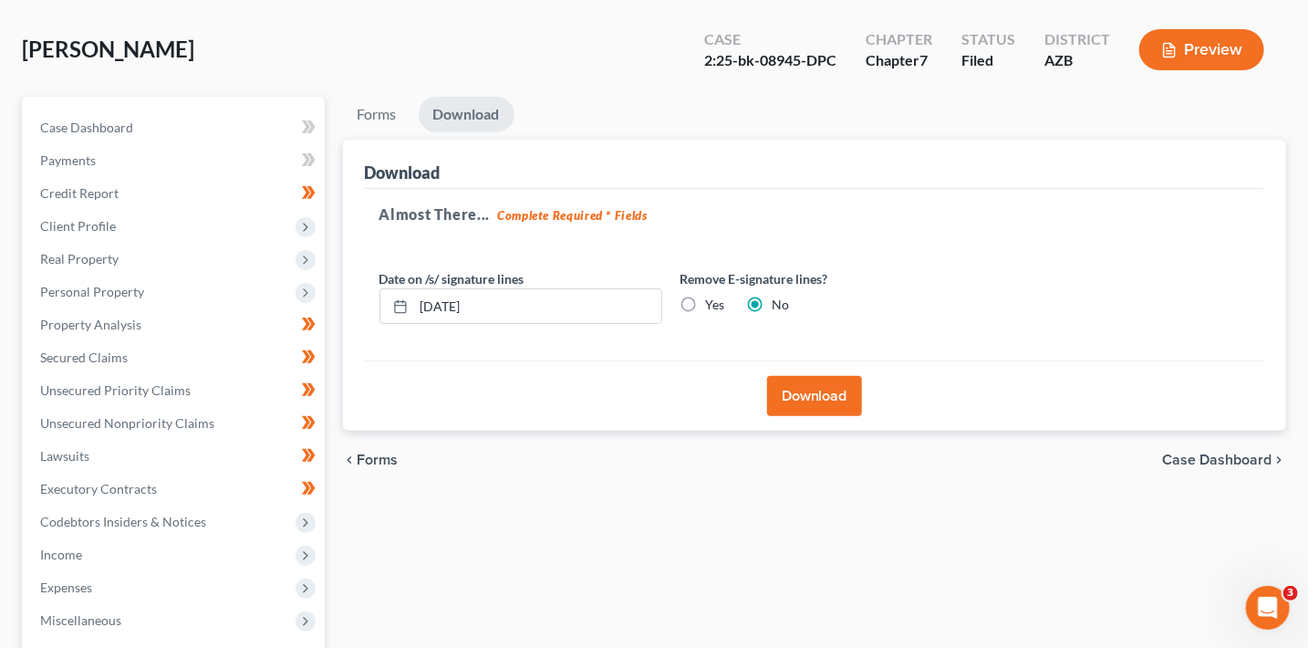
click at [825, 406] on button "Download" at bounding box center [814, 396] width 95 height 40
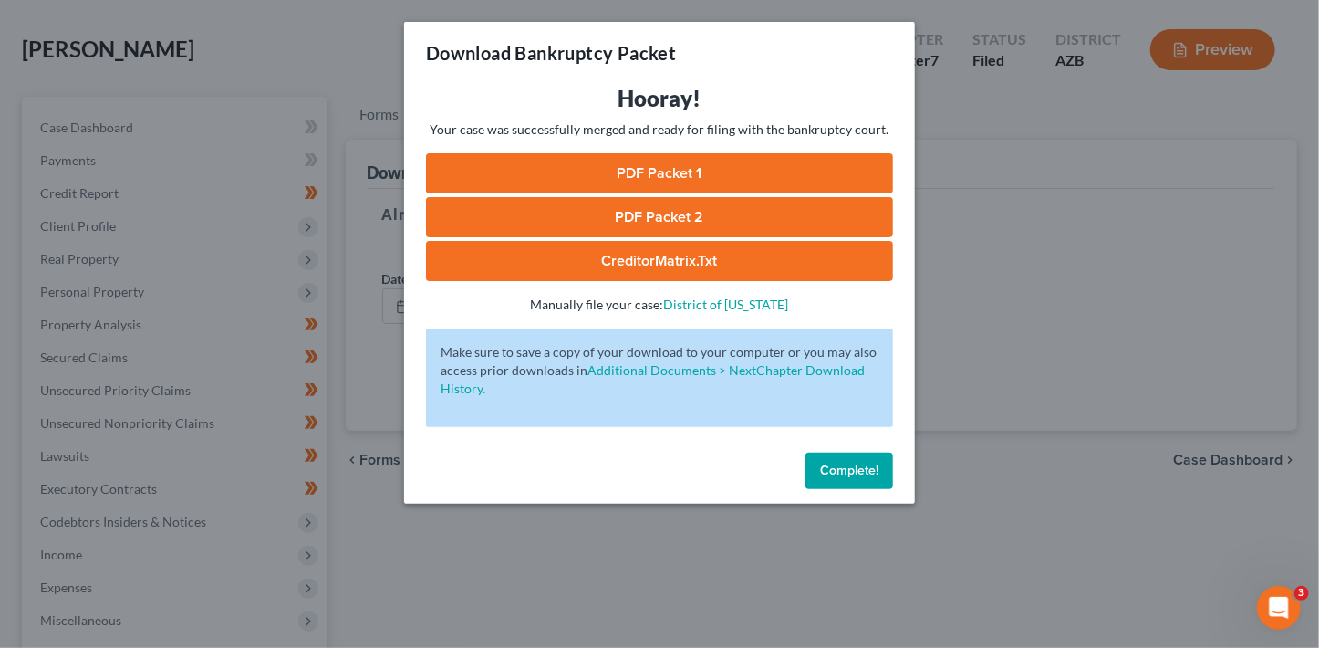
click at [823, 170] on link "PDF Packet 1" at bounding box center [659, 173] width 467 height 40
click at [653, 215] on link "PDF Packet 2" at bounding box center [659, 217] width 467 height 40
click at [719, 270] on link "CreditorMatrix.txt" at bounding box center [659, 261] width 467 height 40
click at [858, 479] on button "Complete!" at bounding box center [849, 470] width 88 height 36
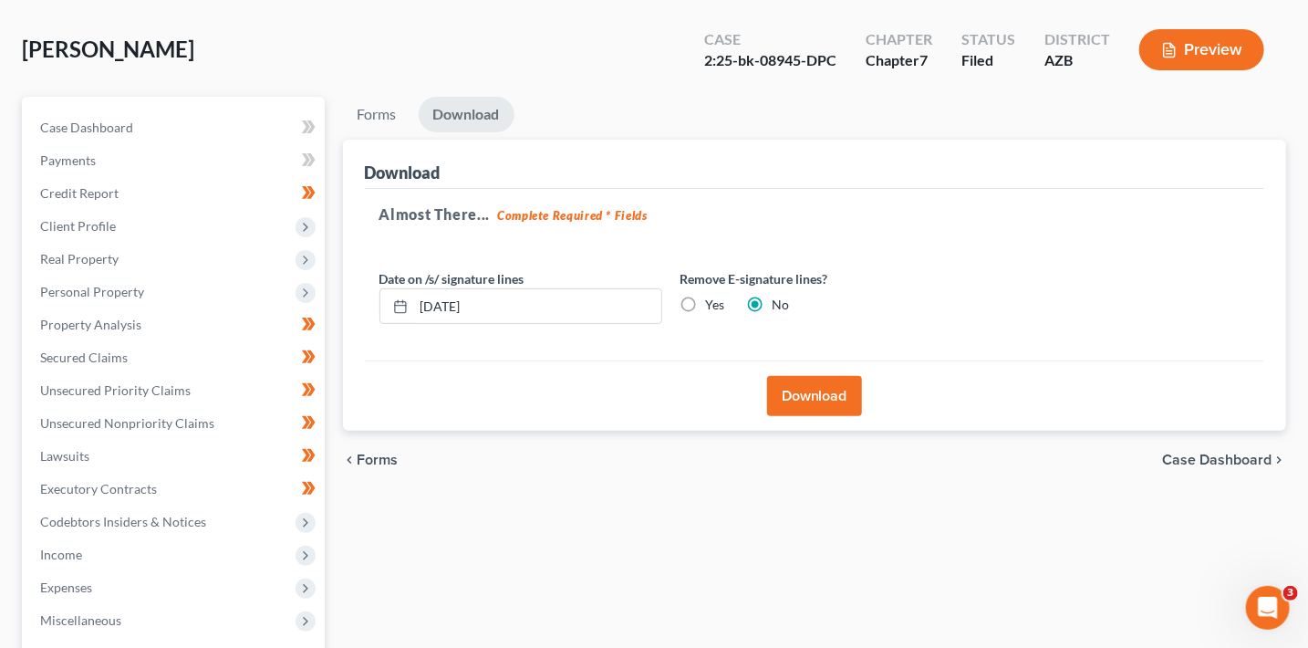
click at [841, 58] on div "Case 2:25-bk-08945-DPC" at bounding box center [770, 52] width 161 height 54
drag, startPoint x: 841, startPoint y: 61, endPoint x: 701, endPoint y: 55, distance: 140.6
click at [701, 55] on div "Case 2:25-bk-08945-DPC" at bounding box center [770, 52] width 161 height 54
copy div "2:25-bk-08945-DPC"
click at [316, 39] on div "Wiessel, Emily Upgraded Case 2:25-bk-08945-DPC Chapter Chapter 7 Status Filed D…" at bounding box center [654, 56] width 1264 height 79
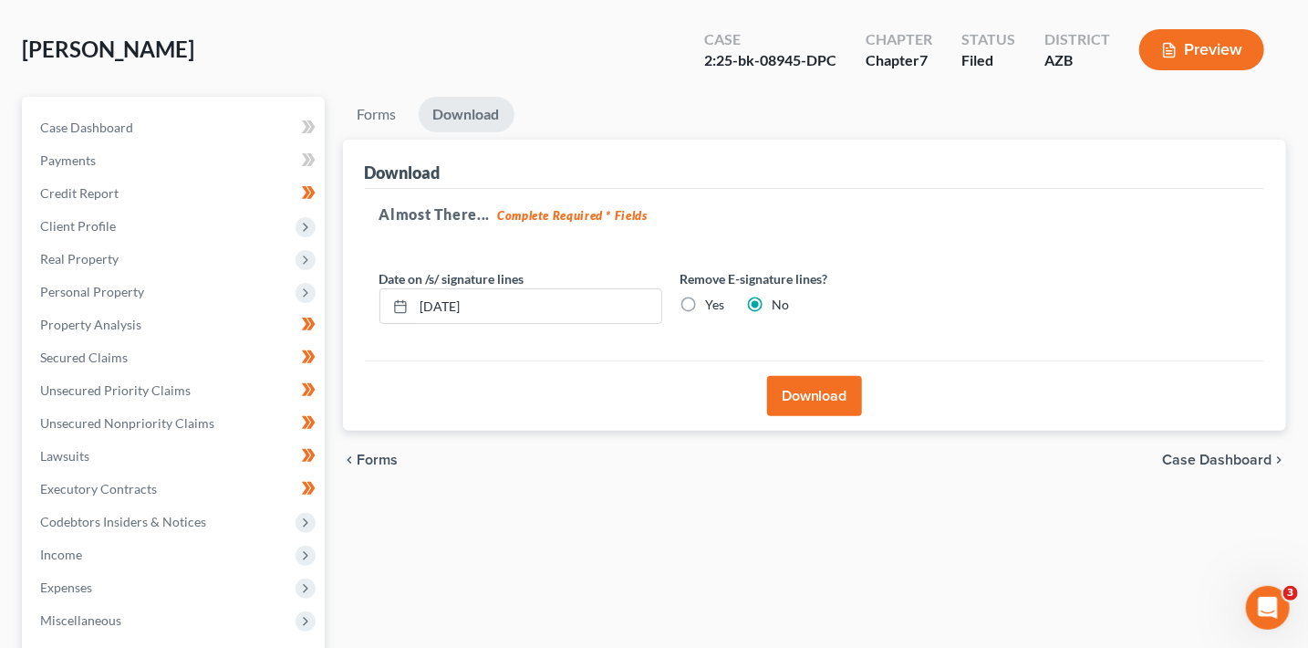
scroll to position [0, 0]
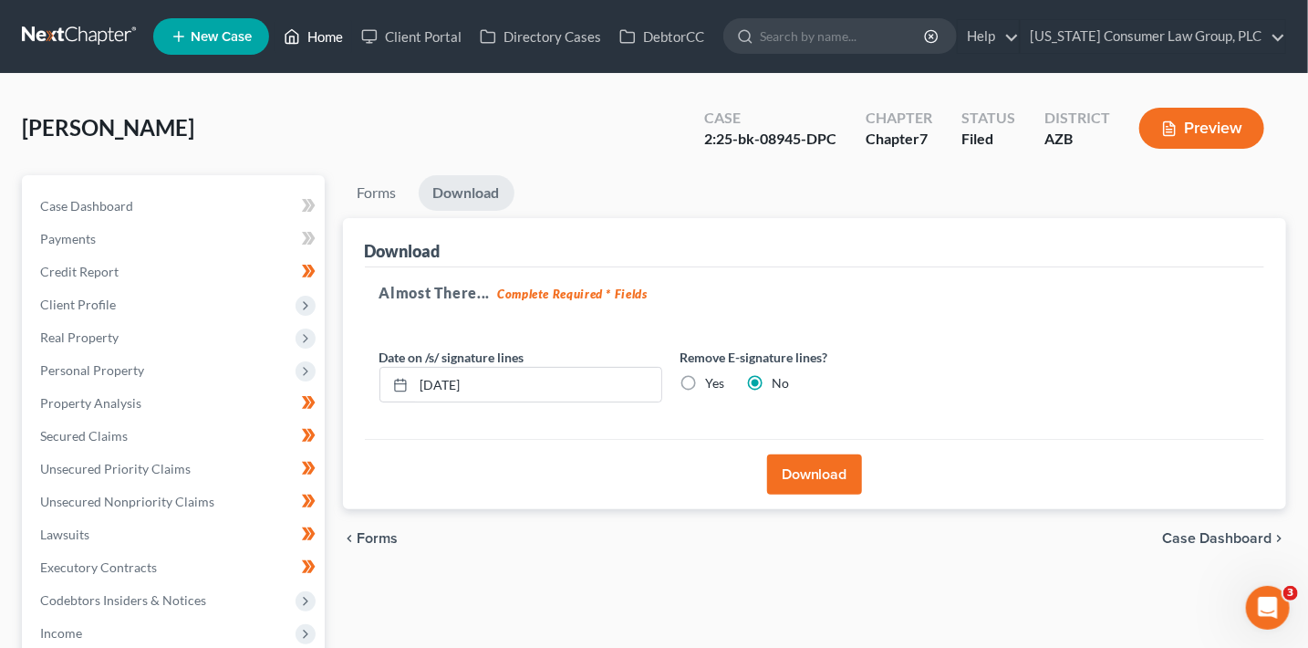
click at [307, 41] on link "Home" at bounding box center [314, 36] width 78 height 33
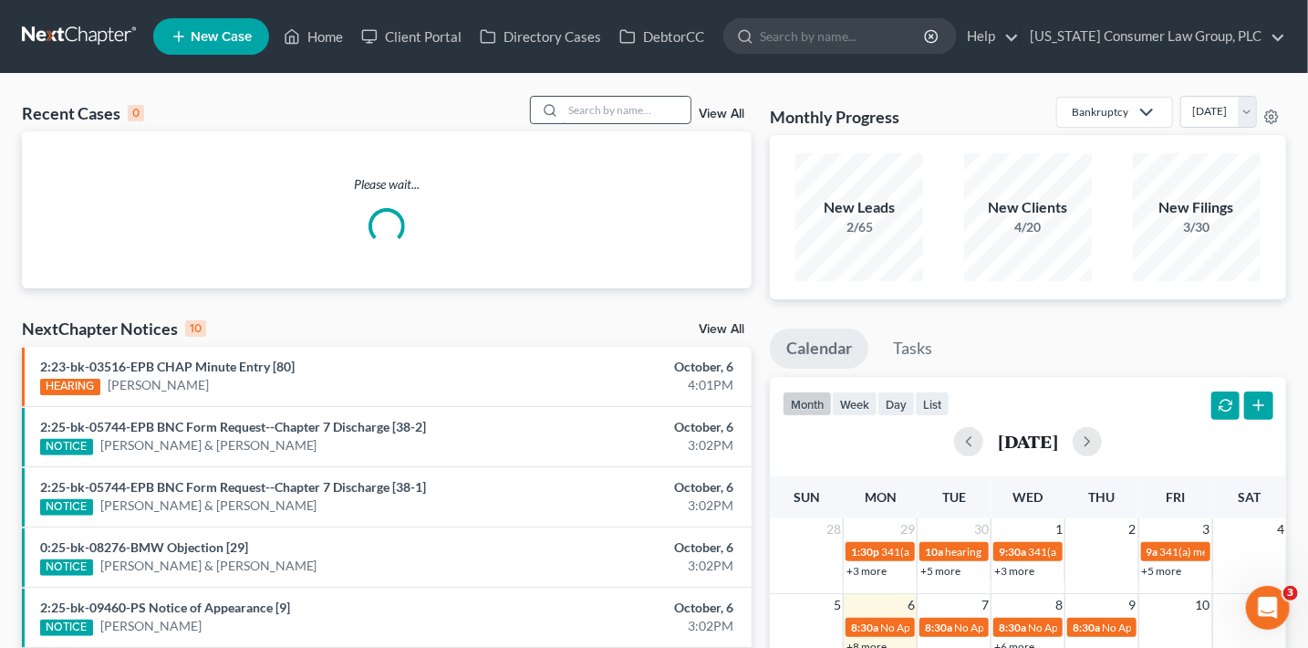
click at [576, 108] on input "search" at bounding box center [627, 110] width 128 height 26
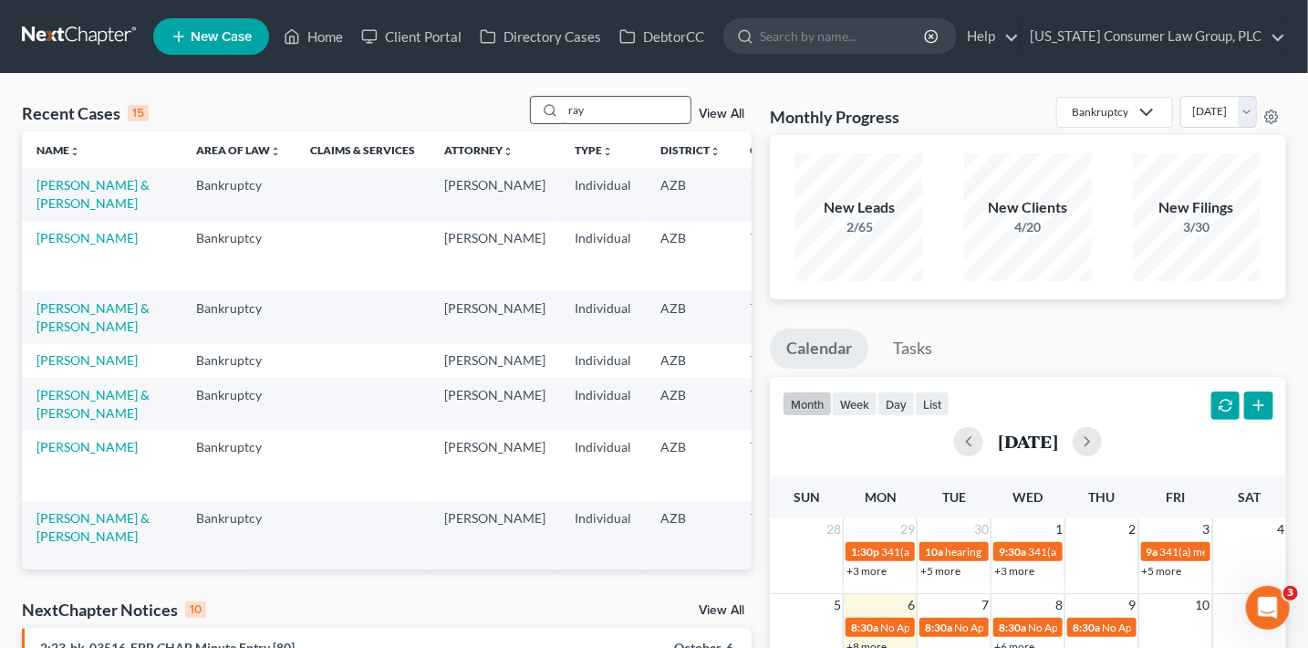
type input "ray"
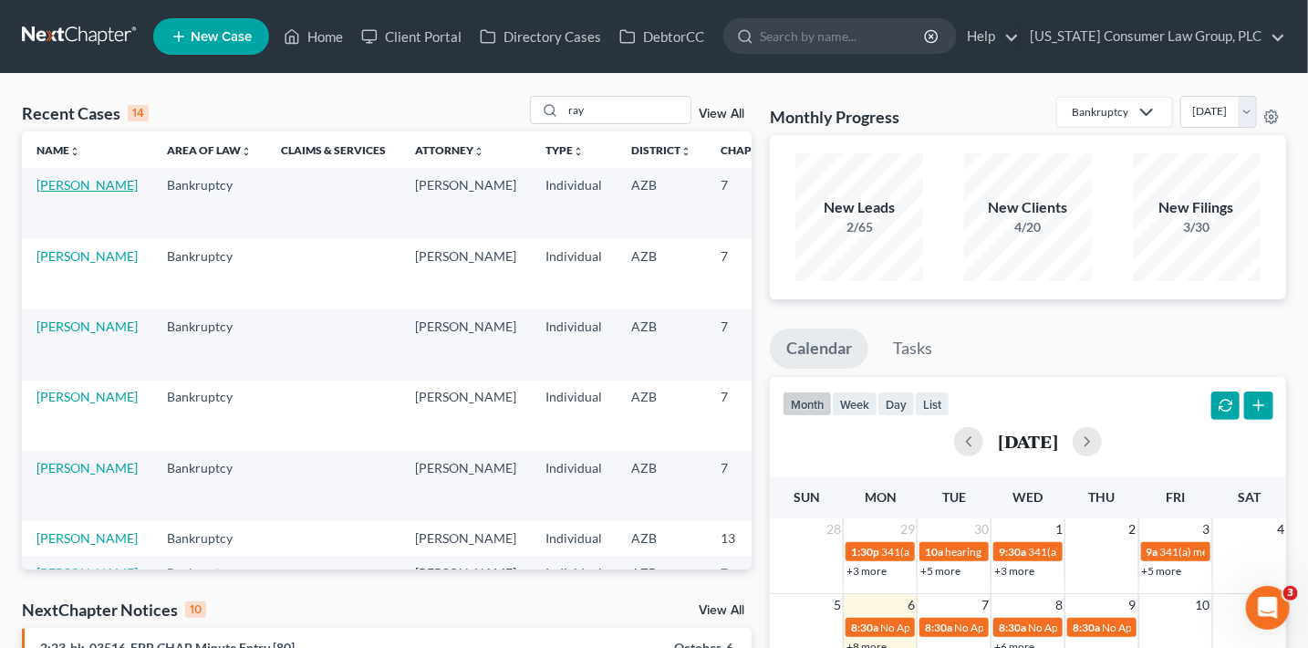
click at [48, 192] on link "Ray, Ronald" at bounding box center [86, 185] width 101 height 16
select select "1"
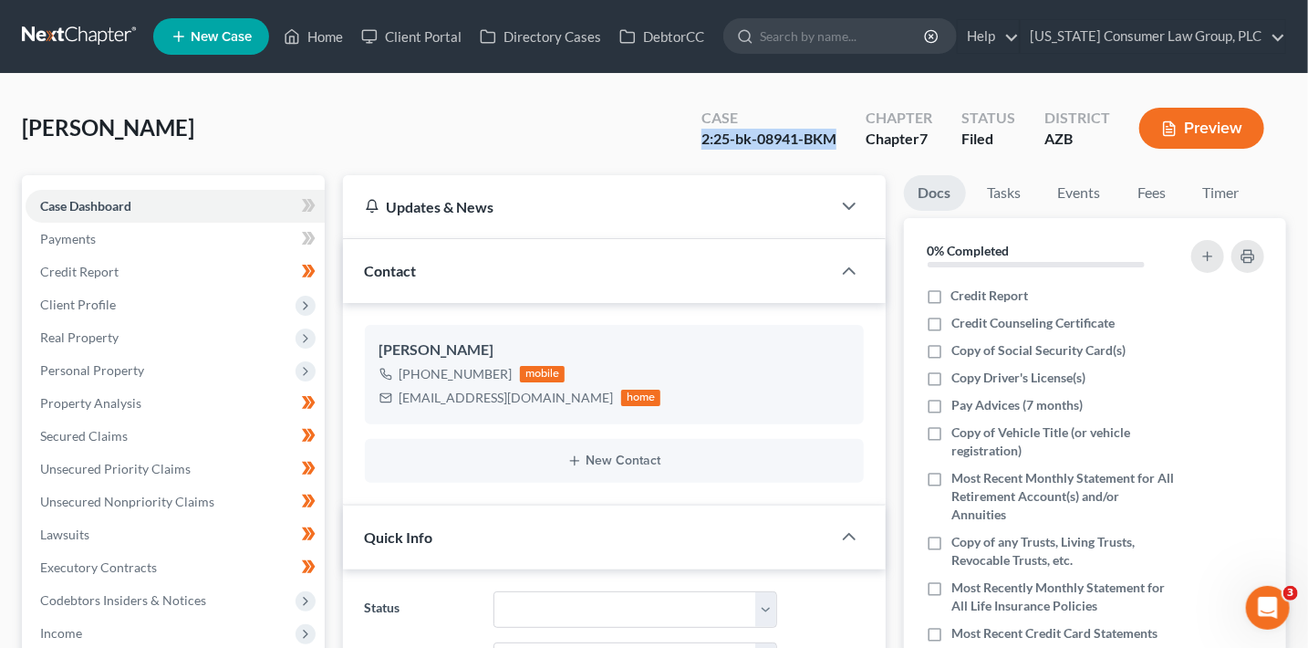
drag, startPoint x: 847, startPoint y: 143, endPoint x: 704, endPoint y: 134, distance: 142.6
click at [704, 134] on div "Case 2:25-bk-08941-BKM" at bounding box center [769, 130] width 164 height 54
copy div "2:25-bk-08941-BKM"
click at [110, 296] on span "Client Profile" at bounding box center [78, 304] width 76 height 16
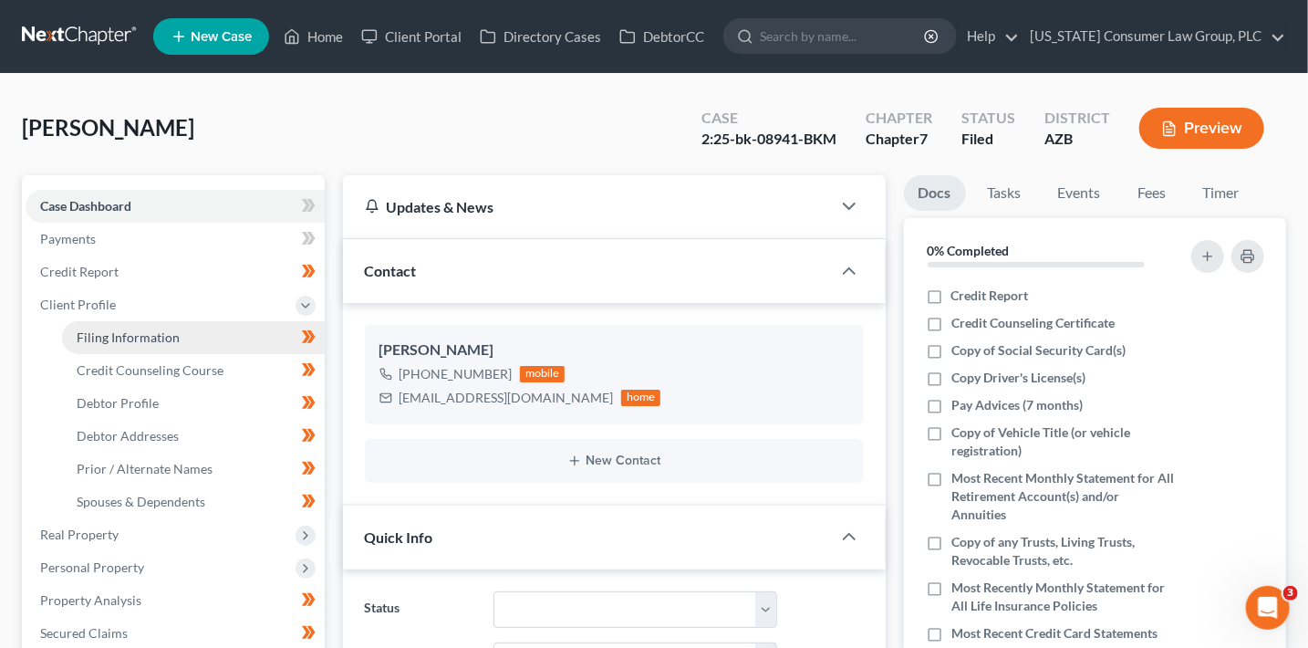
click at [130, 332] on span "Filing Information" at bounding box center [128, 337] width 103 height 16
select select "1"
select select "0"
select select "4"
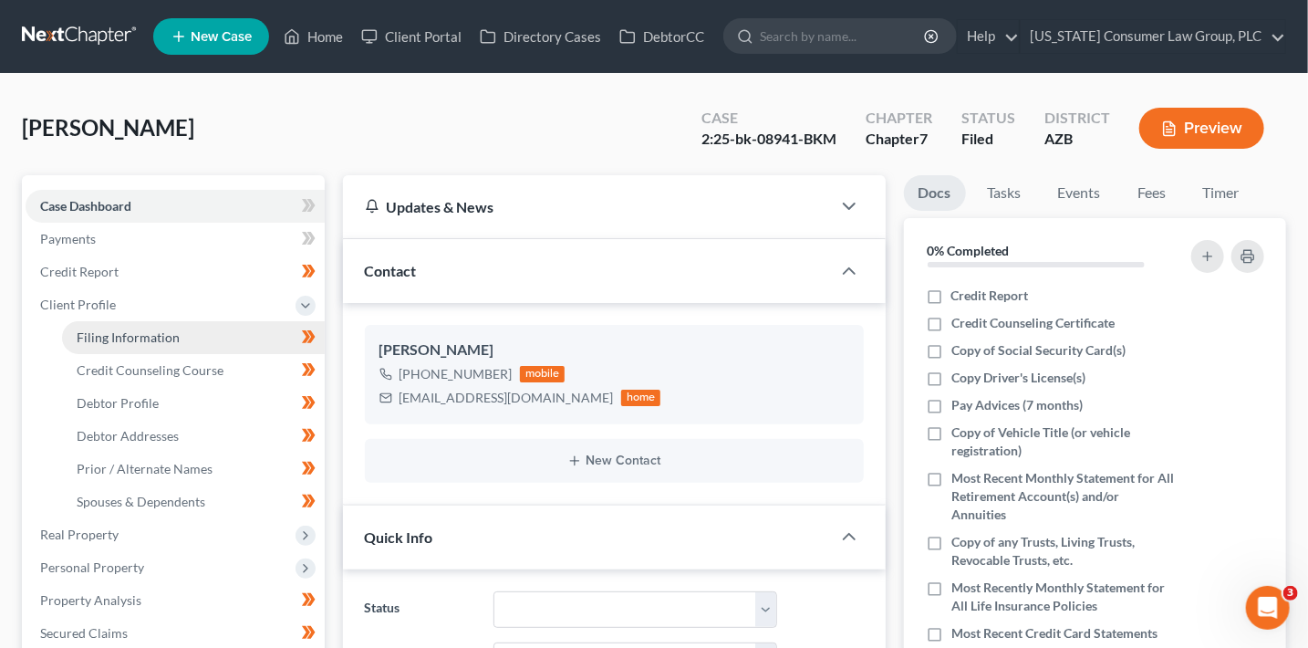
select select "0"
select select "3"
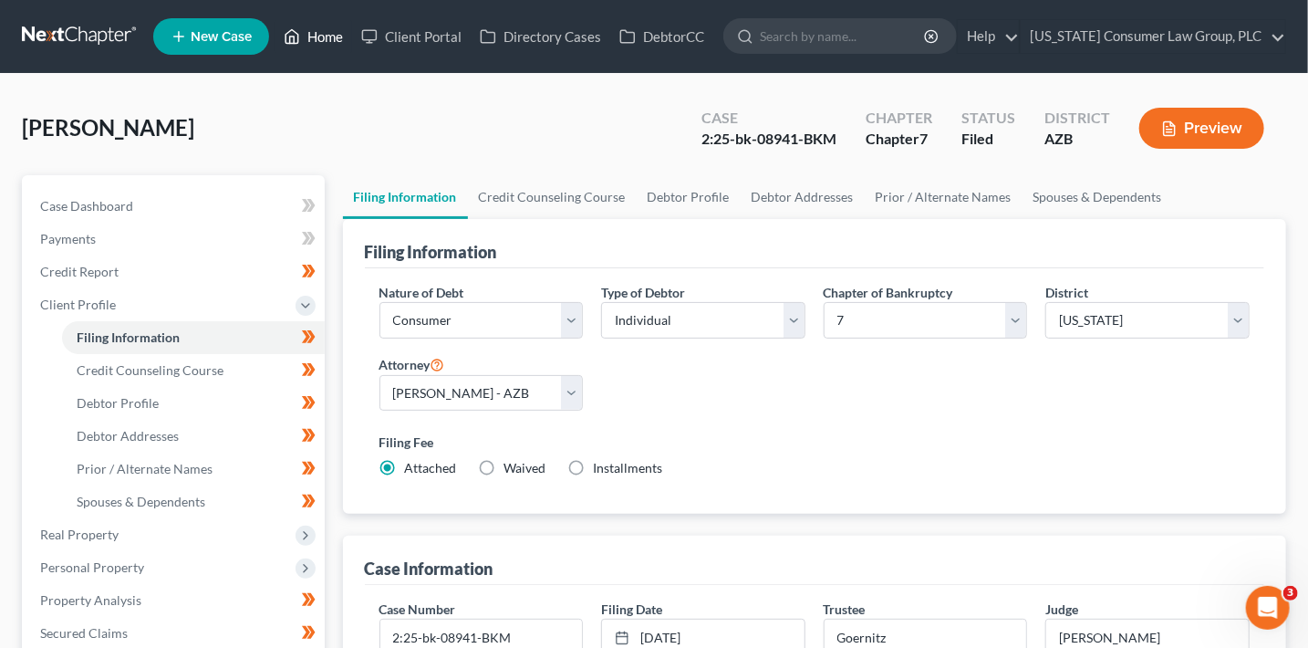
click at [324, 43] on link "Home" at bounding box center [314, 36] width 78 height 33
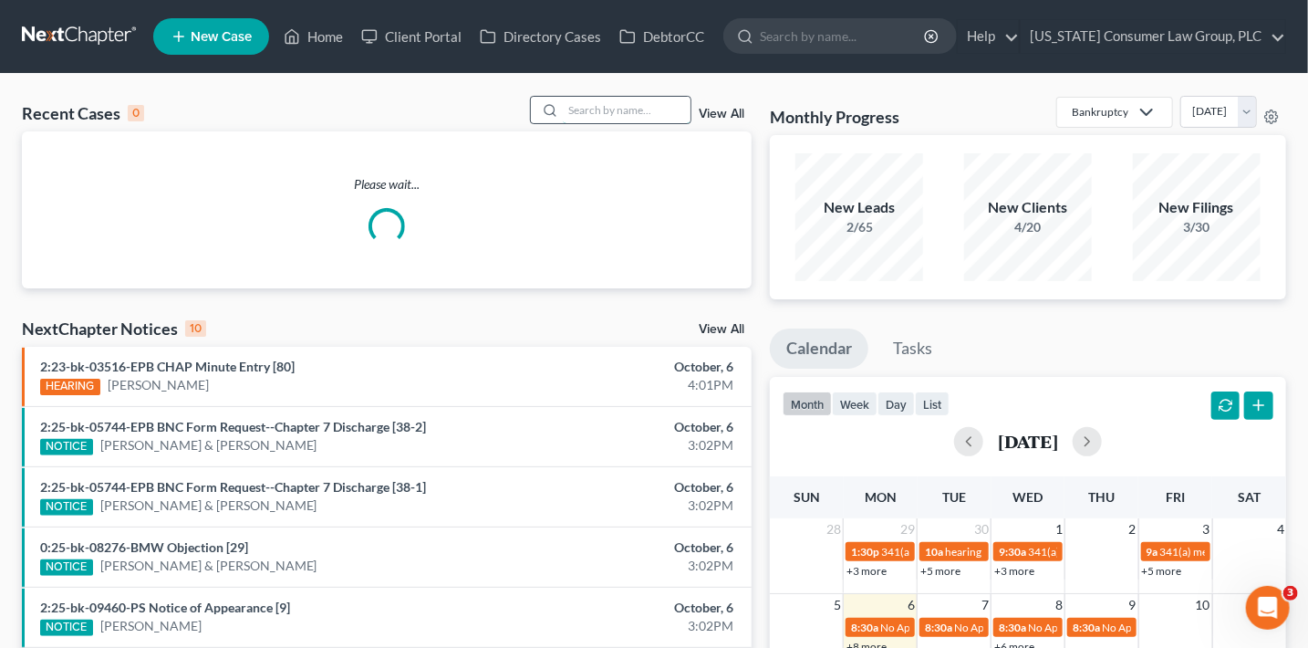
click at [600, 102] on input "search" at bounding box center [627, 110] width 128 height 26
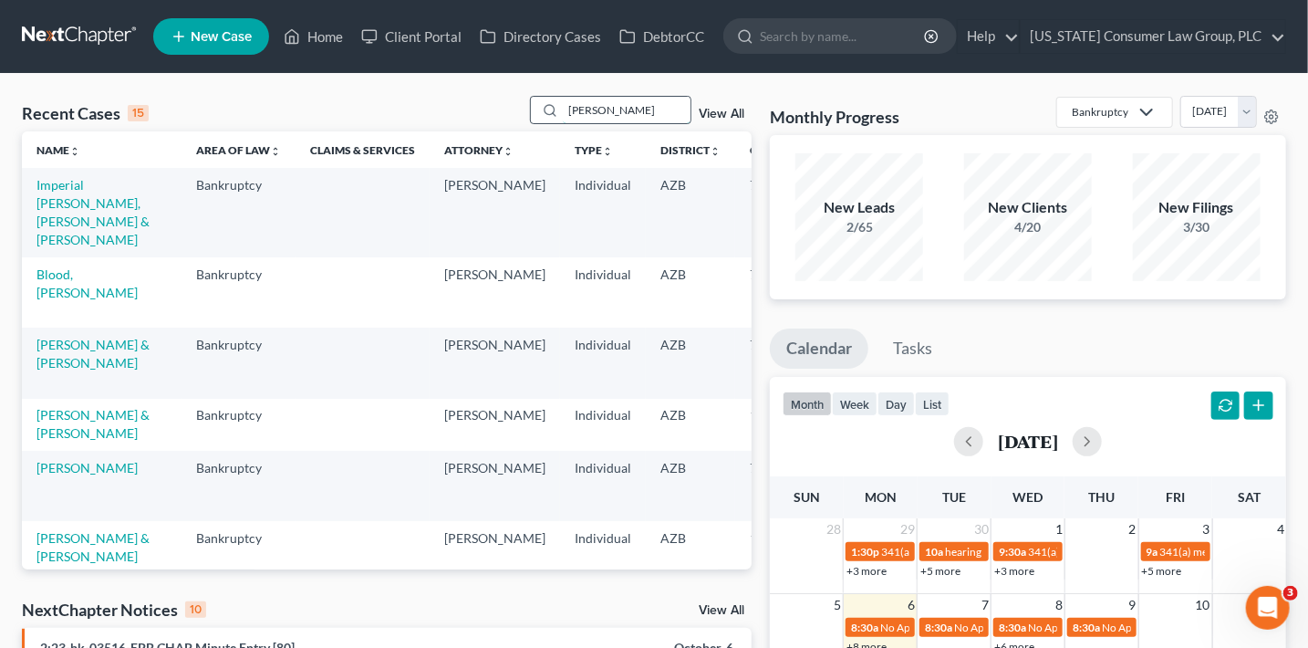
type input "lam"
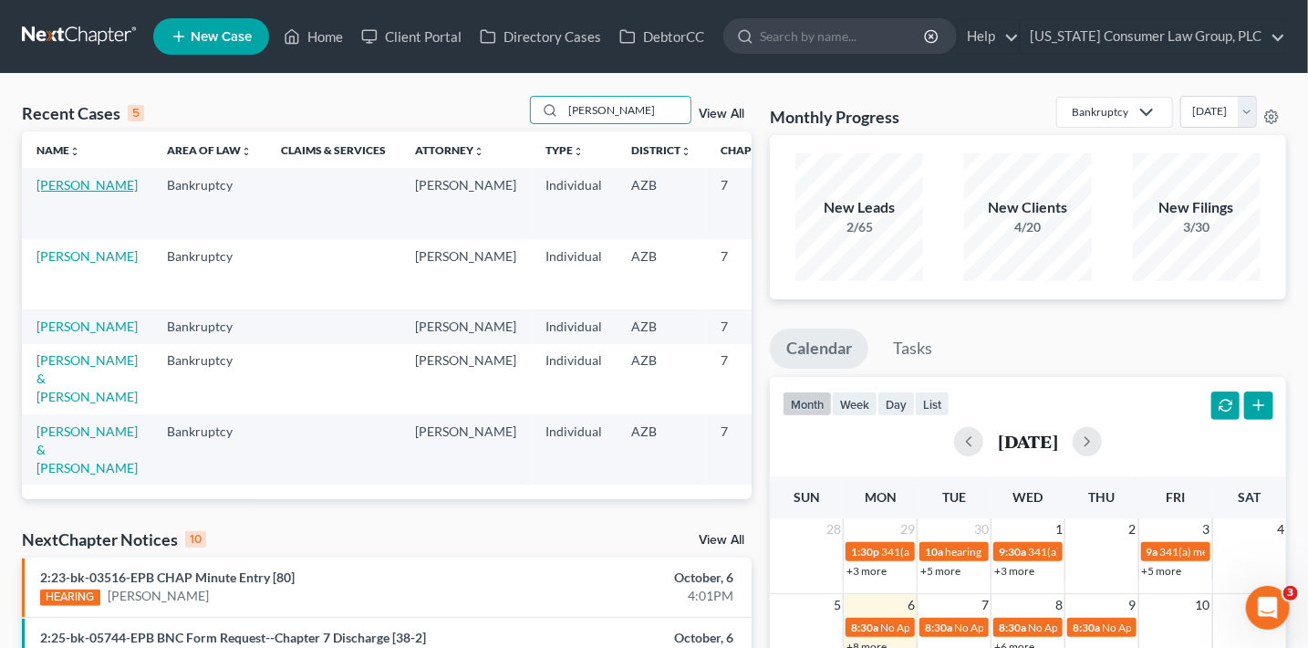
click at [38, 192] on link "Lam, Chris" at bounding box center [86, 185] width 101 height 16
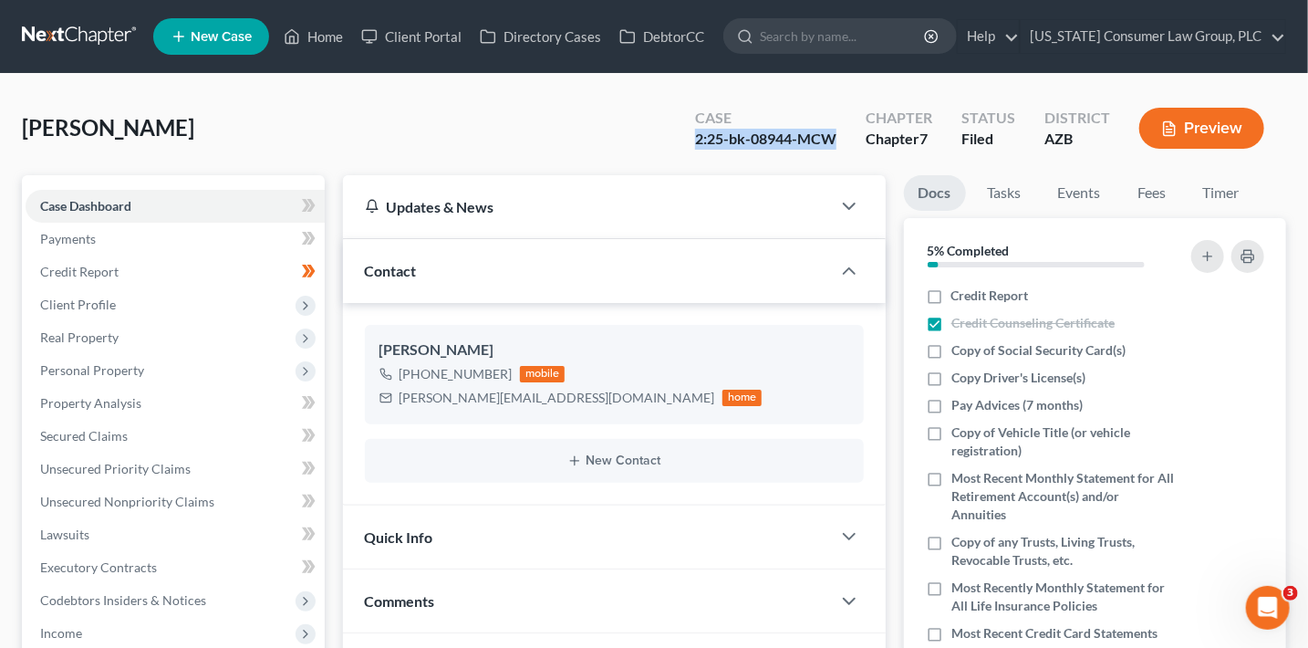
drag, startPoint x: 710, startPoint y: 139, endPoint x: 689, endPoint y: 137, distance: 21.1
click at [689, 137] on div "Case 2:25-bk-08944-MCW" at bounding box center [766, 130] width 171 height 54
click at [126, 303] on span "Client Profile" at bounding box center [175, 304] width 299 height 33
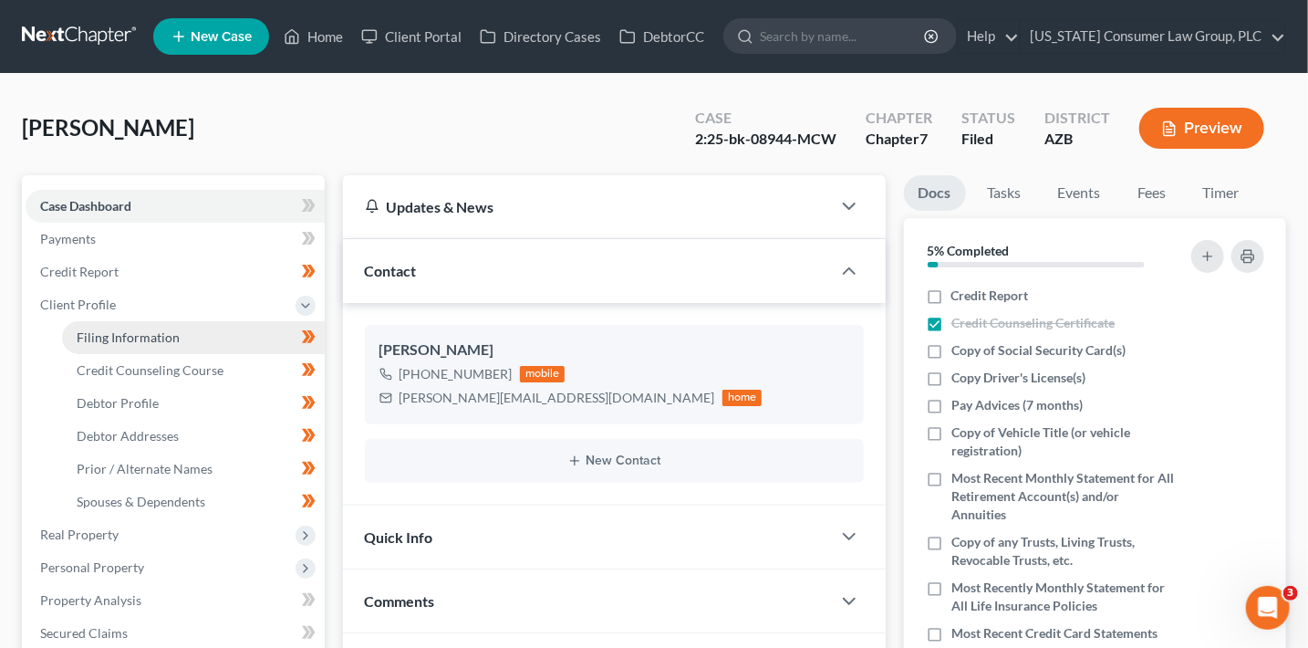
click at [134, 344] on link "Filing Information" at bounding box center [193, 337] width 263 height 33
select select "1"
select select "0"
select select "4"
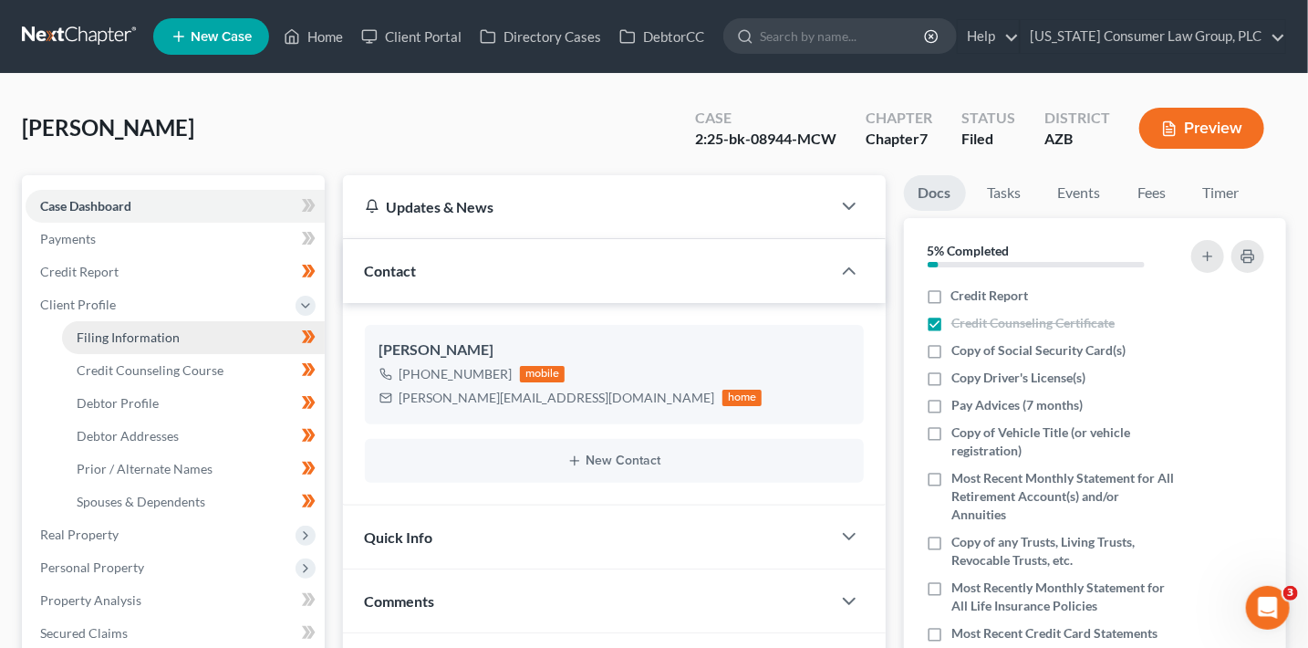
select select "0"
select select "3"
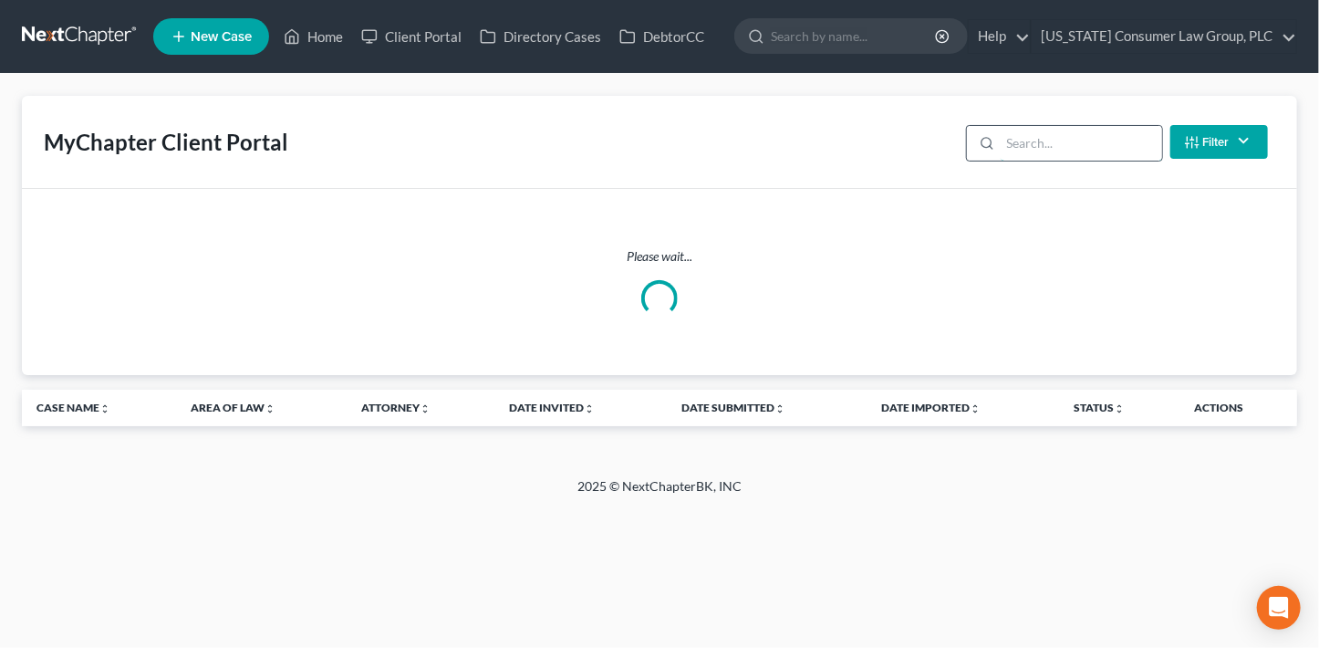
click at [1098, 140] on input "search" at bounding box center [1081, 143] width 161 height 35
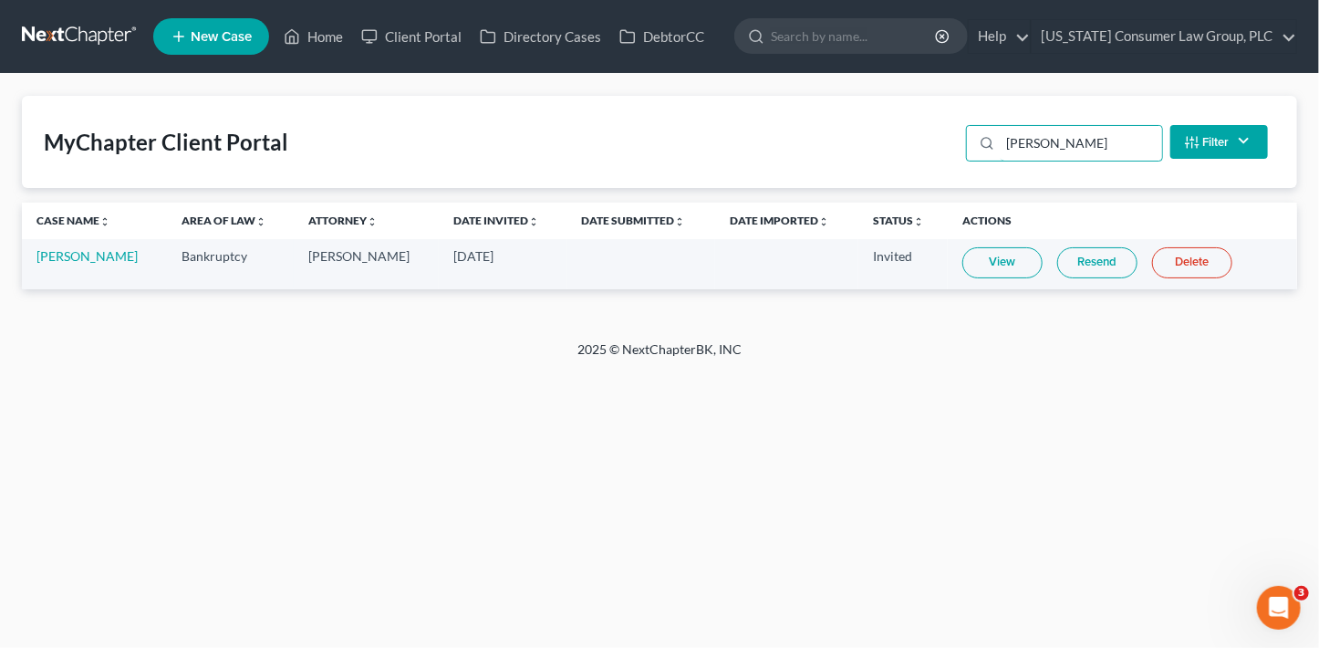
type input "[PERSON_NAME]"
click at [1086, 259] on link "Resend" at bounding box center [1097, 262] width 80 height 31
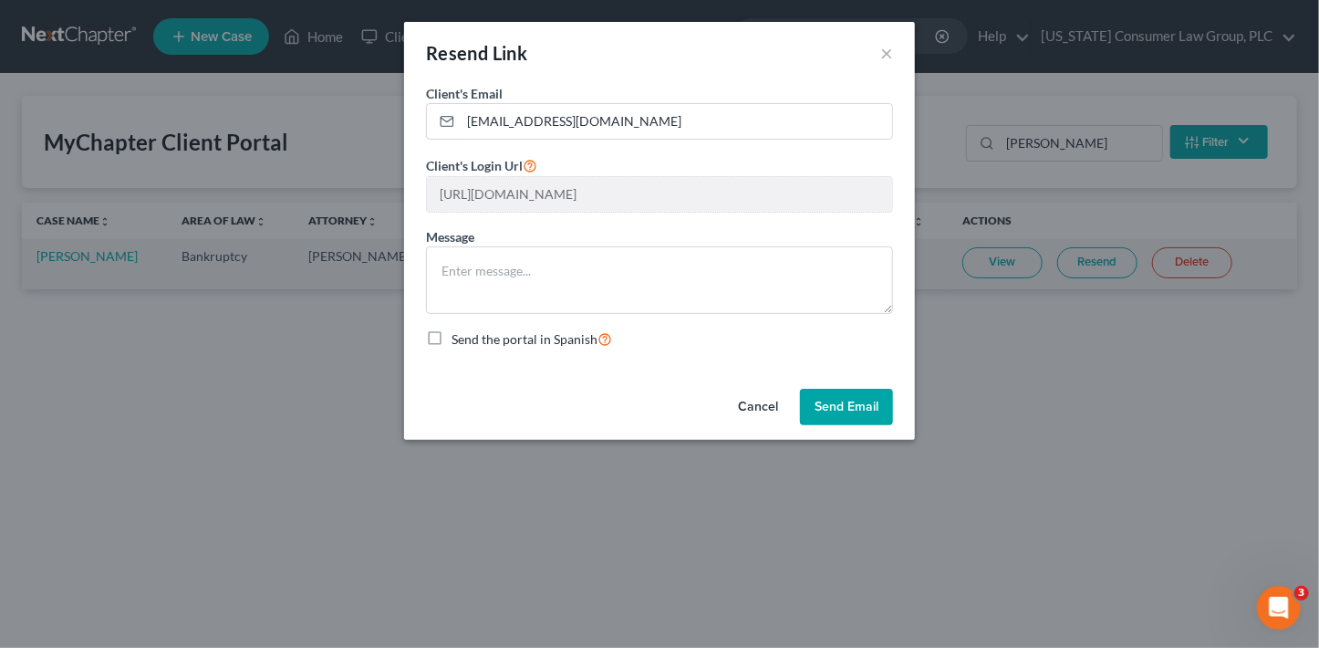
click at [829, 405] on button "Send Email" at bounding box center [846, 407] width 93 height 36
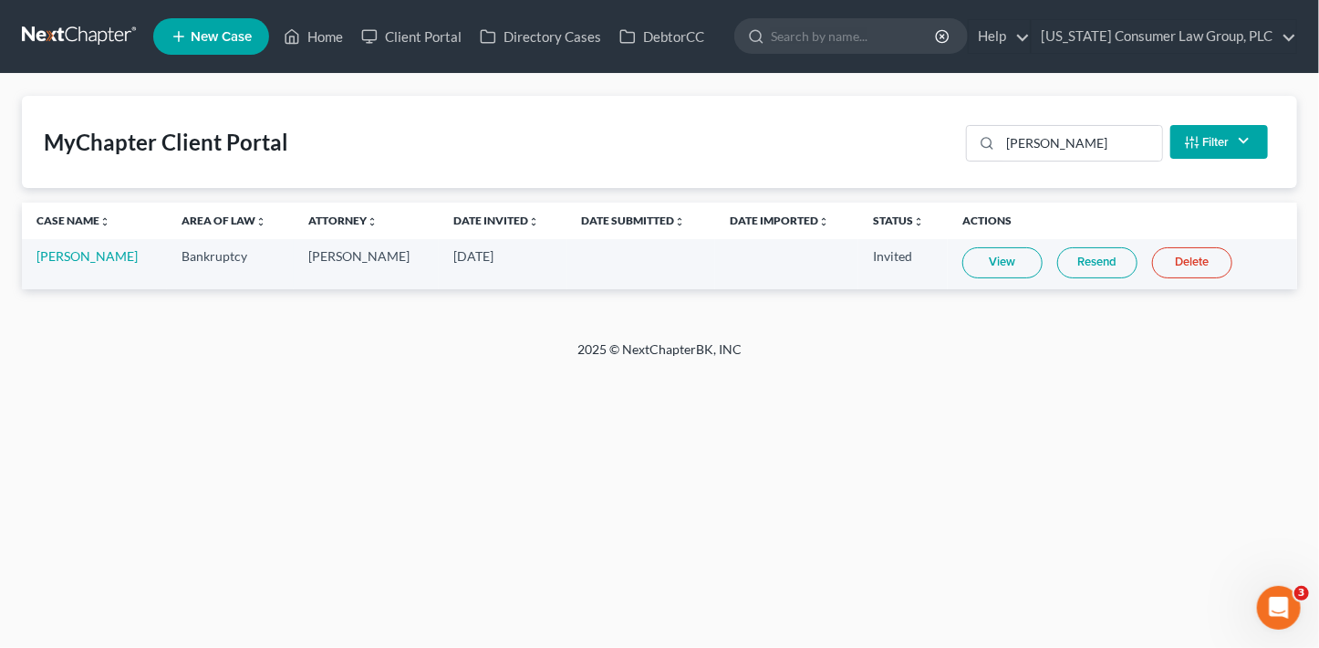
click at [1079, 263] on link "Resend" at bounding box center [1097, 262] width 80 height 31
